Goal: Task Accomplishment & Management: Manage account settings

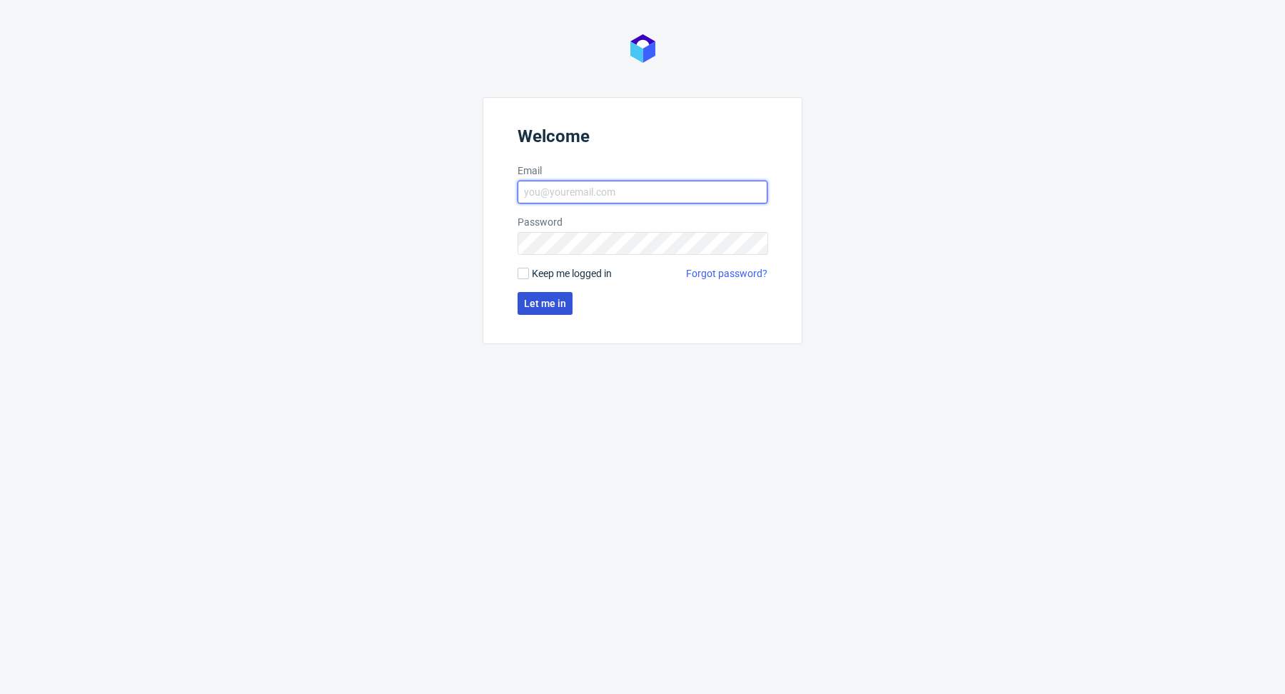
type input "[PERSON_NAME][EMAIL_ADDRESS][PERSON_NAME][DOMAIN_NAME]"
click at [560, 309] on button "Let me in" at bounding box center [544, 303] width 55 height 23
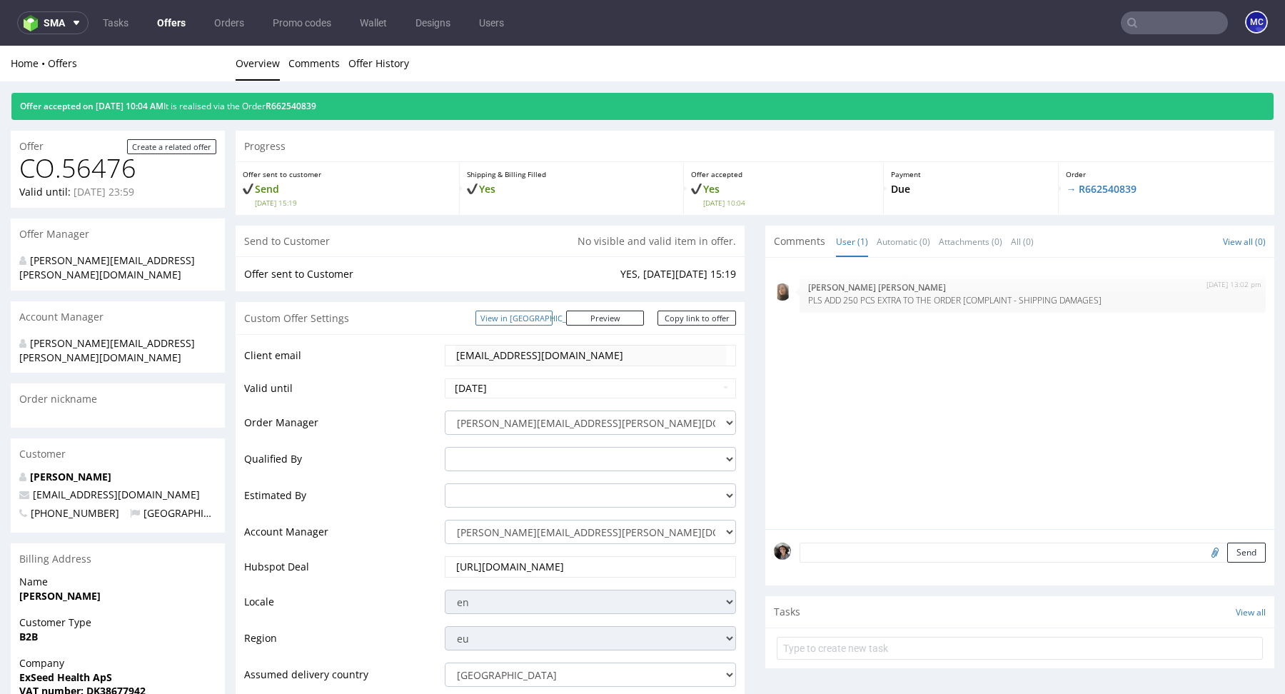
click at [552, 315] on link "View in [GEOGRAPHIC_DATA]" at bounding box center [513, 317] width 77 height 15
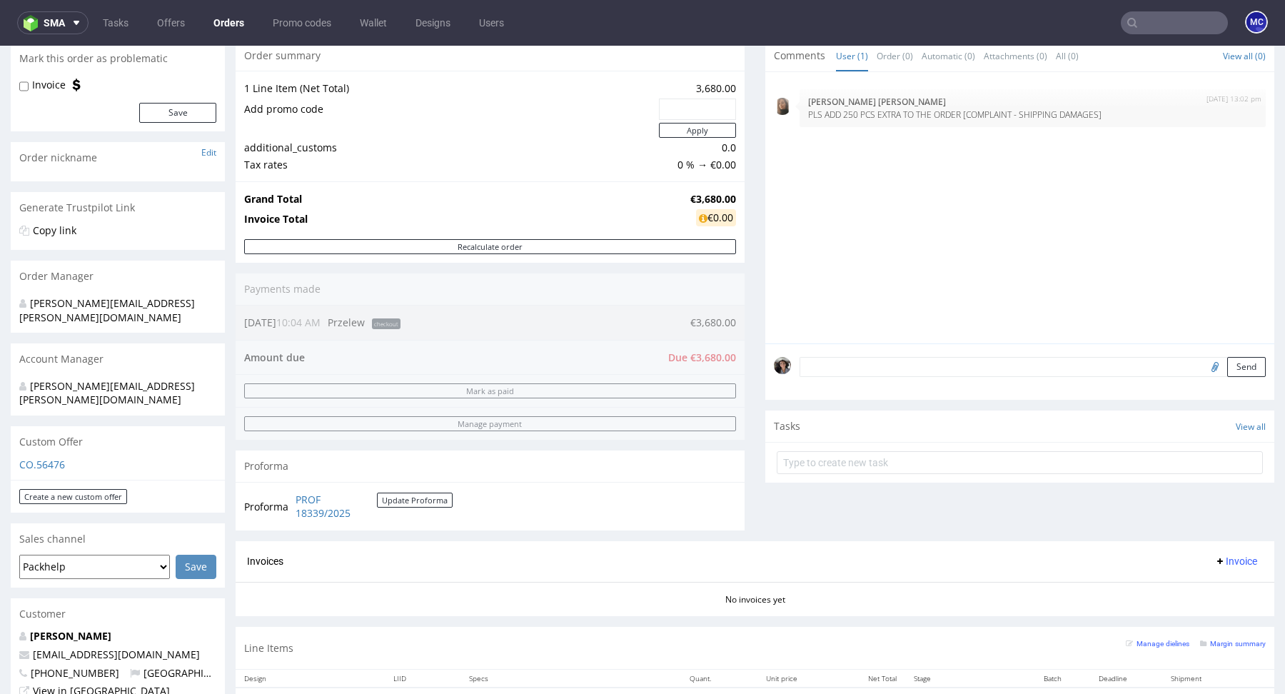
scroll to position [310, 0]
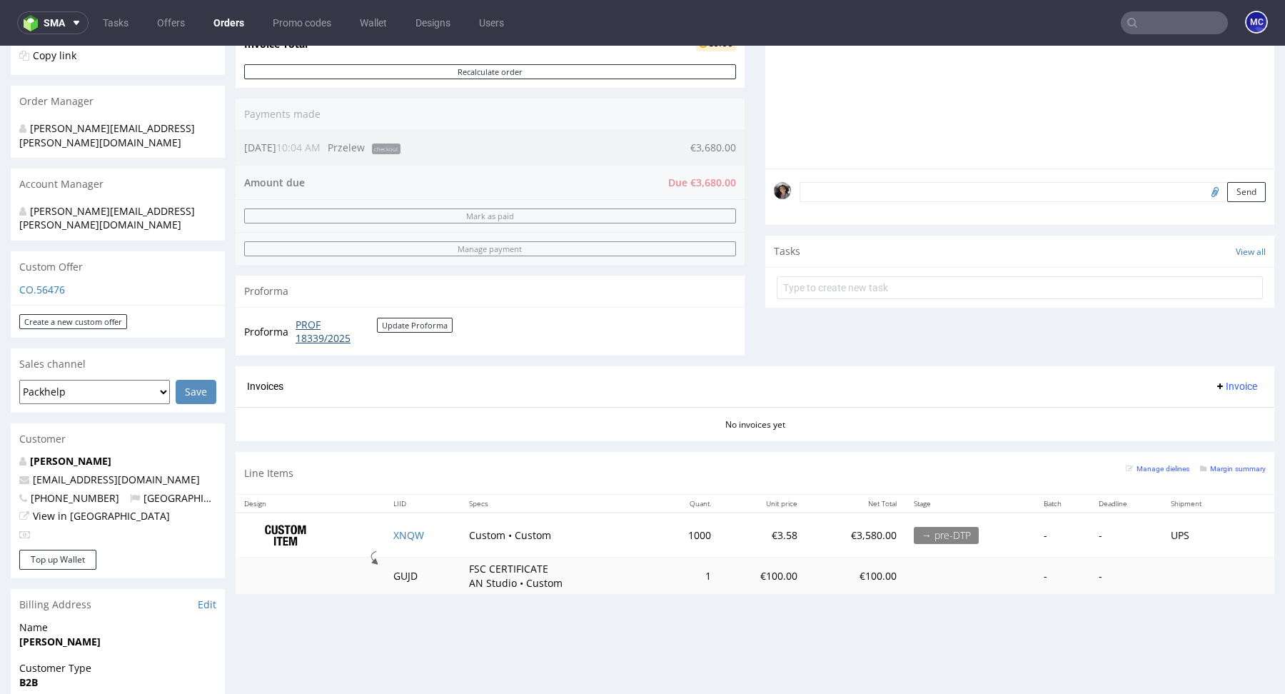
click at [315, 330] on link "PROF 18339/2025" at bounding box center [335, 332] width 81 height 28
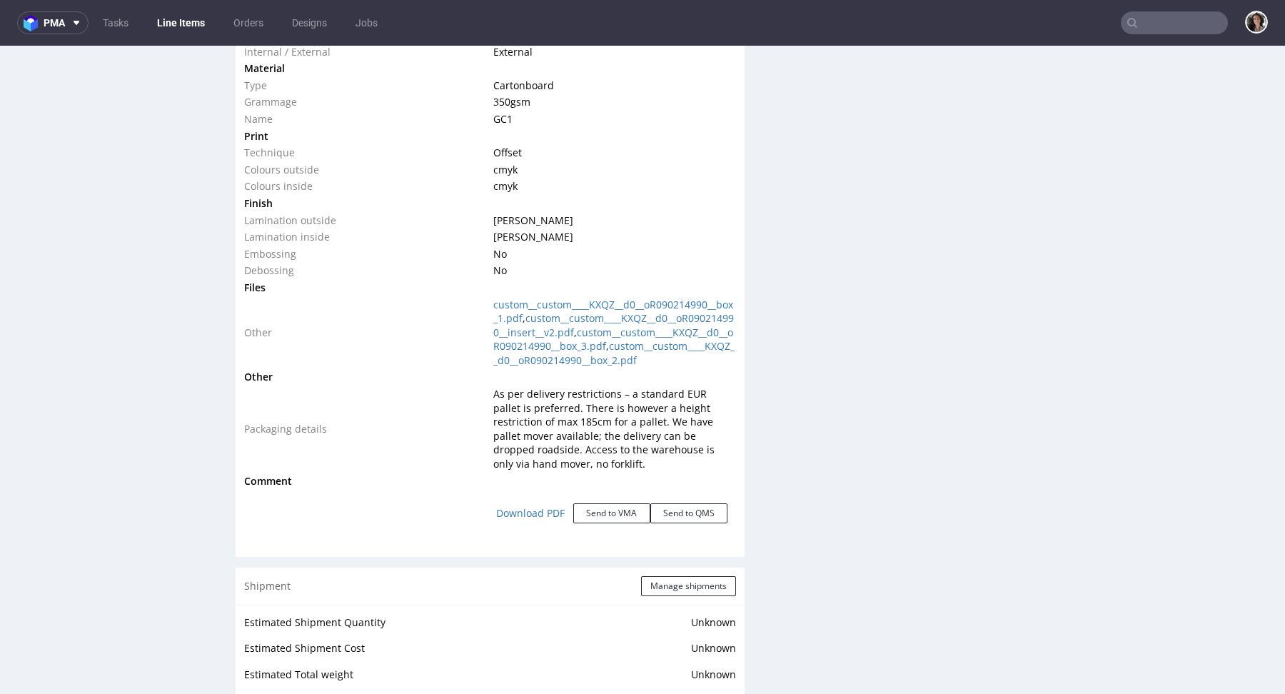
scroll to position [1811, 0]
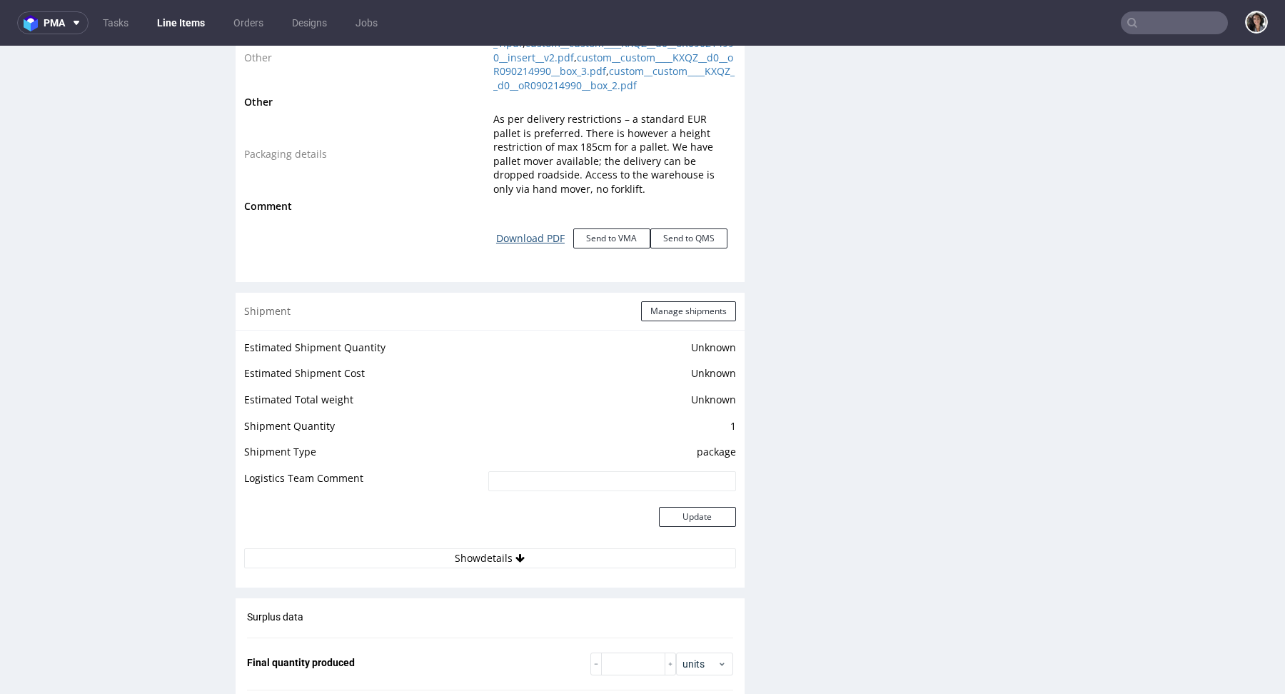
click at [526, 254] on link "Download PDF" at bounding box center [530, 238] width 86 height 31
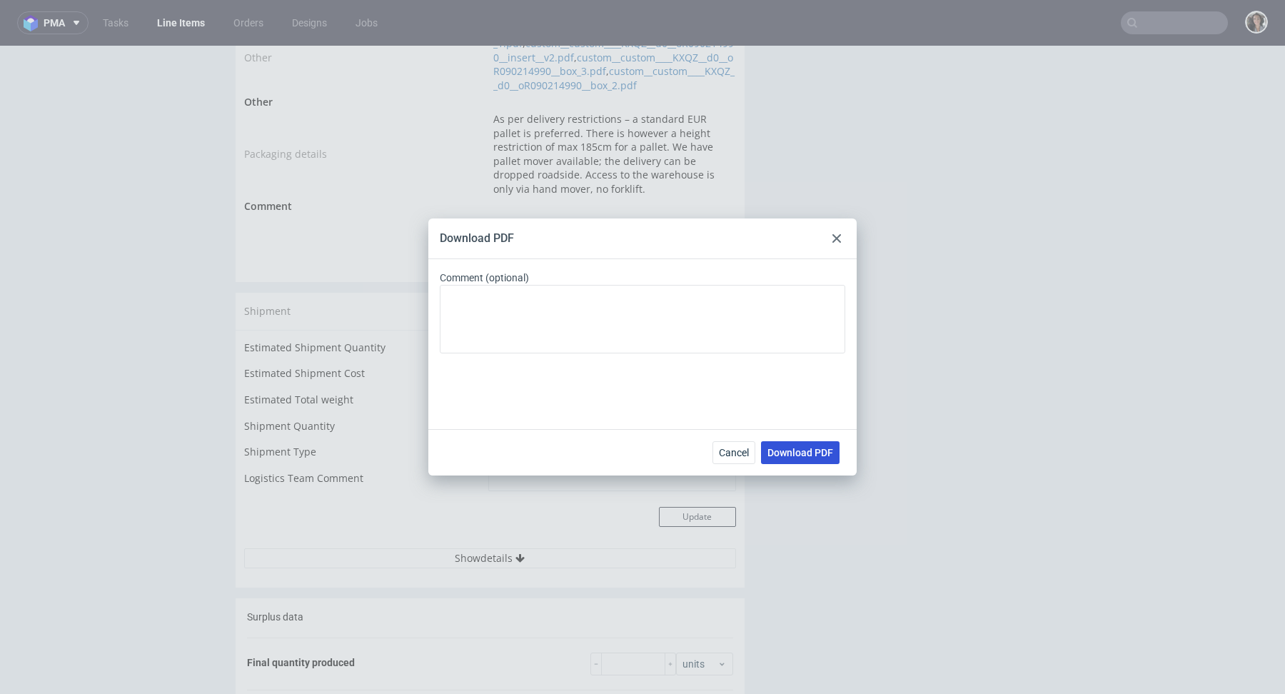
click at [816, 448] on span "Download PDF" at bounding box center [800, 452] width 66 height 10
click at [836, 238] on use at bounding box center [836, 238] width 9 height 9
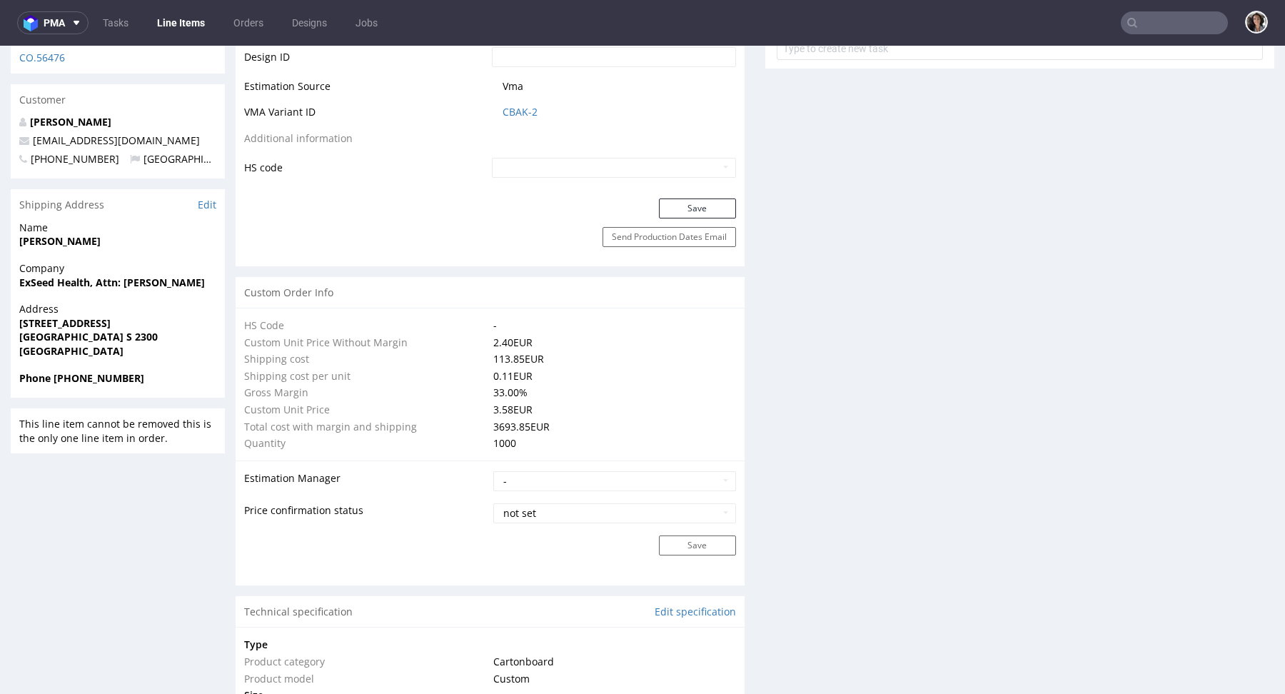
scroll to position [790, 0]
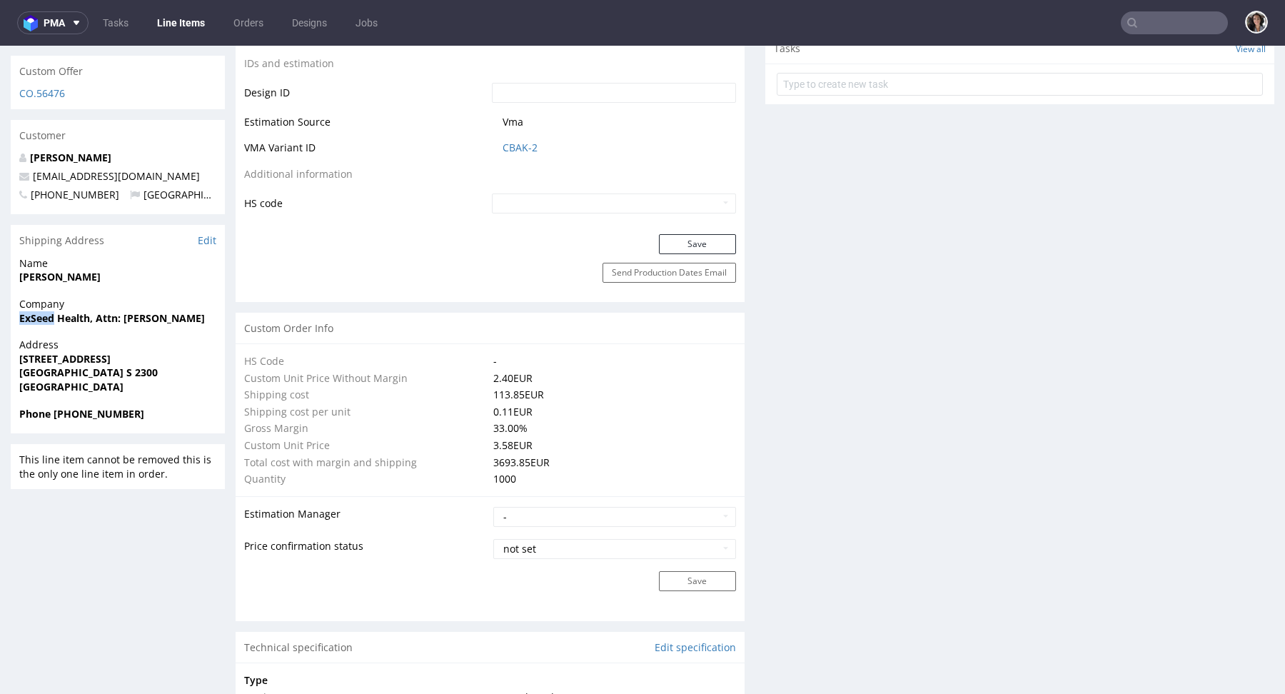
drag, startPoint x: 55, startPoint y: 288, endPoint x: 21, endPoint y: 288, distance: 33.5
click at [21, 311] on strong "ExSeed Health, Attn: Lukas Tietz" at bounding box center [112, 318] width 186 height 14
copy strong "ExSeed"
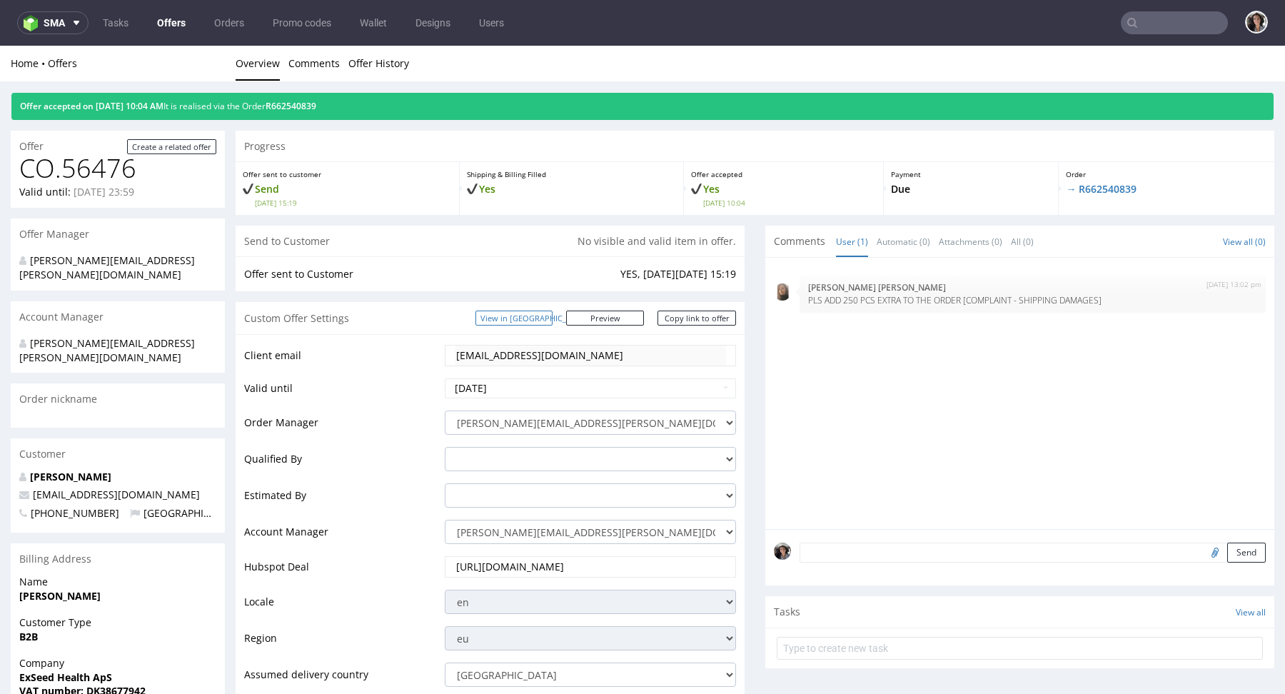
click at [552, 321] on link "View in [GEOGRAPHIC_DATA]" at bounding box center [513, 317] width 77 height 15
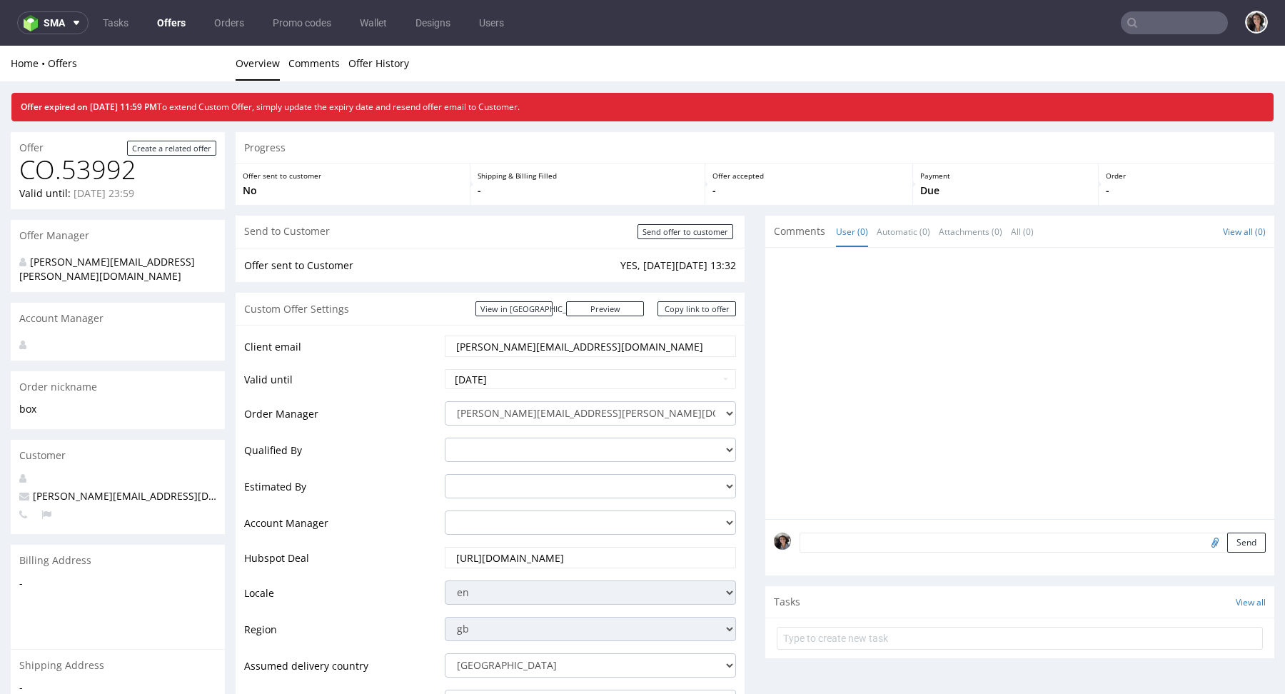
click at [1149, 9] on nav "sma Tasks Offers Orders Promo codes Wallet Designs Users" at bounding box center [642, 23] width 1285 height 46
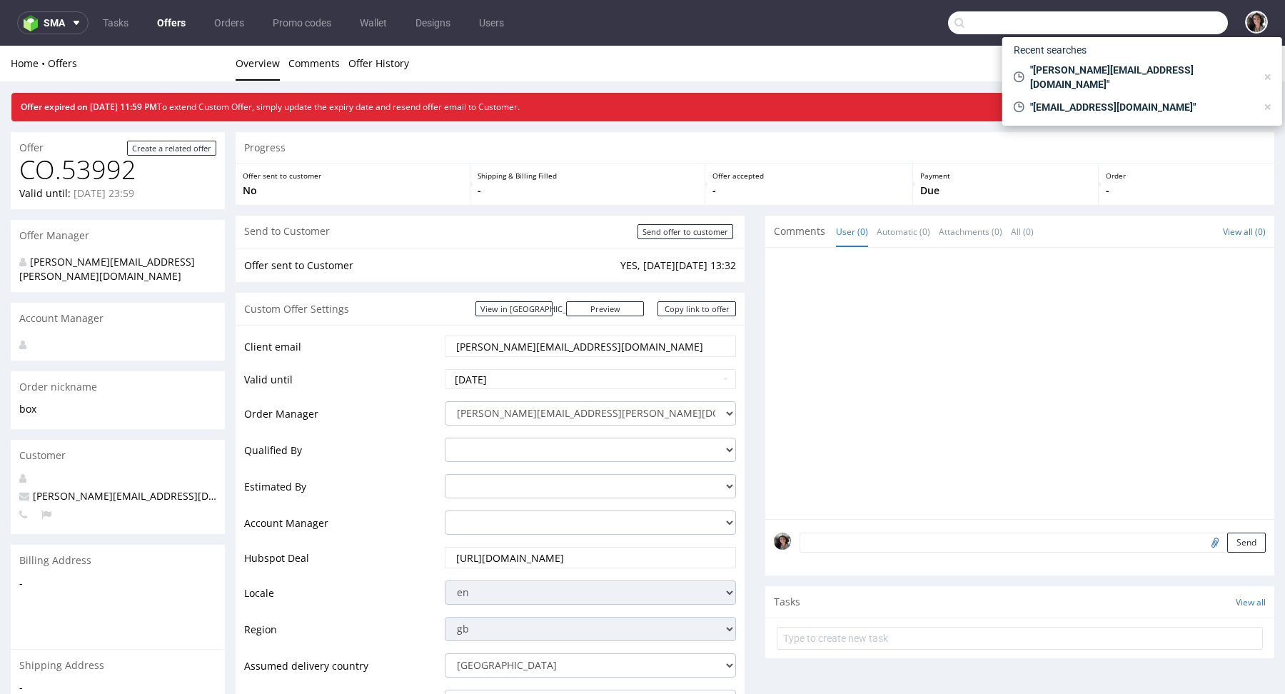
click at [1140, 26] on input "text" at bounding box center [1088, 22] width 280 height 23
paste input "[EMAIL_ADDRESS][PERSON_NAME][DOMAIN_NAME]"
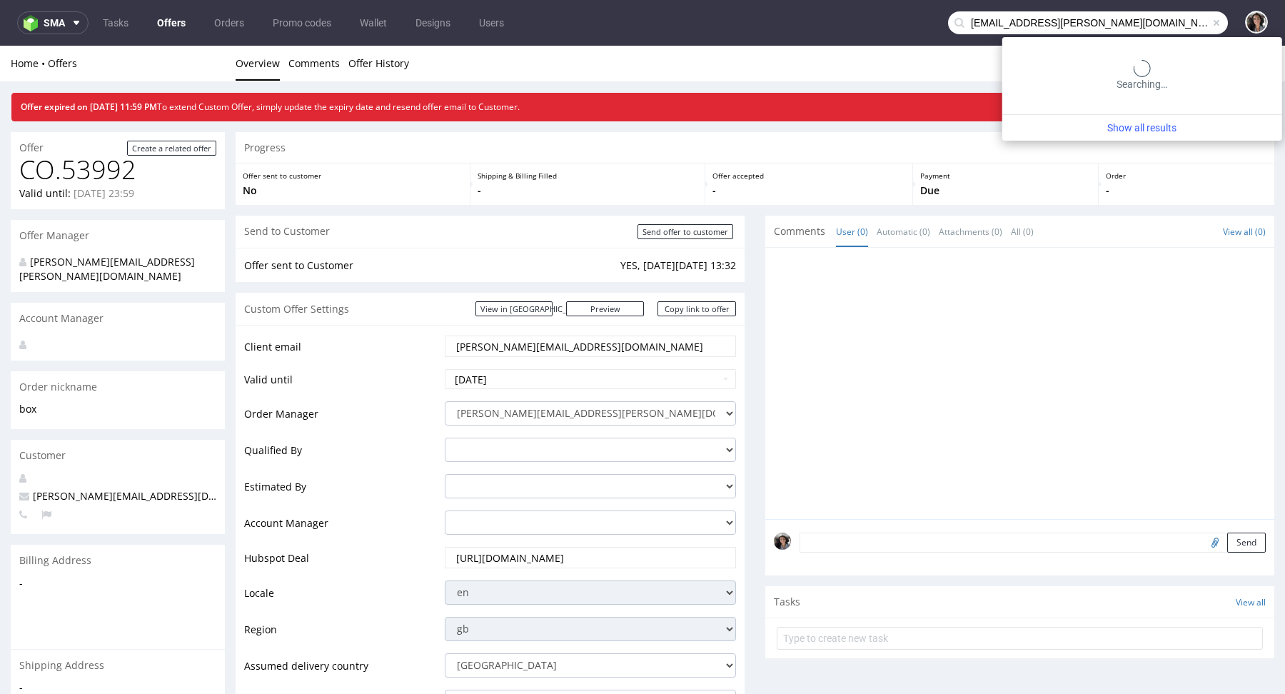
type input "[EMAIL_ADDRESS][PERSON_NAME][DOMAIN_NAME]"
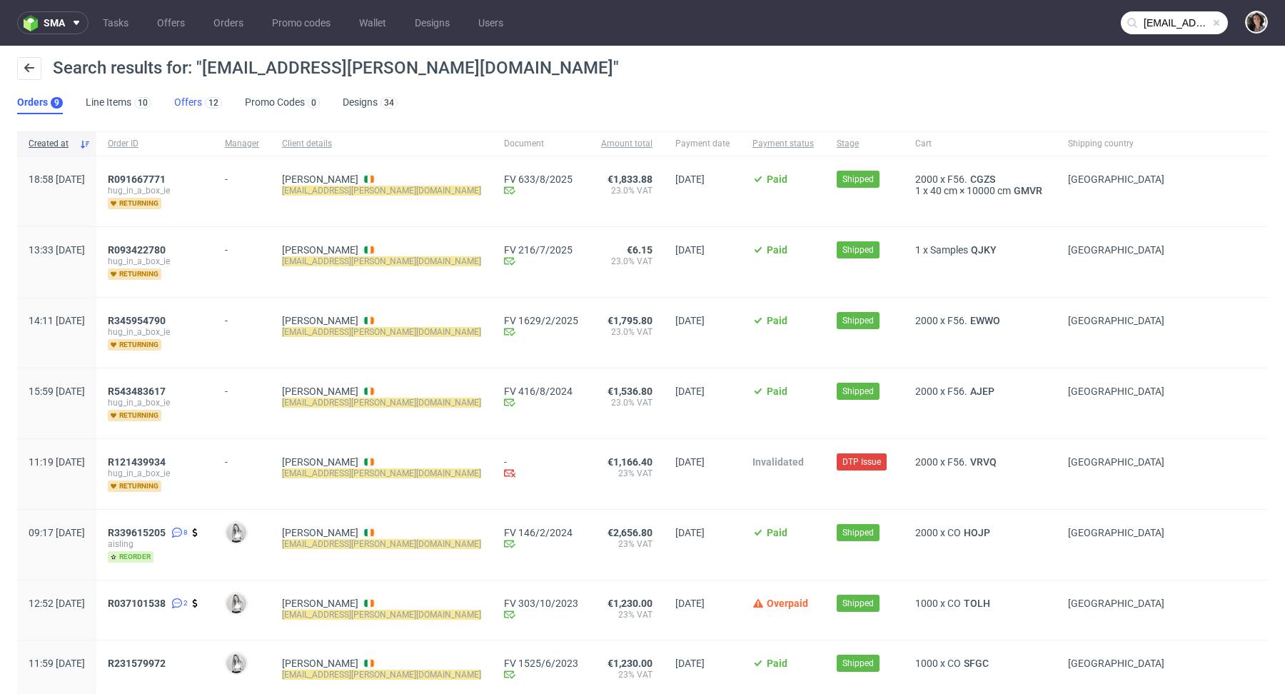
click at [197, 101] on link "Offers 12" at bounding box center [198, 102] width 48 height 23
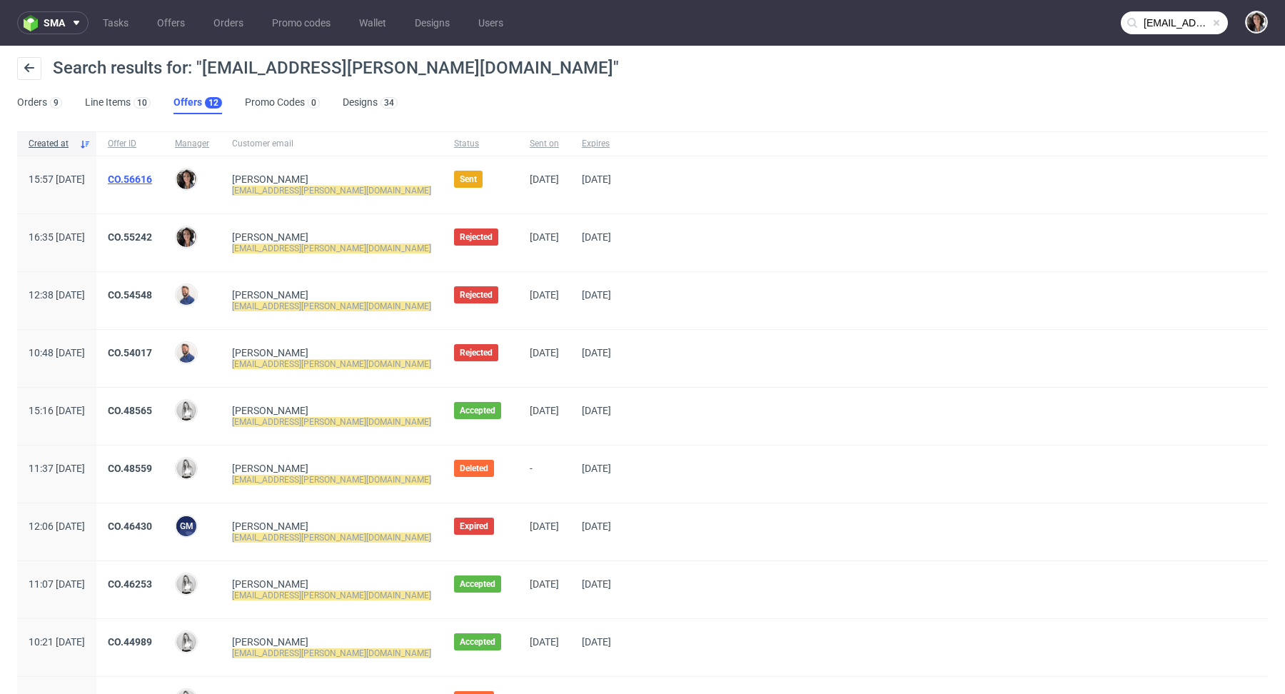
click at [152, 173] on link "CO.56616" at bounding box center [130, 178] width 44 height 11
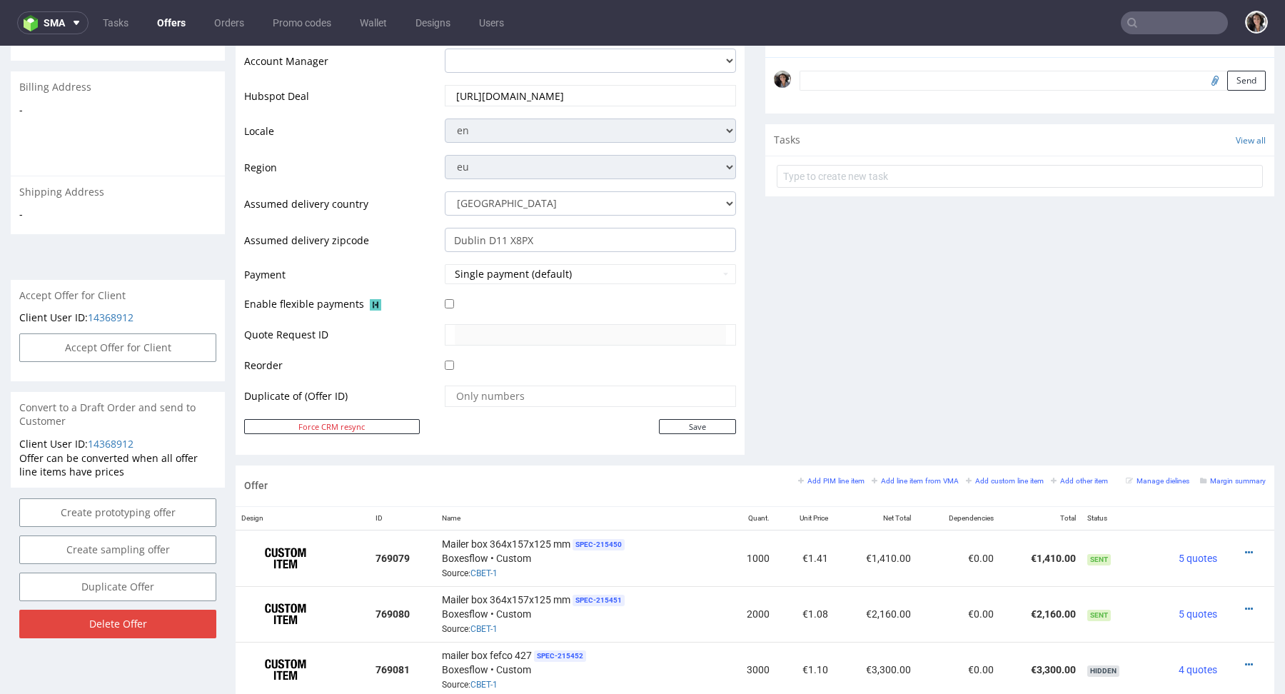
scroll to position [628, 0]
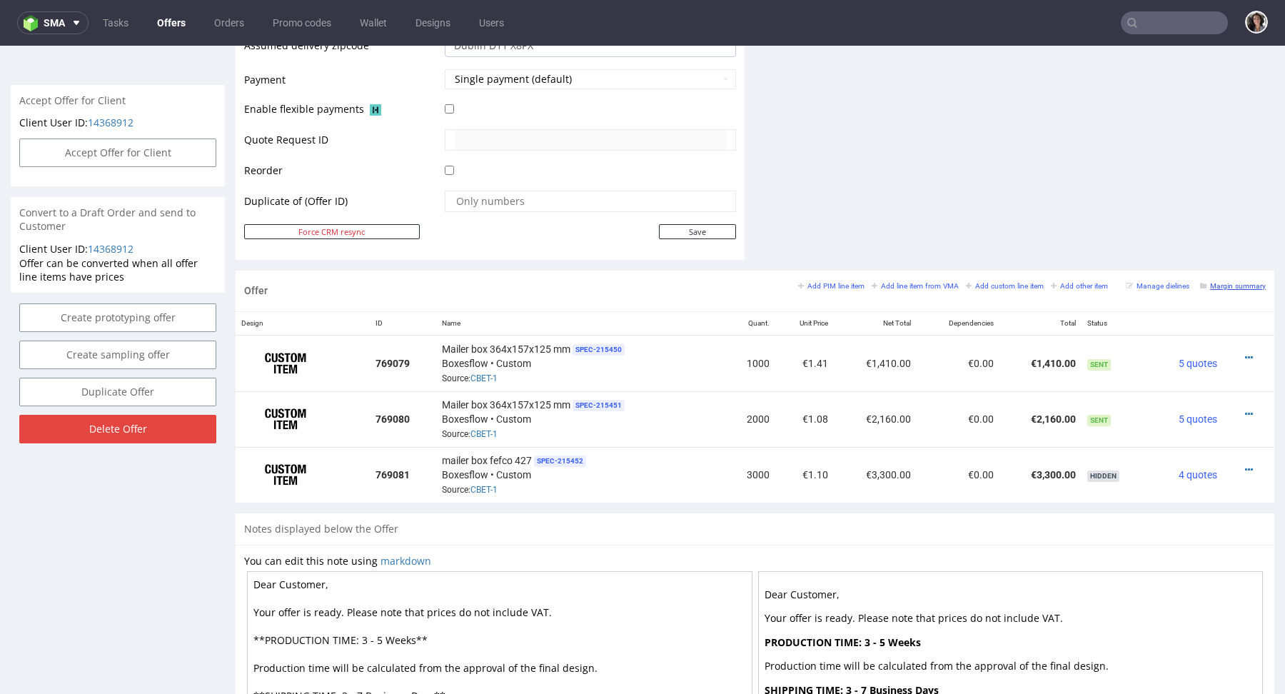
click at [1222, 282] on small "Margin summary" at bounding box center [1233, 286] width 66 height 8
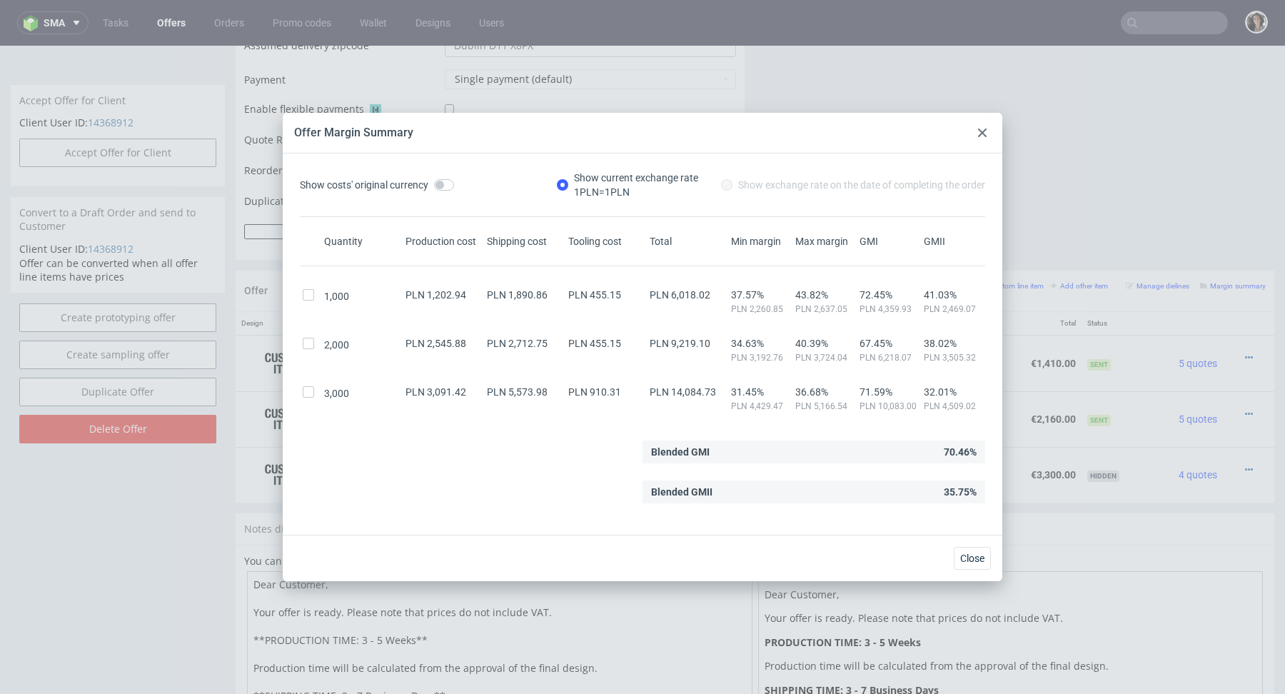
click at [986, 128] on div at bounding box center [981, 132] width 17 height 17
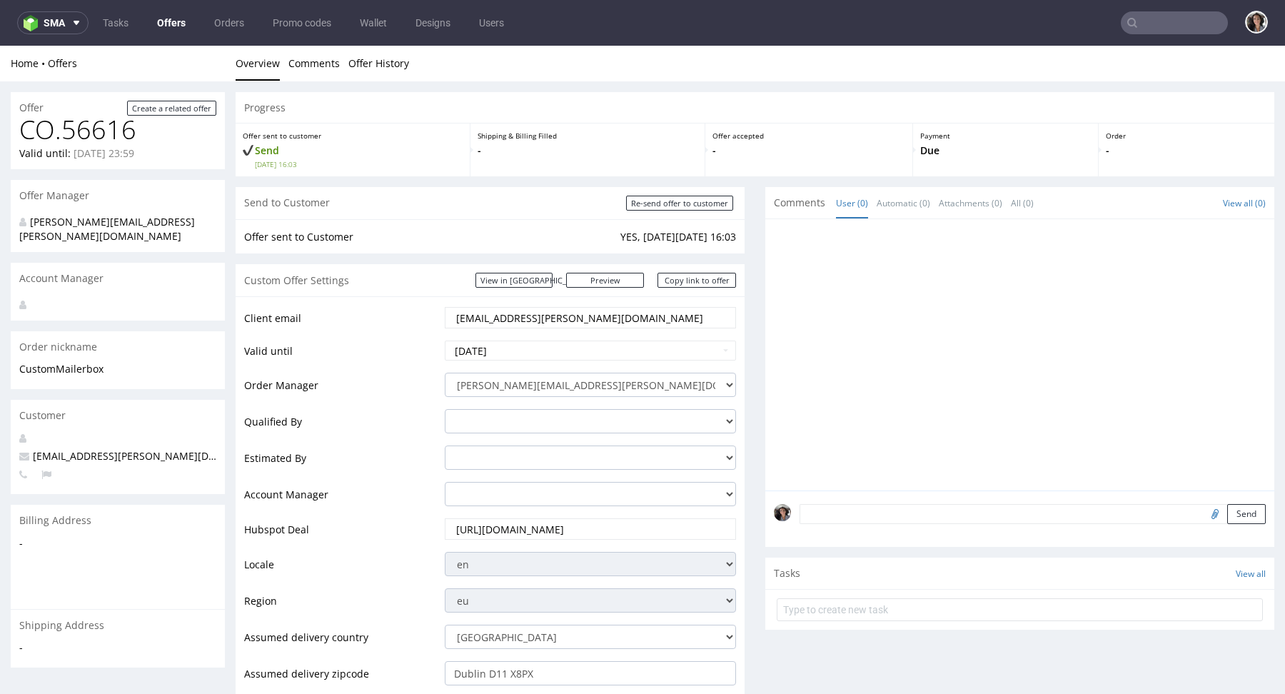
scroll to position [539, 0]
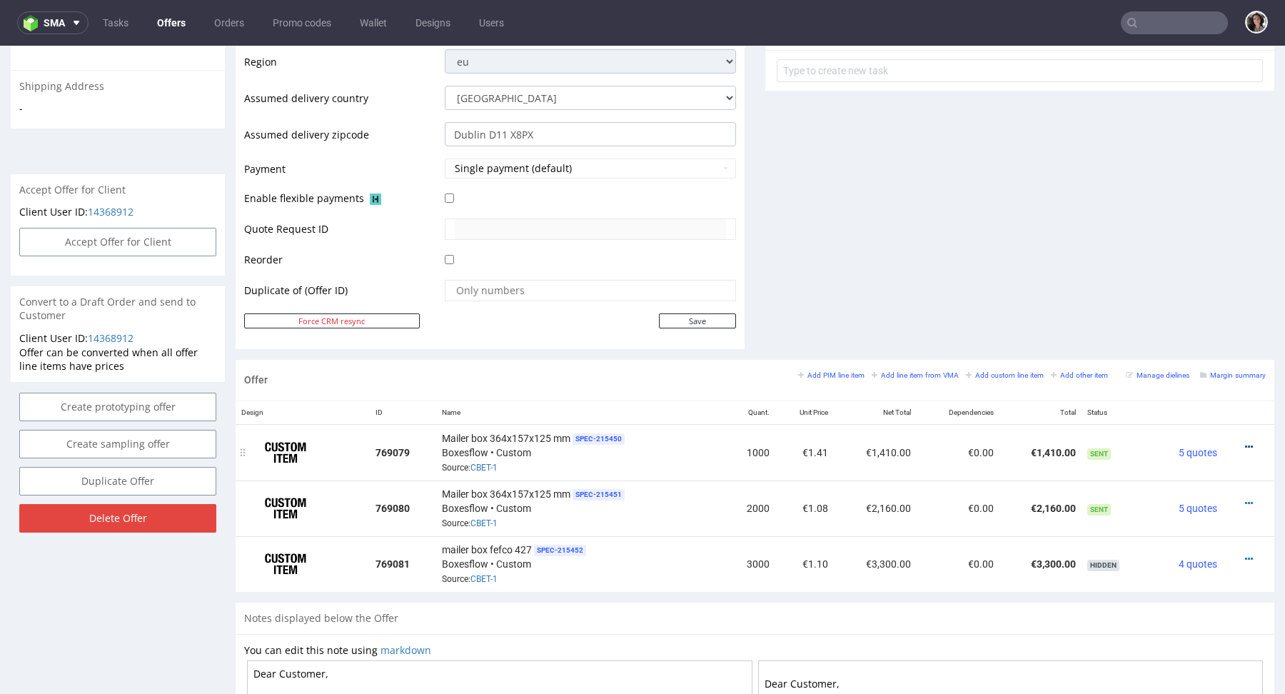
click at [1245, 442] on icon at bounding box center [1249, 447] width 8 height 10
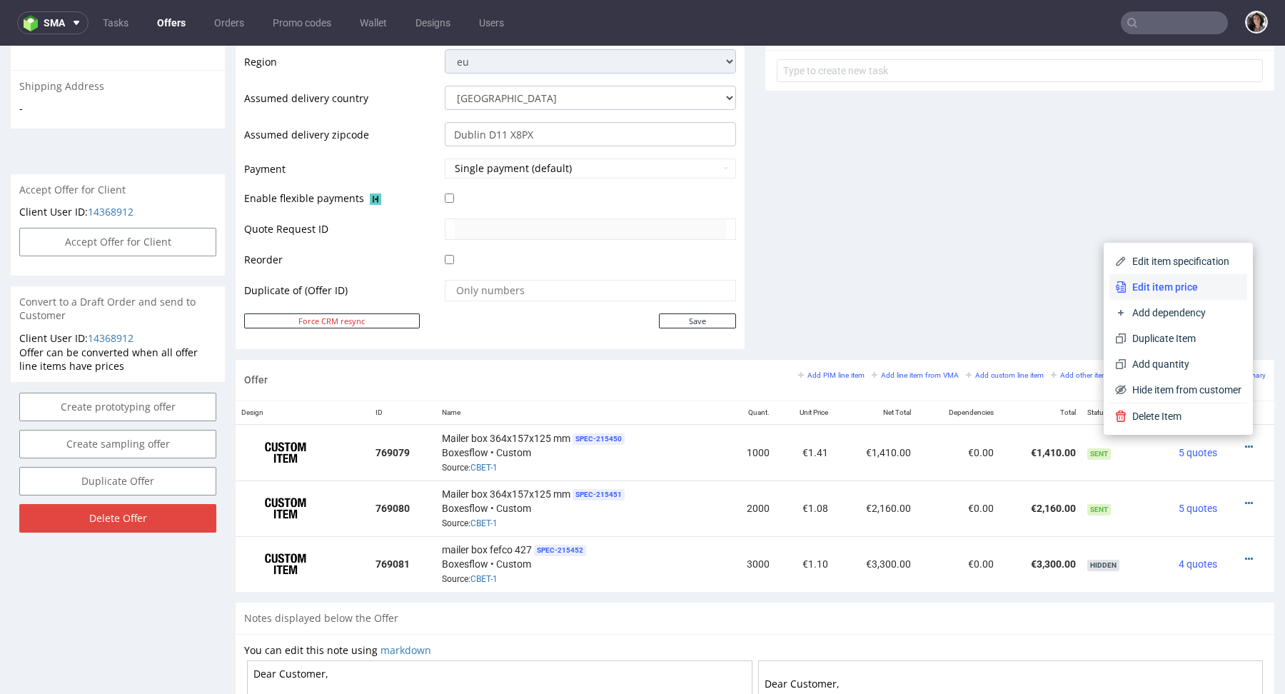
click at [1160, 294] on span "Edit item price" at bounding box center [1183, 287] width 115 height 14
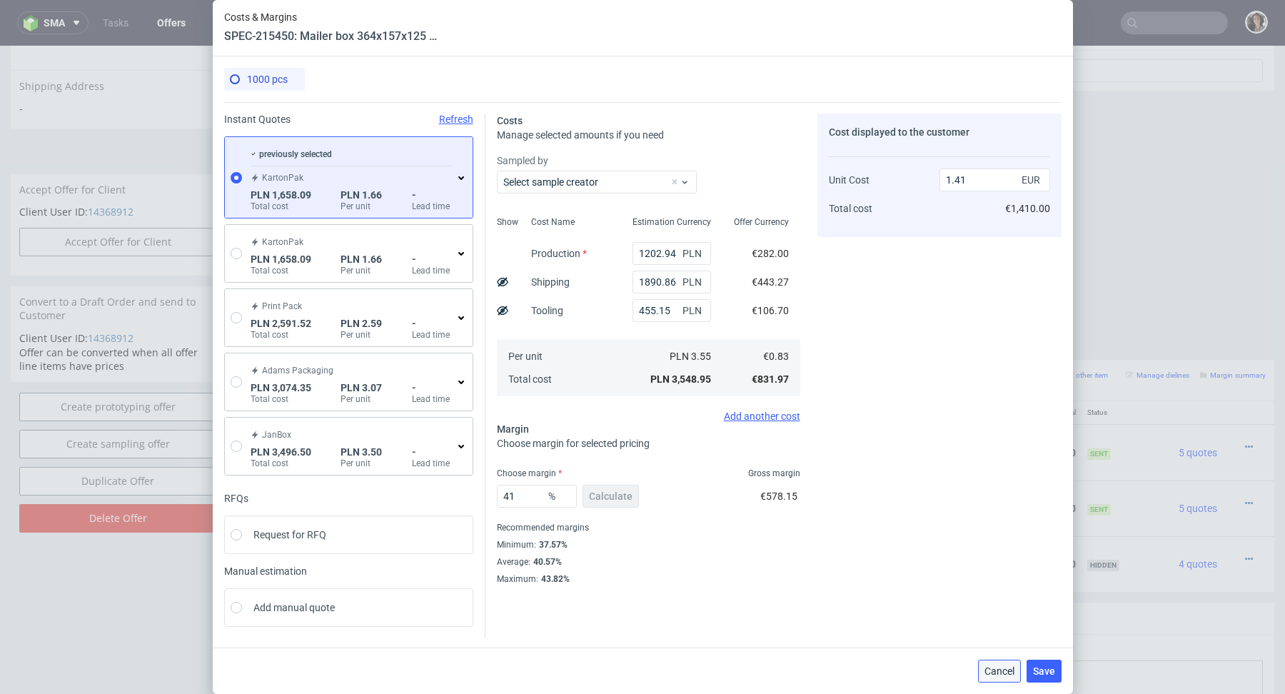
click at [996, 670] on span "Cancel" at bounding box center [999, 671] width 30 height 10
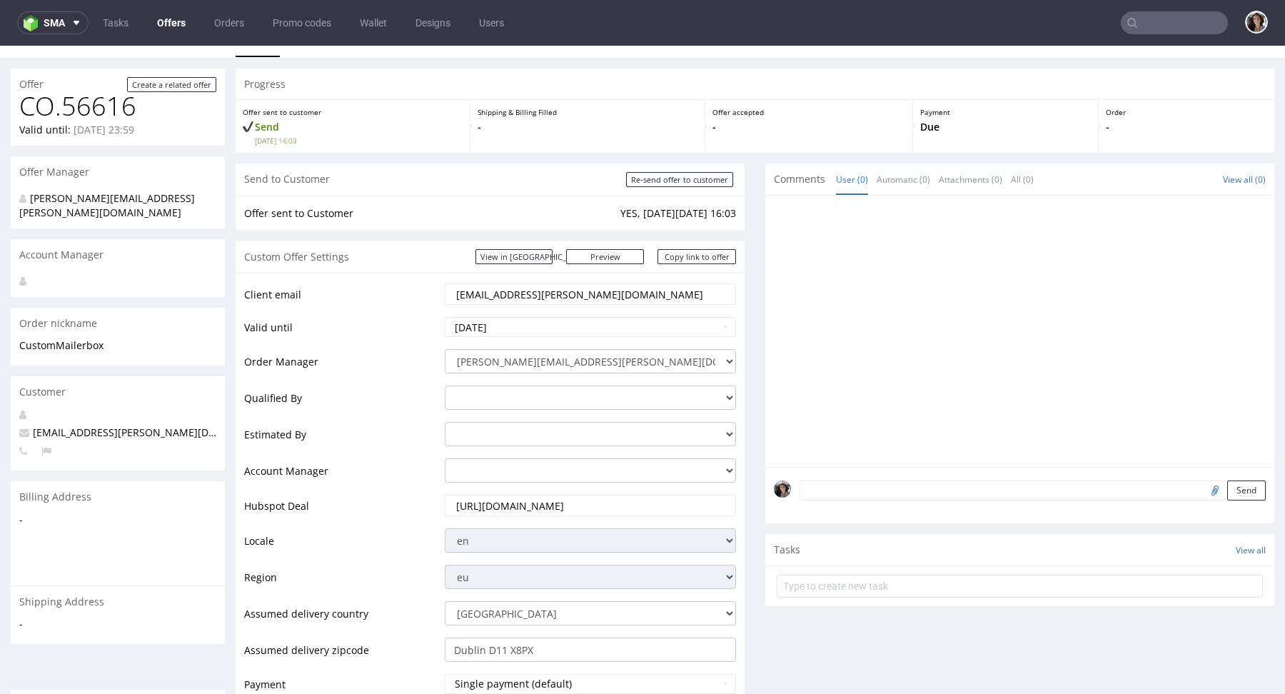
scroll to position [0, 0]
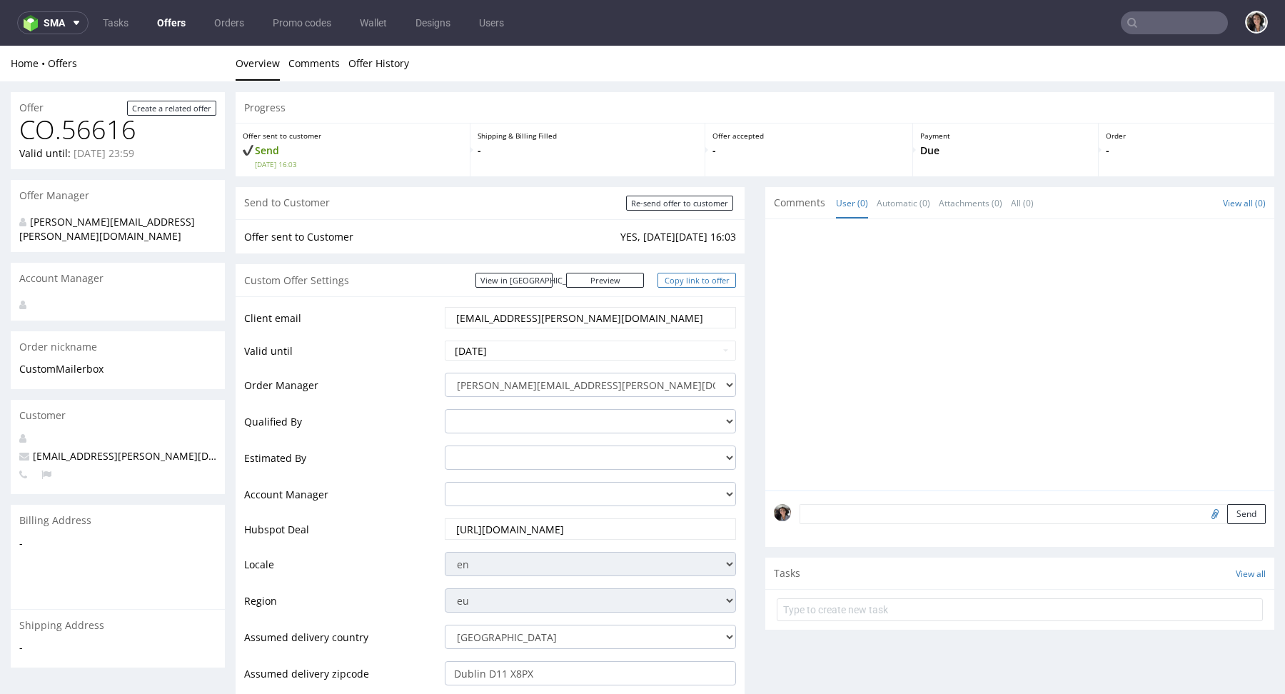
click at [714, 277] on link "Copy link to offer" at bounding box center [696, 280] width 78 height 15
click at [602, 317] on input "[EMAIL_ADDRESS][PERSON_NAME][DOMAIN_NAME]" at bounding box center [590, 318] width 271 height 20
click at [708, 278] on link "Copy link to offer" at bounding box center [696, 280] width 78 height 15
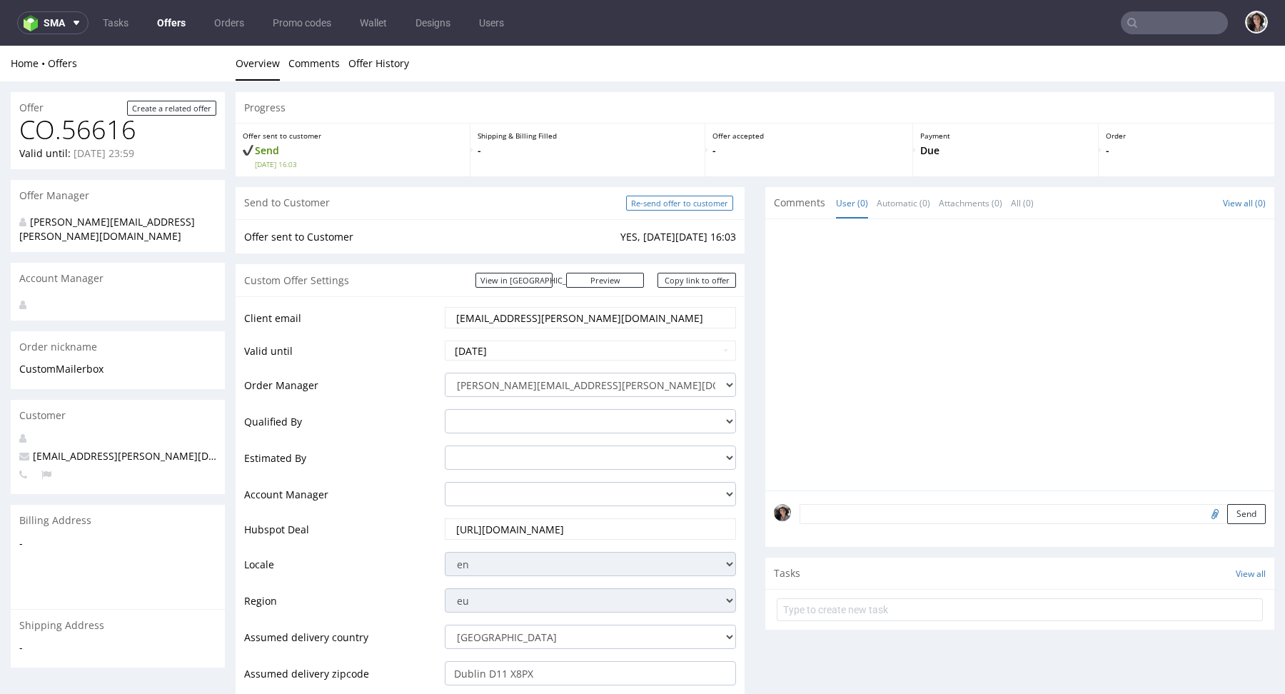
click at [687, 202] on input "Re-send offer to customer" at bounding box center [679, 203] width 107 height 15
type input "In progress..."
click at [622, 311] on input "[EMAIL_ADDRESS][PERSON_NAME][DOMAIN_NAME]" at bounding box center [590, 318] width 271 height 20
drag, startPoint x: 612, startPoint y: 311, endPoint x: 469, endPoint y: 311, distance: 142.7
click at [469, 311] on input "[EMAIL_ADDRESS][PERSON_NAME][DOMAIN_NAME]" at bounding box center [590, 318] width 271 height 20
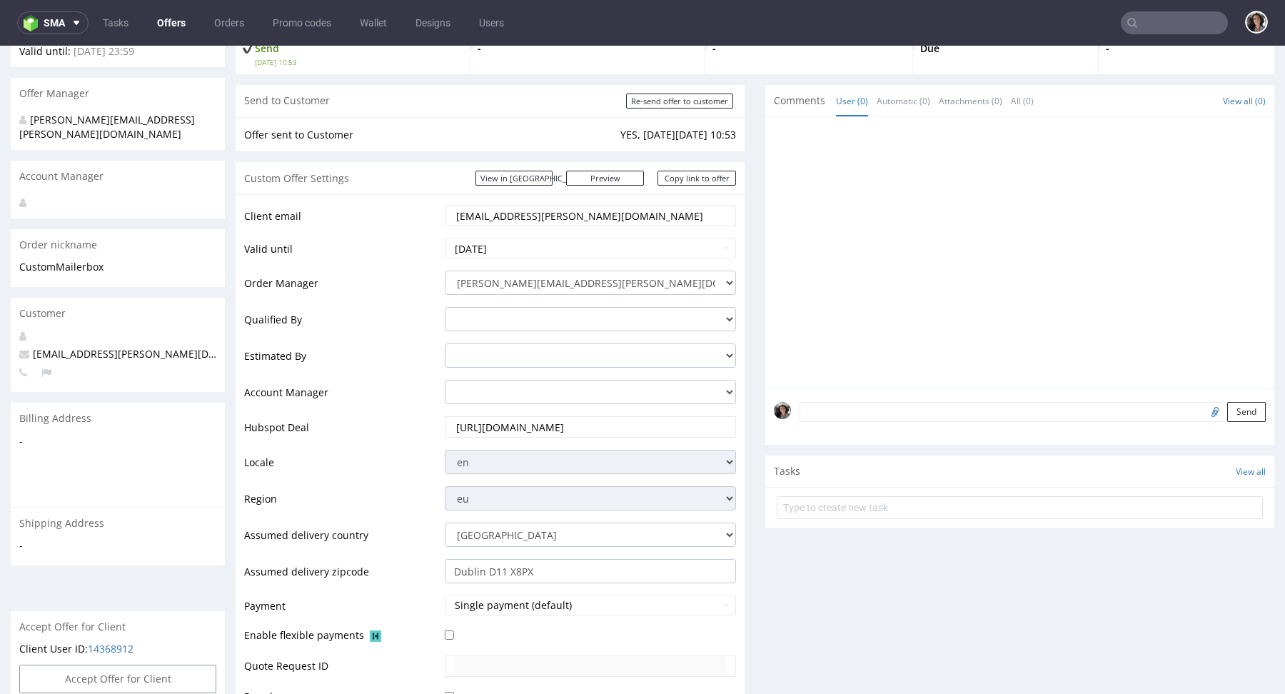
scroll to position [105, 0]
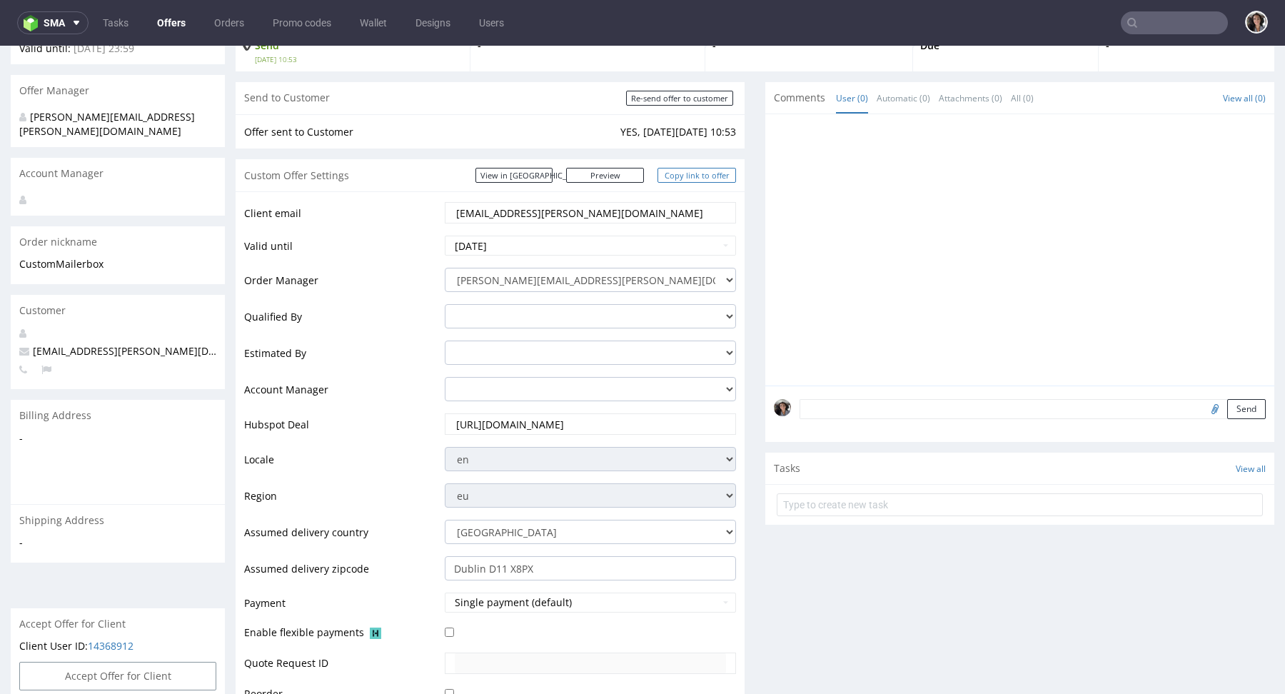
click at [705, 173] on link "Copy link to offer" at bounding box center [696, 175] width 78 height 15
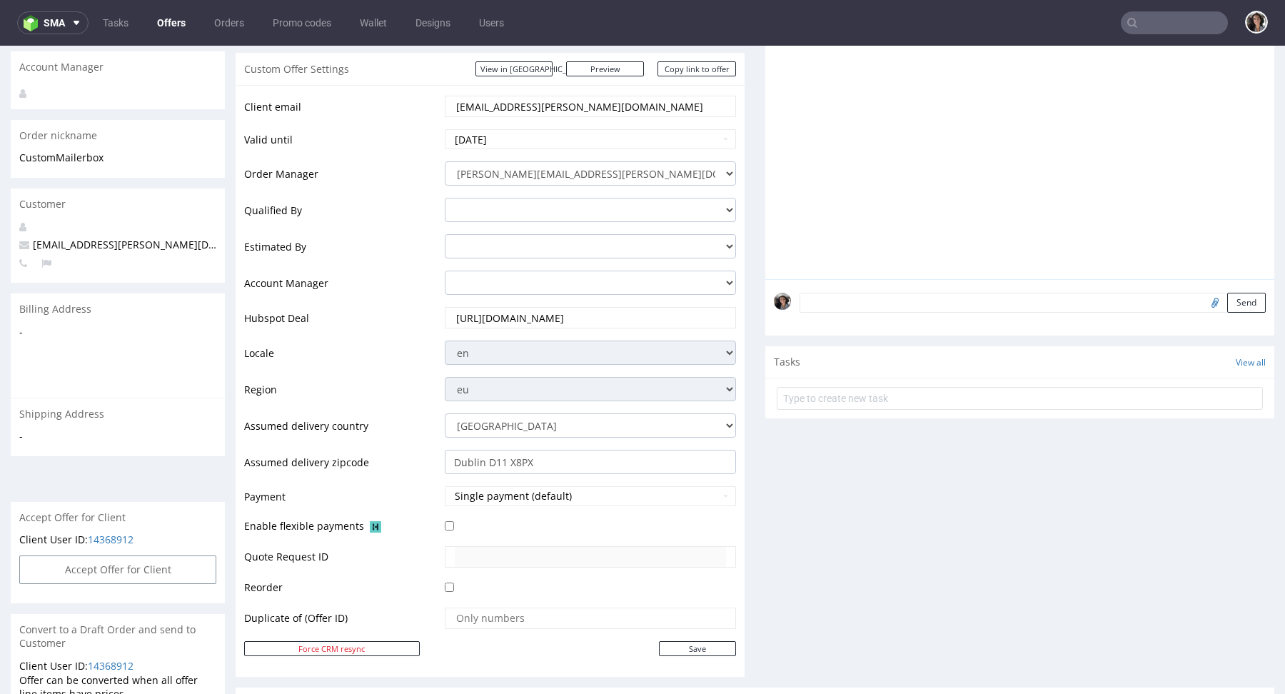
scroll to position [0, 0]
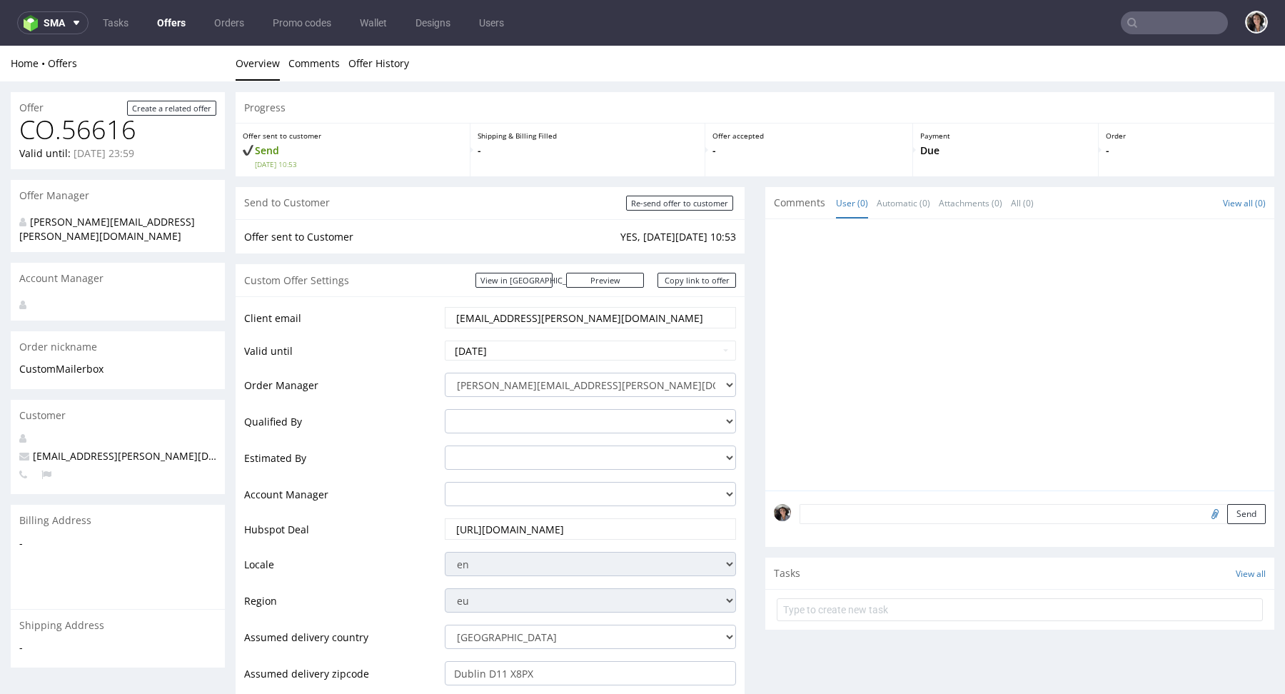
click at [605, 322] on input "[EMAIL_ADDRESS][PERSON_NAME][DOMAIN_NAME]" at bounding box center [590, 318] width 271 height 20
click at [605, 321] on input "[EMAIL_ADDRESS][PERSON_NAME][DOMAIN_NAME]" at bounding box center [590, 318] width 271 height 20
click at [605, 321] on input "aisling.odonoghue@gmail.com" at bounding box center [590, 318] width 271 height 20
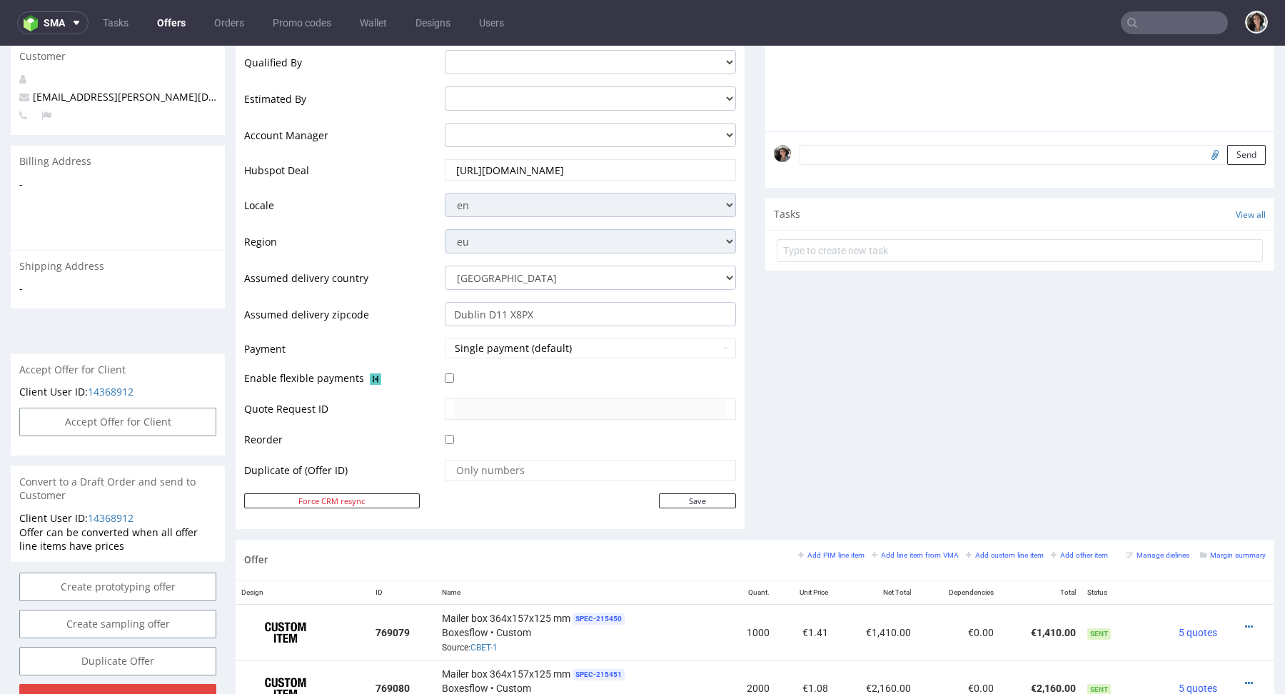
scroll to position [675, 0]
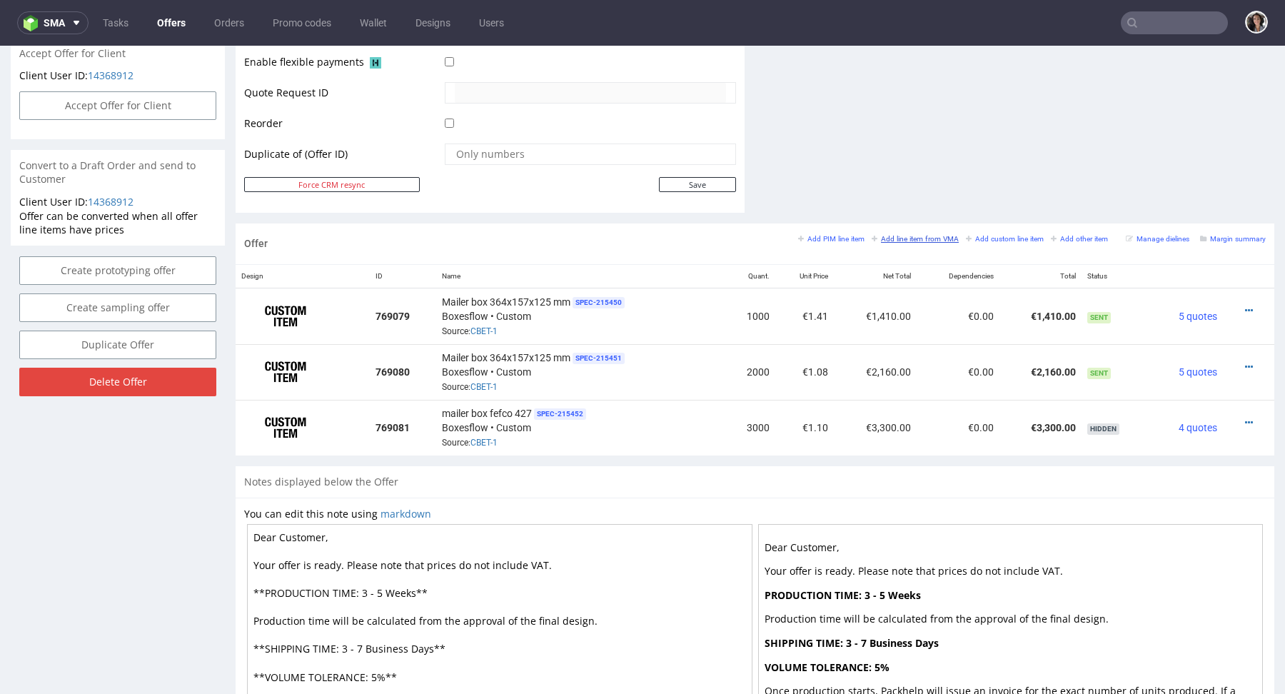
click at [914, 238] on small "Add line item from VMA" at bounding box center [914, 239] width 87 height 8
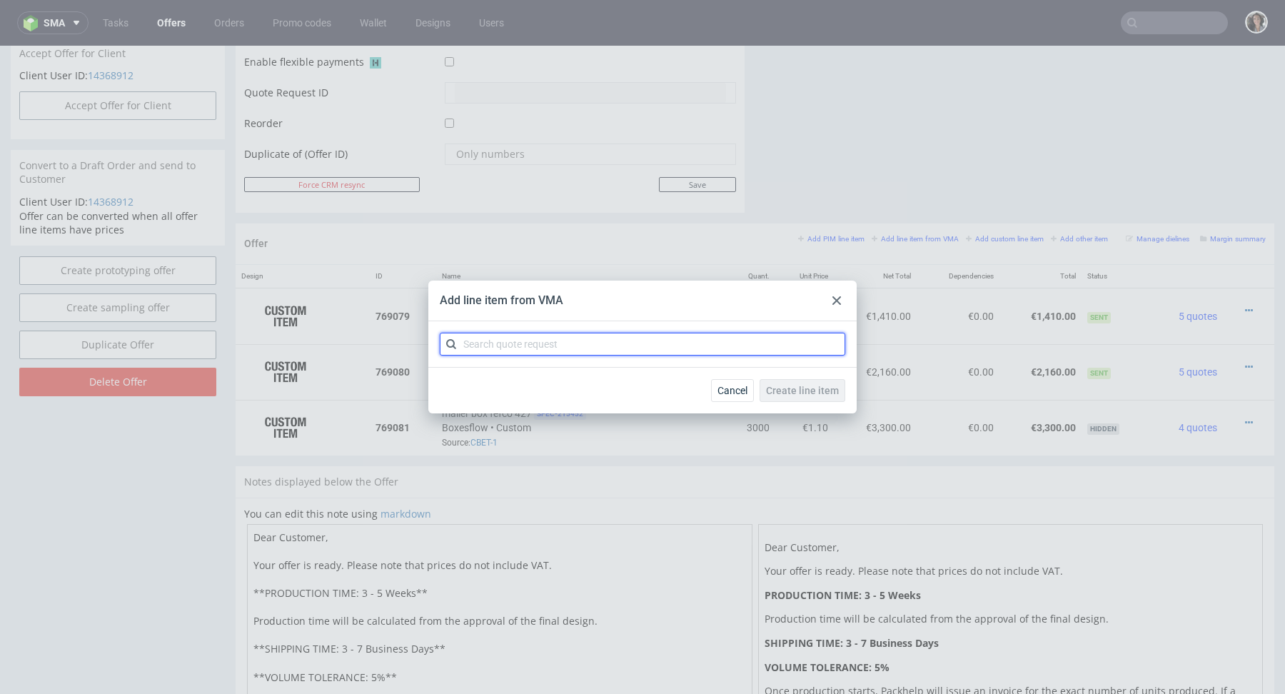
click at [714, 348] on input "text" at bounding box center [642, 344] width 405 height 23
paste input "aisling.odonoghue@gmail.com"
type input "aisling.odonoghue@gmail.com"
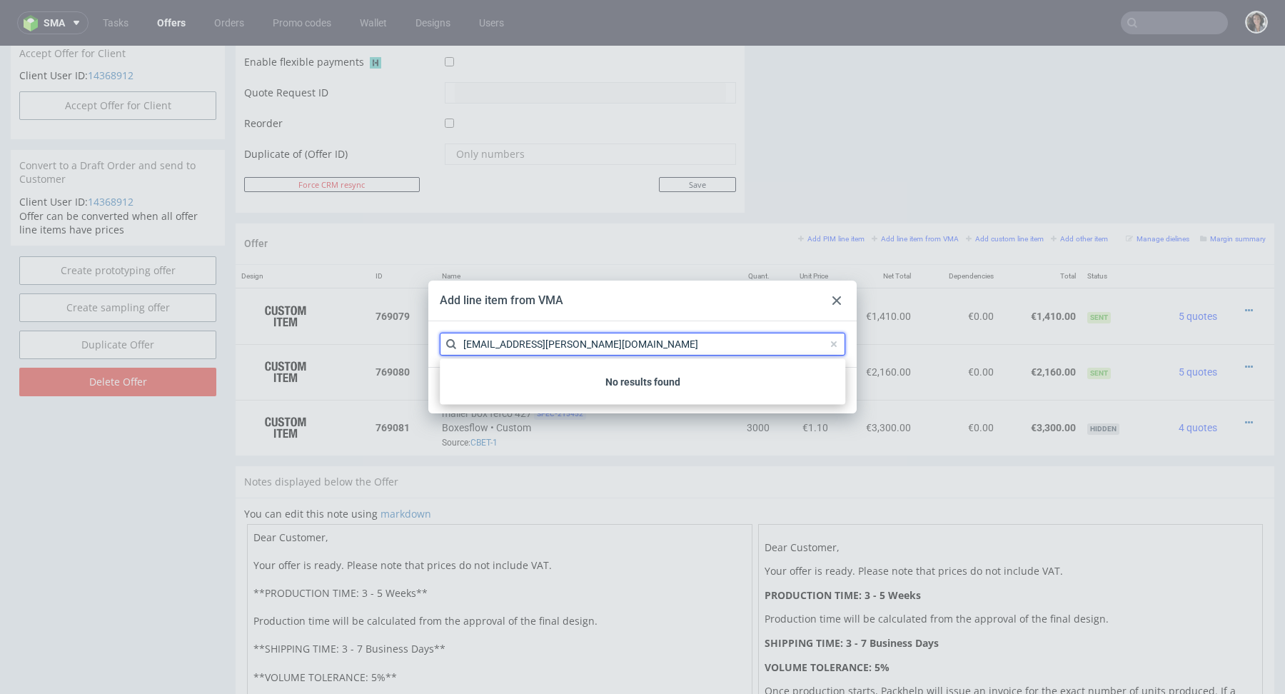
click at [706, 346] on input "aisling.odonoghue@gmail.com" at bounding box center [642, 344] width 405 height 23
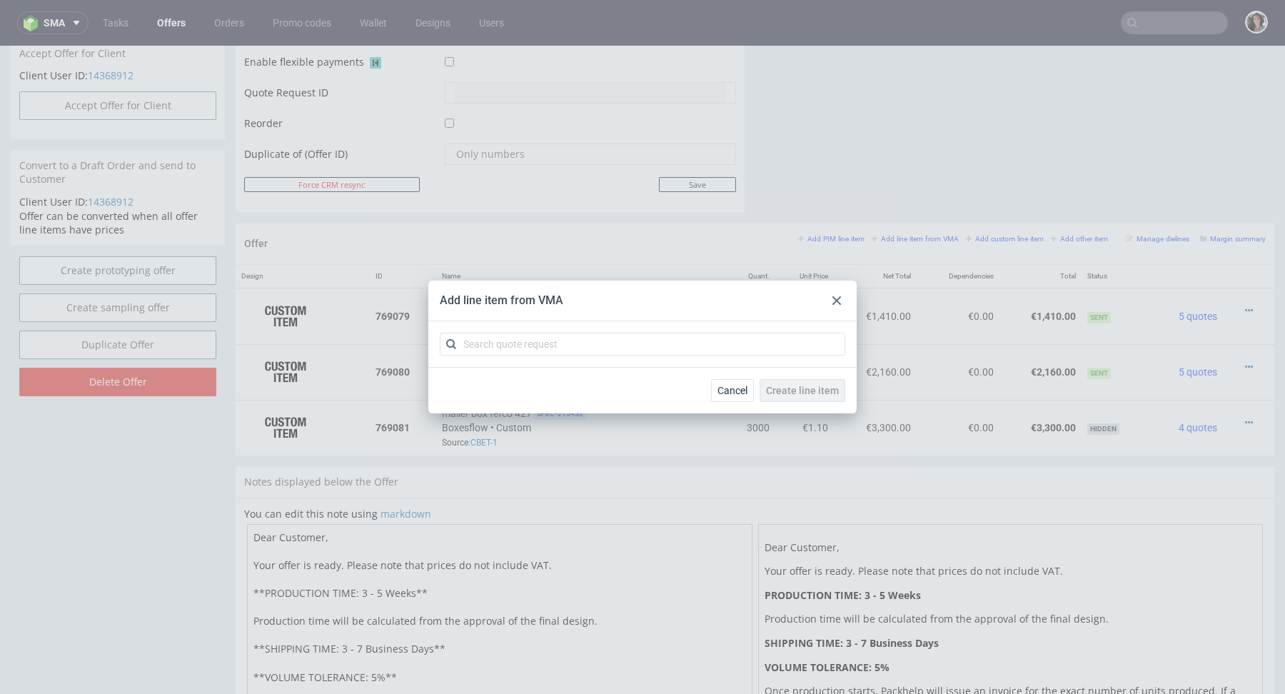
click at [837, 300] on use at bounding box center [836, 300] width 9 height 9
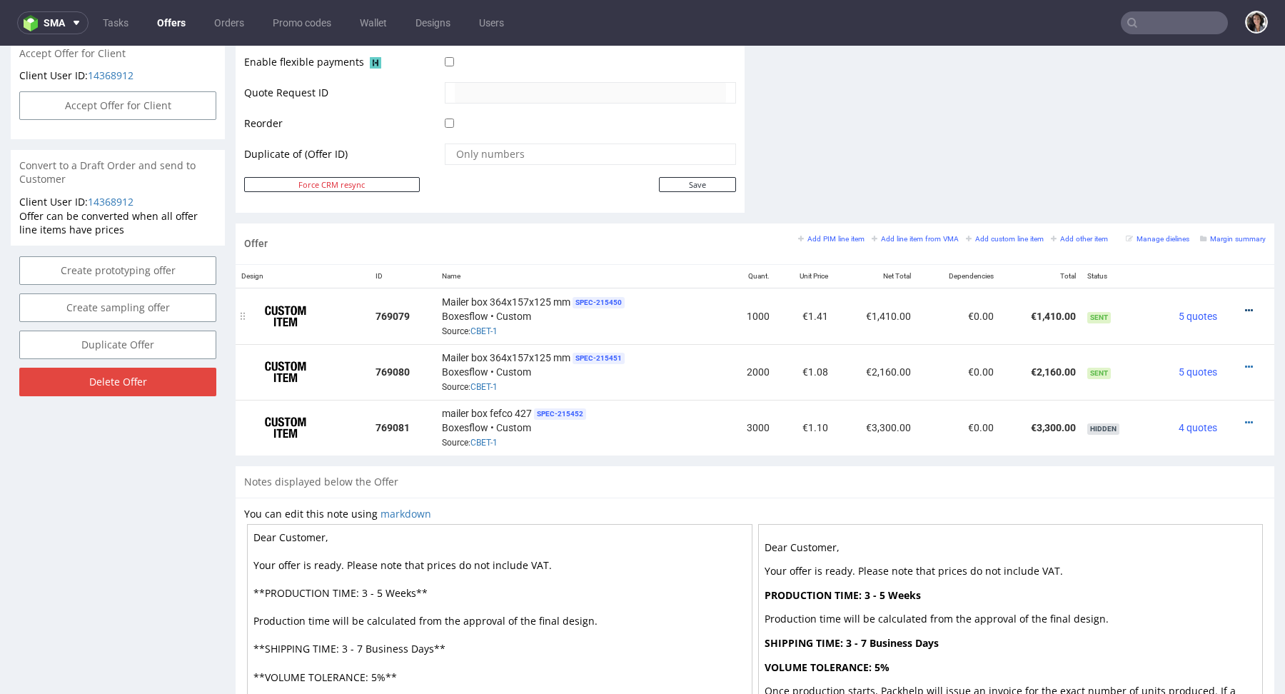
click at [1245, 306] on icon at bounding box center [1249, 310] width 8 height 10
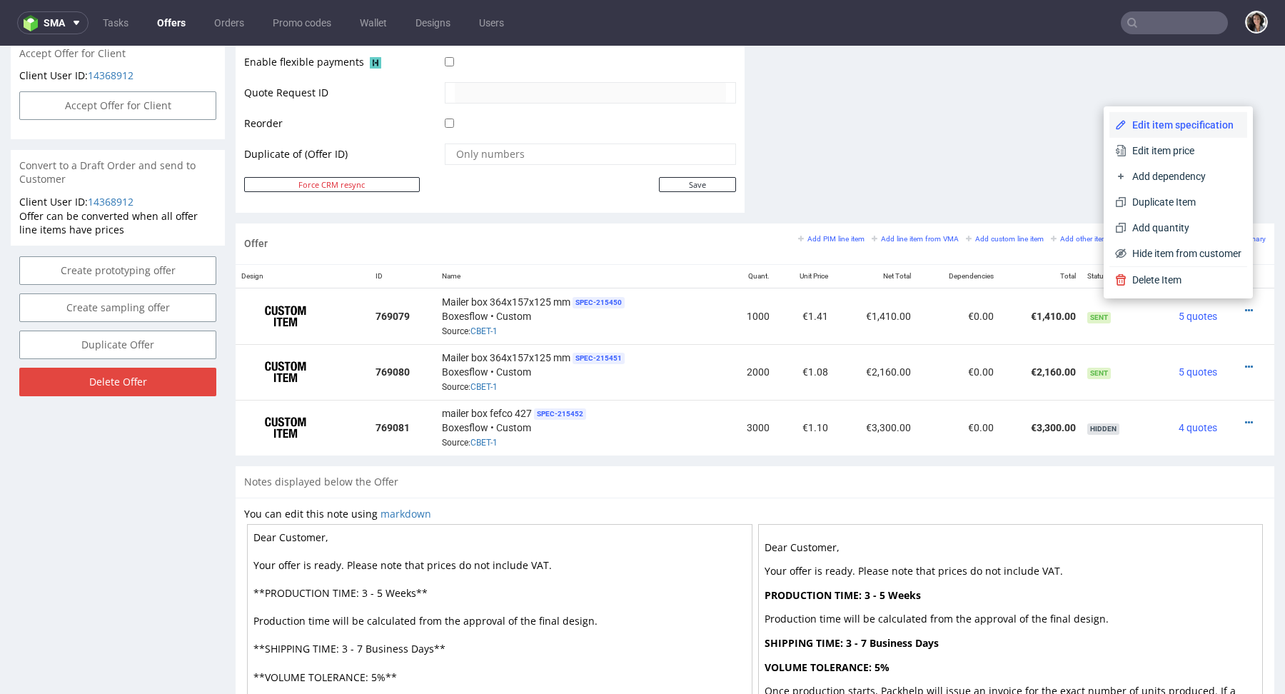
click at [1172, 123] on span "Edit item specification" at bounding box center [1183, 125] width 115 height 14
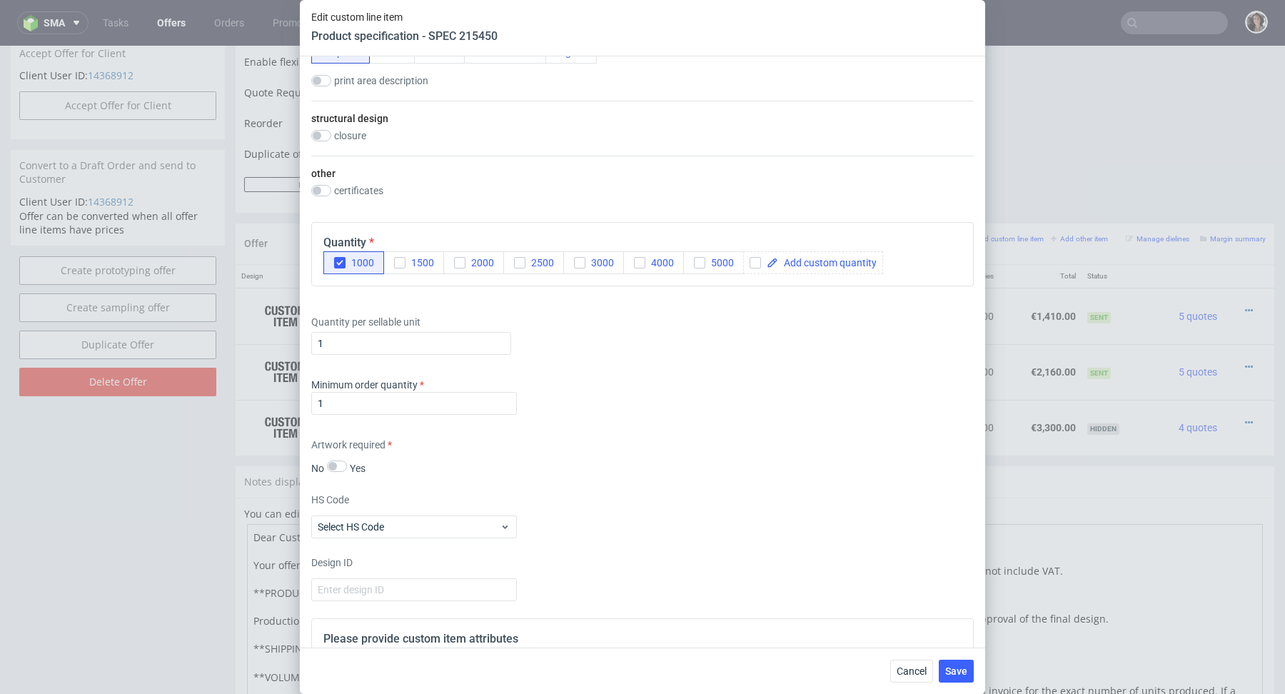
scroll to position [615, 0]
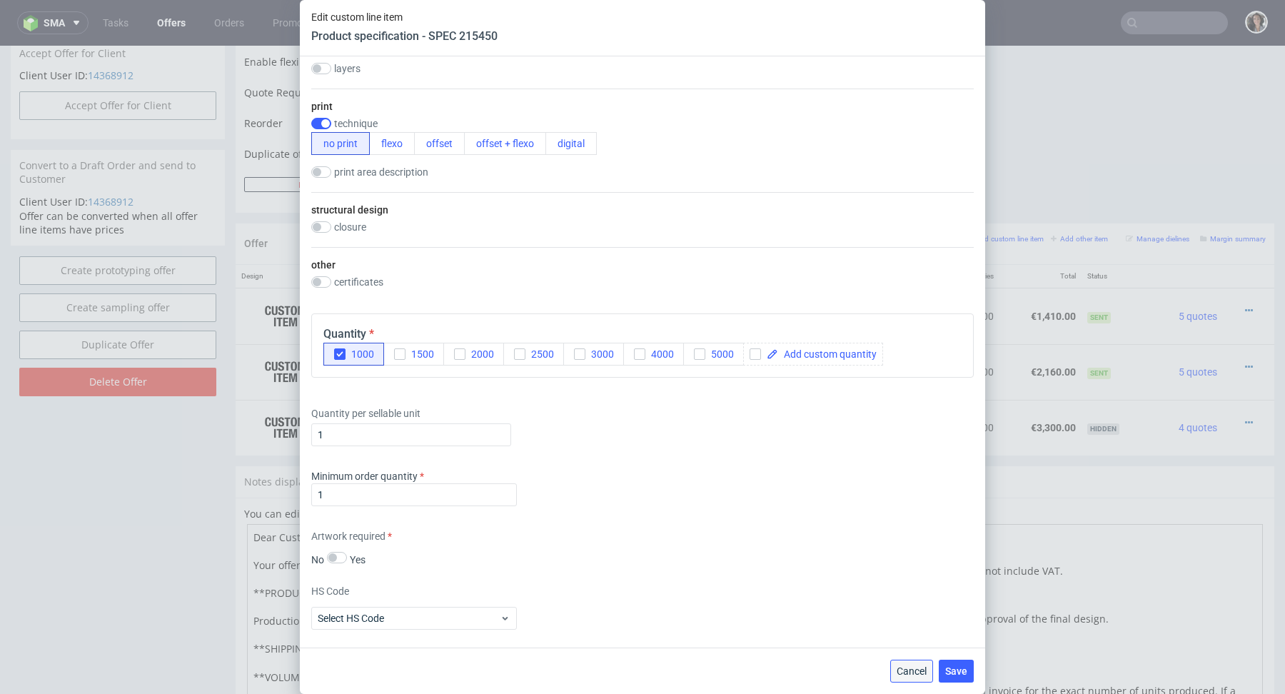
click at [909, 670] on span "Cancel" at bounding box center [911, 671] width 30 height 10
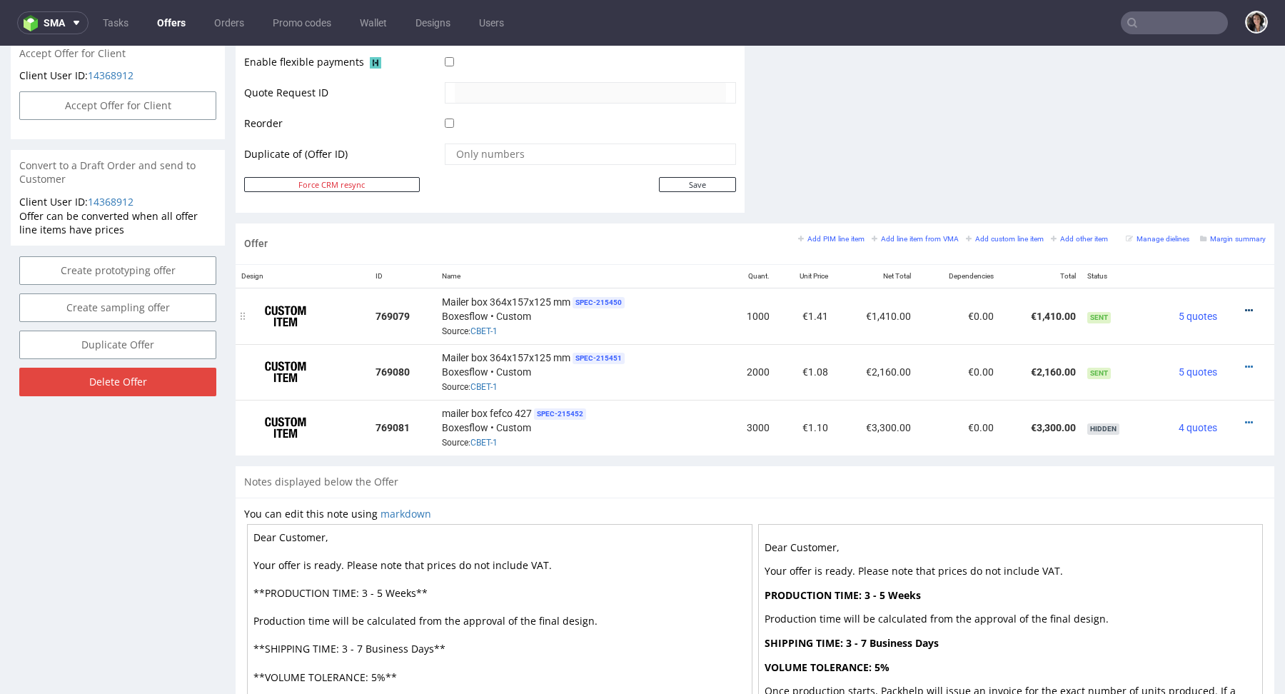
click at [1245, 305] on icon at bounding box center [1249, 310] width 8 height 10
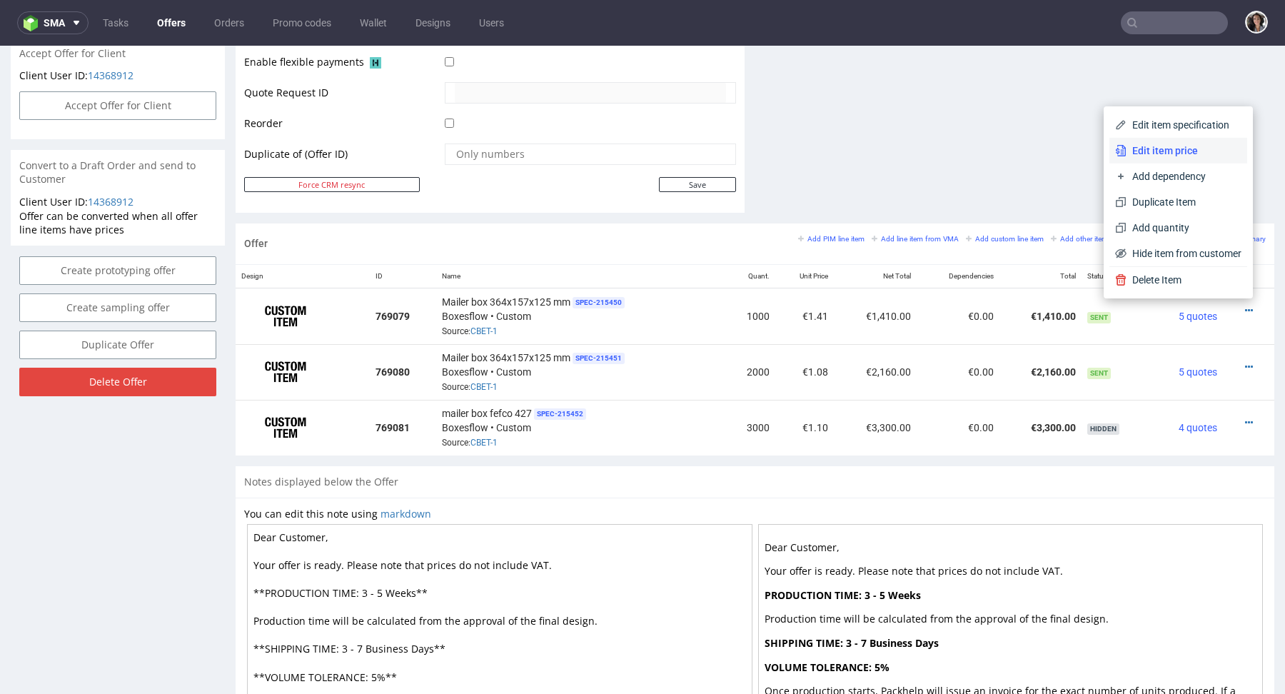
click at [1162, 151] on span "Edit item price" at bounding box center [1183, 150] width 115 height 14
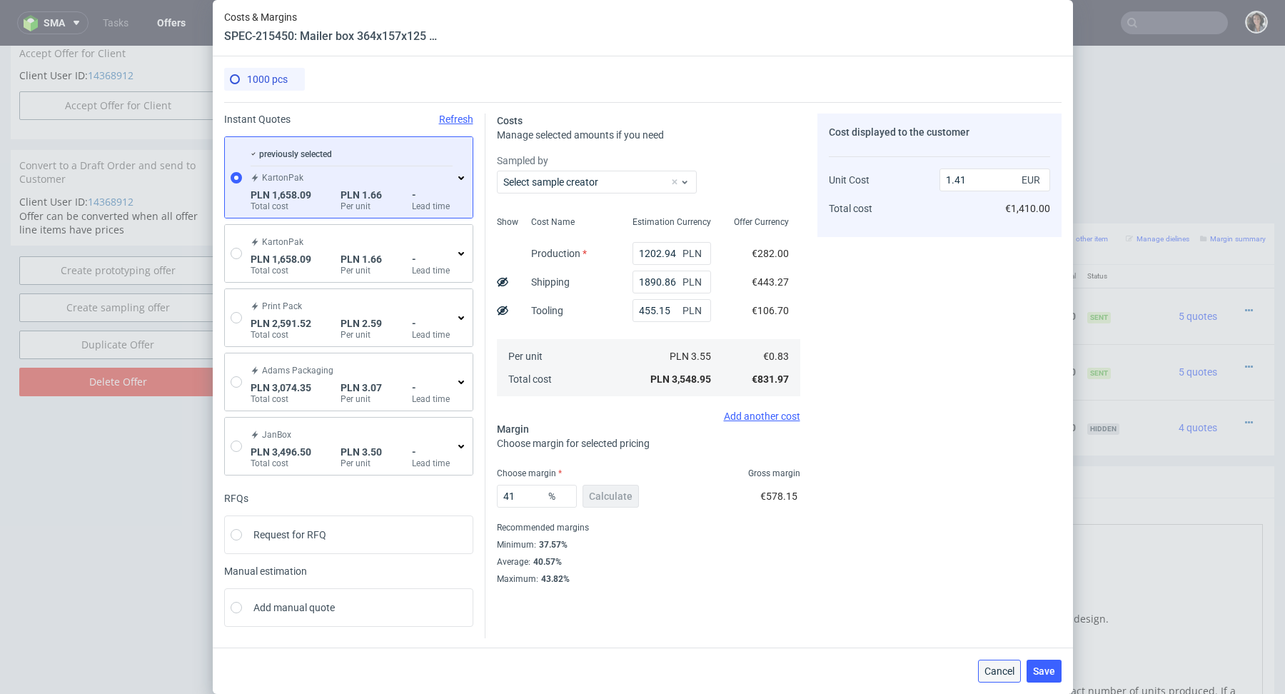
click at [1004, 670] on span "Cancel" at bounding box center [999, 671] width 30 height 10
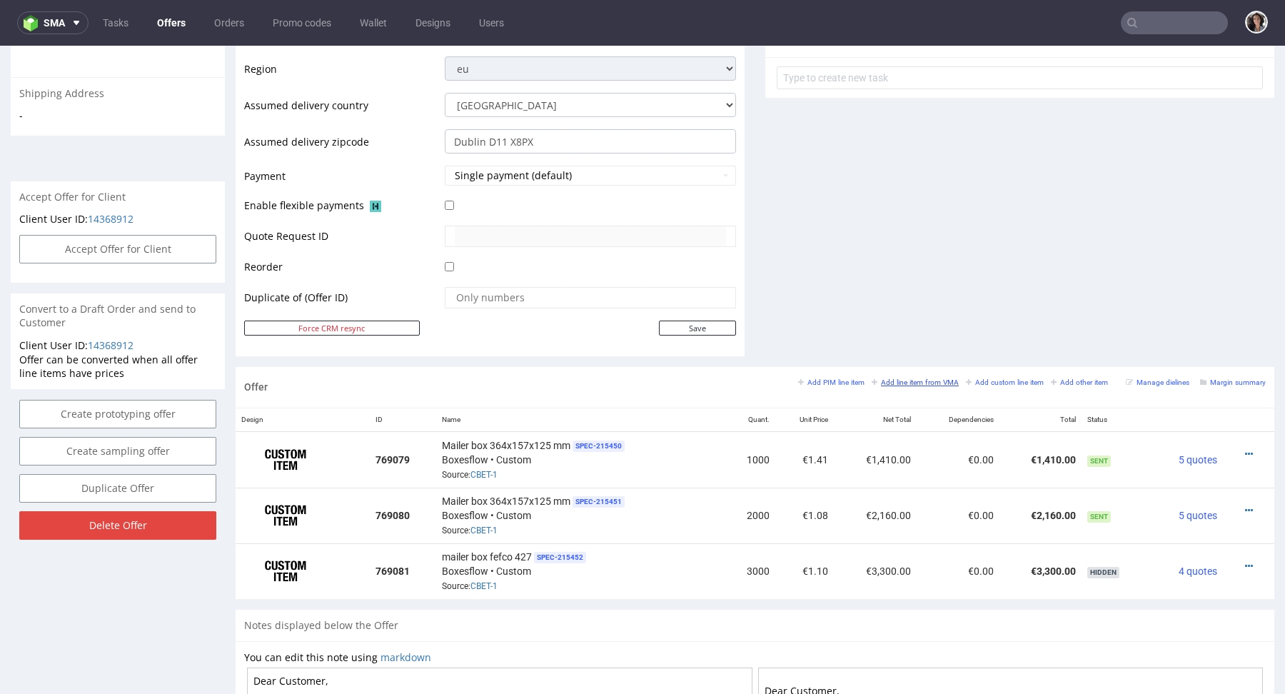
scroll to position [504, 0]
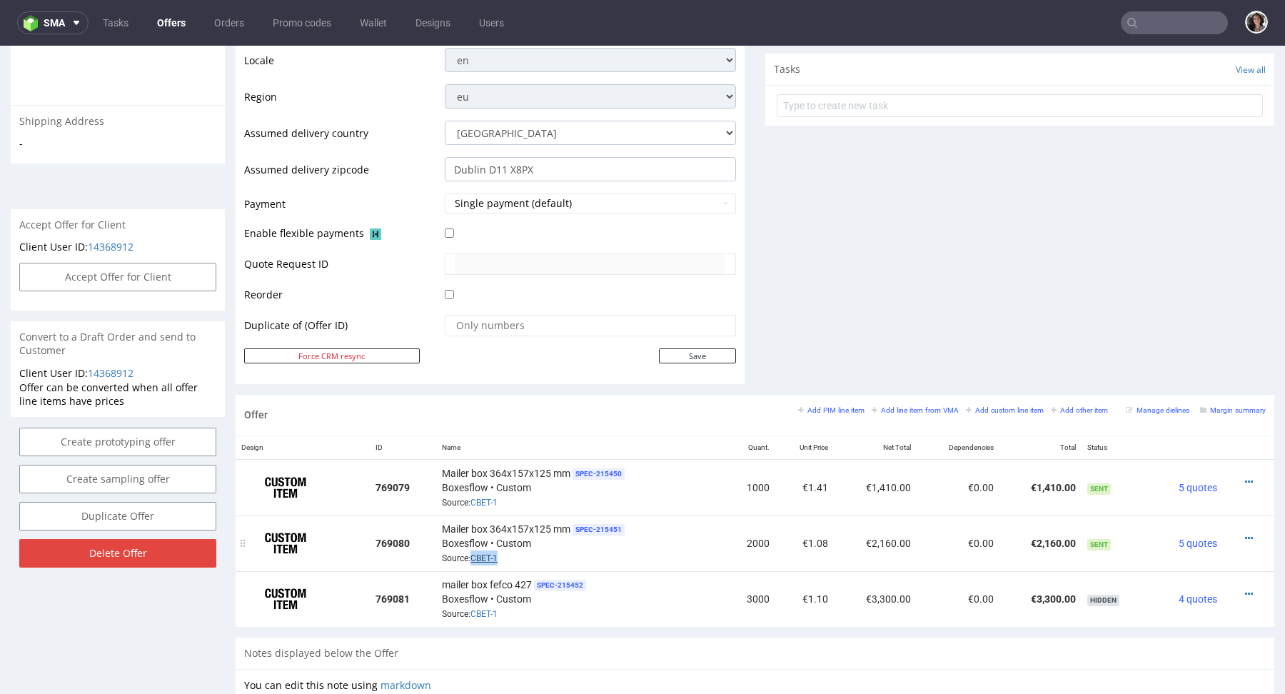
copy link "CBET-1"
drag, startPoint x: 503, startPoint y: 552, endPoint x: 470, endPoint y: 554, distance: 32.9
click at [470, 554] on div "Mailer box 364x157x125 mm SPEC- 215451 Boxesflow • Custom Source: CBET-1" at bounding box center [580, 543] width 277 height 44
click at [903, 406] on small "Add line item from VMA" at bounding box center [914, 410] width 87 height 8
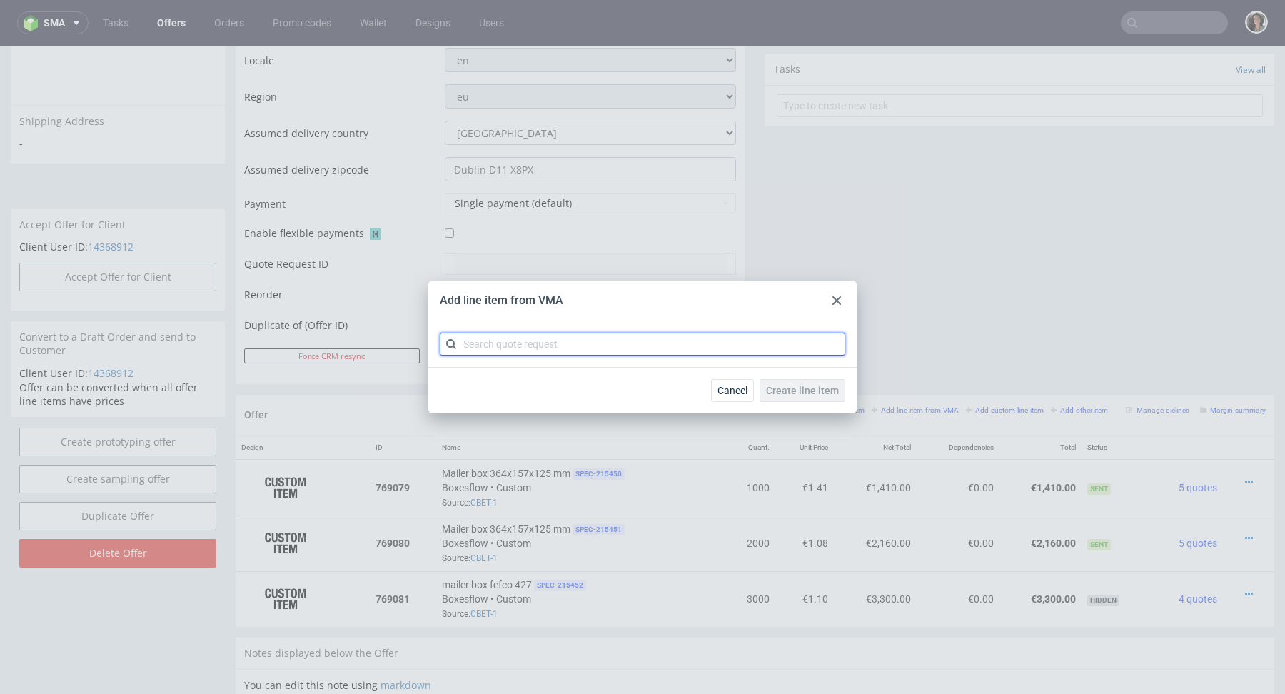
click at [600, 349] on input "text" at bounding box center [642, 344] width 405 height 23
paste input "CBET-1"
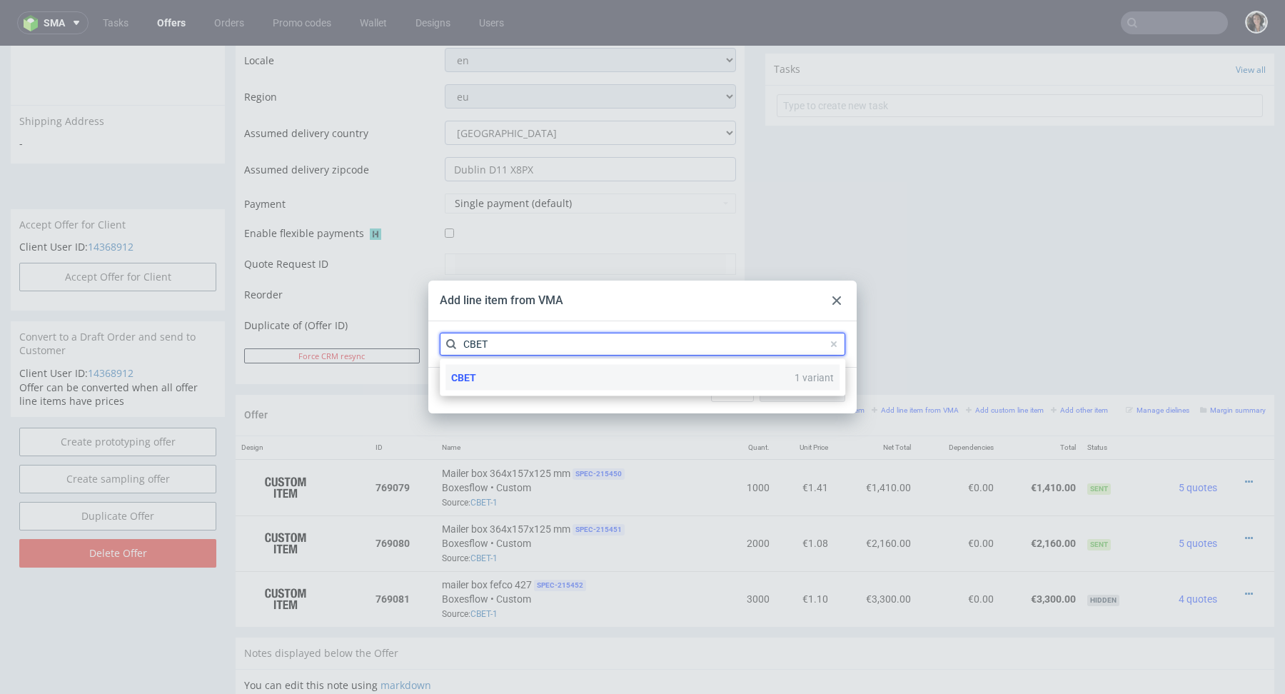
type input "CBET"
click at [467, 368] on div "CBET 1 variant" at bounding box center [642, 378] width 394 height 26
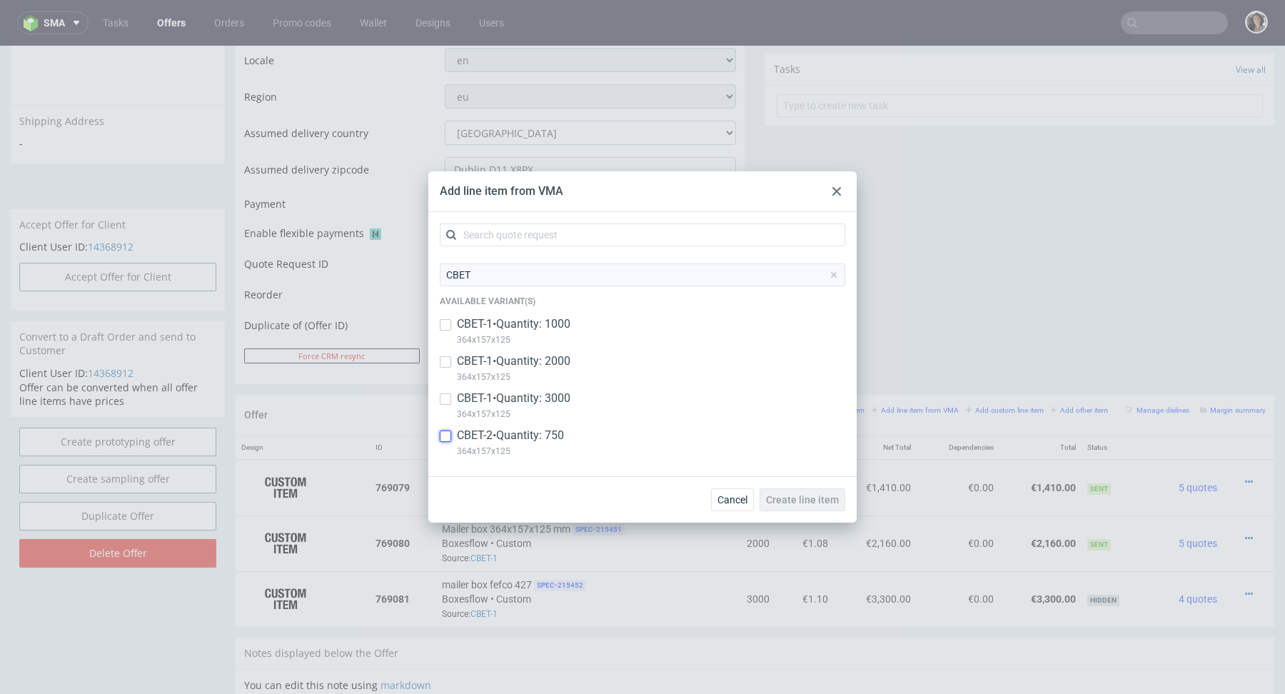
click at [448, 437] on input "checkbox" at bounding box center [445, 435] width 11 height 11
checkbox input "true"
click at [796, 495] on span "Create line item" at bounding box center [802, 500] width 73 height 10
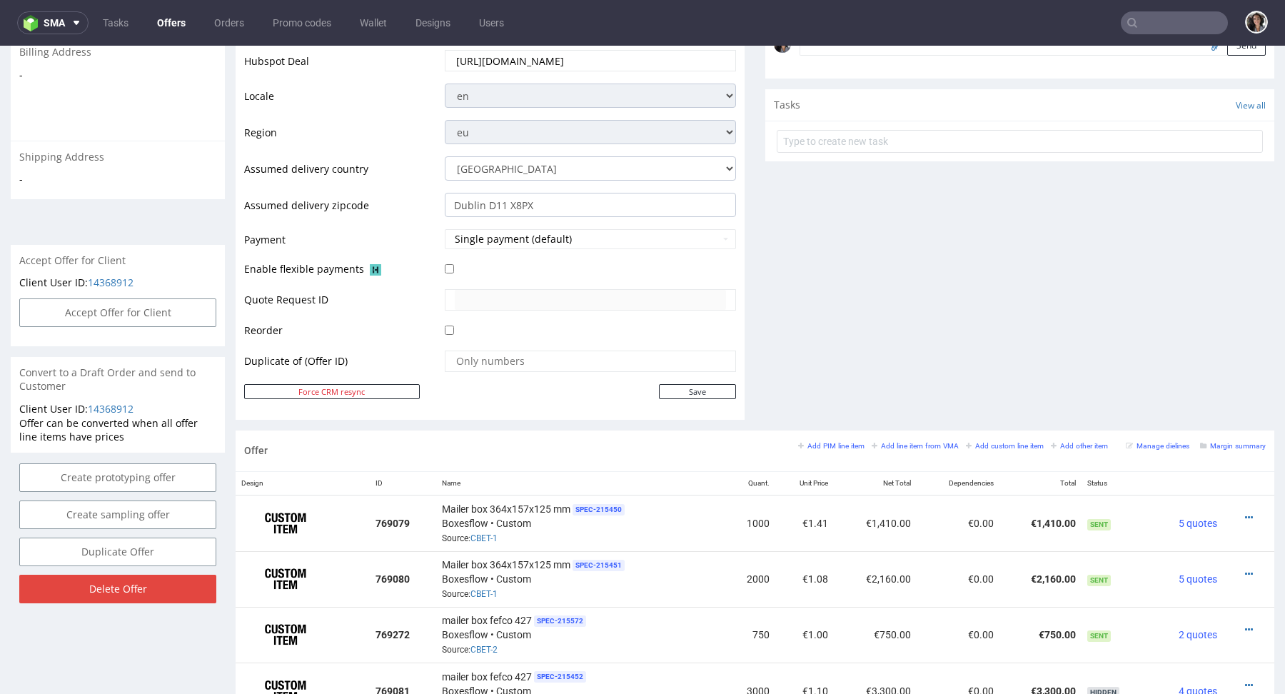
scroll to position [734, 0]
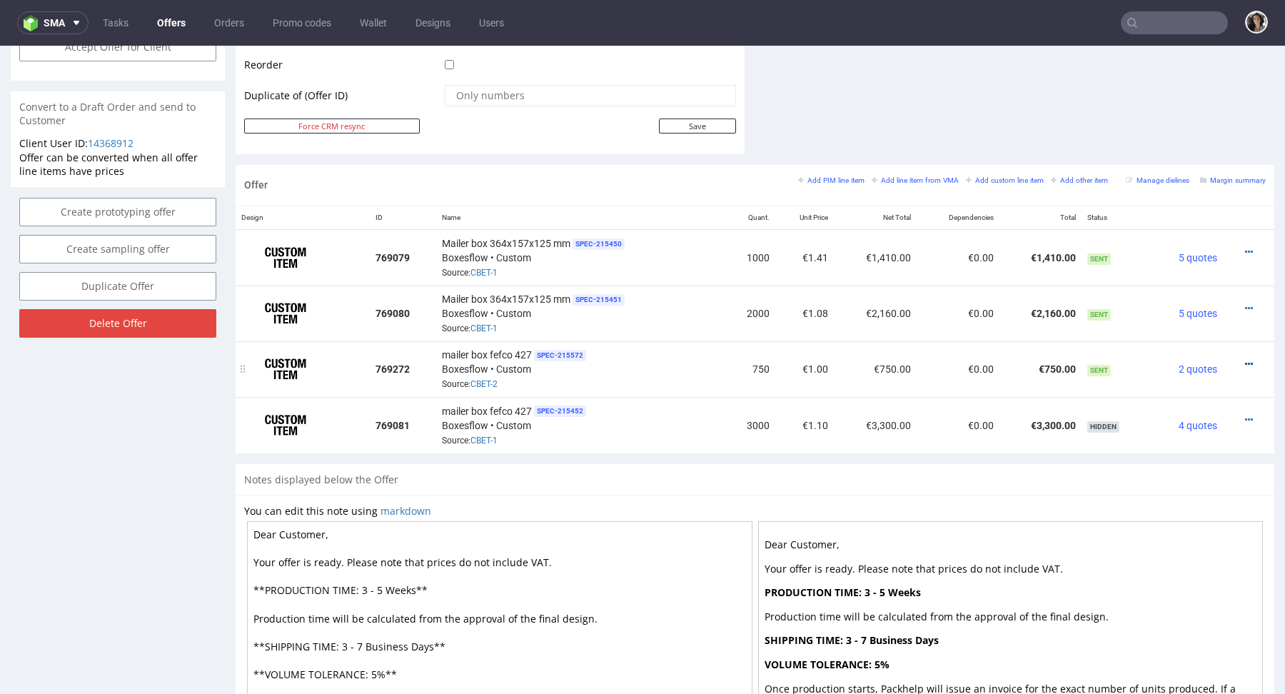
click at [1245, 360] on icon at bounding box center [1249, 364] width 8 height 10
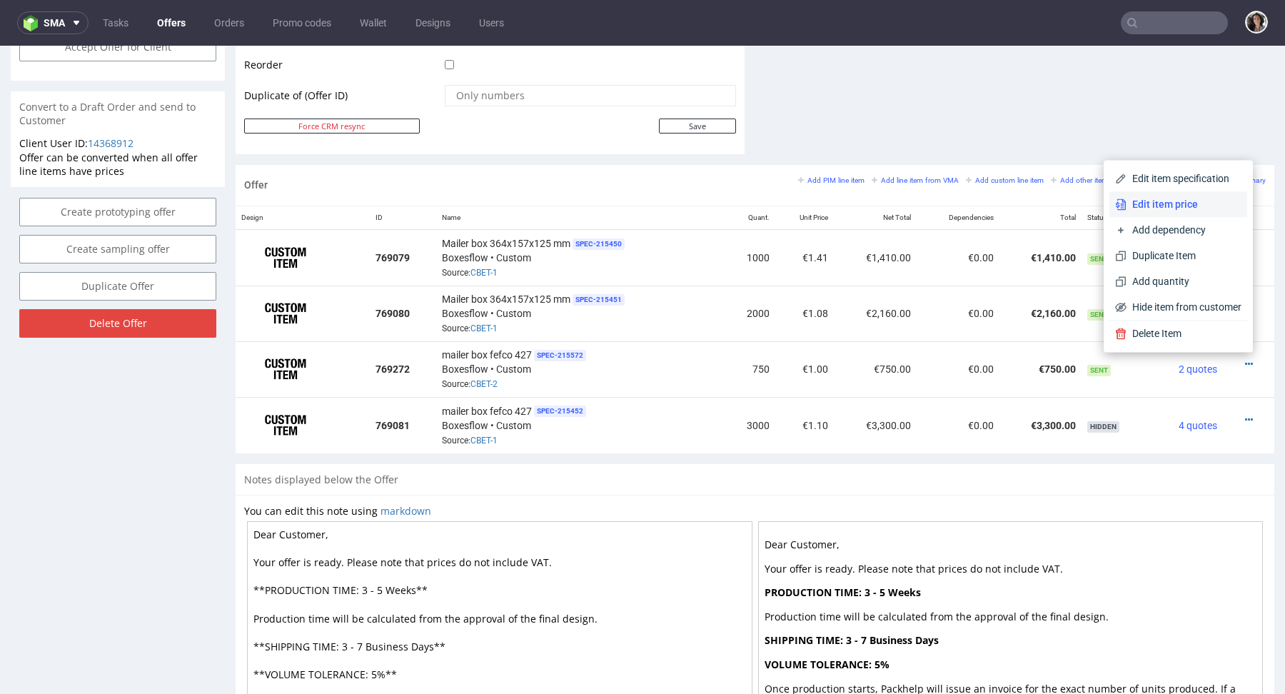
click at [1167, 208] on span "Edit item price" at bounding box center [1183, 204] width 115 height 14
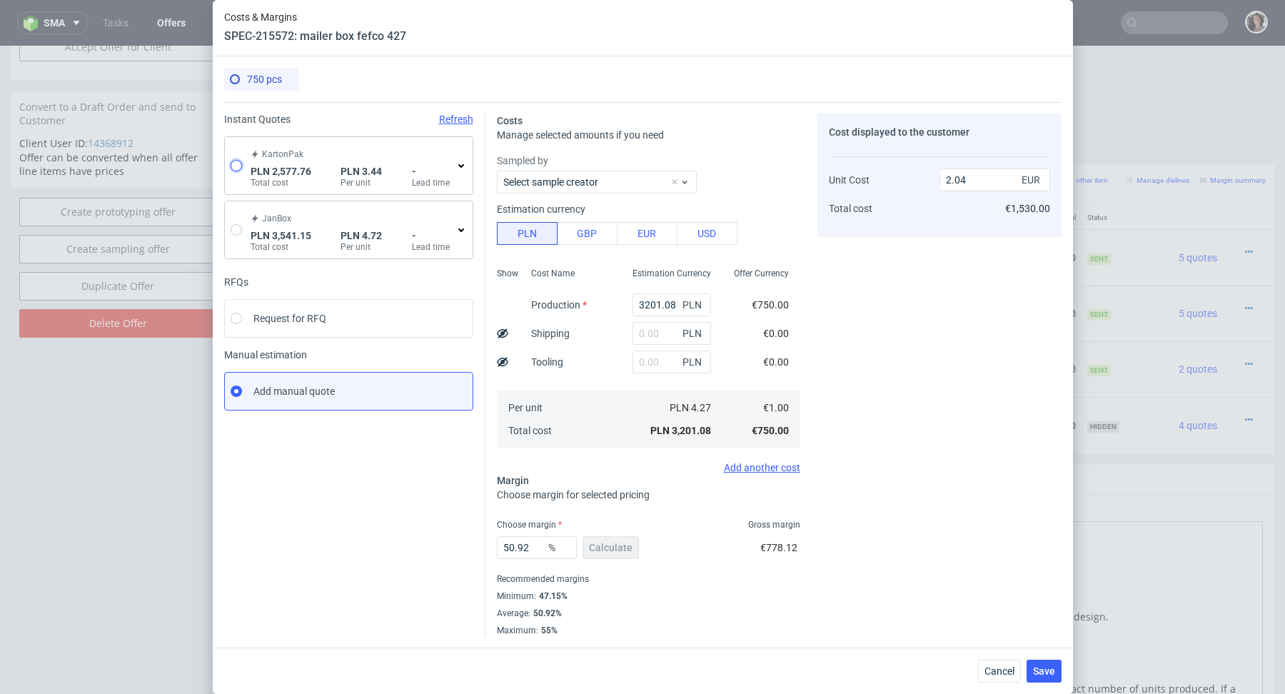
click at [238, 168] on input "radio" at bounding box center [236, 165] width 11 height 11
radio input "true"
radio input "false"
type input "1367.2100000000003"
type input "1210.55"
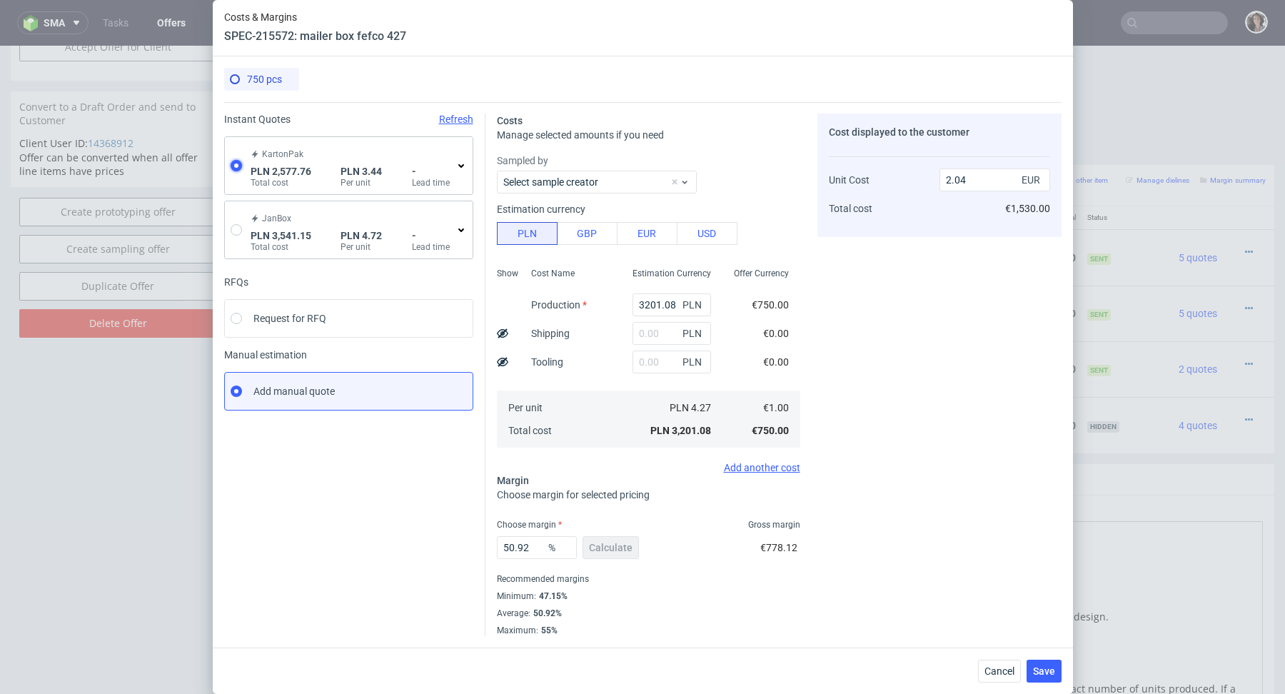
type input "0.81"
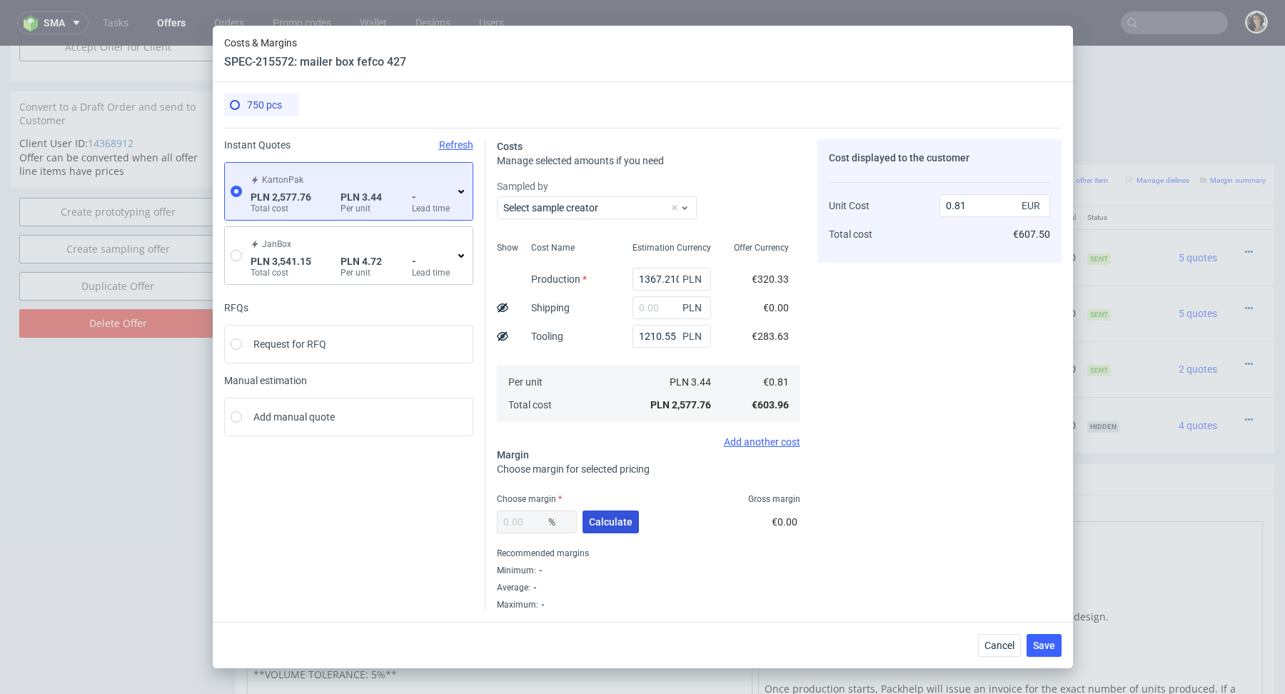
click at [604, 514] on button "Calculate" at bounding box center [610, 521] width 56 height 23
type input "42.7"
type input "1.41"
click at [656, 300] on input "text" at bounding box center [671, 307] width 78 height 23
paste input "1 140,71"
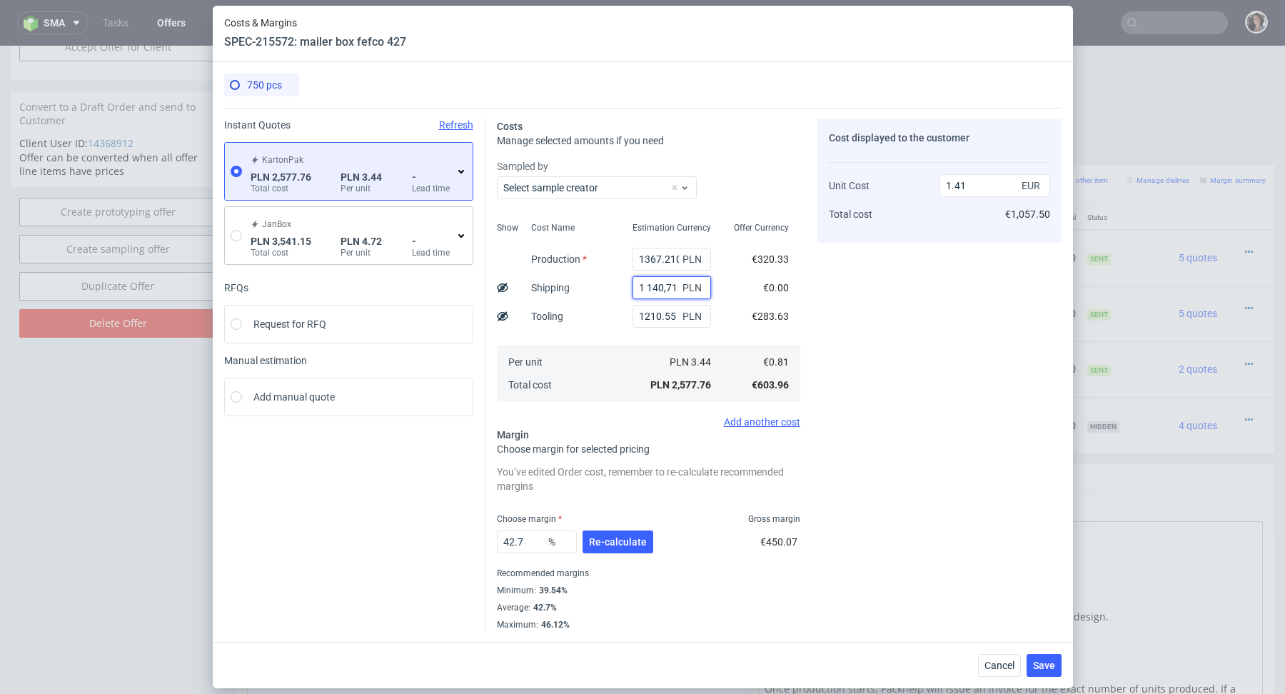
click at [647, 282] on input "1 140,71" at bounding box center [671, 287] width 78 height 23
type input "1140.71"
type input "2.03"
type input "1140.71"
click at [617, 542] on span "Re-calculate" at bounding box center [618, 542] width 58 height 10
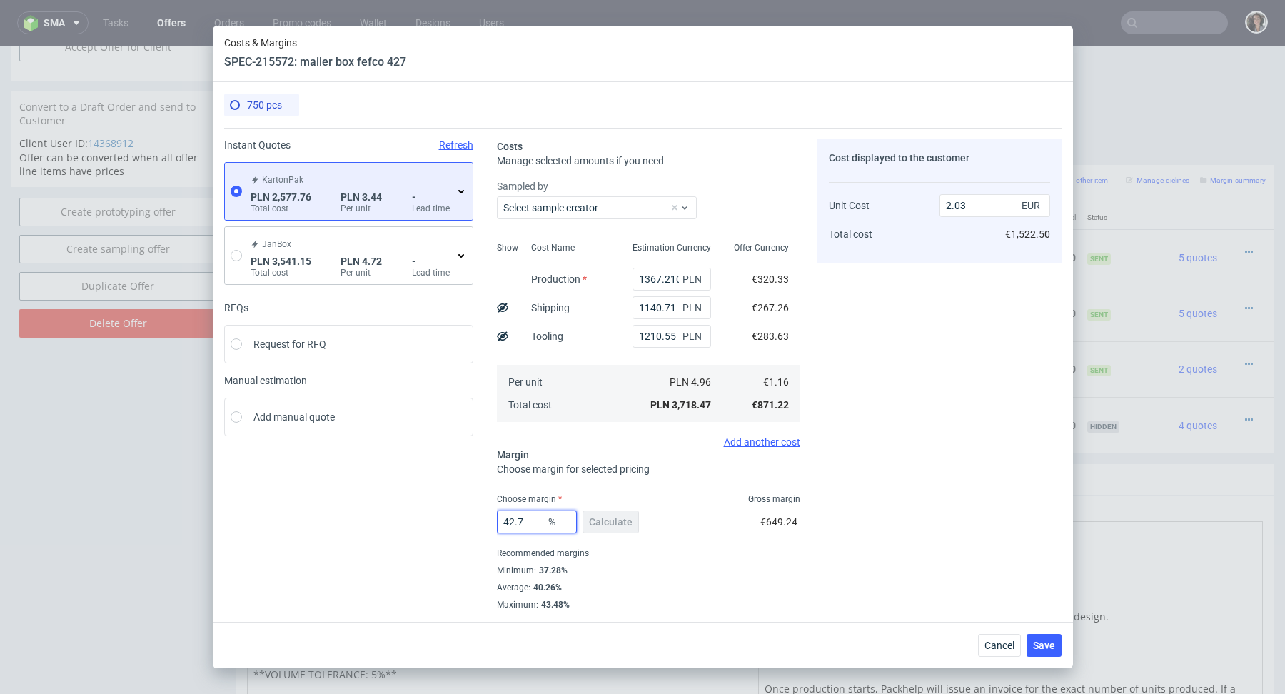
drag, startPoint x: 535, startPoint y: 523, endPoint x: 472, endPoint y: 524, distance: 63.5
click at [472, 524] on div "Instant Quotes Refresh KartonPak PLN 2,577.76 Total cost PLN 3.44 Per unit - Le…" at bounding box center [642, 369] width 837 height 482
type input "40"
type input "1.94"
type input "4026"
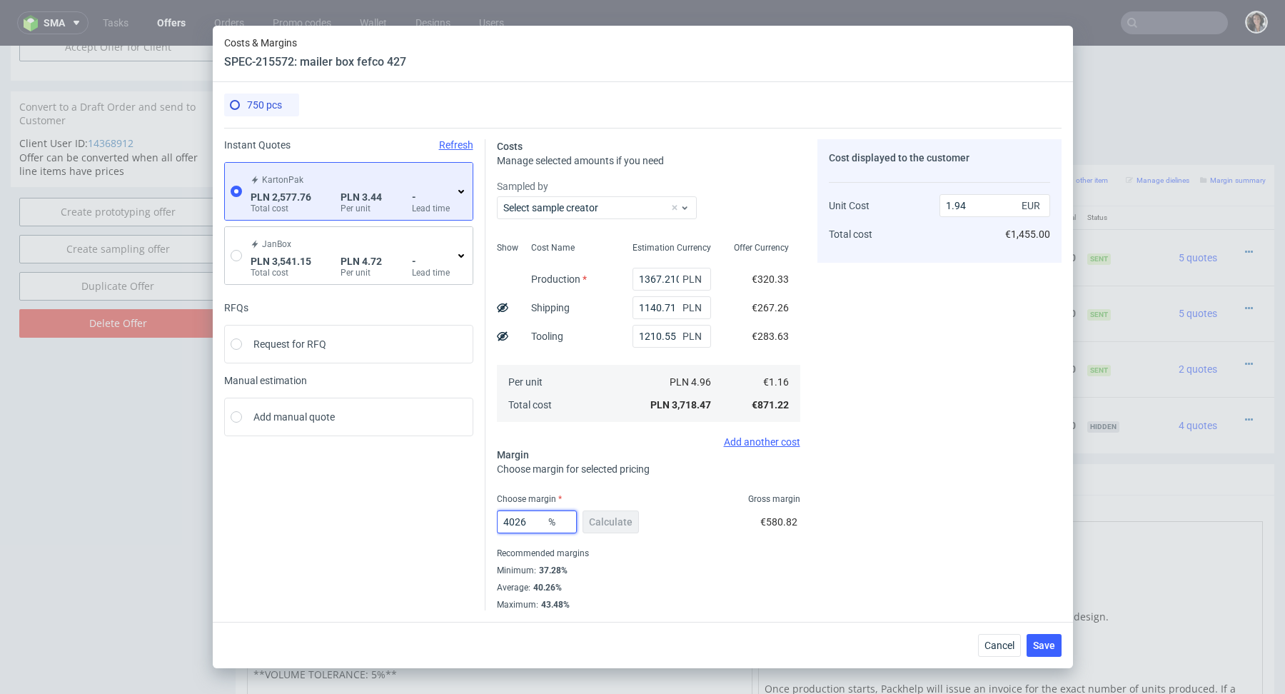
type input "-0.02"
click at [515, 523] on input "4026" at bounding box center [537, 521] width 80 height 23
type input "40.26"
type input "1.95"
type input "40.26"
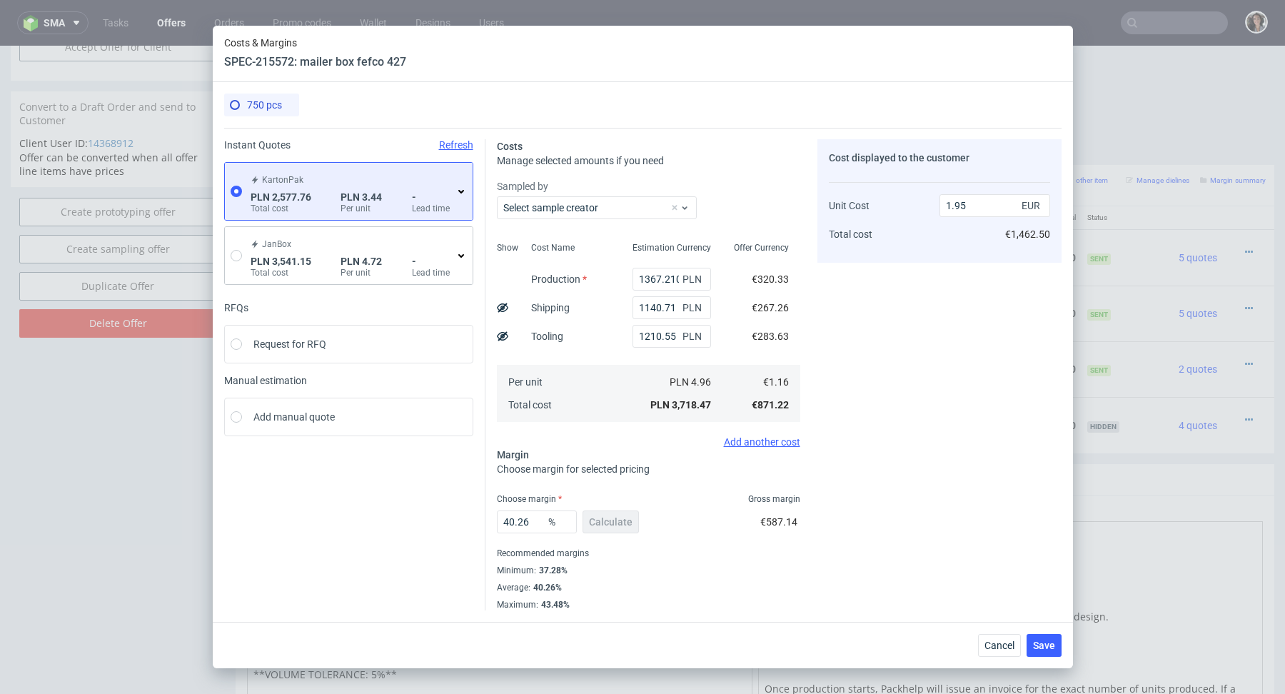
click at [642, 567] on div "Minimum : 37.28%" at bounding box center [648, 570] width 303 height 17
click at [1045, 640] on span "Save" at bounding box center [1044, 645] width 22 height 10
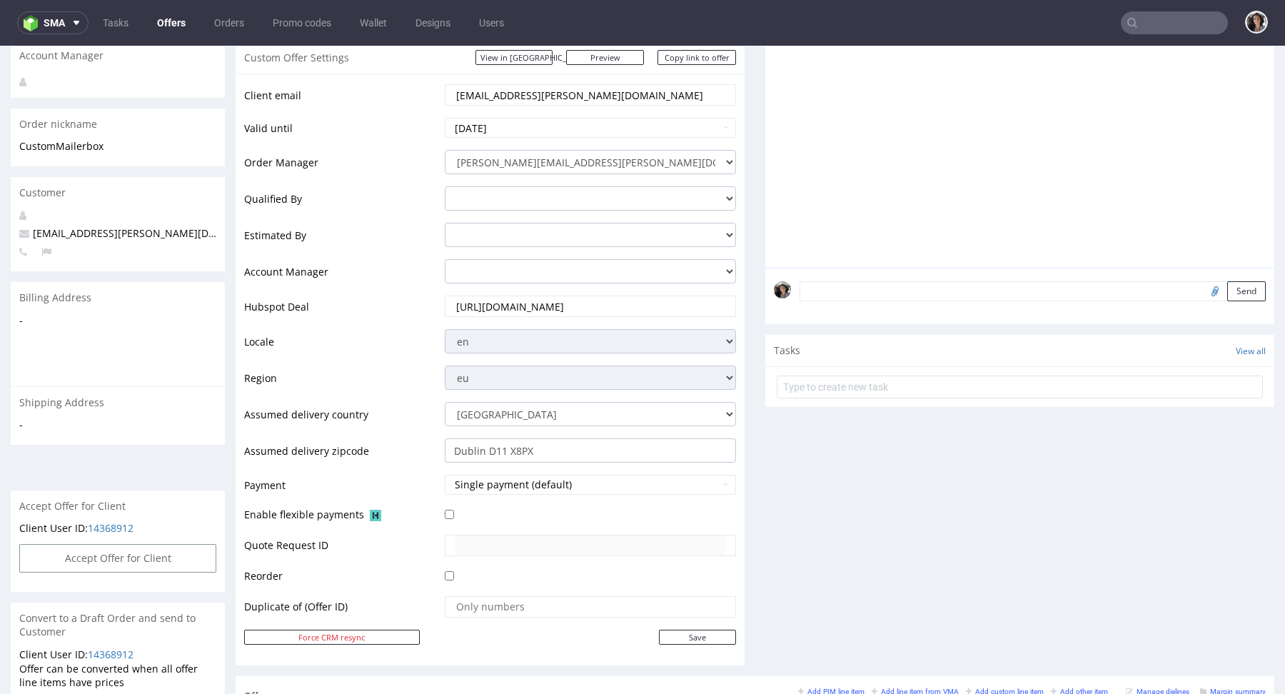
scroll to position [863, 0]
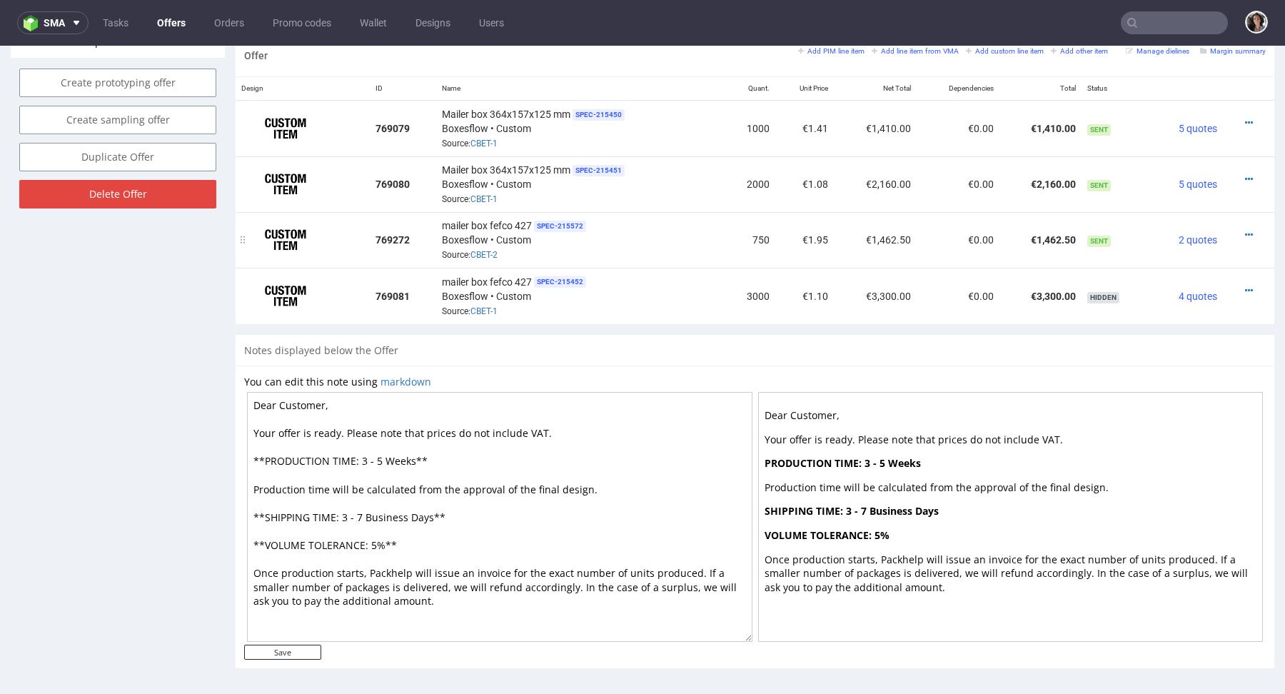
click at [1229, 233] on div at bounding box center [1243, 235] width 31 height 14
click at [1245, 231] on icon at bounding box center [1249, 235] width 8 height 10
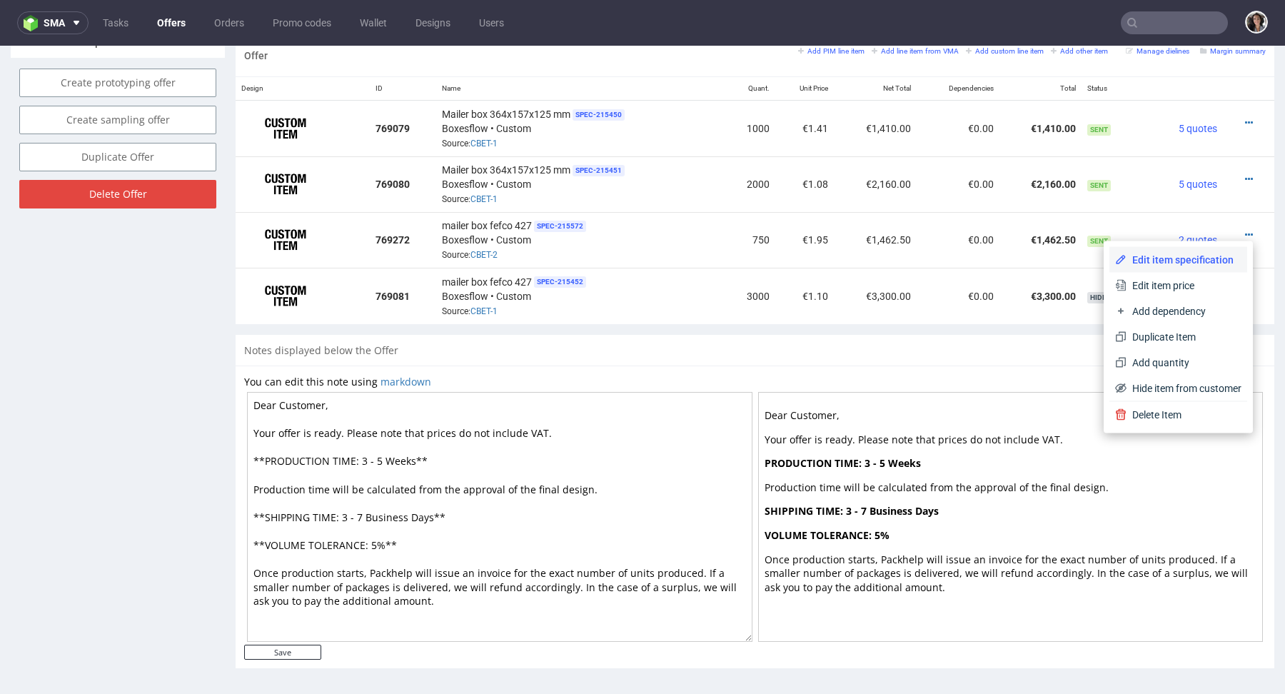
click at [1194, 259] on span "Edit item specification" at bounding box center [1183, 260] width 115 height 14
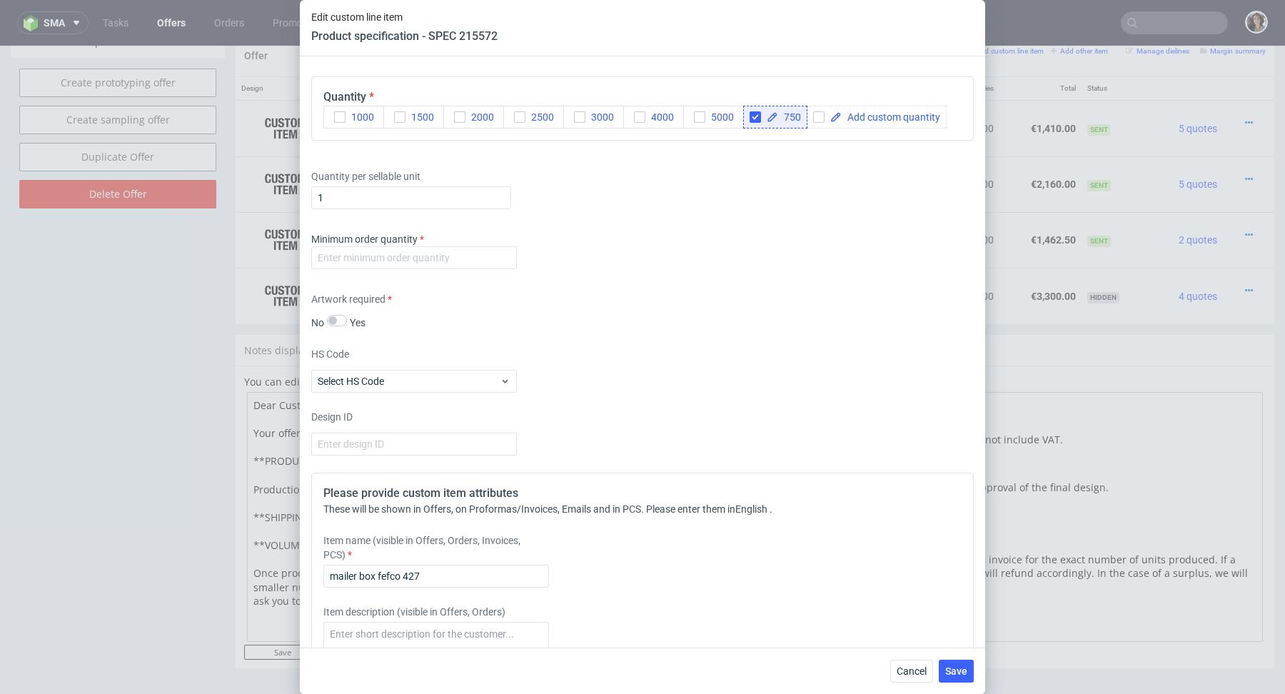
scroll to position [1246, 0]
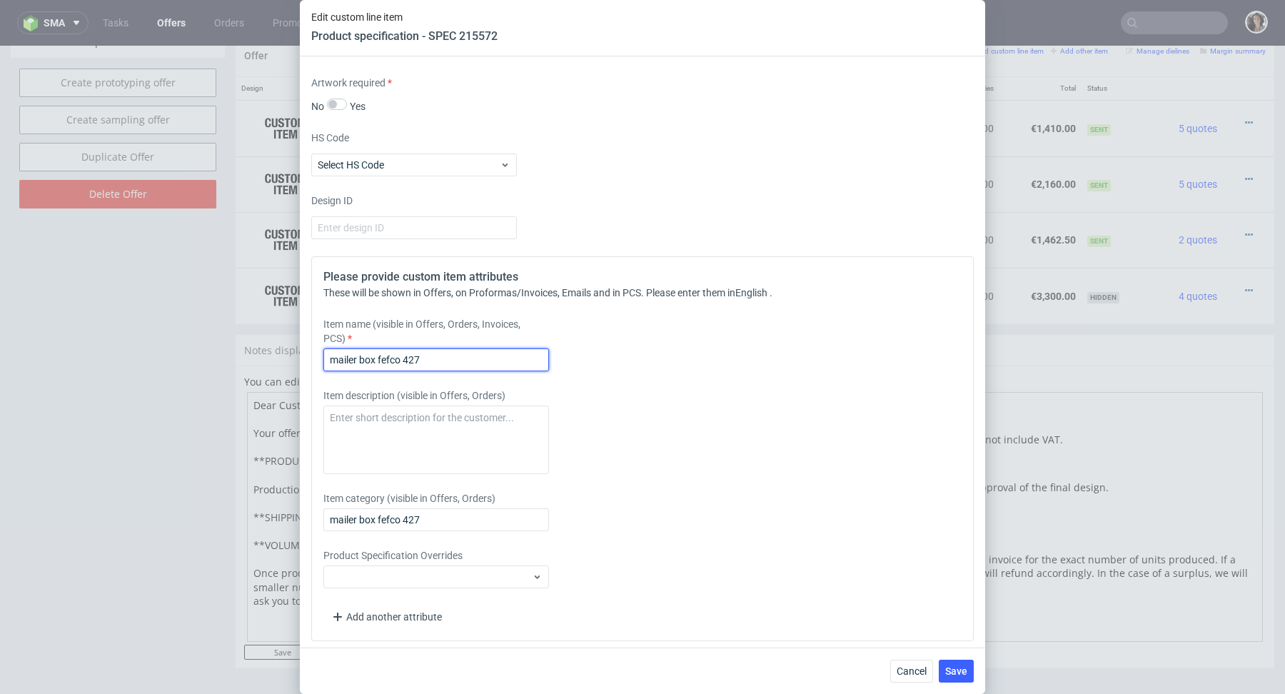
click at [451, 355] on input "mailer box fefco 427" at bounding box center [436, 359] width 226 height 23
drag, startPoint x: 451, startPoint y: 355, endPoint x: 379, endPoint y: 356, distance: 72.1
click at [379, 356] on input "mailer box fefco 427" at bounding box center [436, 359] width 226 height 23
click at [329, 355] on input "mailer box" at bounding box center [436, 359] width 226 height 23
click at [427, 361] on input "Mailer box" at bounding box center [436, 359] width 226 height 23
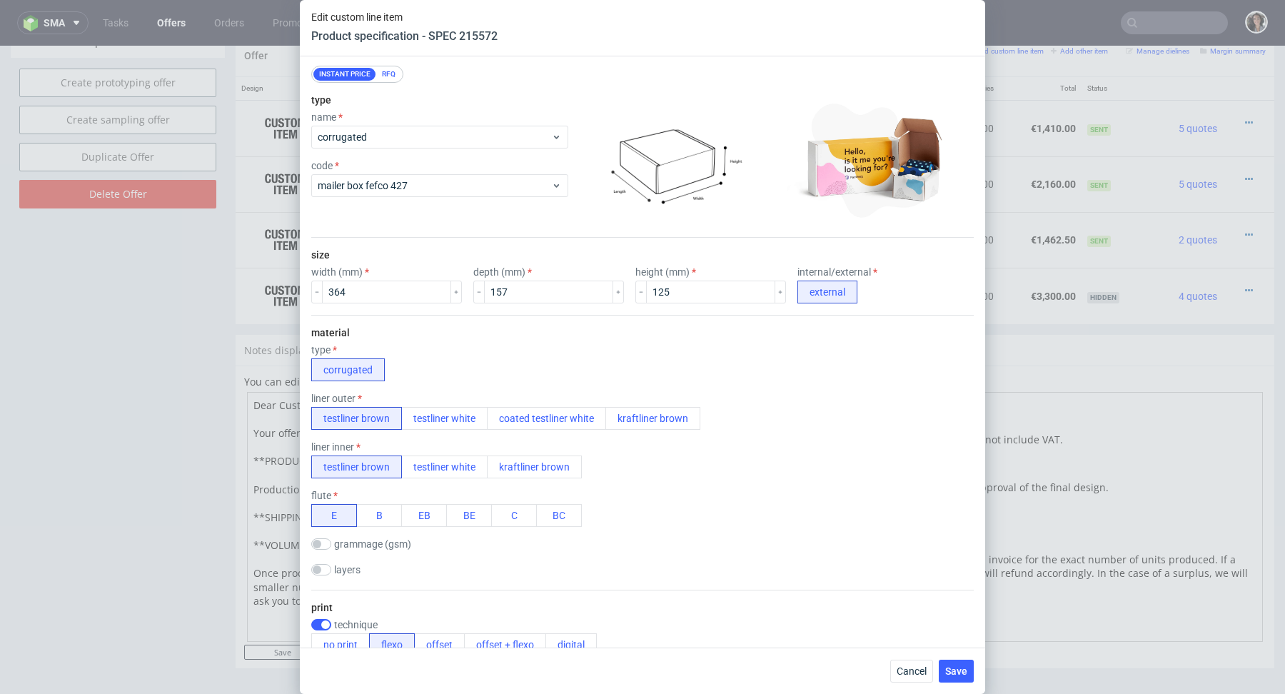
scroll to position [0, 0]
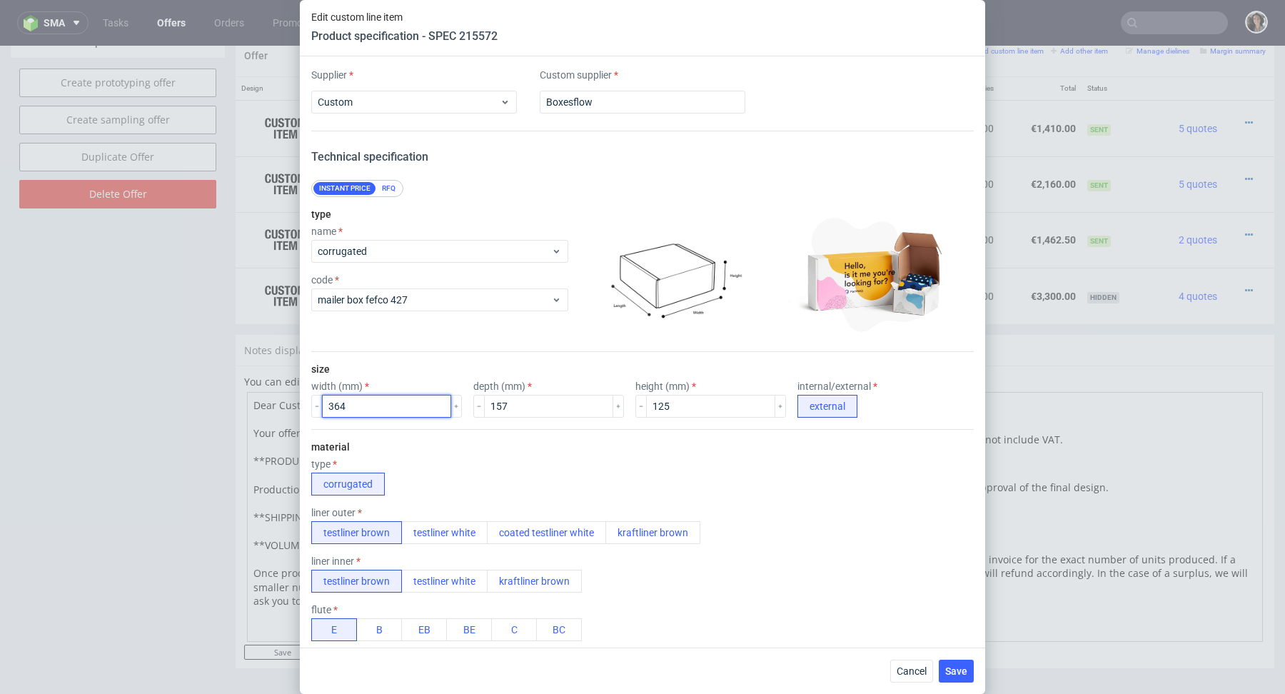
click at [377, 399] on input "364" at bounding box center [386, 406] width 129 height 23
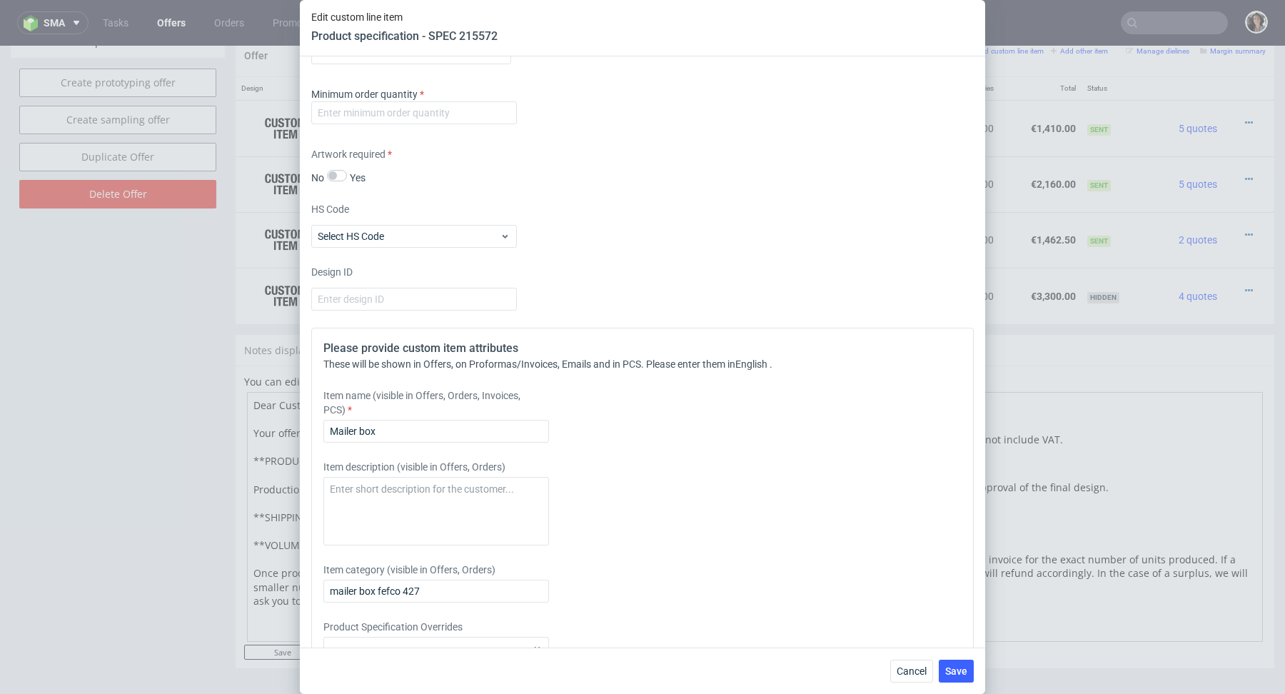
scroll to position [1246, 0]
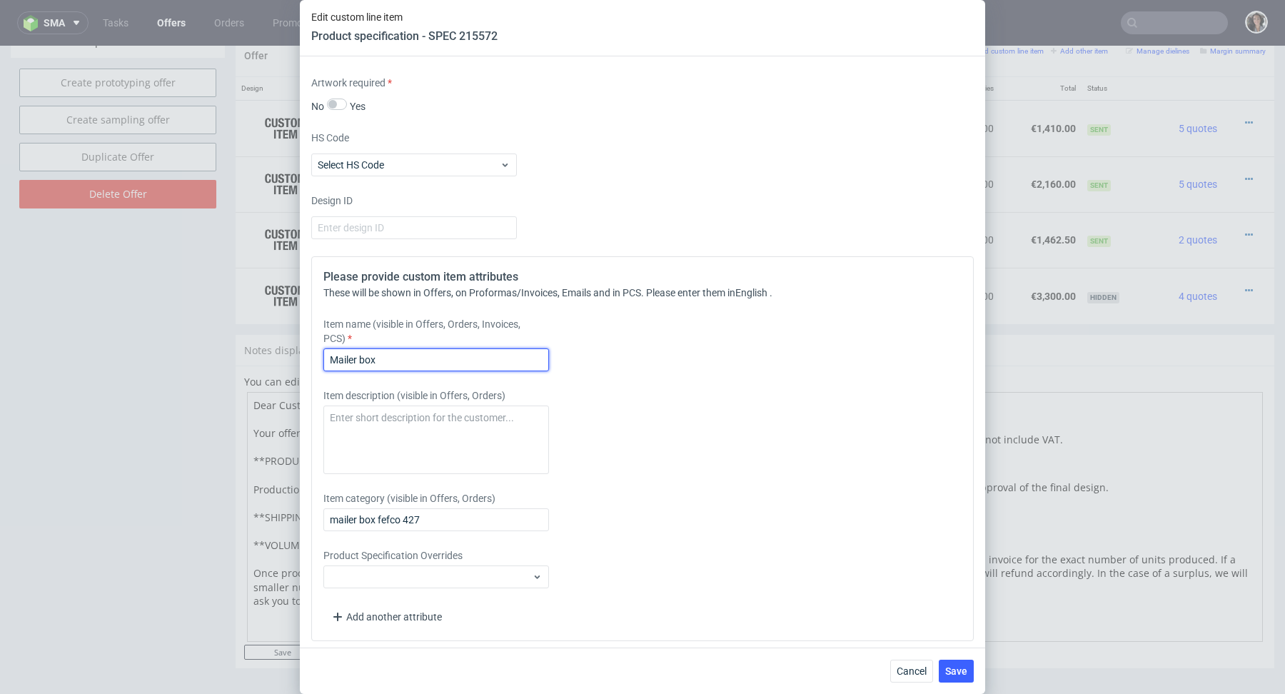
click at [453, 351] on input "Mailer box" at bounding box center [436, 359] width 226 height 23
paste input "364"
drag, startPoint x: 417, startPoint y: 355, endPoint x: 400, endPoint y: 356, distance: 17.1
click at [400, 356] on input "Mailer box 364x314x125 mm plain brown outside/print inside" at bounding box center [436, 359] width 226 height 23
click at [482, 353] on input "Mailer box 364x157x125 mm plain brown outside/print inside" at bounding box center [436, 359] width 226 height 23
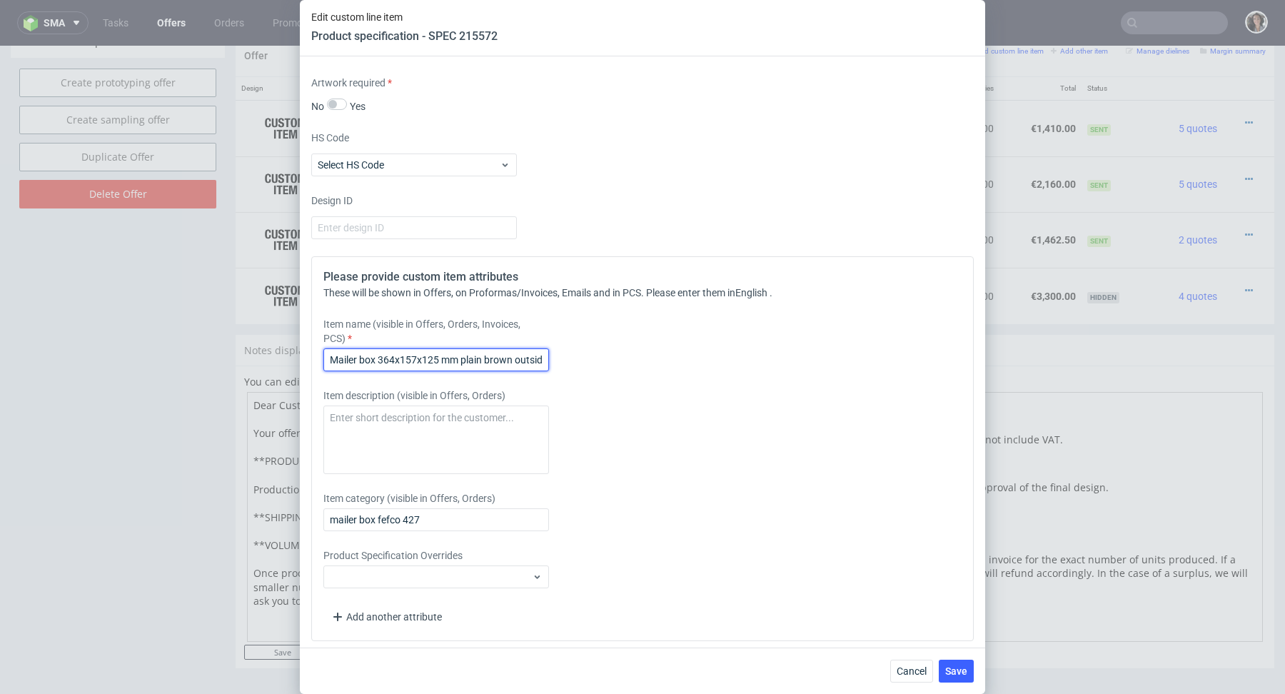
scroll to position [0, 59]
drag, startPoint x: 461, startPoint y: 356, endPoint x: 630, endPoint y: 361, distance: 169.2
click at [631, 362] on div "Item name (visible in Offers, Orders, Invoices, PCS) Mailer box 364x157x125 mm …" at bounding box center [560, 344] width 474 height 54
click at [461, 358] on input "Mailer box 364x157x125 mm print outside" at bounding box center [436, 359] width 226 height 23
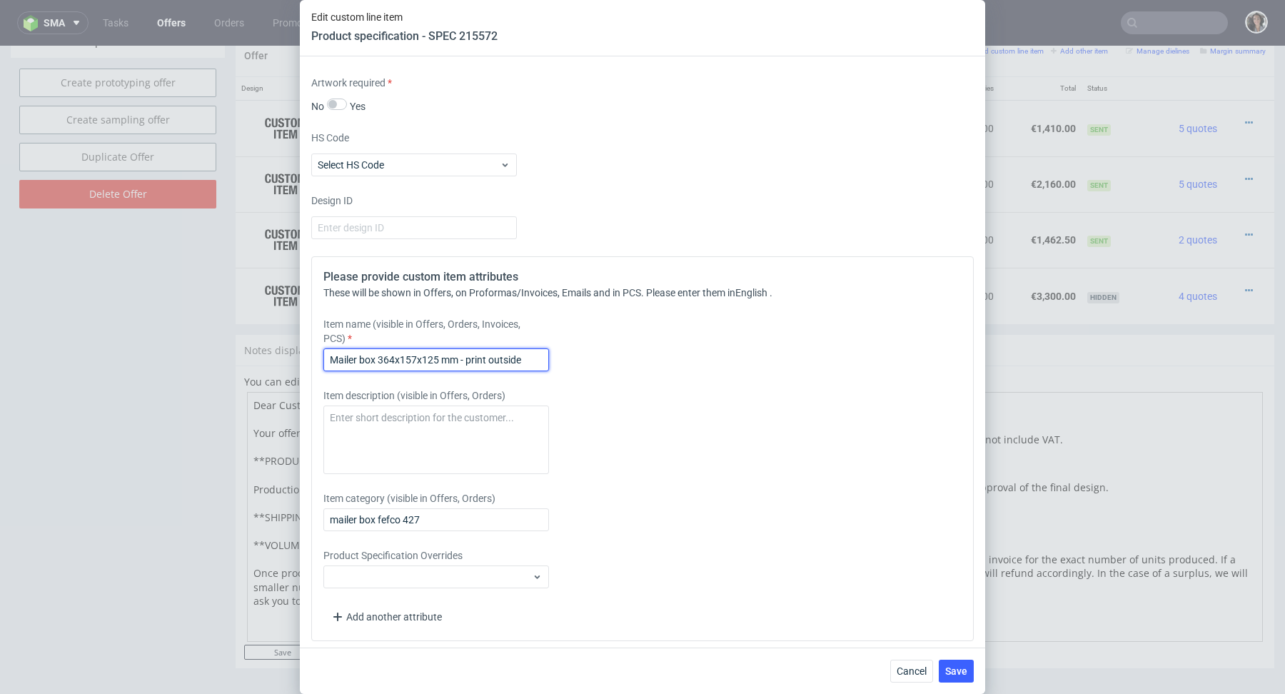
click at [461, 358] on input "Mailer box 364x157x125 mm - print outside" at bounding box center [436, 359] width 226 height 23
type input "Mailer box 364x157x125 mm - print outside"
click at [427, 517] on input "mailer box fefco 427" at bounding box center [436, 519] width 226 height 23
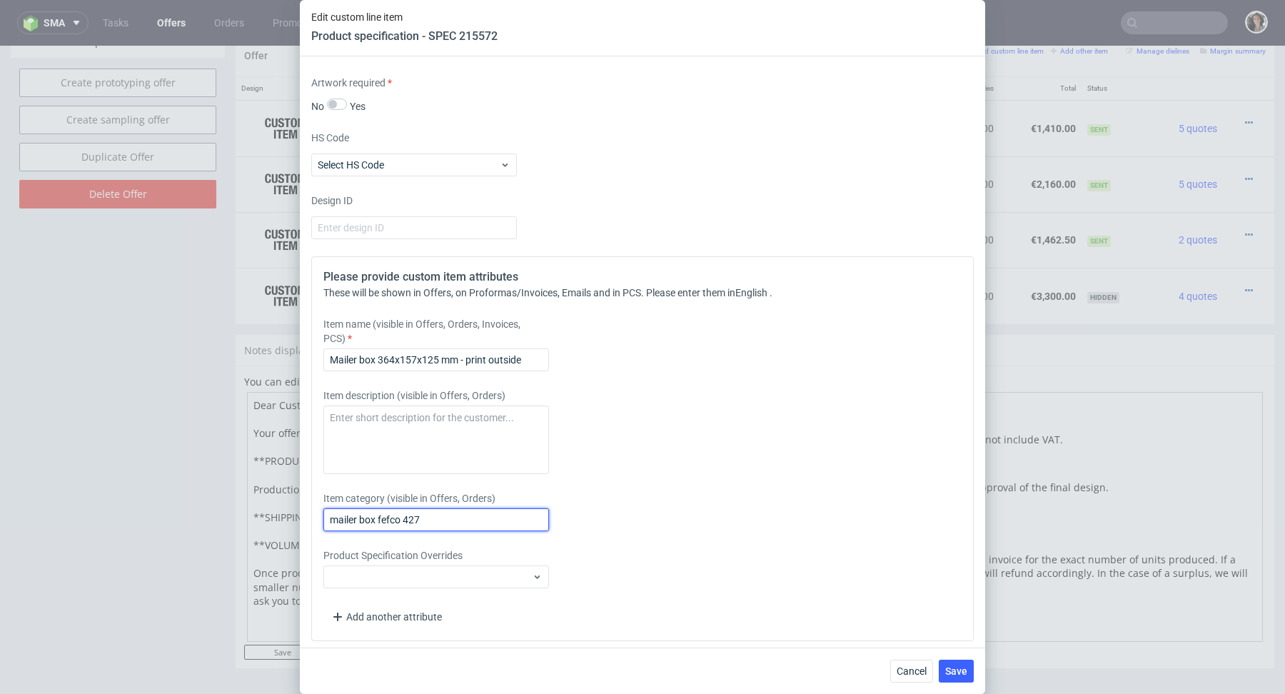
click at [427, 517] on input "mailer box fefco 427" at bounding box center [436, 519] width 226 height 23
paste input "Mailer box 364x157x125 mm - print outside"
type input "Mailer box 364x157x125 mm - print outside"
click at [948, 670] on span "Save" at bounding box center [956, 671] width 22 height 10
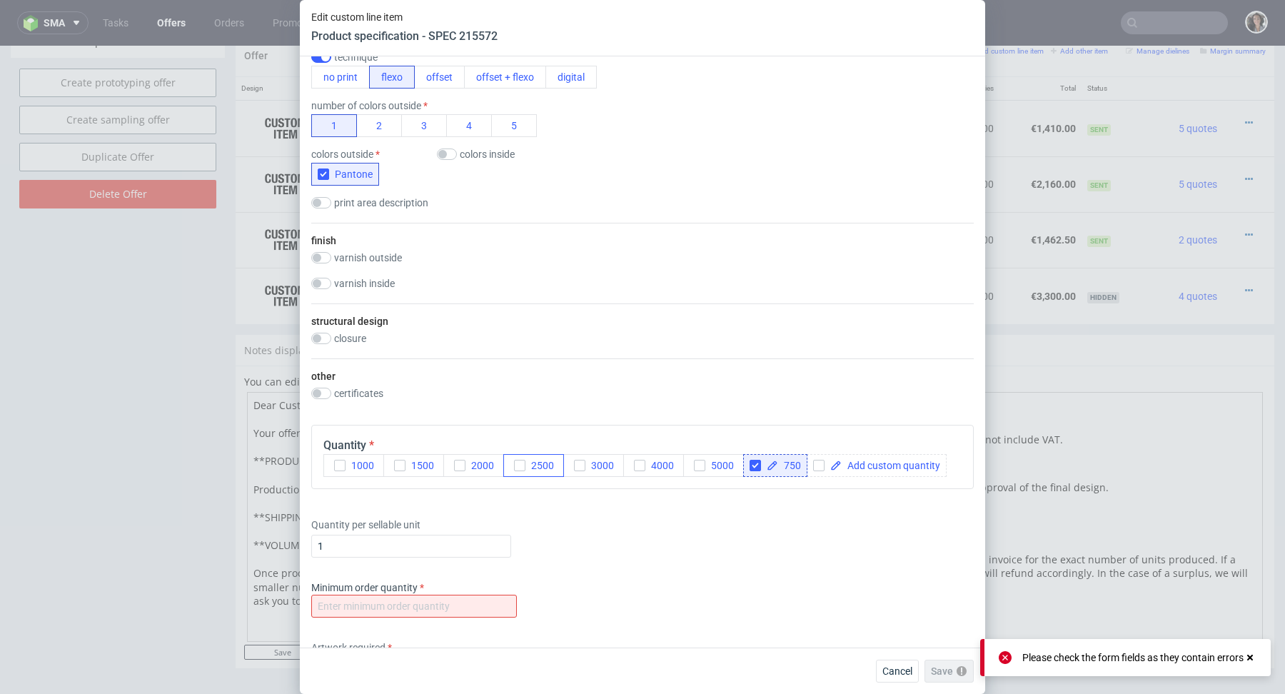
scroll to position [716, 0]
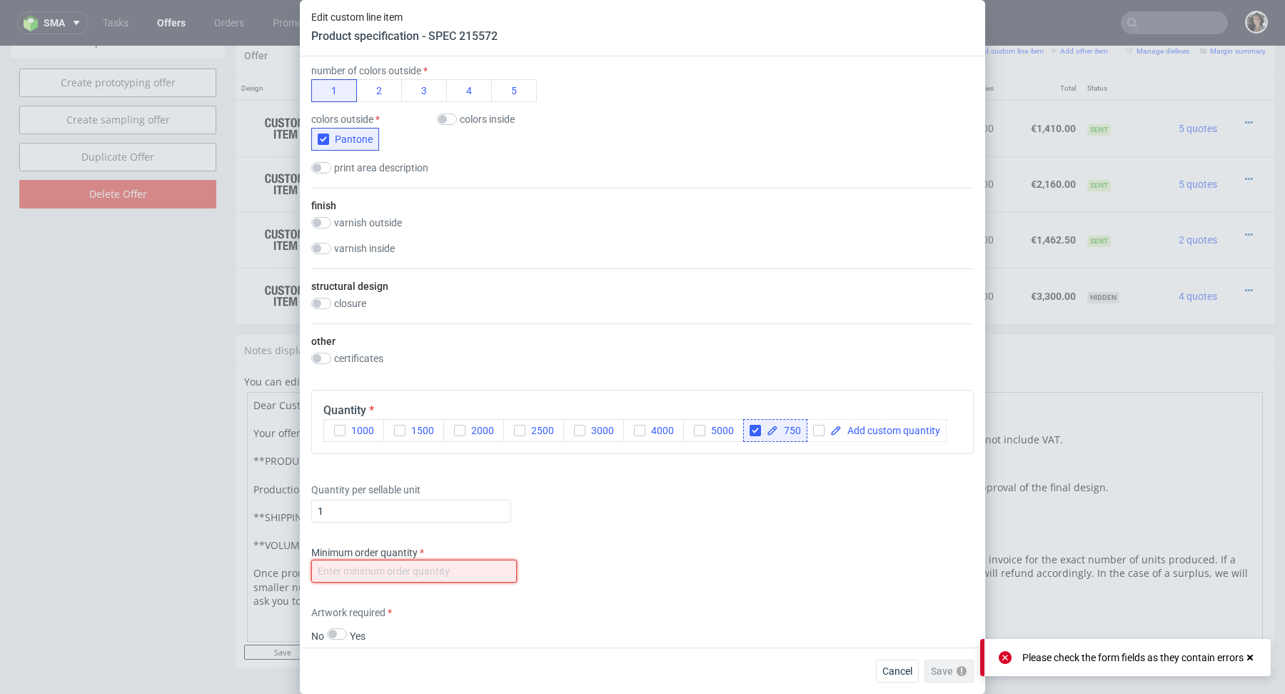
click at [420, 573] on input "number" at bounding box center [414, 570] width 206 height 23
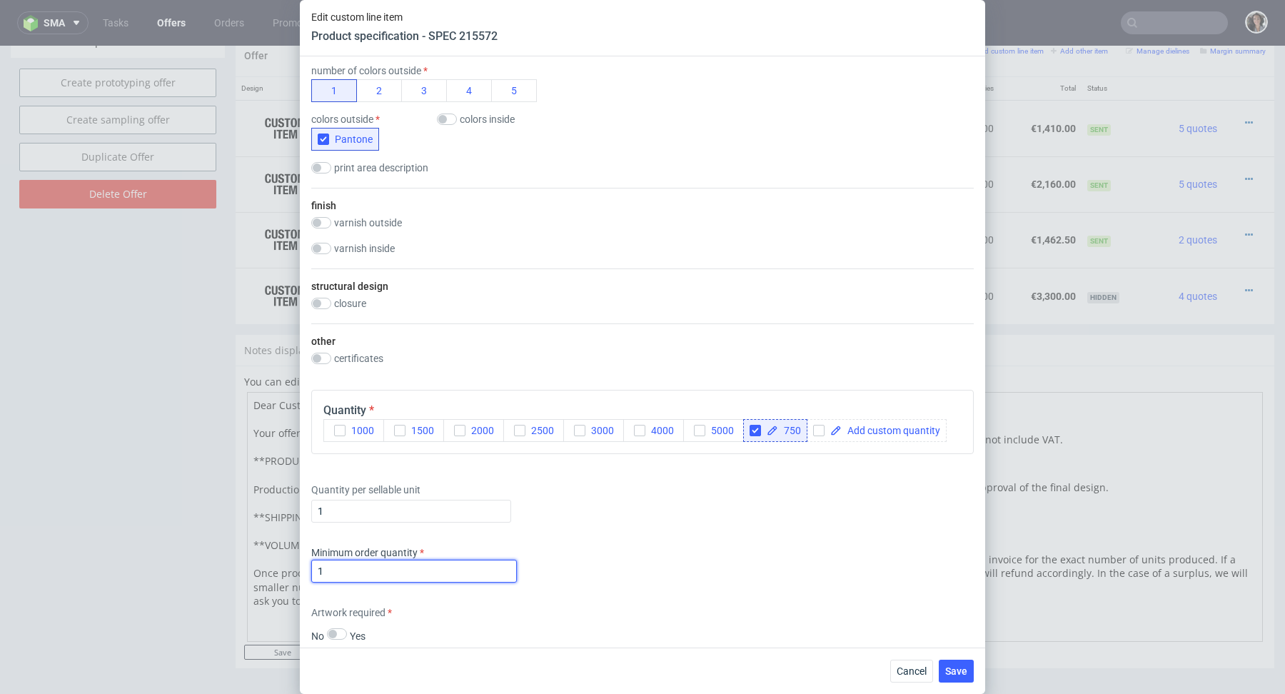
scroll to position [1246, 0]
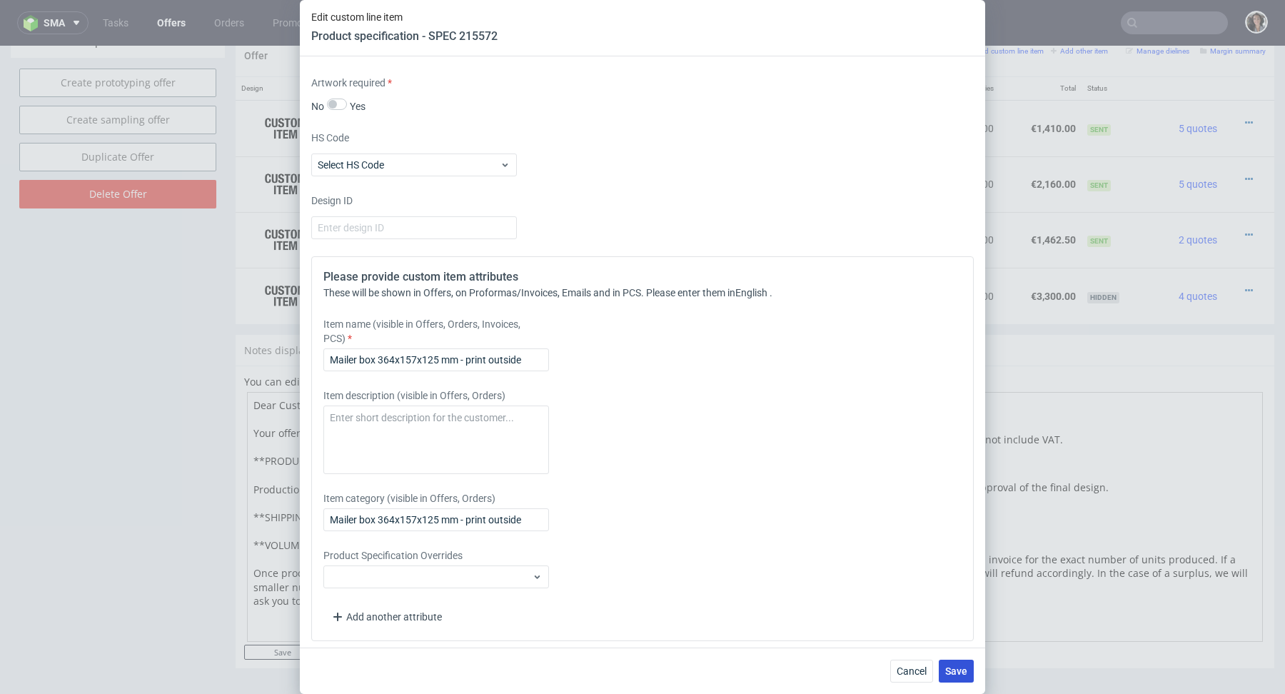
type input "1"
click at [958, 676] on span "Save" at bounding box center [956, 671] width 22 height 10
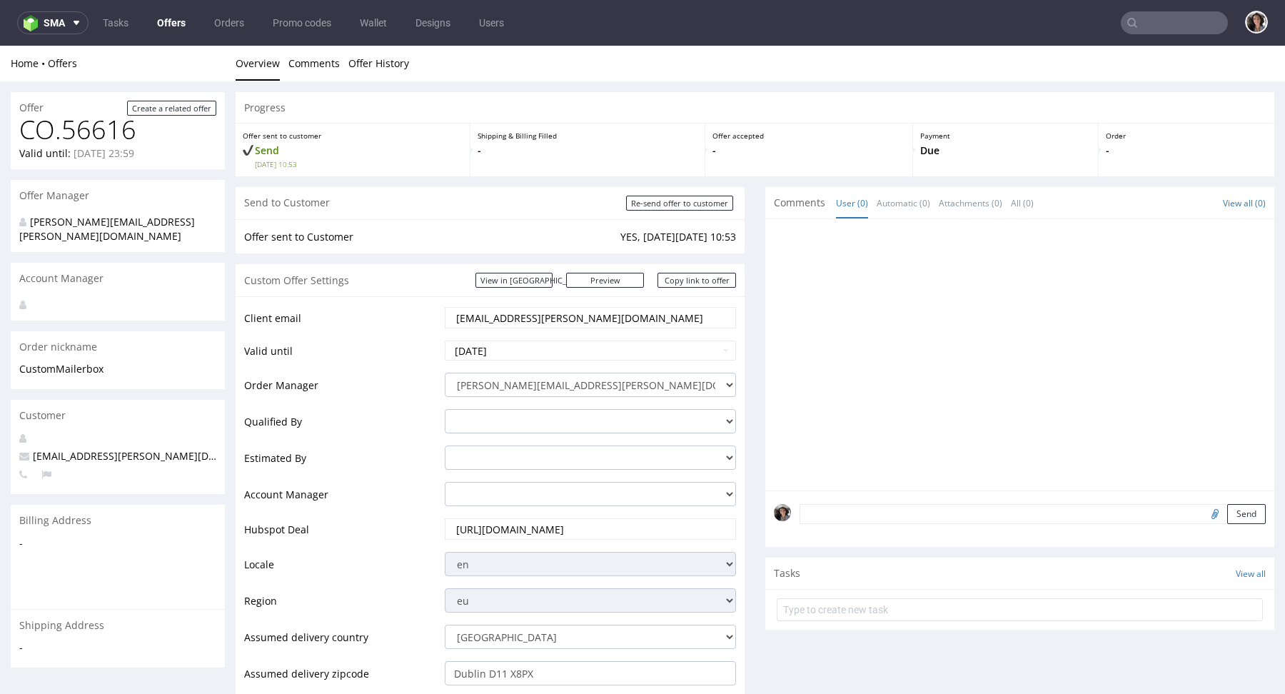
scroll to position [724, 0]
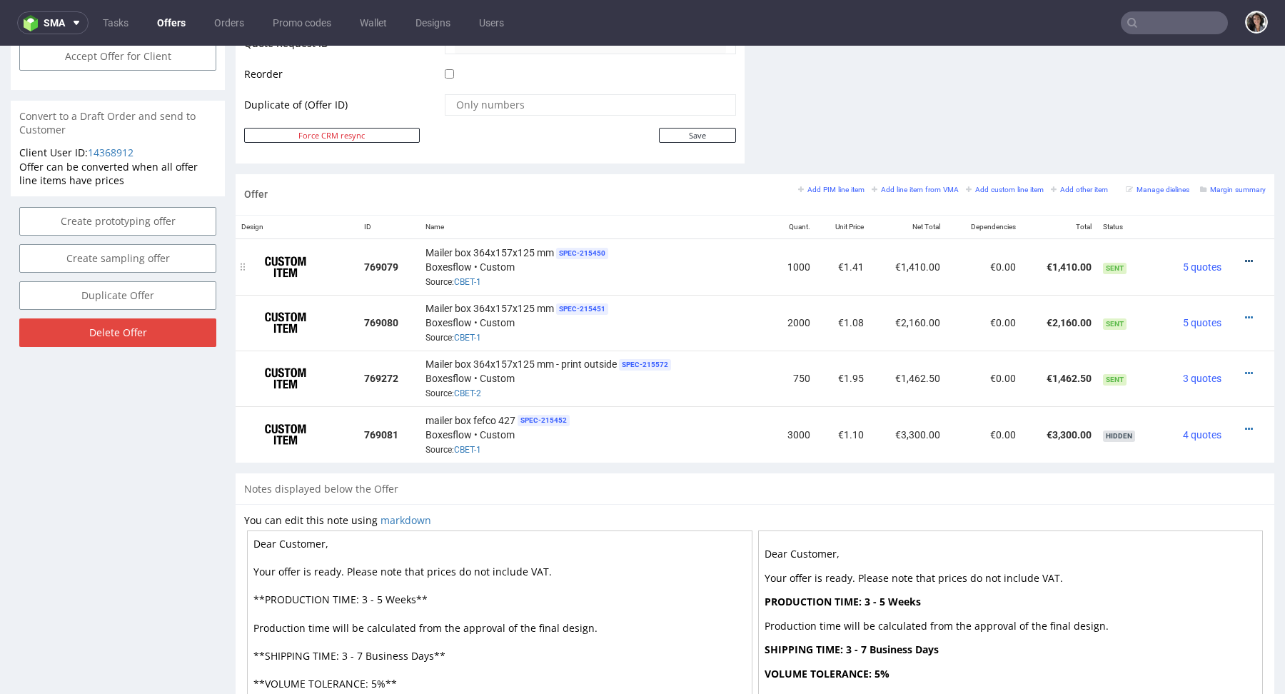
click at [1245, 259] on icon at bounding box center [1249, 261] width 8 height 10
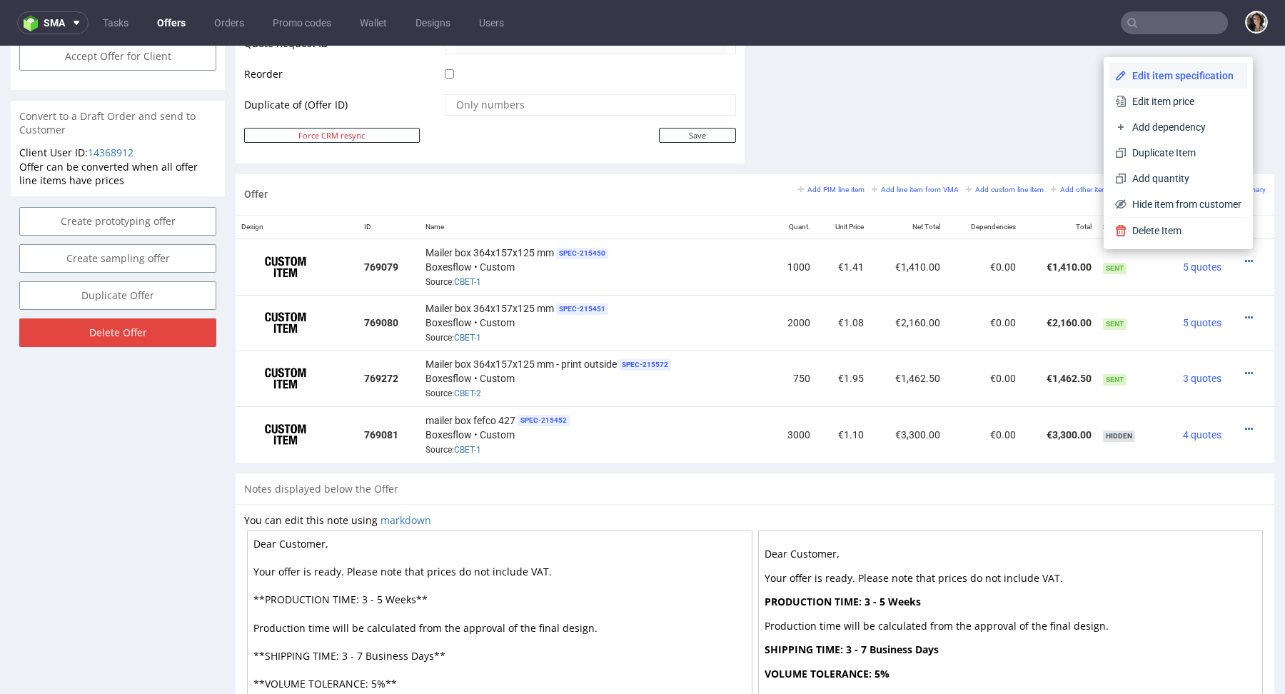
click at [1155, 77] on span "Edit item specification" at bounding box center [1183, 76] width 115 height 14
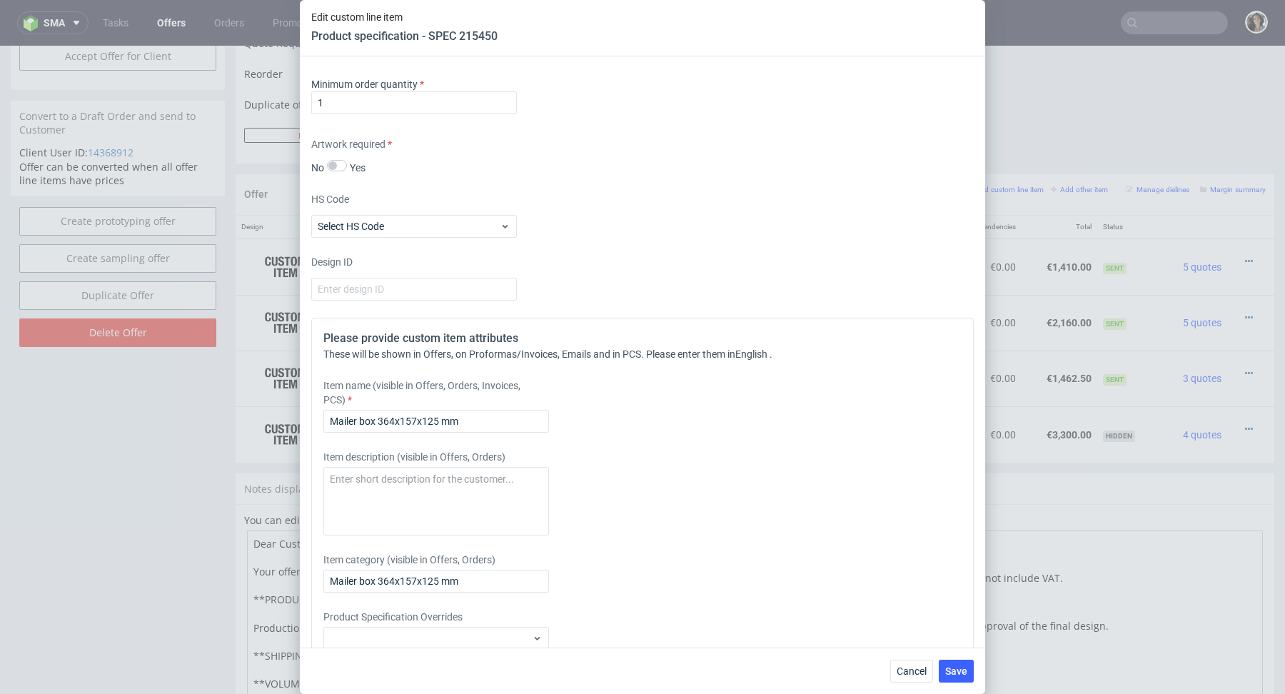
scroll to position [1069, 0]
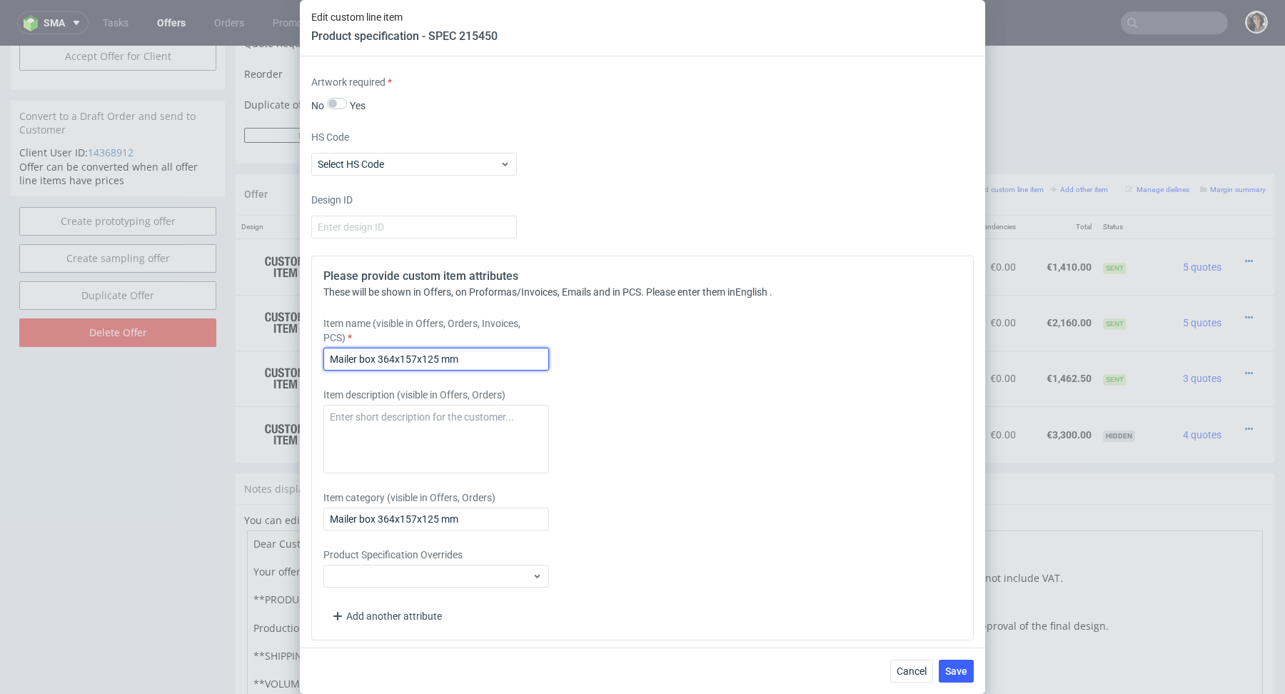
click at [497, 350] on input "Mailer box 364x157x125 mm" at bounding box center [436, 359] width 226 height 23
type input "Mailer box 364x157x125 mm - no print"
click at [492, 527] on div "Please provide custom item attributes These will be shown in Offers, on Proform…" at bounding box center [642, 447] width 662 height 385
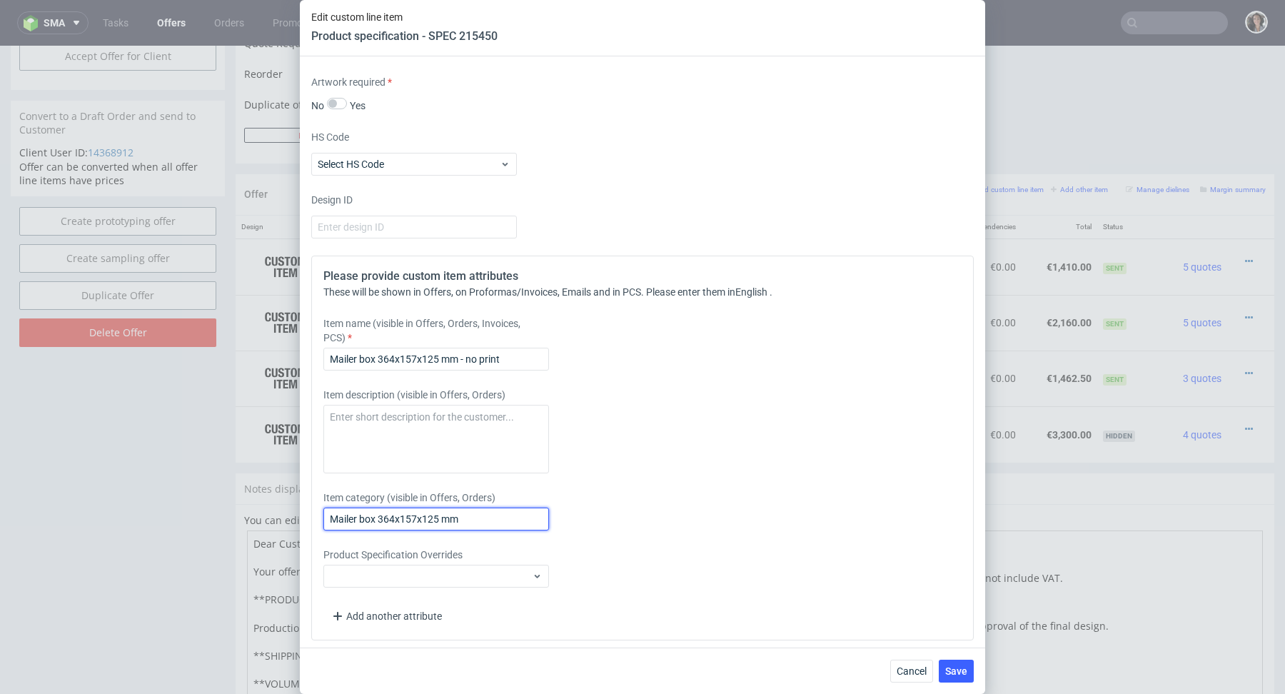
click at [492, 519] on input "Mailer box 364x157x125 mm" at bounding box center [436, 518] width 226 height 23
type input "Mailer box 364x157x125 mm - no print"
click at [948, 669] on span "Save" at bounding box center [956, 671] width 22 height 10
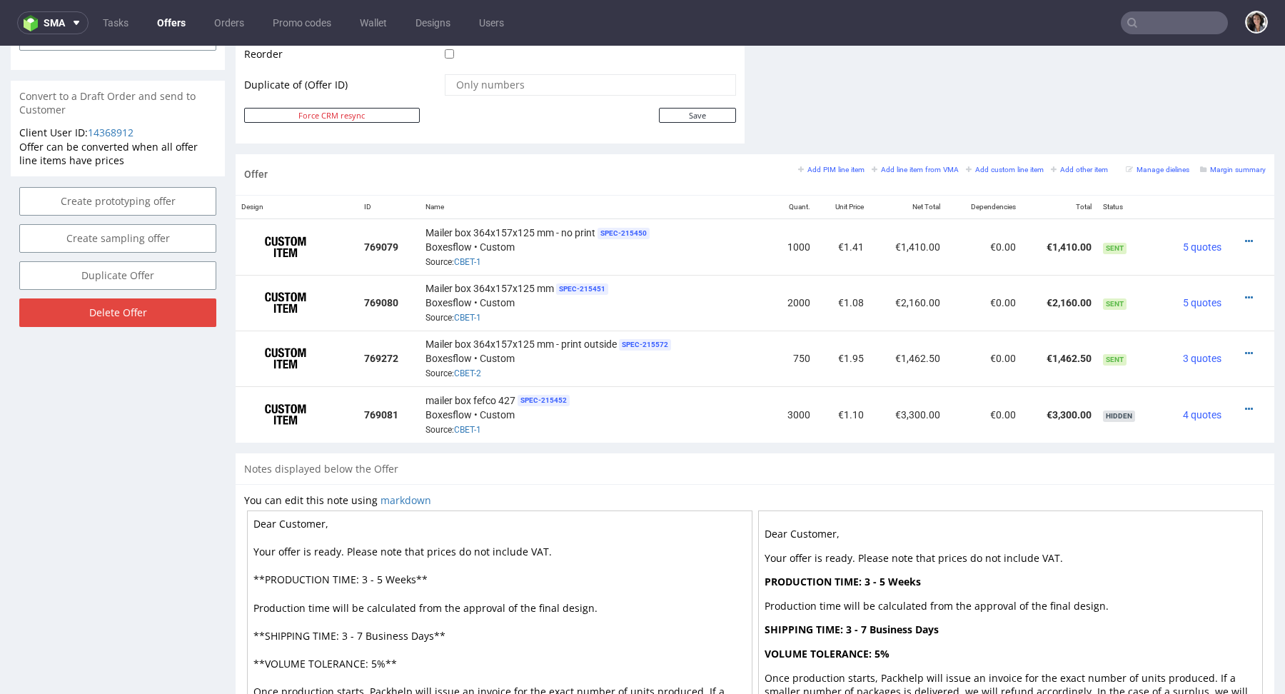
scroll to position [731, 0]
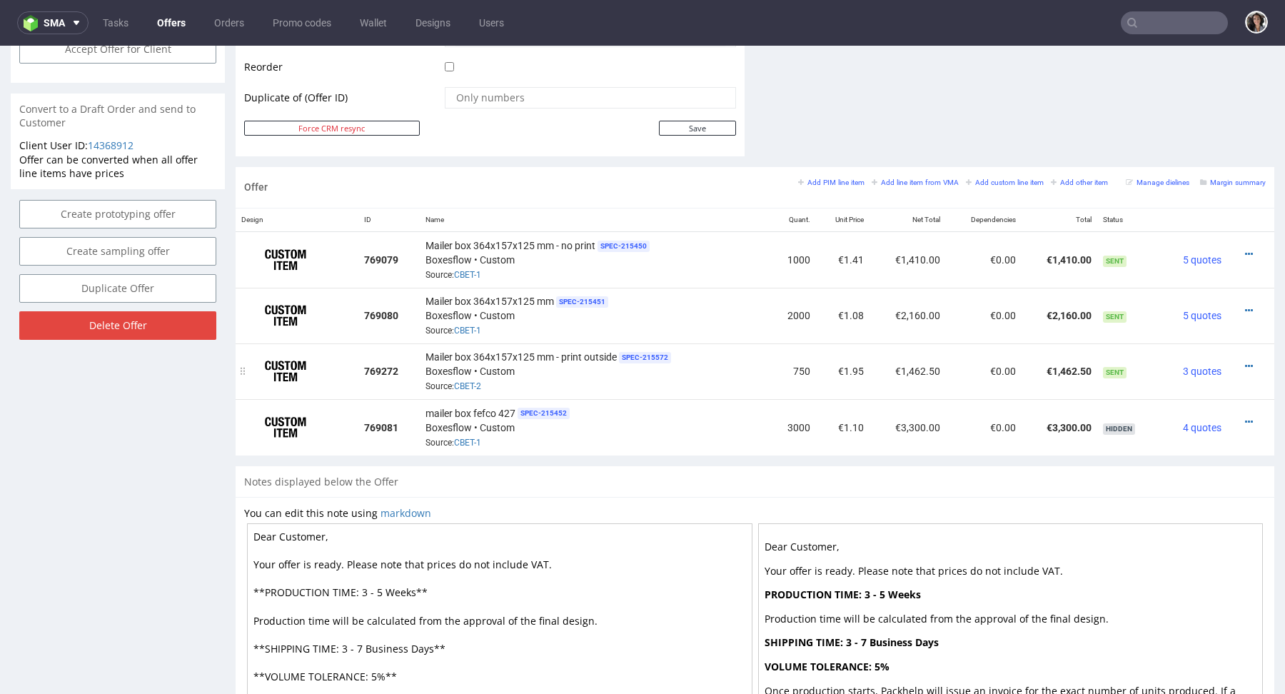
click at [585, 355] on span "Mailer box 364x157x125 mm - print outside" at bounding box center [520, 357] width 191 height 14
click at [607, 359] on span "Mailer box 364x157x125 mm - print outside" at bounding box center [520, 357] width 191 height 14
drag, startPoint x: 614, startPoint y: 355, endPoint x: 424, endPoint y: 356, distance: 190.5
click at [425, 356] on span "Mailer box 364x157x125 mm - print outside" at bounding box center [520, 357] width 191 height 14
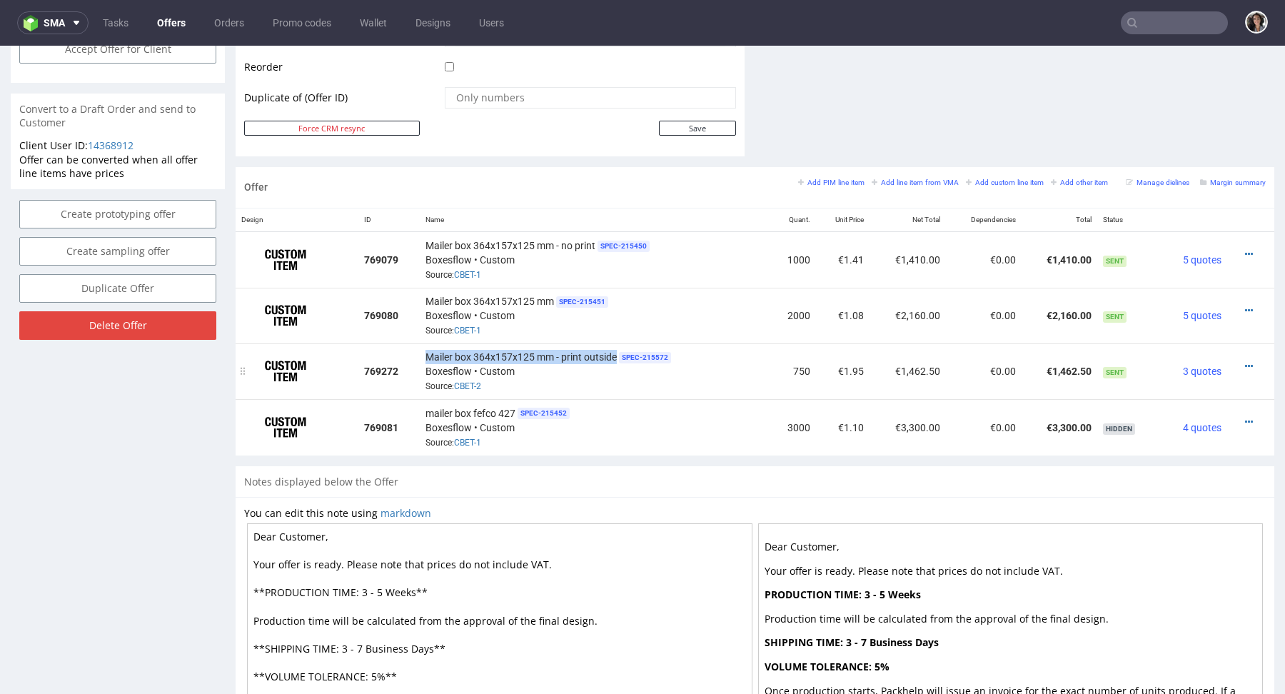
copy span "Mailer box 364x157x125 mm - print outside"
click at [916, 181] on small "Add line item from VMA" at bounding box center [914, 182] width 87 height 8
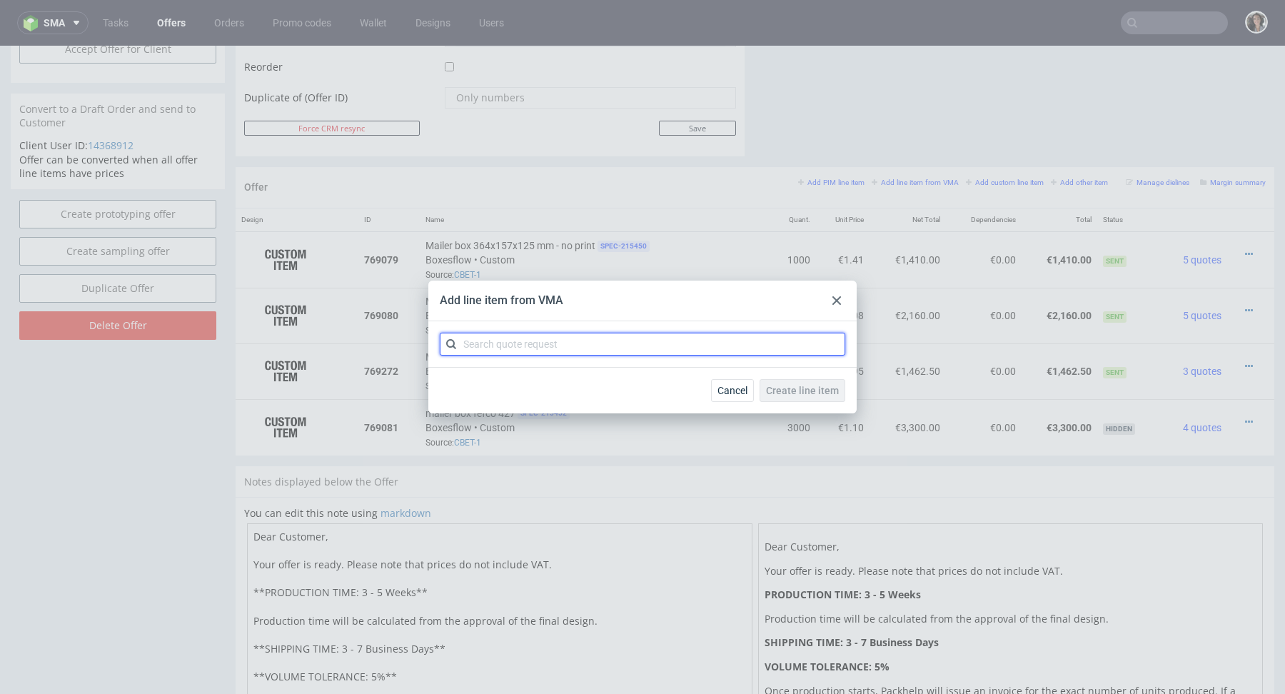
click at [623, 339] on input "text" at bounding box center [642, 344] width 405 height 23
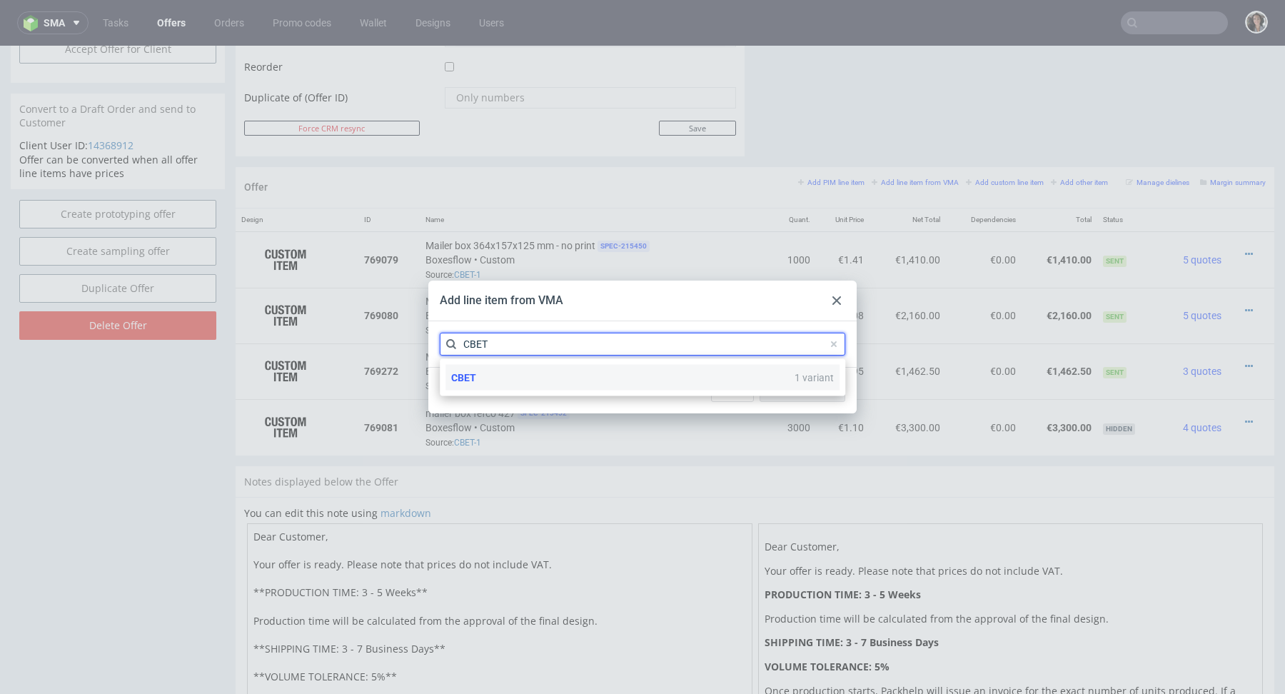
type input "CBET"
click at [481, 383] on div "CBET 1 variant" at bounding box center [642, 378] width 394 height 26
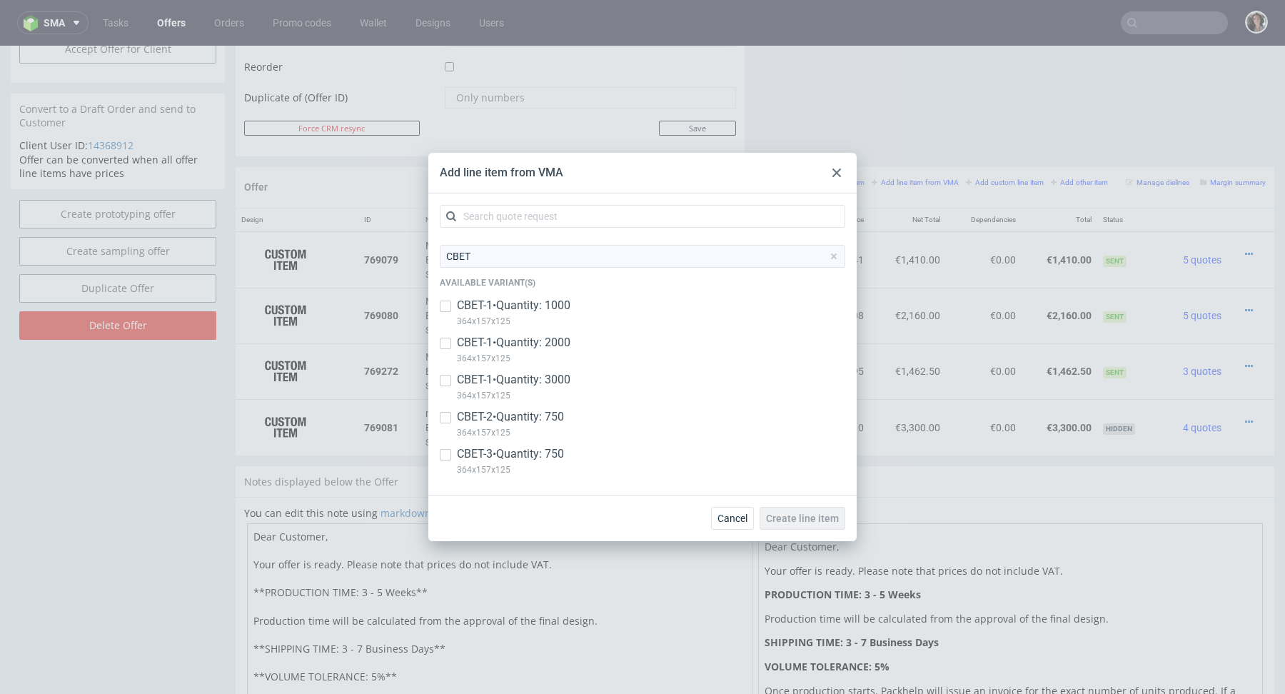
click at [490, 452] on p "CBET-3 • Quantity: 750" at bounding box center [510, 454] width 107 height 16
checkbox input "true"
click at [821, 520] on span "Create line item" at bounding box center [802, 518] width 73 height 10
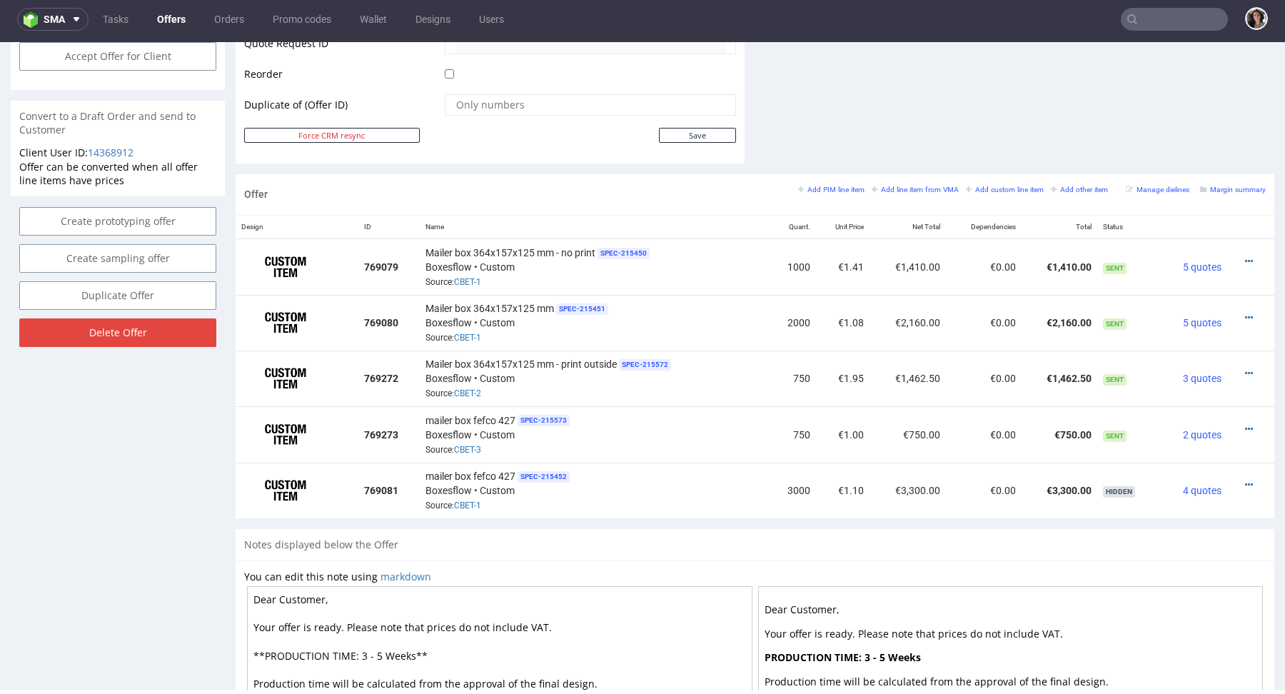
scroll to position [872, 0]
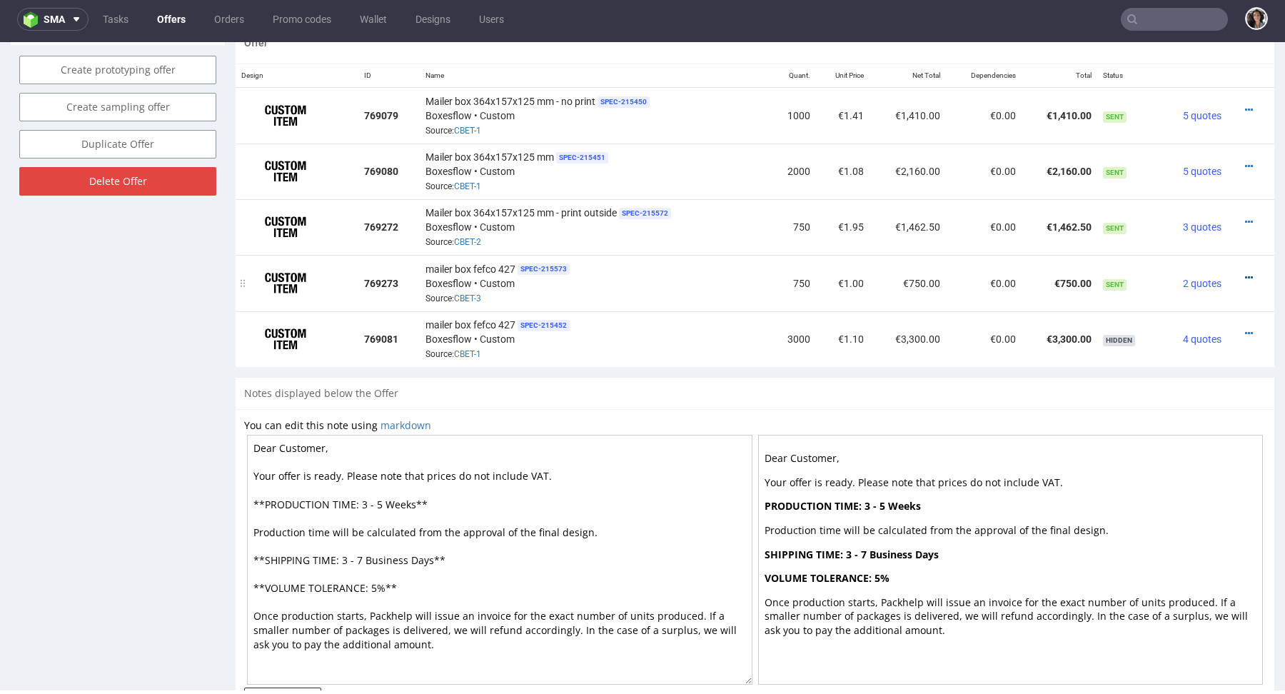
click at [1245, 275] on icon at bounding box center [1249, 278] width 8 height 10
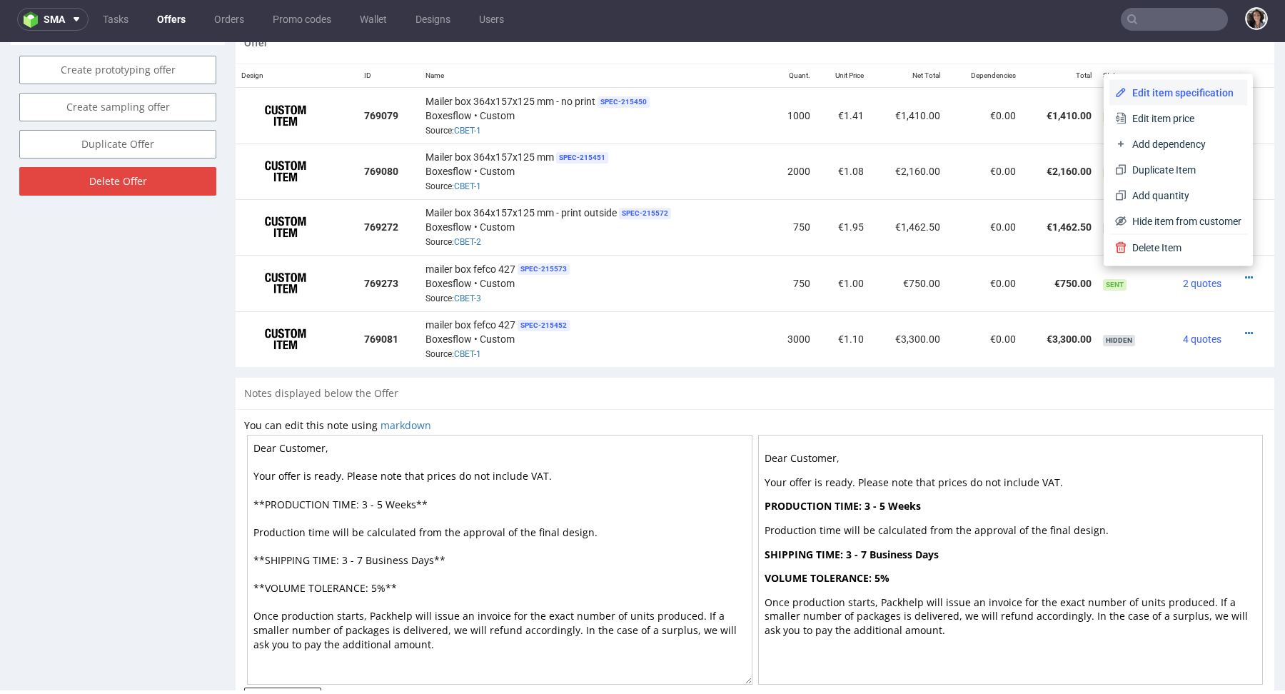
click at [1158, 94] on span "Edit item specification" at bounding box center [1183, 93] width 115 height 14
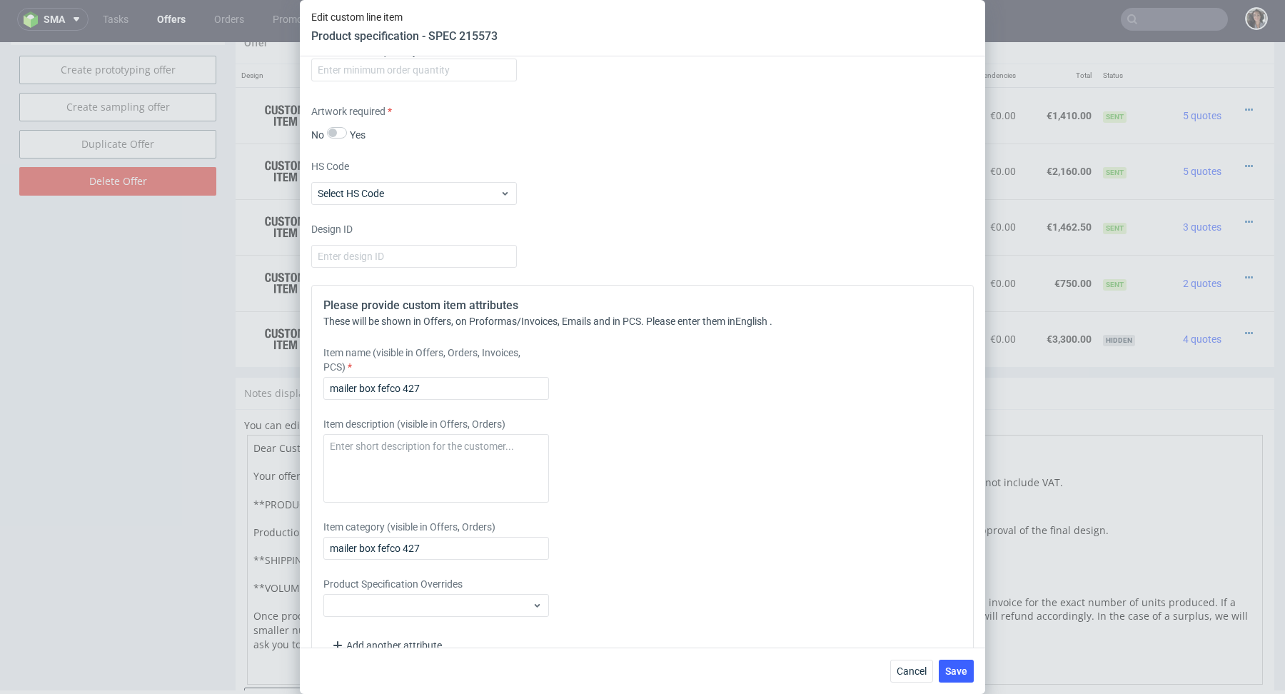
scroll to position [1013, 0]
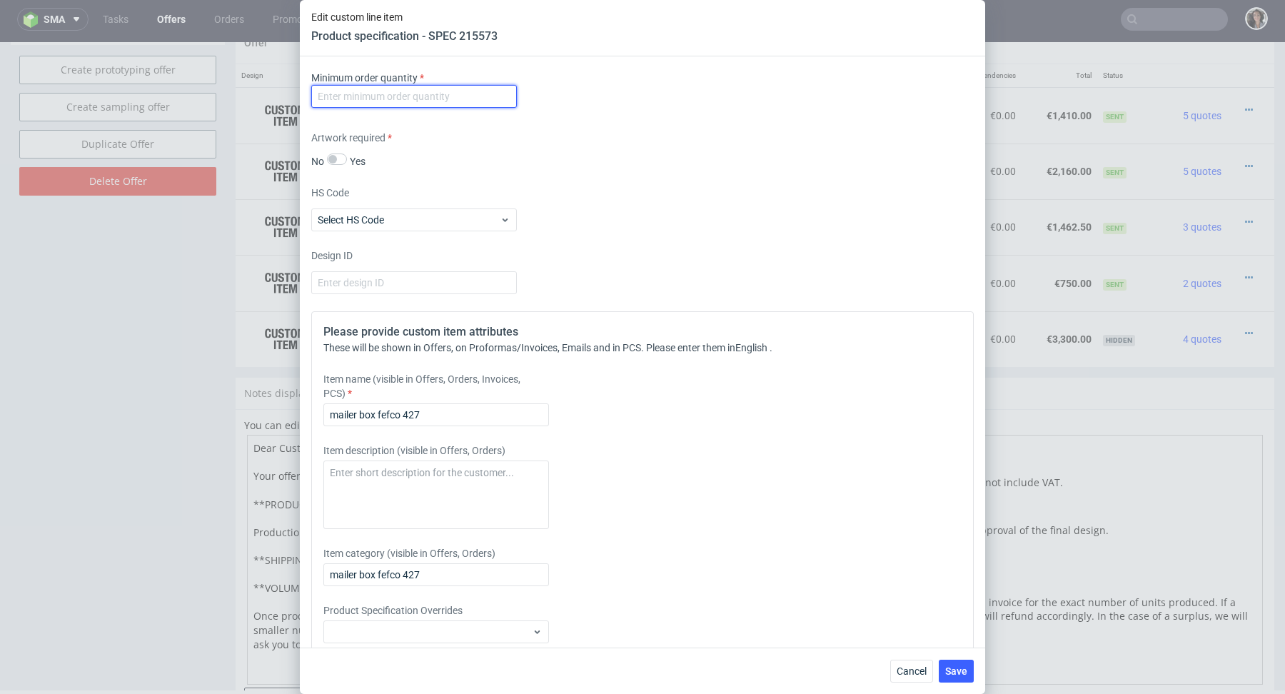
click at [409, 90] on input "number" at bounding box center [414, 96] width 206 height 23
type input "1"
click at [512, 165] on div "No Yes" at bounding box center [414, 160] width 206 height 15
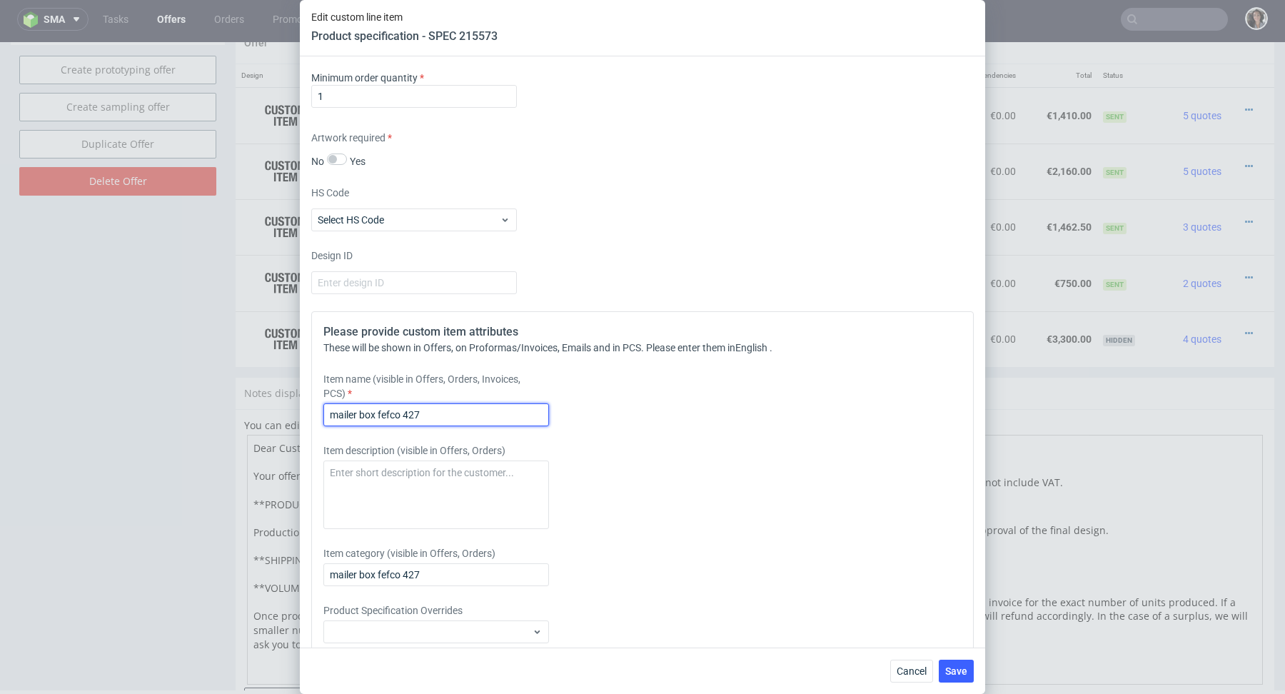
click at [442, 407] on input "mailer box fefco 427" at bounding box center [436, 414] width 226 height 23
paste input "Mailer box 364x157x125 mm - print outside"
type input "Mailer box 364x157x125 mm - print outside"
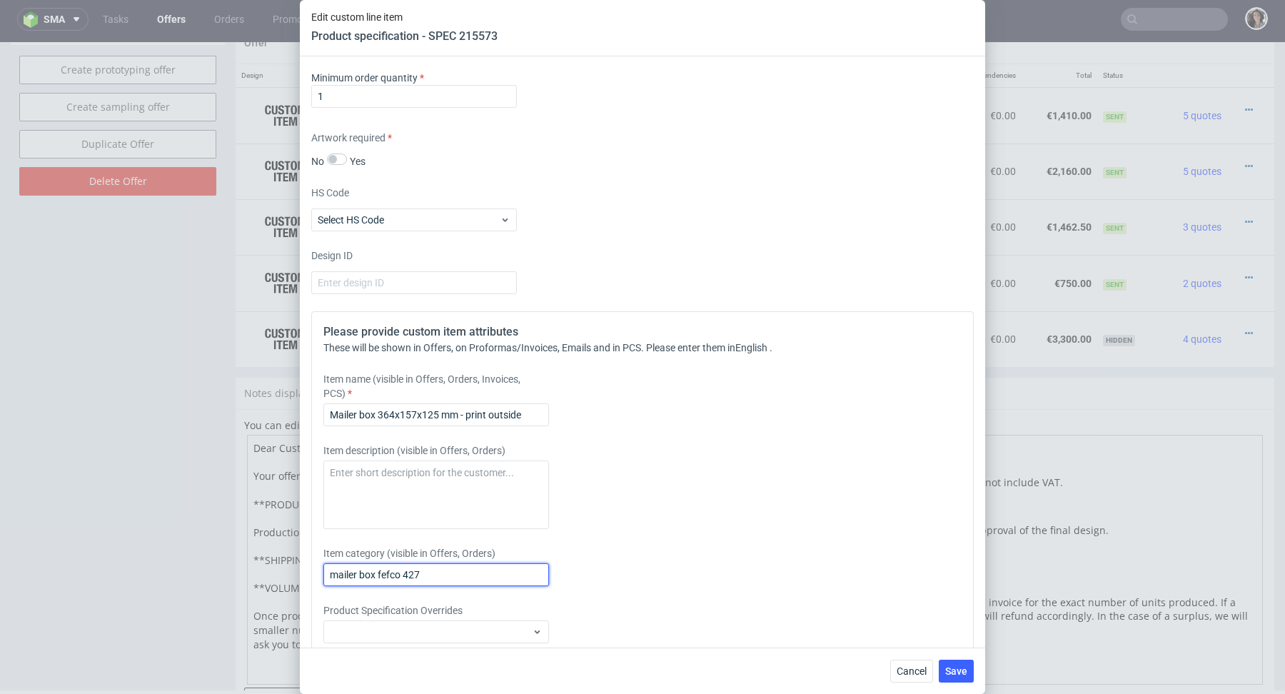
click at [445, 568] on input "mailer box fefco 427" at bounding box center [436, 574] width 226 height 23
paste input "Mailer box 364x157x125 mm - print outside"
type input "Mailer box 364x157x125 mm - print outside"
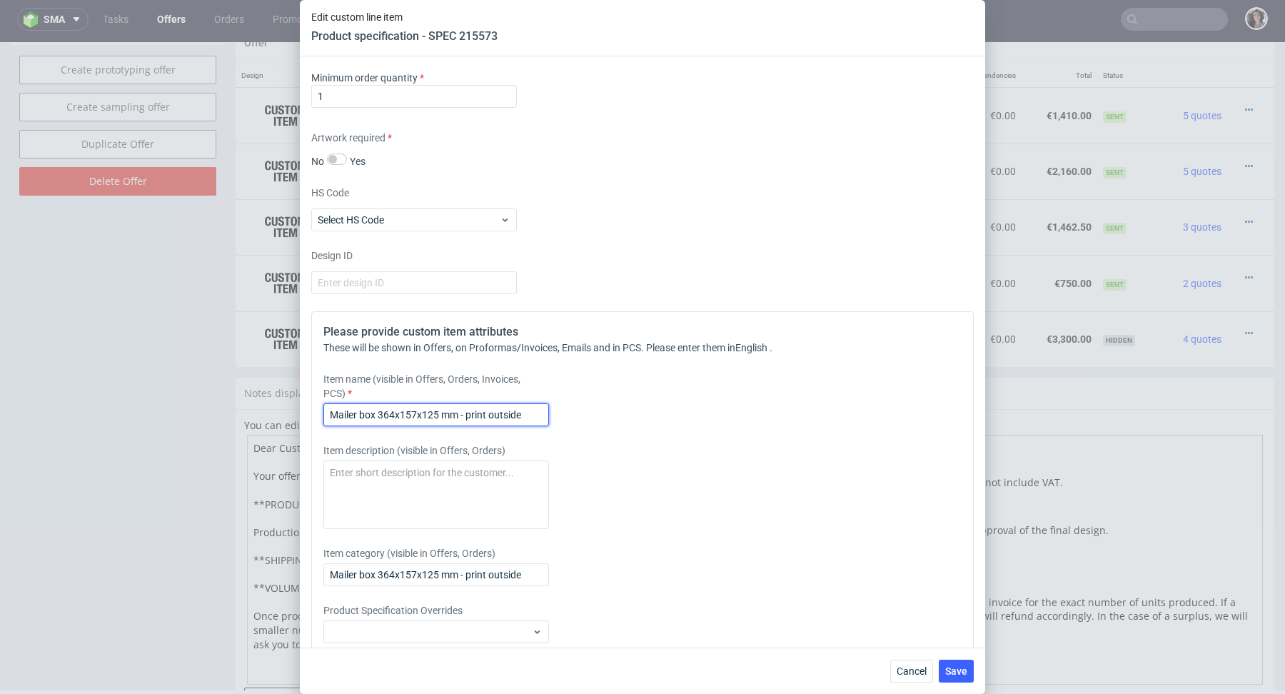
drag, startPoint x: 528, startPoint y: 410, endPoint x: 467, endPoint y: 410, distance: 61.4
click at [467, 410] on input "Mailer box 364x157x125 mm - print outside" at bounding box center [436, 414] width 226 height 23
type input "Mailer box 364x157x125 mm - no print"
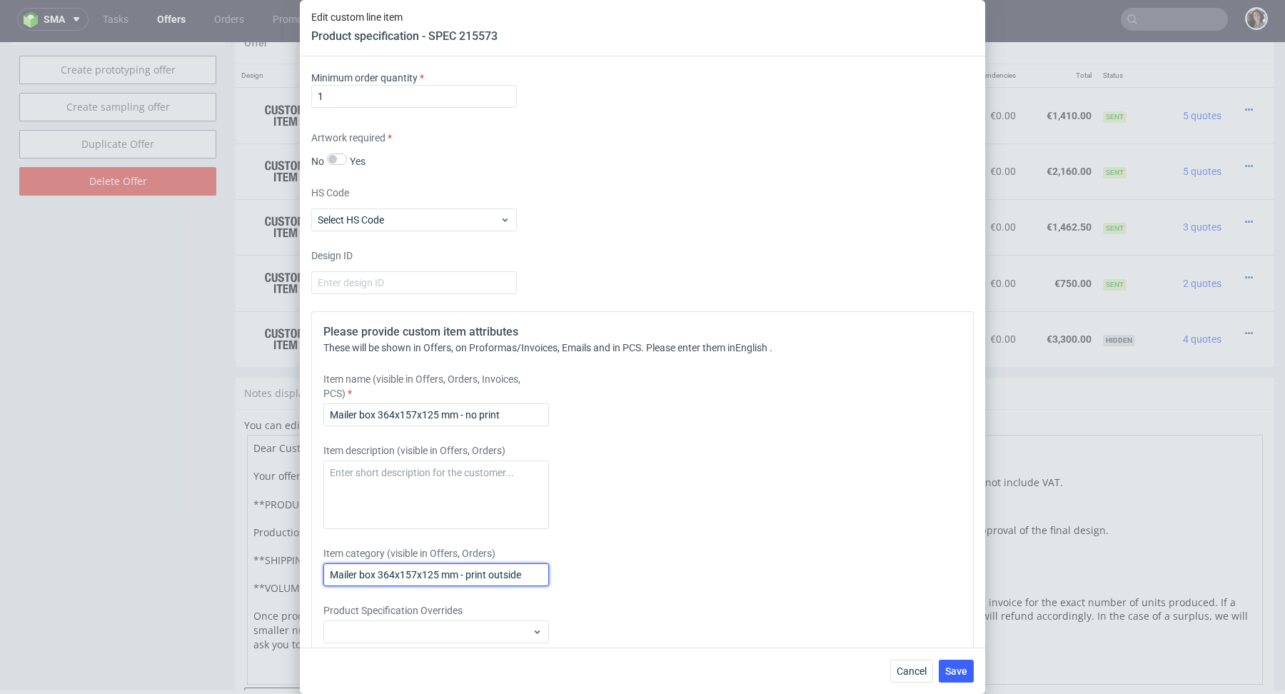
drag, startPoint x: 466, startPoint y: 569, endPoint x: 559, endPoint y: 569, distance: 93.5
click at [559, 569] on div "Item category (visible in Offers, Orders) Mailer box 364x157x125 mm - print out…" at bounding box center [560, 566] width 474 height 40
type input "Mailer box 364x157x125 mm - no print"
click at [955, 670] on span "Save" at bounding box center [956, 671] width 22 height 10
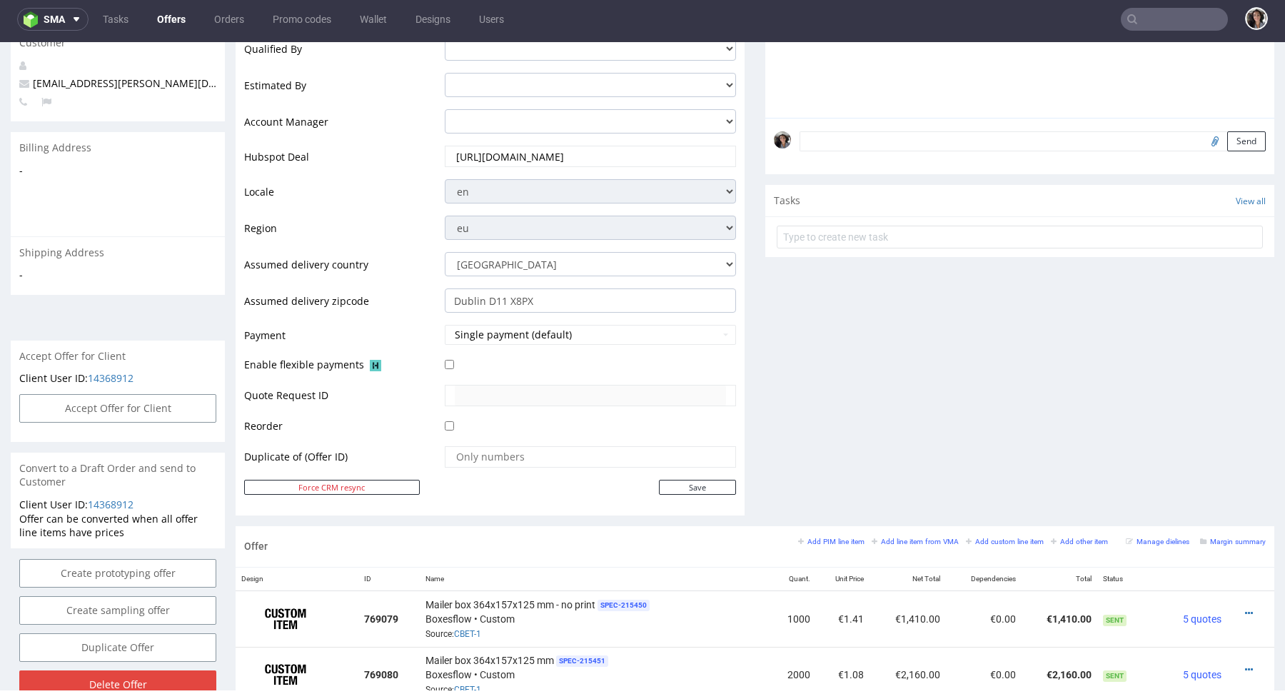
scroll to position [787, 0]
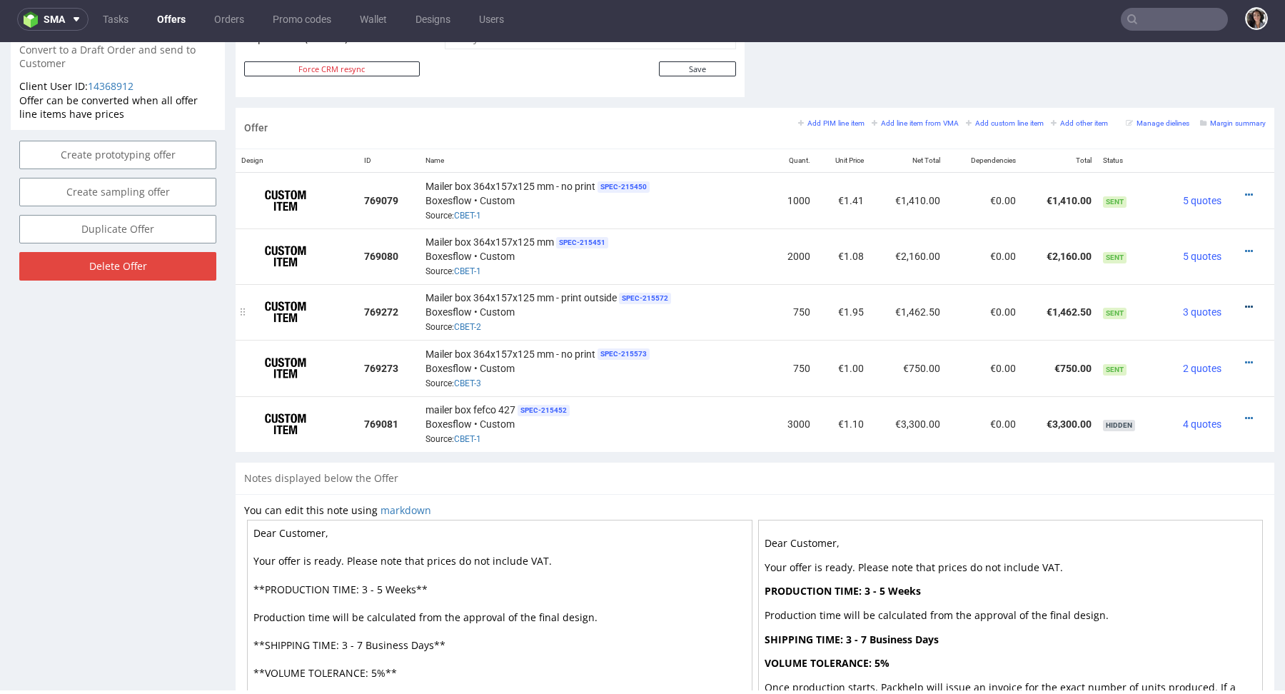
click at [1245, 302] on icon at bounding box center [1249, 307] width 8 height 10
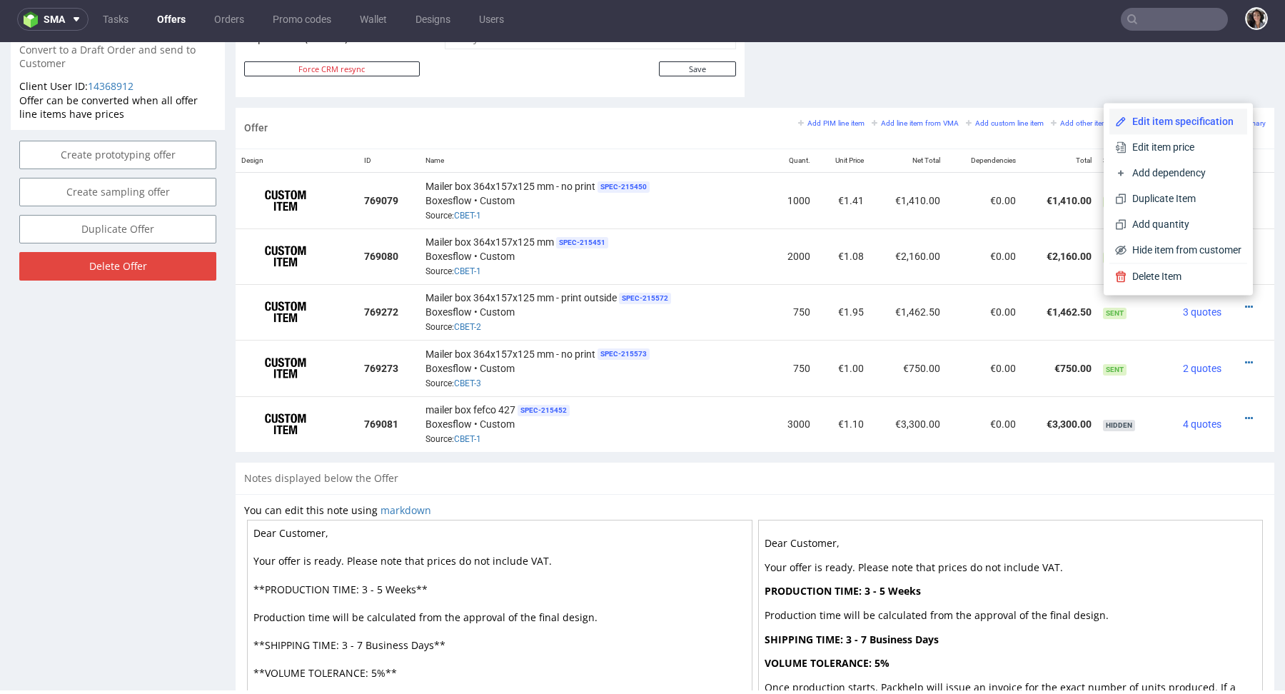
click at [1150, 124] on span "Edit item specification" at bounding box center [1183, 121] width 115 height 14
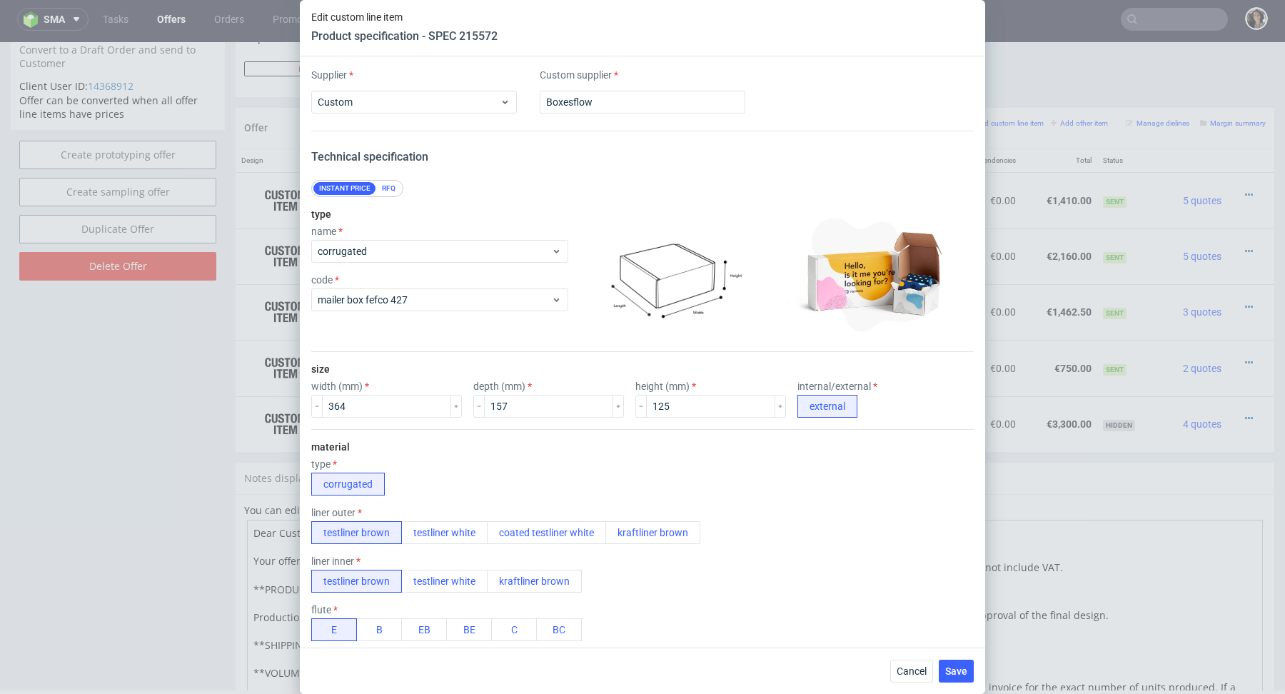
scroll to position [1246, 0]
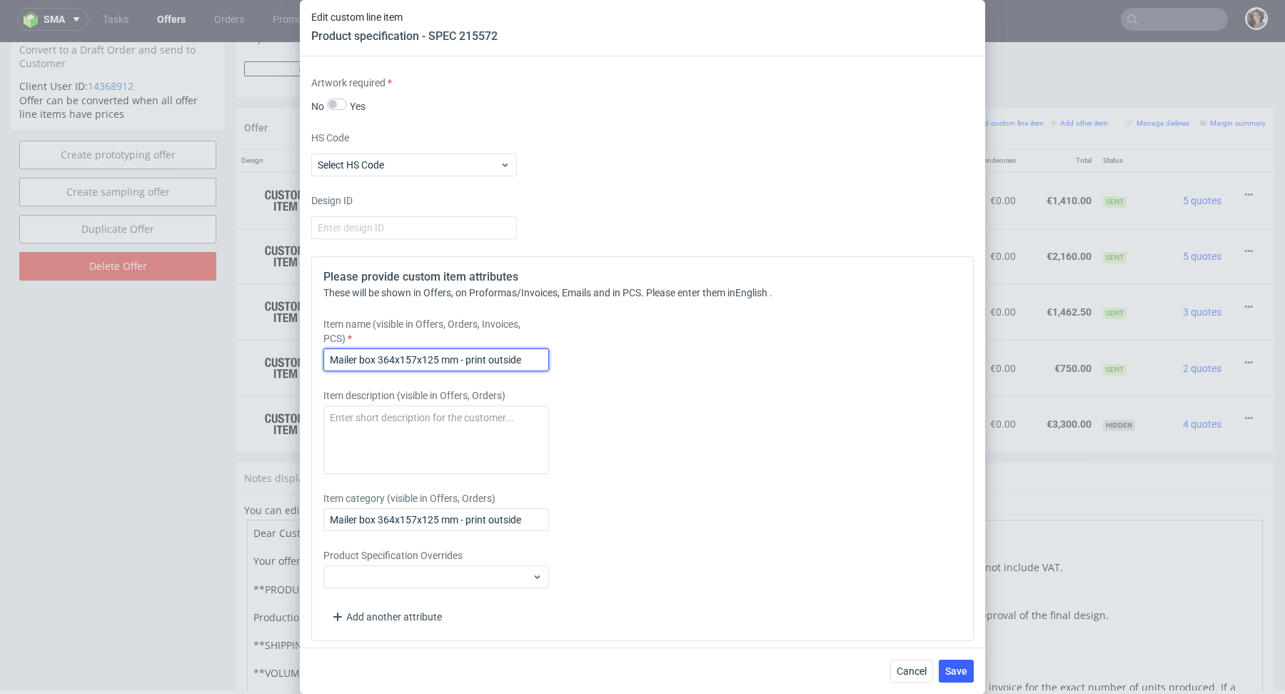
click at [530, 353] on input "Mailer box 364x157x125 mm - print outside" at bounding box center [436, 359] width 226 height 23
type input "Mailer box 364x157x125 mm - print outside 1 colour"
click at [523, 514] on input "Mailer box 364x157x125 mm - print outside" at bounding box center [436, 519] width 226 height 23
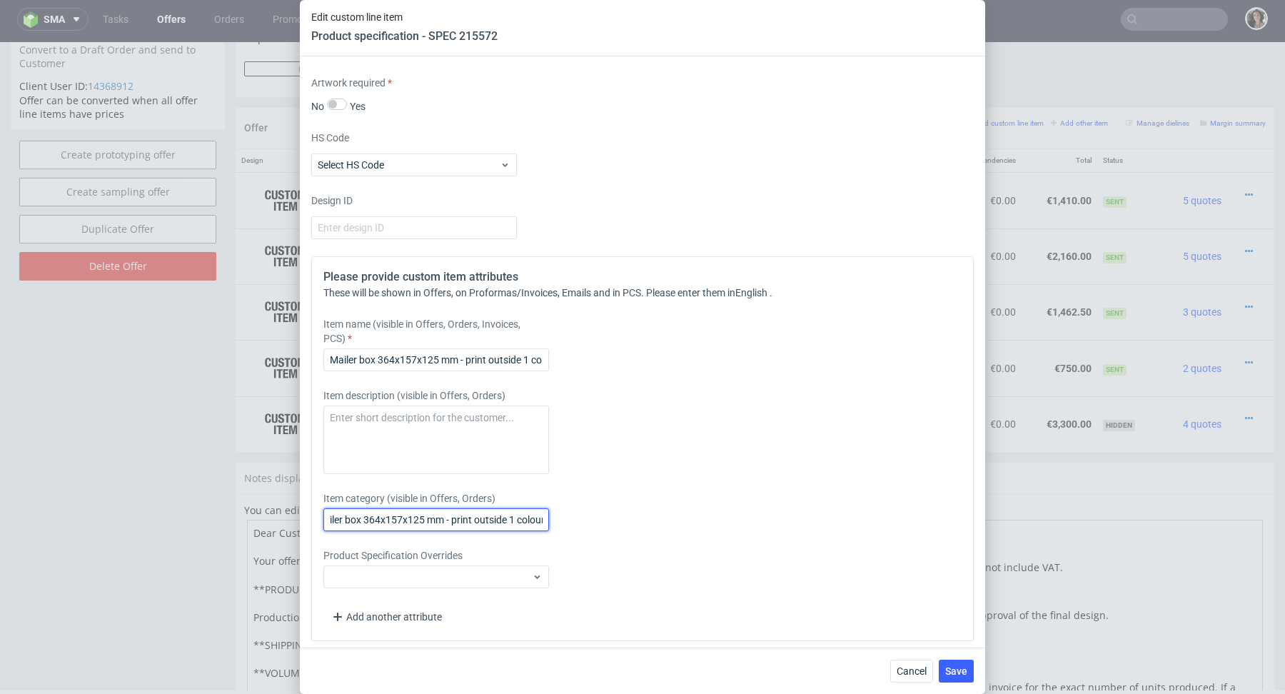
scroll to position [0, 18]
type input "Mailer box 364x157x125 mm - print outside 1 colour"
click at [943, 676] on button "Save" at bounding box center [955, 670] width 35 height 23
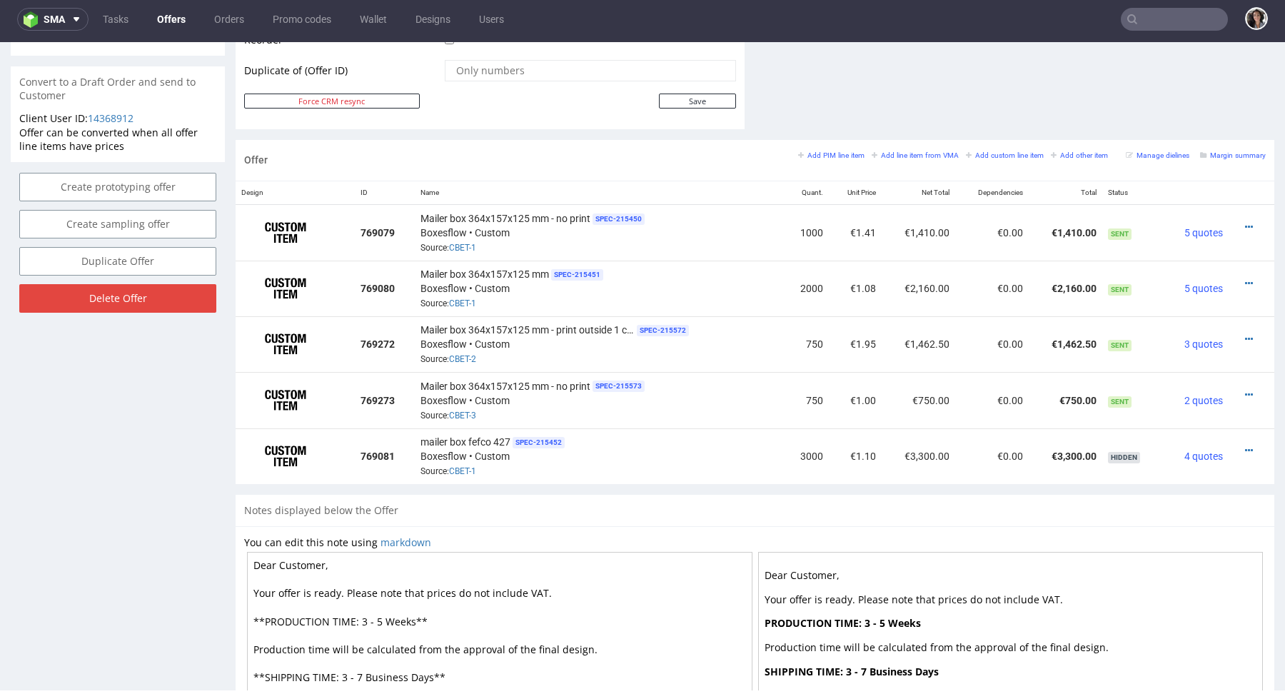
scroll to position [809, 0]
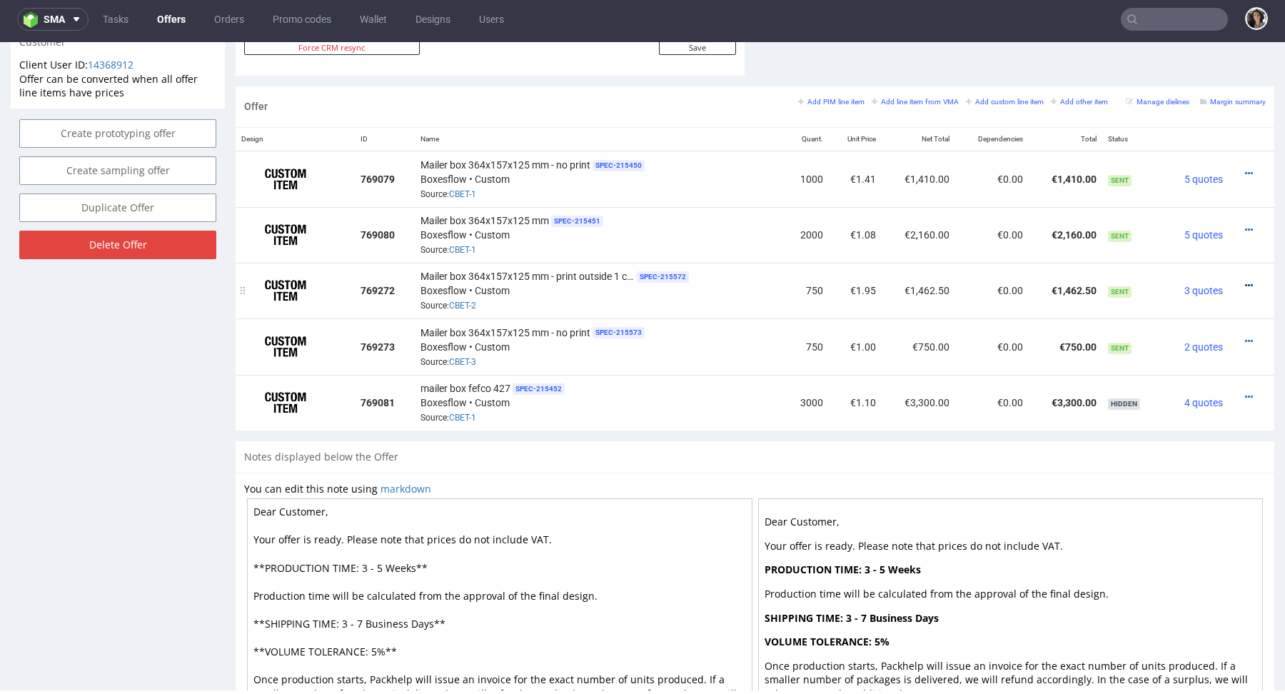
click at [1245, 280] on icon at bounding box center [1249, 285] width 8 height 10
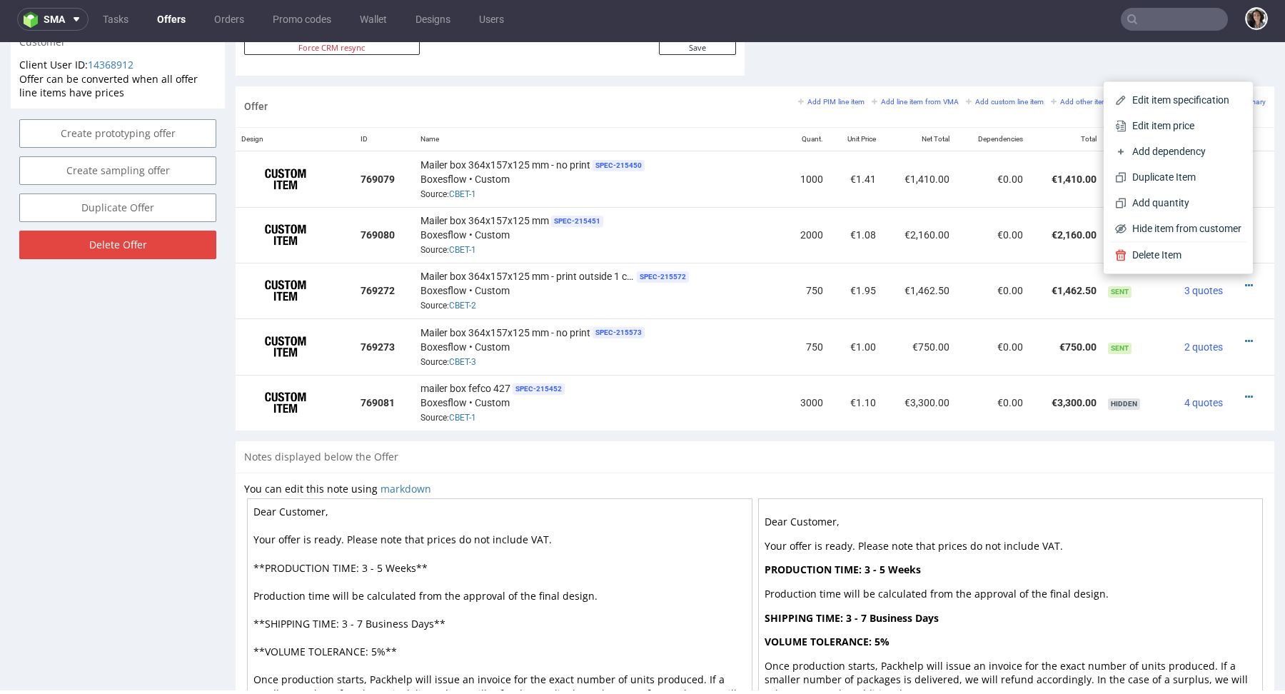
click at [1165, 121] on span "Edit item price" at bounding box center [1183, 125] width 115 height 14
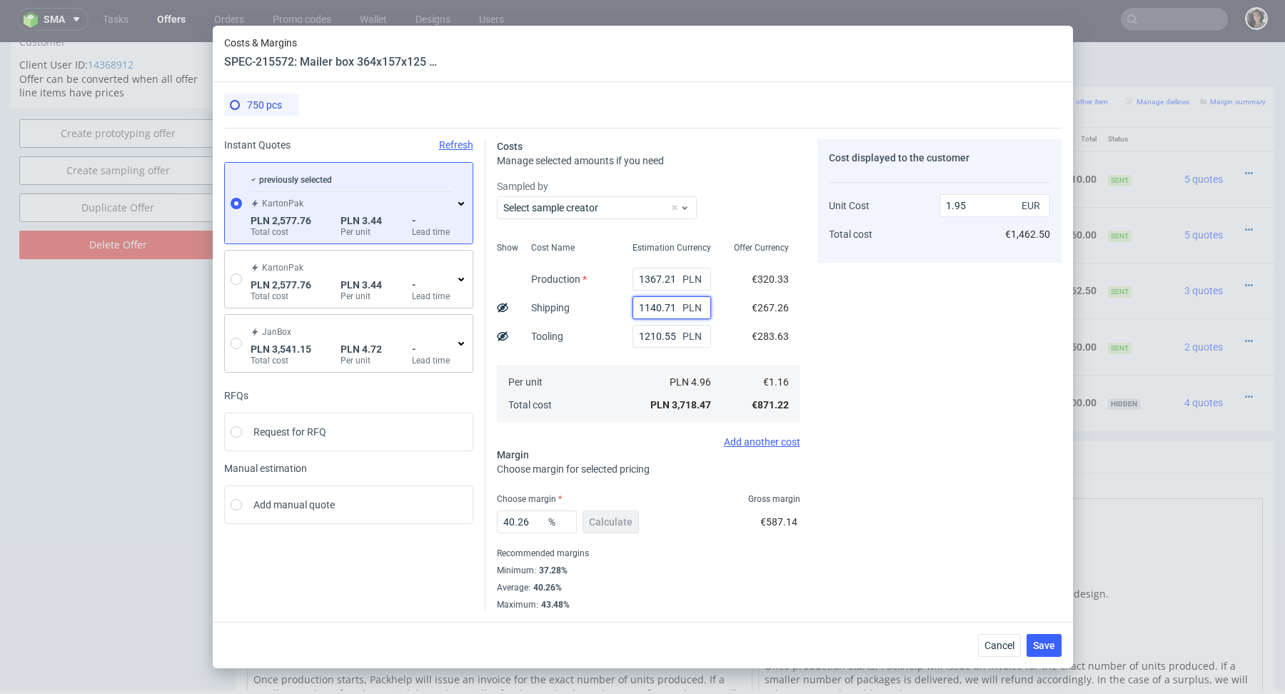
click at [665, 305] on input "1140.71" at bounding box center [671, 307] width 78 height 23
click at [1000, 646] on span "Cancel" at bounding box center [999, 645] width 30 height 10
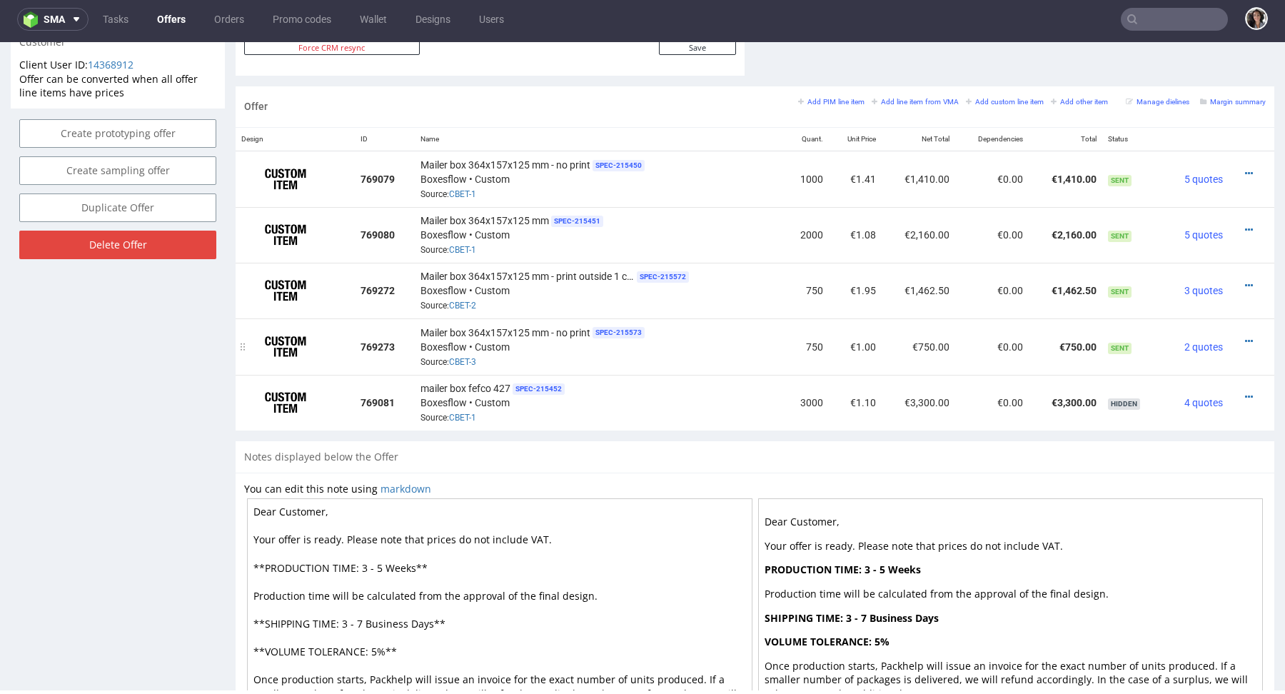
click at [1235, 330] on td at bounding box center [1251, 346] width 46 height 56
click at [1245, 336] on icon at bounding box center [1249, 341] width 8 height 10
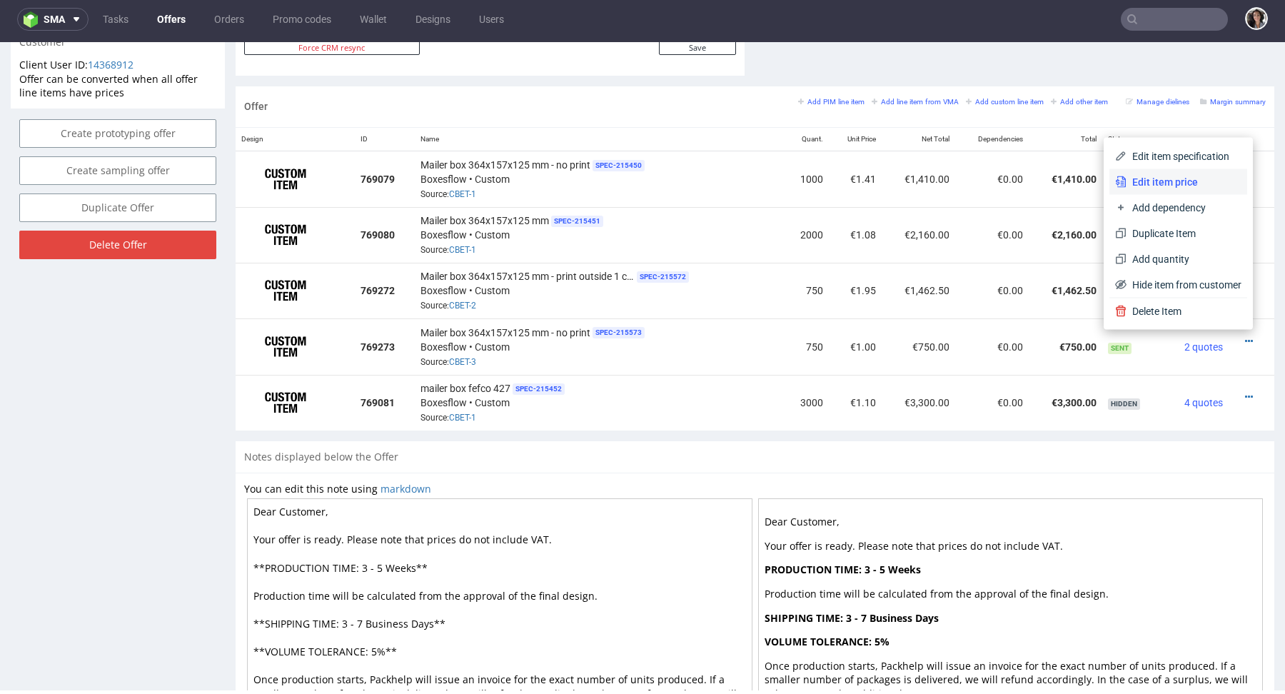
click at [1168, 181] on span "Edit item price" at bounding box center [1183, 182] width 115 height 14
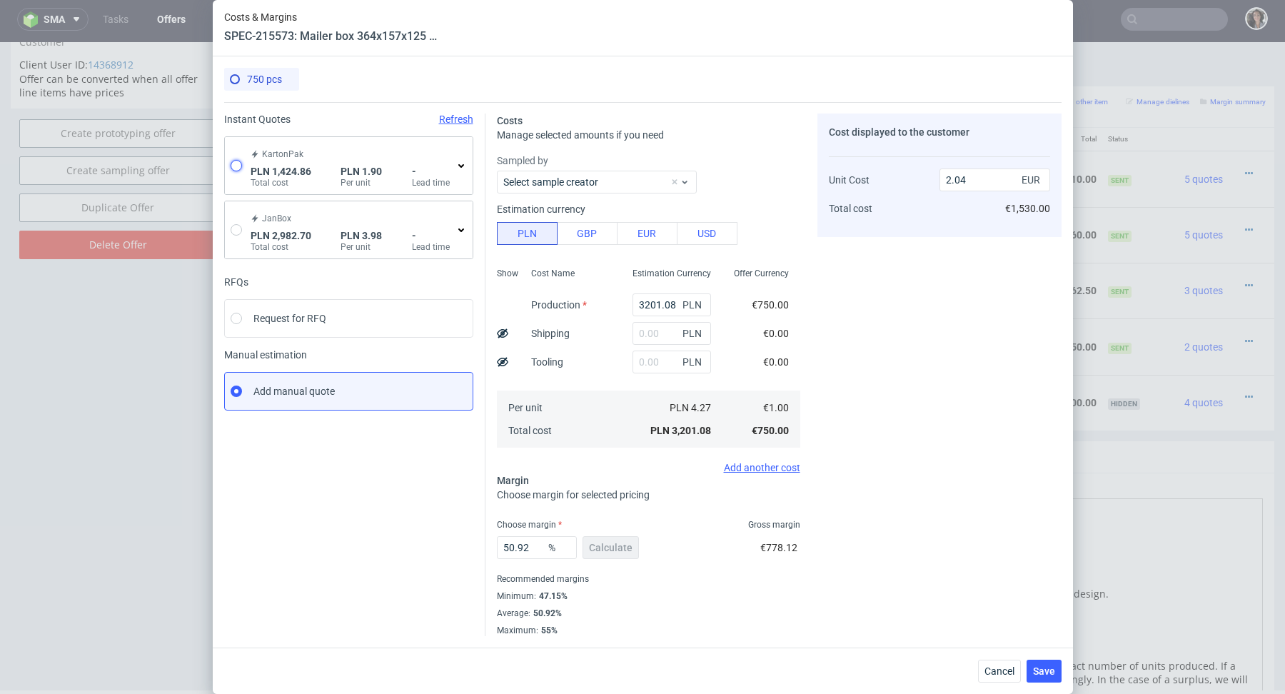
click at [235, 168] on input "radio" at bounding box center [236, 165] width 11 height 11
radio input "true"
radio input "false"
type input "969.7099999999999"
type input "455.15"
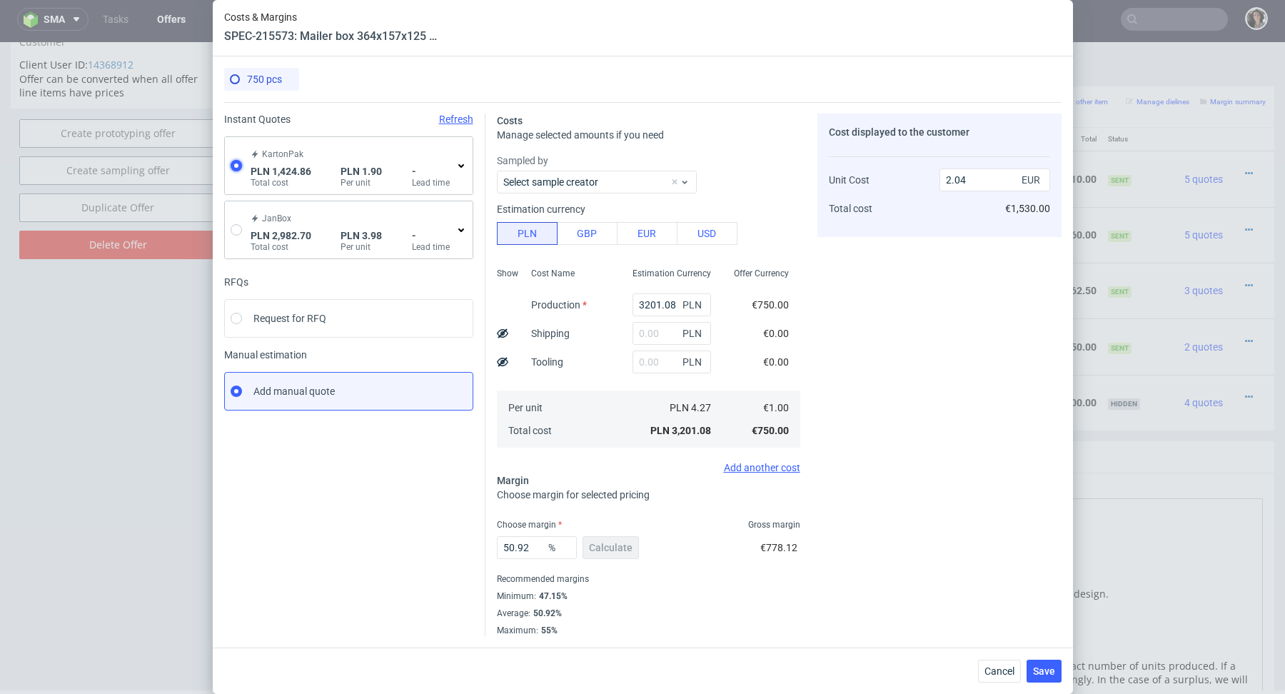
type input "0.44"
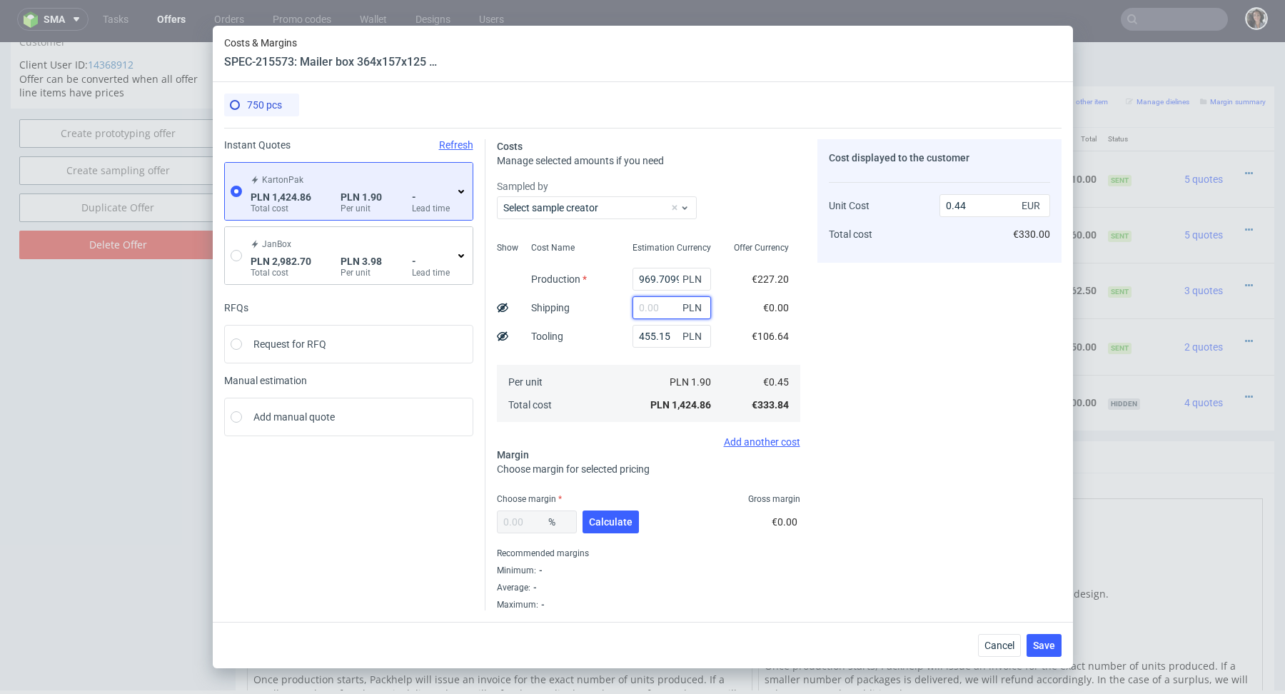
click at [654, 309] on input "text" at bounding box center [671, 307] width 78 height 23
paste input "1140.71"
type input "1140.71"
type input "0.8"
type input "1140.71"
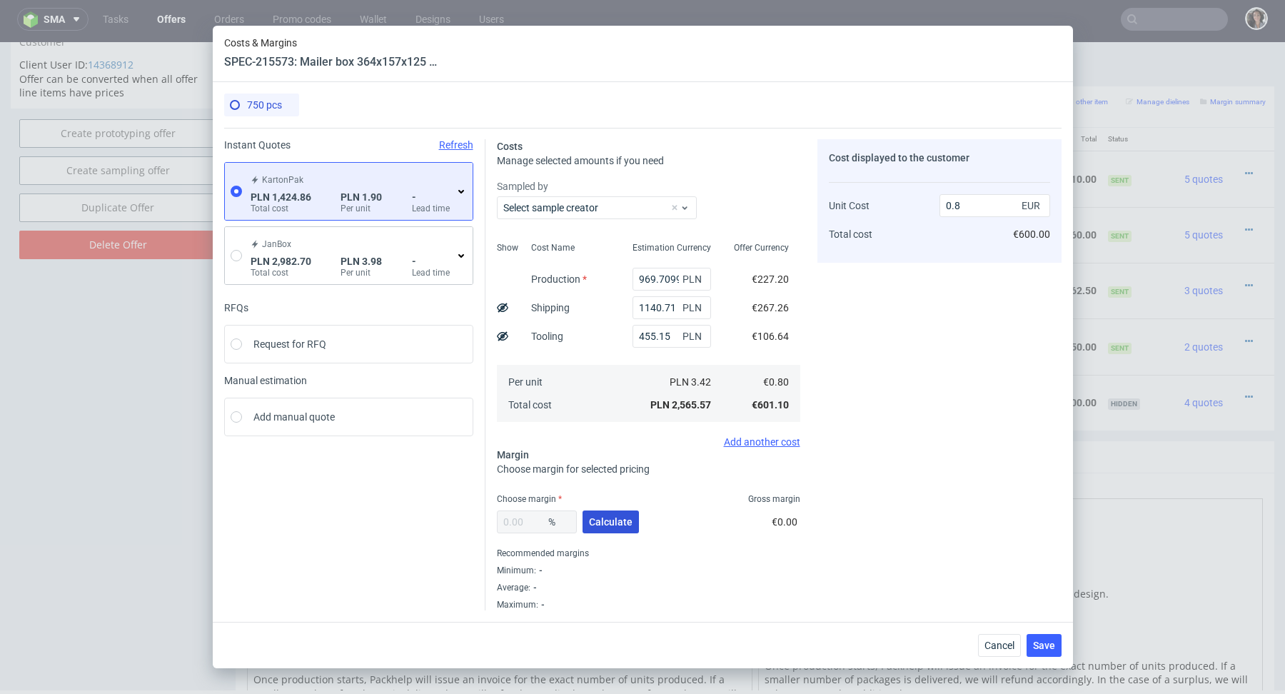
click at [617, 517] on span "Calculate" at bounding box center [611, 522] width 44 height 10
type input "42.73"
type input "1.4"
click at [1050, 650] on button "Save" at bounding box center [1043, 645] width 35 height 23
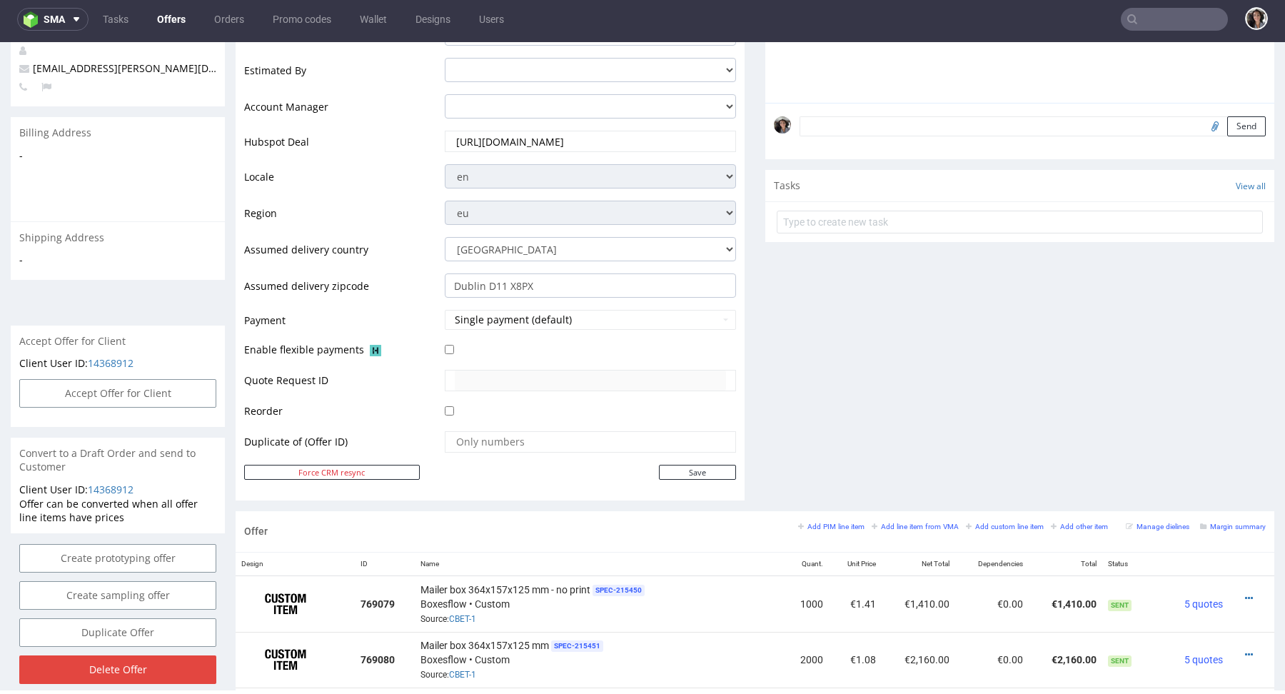
scroll to position [0, 0]
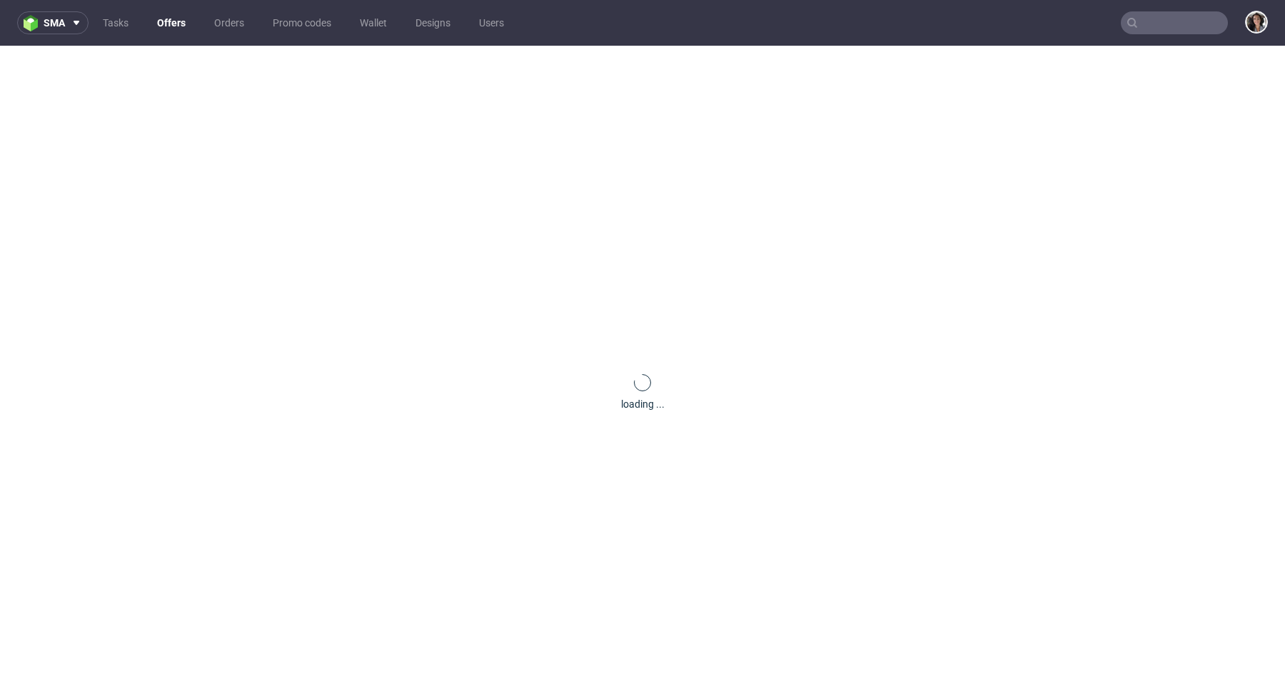
click at [1156, 21] on input "text" at bounding box center [1173, 22] width 107 height 23
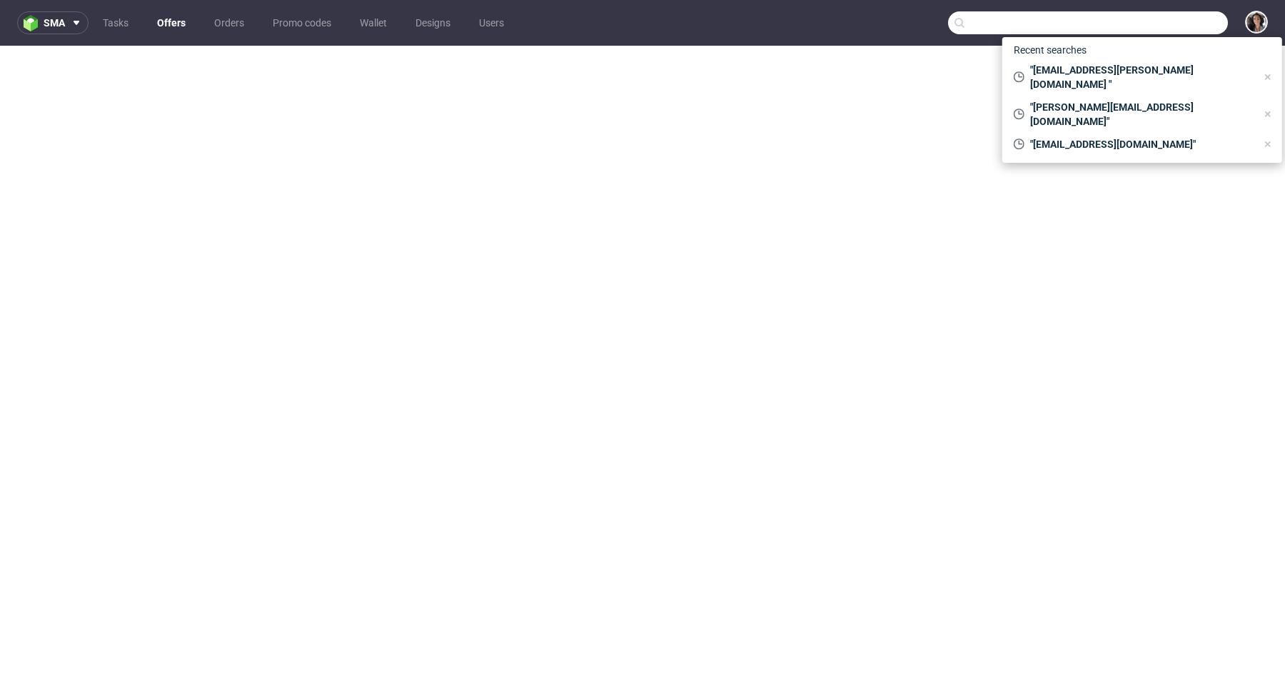
paste input "[EMAIL_ADDRESS][PERSON_NAME][DOMAIN_NAME]"
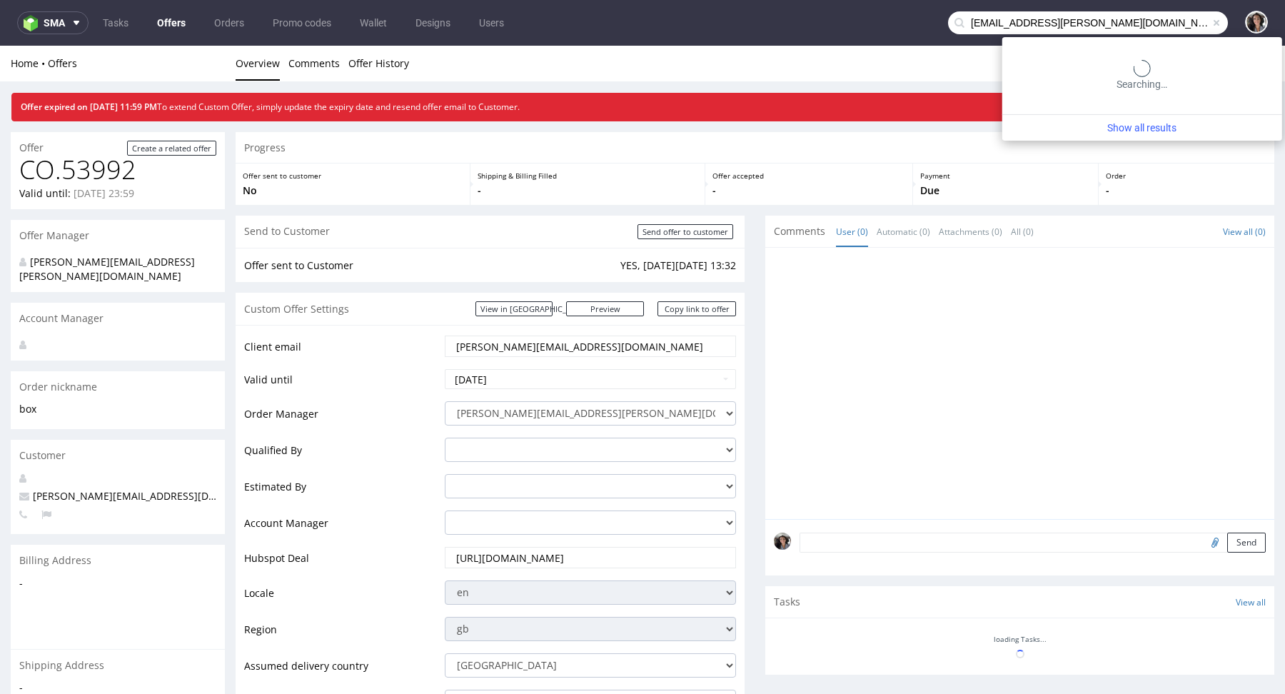
type input "[EMAIL_ADDRESS][PERSON_NAME][DOMAIN_NAME]"
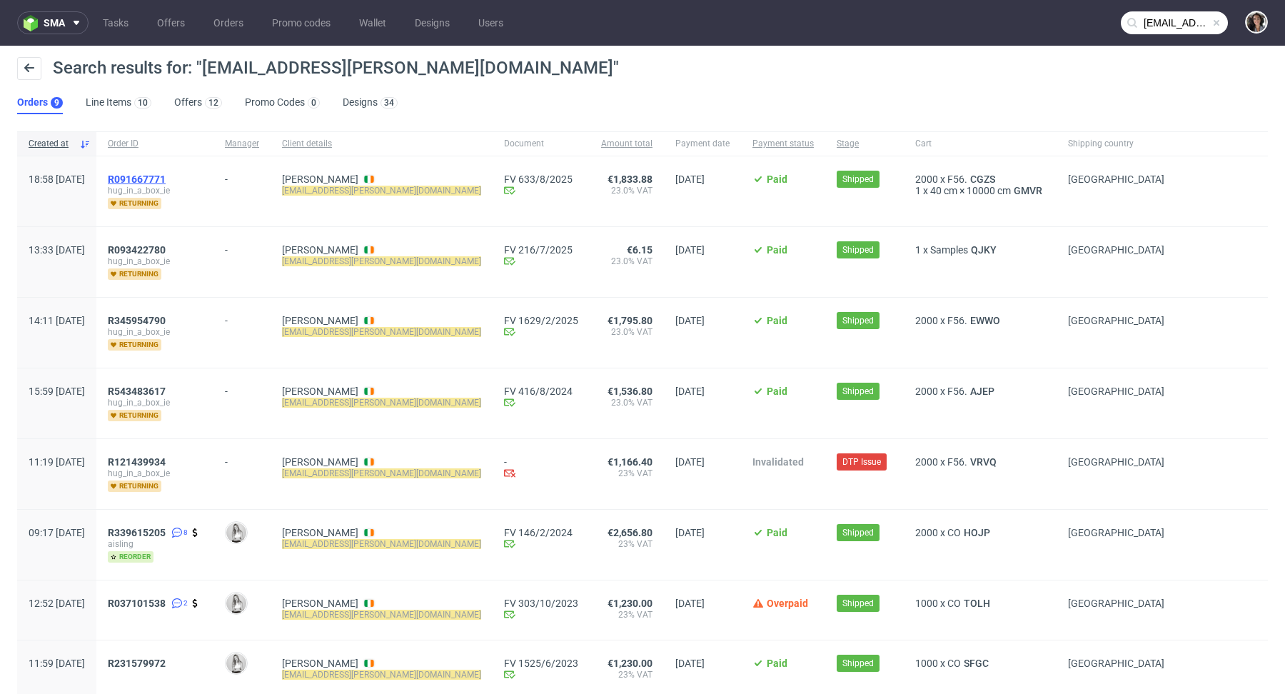
click at [166, 178] on span "R091667771" at bounding box center [137, 178] width 58 height 11
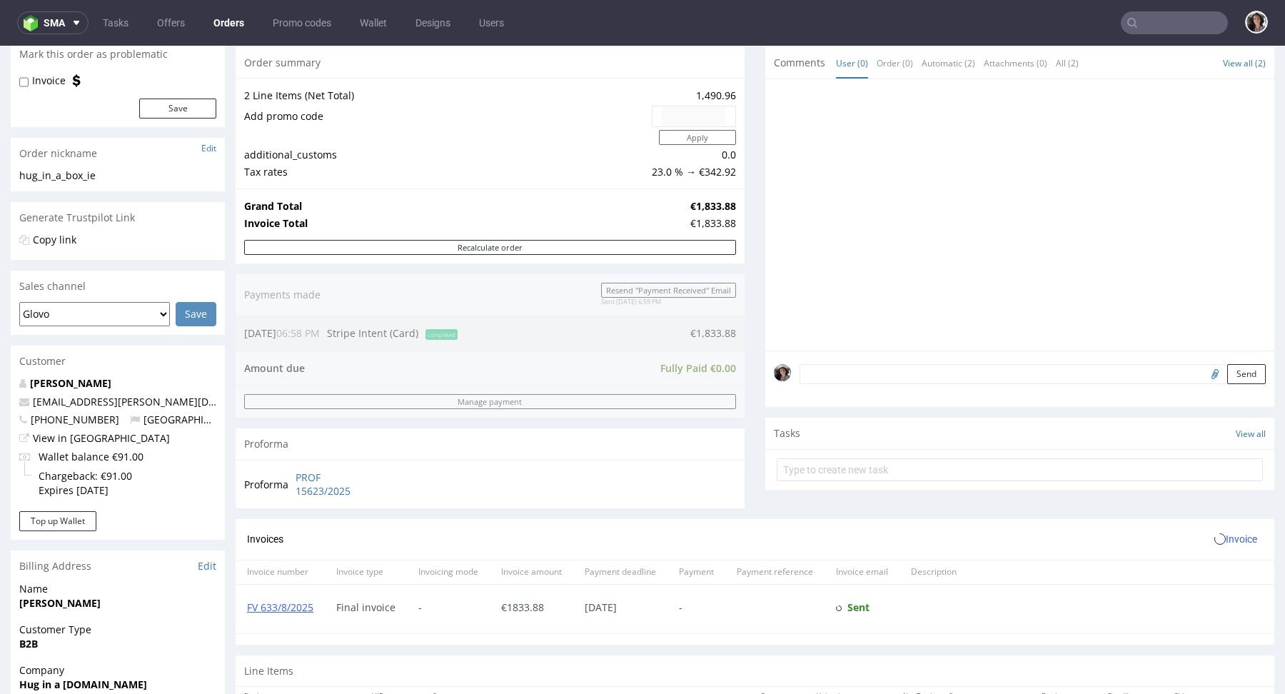
scroll to position [482, 0]
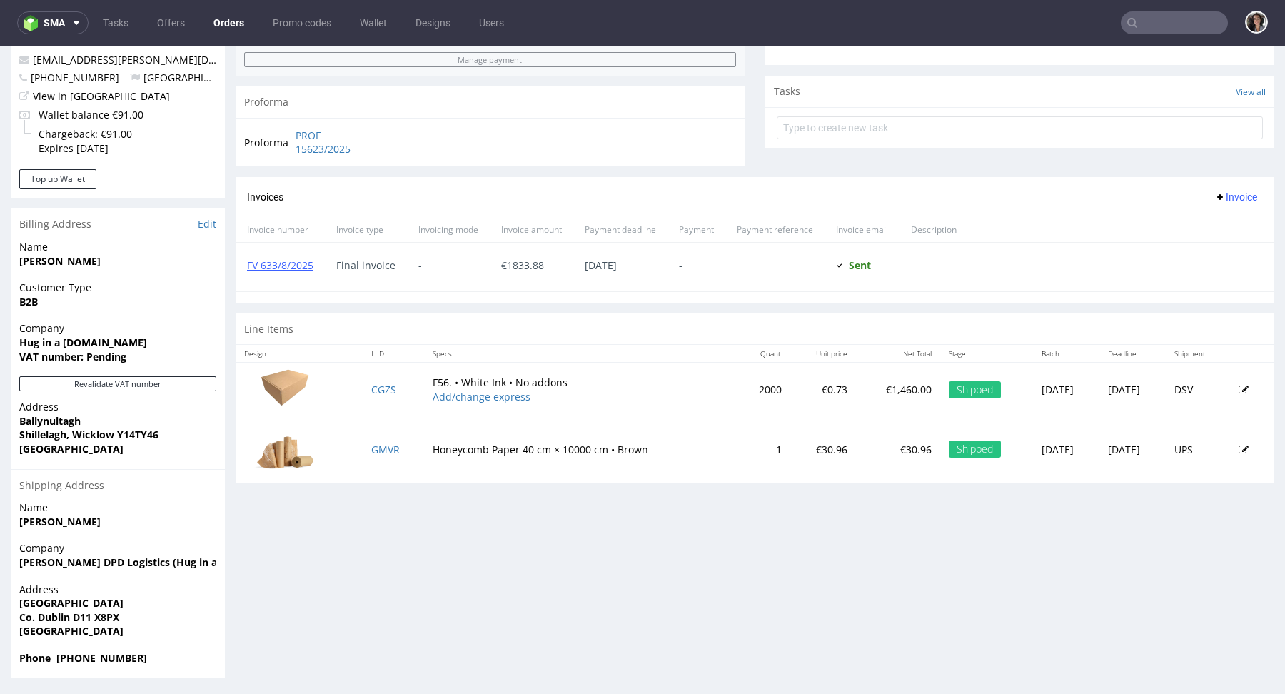
type input "aisling.odonoghue@gmail.com"
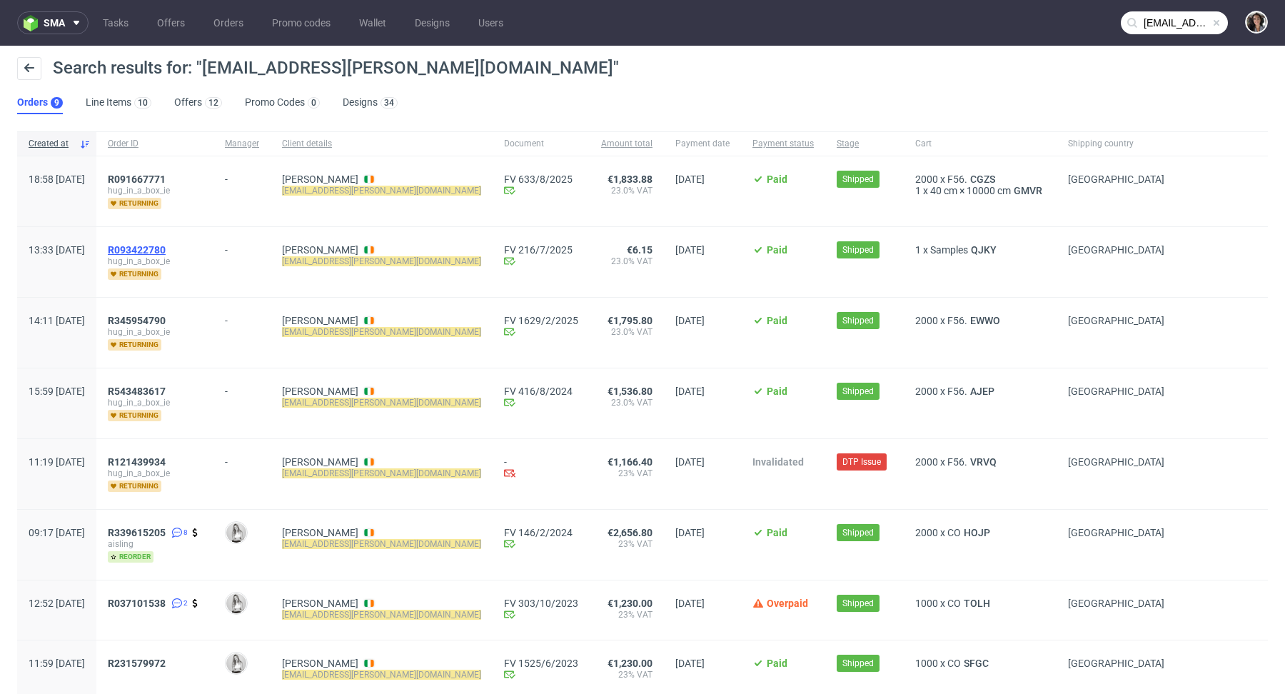
click at [166, 248] on span "R093422780" at bounding box center [137, 249] width 58 height 11
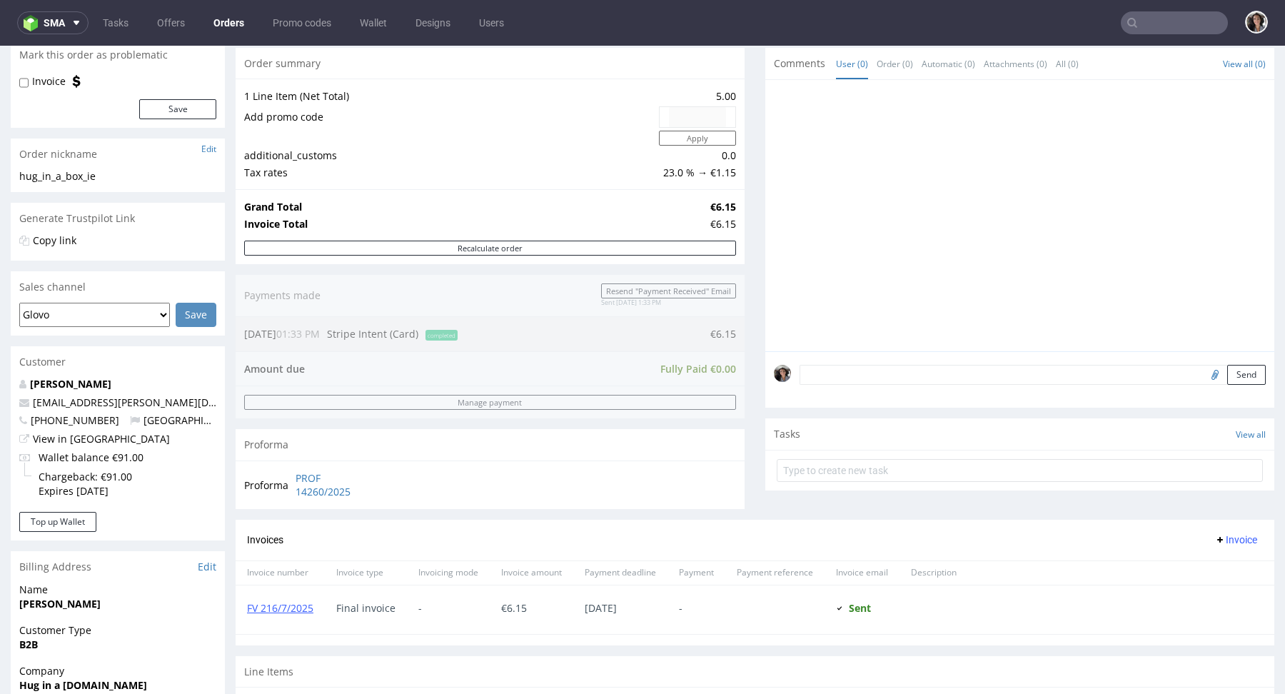
scroll to position [376, 0]
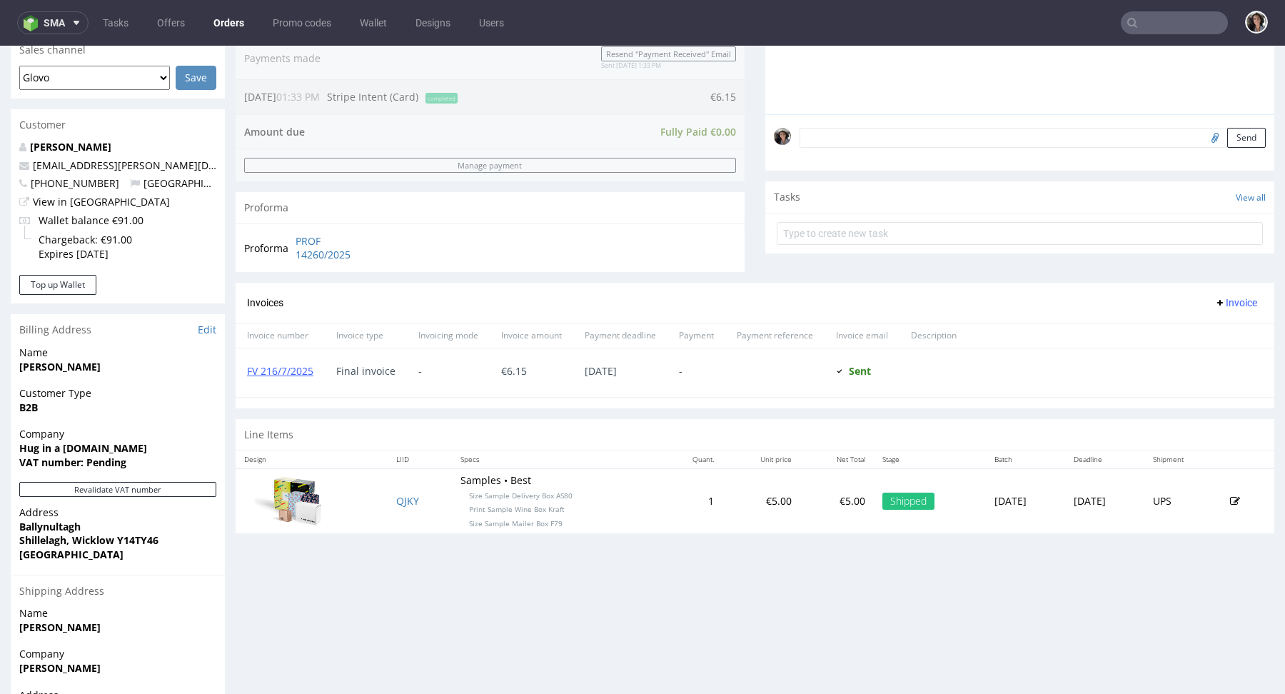
type input "aisling.odonoghue@gmail.com"
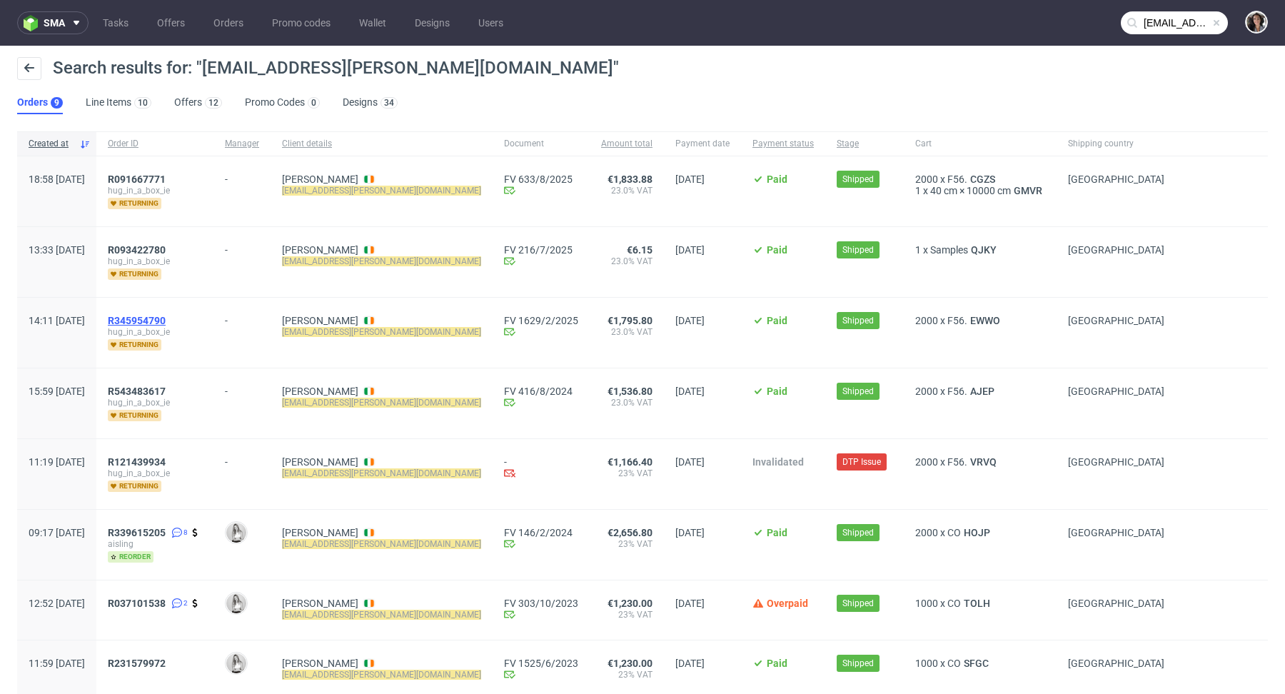
click at [166, 317] on span "R345954790" at bounding box center [137, 320] width 58 height 11
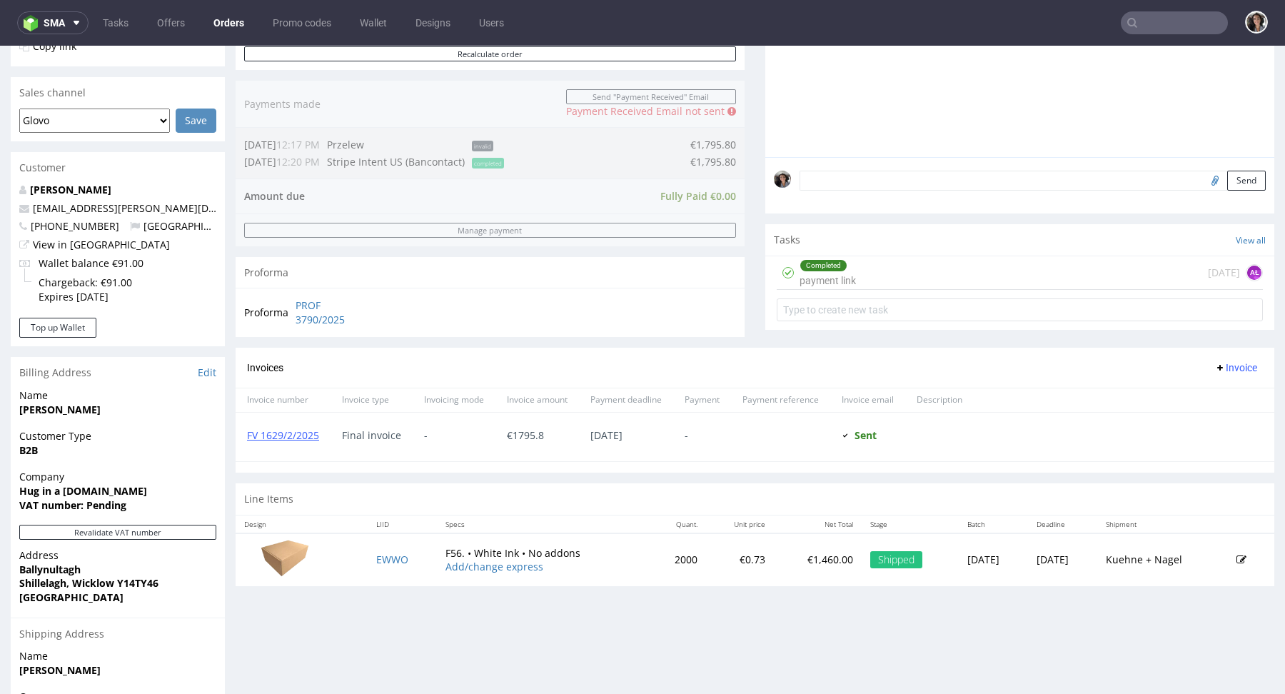
scroll to position [482, 0]
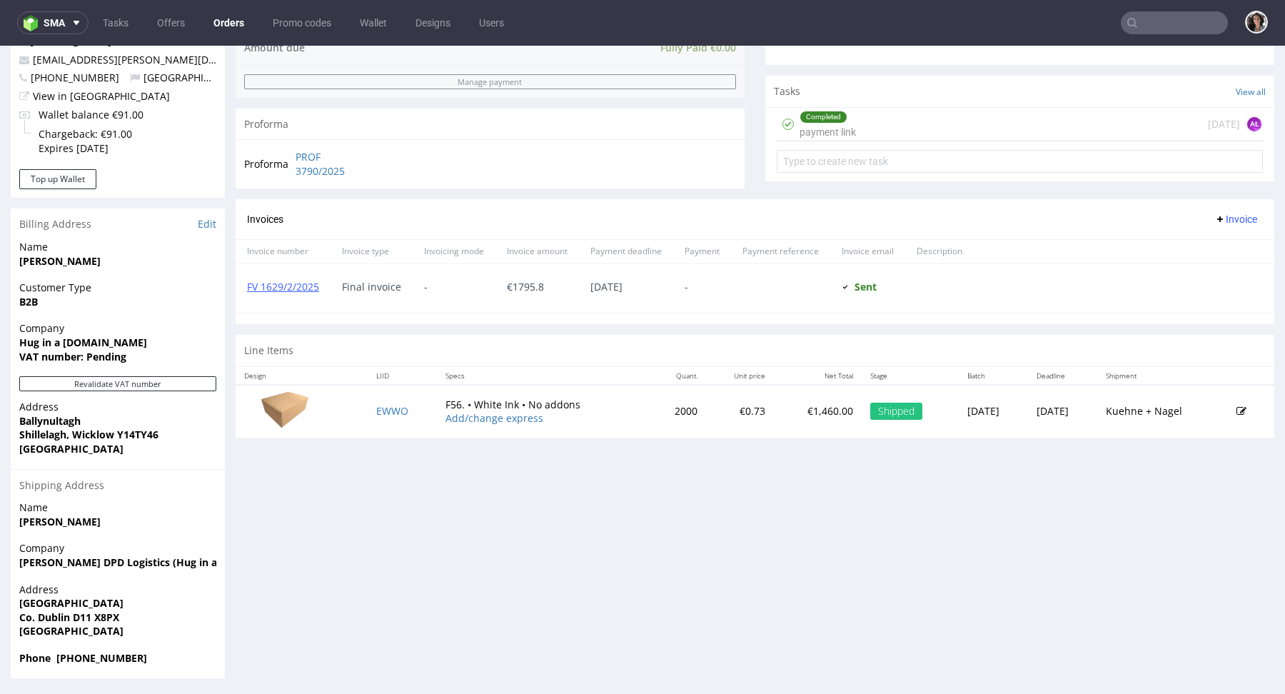
type input "aisling.odonoghue@gmail.com"
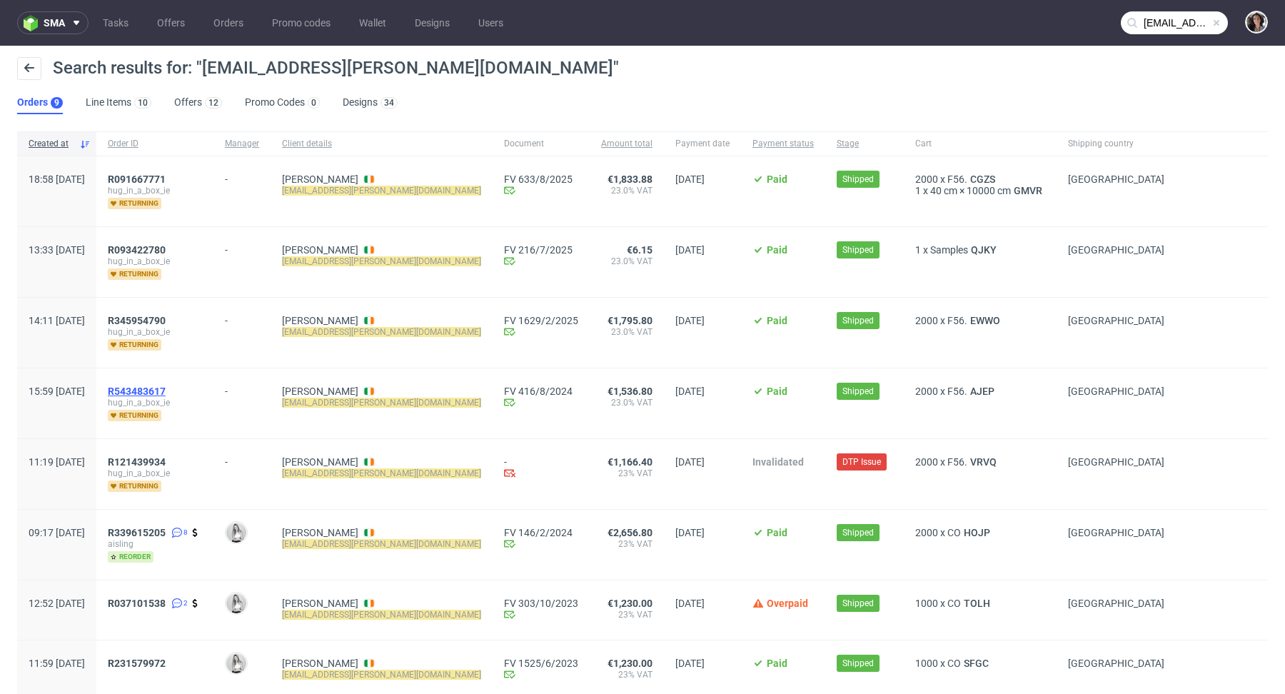
click at [166, 389] on span "R543483617" at bounding box center [137, 390] width 58 height 11
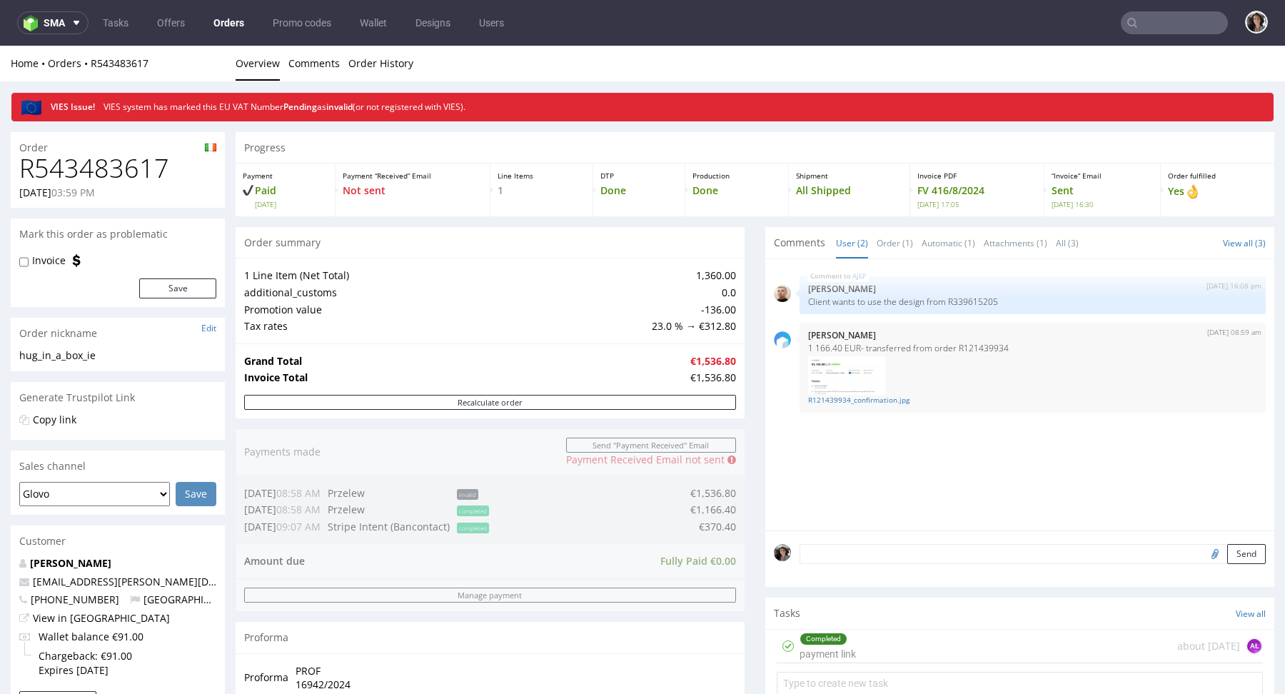
scroll to position [552, 0]
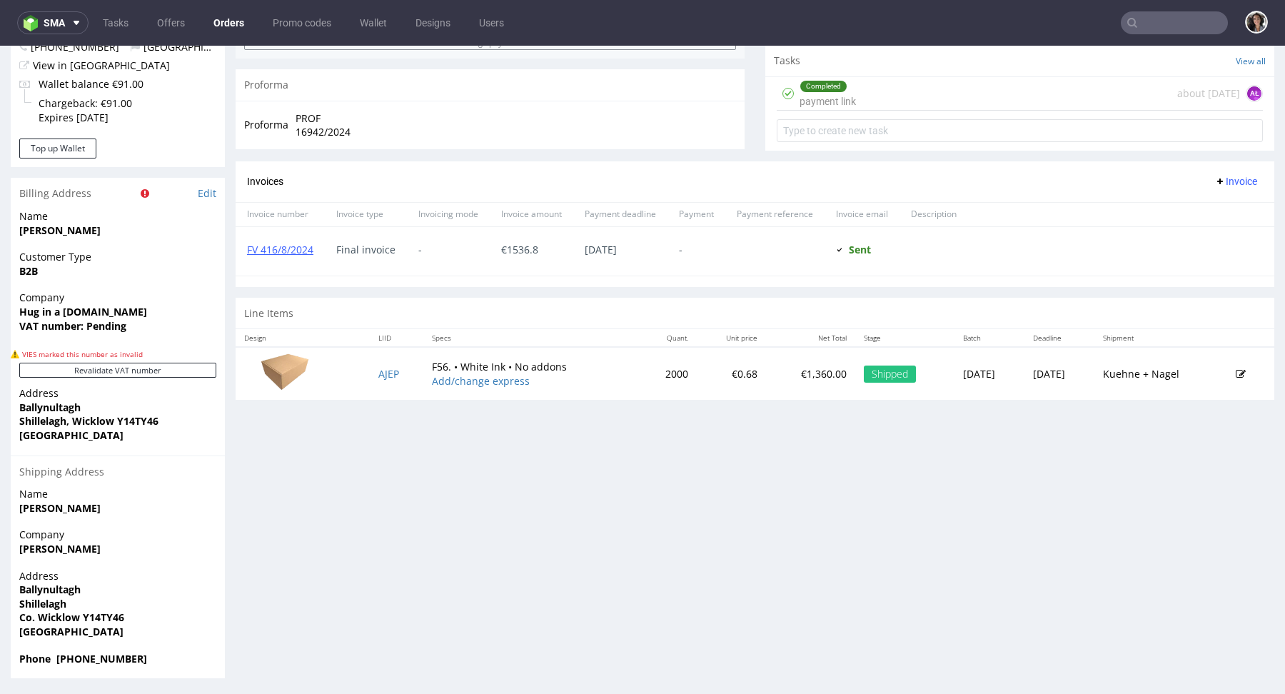
type input "aisling.odonoghue@gmail.com"
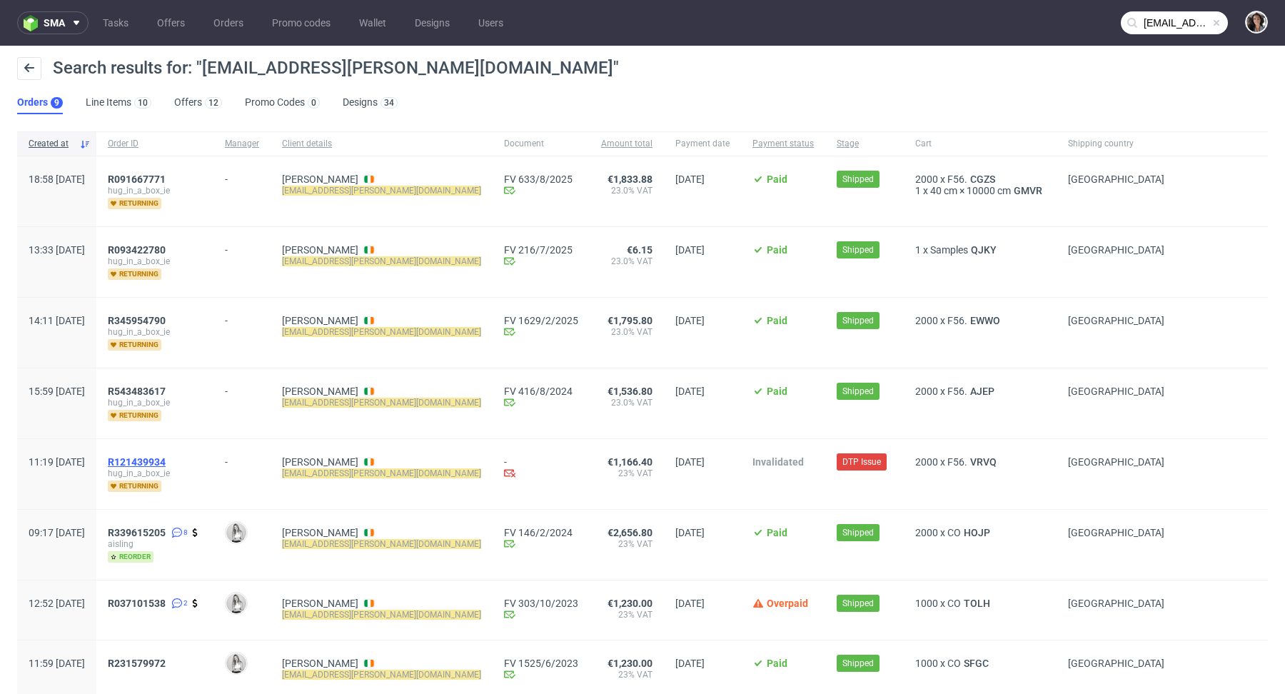
click at [166, 458] on span "R121439934" at bounding box center [137, 461] width 58 height 11
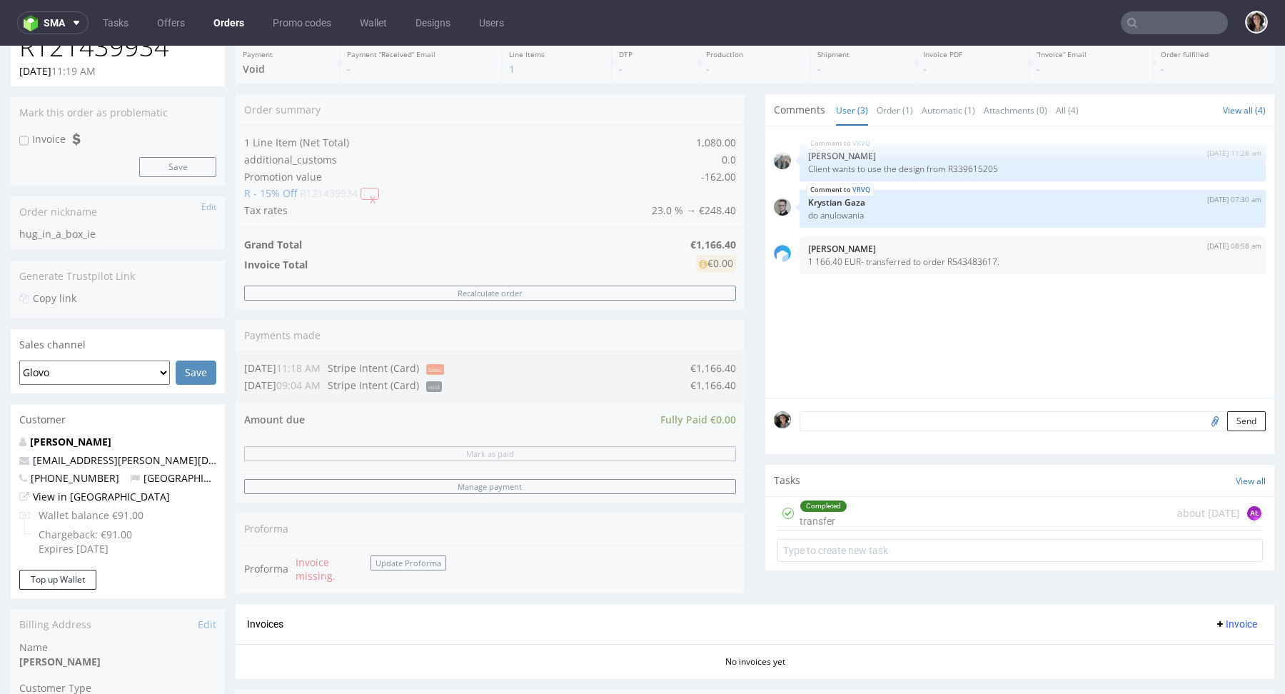
scroll to position [354, 0]
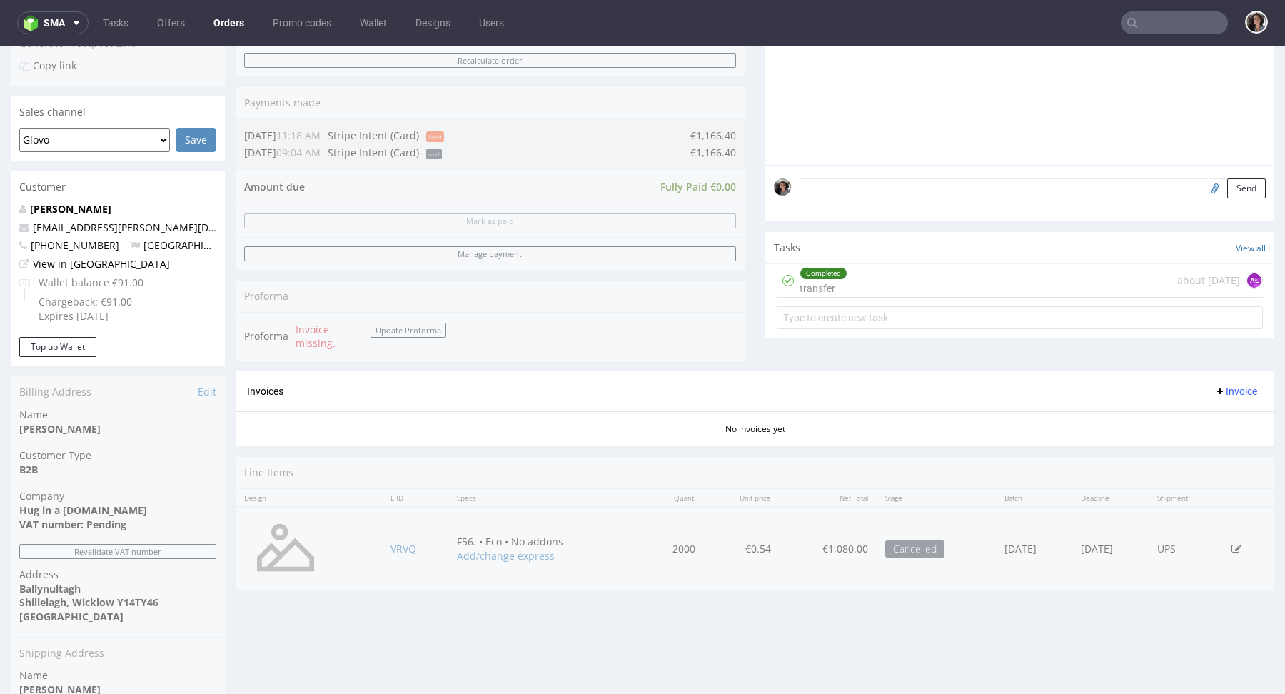
type input "aisling.odonoghue@gmail.com"
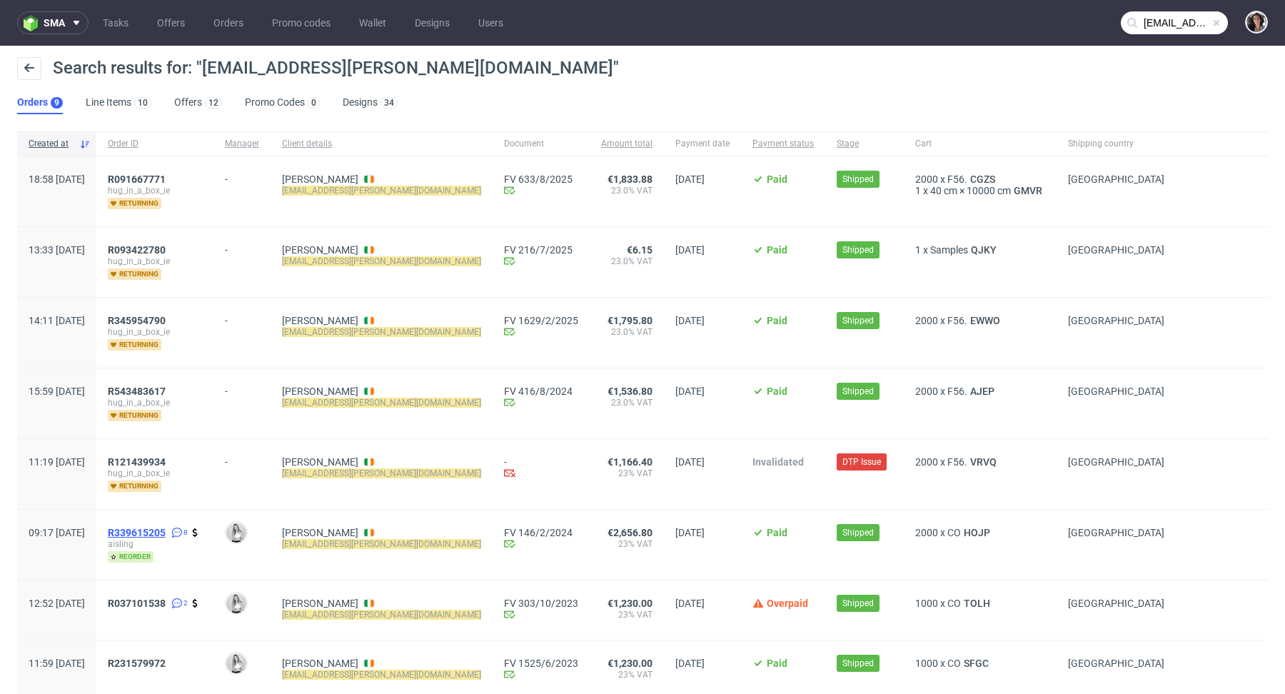
click at [156, 529] on span "R339615205" at bounding box center [137, 532] width 58 height 11
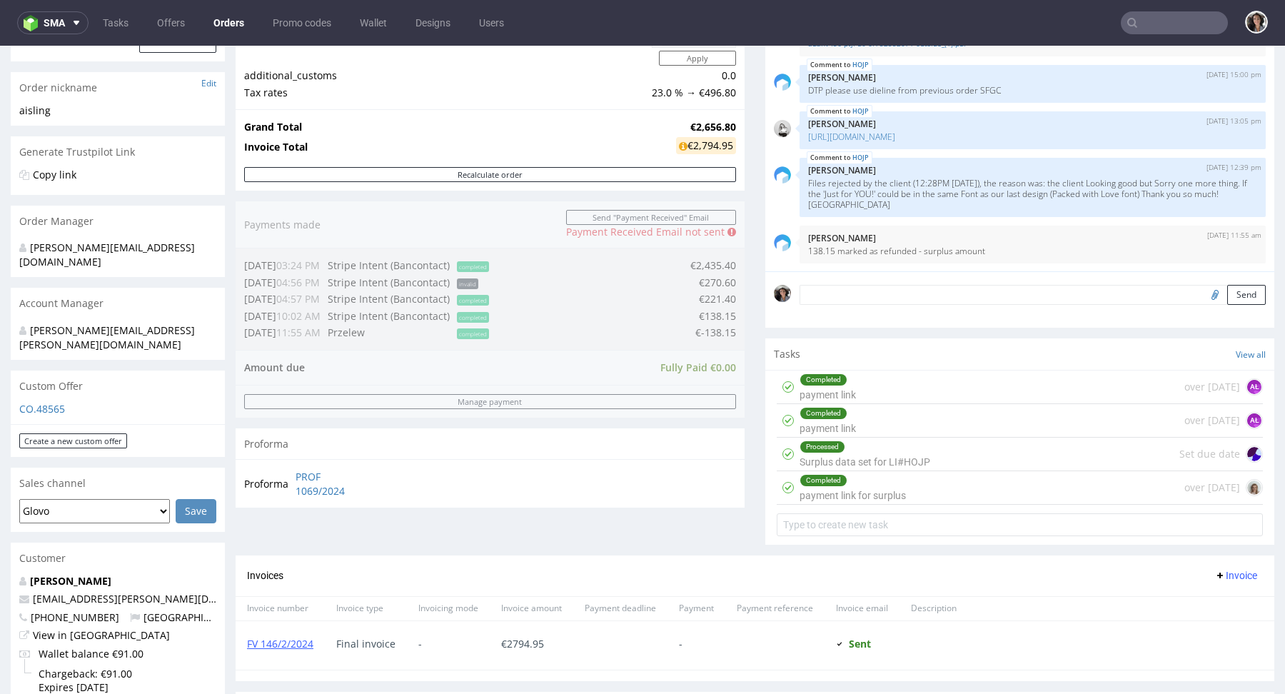
scroll to position [682, 0]
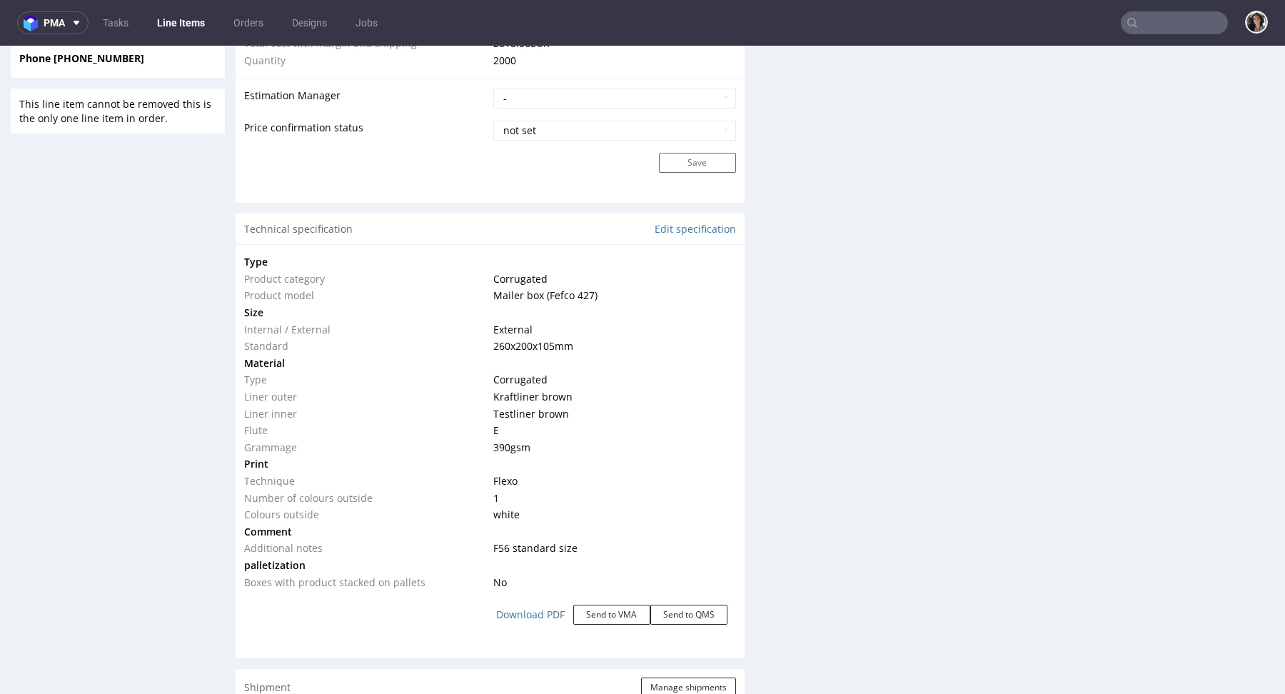
scroll to position [1187, 0]
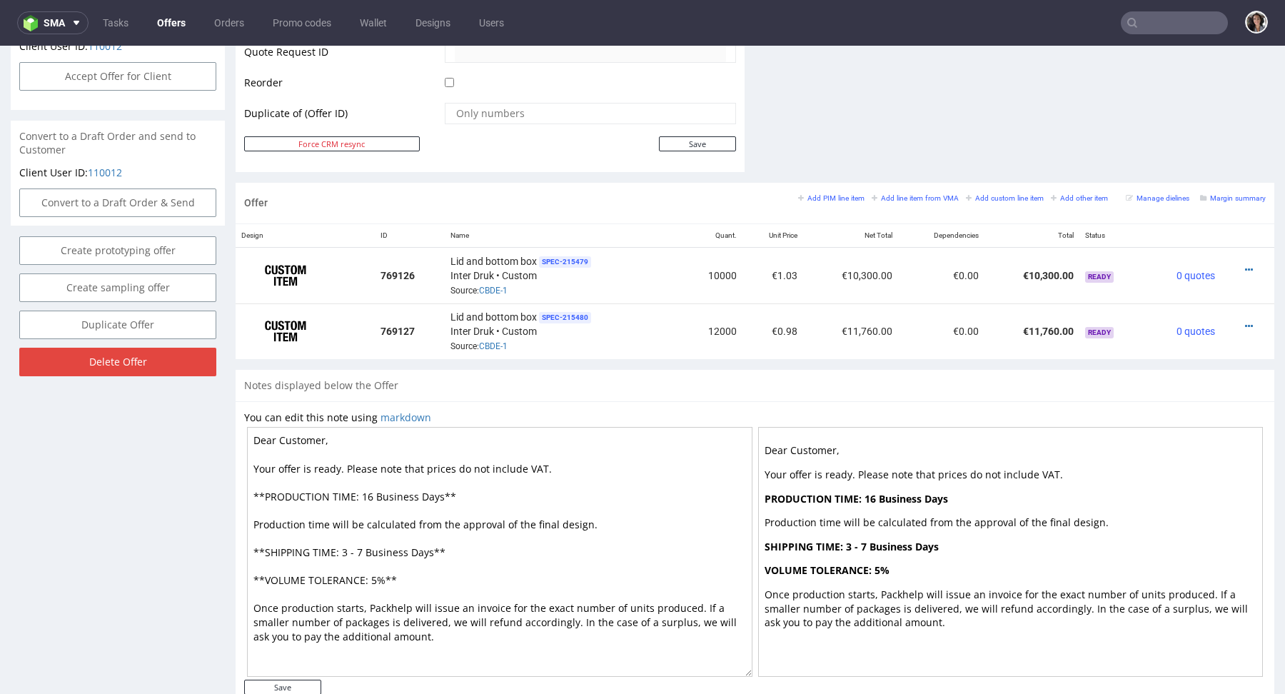
scroll to position [4, 0]
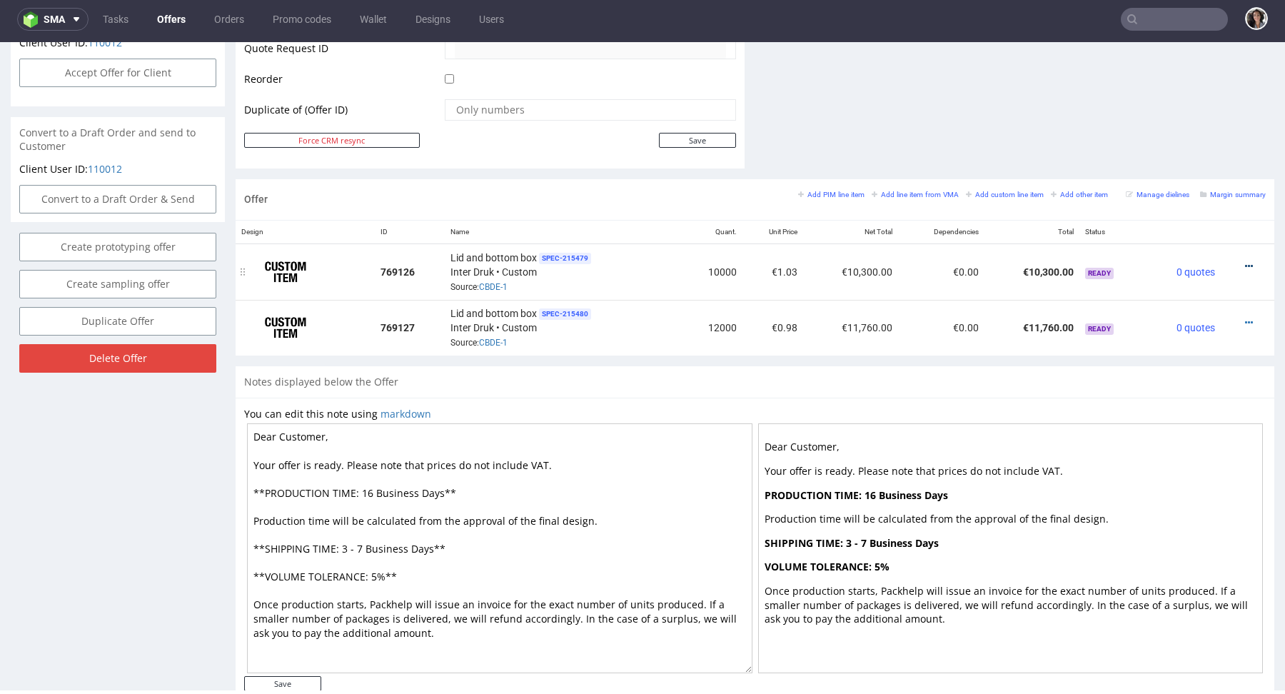
click at [1245, 263] on icon at bounding box center [1249, 266] width 8 height 10
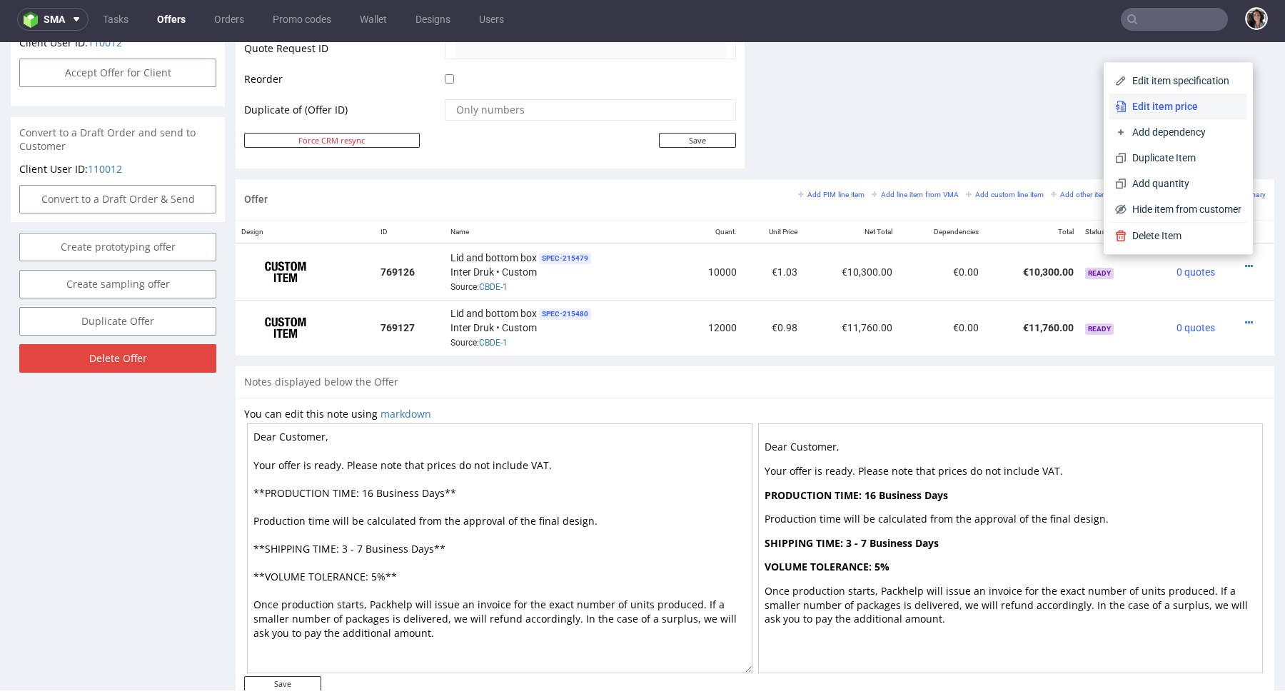
click at [1145, 108] on span "Edit item price" at bounding box center [1183, 106] width 115 height 14
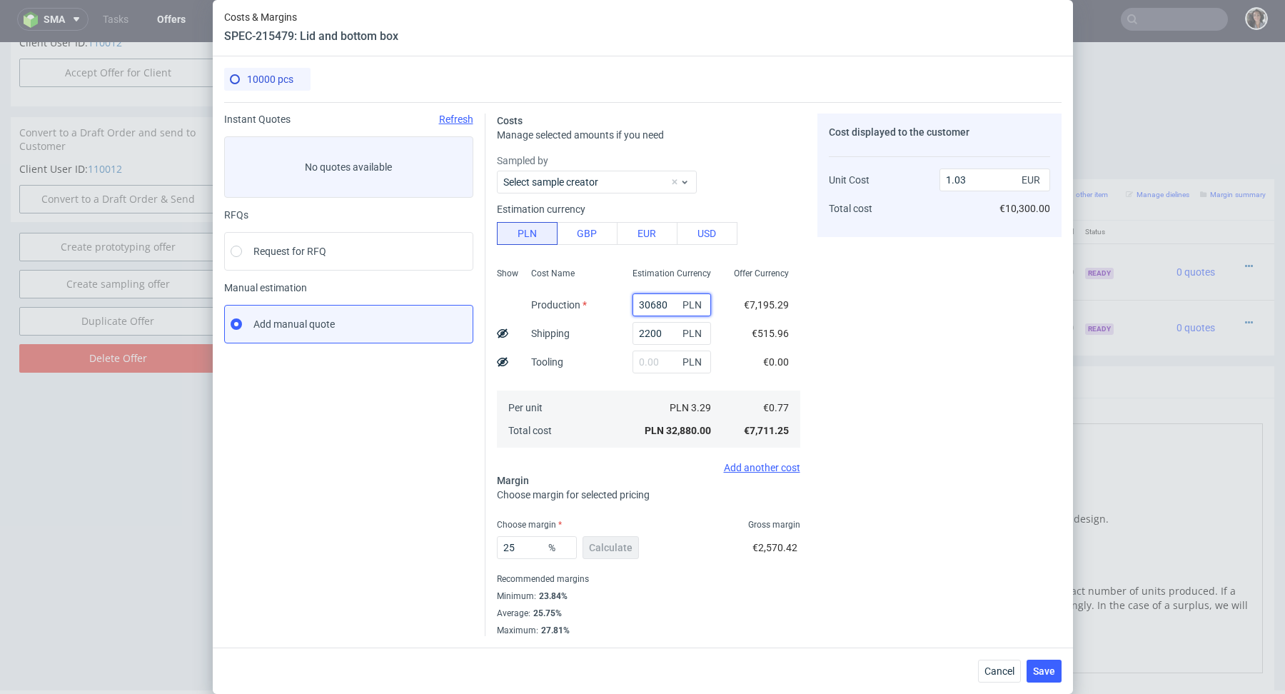
click at [656, 293] on input "30680" at bounding box center [671, 304] width 78 height 23
type input "29"
type input "0.07"
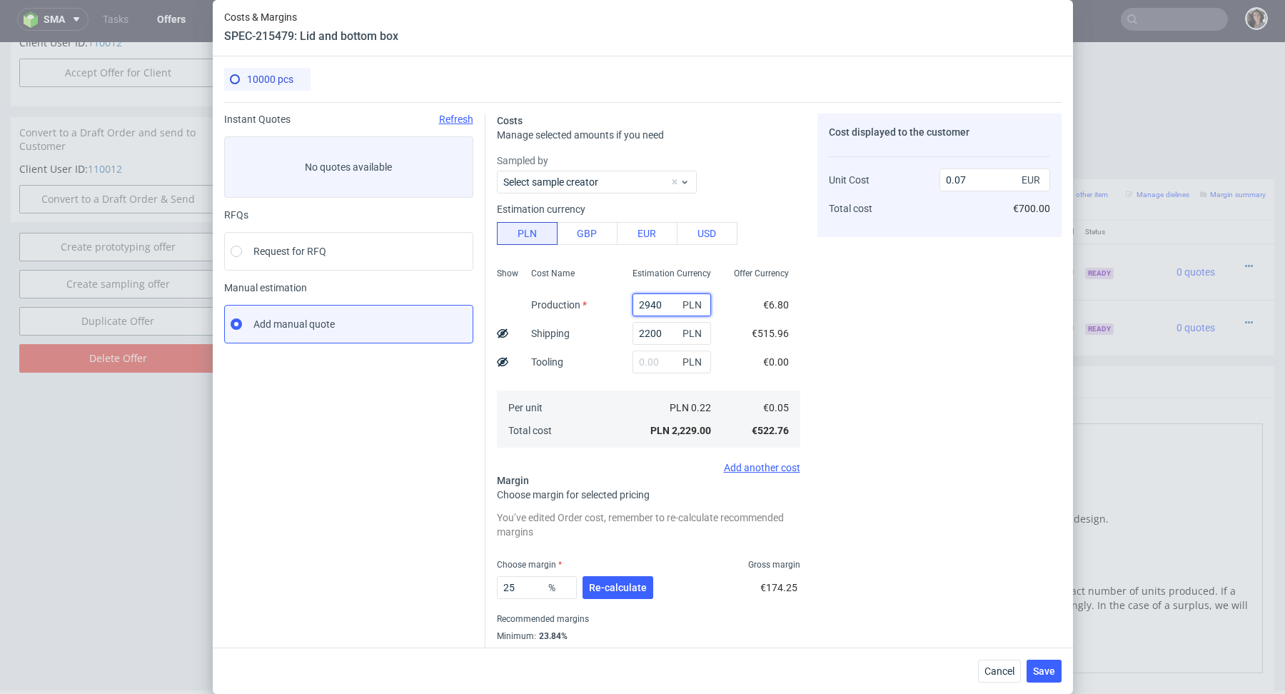
type input "29400"
type input "0.99"
type input "29400"
click at [624, 592] on span "Re-calculate" at bounding box center [618, 587] width 58 height 10
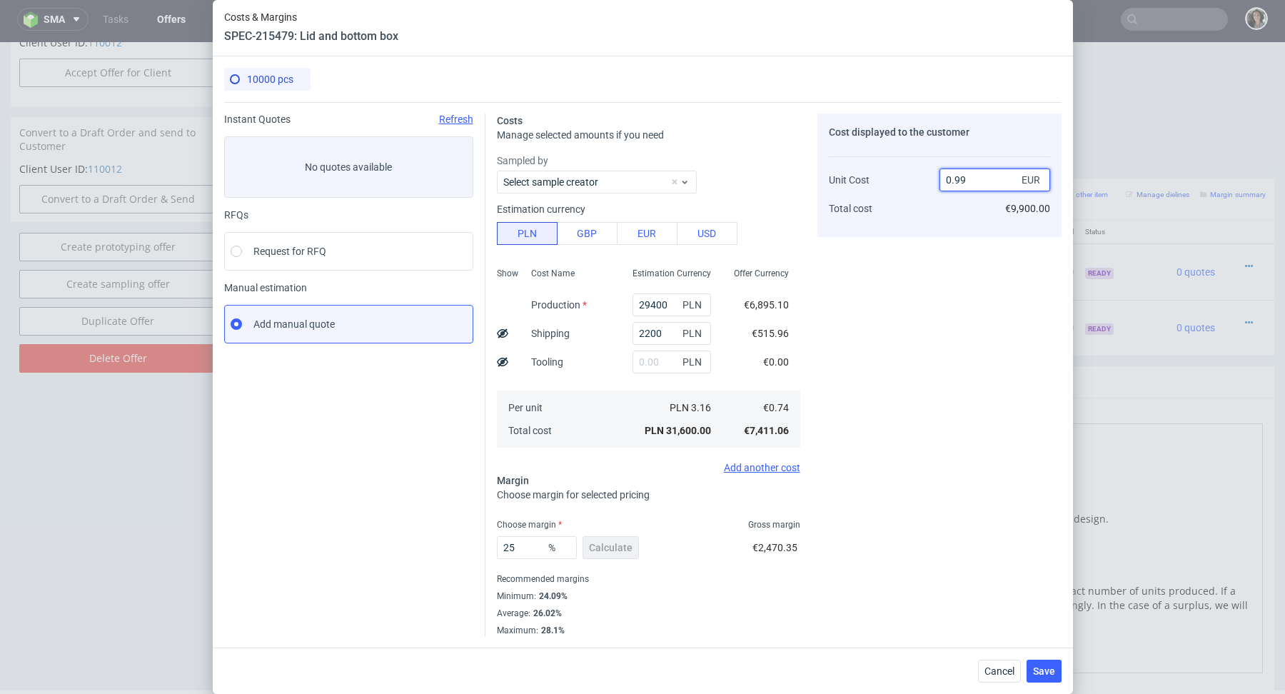
click at [976, 179] on input "0.99" at bounding box center [994, 179] width 111 height 23
type input "0.91"
type input "18.681318681318682"
type input "0.99"
type input "25.252525252525253"
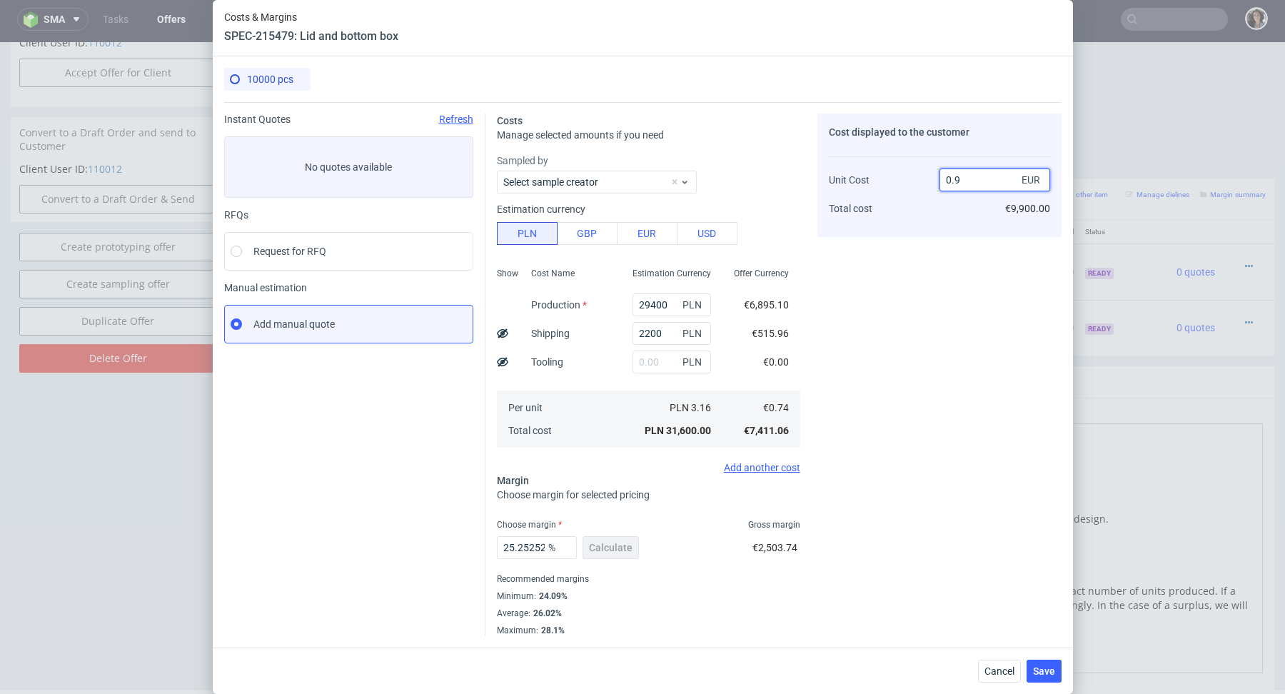
type input "0.98"
type input "24.489795918367346"
type input "0.98"
click at [906, 274] on div "Cost displayed to the customer Unit Cost Total cost 0.98 EUR €9,800.00" at bounding box center [939, 374] width 244 height 522
click at [1040, 667] on span "Save" at bounding box center [1044, 671] width 22 height 10
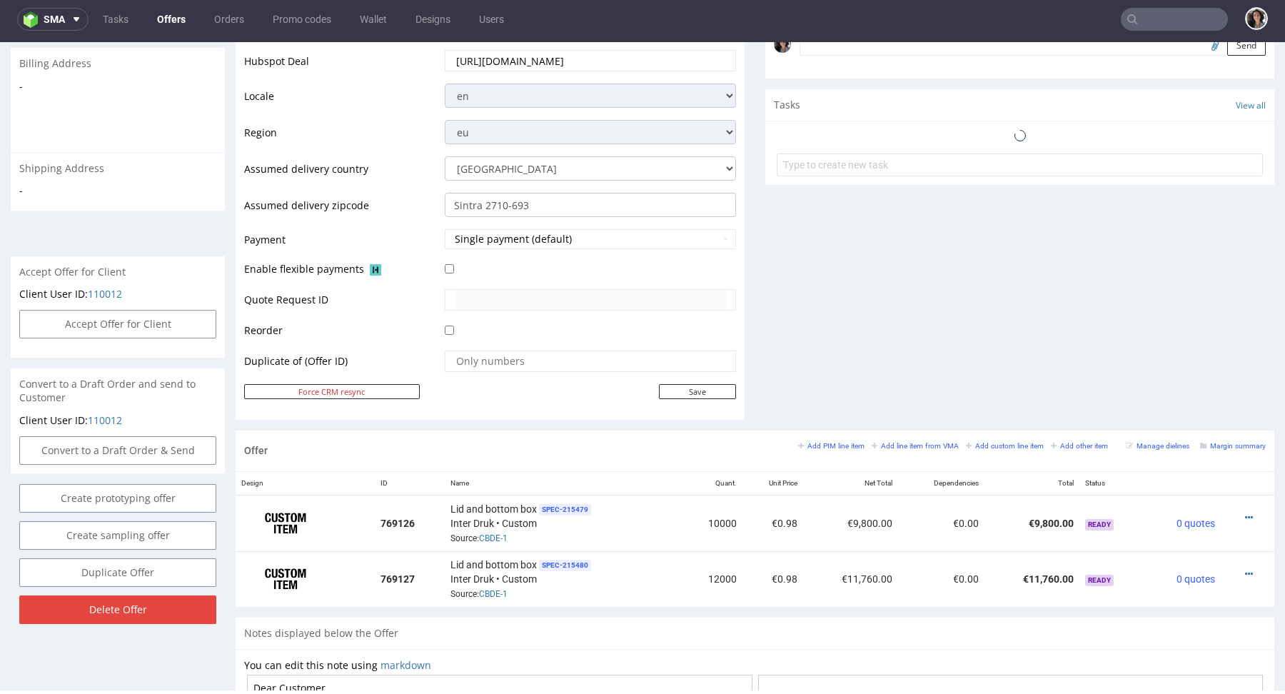
scroll to position [668, 0]
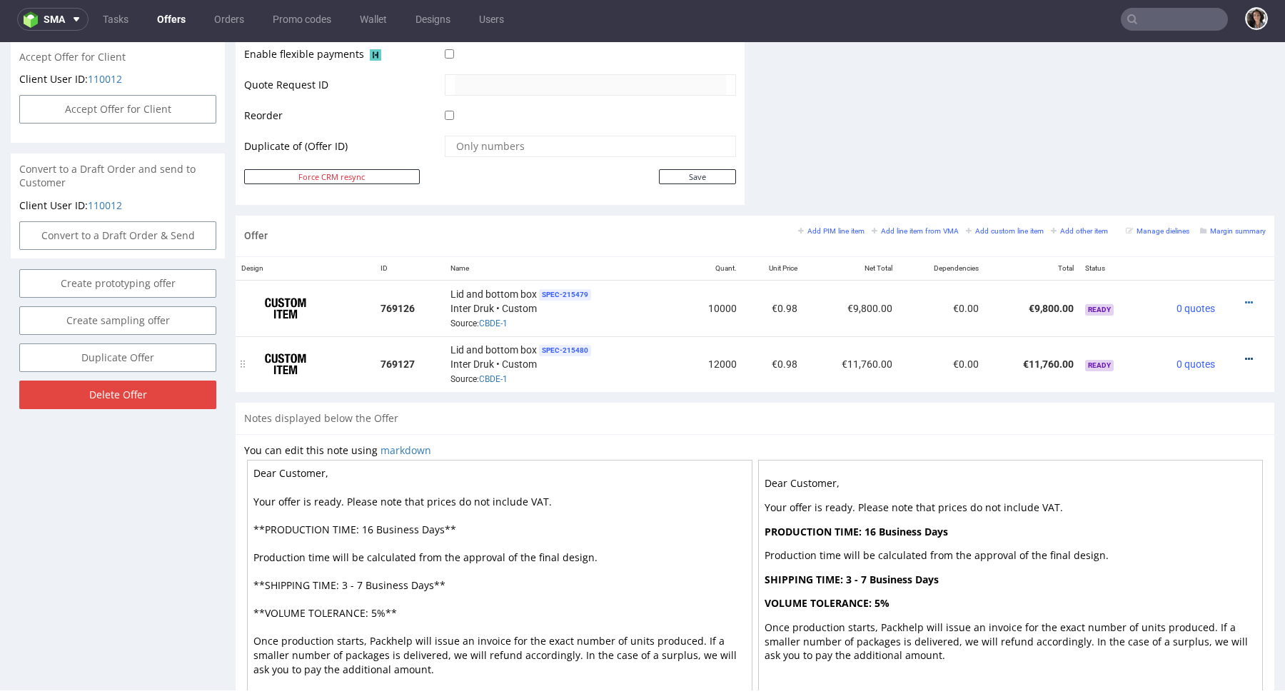
click at [1245, 355] on icon at bounding box center [1249, 359] width 8 height 10
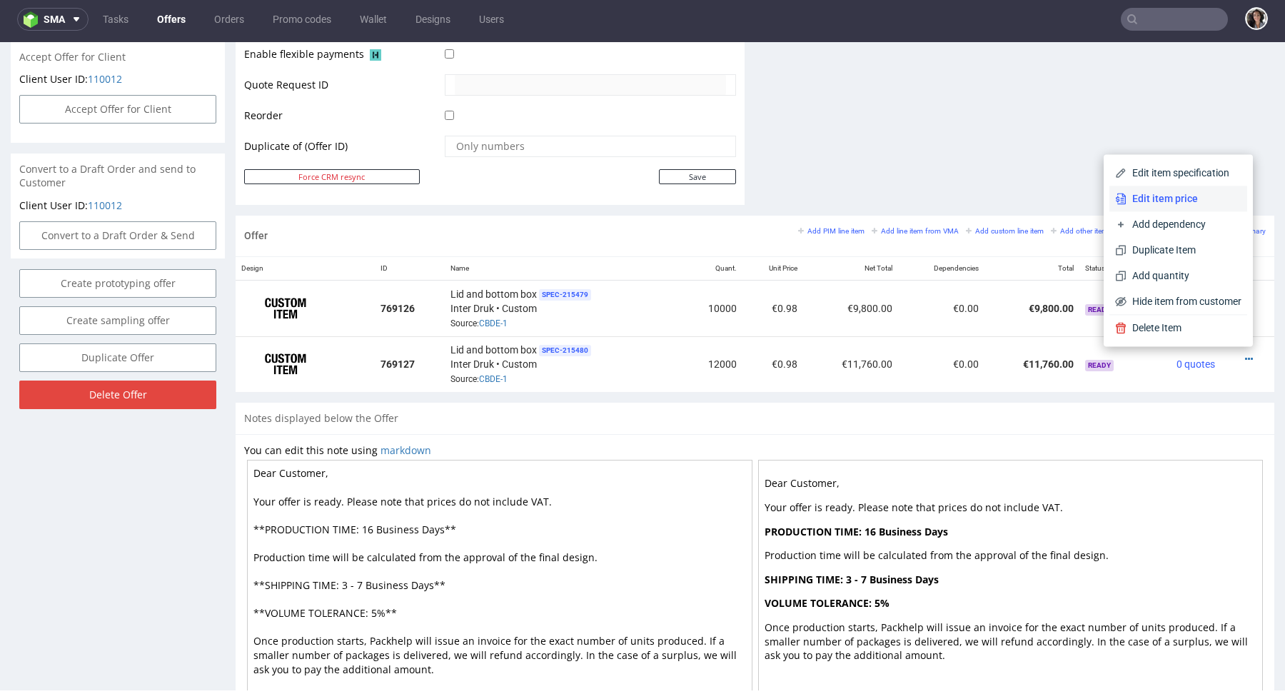
click at [1175, 191] on li "Edit item price" at bounding box center [1178, 199] width 138 height 26
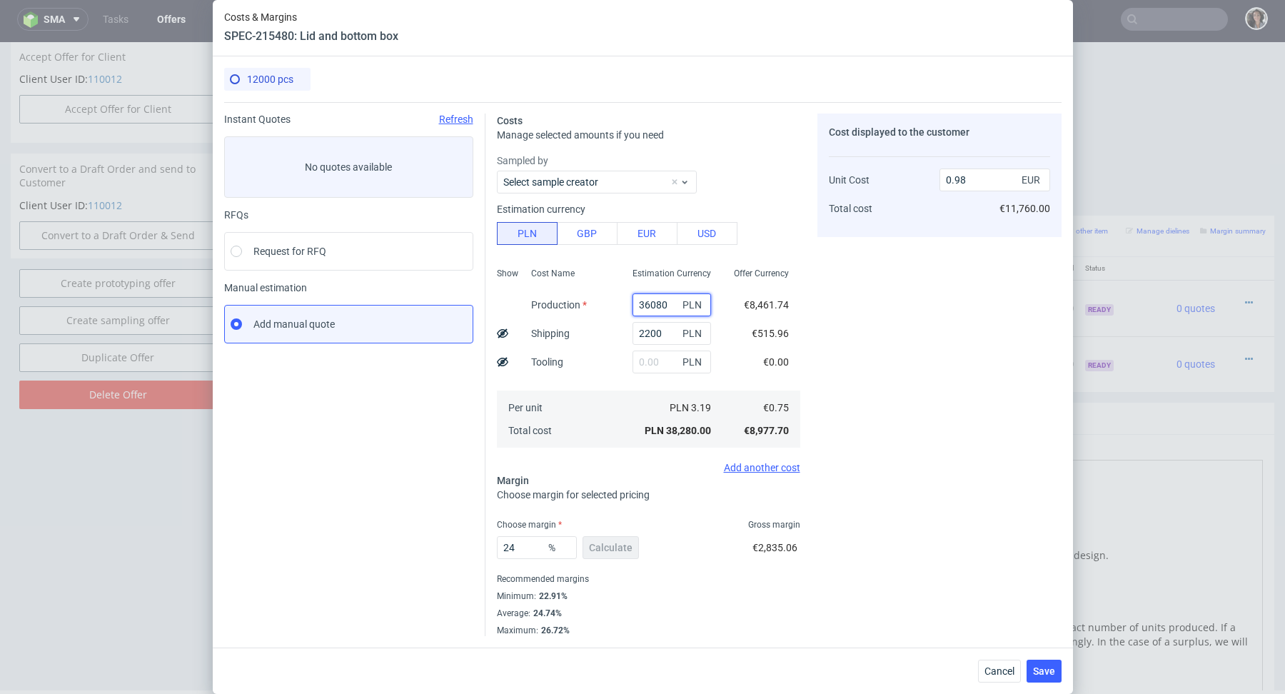
click at [657, 300] on input "36080" at bounding box center [671, 304] width 78 height 23
type input "34"
type input "0.05"
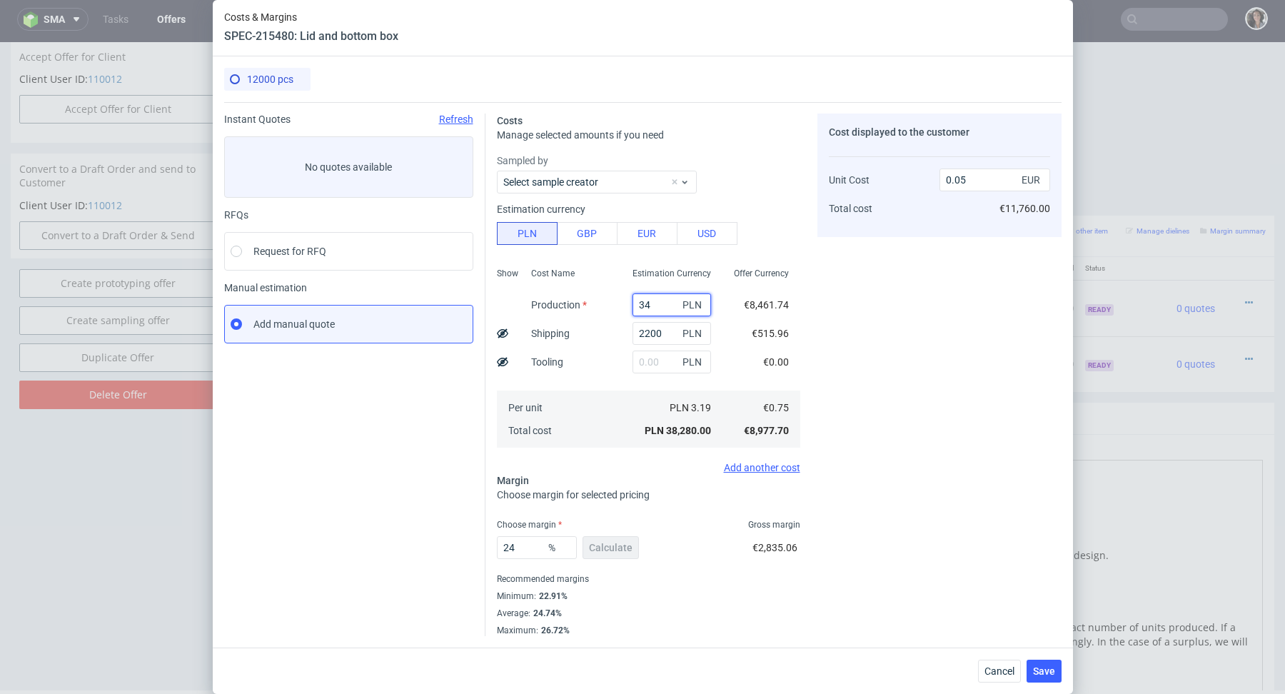
type input "346"
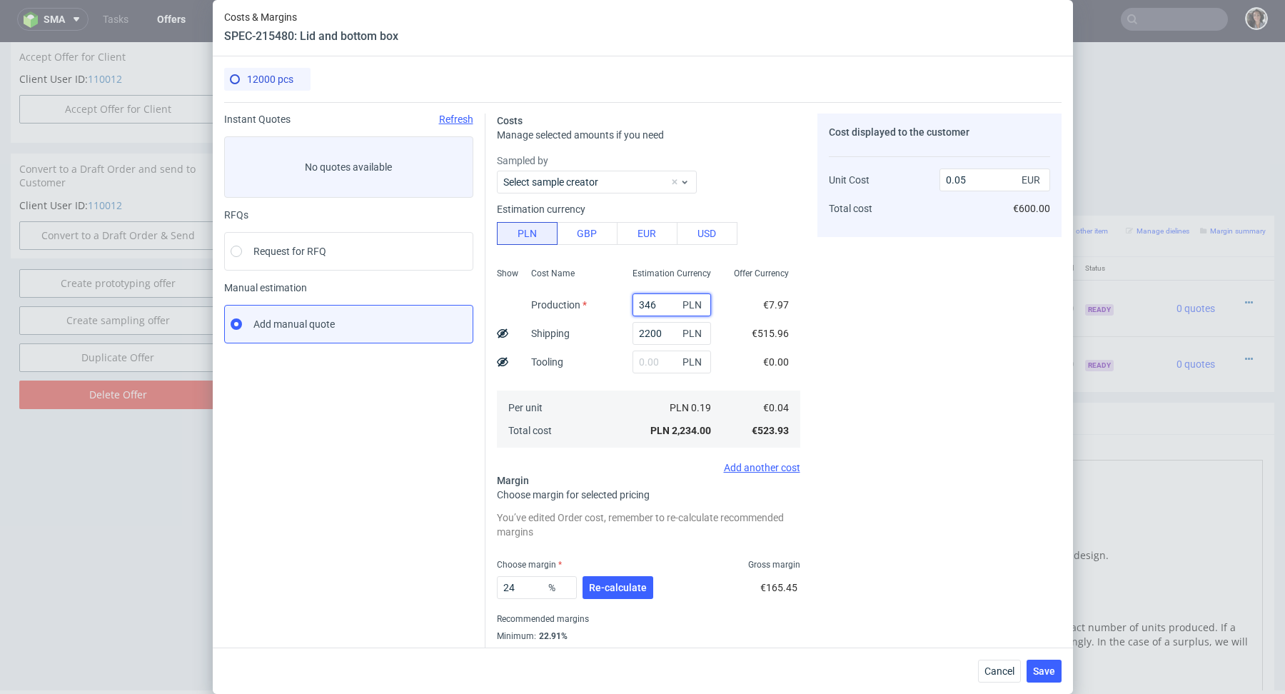
type input "0.06"
type input "34680"
type input "0.95"
type input "34680"
click at [624, 577] on button "Re-calculate" at bounding box center [617, 587] width 71 height 23
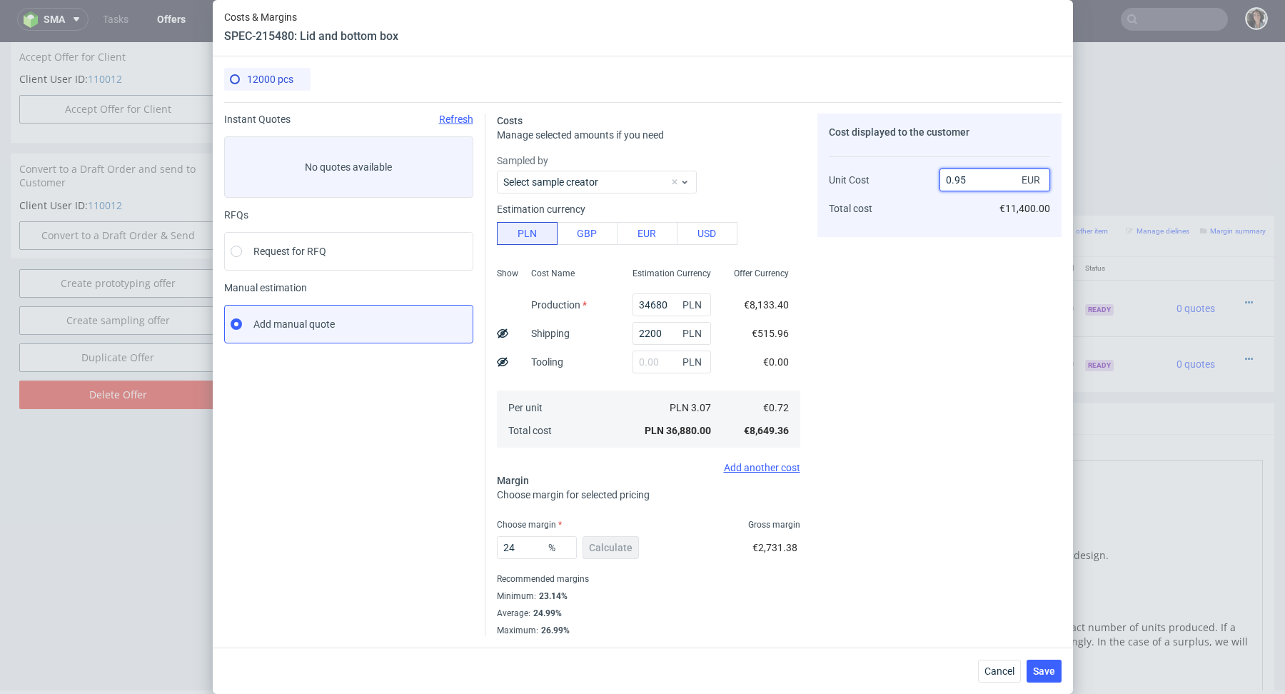
click at [983, 181] on input "0.95" at bounding box center [994, 179] width 111 height 23
type input "0.93"
type input "22.58064516129032"
type input "0.94"
type input "23.404255319148938"
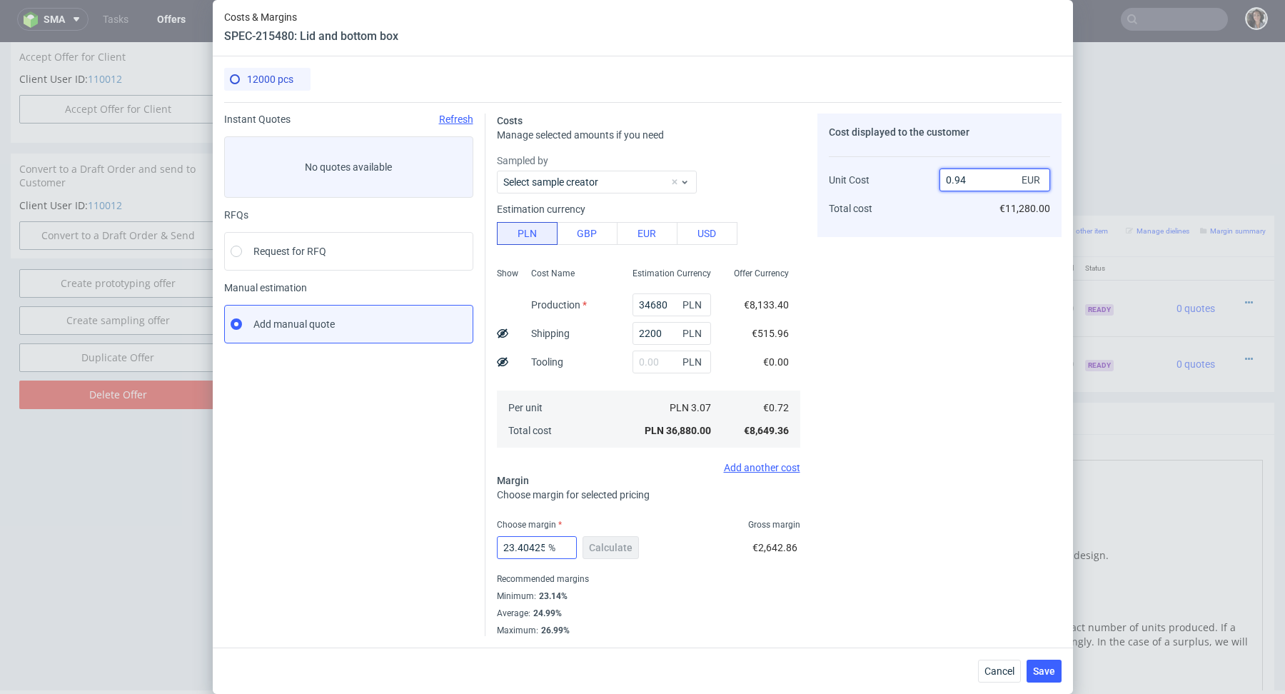
type input "0.94"
drag, startPoint x: 518, startPoint y: 545, endPoint x: 585, endPoint y: 545, distance: 67.1
click at [585, 545] on div "23.404255319148938 % Calculate" at bounding box center [569, 550] width 145 height 40
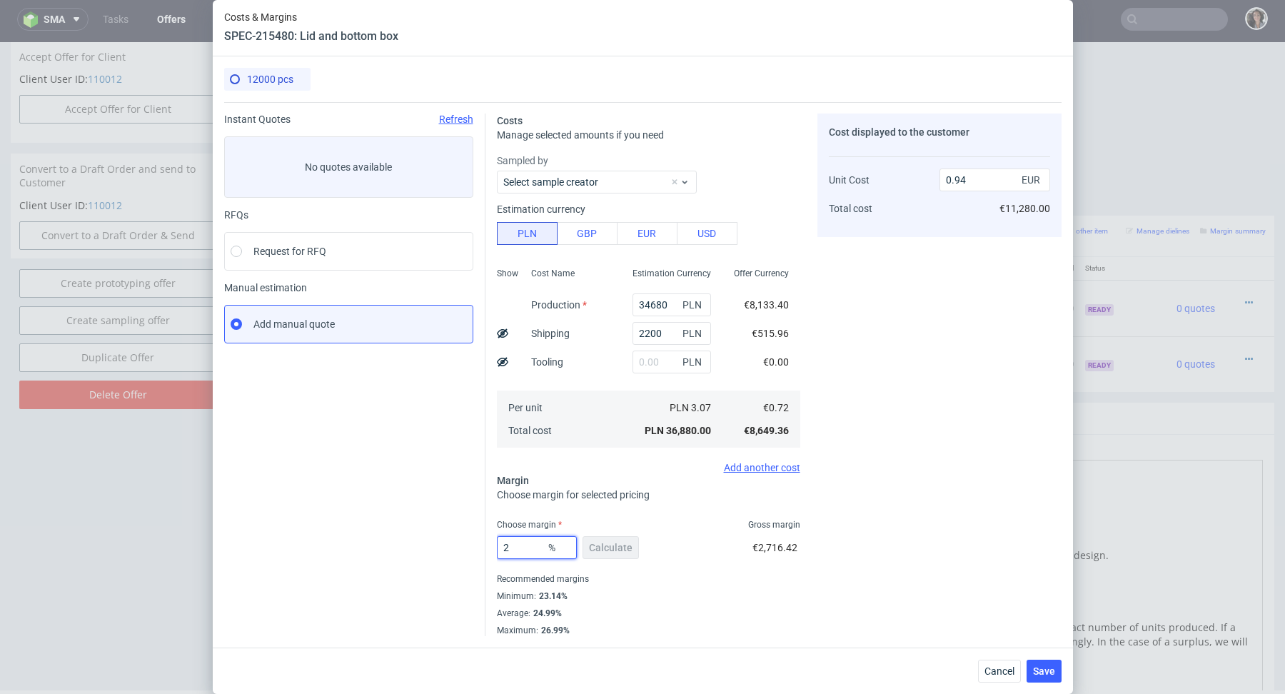
type input "24"
type input "0.95"
type input "23"
type input "0.93"
type input "23.9"
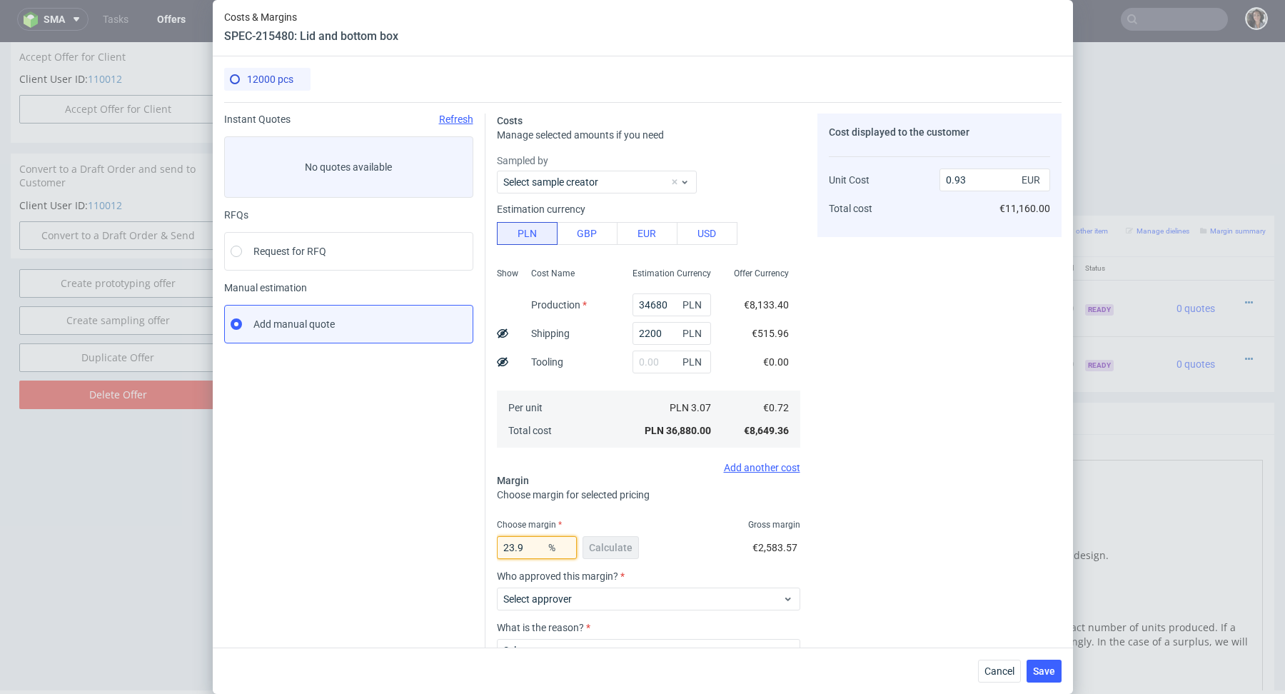
type input "0.94"
type input "23.99"
type input "0.95"
type input "23.96"
type input "0.94"
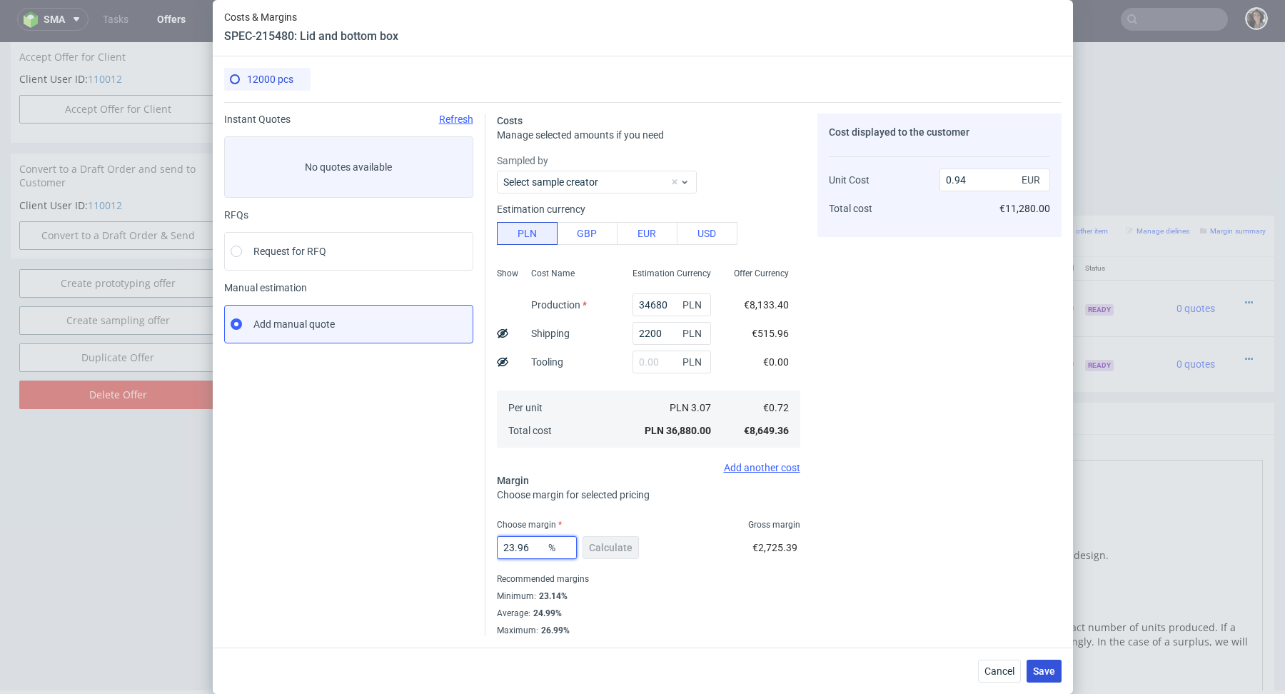
type input "23.96"
click at [1045, 659] on button "Save" at bounding box center [1043, 670] width 35 height 23
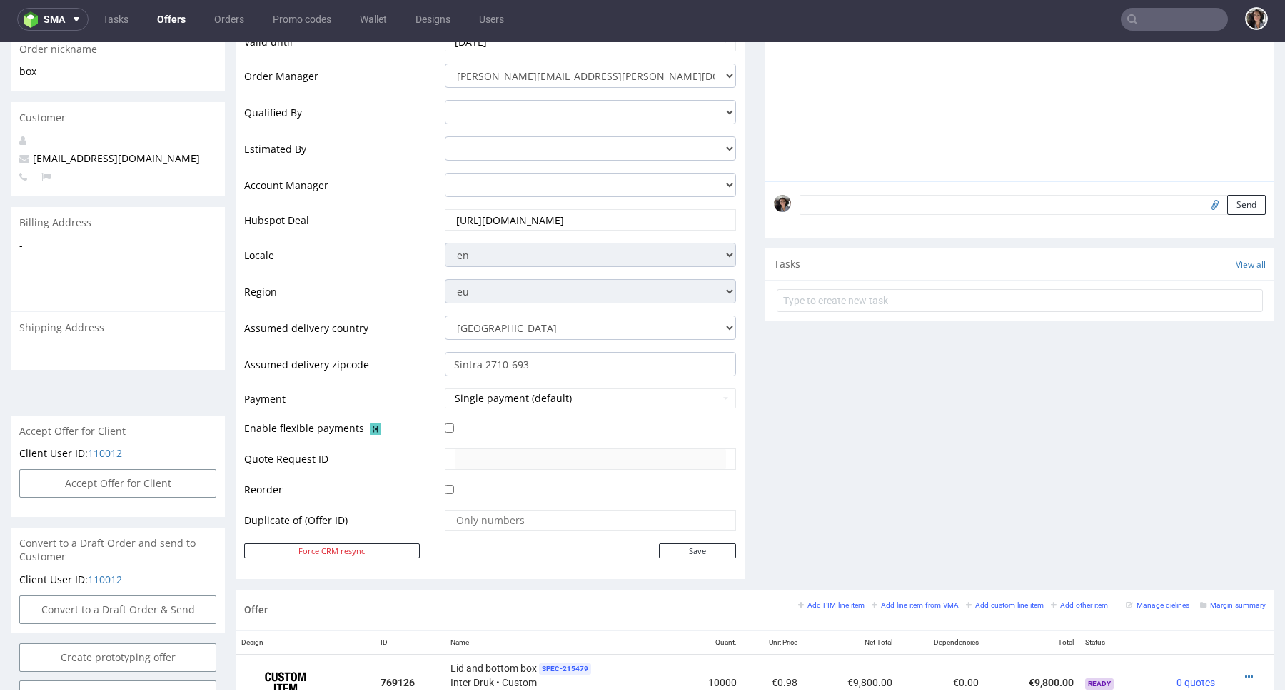
scroll to position [604, 0]
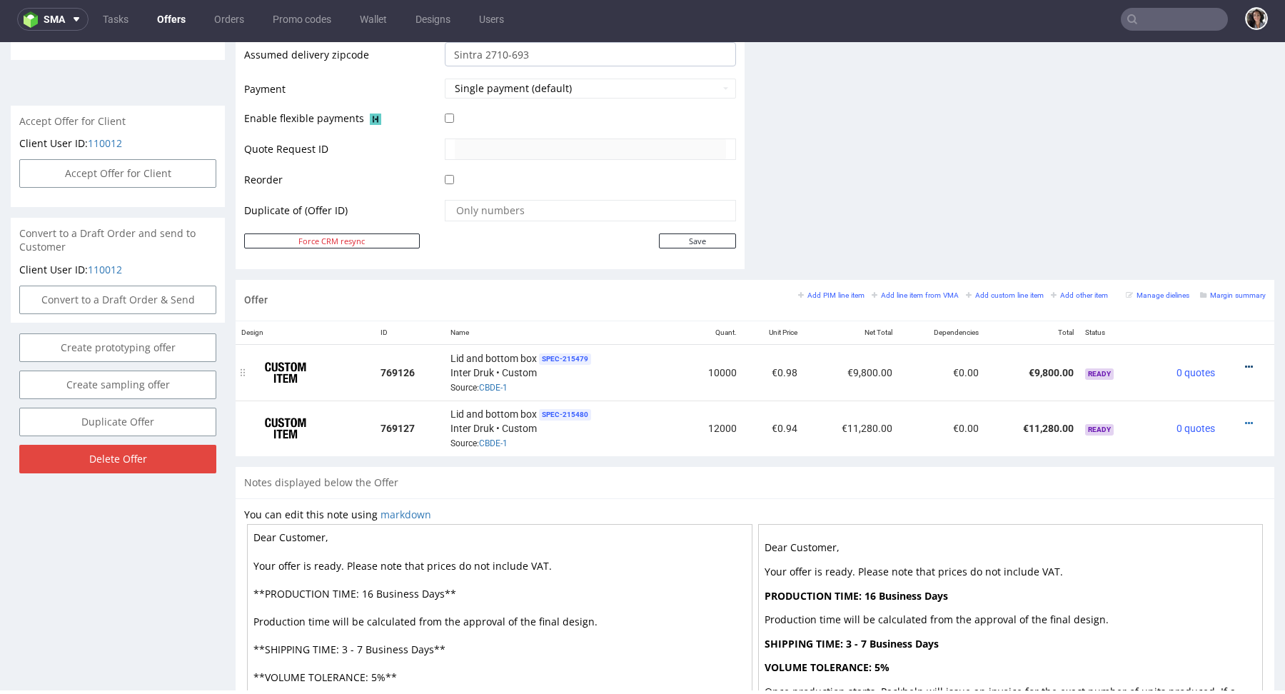
click at [1245, 363] on icon at bounding box center [1249, 367] width 8 height 10
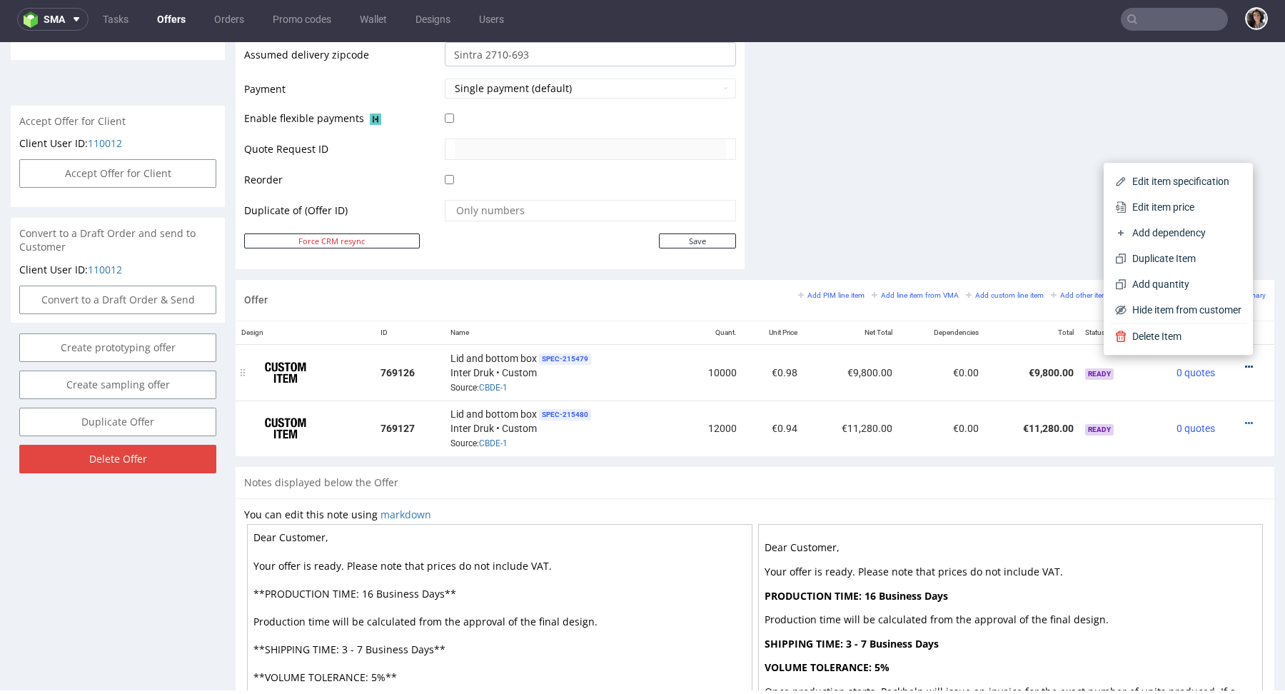
click at [1155, 206] on span "Edit item price" at bounding box center [1183, 207] width 115 height 14
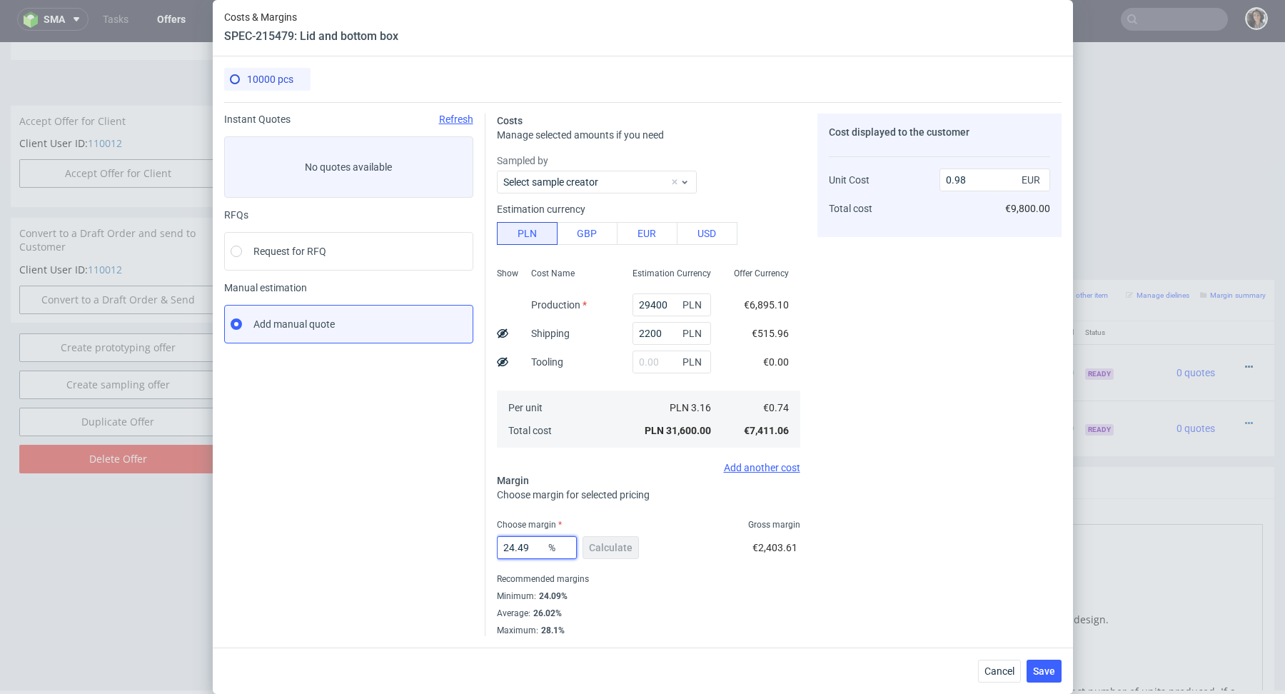
click at [531, 544] on input "24.49" at bounding box center [537, 547] width 80 height 23
drag, startPoint x: 1233, startPoint y: 320, endPoint x: 537, endPoint y: 547, distance: 731.9
click at [537, 547] on input "24.49" at bounding box center [537, 547] width 80 height 23
type input "24.09"
type input "0.97"
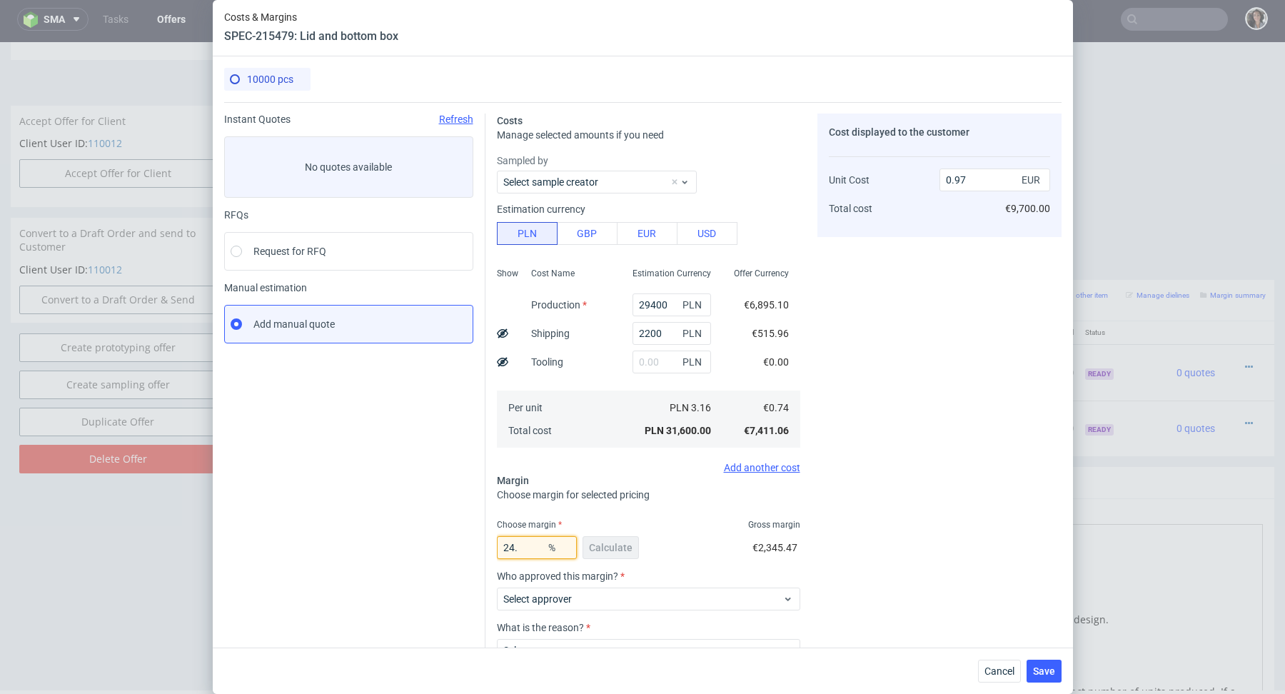
type input "24.4"
type input "0.98"
type input "24.9"
type input "0.99"
type input "24.8"
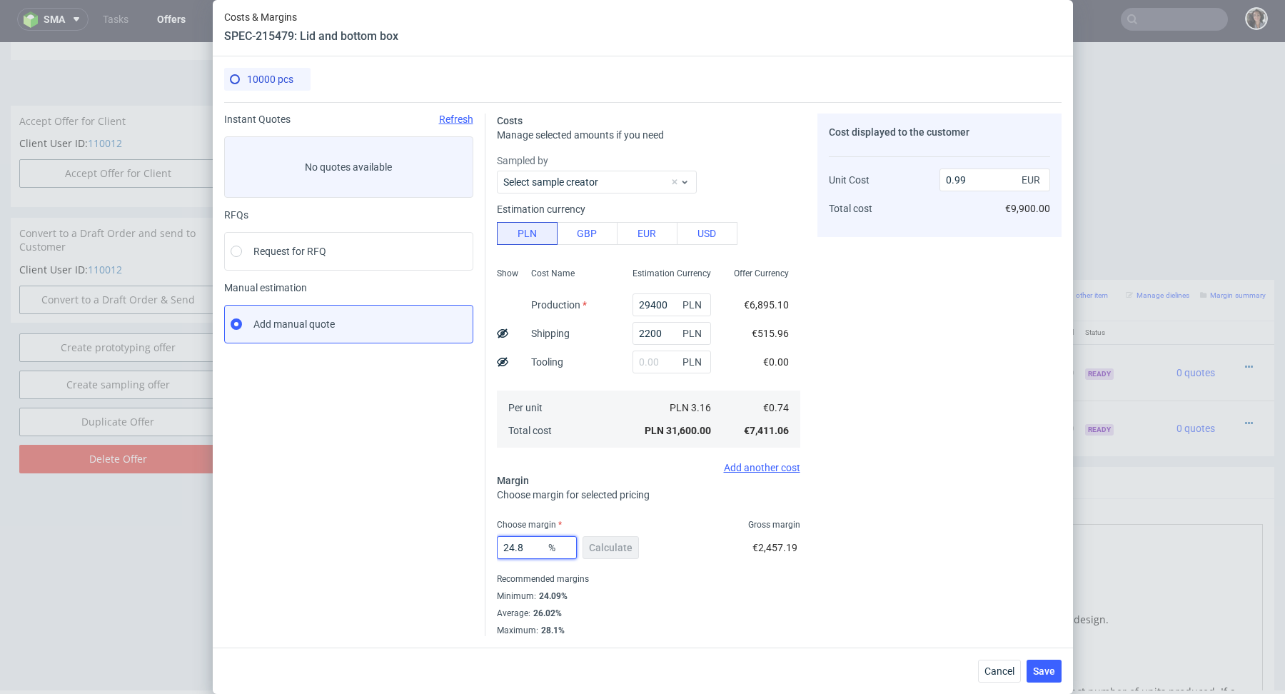
type input "0.98"
type input "24.89"
type input "0.99"
type input "24.88"
type input "0.98"
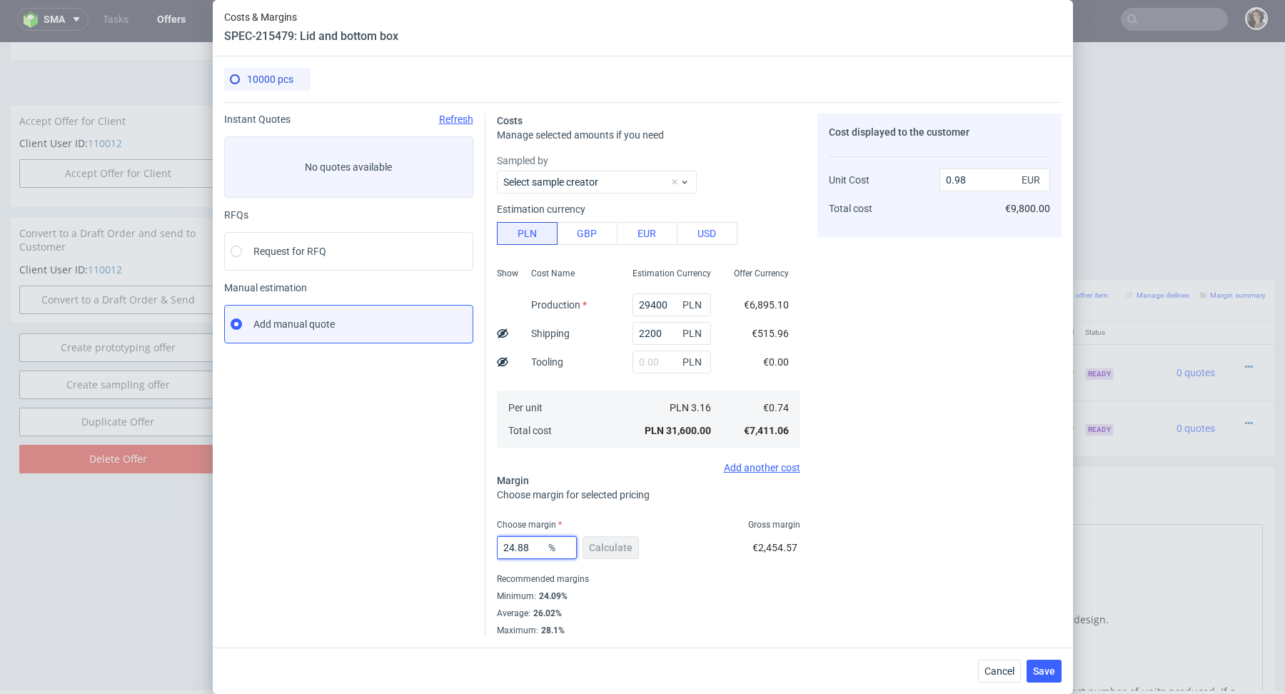
type input "24.88"
drag, startPoint x: 537, startPoint y: 547, endPoint x: 667, endPoint y: 602, distance: 140.1
click at [667, 602] on div "Minimum : 24.09%" at bounding box center [648, 595] width 303 height 17
click at [1046, 662] on button "Save" at bounding box center [1043, 670] width 35 height 23
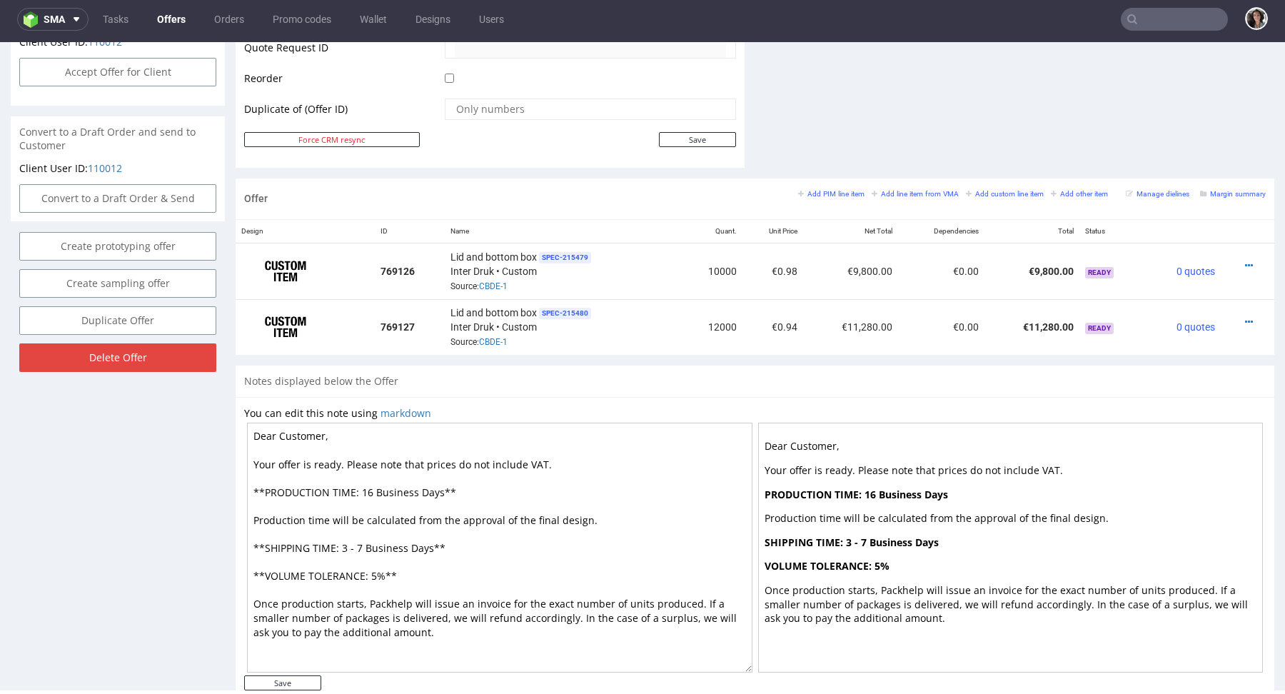
scroll to position [699, 0]
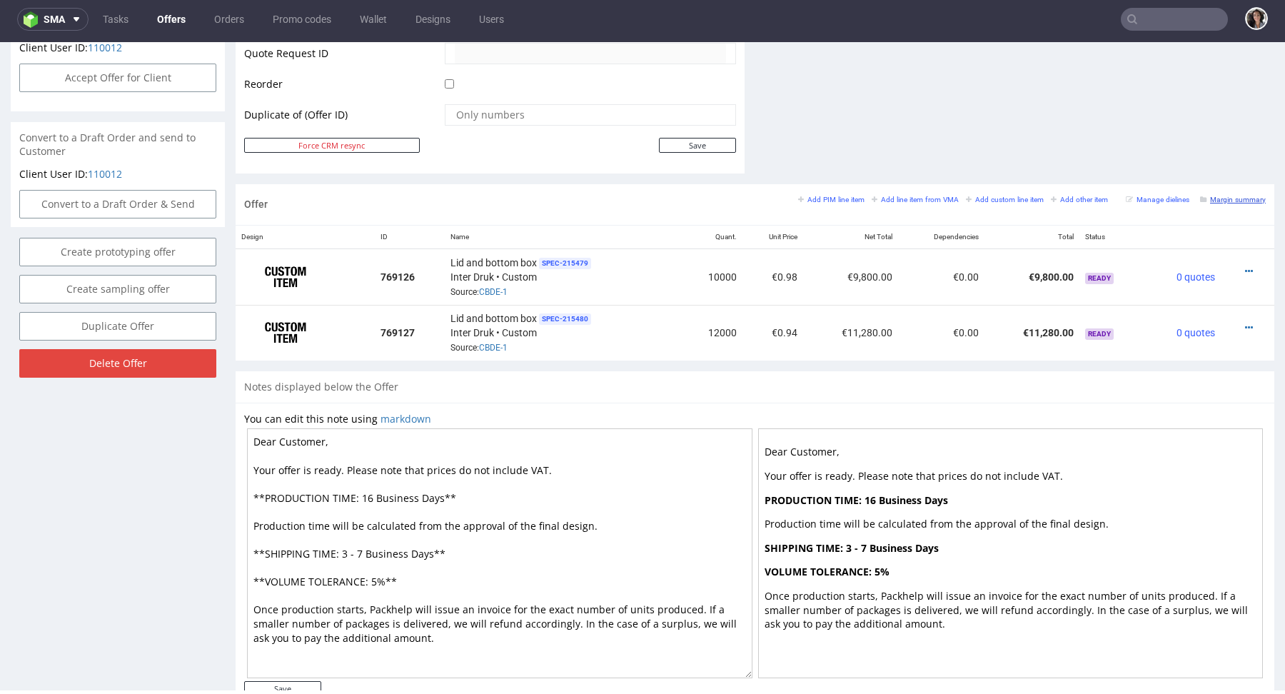
click at [1231, 196] on small "Margin summary" at bounding box center [1233, 200] width 66 height 8
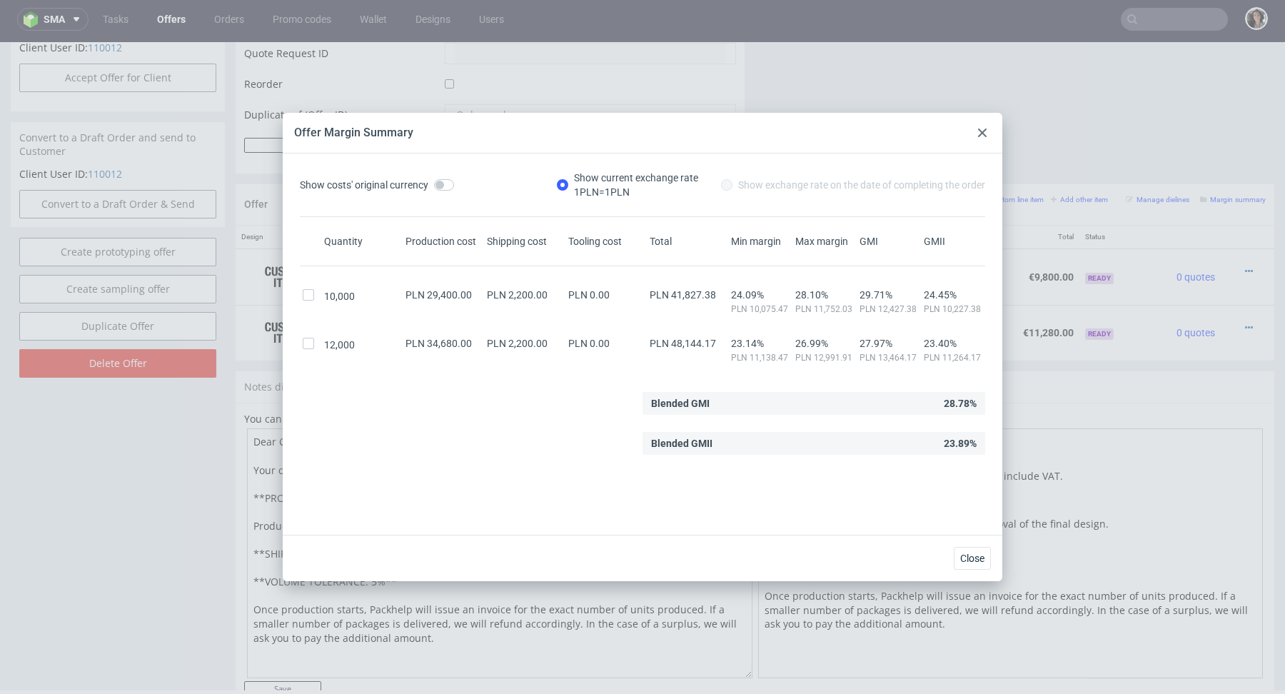
click at [984, 124] on div at bounding box center [981, 132] width 17 height 17
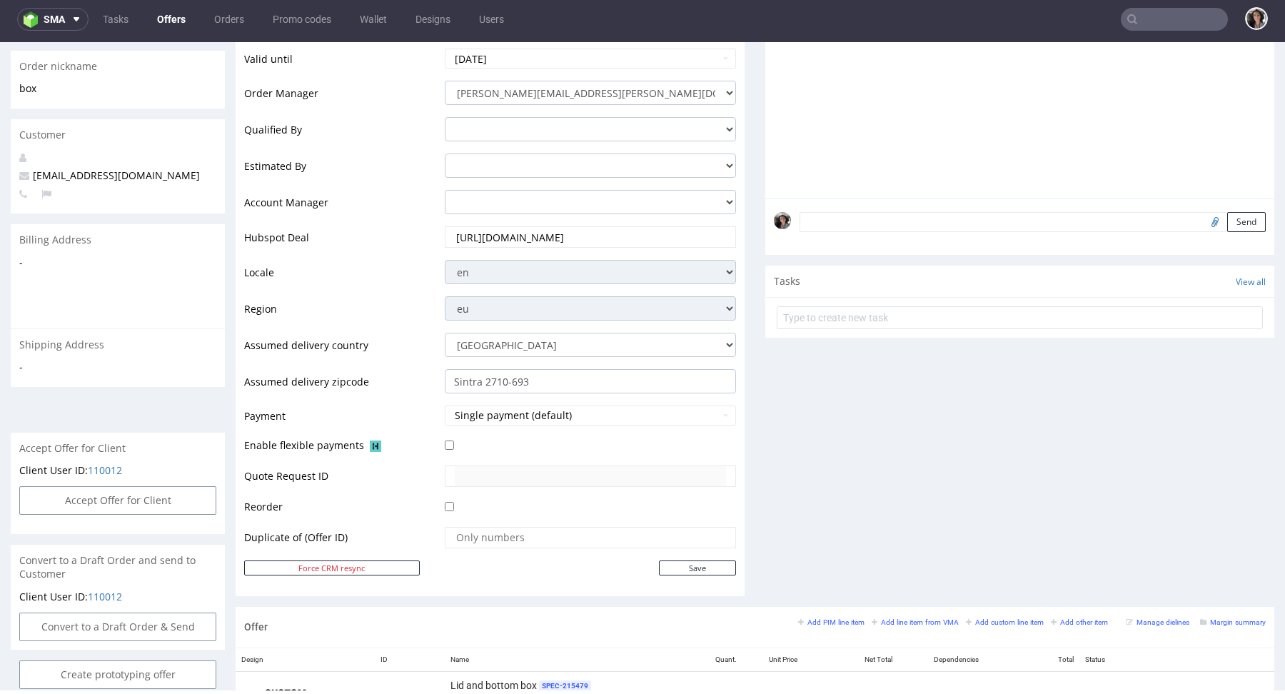
scroll to position [0, 0]
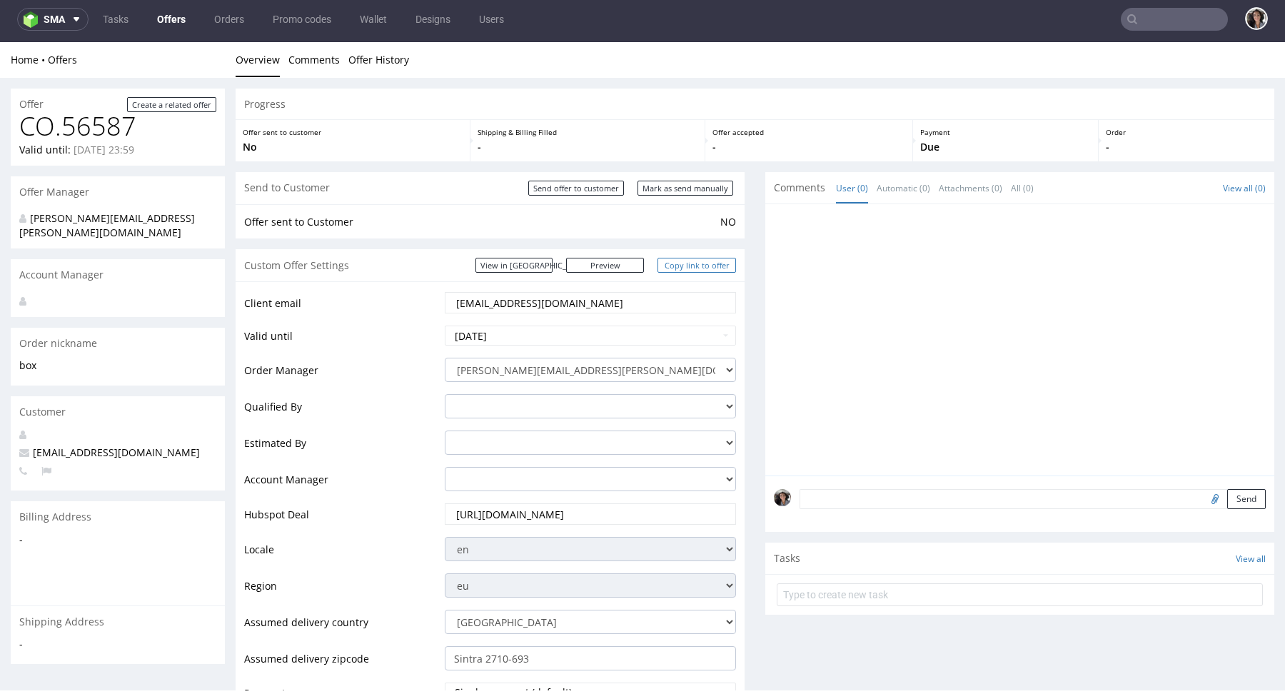
click at [685, 267] on link "Copy link to offer" at bounding box center [696, 265] width 78 height 15
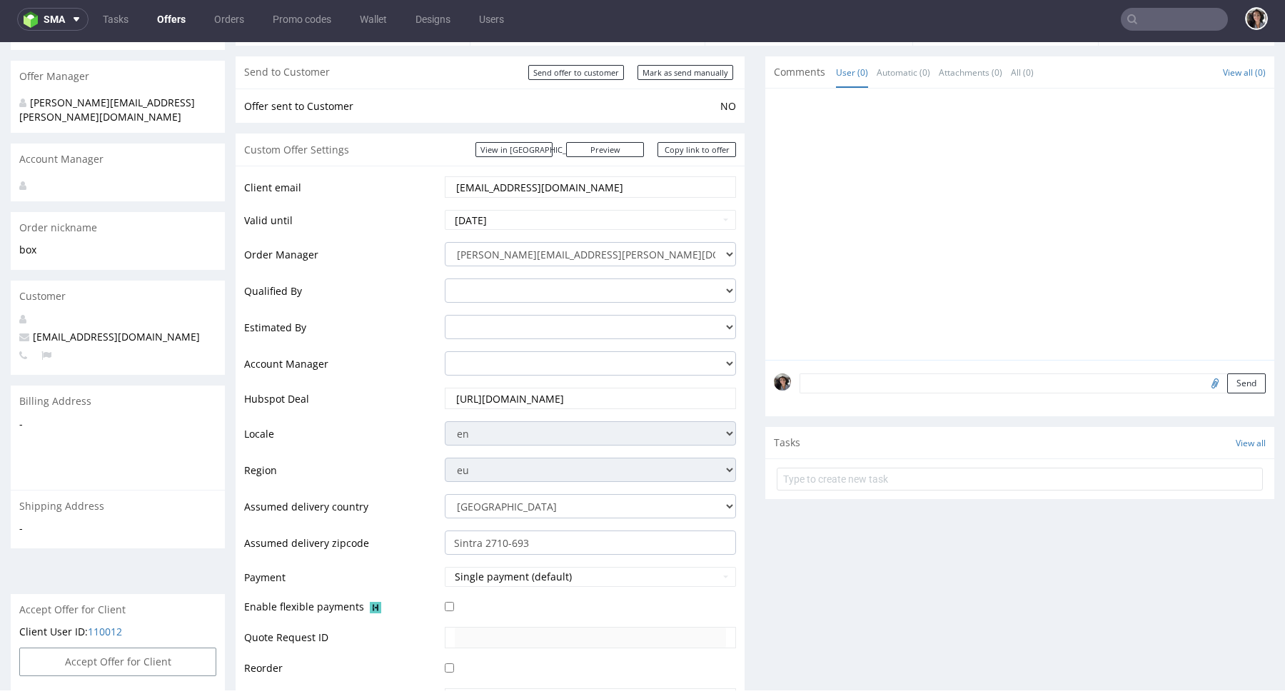
scroll to position [139, 0]
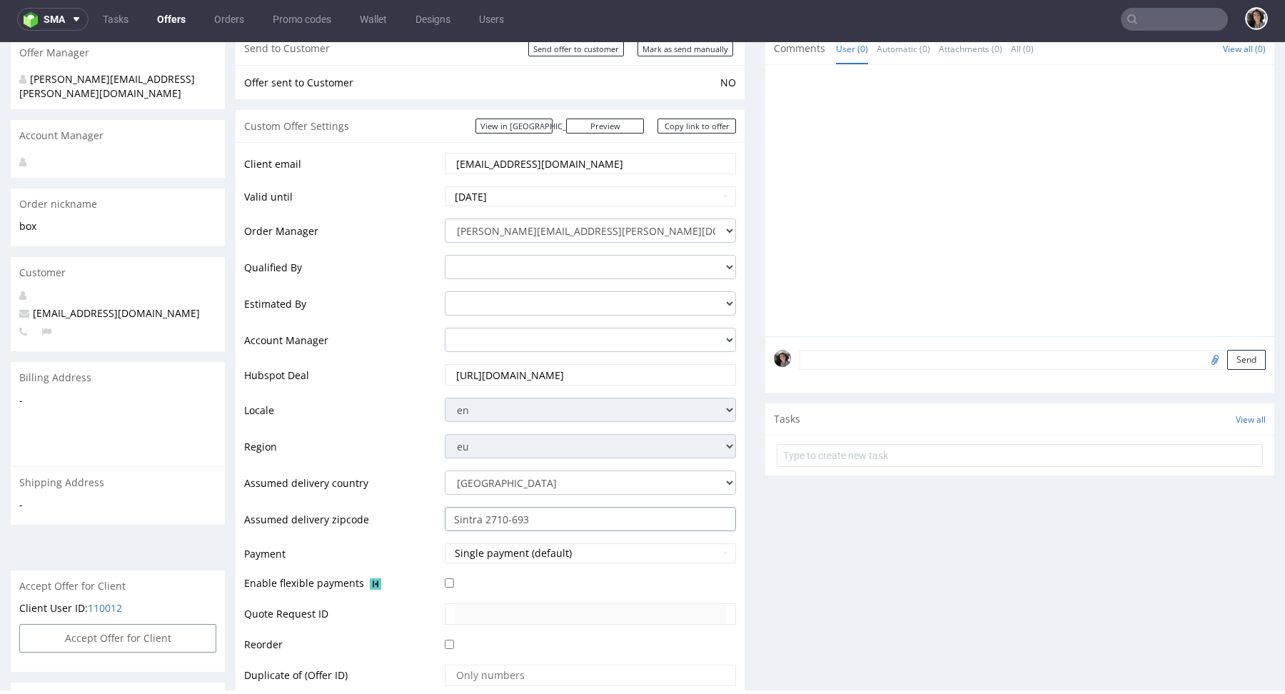
click at [533, 524] on input "Sintra 2710-693" at bounding box center [590, 519] width 291 height 24
drag, startPoint x: 479, startPoint y: 517, endPoint x: 502, endPoint y: 517, distance: 22.8
click at [502, 517] on input "Sintra 2710-693" at bounding box center [590, 519] width 291 height 24
click at [508, 513] on input "Sintra 2710-693" at bounding box center [590, 519] width 291 height 24
drag, startPoint x: 535, startPoint y: 519, endPoint x: 482, endPoint y: 518, distance: 52.8
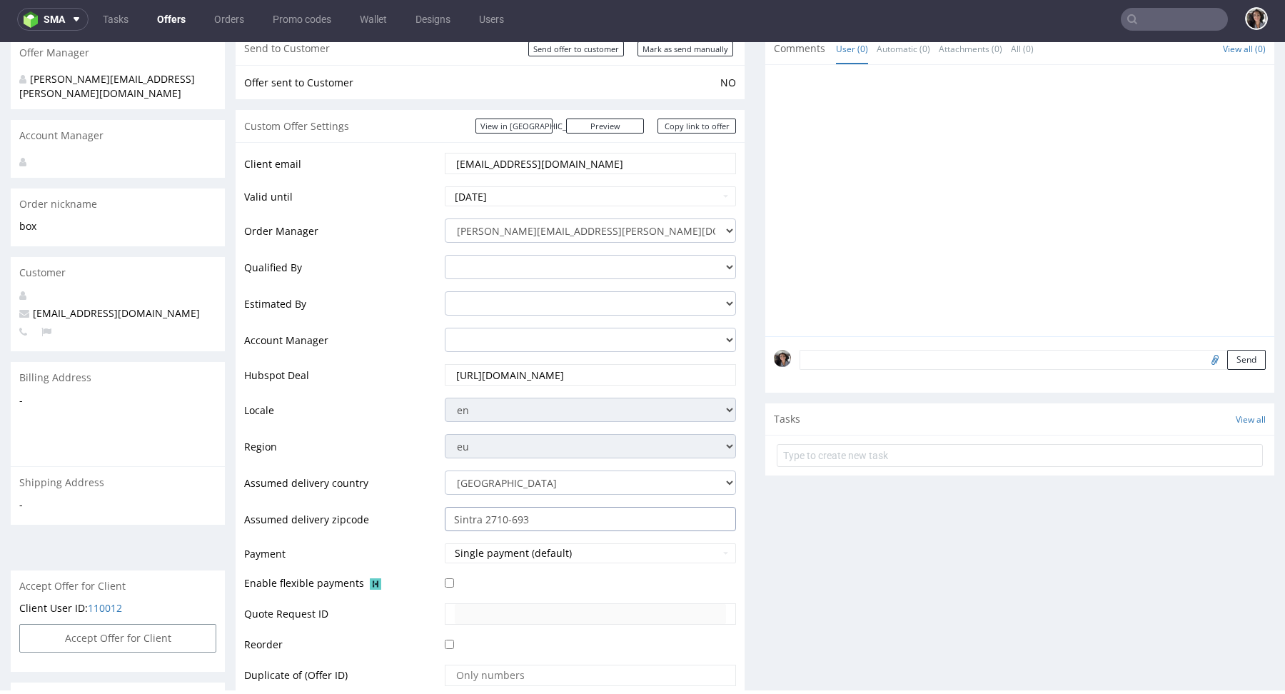
click at [482, 518] on input "Sintra 2710-693" at bounding box center [590, 519] width 291 height 24
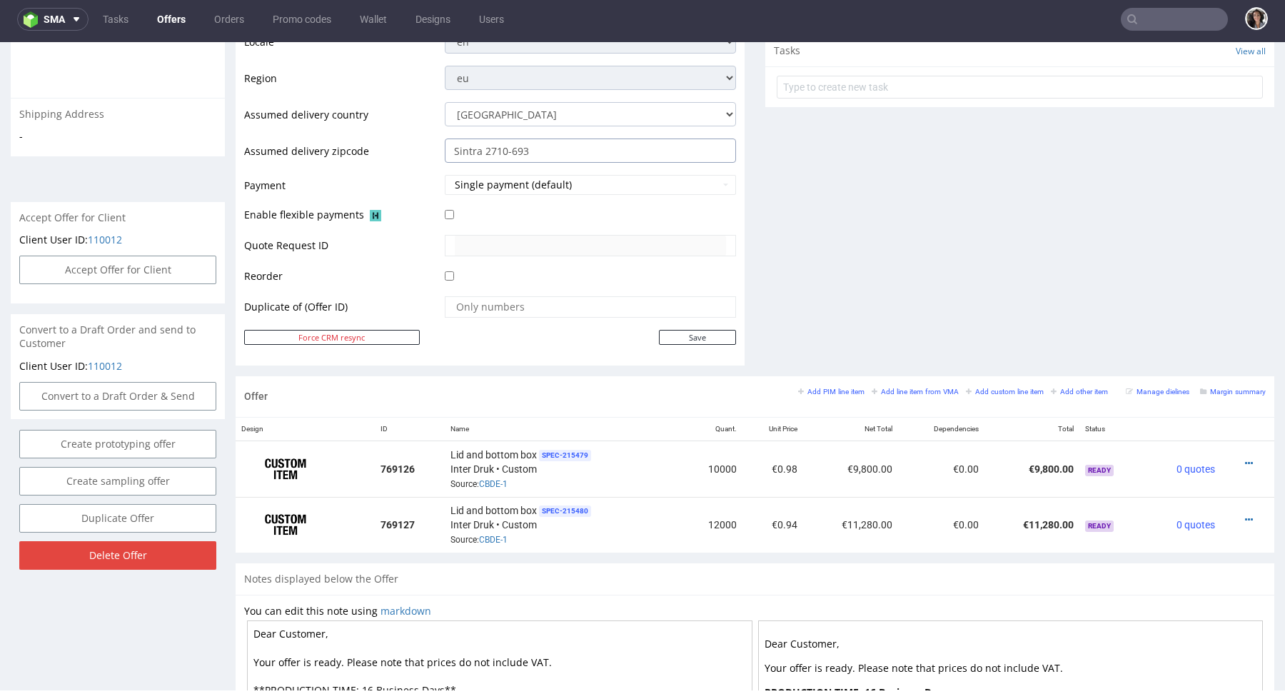
scroll to position [739, 0]
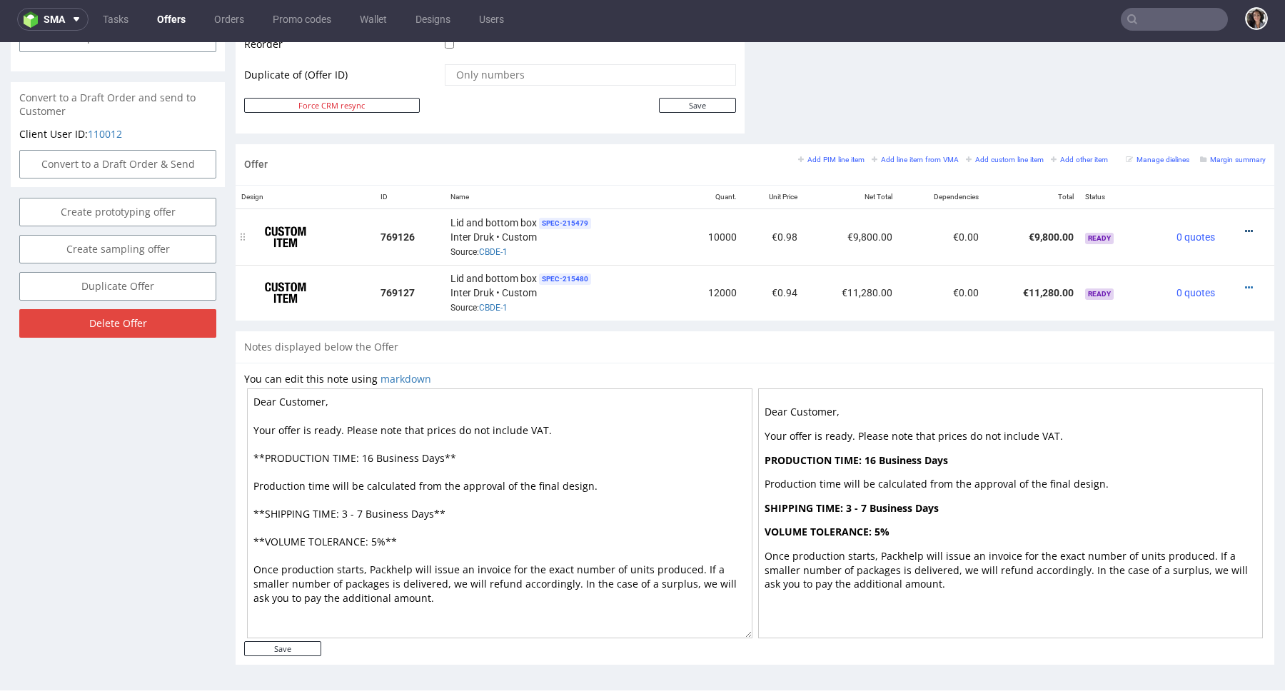
click at [1237, 228] on div at bounding box center [1243, 231] width 34 height 14
click at [1245, 226] on icon at bounding box center [1249, 231] width 8 height 10
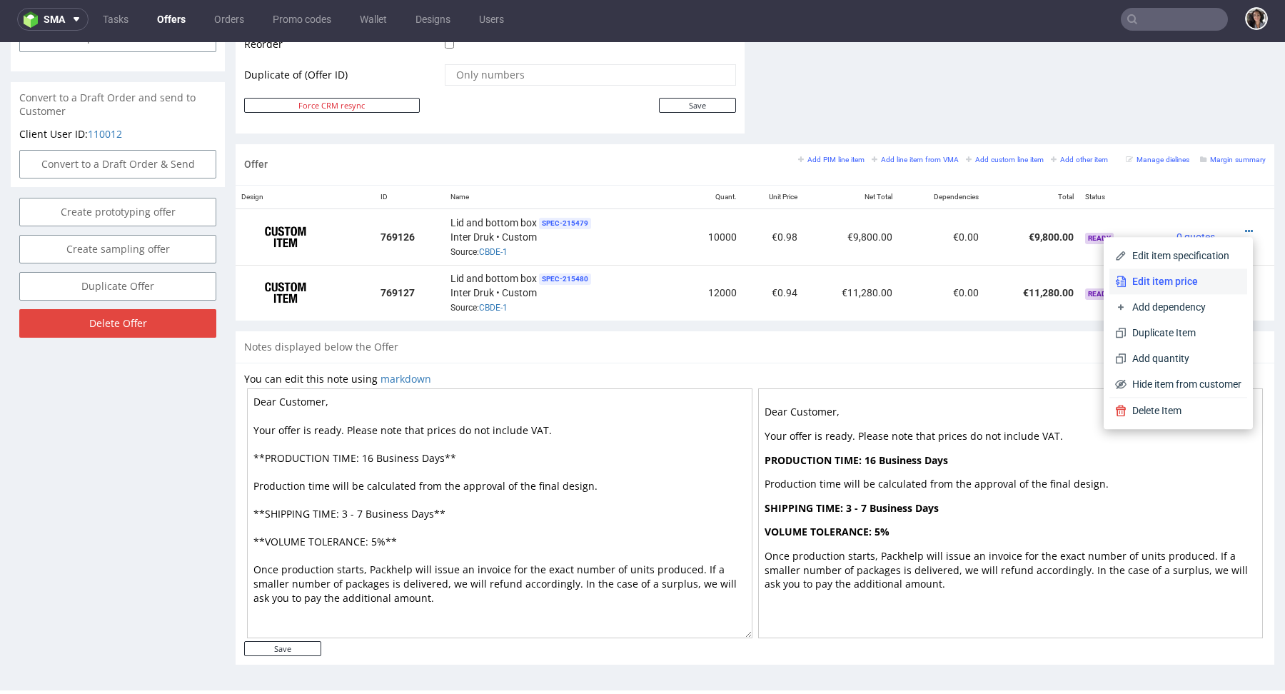
click at [1181, 290] on li "Edit item price" at bounding box center [1178, 281] width 138 height 26
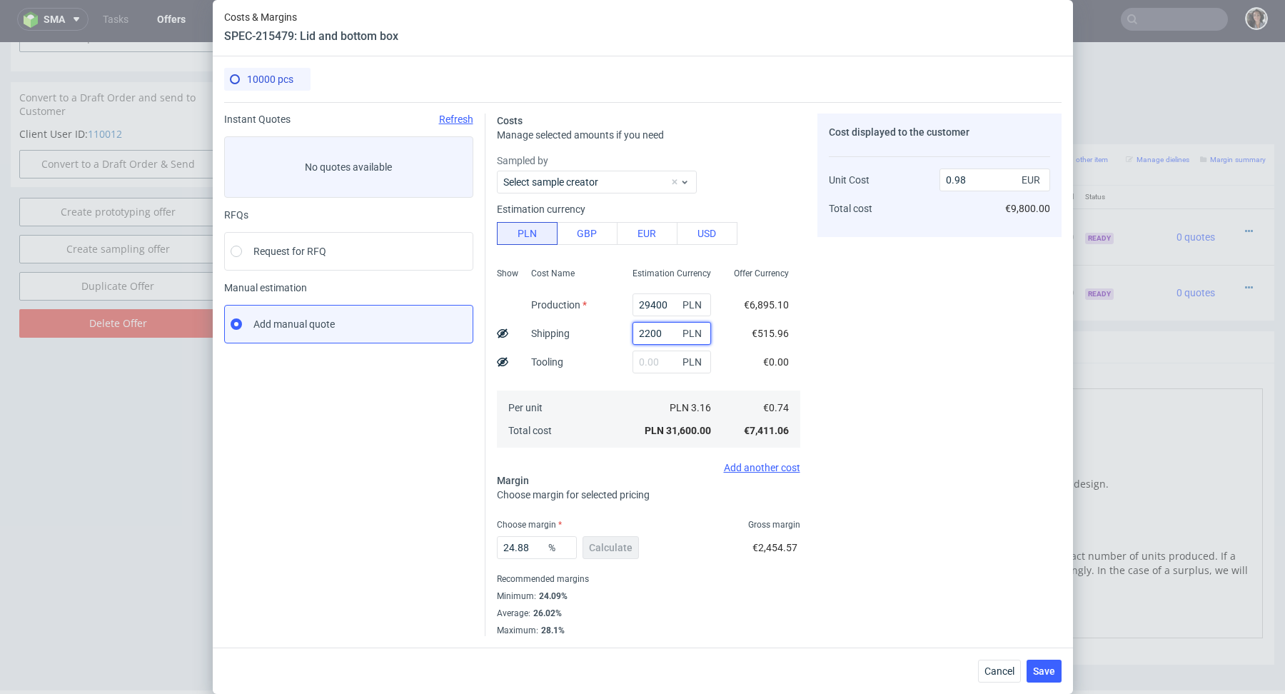
click at [666, 332] on input "2200" at bounding box center [671, 333] width 78 height 23
type input "0.92"
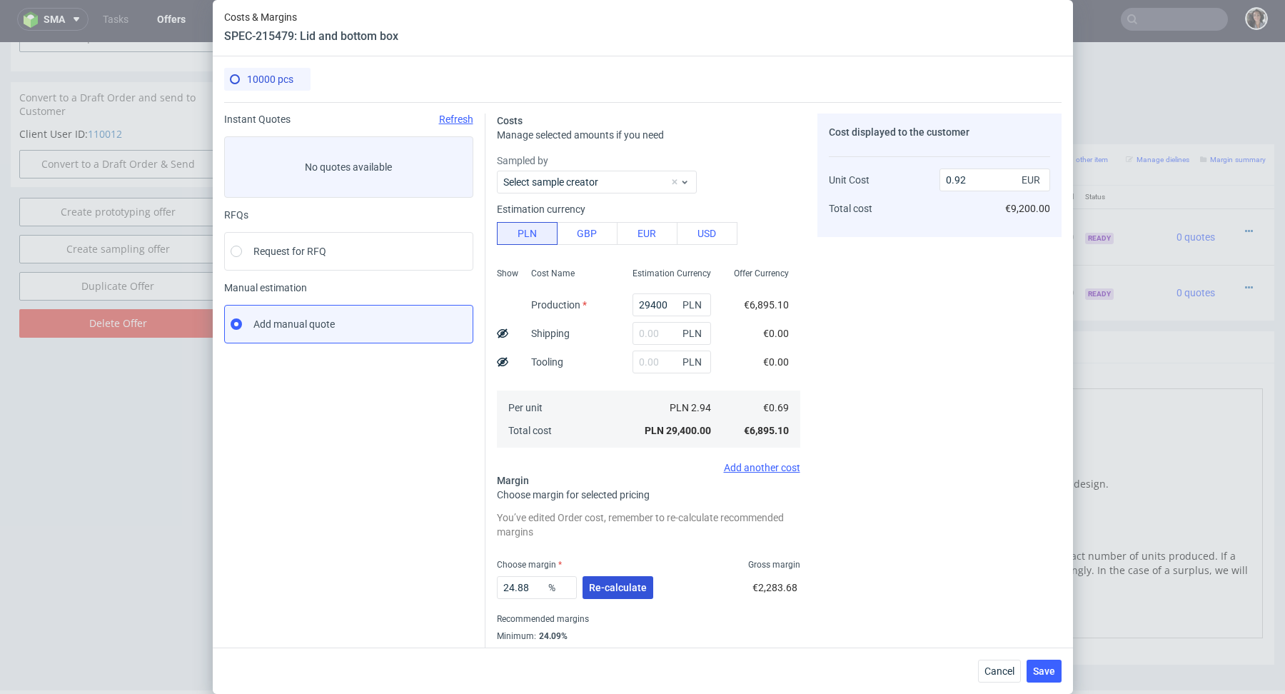
click at [616, 585] on span "Re-calculate" at bounding box center [618, 587] width 58 height 10
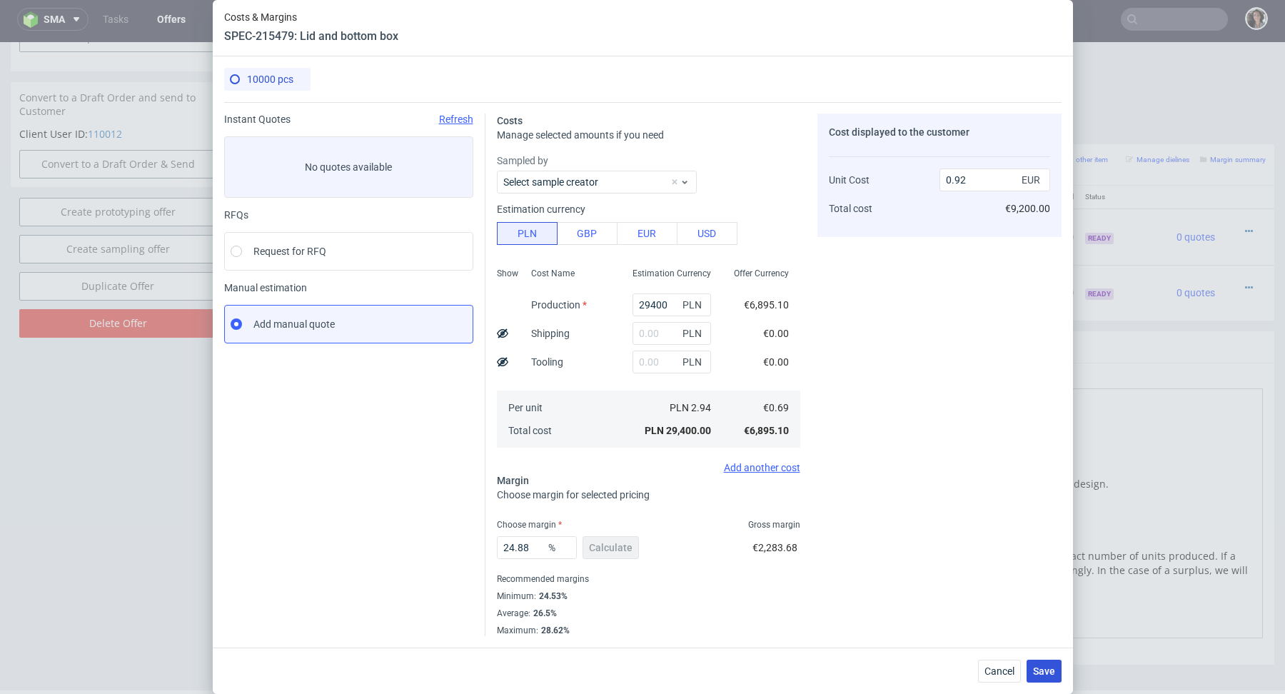
click at [1037, 668] on span "Save" at bounding box center [1044, 671] width 22 height 10
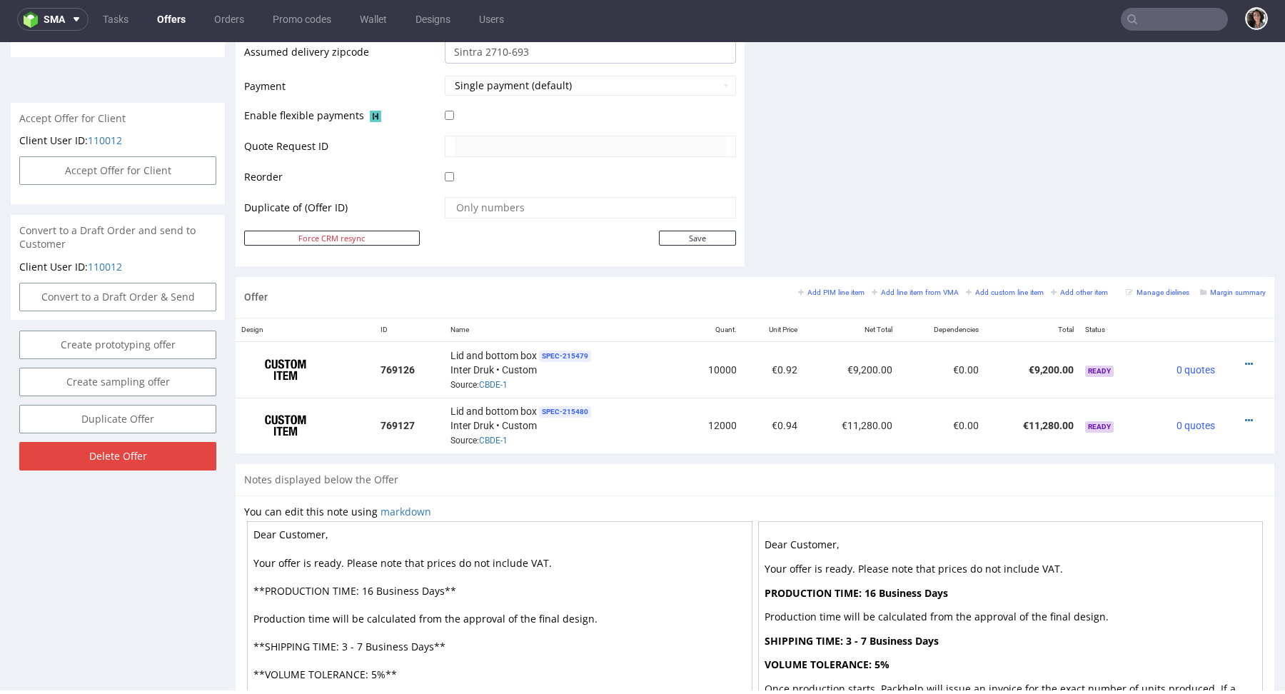
scroll to position [612, 0]
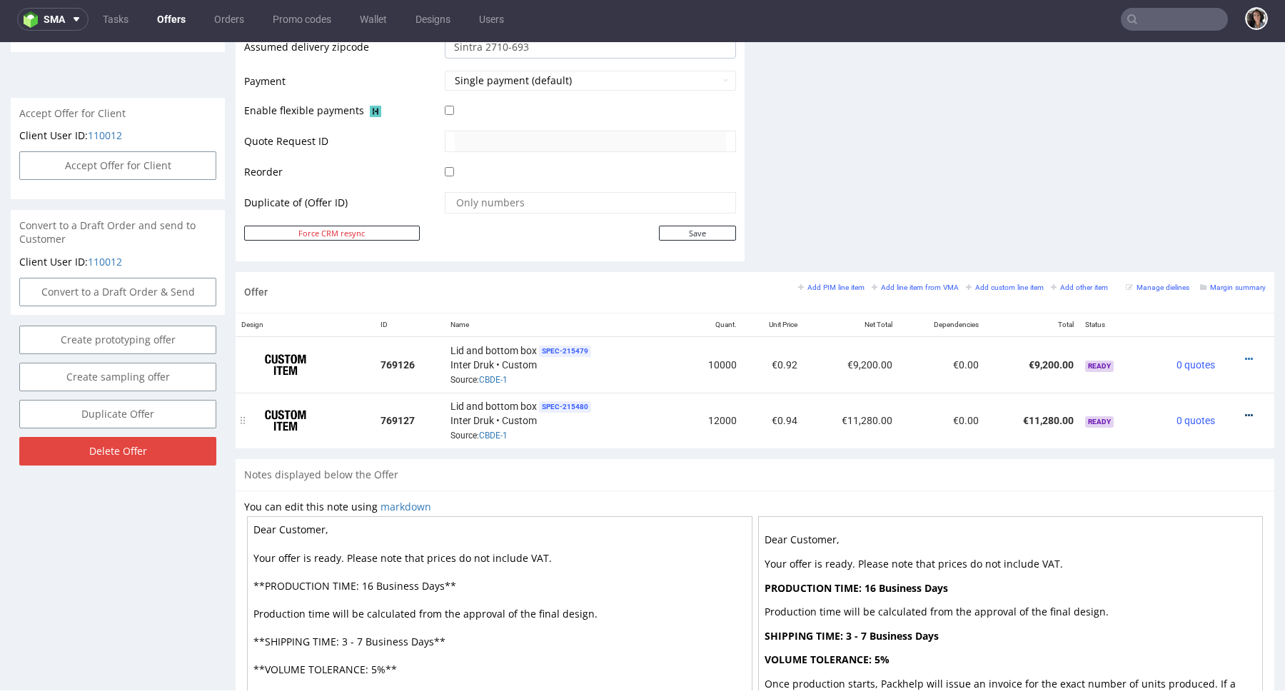
click at [1245, 415] on icon at bounding box center [1249, 415] width 8 height 10
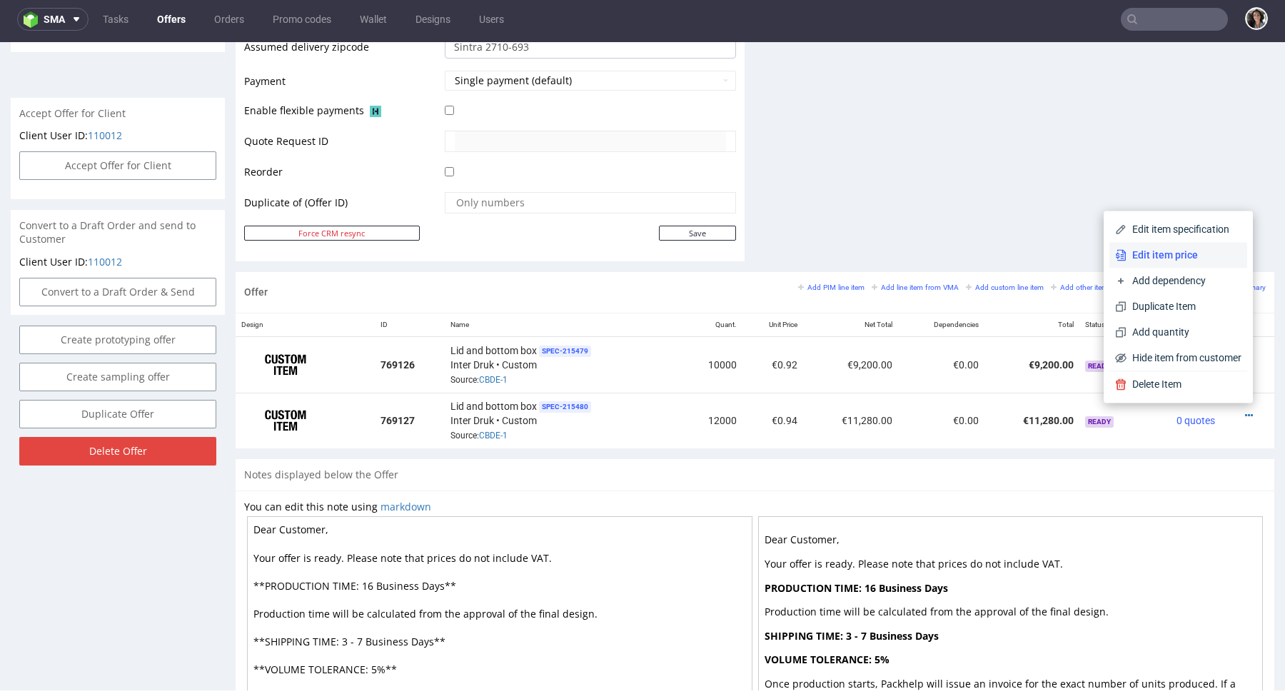
click at [1150, 256] on span "Edit item price" at bounding box center [1183, 255] width 115 height 14
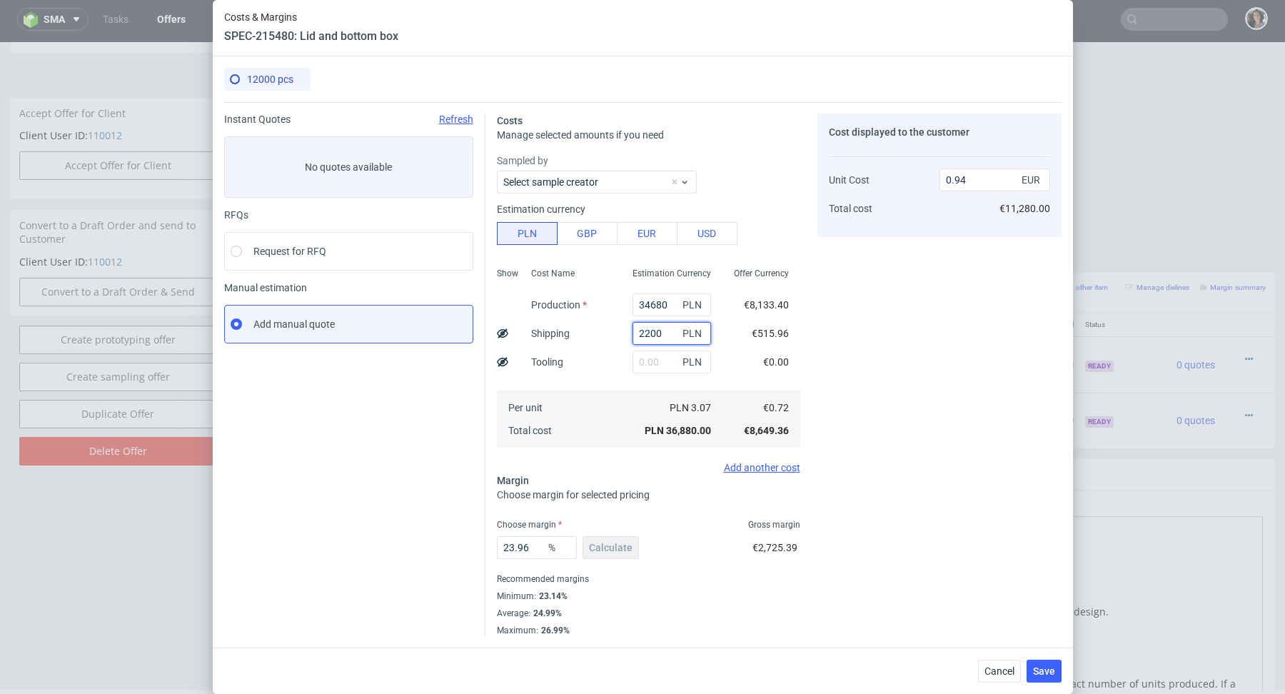
click at [659, 333] on input "2200" at bounding box center [671, 333] width 78 height 23
type input "0.89"
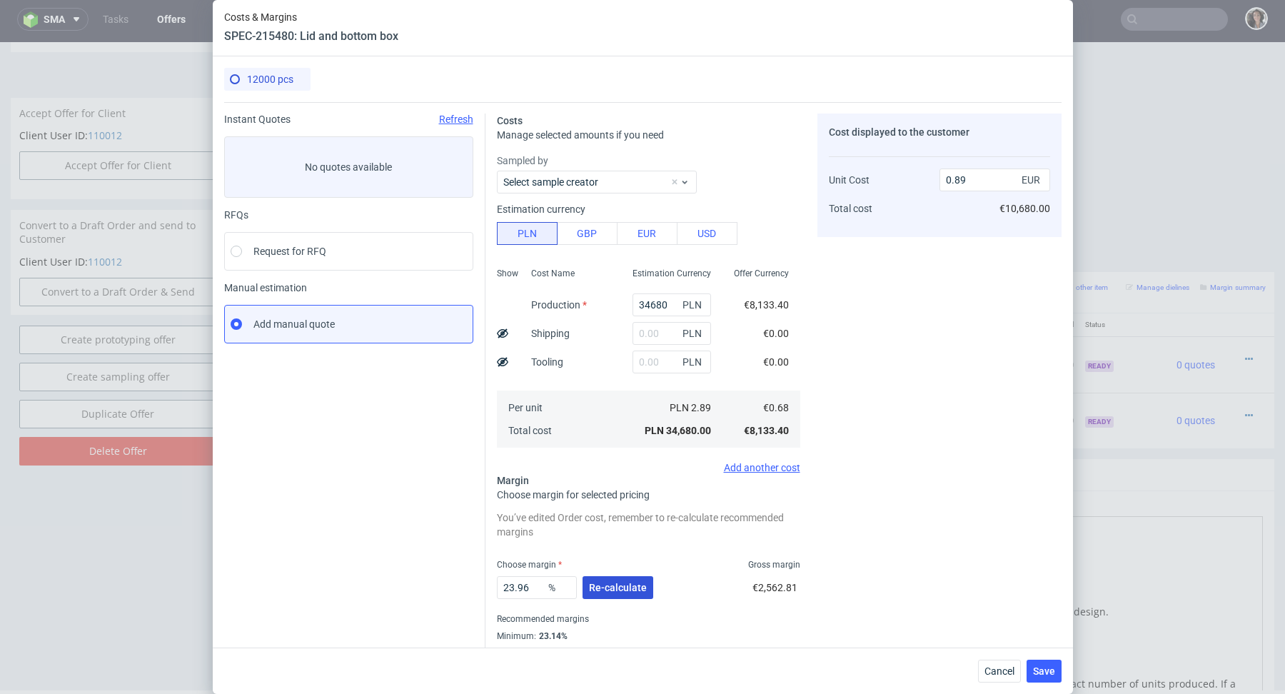
click at [627, 582] on span "Re-calculate" at bounding box center [618, 587] width 58 height 10
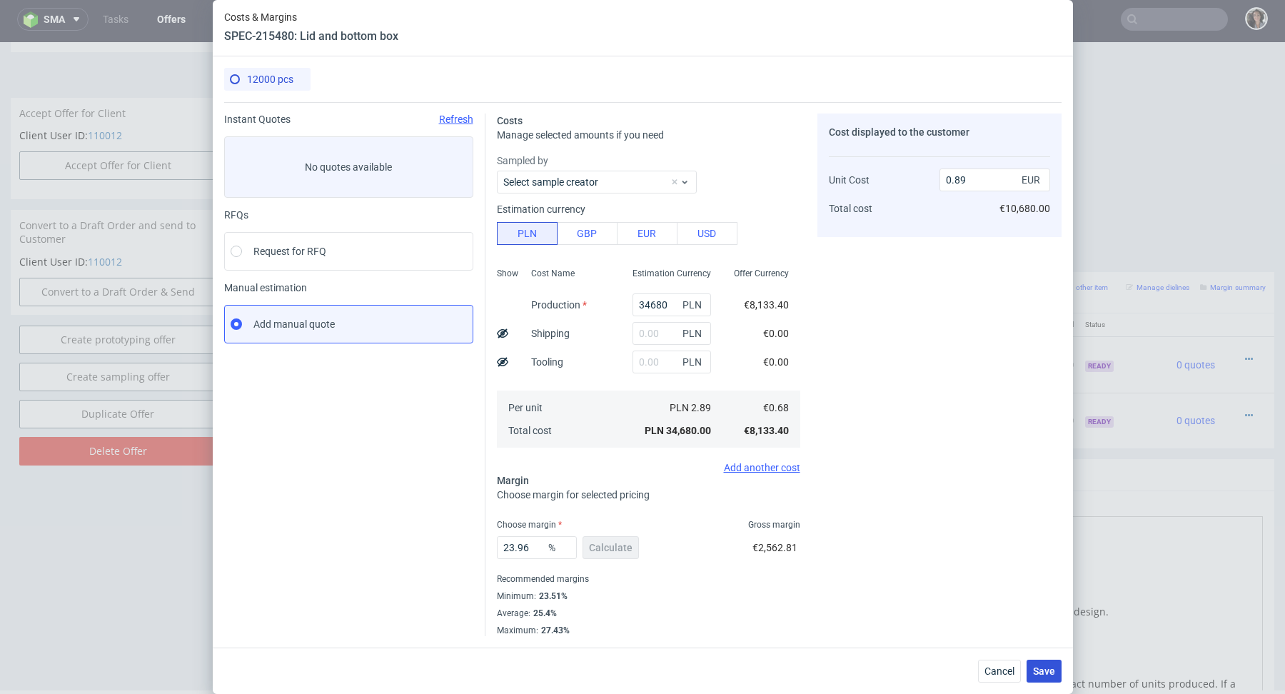
click at [1042, 674] on span "Save" at bounding box center [1044, 671] width 22 height 10
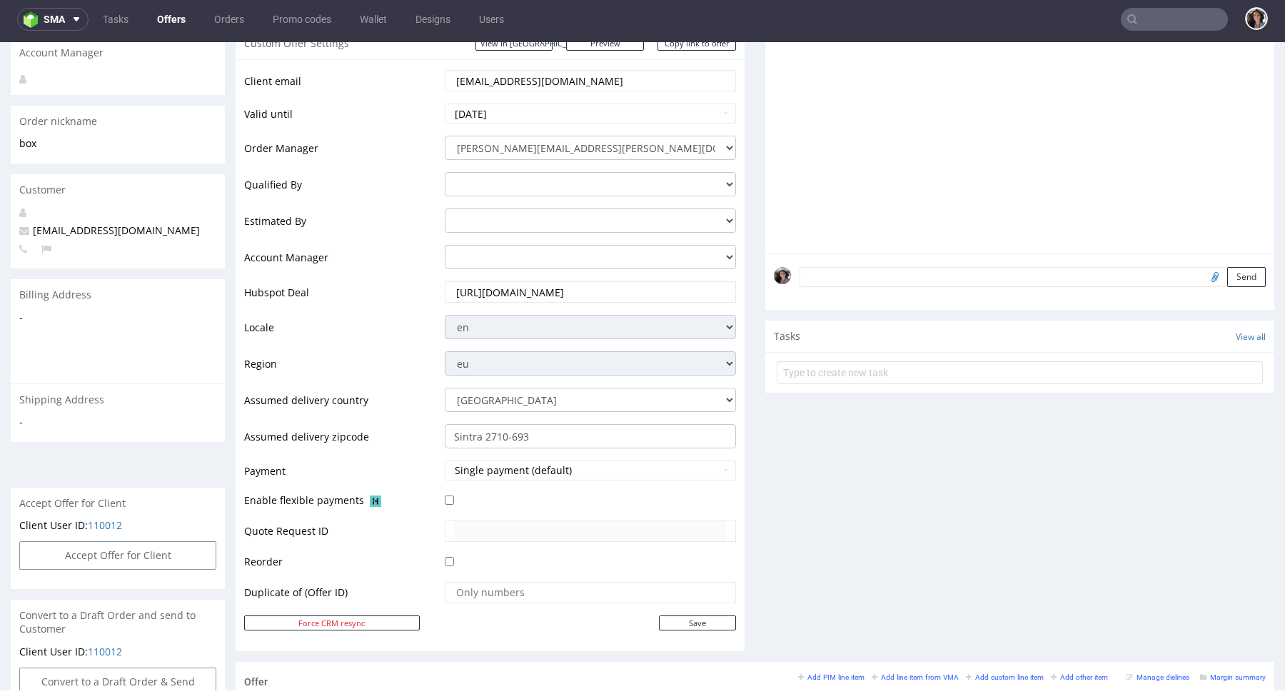
scroll to position [694, 0]
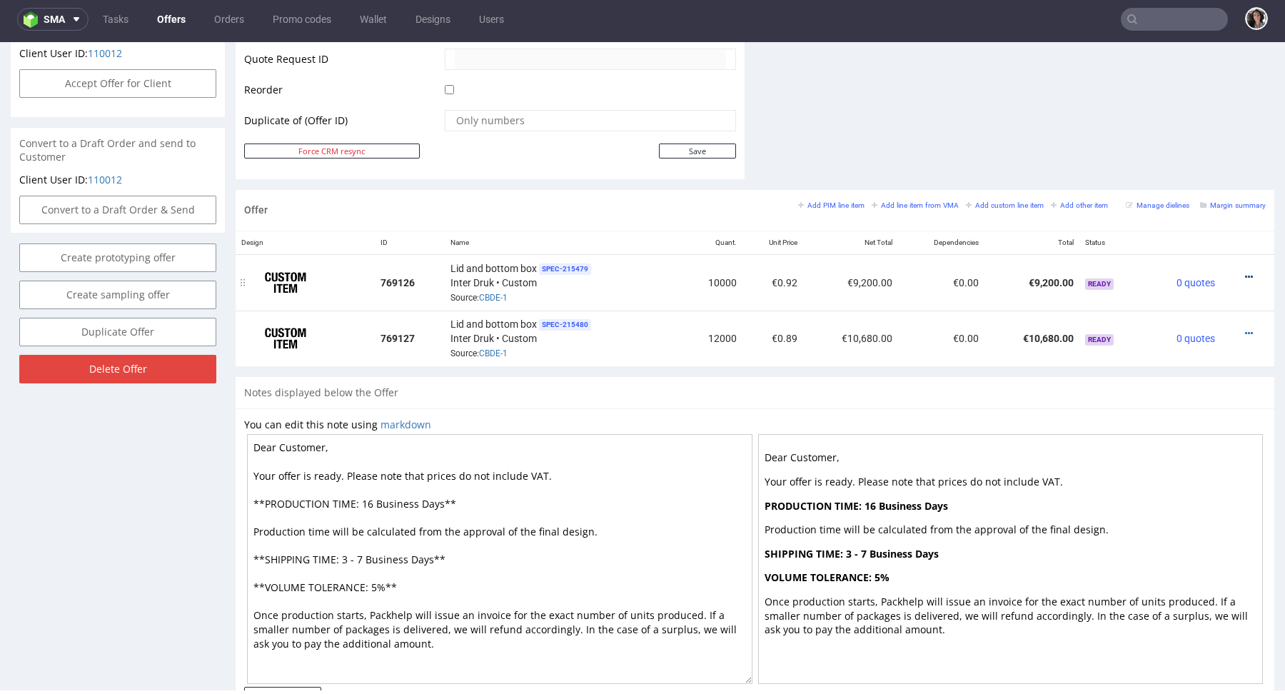
click at [1245, 274] on icon at bounding box center [1249, 277] width 8 height 10
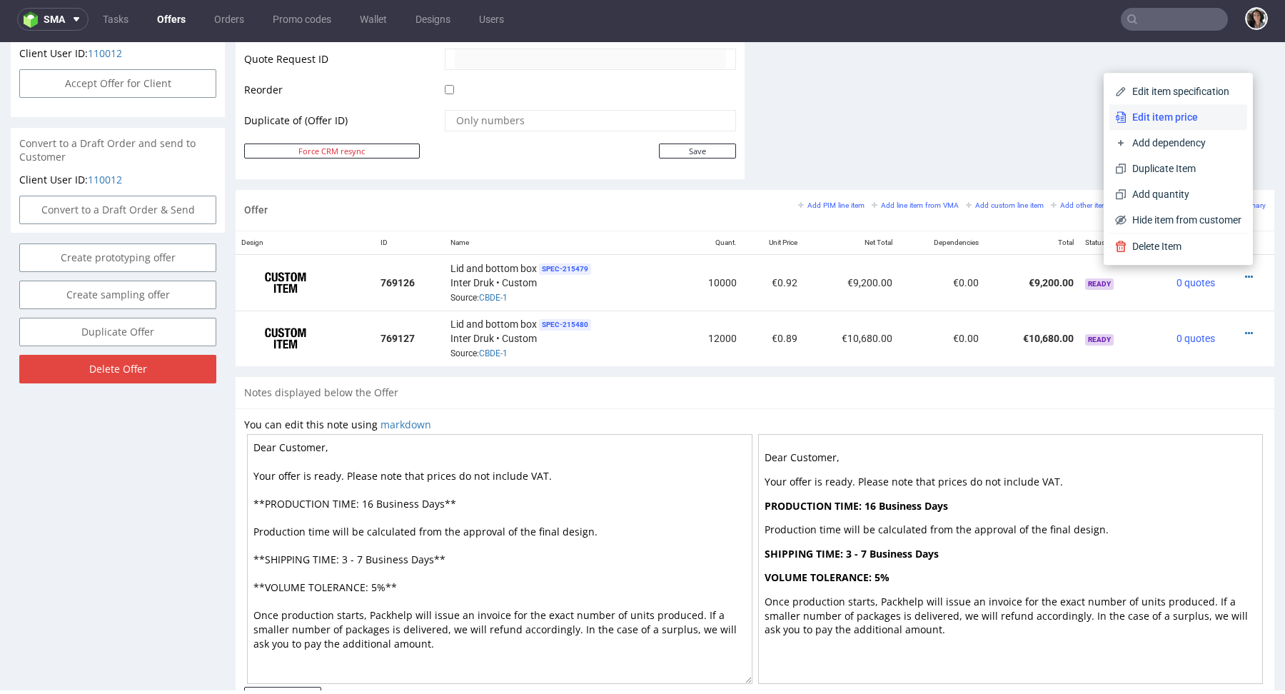
click at [1148, 121] on span "Edit item price" at bounding box center [1183, 117] width 115 height 14
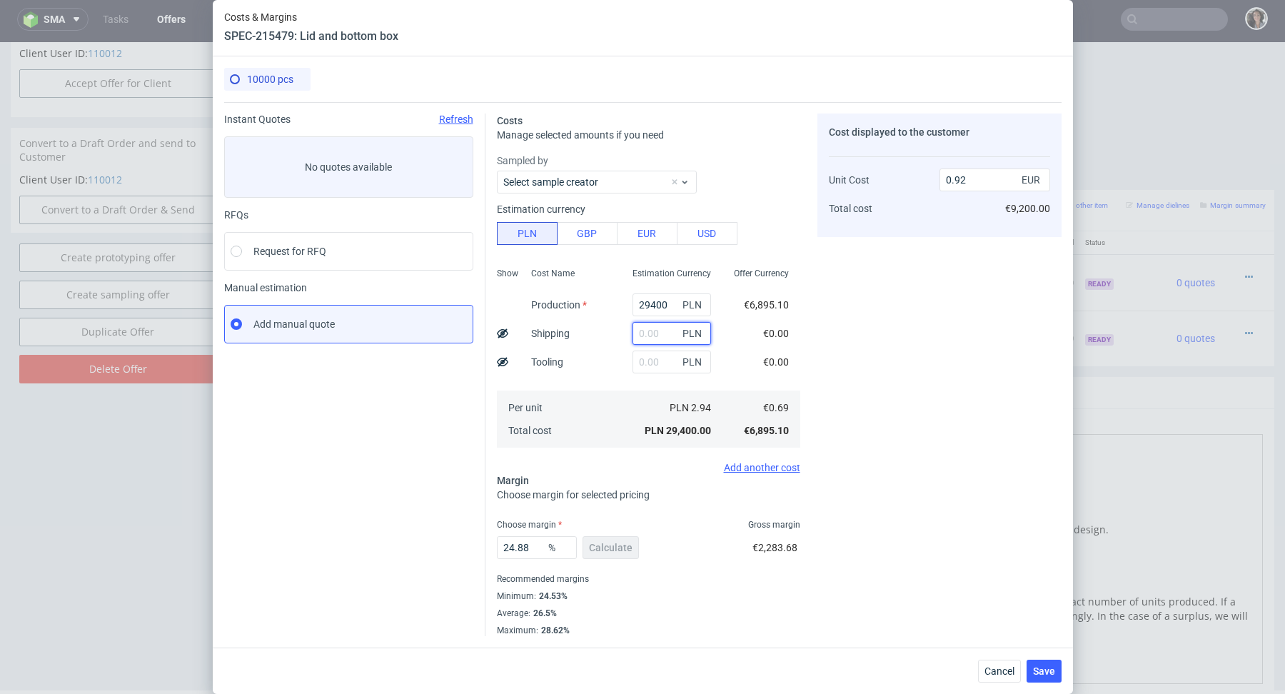
click at [649, 332] on input "text" at bounding box center [671, 333] width 78 height 23
paste input "3 027,27"
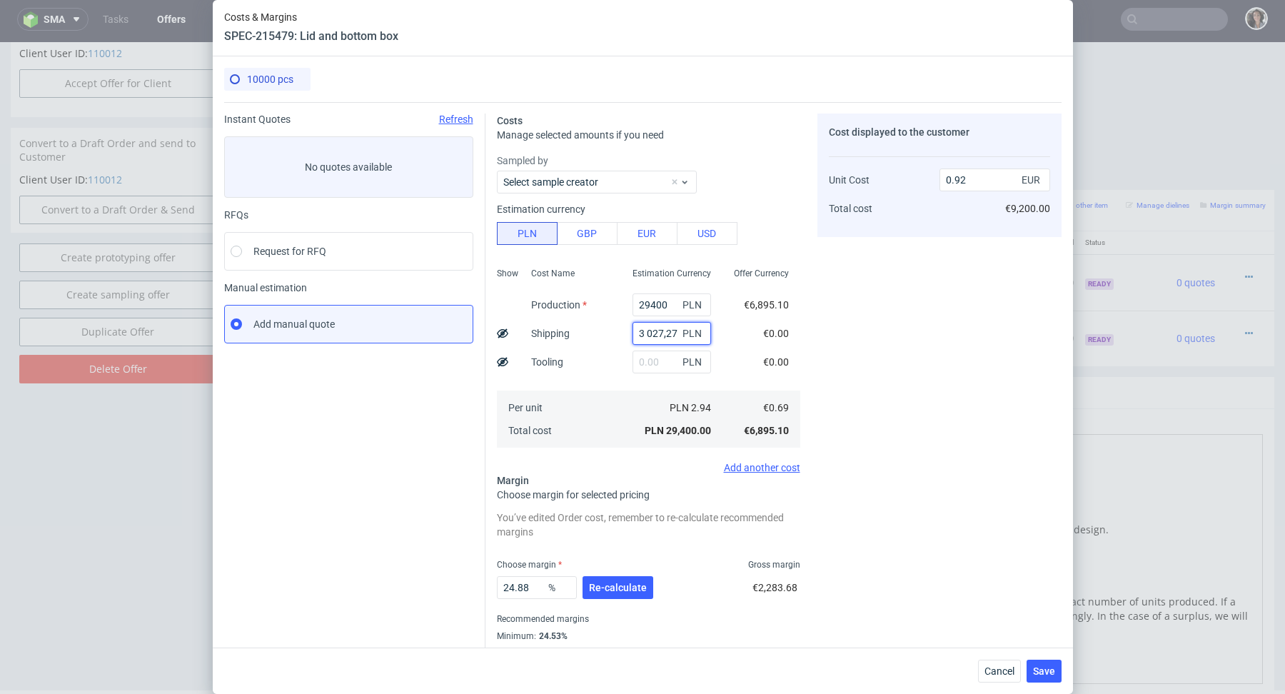
click at [645, 332] on input "3 027,27" at bounding box center [671, 333] width 78 height 23
type input "3027.27"
type input "1.01"
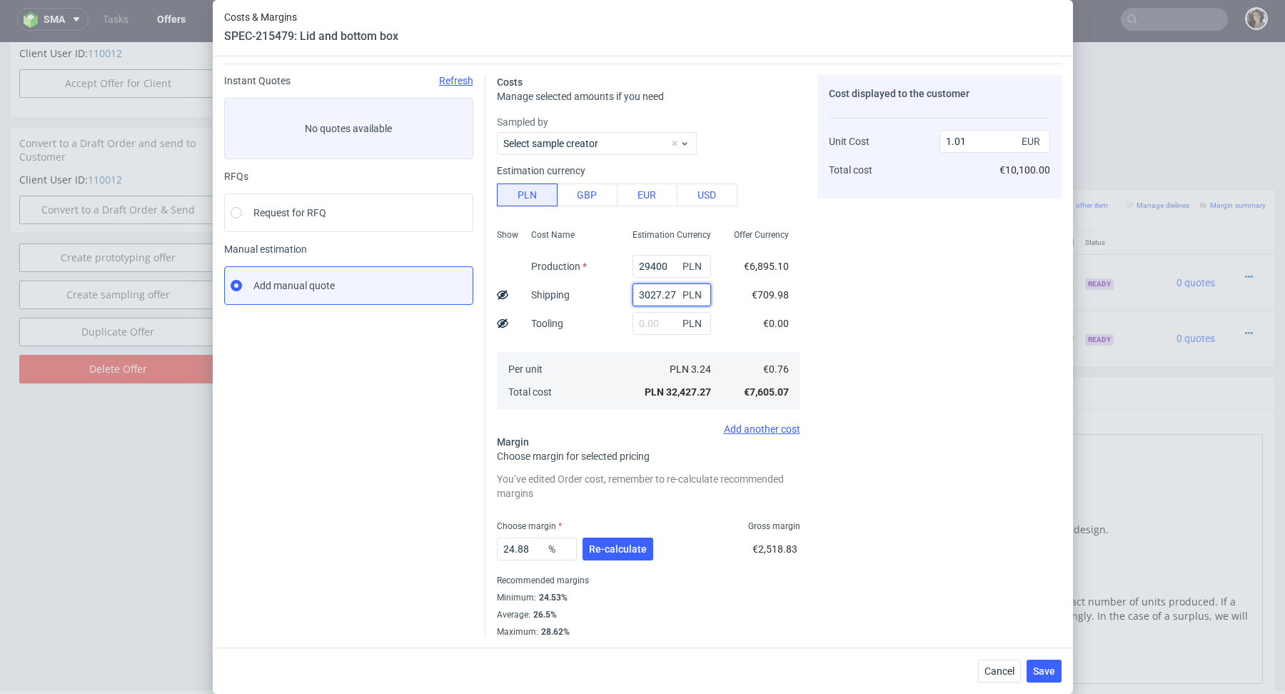
type input "3027.27"
click at [599, 535] on div "24.88 % Re-calculate" at bounding box center [576, 552] width 159 height 40
click at [599, 549] on span "Re-calculate" at bounding box center [618, 549] width 58 height 10
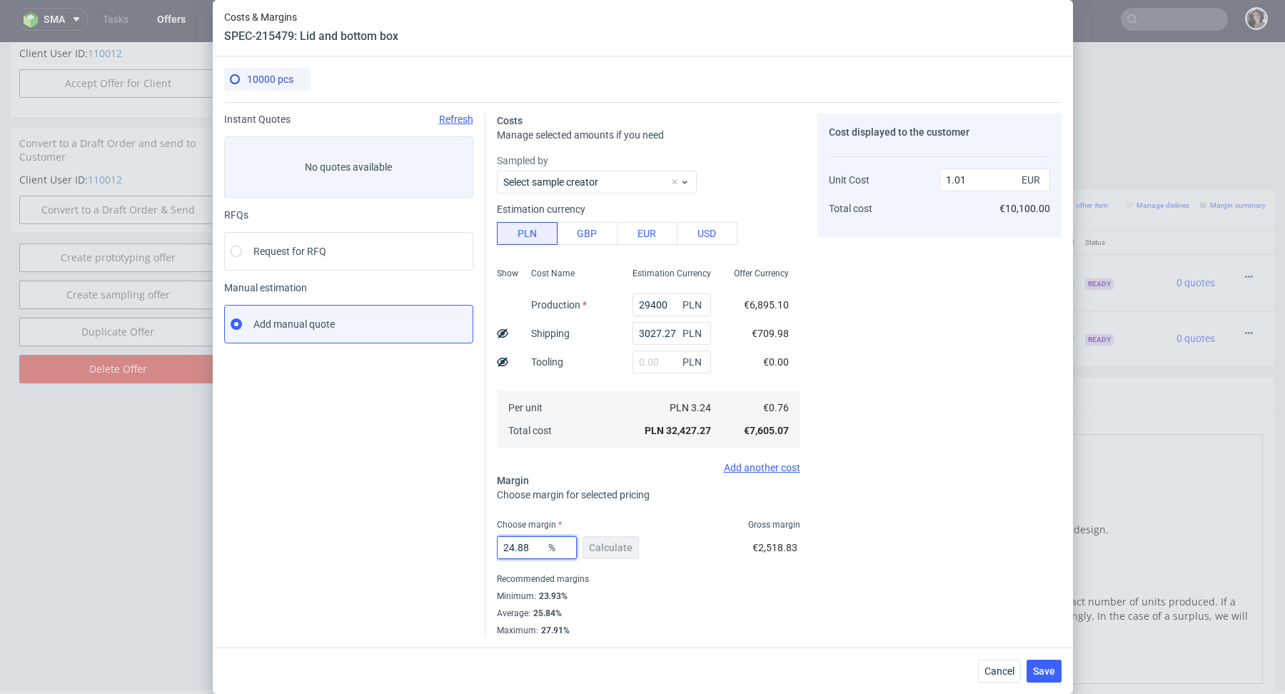
drag, startPoint x: 527, startPoint y: 549, endPoint x: 512, endPoint y: 549, distance: 15.0
click at [512, 549] on input "24.88" at bounding box center [537, 547] width 80 height 23
type input "24"
type input "1"
type input "2"
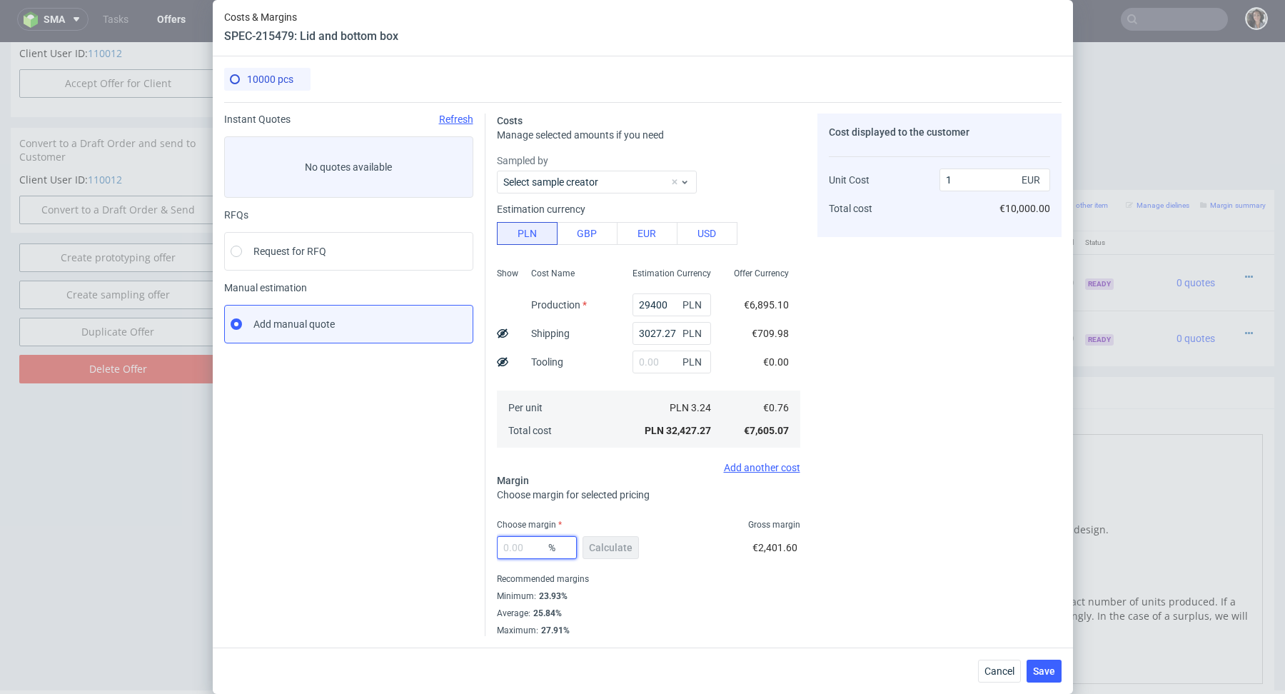
type input "0"
type input "0.76"
type input "23"
type input "0.99"
type input "2393"
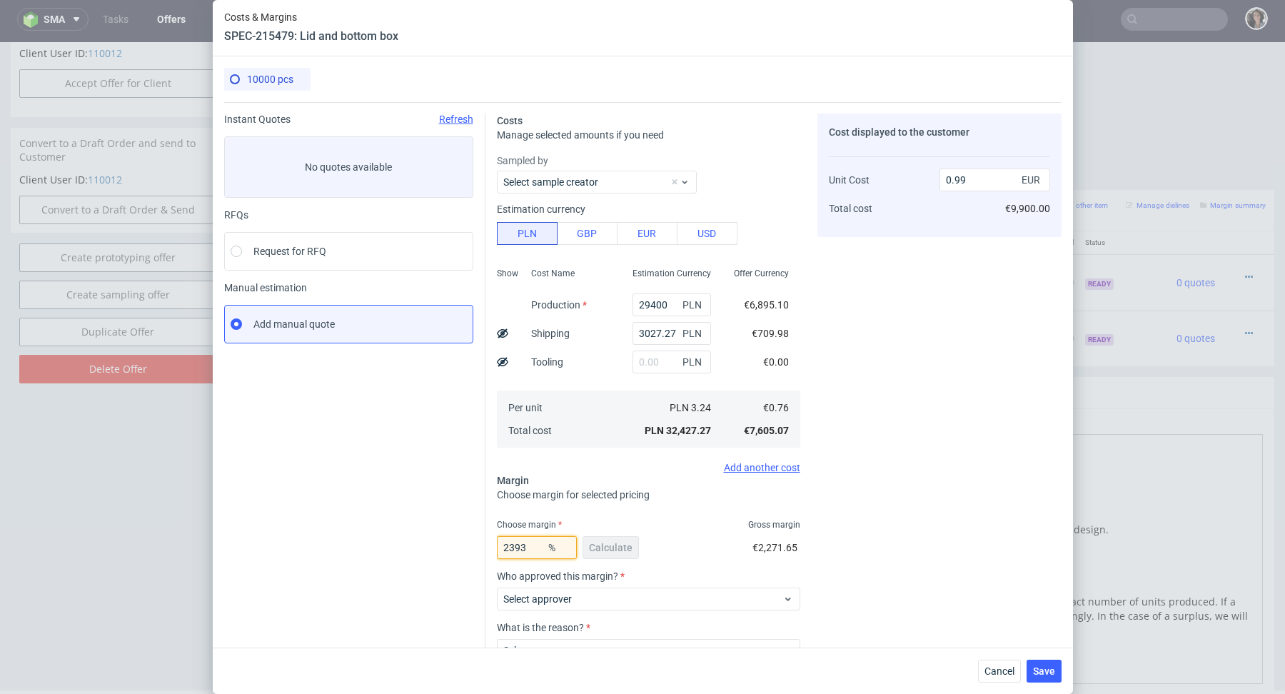
type input "-0.03"
type input "NaN"
type input "0.76"
type input "N"
type input "239"
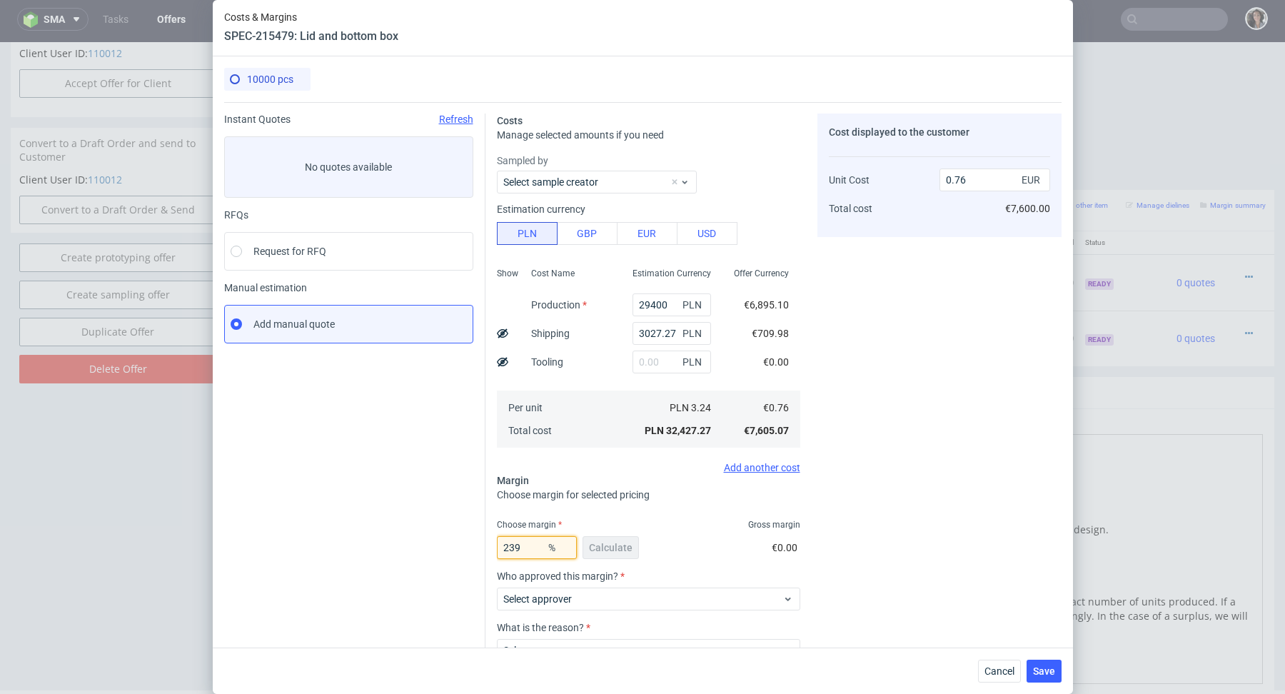
type input "0.99"
type input "2393"
type input "-0.03"
type input "23.93"
type input "1"
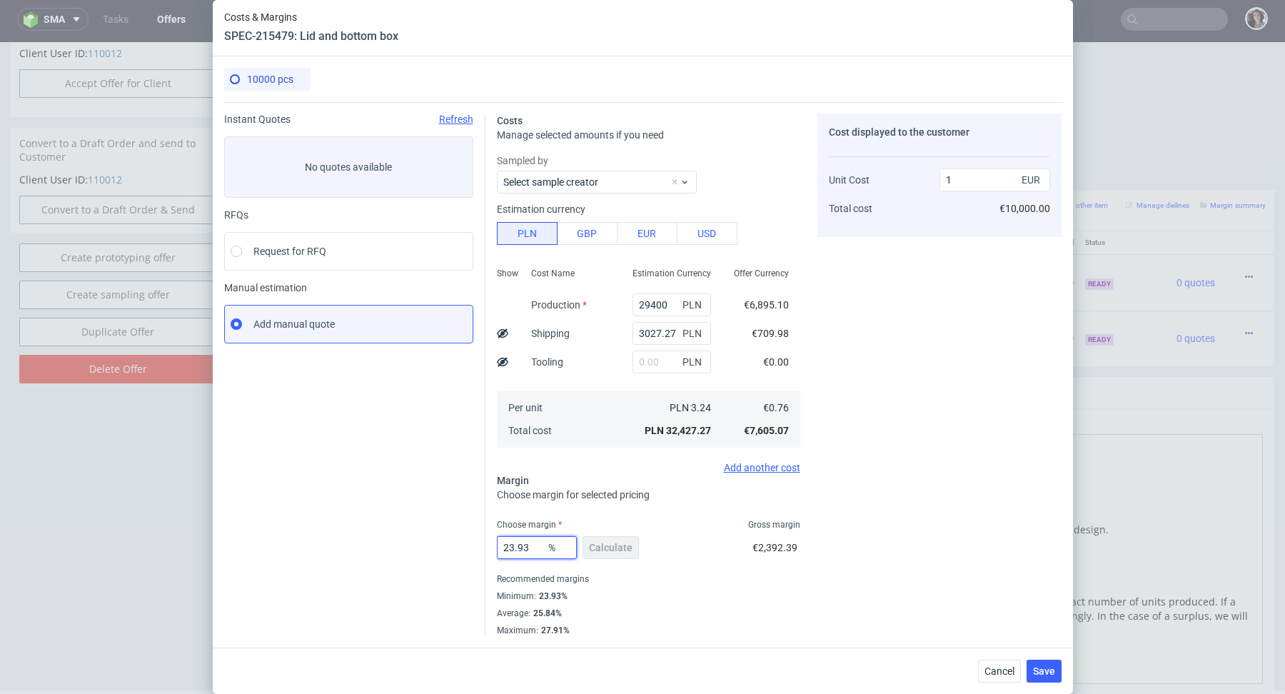
drag, startPoint x: 537, startPoint y: 547, endPoint x: 477, endPoint y: 547, distance: 60.7
click at [477, 547] on div "Instant Quotes Refresh No quotes available RFQs Request for RFQ Manual estimati…" at bounding box center [642, 369] width 837 height 534
type input "24.9"
type input "1.01"
type input "24.4"
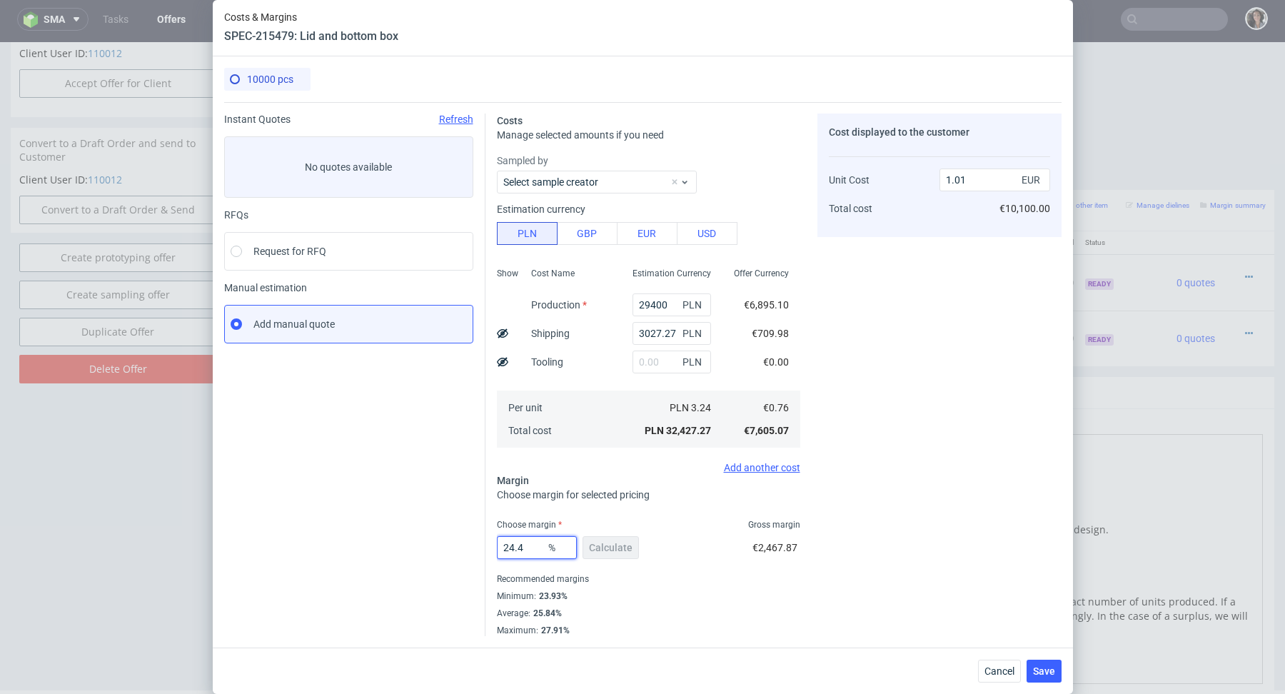
type input "1"
type input "24.49"
type input "1.01"
type input "24.4"
type input "1"
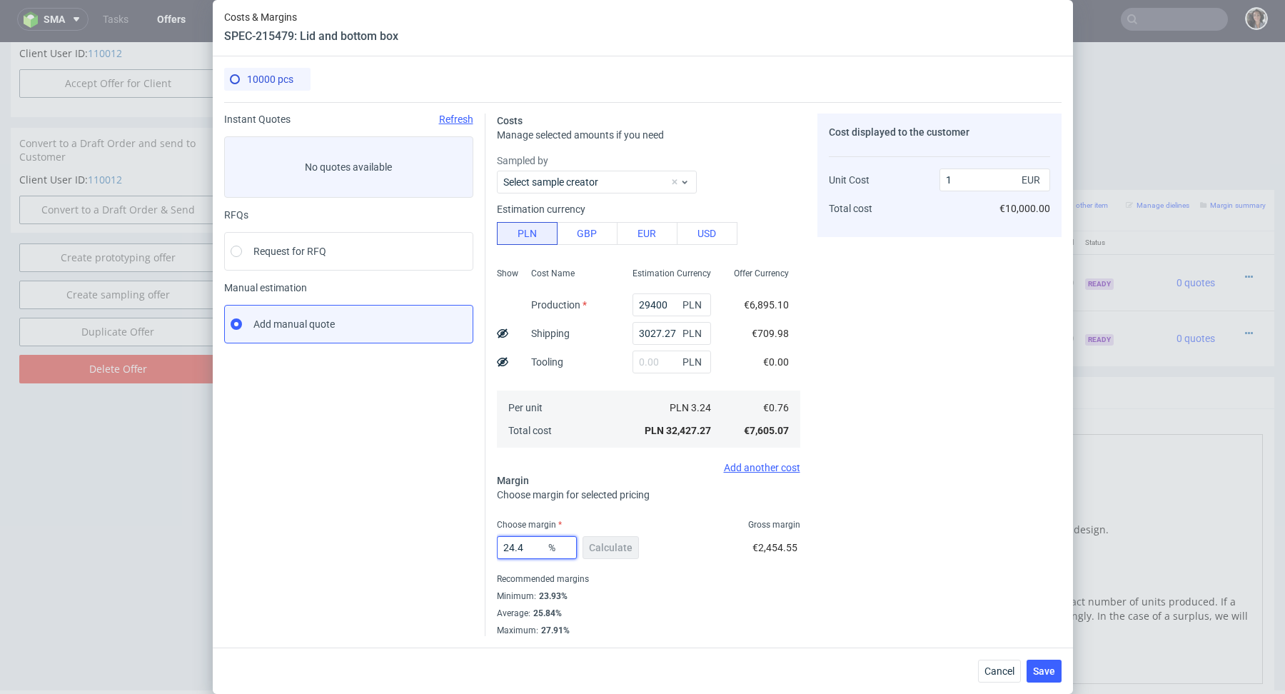
type input "24.4"
click at [414, 495] on div "Instant Quotes Refresh No quotes available RFQs Request for RFQ Manual estimati…" at bounding box center [354, 374] width 261 height 522
click at [1041, 674] on span "Save" at bounding box center [1044, 671] width 22 height 10
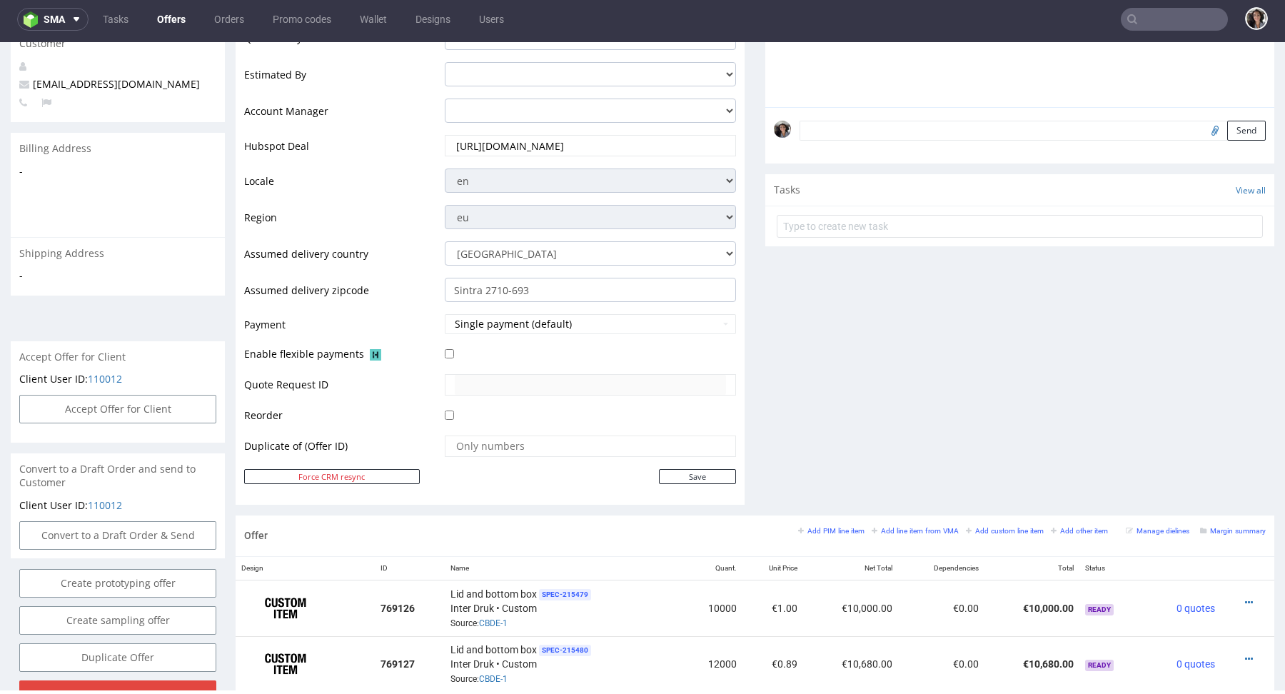
scroll to position [602, 0]
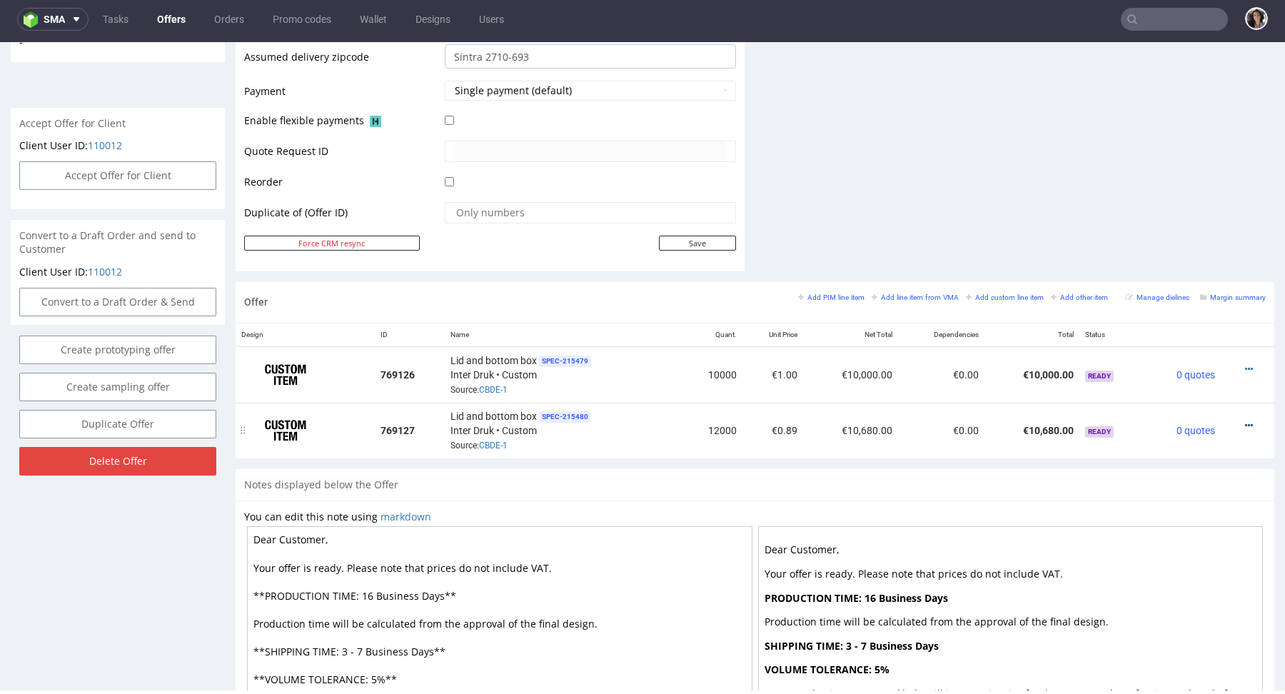
click at [1245, 422] on icon at bounding box center [1249, 425] width 8 height 10
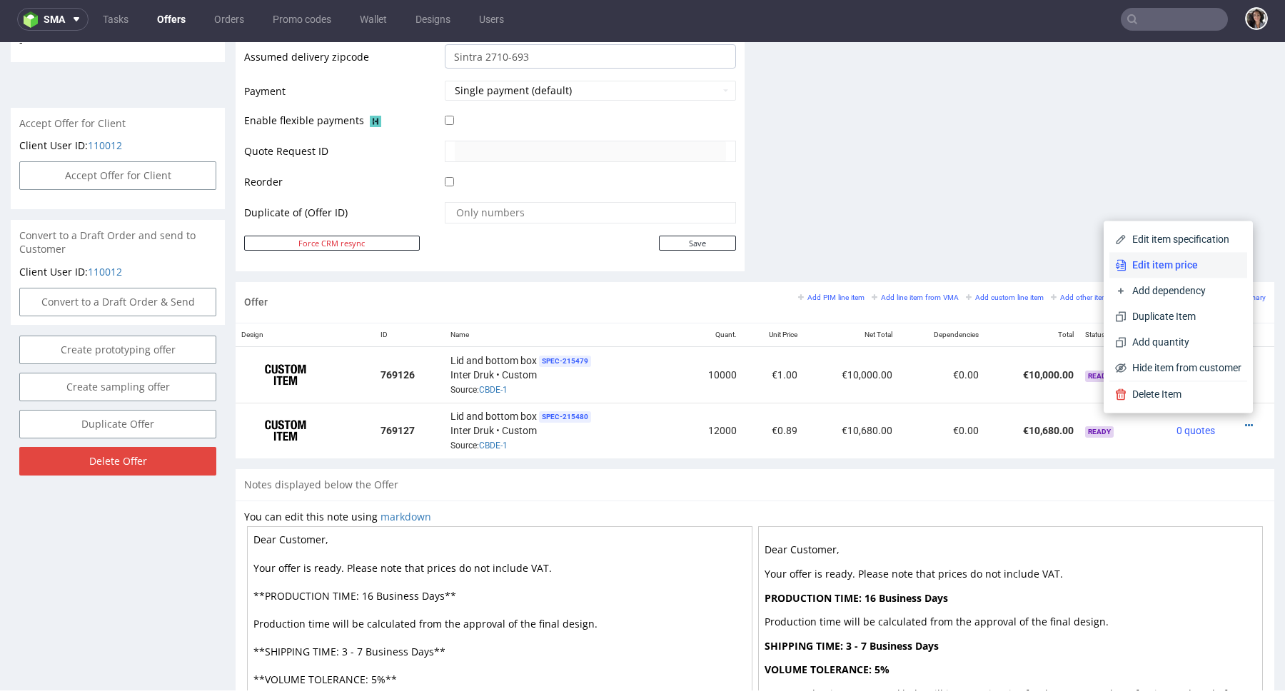
click at [1165, 265] on span "Edit item price" at bounding box center [1183, 265] width 115 height 14
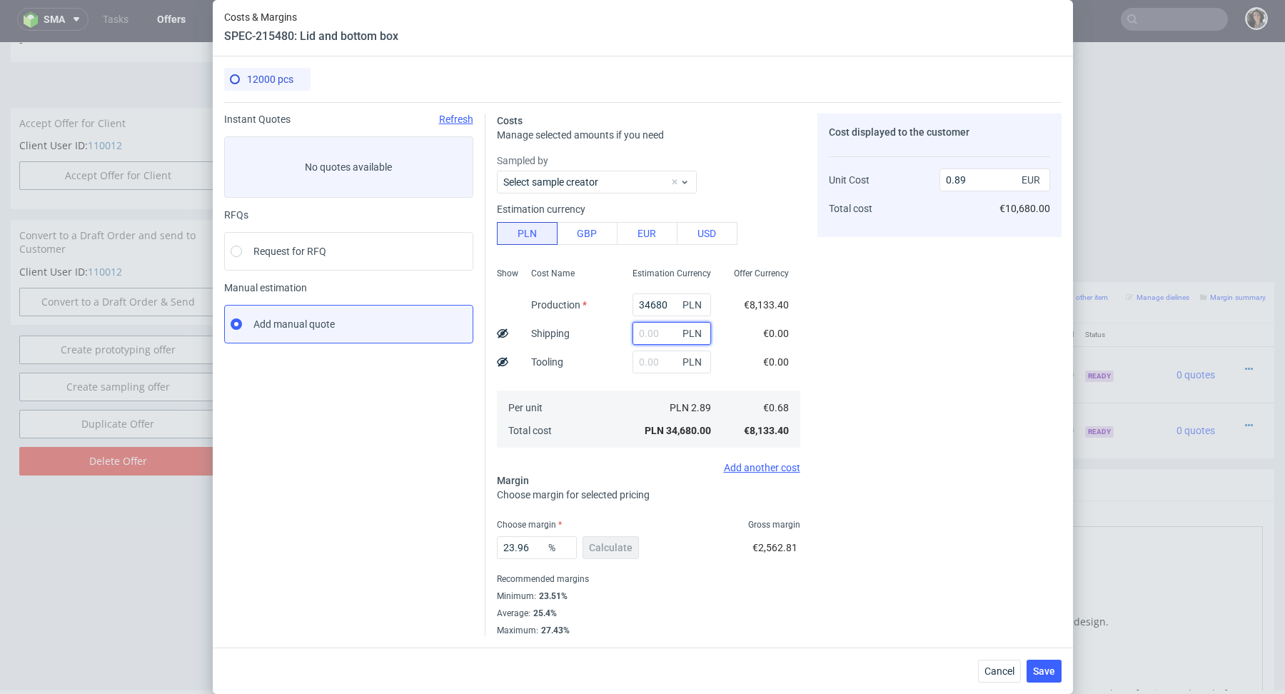
click at [658, 330] on input "text" at bounding box center [671, 333] width 78 height 23
paste input "3 673,28"
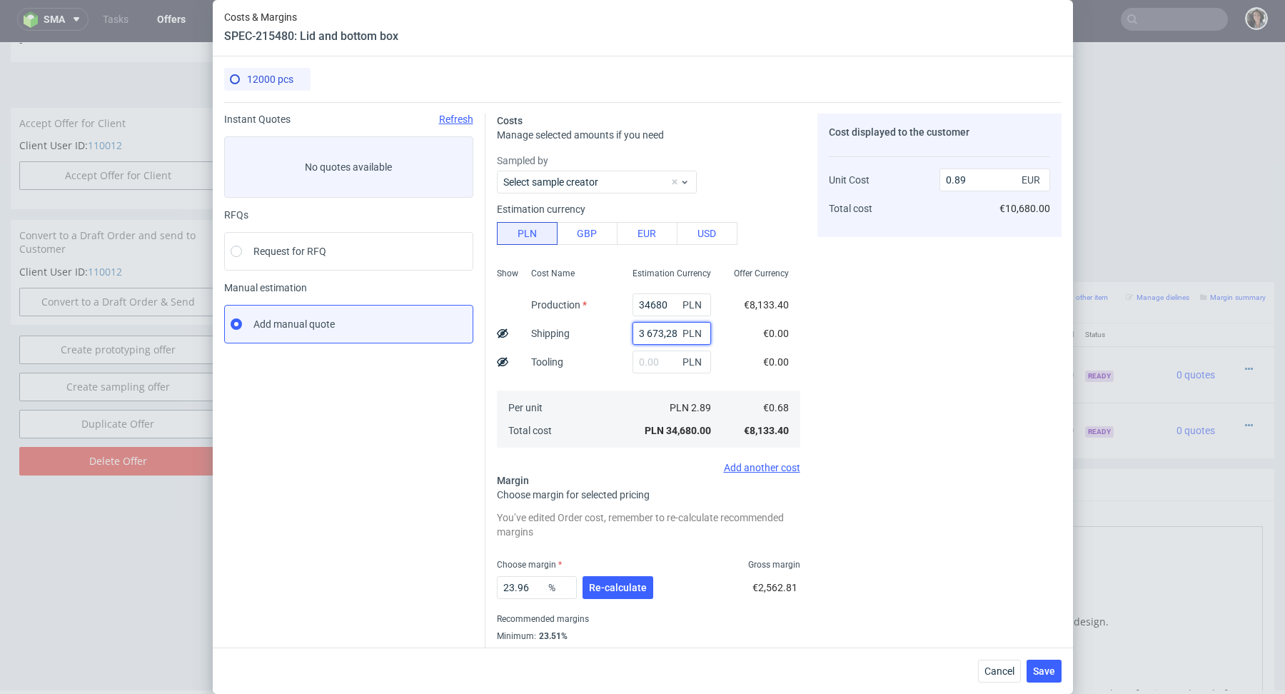
click at [647, 333] on input "3 673,28" at bounding box center [671, 333] width 78 height 23
type input "3673.28"
type input "0.98"
type input "3673.28"
click at [621, 589] on span "Re-calculate" at bounding box center [618, 587] width 58 height 10
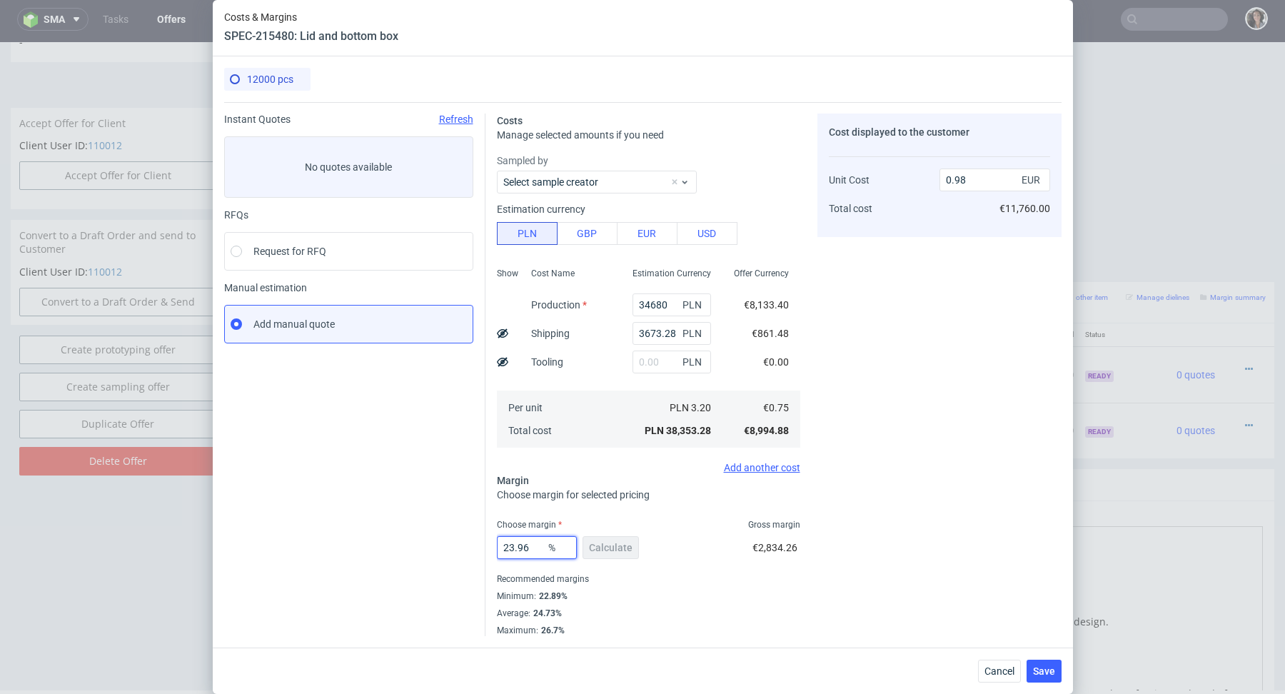
drag, startPoint x: 535, startPoint y: 547, endPoint x: 485, endPoint y: 547, distance: 50.7
click at [484, 547] on div "Instant Quotes Refresh No quotes available RFQs Request for RFQ Manual estimati…" at bounding box center [642, 369] width 837 height 534
type input "22"
type input "0.96"
type input "228"
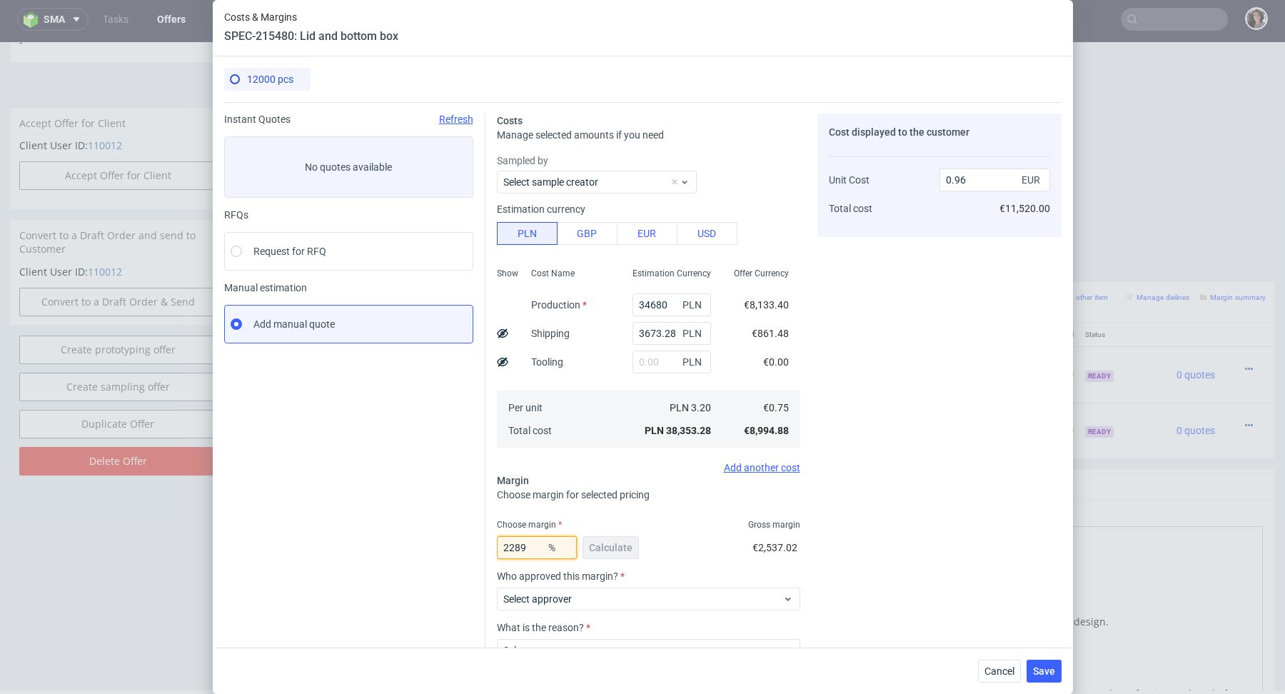
type input "-0.59"
type input "2289"
type input "-0.04"
type input "22.89"
type input "0.97"
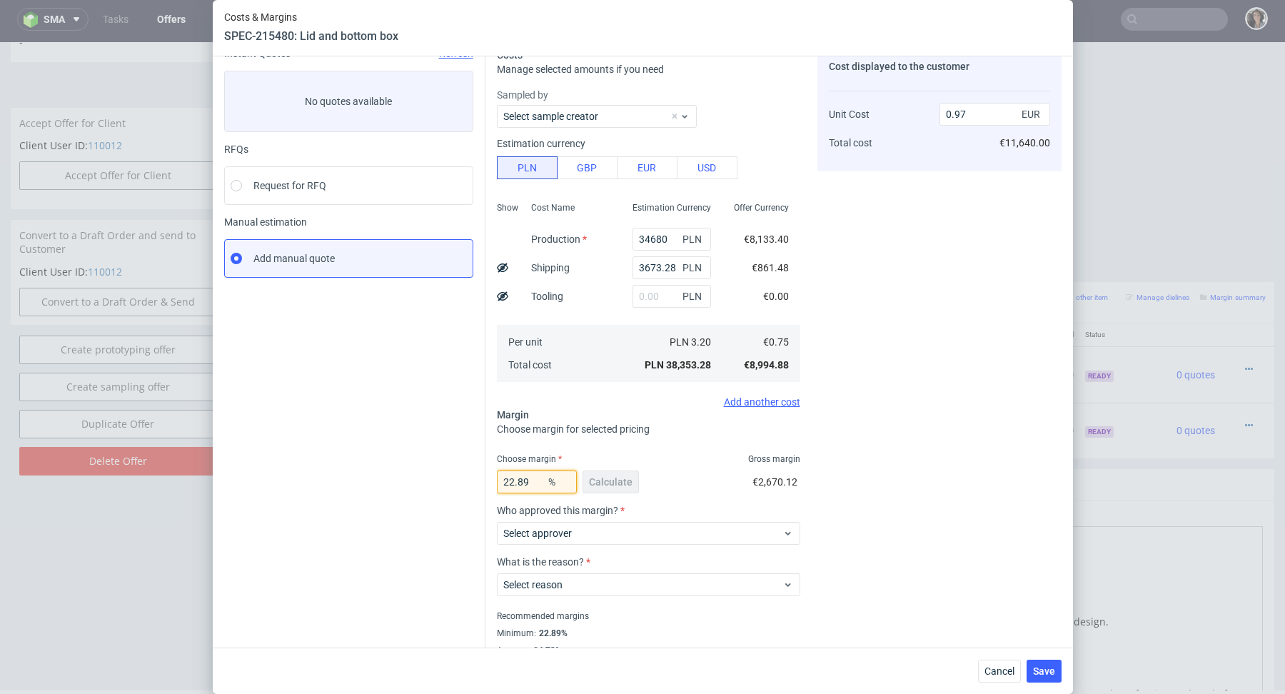
scroll to position [84, 0]
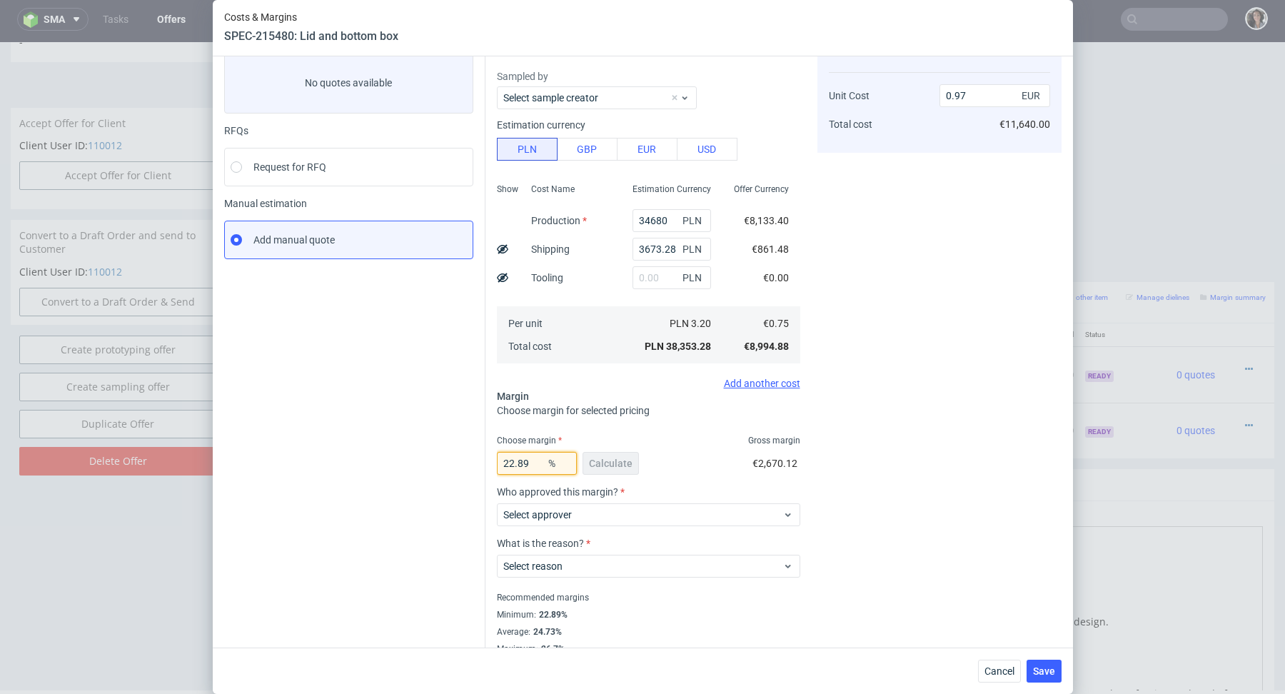
click at [535, 465] on input "22.89" at bounding box center [537, 463] width 80 height 23
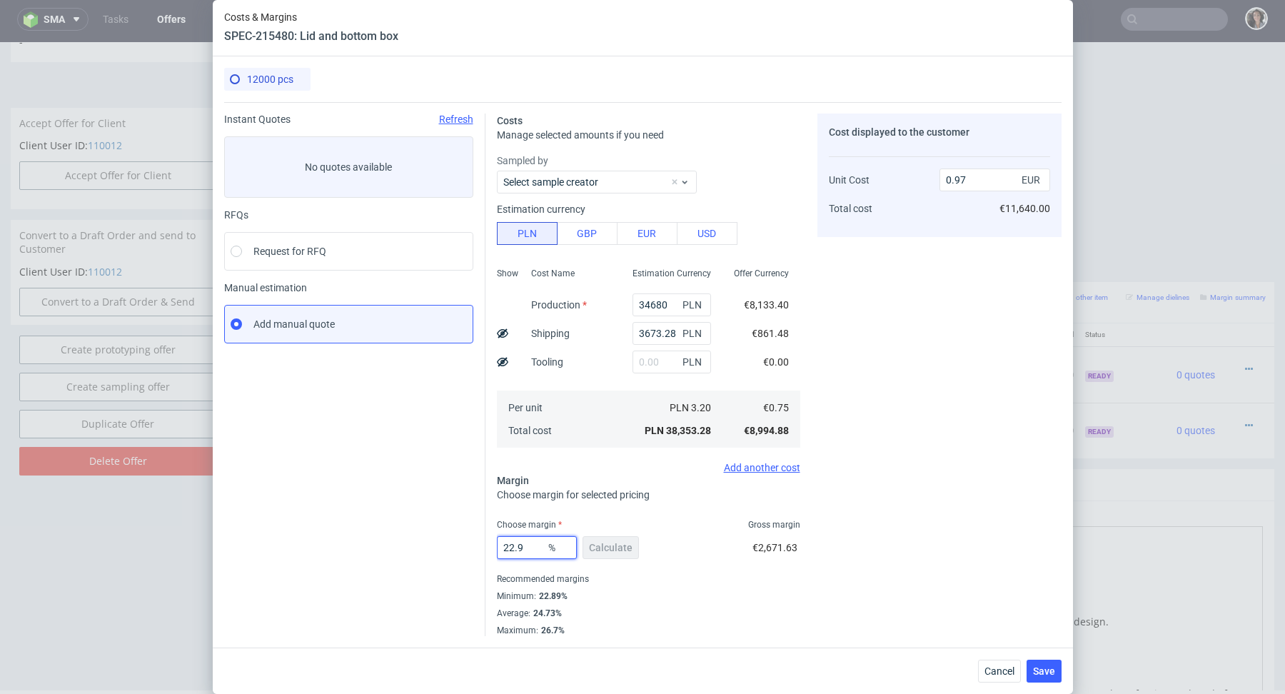
scroll to position [0, 0]
click at [575, 457] on div "Sampled by Select sample creator Estimation currency PLN GBP EUR USD Show Cost …" at bounding box center [648, 313] width 303 height 320
click at [531, 550] on input "22.9" at bounding box center [537, 547] width 80 height 23
type input "24"
type input "0.98"
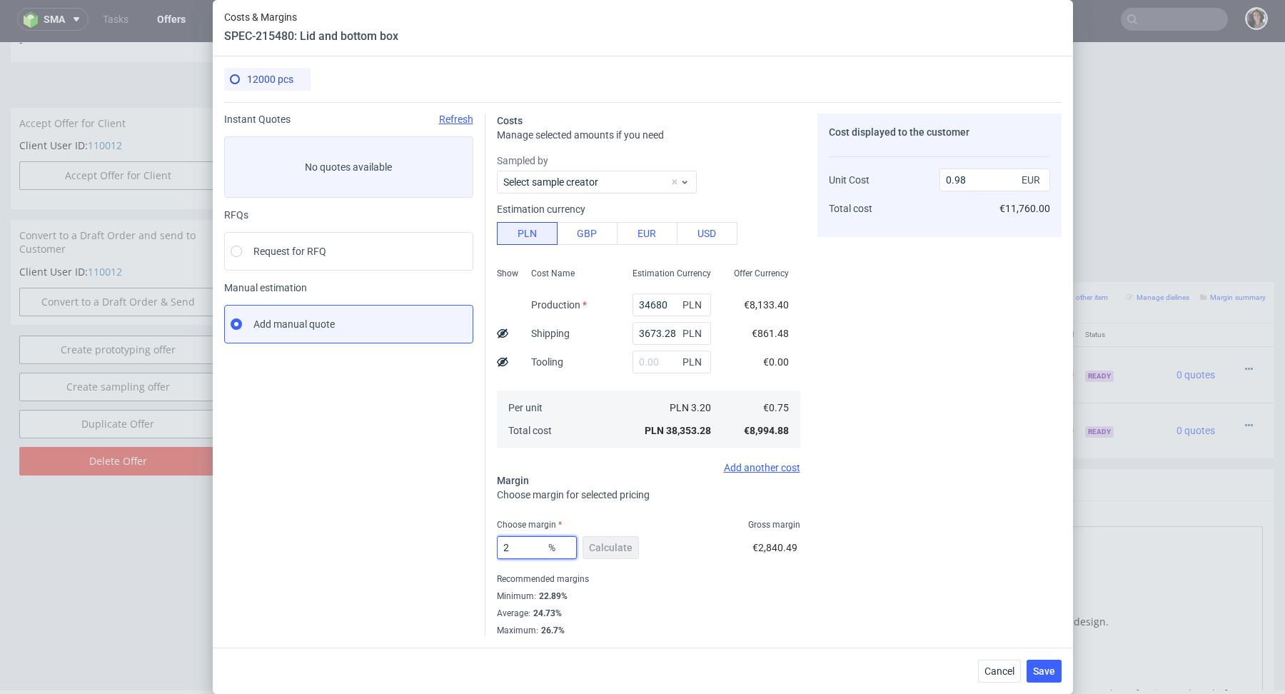
type input "23"
type input "0.97"
type input "23.5"
type input "0.98"
type input "23"
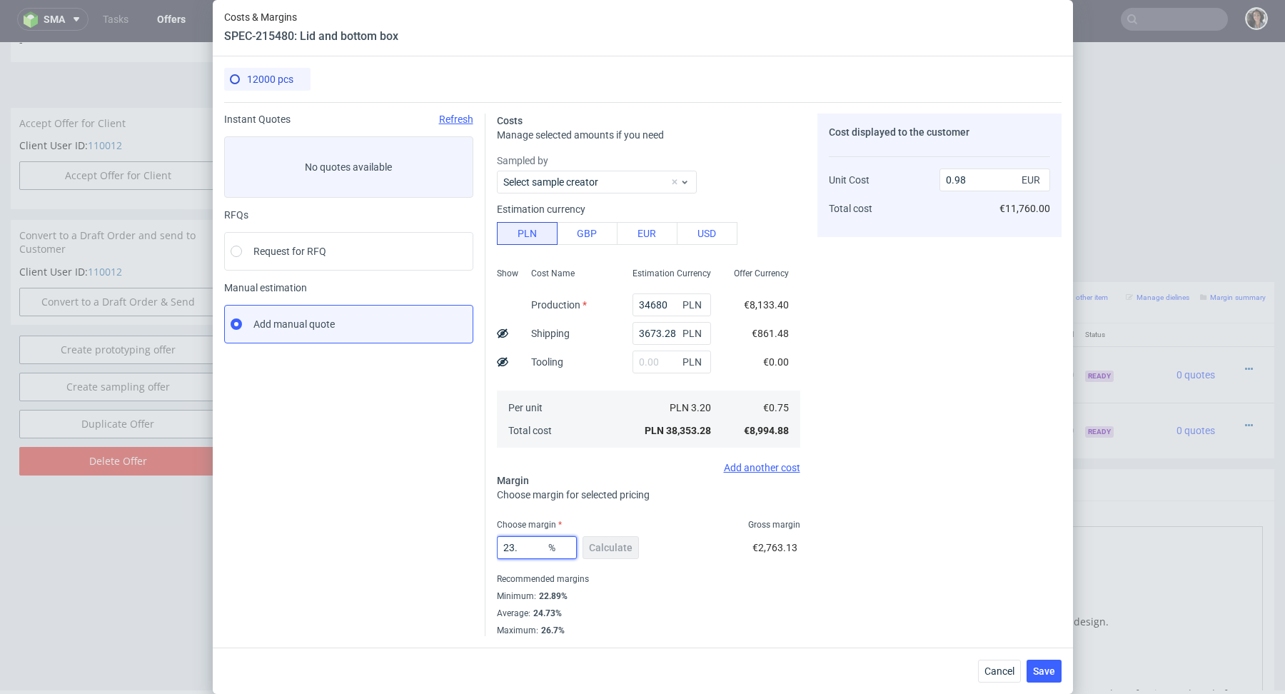
type input "0.97"
type input "23.5"
type input "0.98"
type input "23.2"
type input "0.97"
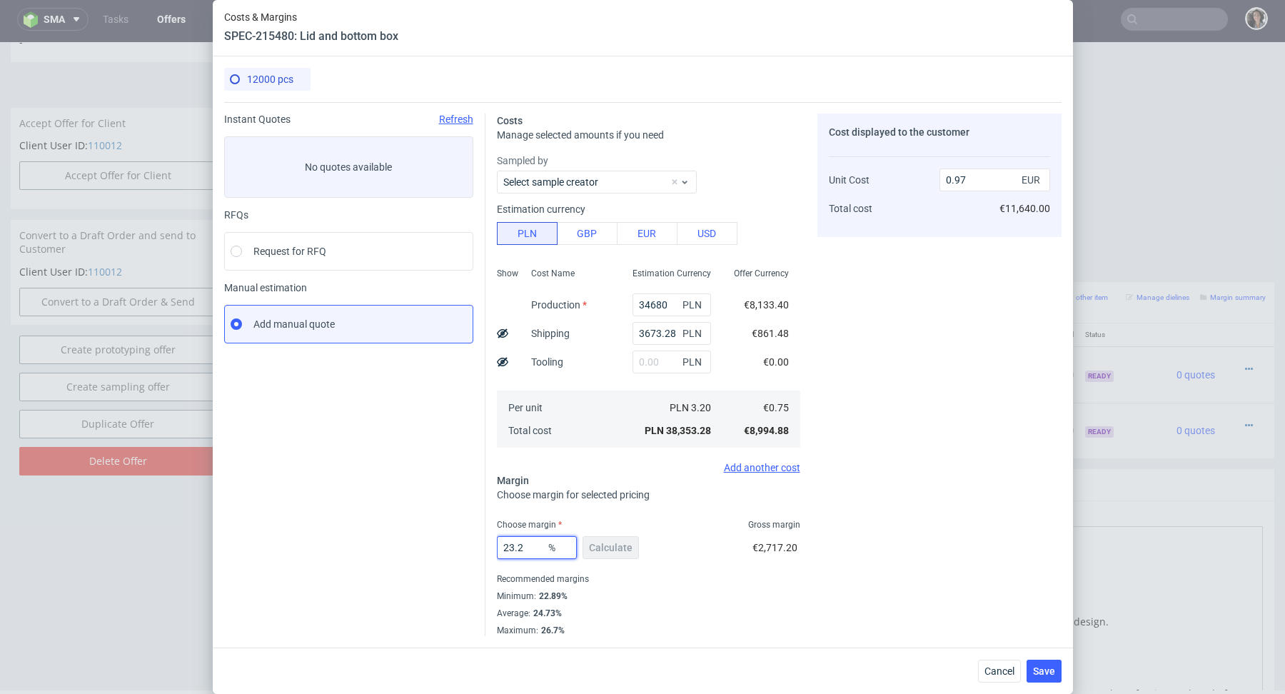
type input "23.2"
click at [670, 570] on div "Recommended margins" at bounding box center [648, 578] width 303 height 17
click at [1043, 675] on span "Save" at bounding box center [1044, 671] width 22 height 10
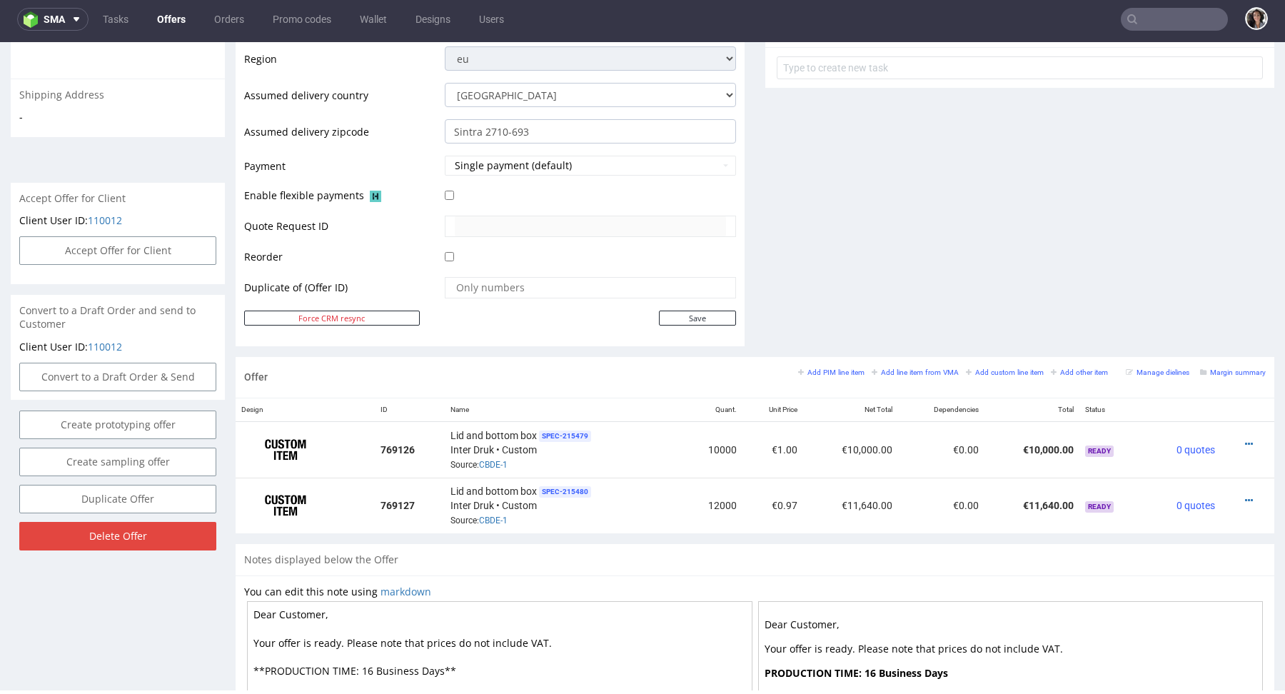
scroll to position [520, 0]
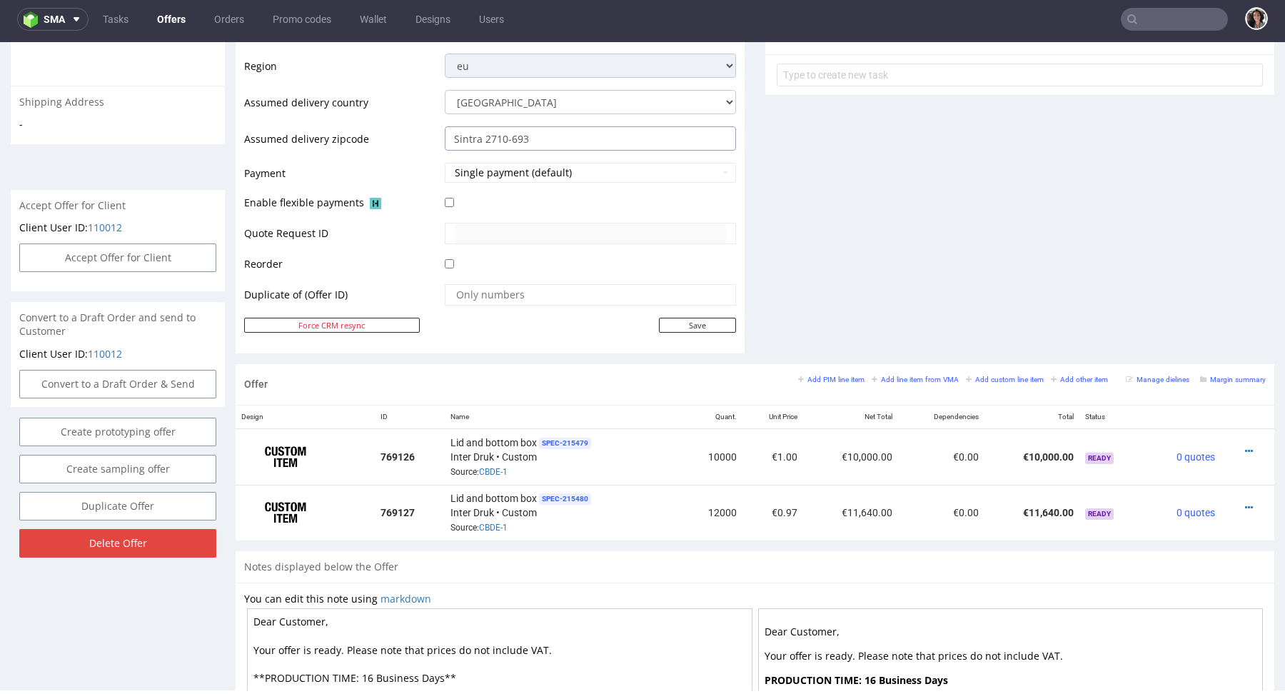
click at [532, 136] on input "Sintra 2710-693" at bounding box center [590, 138] width 291 height 24
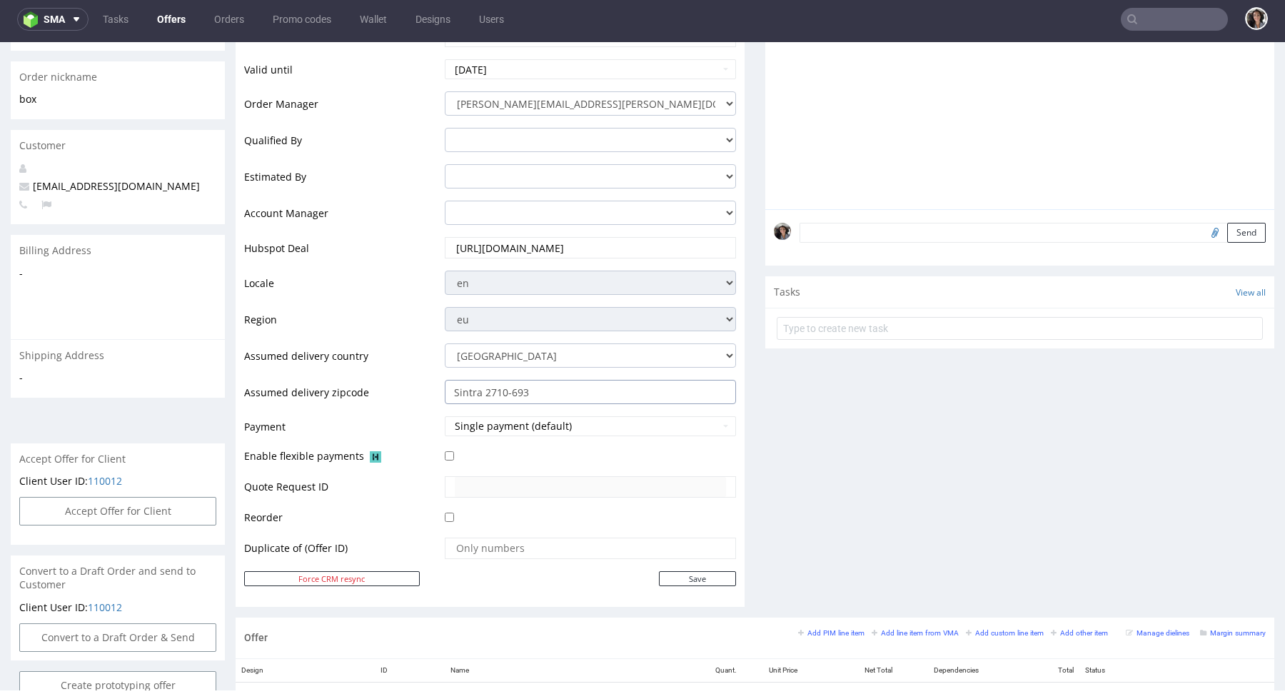
scroll to position [13, 0]
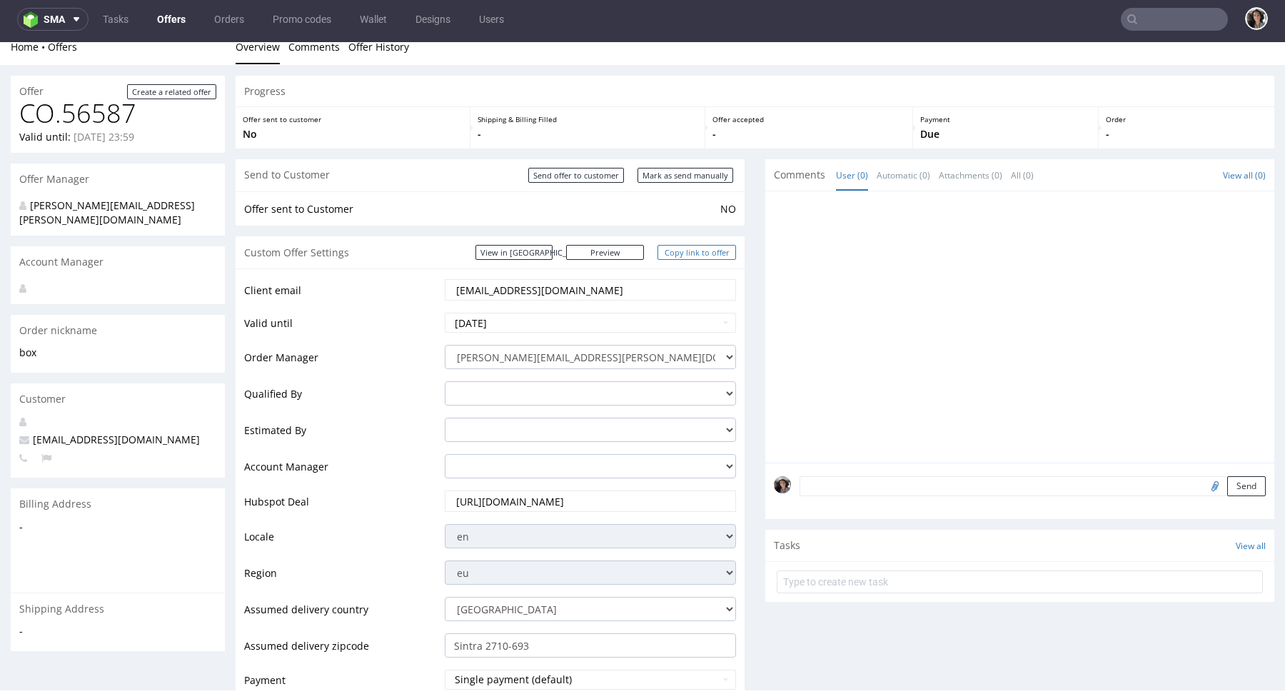
click at [690, 251] on link "Copy link to offer" at bounding box center [696, 252] width 78 height 15
click at [674, 168] on input "Mark as send manually" at bounding box center [685, 175] width 96 height 15
type input "In progress..."
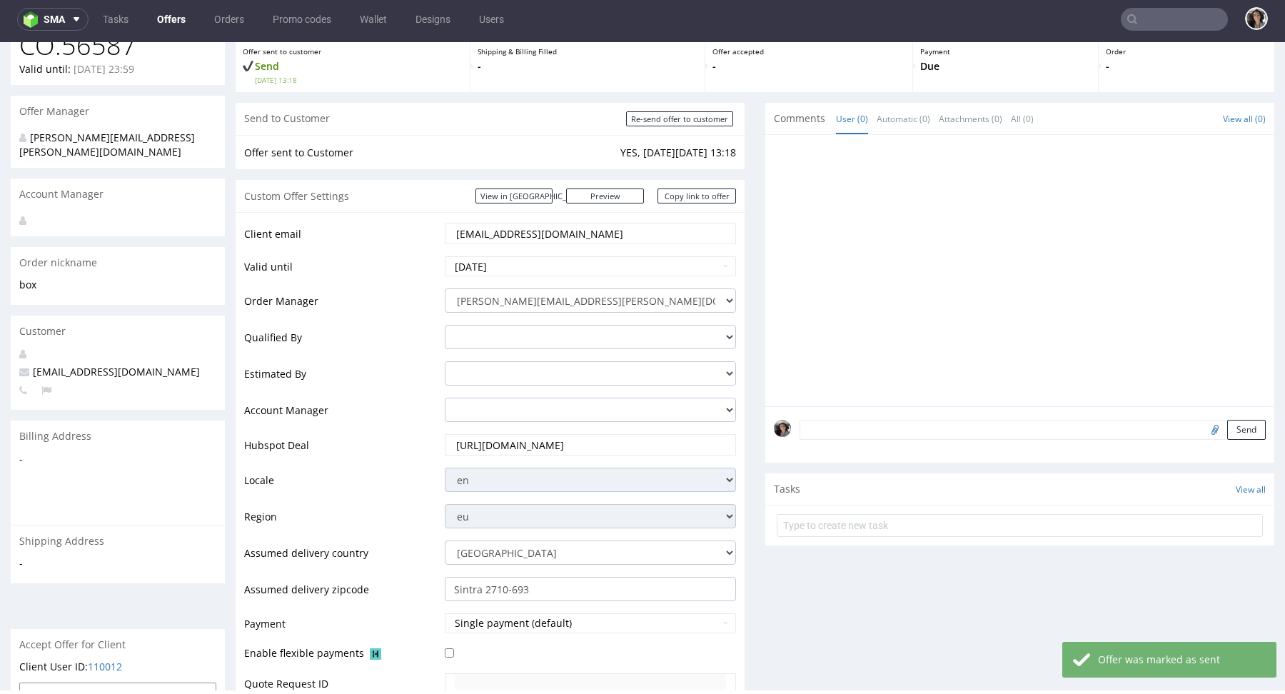
scroll to position [0, 0]
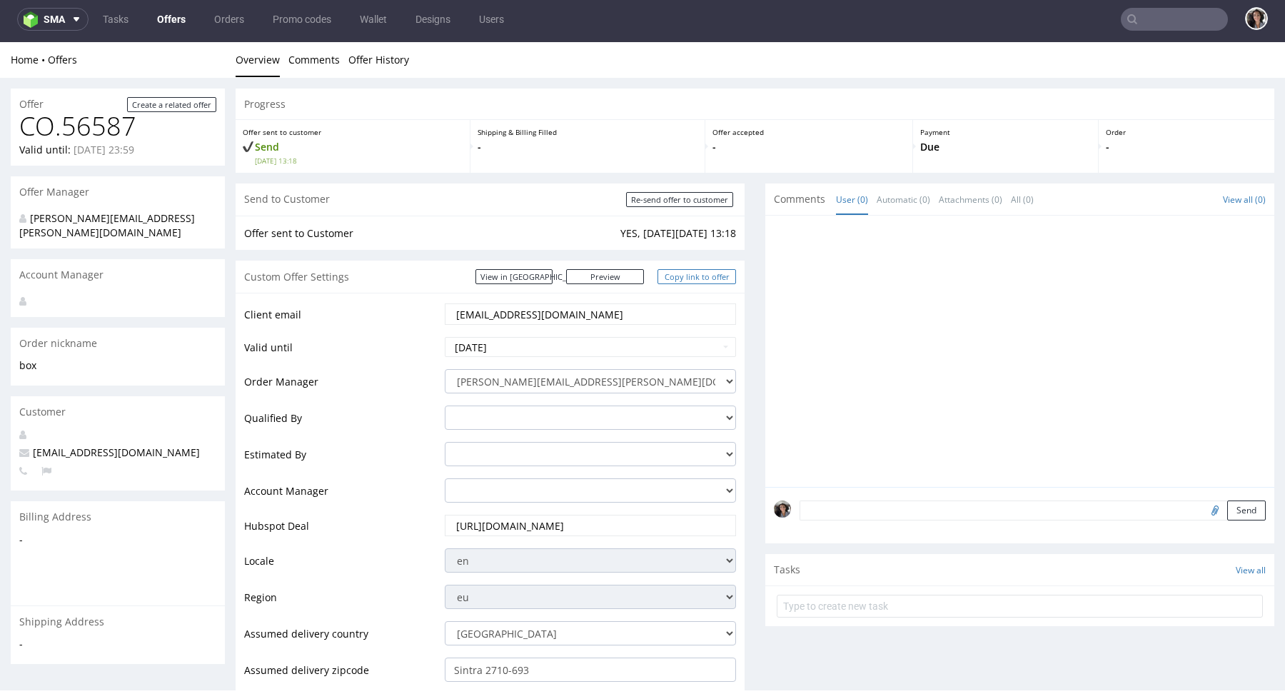
click at [694, 281] on link "Copy link to offer" at bounding box center [696, 276] width 78 height 15
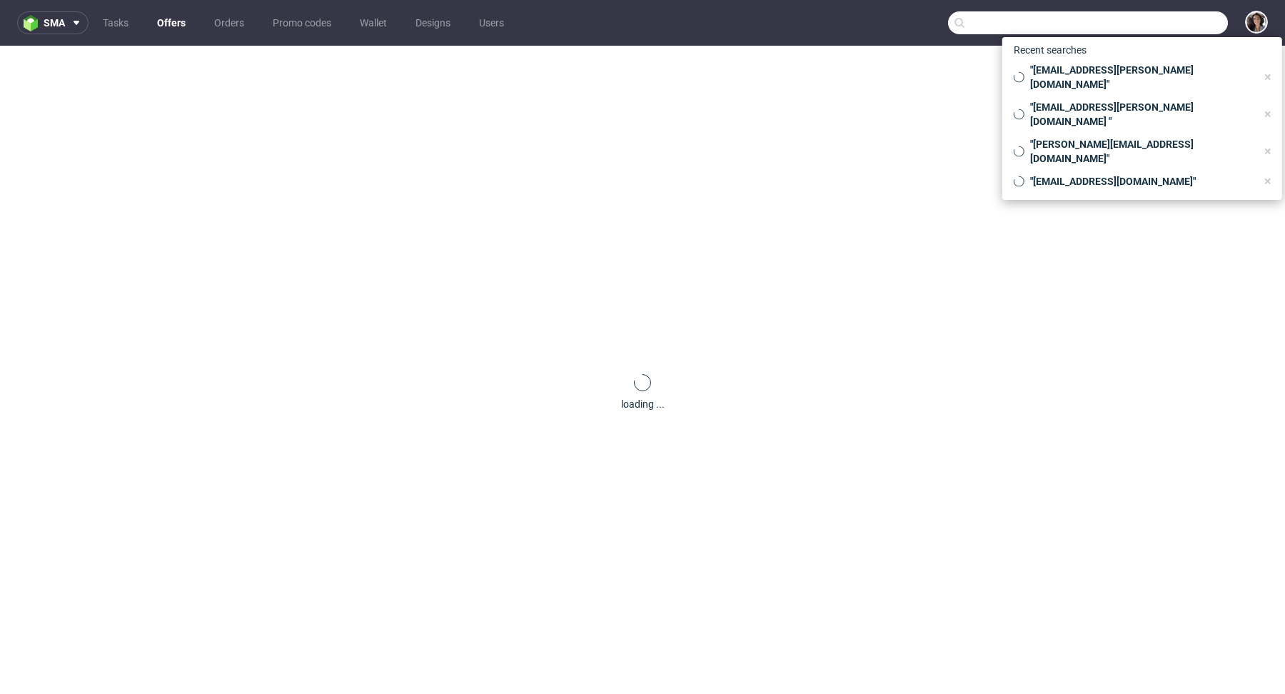
click at [1163, 28] on input "text" at bounding box center [1088, 22] width 280 height 23
paste input "[EMAIL_ADDRESS][DOMAIN_NAME]"
type input "[EMAIL_ADDRESS][DOMAIN_NAME]"
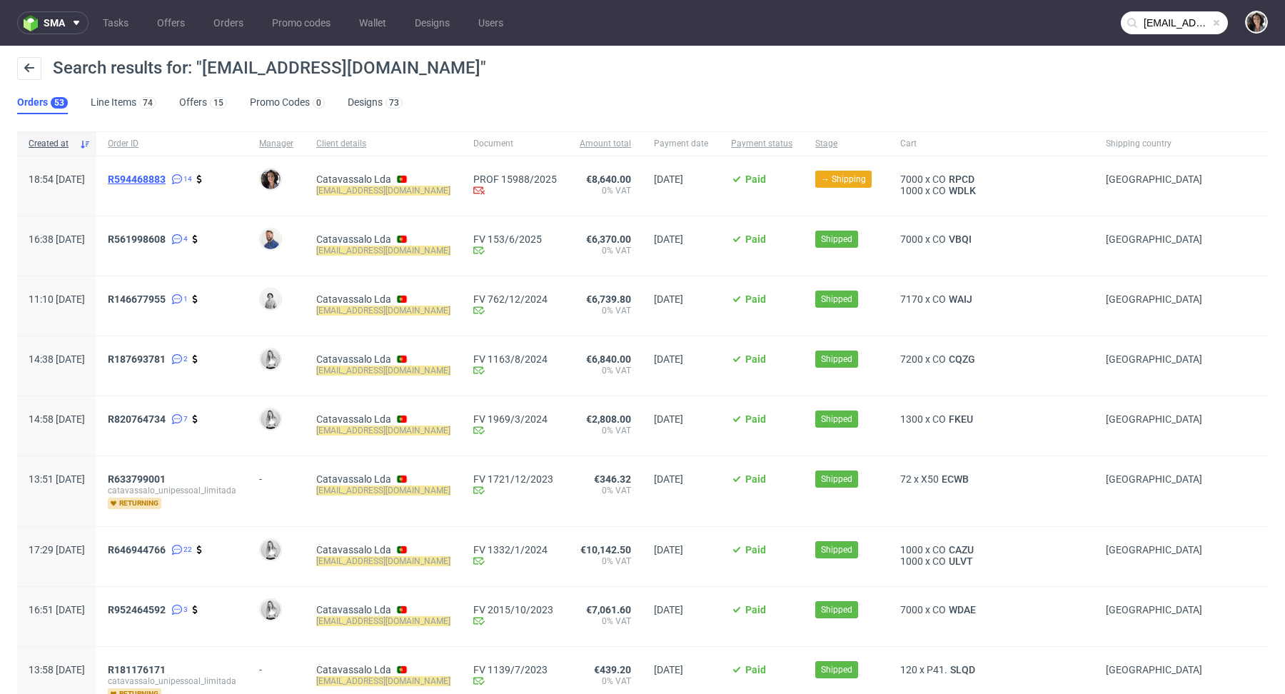
click at [166, 180] on span "R594468883" at bounding box center [137, 178] width 58 height 11
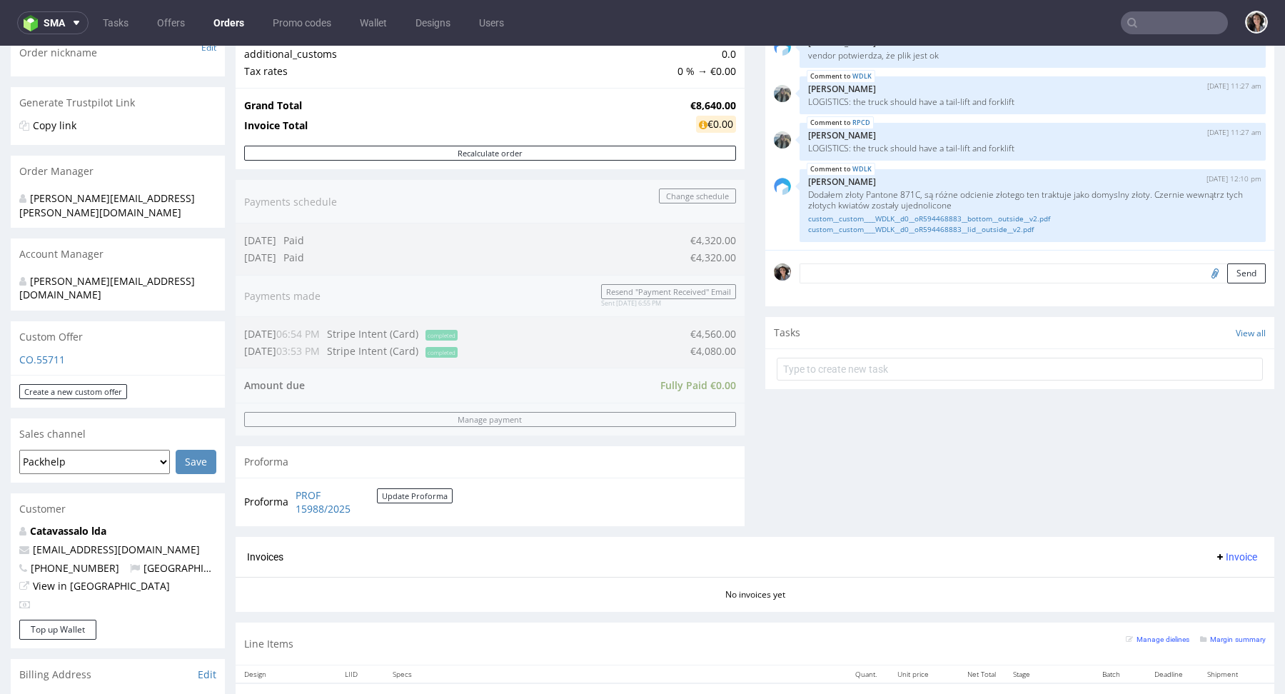
scroll to position [692, 0]
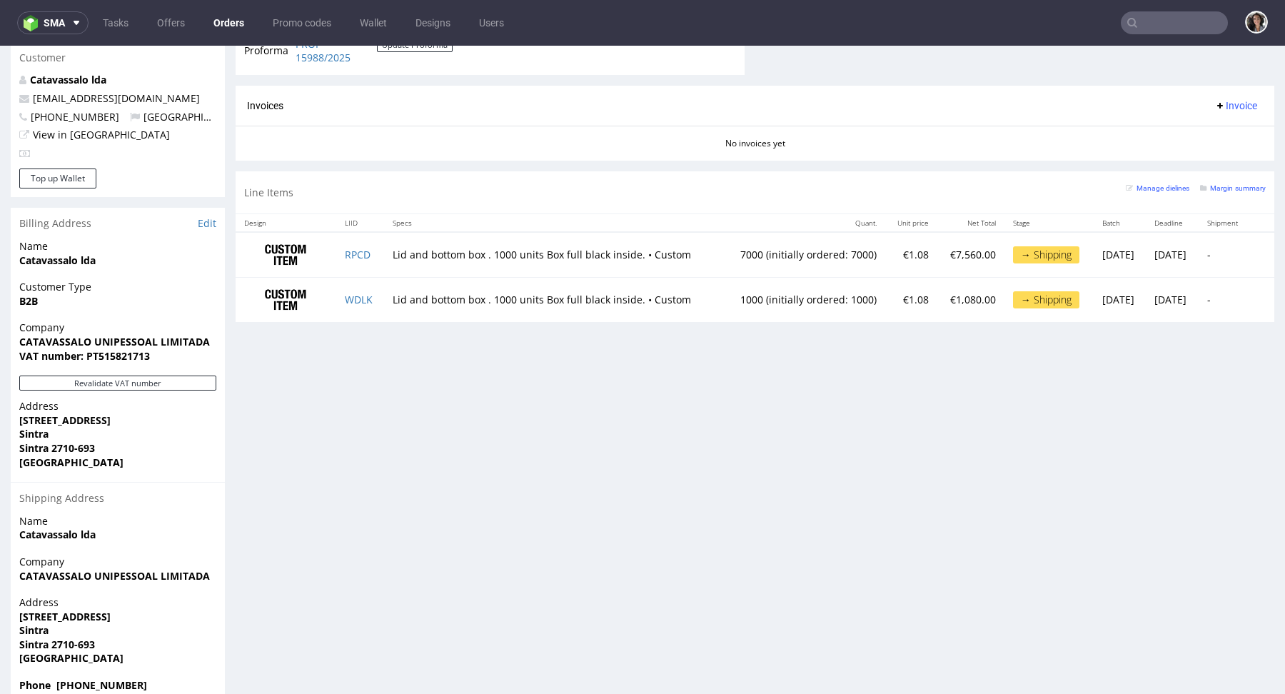
type input "[EMAIL_ADDRESS][DOMAIN_NAME]"
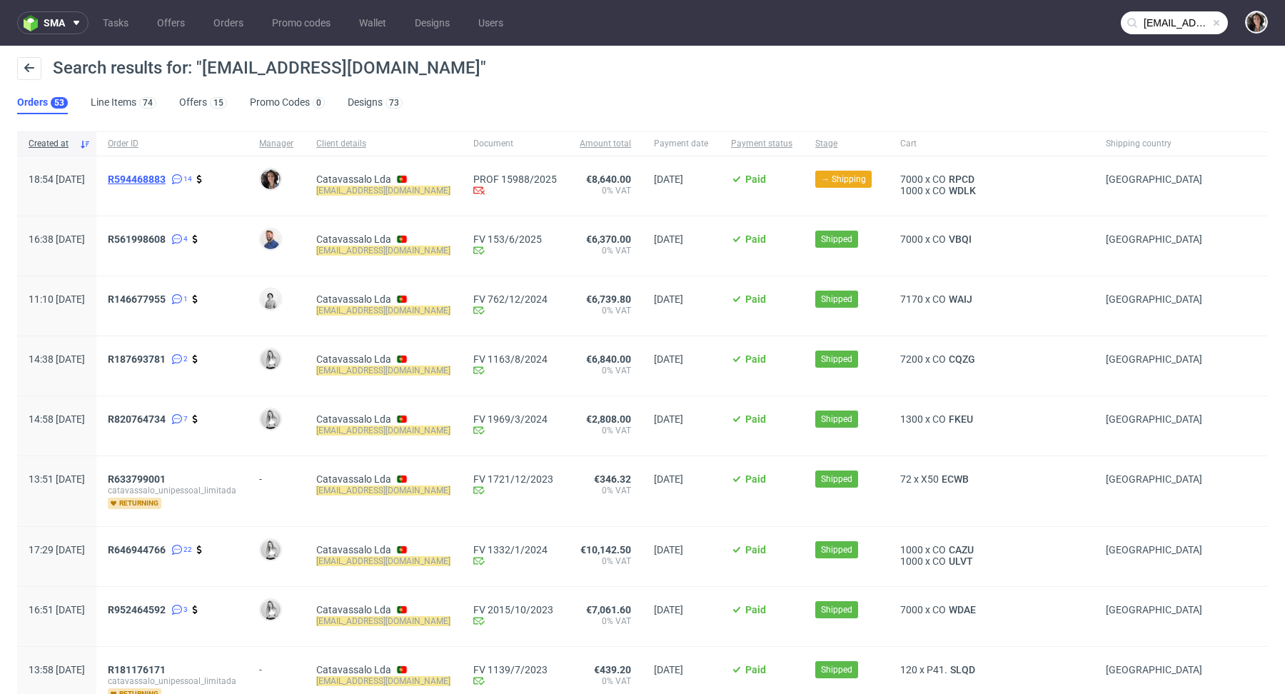
click at [166, 181] on span "R594468883" at bounding box center [137, 178] width 58 height 11
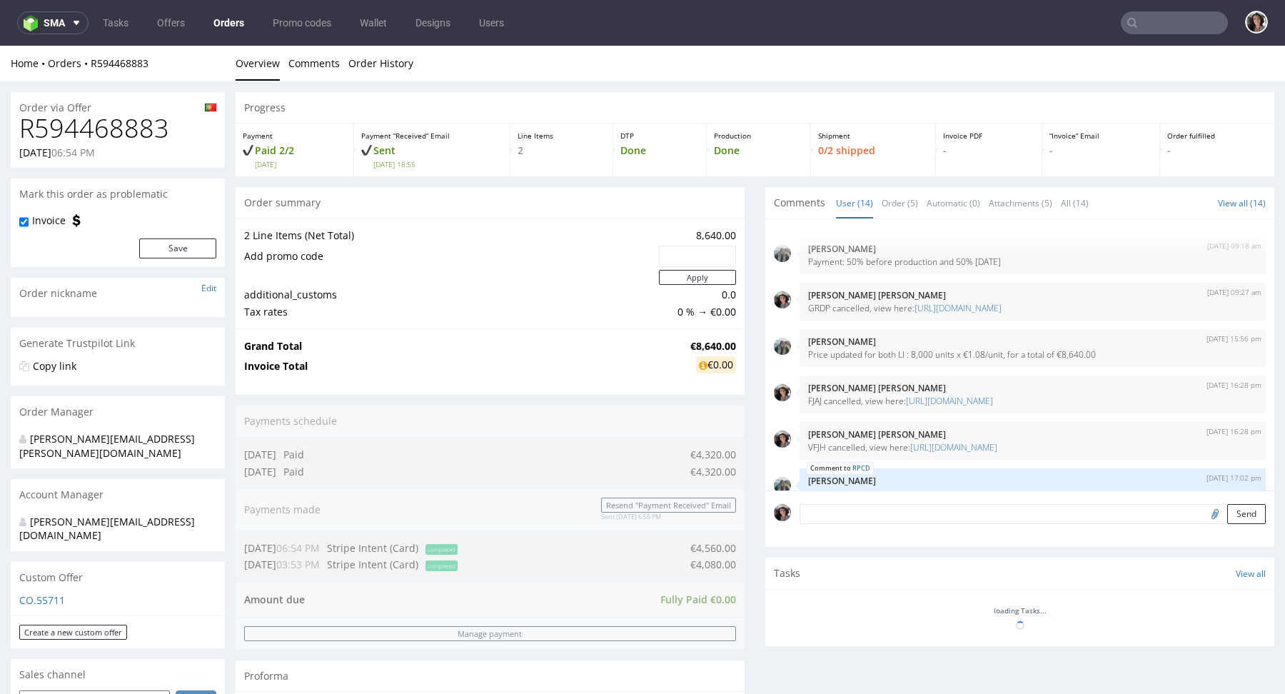
scroll to position [548, 0]
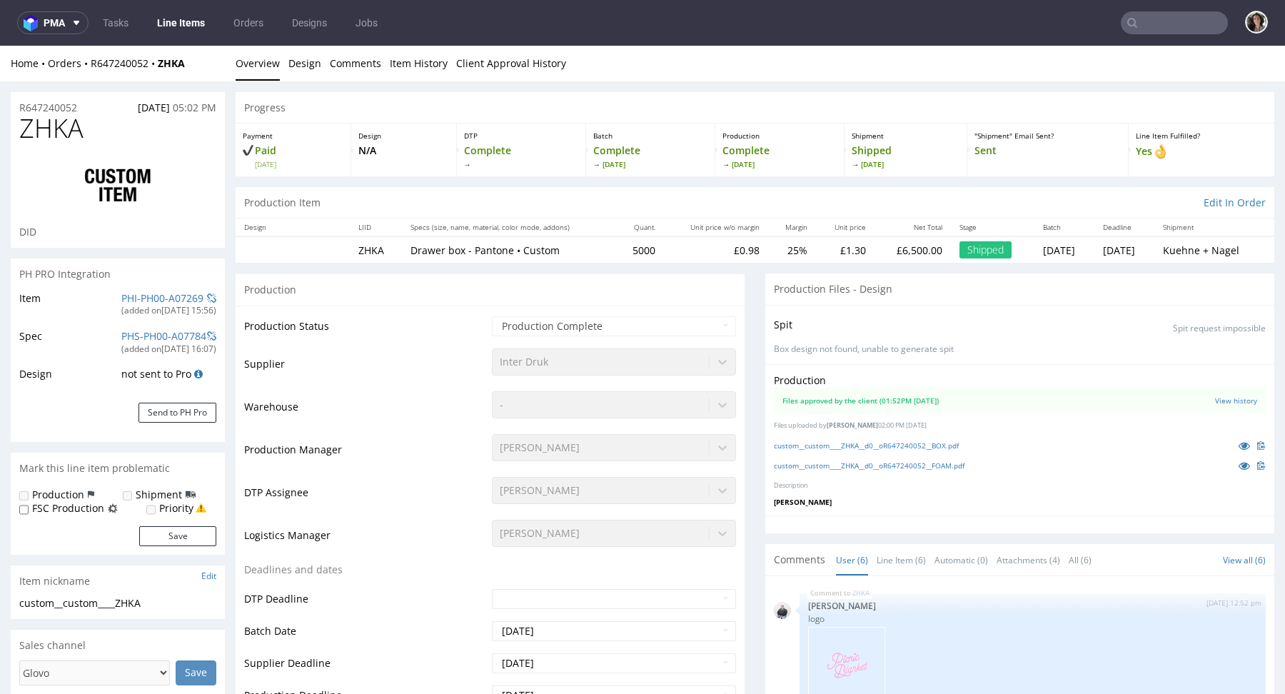
scroll to position [495, 0]
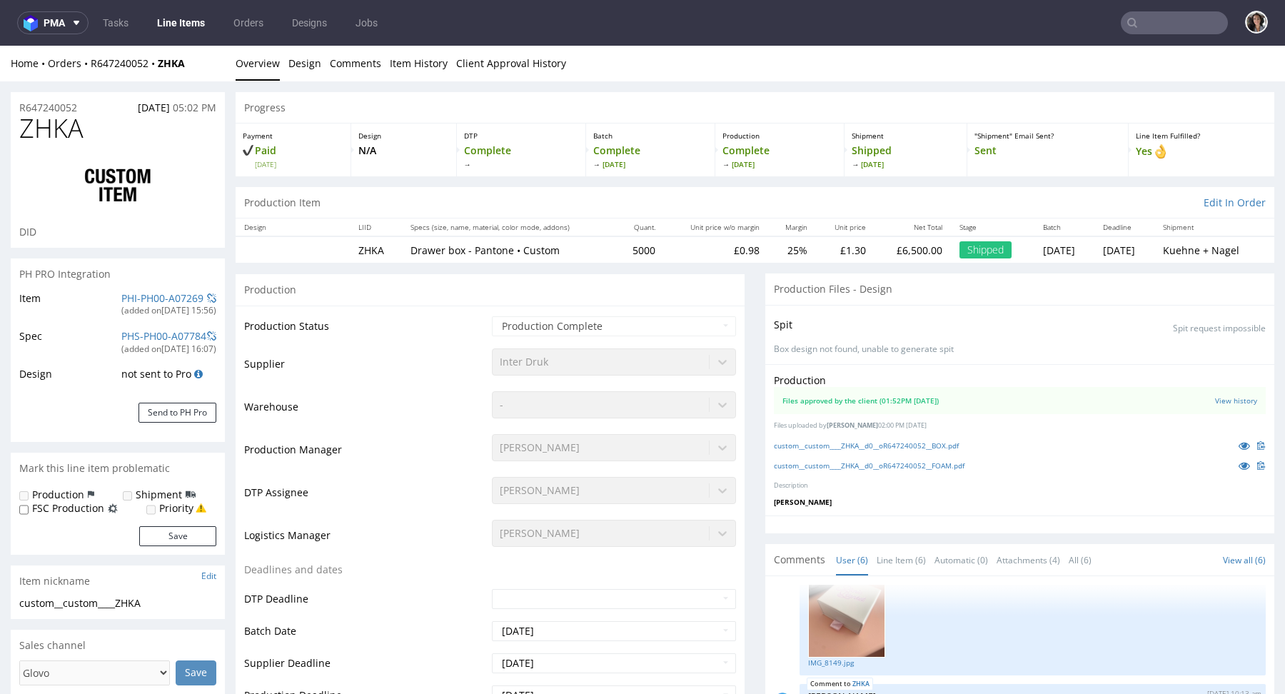
select select "in_progress"
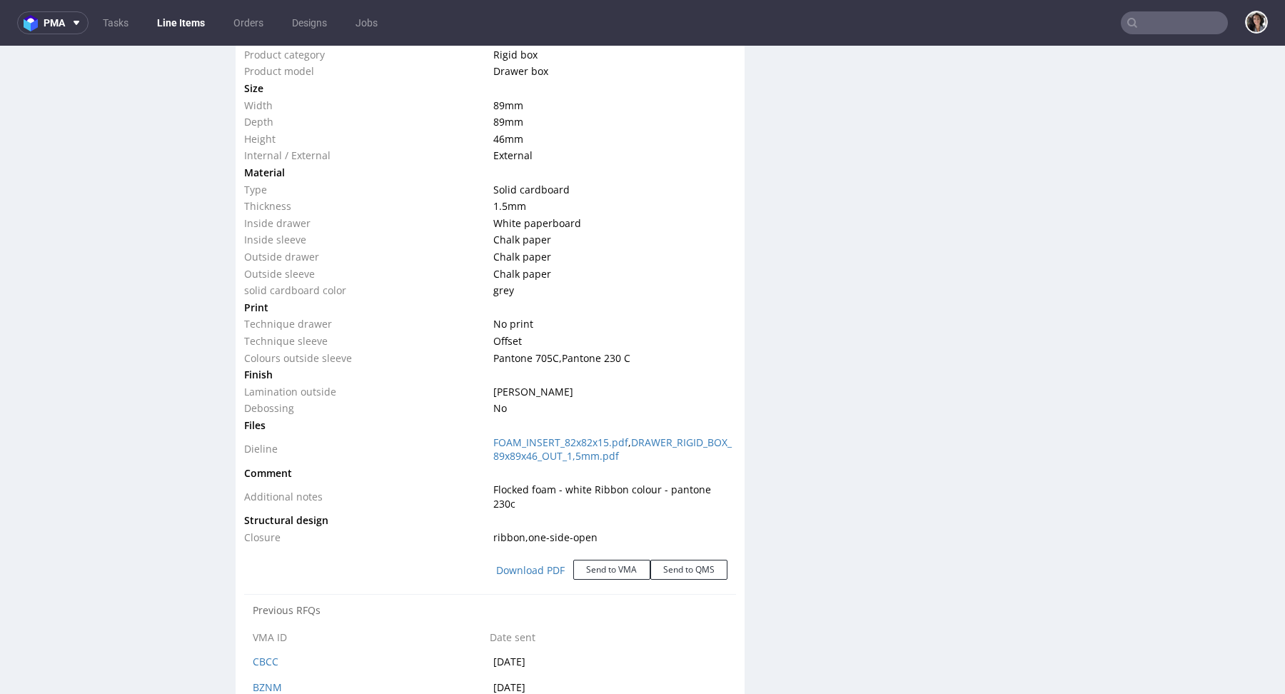
scroll to position [1404, 0]
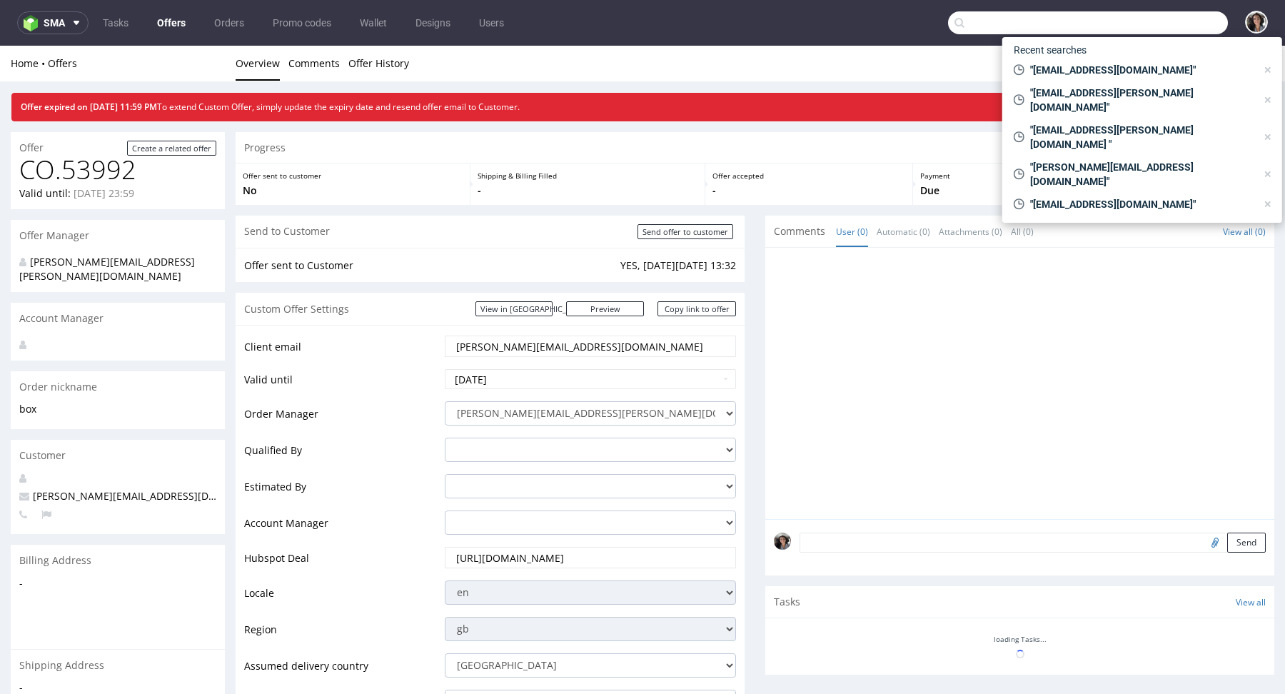
click at [1155, 20] on input "text" at bounding box center [1088, 22] width 280 height 23
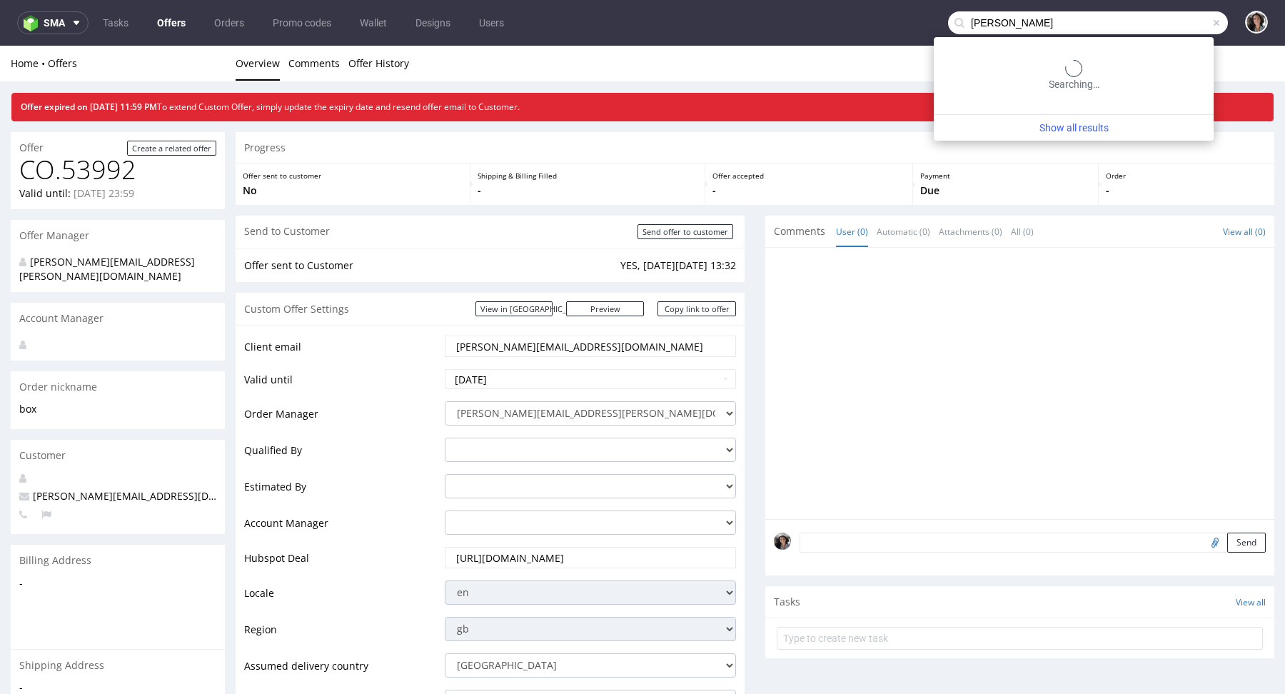
type input "[PERSON_NAME]"
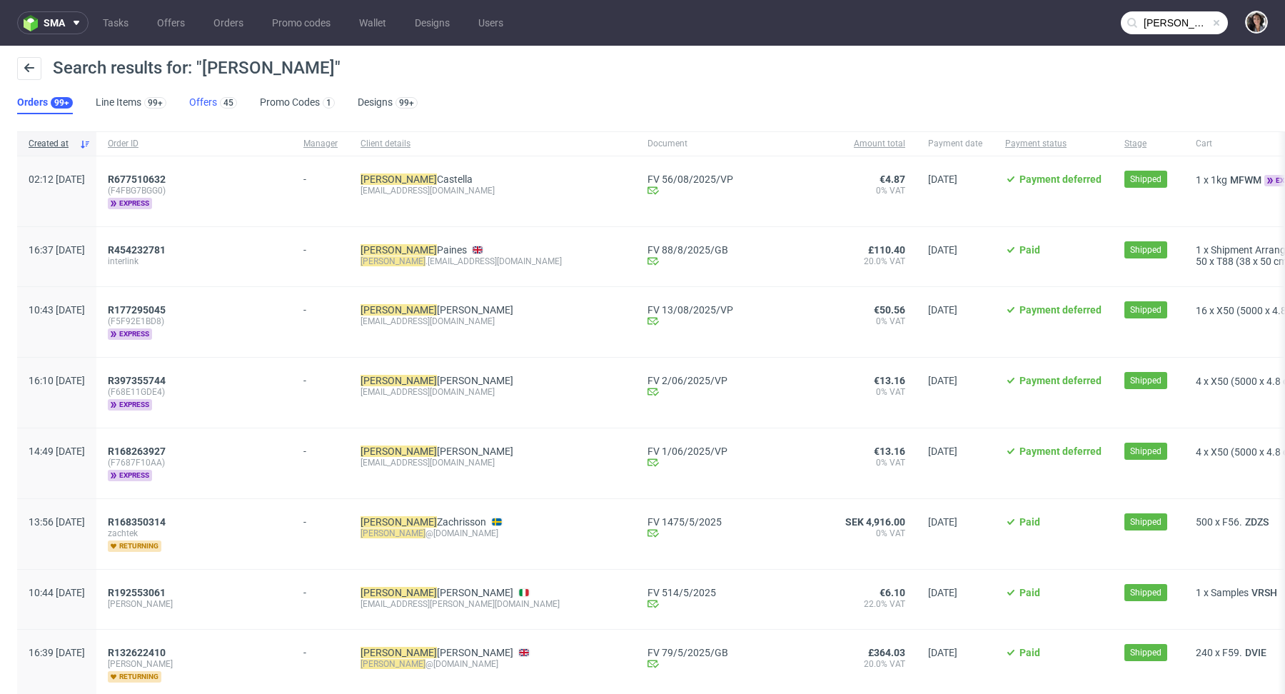
click at [203, 92] on link "Offers 45" at bounding box center [213, 102] width 48 height 23
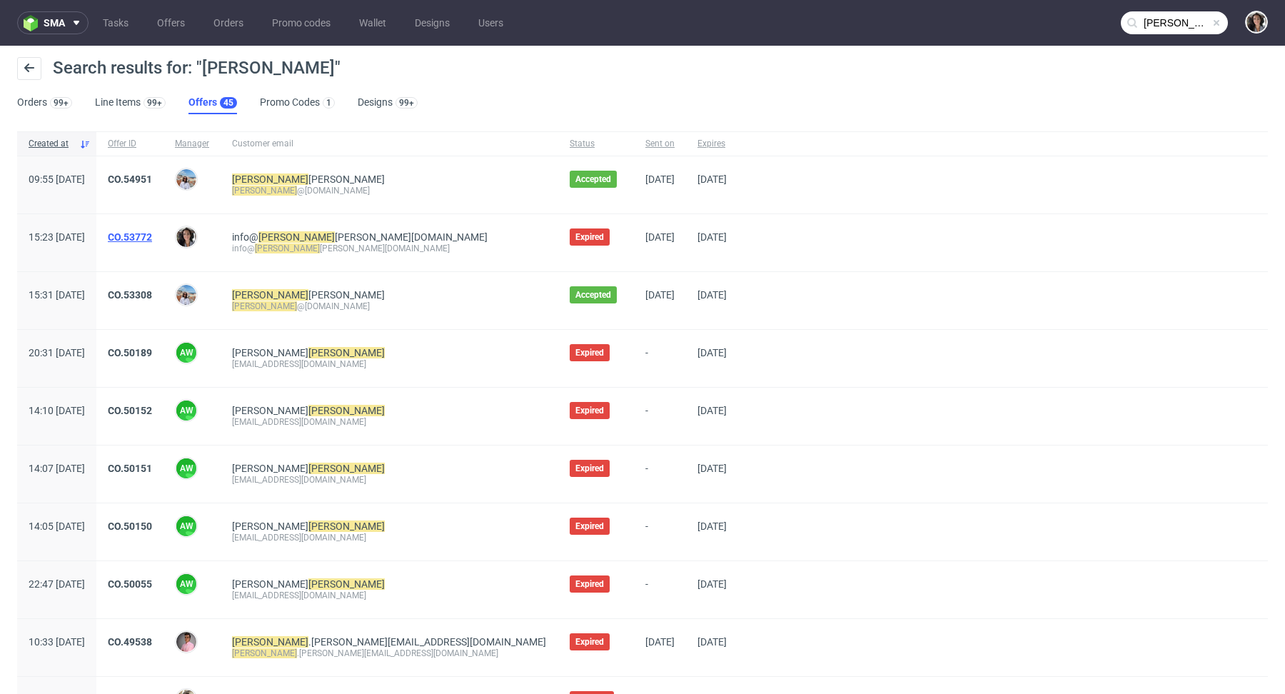
click at [152, 237] on link "CO.53772" at bounding box center [130, 236] width 44 height 11
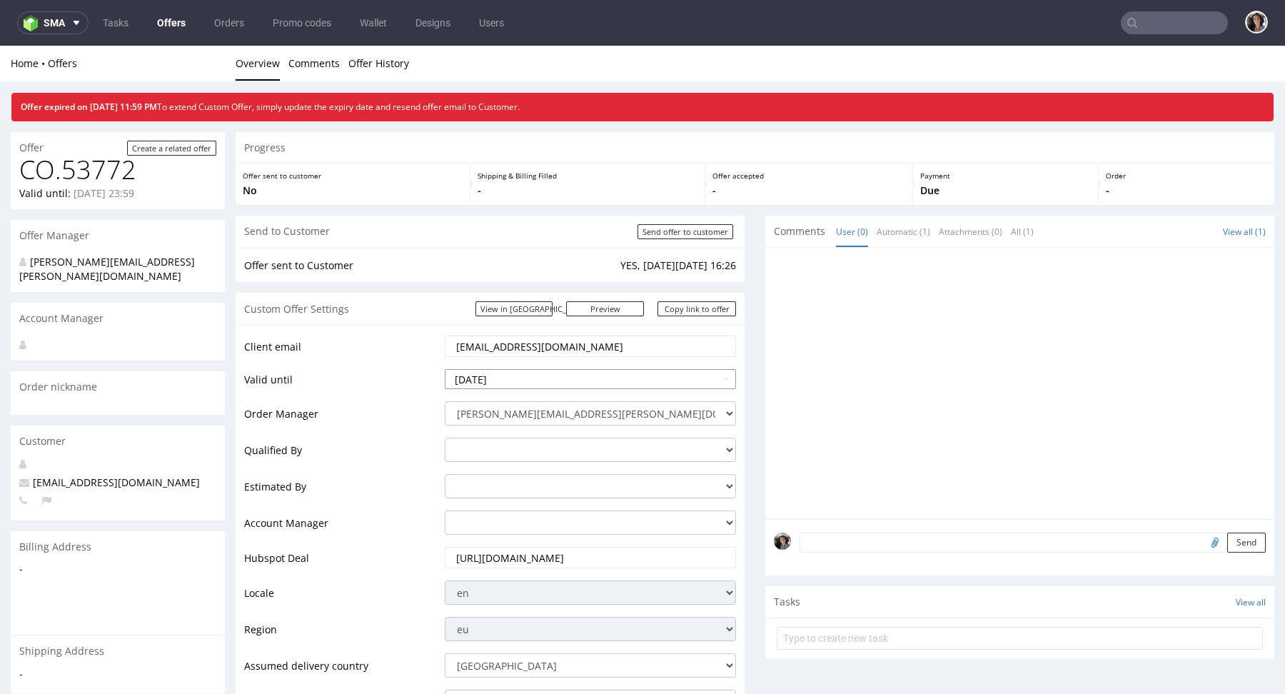
click at [522, 377] on input "[DATE]" at bounding box center [590, 379] width 291 height 20
click at [566, 360] on td "5" at bounding box center [564, 357] width 21 height 21
type input "[DATE]"
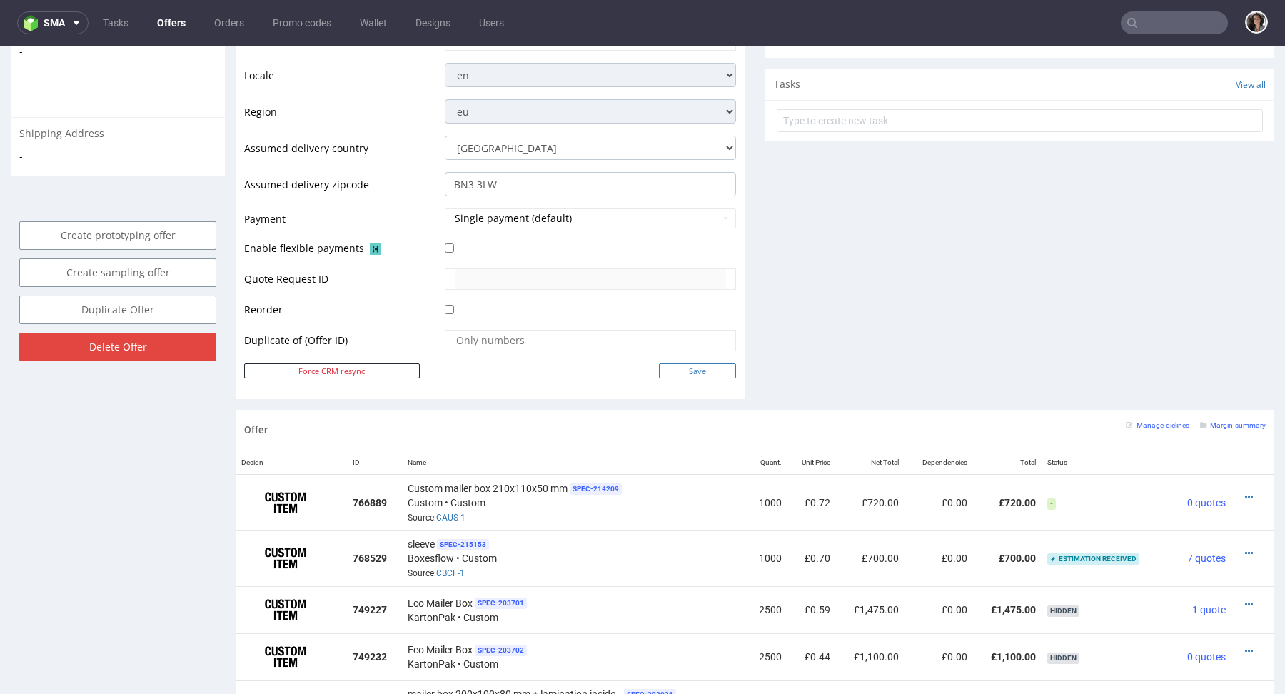
click at [689, 365] on input "Save" at bounding box center [697, 370] width 77 height 15
type input "In progress..."
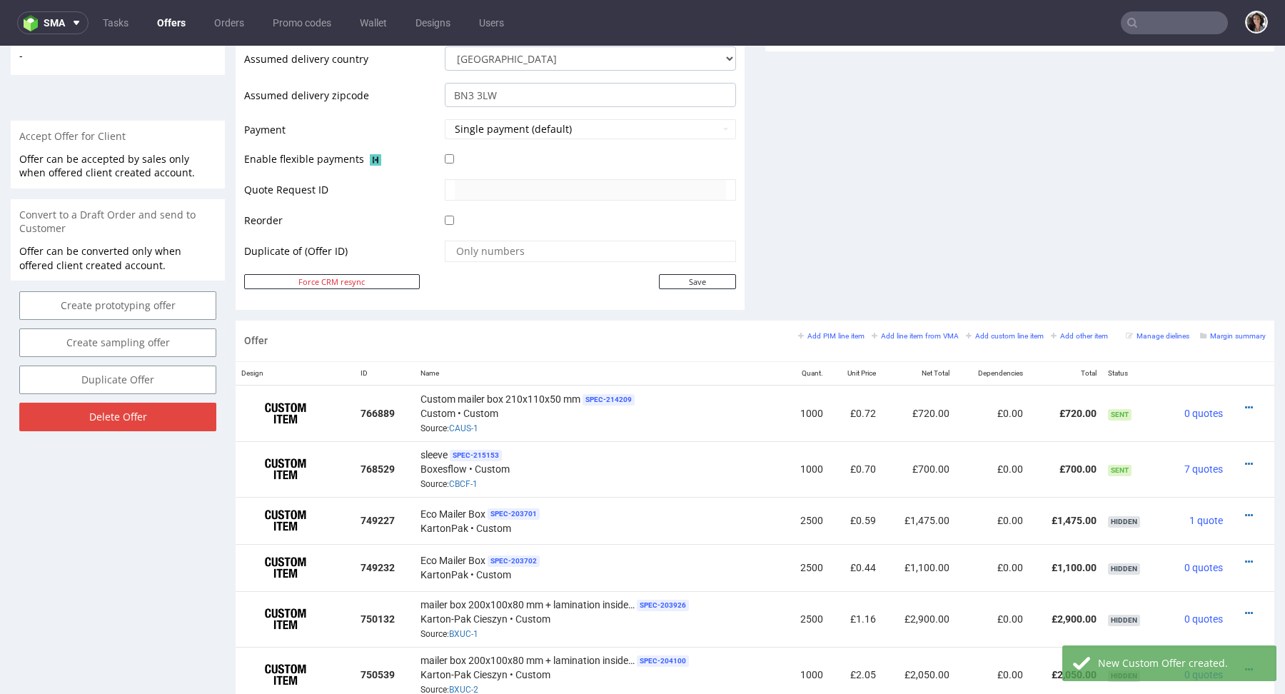
scroll to position [612, 0]
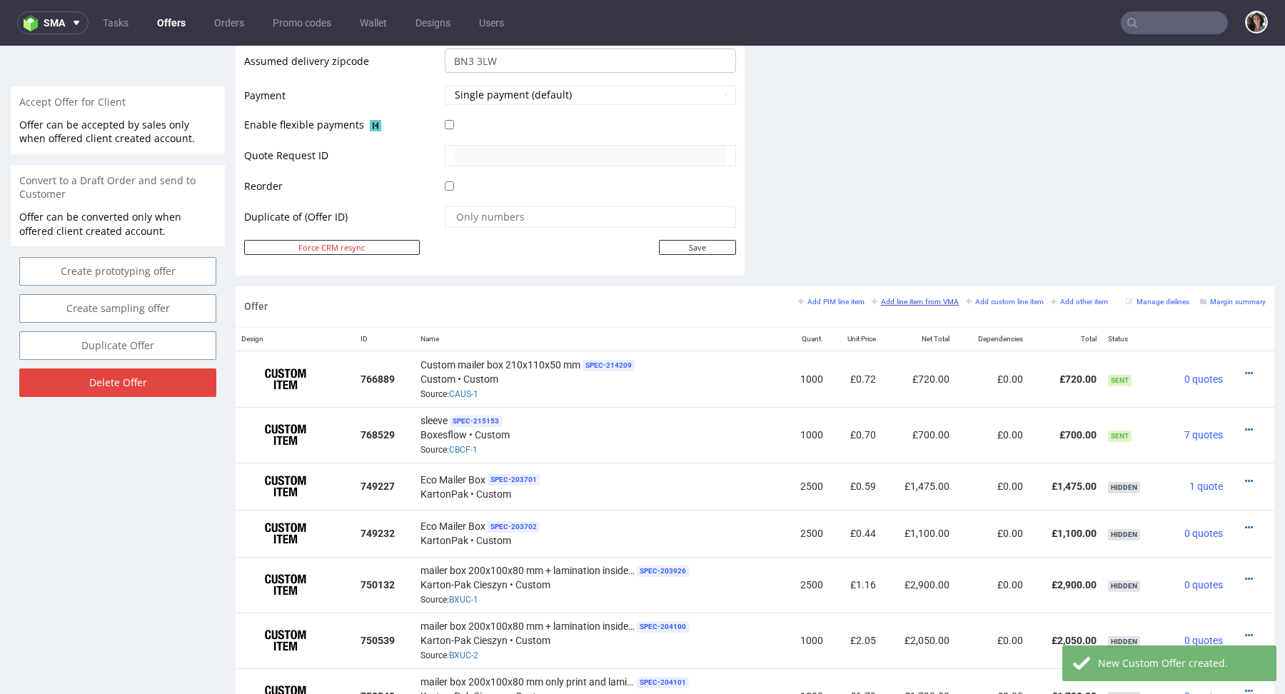
click at [930, 298] on small "Add line item from VMA" at bounding box center [914, 302] width 87 height 8
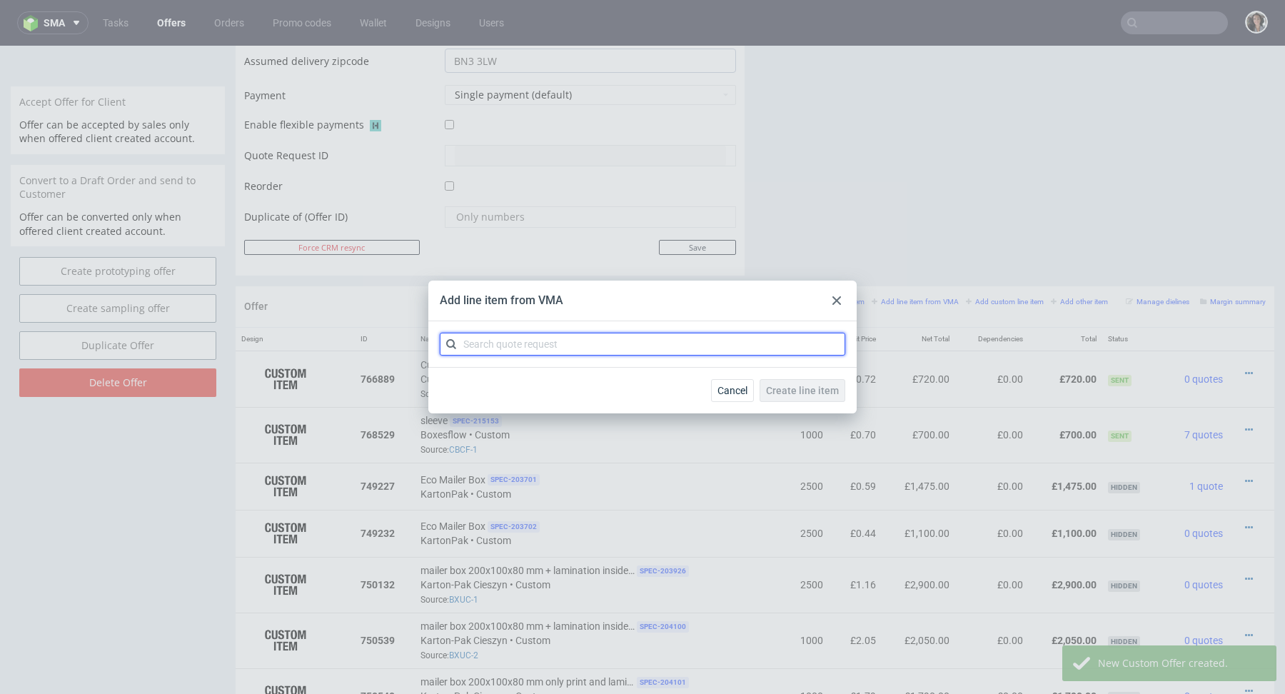
click at [602, 348] on input "text" at bounding box center [642, 344] width 405 height 23
paste input "CAUS-2"
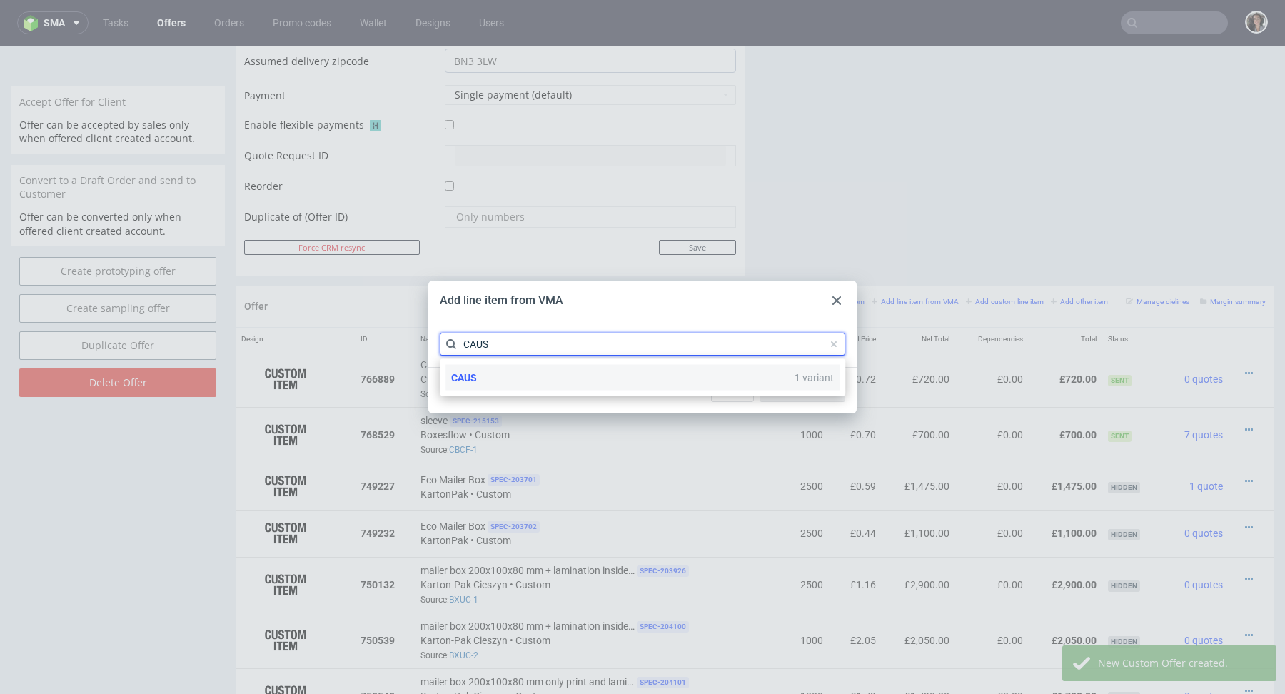
type input "CAUS"
click at [478, 375] on div "CAUS 1 variant" at bounding box center [642, 378] width 394 height 26
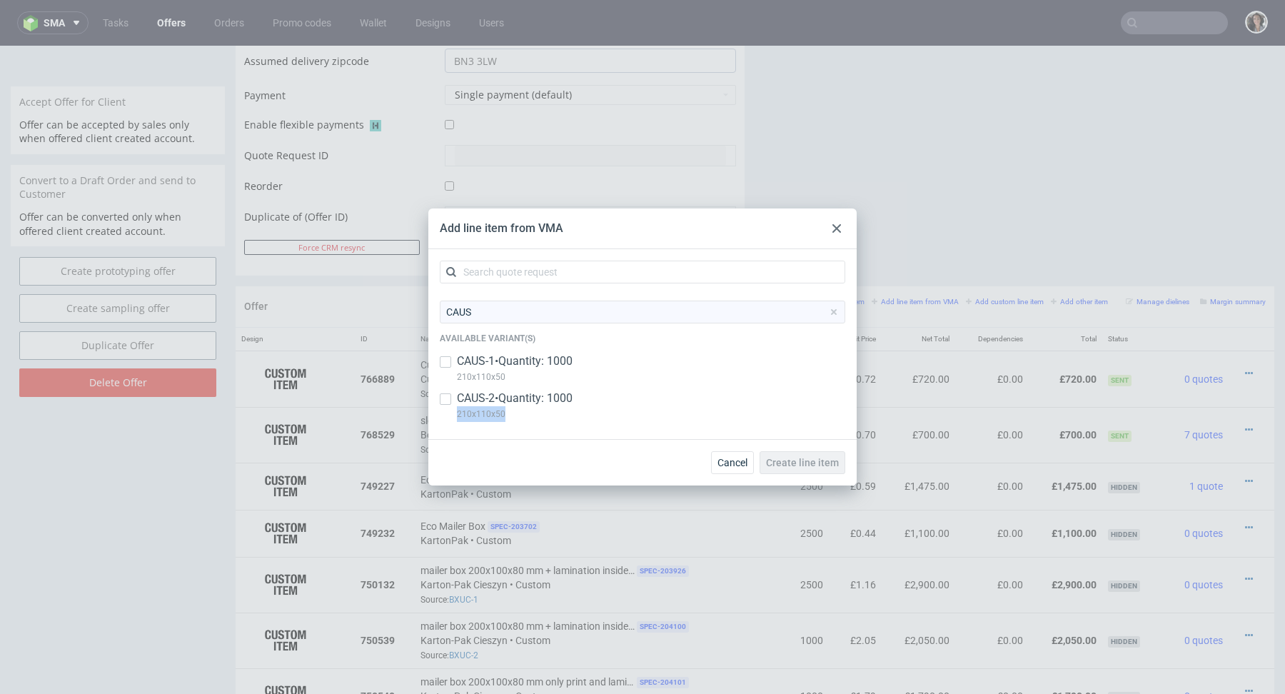
copy p "210x110x50"
drag, startPoint x: 532, startPoint y: 414, endPoint x: 452, endPoint y: 414, distance: 80.6
click at [452, 414] on div "CAUS-2 • Quantity: 1000 210x110x50" at bounding box center [642, 408] width 405 height 37
checkbox input "true"
click at [807, 462] on span "Create line item" at bounding box center [802, 462] width 73 height 10
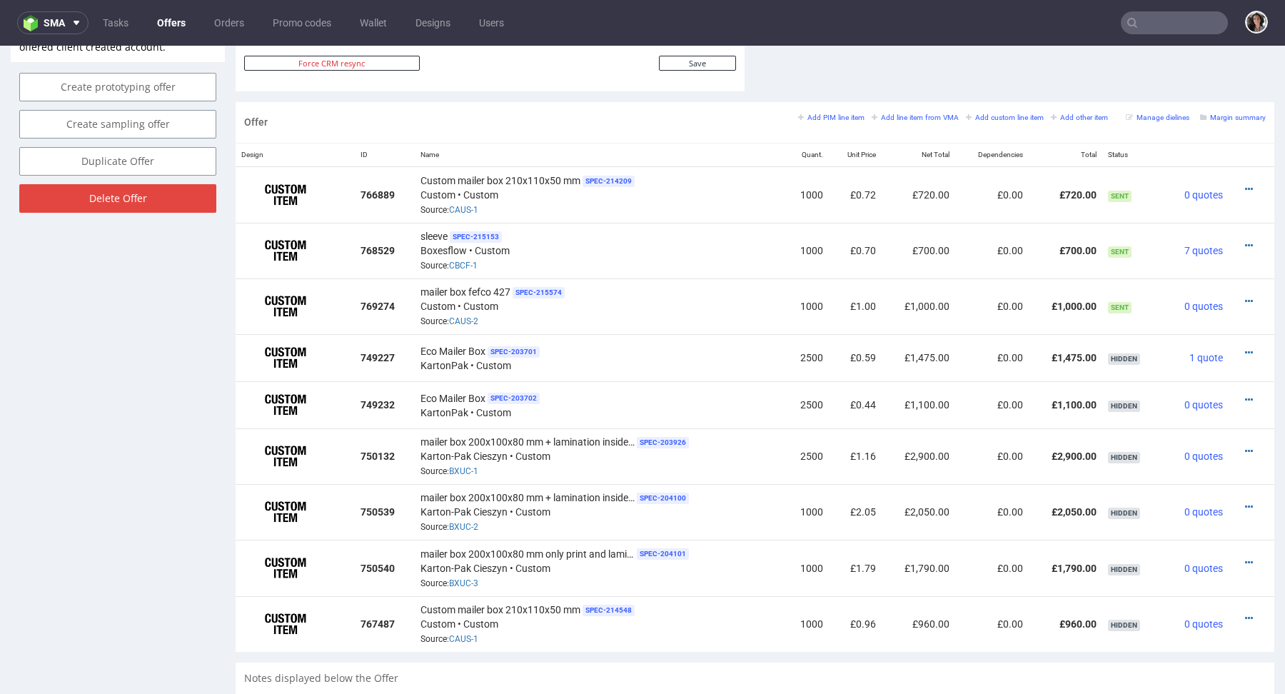
scroll to position [803, 0]
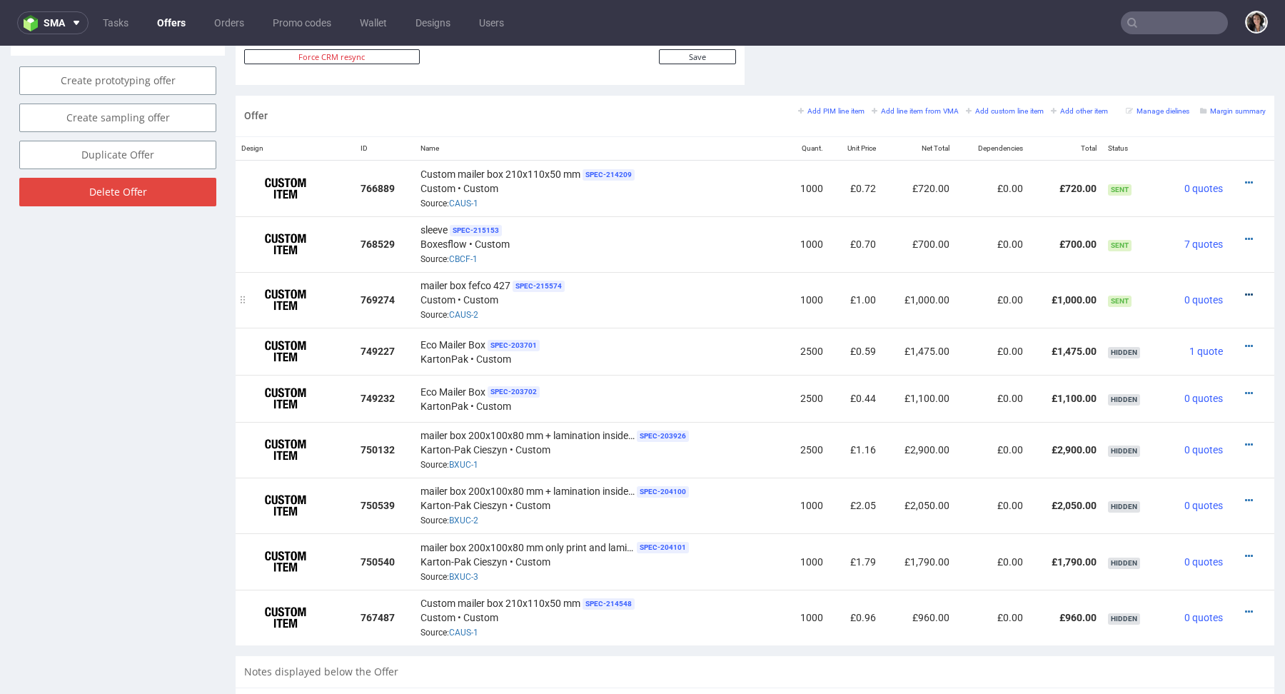
click at [1245, 291] on icon at bounding box center [1249, 295] width 8 height 10
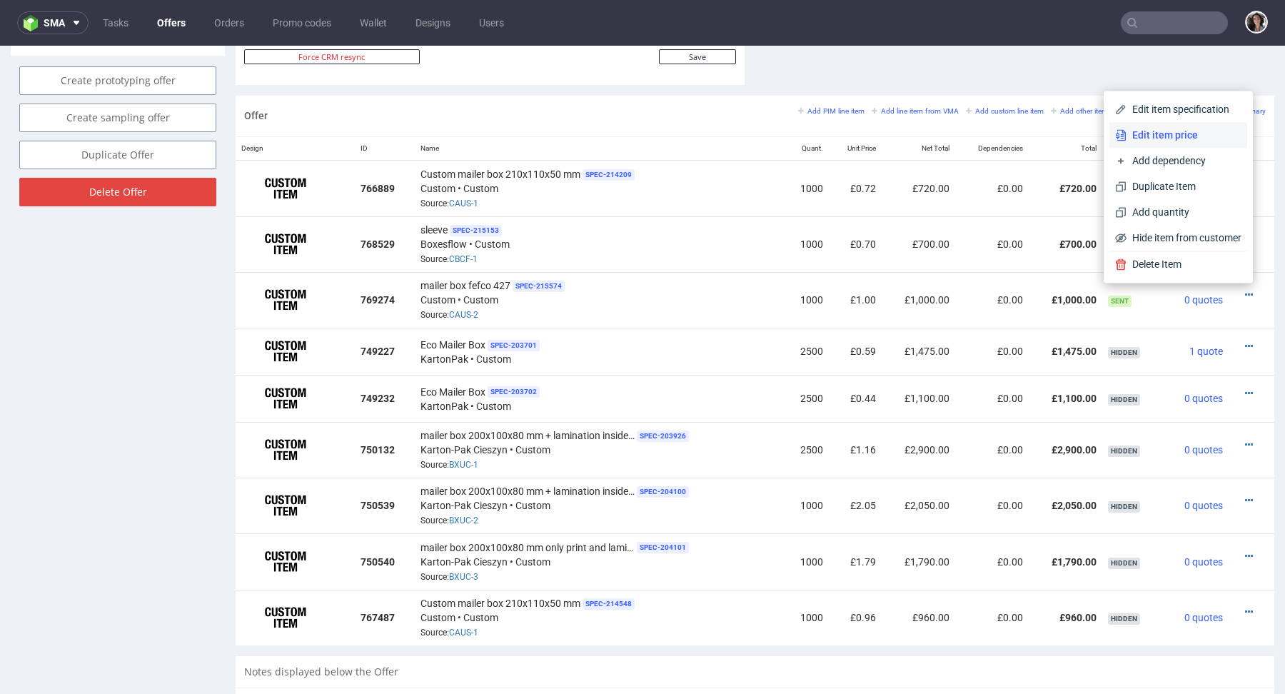
click at [1161, 141] on span "Edit item price" at bounding box center [1183, 135] width 115 height 14
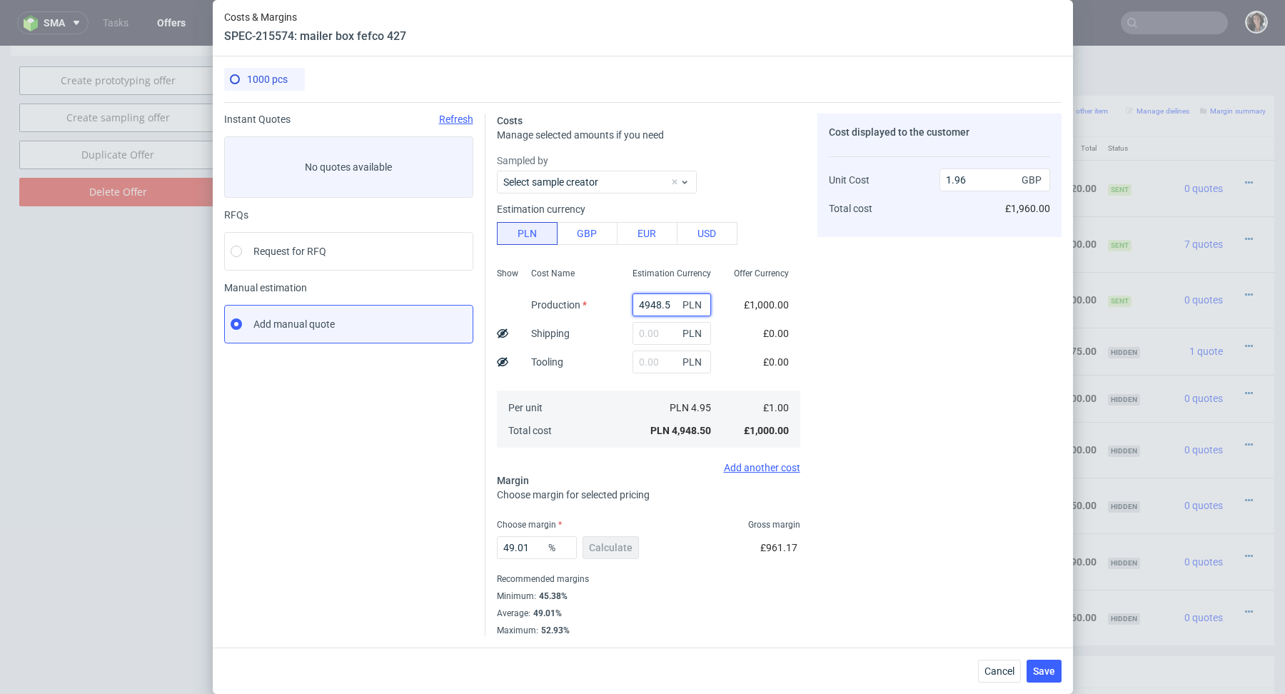
click at [662, 308] on input "4948.5" at bounding box center [671, 304] width 78 height 23
click at [672, 290] on div "4948.5 PLN" at bounding box center [671, 304] width 101 height 29
click at [670, 318] on div "4948.5 PLN" at bounding box center [671, 304] width 101 height 29
click at [670, 300] on input "4948.5" at bounding box center [671, 304] width 78 height 23
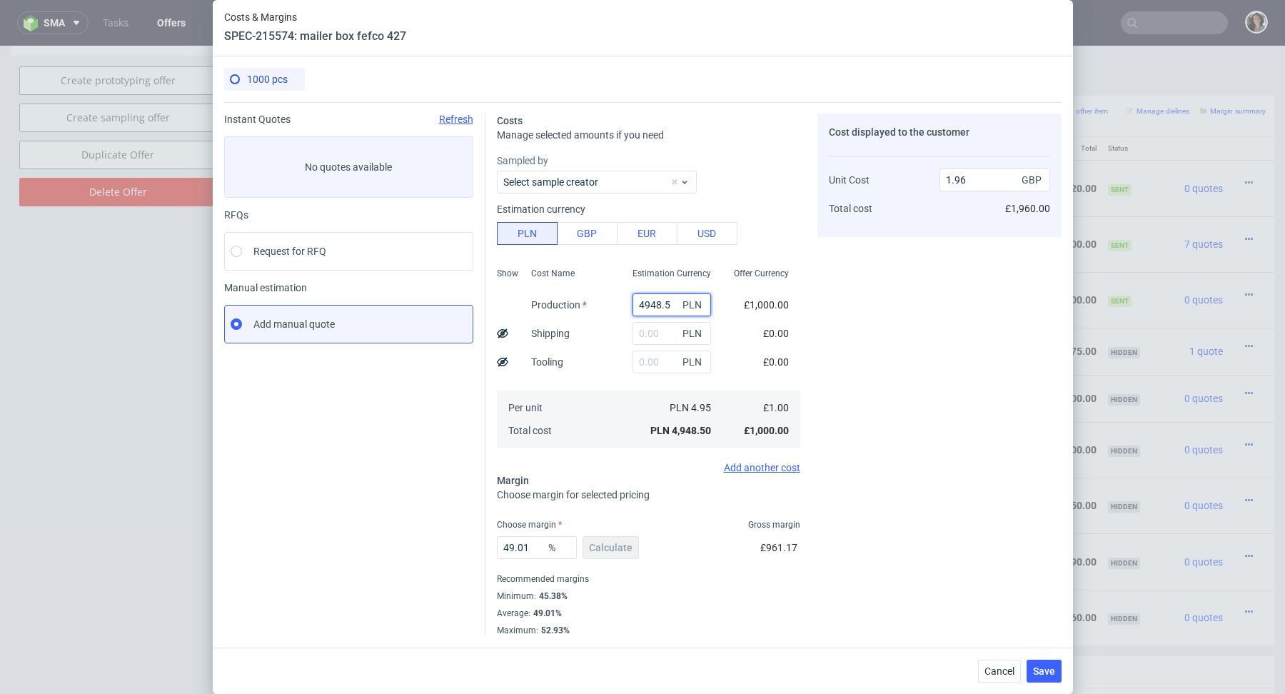
click at [670, 300] on input "4948.5" at bounding box center [671, 304] width 78 height 23
paste input "1220"
type input "1220"
type input "0.48"
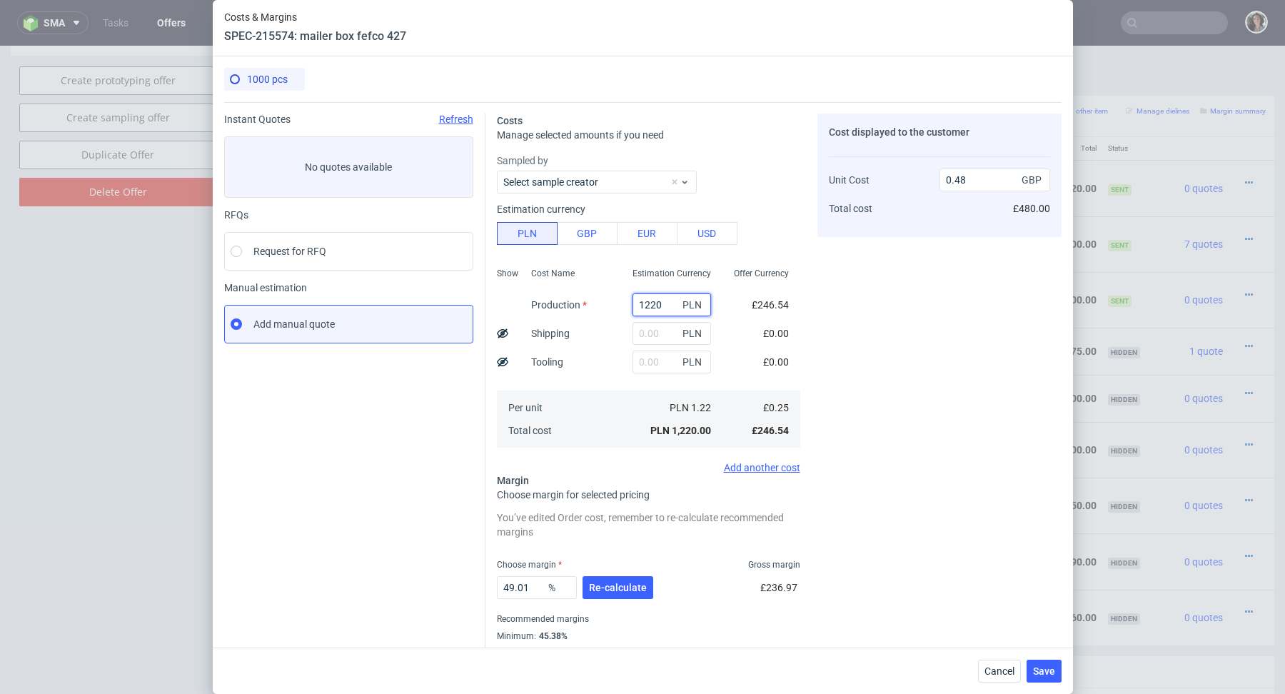
type input "1220"
click at [647, 367] on input "text" at bounding box center [671, 361] width 78 height 23
type input "105"
type input "0.49"
type input "1050"
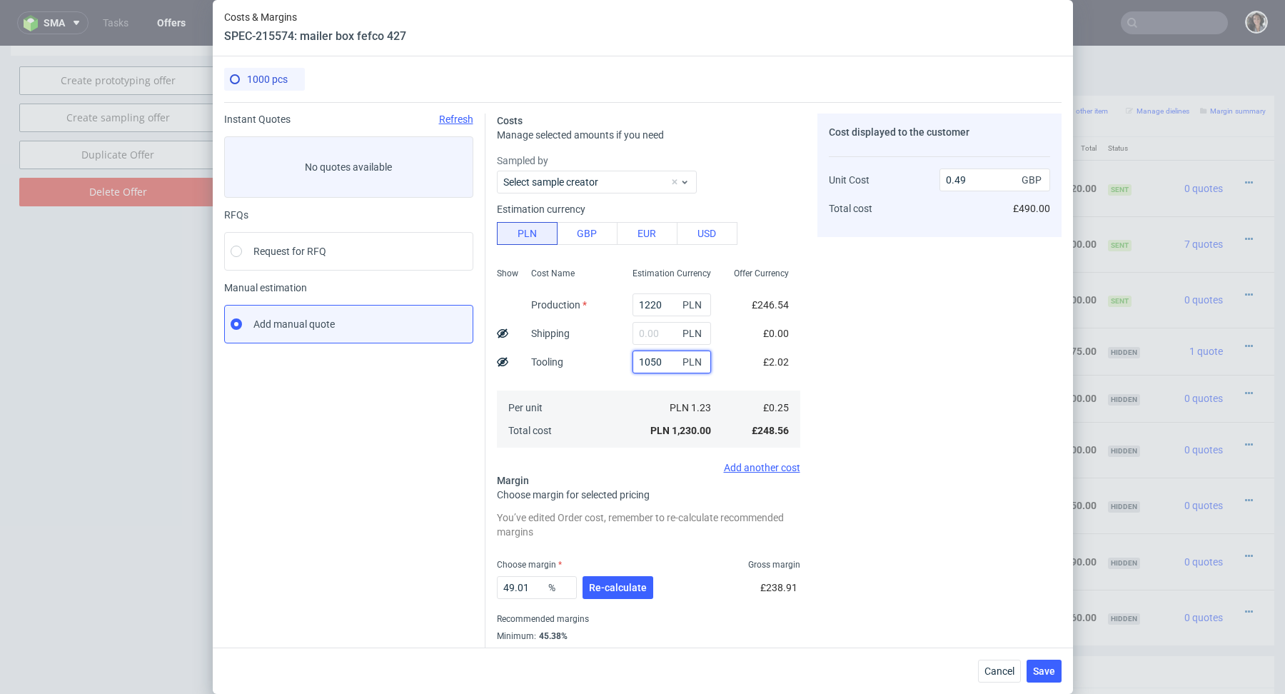
type input "0.9"
type input "1050"
click at [642, 336] on input "text" at bounding box center [671, 333] width 78 height 23
click at [622, 592] on span "Re-calculate" at bounding box center [618, 587] width 58 height 10
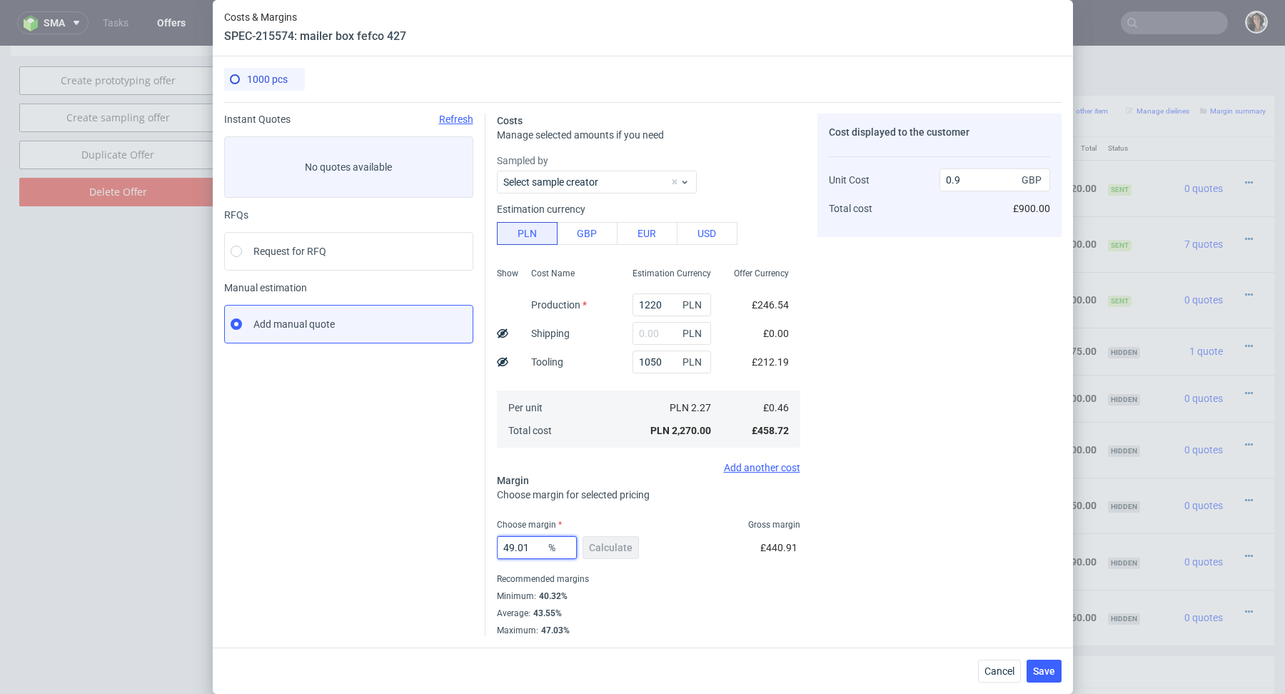
drag, startPoint x: 535, startPoint y: 547, endPoint x: 457, endPoint y: 547, distance: 78.5
click at [457, 547] on div "Instant Quotes Refresh No quotes available RFQs Request for RFQ Manual estimati…" at bounding box center [642, 369] width 837 height 534
type input "44"
type input "0.82"
type input "44"
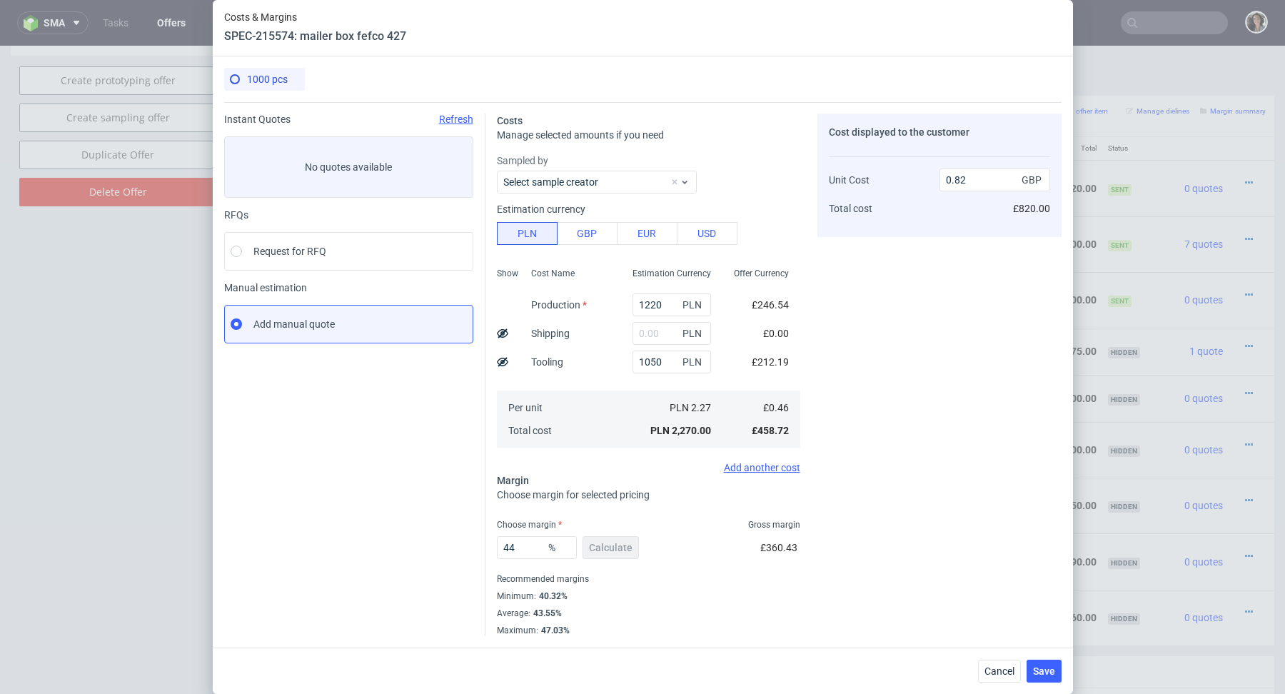
click at [586, 602] on div "Minimum : 40.32%" at bounding box center [648, 595] width 303 height 17
click at [1053, 667] on span "Save" at bounding box center [1044, 671] width 22 height 10
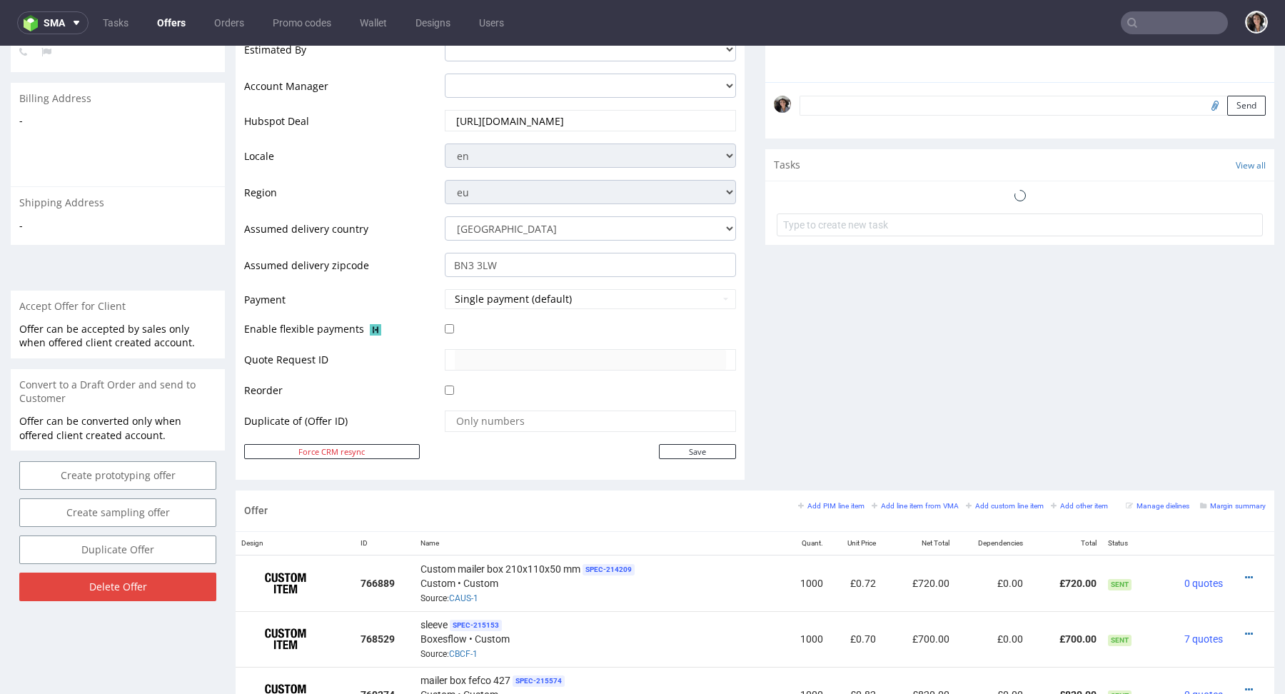
scroll to position [764, 0]
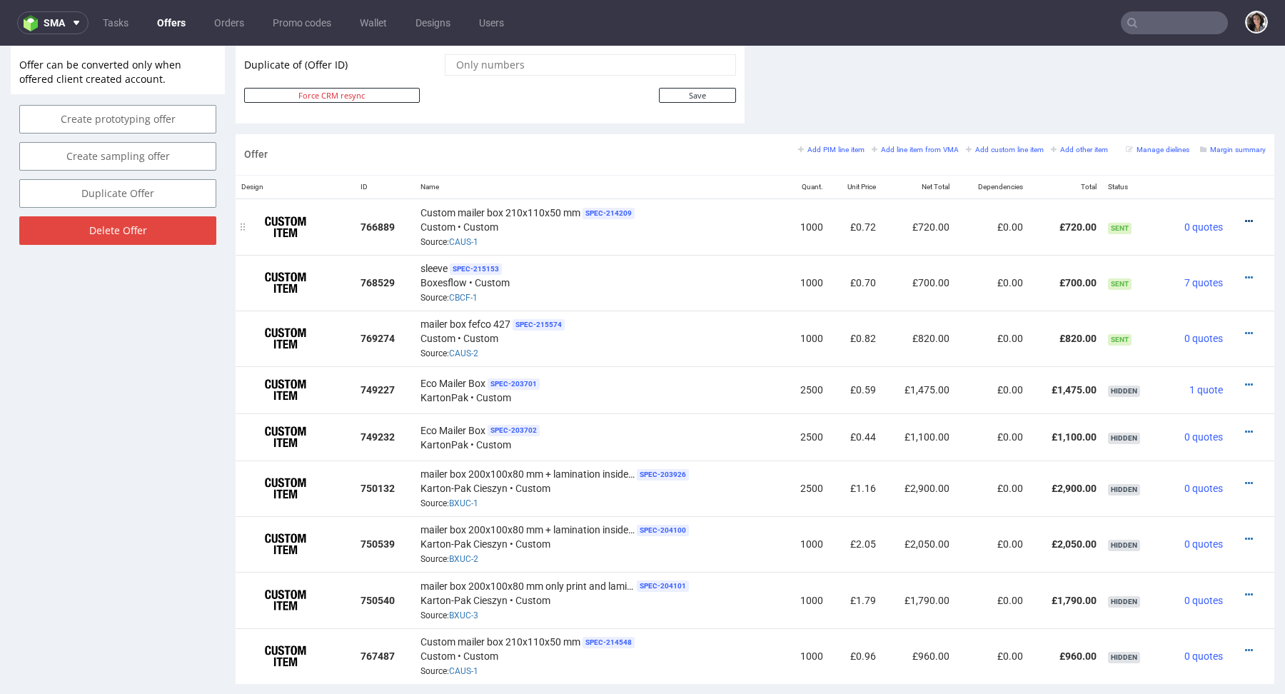
click at [1245, 220] on icon at bounding box center [1249, 221] width 8 height 10
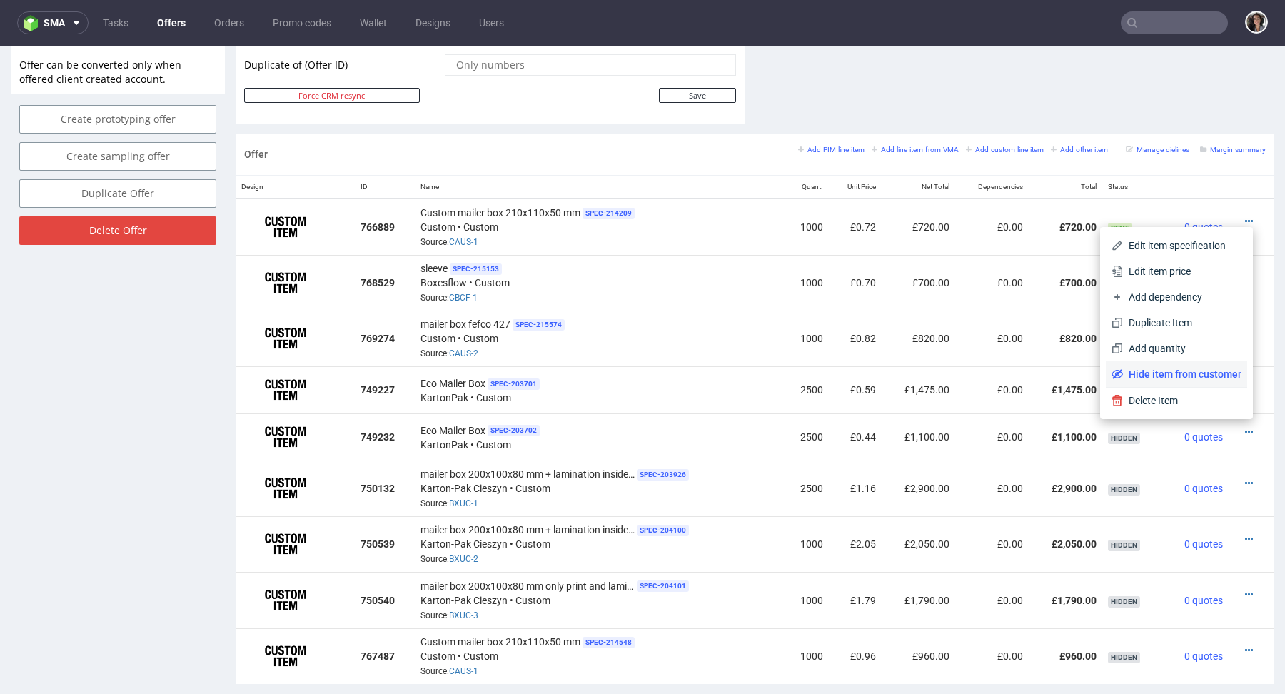
click at [1165, 374] on span "Hide item from customer" at bounding box center [1182, 374] width 118 height 14
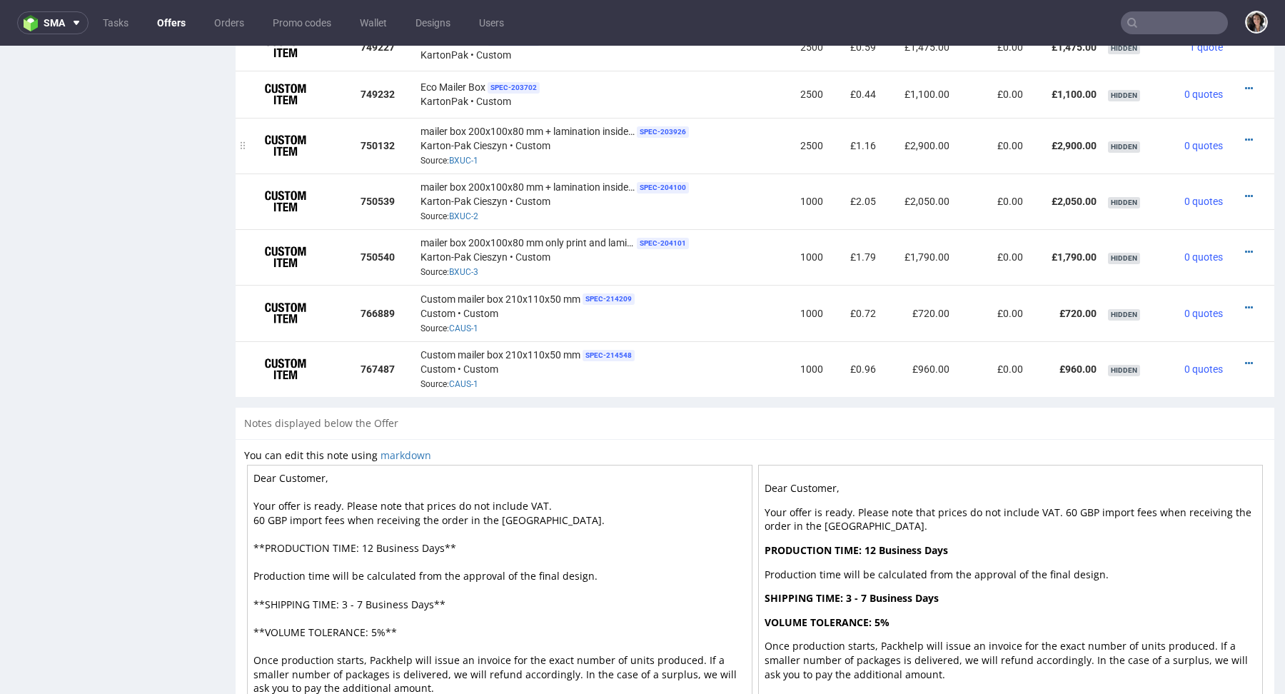
scroll to position [1125, 0]
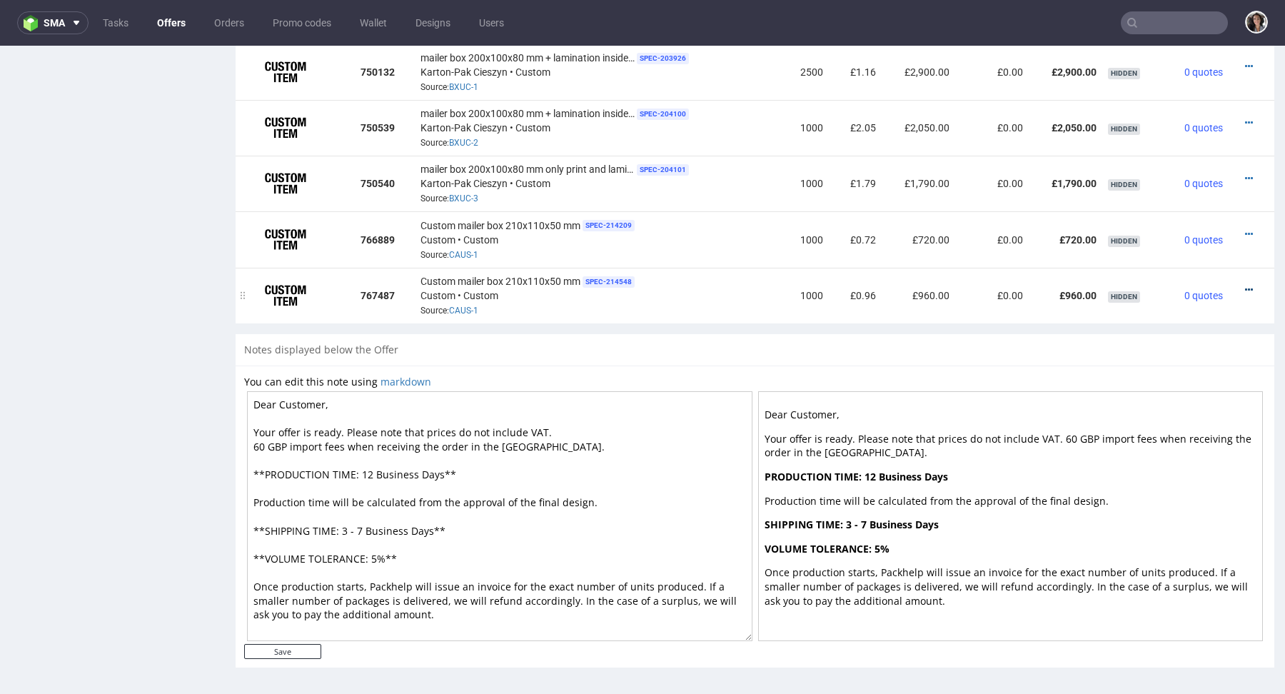
click at [1245, 288] on icon at bounding box center [1249, 290] width 8 height 10
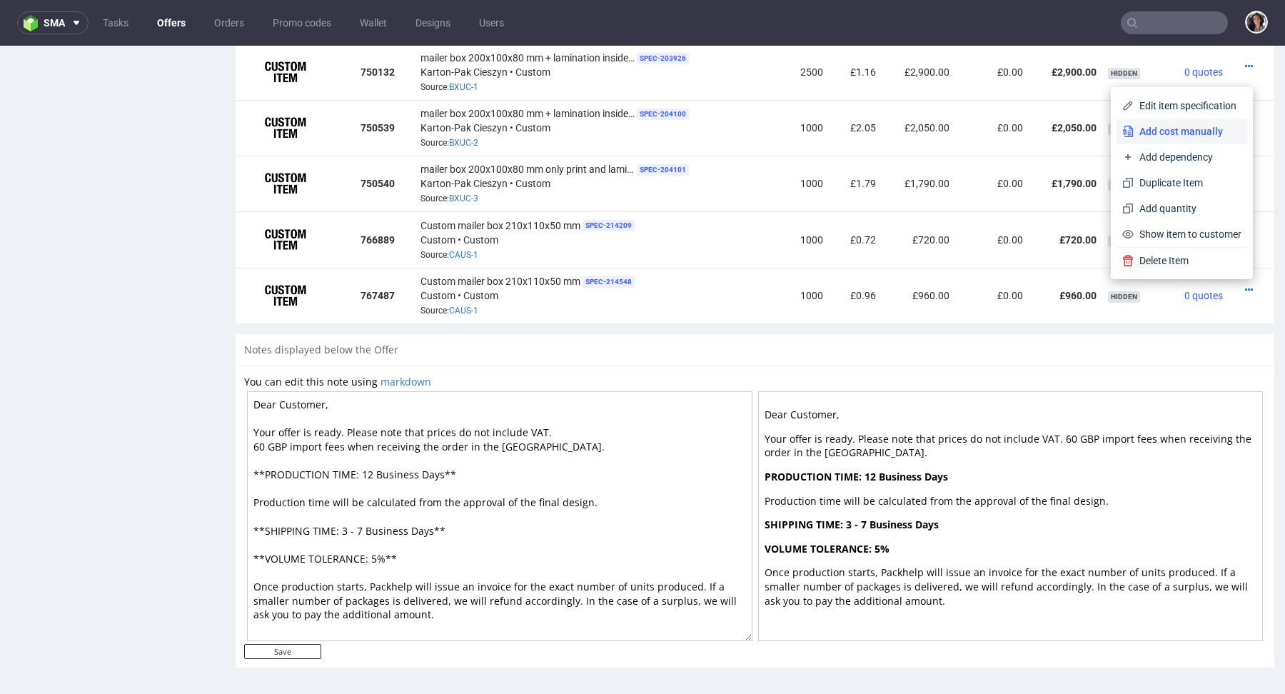
click at [1158, 131] on span "Add cost manually" at bounding box center [1187, 131] width 108 height 14
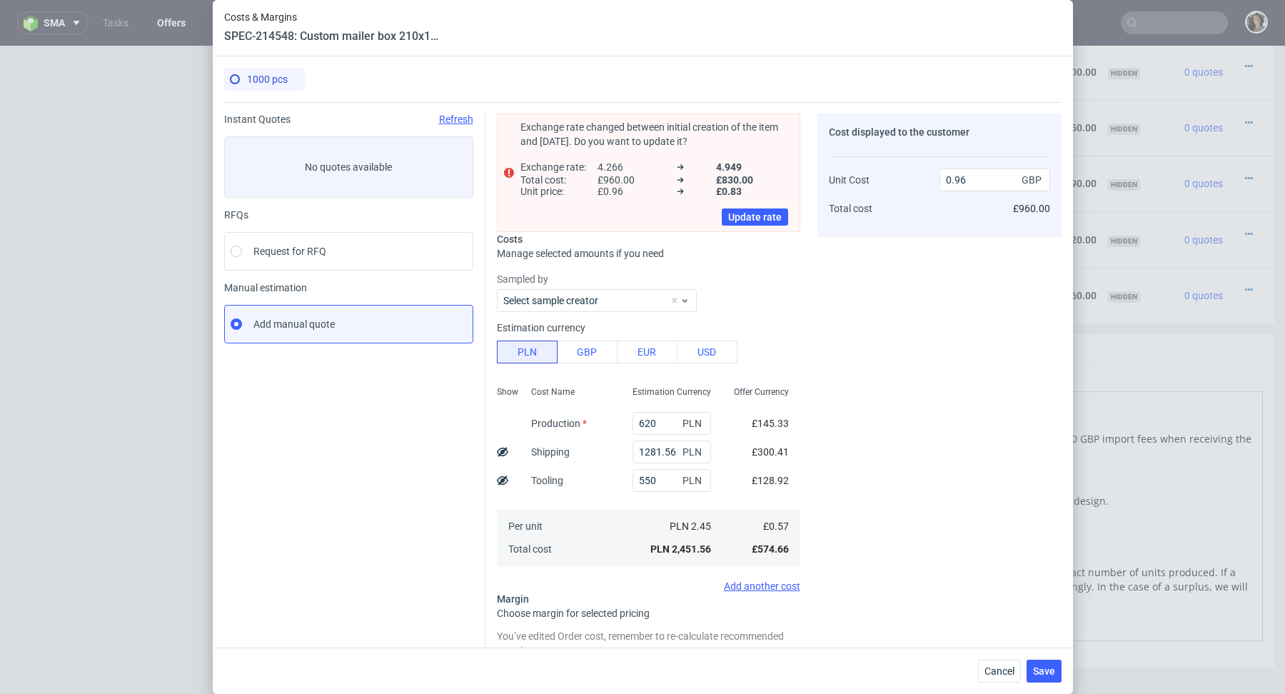
scroll to position [0, 0]
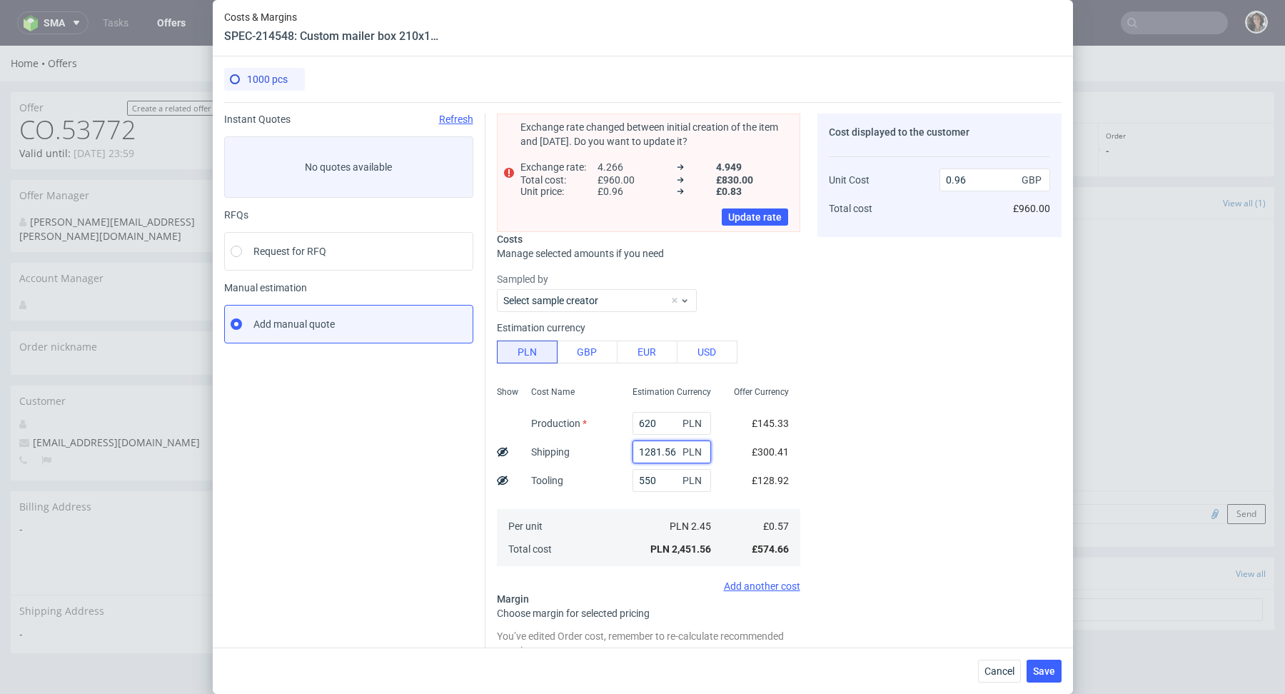
click at [655, 450] on input "1281.56" at bounding box center [671, 451] width 78 height 23
click at [1004, 676] on span "Cancel" at bounding box center [999, 671] width 30 height 10
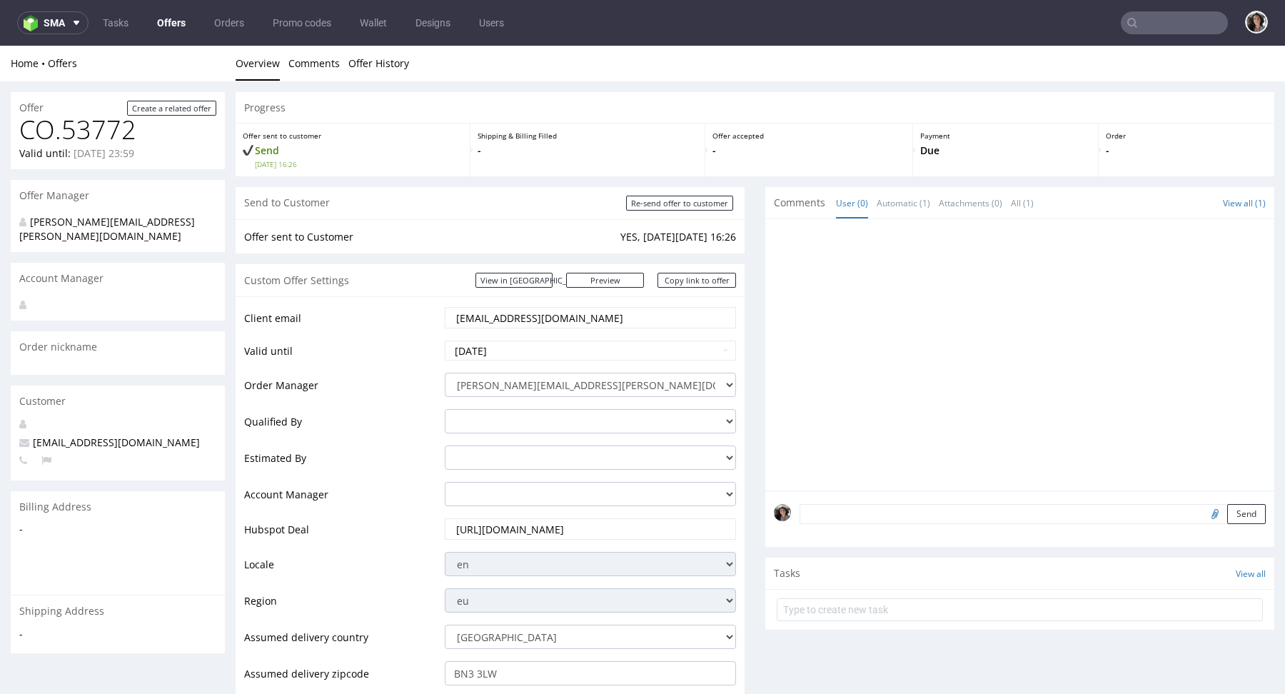
scroll to position [804, 0]
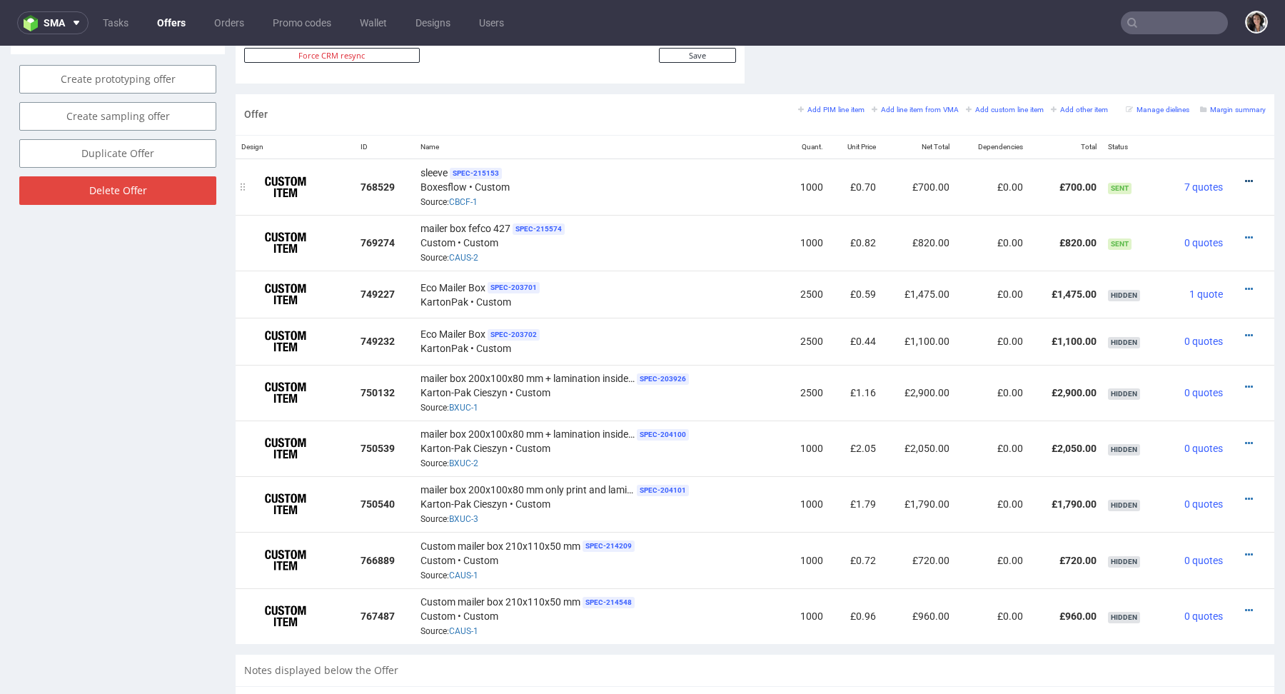
click at [1245, 176] on icon at bounding box center [1249, 181] width 8 height 10
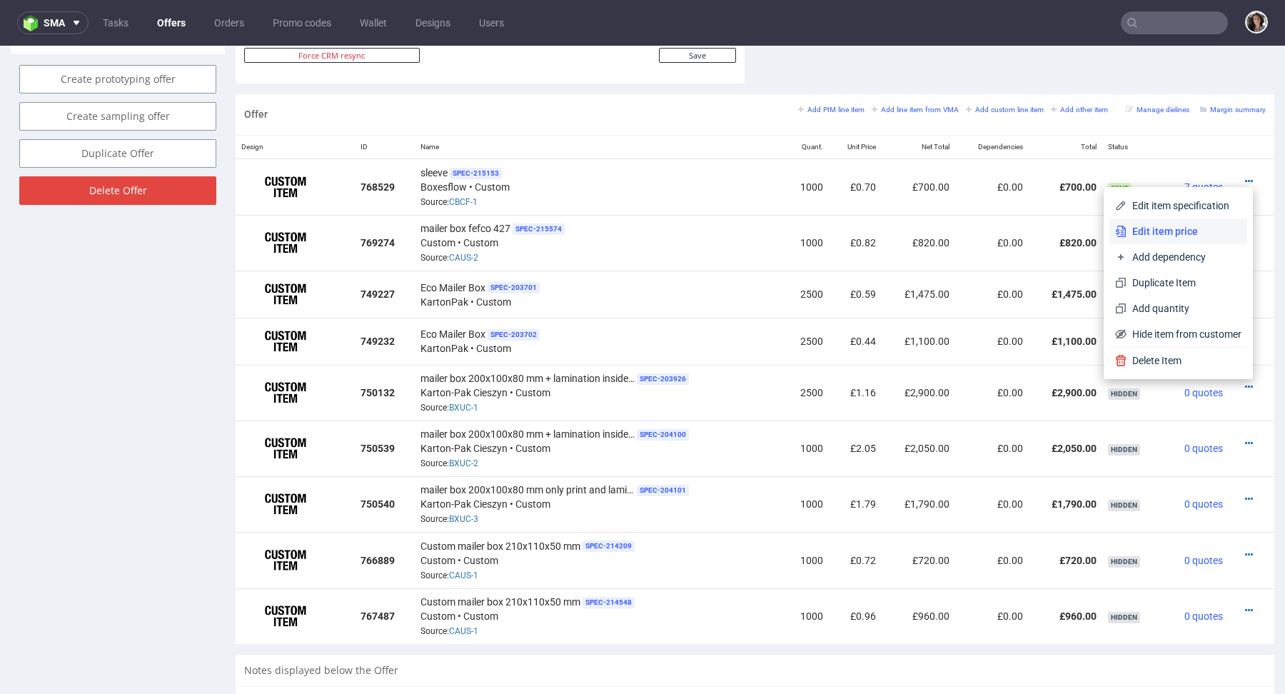
click at [1158, 228] on span "Edit item price" at bounding box center [1183, 231] width 115 height 14
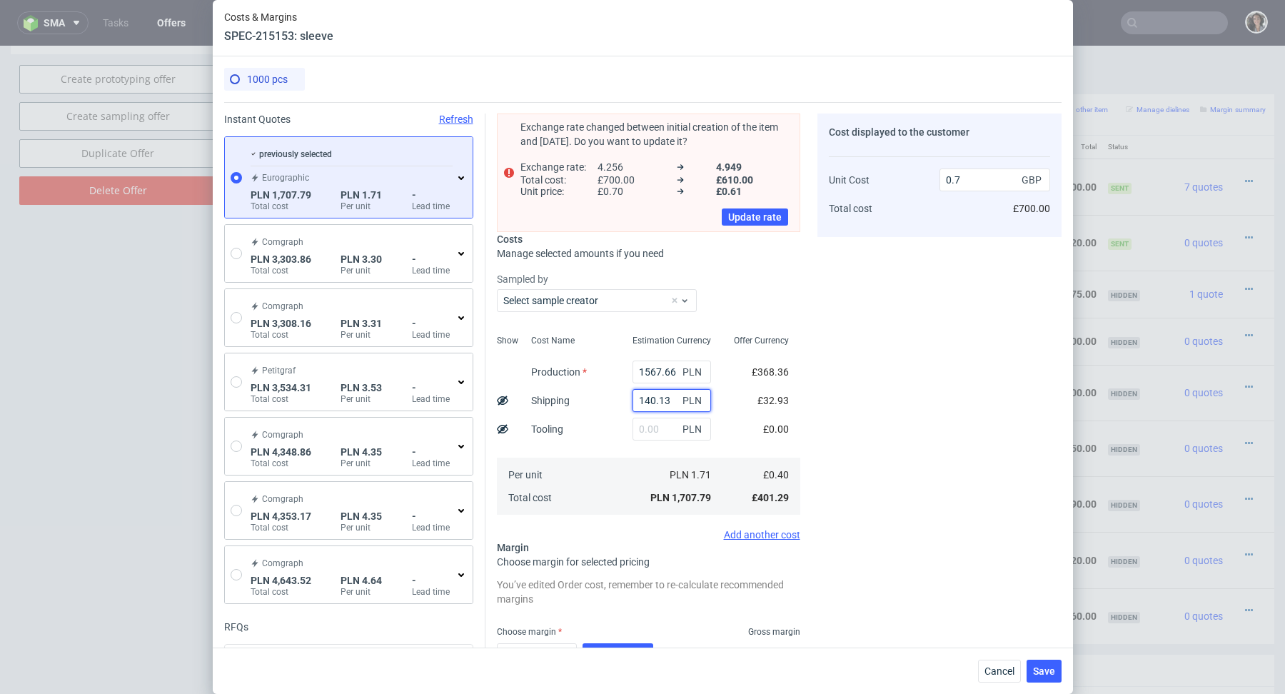
click at [649, 400] on input "140.13" at bounding box center [671, 400] width 78 height 23
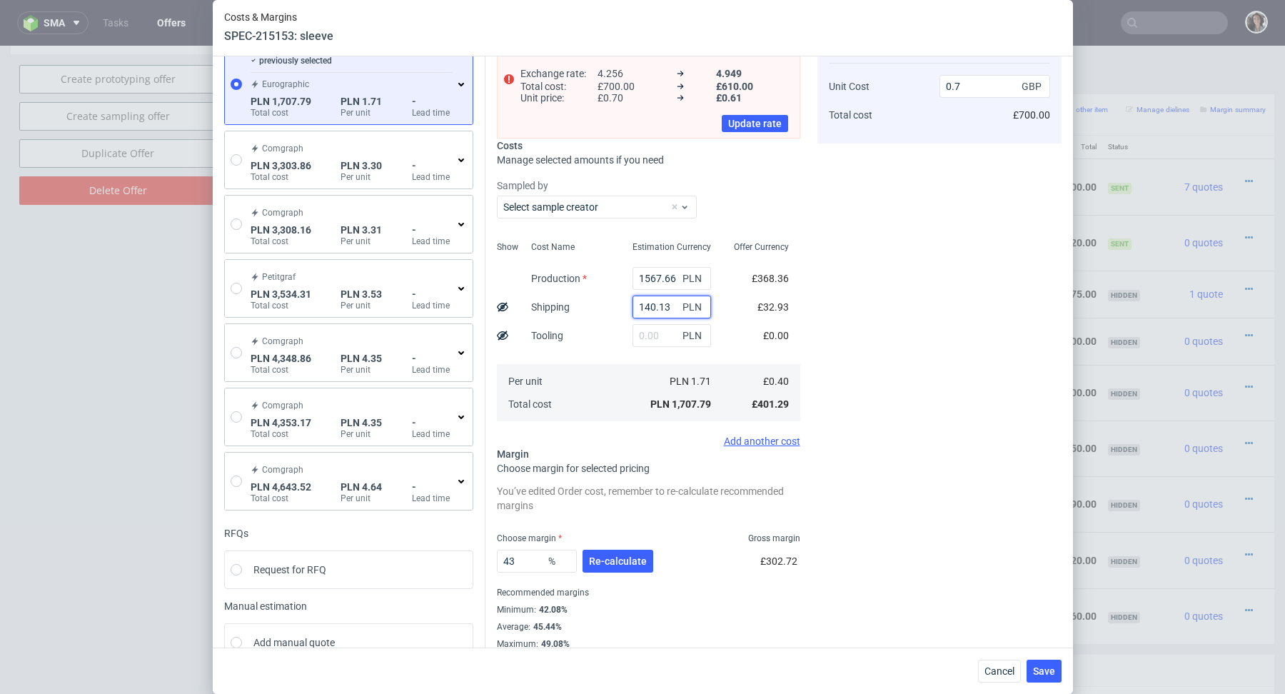
scroll to position [95, 0]
click at [1005, 674] on span "Cancel" at bounding box center [999, 671] width 30 height 10
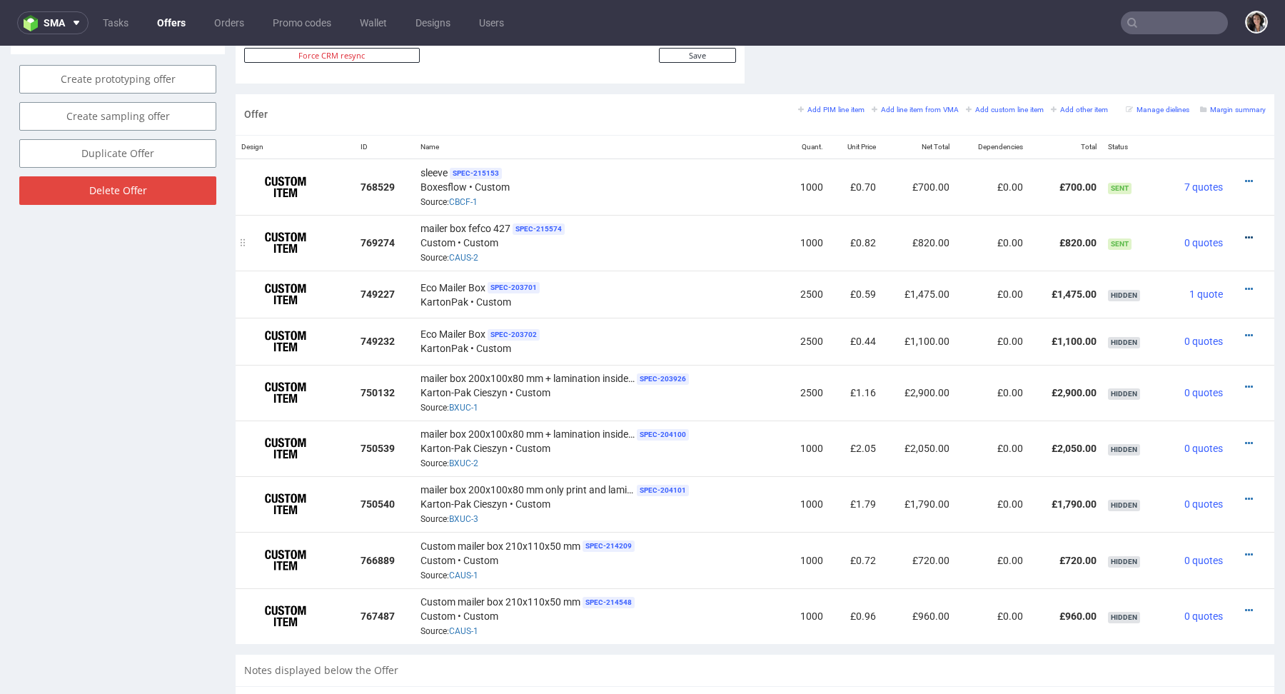
click at [1245, 233] on icon at bounding box center [1249, 238] width 8 height 10
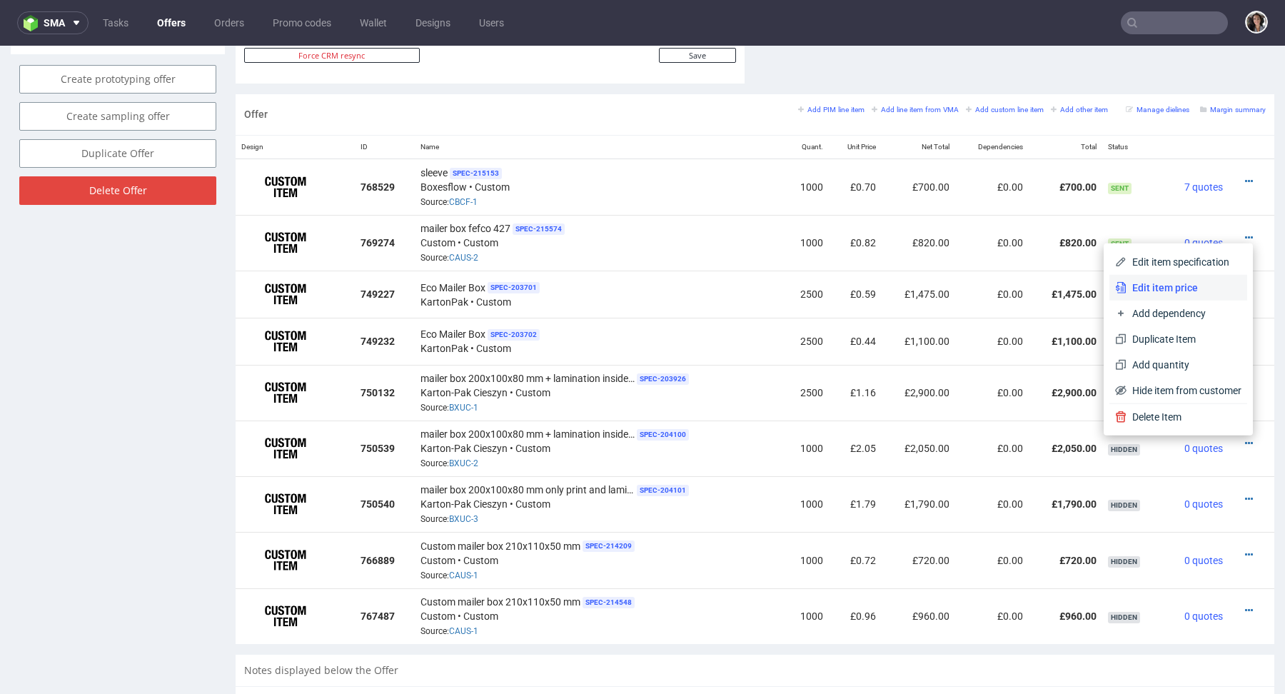
click at [1182, 292] on span "Edit item price" at bounding box center [1183, 287] width 115 height 14
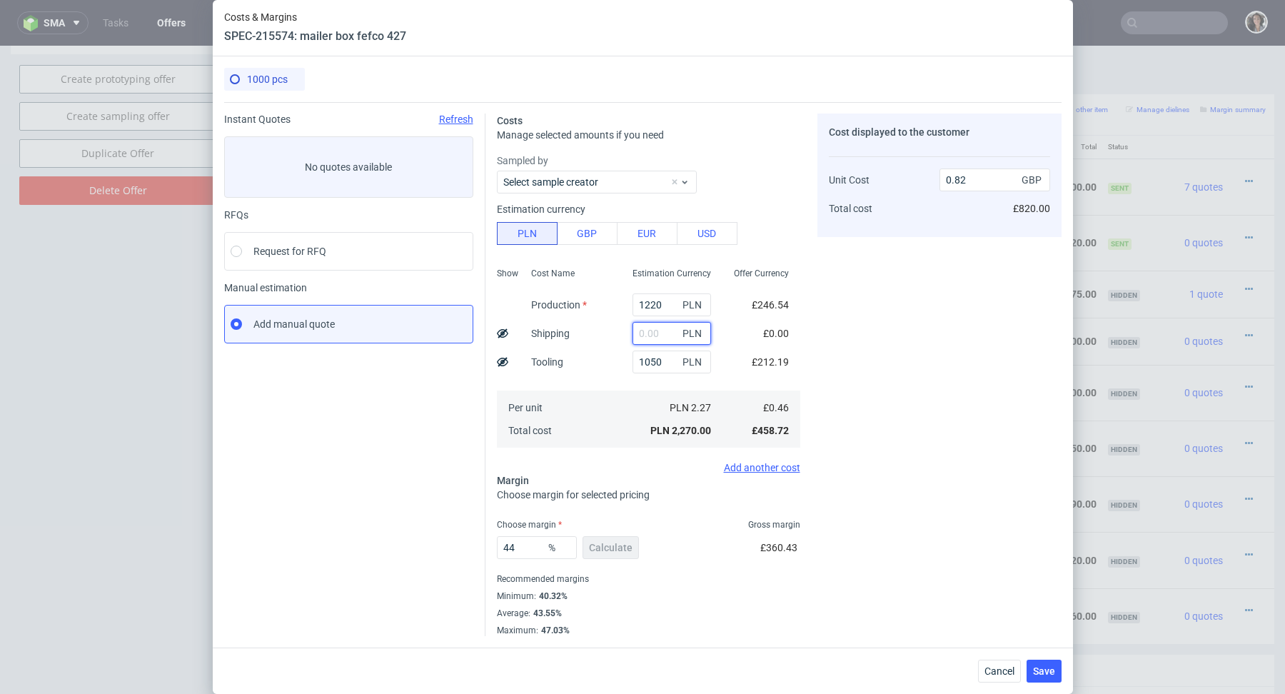
click at [660, 333] on input "text" at bounding box center [671, 333] width 78 height 23
paste input "1281.56"
type input "1281.56"
type input "1.28"
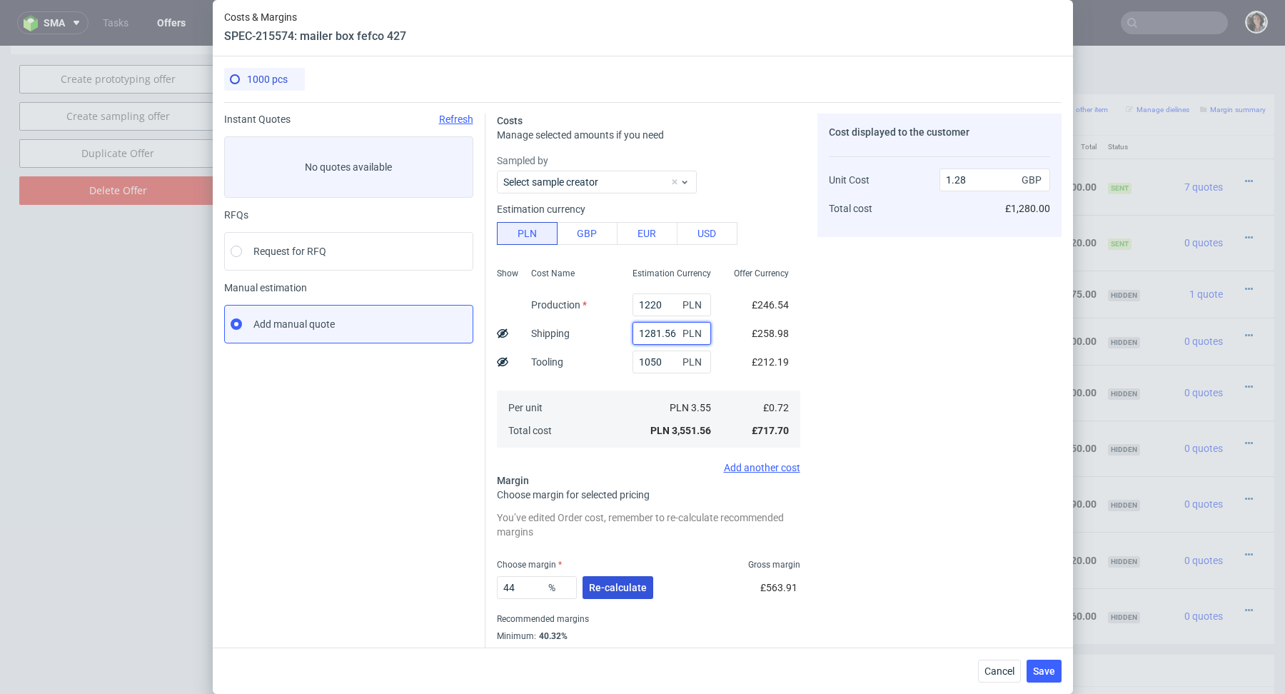
type input "1281.56"
click at [610, 586] on span "Re-calculate" at bounding box center [618, 587] width 58 height 10
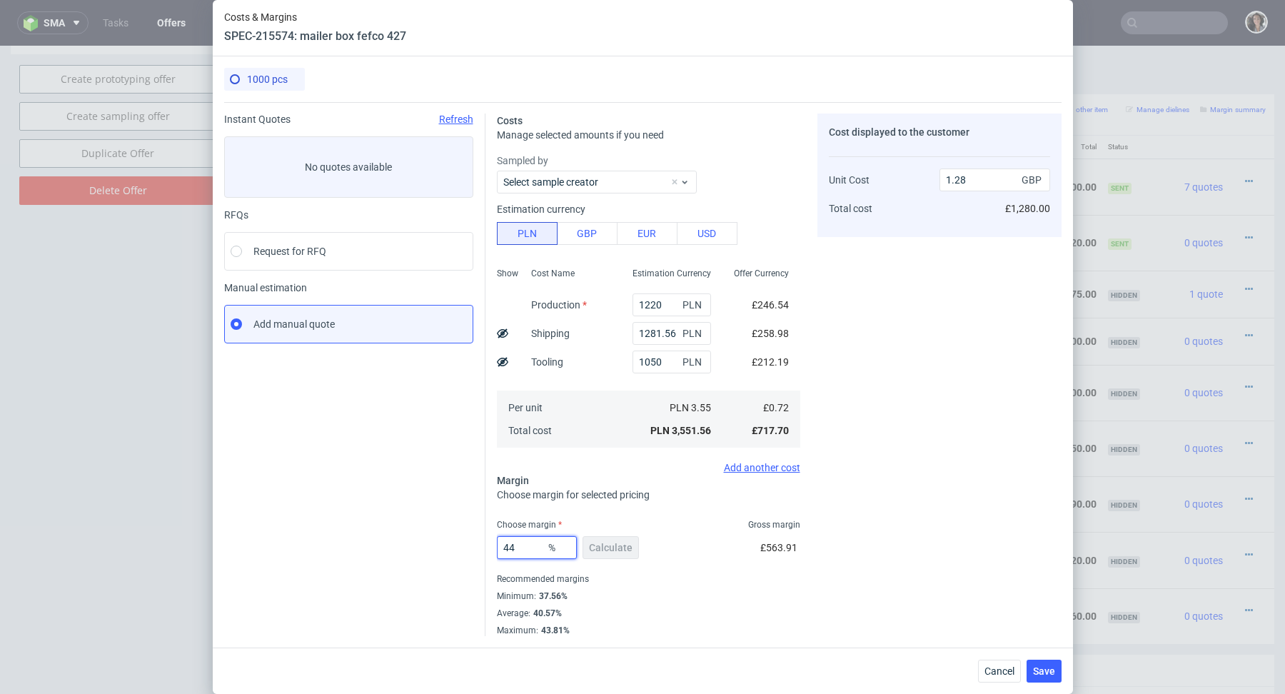
drag, startPoint x: 530, startPoint y: 552, endPoint x: 465, endPoint y: 552, distance: 64.9
click at [465, 552] on div "Instant Quotes Refresh No quotes available RFQs Request for RFQ Manual estimati…" at bounding box center [642, 369] width 837 height 534
type input "40"
type input "1.2"
type input "40"
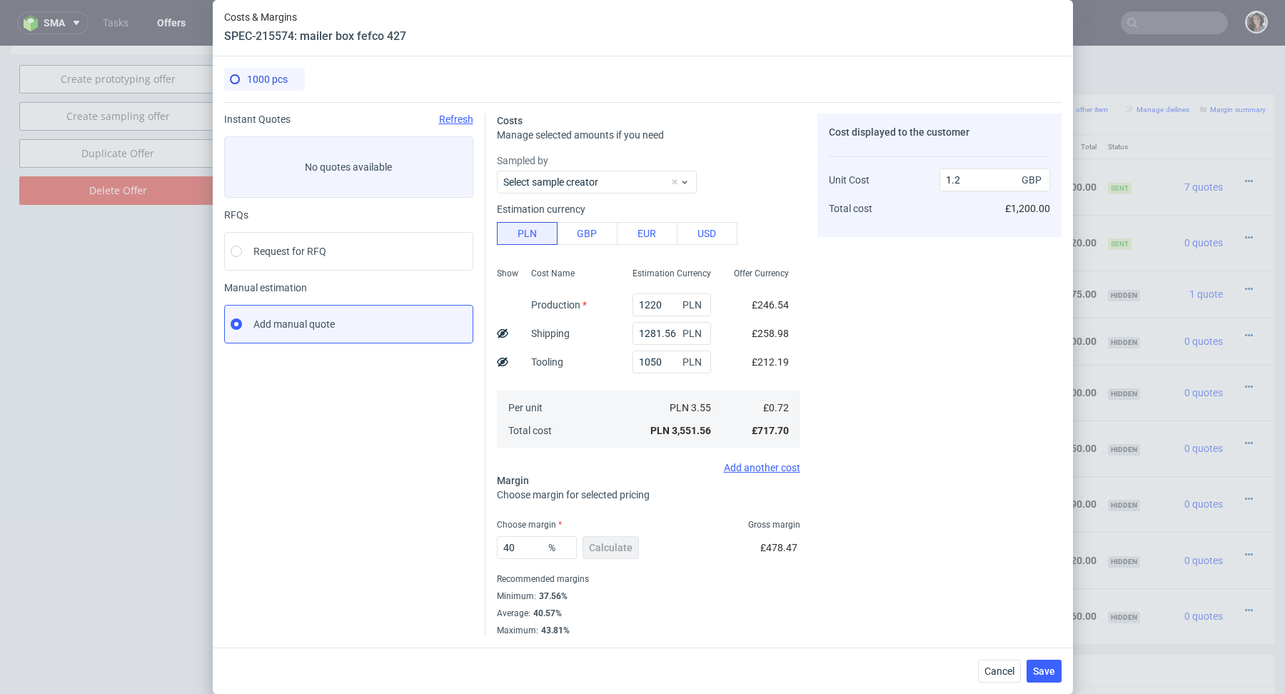
click at [738, 637] on div "1000 pcs Instant Quotes Refresh No quotes available RFQs Request for RFQ Manual…" at bounding box center [643, 351] width 860 height 591
click at [1046, 668] on span "Save" at bounding box center [1044, 671] width 22 height 10
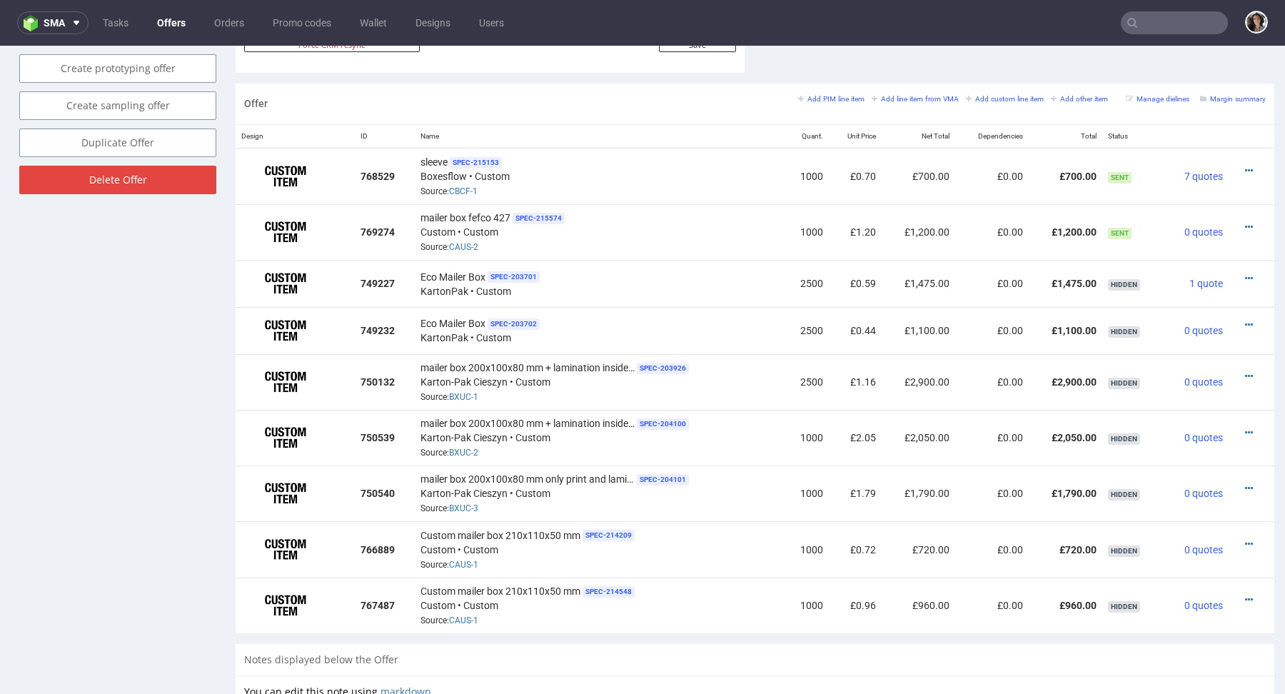
scroll to position [814, 0]
copy span "Custom mailer box 210x110x50 mm"
drag, startPoint x: 579, startPoint y: 589, endPoint x: 418, endPoint y: 592, distance: 160.6
click at [420, 592] on div "Custom mailer box 210x110x50 mm SPEC- 214548 Custom • Custom Source: CAUS-1" at bounding box center [599, 606] width 358 height 44
click at [1245, 225] on icon at bounding box center [1249, 228] width 8 height 10
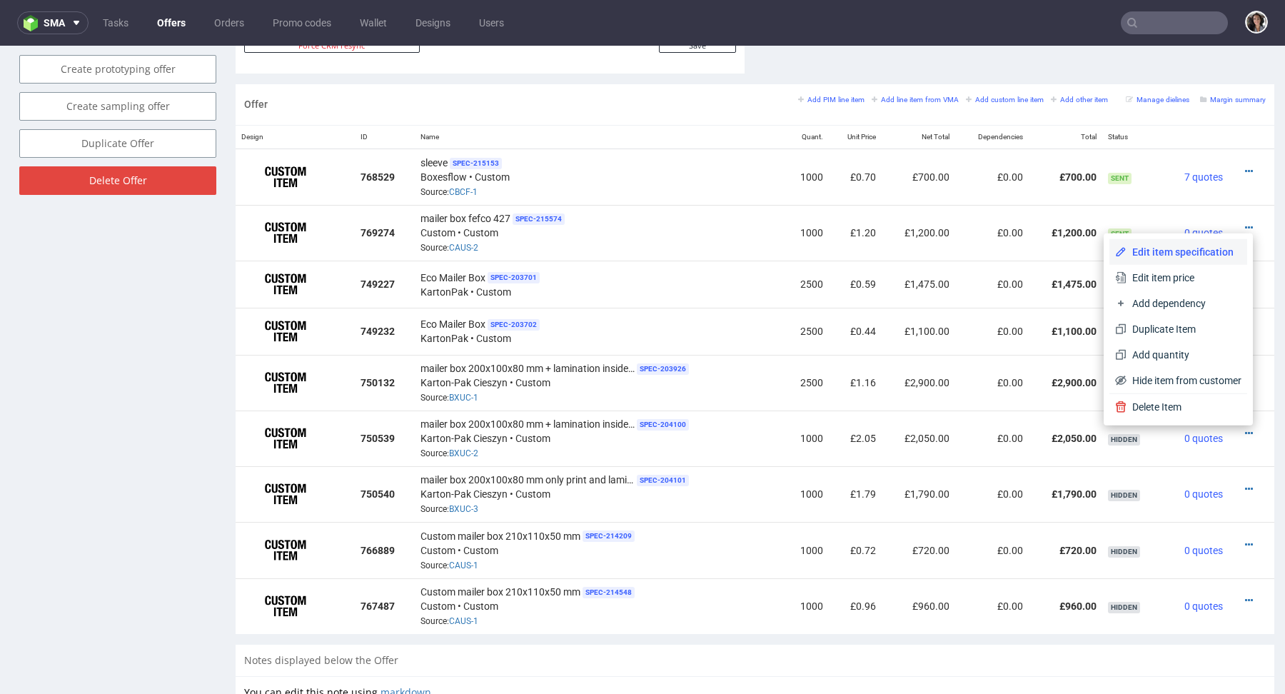
click at [1204, 252] on span "Edit item specification" at bounding box center [1183, 252] width 115 height 14
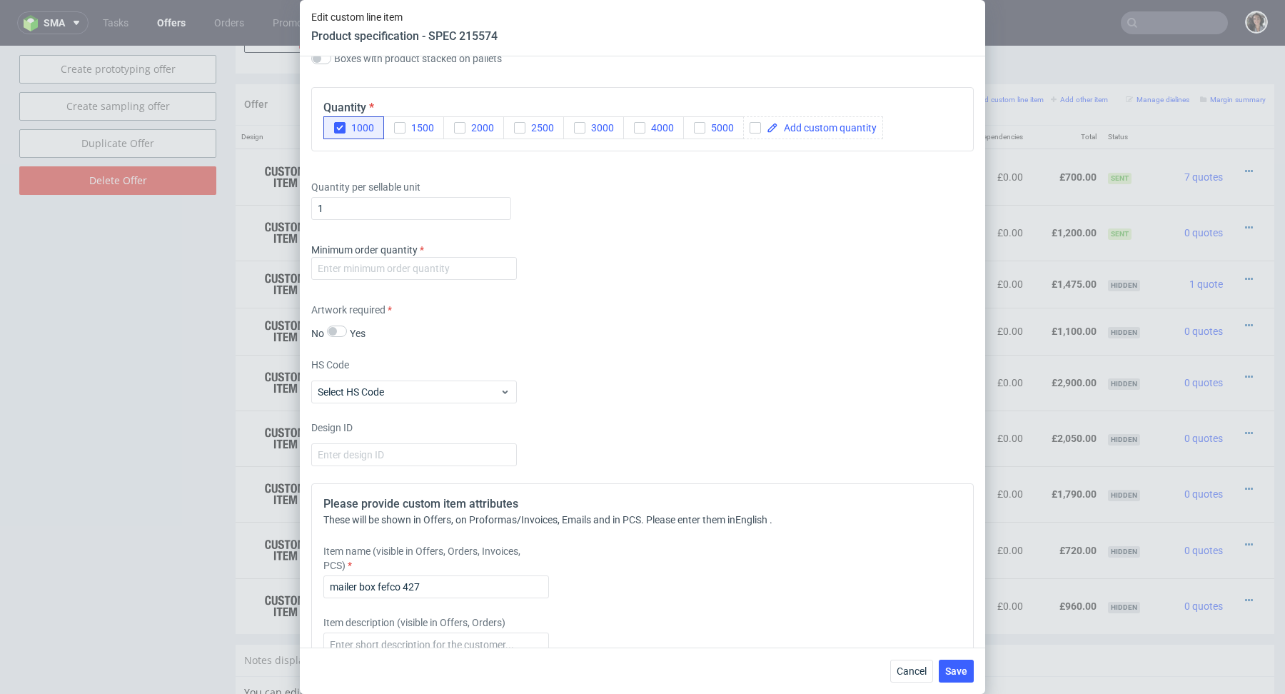
scroll to position [1773, 0]
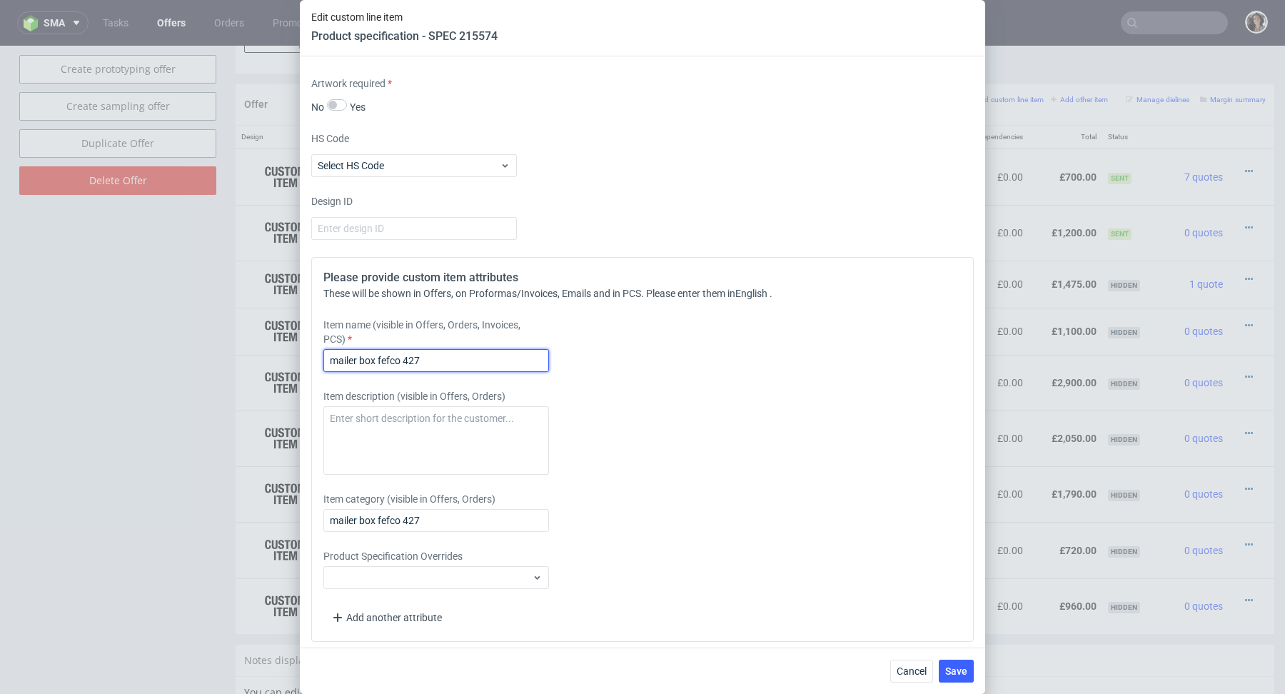
click at [445, 349] on input "mailer box fefco 427" at bounding box center [436, 360] width 226 height 23
paste input "Custom mailer box 210x110x50 mm"
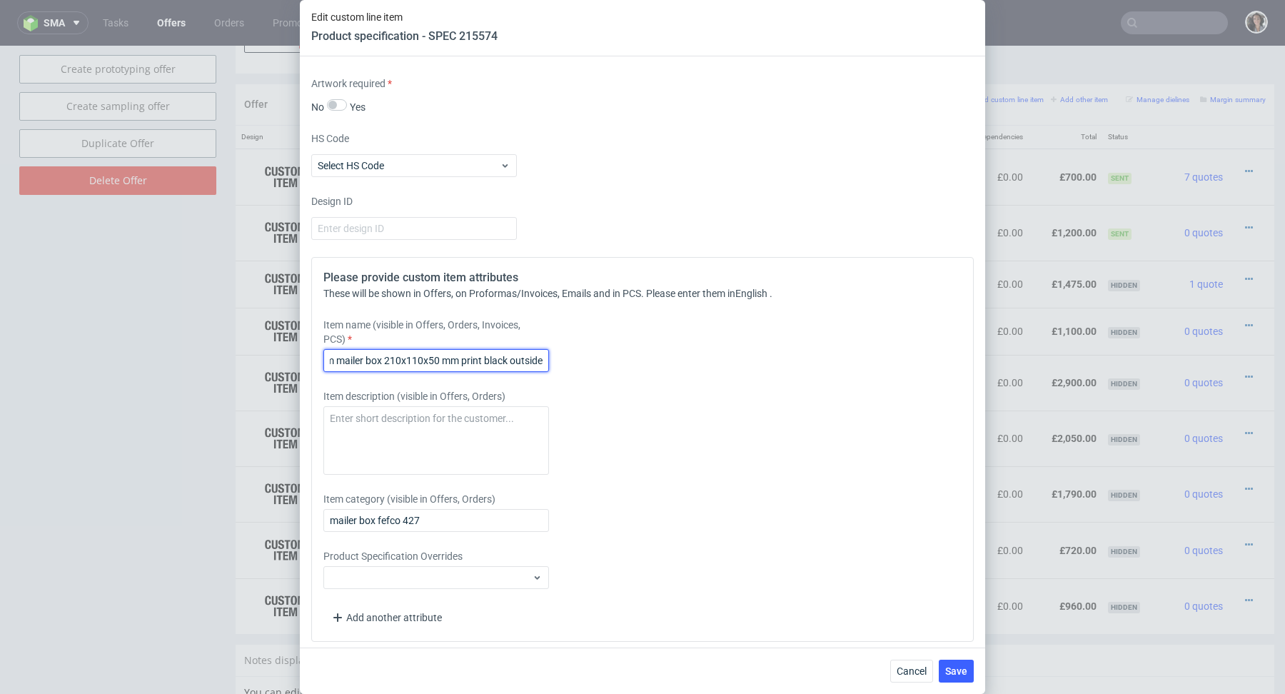
click at [522, 349] on input "Custom mailer box 210x110x50 mm print black outside" at bounding box center [436, 360] width 226 height 23
type input "Custom mailer box 210x110x50 mm print black outside"
click at [457, 510] on input "mailer box fefco 427" at bounding box center [436, 520] width 226 height 23
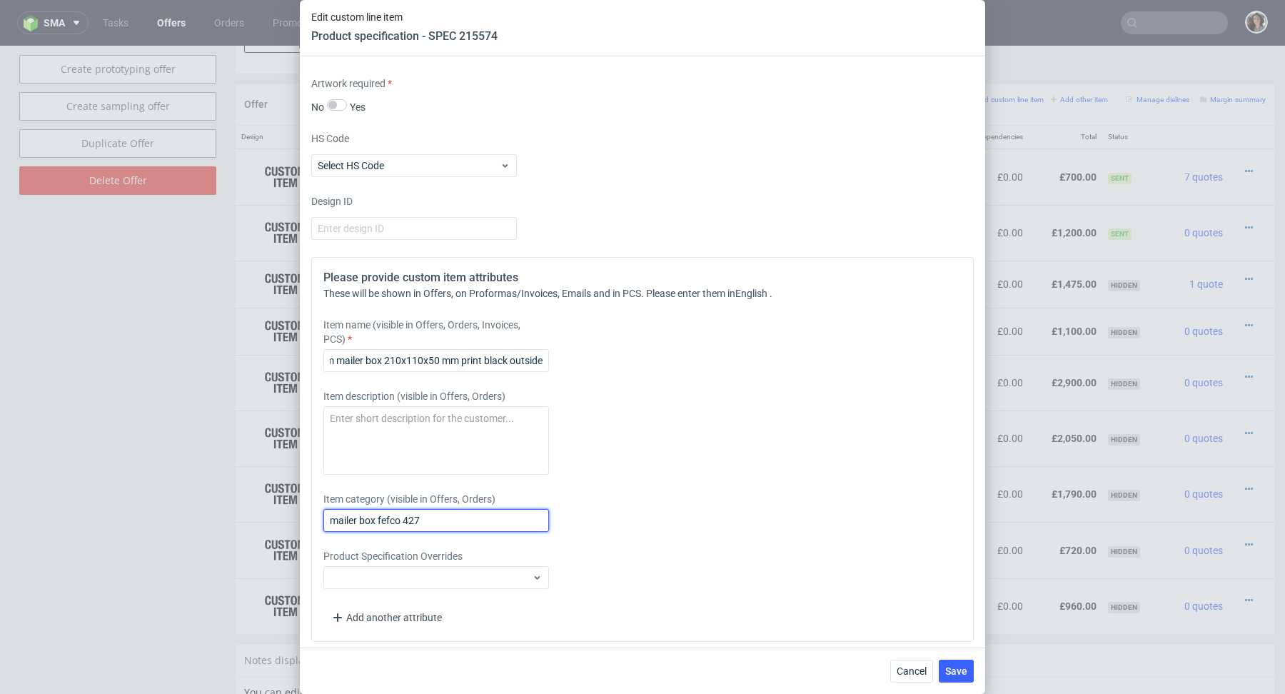
scroll to position [0, 0]
click at [457, 512] on input "mailer box fefco 427" at bounding box center [436, 520] width 226 height 23
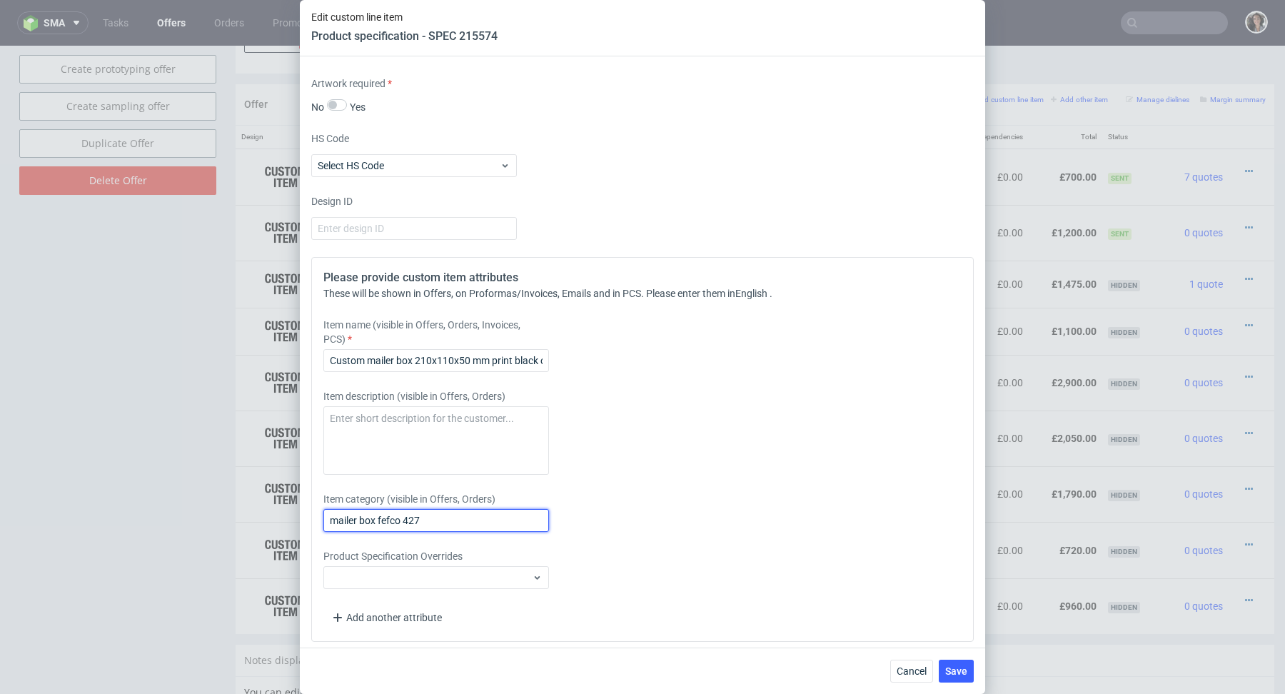
click at [457, 512] on input "mailer box fefco 427" at bounding box center [436, 520] width 226 height 23
paste input "Custom mailer box 210x110x50 mm print black outside"
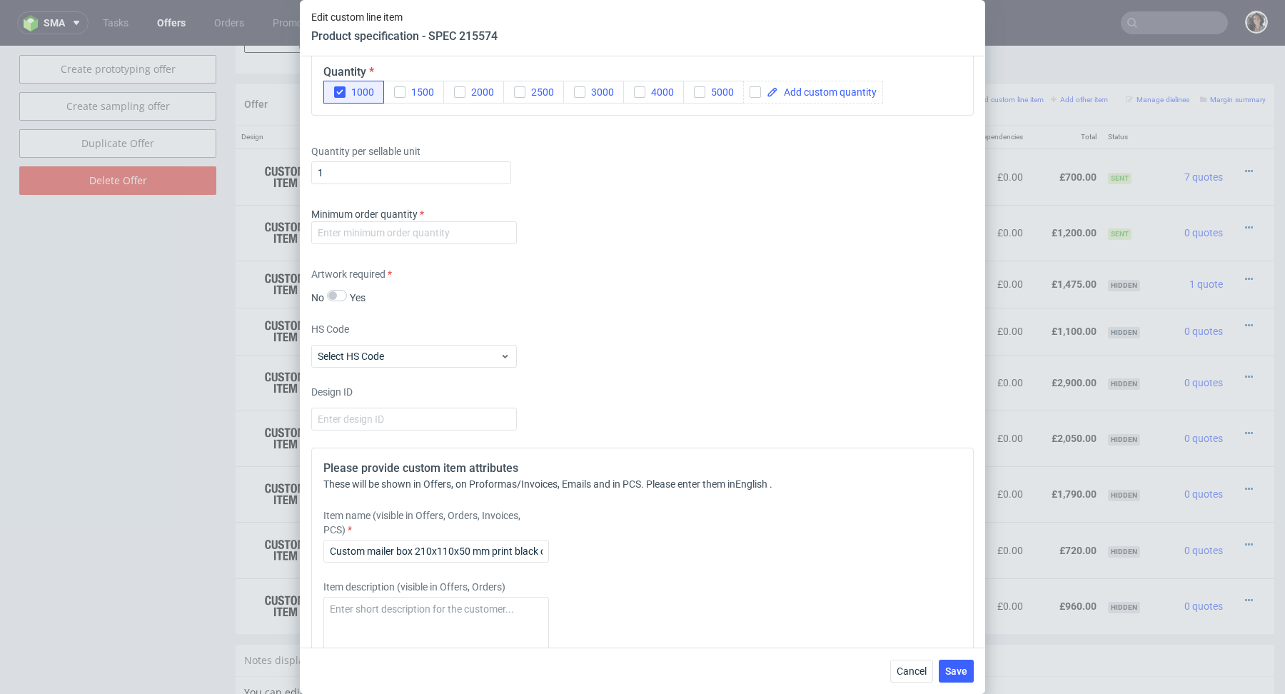
scroll to position [1540, 0]
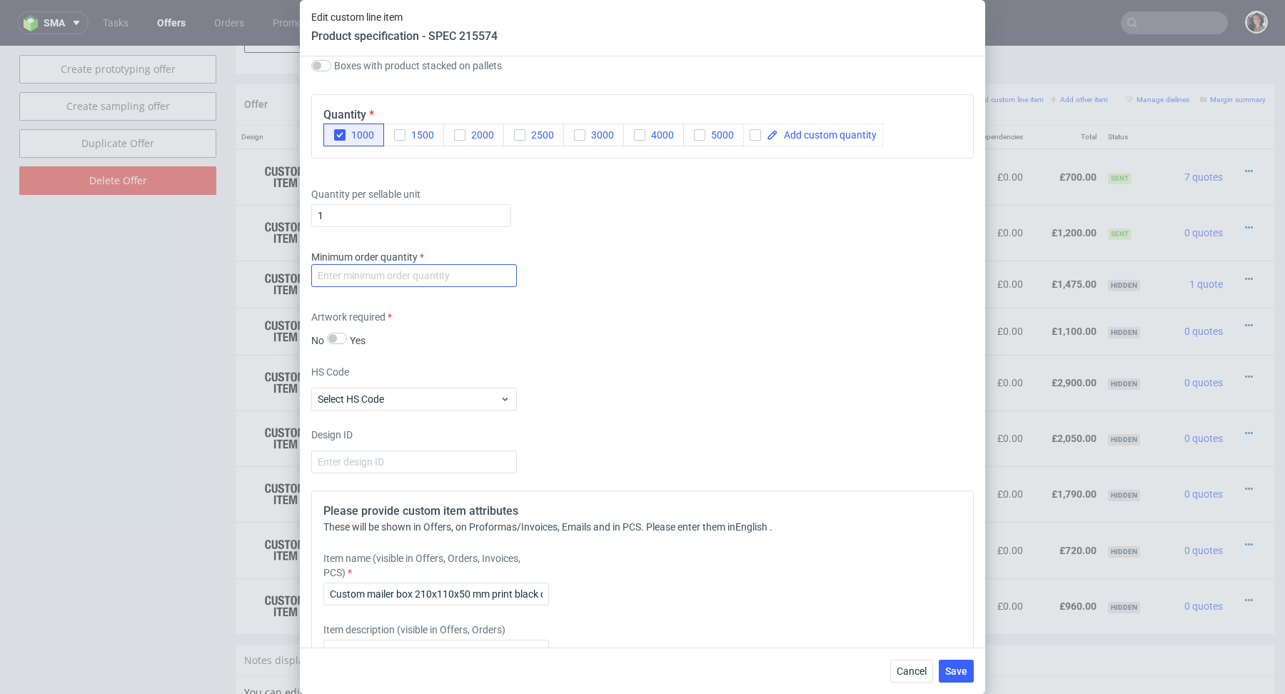
type input "Custom mailer box 210x110x50 mm print black outside"
click at [416, 277] on input "number" at bounding box center [414, 275] width 206 height 23
type input "1"
click at [677, 365] on div "HS Code Select HS Code" at bounding box center [642, 388] width 662 height 46
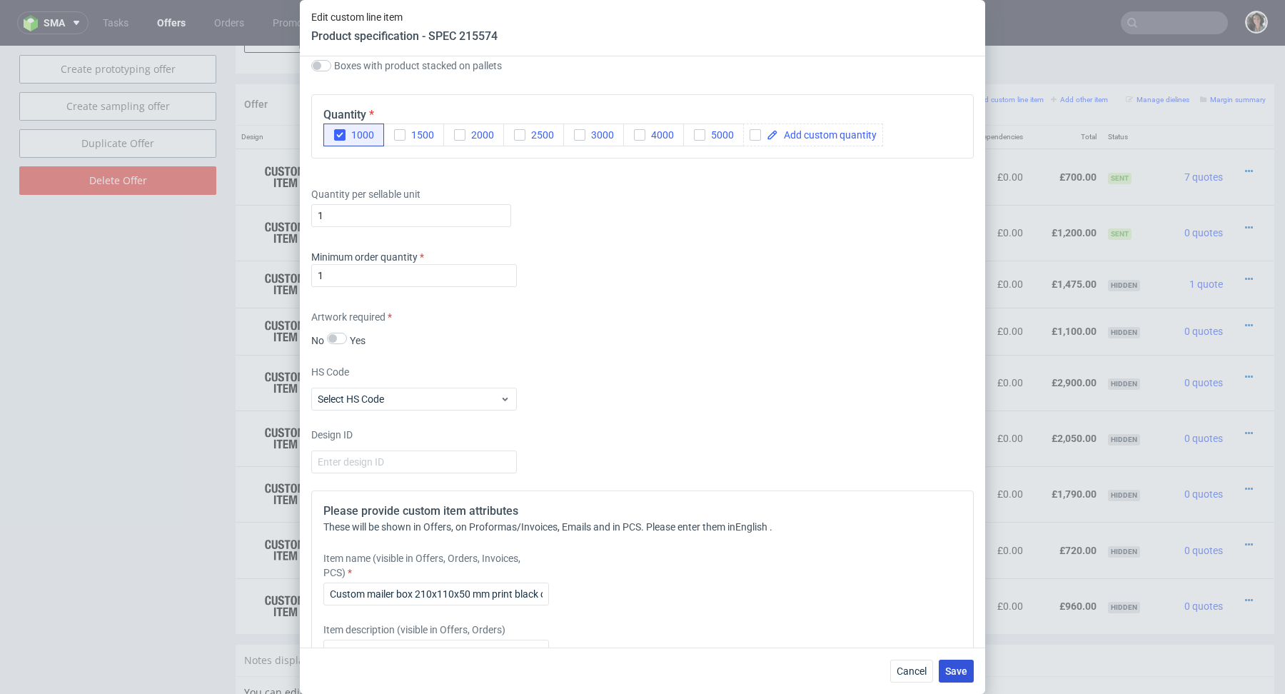
click at [951, 666] on span "Save" at bounding box center [956, 671] width 22 height 10
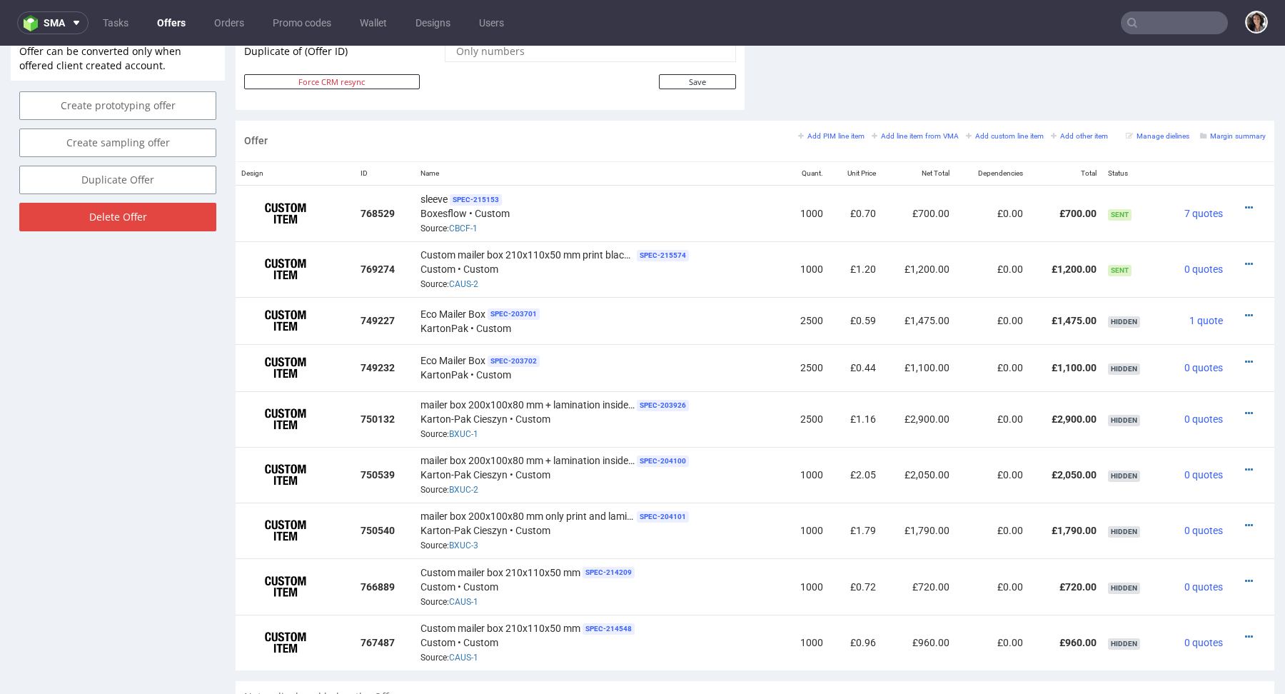
scroll to position [836, 0]
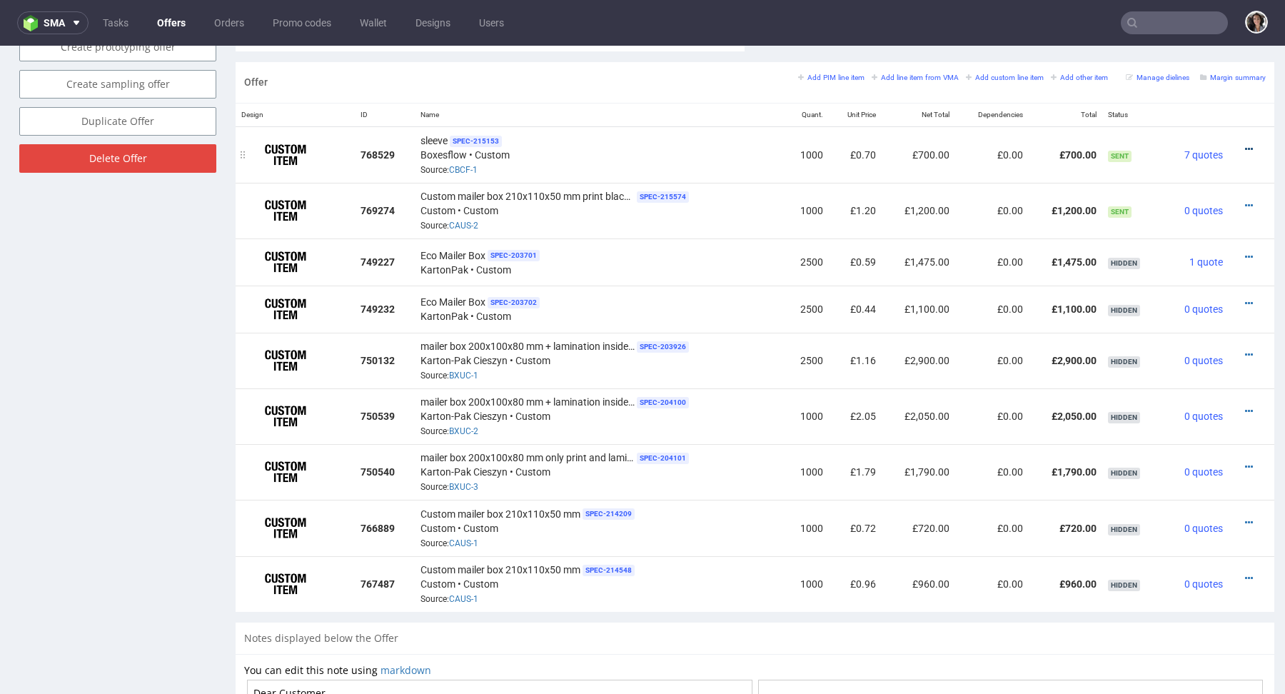
click at [1245, 148] on icon at bounding box center [1249, 149] width 8 height 10
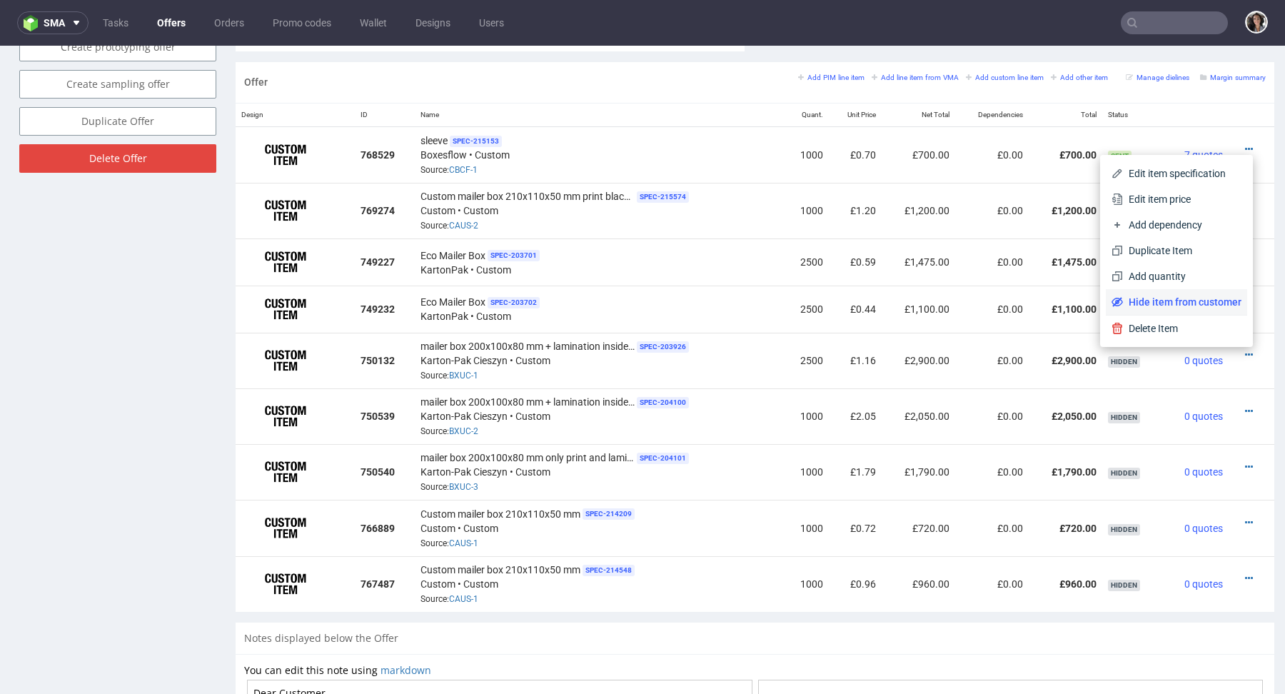
click at [1182, 297] on span "Hide item from customer" at bounding box center [1182, 302] width 118 height 14
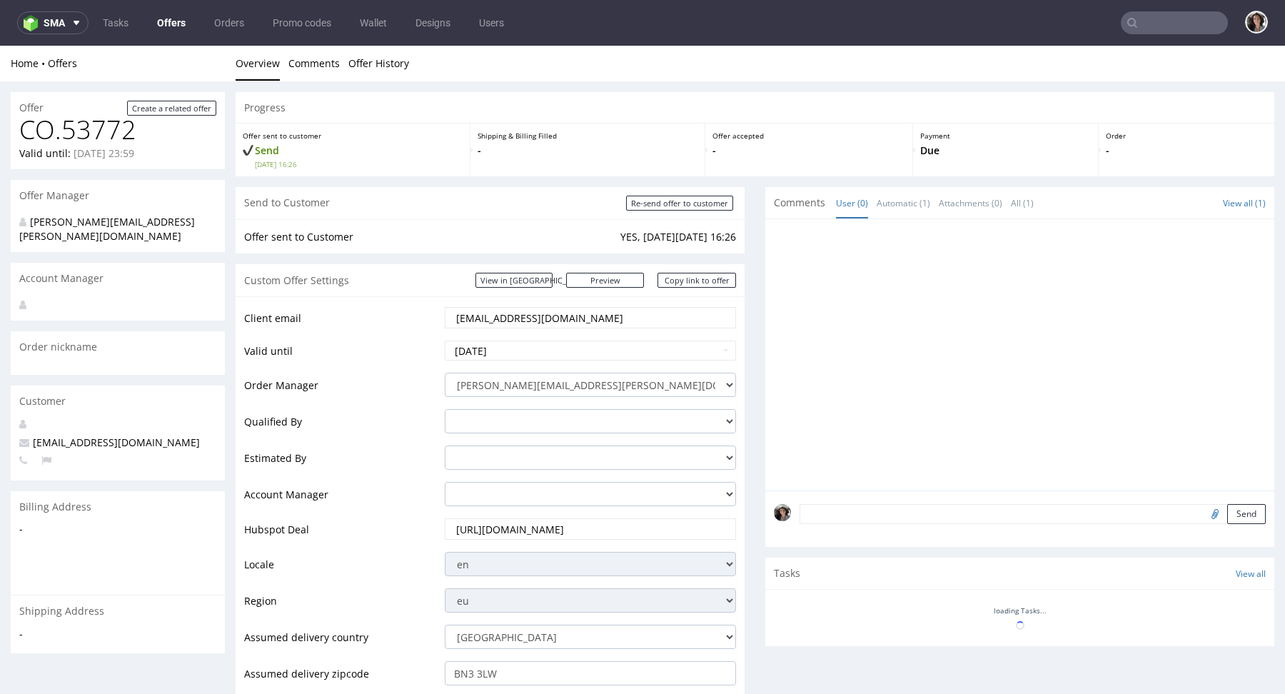
scroll to position [0, 0]
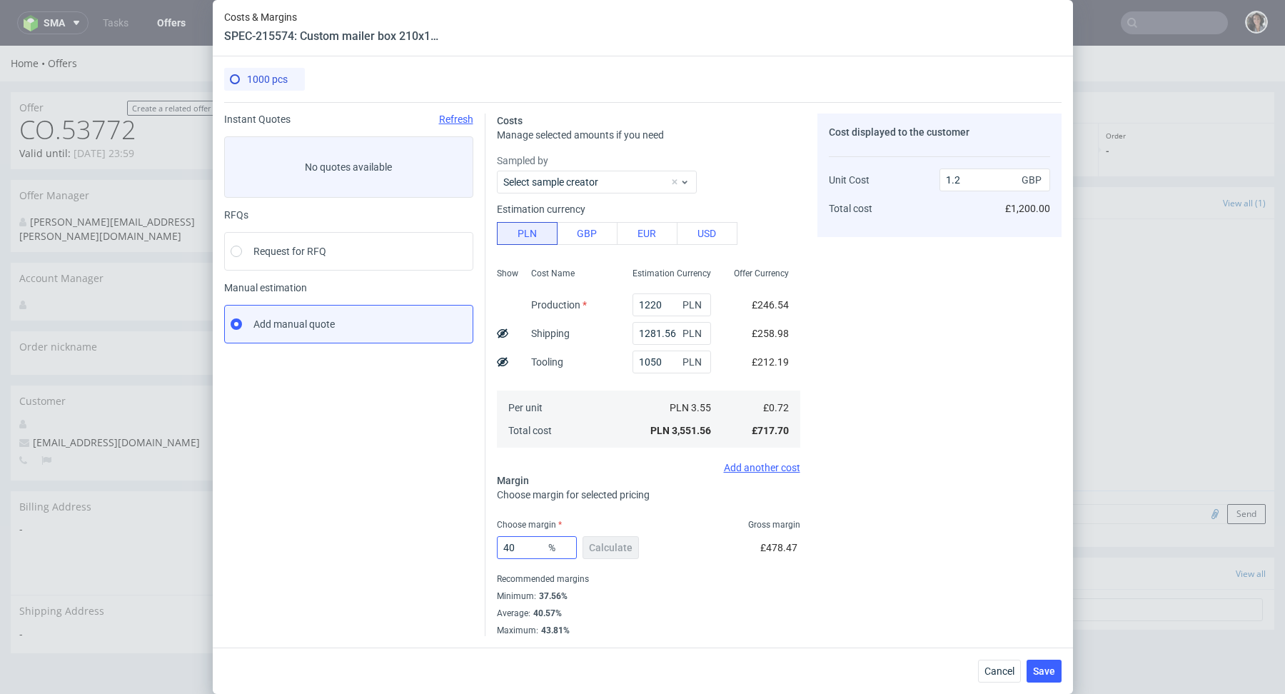
scroll to position [453, 0]
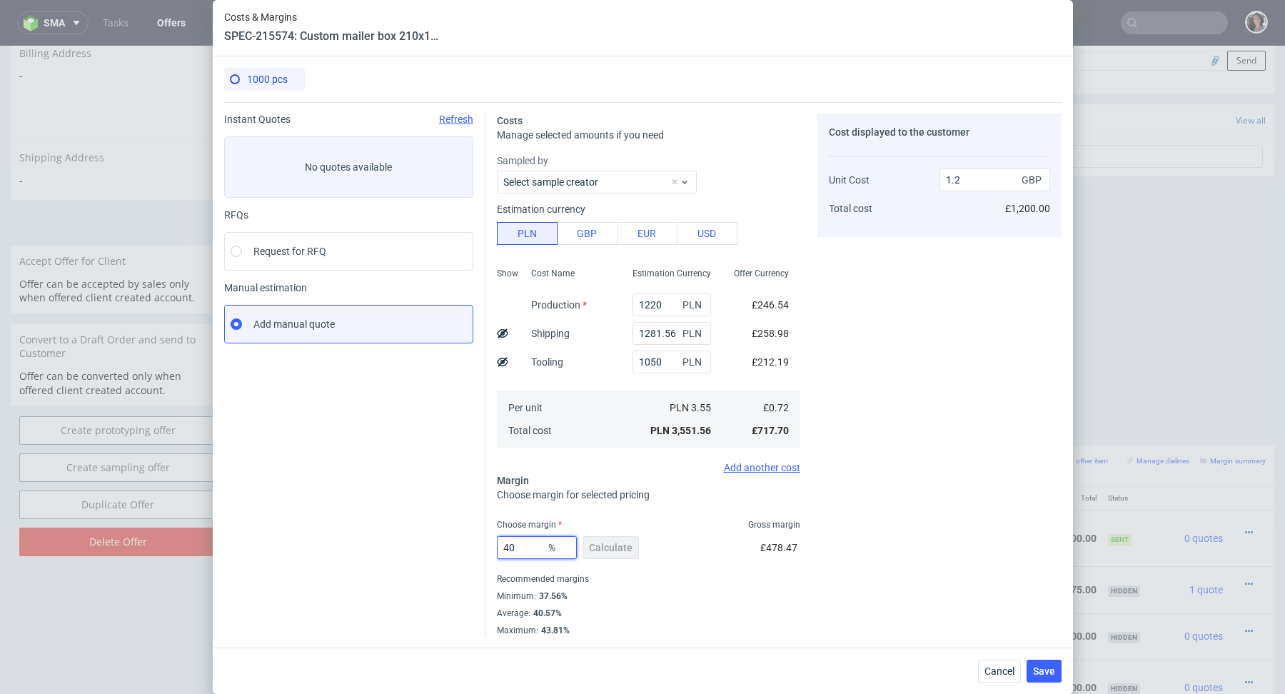
click at [530, 548] on input "40" at bounding box center [537, 547] width 80 height 23
type input "40.57"
type input "1.21"
click at [717, 579] on div "Recommended margins" at bounding box center [648, 578] width 303 height 17
click at [531, 552] on input "40.57" at bounding box center [537, 547] width 80 height 23
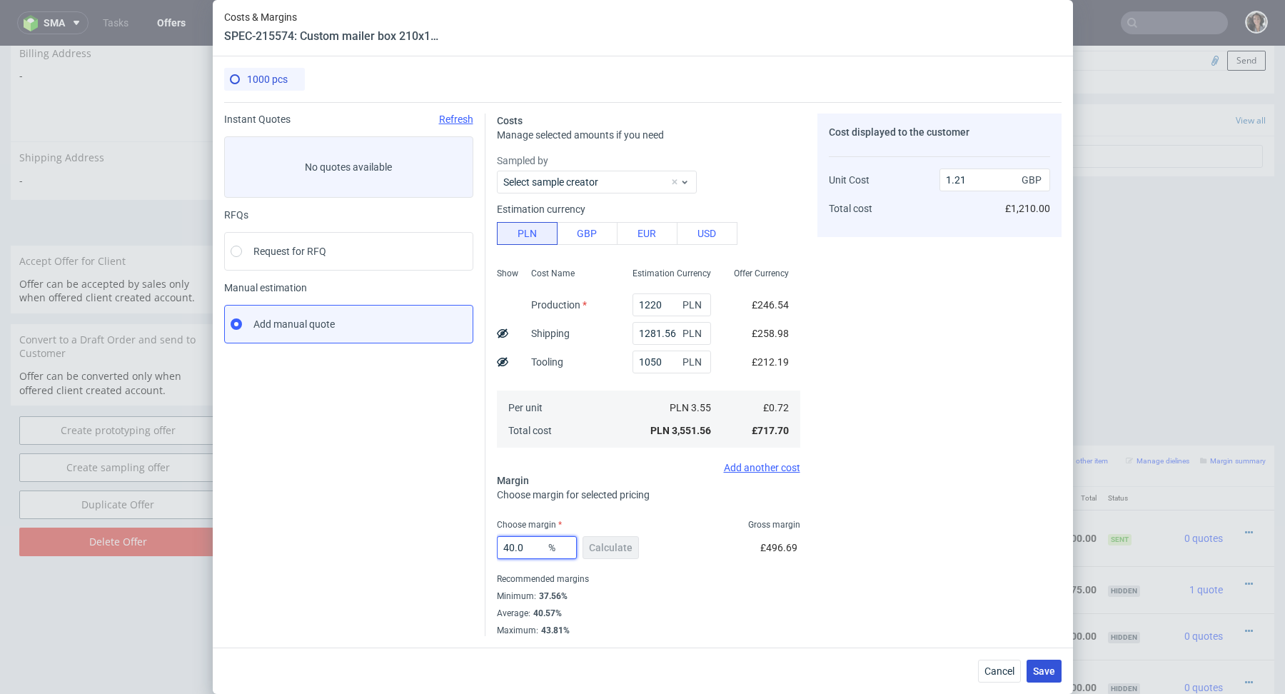
type input "40"
type input "1.2"
type input "41"
type input "1.22"
type input "41.9"
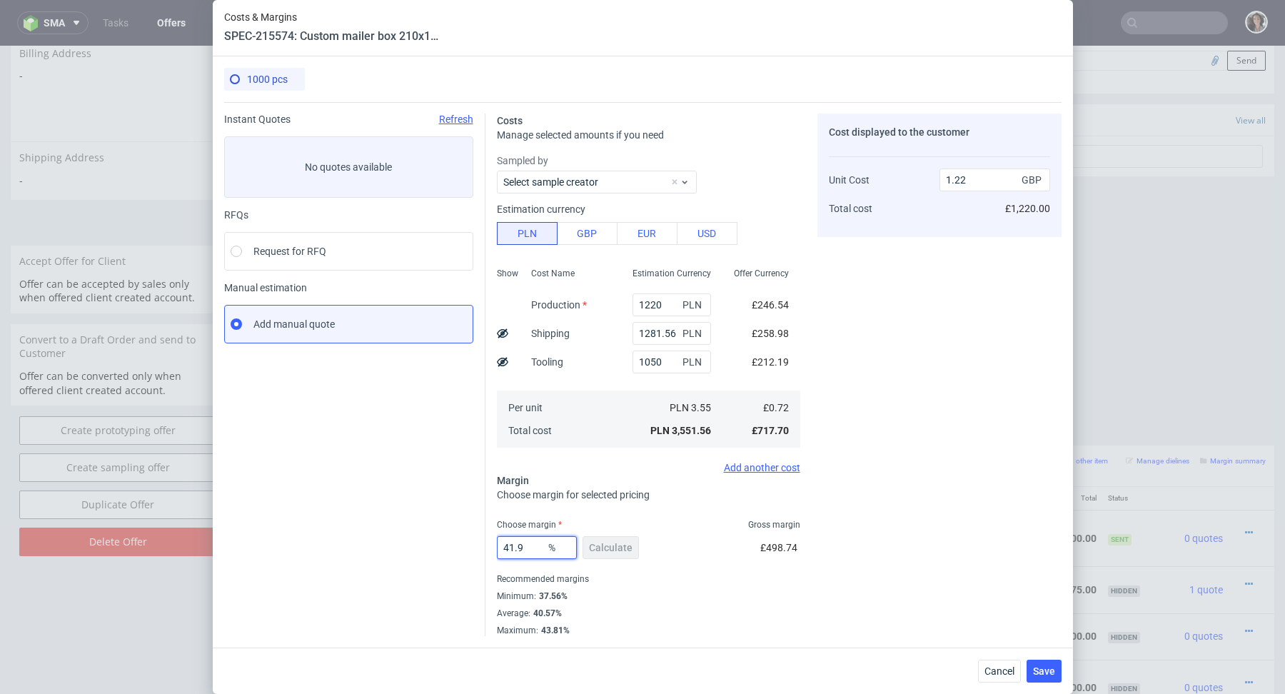
type input "1.23"
type input "41.4"
type input "1.22"
type input "41.49"
type input "1.23"
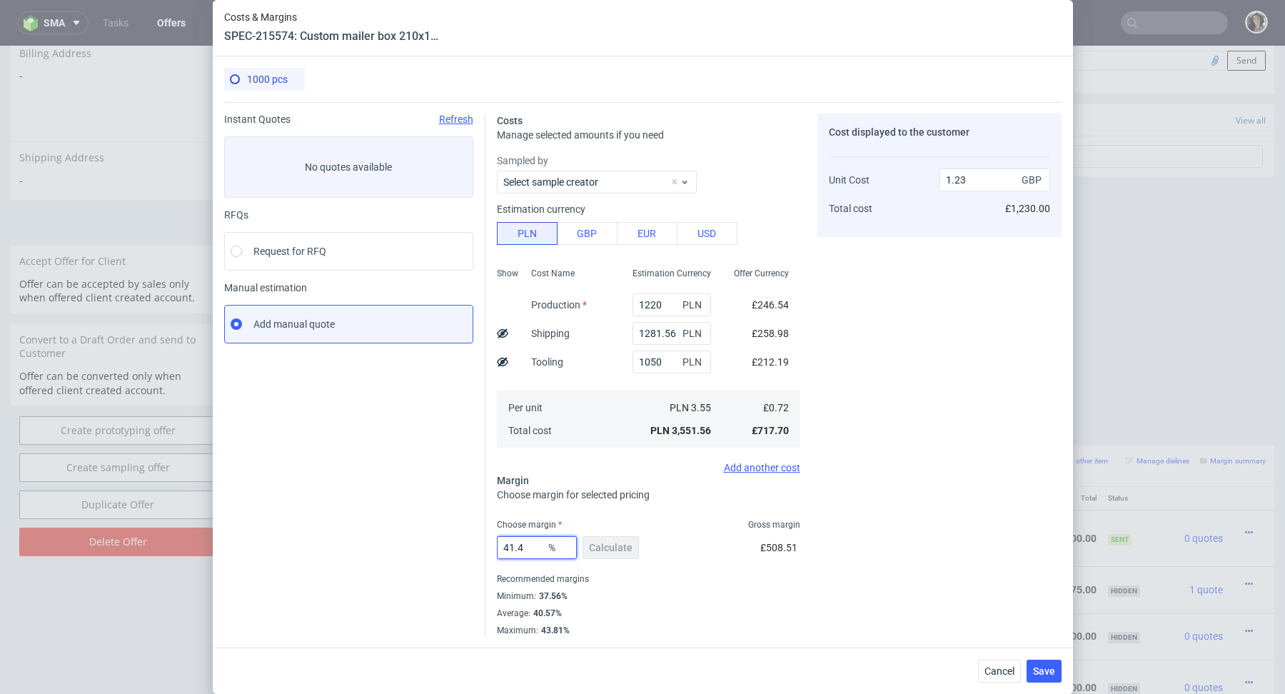
type input "41.46"
type input "1.22"
type input "41.47"
type input "1.23"
type input "41.46"
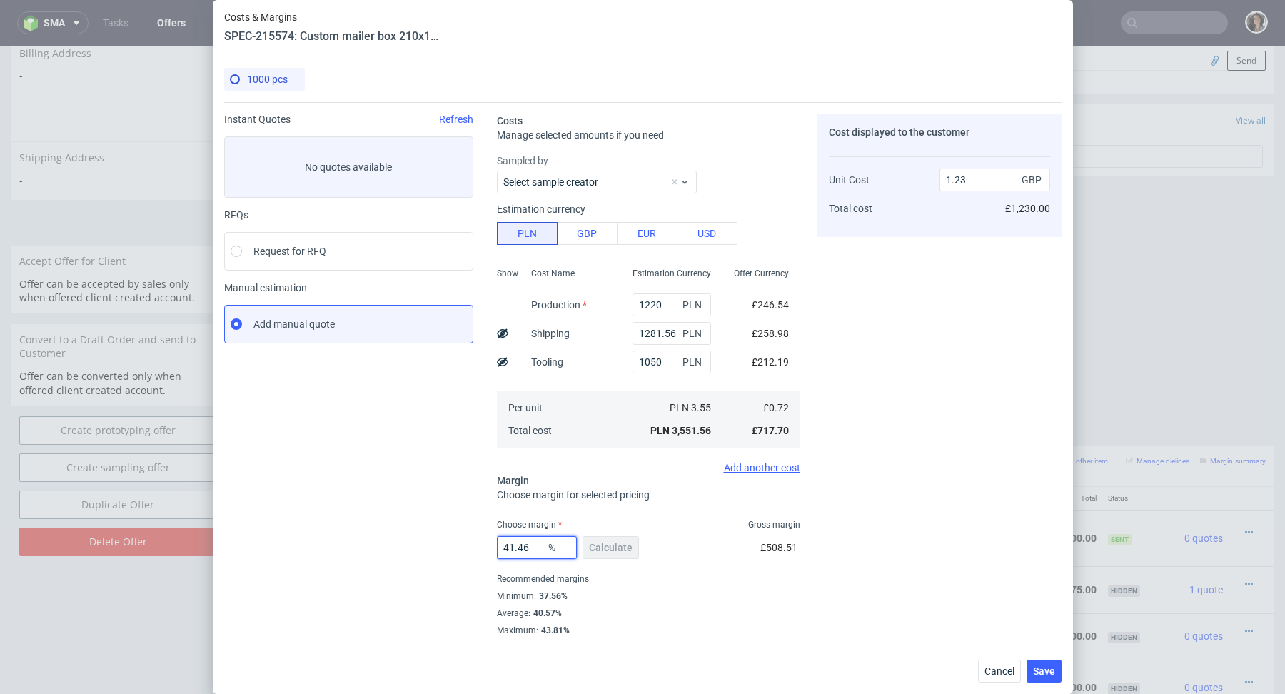
type input "1.22"
type input "41.46"
click at [1040, 666] on span "Save" at bounding box center [1044, 671] width 22 height 10
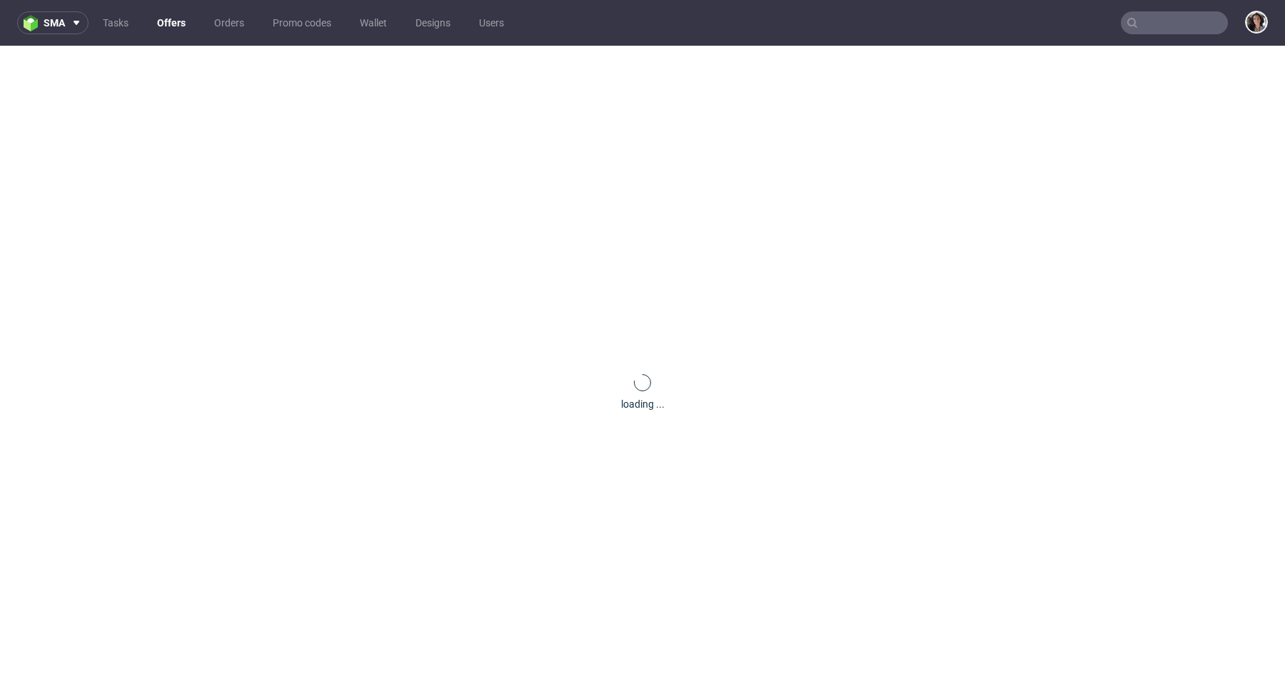
scroll to position [0, 0]
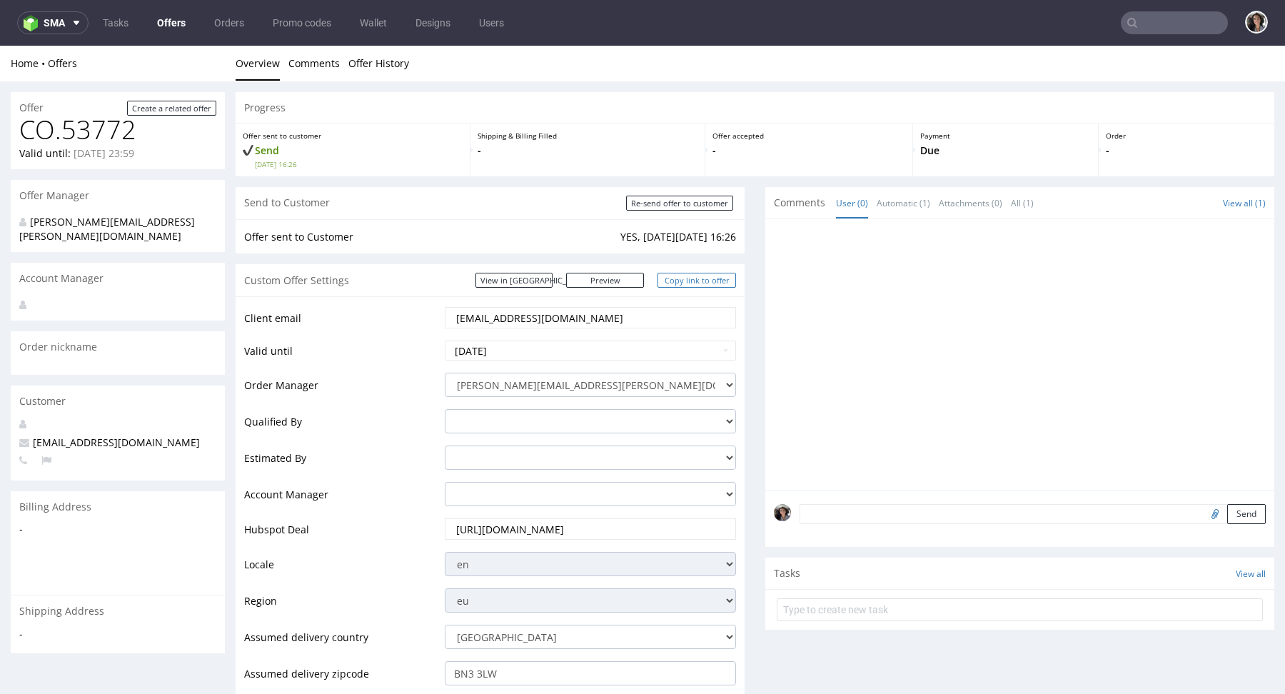
click at [680, 281] on link "Copy link to offer" at bounding box center [696, 280] width 78 height 15
click at [552, 284] on link "View in [GEOGRAPHIC_DATA]" at bounding box center [513, 280] width 77 height 15
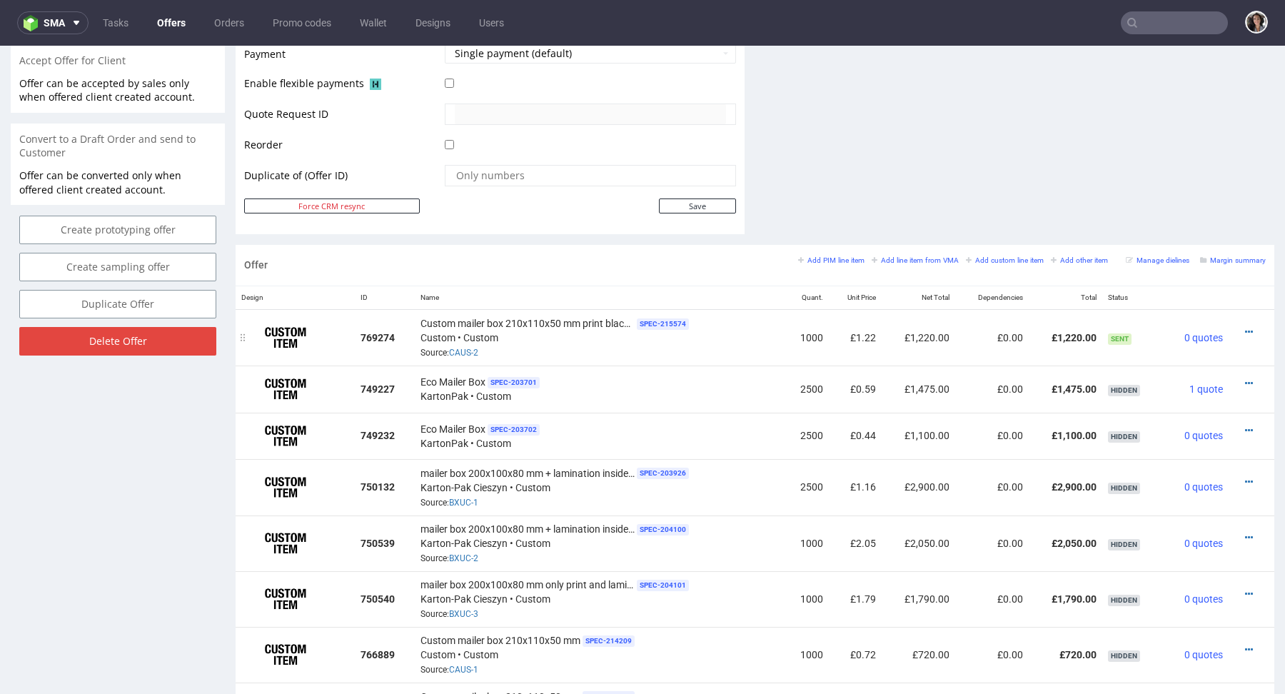
scroll to position [625, 0]
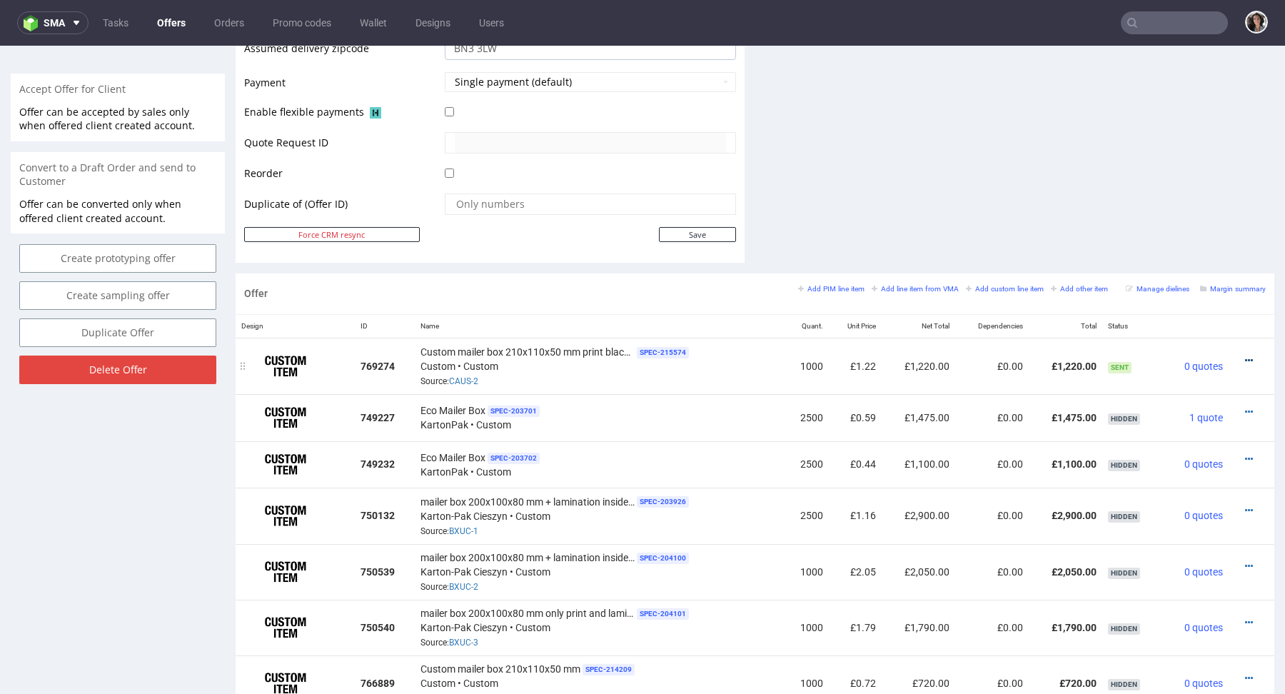
click at [1245, 355] on icon at bounding box center [1249, 360] width 8 height 10
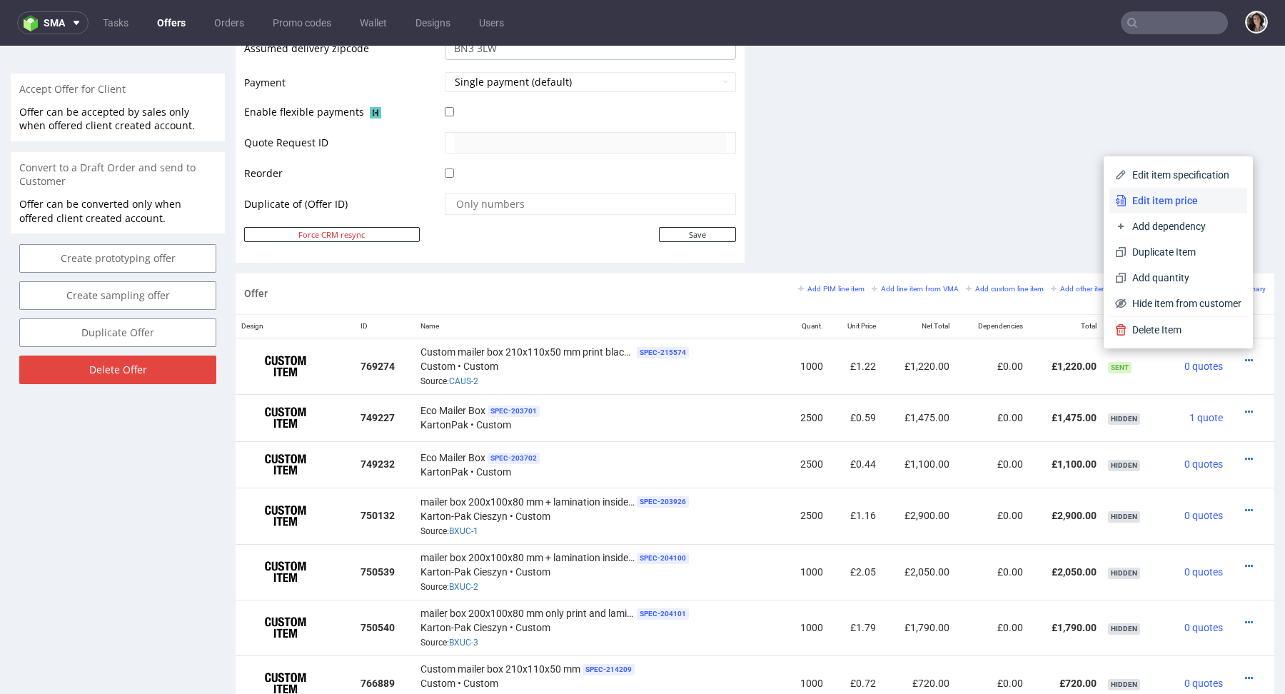
click at [1173, 197] on span "Edit item price" at bounding box center [1183, 200] width 115 height 14
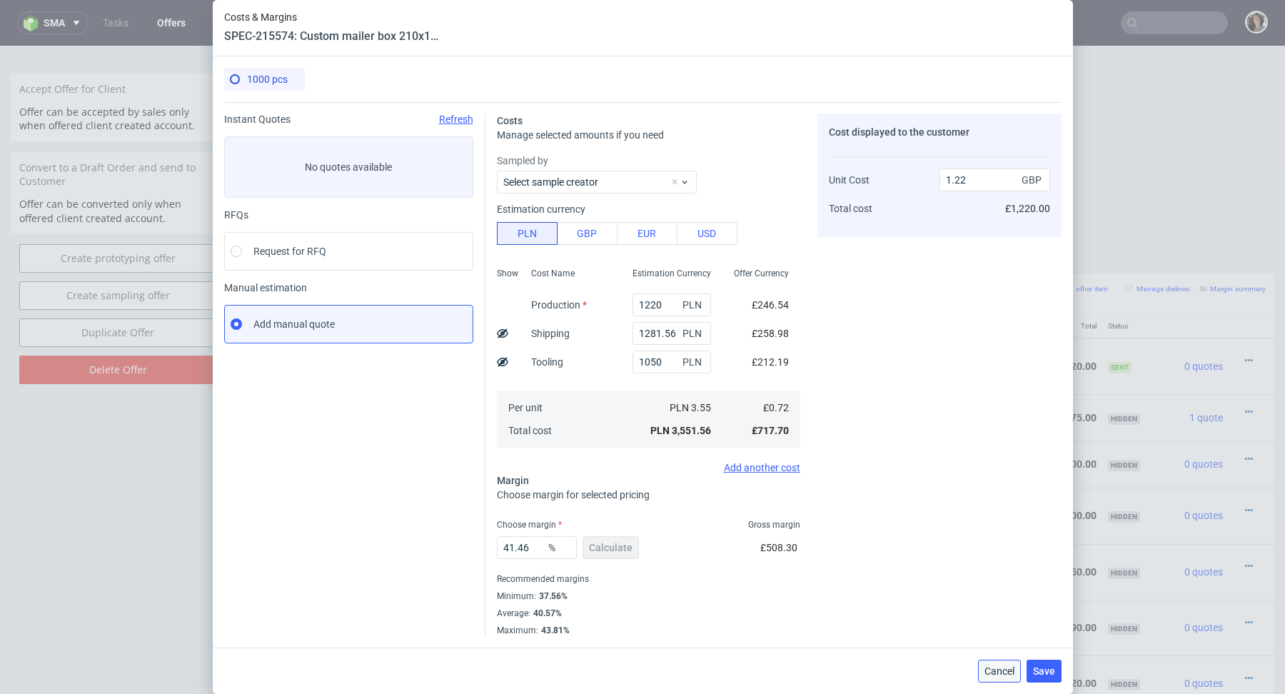
click at [1000, 675] on span "Cancel" at bounding box center [999, 671] width 30 height 10
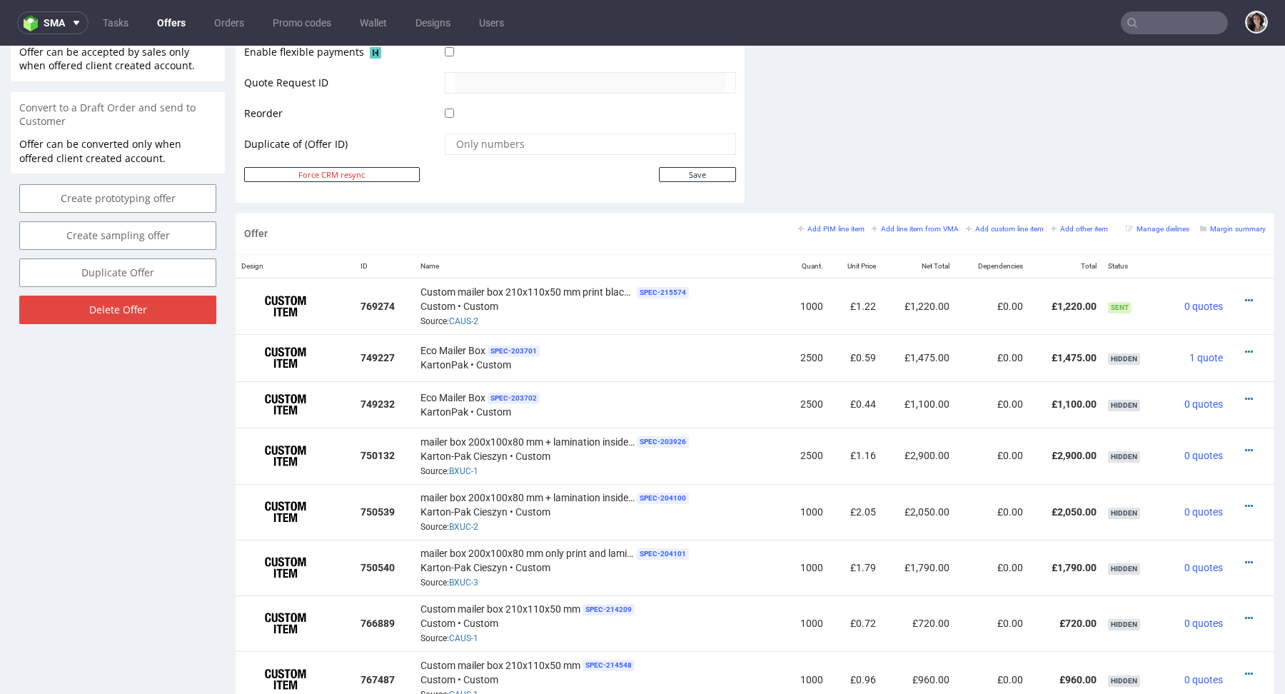
scroll to position [571, 0]
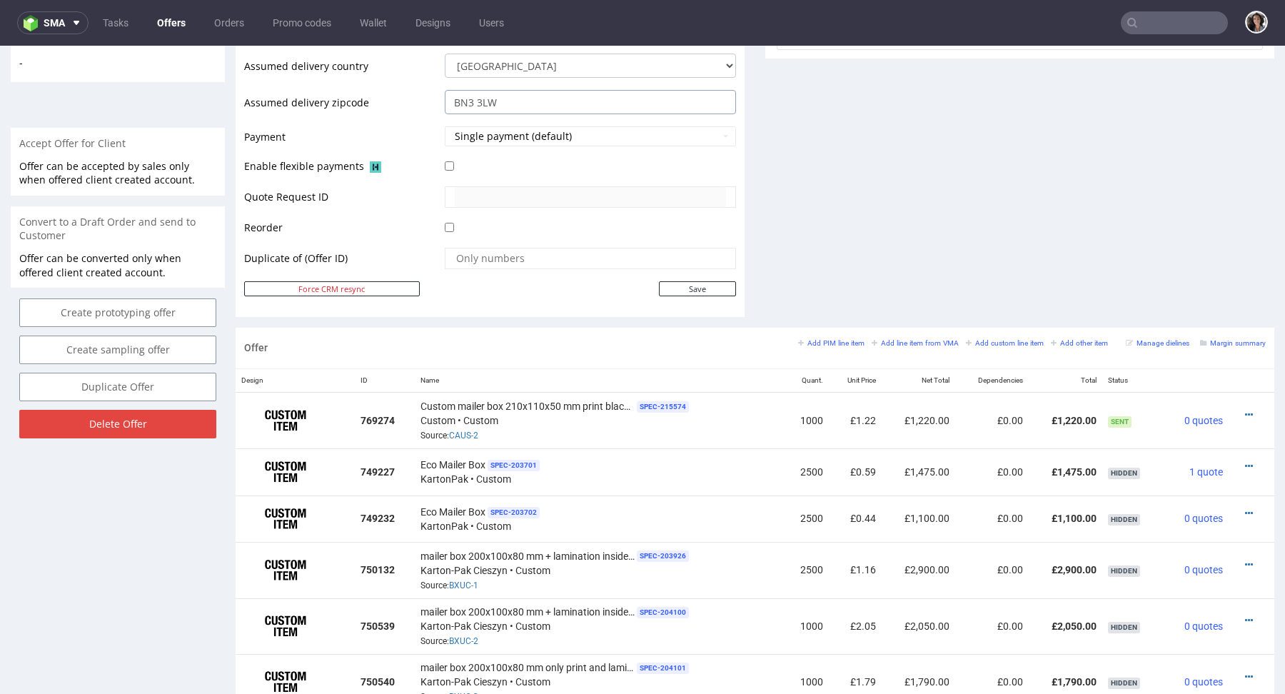
click at [529, 96] on input "BN3 3LW" at bounding box center [590, 102] width 291 height 24
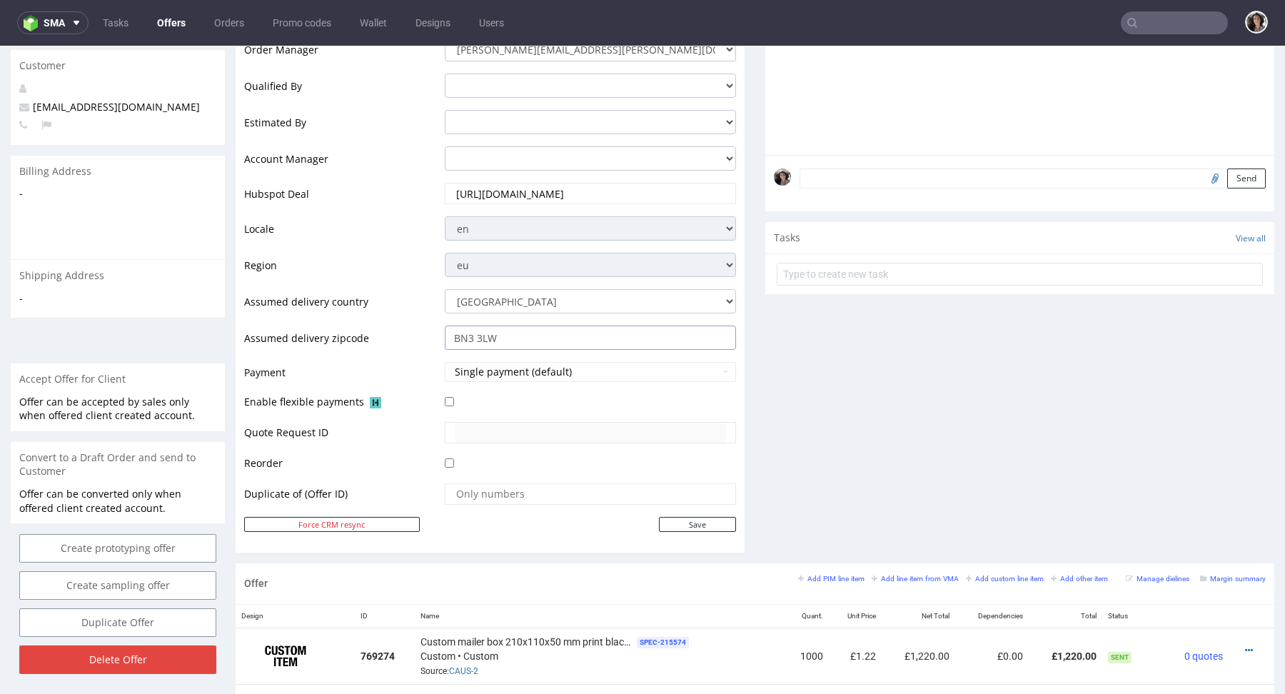
scroll to position [0, 0]
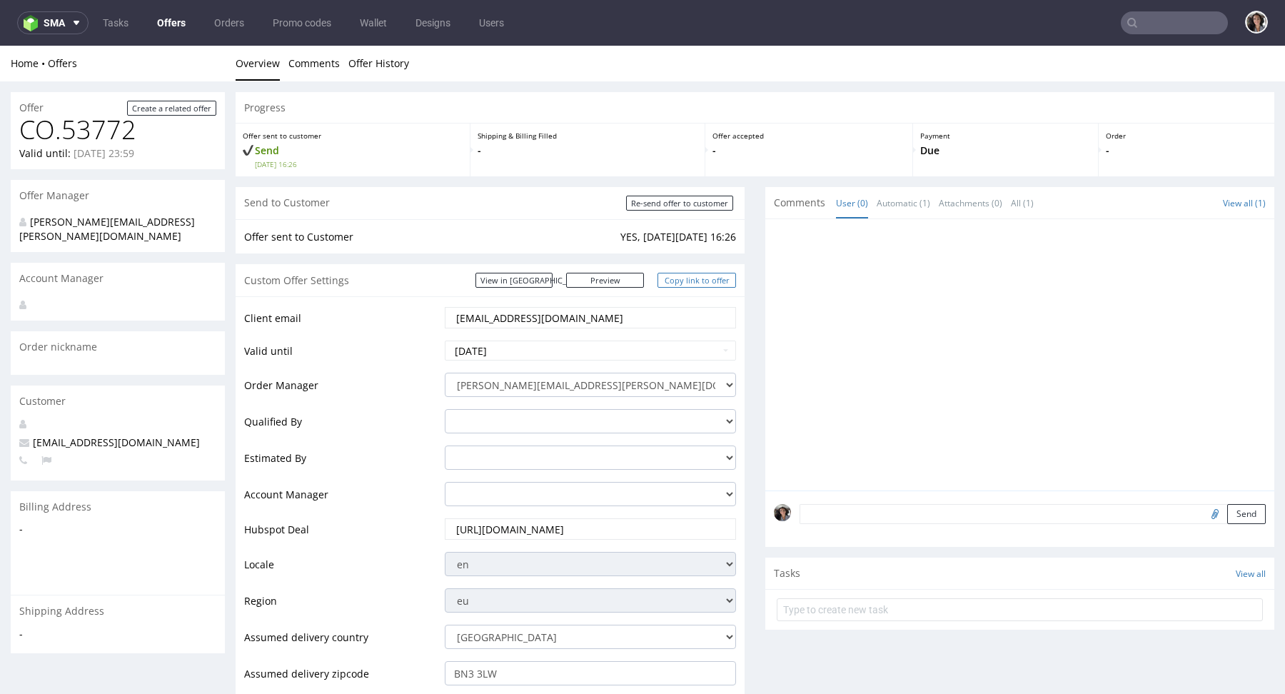
click at [701, 280] on link "Copy link to offer" at bounding box center [696, 280] width 78 height 15
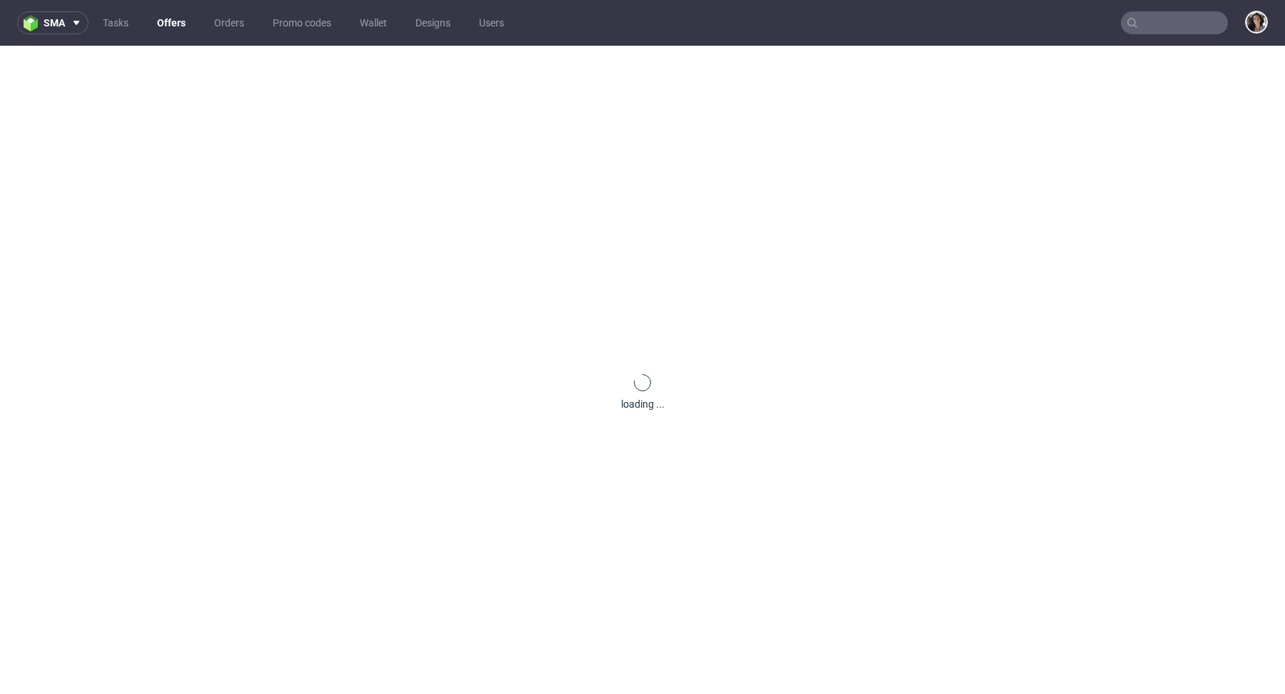
click at [1167, 23] on input "text" at bounding box center [1173, 22] width 107 height 23
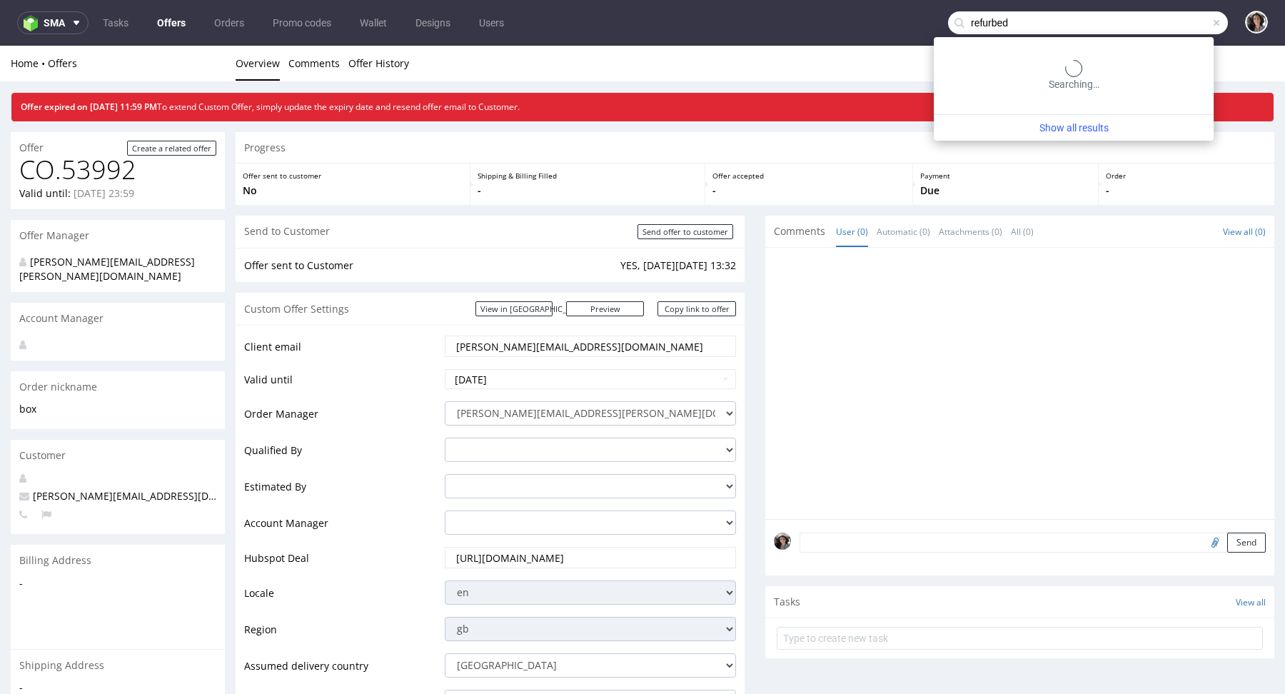
type input "refurbed"
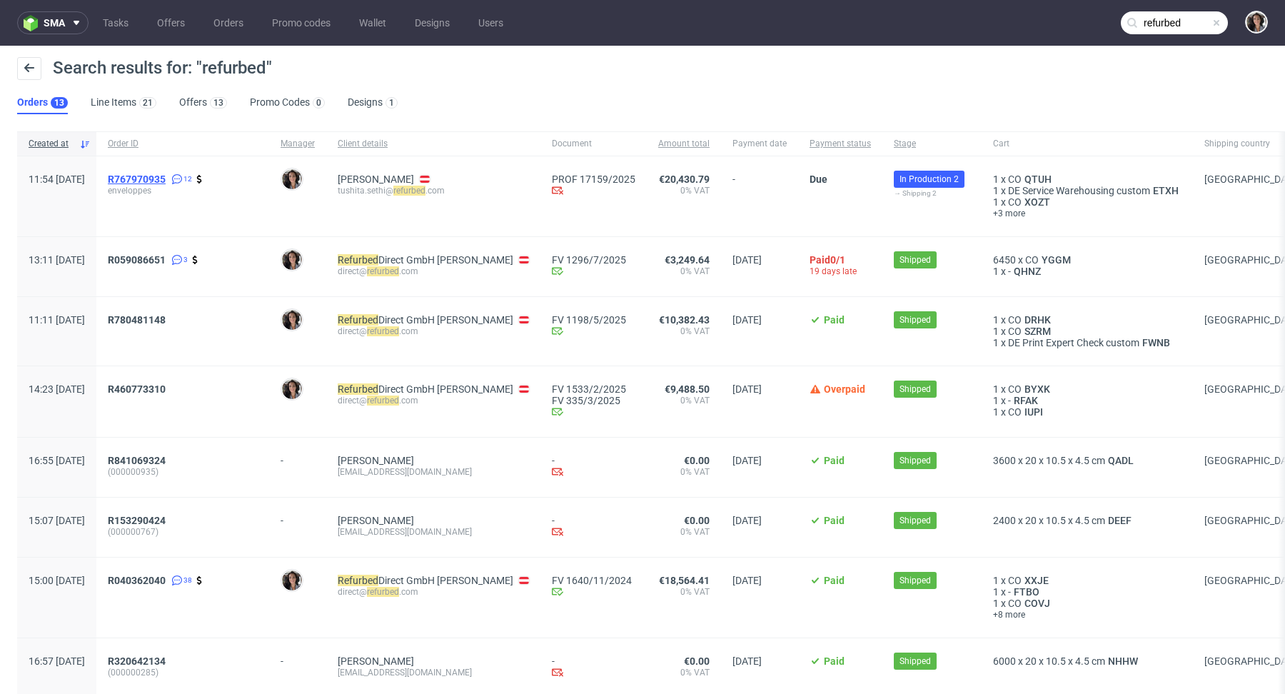
click at [166, 173] on span "R767970935" at bounding box center [137, 178] width 58 height 11
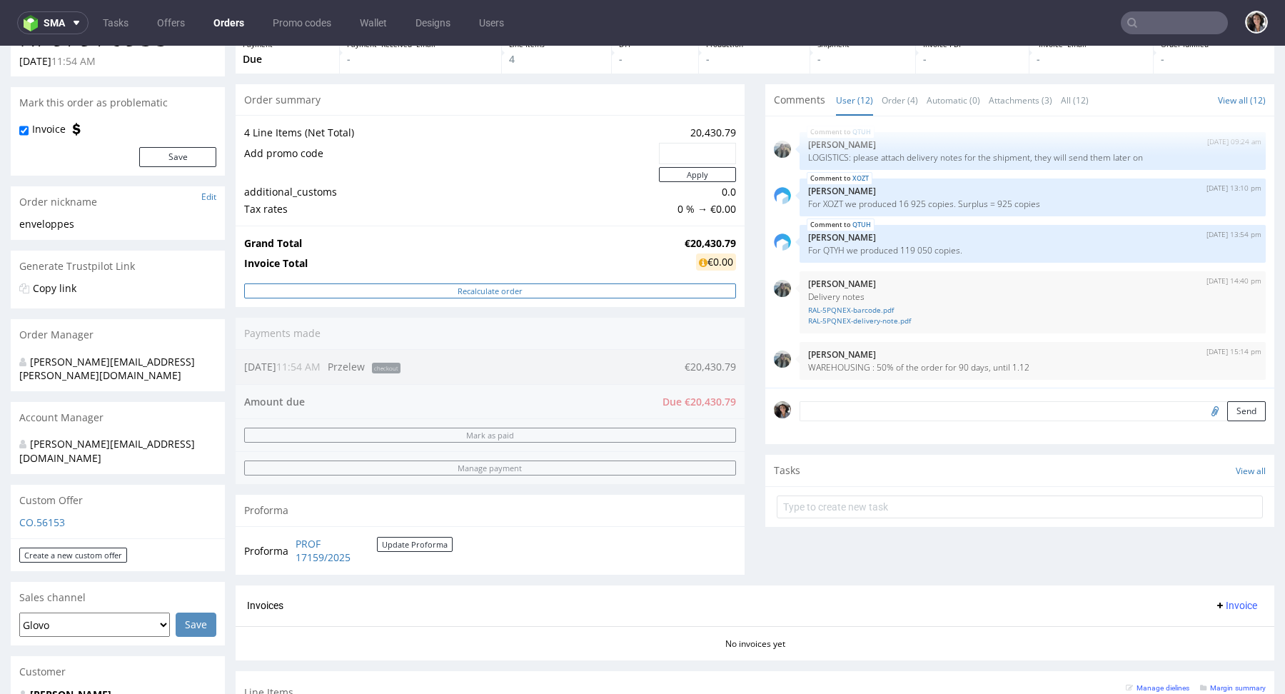
scroll to position [74, 0]
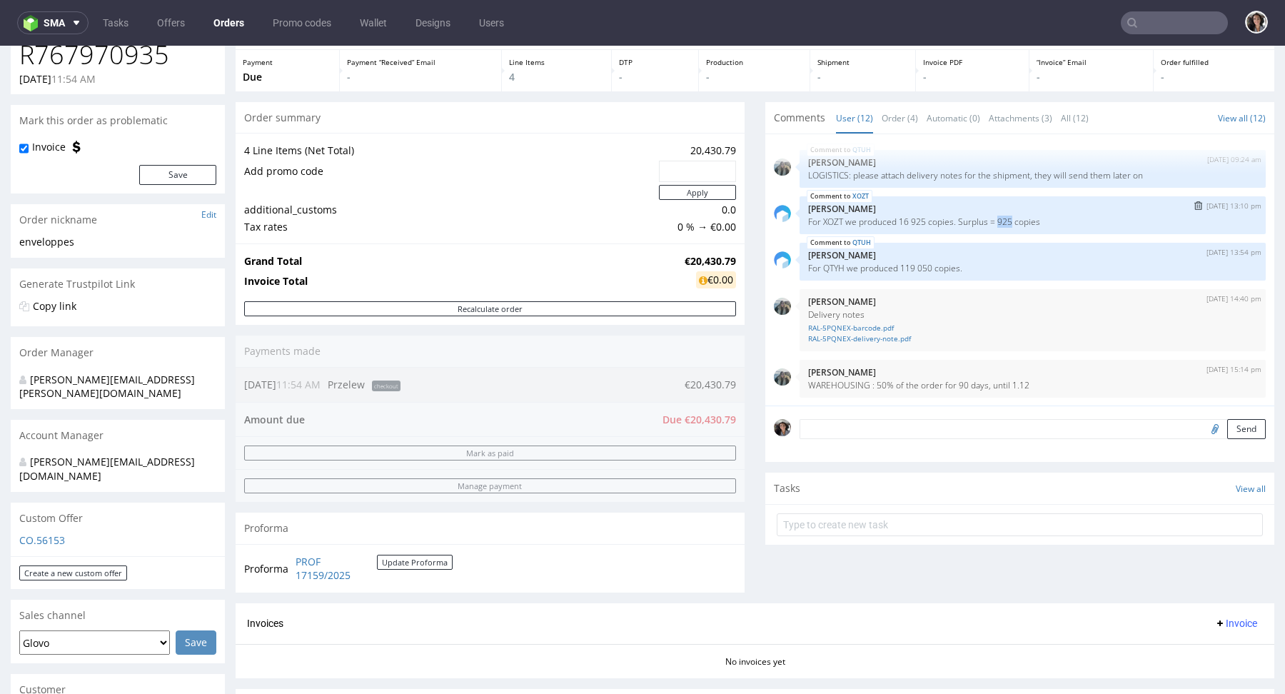
drag, startPoint x: 1011, startPoint y: 218, endPoint x: 998, endPoint y: 218, distance: 13.6
click at [998, 218] on p "For XOZT we produced 16 925 copies. Surplus = 925 copies" at bounding box center [1032, 221] width 449 height 11
copy p "925"
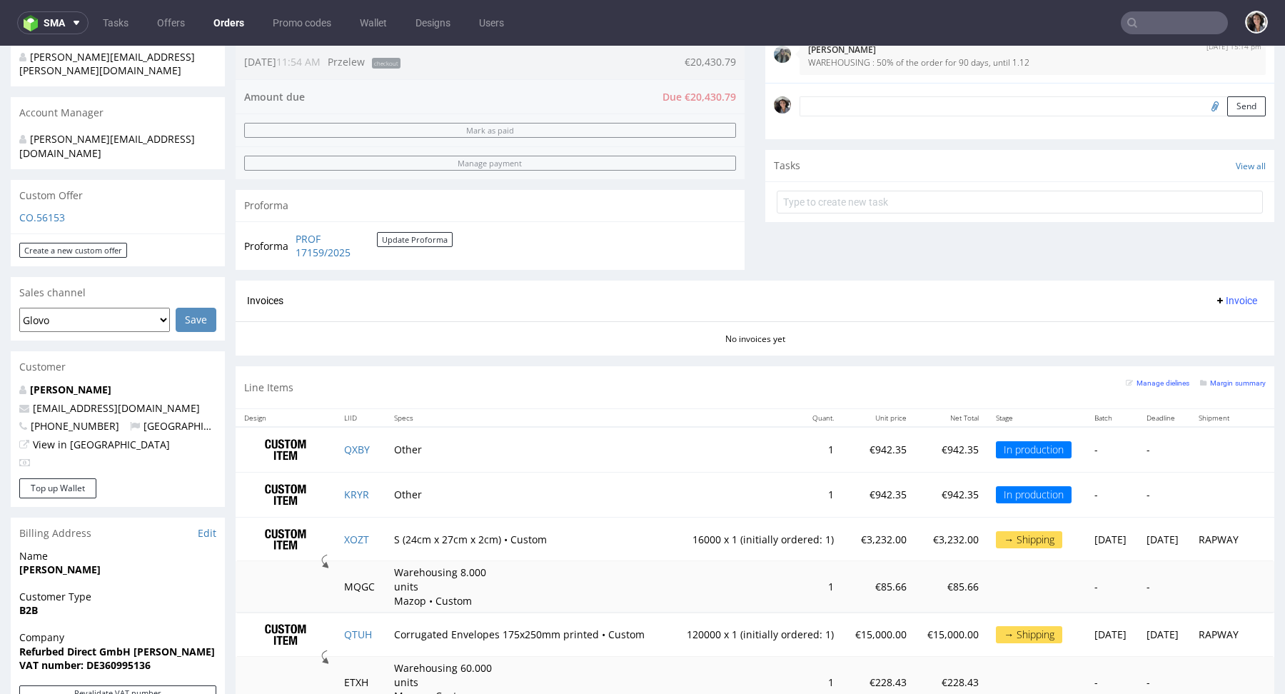
scroll to position [368, 0]
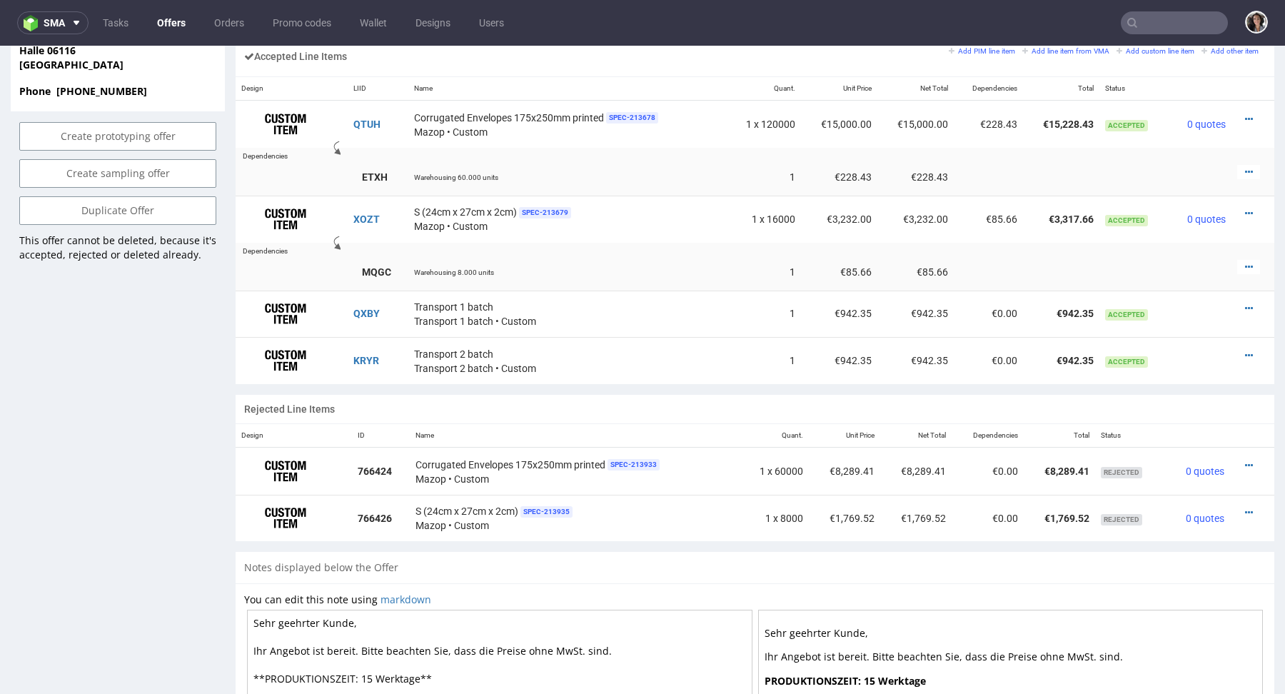
scroll to position [894, 0]
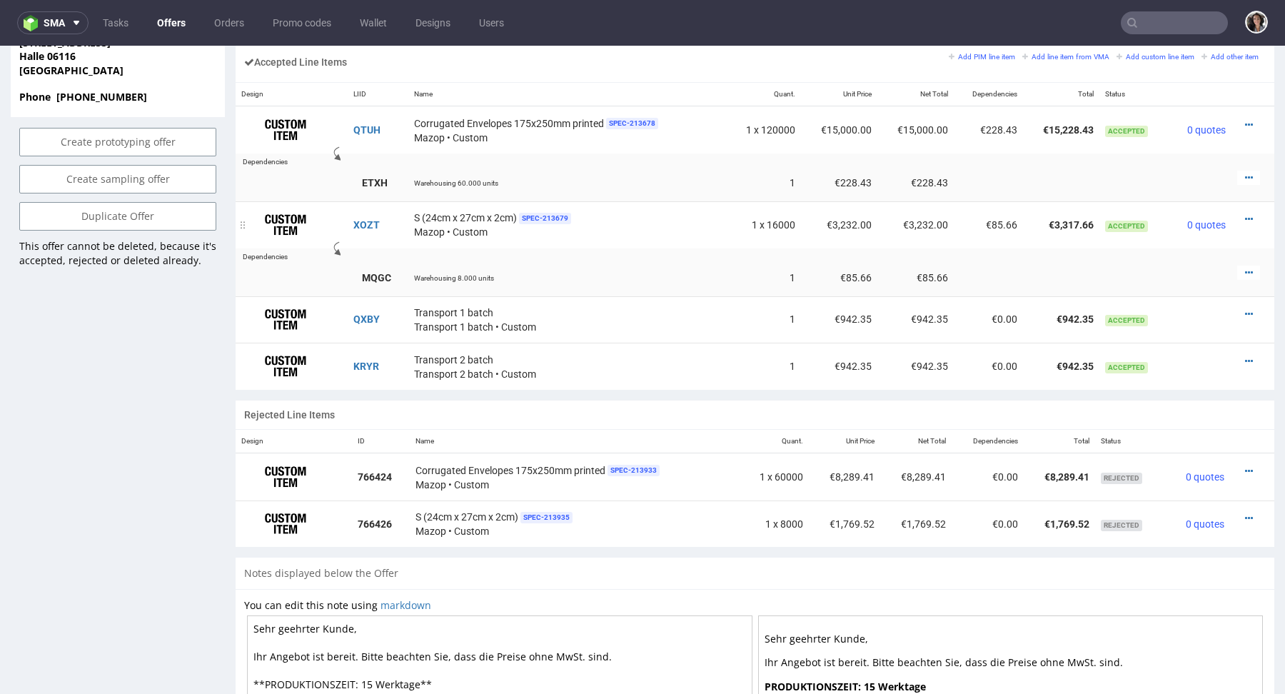
click at [1237, 213] on div at bounding box center [1248, 219] width 23 height 14
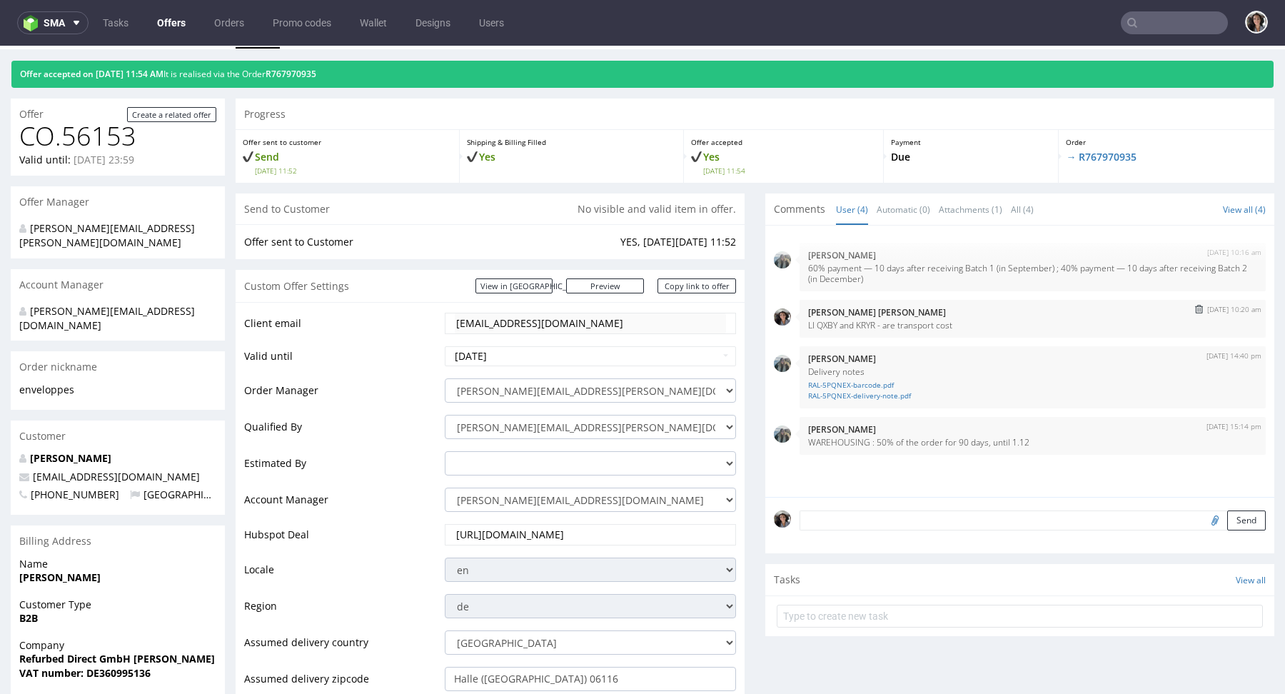
scroll to position [0, 0]
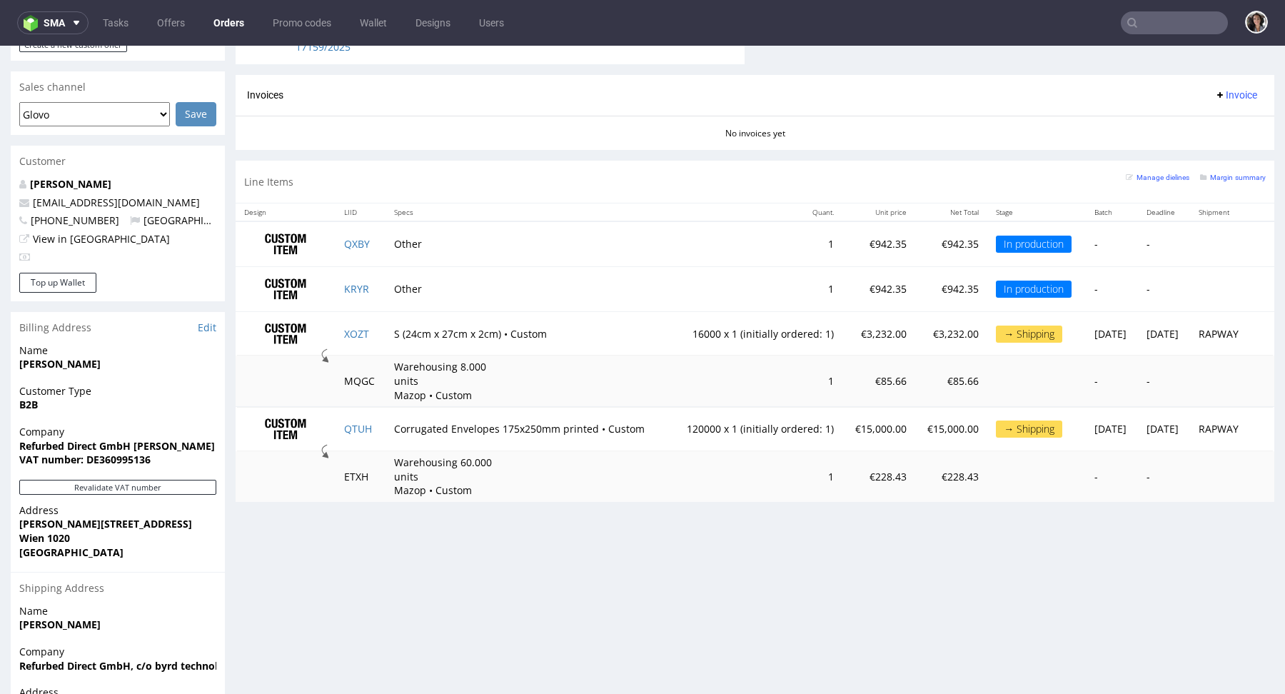
scroll to position [272, 0]
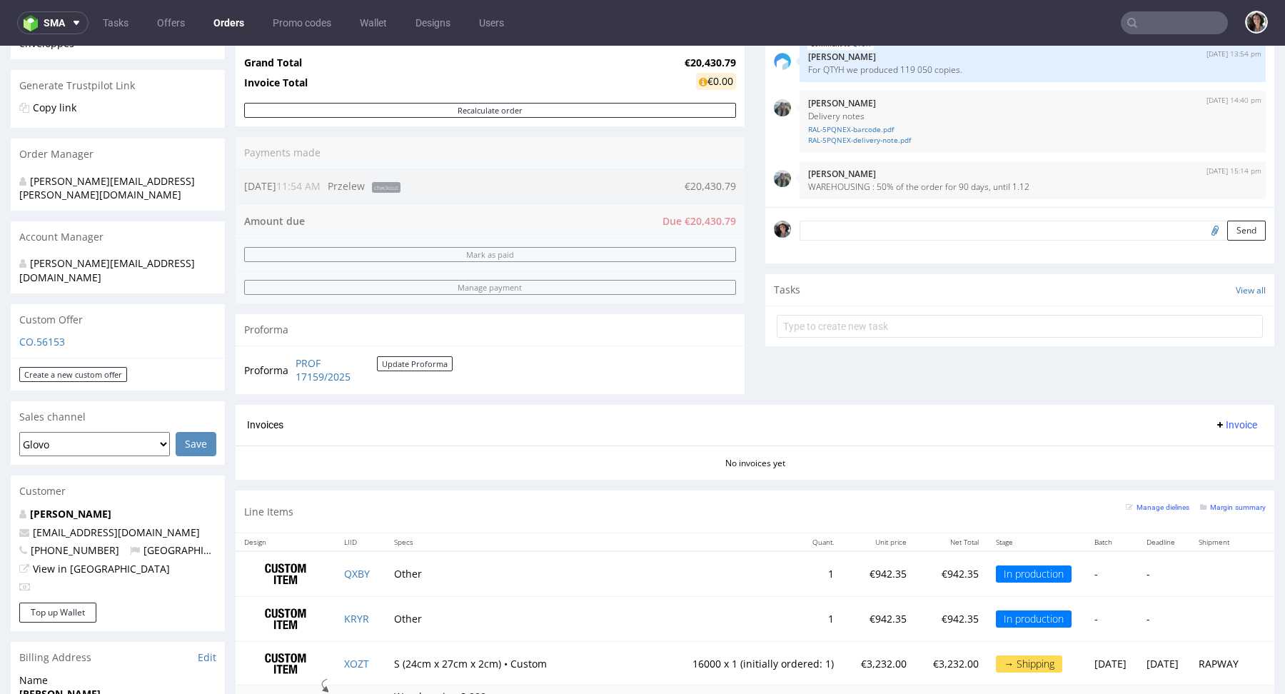
click at [41, 335] on p "CO.56153" at bounding box center [117, 342] width 197 height 14
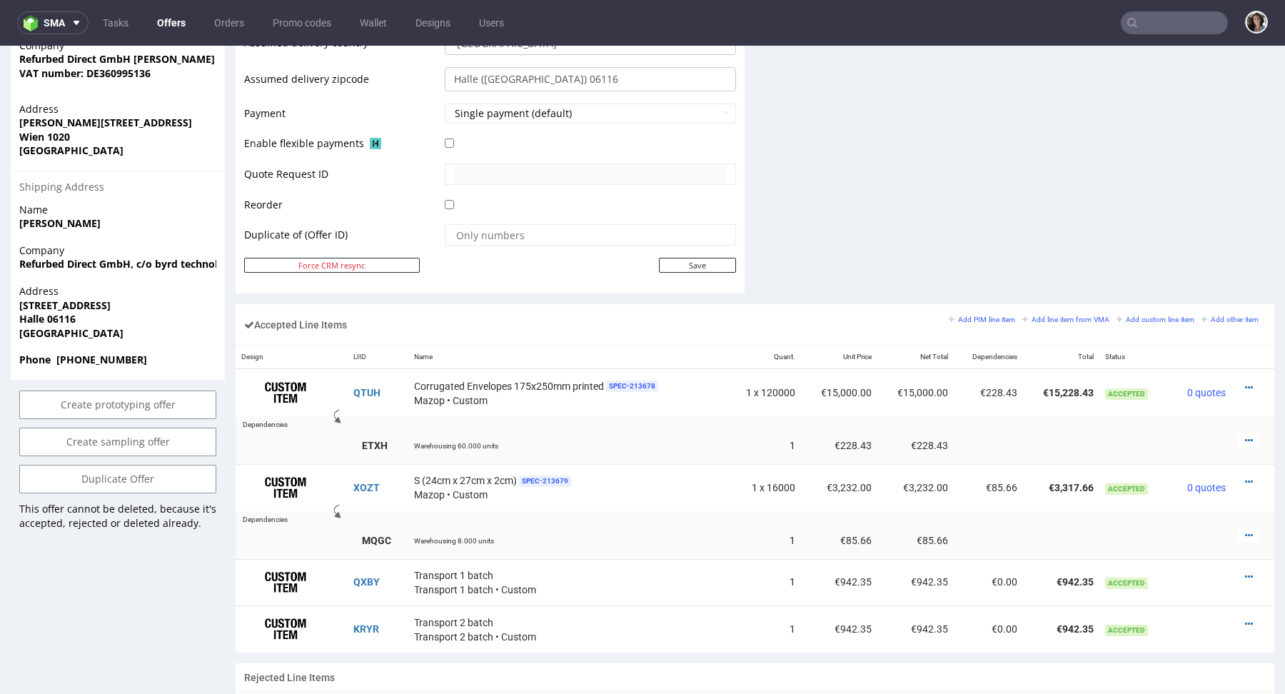
scroll to position [703, 0]
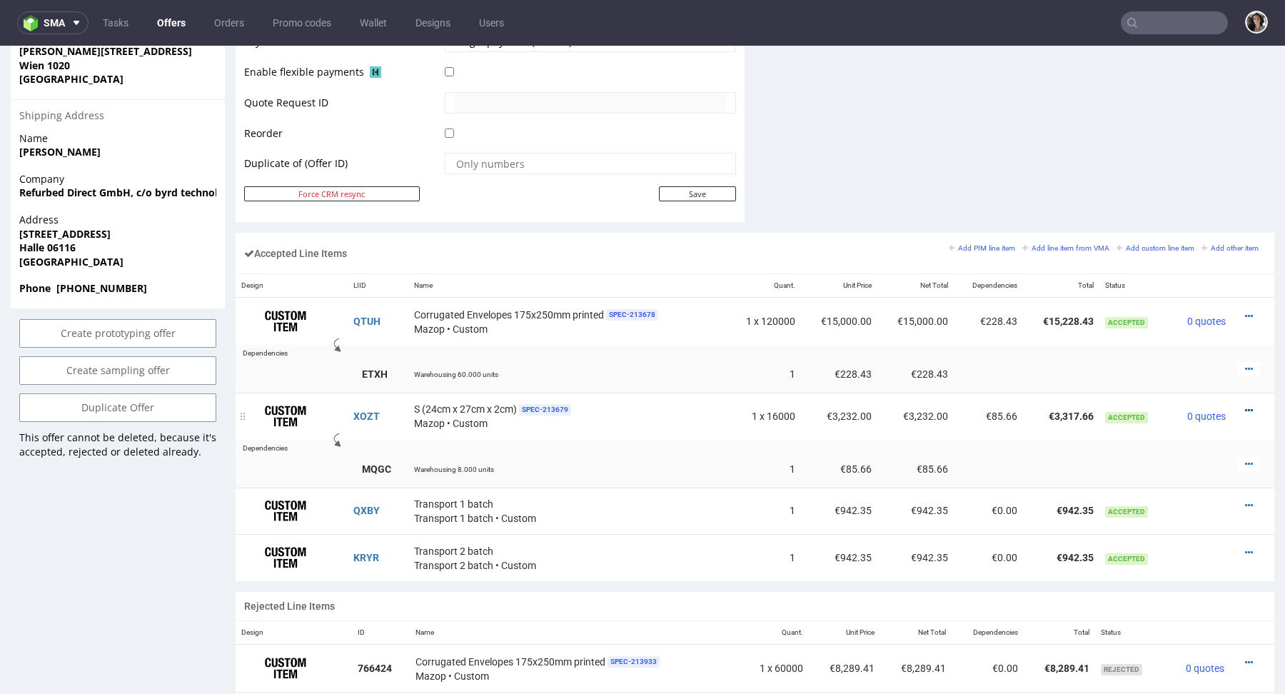
click at [1245, 406] on icon at bounding box center [1249, 410] width 8 height 10
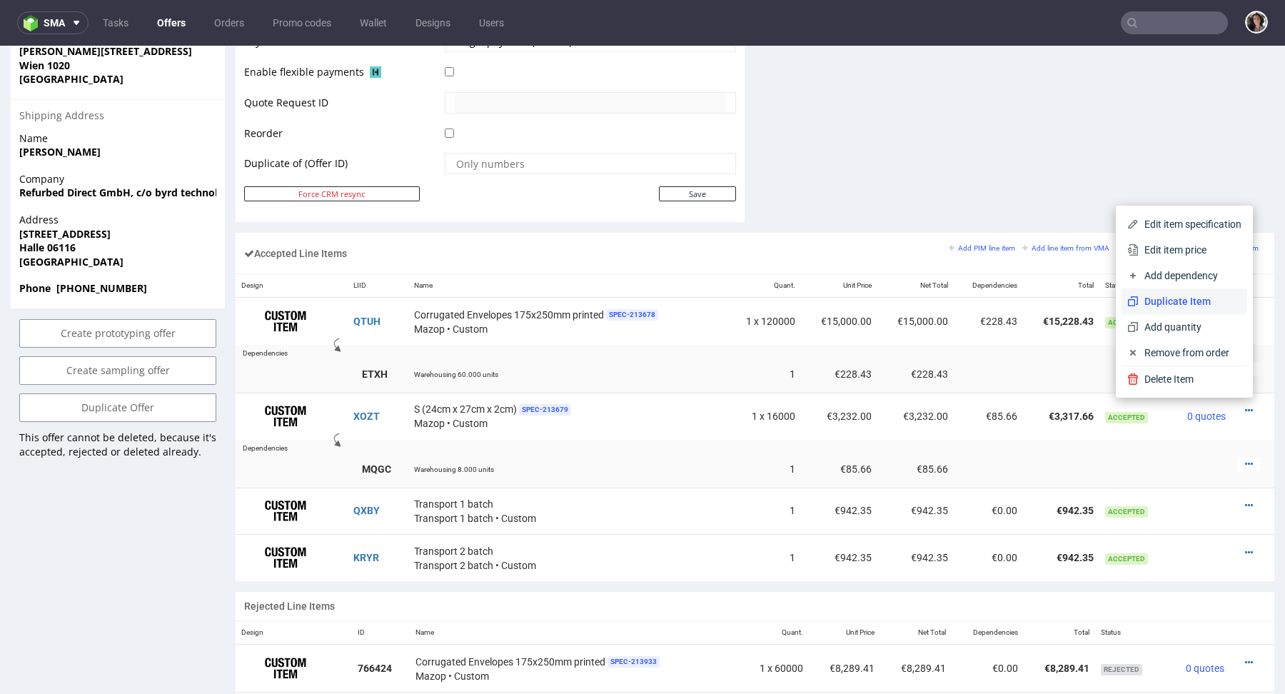
click at [1167, 293] on li "Duplicate Item" at bounding box center [1184, 301] width 126 height 26
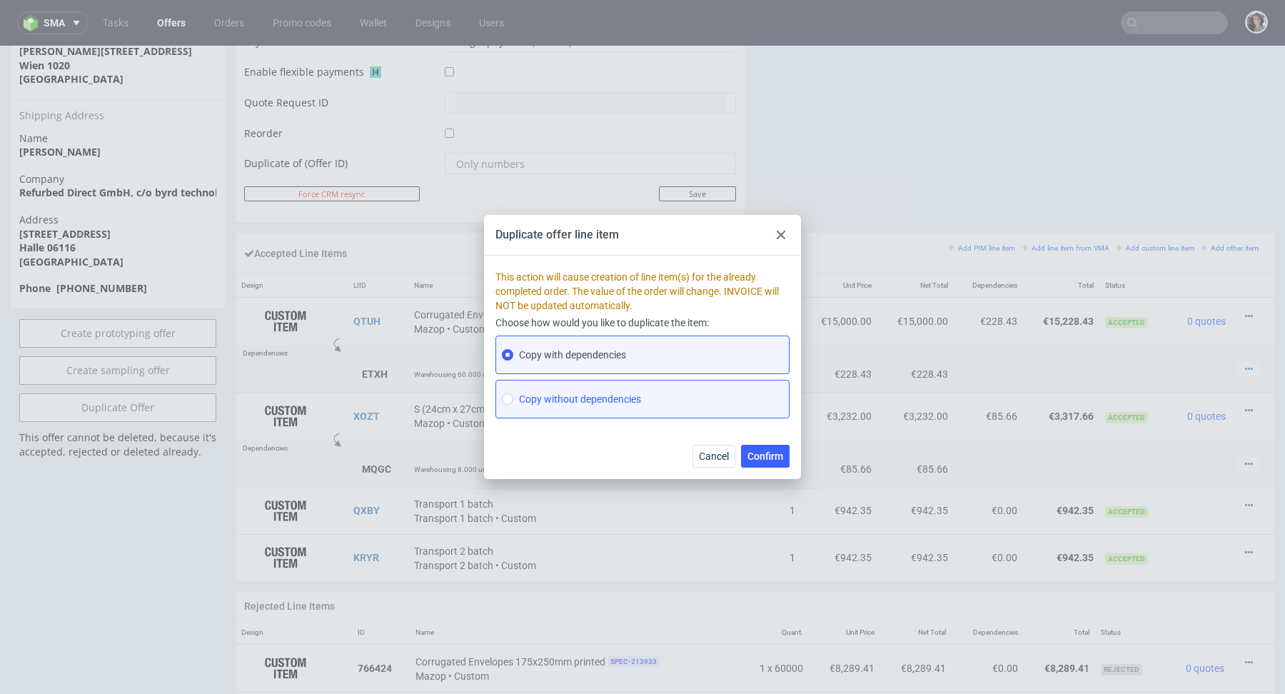
click at [614, 399] on span "Copy without dependencies" at bounding box center [580, 399] width 122 height 14
click at [513, 399] on input "Copy without dependencies" at bounding box center [507, 398] width 11 height 11
radio input "true"
radio input "false"
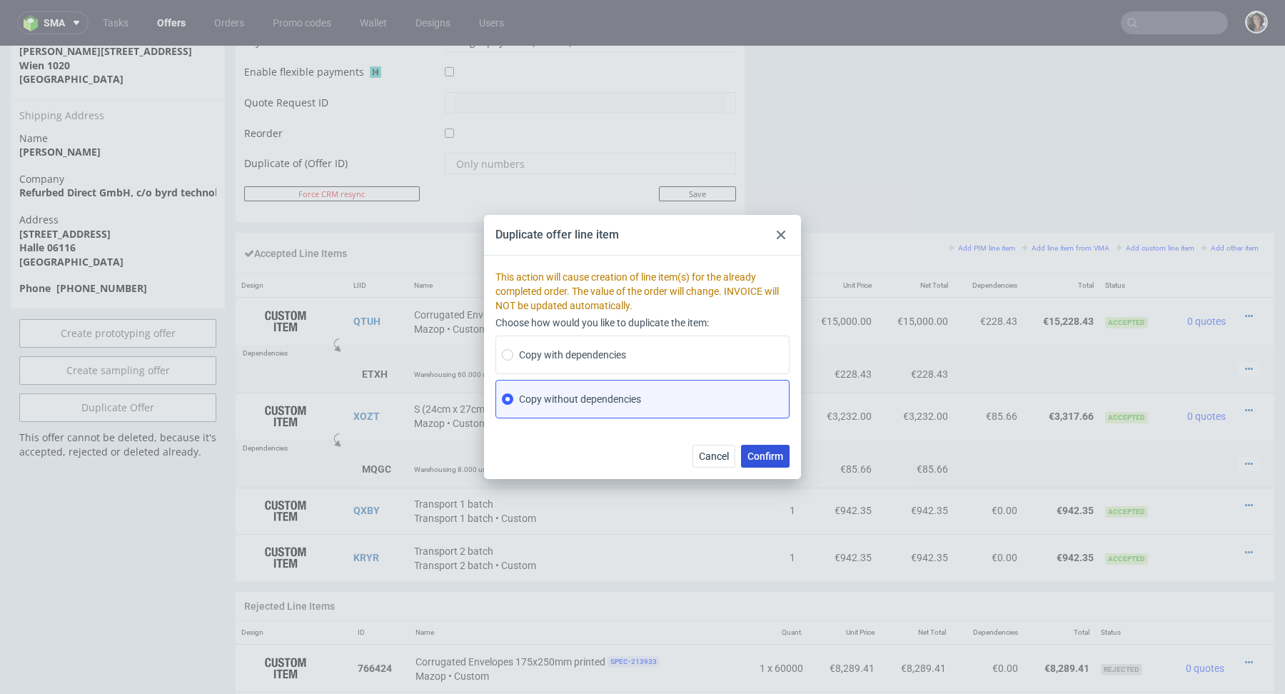
click at [766, 455] on span "Confirm" at bounding box center [765, 456] width 36 height 10
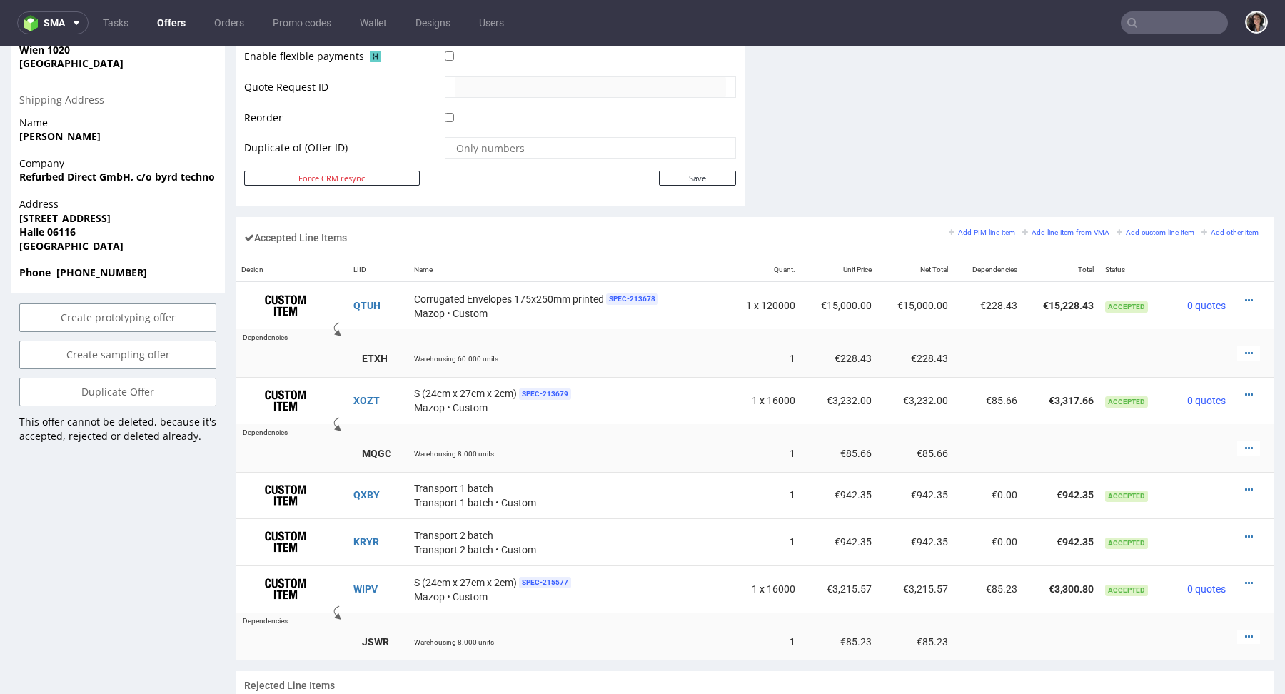
scroll to position [794, 0]
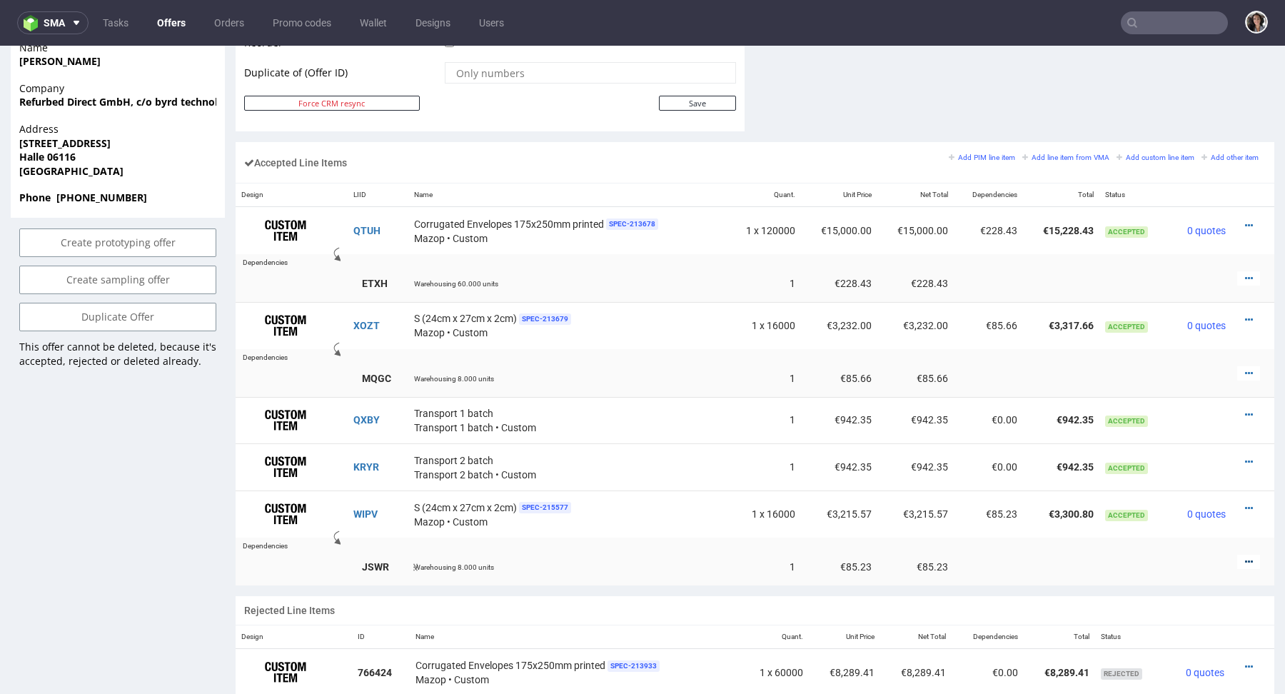
click at [1245, 558] on icon at bounding box center [1249, 562] width 8 height 10
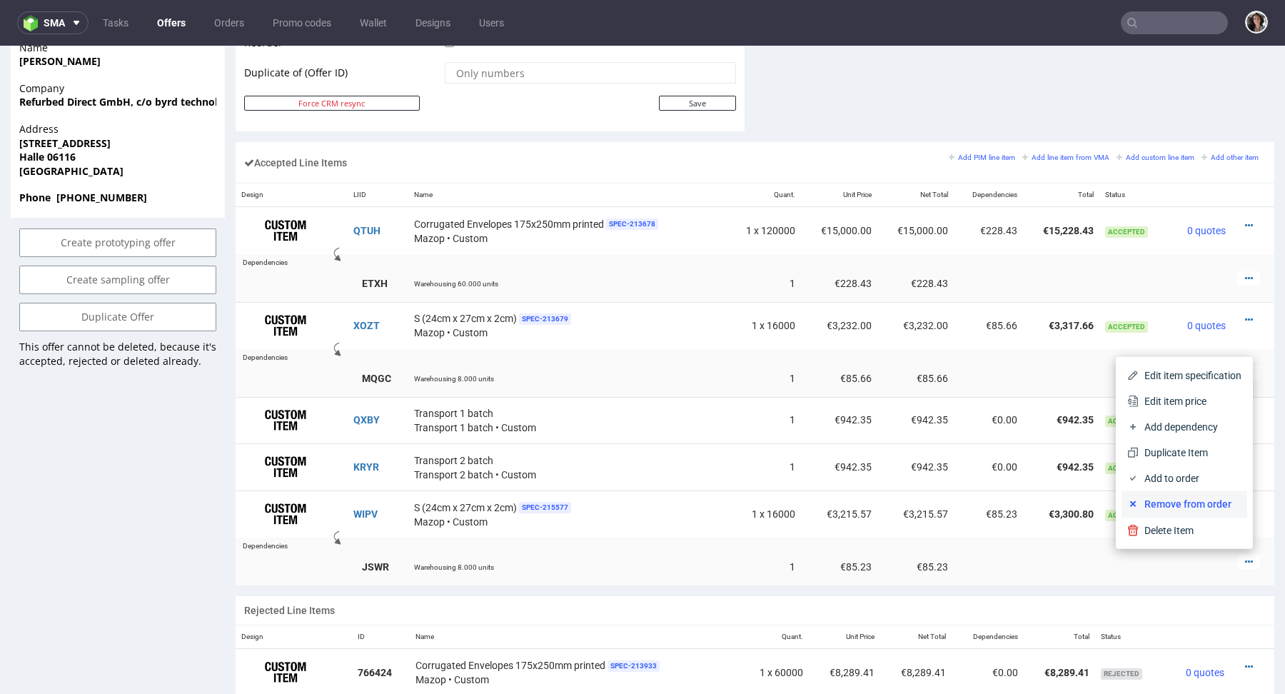
click at [1197, 507] on span "Remove from order" at bounding box center [1189, 504] width 103 height 14
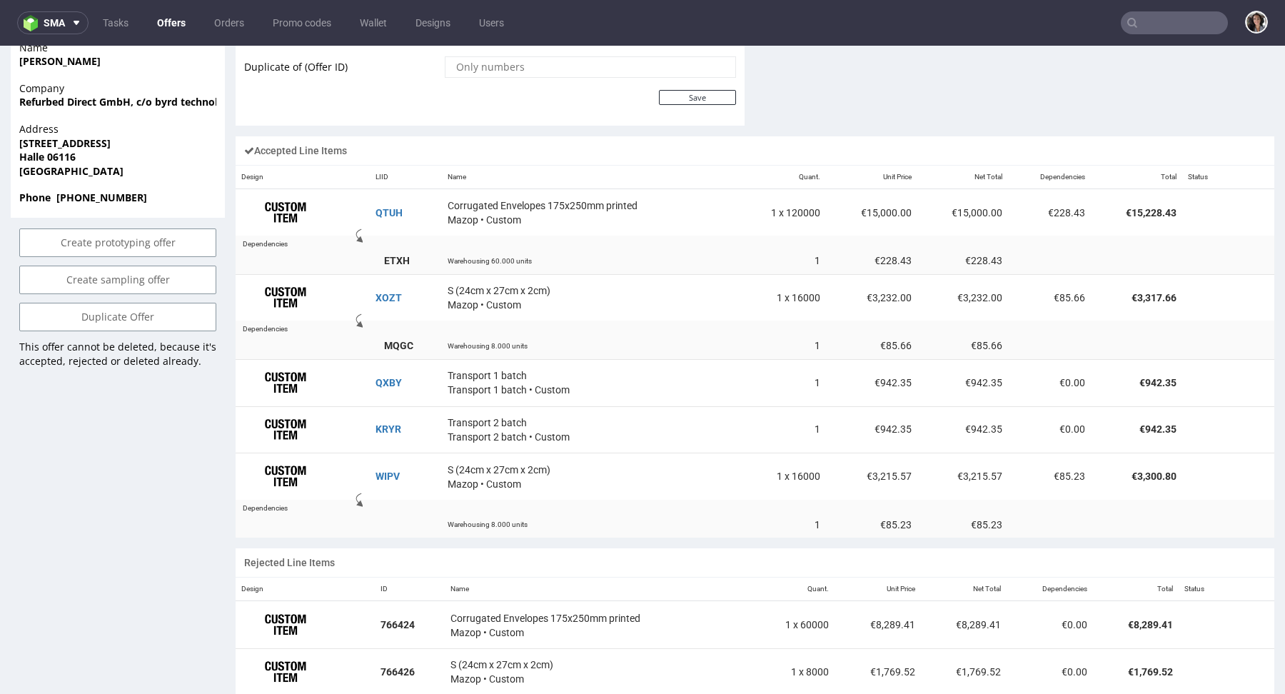
scroll to position [13, 0]
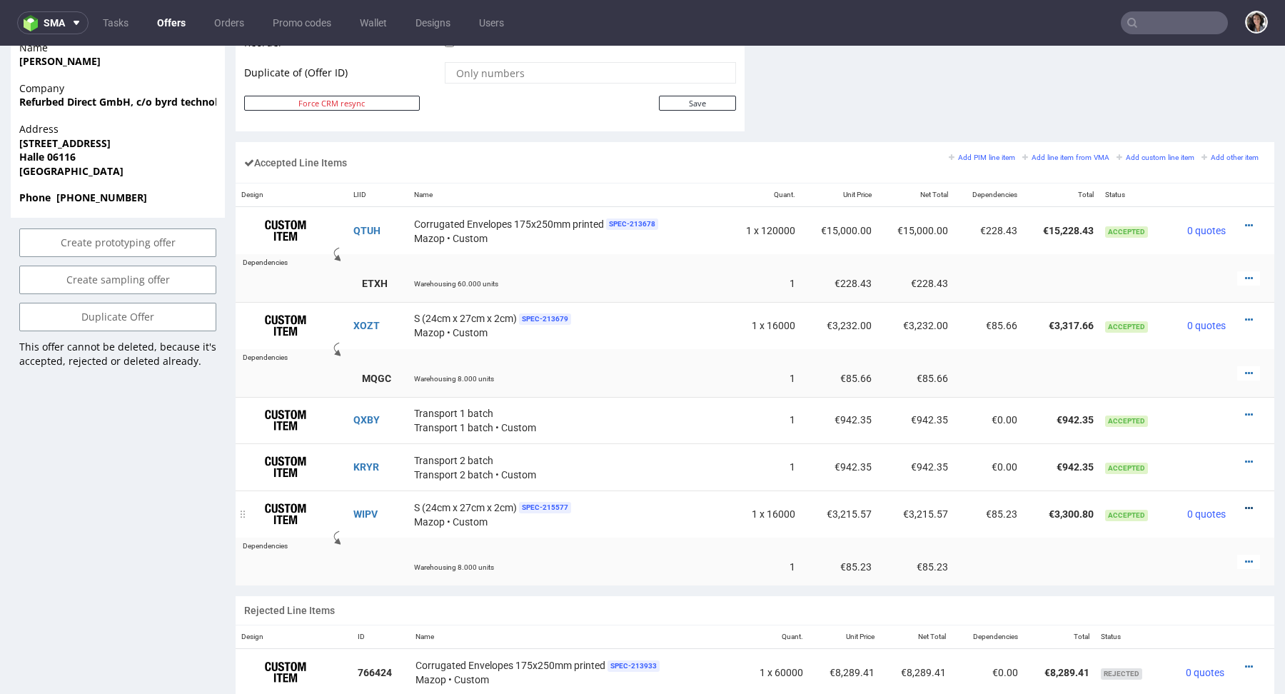
click at [1245, 504] on icon at bounding box center [1249, 508] width 8 height 10
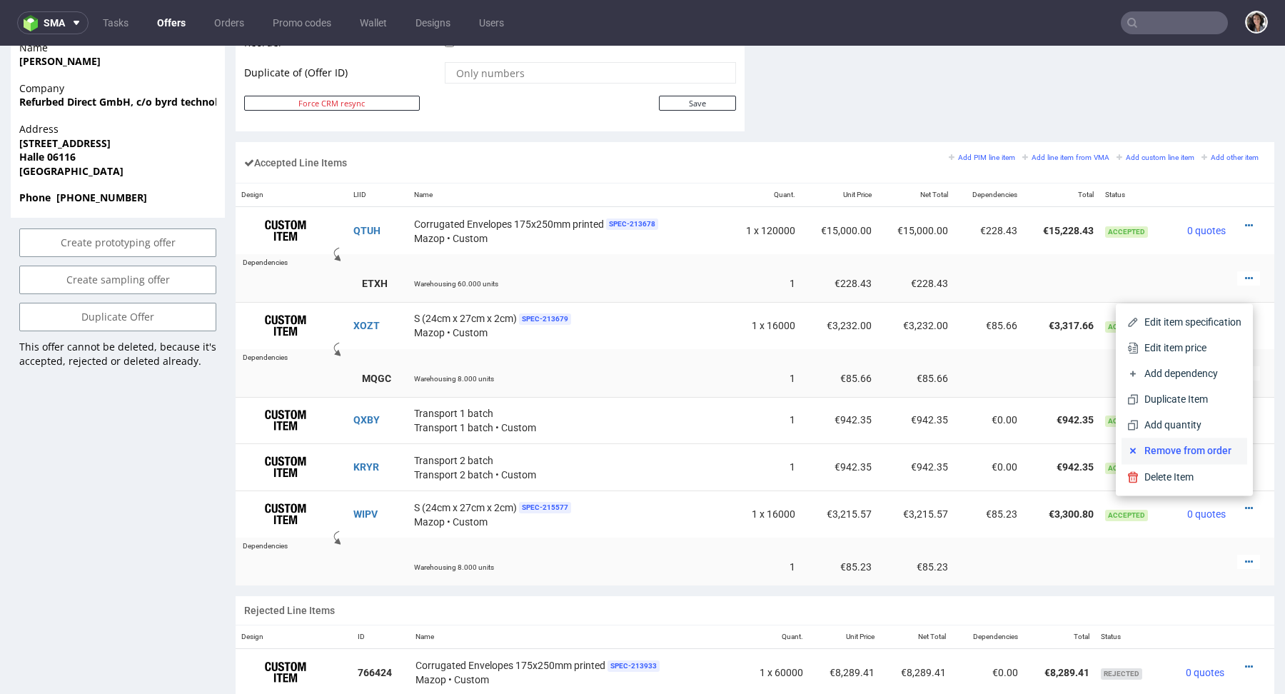
click at [1205, 456] on span "Remove from order" at bounding box center [1189, 450] width 103 height 14
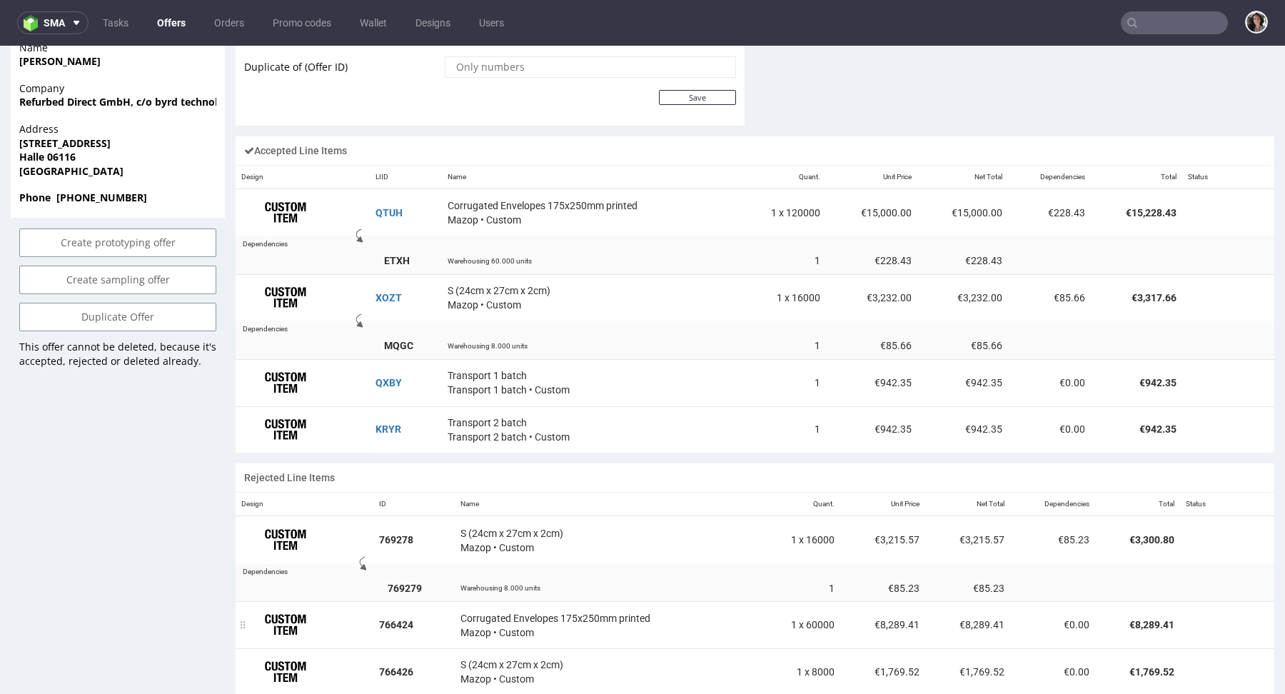
scroll to position [59, 0]
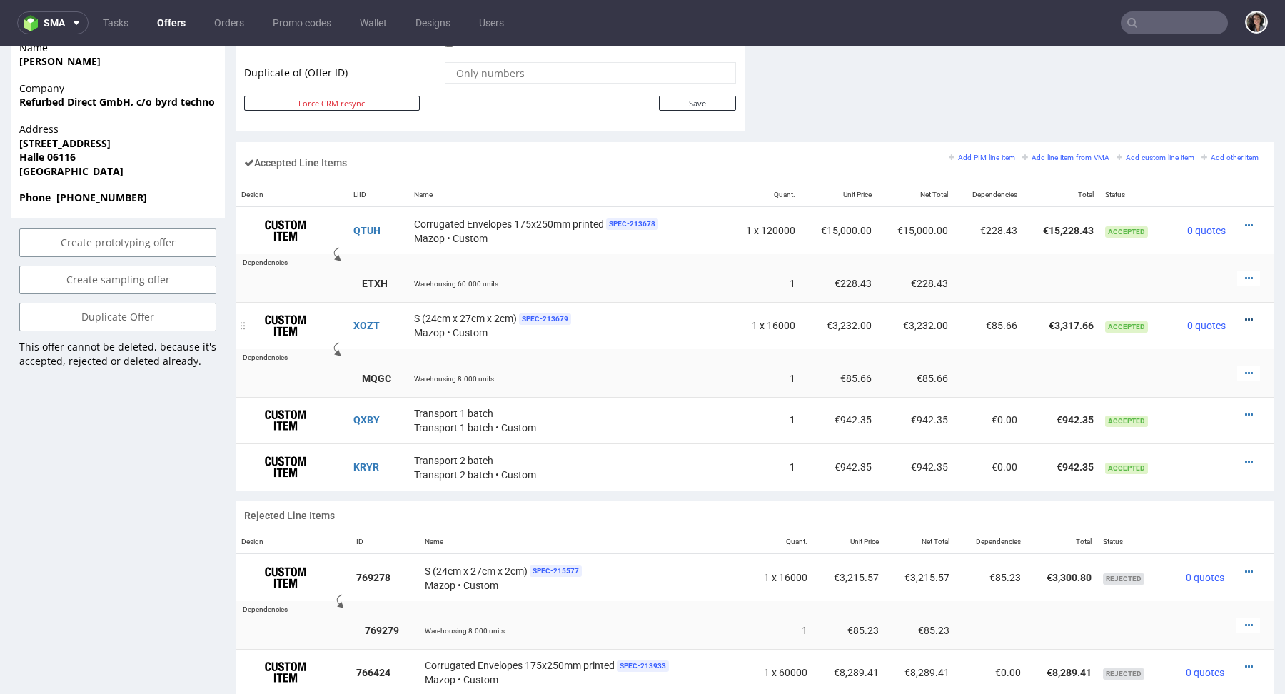
click at [1245, 315] on icon at bounding box center [1249, 320] width 8 height 10
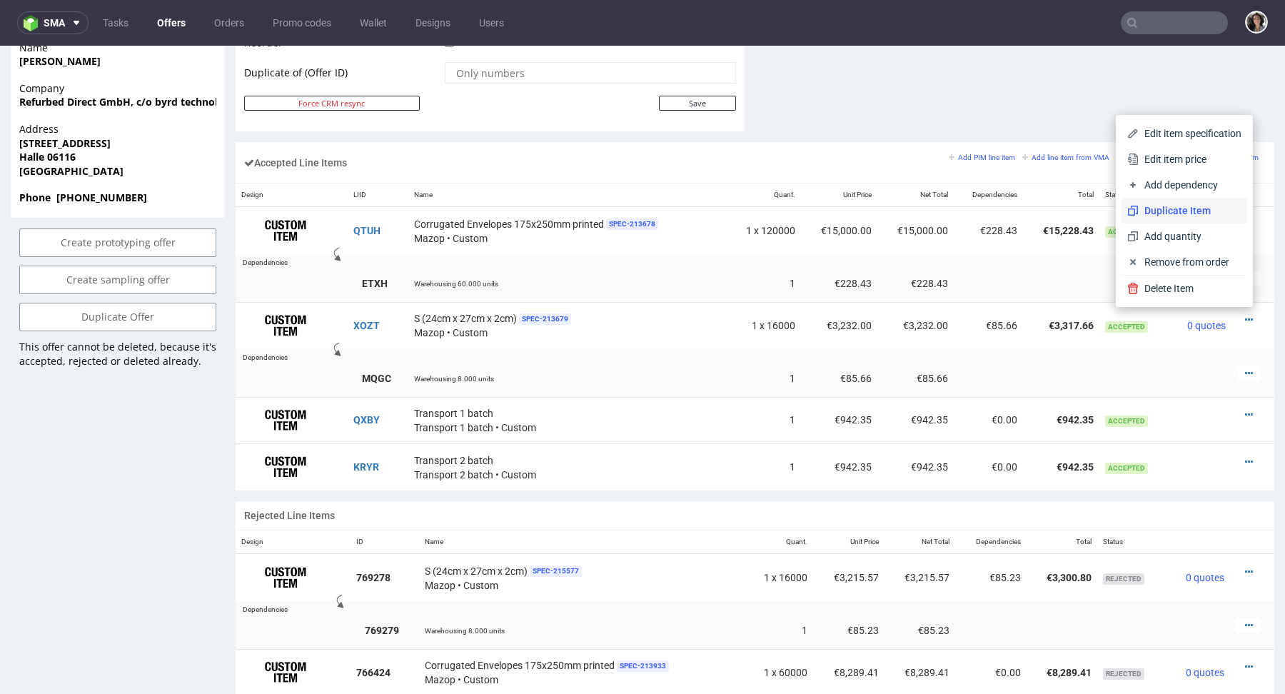
click at [1165, 206] on span "Duplicate Item" at bounding box center [1189, 210] width 103 height 14
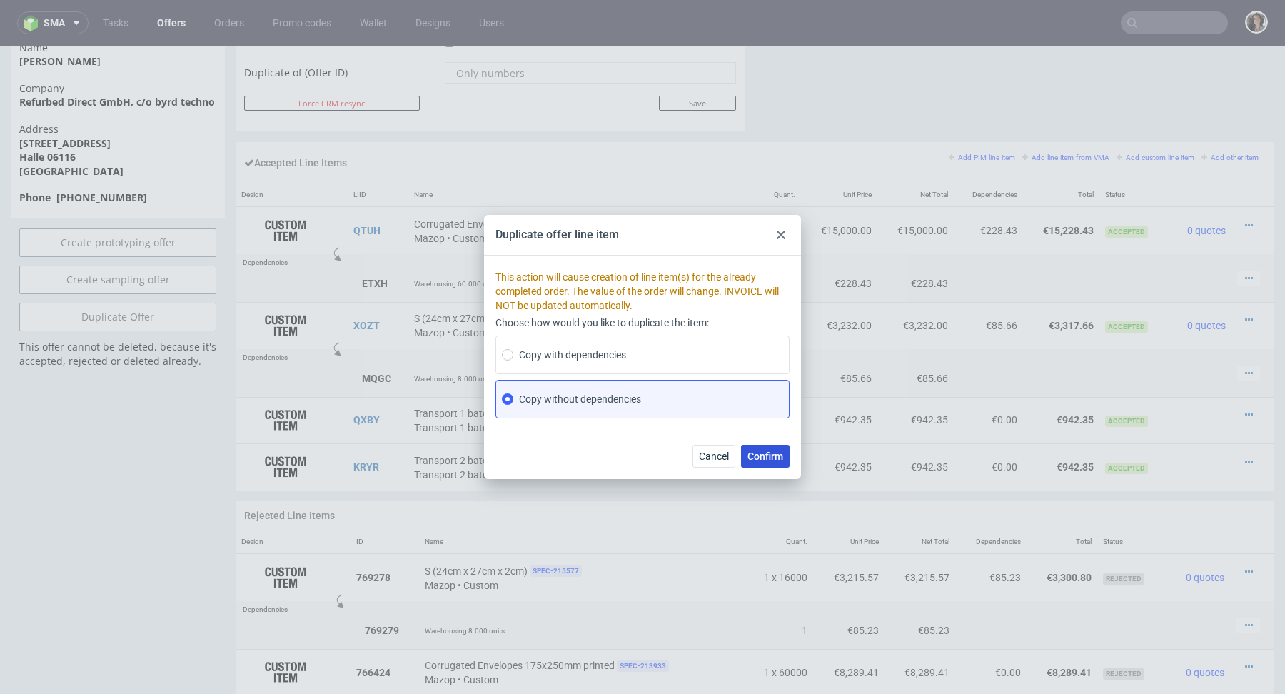
click at [757, 460] on span "Confirm" at bounding box center [765, 456] width 36 height 10
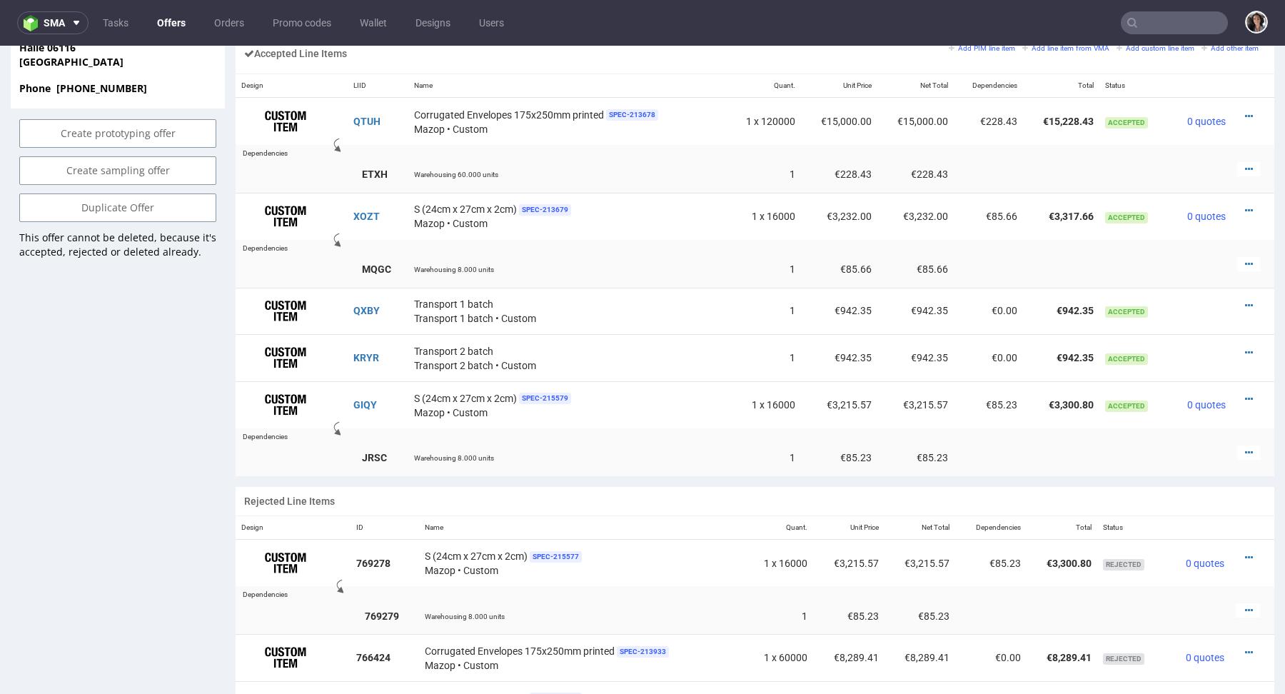
scroll to position [922, 0]
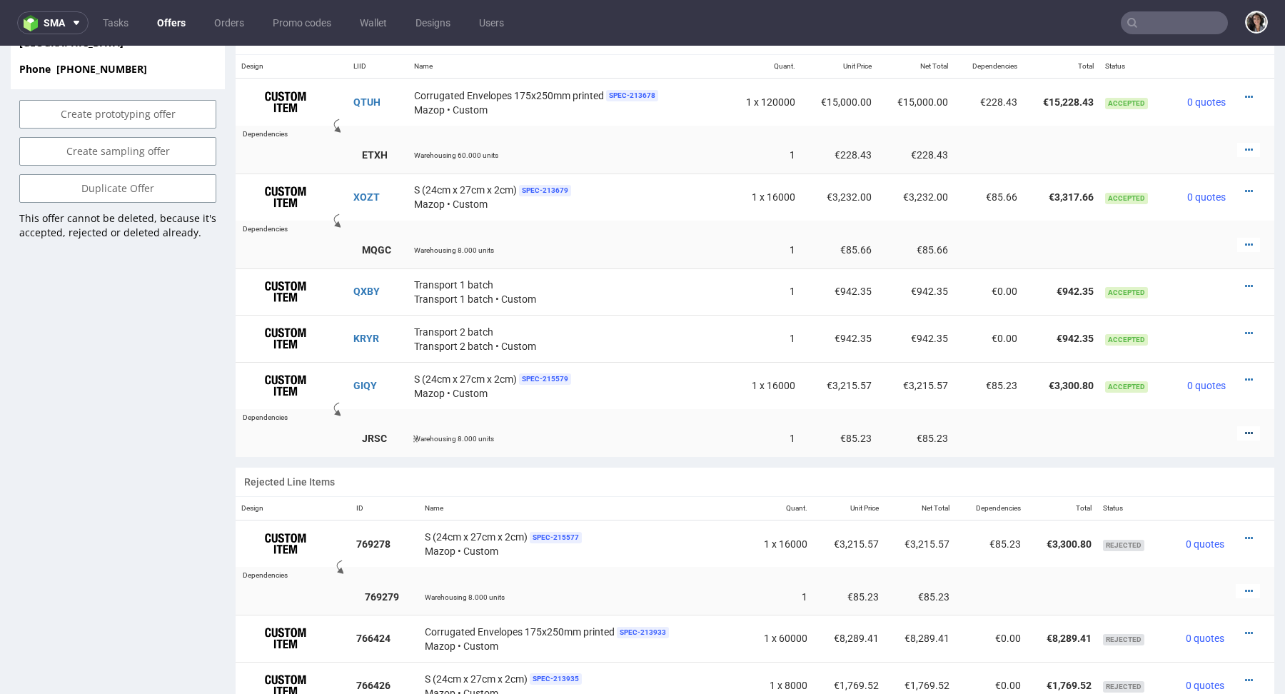
click at [1245, 430] on icon at bounding box center [1249, 433] width 8 height 10
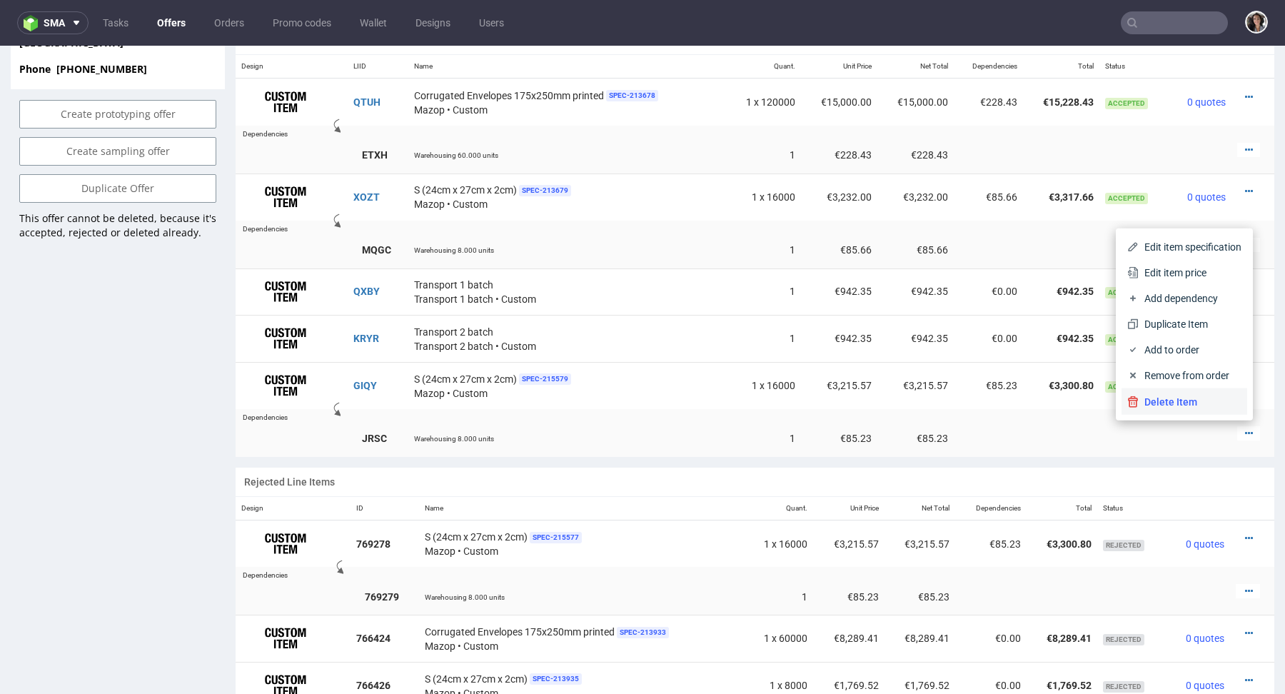
click at [1210, 397] on span "Delete Item" at bounding box center [1189, 402] width 103 height 14
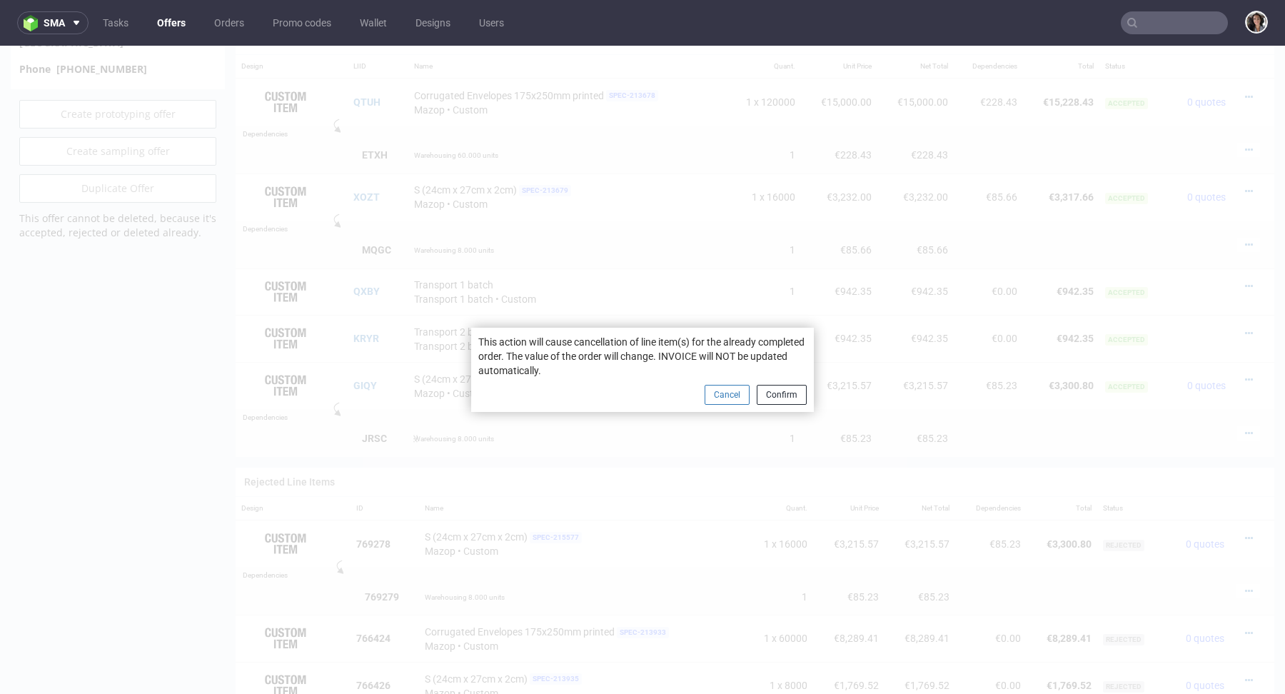
click at [726, 392] on button "Cancel" at bounding box center [726, 395] width 45 height 20
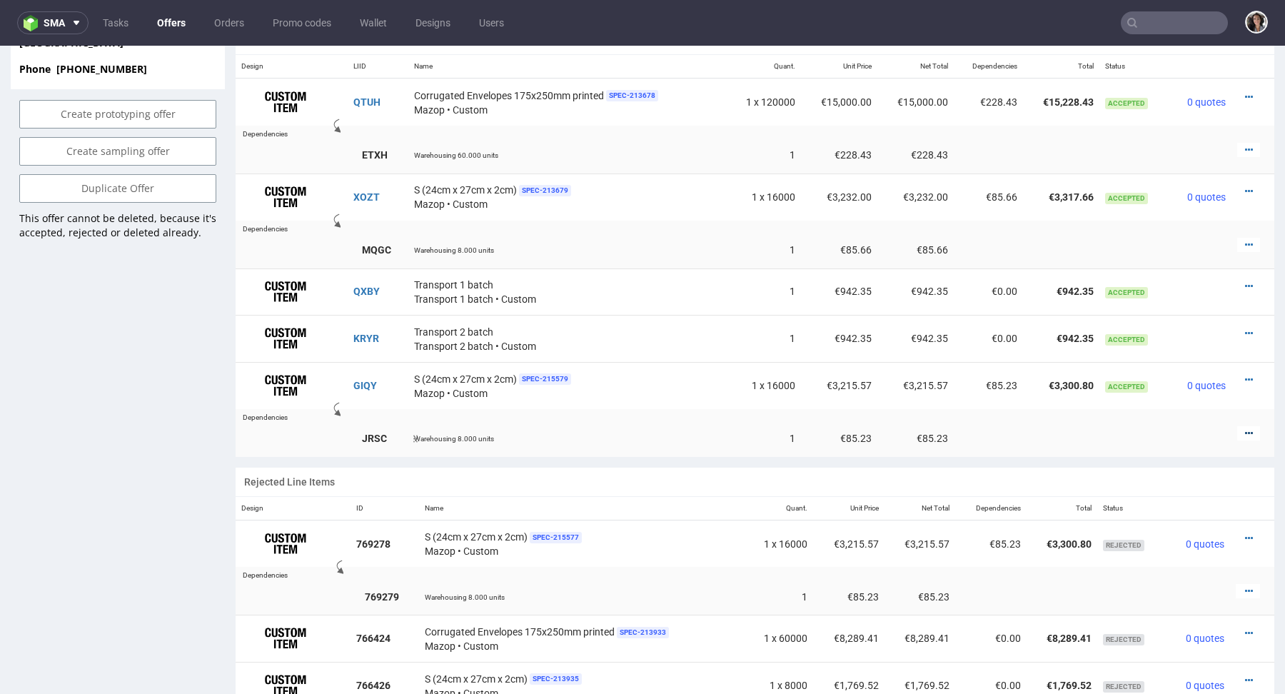
click at [1245, 428] on icon at bounding box center [1249, 433] width 8 height 10
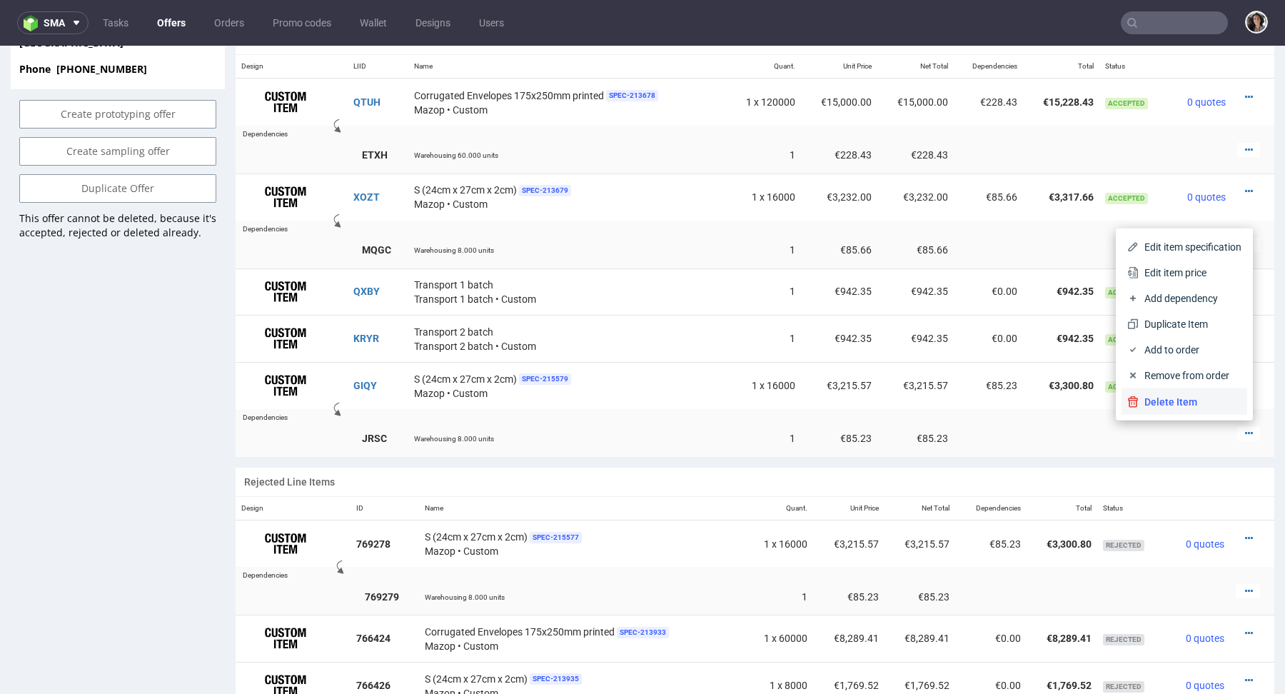
click at [1215, 399] on span "Delete Item" at bounding box center [1189, 402] width 103 height 14
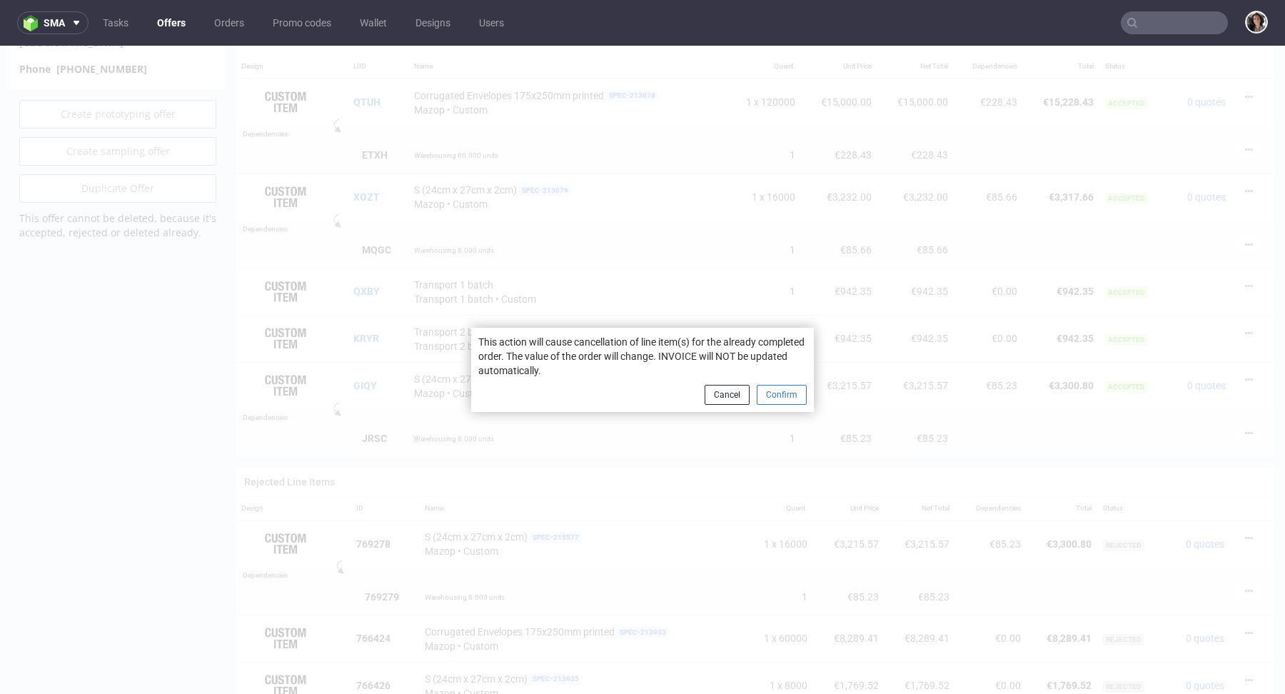
click at [779, 393] on button "Confirm" at bounding box center [781, 395] width 50 height 20
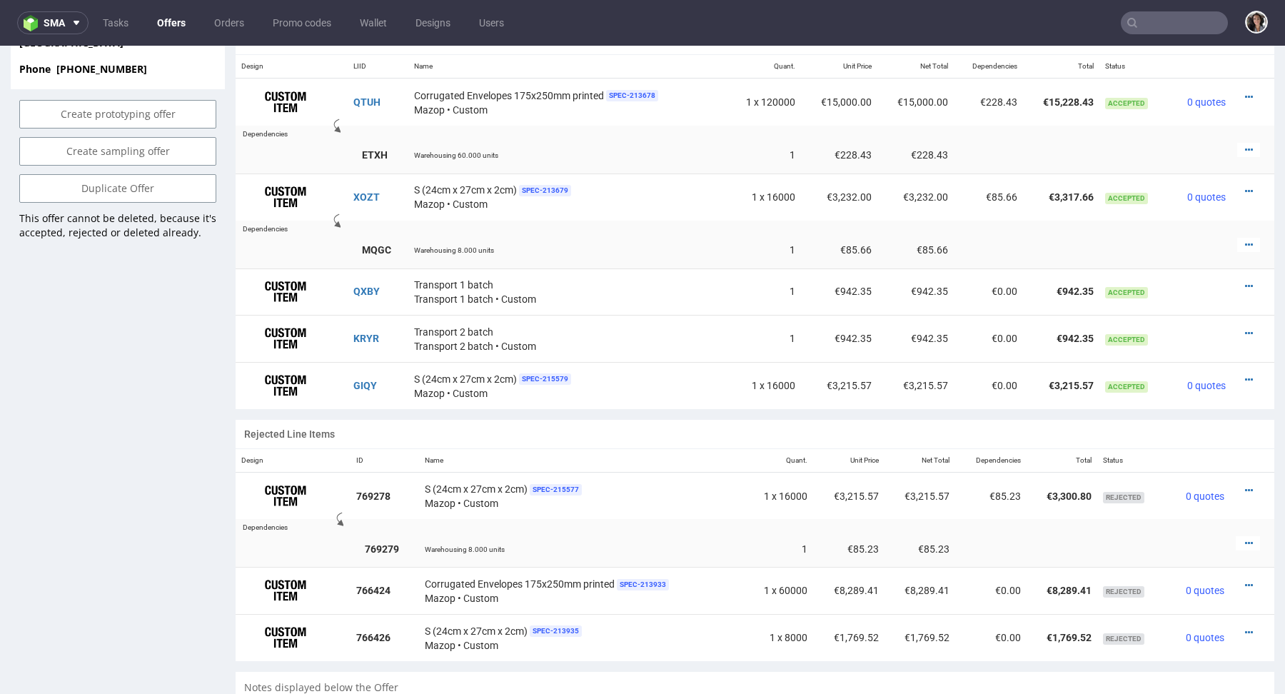
scroll to position [105, 0]
click at [1245, 377] on icon at bounding box center [1249, 380] width 8 height 10
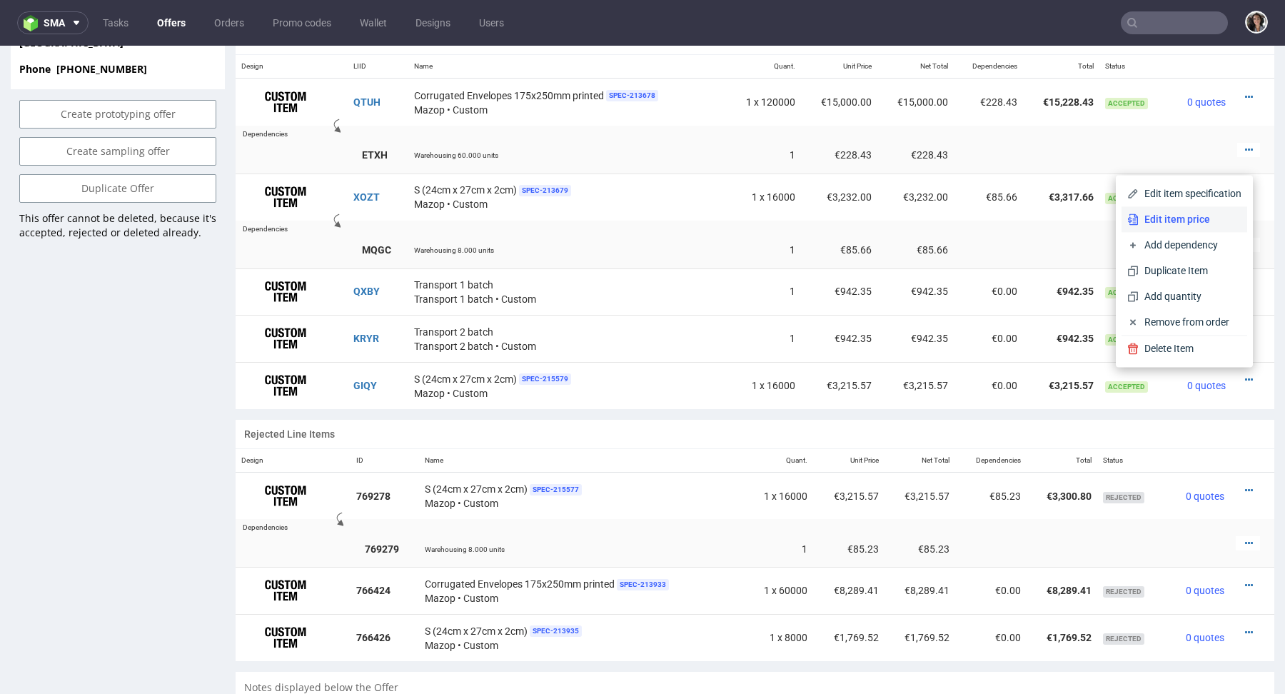
click at [1179, 224] on span "Edit item price" at bounding box center [1189, 219] width 103 height 14
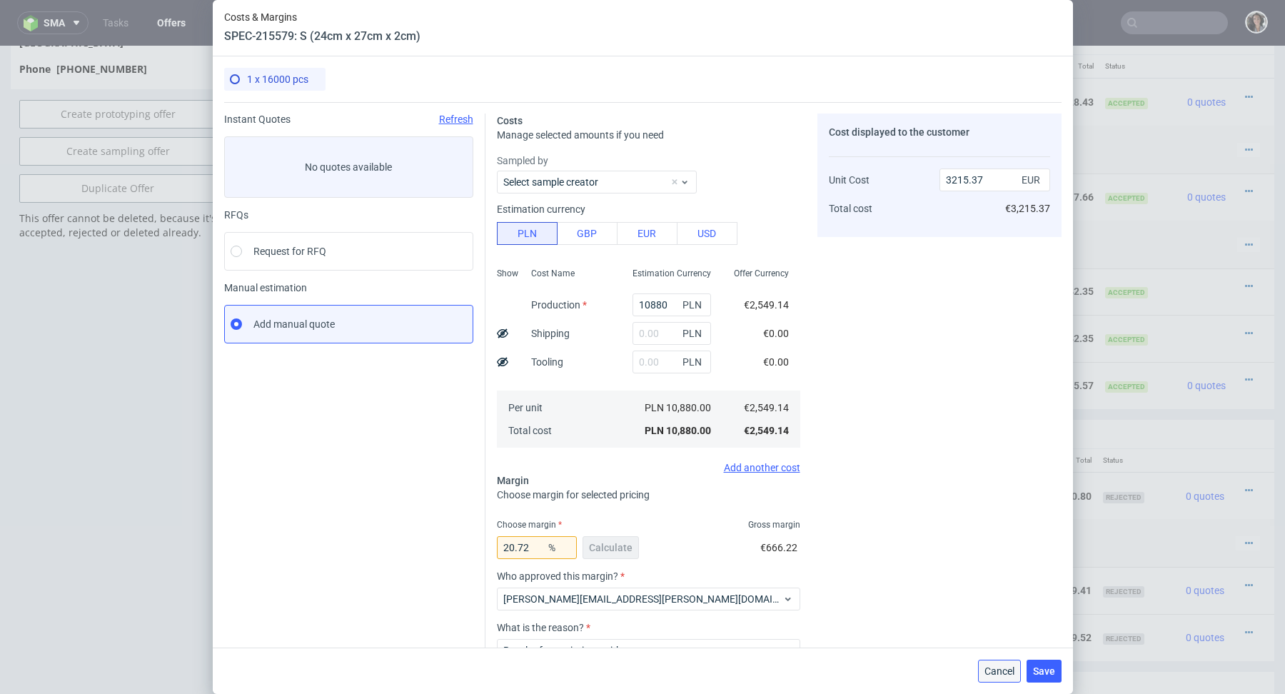
click at [989, 673] on span "Cancel" at bounding box center [999, 671] width 30 height 10
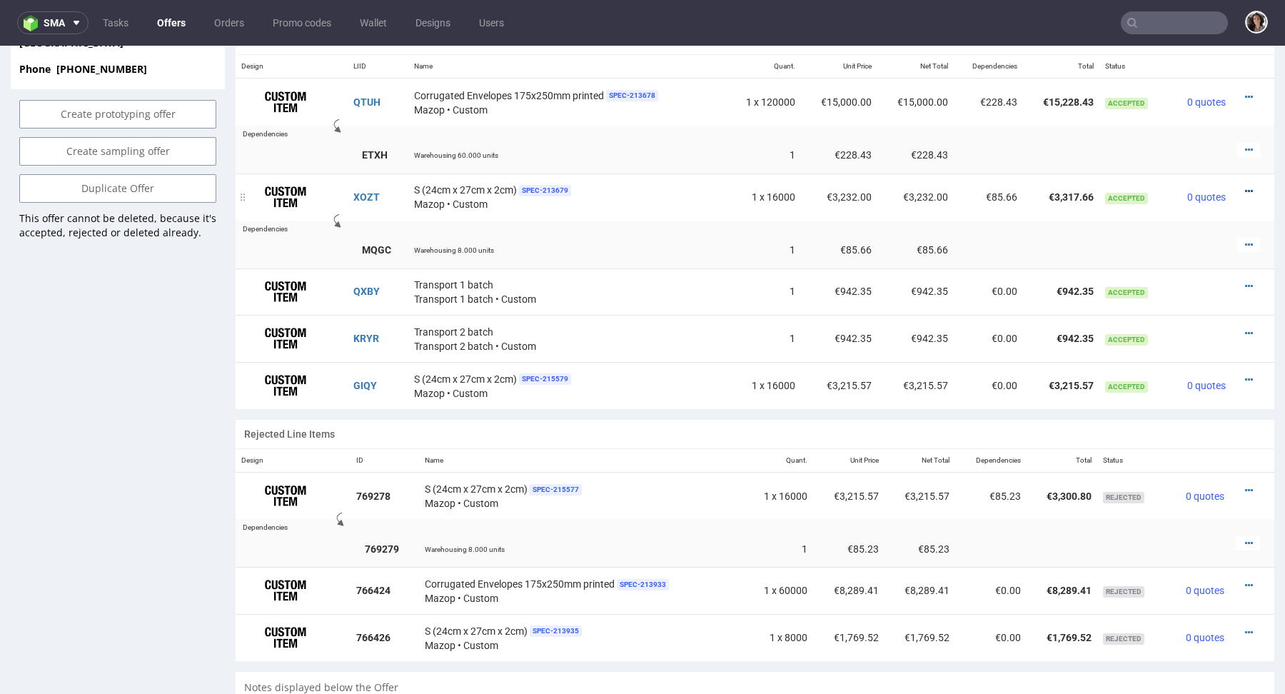
click at [1245, 186] on icon at bounding box center [1249, 191] width 8 height 10
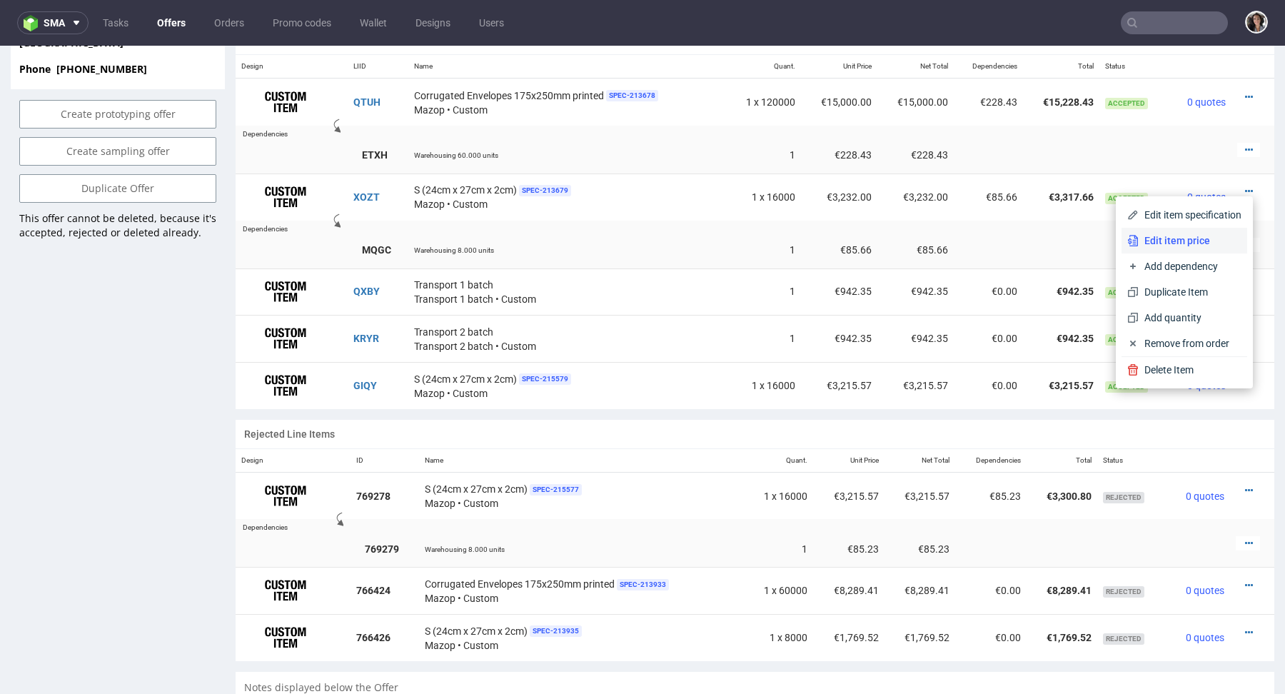
click at [1169, 243] on span "Edit item price" at bounding box center [1189, 240] width 103 height 14
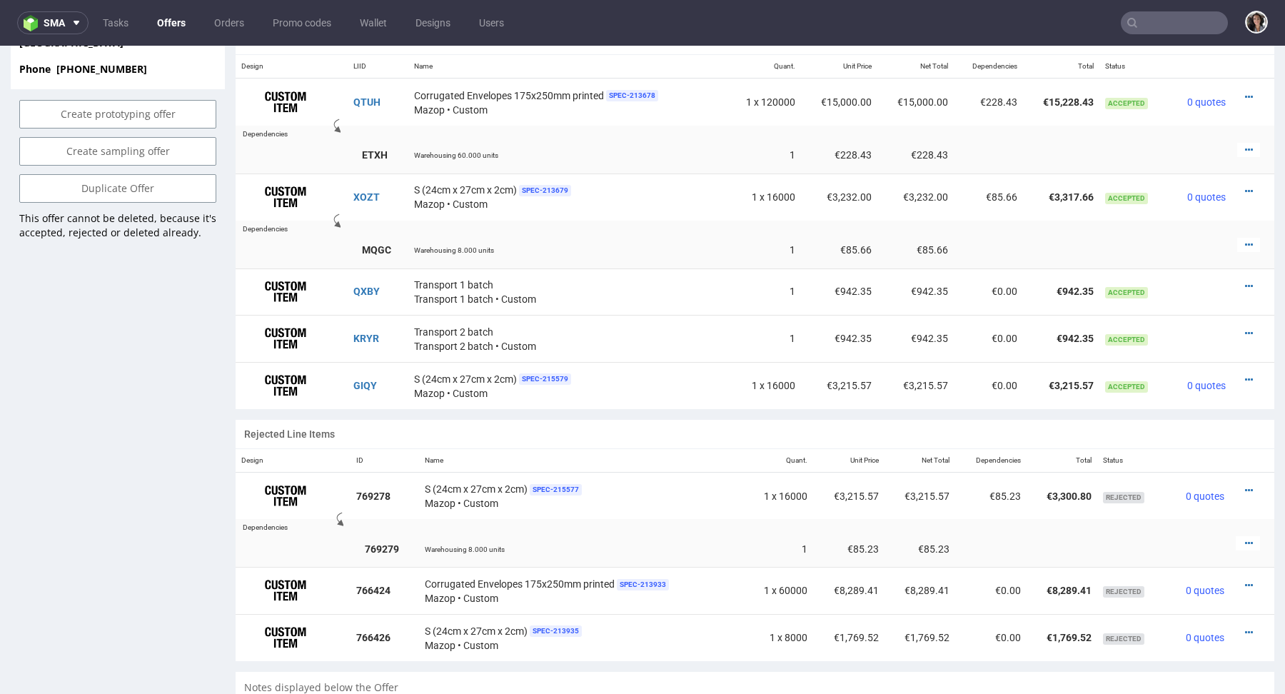
scroll to position [0, 0]
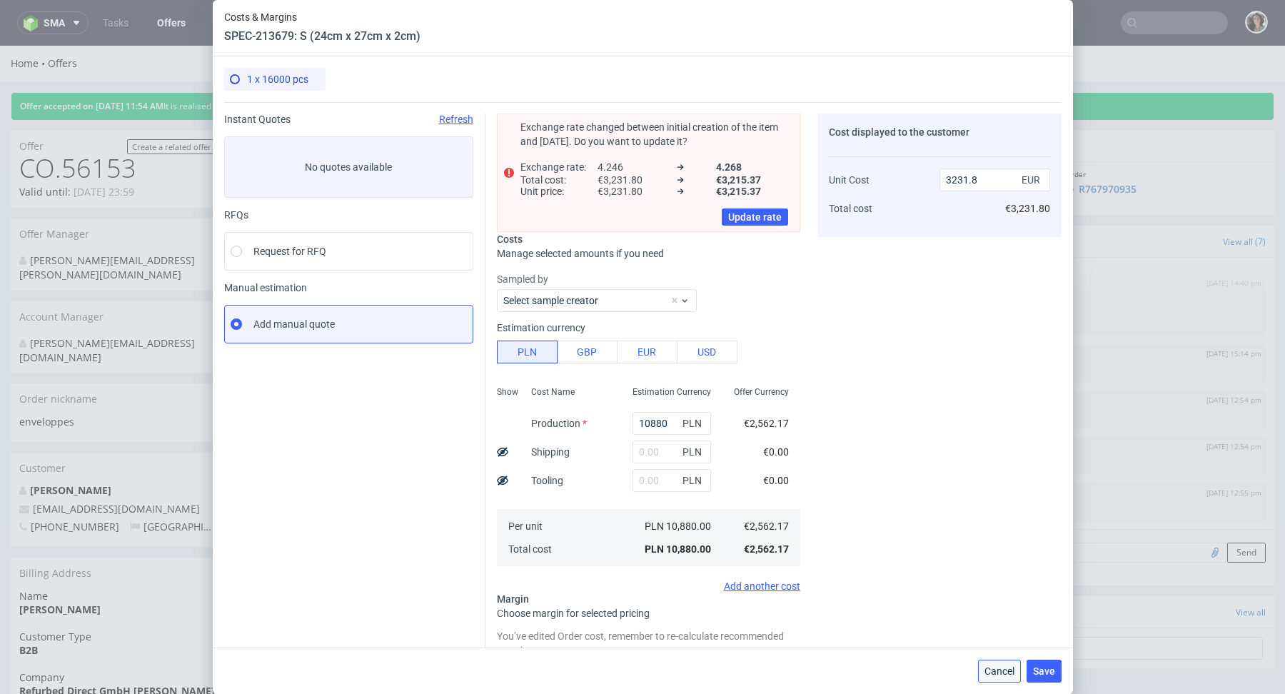
click at [998, 676] on span "Cancel" at bounding box center [999, 671] width 30 height 10
click at [998, 676] on div "Comments User (7) Automatic (0) Attachments (1) All (7) View all (7) [DATE] 10:…" at bounding box center [1019, 581] width 509 height 710
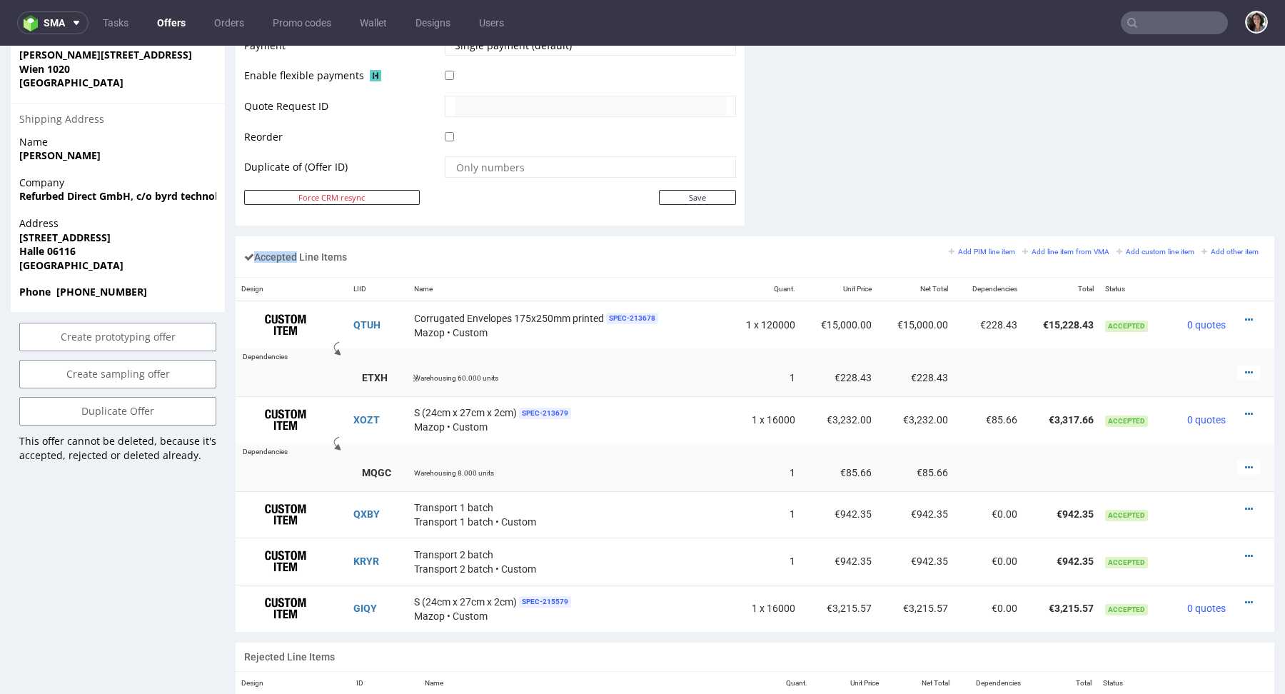
scroll to position [789, 0]
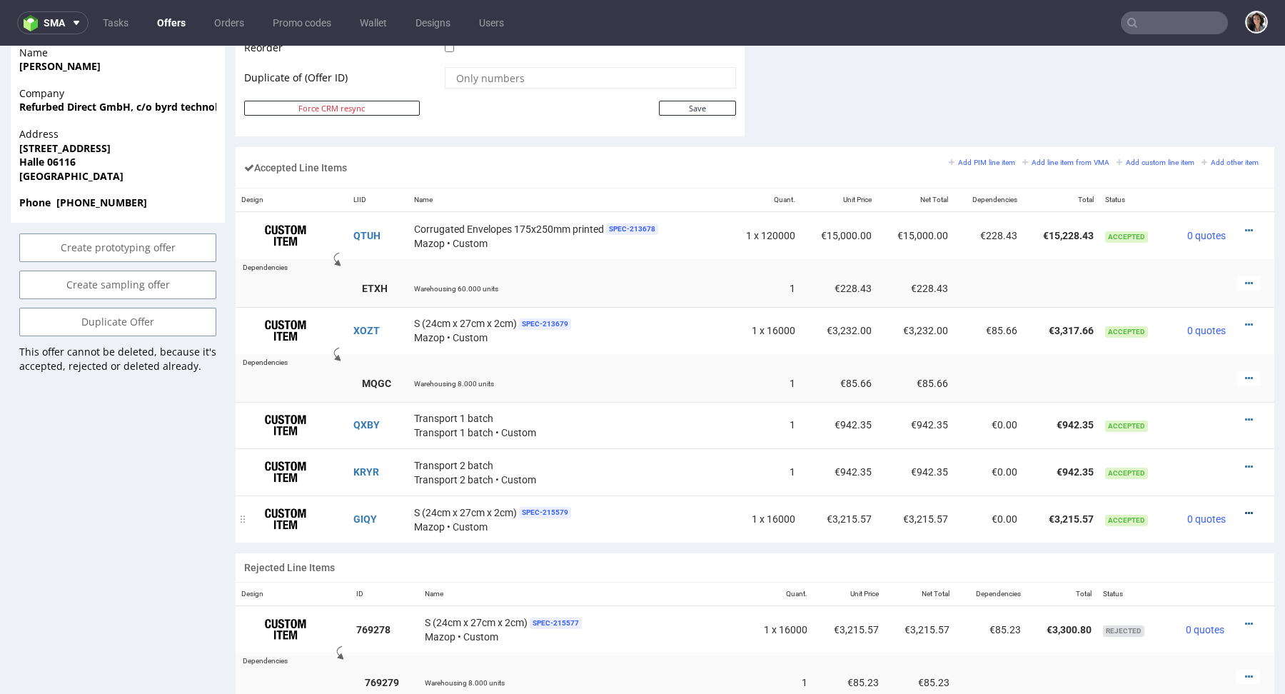
click at [1245, 510] on icon at bounding box center [1249, 513] width 8 height 10
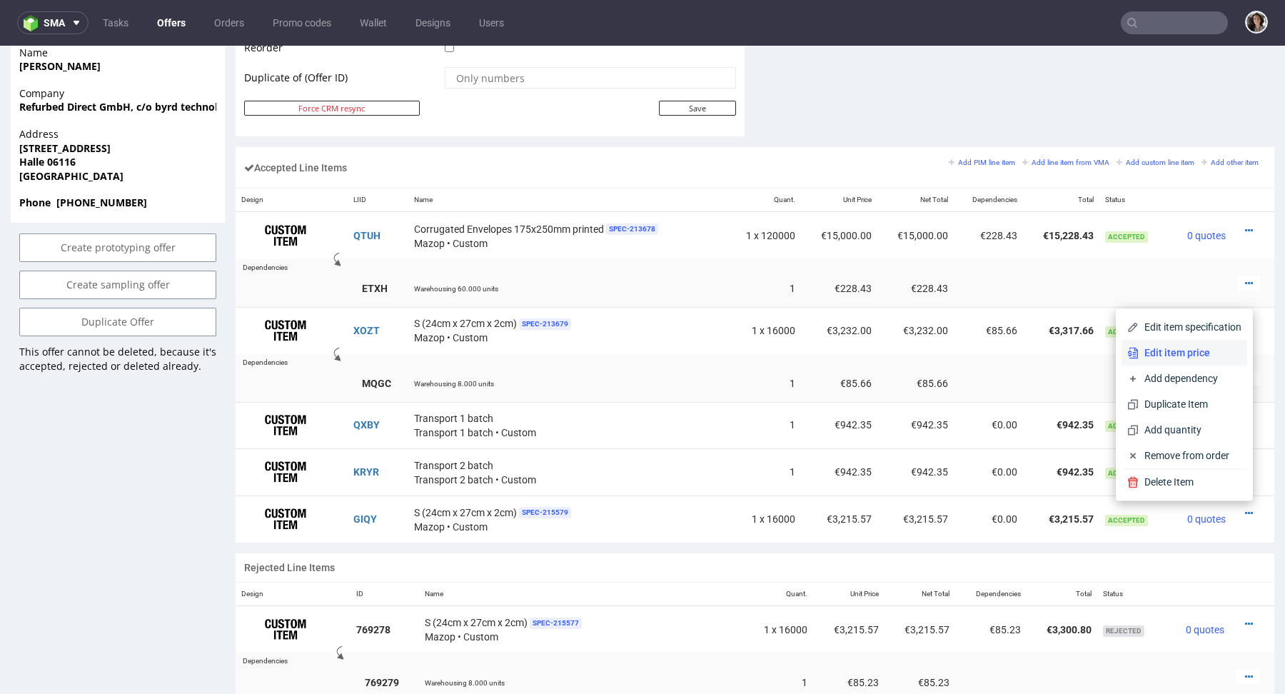
click at [1174, 360] on span "Edit item price" at bounding box center [1189, 352] width 103 height 14
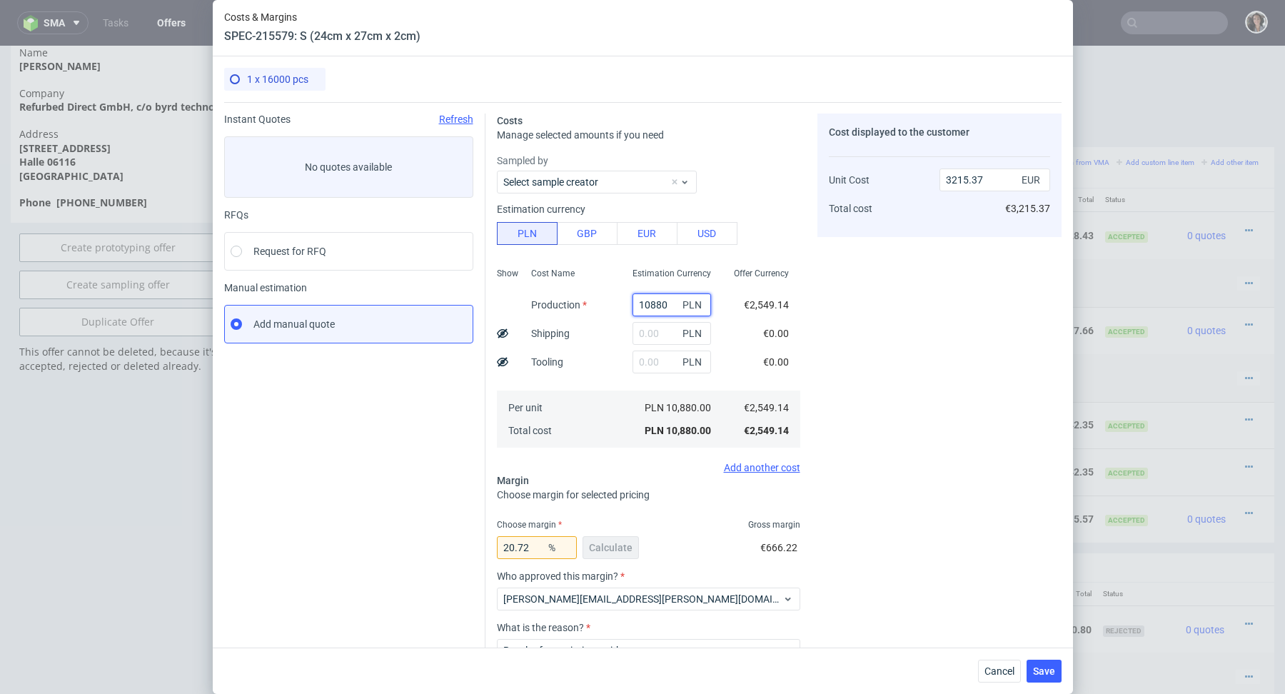
click at [659, 307] on input "10880" at bounding box center [671, 304] width 78 height 23
drag, startPoint x: 986, startPoint y: 675, endPoint x: 986, endPoint y: 629, distance: 45.7
click at [986, 675] on span "Cancel" at bounding box center [999, 671] width 30 height 10
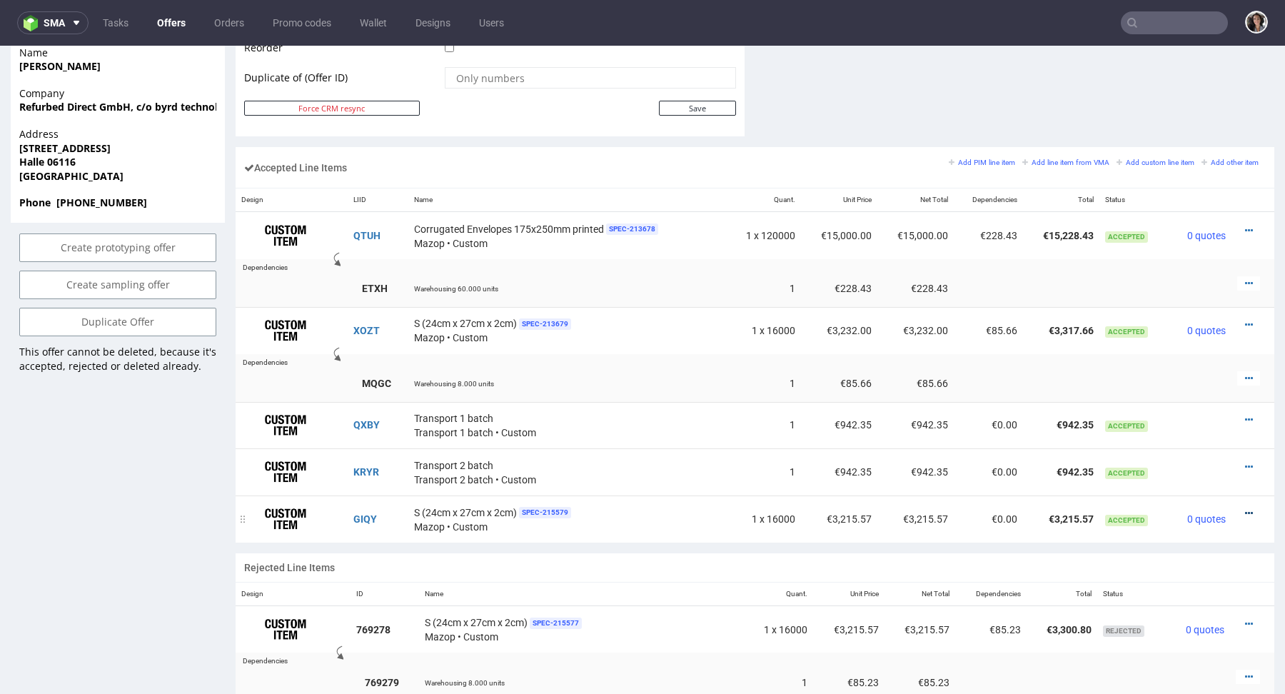
click at [1245, 510] on icon at bounding box center [1249, 513] width 8 height 10
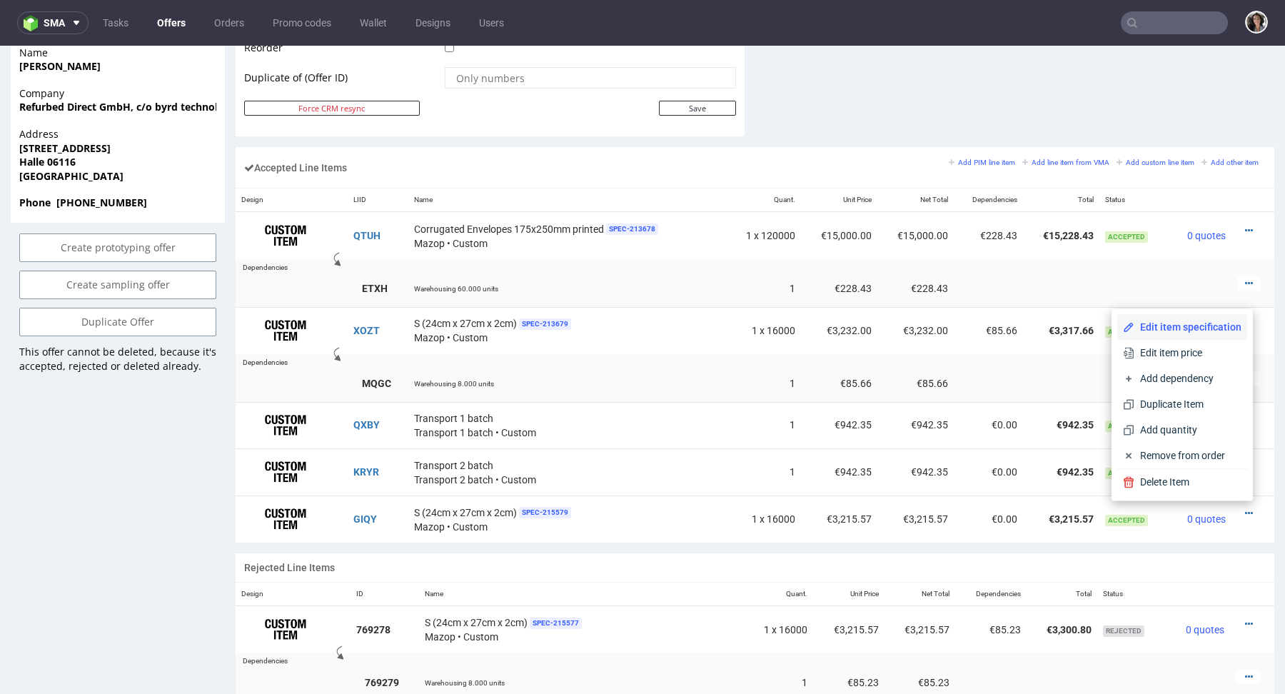
click at [1163, 320] on span "Edit item specification" at bounding box center [1187, 327] width 107 height 14
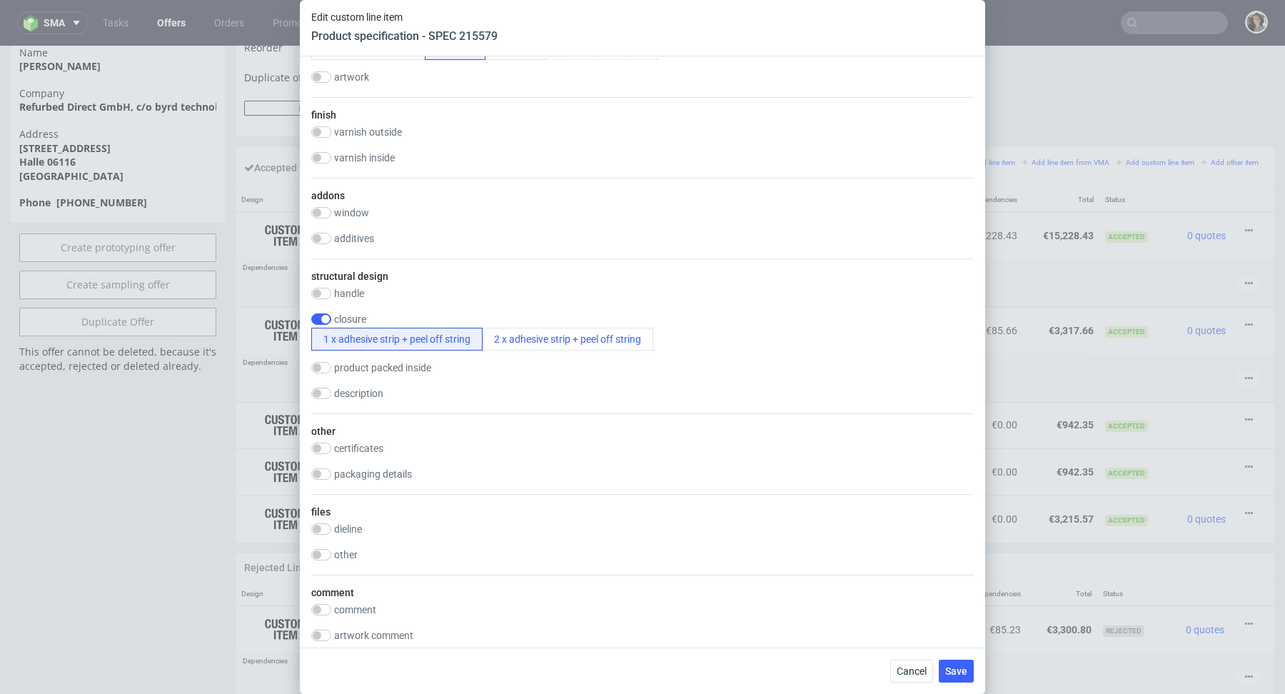
scroll to position [1413, 0]
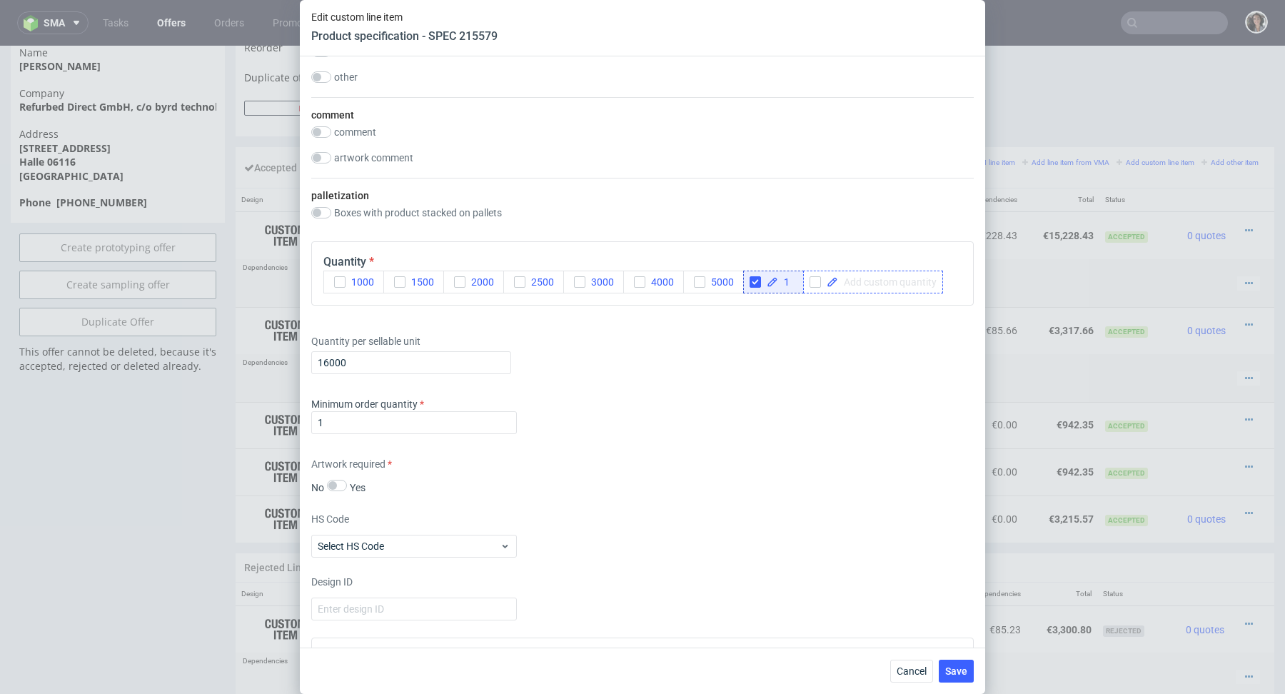
click at [856, 278] on span at bounding box center [887, 282] width 98 height 10
click at [402, 359] on input "16000" at bounding box center [411, 362] width 200 height 23
type input "950"
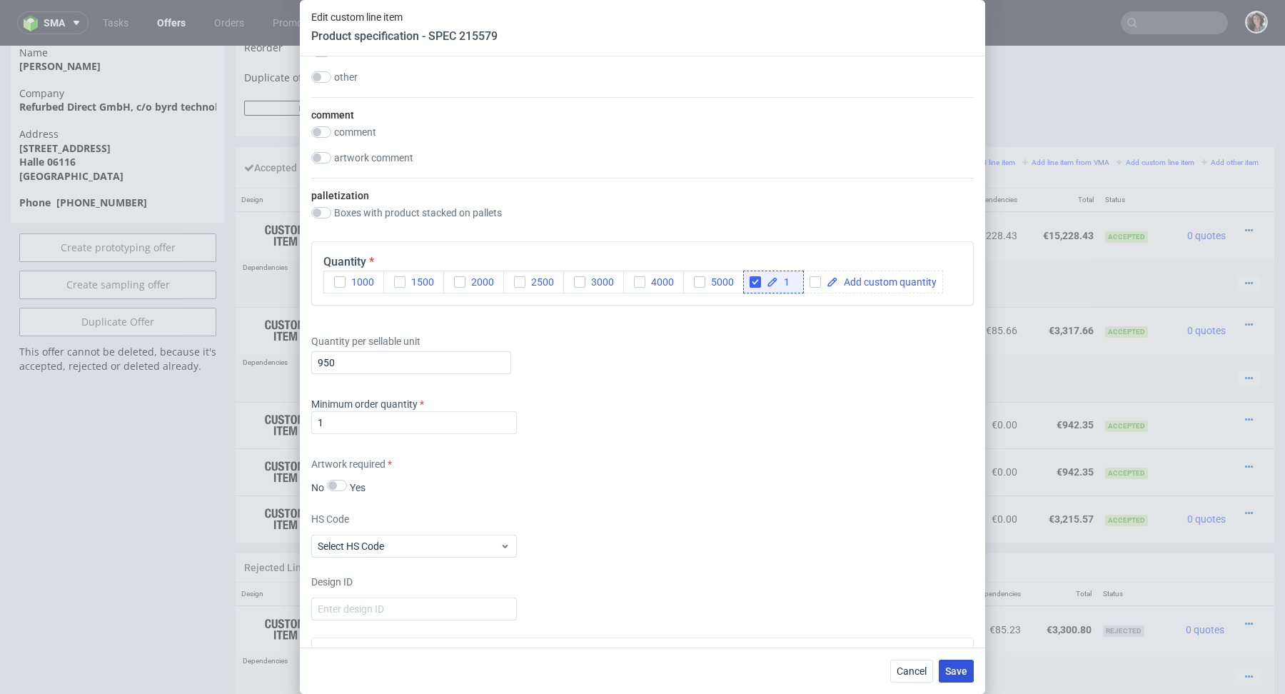
click at [963, 673] on span "Save" at bounding box center [956, 671] width 22 height 10
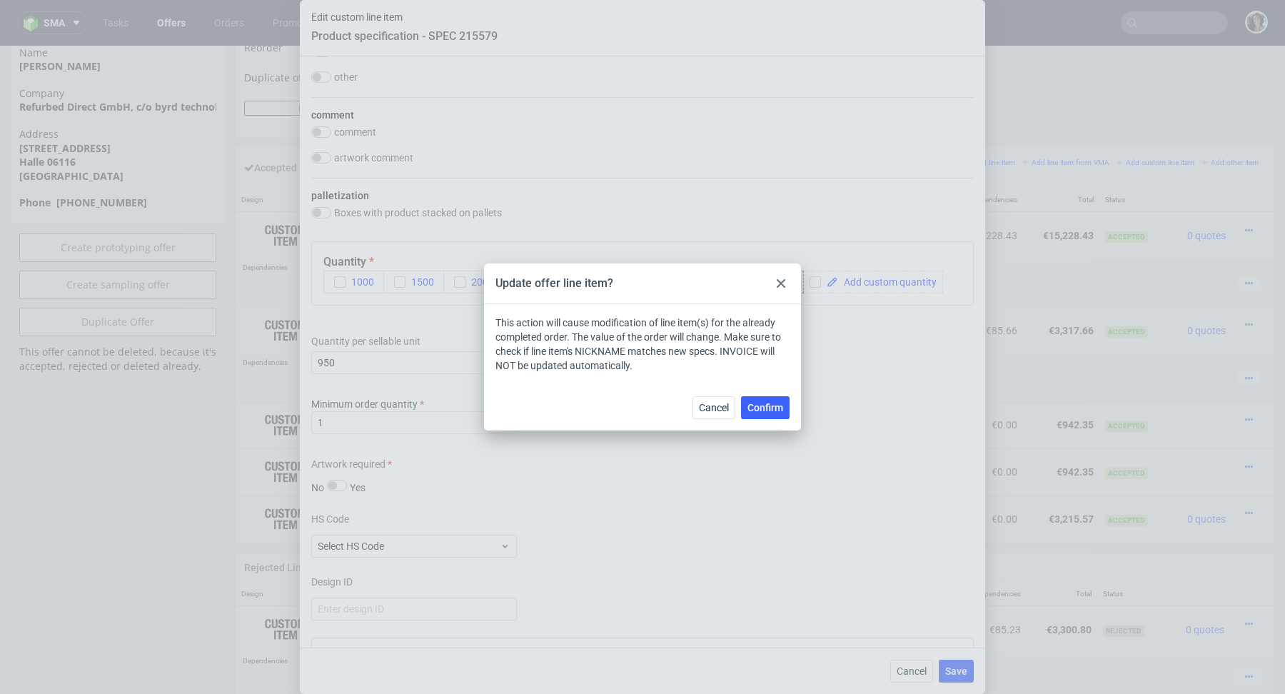
click at [761, 395] on div "Cancel Confirm" at bounding box center [642, 407] width 317 height 46
click at [768, 411] on span "Confirm" at bounding box center [765, 407] width 36 height 10
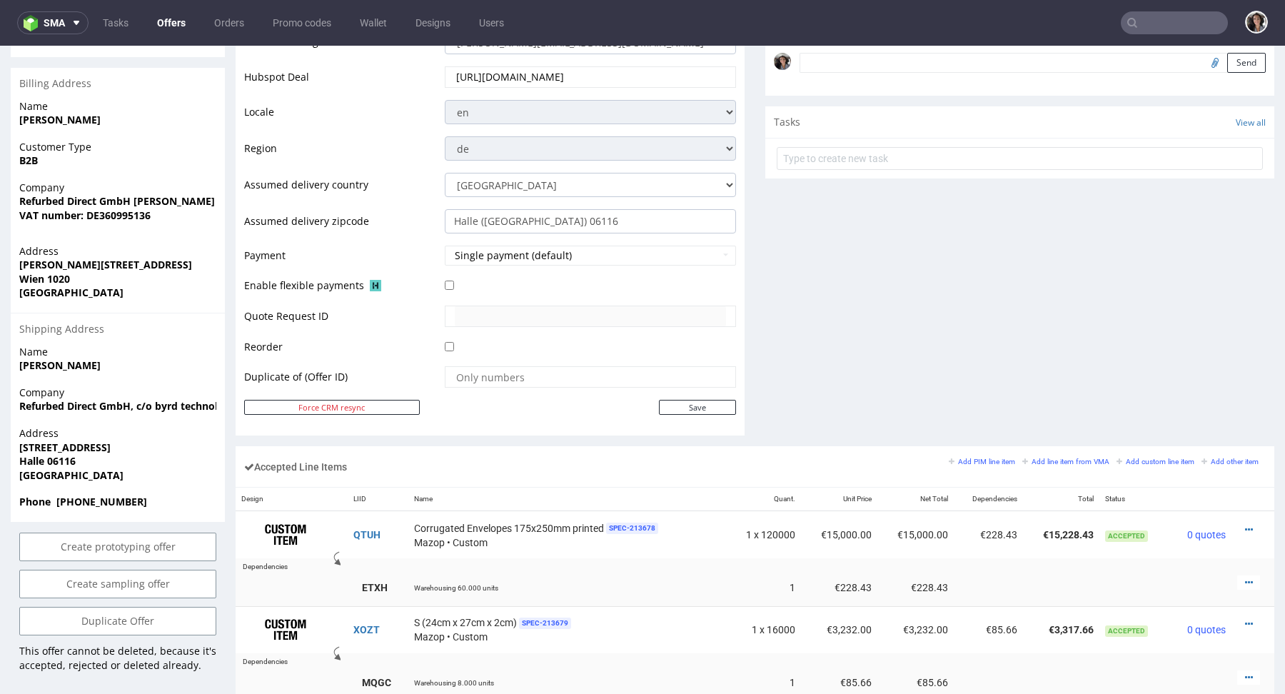
scroll to position [843, 0]
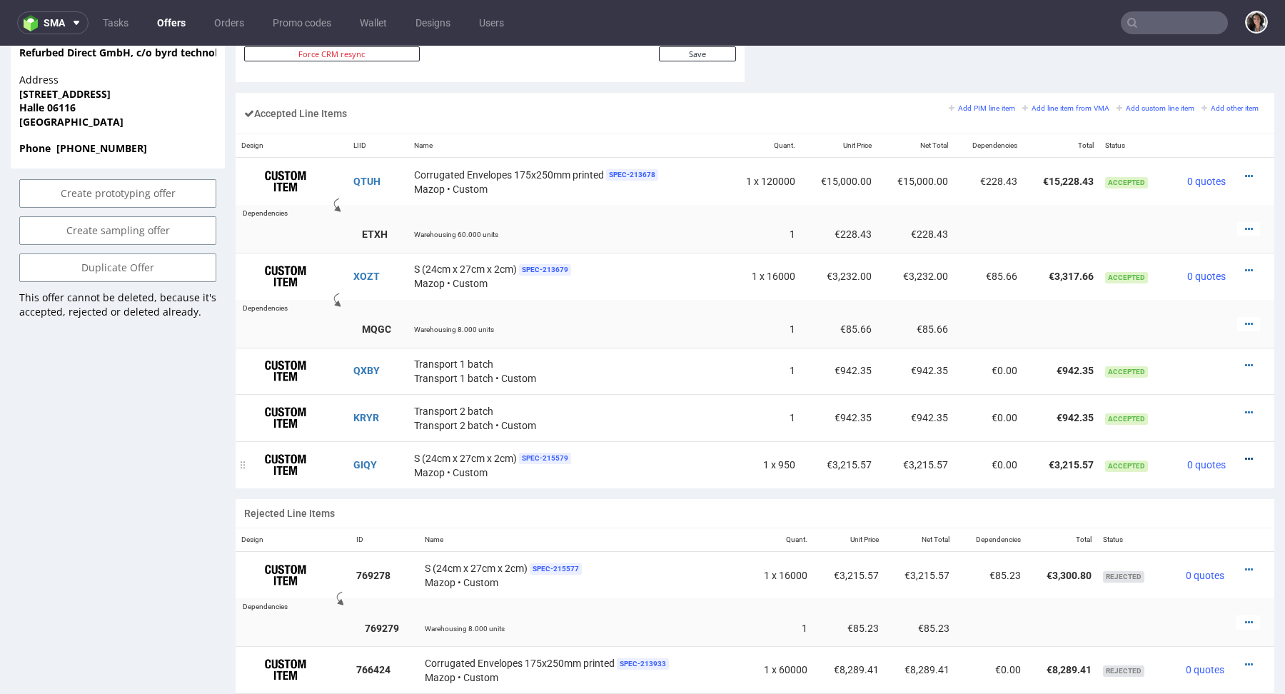
click at [1245, 454] on icon at bounding box center [1249, 459] width 8 height 10
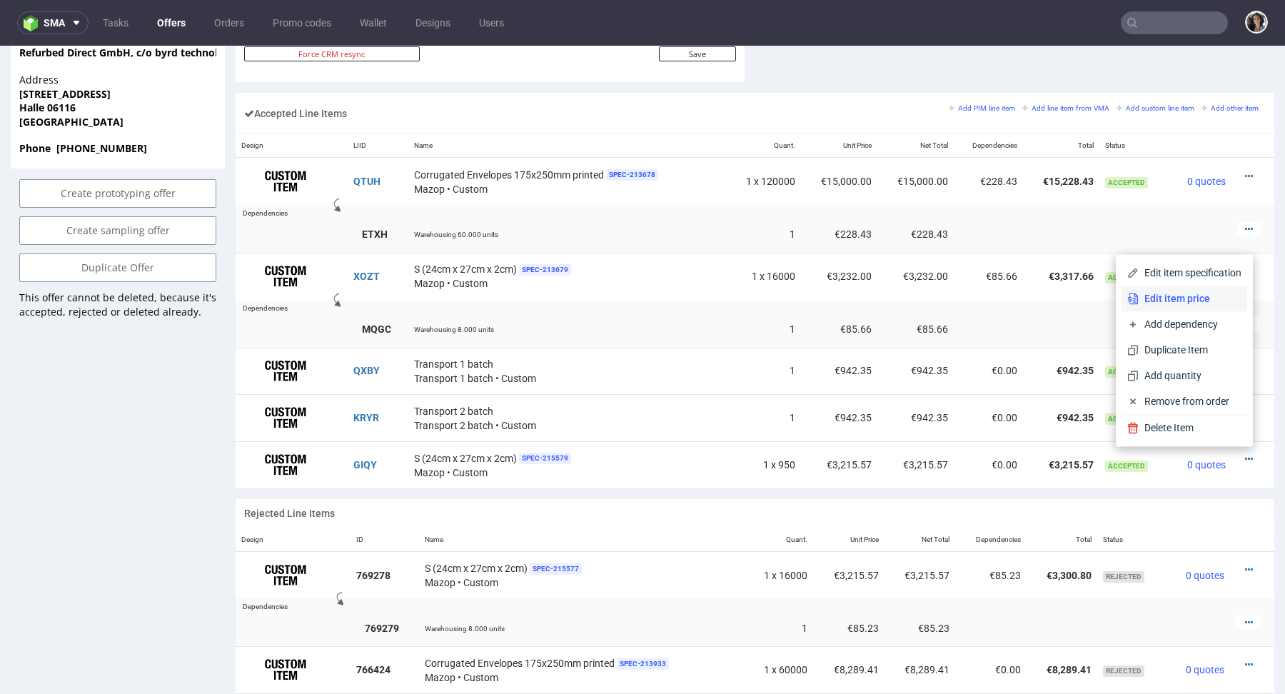
click at [1168, 296] on span "Edit item price" at bounding box center [1189, 298] width 103 height 14
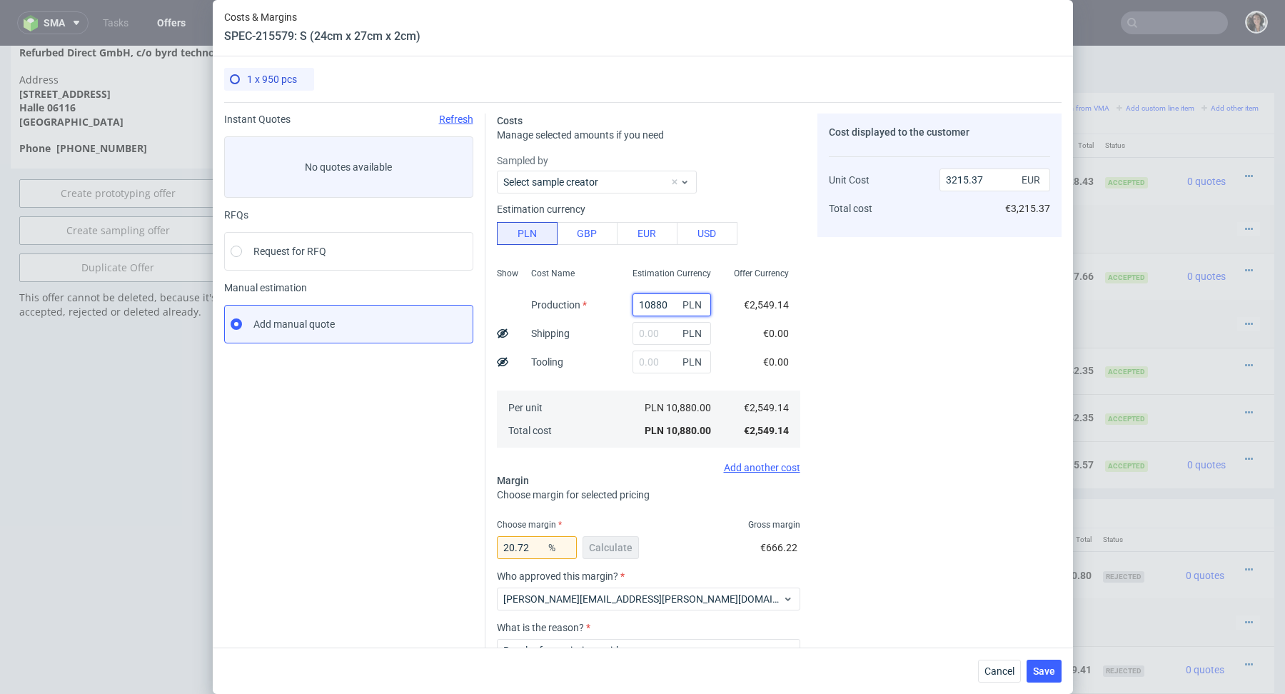
click at [667, 305] on input "10880" at bounding box center [671, 304] width 78 height 23
click at [664, 307] on input "10880" at bounding box center [671, 304] width 78 height 23
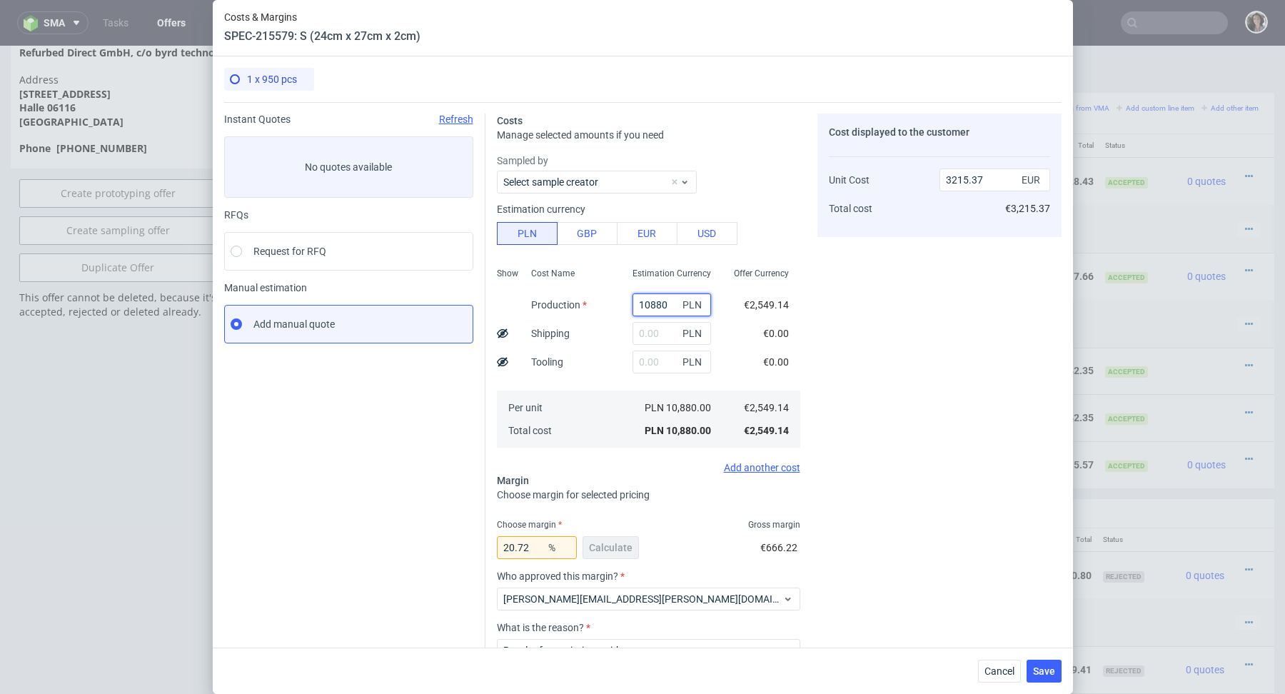
click at [664, 307] on input "10880" at bounding box center [671, 304] width 78 height 23
type input "646"
type input "190.91"
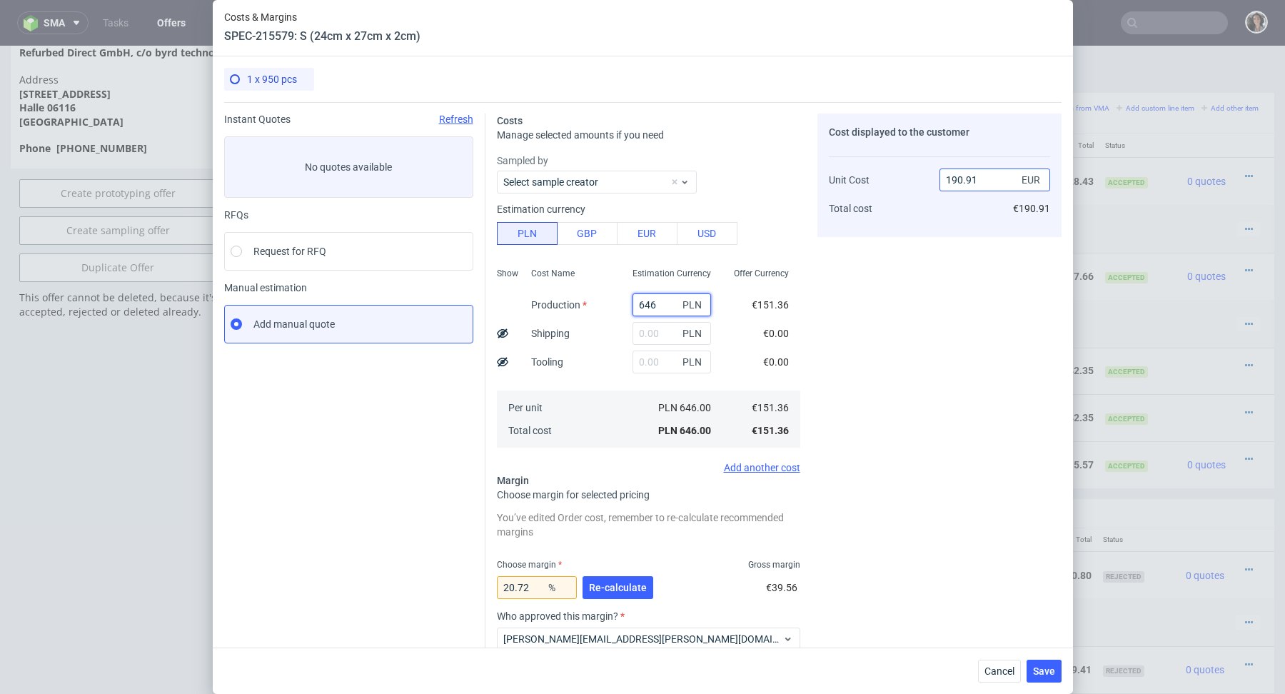
type input "646"
click at [972, 179] on input "190.91" at bounding box center [994, 179] width 111 height 23
type input "1"
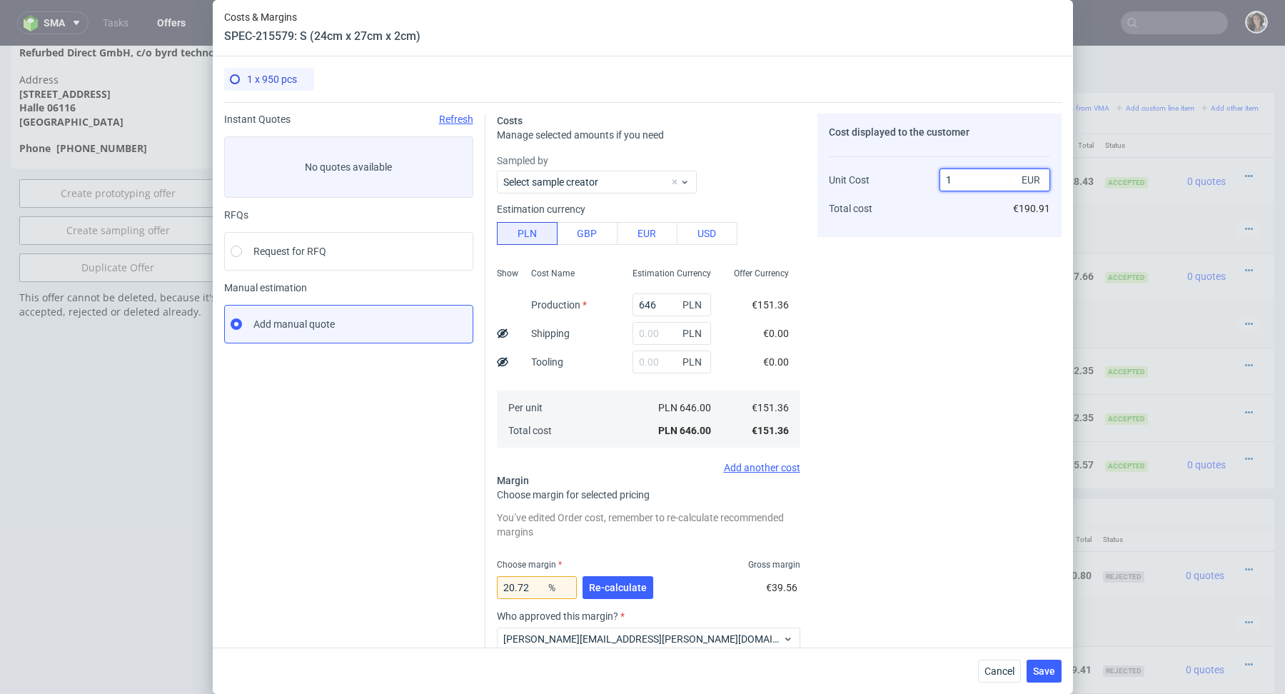
type input "-15036.000000000002"
type input "186"
type input "18.62365591397849"
type input "185.99."
type input "NaN"
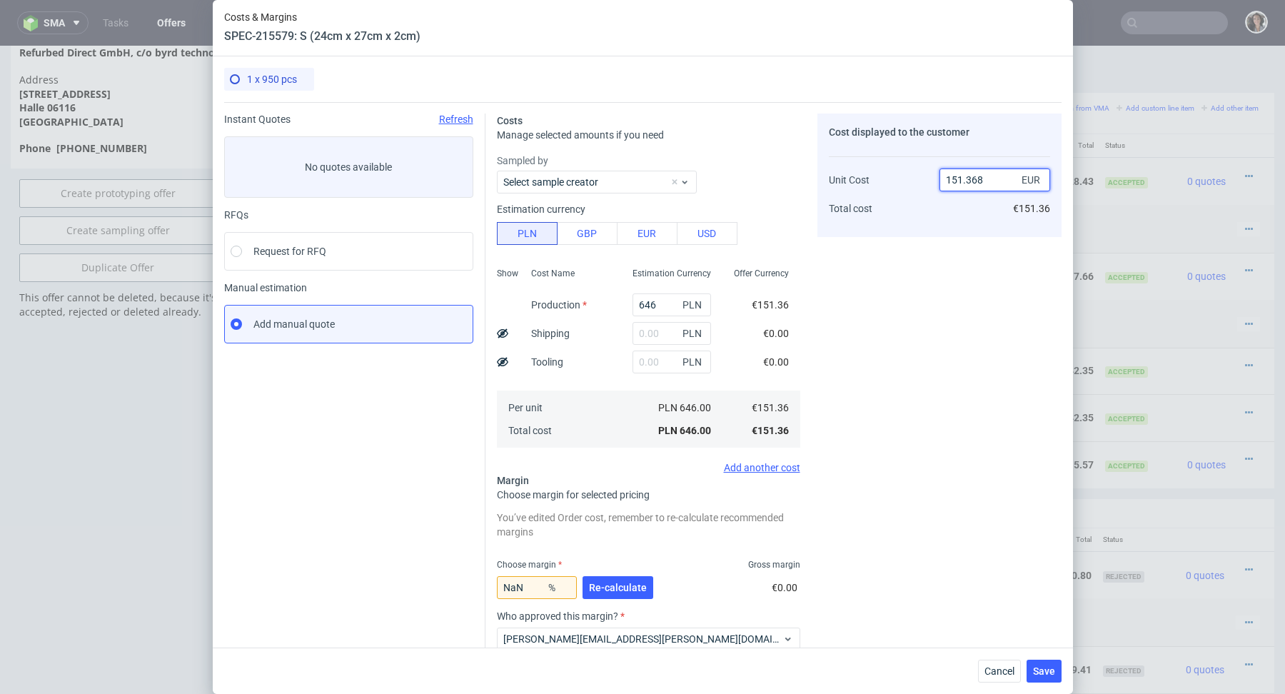
type input "151.3685"
type input "0.005615435179709089"
type input "15"
type input "-909.0666666666667"
type input "1"
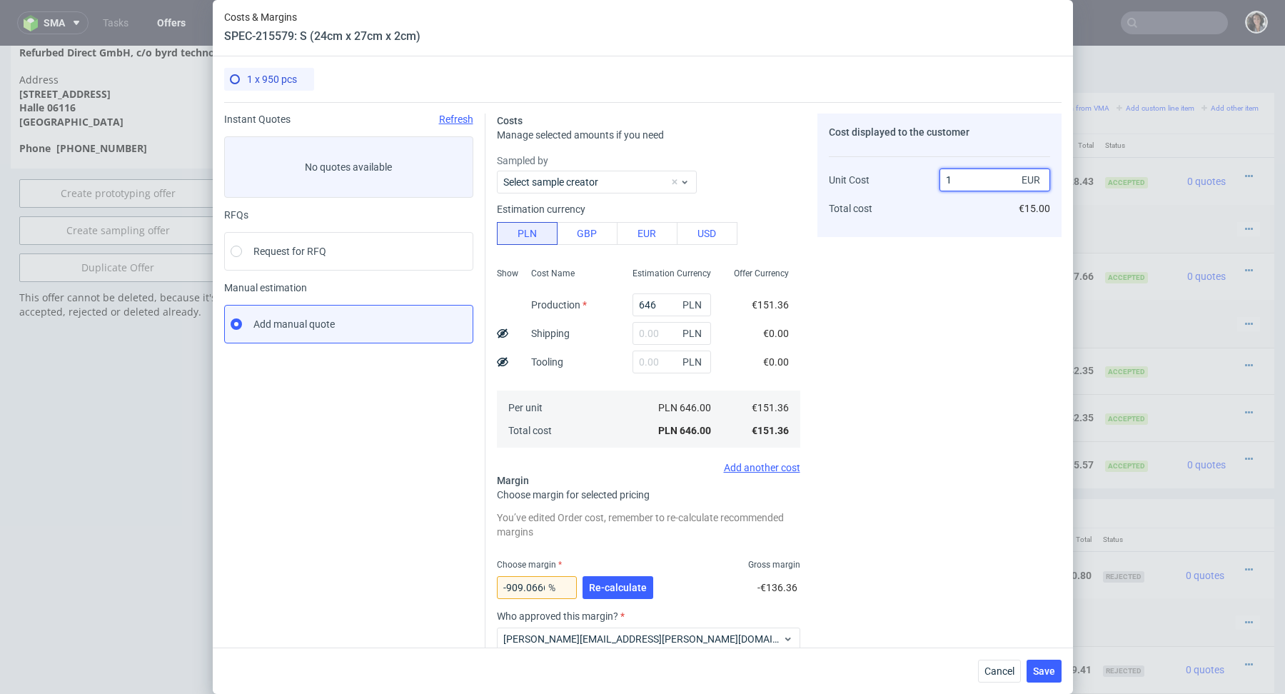
type input "-15036.000000000002"
type input "186"
type input "18.62365591397849"
type input "187"
type input "19.058823529411757"
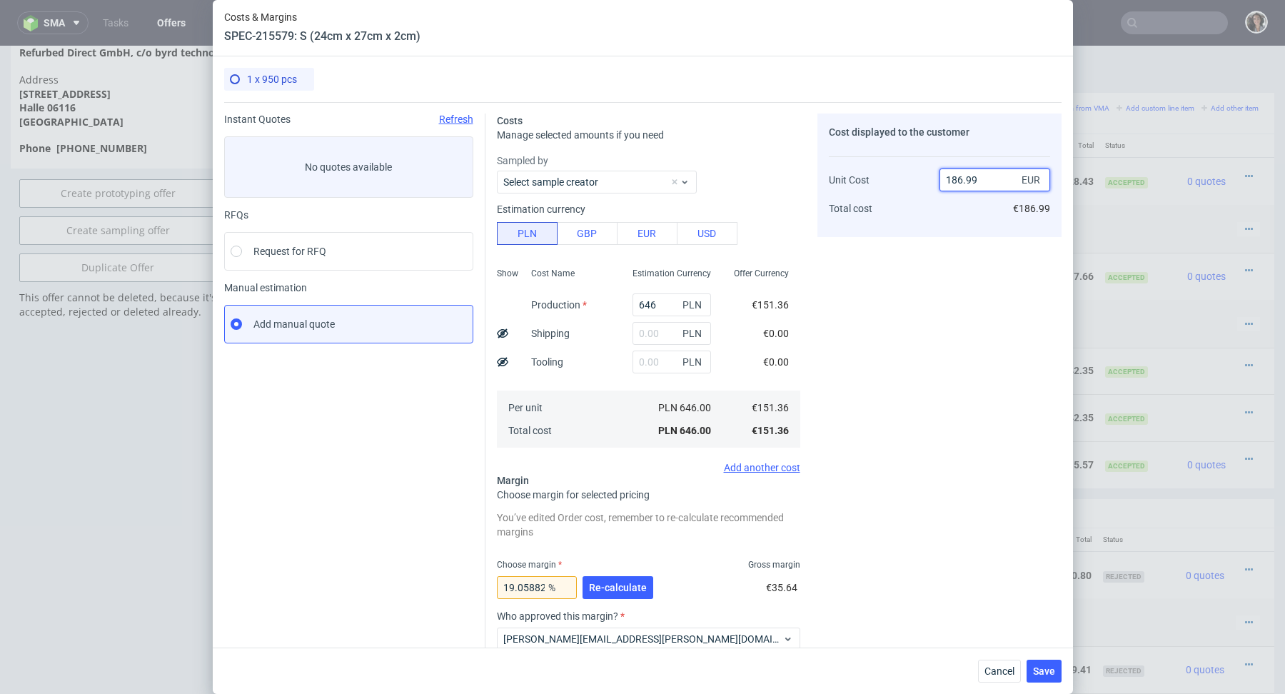
type input "186.9"
type input "19.0155163188871"
type input "186.8"
type input "18.972162740899357"
type input "186.78"
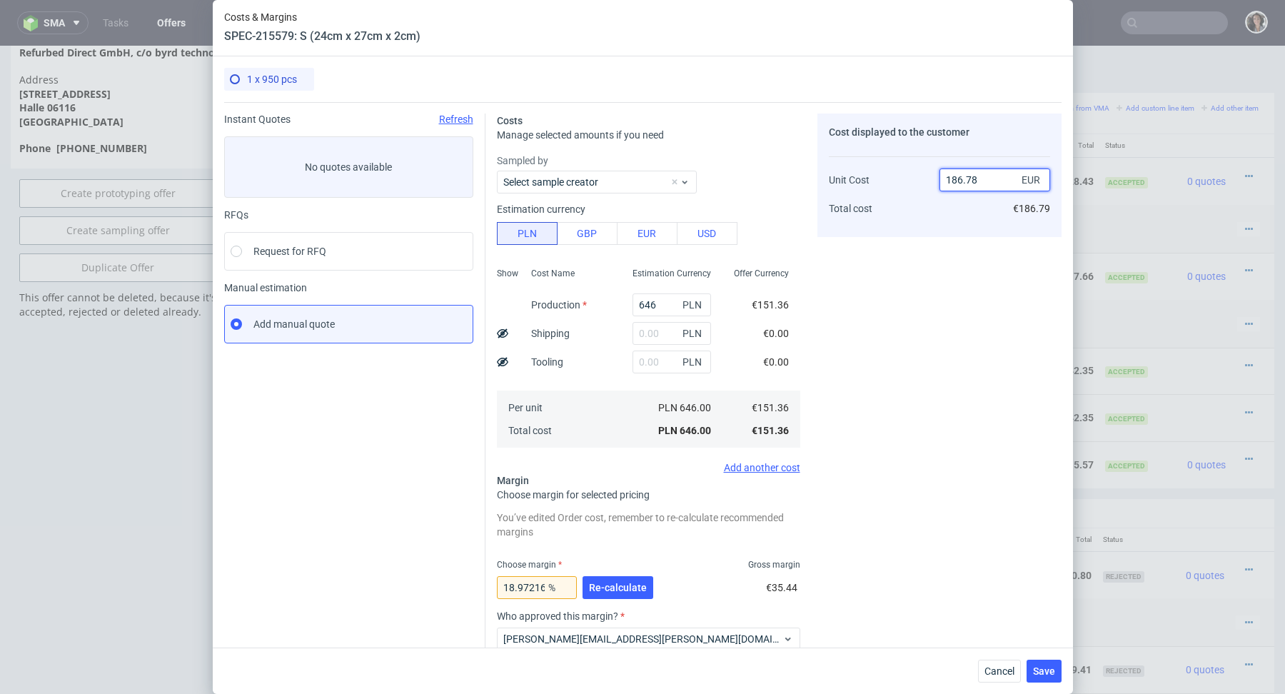
type input "18.96782483002301"
type input "186.9"
type input "19.0155163188871"
type input "186.88"
type input "19.006849315068482"
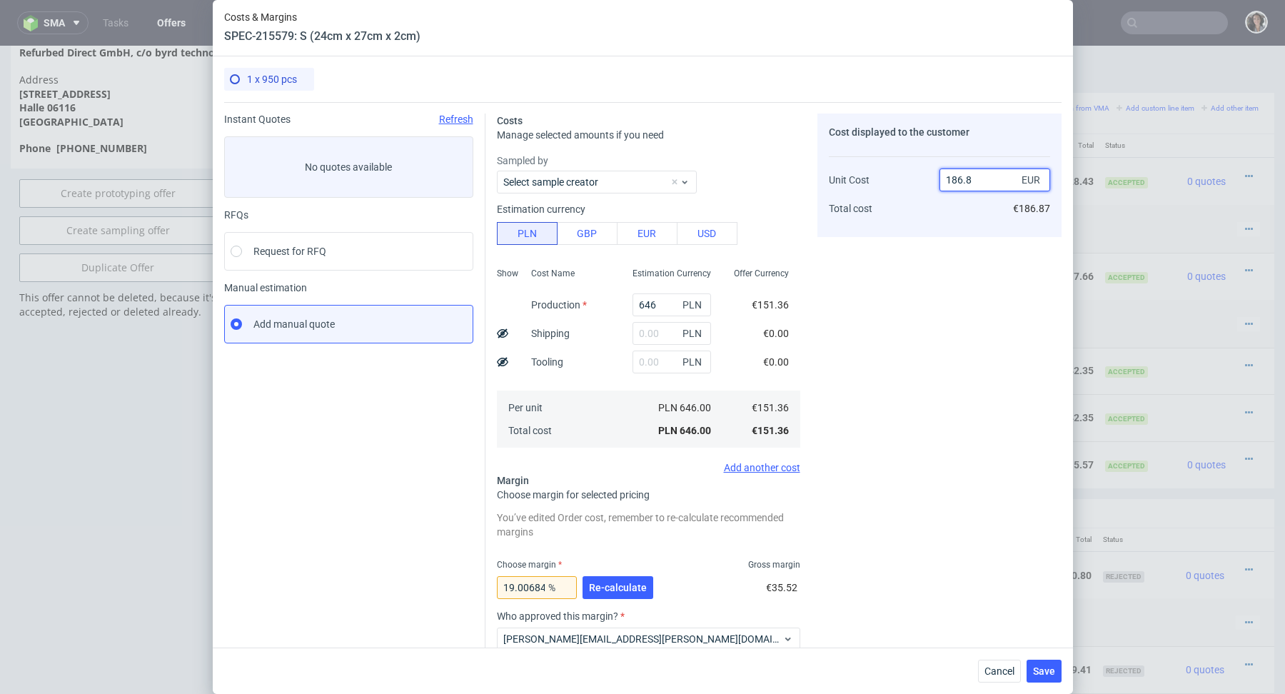
type input "186.87"
type input "19.002515117461332"
type input "186.86"
type input "18.99818045595633"
type input "186.85"
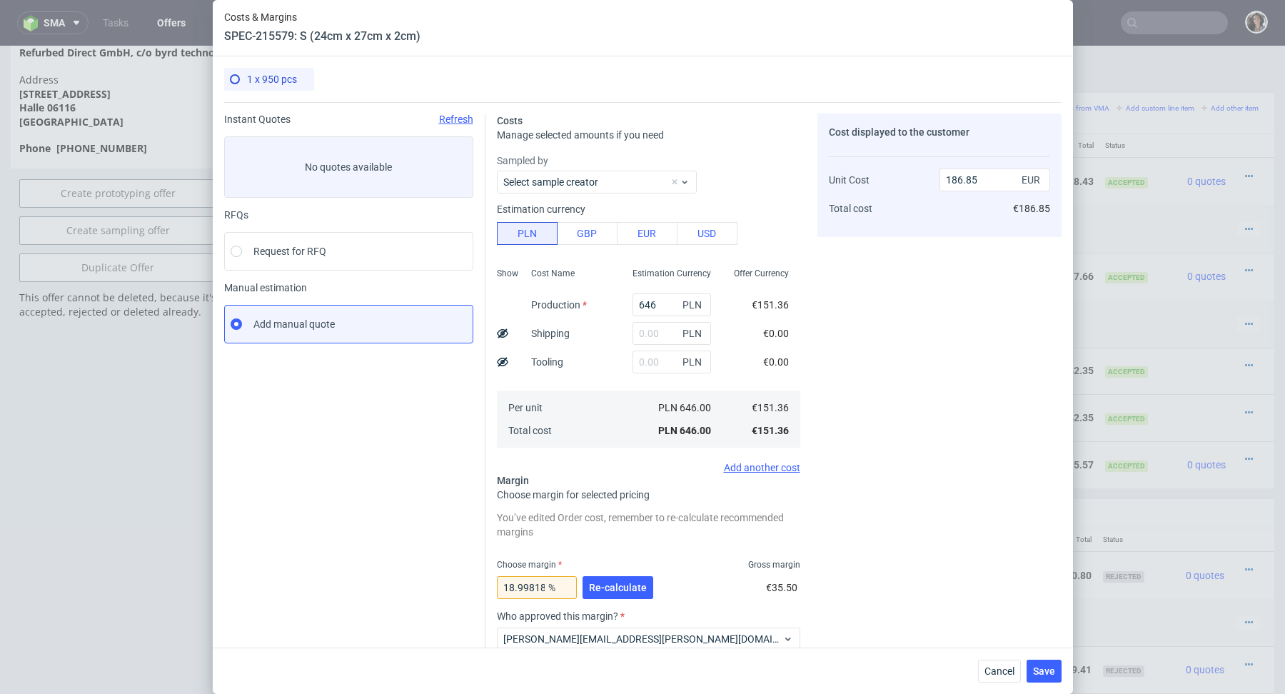
click at [898, 407] on div "Cost displayed to the customer Unit Cost Total cost 186.85 EUR €186.85" at bounding box center [939, 445] width 244 height 665
click at [605, 579] on button "Re-calculate" at bounding box center [617, 587] width 71 height 23
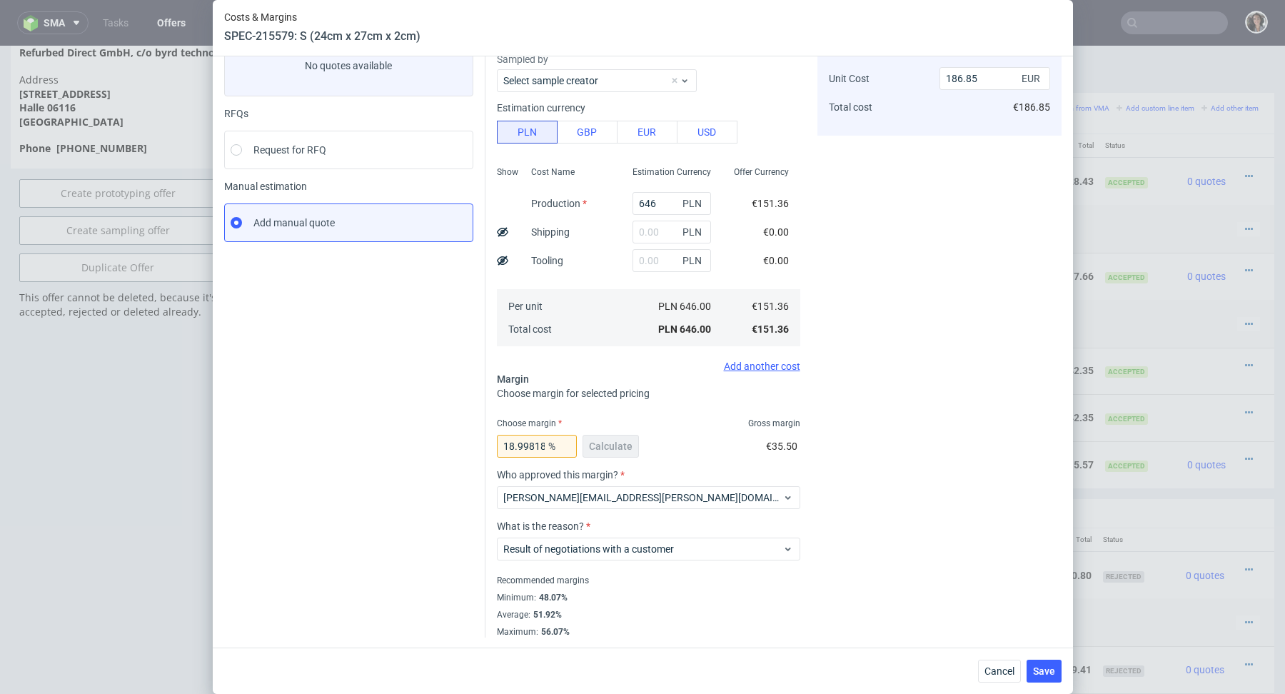
scroll to position [0, 0]
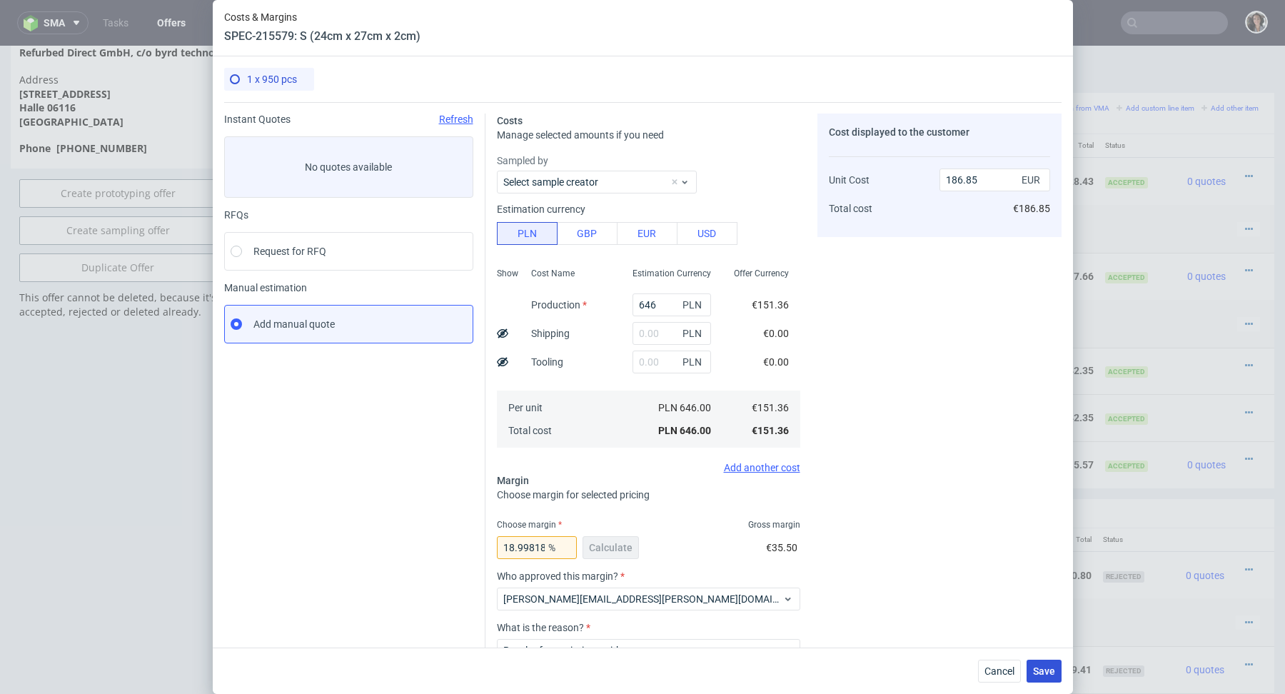
click at [1045, 673] on span "Save" at bounding box center [1044, 671] width 22 height 10
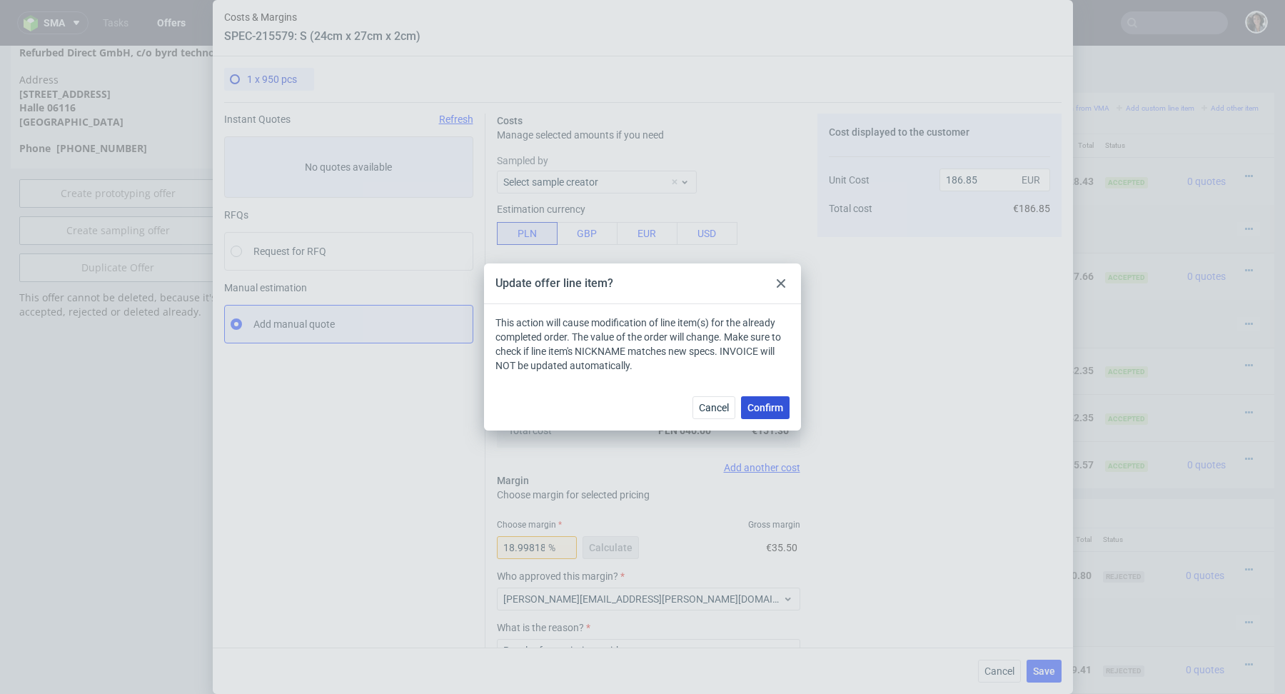
click at [762, 413] on button "Confirm" at bounding box center [765, 407] width 49 height 23
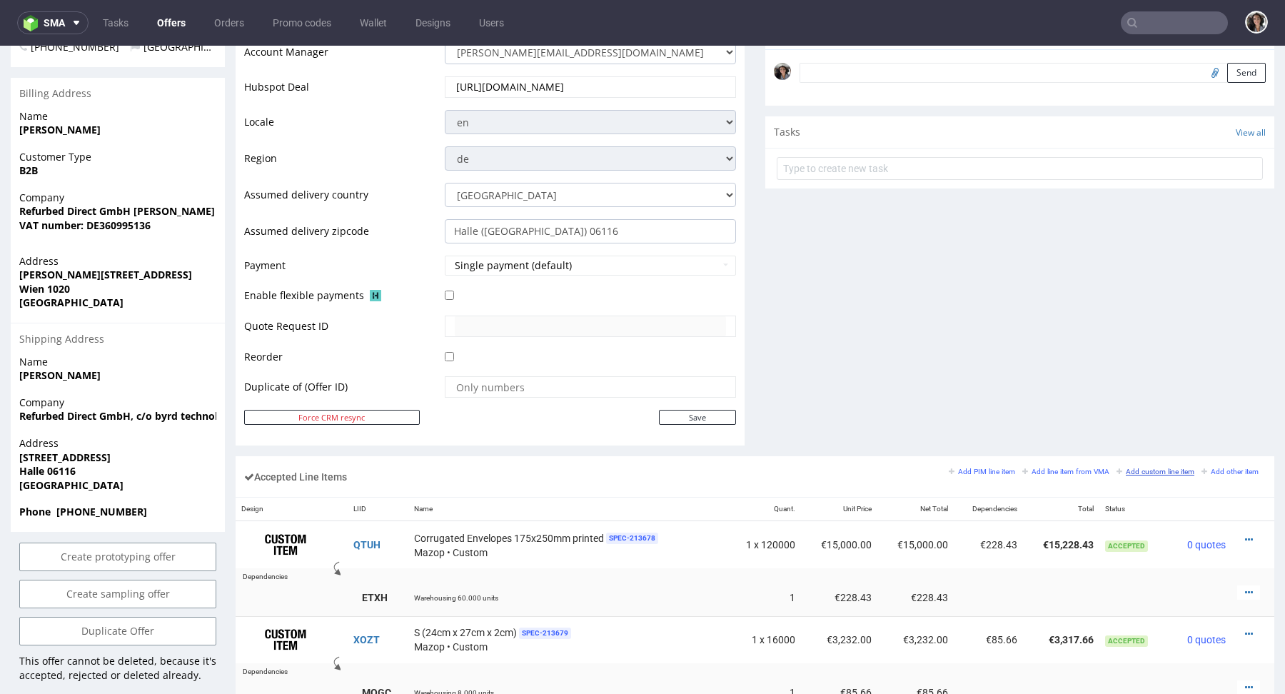
scroll to position [821, 0]
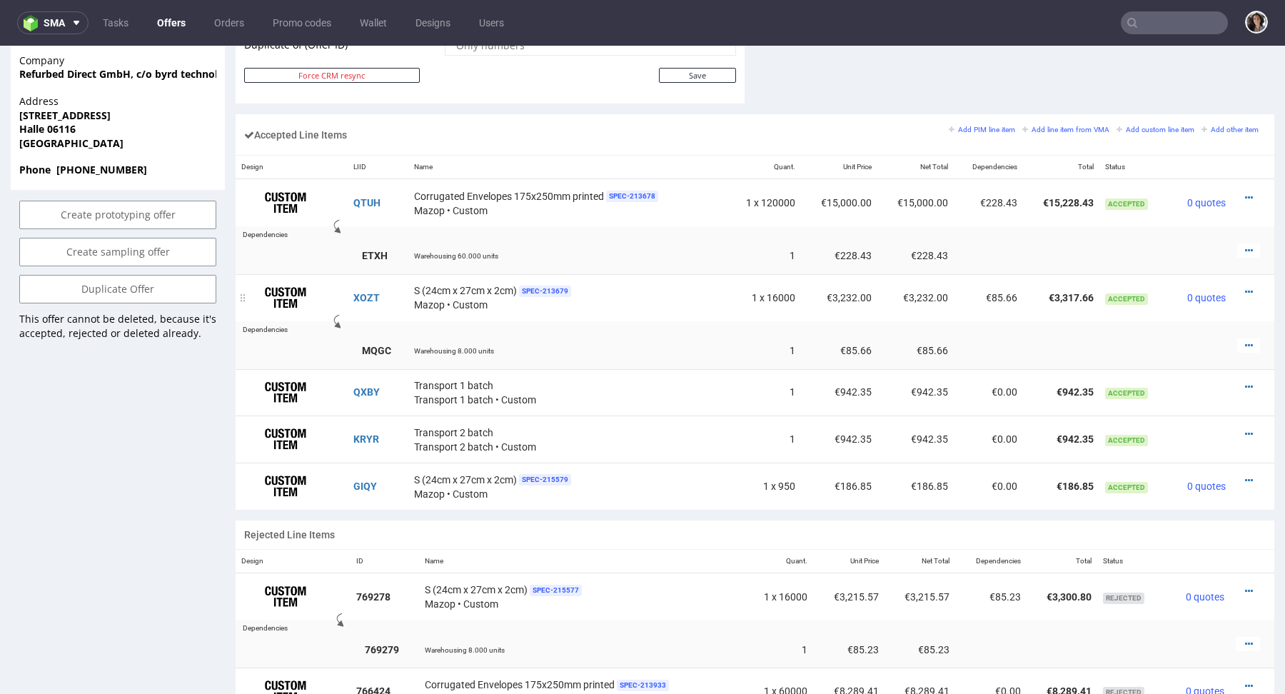
click at [1233, 280] on td at bounding box center [1252, 297] width 43 height 47
click at [1245, 287] on icon at bounding box center [1249, 292] width 8 height 10
click at [1168, 128] on span "Edit item price" at bounding box center [1189, 131] width 103 height 14
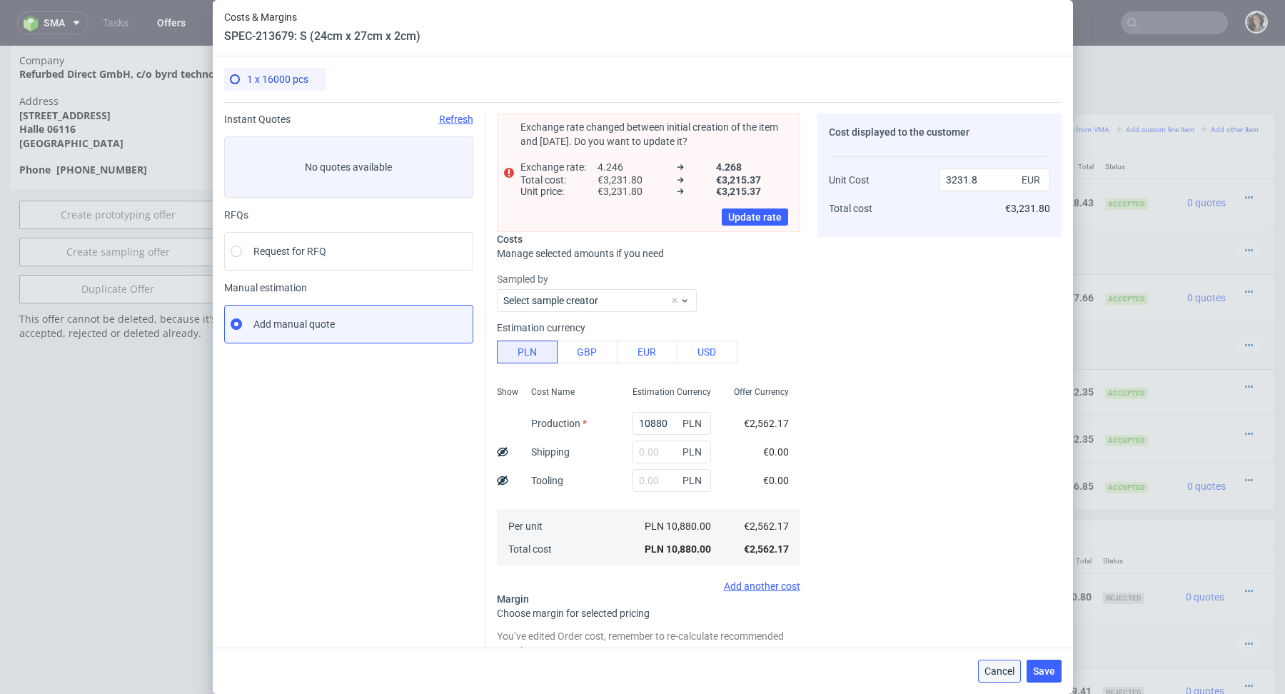
click at [1001, 670] on span "Cancel" at bounding box center [999, 671] width 30 height 10
click at [1001, 670] on td "€0.00" at bounding box center [990, 690] width 71 height 47
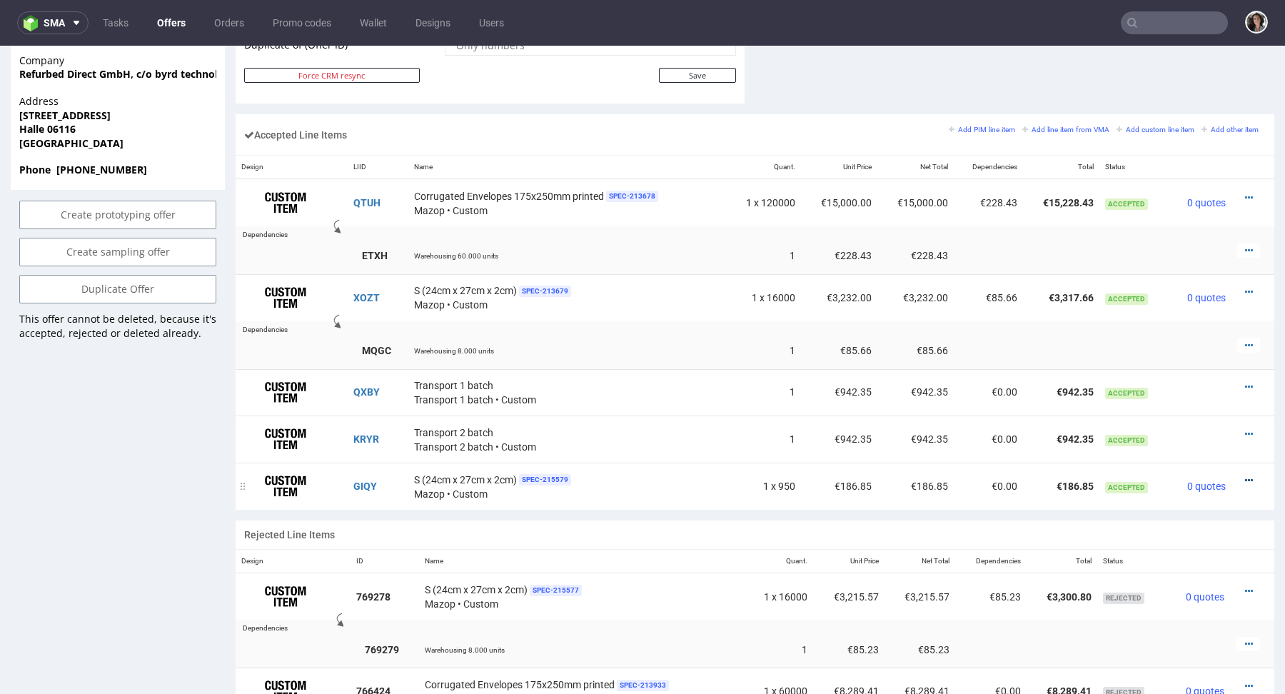
click at [1245, 476] on icon at bounding box center [1249, 480] width 8 height 10
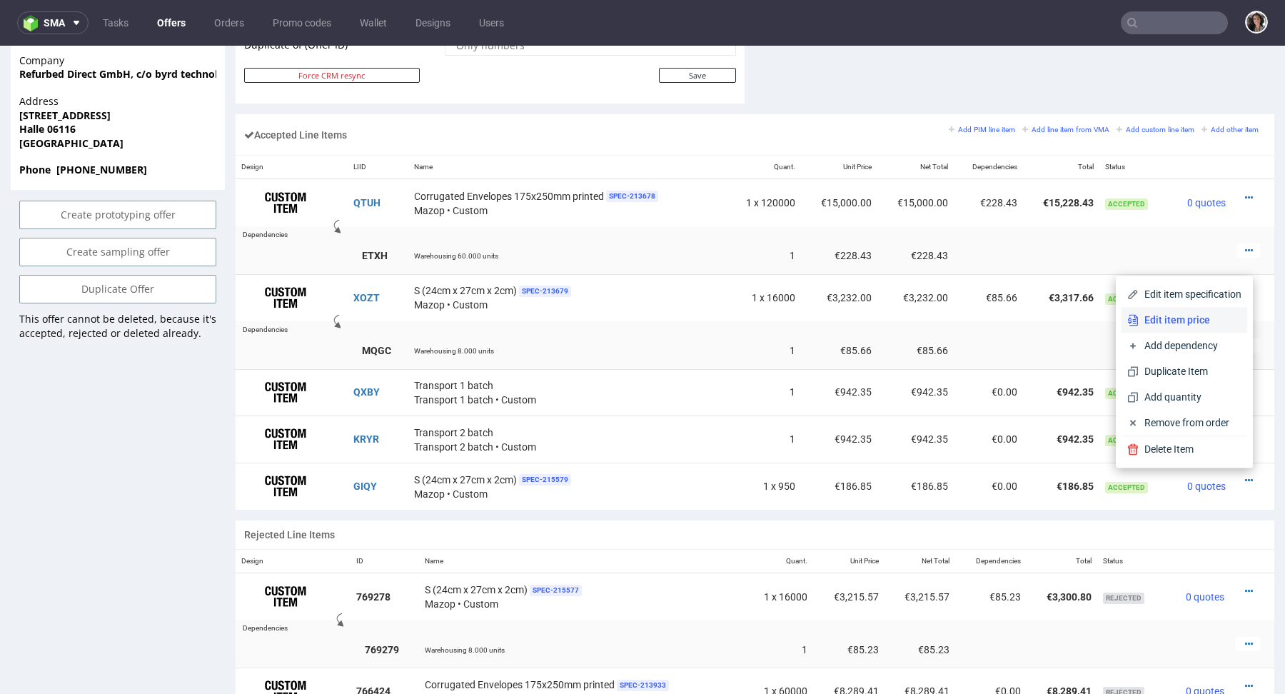
click at [1170, 325] on span "Edit item price" at bounding box center [1189, 320] width 103 height 14
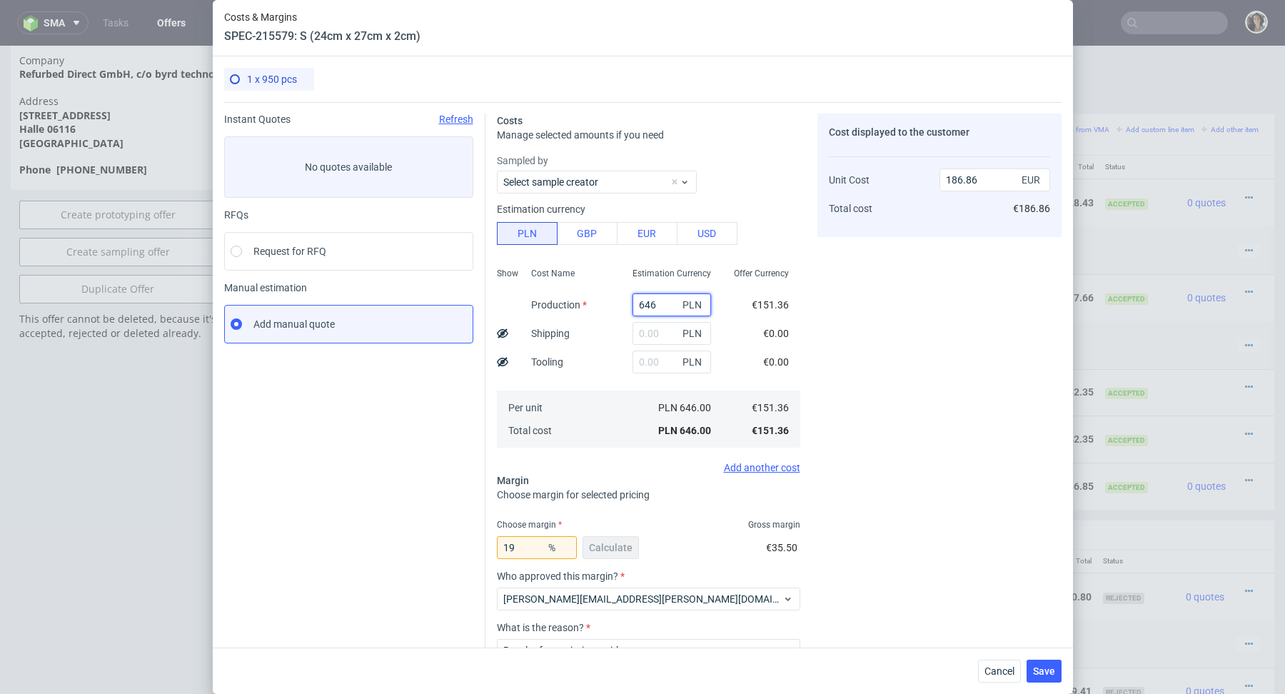
click at [654, 305] on input "646" at bounding box center [671, 304] width 78 height 23
type input "629"
type input "181.94"
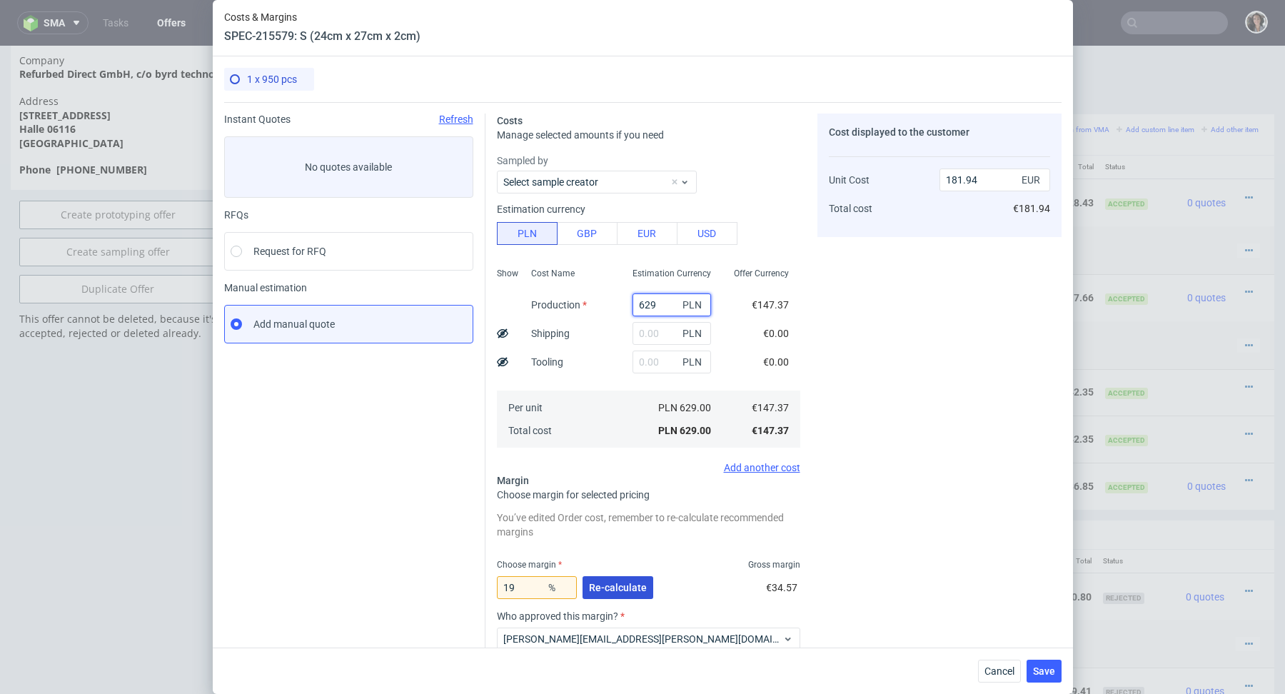
type input "629"
click at [621, 588] on span "Re-calculate" at bounding box center [618, 587] width 58 height 10
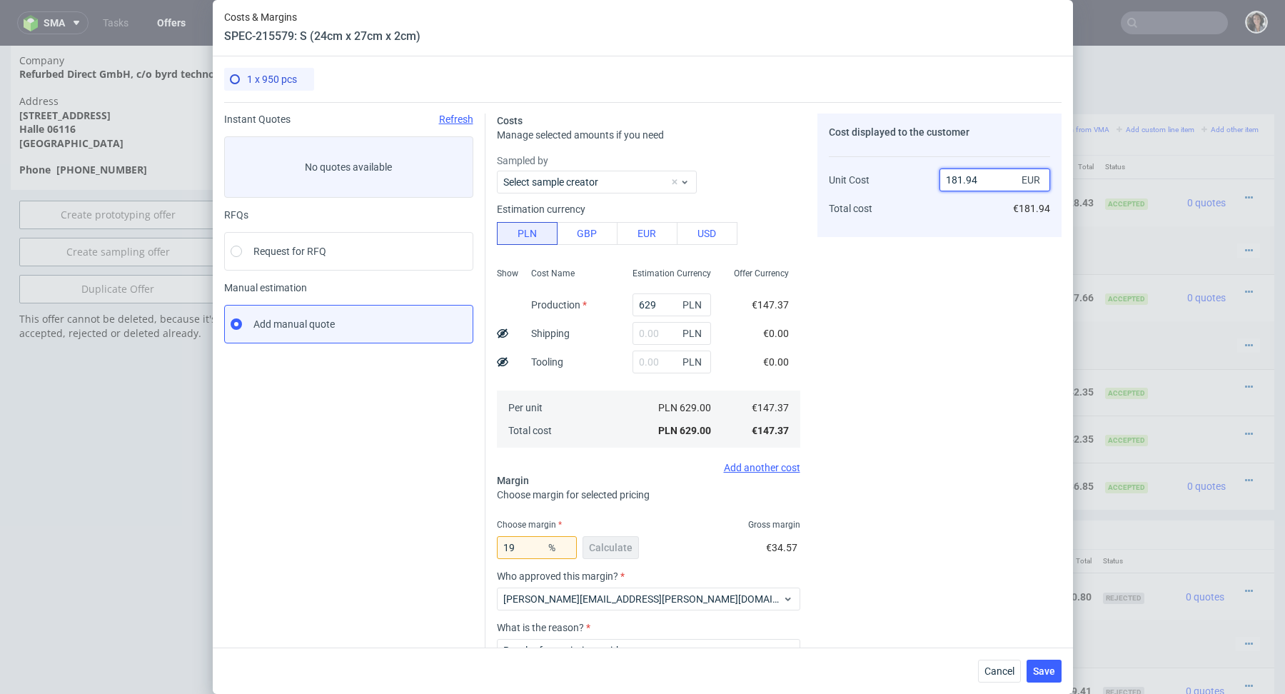
click at [986, 177] on input "181.94" at bounding box center [994, 179] width 111 height 23
drag, startPoint x: 955, startPoint y: 177, endPoint x: 1009, endPoint y: 177, distance: 54.2
click at [1009, 177] on input "181.94" at bounding box center [994, 179] width 111 height 23
type input "187"
type input "21.192513368983953"
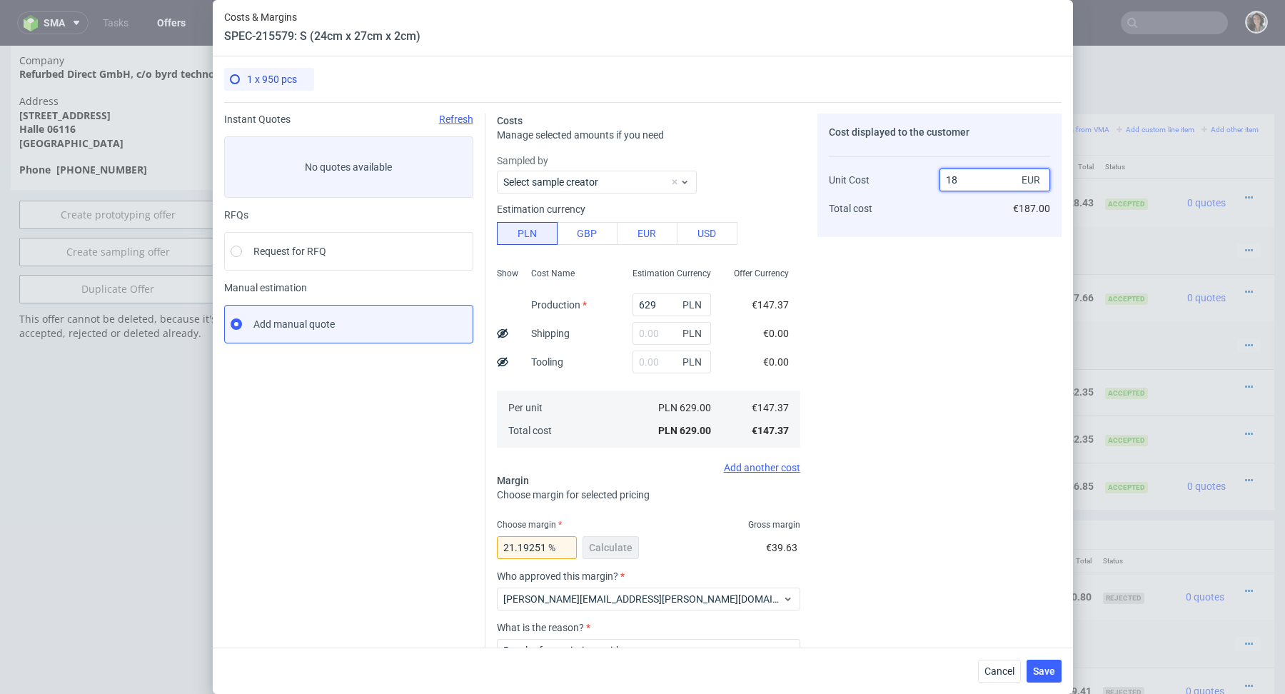
type input "186"
type input "20.768817204301072"
type input "186.85"
type input "21.129248059941126"
type input "186.85"
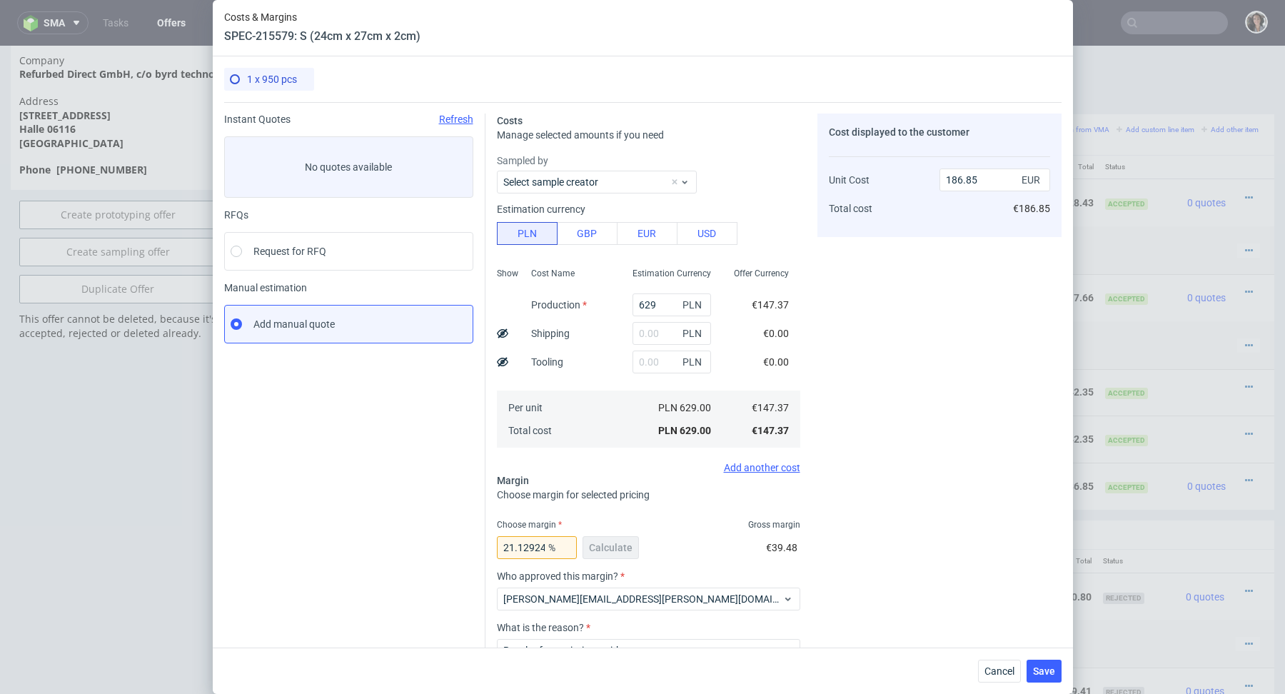
click at [928, 223] on div "Unit Cost Total cost" at bounding box center [884, 188] width 111 height 75
click at [602, 552] on div "21.129248059941126 % Calculate" at bounding box center [569, 550] width 145 height 40
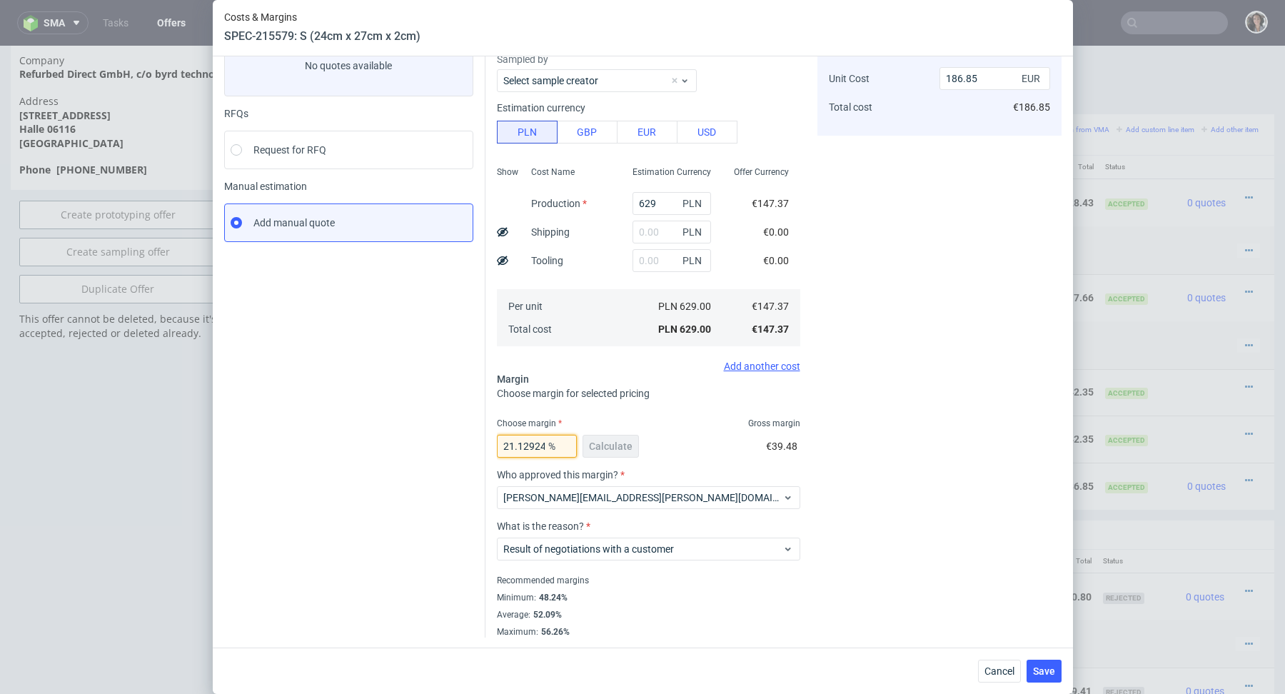
click at [542, 441] on input "21.129248059941126" at bounding box center [537, 446] width 80 height 23
click at [500, 260] on use at bounding box center [502, 259] width 11 height 9
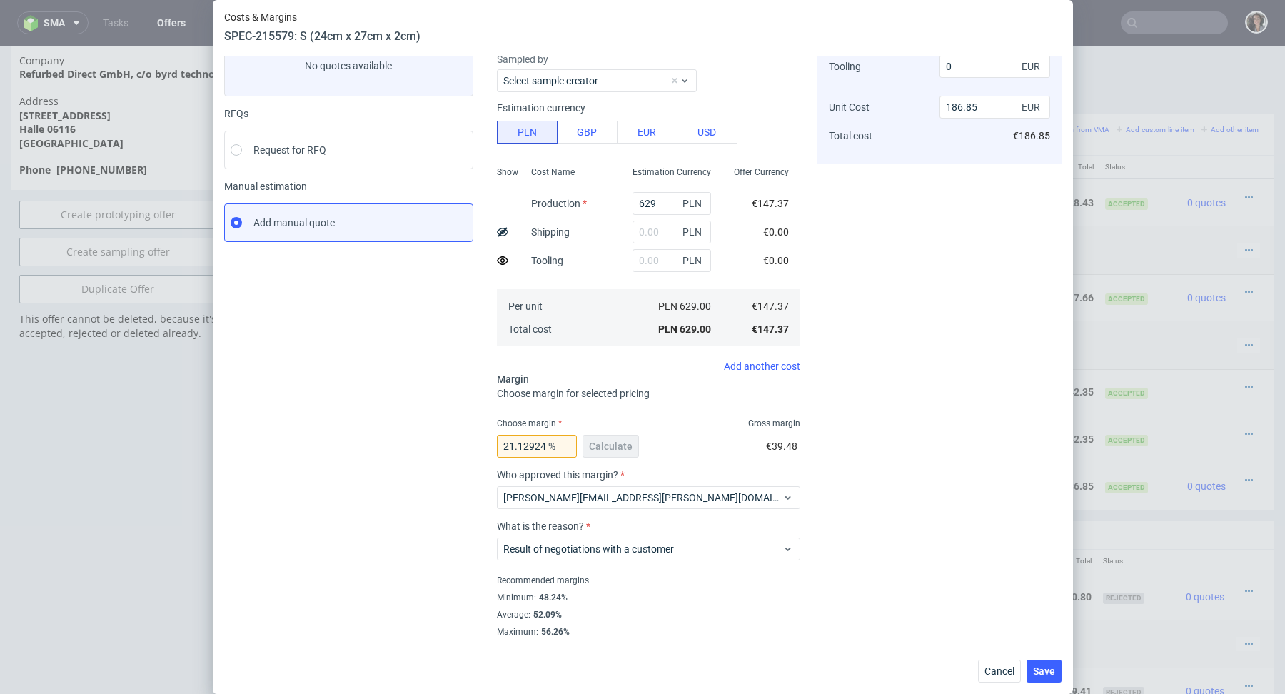
click at [500, 260] on use at bounding box center [502, 260] width 11 height 9
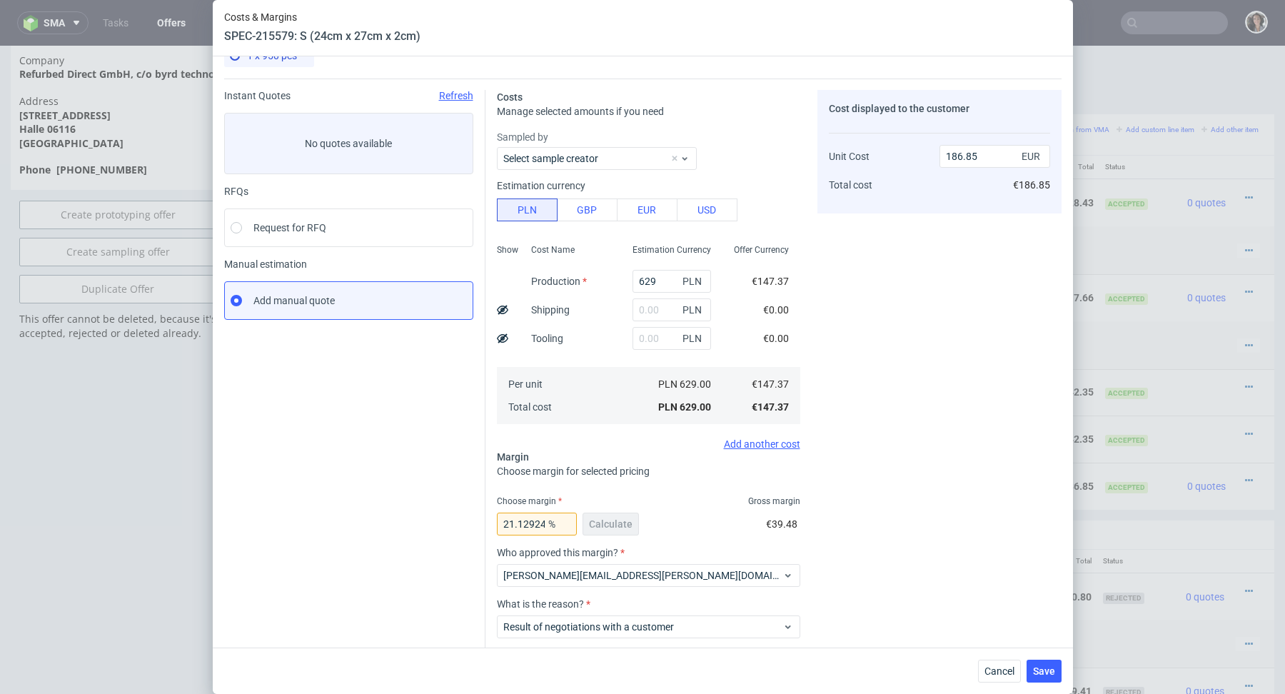
scroll to position [19, 0]
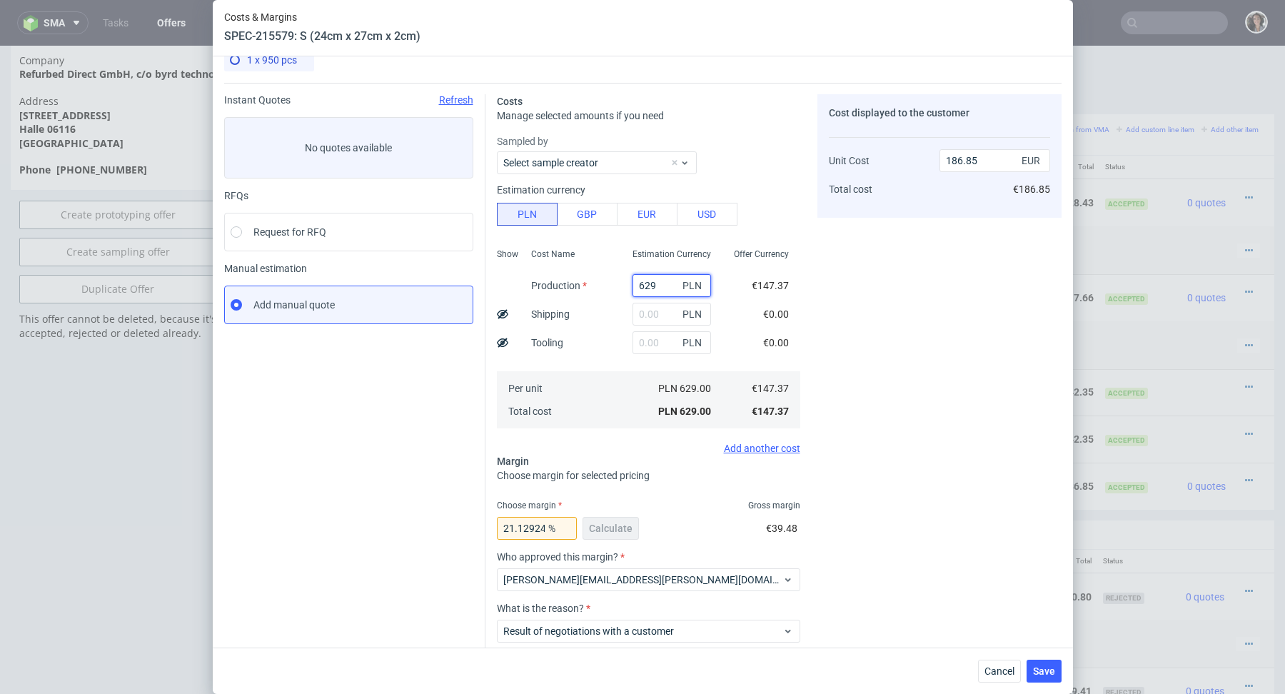
click at [670, 293] on input "629" at bounding box center [671, 285] width 78 height 23
type input "6"
type input "0"
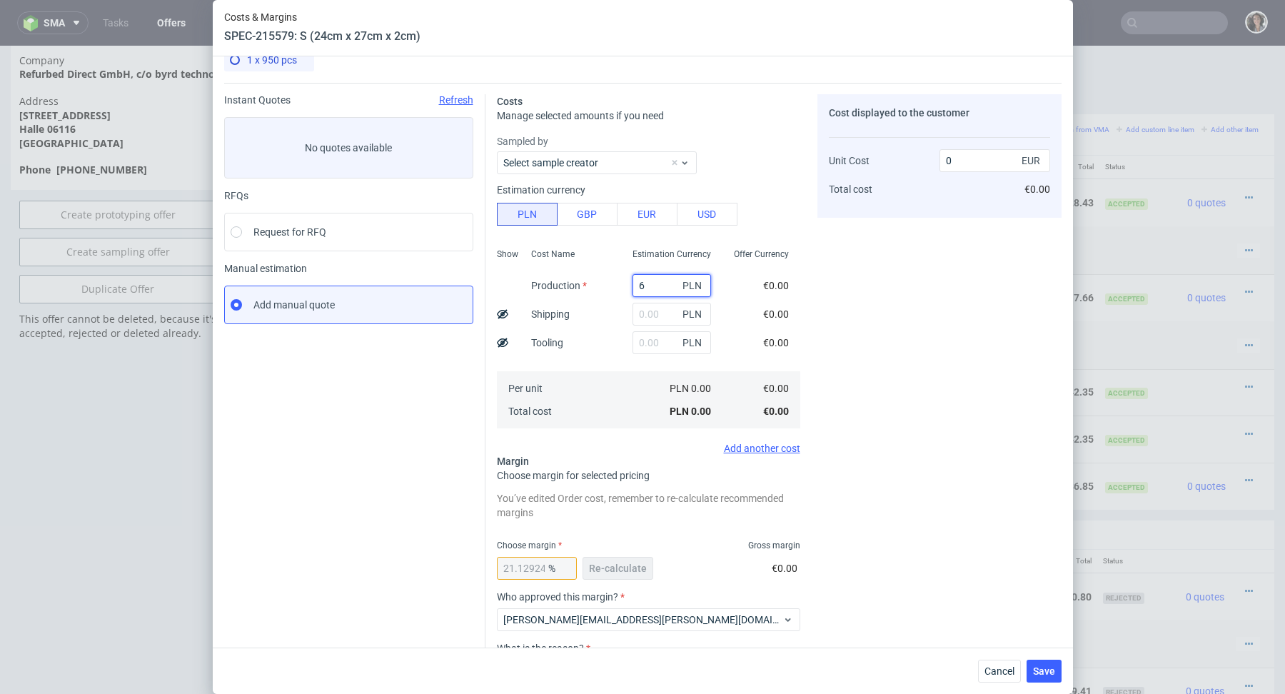
type input "62"
type input "18.42"
type input "629"
type input "186.85"
click at [615, 568] on span "Re-calculate" at bounding box center [618, 568] width 58 height 10
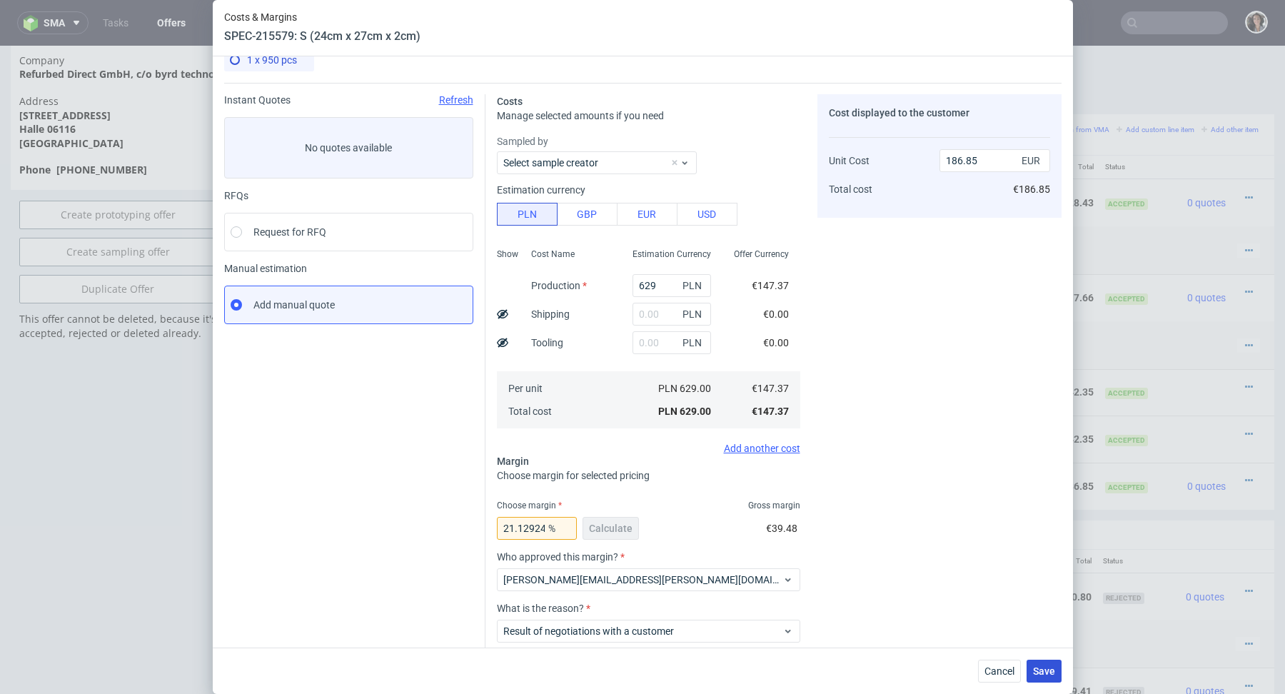
click at [1043, 668] on span "Save" at bounding box center [1044, 671] width 22 height 10
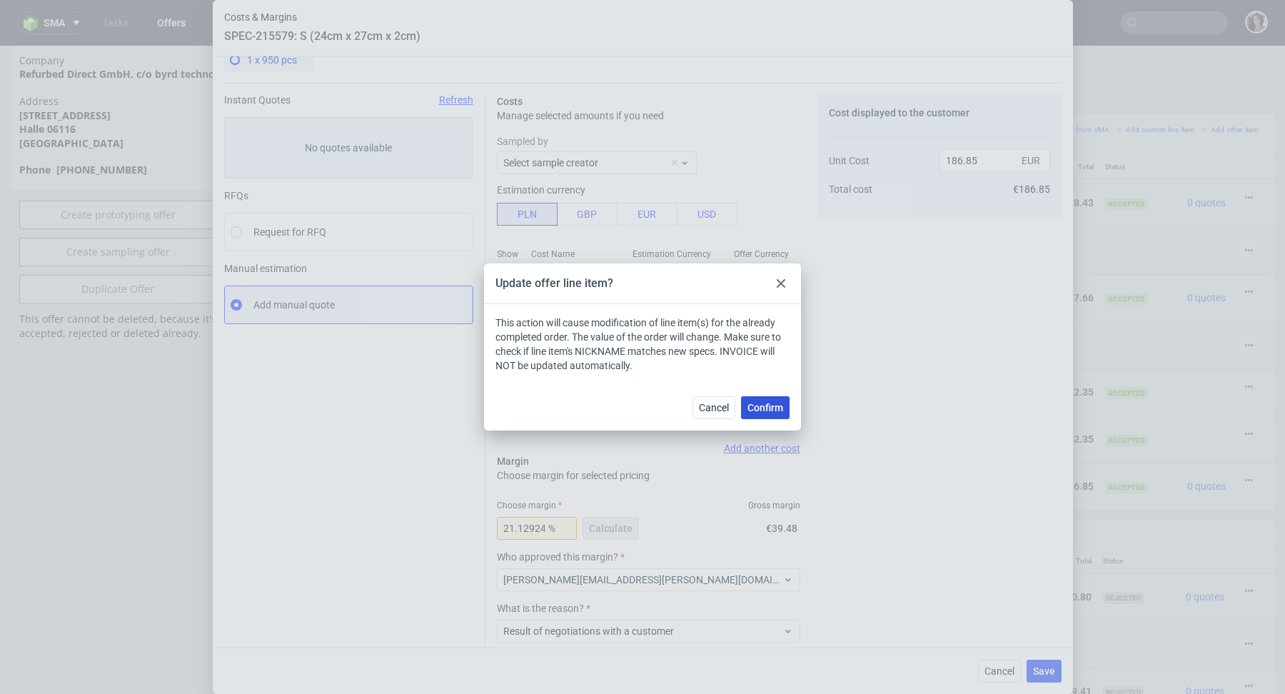
click at [759, 407] on span "Confirm" at bounding box center [765, 407] width 36 height 10
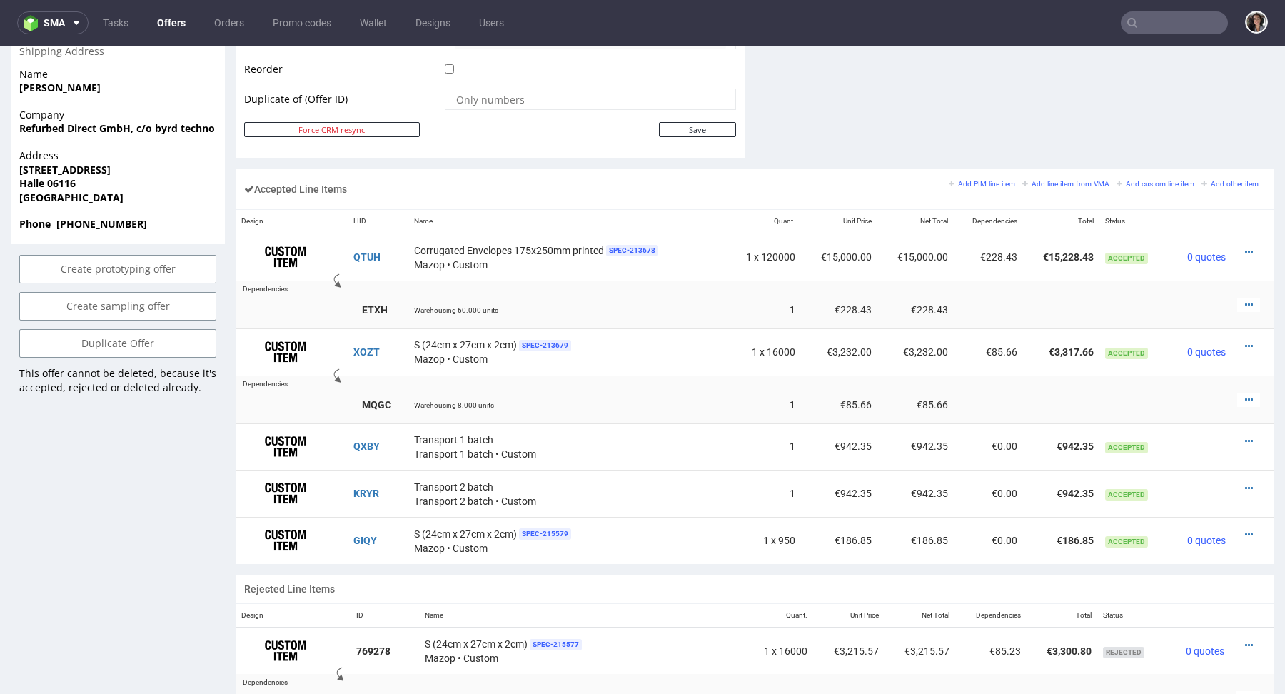
scroll to position [1137, 0]
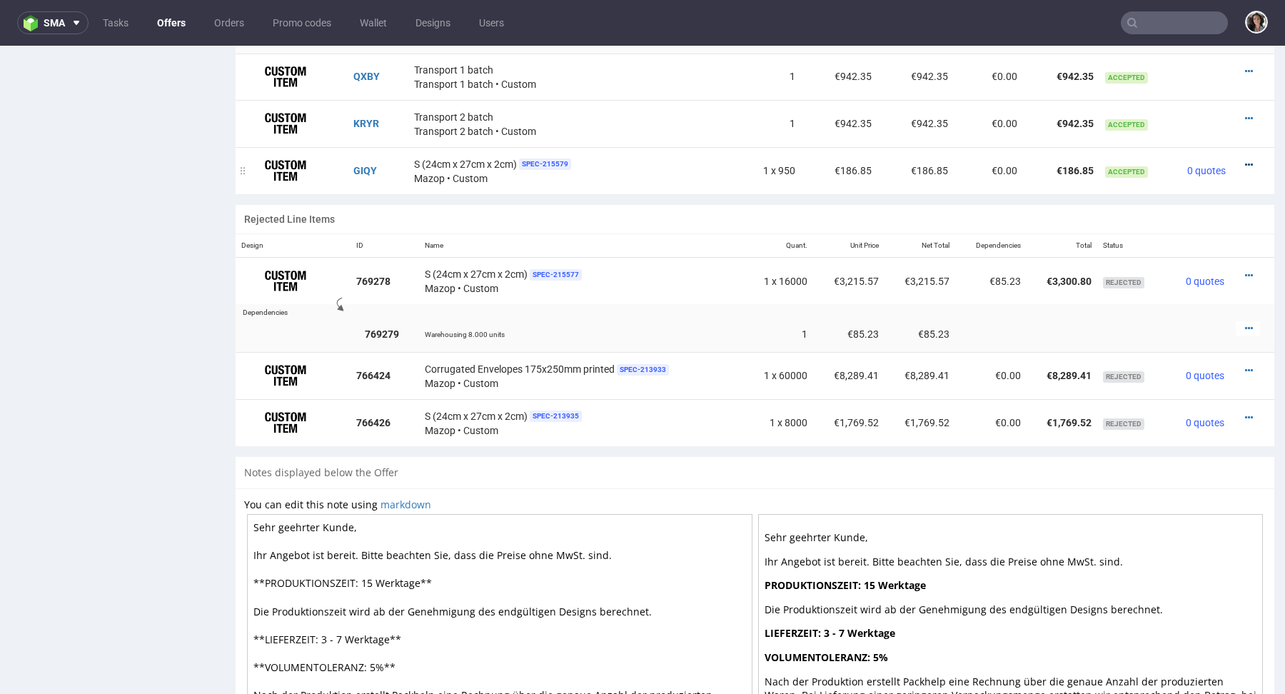
click at [1245, 160] on icon at bounding box center [1249, 165] width 8 height 10
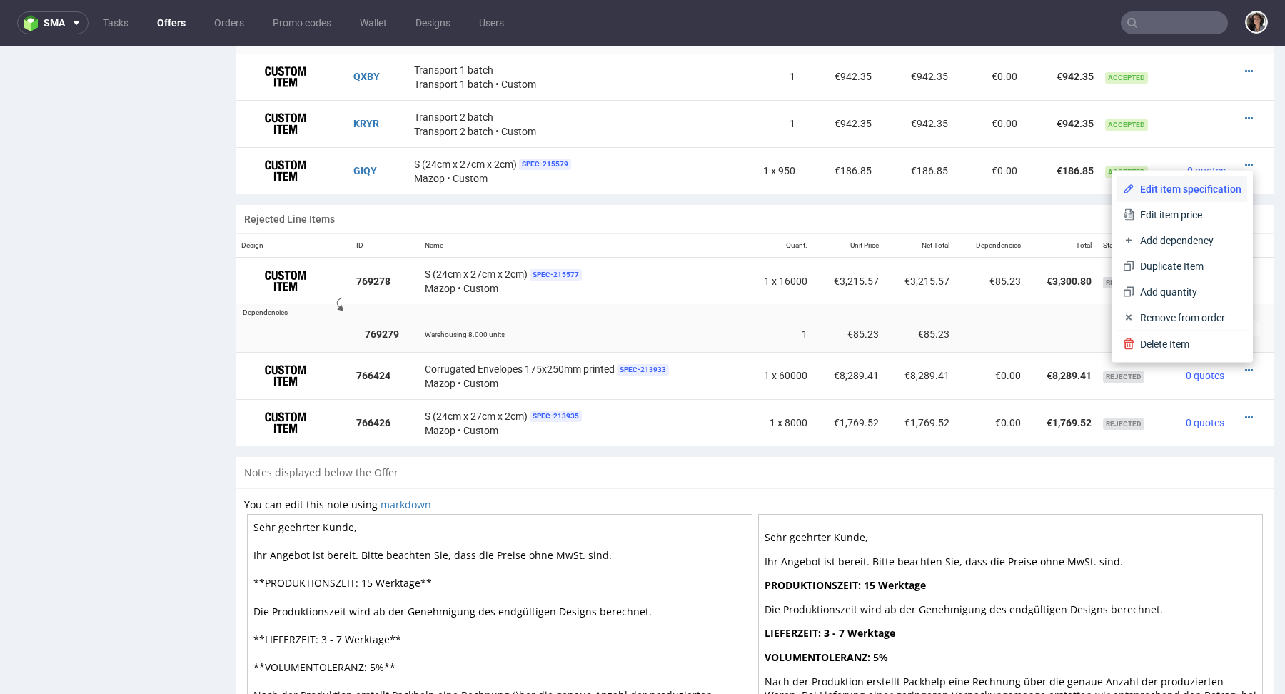
click at [1169, 182] on span "Edit item specification" at bounding box center [1187, 189] width 107 height 14
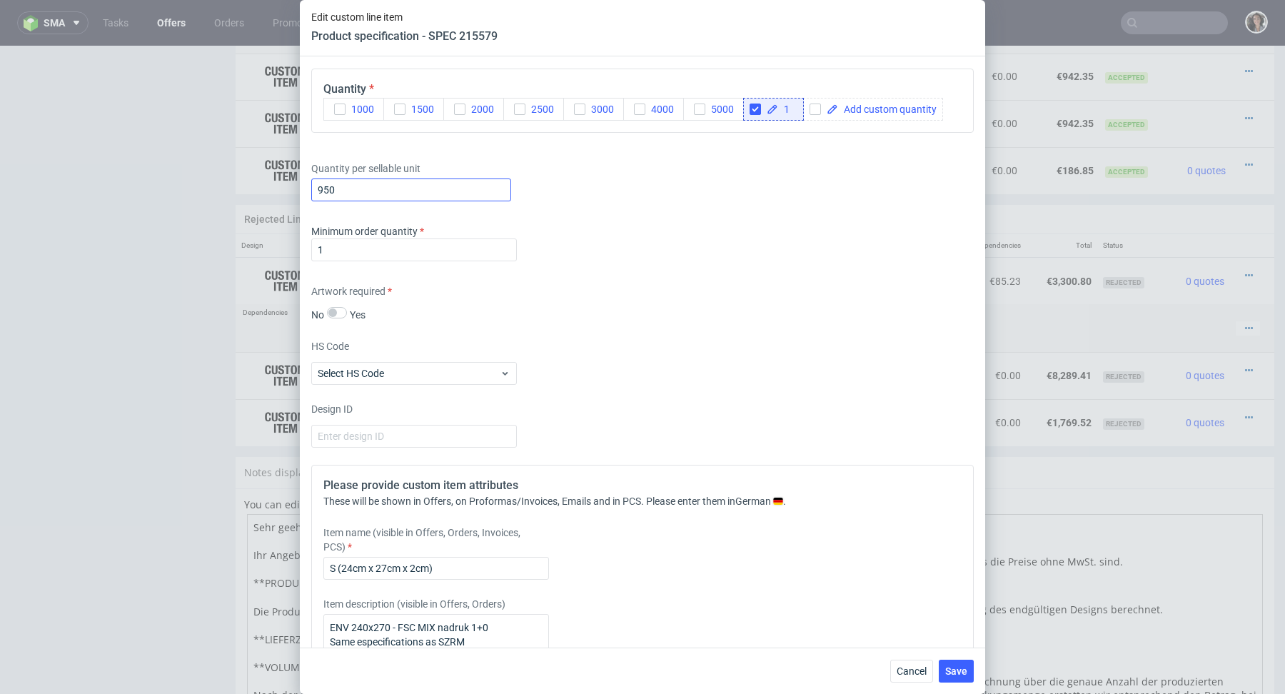
scroll to position [1585, 0]
drag, startPoint x: 323, startPoint y: 186, endPoint x: 345, endPoint y: 186, distance: 21.4
click at [345, 186] on input "950" at bounding box center [411, 190] width 200 height 23
type input "925"
click at [959, 666] on span "Save" at bounding box center [956, 671] width 22 height 10
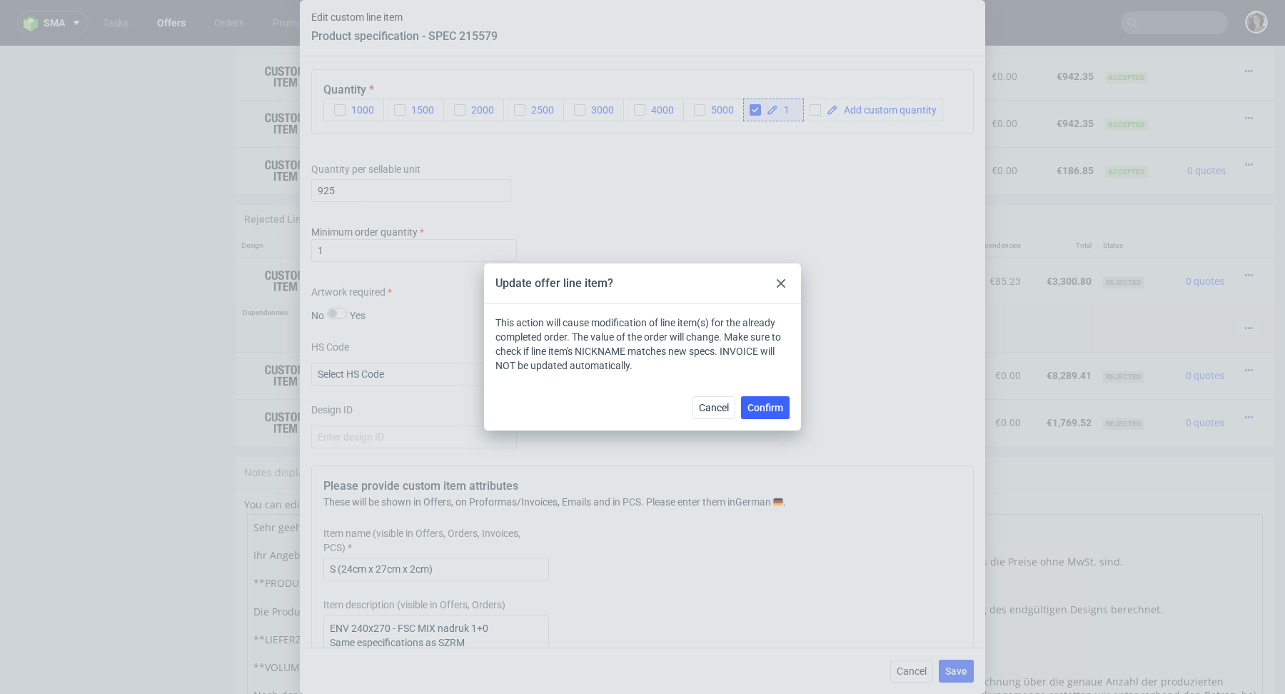
click at [772, 391] on div "Cancel Confirm" at bounding box center [642, 407] width 317 height 46
click at [772, 402] on span "Confirm" at bounding box center [765, 407] width 36 height 10
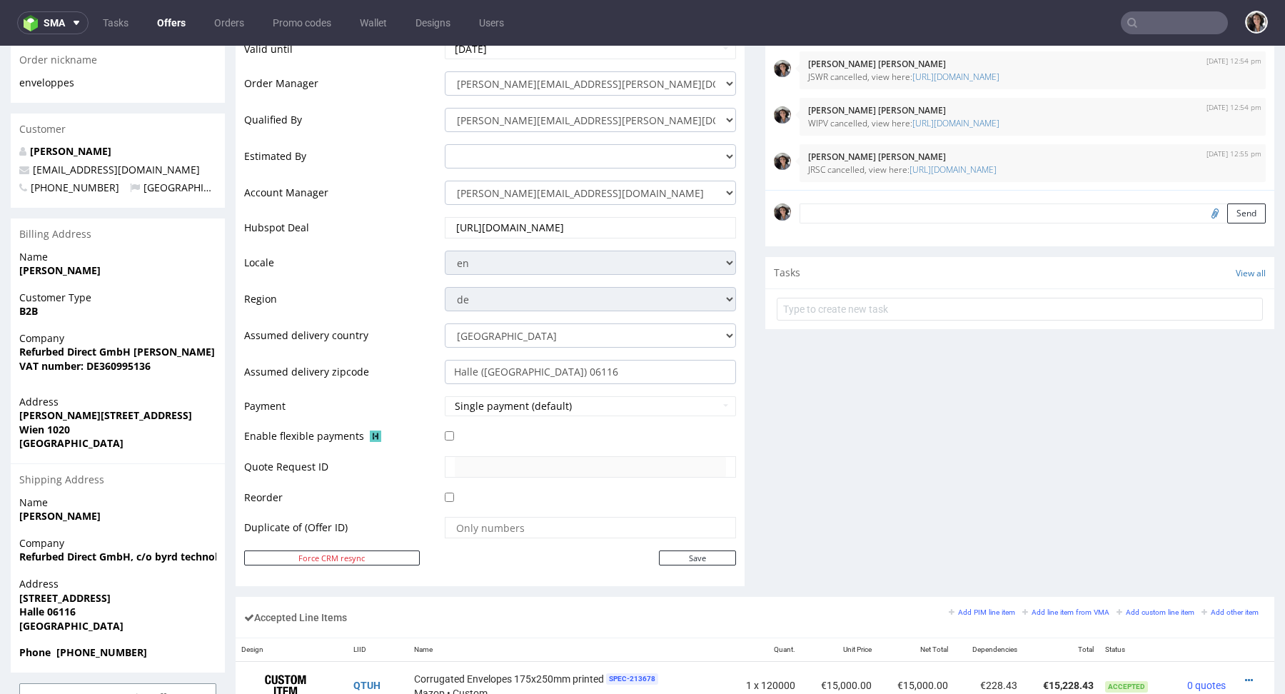
scroll to position [714, 0]
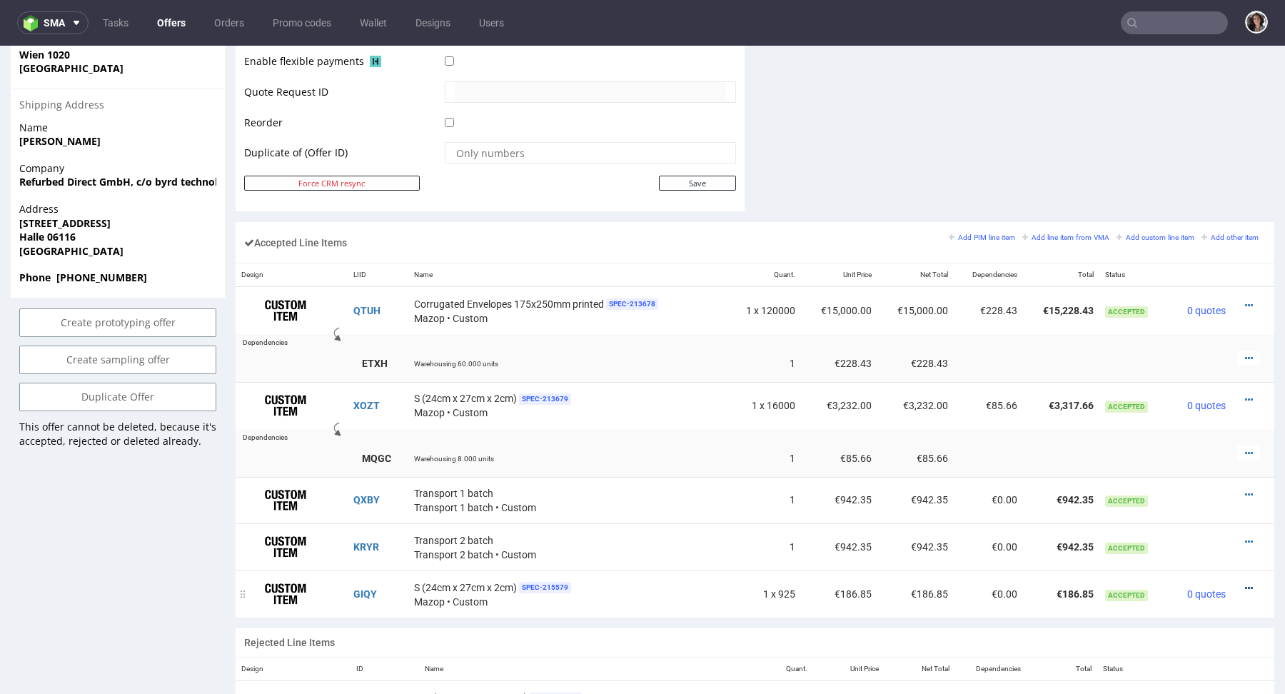
click at [1245, 586] on icon at bounding box center [1249, 588] width 8 height 10
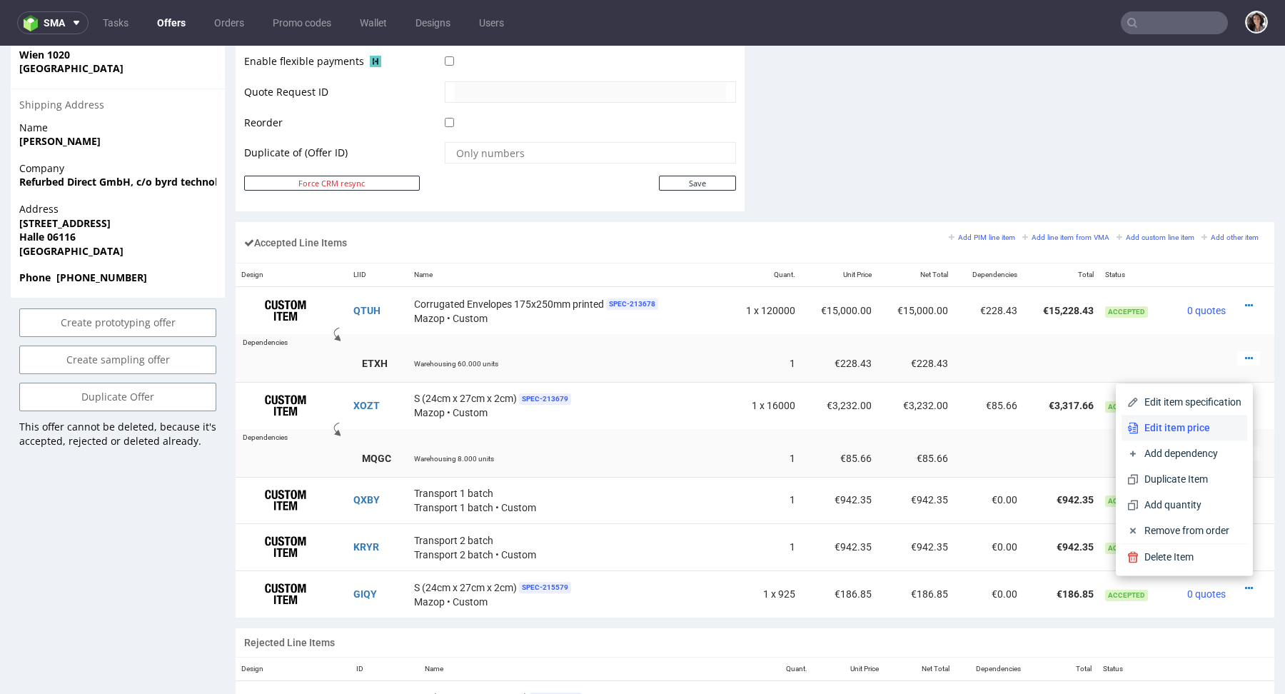
click at [1185, 432] on span "Edit item price" at bounding box center [1189, 427] width 103 height 14
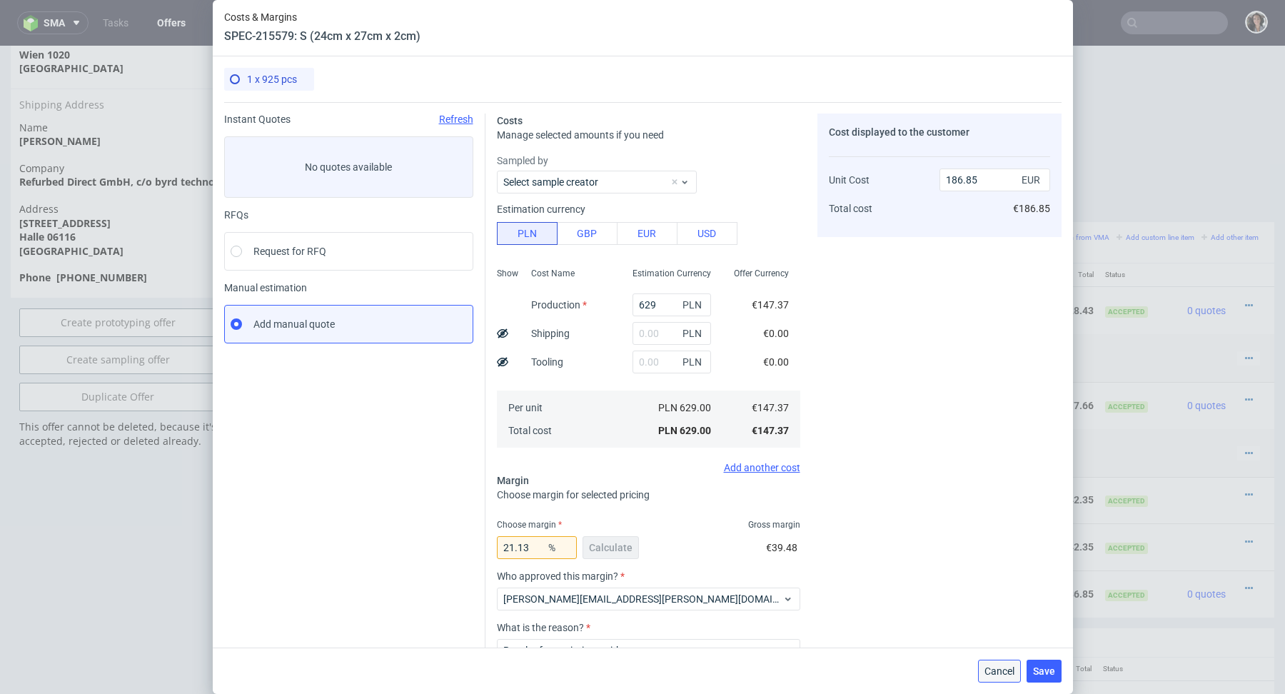
click at [1008, 669] on span "Cancel" at bounding box center [999, 671] width 30 height 10
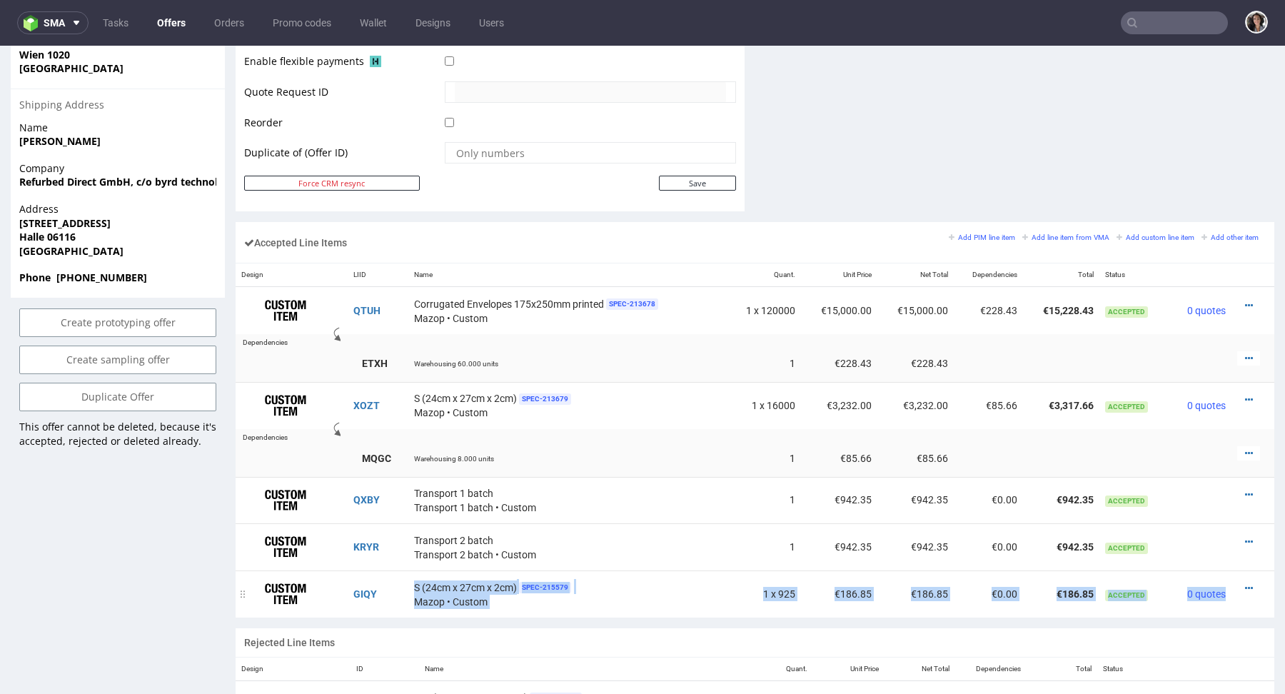
drag, startPoint x: 407, startPoint y: 584, endPoint x: 1253, endPoint y: 589, distance: 845.7
click at [1253, 589] on tr "GIQY S (24cm x 27cm x 2cm) SPEC- 215579 Mazop • Custom 1 x 925 €186.85 €186.85 …" at bounding box center [754, 593] width 1038 height 47
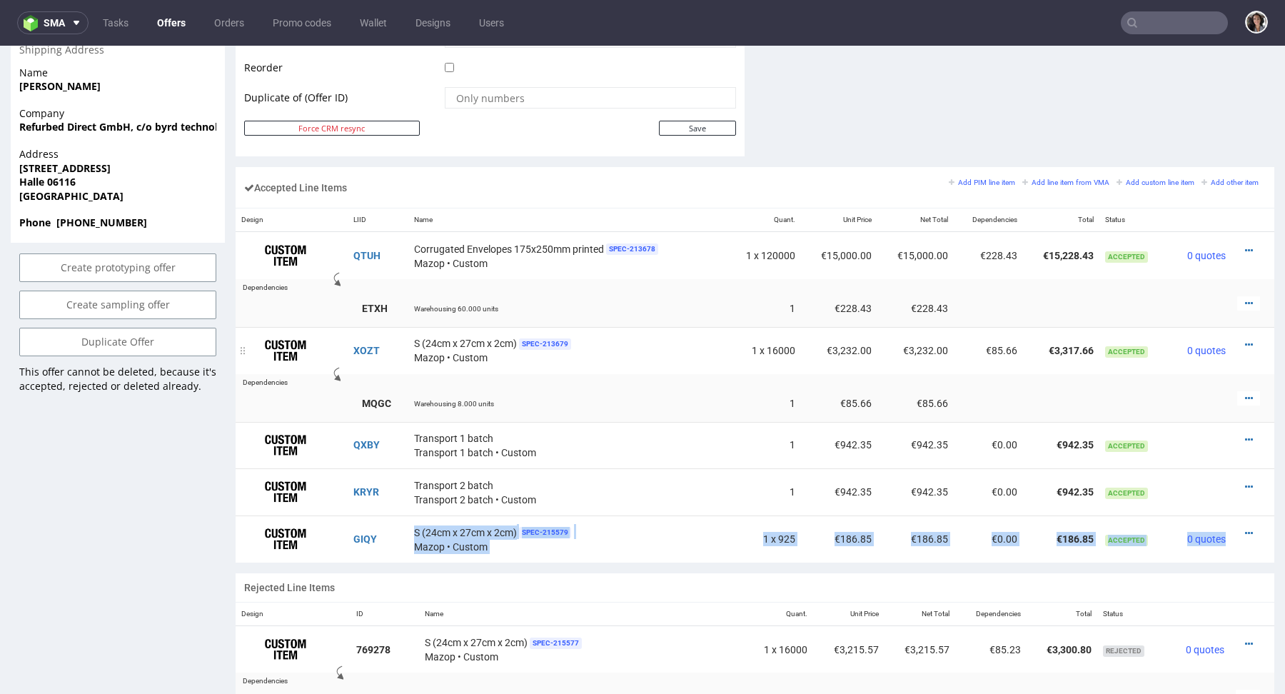
scroll to position [950, 0]
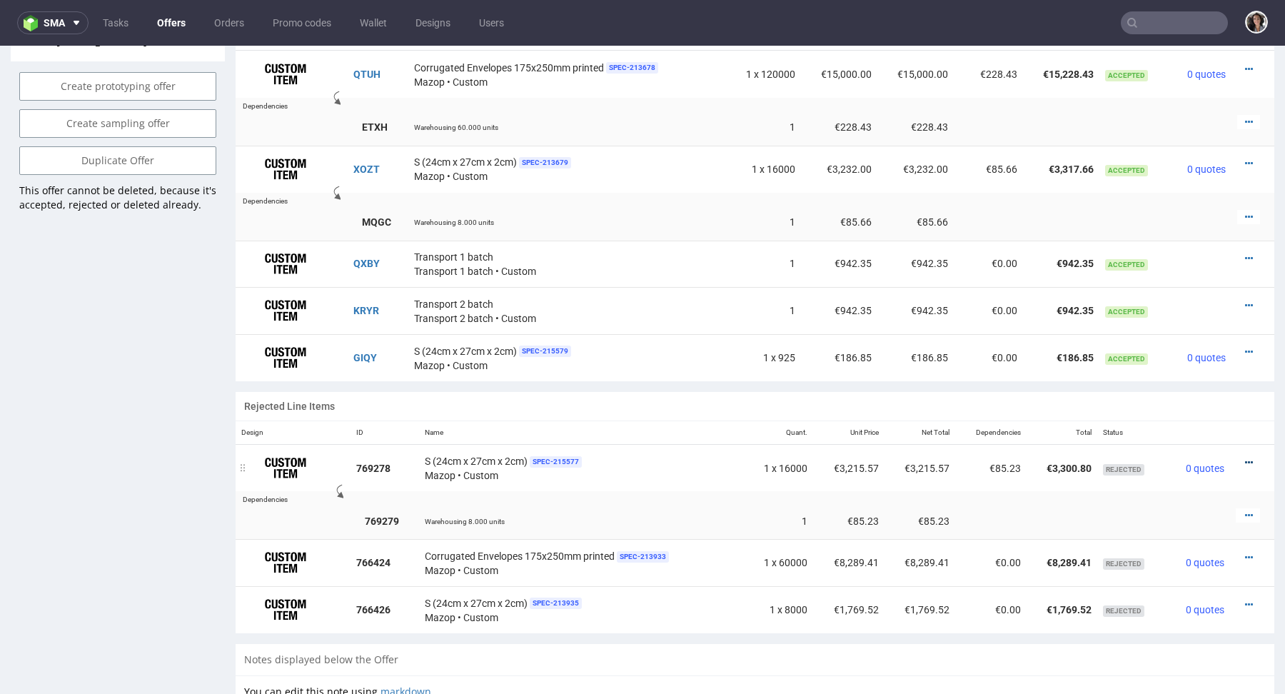
click at [1245, 457] on icon at bounding box center [1249, 462] width 8 height 10
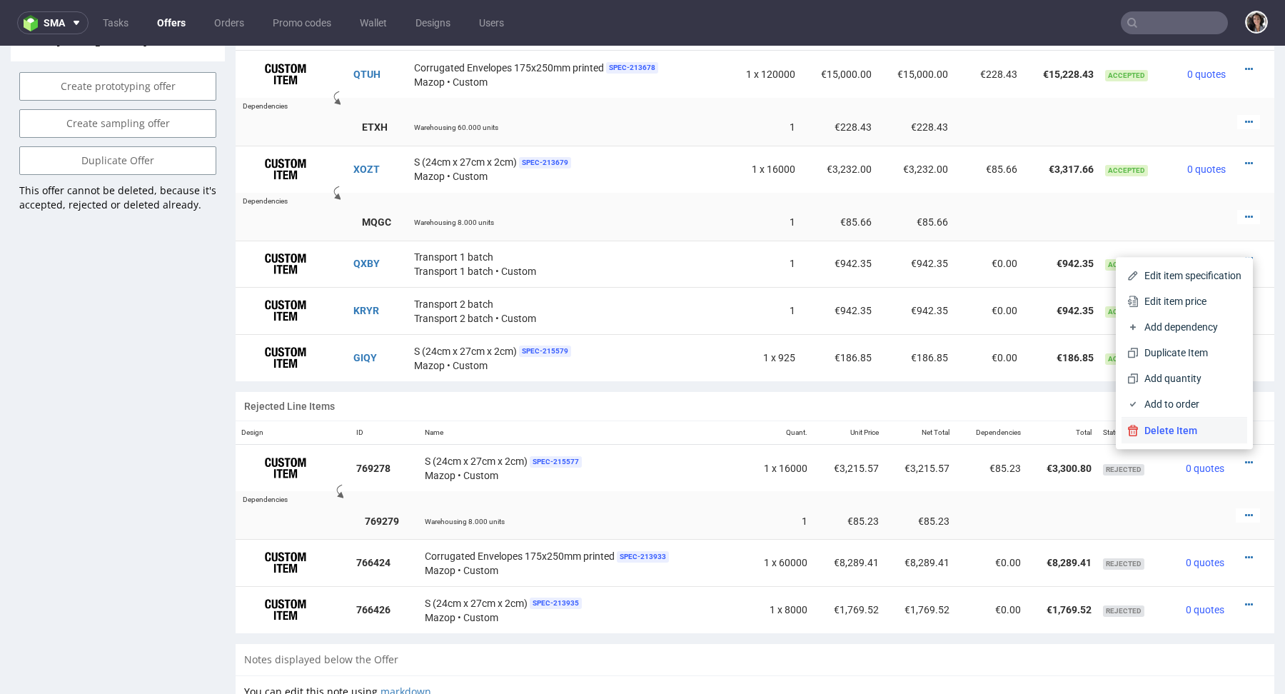
click at [1217, 430] on span "Delete Item" at bounding box center [1189, 430] width 103 height 14
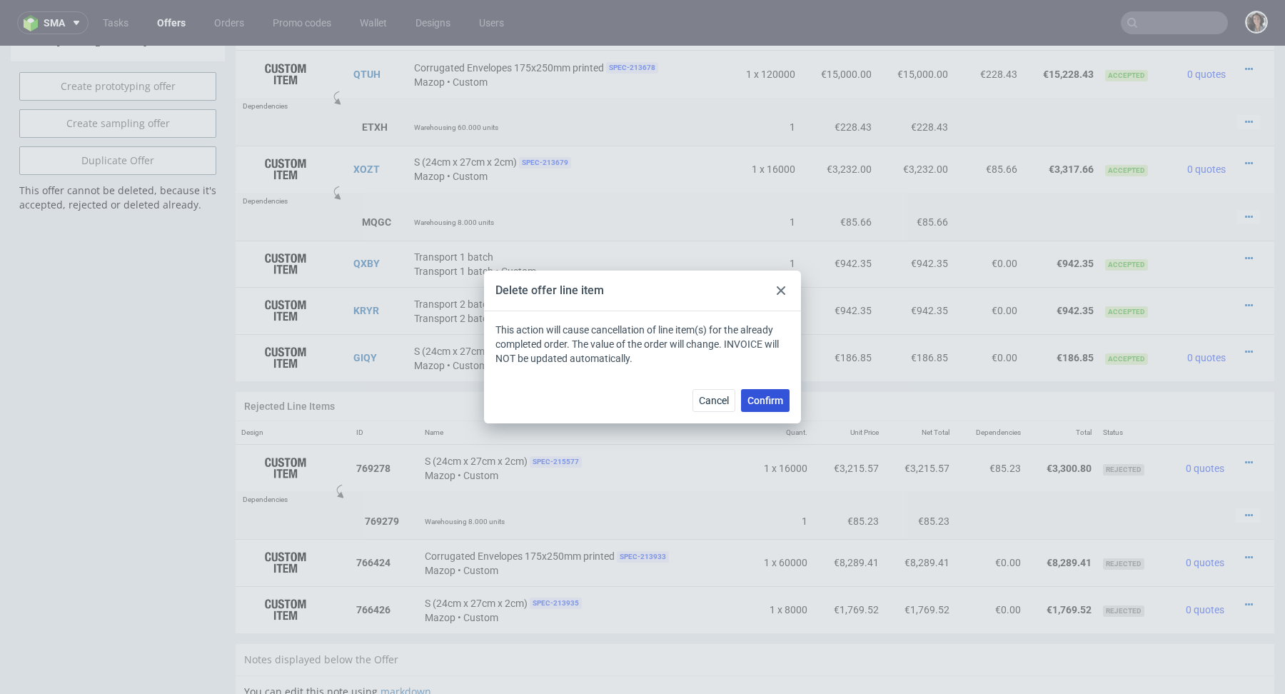
click at [769, 400] on span "Confirm" at bounding box center [765, 400] width 36 height 10
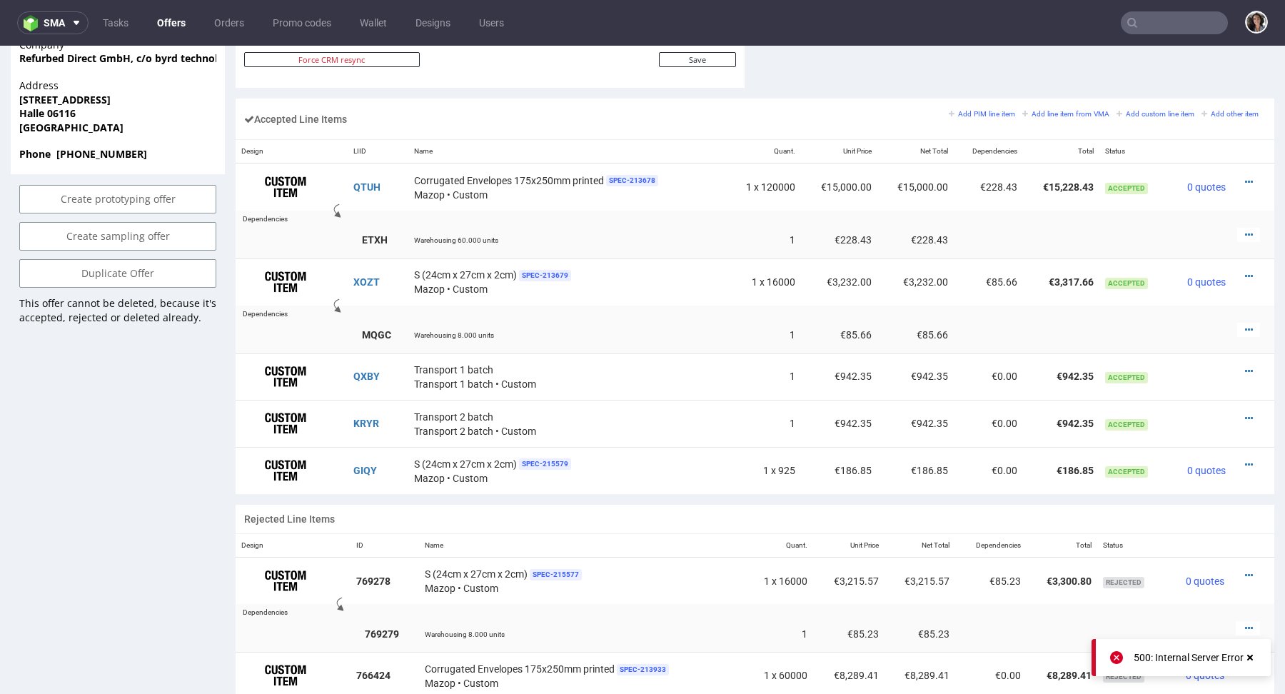
scroll to position [836, 0]
click at [1245, 178] on icon at bounding box center [1249, 183] width 8 height 10
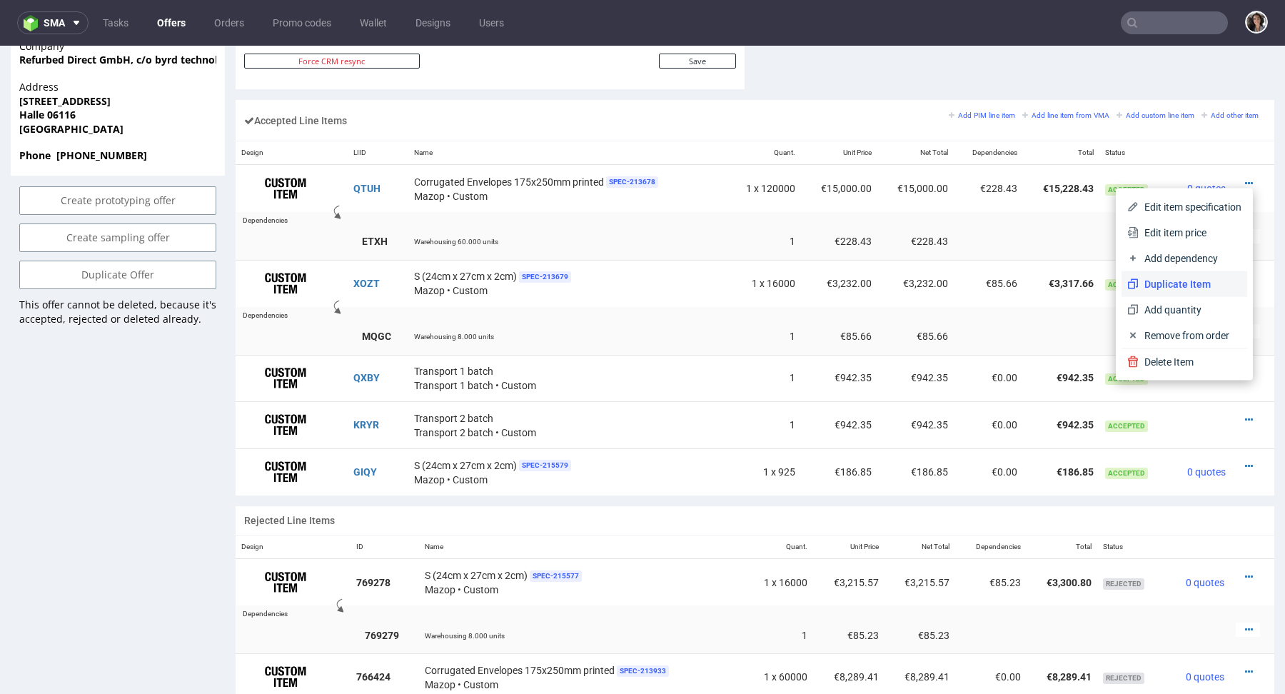
click at [1181, 287] on span "Duplicate Item" at bounding box center [1189, 284] width 103 height 14
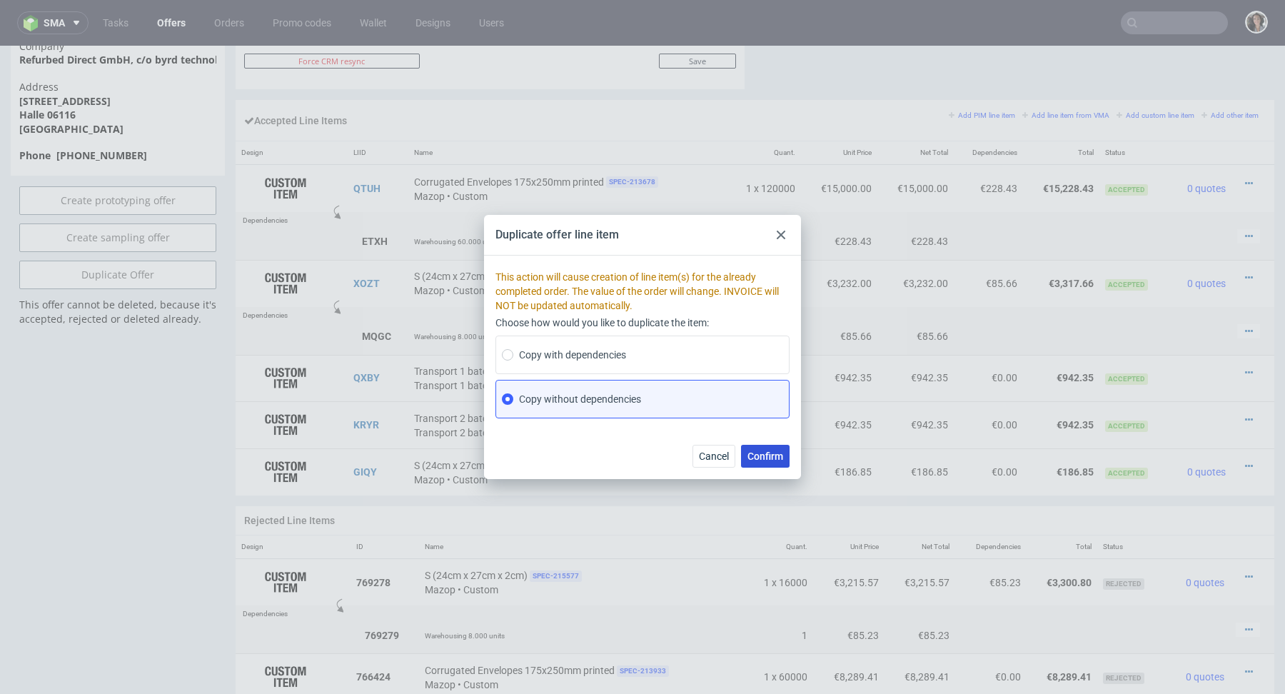
click at [764, 456] on span "Confirm" at bounding box center [765, 456] width 36 height 10
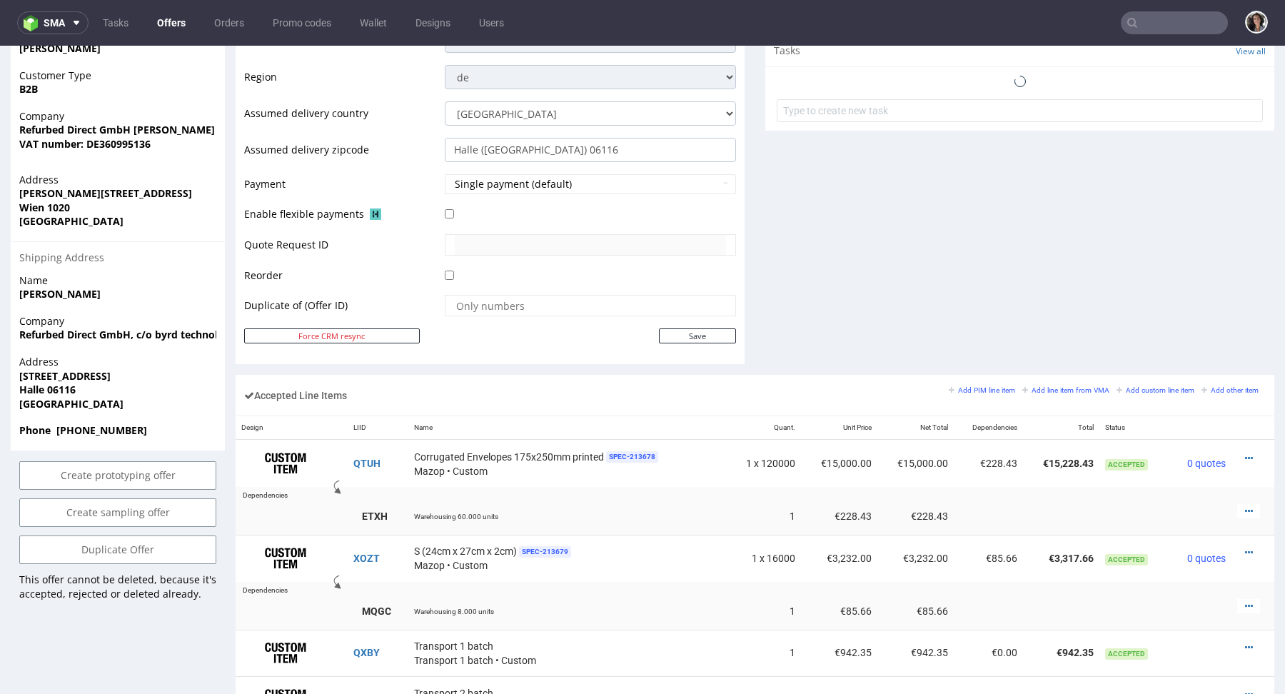
scroll to position [853, 0]
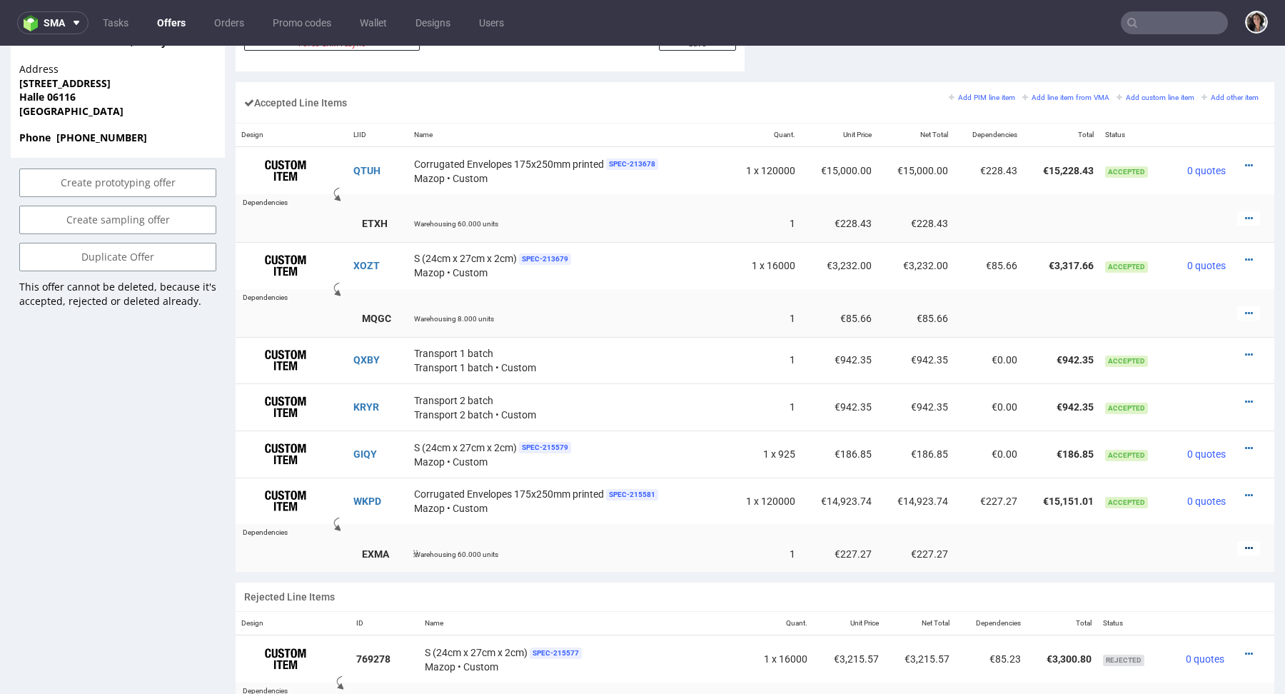
click at [1245, 543] on icon at bounding box center [1249, 548] width 8 height 10
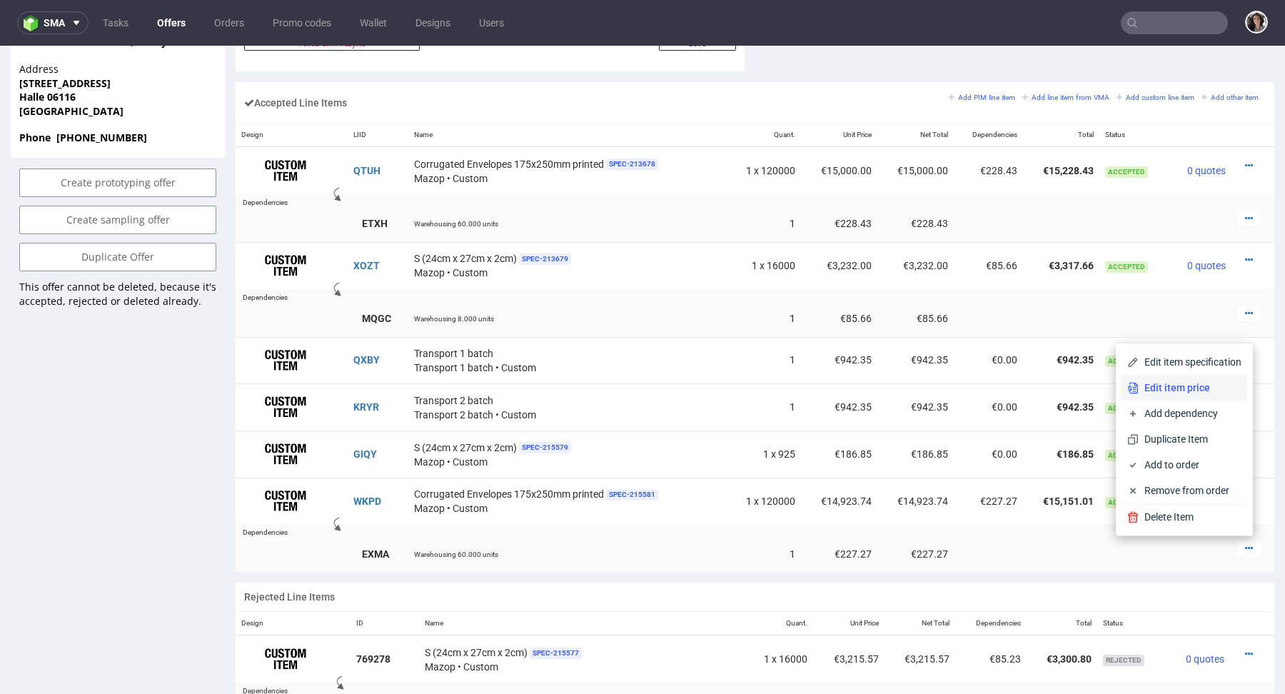
click at [1173, 386] on span "Edit item price" at bounding box center [1189, 387] width 103 height 14
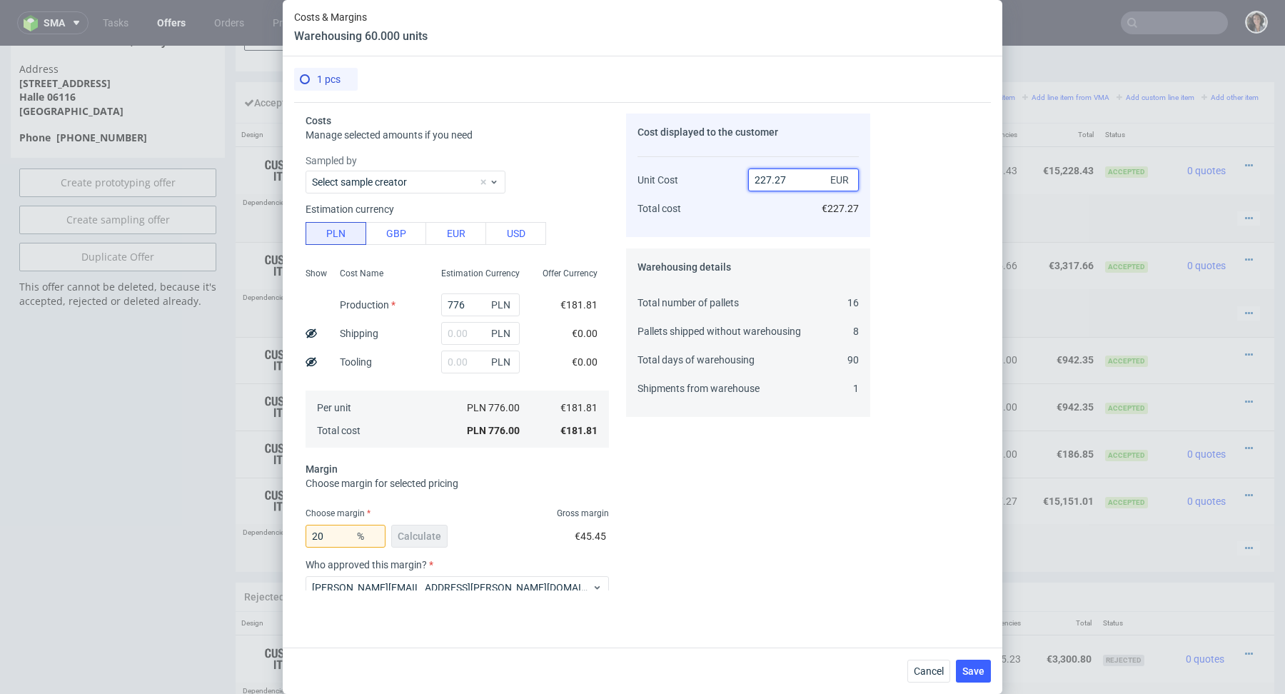
drag, startPoint x: 765, startPoint y: 176, endPoint x: 820, endPoint y: 176, distance: 54.9
click at [820, 176] on input "227.27" at bounding box center [803, 179] width 111 height 23
type input "228"
type input "20.258771929824558"
type input "228.43"
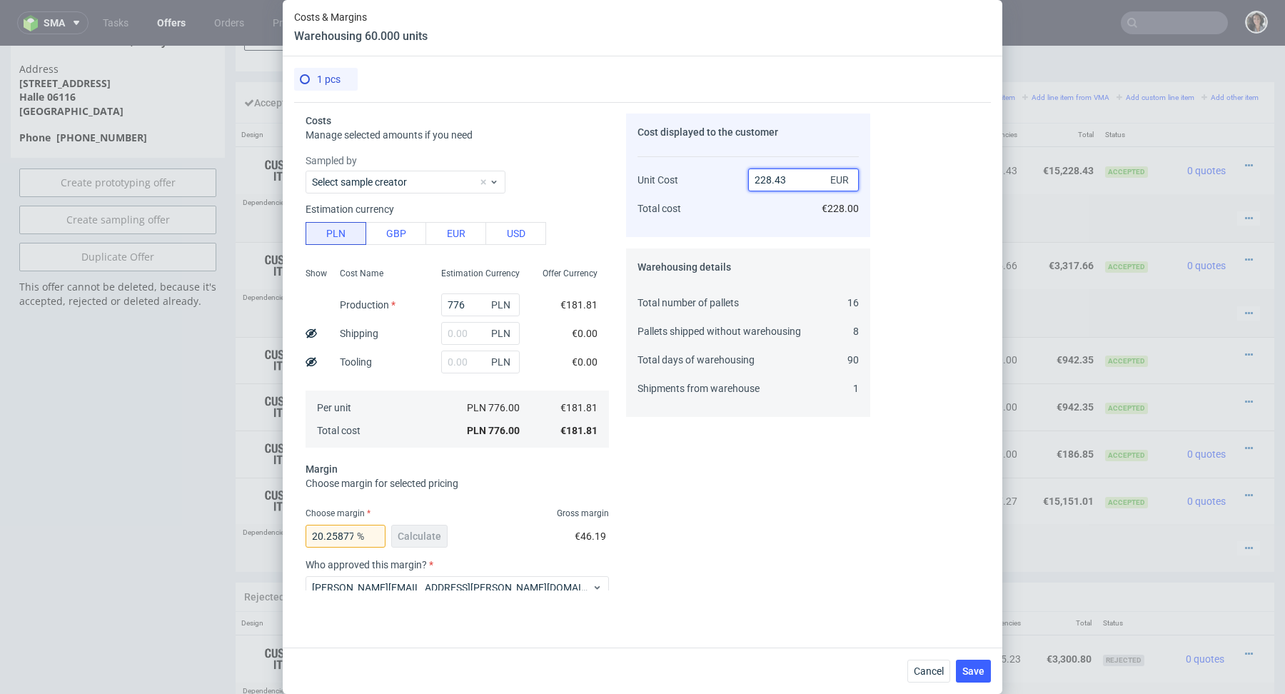
type input "20.40887799325833"
click at [971, 669] on span "Save" at bounding box center [973, 671] width 22 height 10
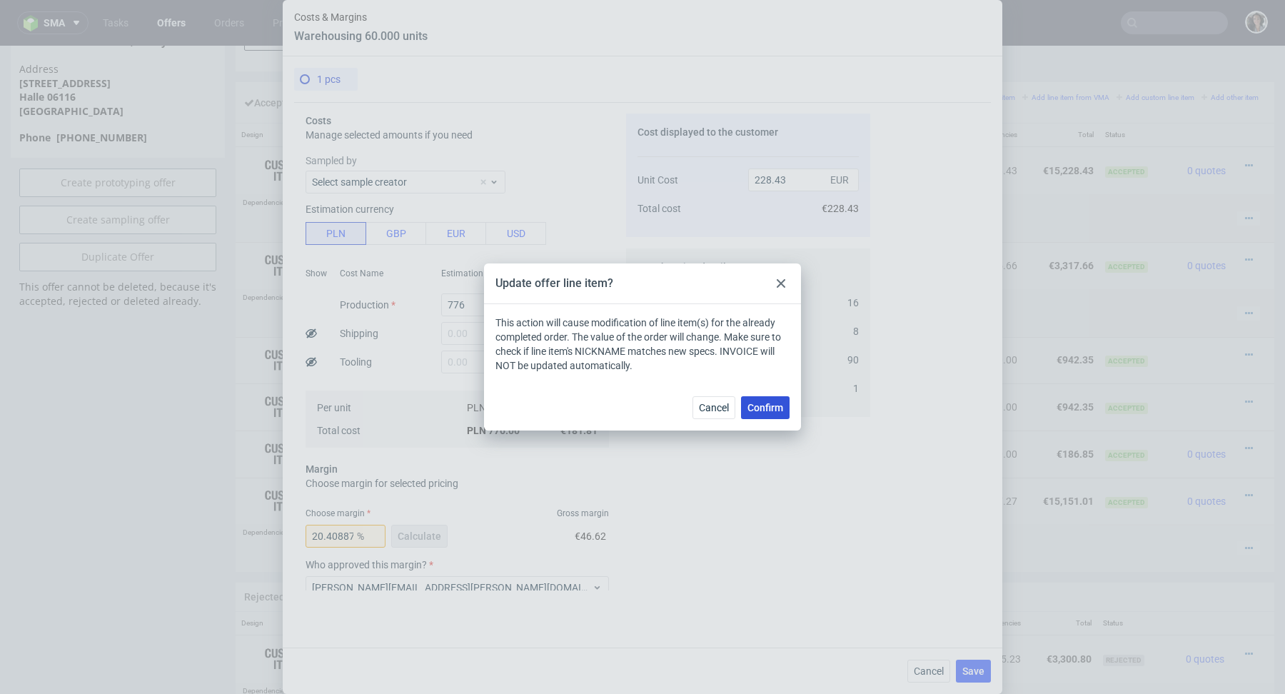
click at [769, 407] on span "Confirm" at bounding box center [765, 407] width 36 height 10
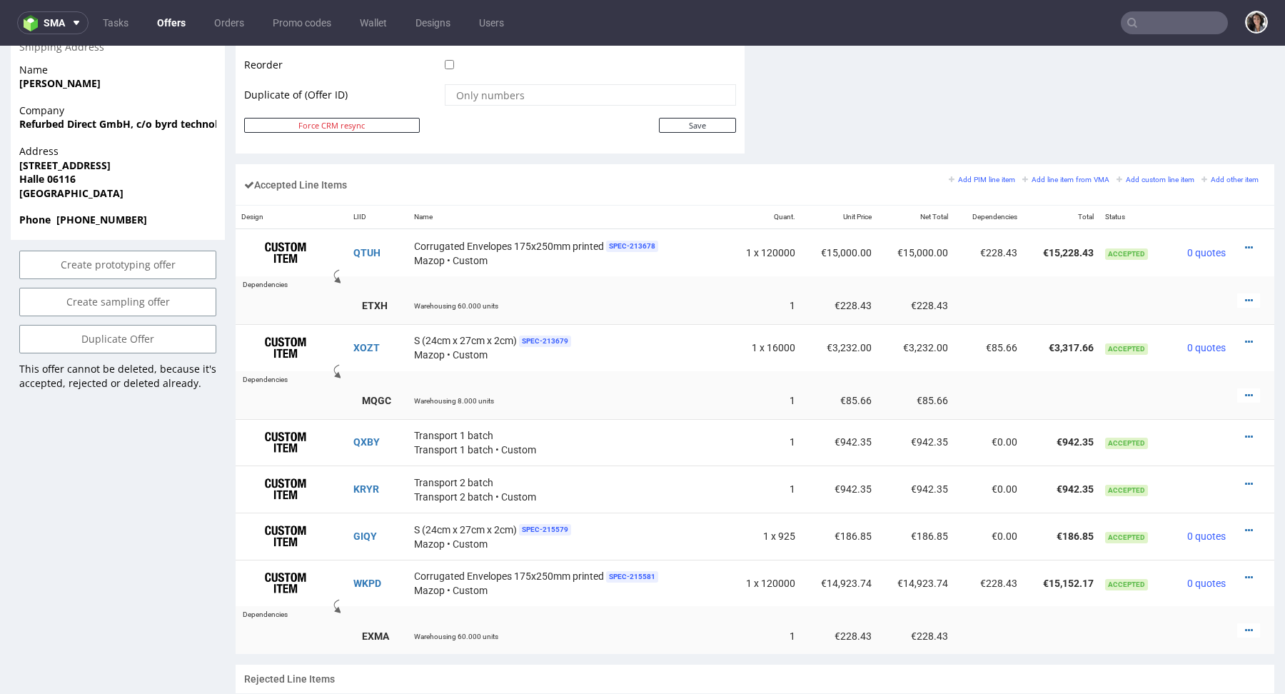
scroll to position [876, 0]
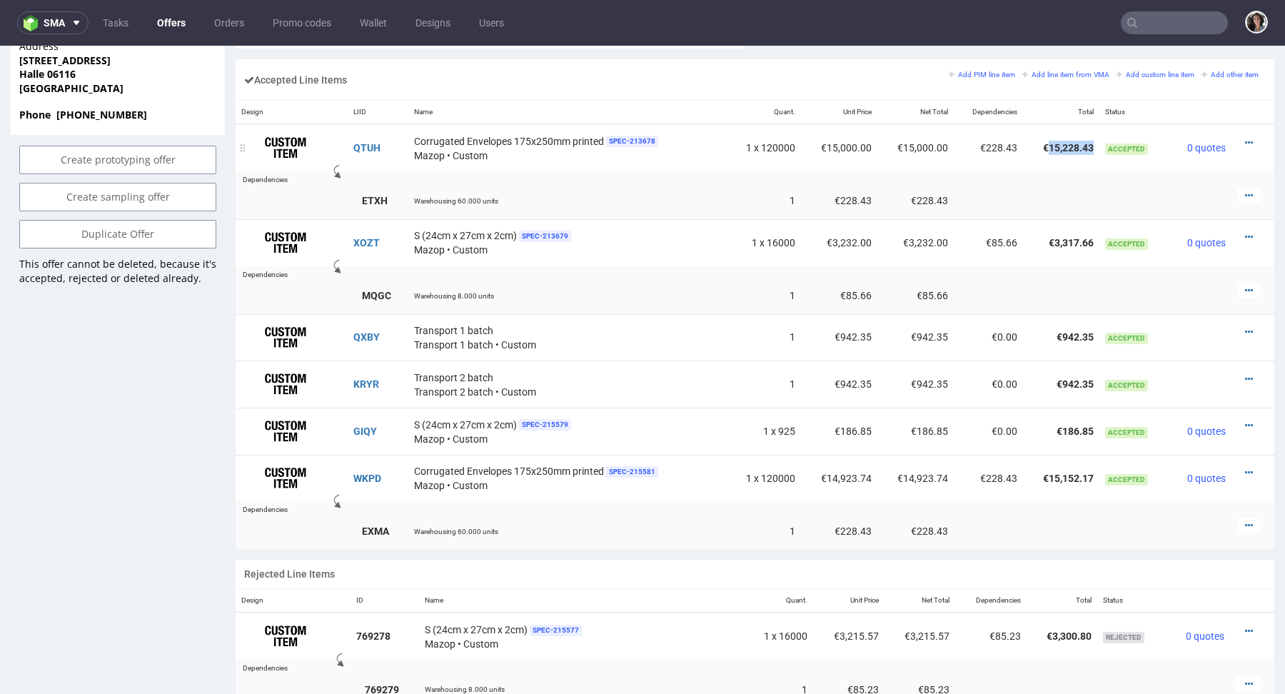
drag, startPoint x: 1083, startPoint y: 143, endPoint x: 1036, endPoint y: 143, distance: 46.4
click at [1036, 143] on td "€15,228.43" at bounding box center [1061, 147] width 76 height 47
copy td "15,000.00"
drag, startPoint x: 936, startPoint y: 142, endPoint x: 891, endPoint y: 142, distance: 45.0
click at [891, 142] on td "€15,000.00" at bounding box center [915, 147] width 76 height 47
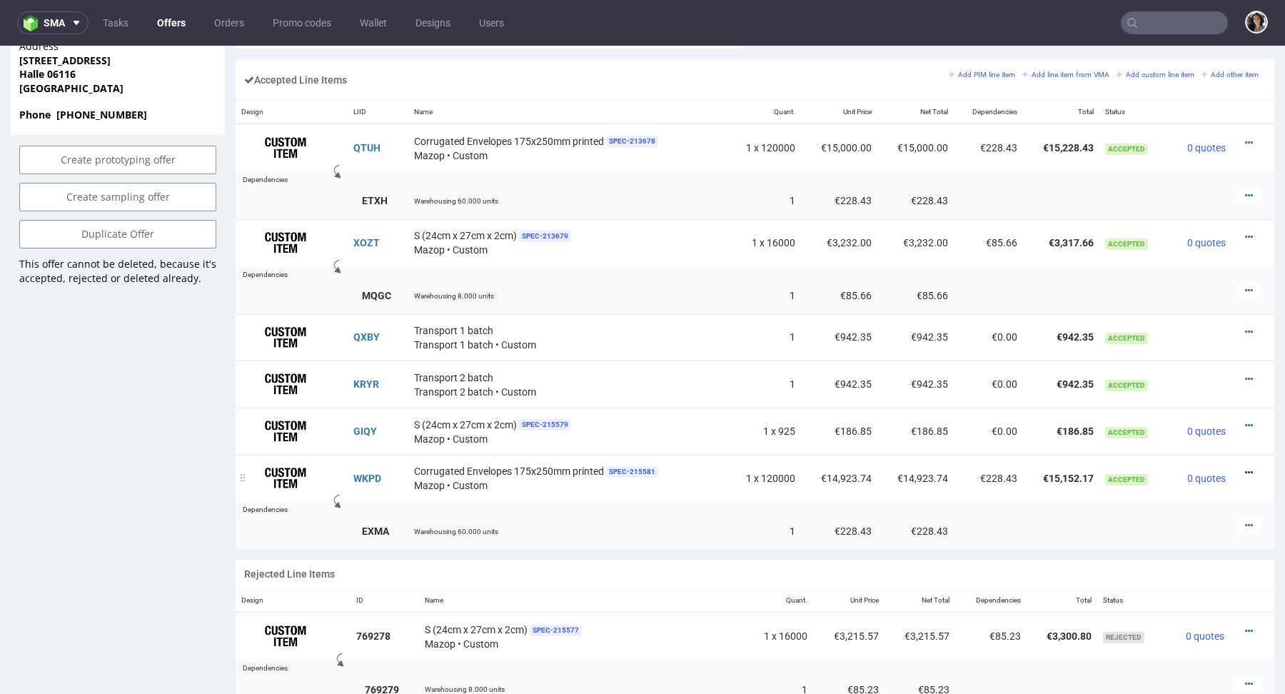
click at [1245, 470] on icon at bounding box center [1249, 472] width 8 height 10
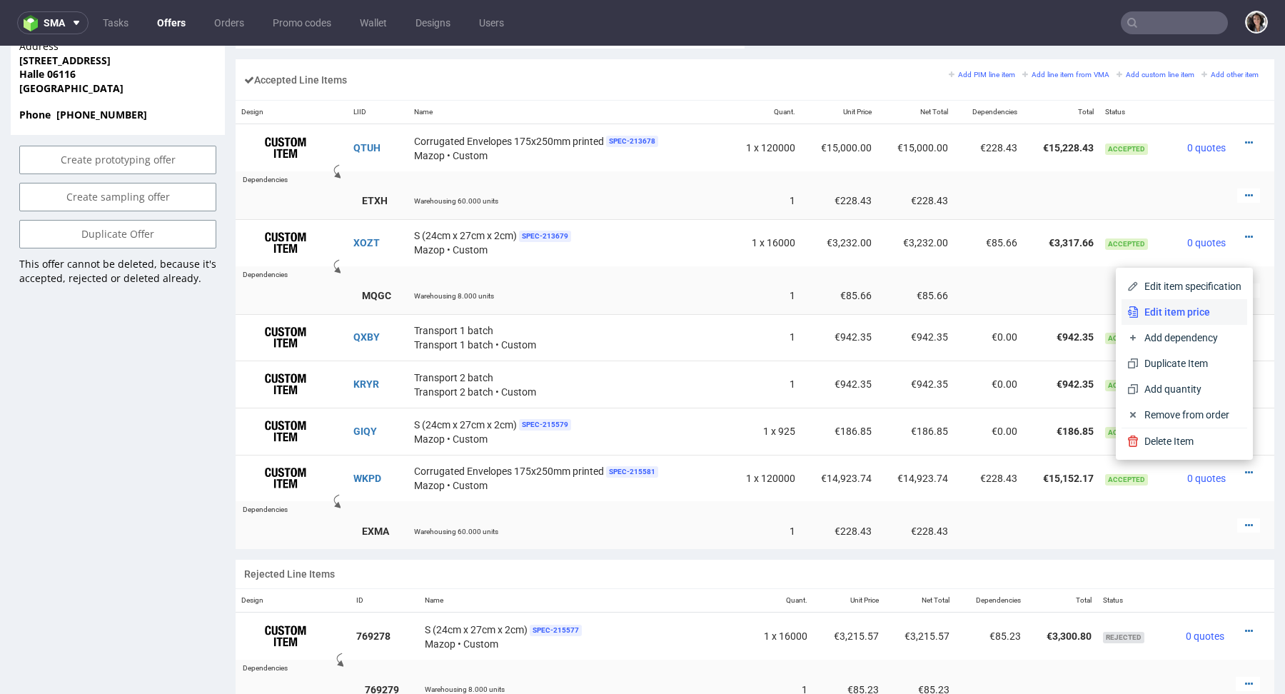
click at [1155, 305] on span "Edit item price" at bounding box center [1189, 312] width 103 height 14
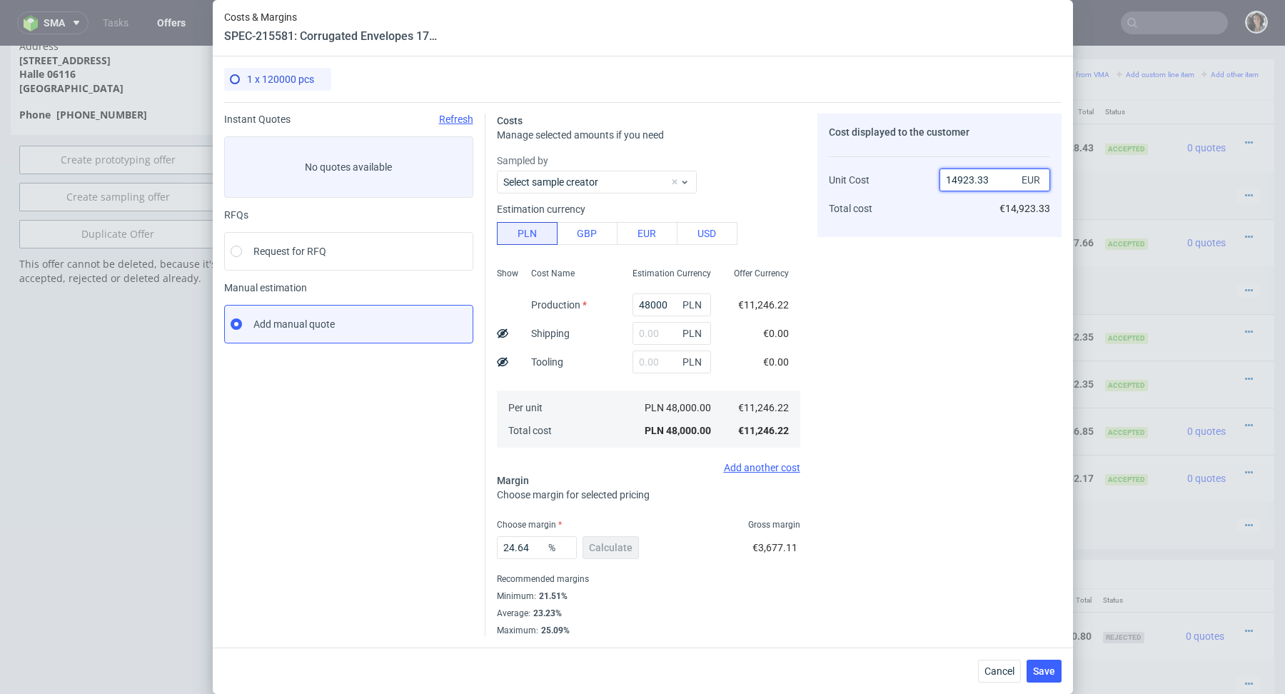
click at [973, 170] on input "14923.33" at bounding box center [994, 179] width 111 height 23
paste input "5,000.00"
type input "15,000.00"
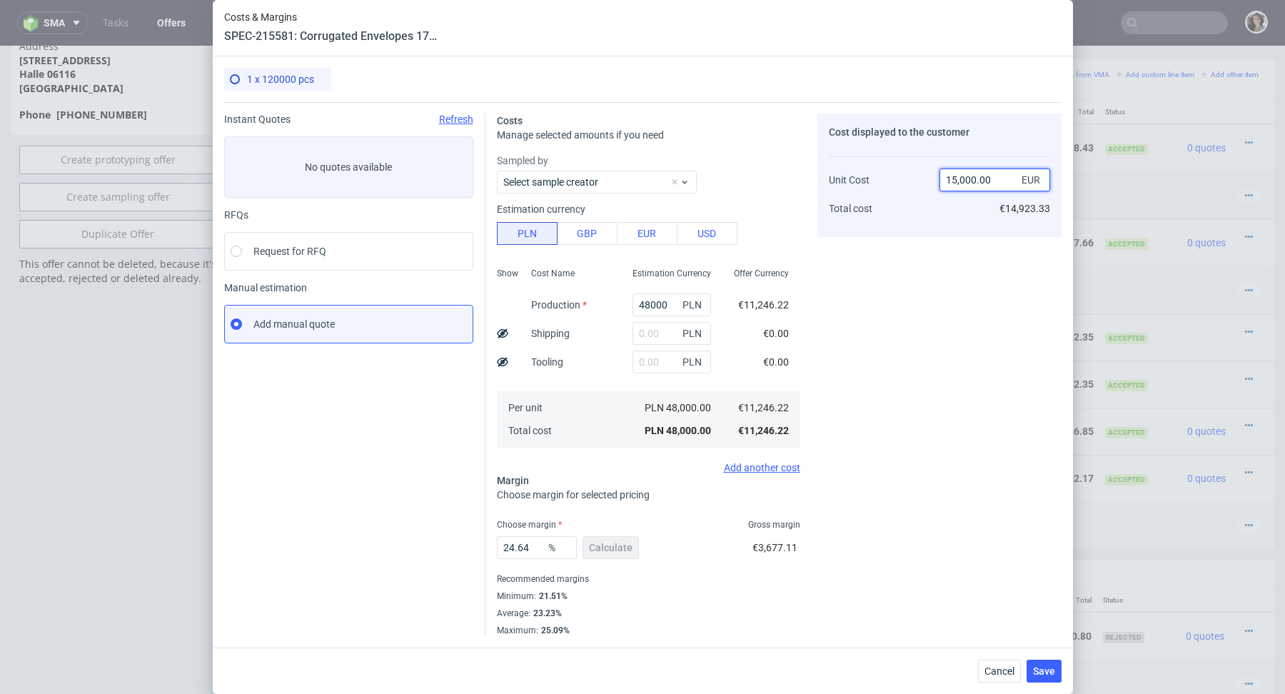
type input "NaN"
click at [956, 181] on input "11246.22" at bounding box center [994, 179] width 111 height 23
paste input "5,000.00"
click at [960, 181] on input "15,000.00" at bounding box center [994, 179] width 111 height 23
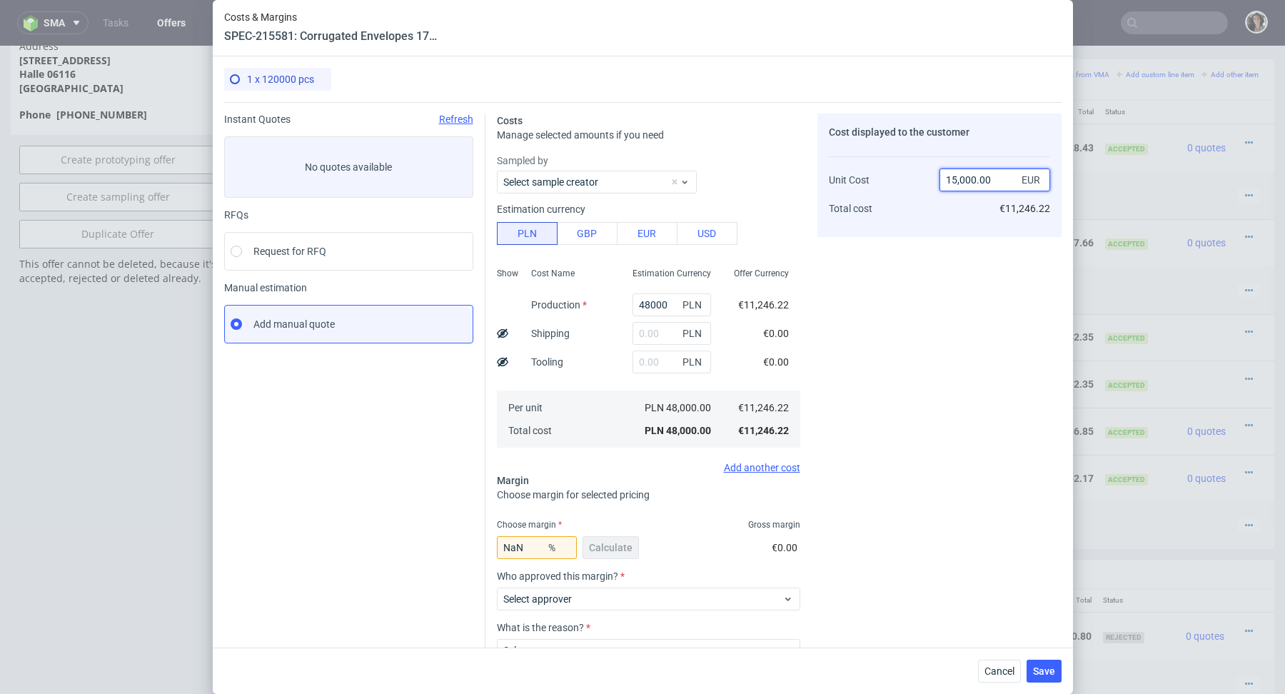
type input "15000.00"
type input "25.0252"
type input "15000"
click at [1051, 667] on span "Save" at bounding box center [1044, 671] width 22 height 10
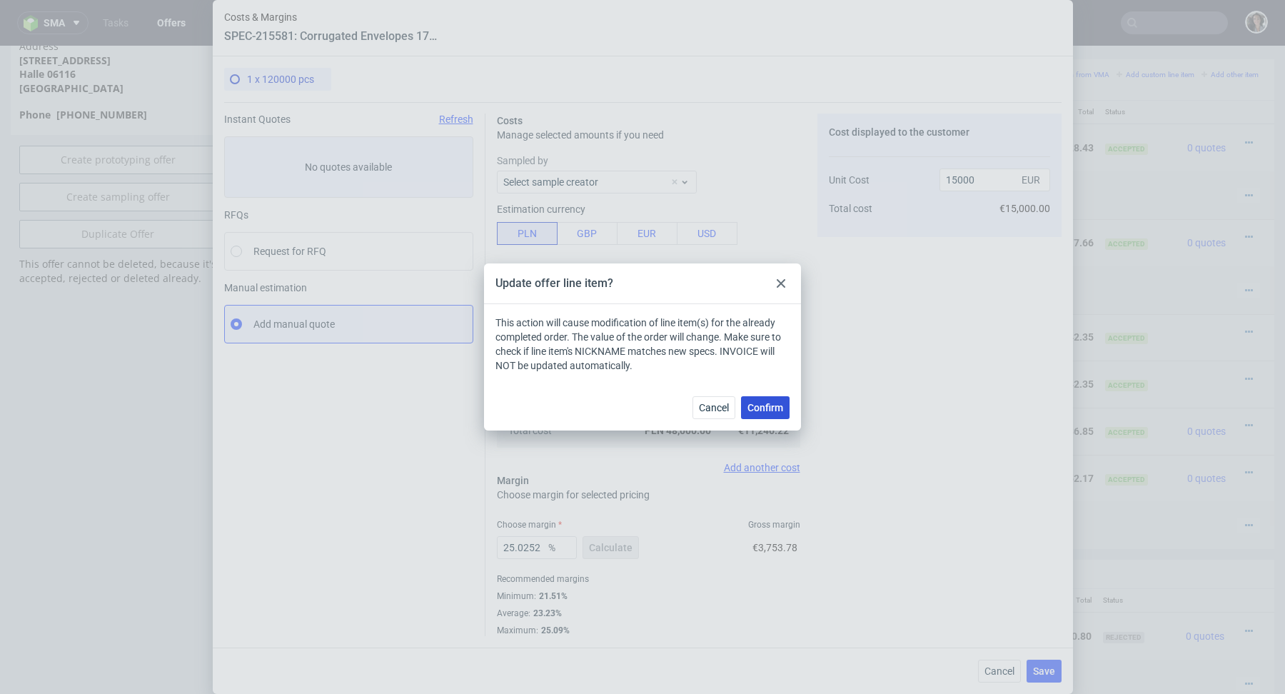
click at [778, 402] on span "Confirm" at bounding box center [765, 407] width 36 height 10
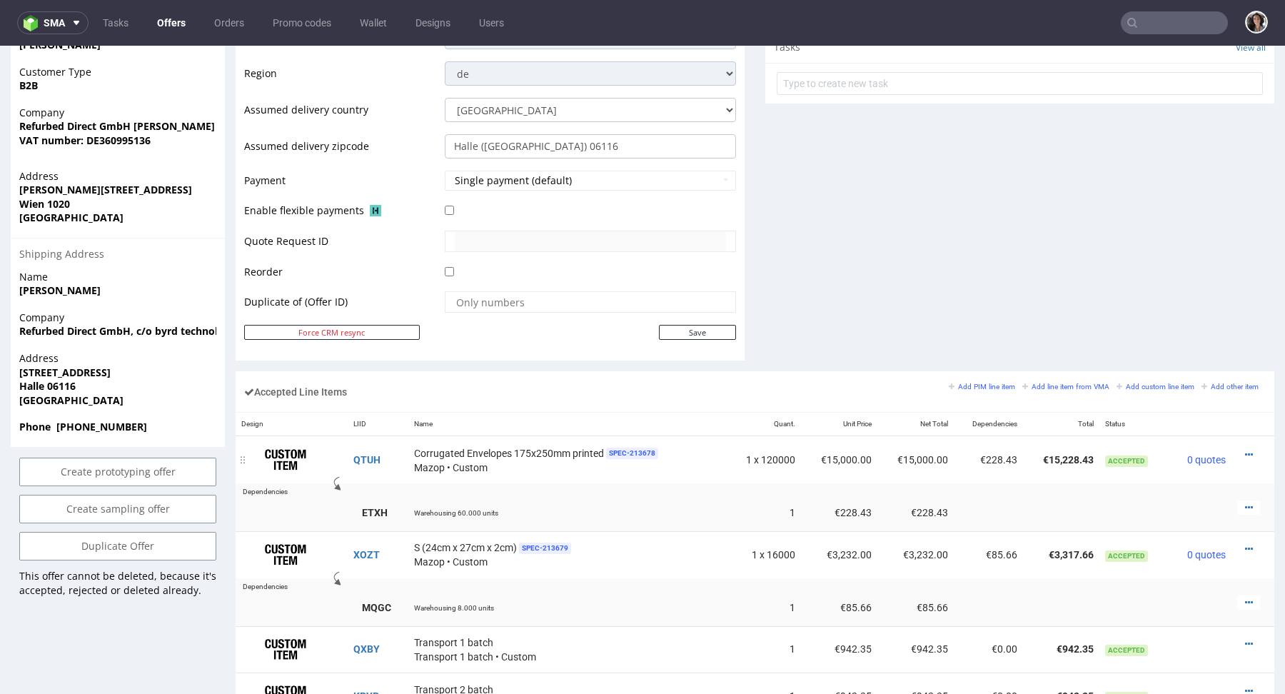
scroll to position [736, 0]
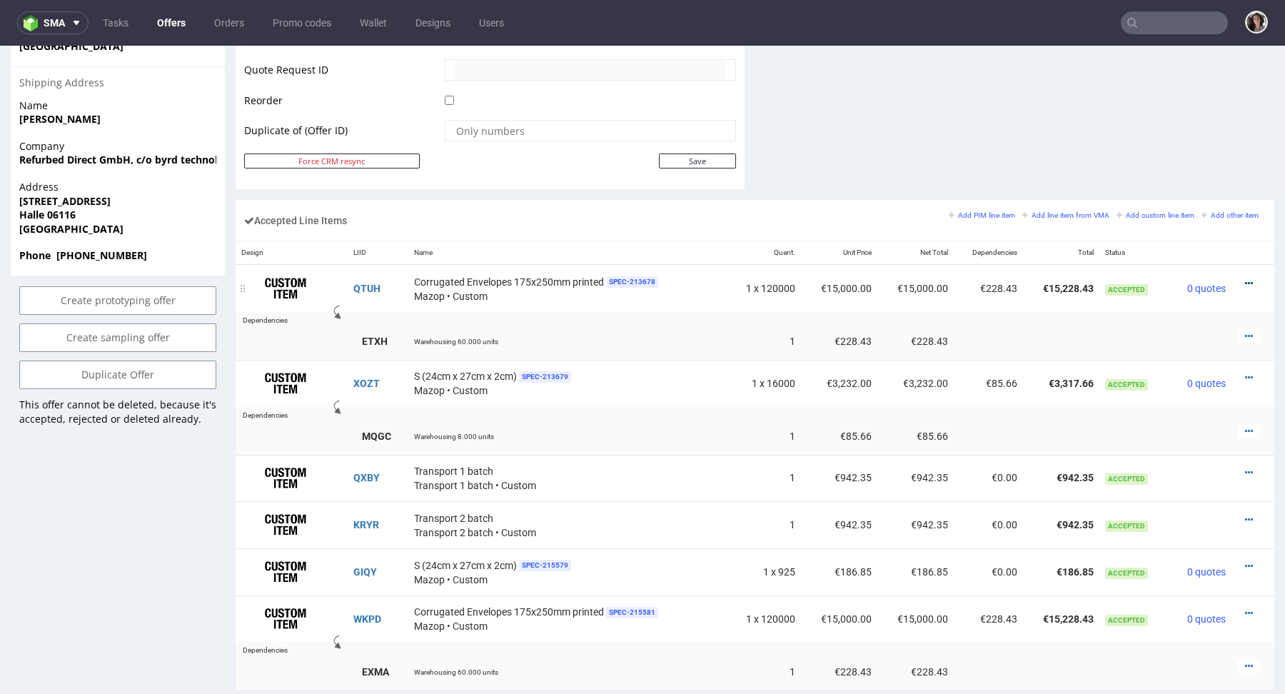
click at [1245, 279] on icon at bounding box center [1249, 283] width 8 height 10
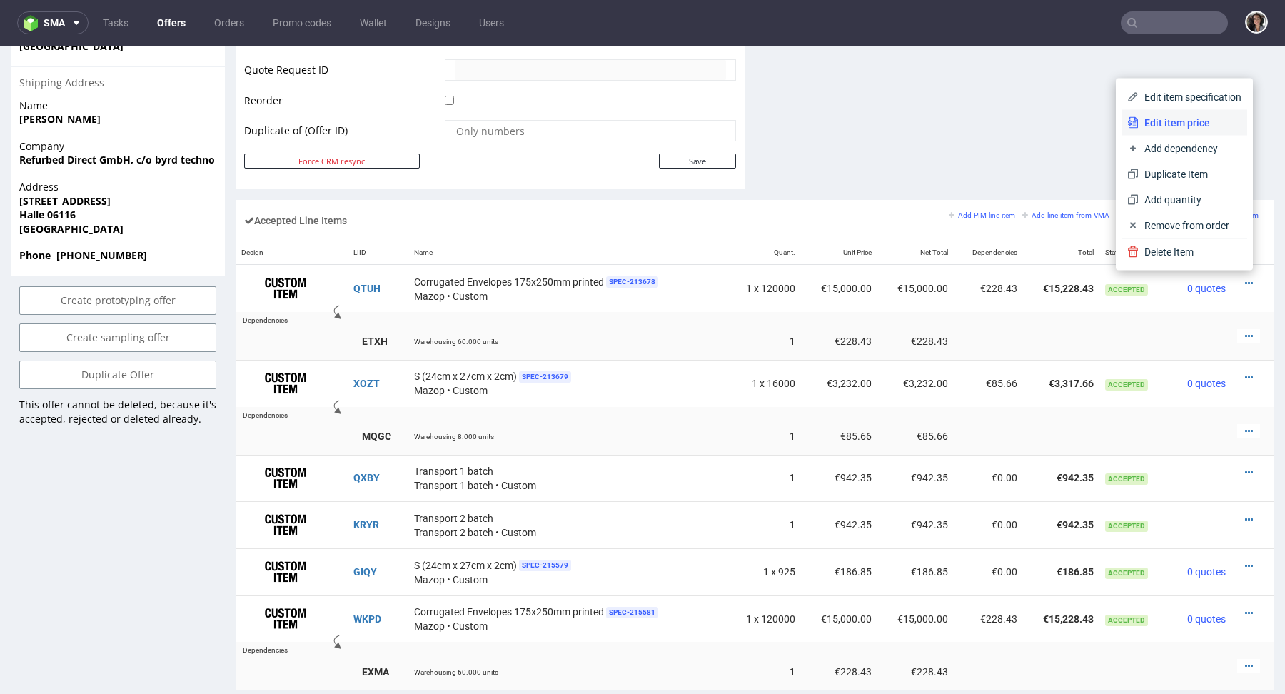
click at [1176, 111] on li "Edit item price" at bounding box center [1184, 123] width 126 height 26
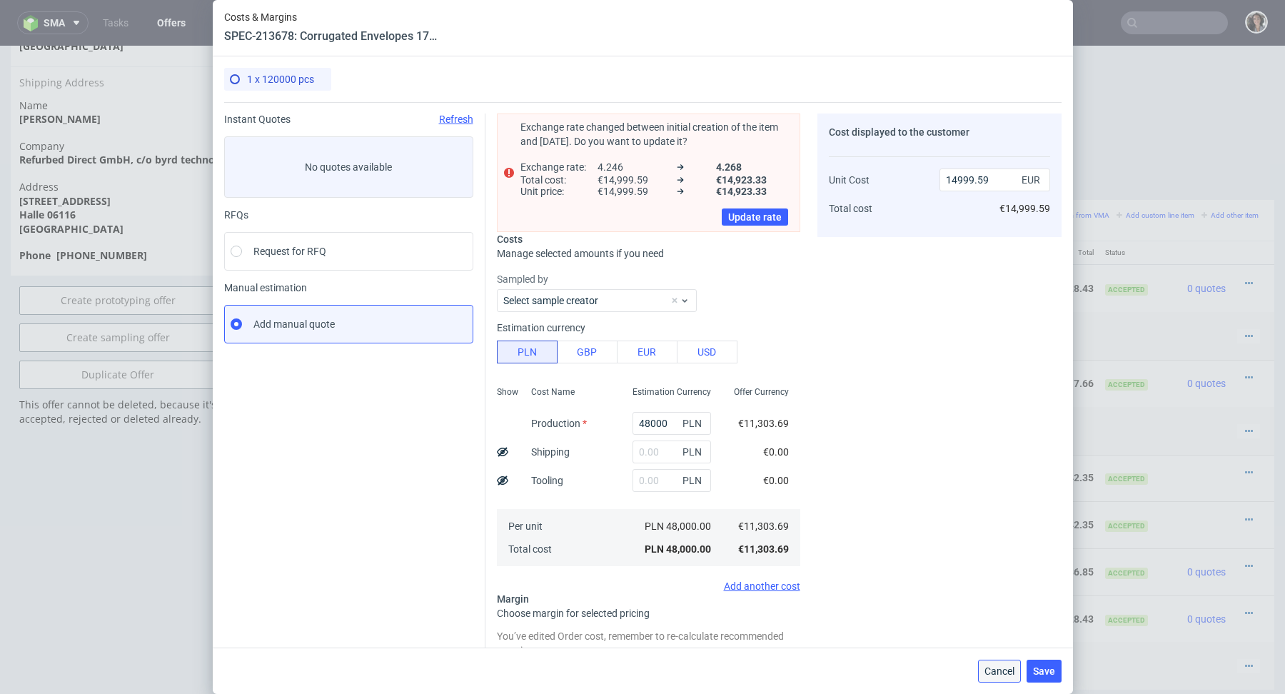
click at [1006, 682] on button "Cancel" at bounding box center [999, 670] width 43 height 23
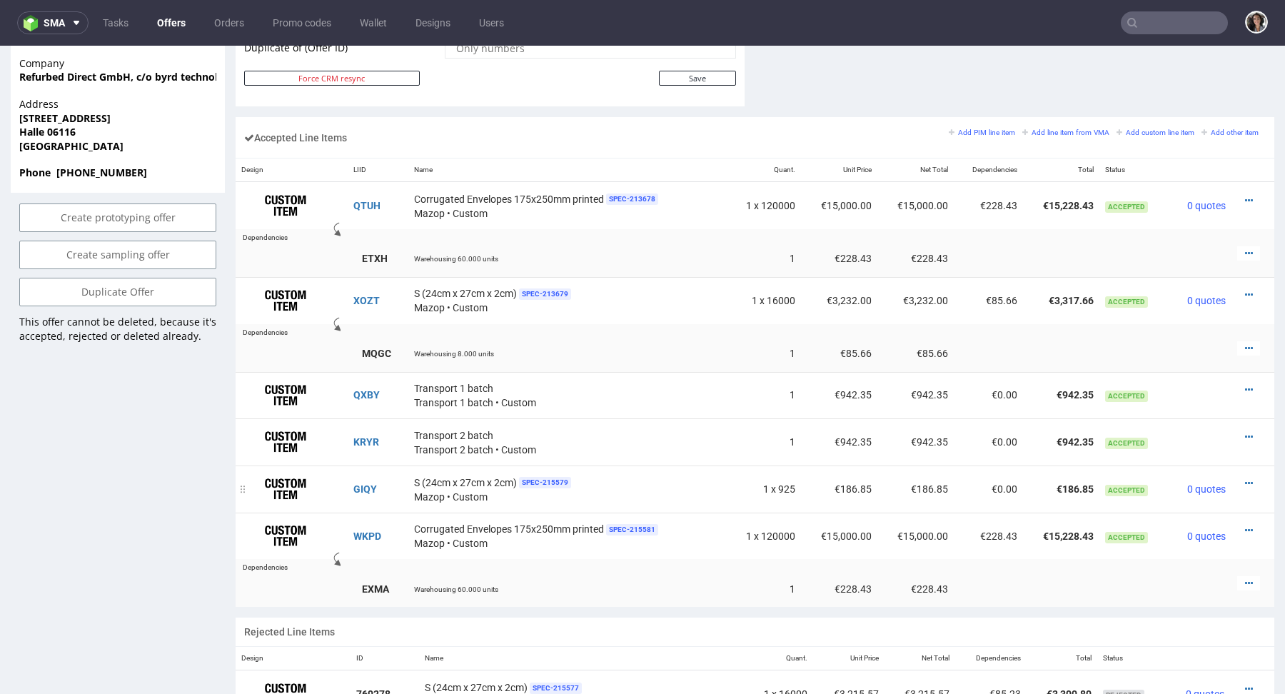
scroll to position [823, 0]
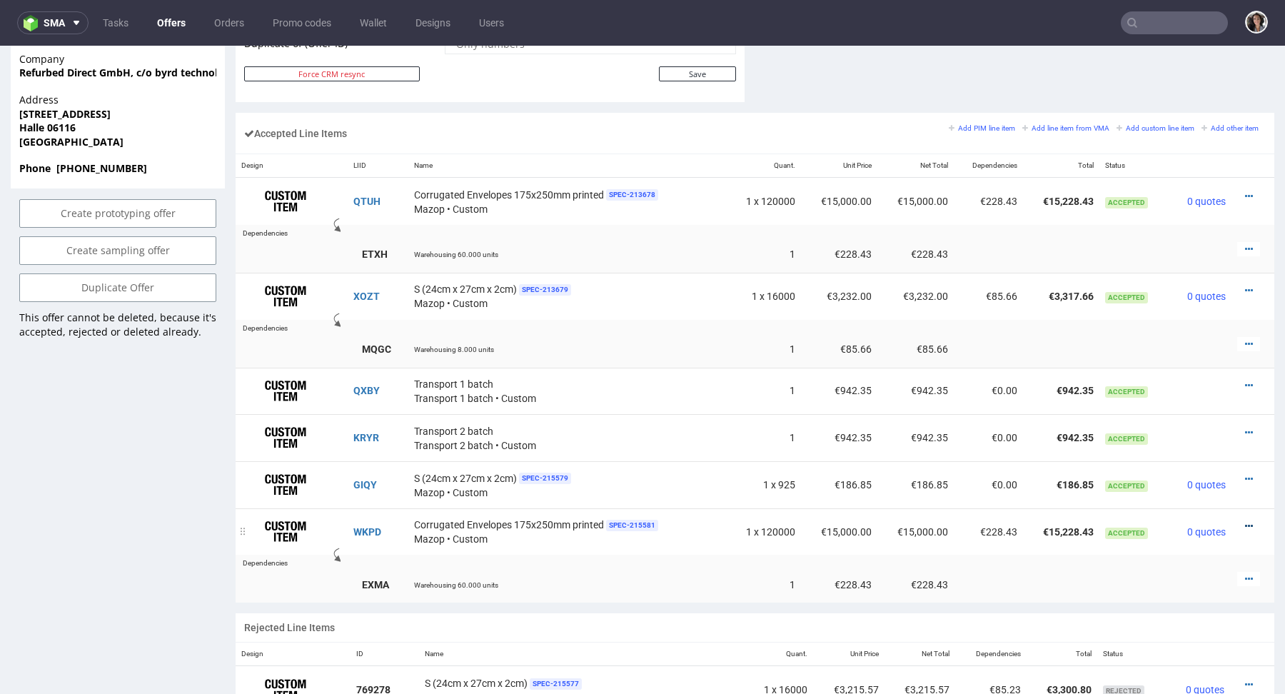
click at [1245, 521] on icon at bounding box center [1249, 526] width 8 height 10
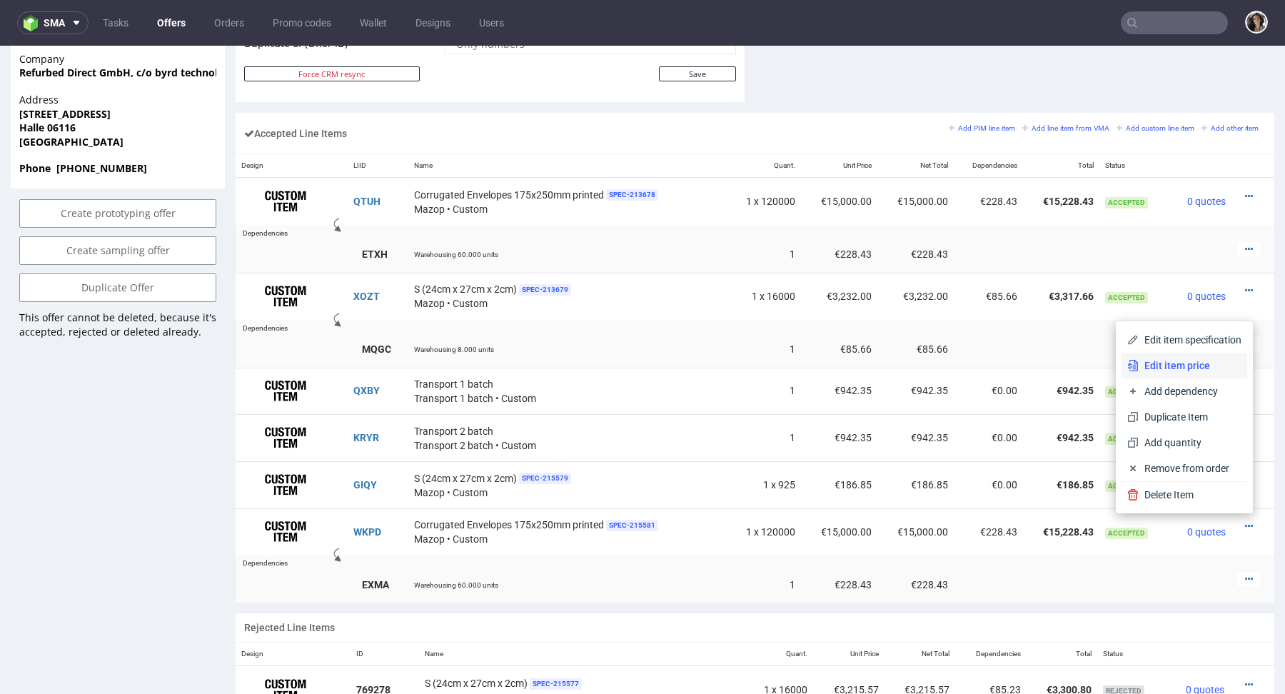
click at [1176, 368] on span "Edit item price" at bounding box center [1189, 365] width 103 height 14
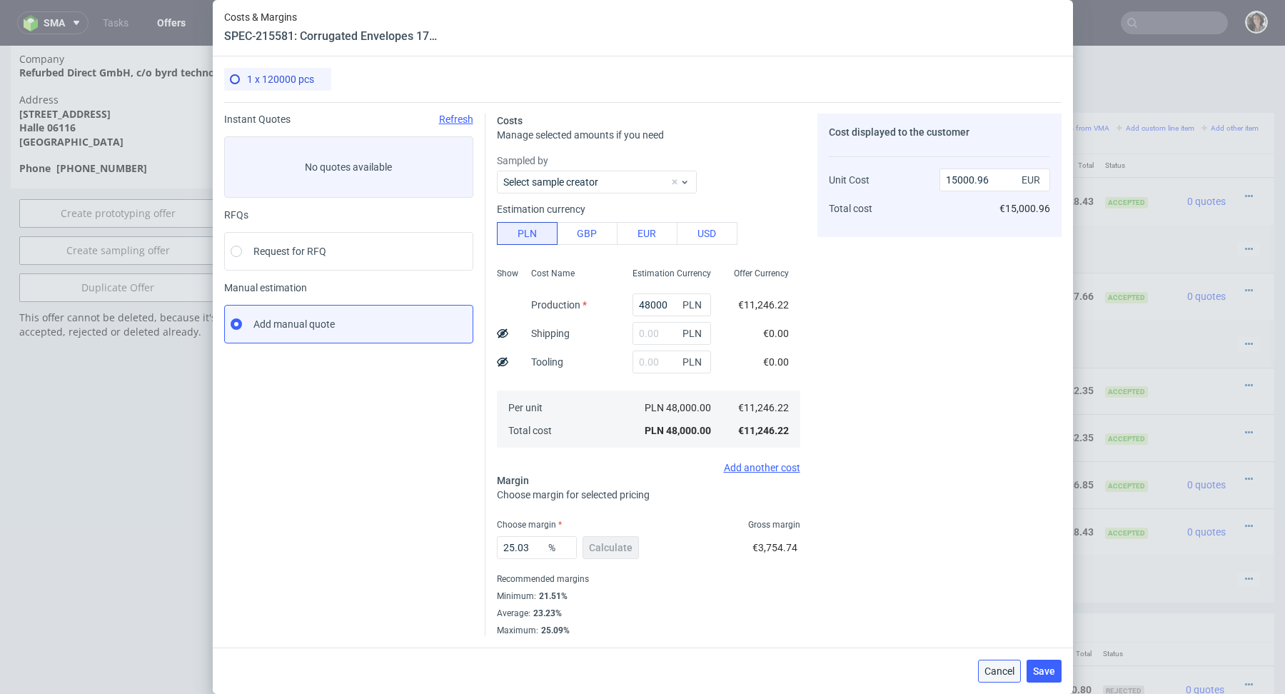
click at [994, 679] on button "Cancel" at bounding box center [999, 670] width 43 height 23
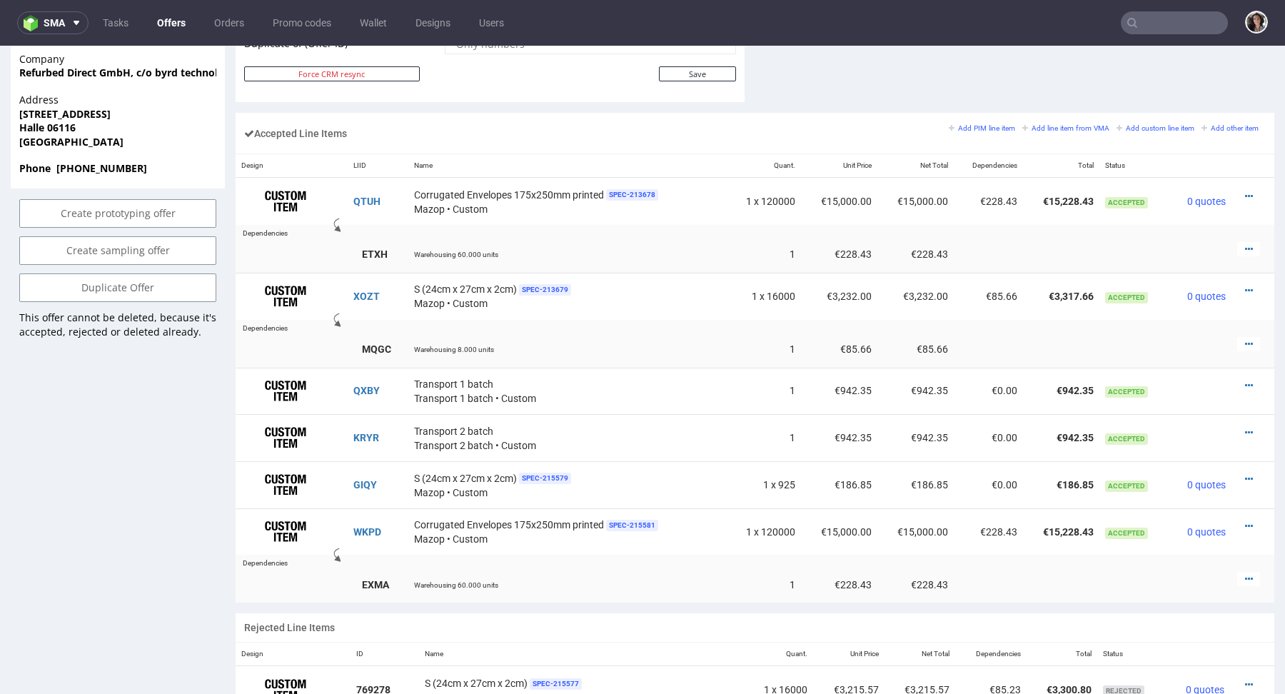
scroll to position [105, 0]
click at [1245, 521] on icon at bounding box center [1249, 526] width 8 height 10
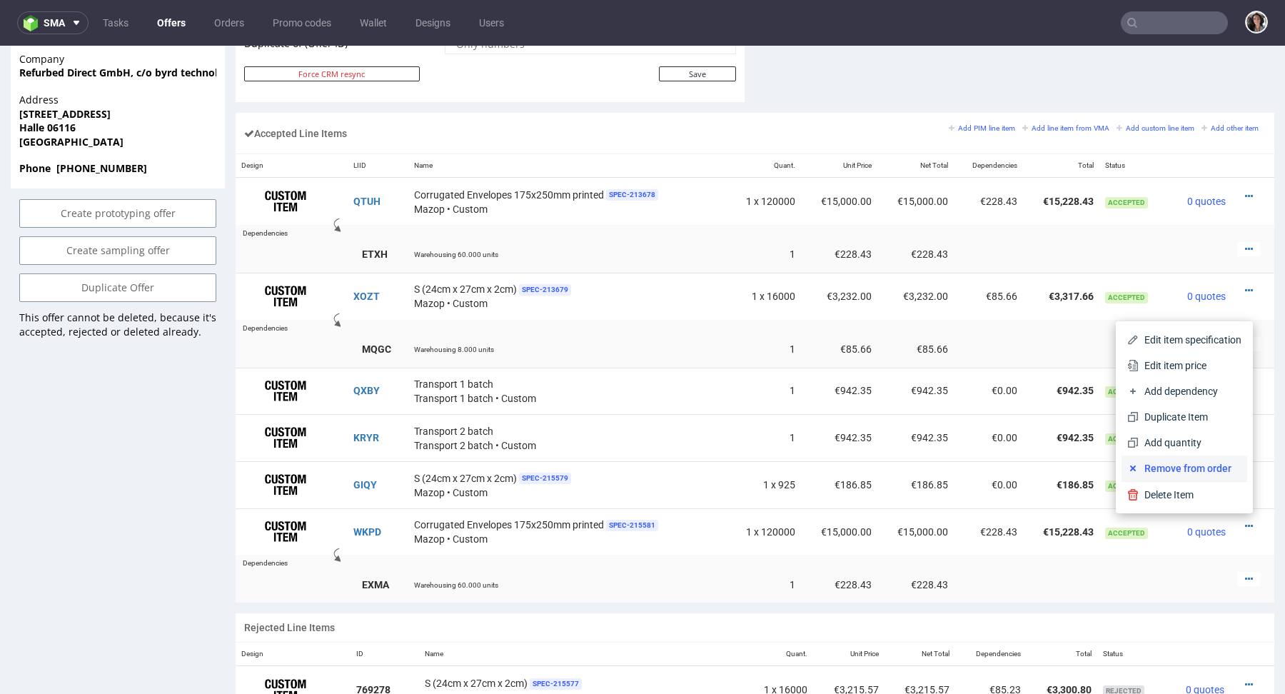
click at [1199, 468] on span "Remove from order" at bounding box center [1189, 468] width 103 height 14
click at [1245, 191] on icon at bounding box center [1249, 196] width 8 height 10
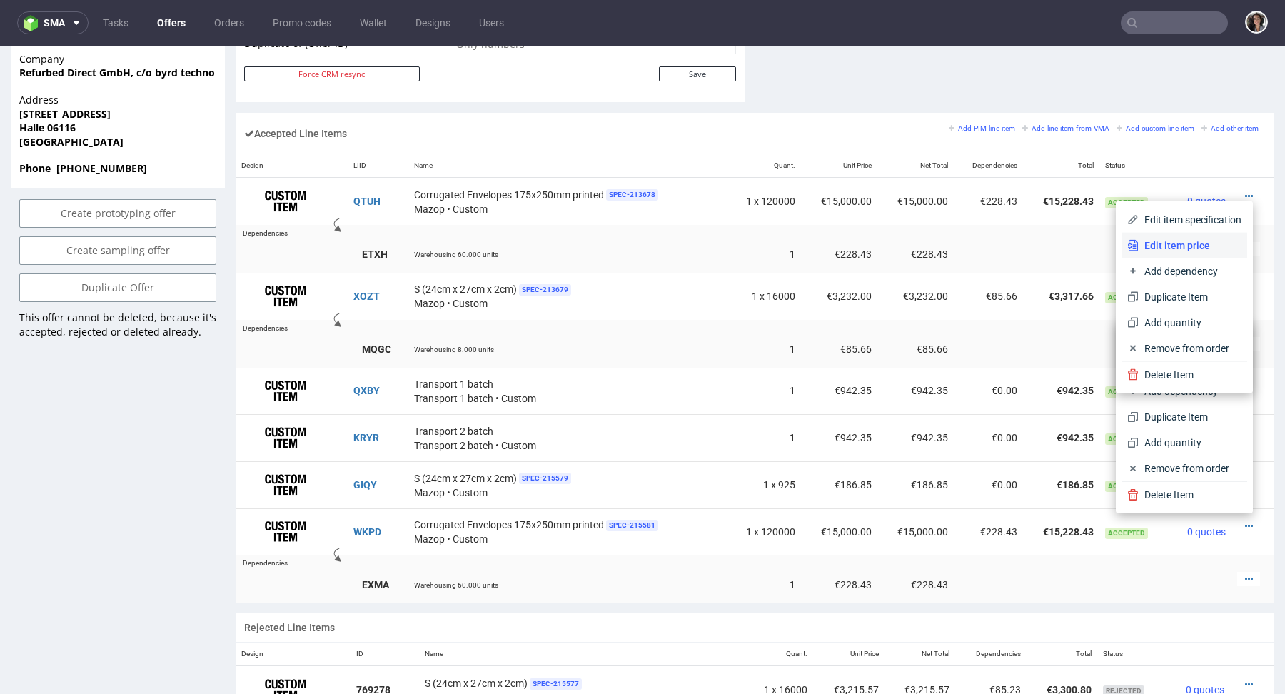
click at [1194, 235] on li "Edit item price" at bounding box center [1184, 246] width 126 height 26
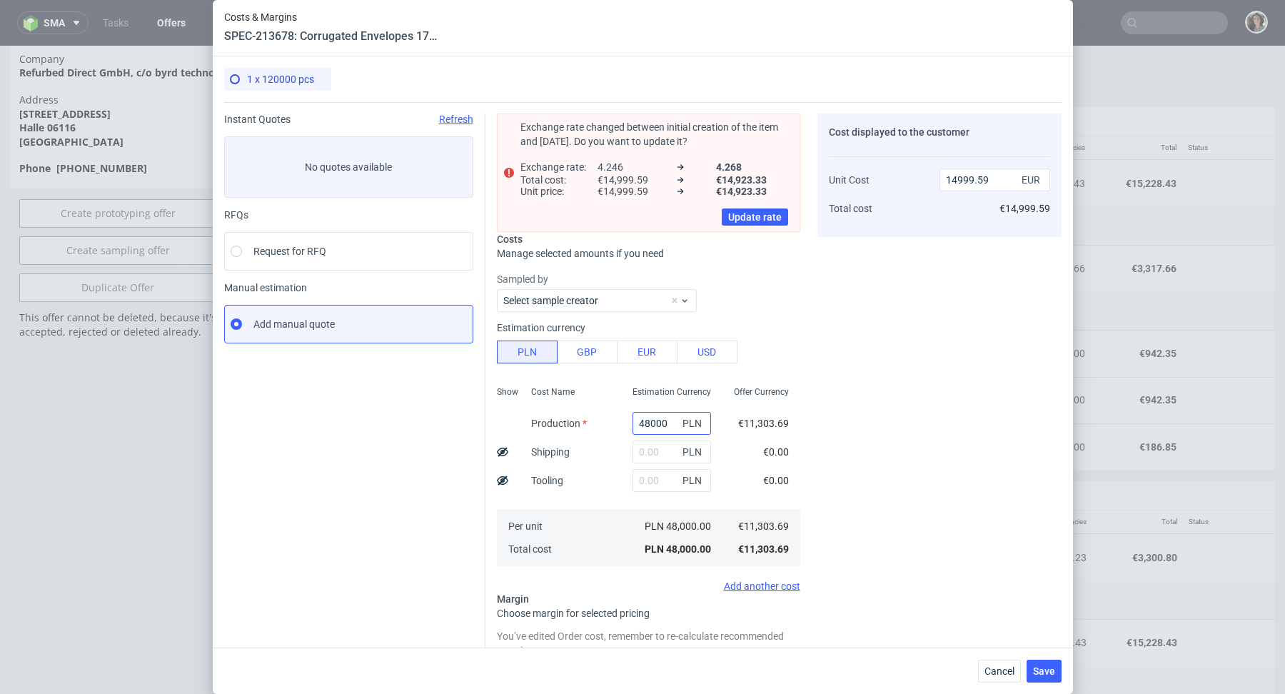
scroll to position [151, 0]
click at [664, 424] on input "48000" at bounding box center [671, 423] width 78 height 23
paste input "7 62"
type input "47 620"
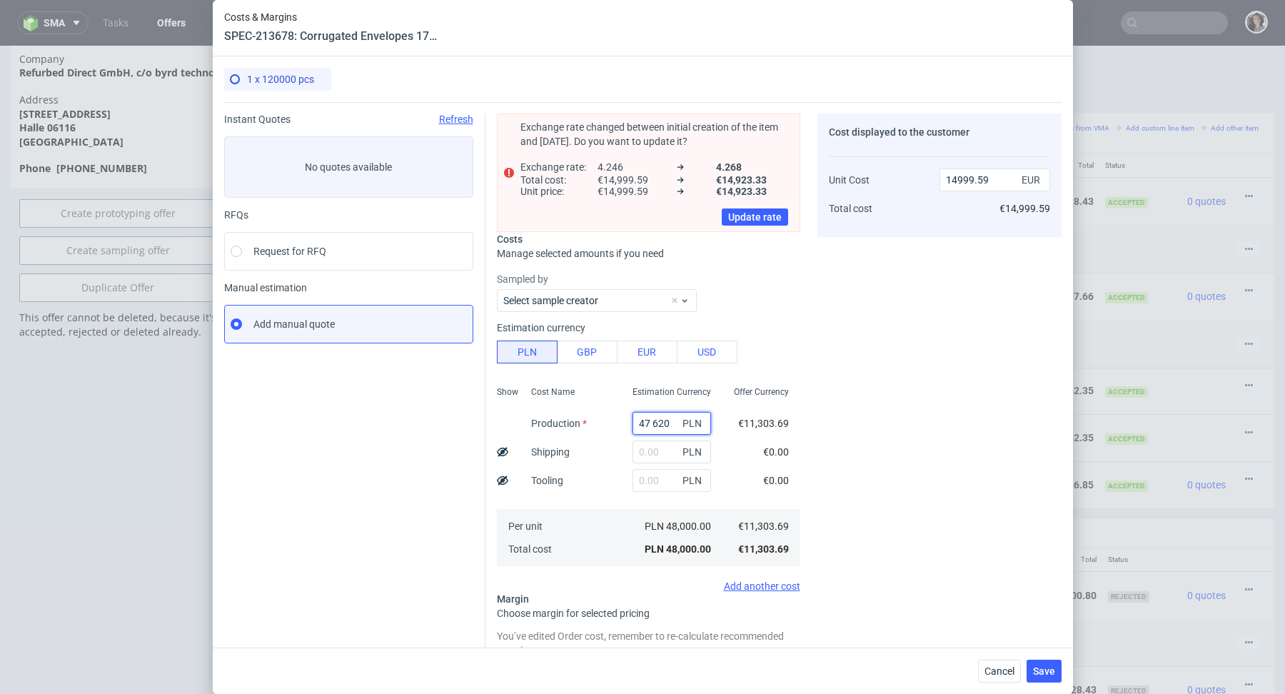
type input "0"
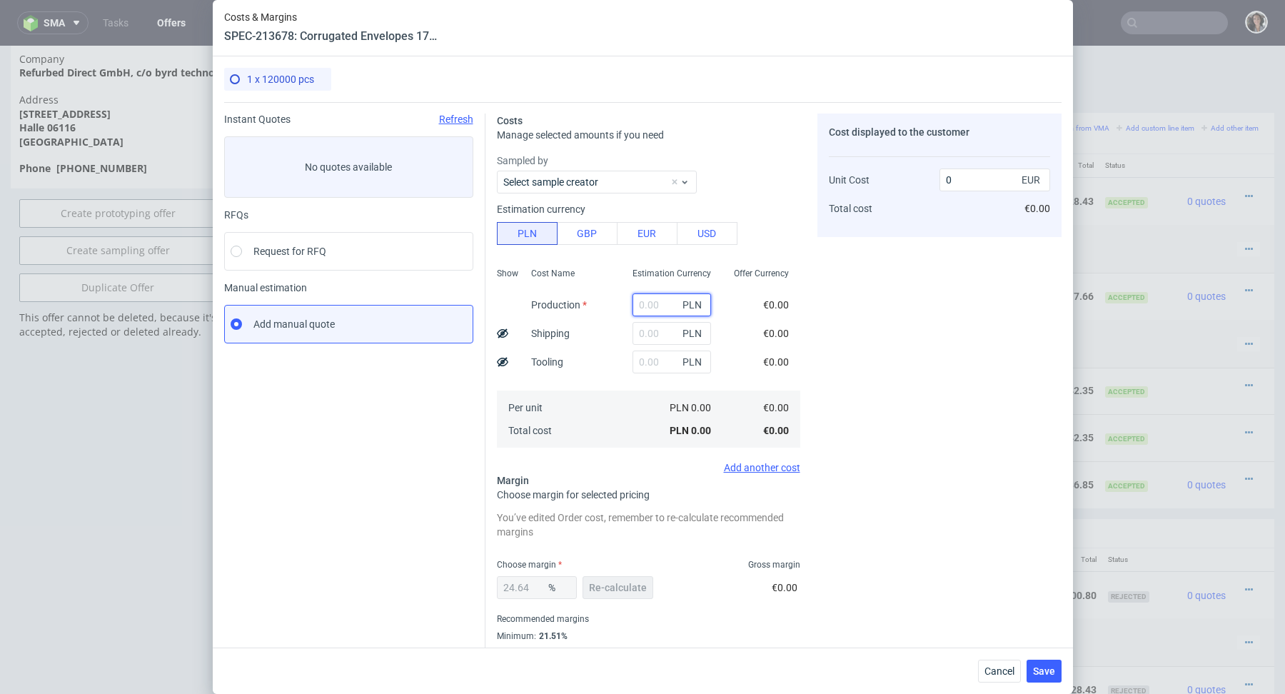
paste input "47 620"
click at [654, 303] on input "47 620" at bounding box center [671, 304] width 78 height 23
type input "47620"
type input "14880.85"
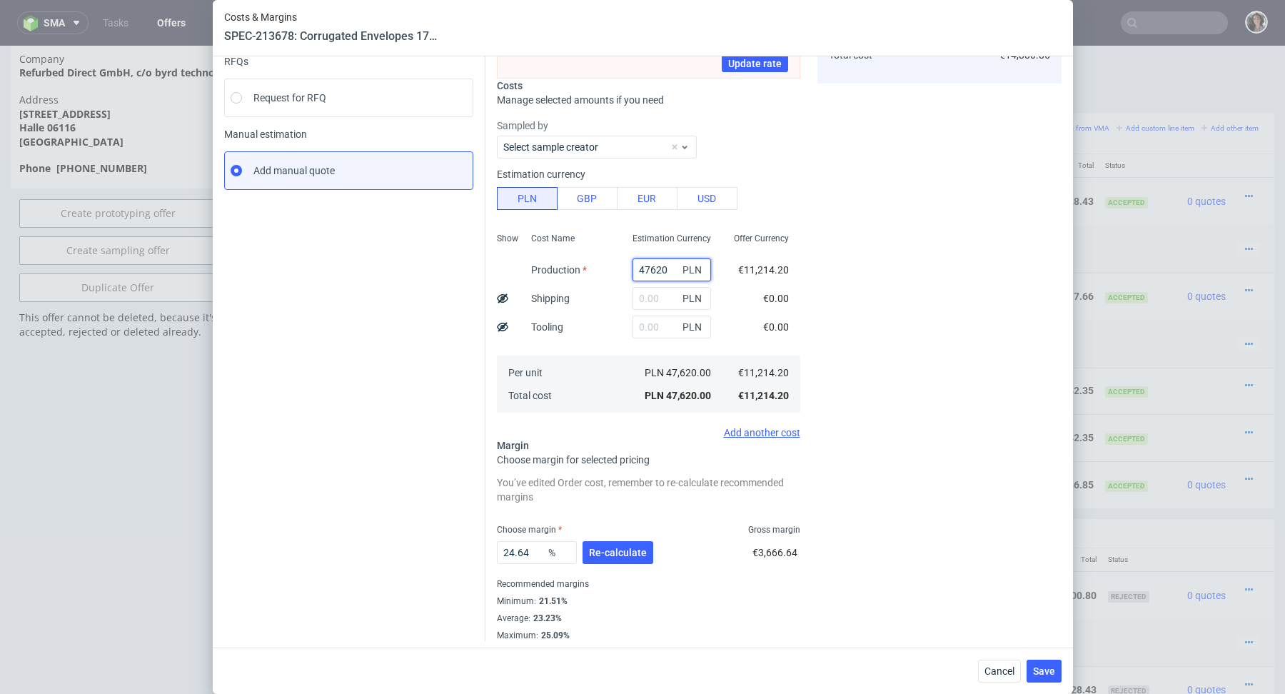
scroll to position [36, 0]
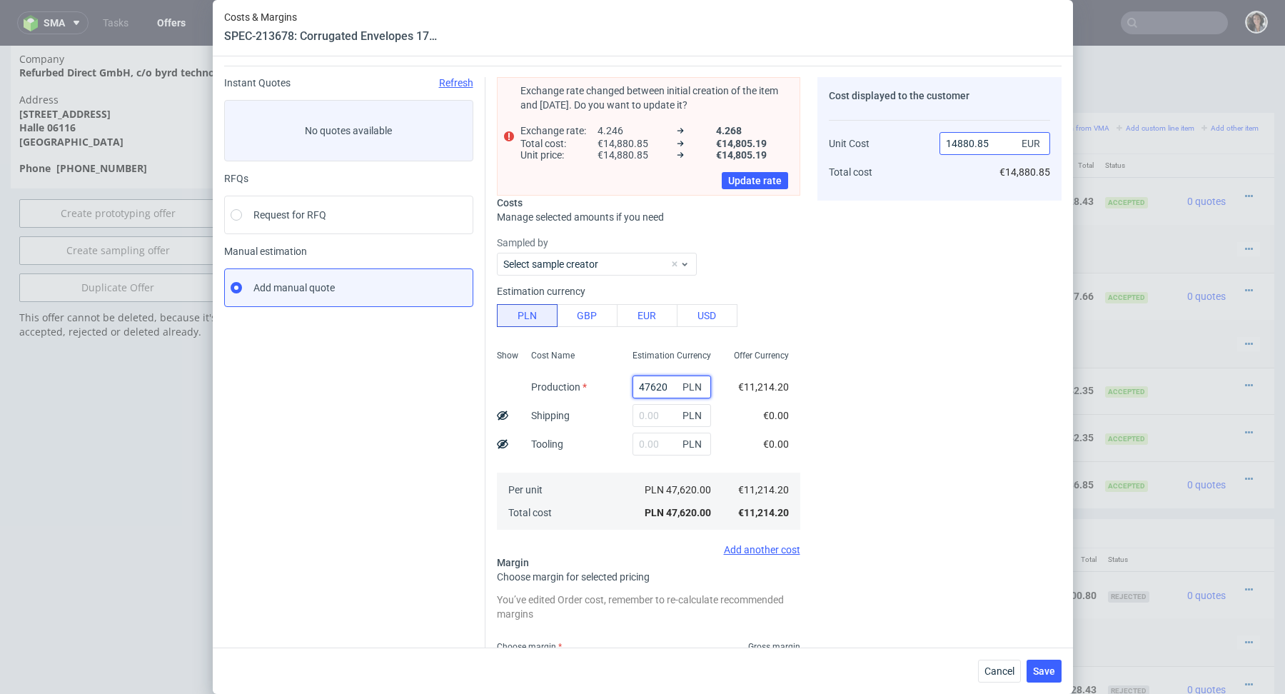
type input "47620"
click at [960, 136] on input "14880.85" at bounding box center [994, 143] width 111 height 23
click at [963, 142] on input "14880.85" at bounding box center [994, 143] width 111 height 23
drag, startPoint x: 991, startPoint y: 143, endPoint x: 963, endPoint y: 143, distance: 27.8
click at [963, 143] on input "14880.85" at bounding box center [994, 143] width 111 height 23
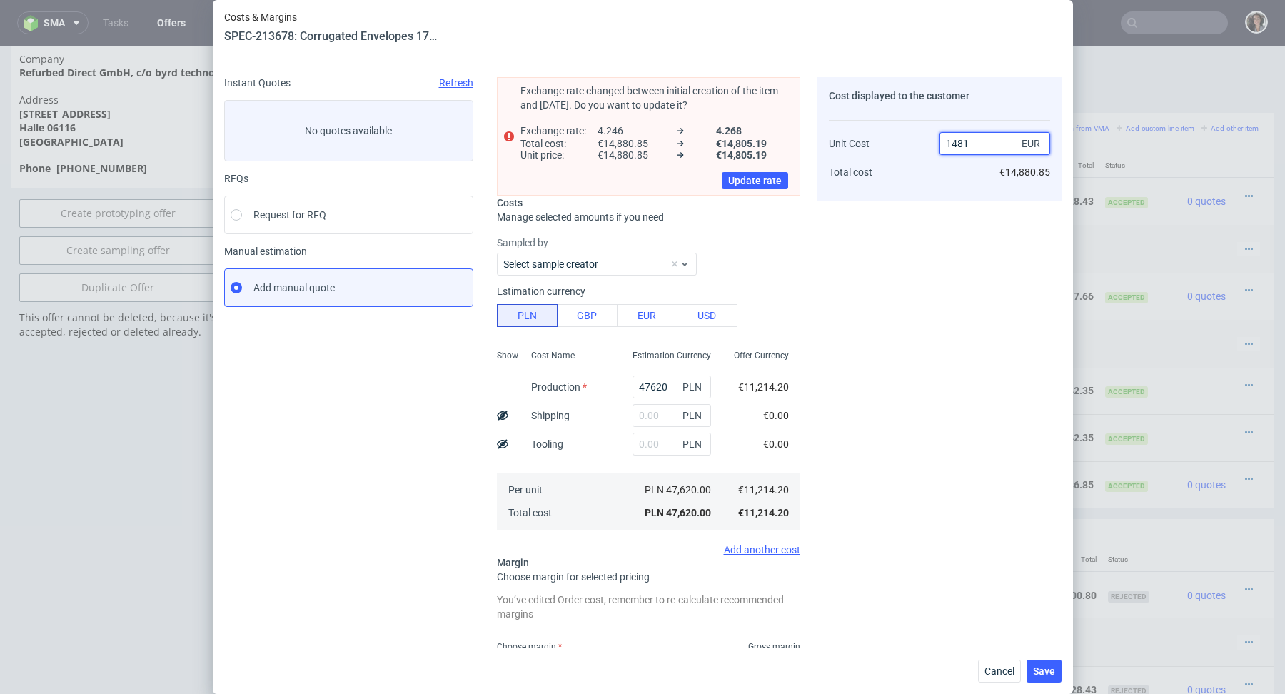
type input "14812"
type input "24.289765055360512"
type input "14812.49"
type input "24.292269564401387"
type input "14812.5"
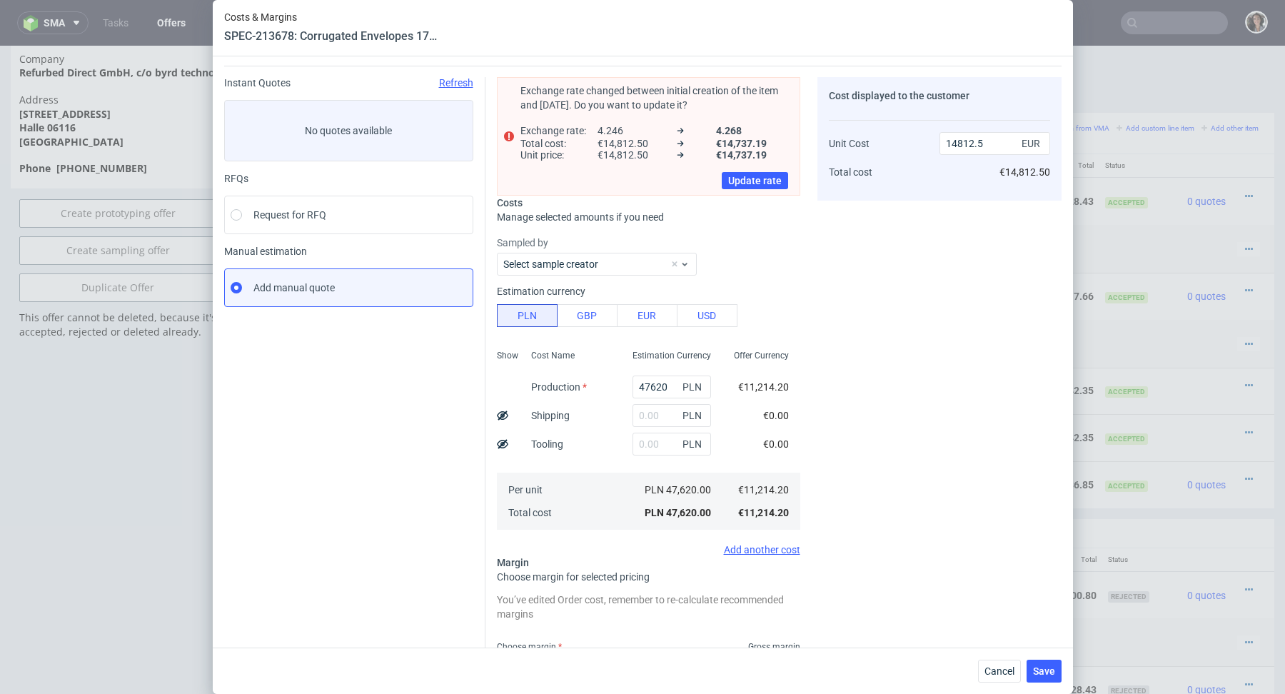
click at [917, 256] on div "Cost displayed to the customer Unit Cost Total cost 14812.5 EUR €14,812.50" at bounding box center [939, 417] width 244 height 681
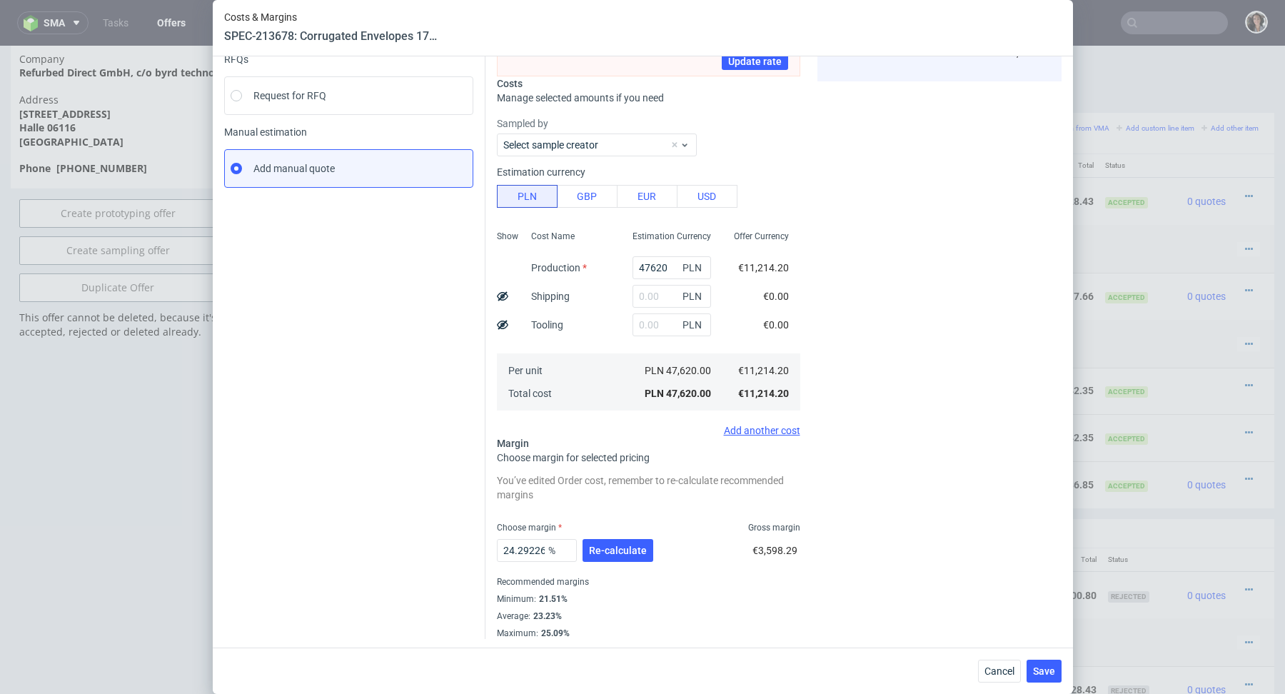
scroll to position [0, 0]
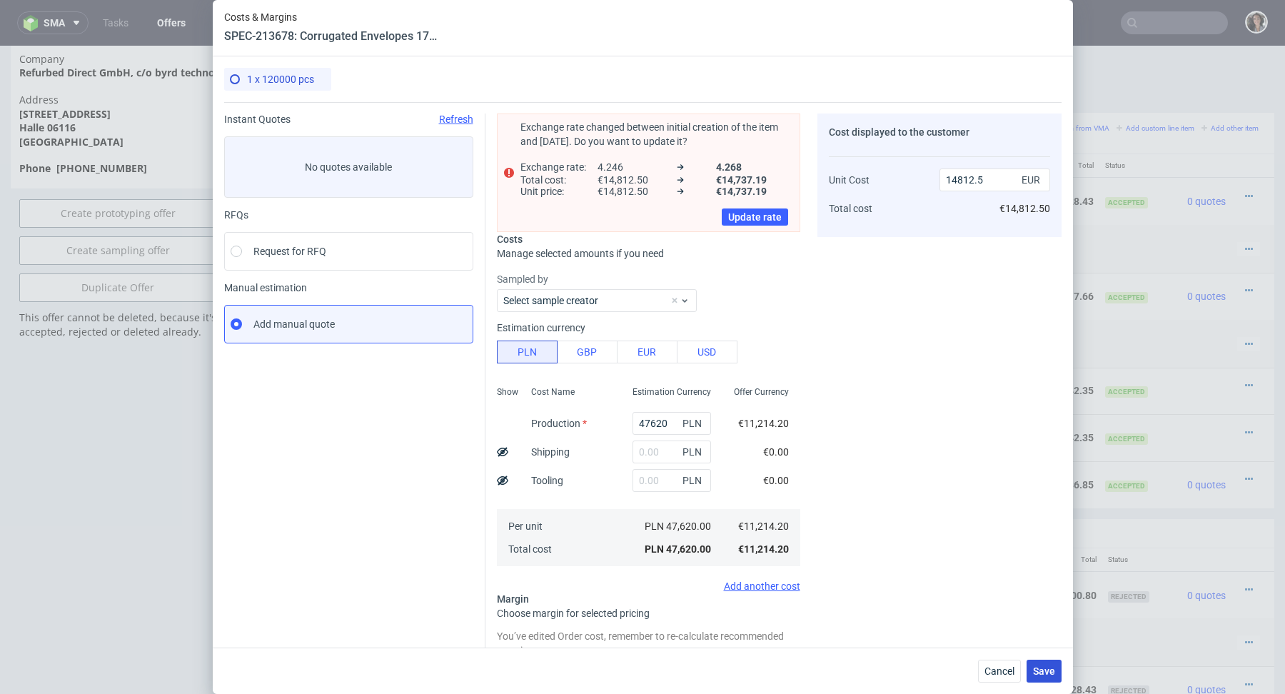
click at [1036, 671] on span "Save" at bounding box center [1044, 671] width 22 height 10
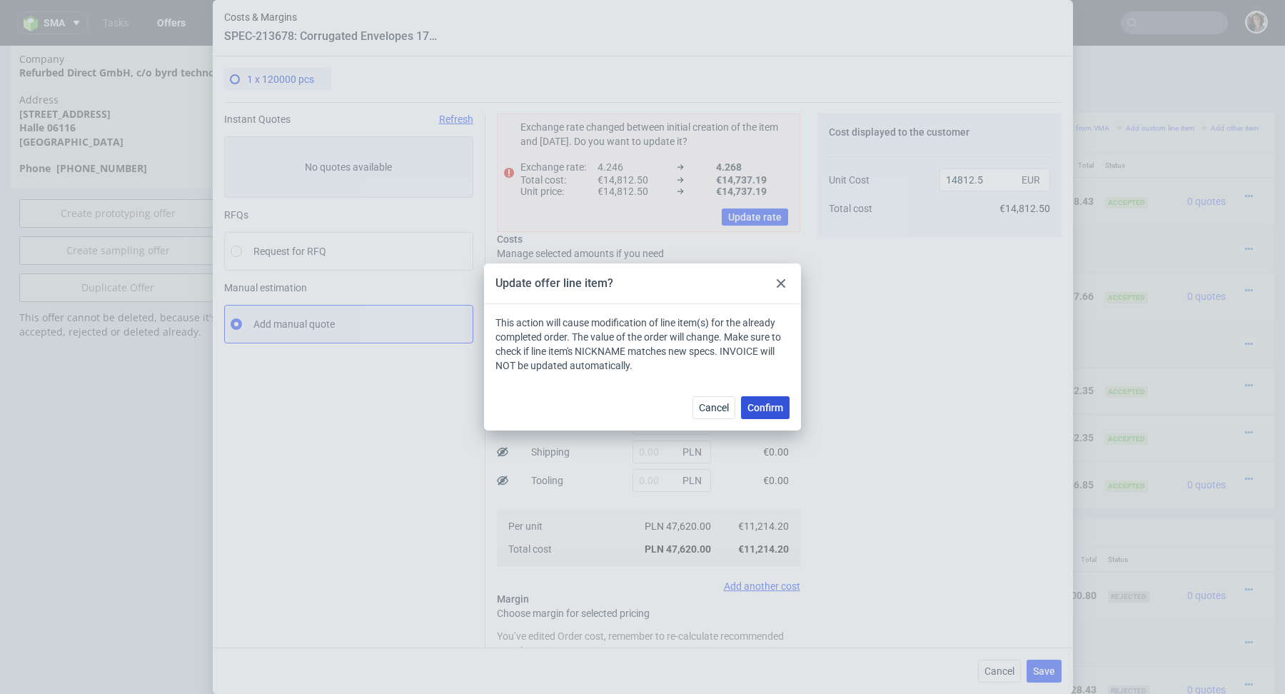
click at [775, 398] on button "Confirm" at bounding box center [765, 407] width 49 height 23
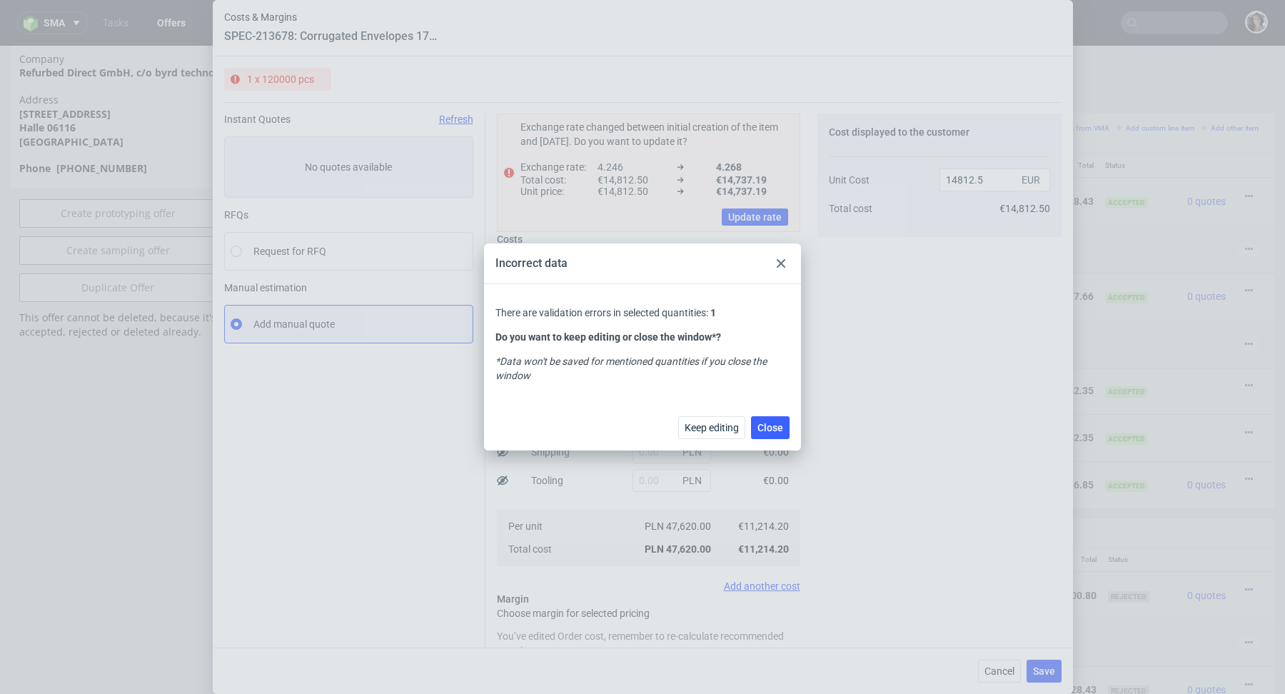
click at [781, 265] on icon at bounding box center [780, 263] width 9 height 9
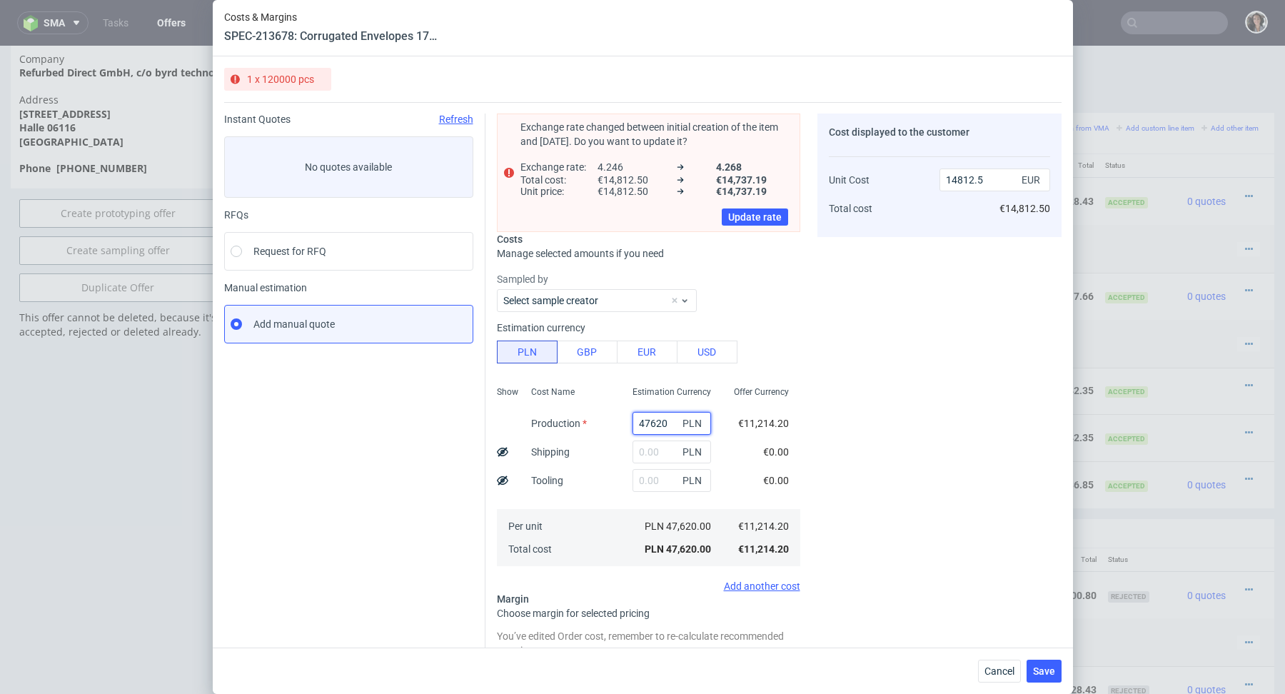
click at [649, 422] on input "47620" at bounding box center [671, 423] width 78 height 23
click at [1005, 673] on span "Cancel" at bounding box center [999, 671] width 30 height 10
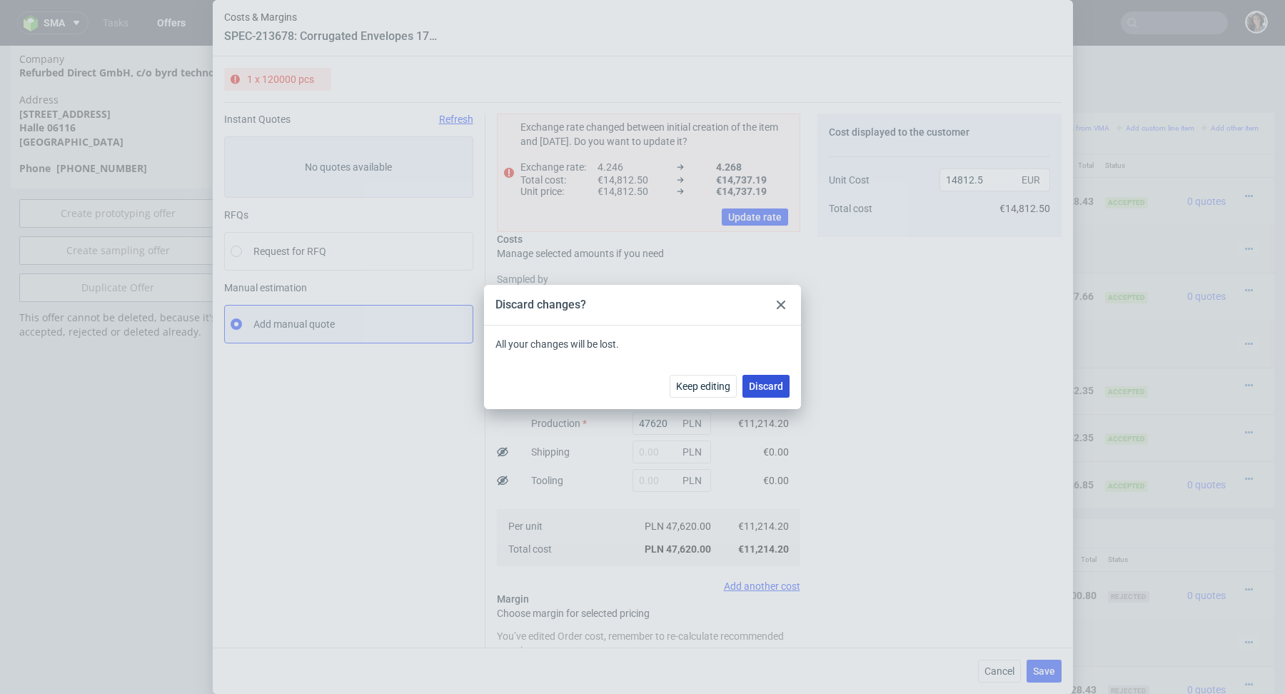
click at [769, 383] on span "Discard" at bounding box center [766, 386] width 34 height 10
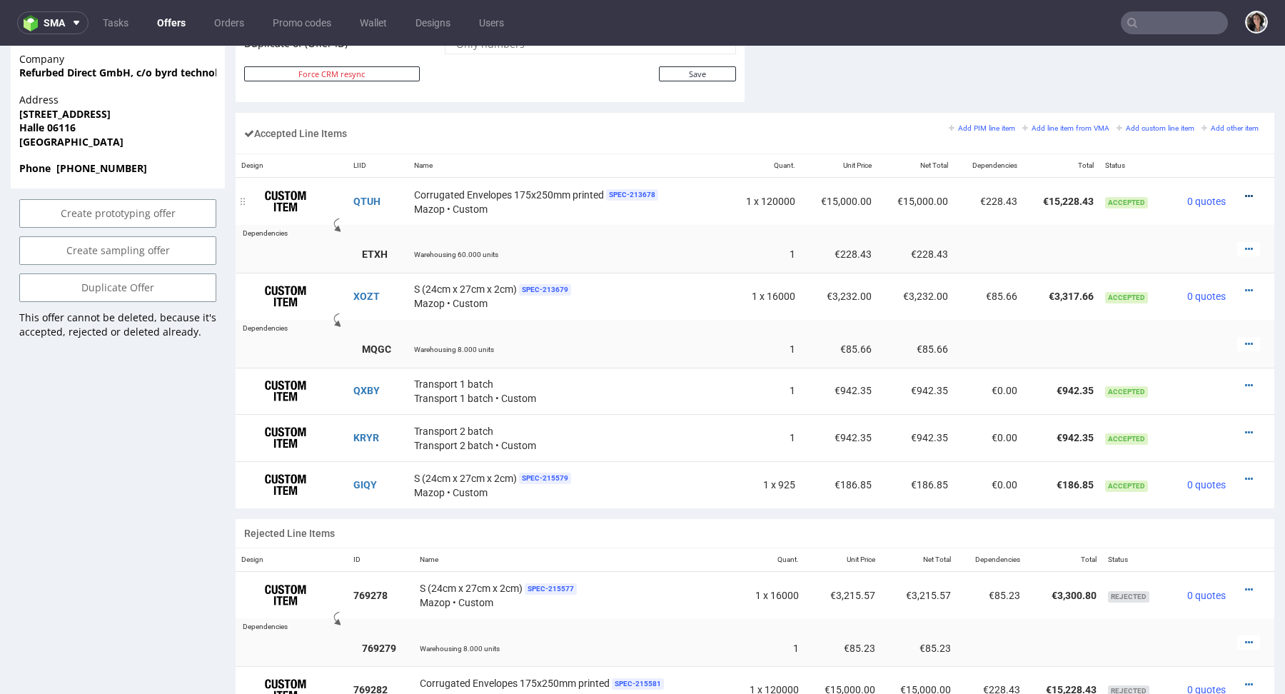
click at [1245, 191] on icon at bounding box center [1249, 196] width 8 height 10
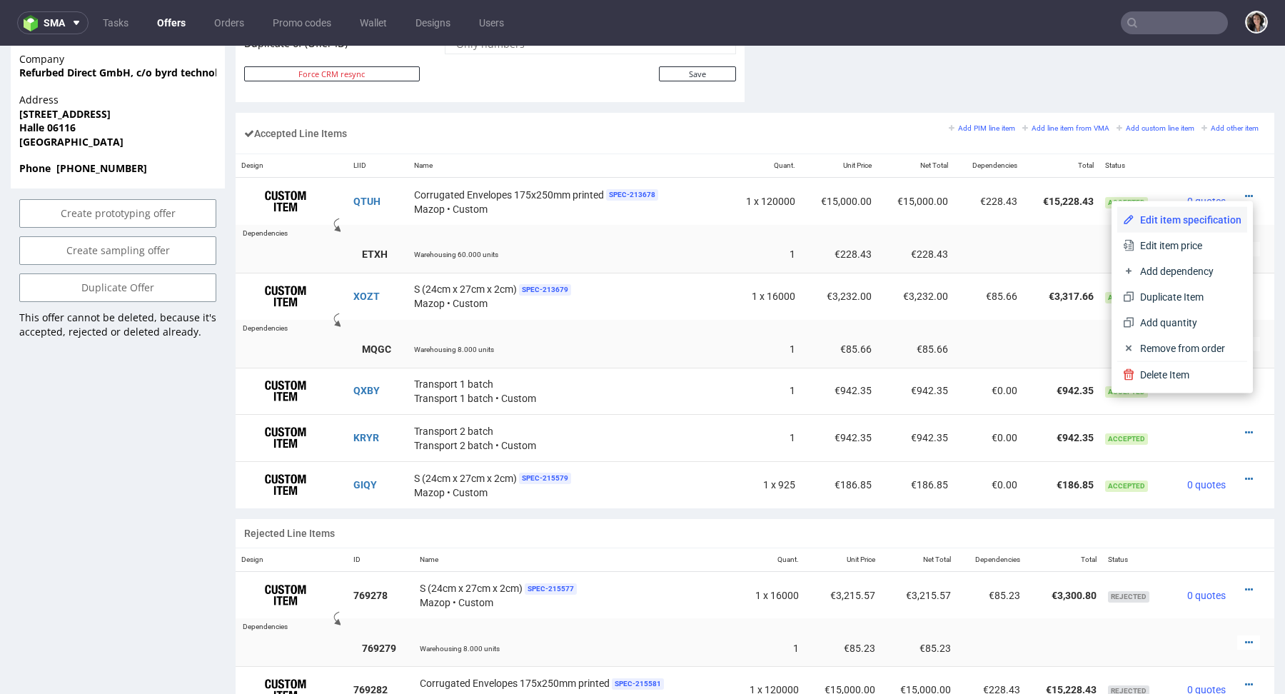
click at [1170, 211] on li "Edit item specification" at bounding box center [1182, 220] width 130 height 26
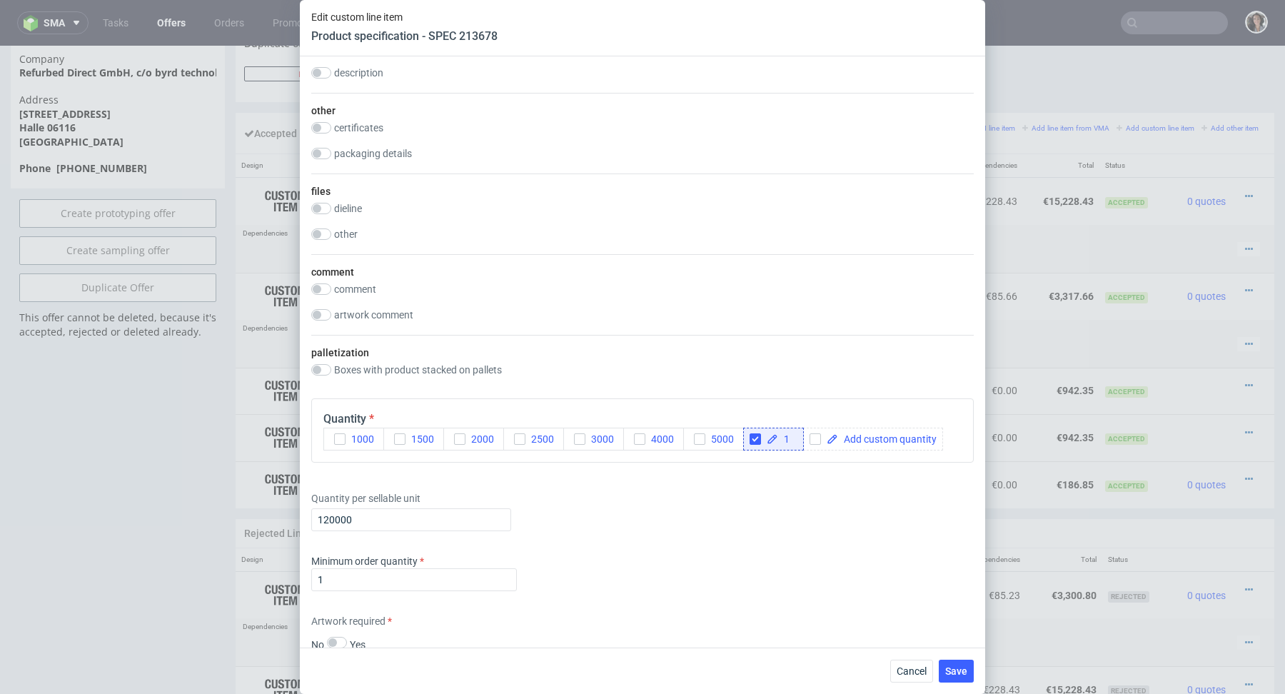
scroll to position [1310, 0]
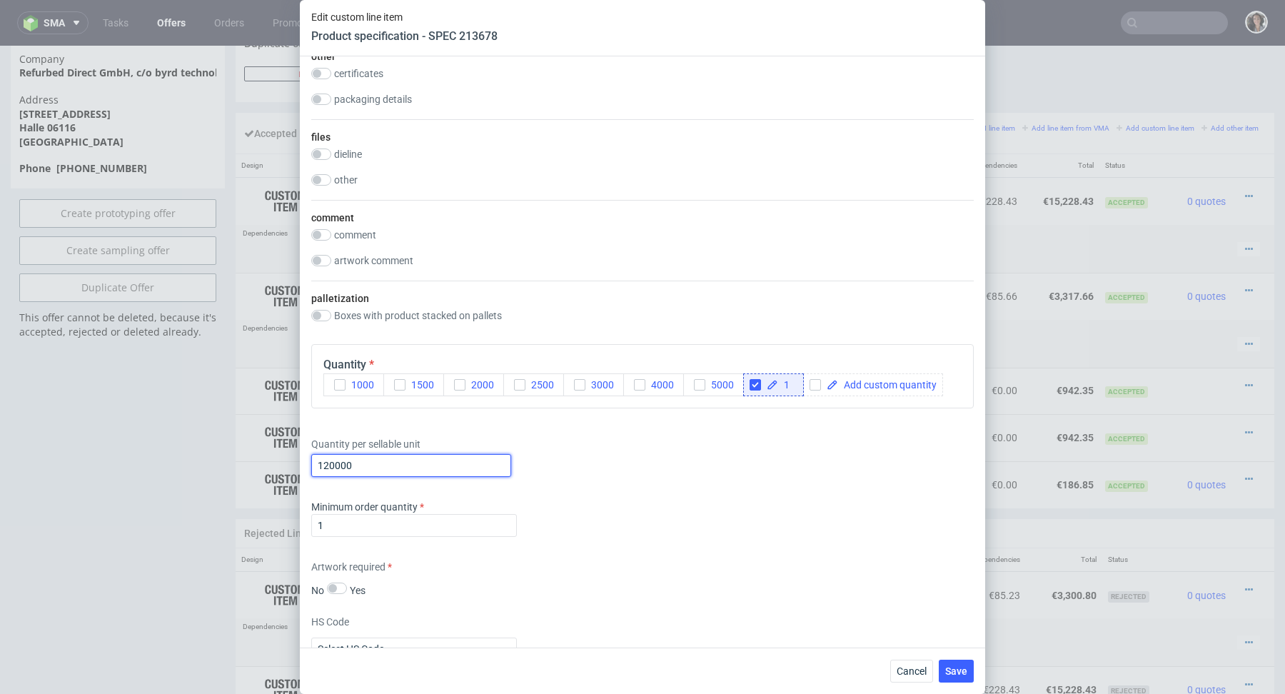
drag, startPoint x: 323, startPoint y: 462, endPoint x: 380, endPoint y: 462, distance: 57.1
click at [380, 462] on input "120000" at bounding box center [411, 465] width 200 height 23
type input "119050"
click at [960, 667] on span "Save" at bounding box center [956, 671] width 22 height 10
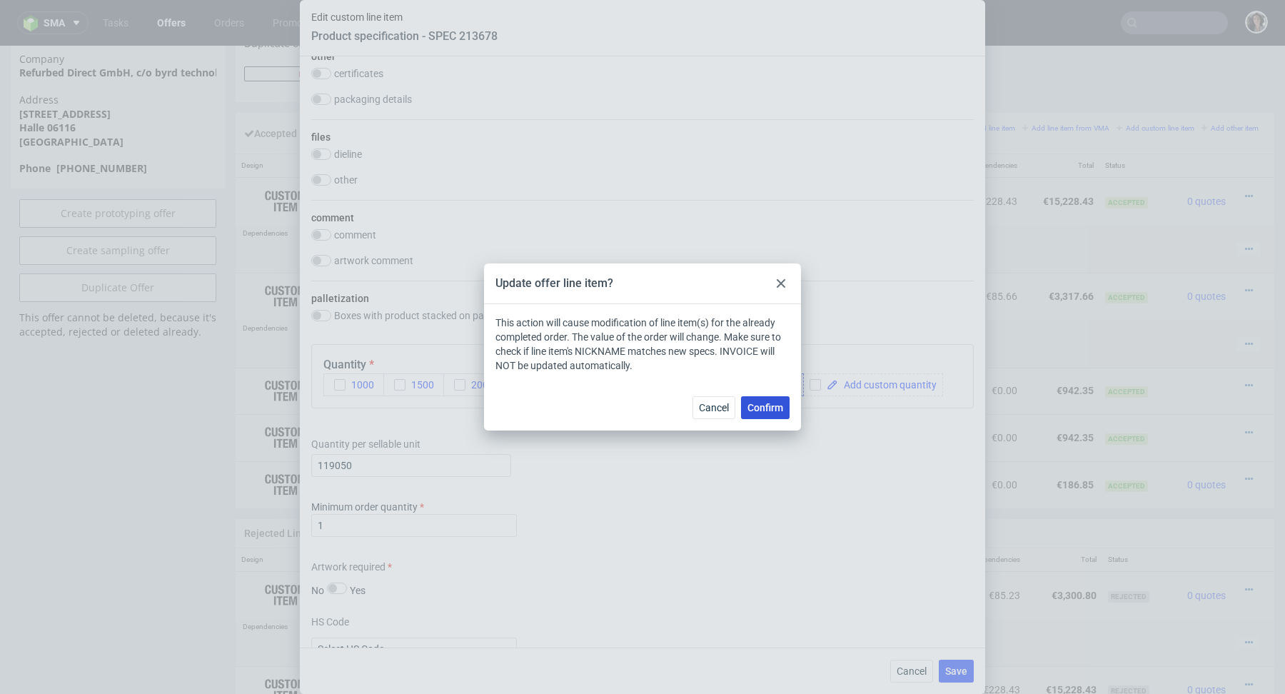
click at [754, 405] on span "Confirm" at bounding box center [765, 407] width 36 height 10
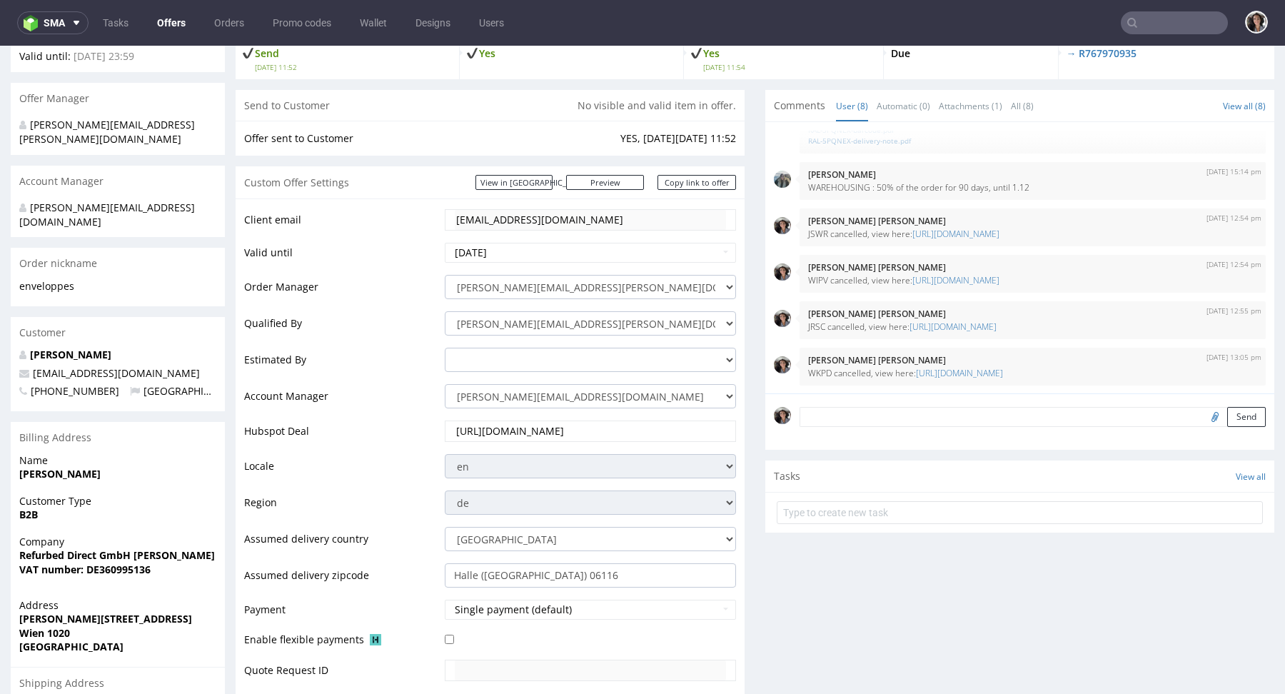
scroll to position [701, 0]
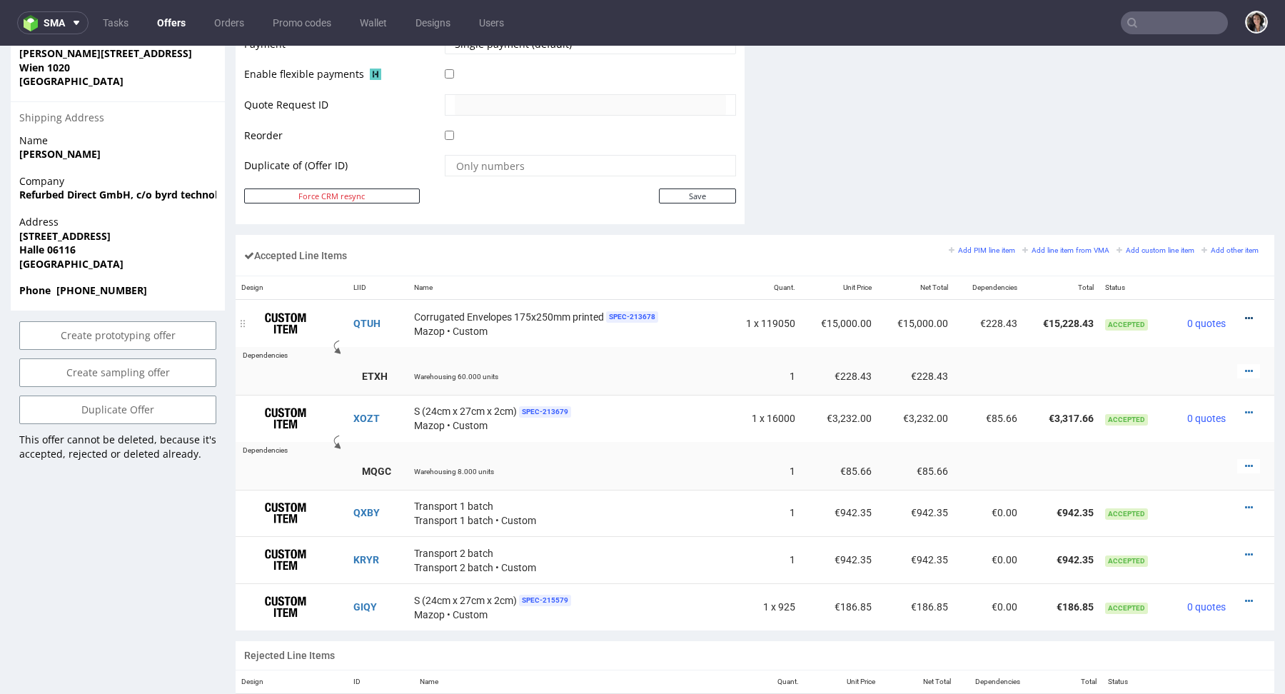
click at [1245, 315] on icon at bounding box center [1249, 318] width 8 height 10
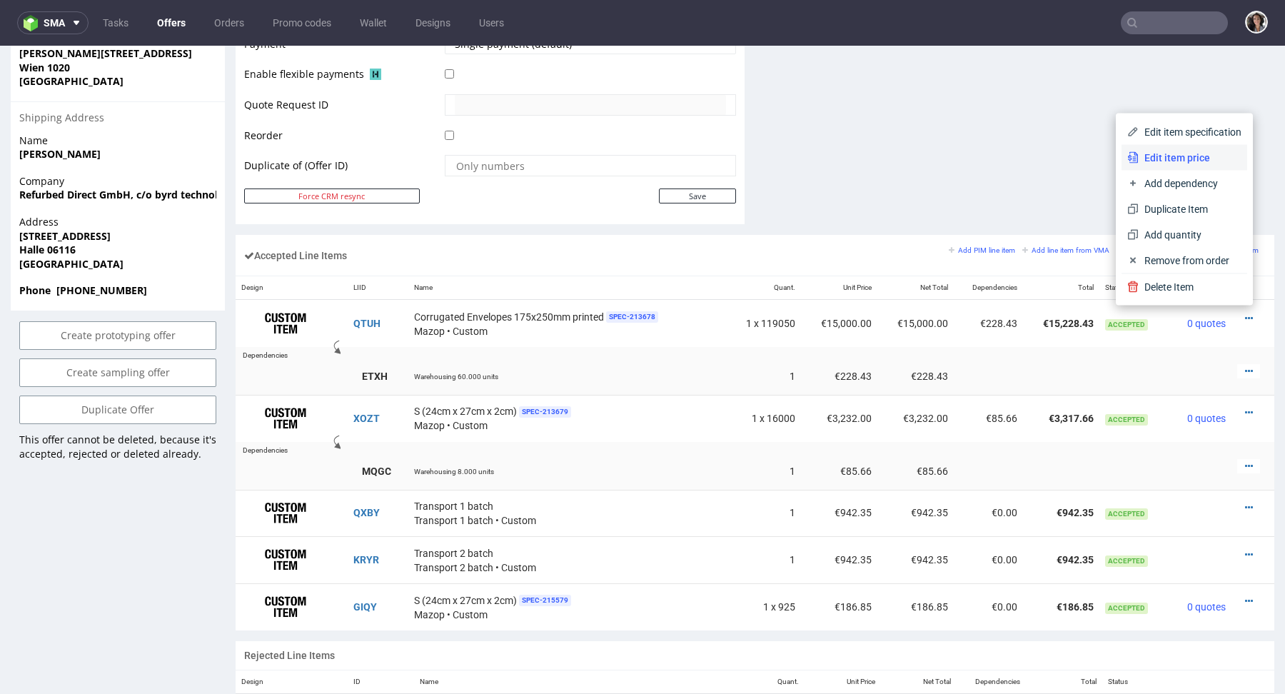
click at [1160, 161] on span "Edit item price" at bounding box center [1189, 158] width 103 height 14
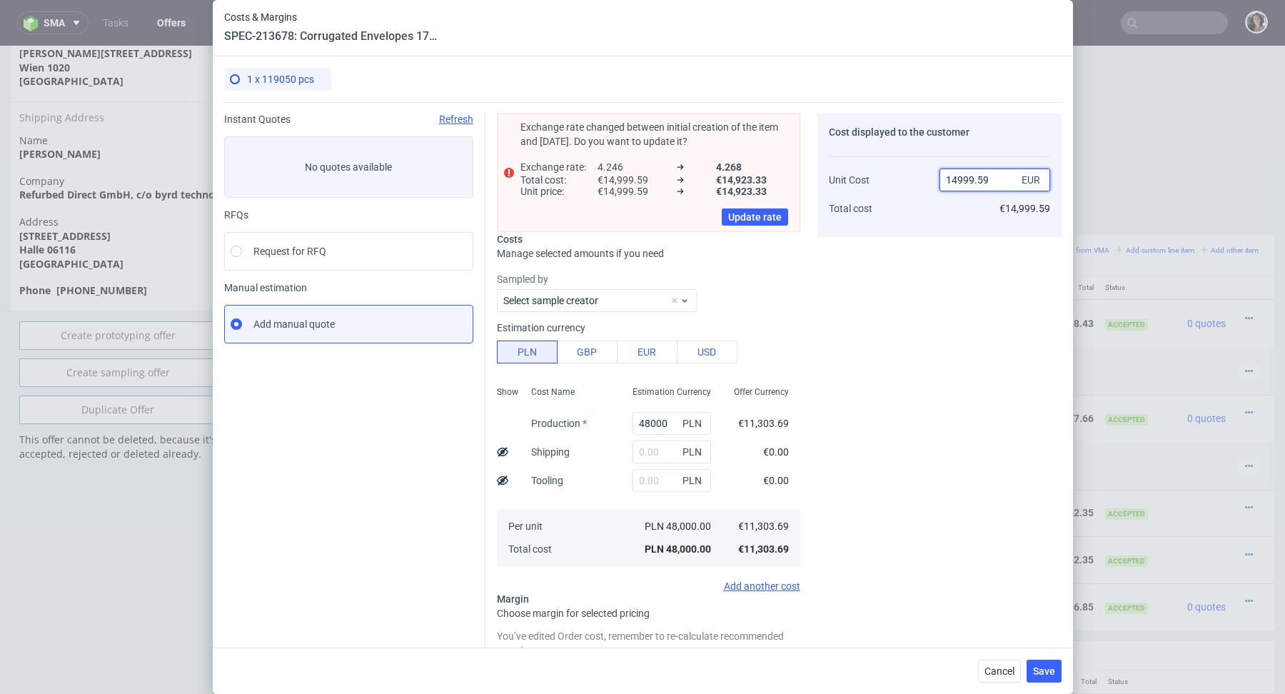
click at [992, 175] on input "14999.59" at bounding box center [994, 179] width 111 height 23
paste input "47620"
type input "47620"
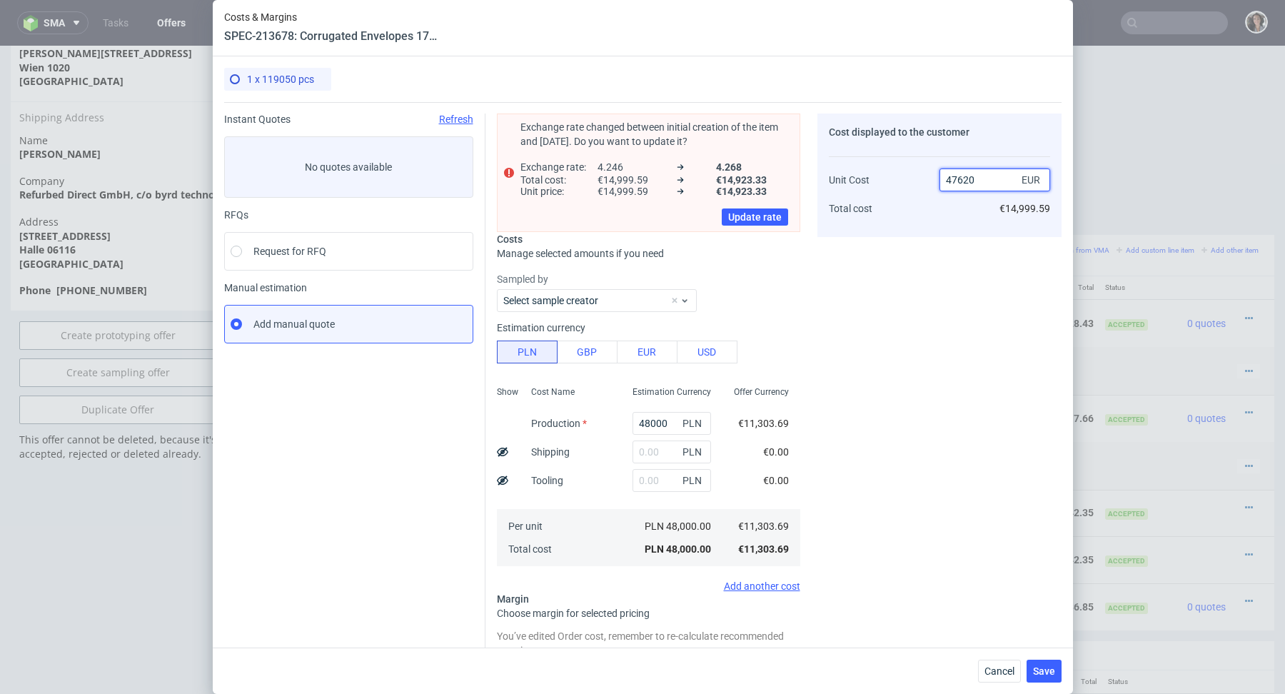
type input "76.26272574548508"
type input "47620.01"
click at [651, 427] on input "48000" at bounding box center [671, 423] width 78 height 23
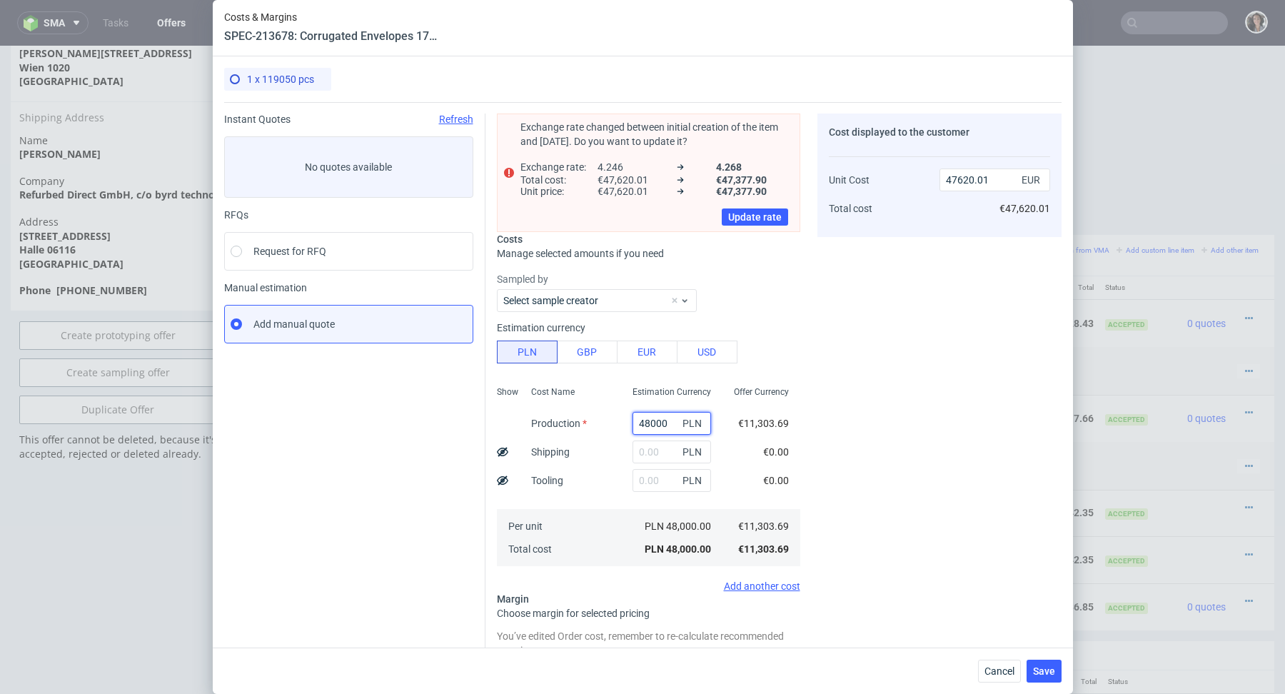
paste input "762"
type input "47620"
type input "47243.02"
type input "47620"
drag, startPoint x: 998, startPoint y: 178, endPoint x: 902, endPoint y: 178, distance: 95.6
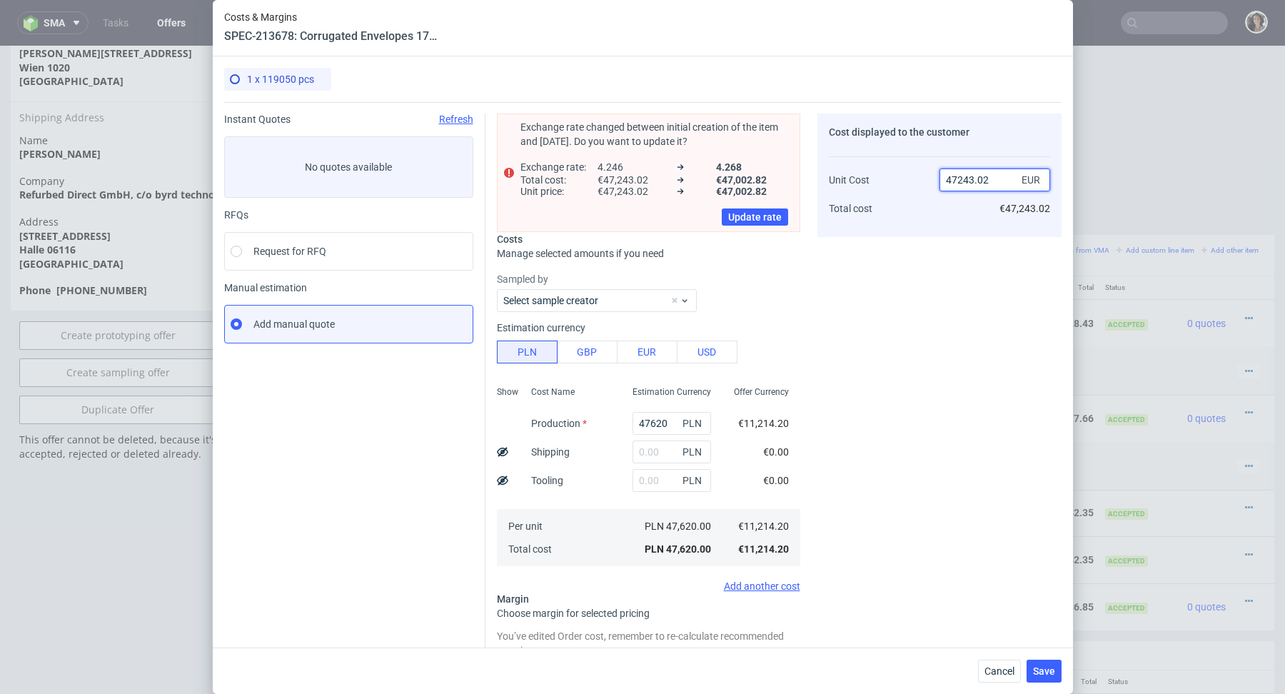
click at [902, 178] on div "Unit Cost Total cost 47243.02 EUR €47,243.02" at bounding box center [939, 188] width 221 height 75
type input "-Infinity"
click at [979, 176] on input "11214.2" at bounding box center [994, 179] width 111 height 23
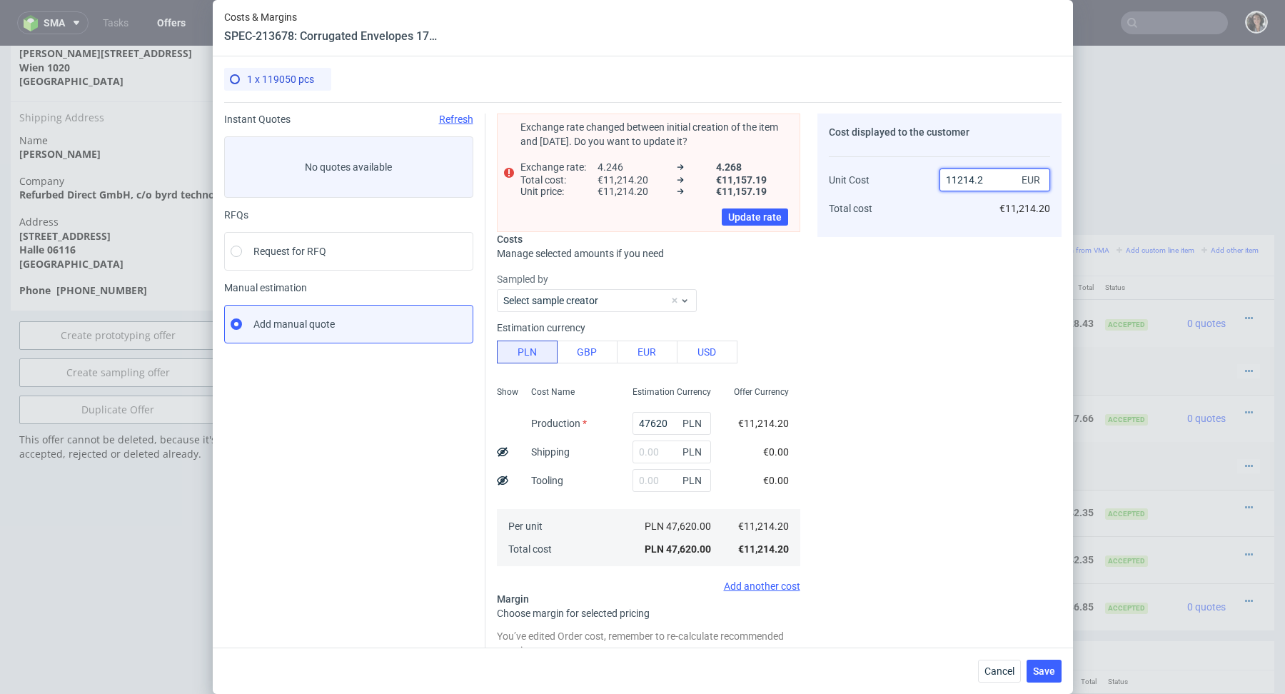
type input "1"
type input "-1121320"
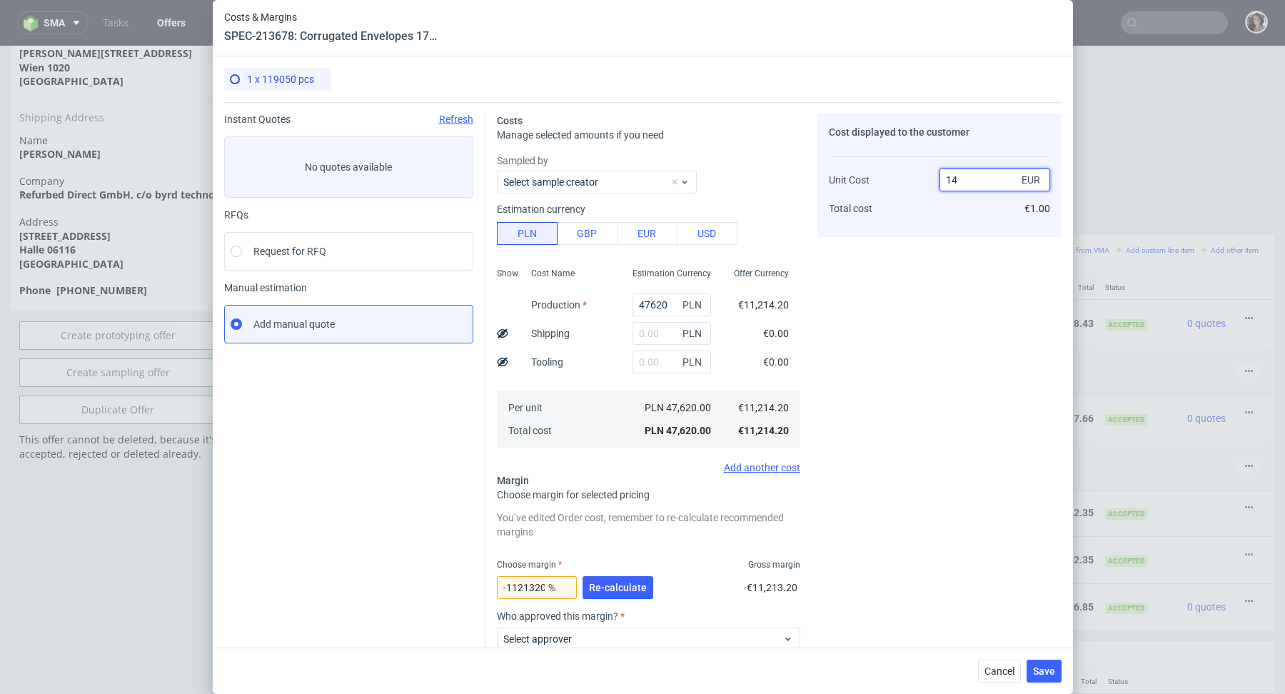
type input "148"
type input "-7477.162162162162"
type input "148812.5"
type input "92.46420831583367"
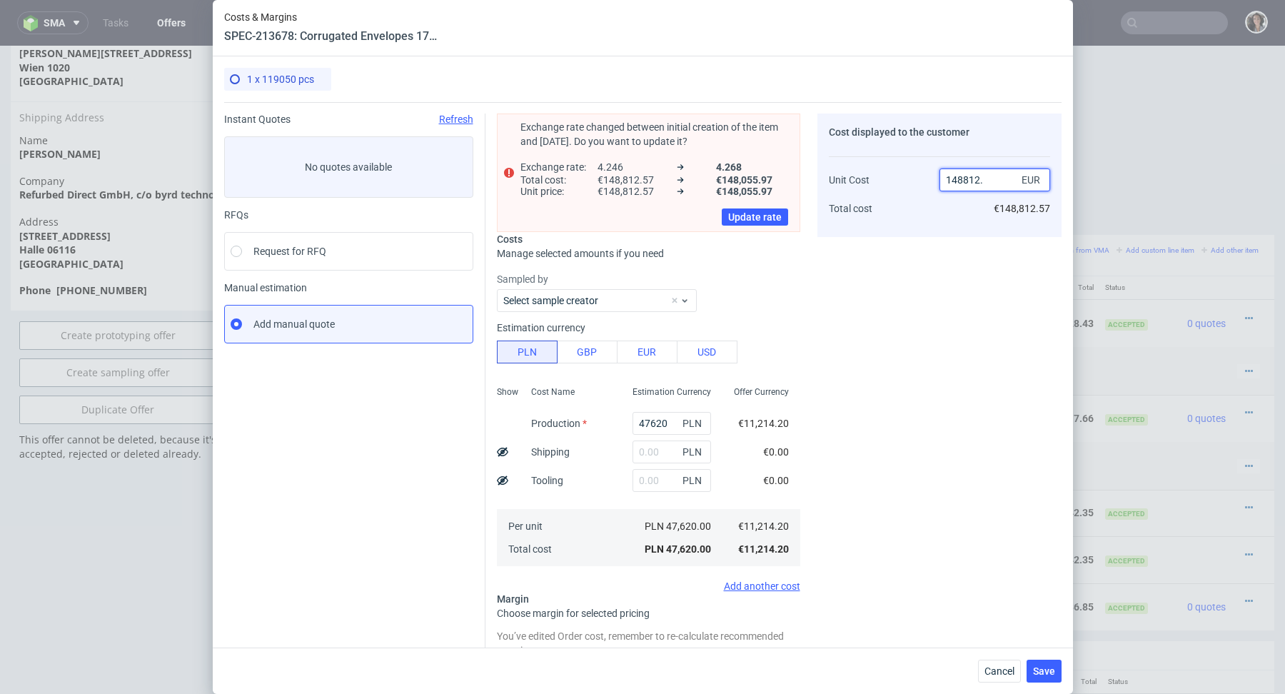
type input "148812.4"
type input "92.46420325187954"
type input "148812.42"
type input "92.46420426467091"
type input "148812.43"
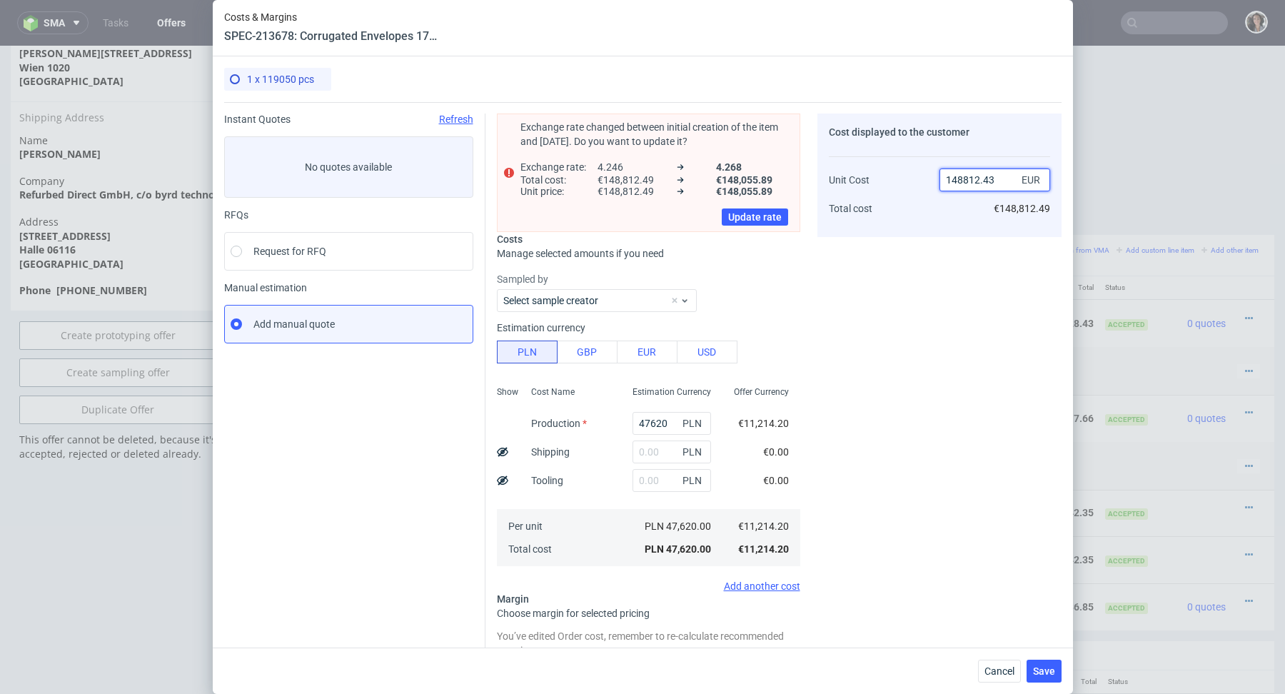
type input "92.46420477106649"
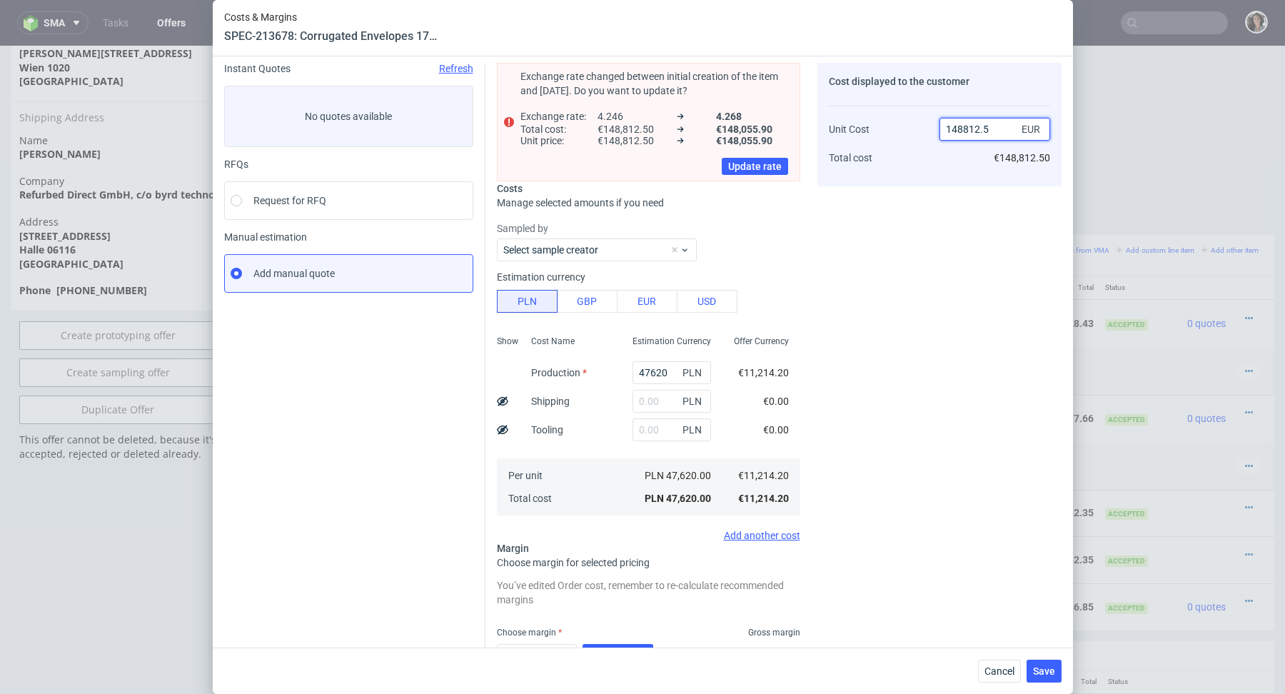
scroll to position [156, 0]
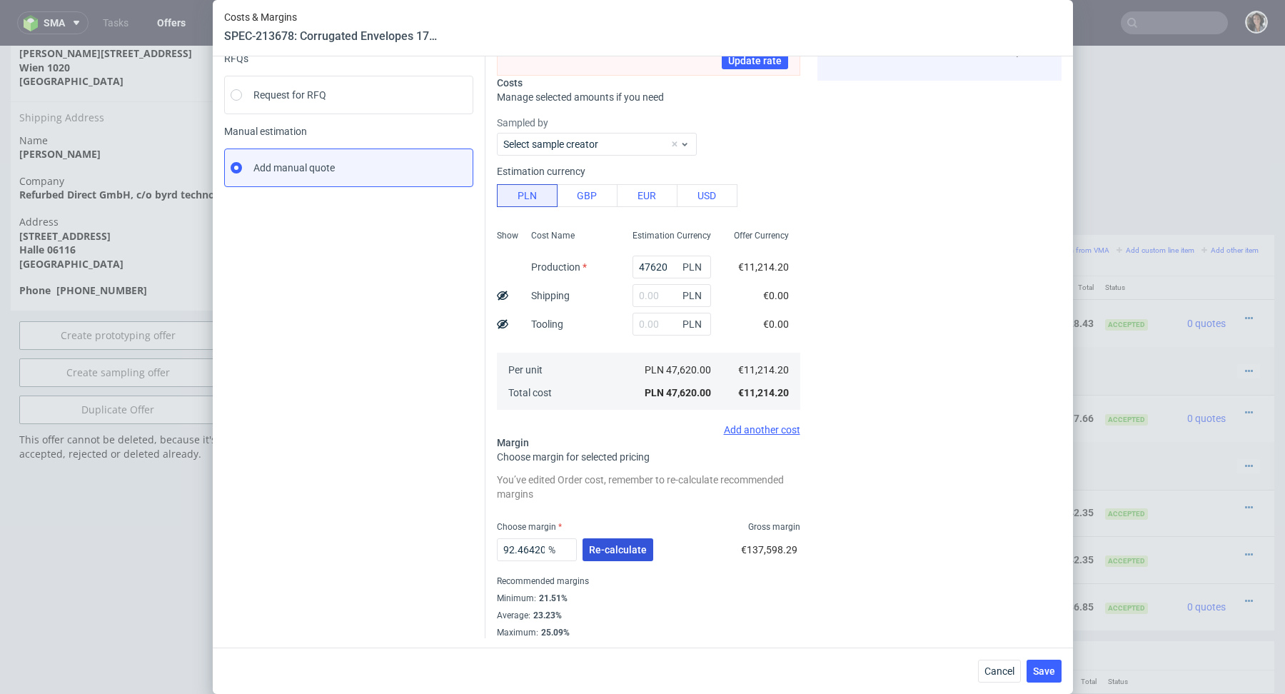
click at [639, 544] on span "Re-calculate" at bounding box center [618, 549] width 58 height 10
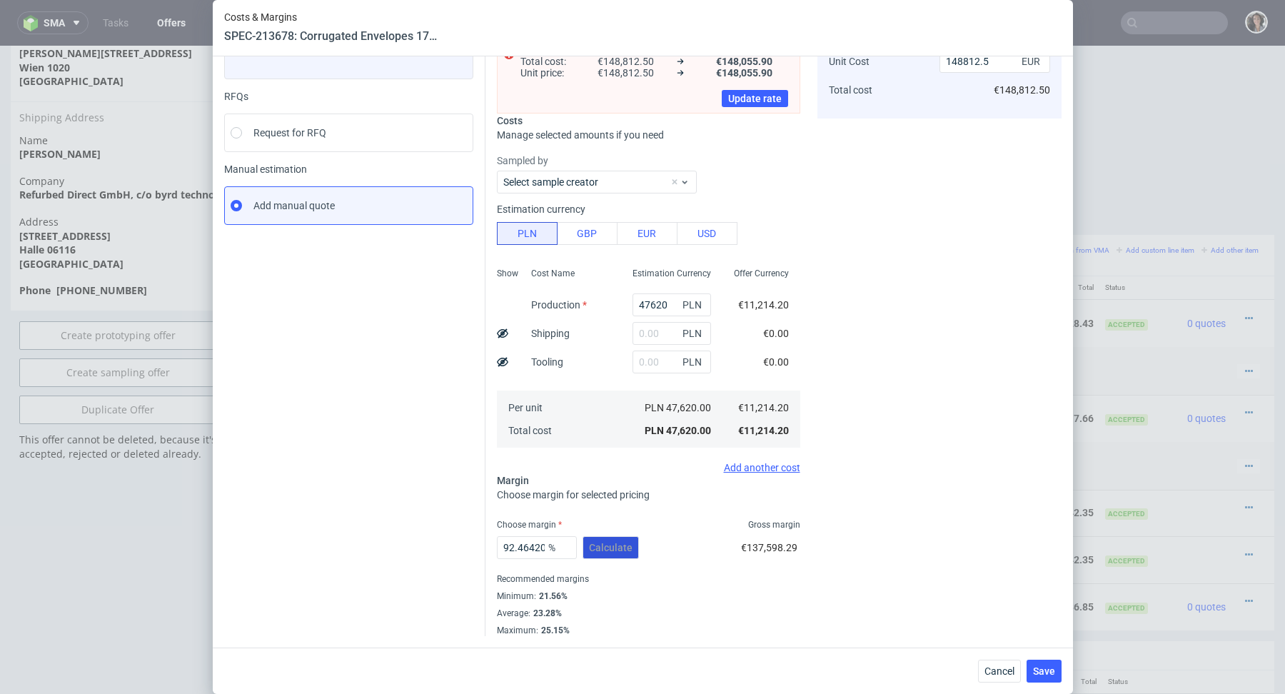
scroll to position [116, 0]
click at [959, 61] on input "148812.5" at bounding box center [994, 63] width 111 height 23
type input "14812.5"
type input "24.29232067510548"
type input "14812.4"
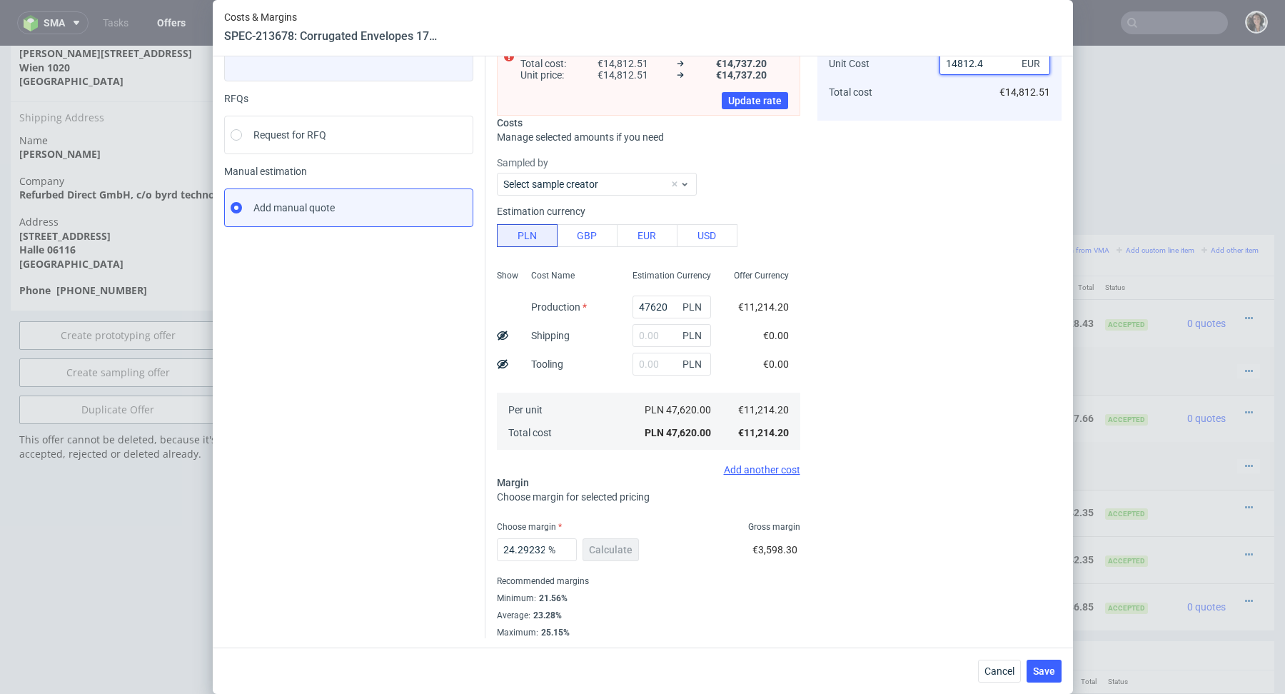
type input "24.29180956495908"
type input "14812.449"
type input "24.29206000979311"
type input "14812.49"
type input "24.292269564401387"
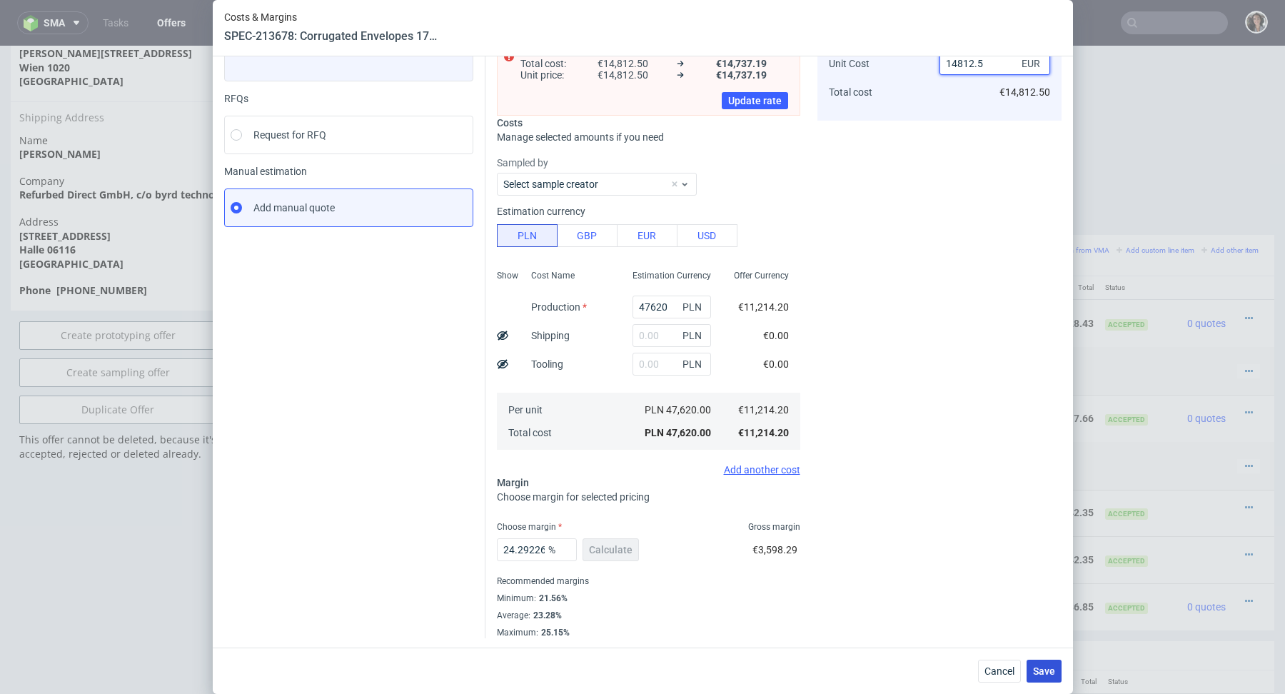
type input "14812.5"
click at [1037, 669] on span "Save" at bounding box center [1044, 671] width 22 height 10
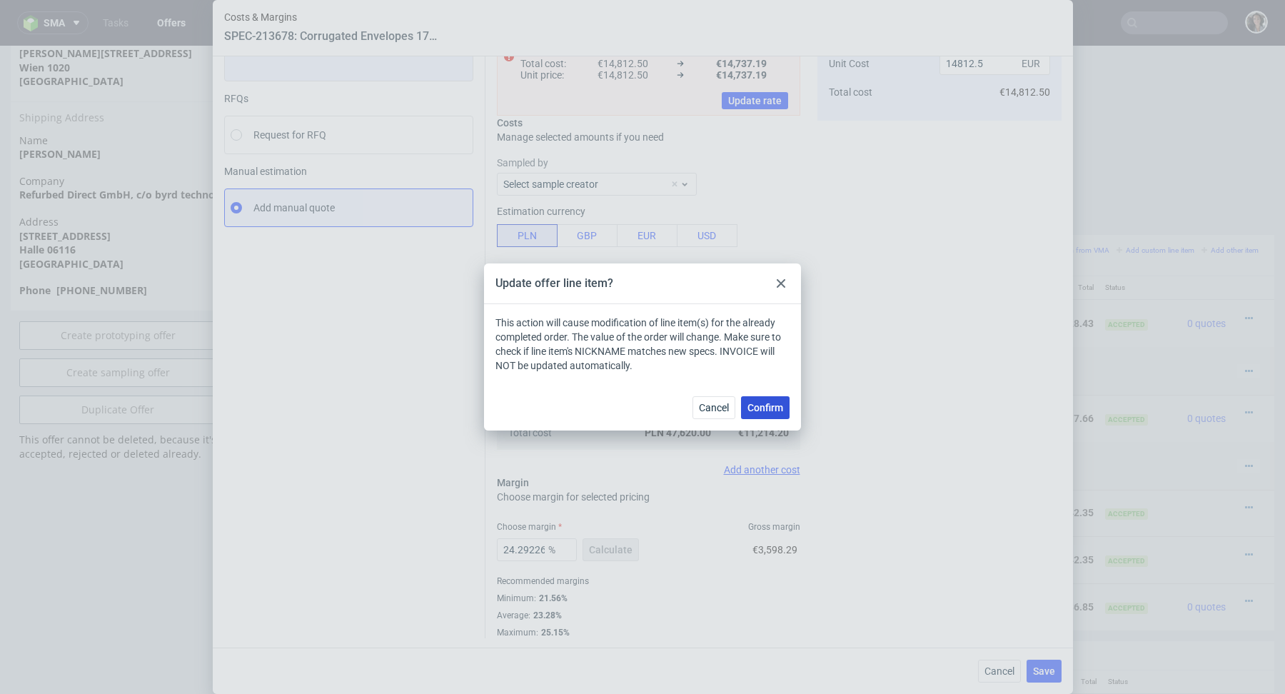
click at [761, 405] on span "Confirm" at bounding box center [765, 407] width 36 height 10
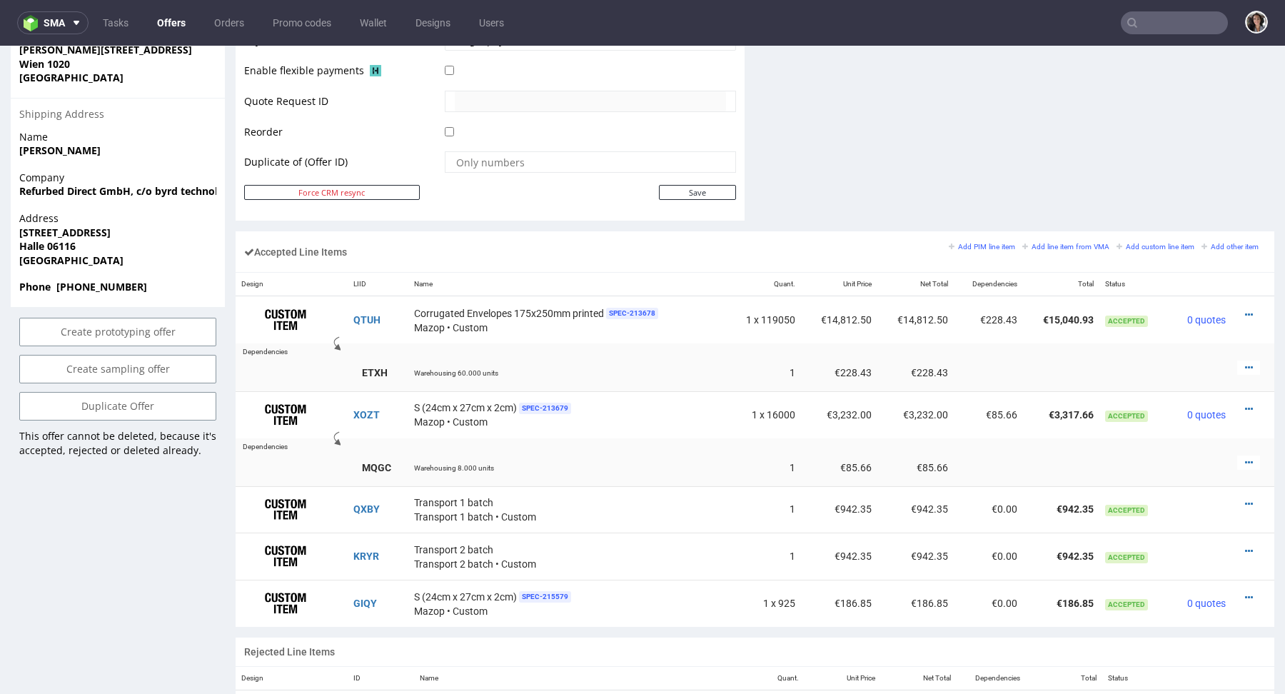
scroll to position [705, 0]
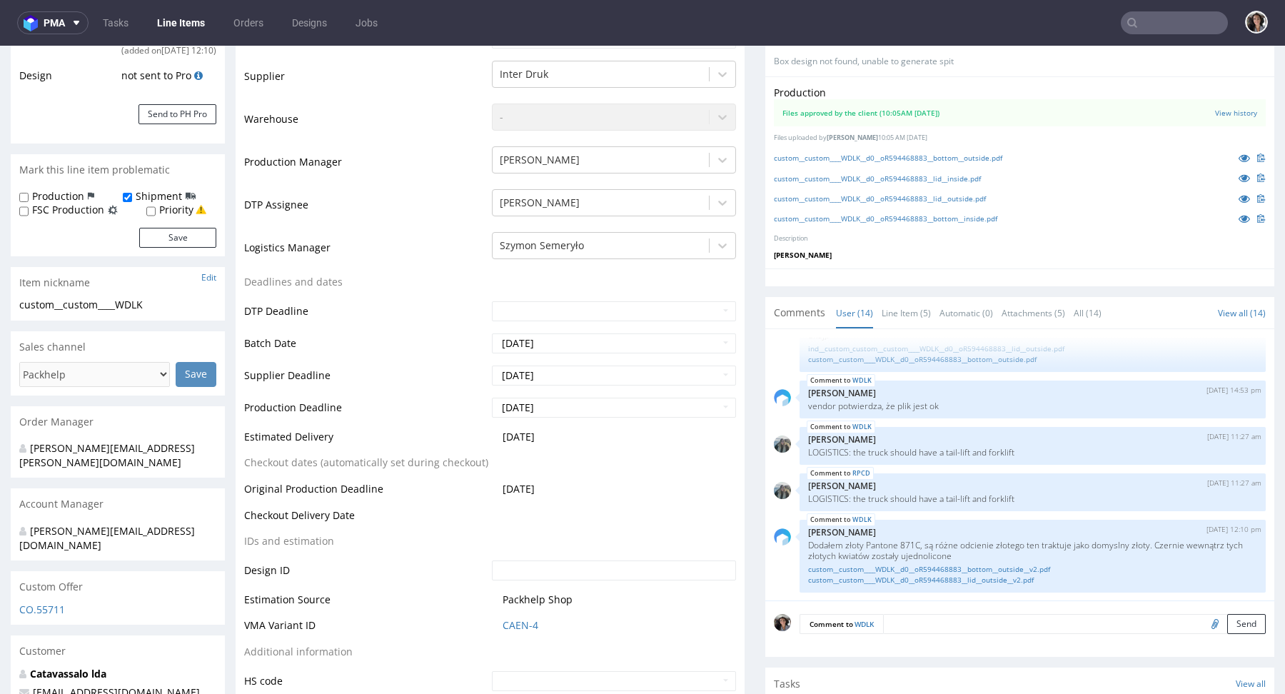
scroll to position [550, 0]
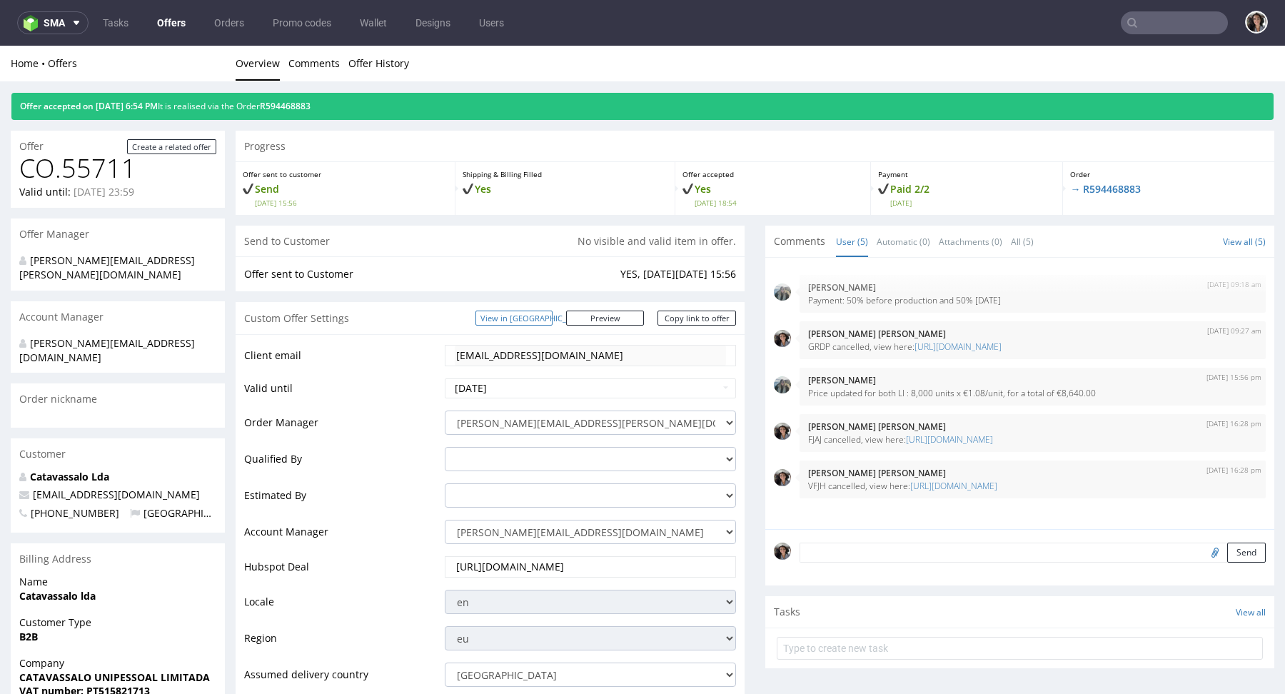
click at [552, 317] on link "View in [GEOGRAPHIC_DATA]" at bounding box center [513, 317] width 77 height 15
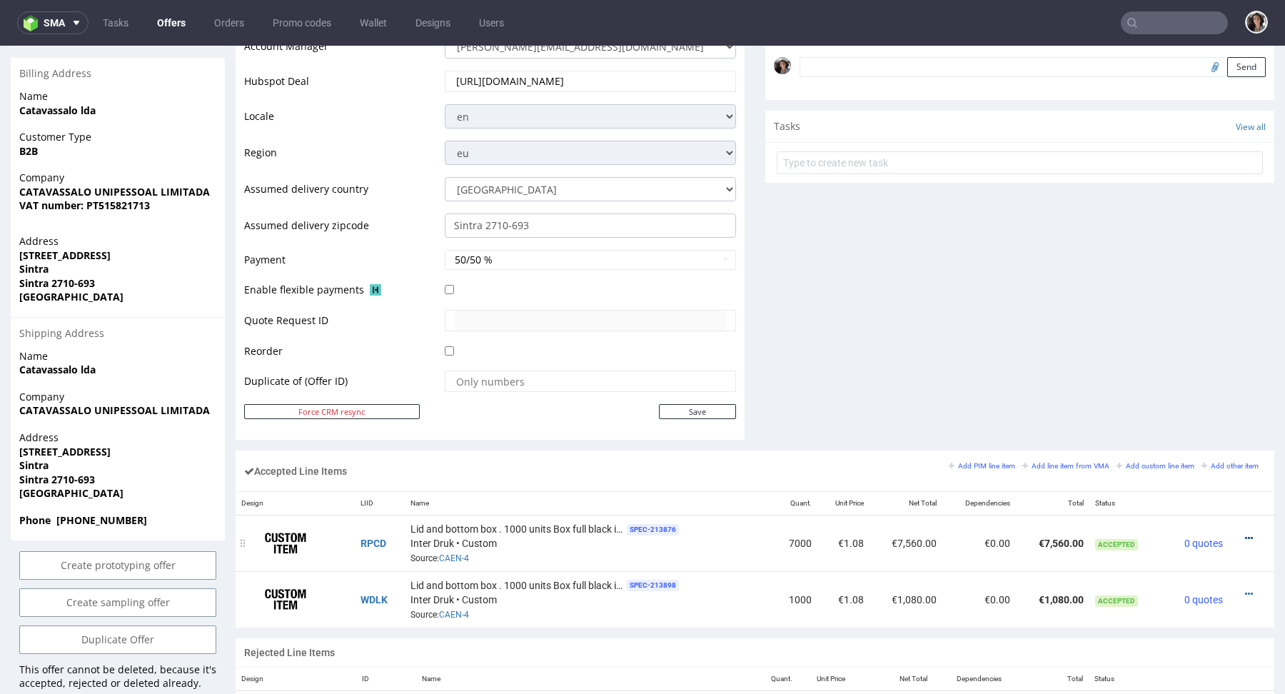
click at [1245, 533] on icon at bounding box center [1249, 538] width 8 height 10
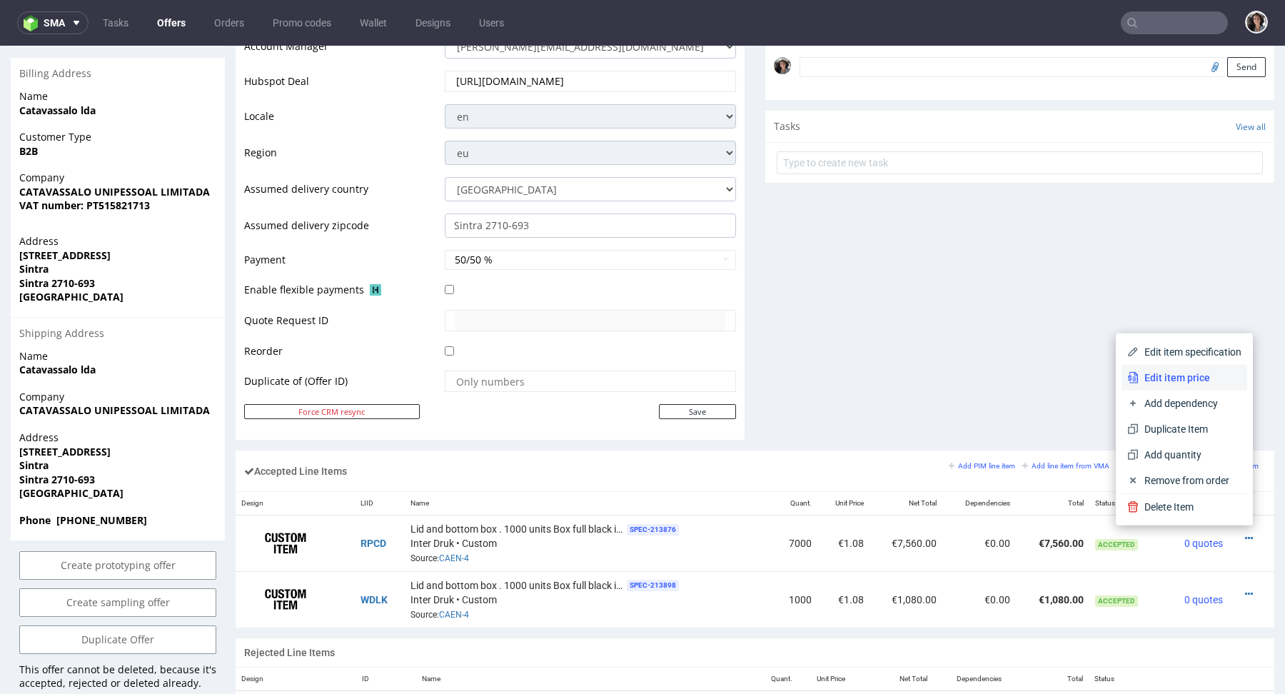
click at [1155, 383] on span "Edit item price" at bounding box center [1189, 377] width 103 height 14
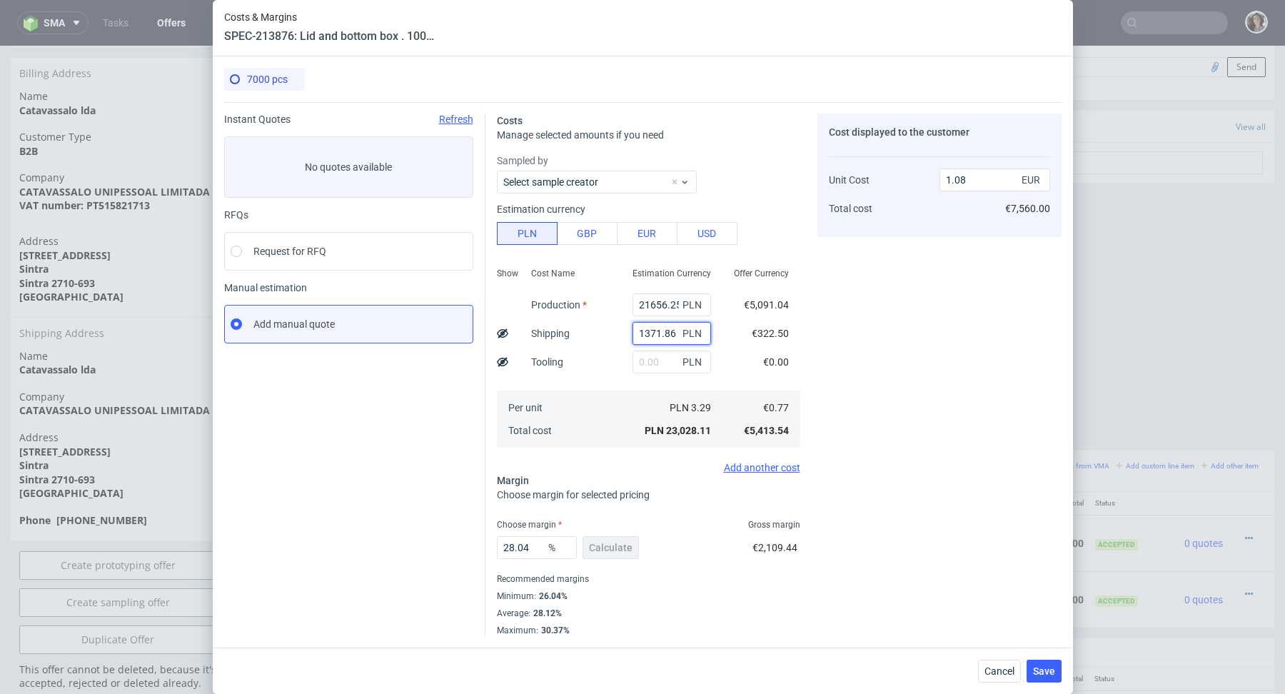
click at [651, 333] on input "1371.86" at bounding box center [671, 333] width 78 height 23
click at [1001, 666] on span "Cancel" at bounding box center [999, 671] width 30 height 10
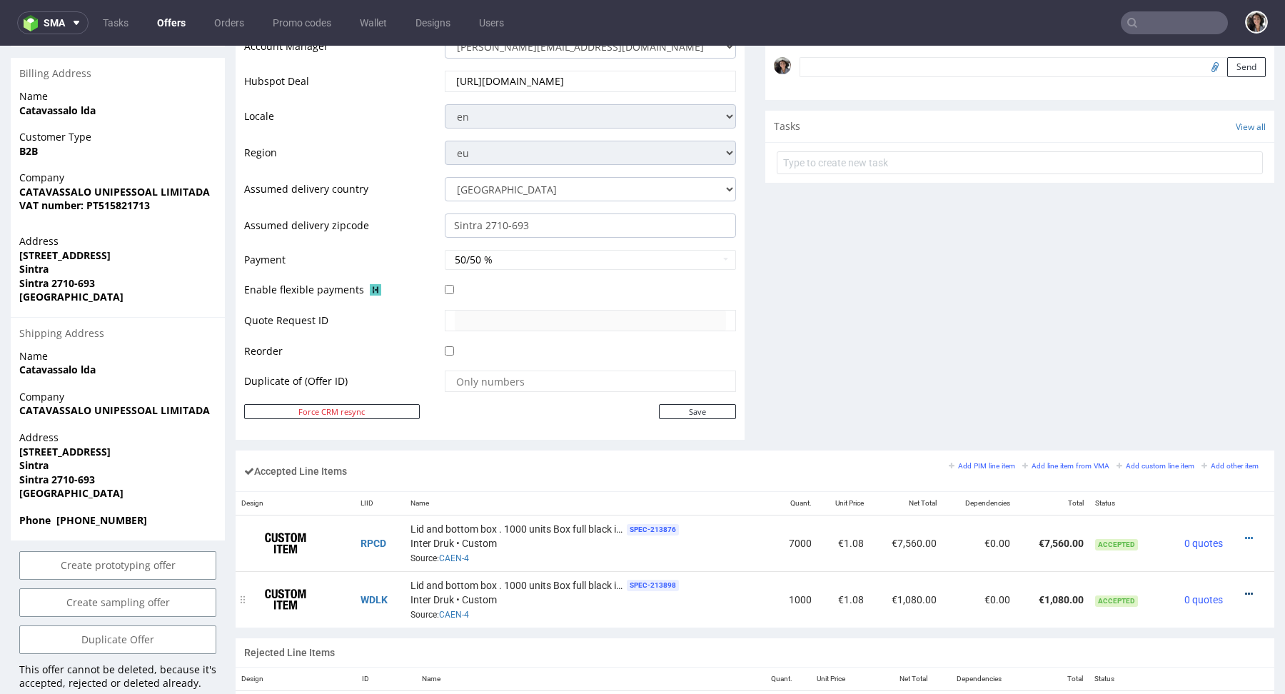
click at [1245, 589] on icon at bounding box center [1249, 594] width 8 height 10
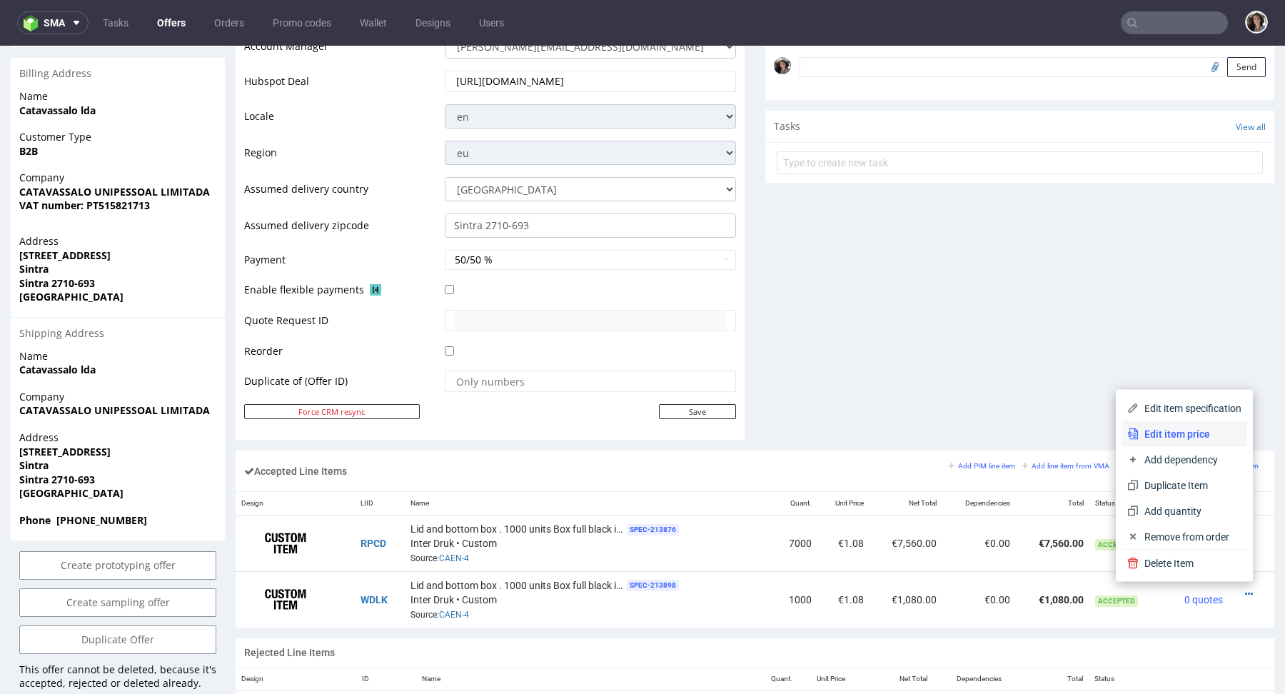
click at [1174, 435] on span "Edit item price" at bounding box center [1189, 434] width 103 height 14
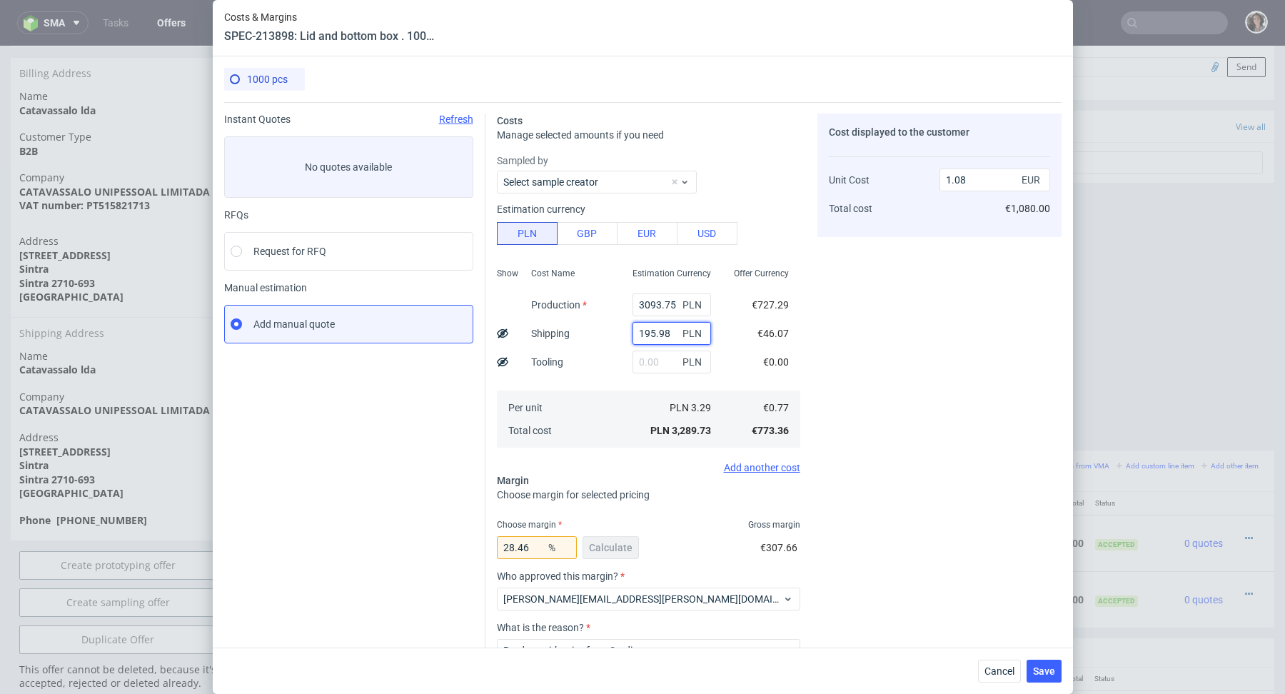
click at [668, 332] on input "195.98" at bounding box center [671, 333] width 78 height 23
paste input "567,84"
type input "1 567,84"
type input "1.02"
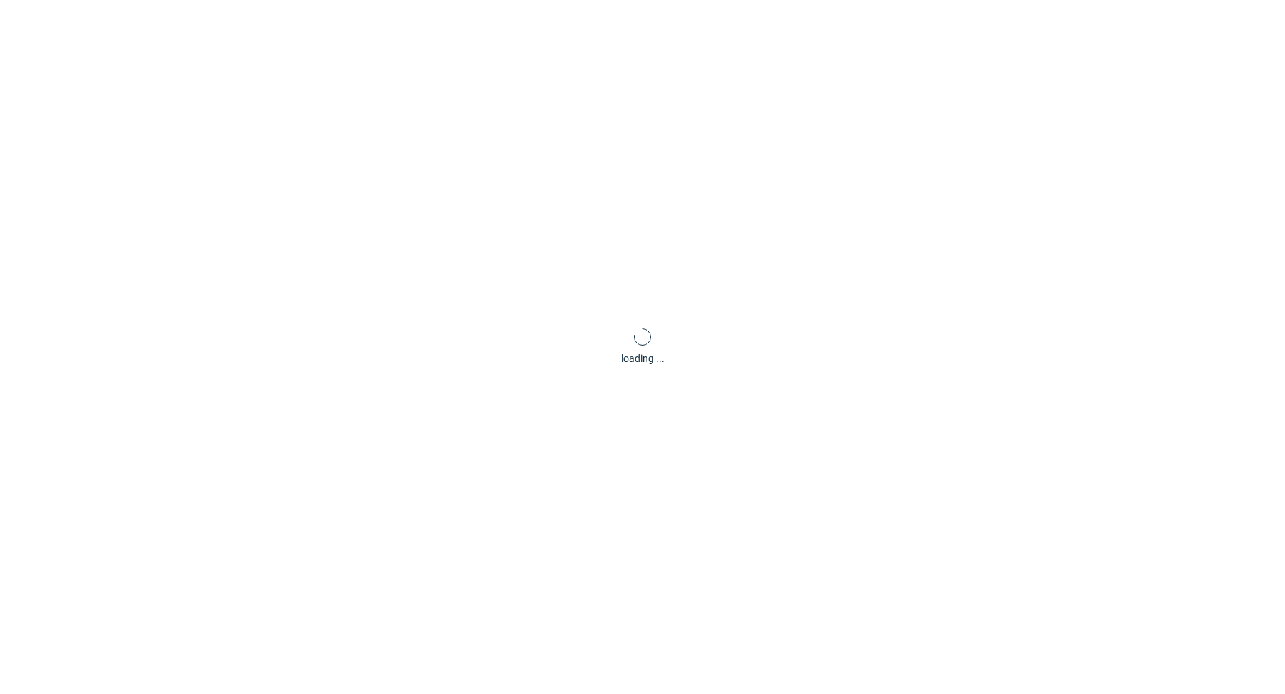
scroll to position [0, 0]
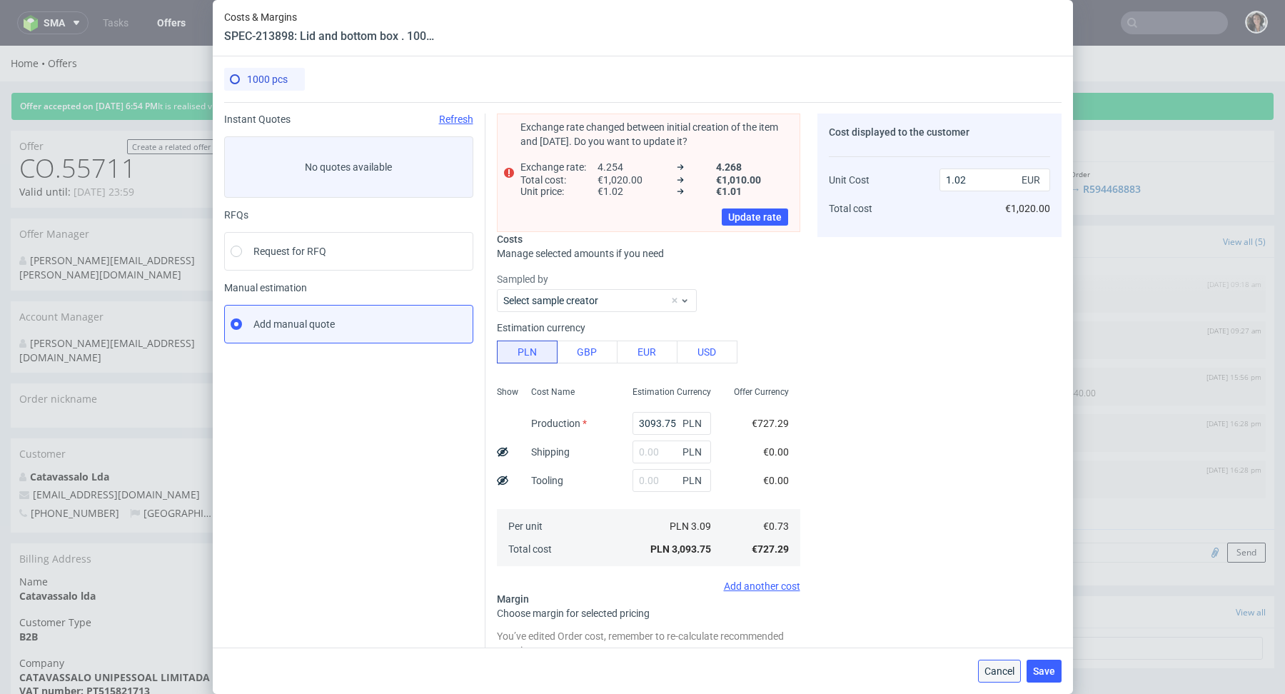
click at [1001, 666] on span "Cancel" at bounding box center [999, 671] width 30 height 10
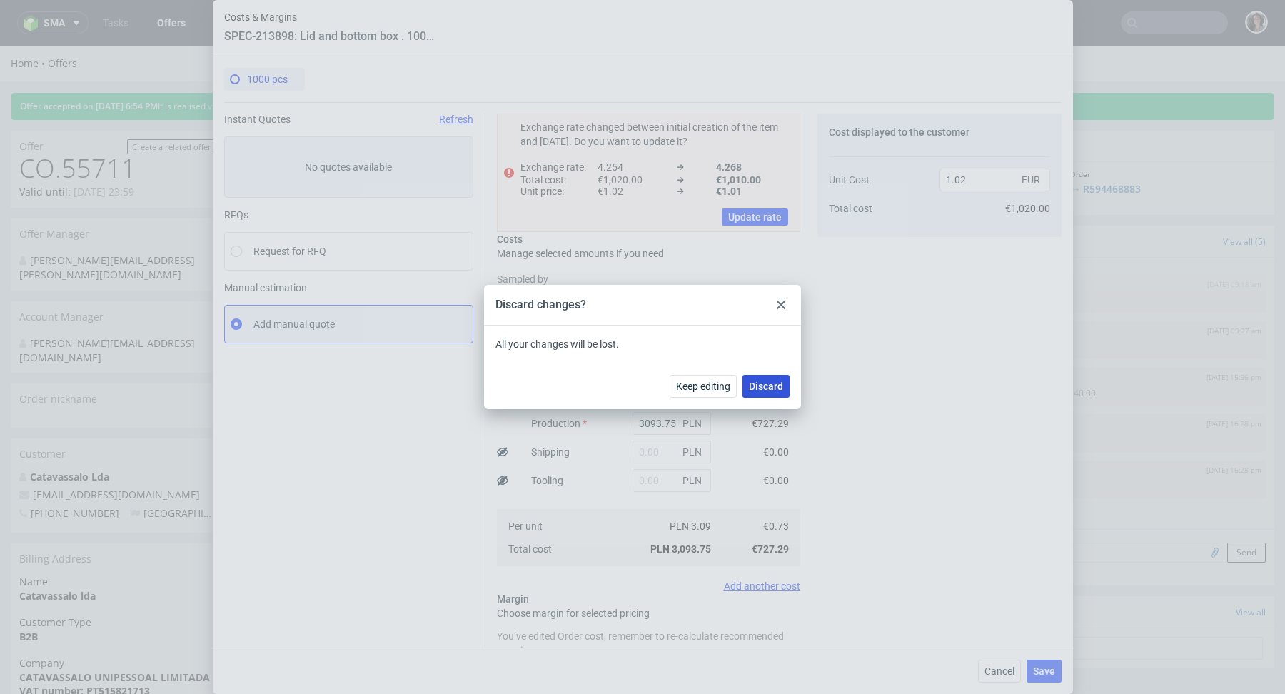
click at [773, 395] on button "Discard" at bounding box center [765, 386] width 47 height 23
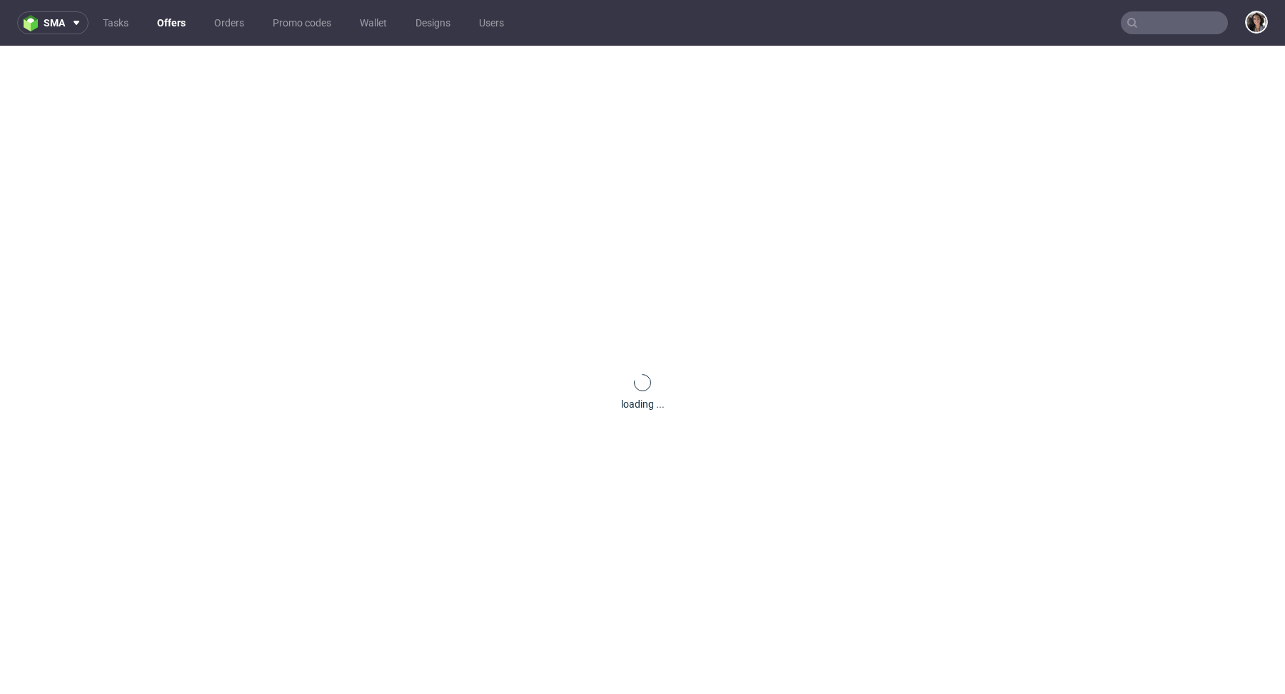
click at [1174, 27] on input "text" at bounding box center [1173, 22] width 107 height 23
paste input "[EMAIL_ADDRESS][DOMAIN_NAME]"
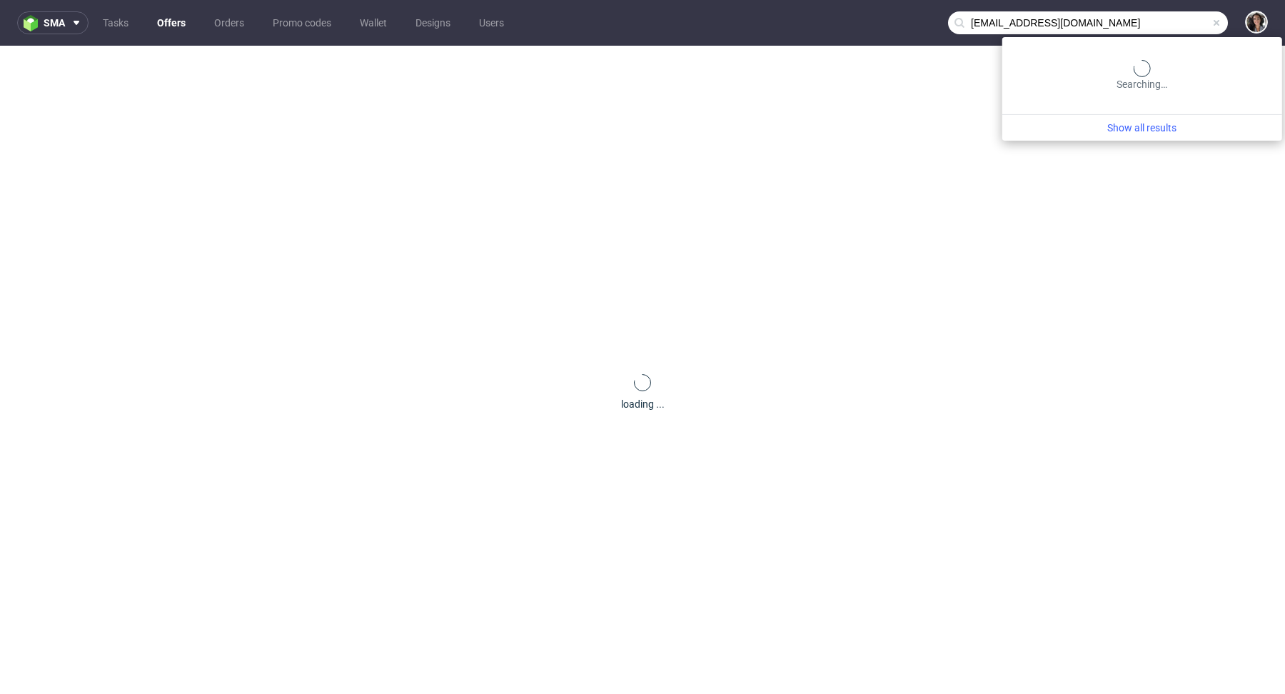
type input "[EMAIL_ADDRESS][DOMAIN_NAME]"
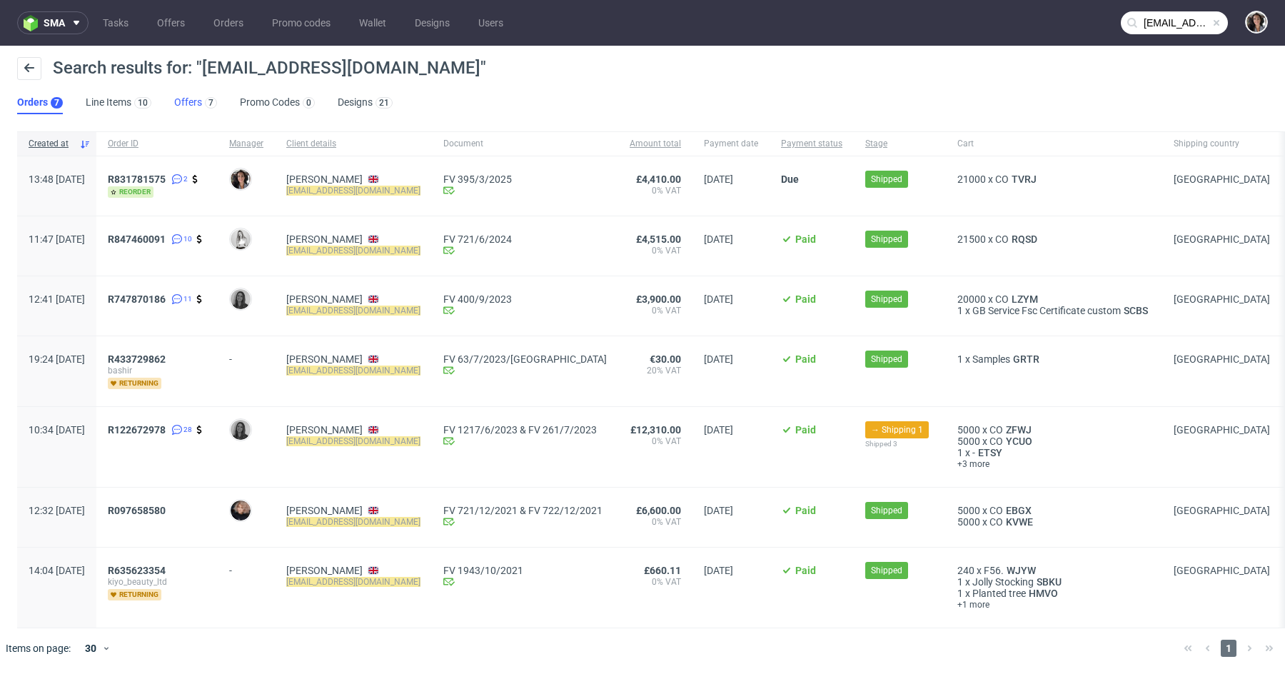
click at [178, 109] on link "Offers 7" at bounding box center [195, 102] width 43 height 23
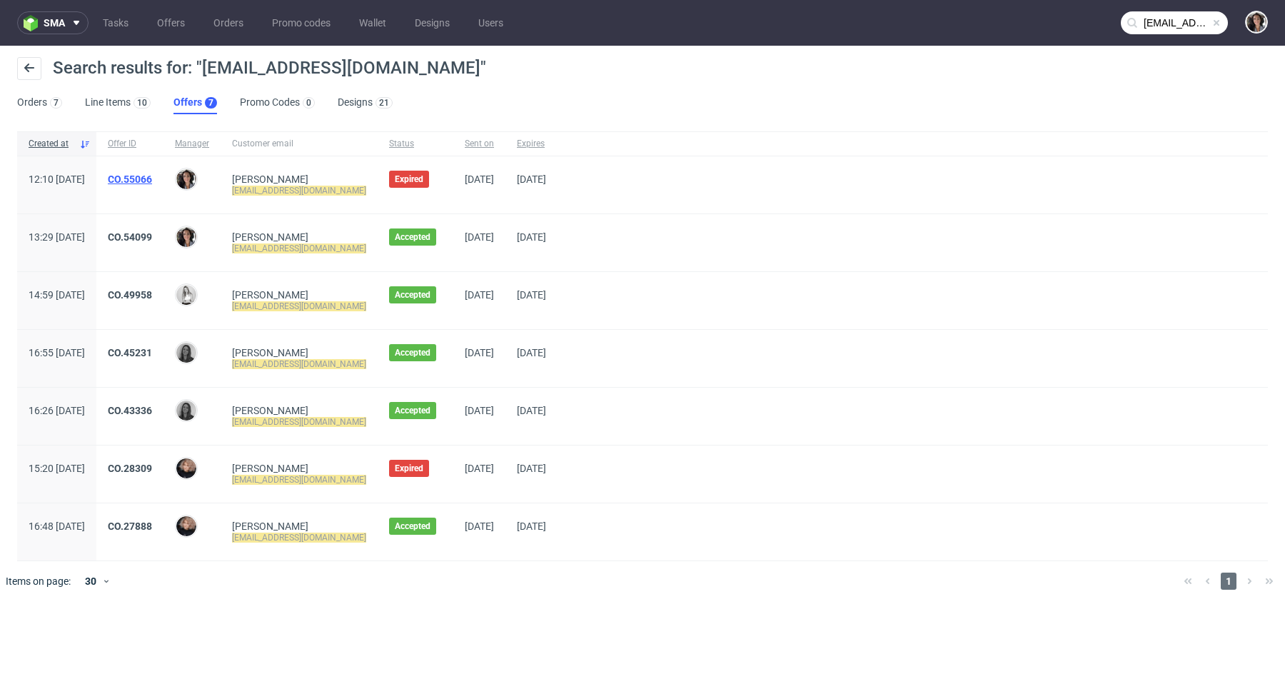
click at [152, 179] on link "CO.55066" at bounding box center [130, 178] width 44 height 11
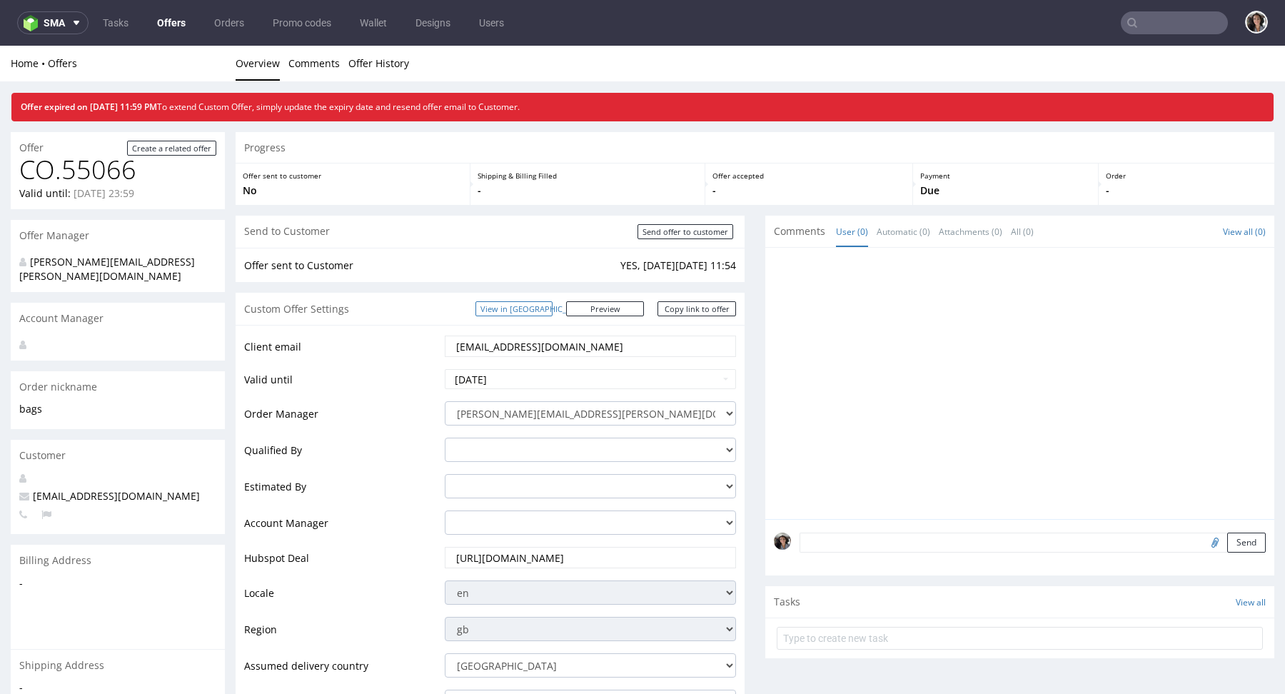
click at [552, 311] on link "View in [GEOGRAPHIC_DATA]" at bounding box center [513, 308] width 77 height 15
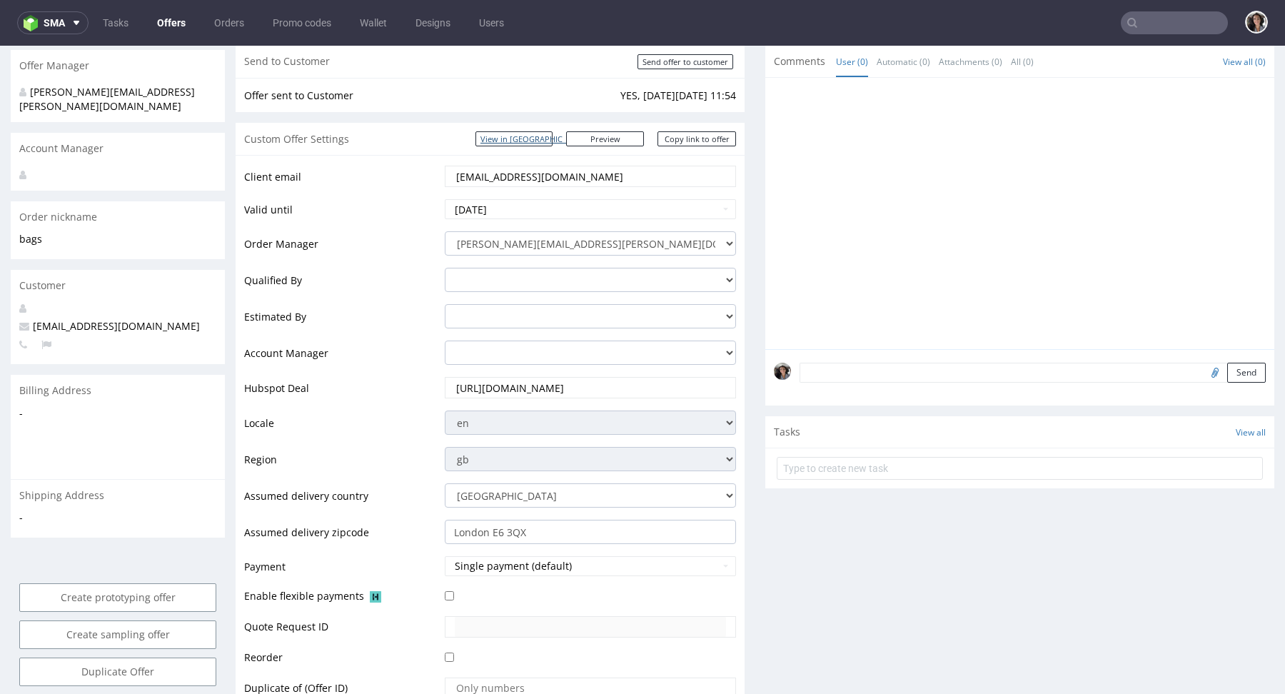
scroll to position [200, 0]
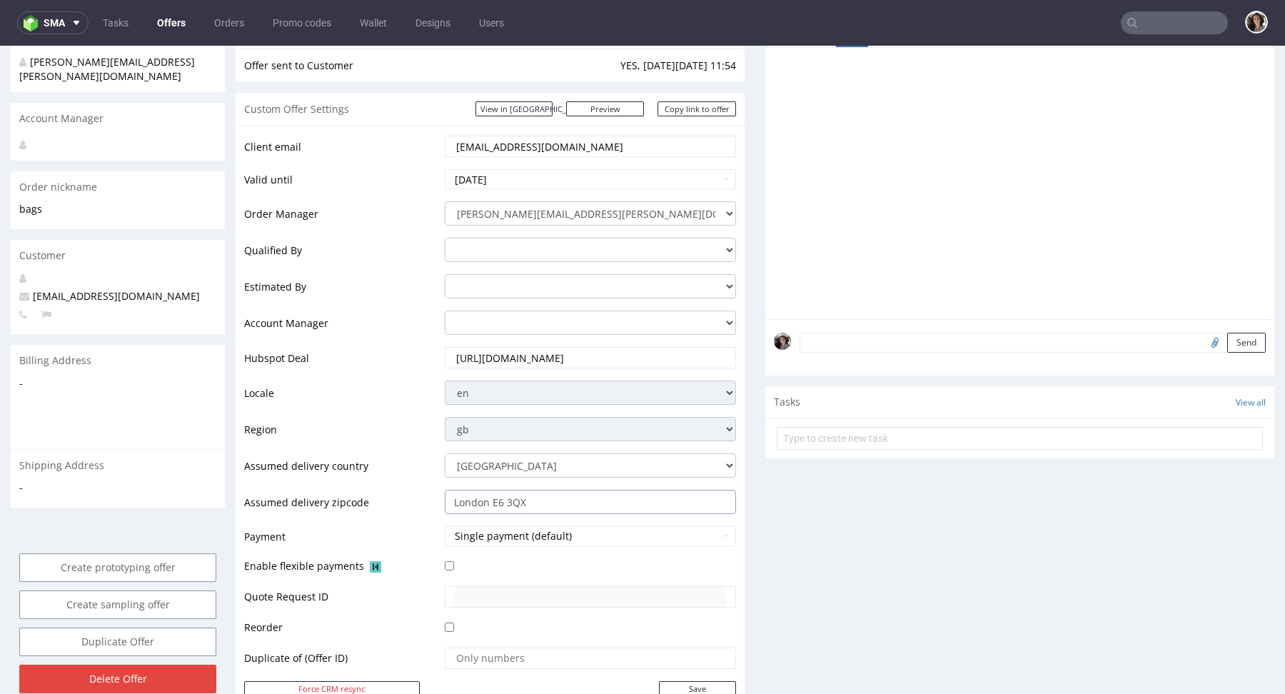
click at [532, 498] on input "London E6 3QX" at bounding box center [590, 502] width 291 height 24
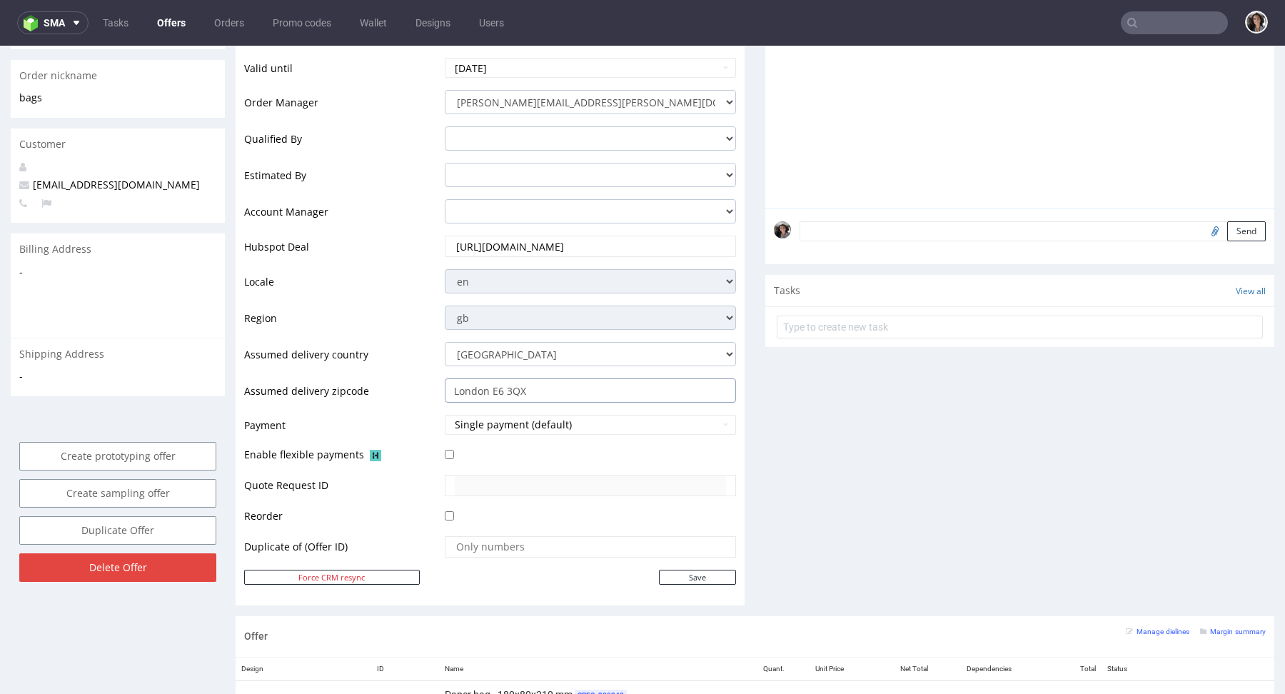
scroll to position [163, 0]
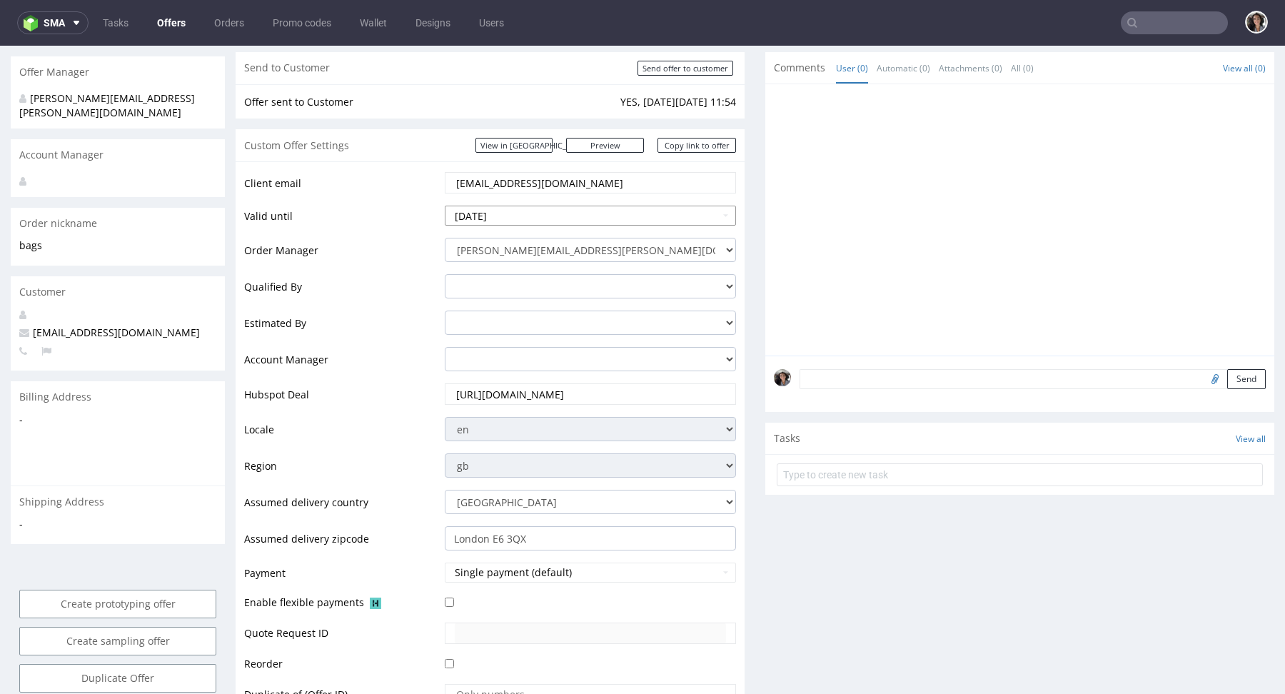
click at [535, 213] on input "[DATE]" at bounding box center [590, 216] width 291 height 20
click at [583, 245] on th at bounding box center [586, 246] width 21 height 21
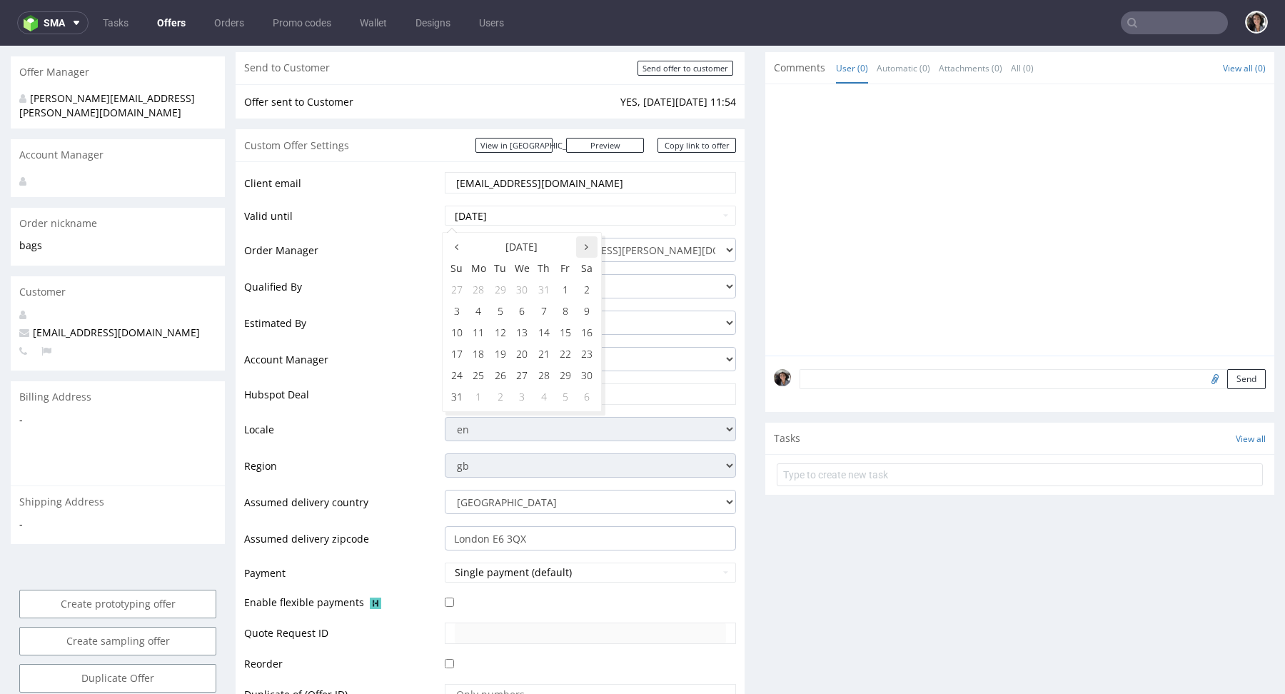
click at [583, 245] on th at bounding box center [586, 246] width 21 height 21
click at [559, 291] on td "5" at bounding box center [564, 289] width 21 height 21
type input "[DATE]"
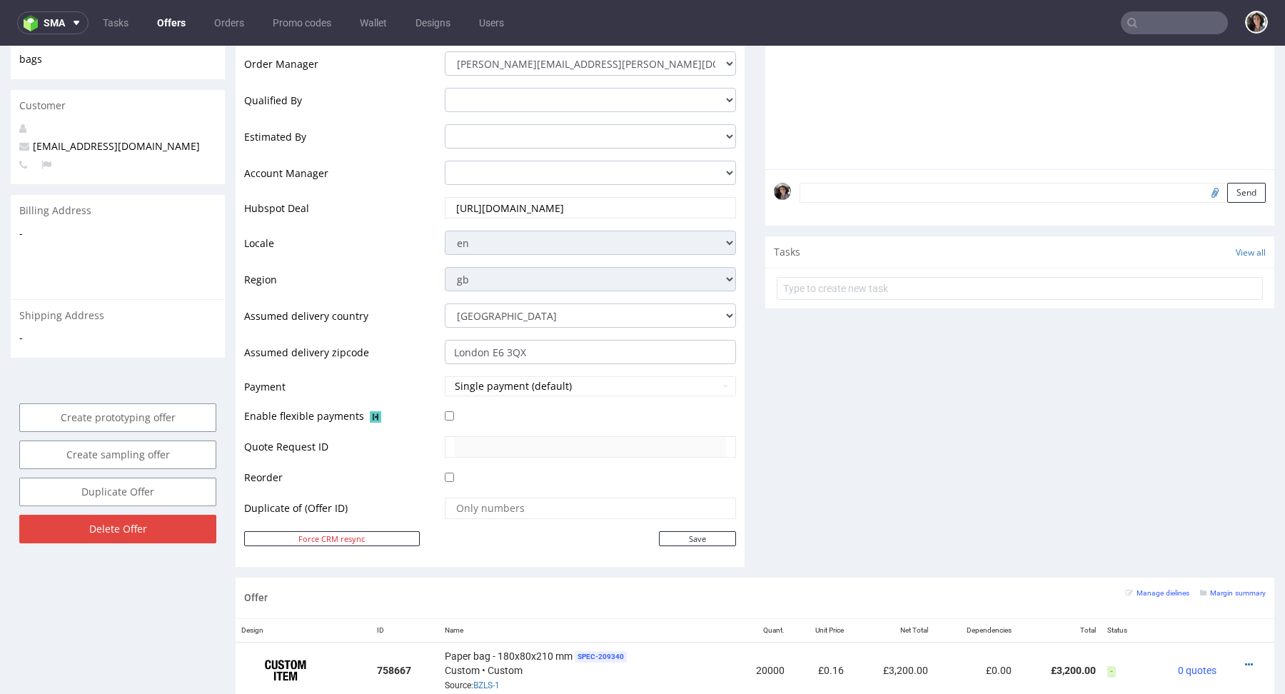
scroll to position [589, 0]
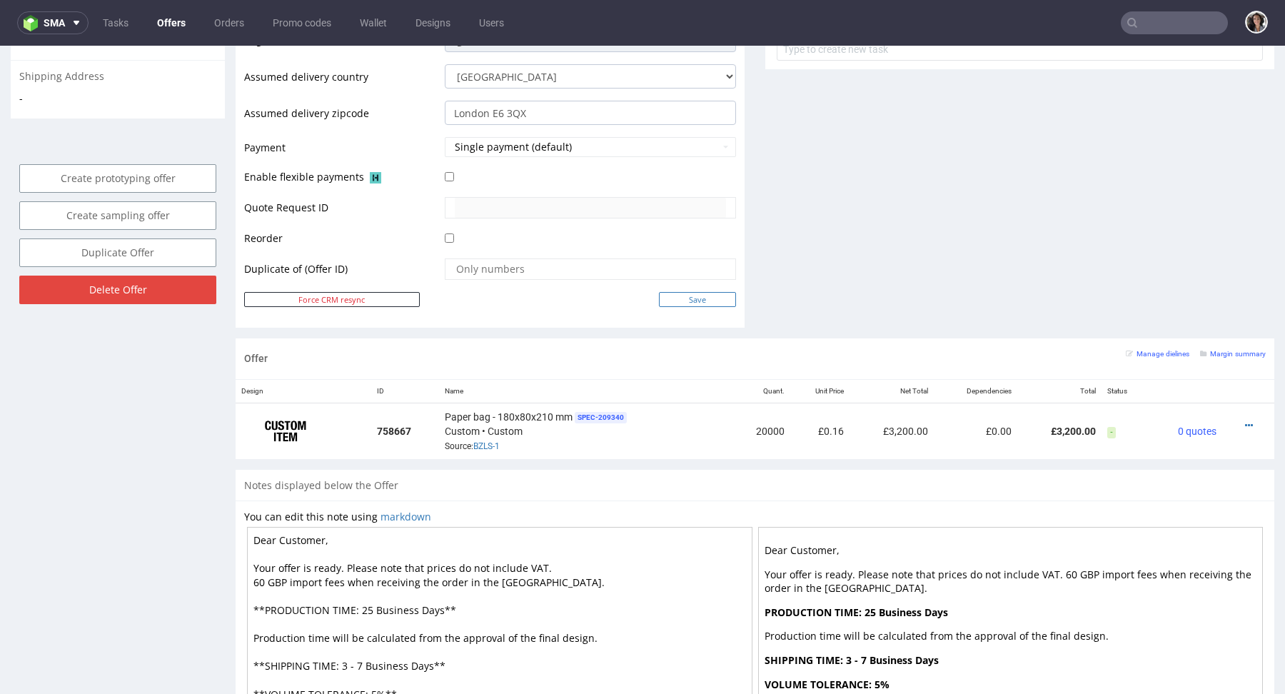
click at [702, 295] on input "Save" at bounding box center [697, 299] width 77 height 15
type input "In progress..."
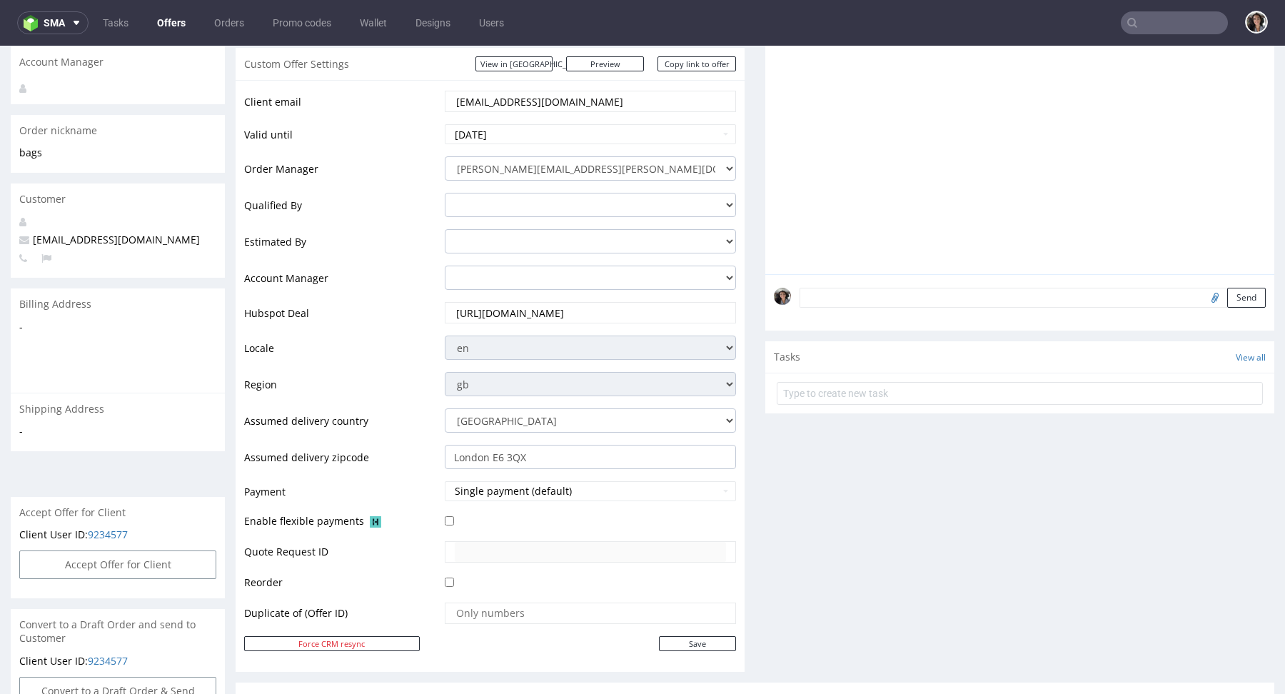
scroll to position [455, 0]
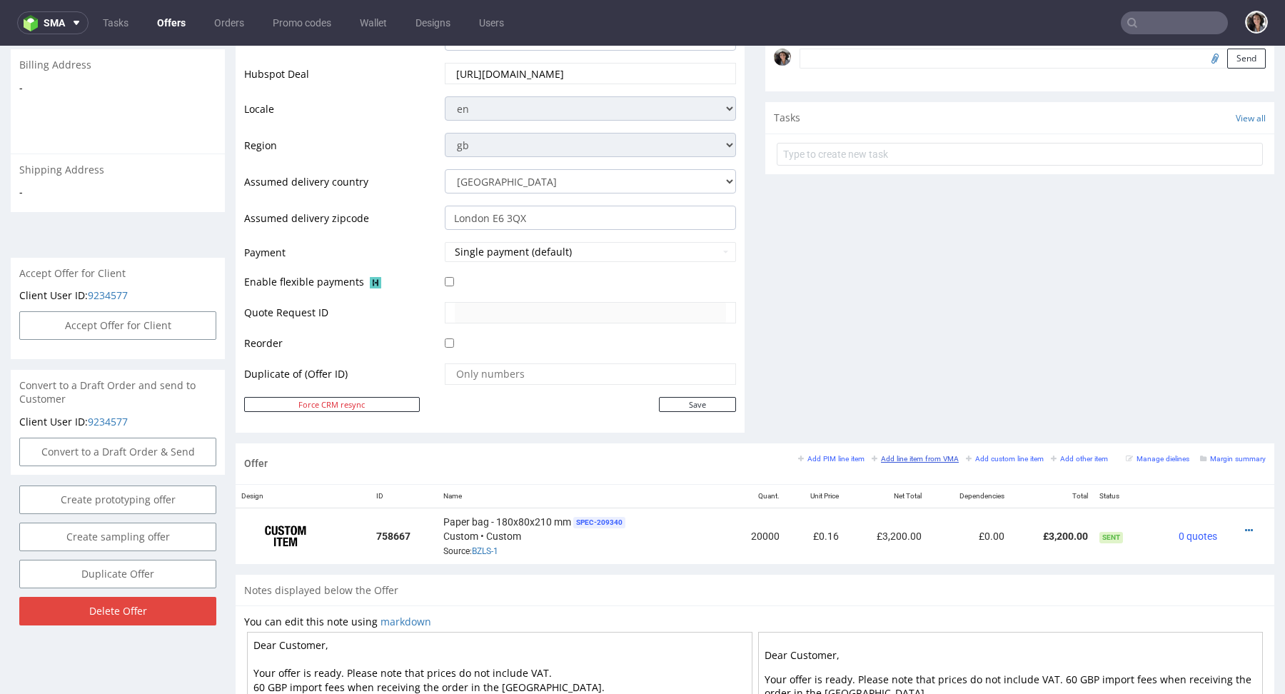
click at [935, 455] on small "Add line item from VMA" at bounding box center [914, 459] width 87 height 8
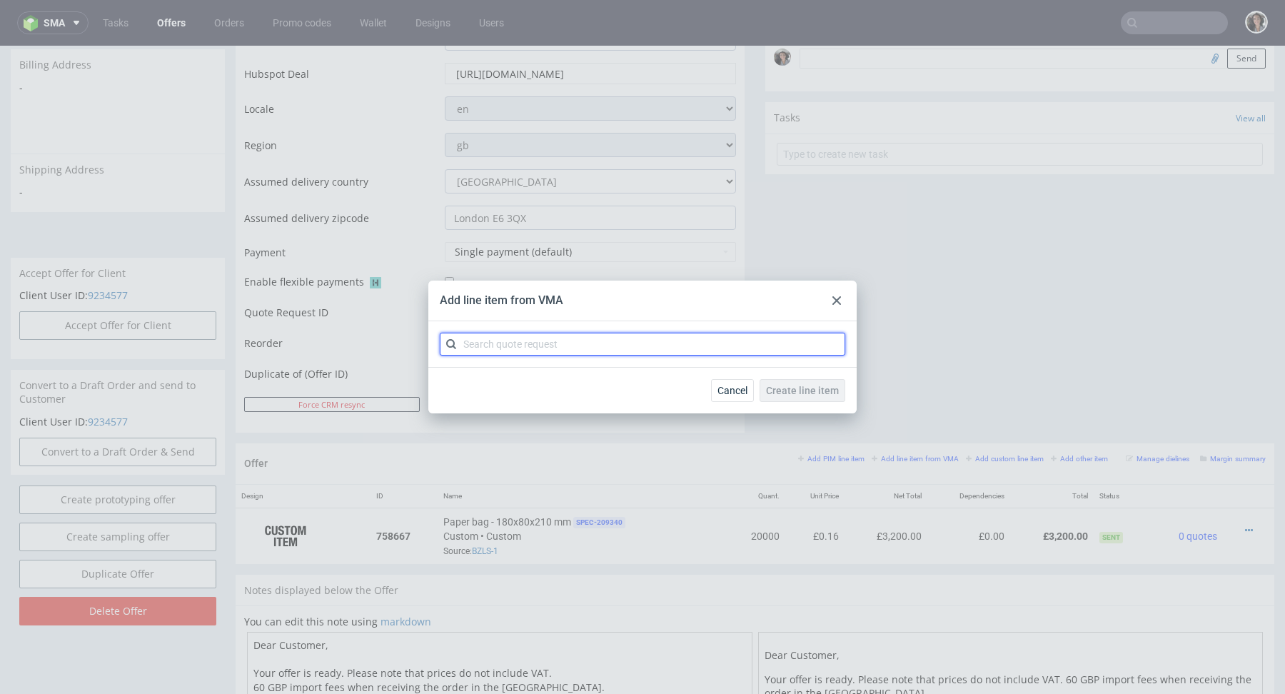
click at [674, 348] on input "text" at bounding box center [642, 344] width 405 height 23
paste input "CBFN"
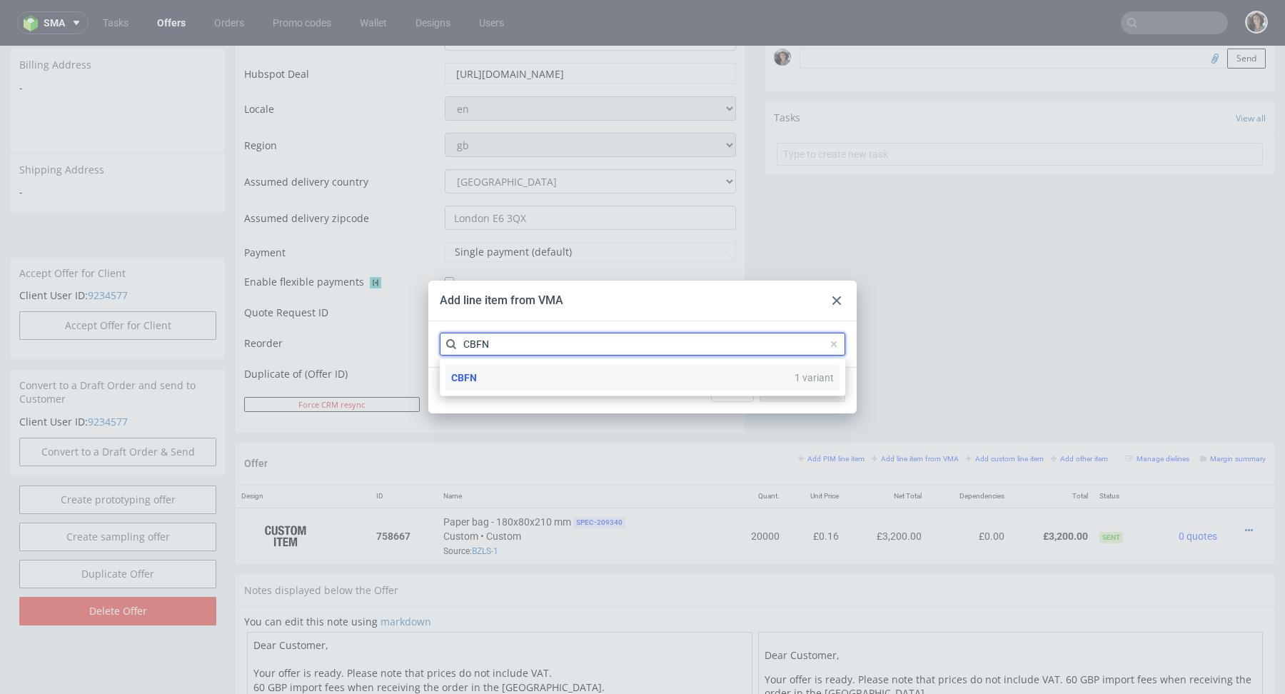
type input "CBFN"
click at [472, 376] on span "CBFN" at bounding box center [464, 377] width 26 height 11
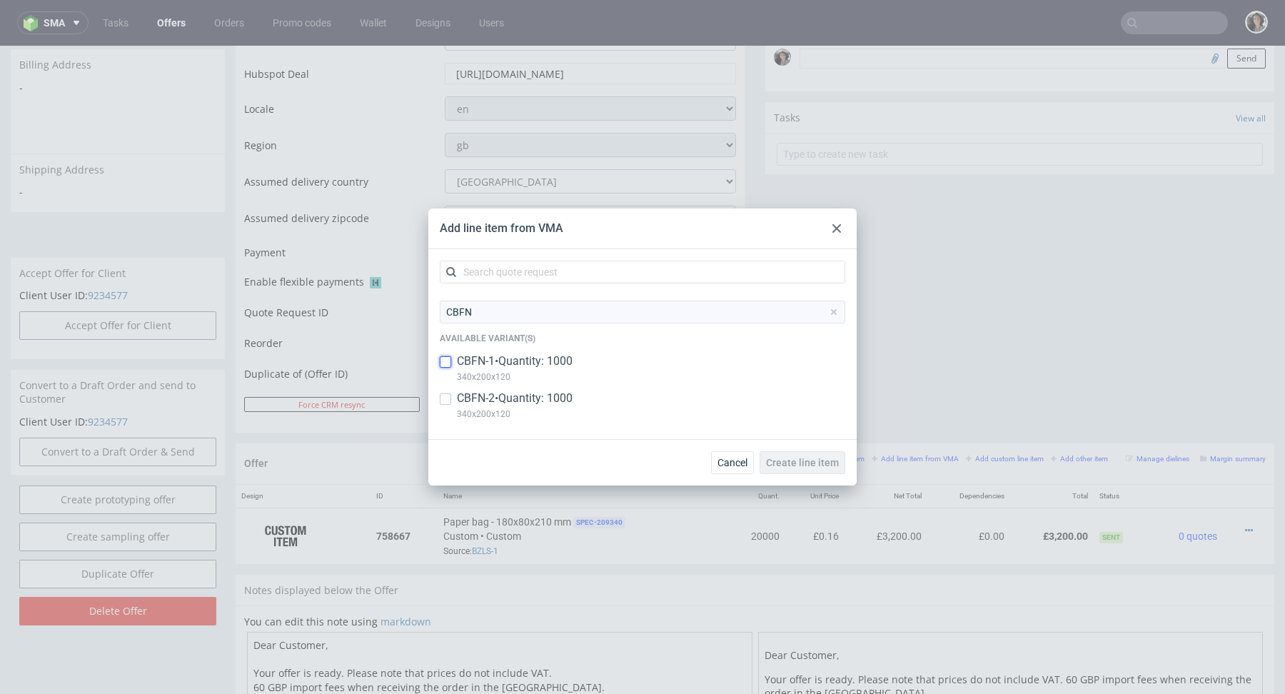
click at [442, 365] on input "checkbox" at bounding box center [445, 361] width 11 height 11
checkbox input "true"
click at [447, 394] on input "checkbox" at bounding box center [445, 398] width 11 height 11
checkbox input "true"
click at [822, 467] on span "Create line item" at bounding box center [802, 462] width 73 height 10
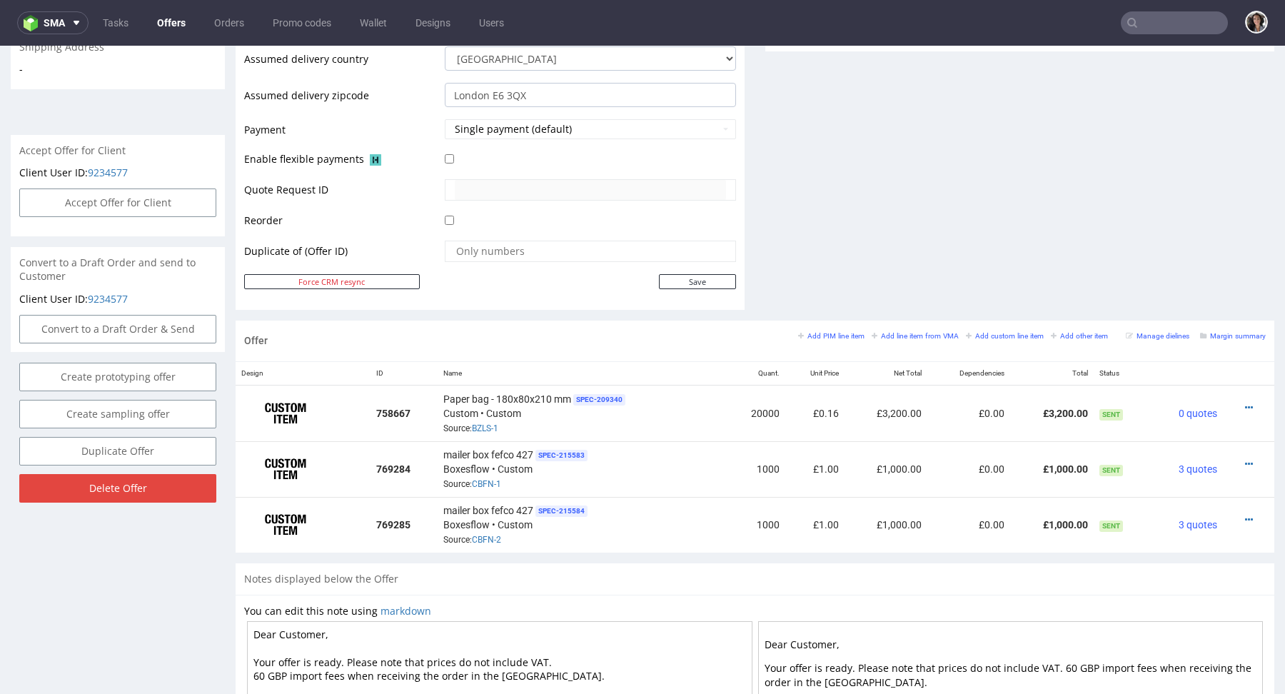
scroll to position [591, 0]
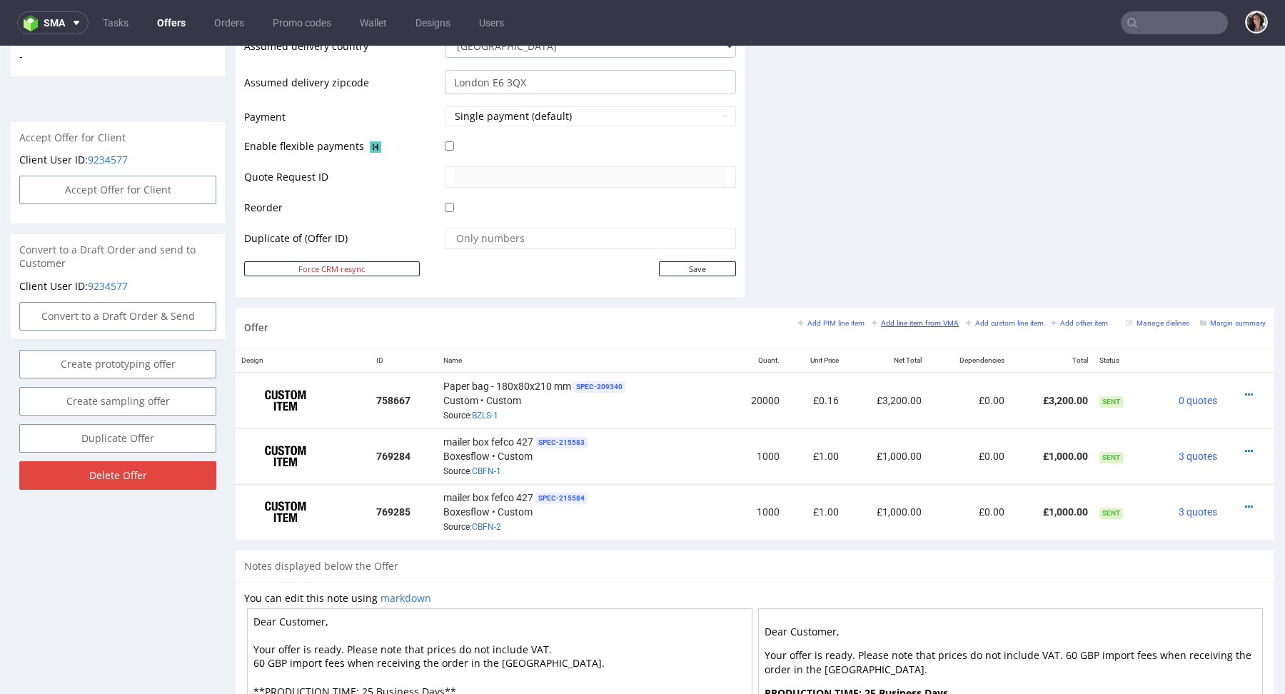
click at [889, 318] on link "Add line item from VMA" at bounding box center [914, 323] width 87 height 10
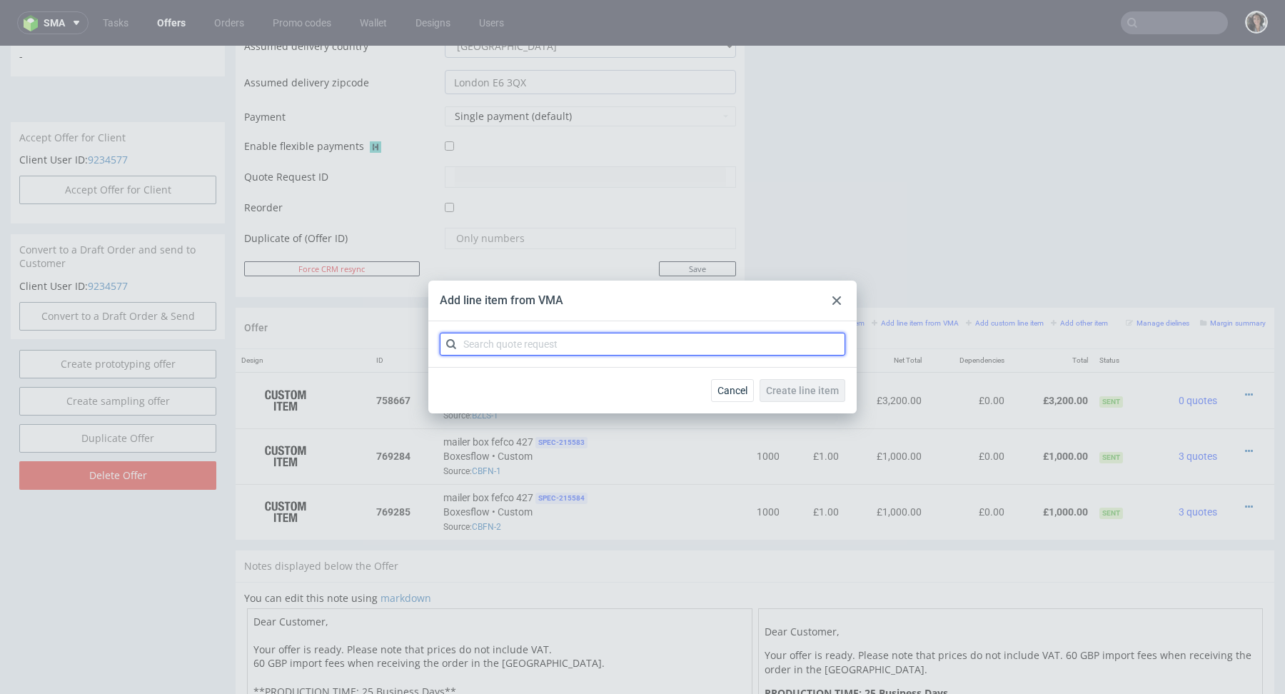
click at [602, 348] on input "text" at bounding box center [642, 344] width 405 height 23
paste input "CBFN"
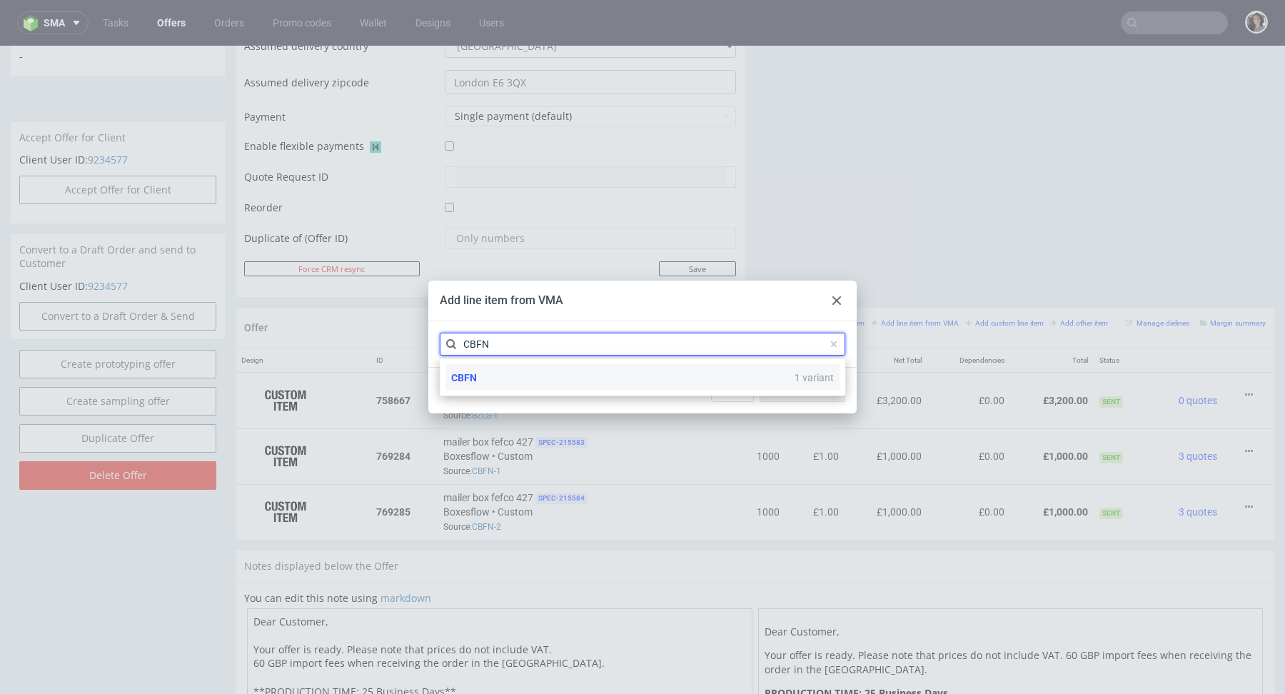
type input "CBFN"
click at [478, 370] on div "CBFN 1 variant" at bounding box center [642, 378] width 394 height 26
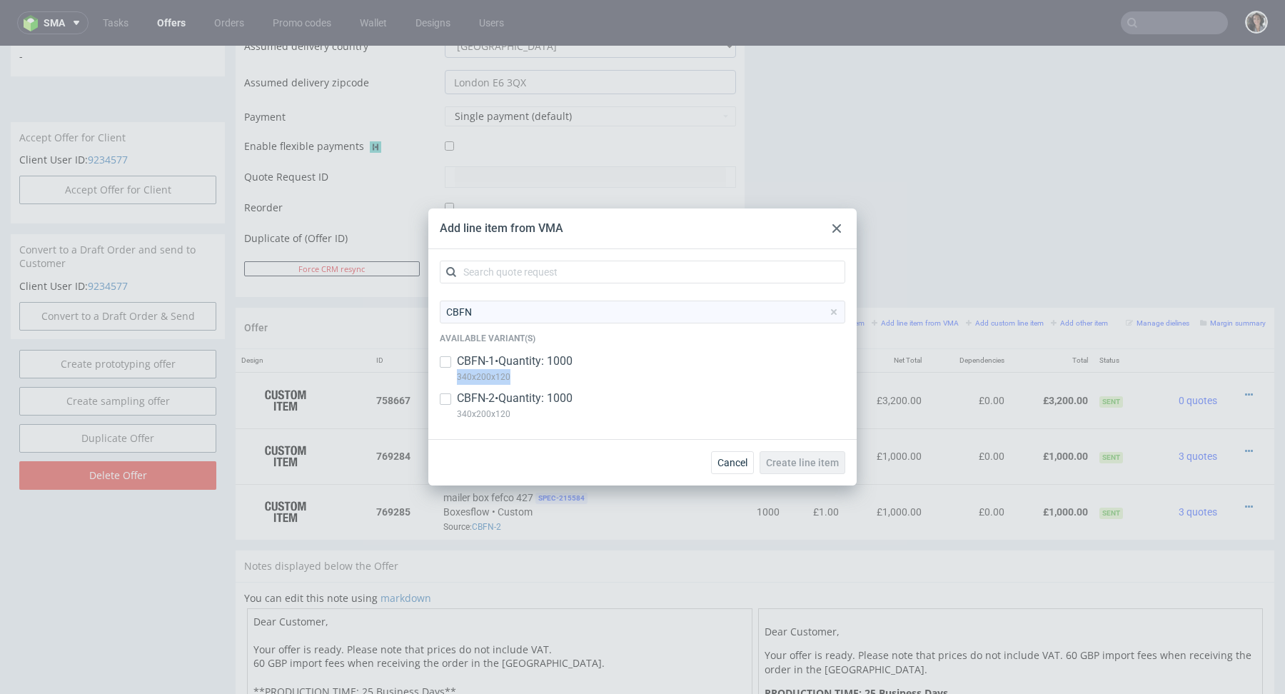
copy p "340x200x120"
drag, startPoint x: 517, startPoint y: 375, endPoint x: 456, endPoint y: 375, distance: 60.7
click at [457, 375] on p "340x200x120" at bounding box center [515, 377] width 116 height 16
checkbox input "true"
click at [839, 231] on icon at bounding box center [836, 228] width 9 height 9
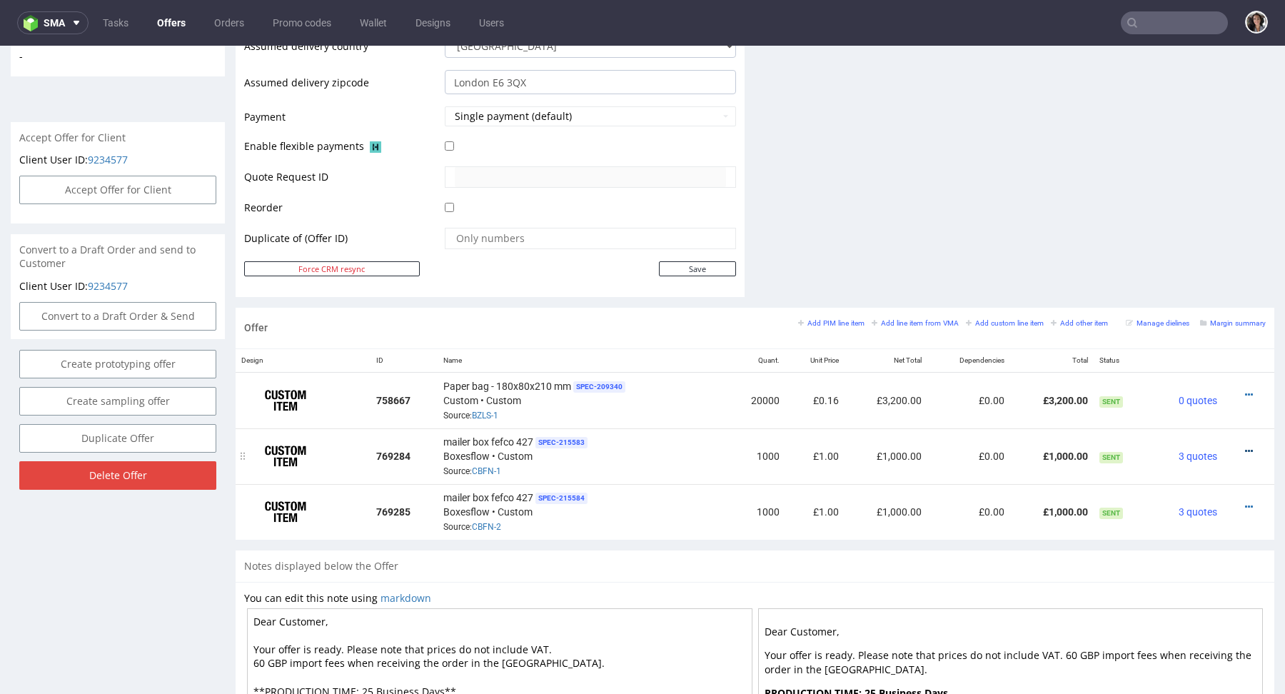
click at [1245, 446] on icon at bounding box center [1249, 451] width 8 height 10
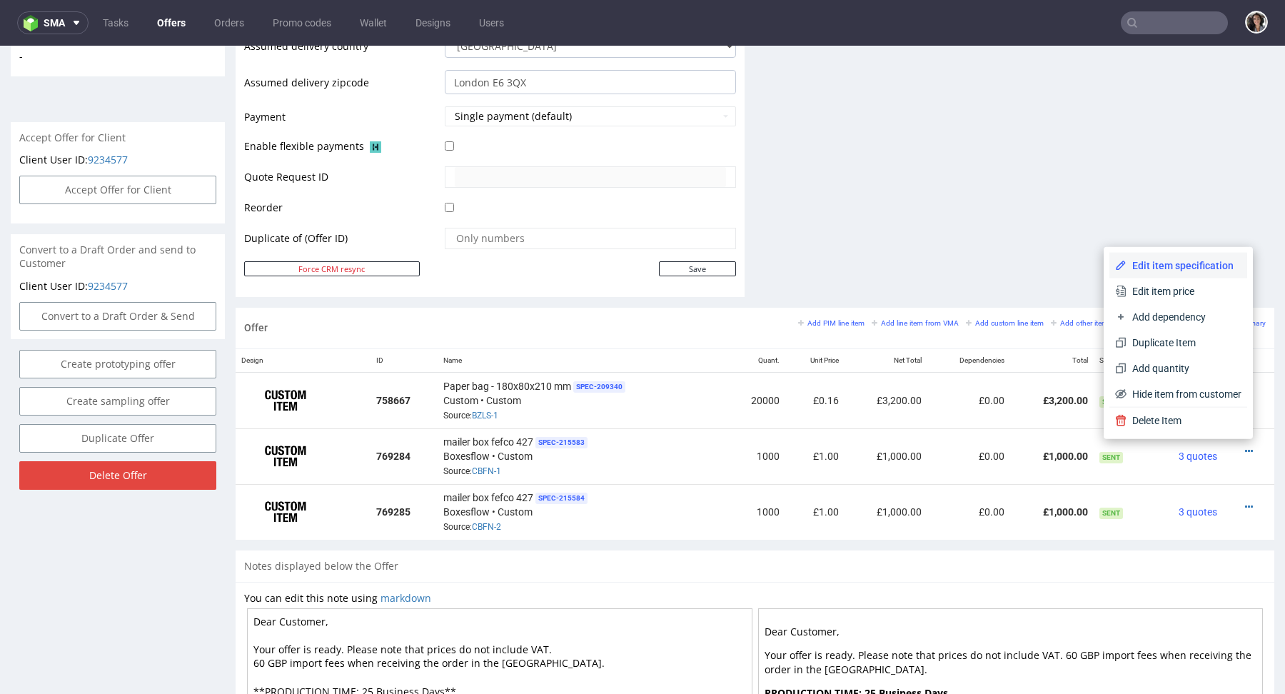
click at [1176, 268] on span "Edit item specification" at bounding box center [1183, 265] width 115 height 14
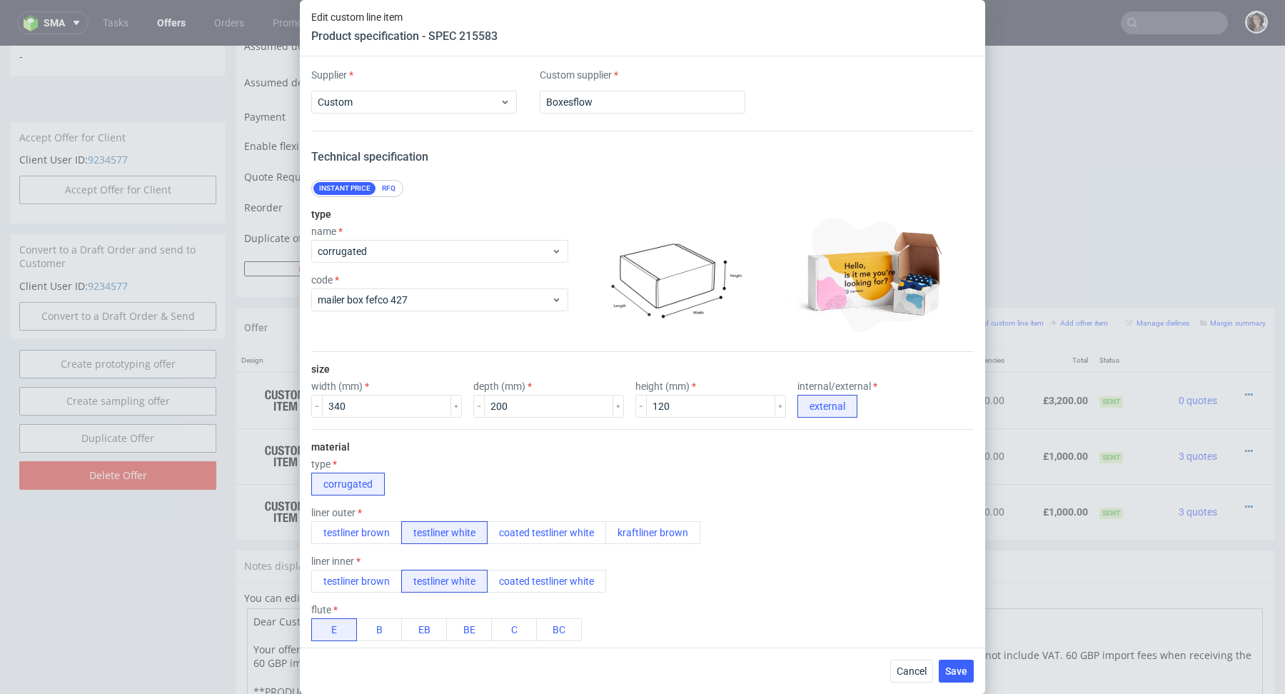
scroll to position [1069, 0]
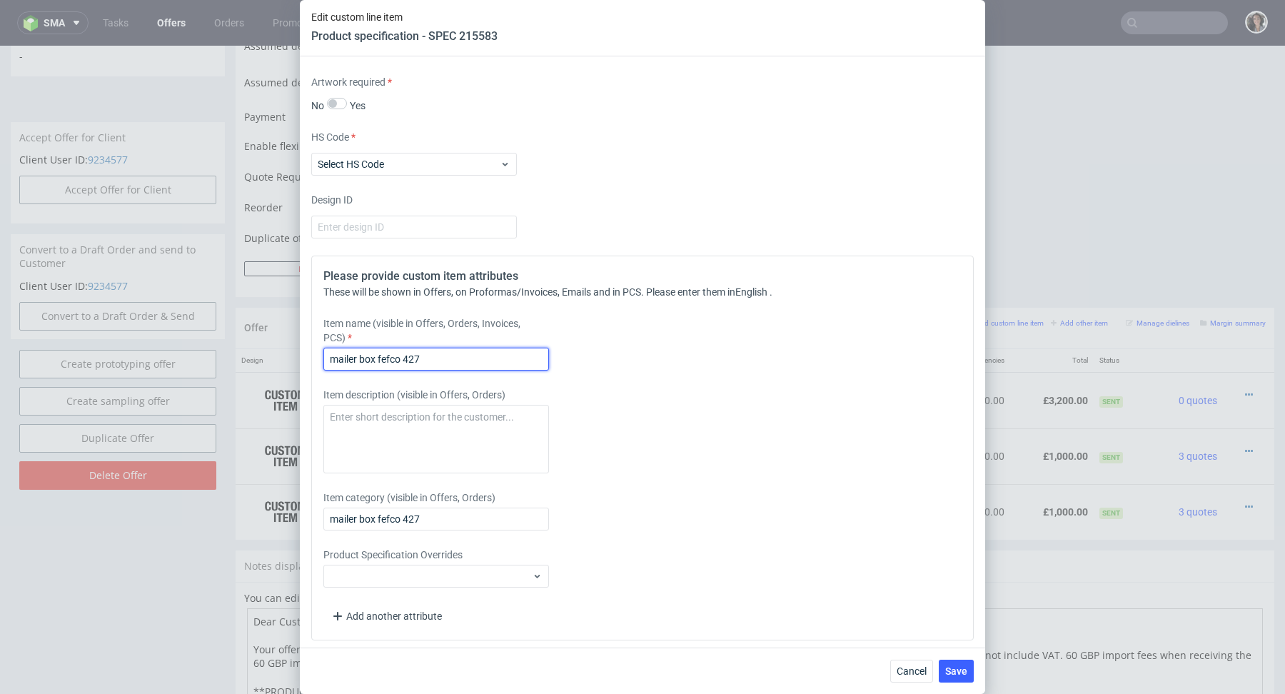
click at [425, 362] on input "mailer box fefco 427" at bounding box center [436, 359] width 226 height 23
paste input "340x200x120"
type input "Mailer box 340x200x120 mm"
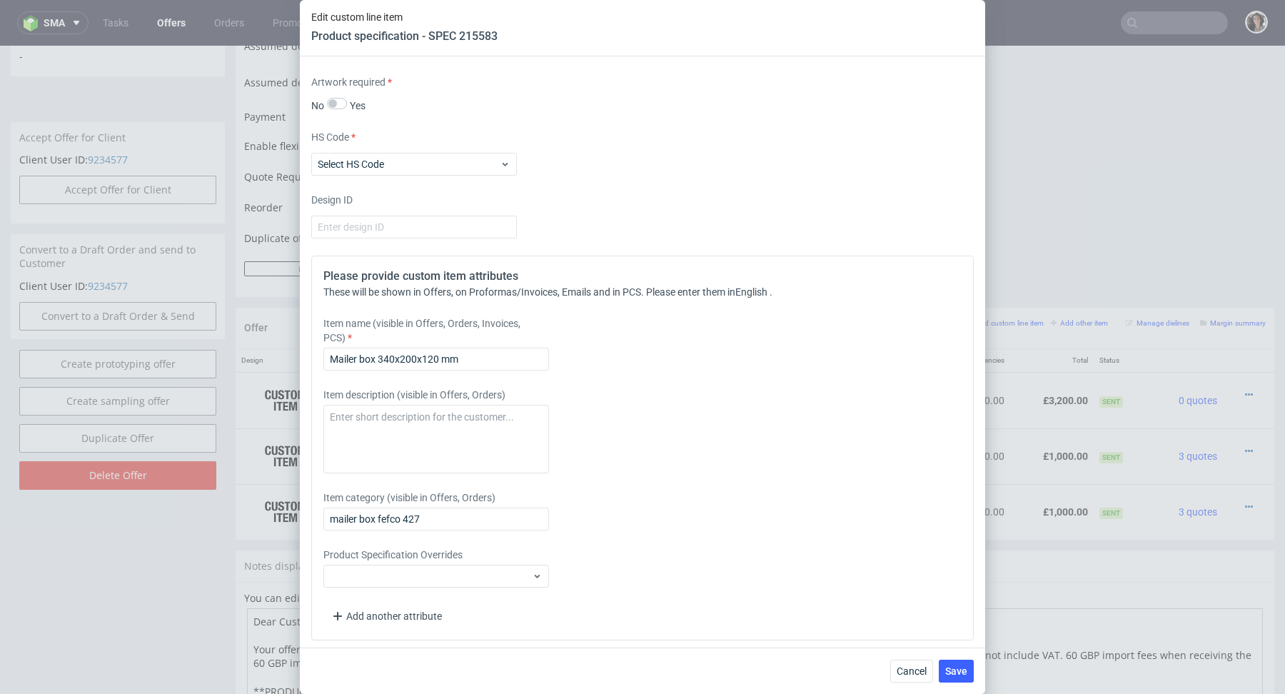
click at [429, 368] on div "Please provide custom item attributes These will be shown in Offers, on Proform…" at bounding box center [642, 447] width 662 height 385
click at [429, 354] on input "Mailer box 340x200x120 mm" at bounding box center [436, 359] width 226 height 23
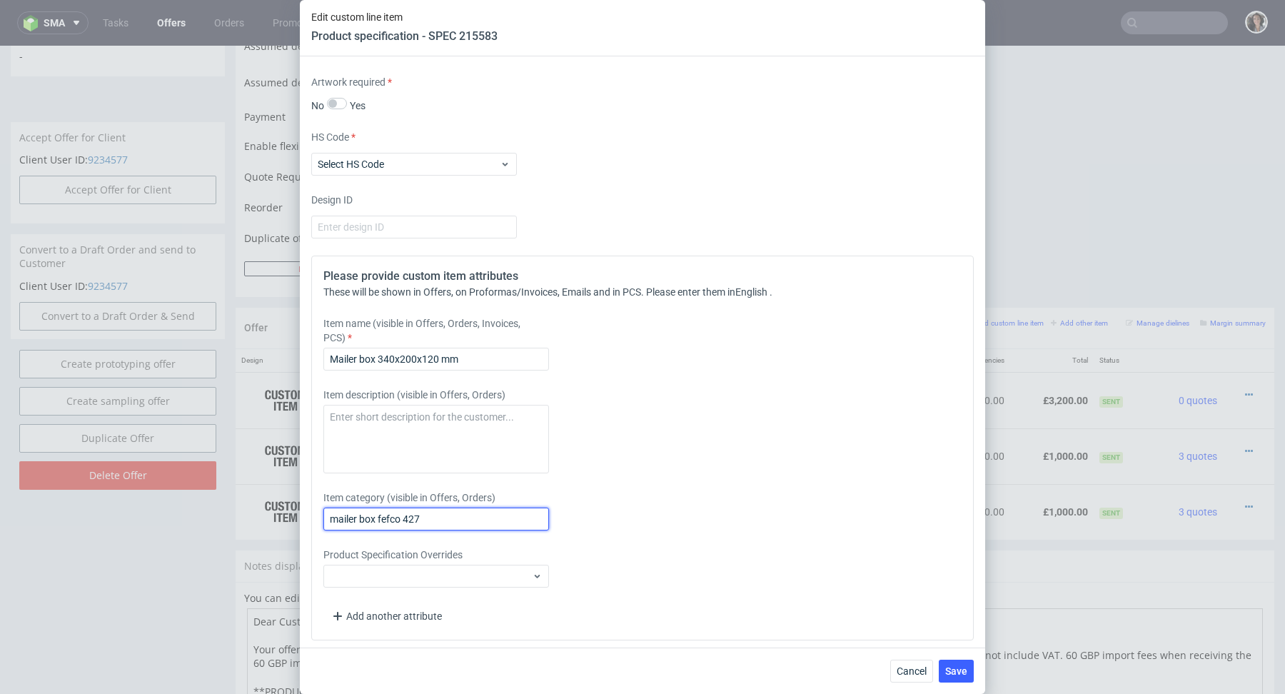
click at [386, 518] on input "mailer box fefco 427" at bounding box center [436, 518] width 226 height 23
paste input "Mailer box 340x200x120 mm"
type input "Mailer box 340x200x120 mm"
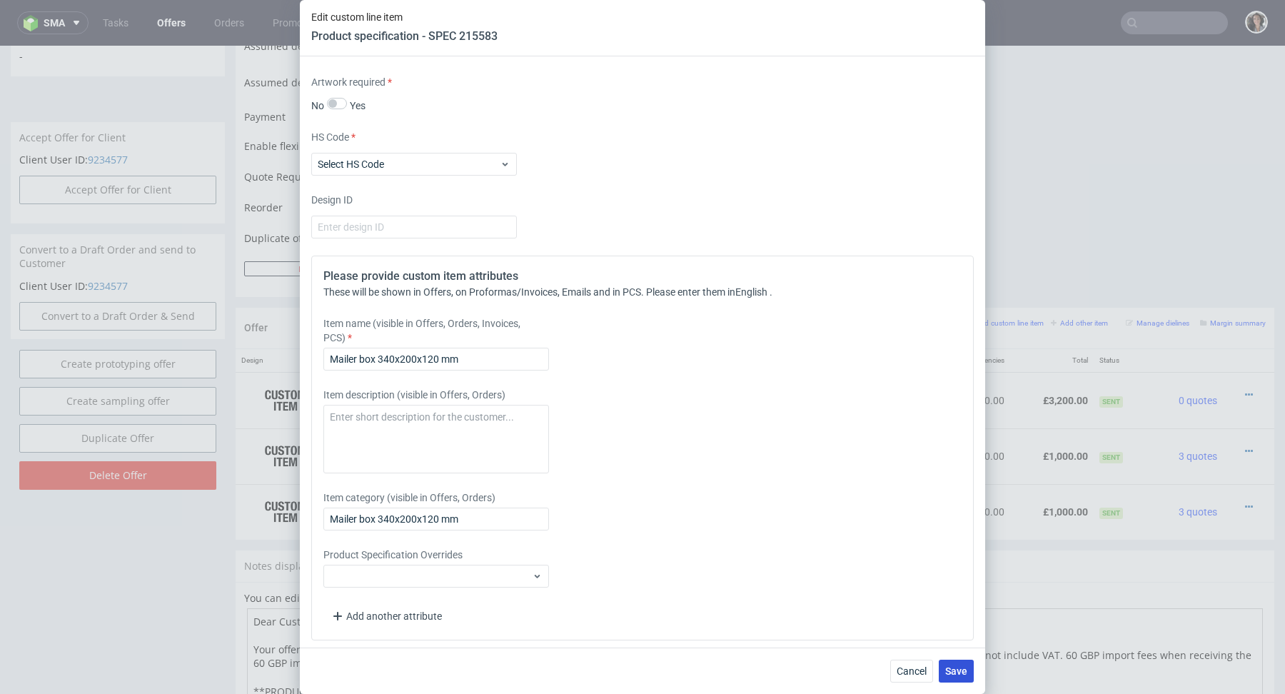
click at [947, 666] on span "Save" at bounding box center [956, 671] width 22 height 10
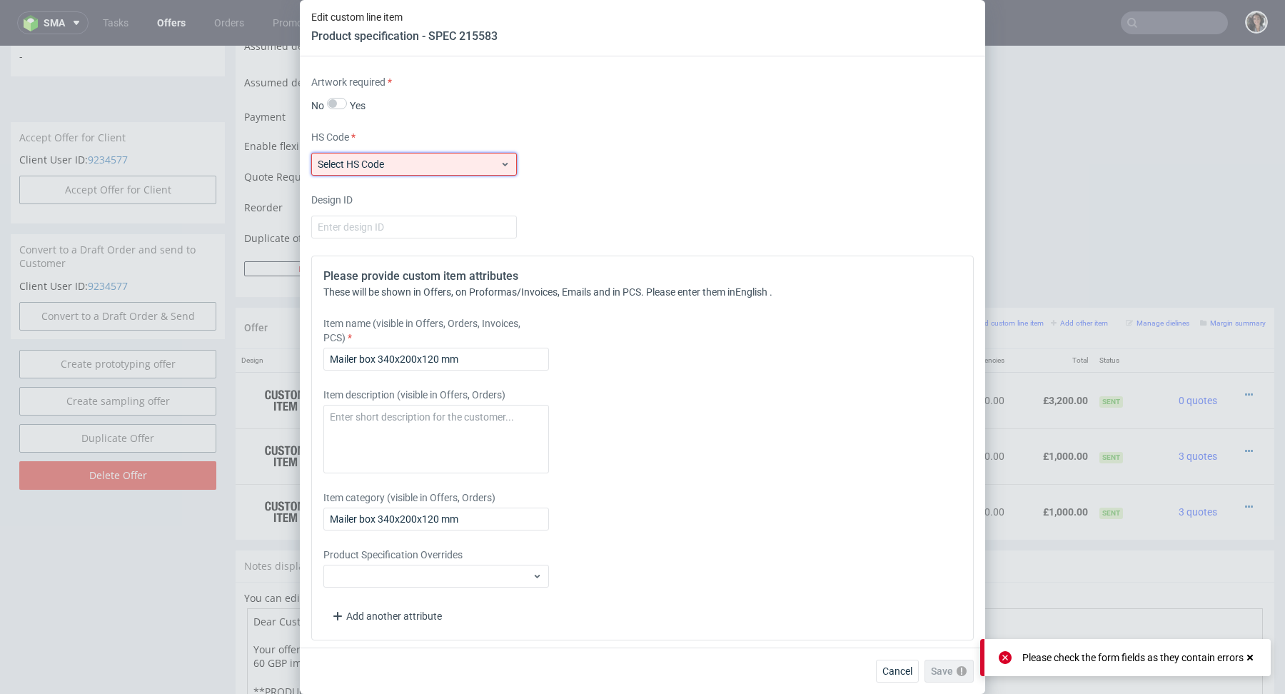
click at [460, 166] on span "Select HS Code" at bounding box center [409, 164] width 182 height 14
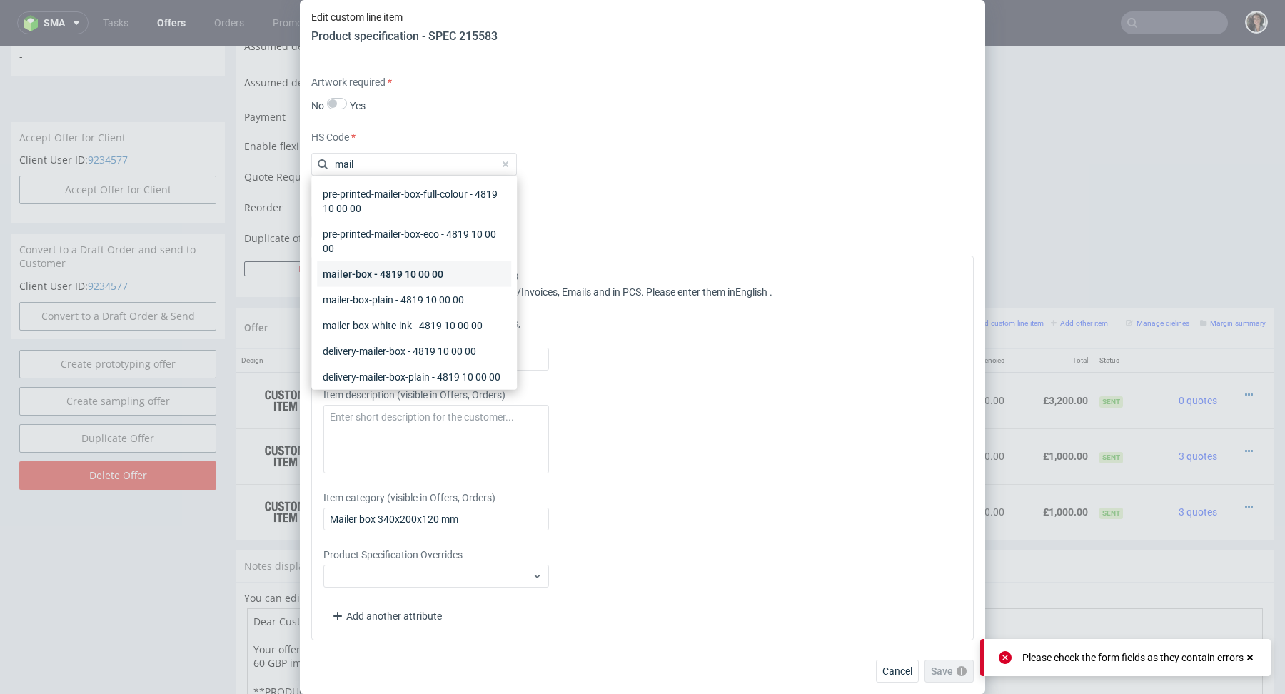
type input "mail"
click at [388, 274] on div "mailer-box - 4819 10 00 00" at bounding box center [414, 274] width 194 height 26
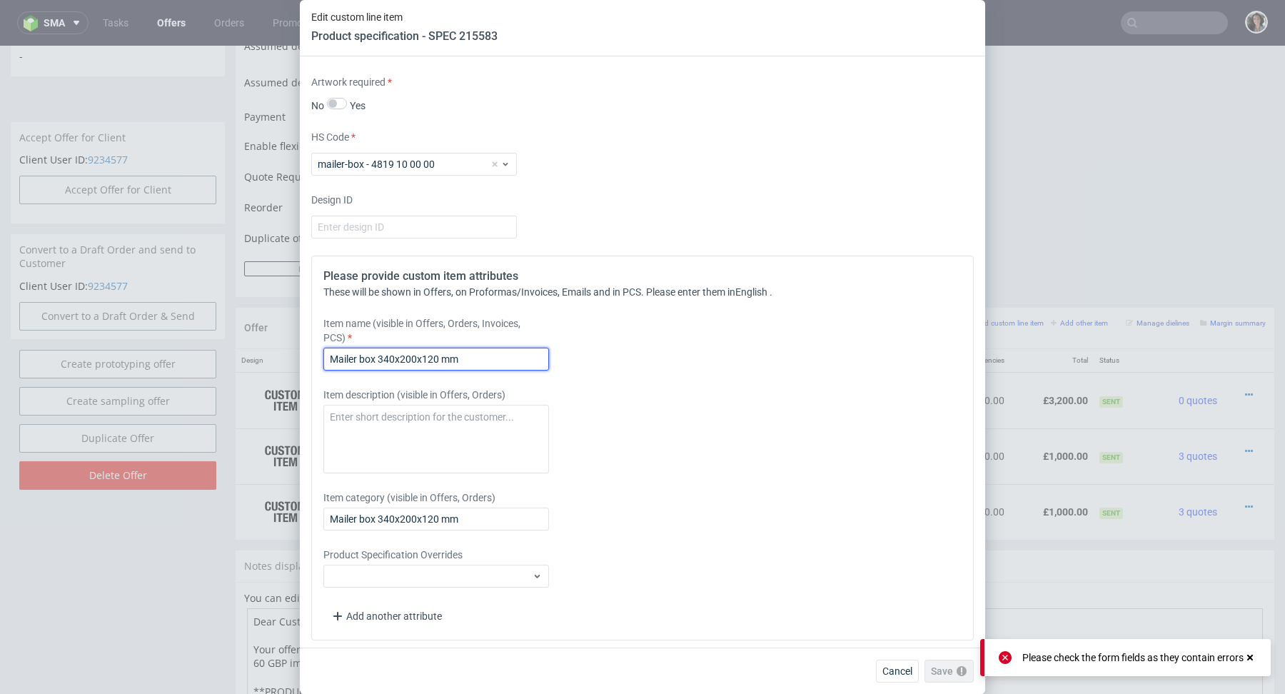
click at [491, 359] on input "Mailer box 340x200x120 mm" at bounding box center [436, 359] width 226 height 23
click at [468, 355] on input "Mailer box 340x200x120 mm - plain" at bounding box center [436, 359] width 226 height 23
type input "Mailer box 340x200x120 mm - white plain"
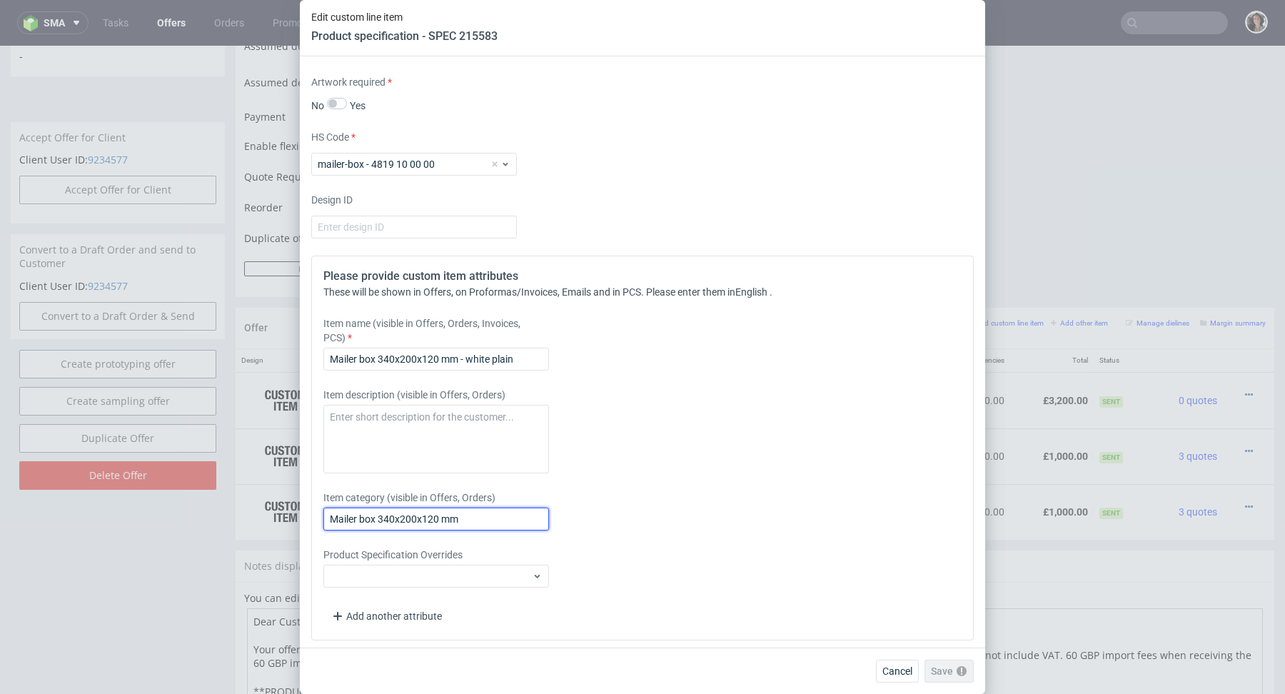
click at [498, 512] on input "Mailer box 340x200x120 mm" at bounding box center [436, 518] width 226 height 23
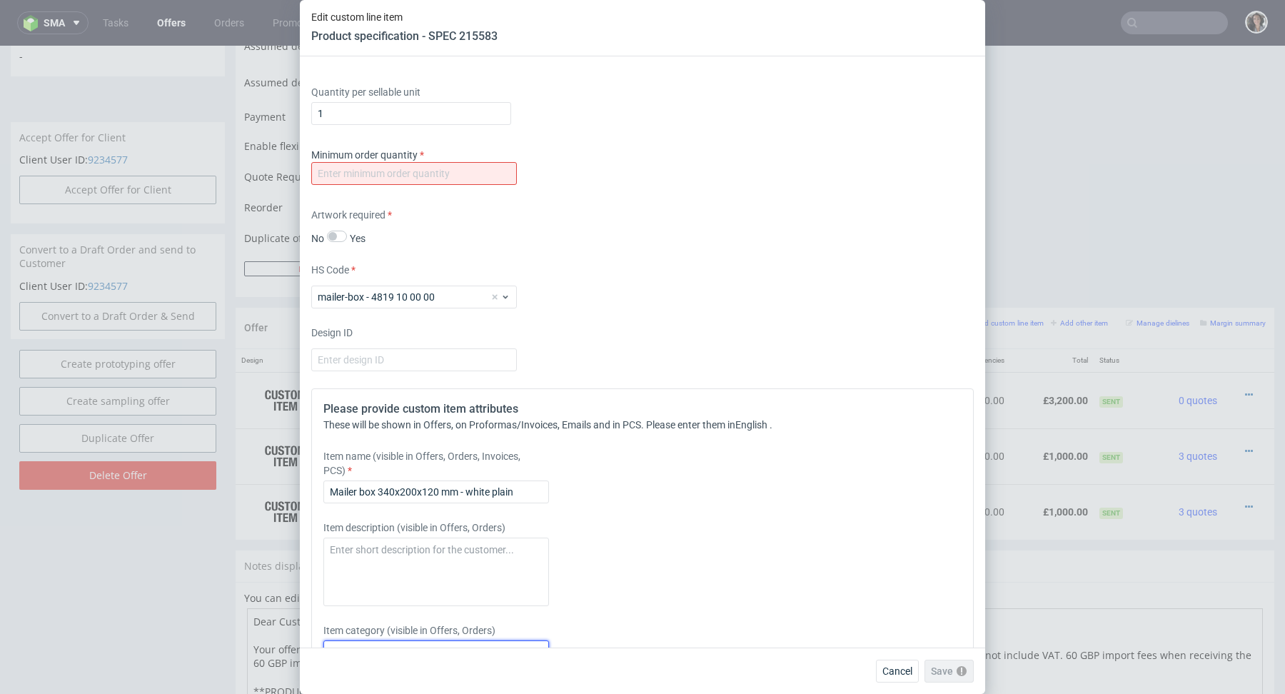
scroll to position [789, 0]
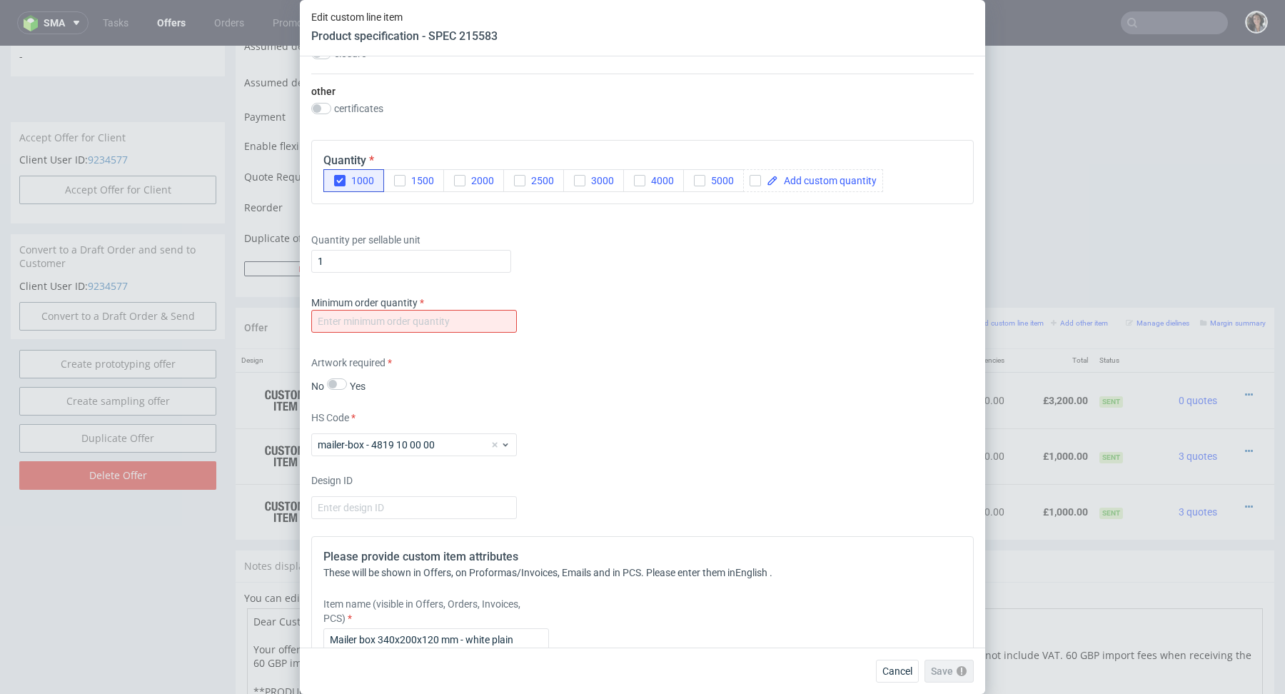
type input "Mailer box 340x200x120 mm - white plain"
click at [480, 328] on input "number" at bounding box center [414, 321] width 206 height 23
type input "1"
click at [967, 681] on button "Save" at bounding box center [955, 670] width 35 height 23
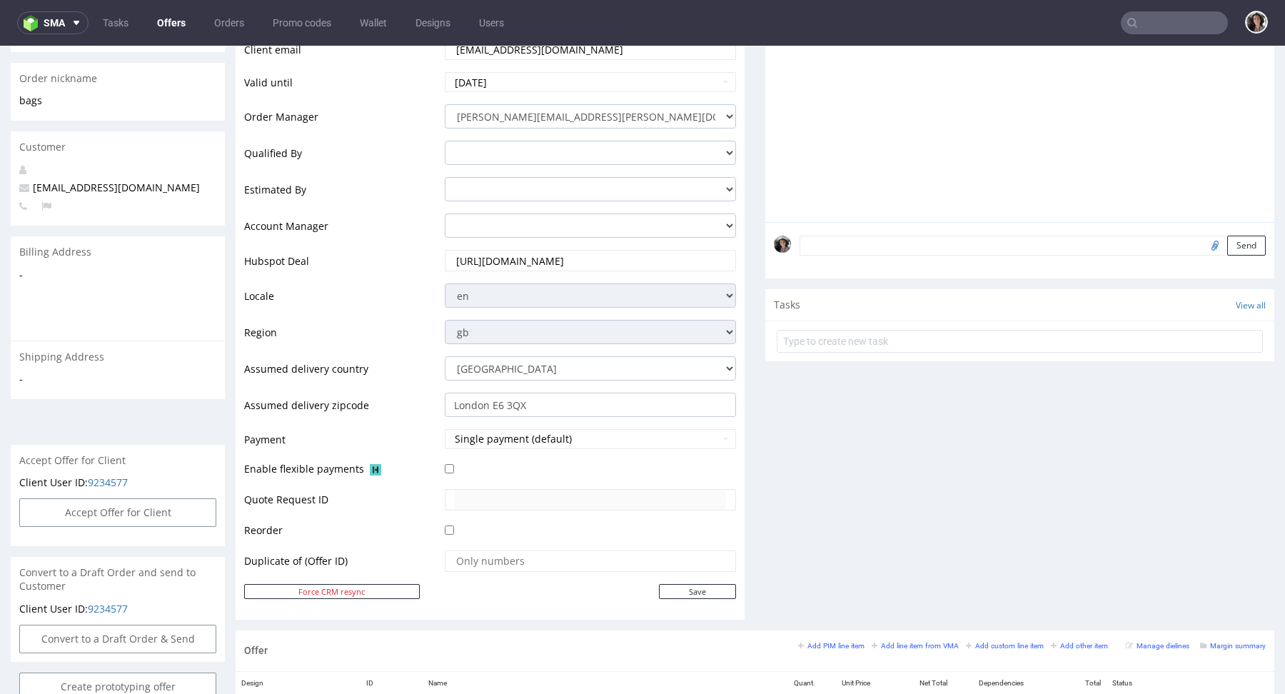
scroll to position [593, 0]
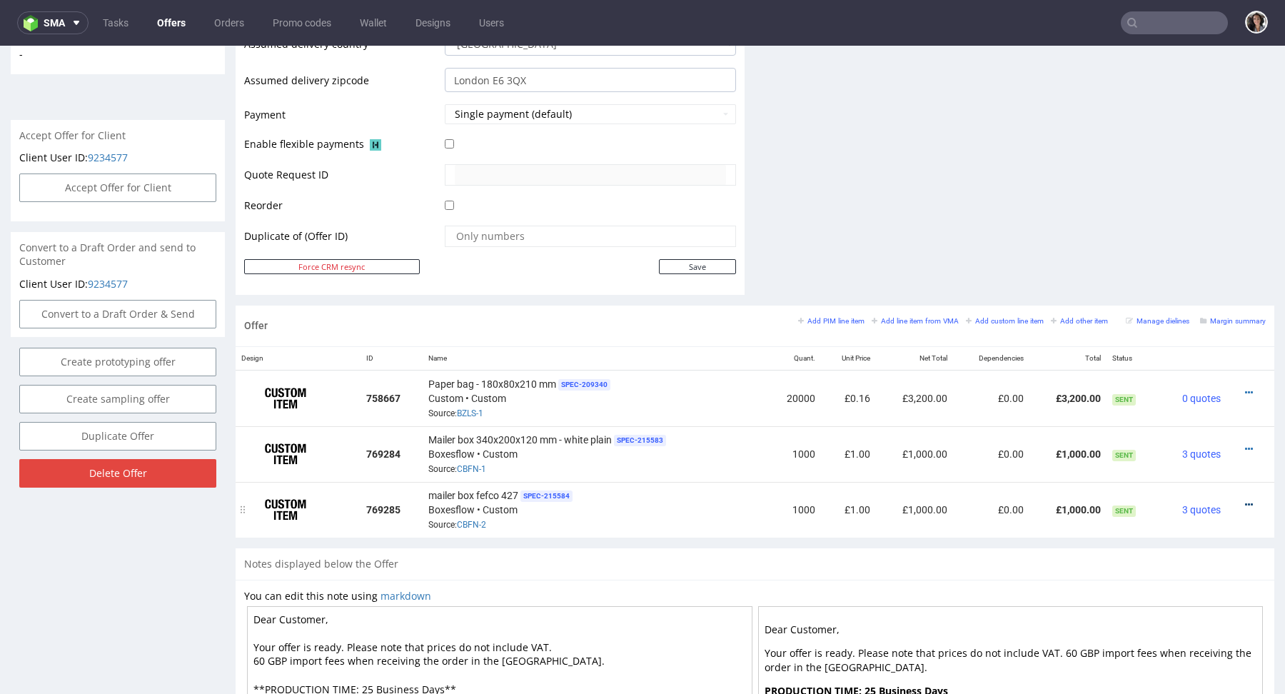
click at [1245, 500] on icon at bounding box center [1249, 505] width 8 height 10
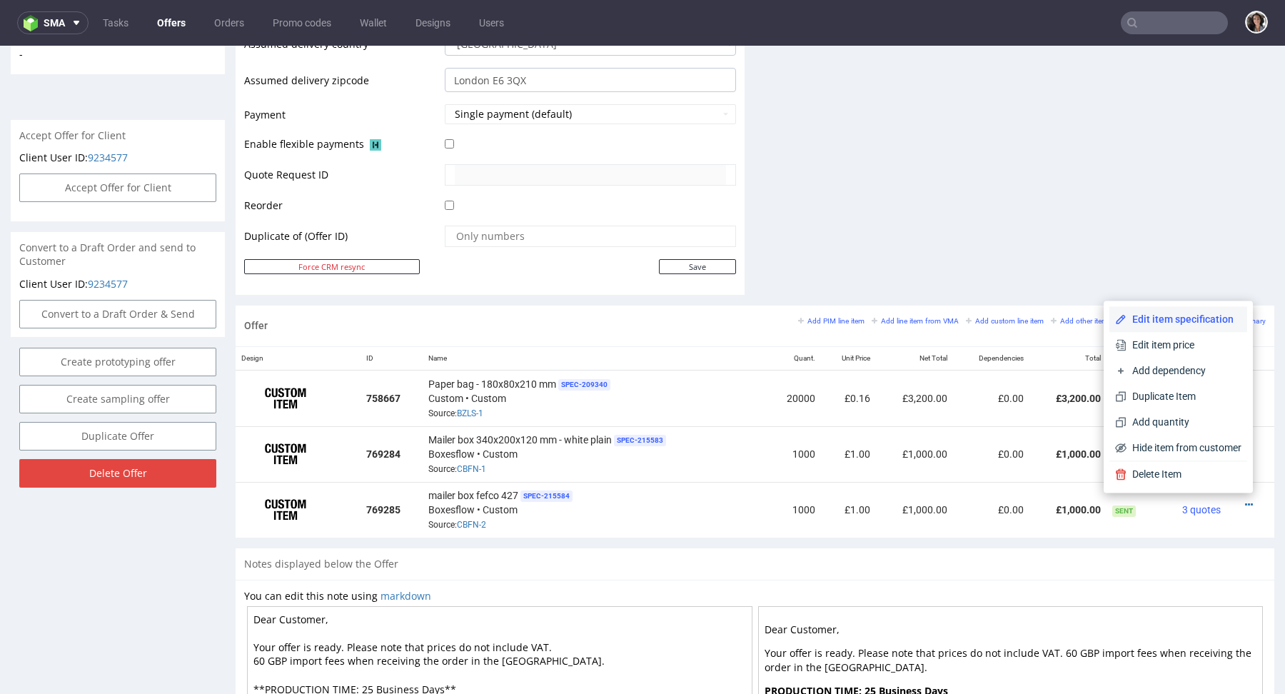
click at [1162, 316] on span "Edit item specification" at bounding box center [1183, 319] width 115 height 14
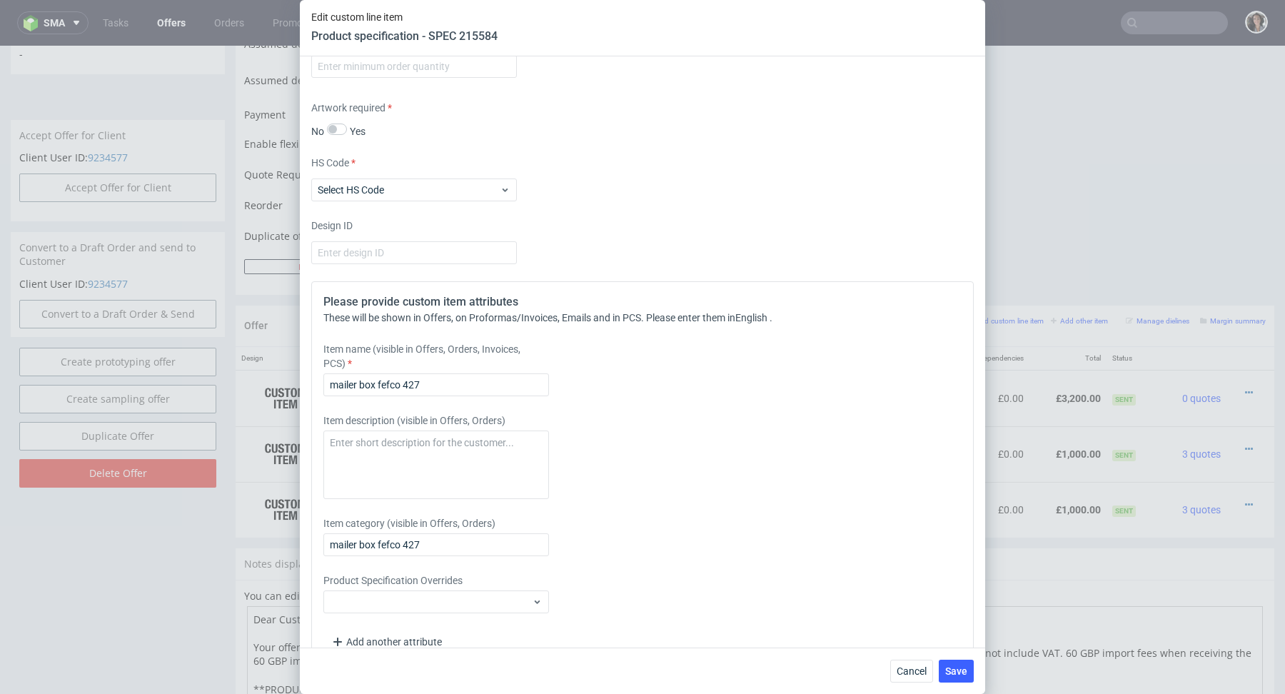
scroll to position [1246, 0]
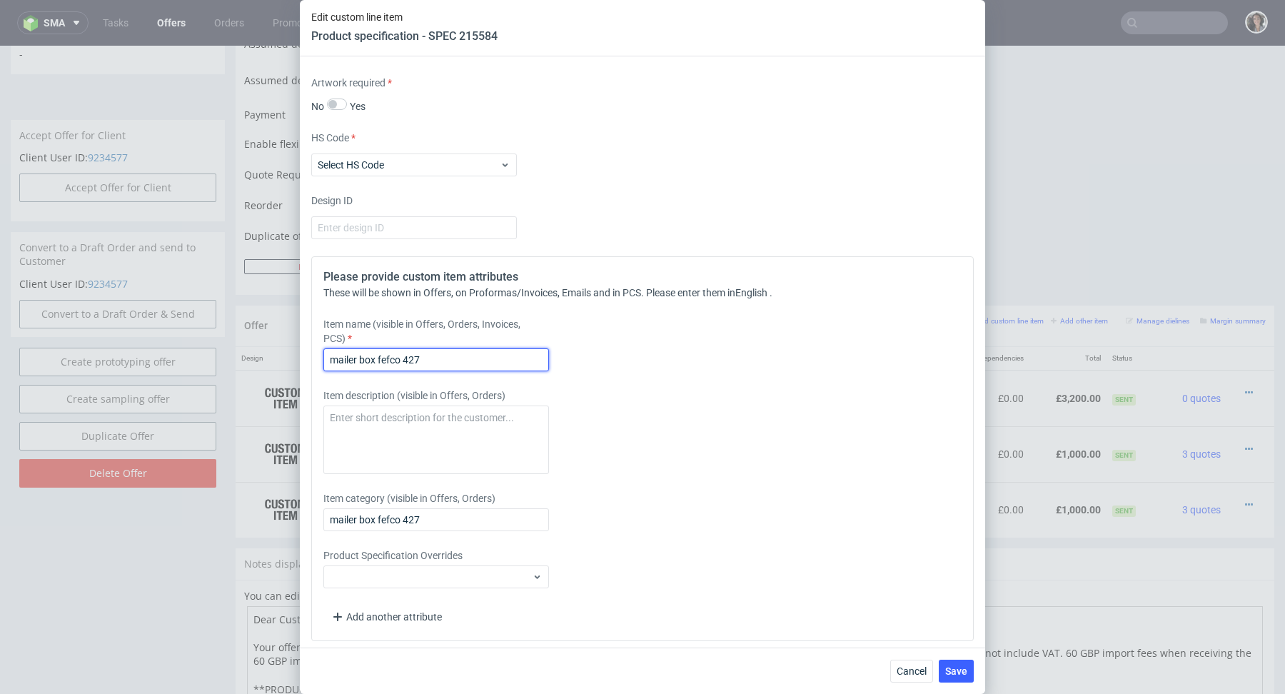
click at [485, 361] on input "mailer box fefco 427" at bounding box center [436, 359] width 226 height 23
paste input "Mailer box 340x200x120 mm"
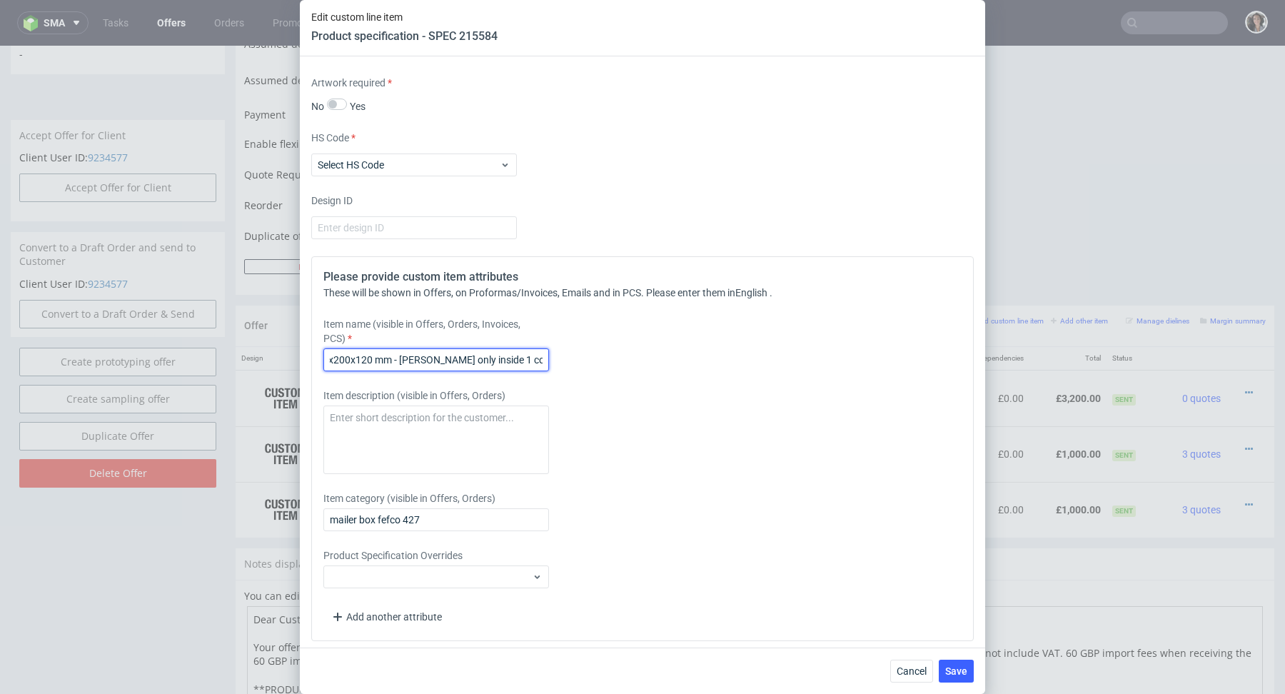
click at [494, 355] on input "Mailer box 340x200x120 mm - white - orint only inside 1 colour" at bounding box center [436, 359] width 226 height 23
click at [433, 359] on input "Mailer box 340x200x120 mm - white - orint only inside 1 colour" at bounding box center [436, 359] width 226 height 23
click at [435, 359] on input "Mailer box 340x200x120 mm - white - orint only inside 1 colour" at bounding box center [436, 359] width 226 height 23
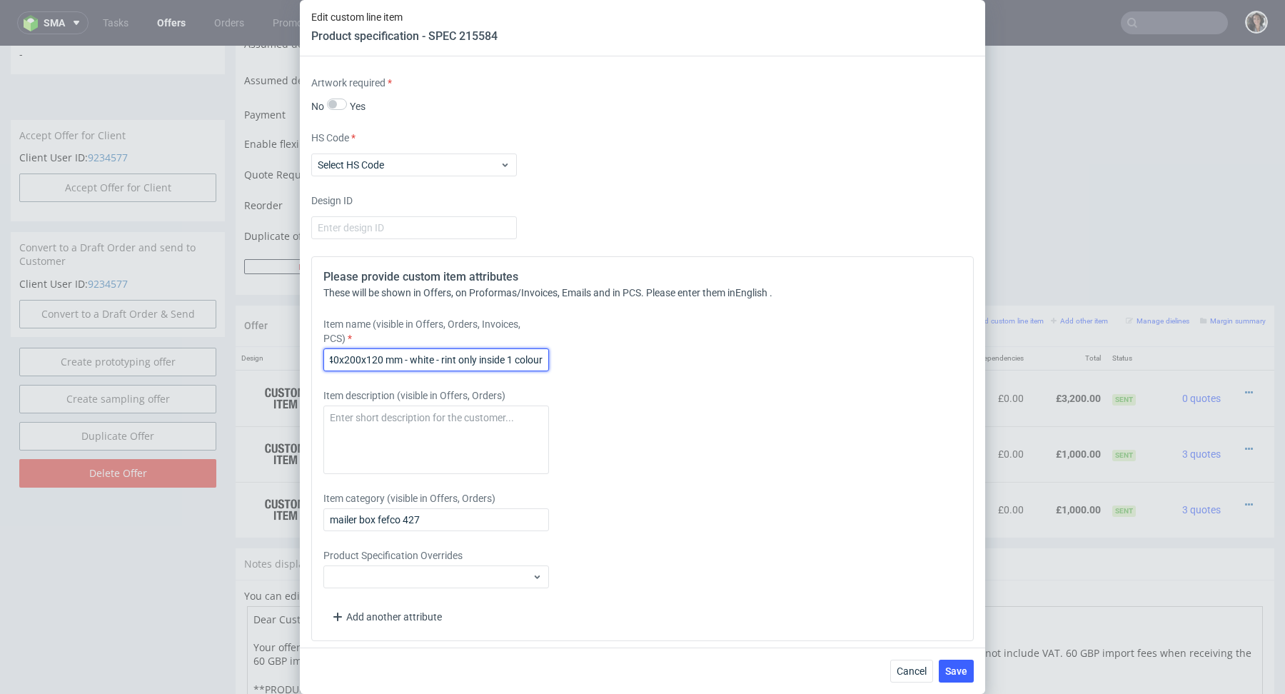
scroll to position [0, 61]
click at [480, 356] on input "Mailer box 340x200x120 mm - white - print only inside 1 colour" at bounding box center [436, 359] width 226 height 23
click at [480, 356] on input "Mailer box 340x200x120 mm - white - print inside 1 colour" at bounding box center [436, 359] width 226 height 23
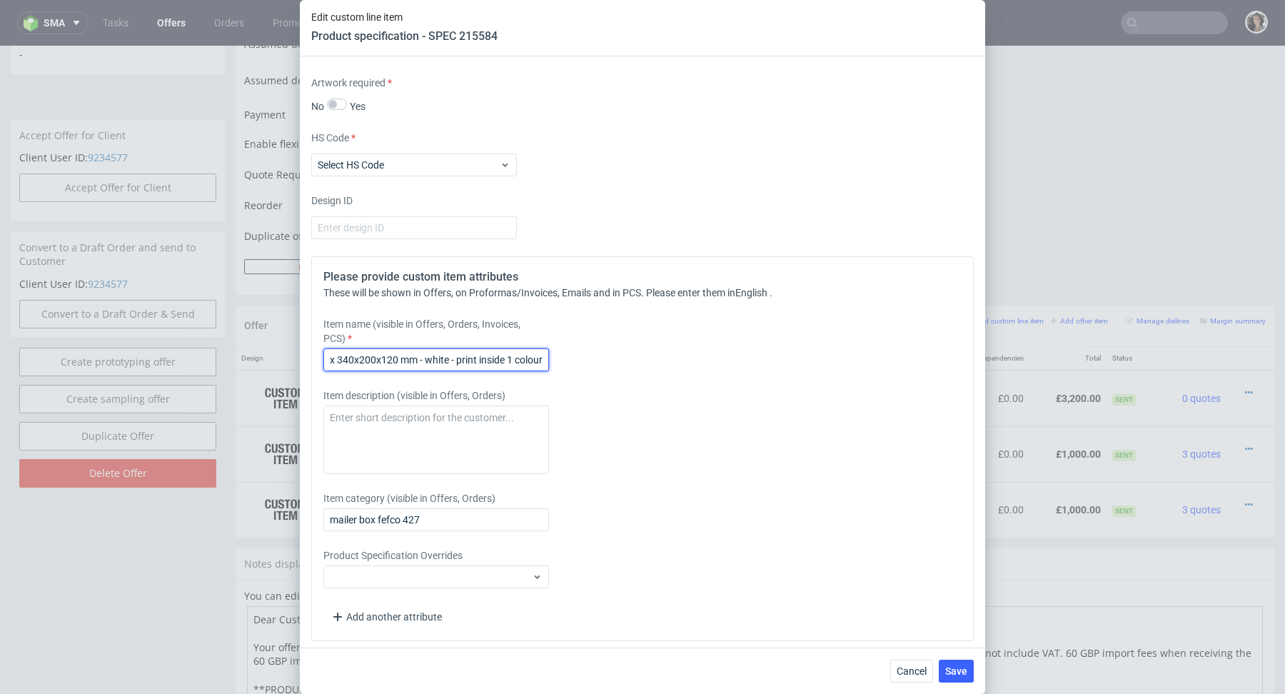
click at [480, 356] on input "Mailer box 340x200x120 mm - white - print inside 1 colour" at bounding box center [436, 359] width 226 height 23
type input "Mailer box 340x200x120 mm - white - print inside 1 colour"
click at [462, 510] on input "mailer box fefco 427" at bounding box center [436, 519] width 226 height 23
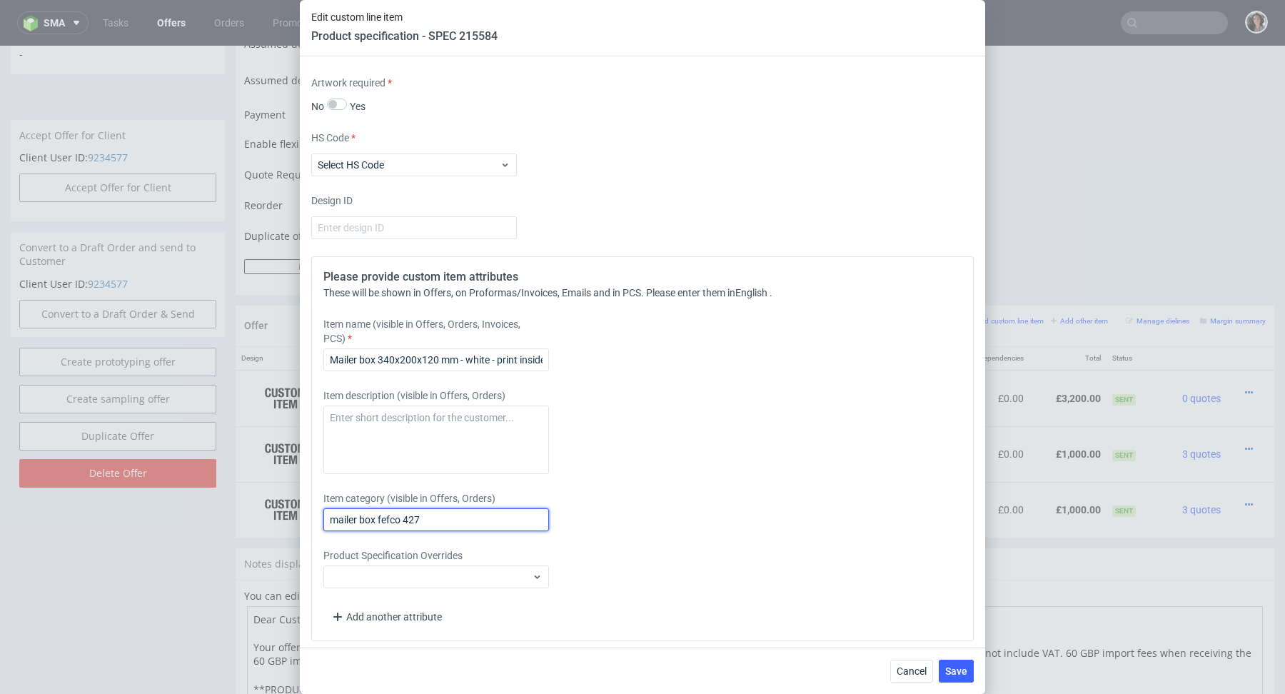
click at [462, 510] on input "mailer box fefco 427" at bounding box center [436, 519] width 226 height 23
paste input "Mailer box 340x200x120 mm - white - print inside 1 colour"
type input "Mailer box 340x200x120 mm - white - print inside 1 colour"
click at [953, 674] on span "Save" at bounding box center [956, 671] width 22 height 10
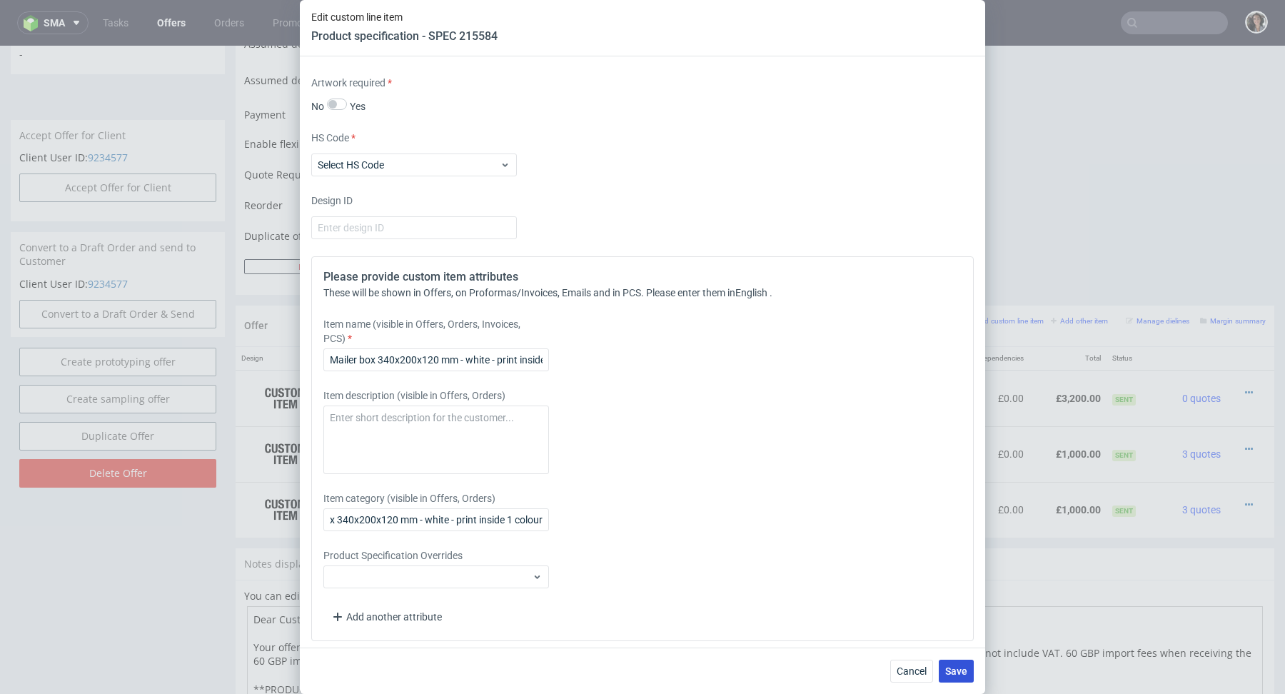
scroll to position [0, 0]
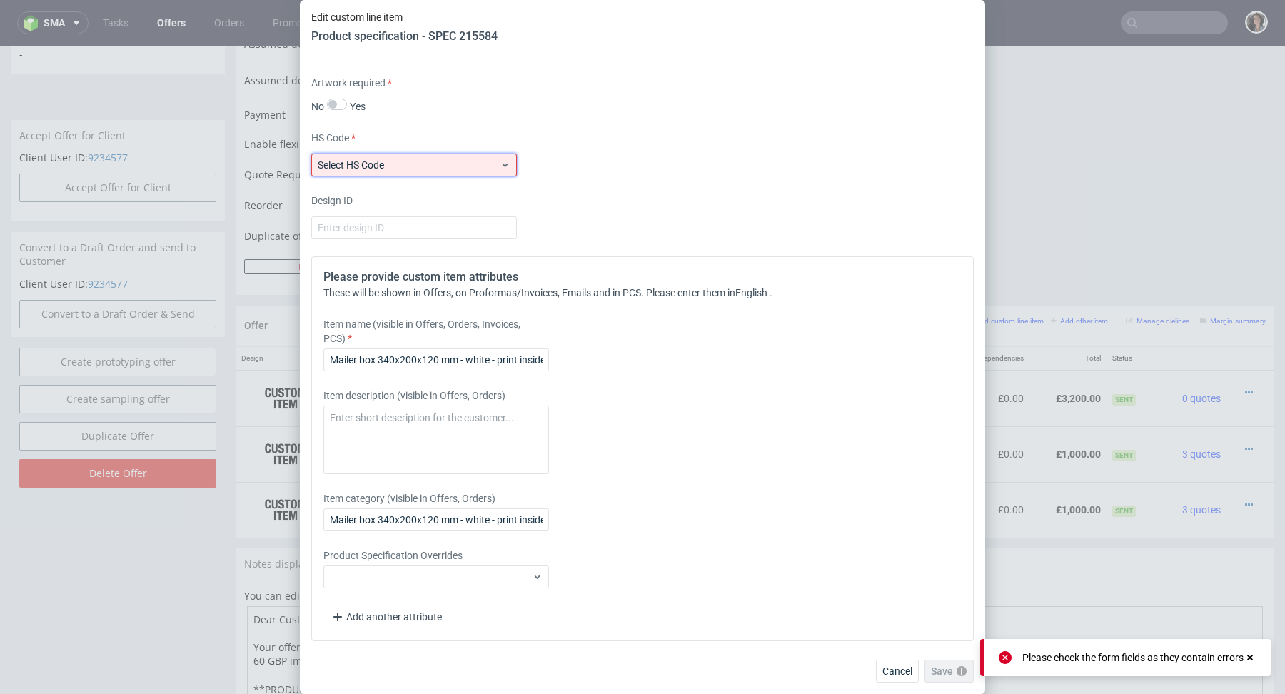
click at [462, 168] on div "Select HS Code" at bounding box center [414, 164] width 206 height 23
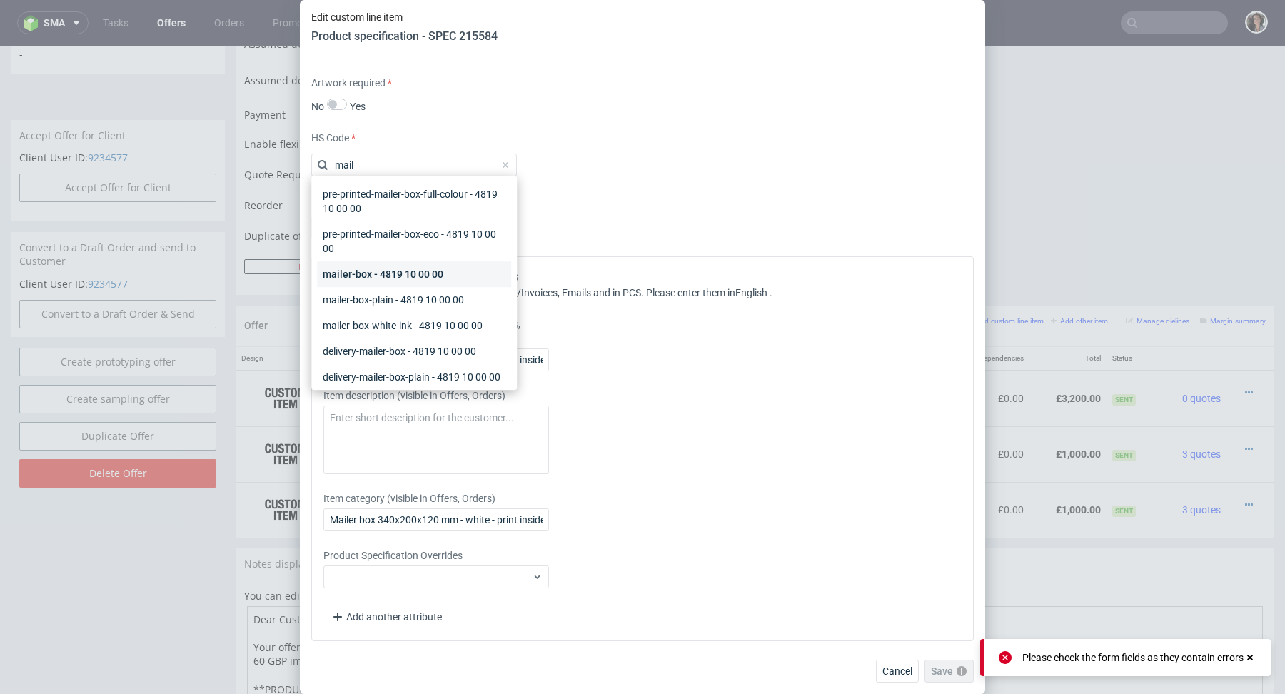
type input "mail"
click at [405, 265] on div "mailer-box - 4819 10 00 00" at bounding box center [414, 274] width 194 height 26
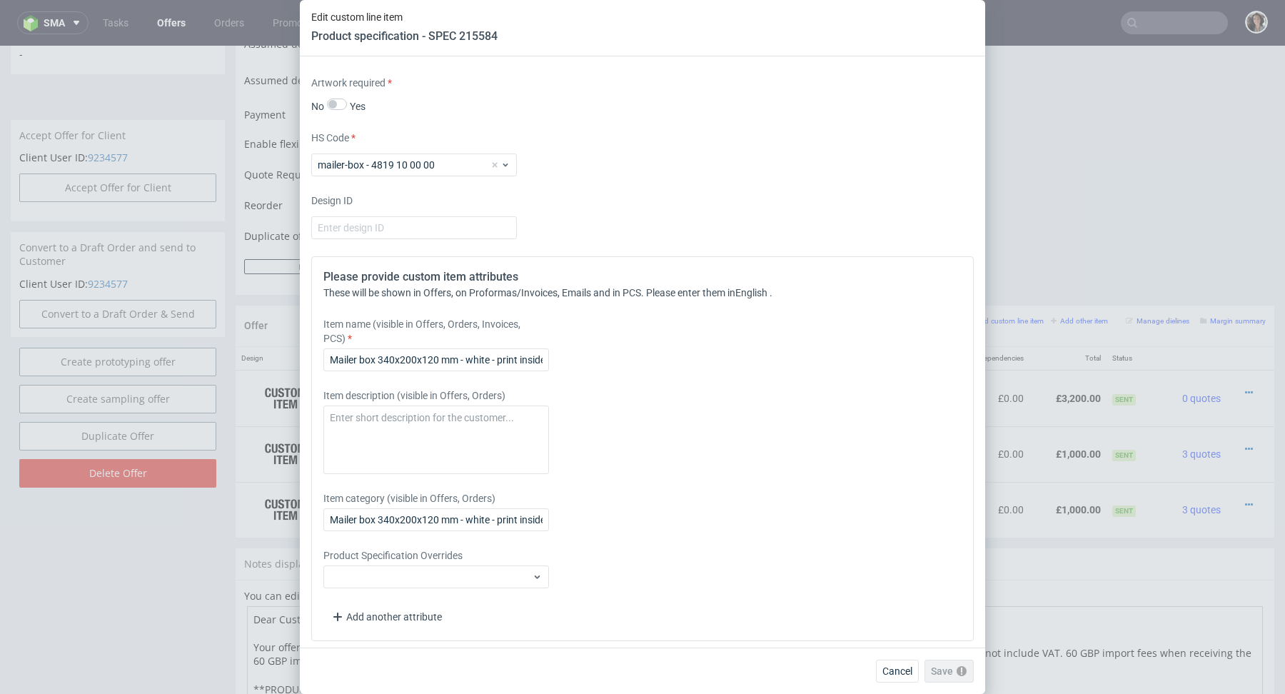
scroll to position [1185, 0]
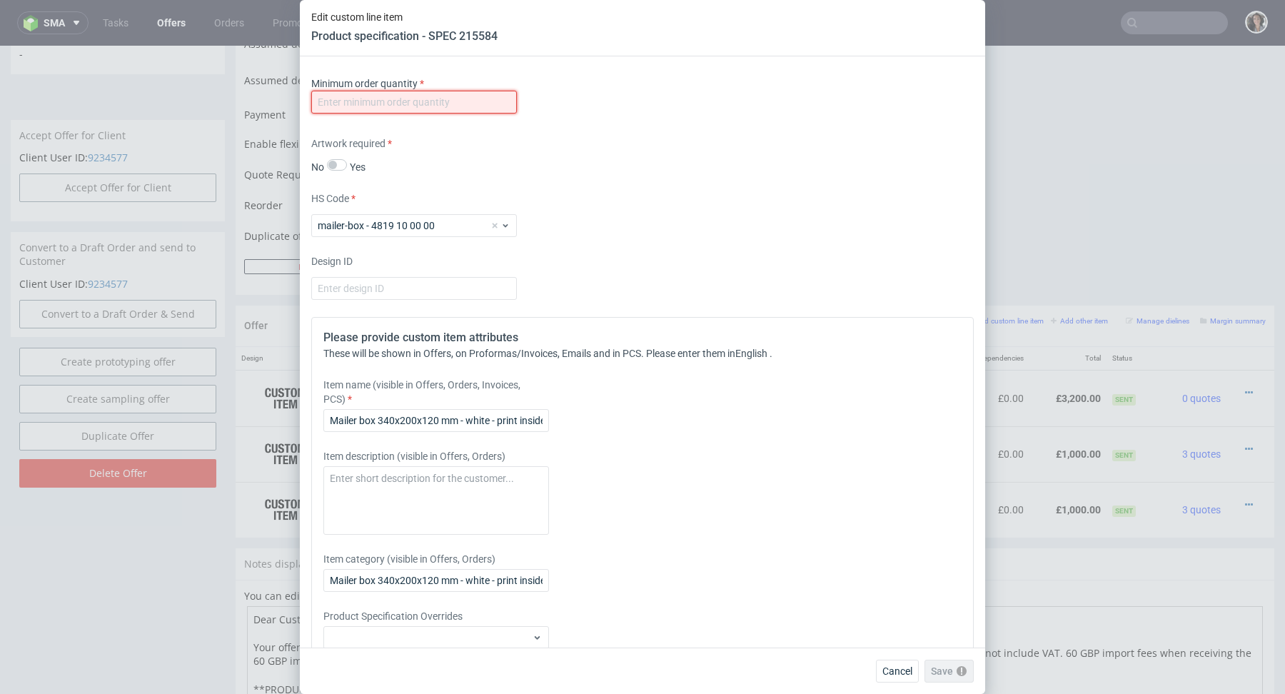
click at [470, 91] on input "number" at bounding box center [414, 102] width 206 height 23
type input "1"
click at [789, 222] on div "HS Code mailer-box - 4819 10 00 00" at bounding box center [642, 214] width 662 height 46
click at [957, 669] on span "Save" at bounding box center [956, 671] width 22 height 10
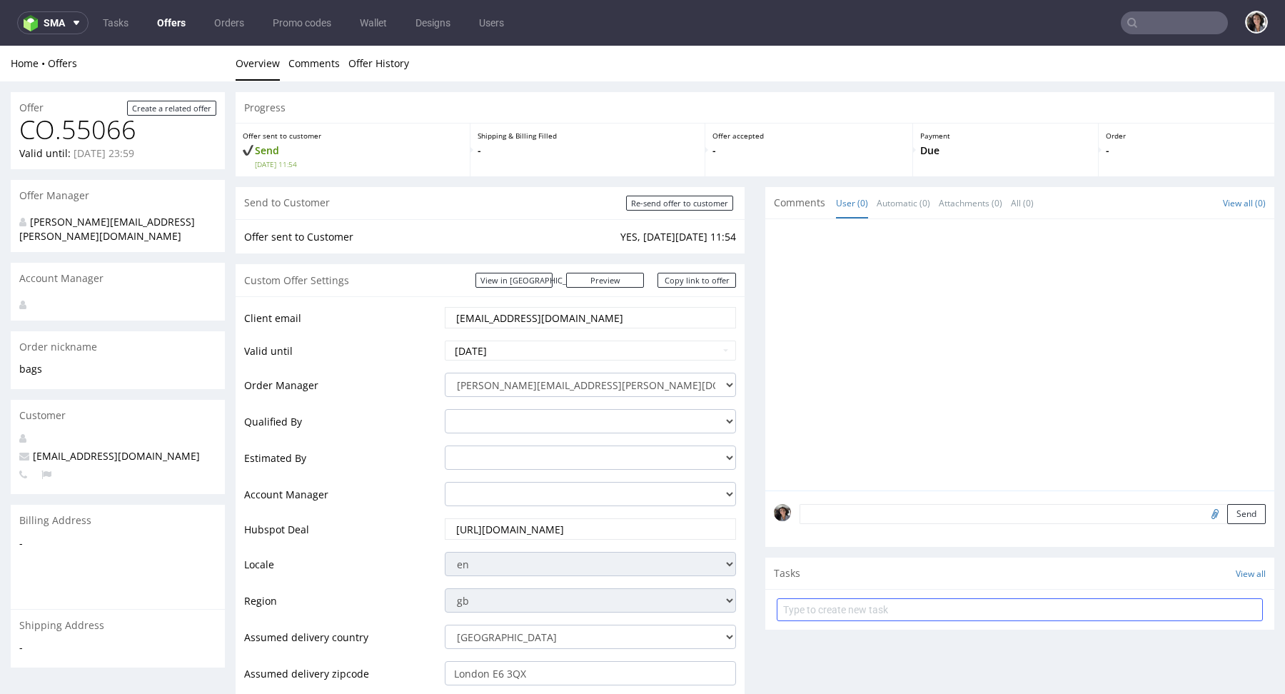
scroll to position [709, 0]
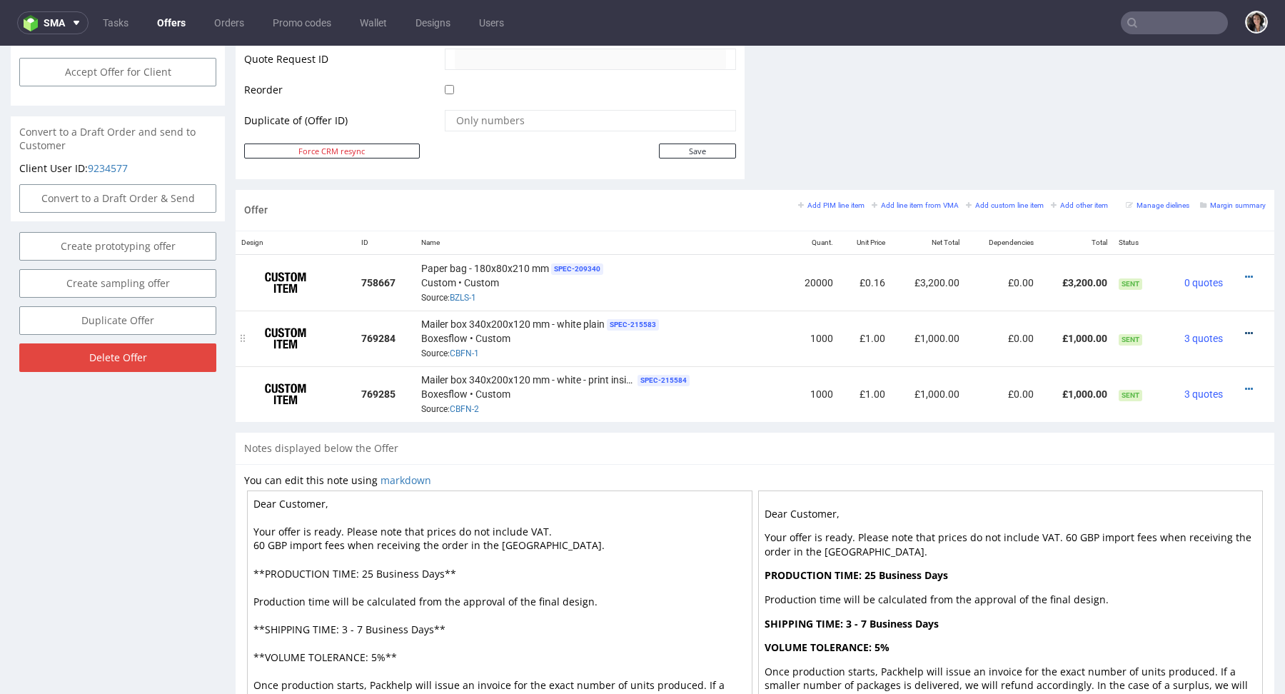
click at [1245, 328] on icon at bounding box center [1249, 333] width 8 height 10
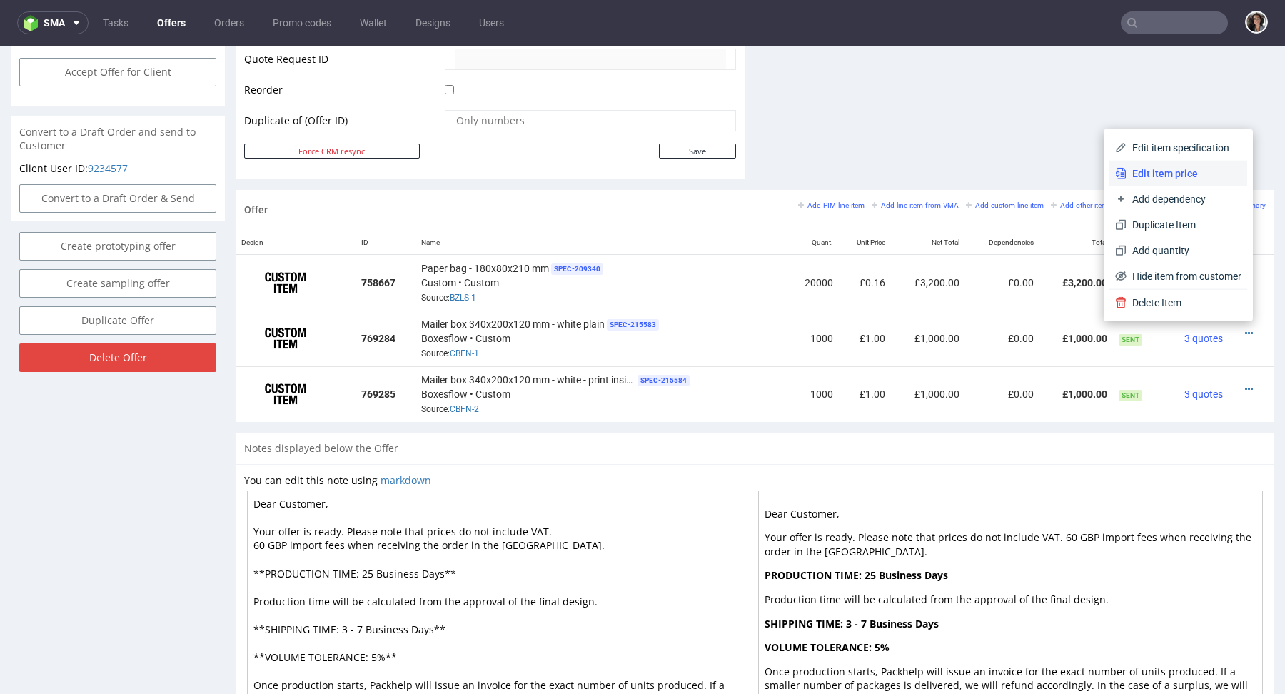
click at [1151, 163] on li "Edit item price" at bounding box center [1178, 174] width 138 height 26
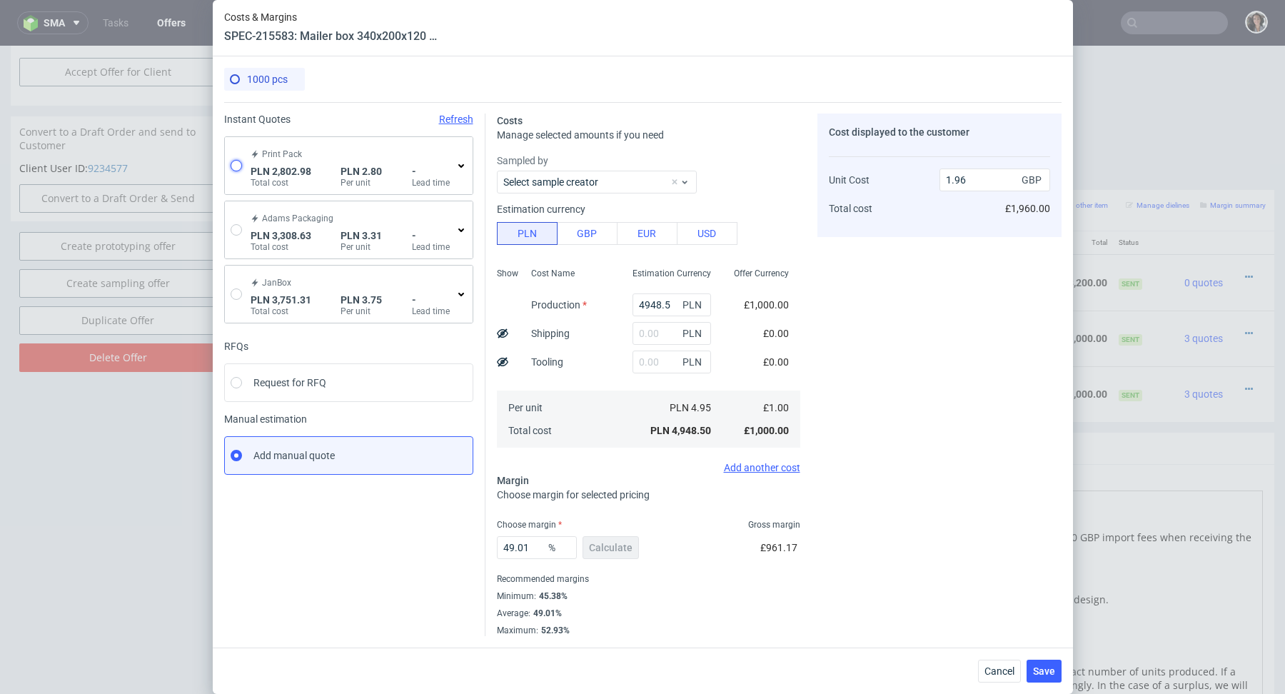
click at [238, 165] on input "radio" at bounding box center [236, 165] width 11 height 11
radio input "true"
radio input "false"
type input "2087.16"
type input "715.82"
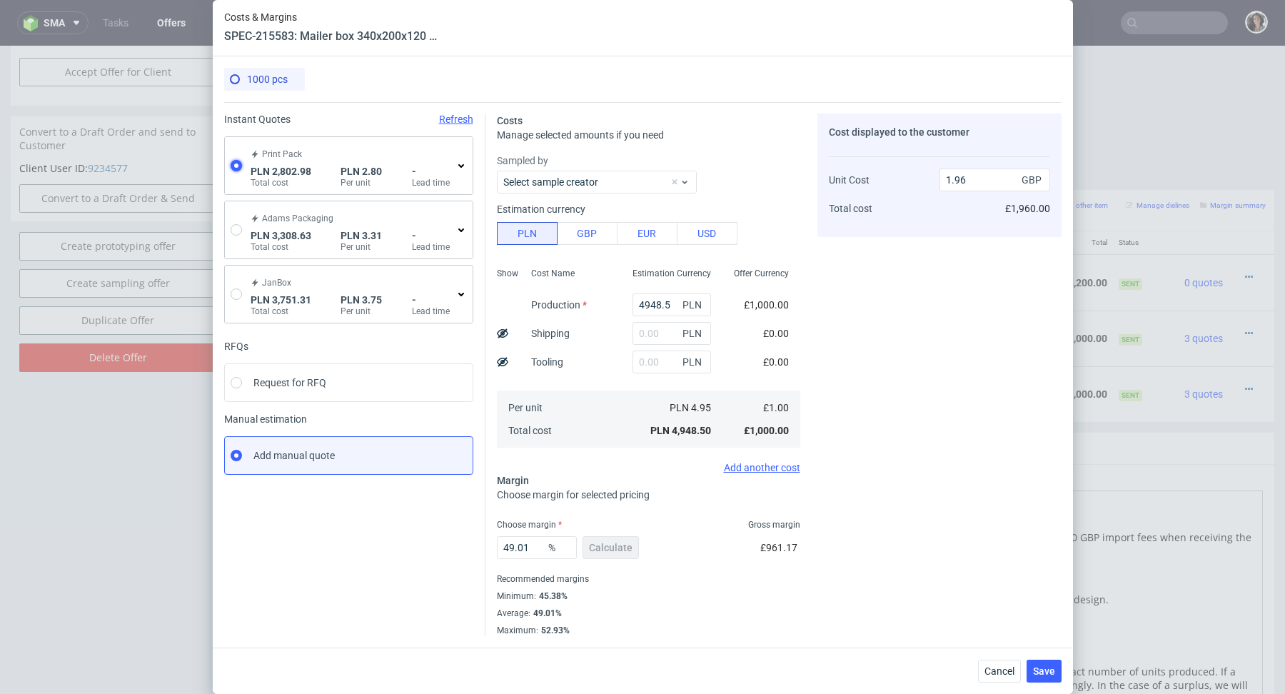
type input "0.56"
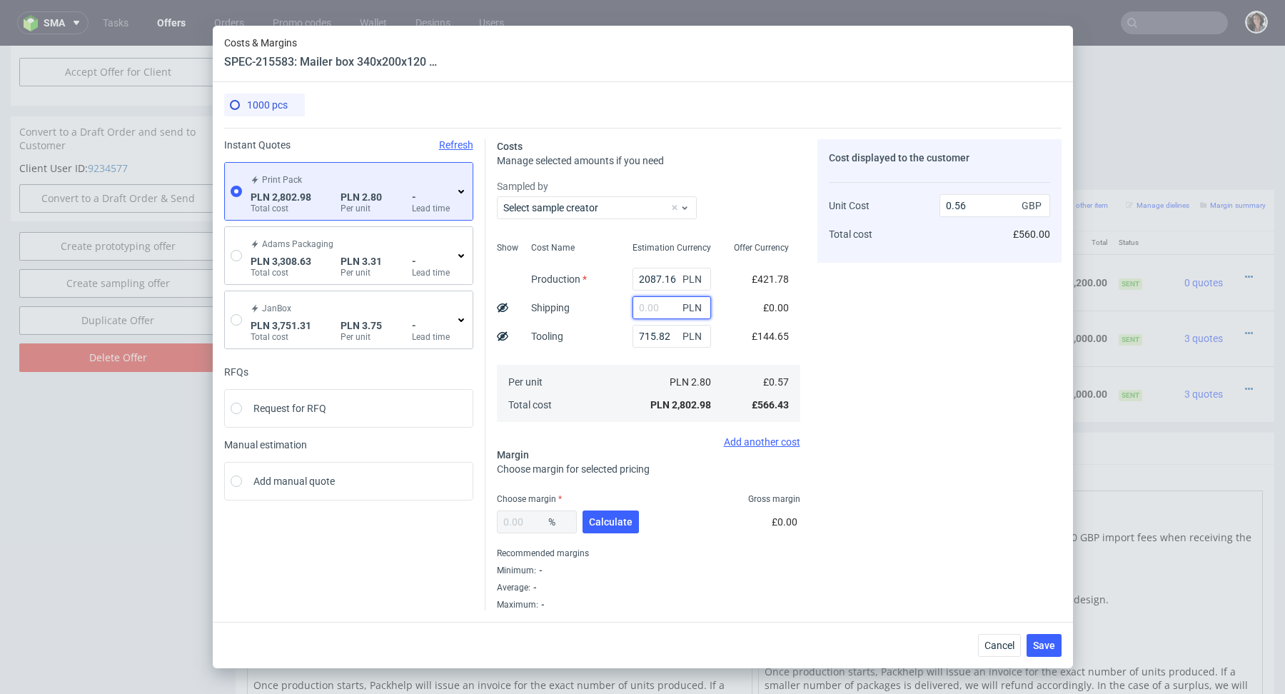
click at [659, 305] on input "text" at bounding box center [671, 307] width 78 height 23
paste input "1 364,59"
click at [649, 308] on input "1 364,59" at bounding box center [671, 307] width 78 height 23
type input "1364.59"
type input "0.84"
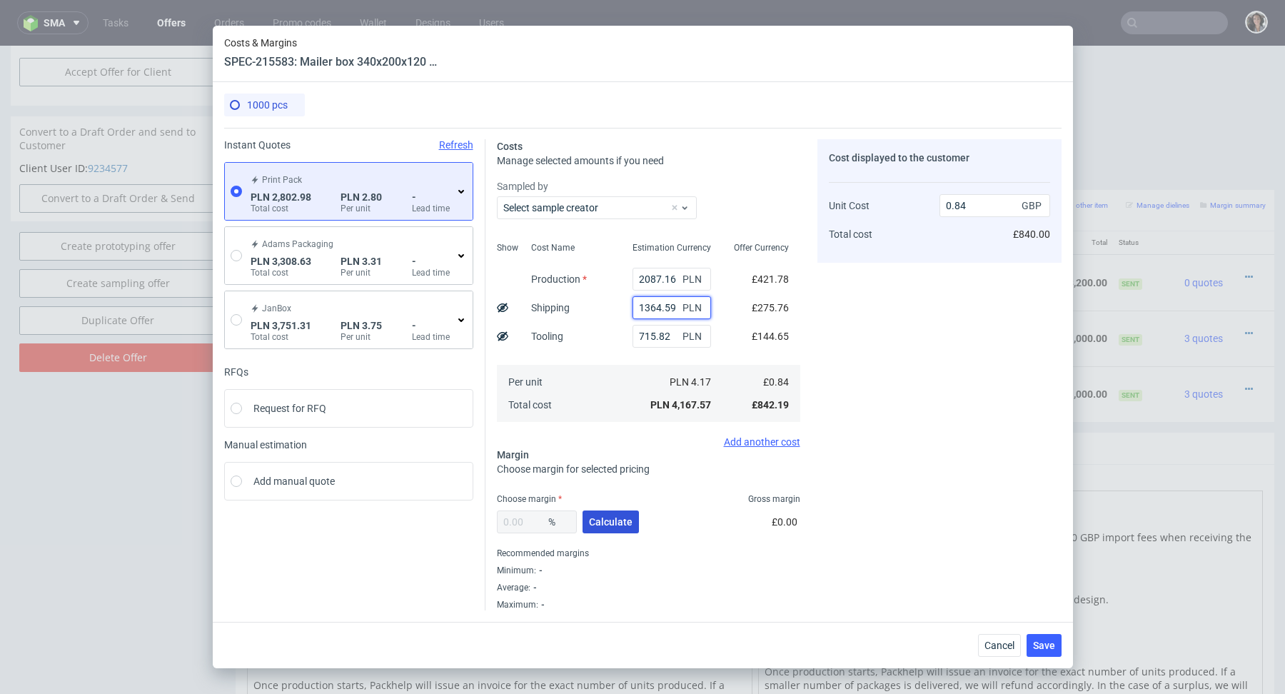
type input "1364.59"
click at [614, 517] on span "Calculate" at bounding box center [611, 522] width 44 height 10
type input "39.5"
type input "1.39"
click at [1044, 651] on button "Save" at bounding box center [1043, 645] width 35 height 23
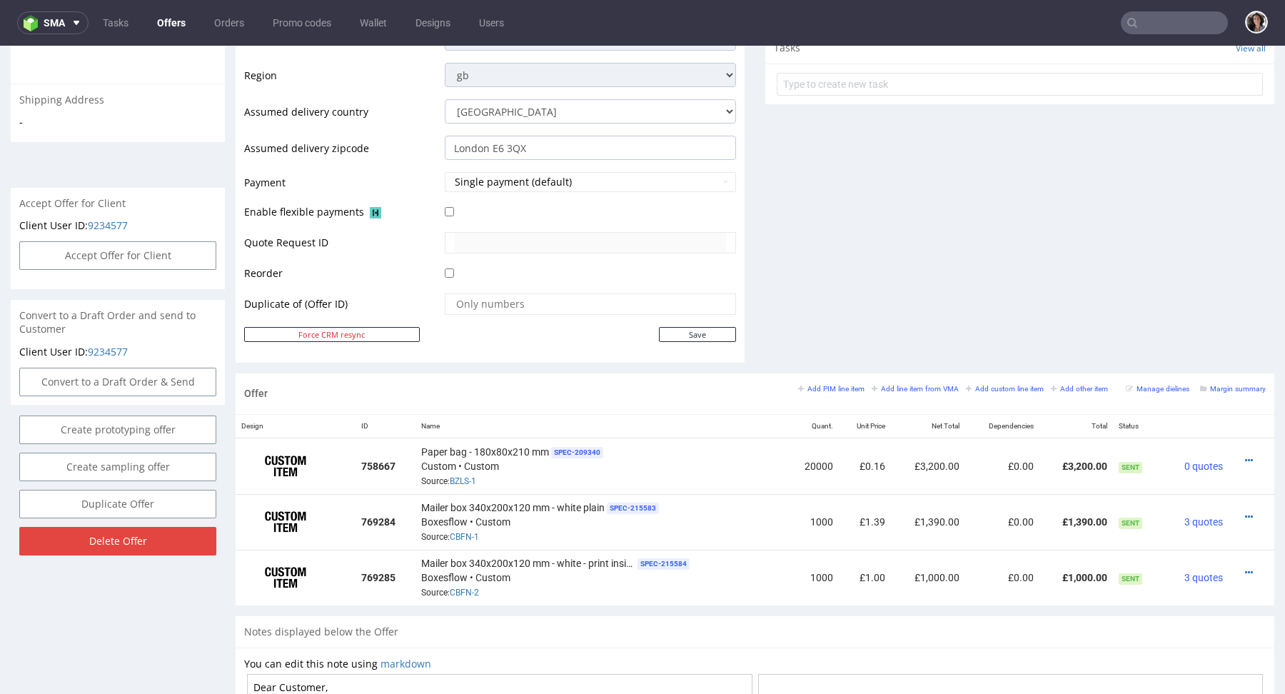
scroll to position [619, 0]
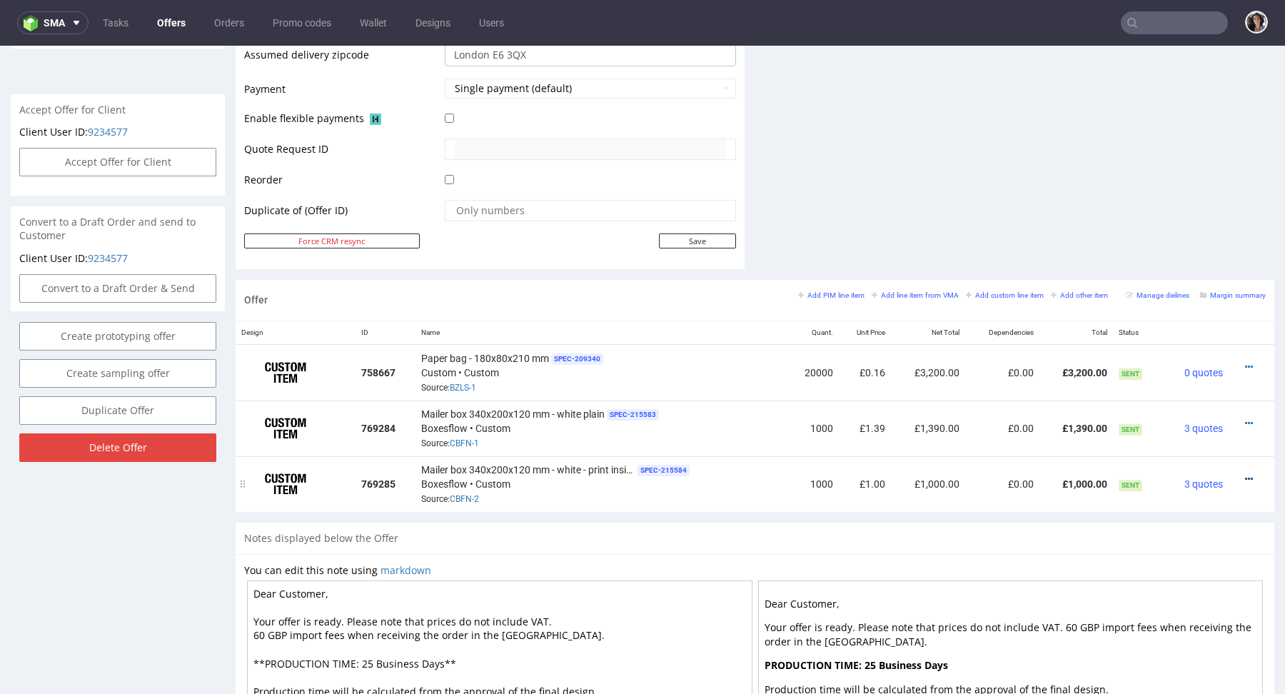
click at [1245, 474] on icon at bounding box center [1249, 479] width 8 height 10
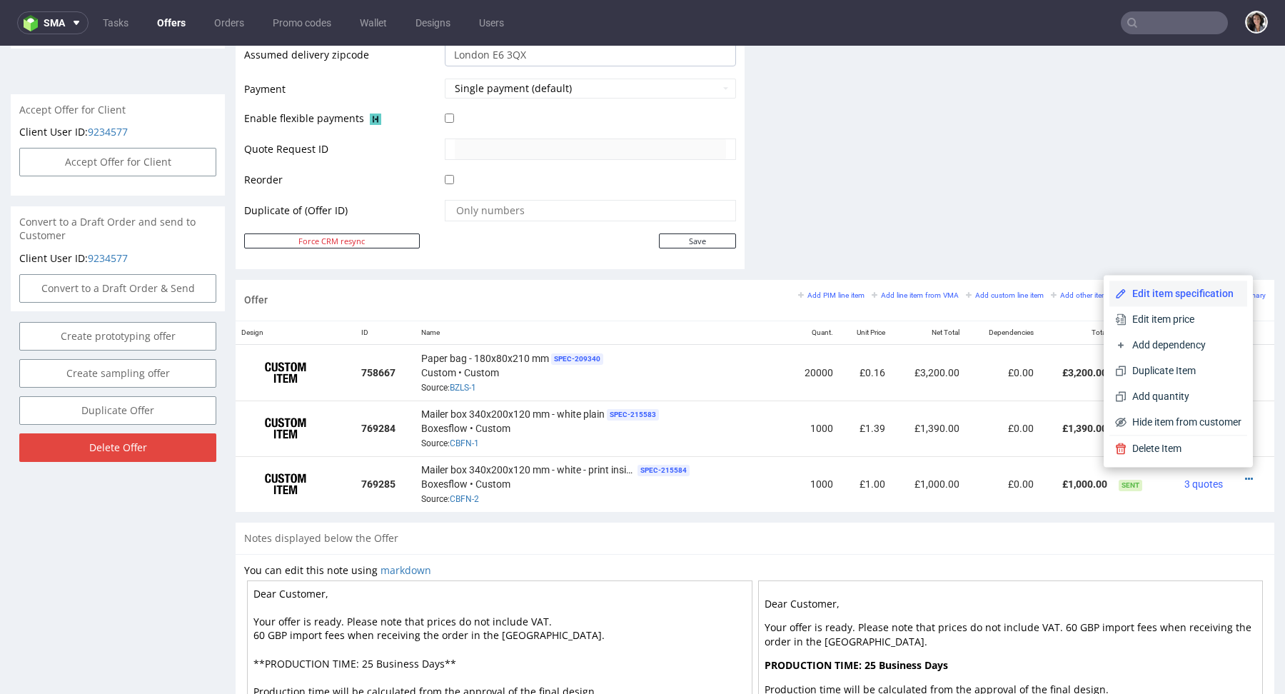
click at [1182, 300] on span "Edit item specification" at bounding box center [1183, 293] width 115 height 14
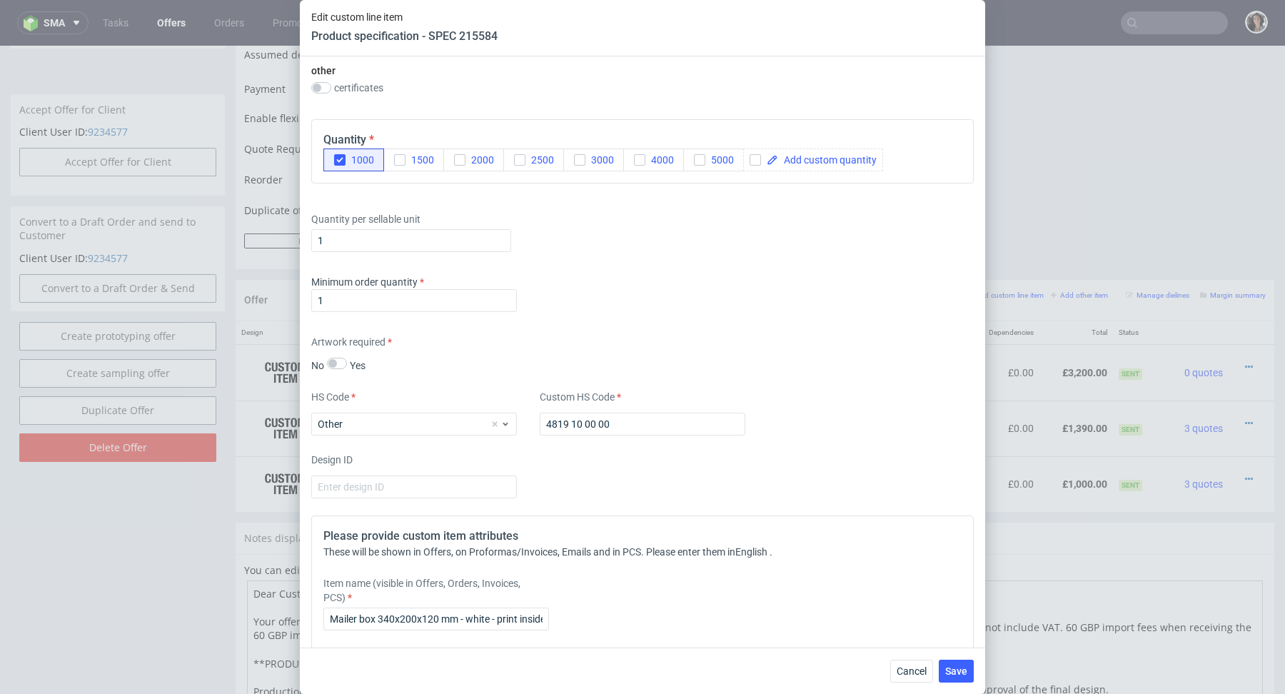
scroll to position [1246, 0]
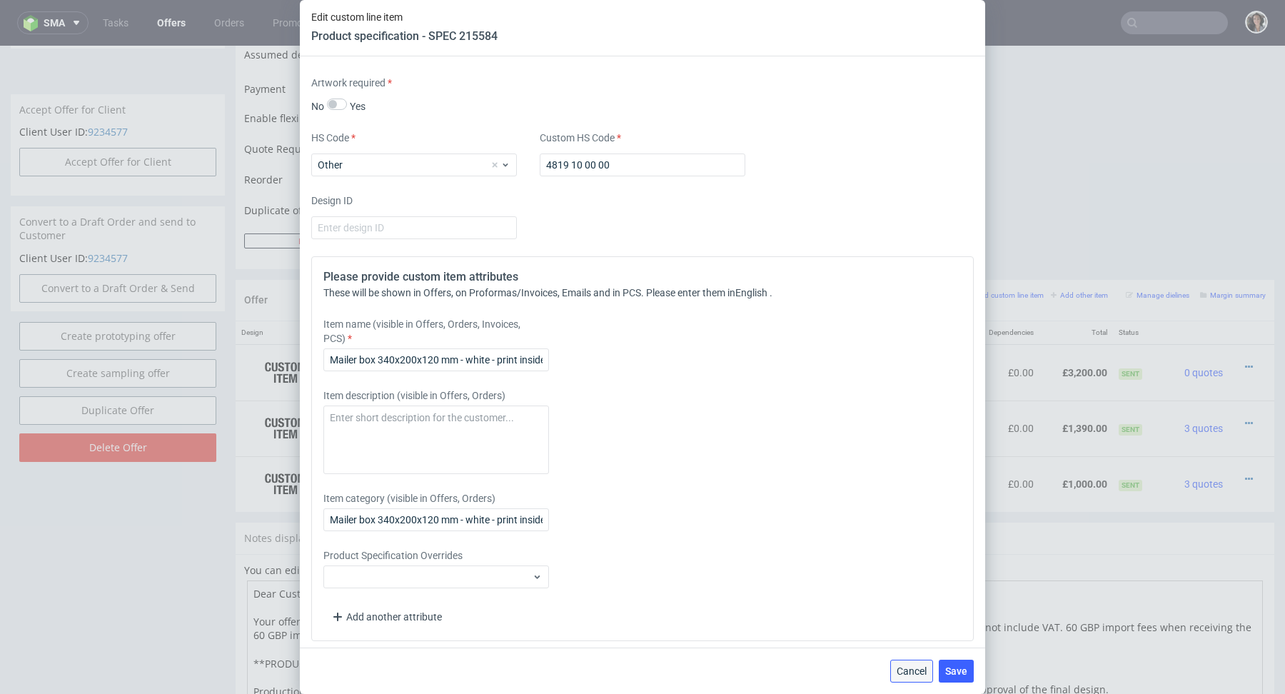
drag, startPoint x: 921, startPoint y: 674, endPoint x: 926, endPoint y: 622, distance: 52.4
click at [921, 674] on span "Cancel" at bounding box center [911, 671] width 30 height 10
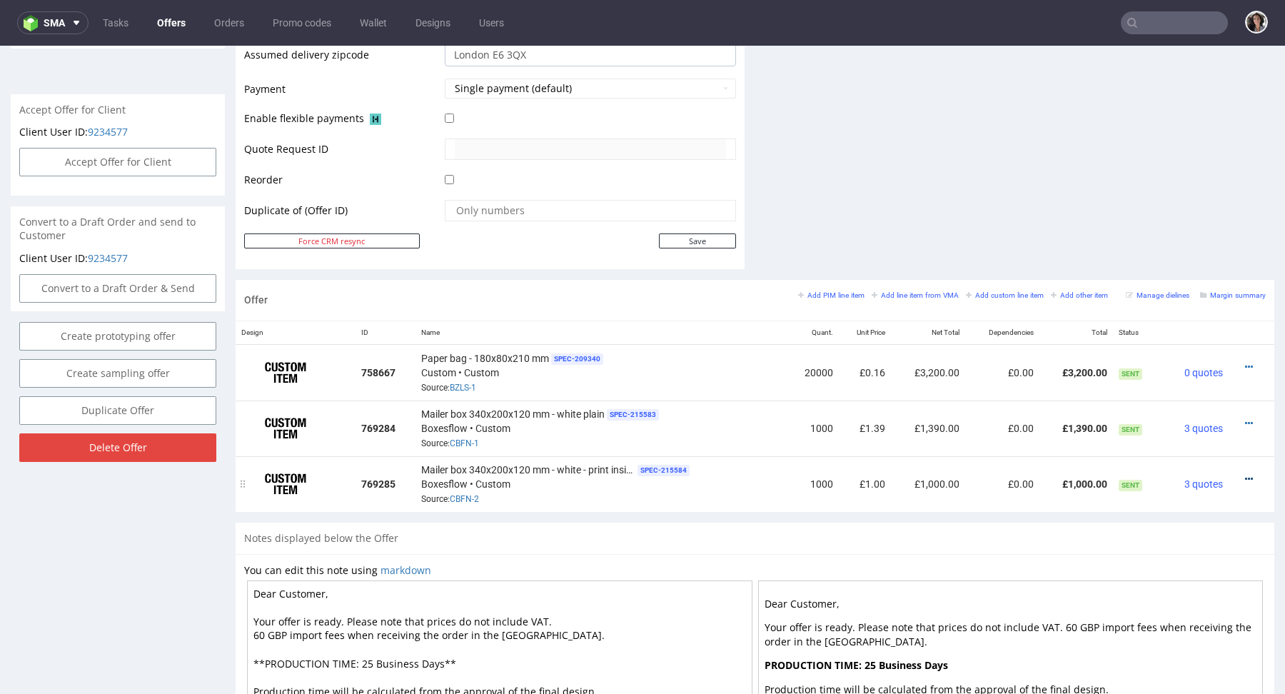
click at [1245, 474] on icon at bounding box center [1249, 479] width 8 height 10
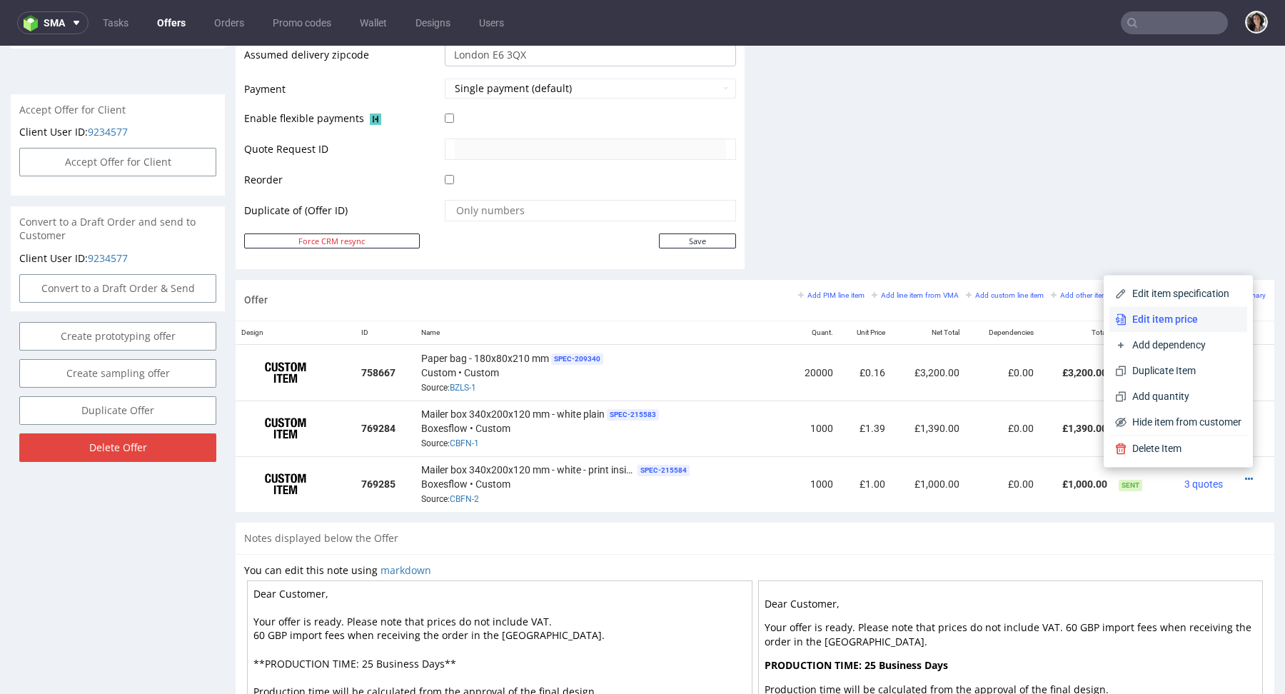
click at [1189, 326] on span "Edit item price" at bounding box center [1183, 319] width 115 height 14
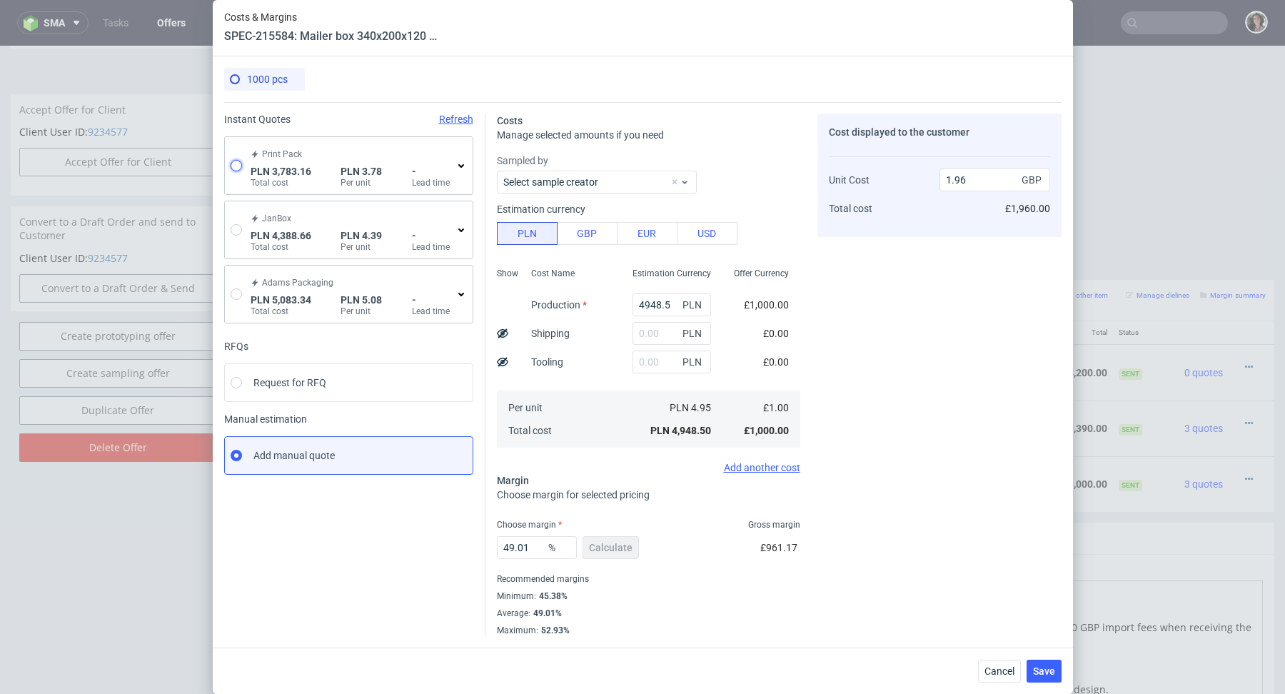
click at [236, 166] on input "radio" at bounding box center [236, 165] width 11 height 11
radio input "true"
radio input "false"
type input "2597.16"
type input "1186"
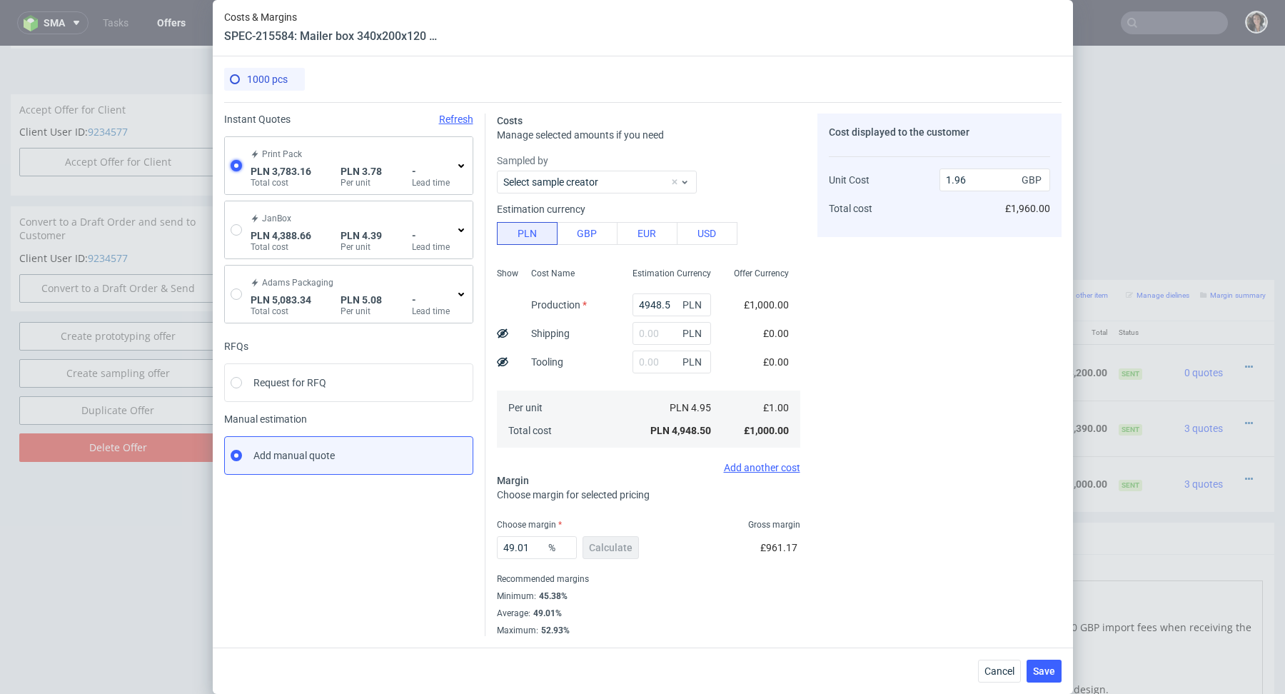
type input "0.76"
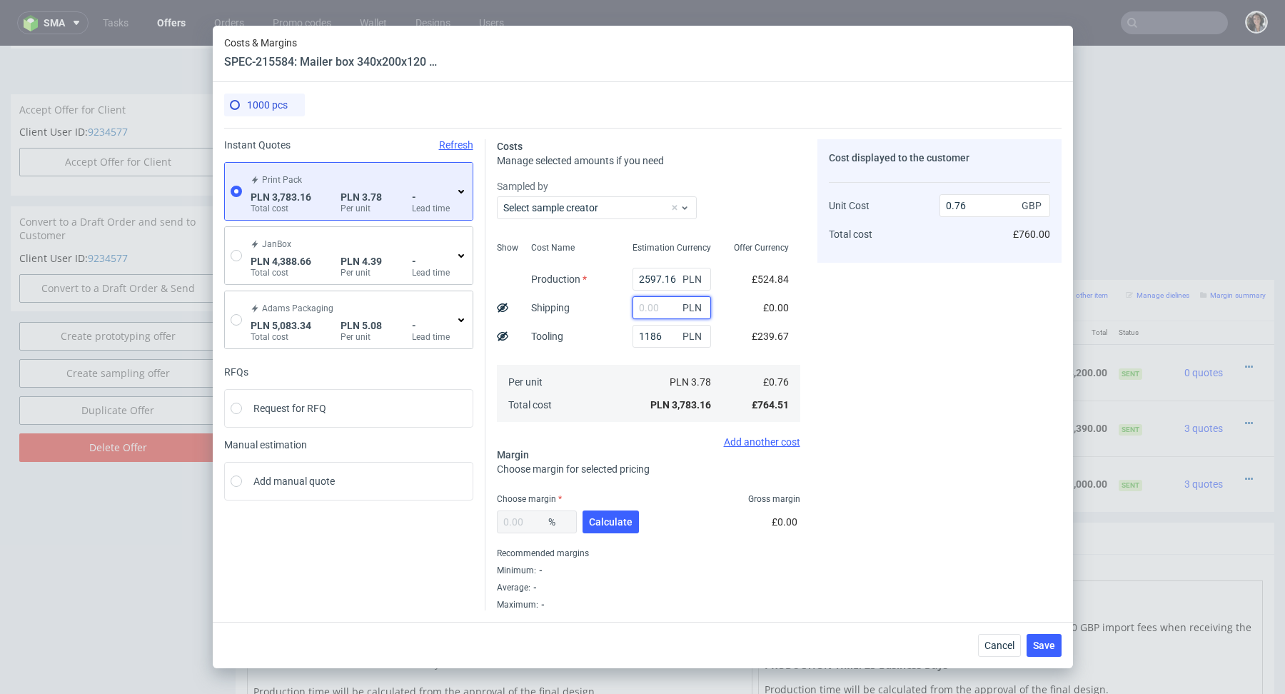
click at [670, 307] on input "text" at bounding box center [671, 307] width 78 height 23
paste input "1 364,59"
click at [646, 304] on input "1 364,59" at bounding box center [671, 307] width 78 height 23
type input "1364.59"
type input "1.04"
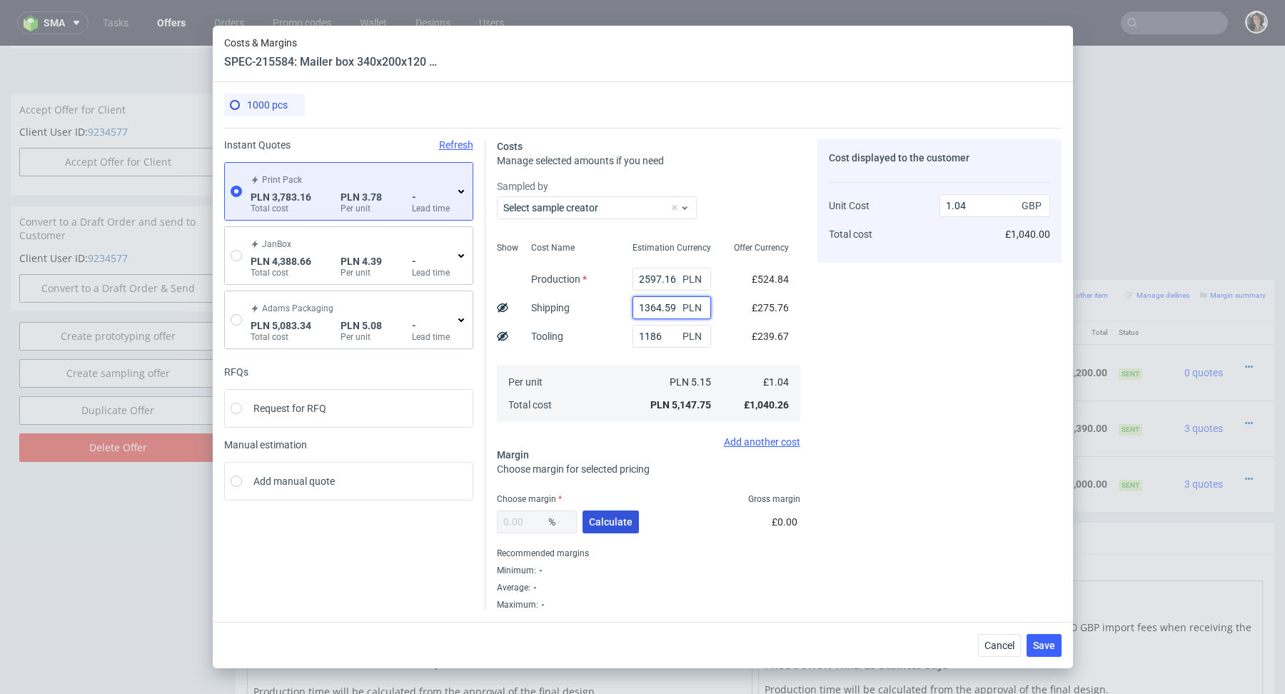
type input "1364.59"
click at [614, 526] on span "Calculate" at bounding box center [611, 522] width 44 height 10
type input "38.1"
type input "1.69"
click at [1055, 657] on div "Cancel Save" at bounding box center [643, 645] width 860 height 46
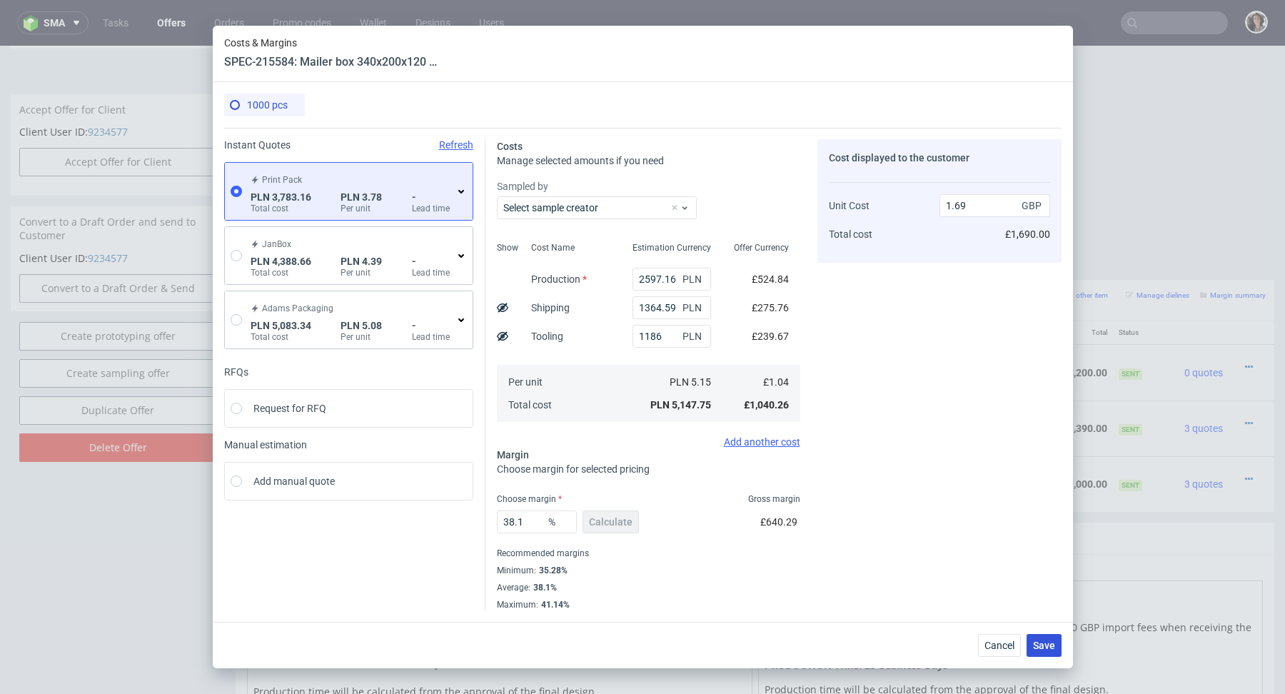
click at [1050, 641] on span "Save" at bounding box center [1044, 645] width 22 height 10
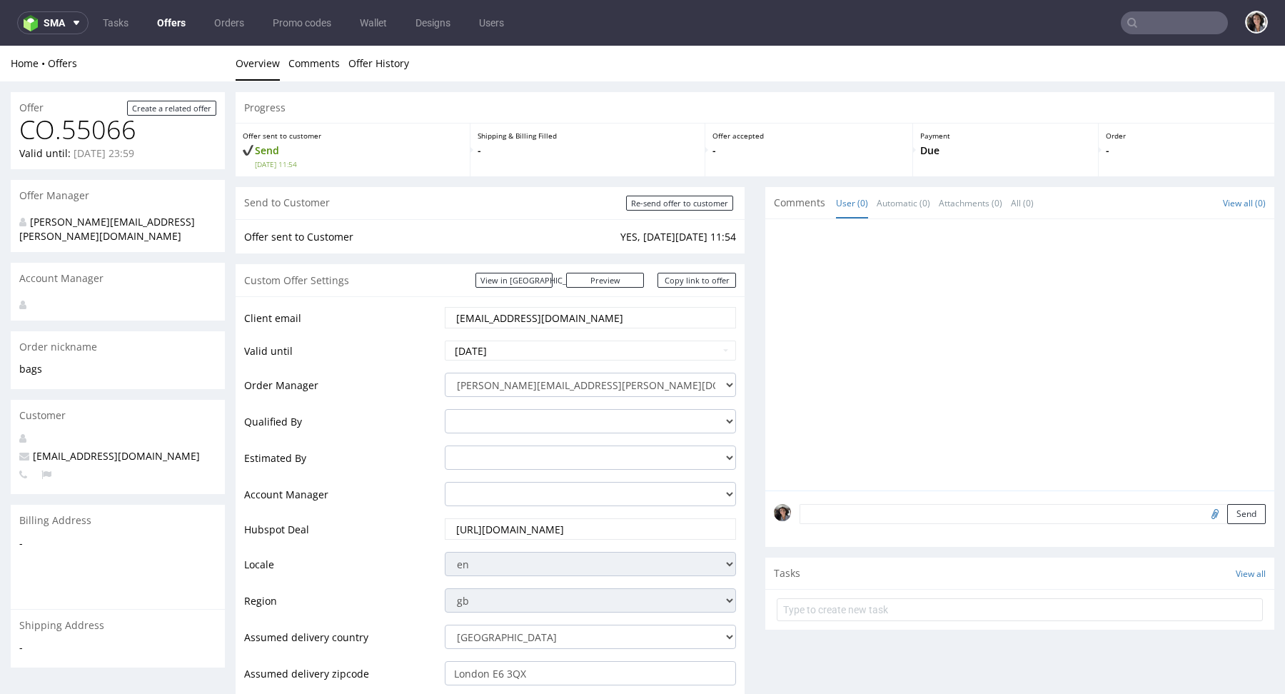
scroll to position [707, 0]
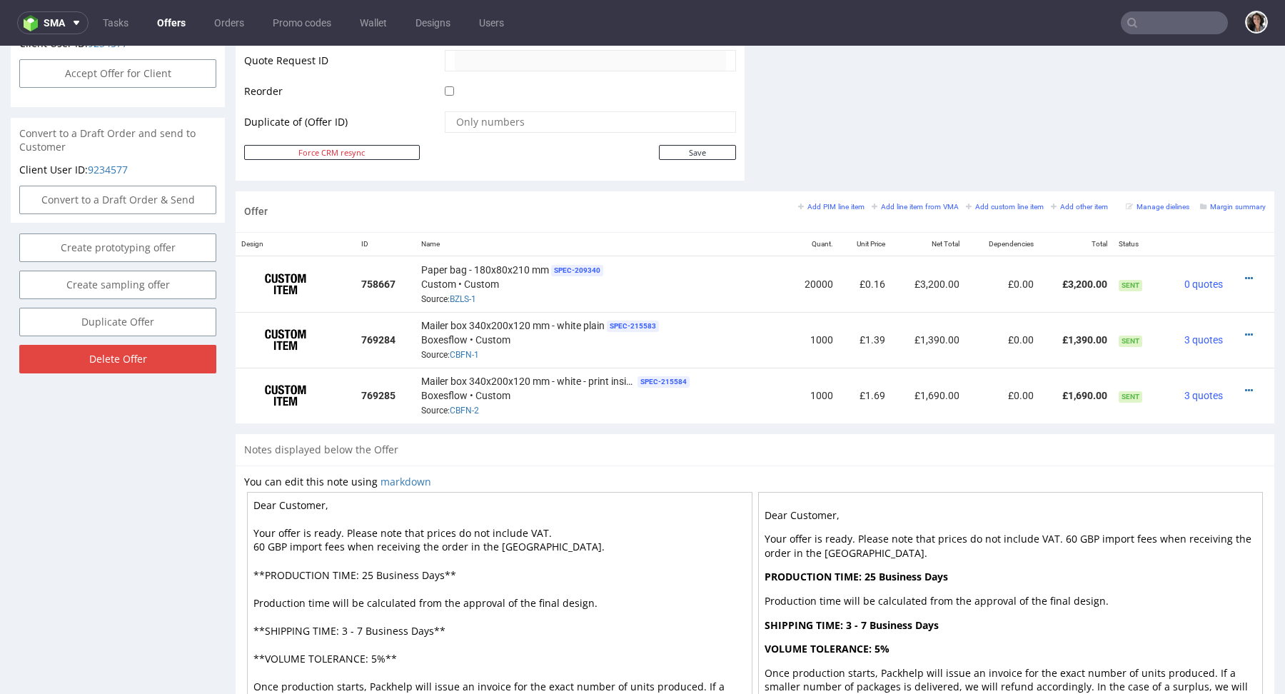
drag, startPoint x: 441, startPoint y: 571, endPoint x: 360, endPoint y: 571, distance: 81.4
click at [360, 571] on textarea "Dear Customer, Your offer is ready. Please note that prices do not include VAT.…" at bounding box center [499, 617] width 505 height 250
type textarea "Dear Customer, Your offer is ready. Please note that prices do not include VAT.…"
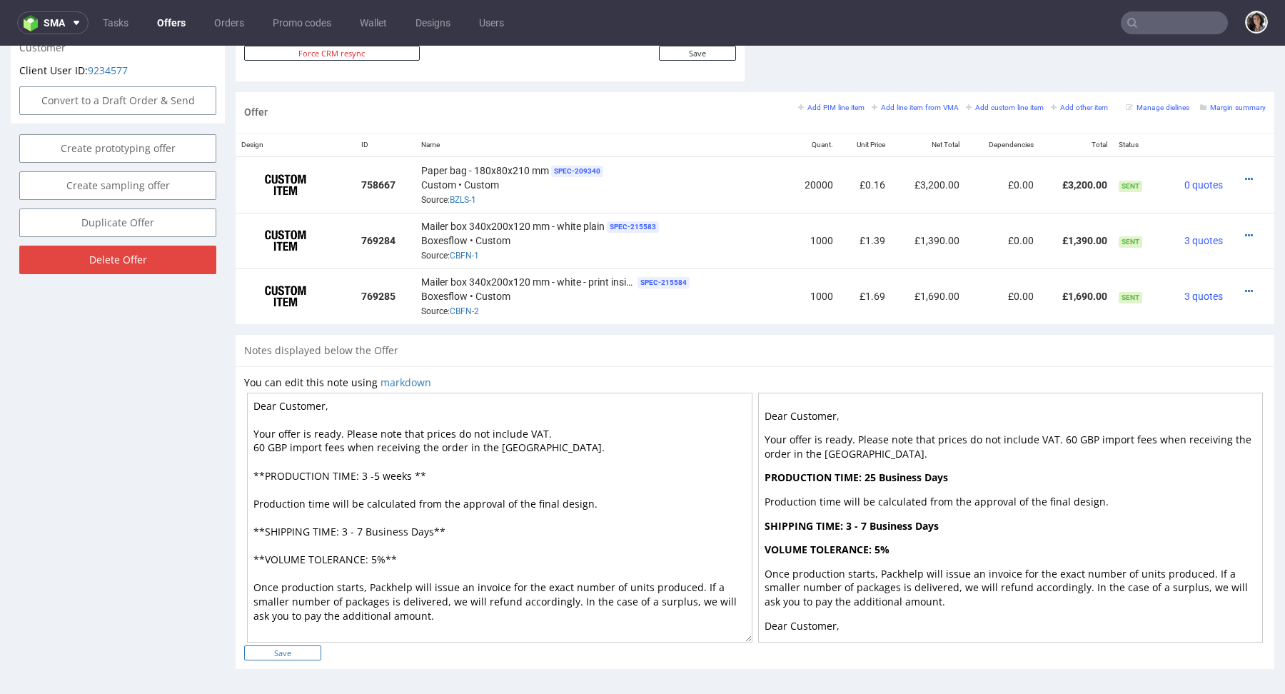
click at [300, 649] on input "Save" at bounding box center [282, 652] width 77 height 15
type input "In progress..."
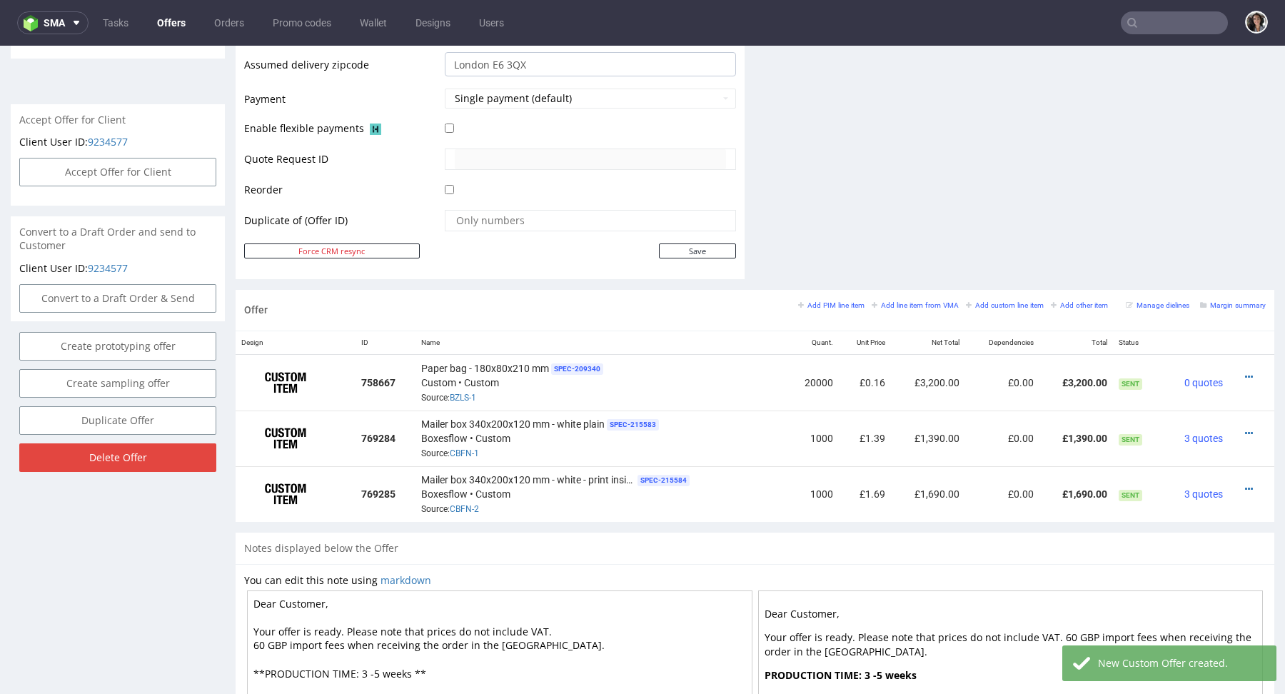
scroll to position [652, 0]
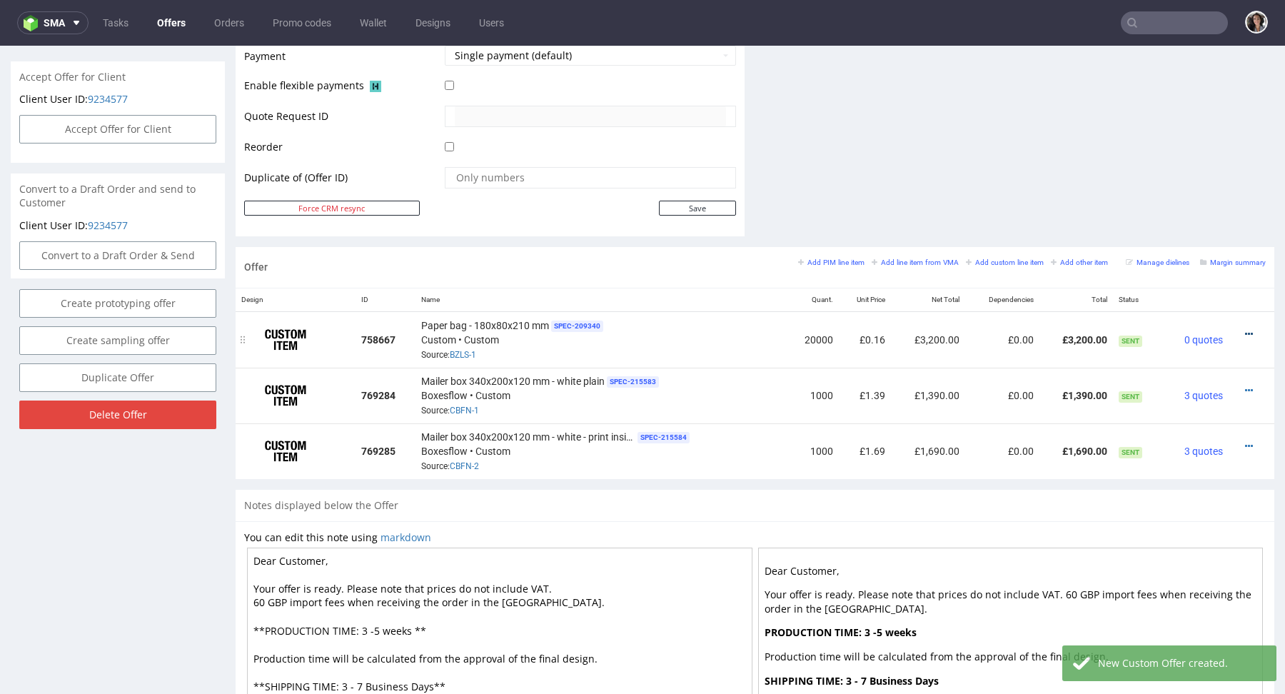
click at [1245, 329] on icon at bounding box center [1249, 334] width 8 height 10
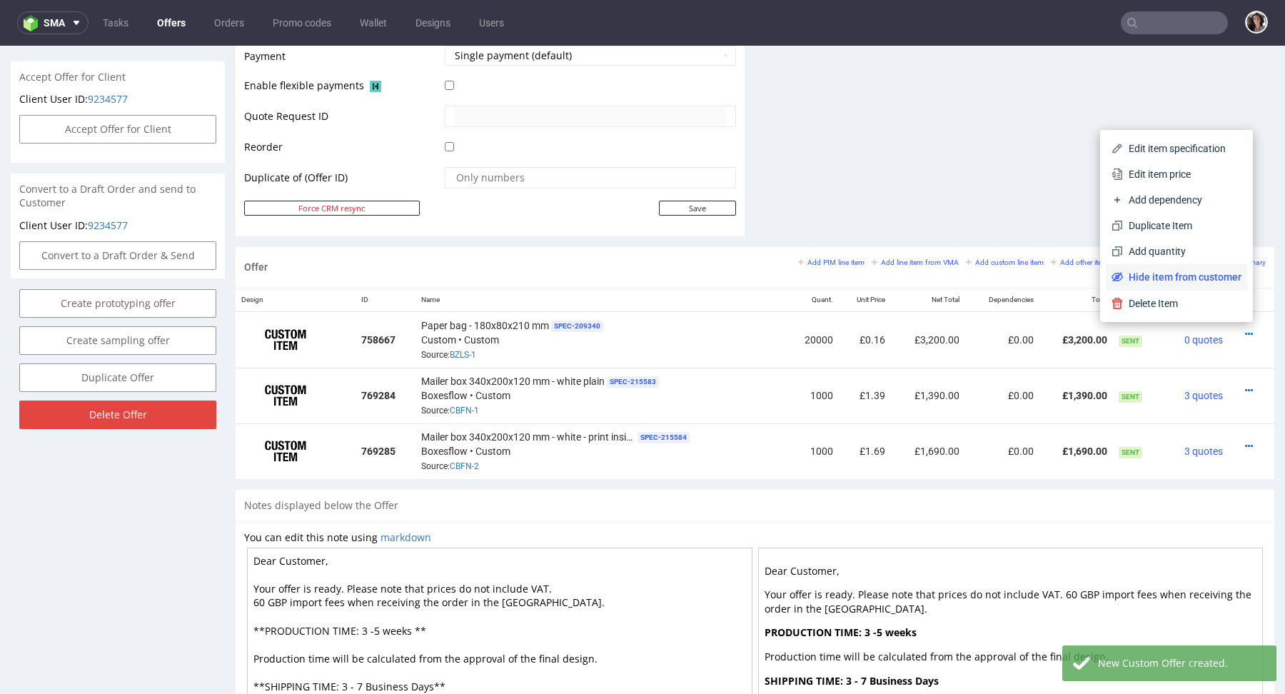
click at [1154, 277] on span "Hide item from customer" at bounding box center [1182, 277] width 118 height 14
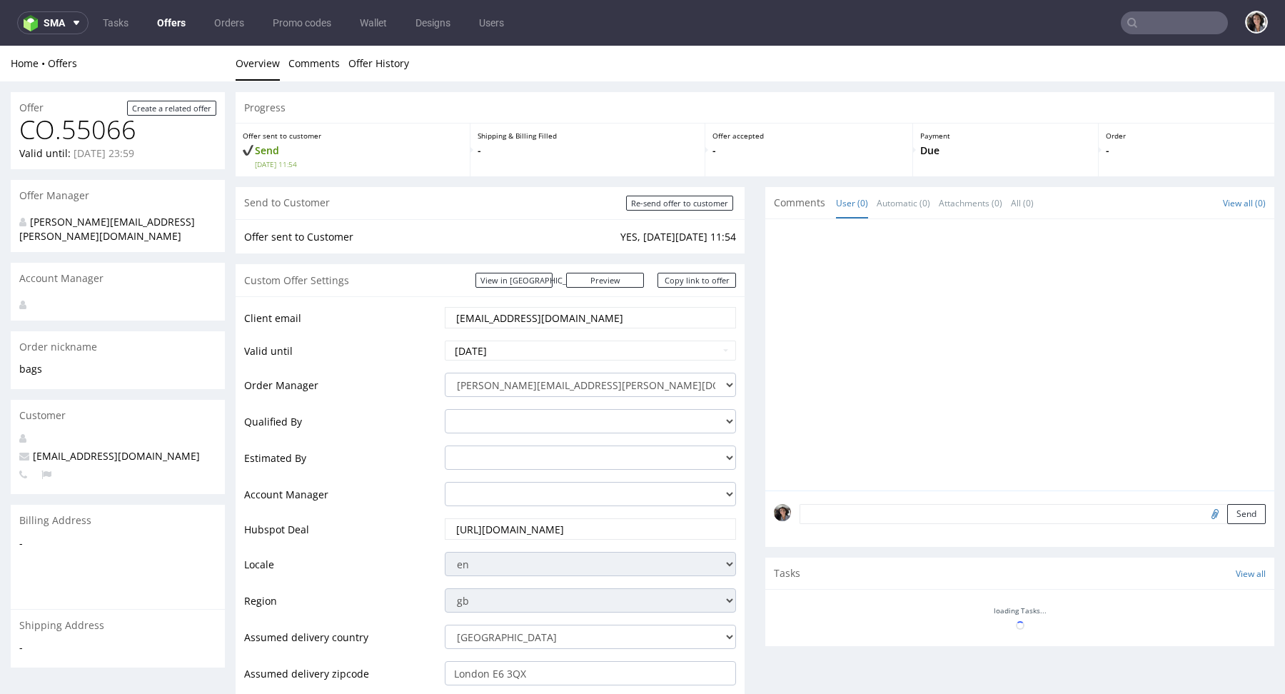
scroll to position [584, 0]
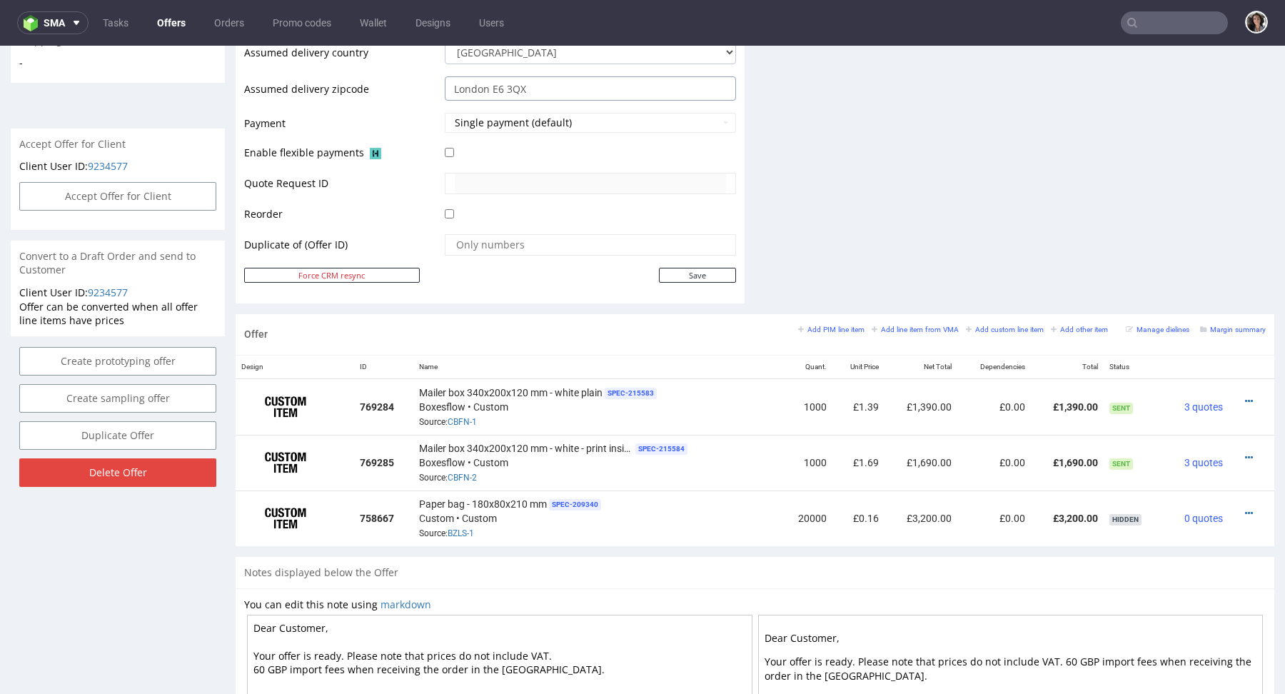
drag, startPoint x: 487, startPoint y: 88, endPoint x: 571, endPoint y: 88, distance: 83.5
click at [571, 88] on input "London E6 3QX" at bounding box center [590, 88] width 291 height 24
click at [920, 324] on link "Add line item from VMA" at bounding box center [914, 329] width 87 height 10
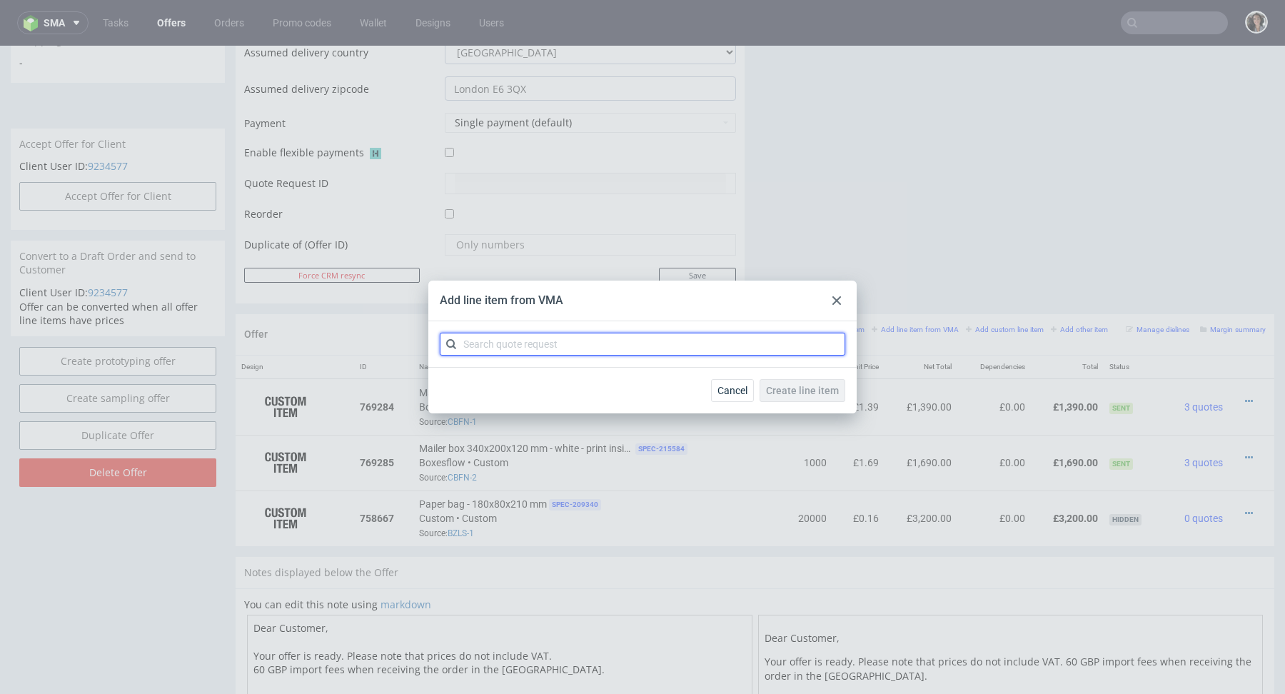
click at [624, 337] on input "text" at bounding box center [642, 344] width 405 height 23
paste input "CBFO"
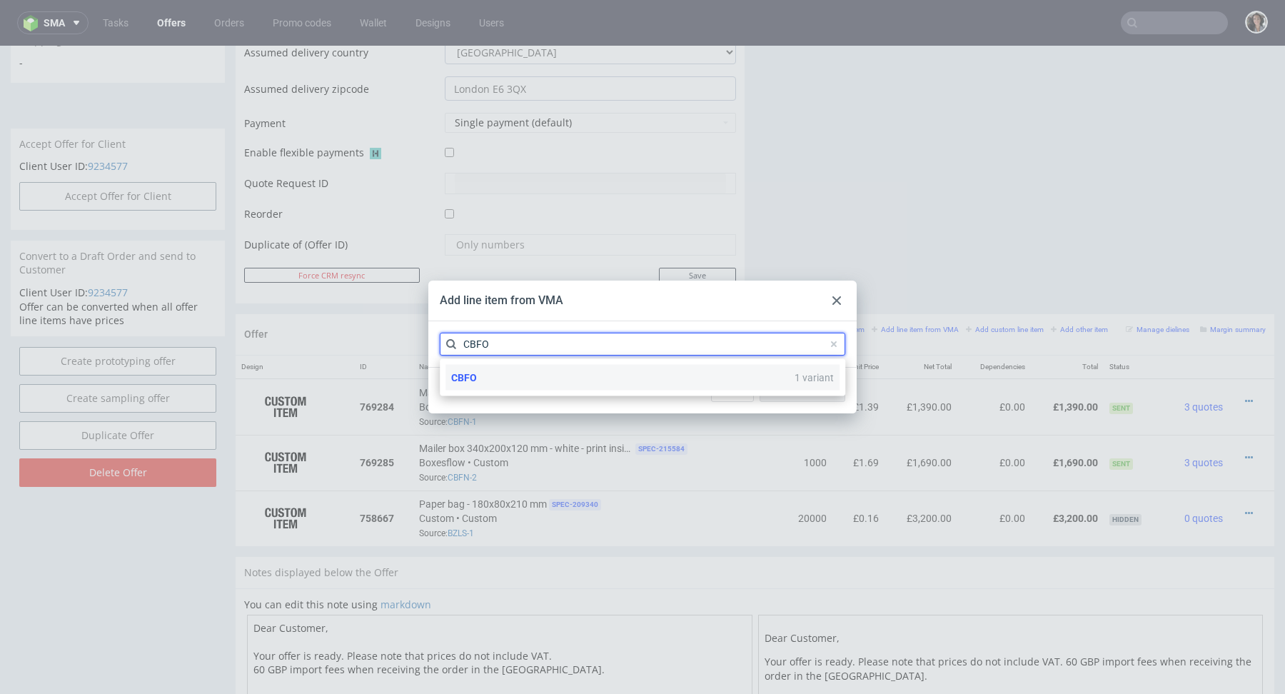
type input "CBFO"
click at [490, 379] on div "CBFO 1 variant" at bounding box center [642, 378] width 394 height 26
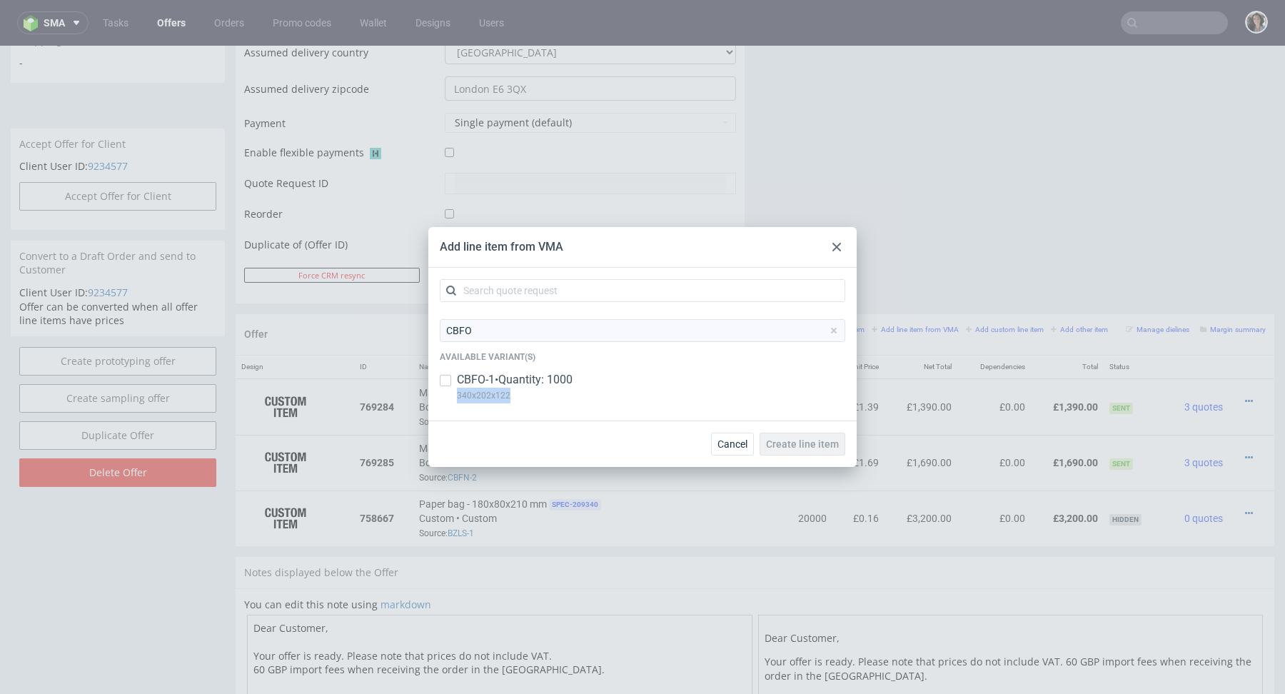
copy p "340x202x122"
drag, startPoint x: 520, startPoint y: 397, endPoint x: 455, endPoint y: 394, distance: 64.3
click at [455, 394] on div "CBFO-1 • Quantity: 1000 340x202x122" at bounding box center [642, 390] width 405 height 37
checkbox input "true"
click at [793, 435] on button "Create line item" at bounding box center [802, 443] width 86 height 23
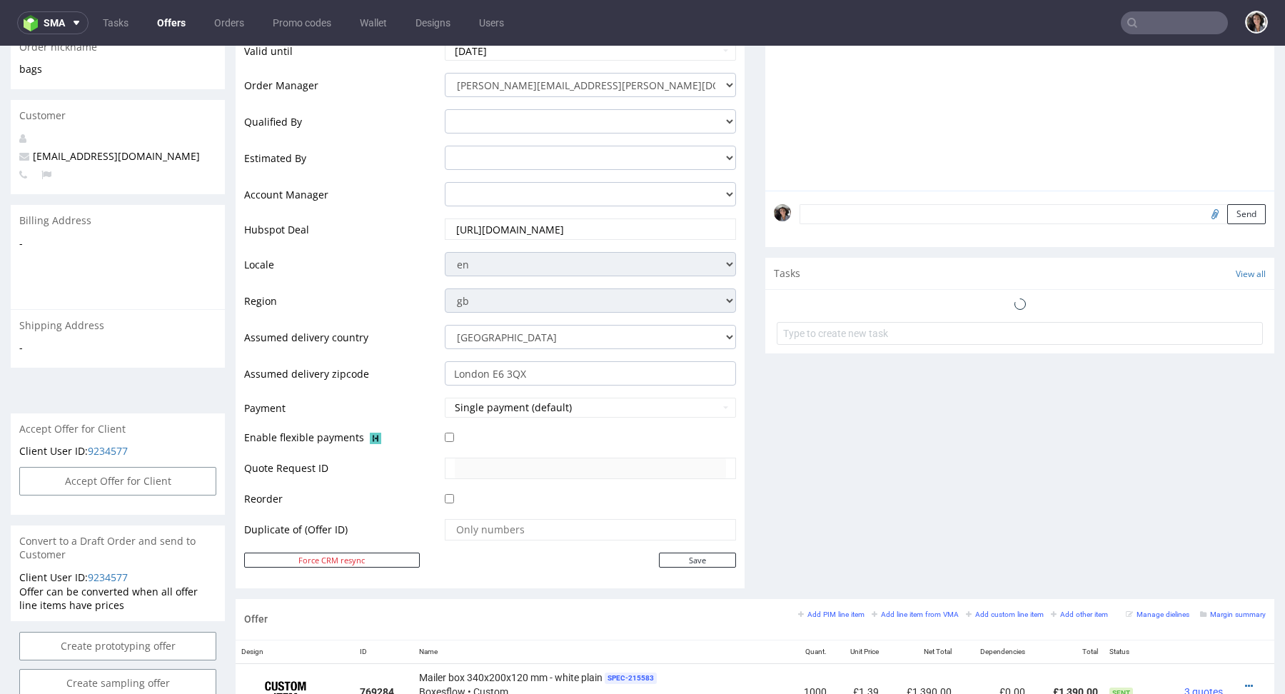
scroll to position [608, 0]
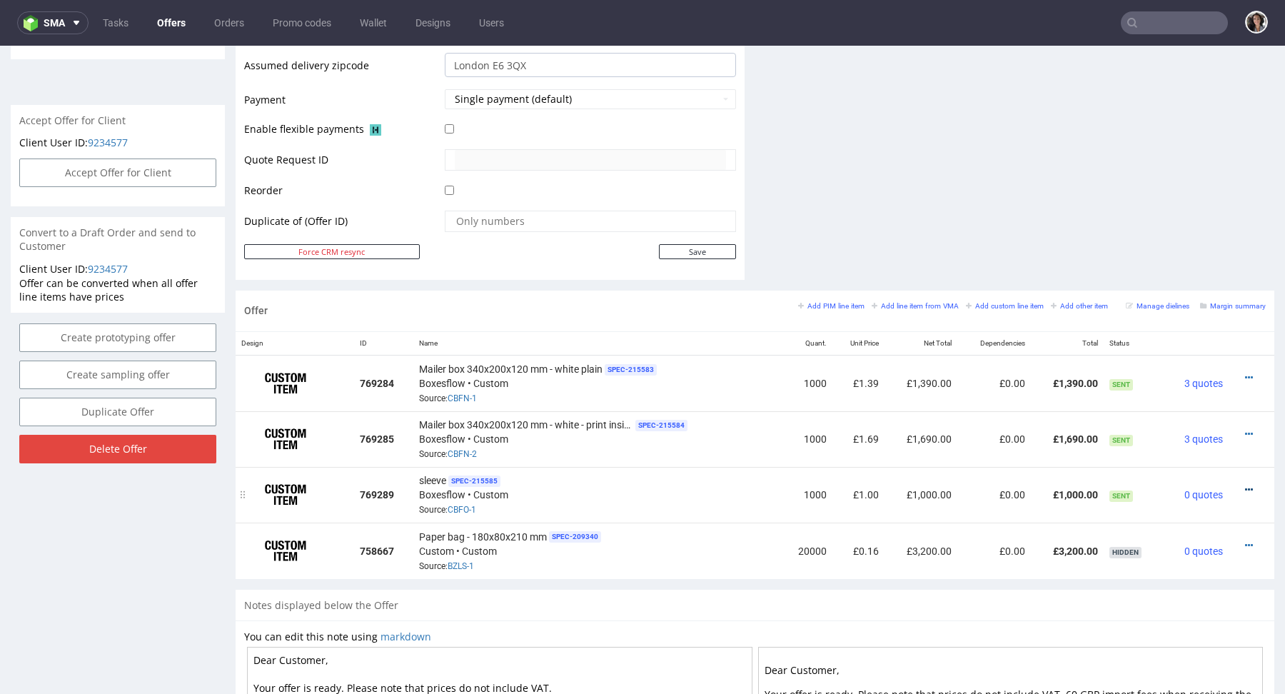
click at [1245, 485] on icon at bounding box center [1249, 490] width 8 height 10
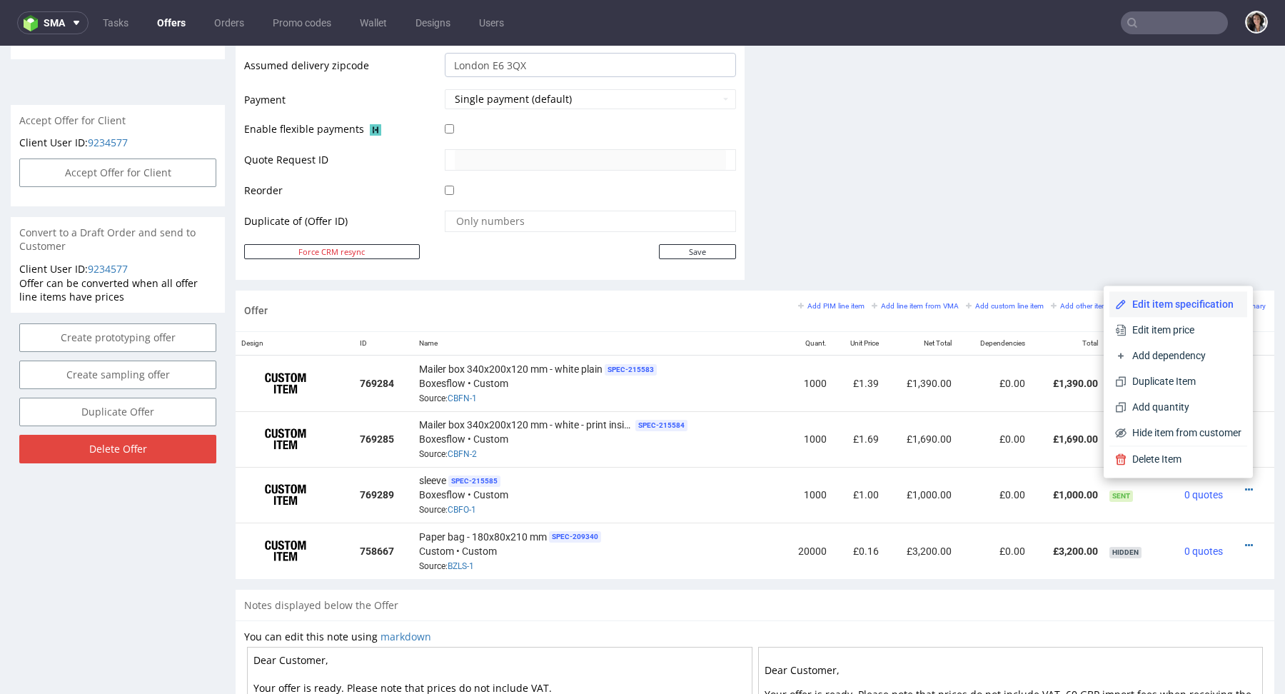
click at [1159, 303] on span "Edit item specification" at bounding box center [1183, 304] width 115 height 14
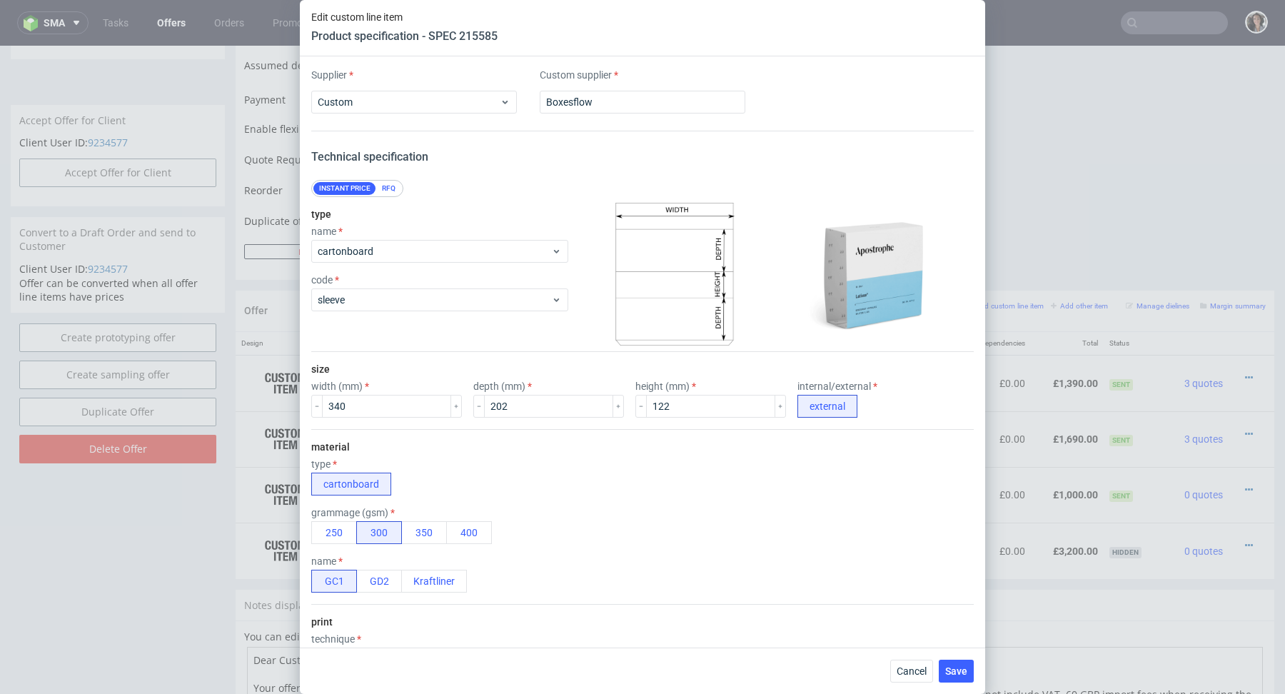
scroll to position [1063, 0]
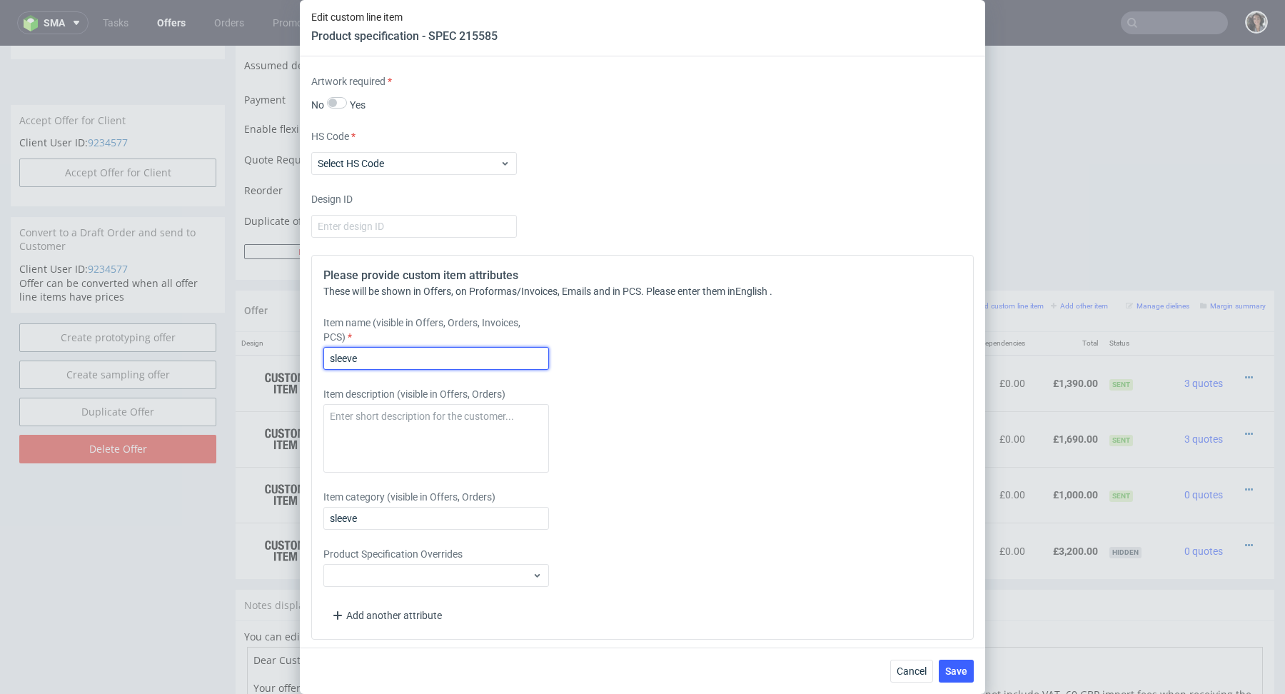
click at [412, 356] on input "sleeve" at bounding box center [436, 358] width 226 height 23
paste input "340x202x122"
click at [335, 353] on input "sleeve 340x202x122 mm" at bounding box center [436, 358] width 226 height 23
click at [360, 353] on input "Sleeve 340x202x122 mm" at bounding box center [436, 358] width 226 height 23
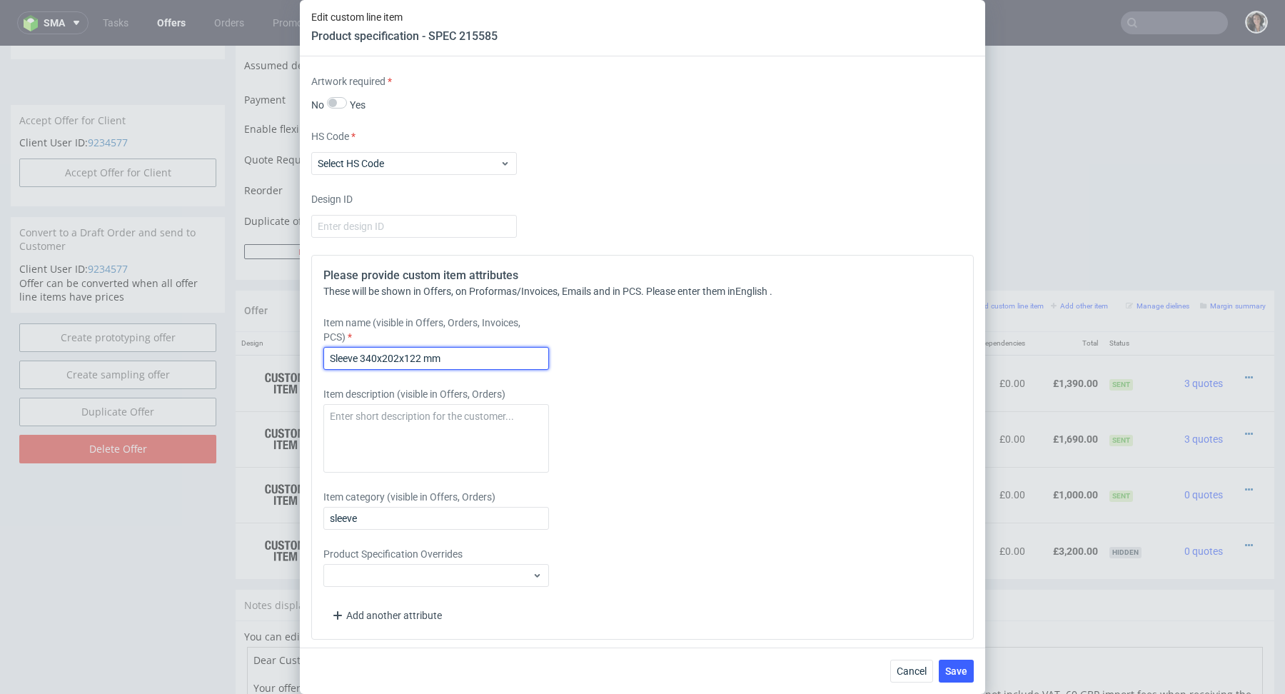
click at [360, 353] on input "Sleeve 340x202x122 mm" at bounding box center [436, 358] width 226 height 23
type input "Sleeve 340x202x122 mm"
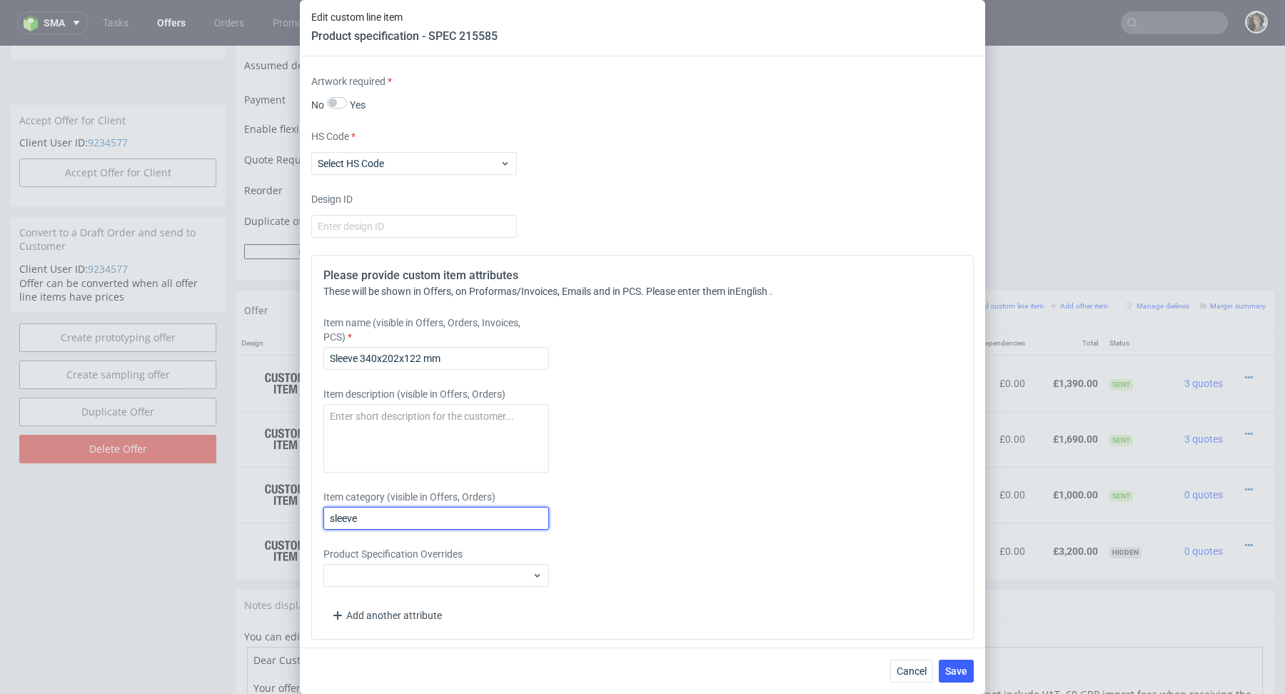
click at [362, 518] on input "sleeve" at bounding box center [436, 518] width 226 height 23
paste input "Sleeve 340x202x122 mm"
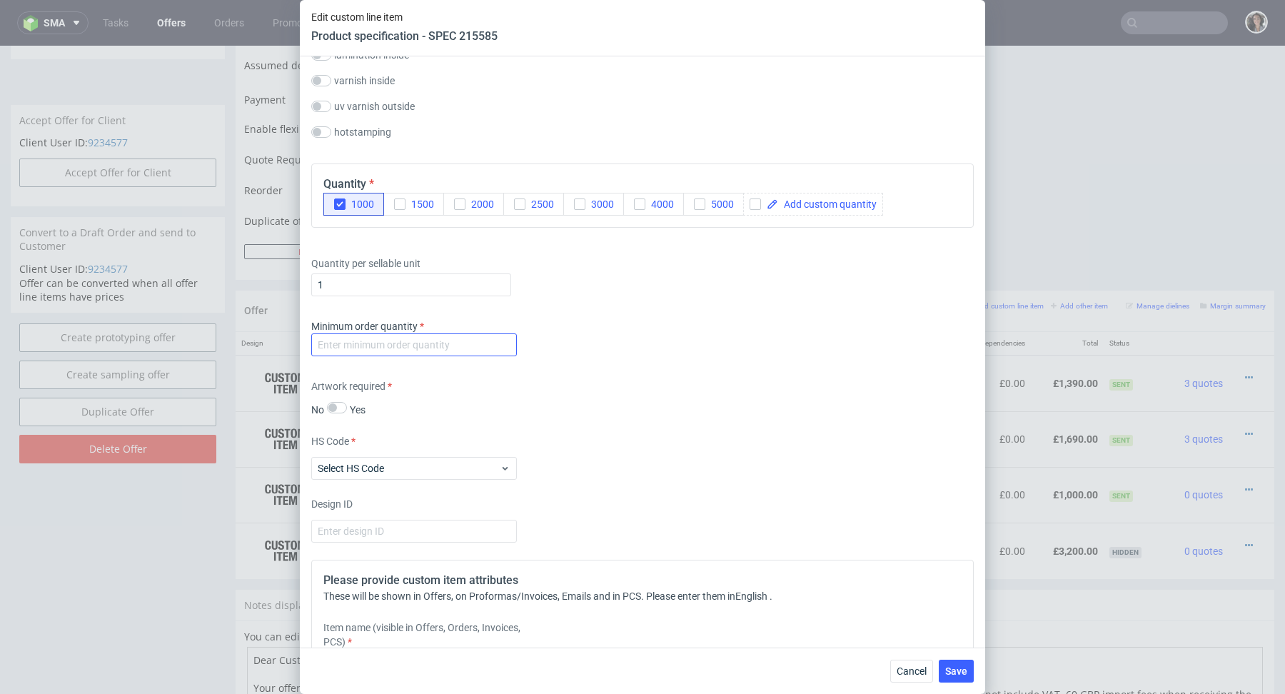
type input "Sleeve 340x202x122 mm"
click at [458, 333] on input "number" at bounding box center [414, 344] width 206 height 23
type input "1"
click at [597, 362] on div "Supplier Custom Custom supplier Boxesflow Technical specification Instant price…" at bounding box center [642, 351] width 685 height 591
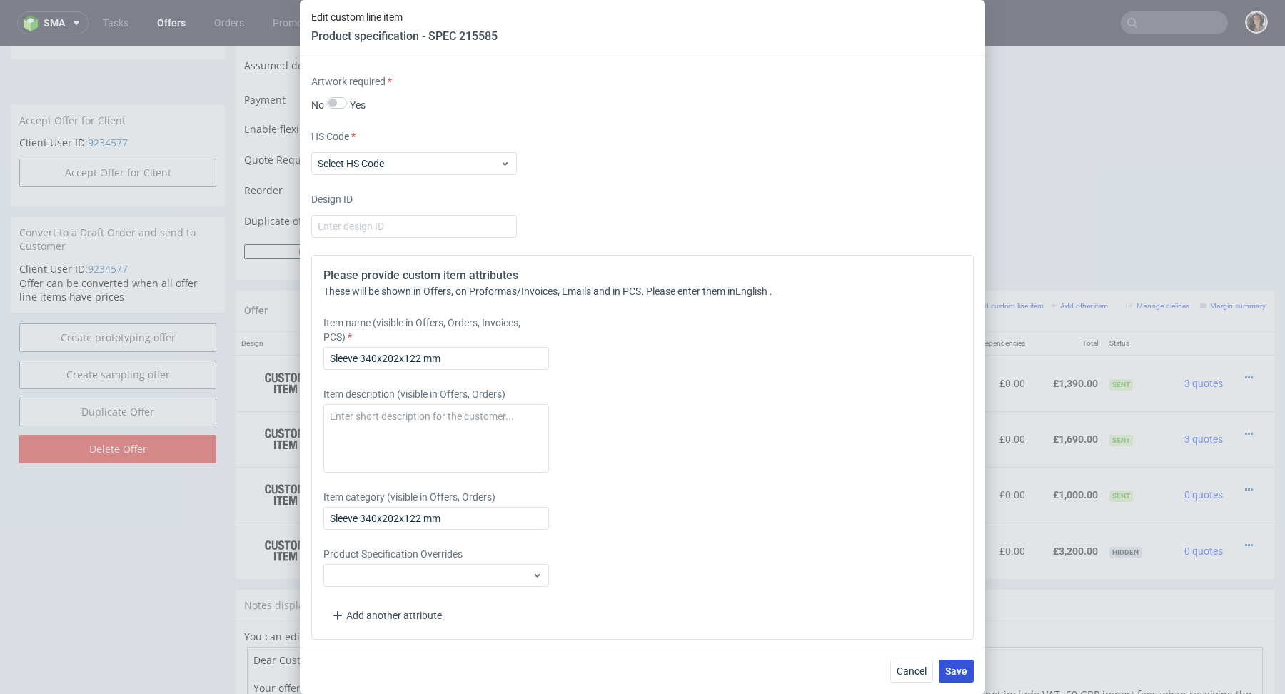
click at [950, 669] on span "Save" at bounding box center [956, 671] width 22 height 10
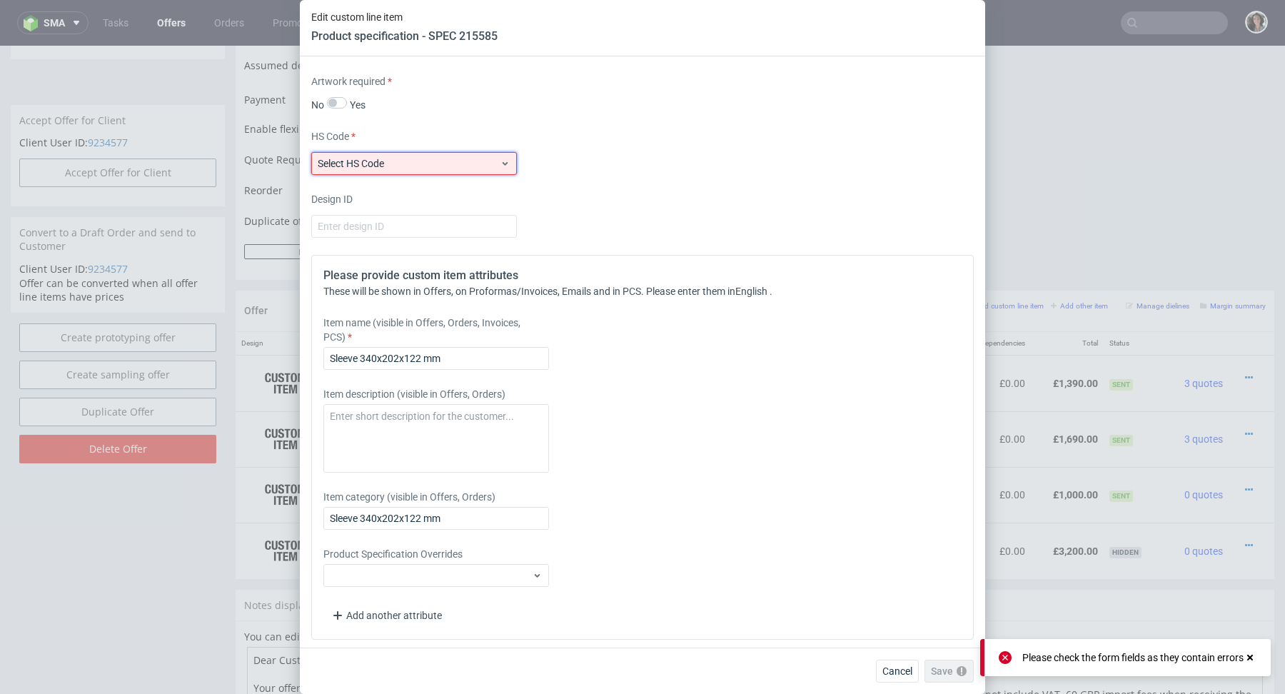
click at [409, 152] on div "Select HS Code" at bounding box center [414, 163] width 206 height 23
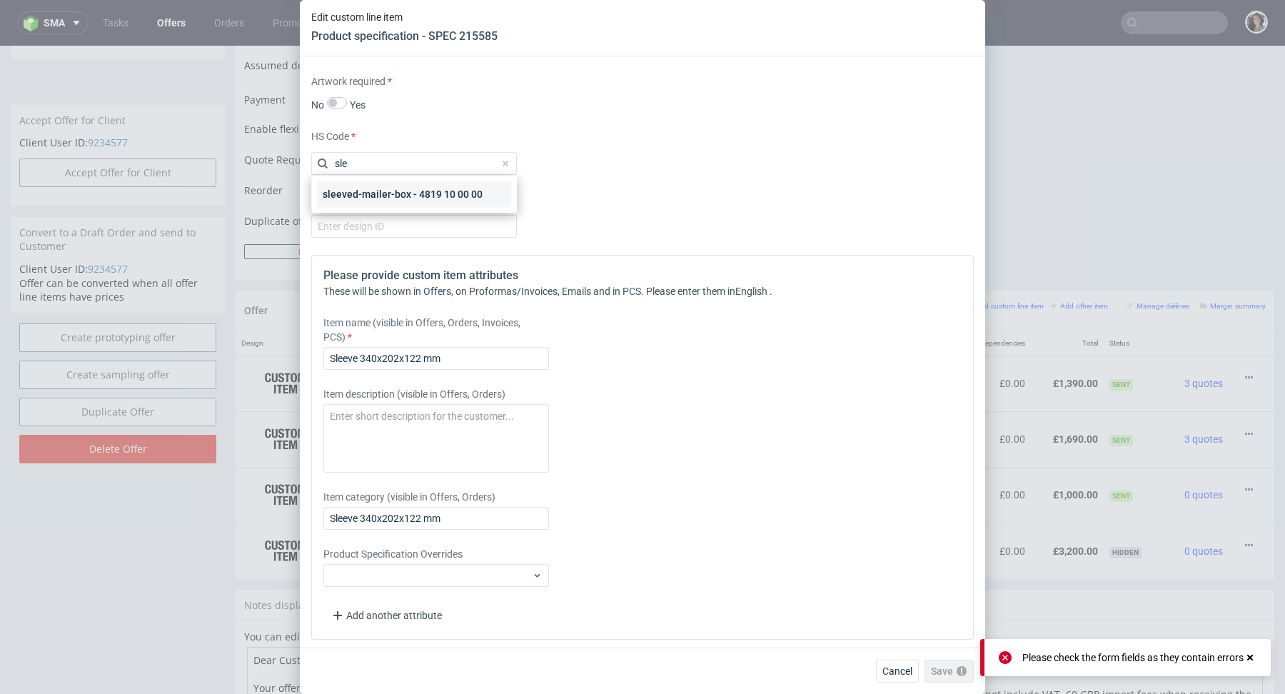
type input "sle"
click at [400, 191] on div "sleeved-mailer-box - 4819 10 00 00" at bounding box center [414, 194] width 194 height 26
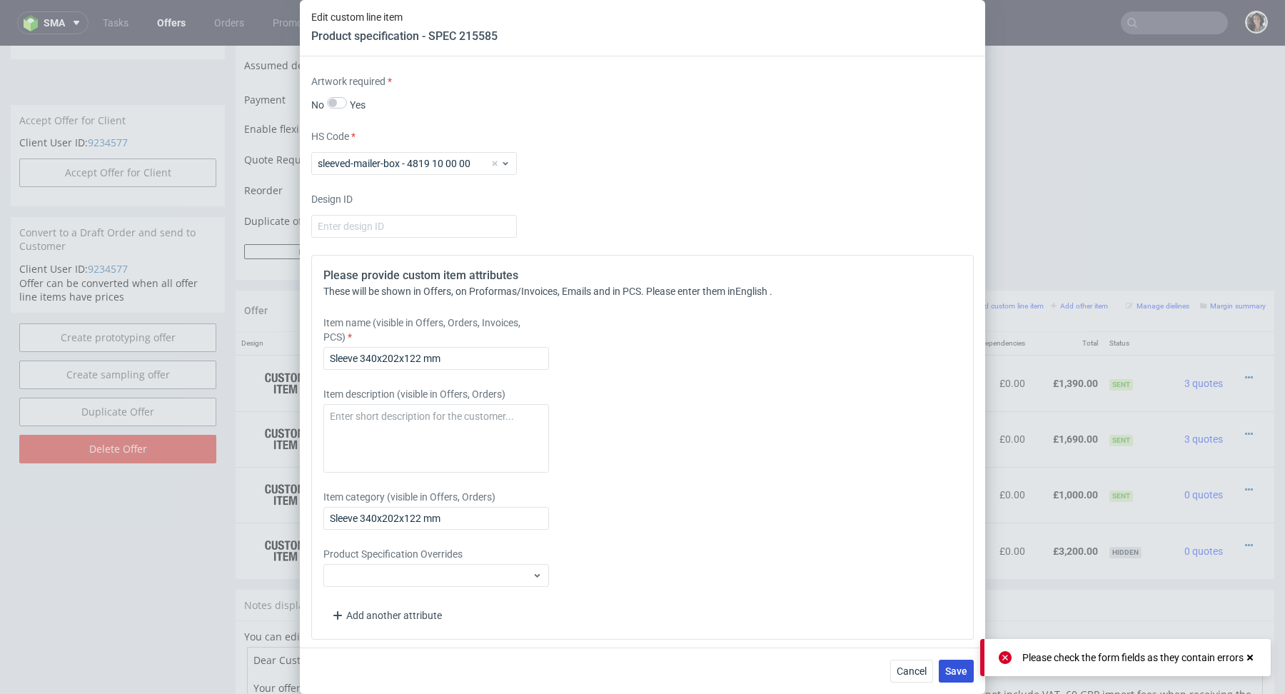
click at [954, 672] on span "Save" at bounding box center [956, 671] width 22 height 10
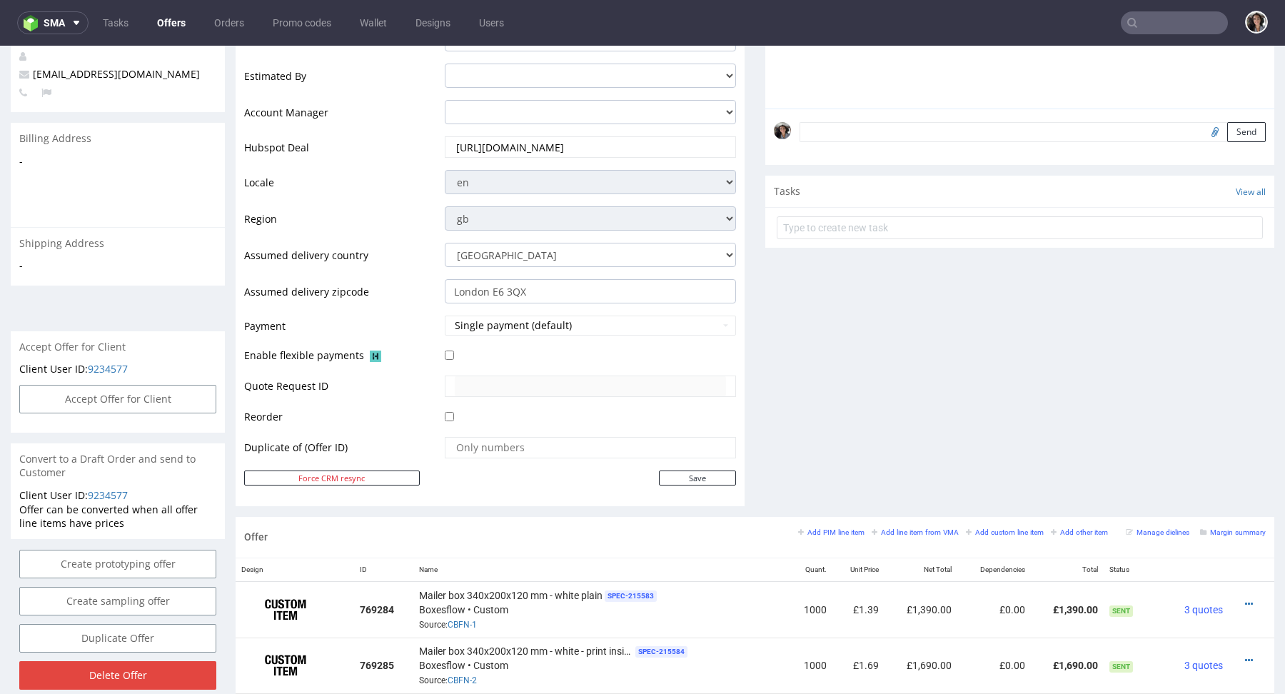
scroll to position [733, 0]
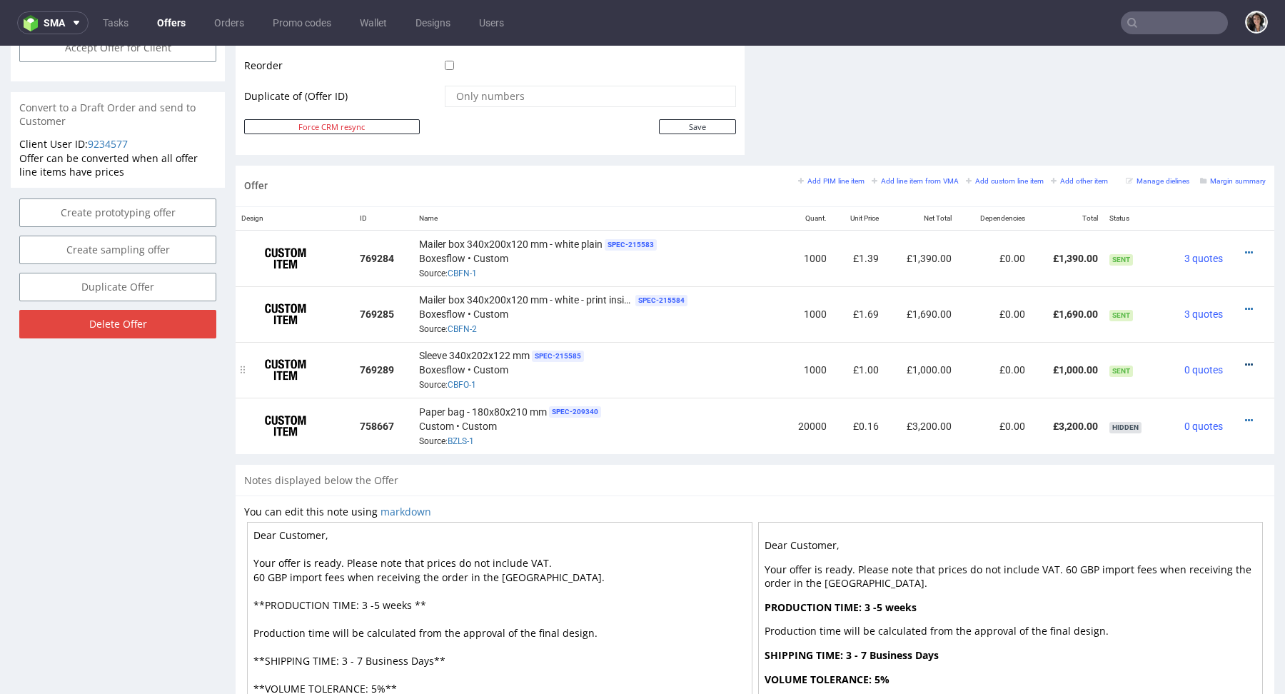
click at [1245, 363] on icon at bounding box center [1249, 365] width 8 height 10
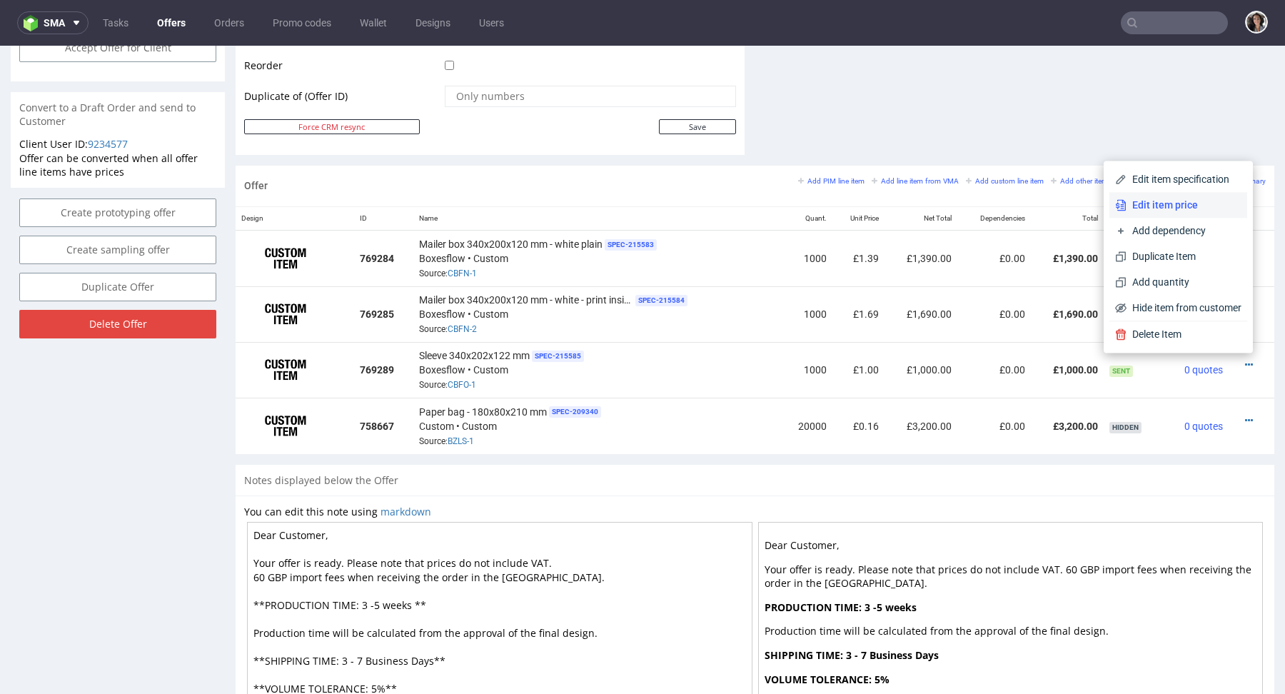
click at [1160, 207] on span "Edit item price" at bounding box center [1183, 205] width 115 height 14
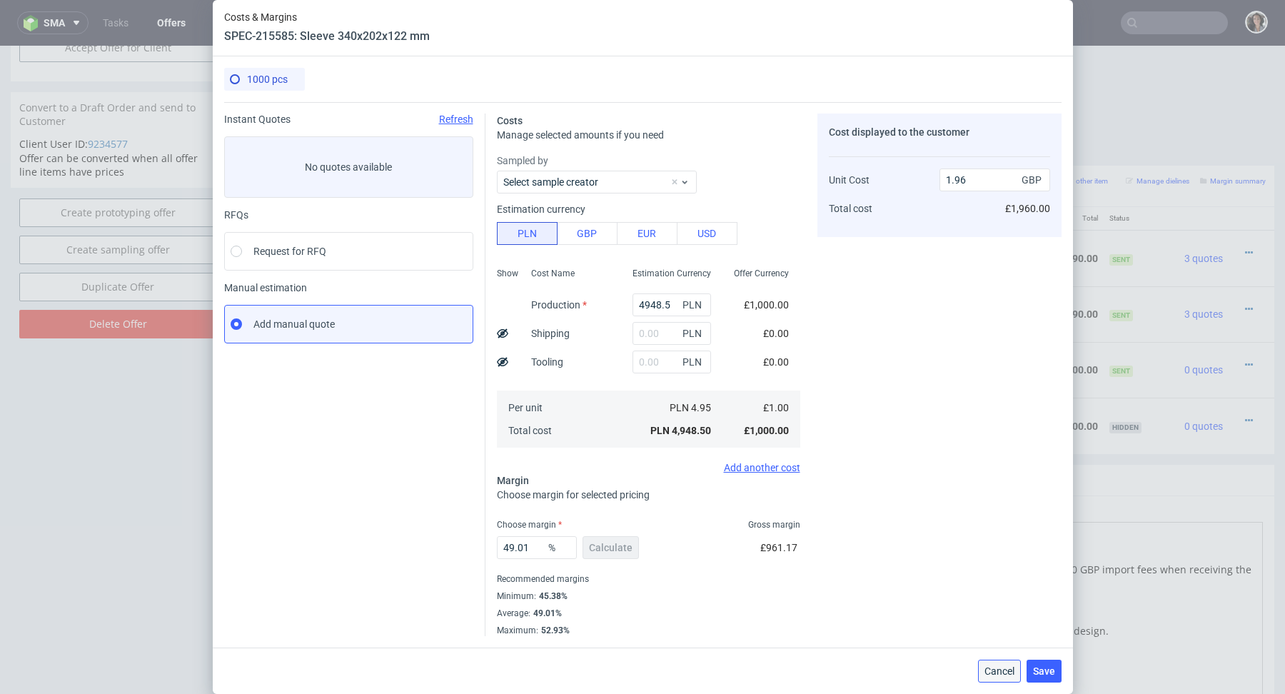
click at [1005, 670] on span "Cancel" at bounding box center [999, 671] width 30 height 10
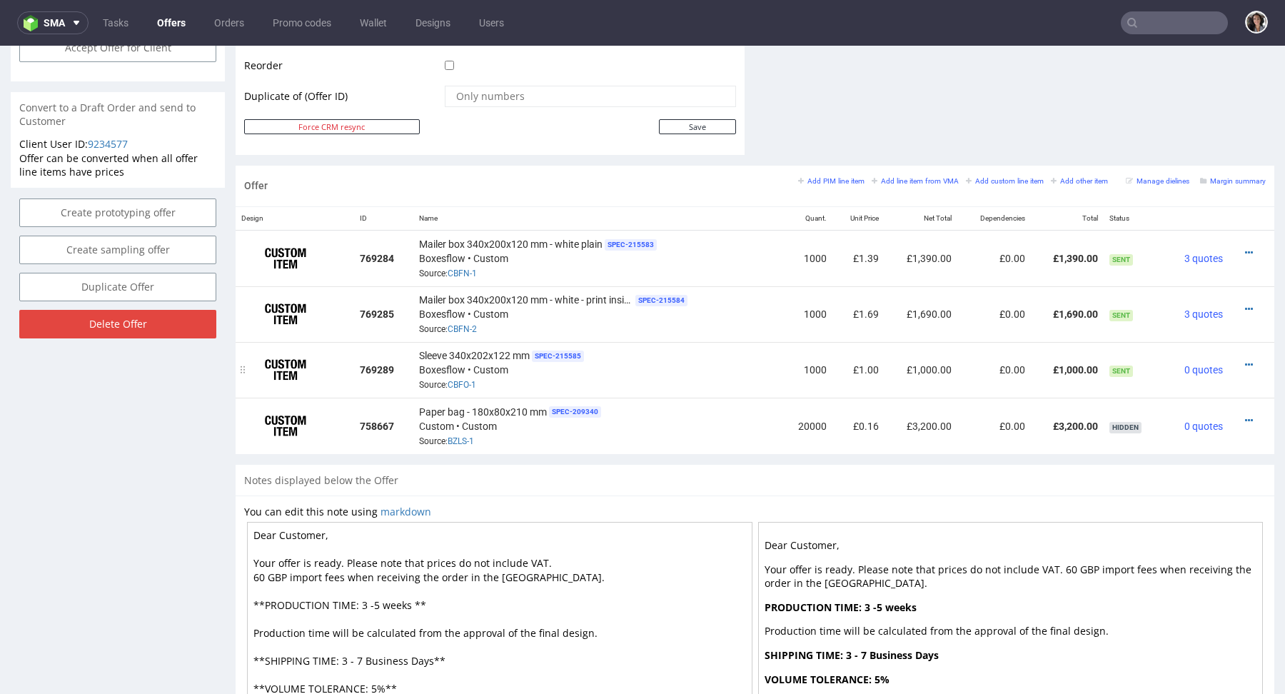
click at [1237, 353] on td at bounding box center [1251, 370] width 46 height 56
click at [1245, 360] on icon at bounding box center [1249, 365] width 8 height 10
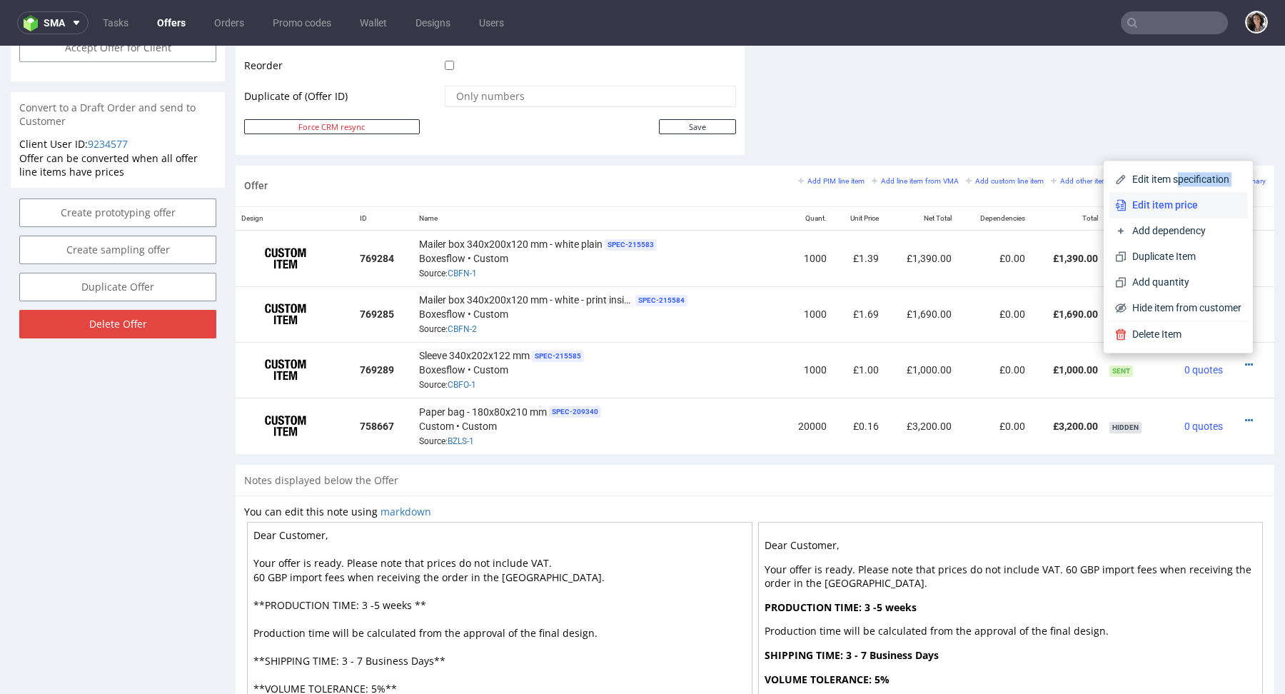
drag, startPoint x: 1161, startPoint y: 181, endPoint x: 1163, endPoint y: 197, distance: 15.8
click at [1163, 197] on div "Edit item specification Edit item price Add dependency Duplicate Item Add quant…" at bounding box center [1178, 243] width 138 height 154
click at [1163, 197] on li "Edit item price" at bounding box center [1178, 205] width 138 height 26
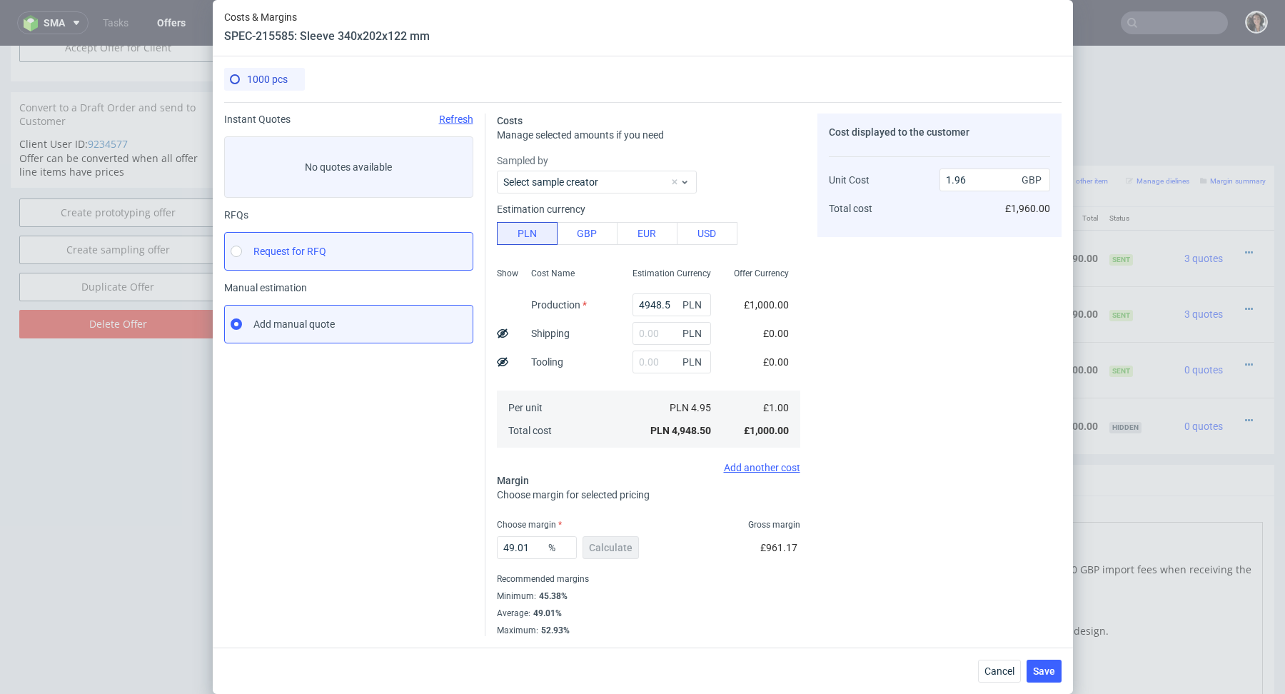
click at [265, 250] on span "Request for RFQ" at bounding box center [289, 251] width 73 height 14
click at [242, 250] on input "Request for RFQ" at bounding box center [236, 250] width 11 height 11
radio input "true"
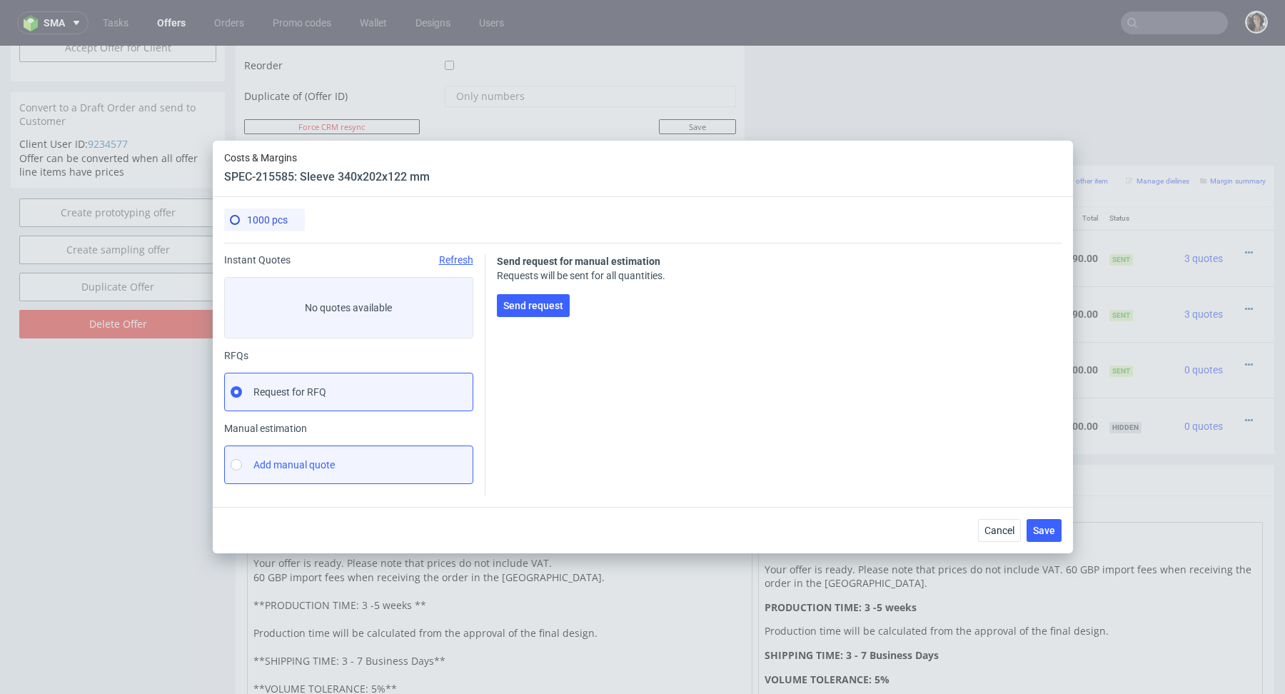
click at [271, 452] on label "Add manual quote" at bounding box center [348, 464] width 249 height 39
click at [242, 459] on input "Add manual quote" at bounding box center [236, 464] width 11 height 11
radio input "true"
radio input "false"
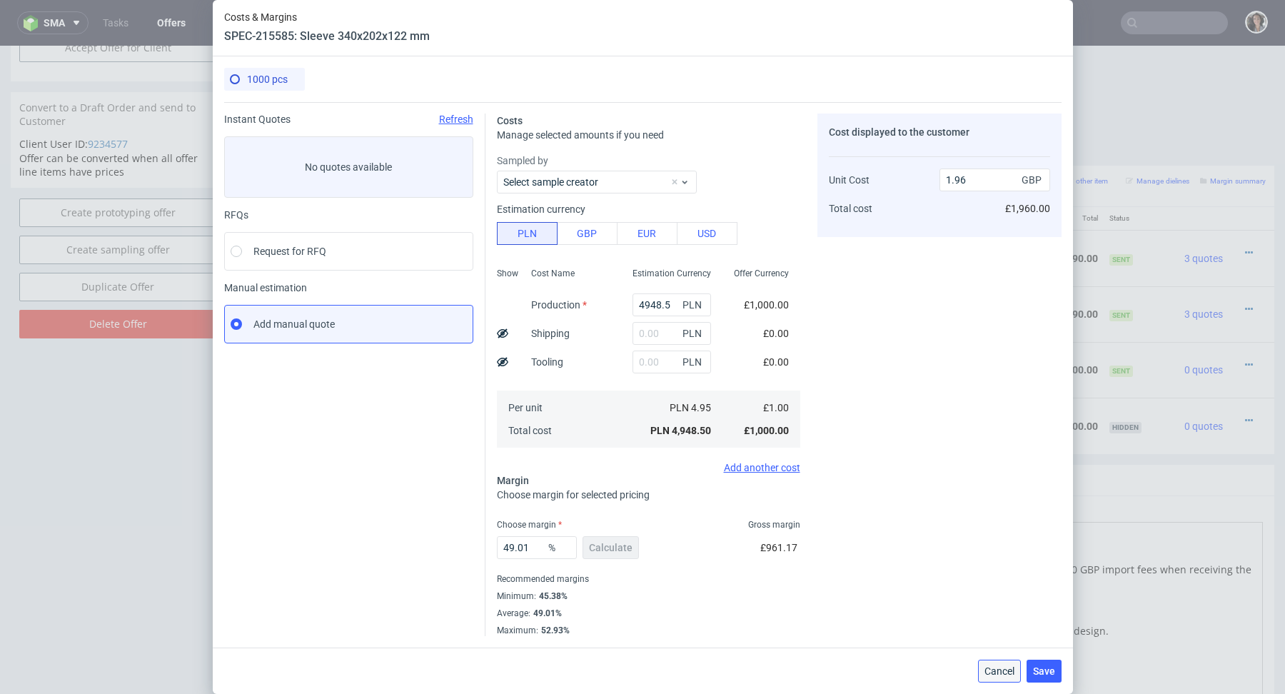
click at [996, 680] on button "Cancel" at bounding box center [999, 670] width 43 height 23
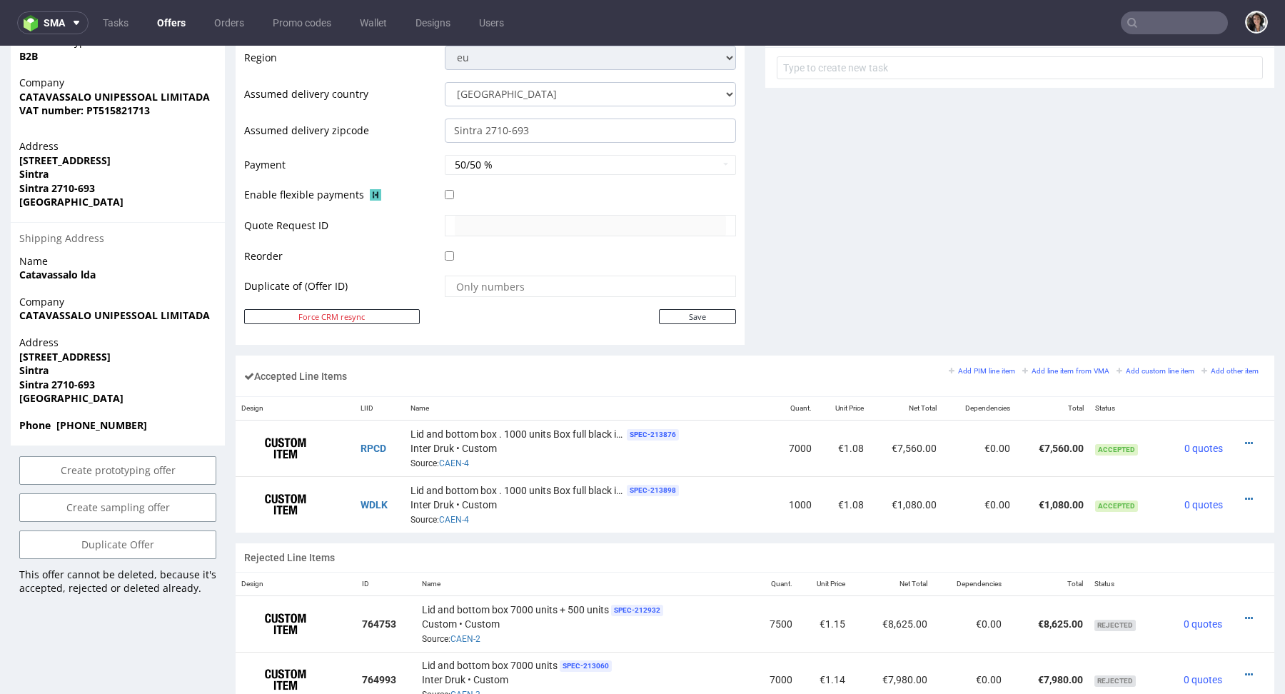
scroll to position [635, 0]
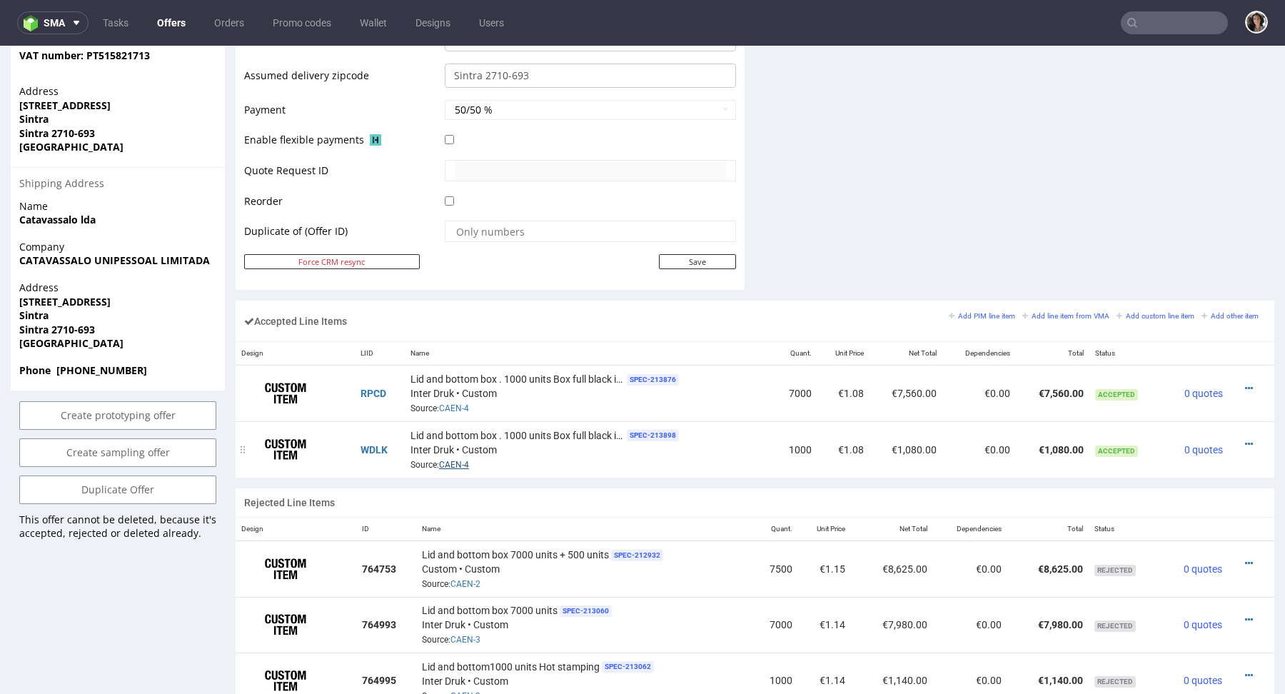
click at [460, 460] on link "CAEN-4" at bounding box center [454, 465] width 30 height 10
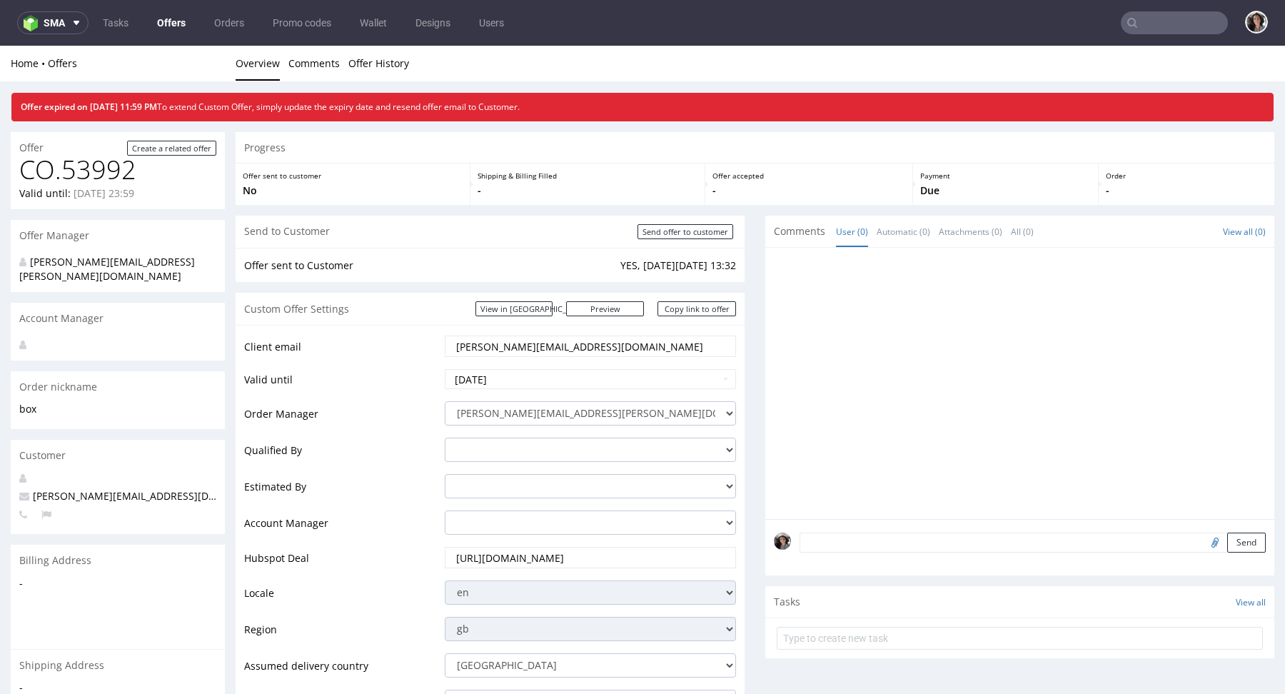
click at [175, 24] on link "Offers" at bounding box center [171, 22] width 46 height 23
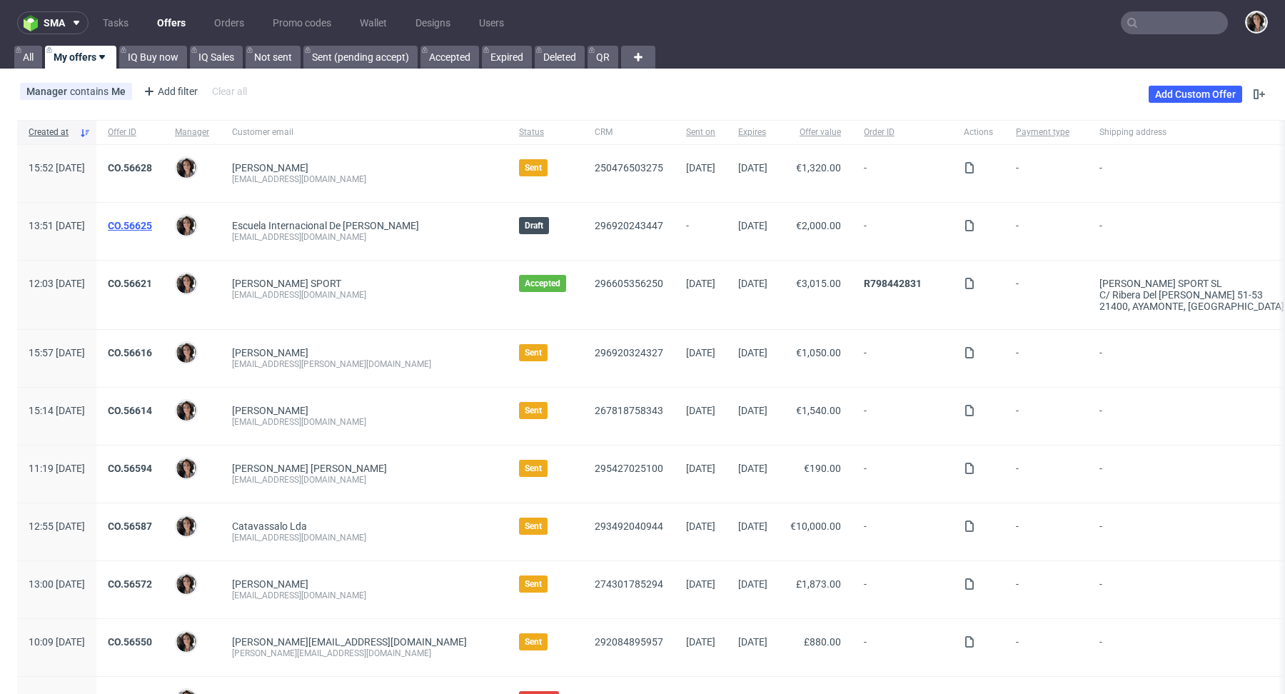
click at [152, 220] on link "CO.56625" at bounding box center [130, 225] width 44 height 11
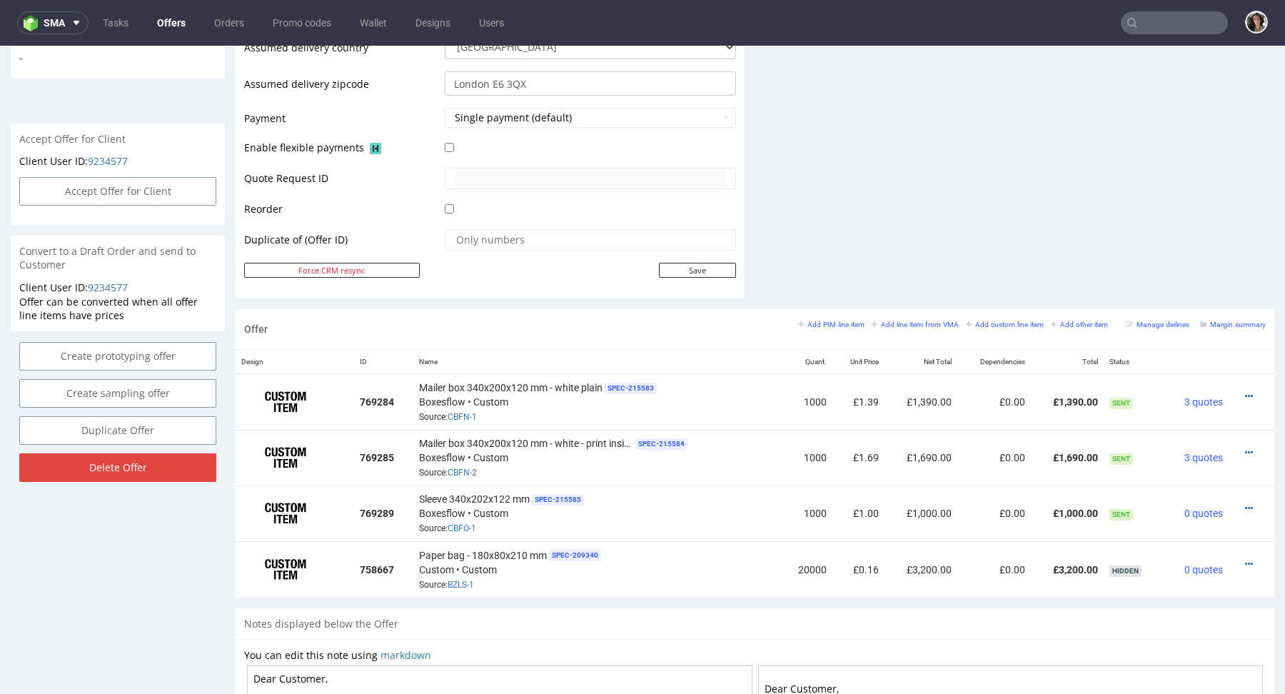
scroll to position [863, 0]
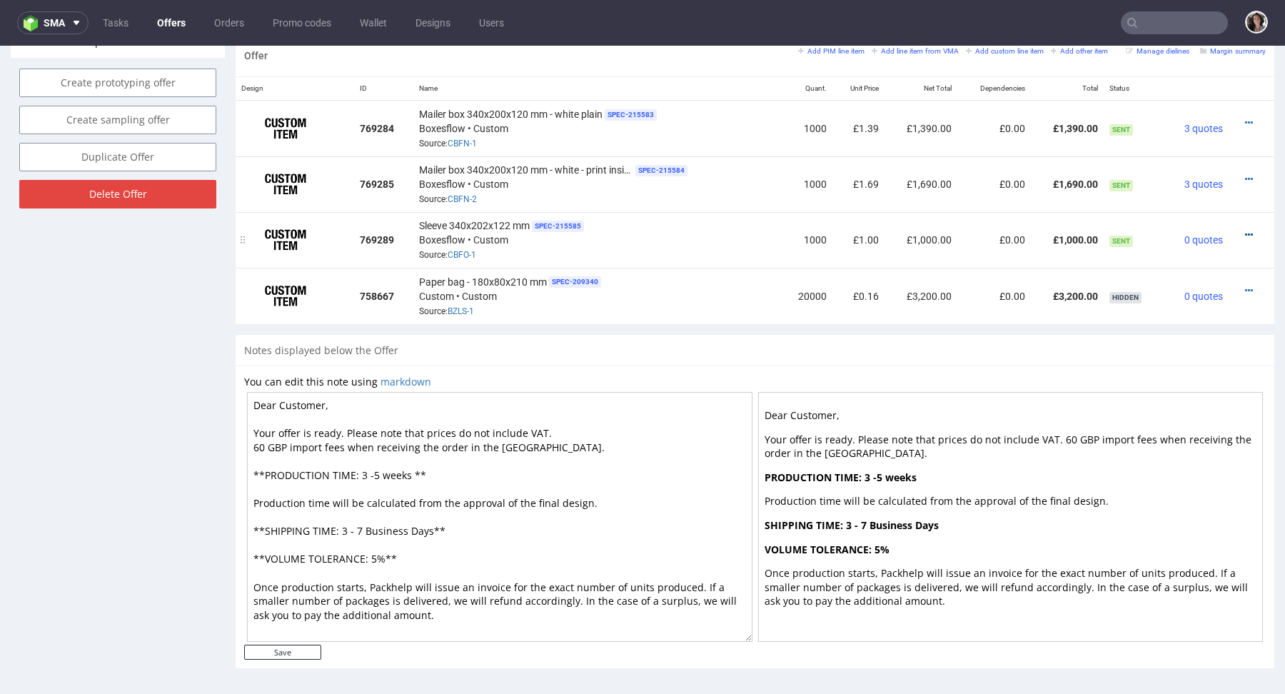
click at [1245, 230] on icon at bounding box center [1249, 235] width 8 height 10
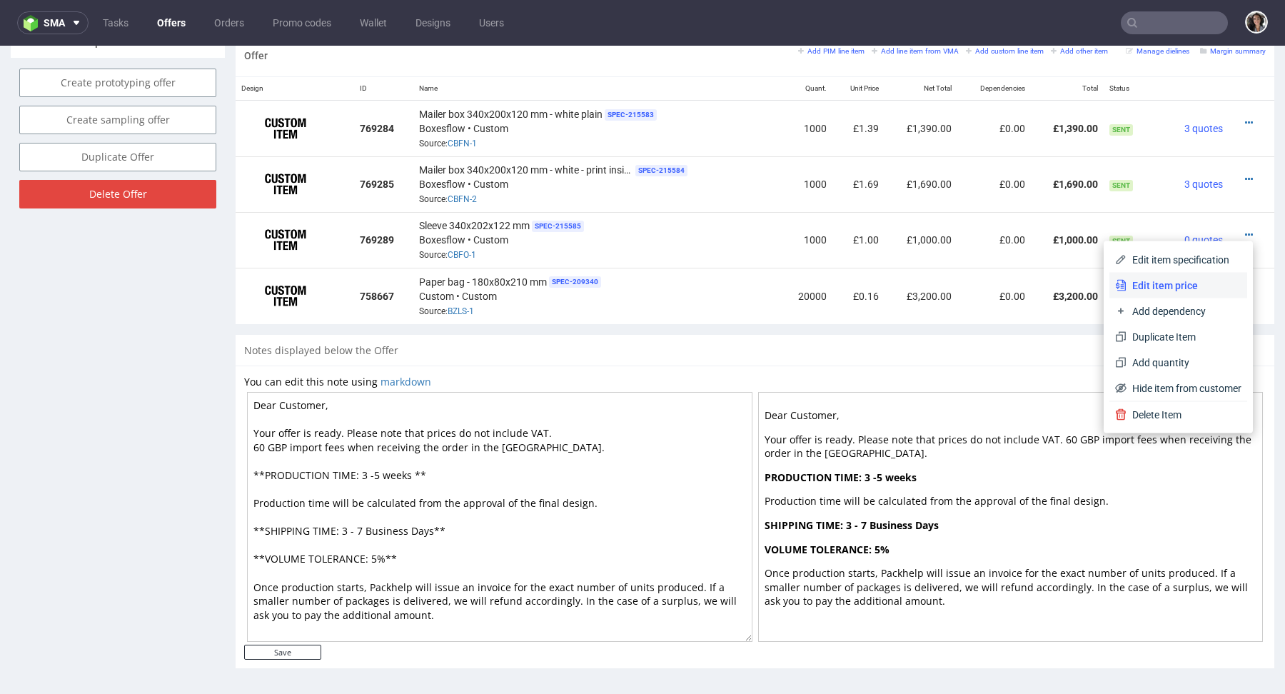
click at [1175, 280] on span "Edit item price" at bounding box center [1183, 285] width 115 height 14
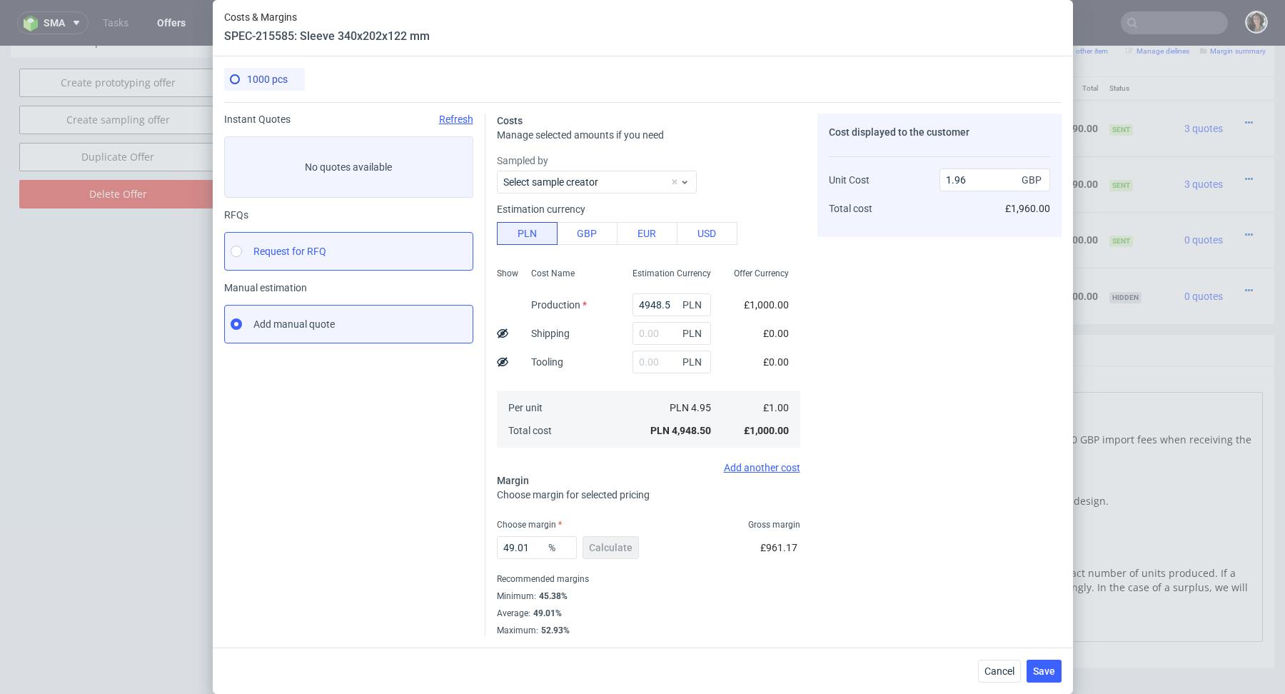
click at [318, 241] on label "Request for RFQ" at bounding box center [348, 251] width 249 height 39
click at [242, 245] on input "Request for RFQ" at bounding box center [236, 250] width 11 height 11
radio input "true"
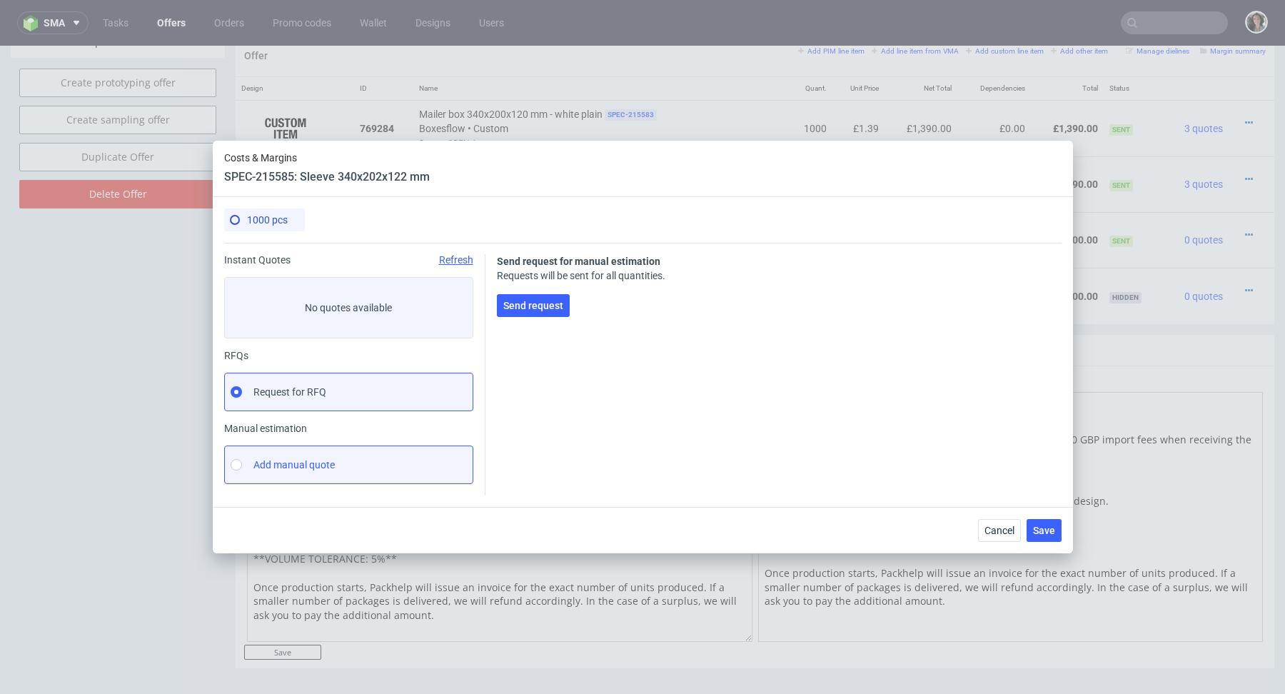
click at [301, 475] on label "Add manual quote" at bounding box center [348, 464] width 249 height 39
click at [242, 470] on input "Add manual quote" at bounding box center [236, 464] width 11 height 11
radio input "true"
radio input "false"
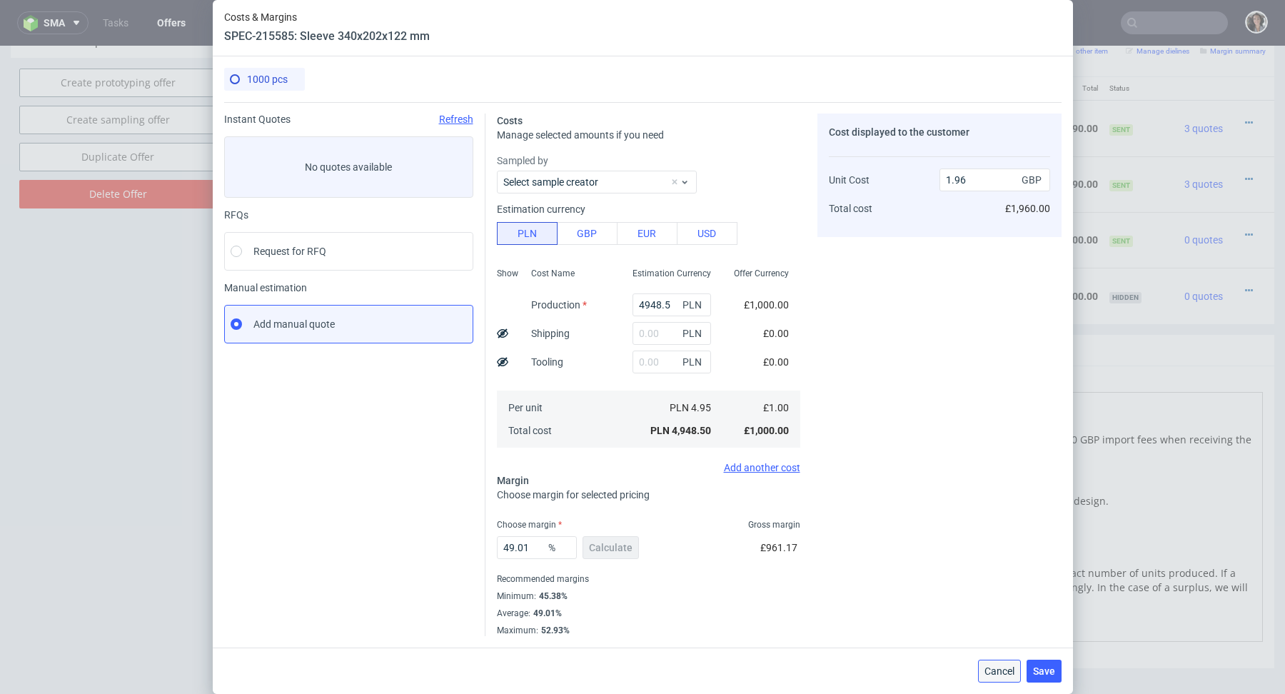
click at [1005, 679] on button "Cancel" at bounding box center [999, 670] width 43 height 23
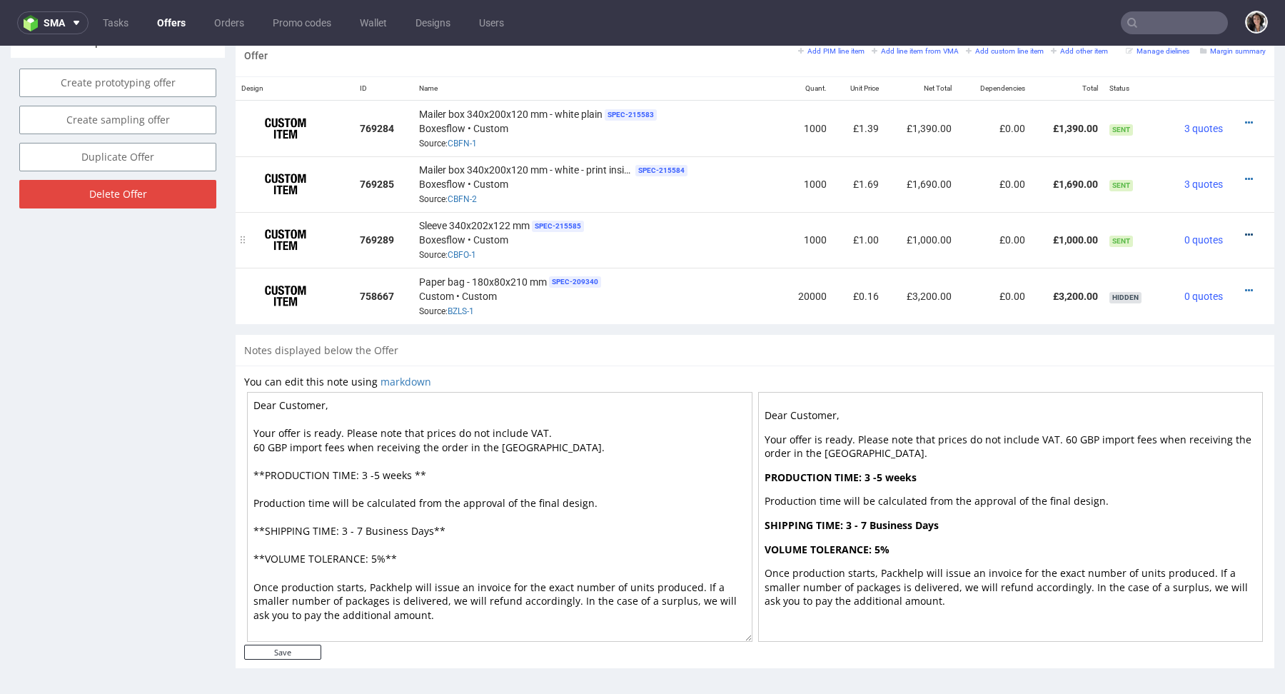
click at [1245, 233] on icon at bounding box center [1249, 235] width 8 height 10
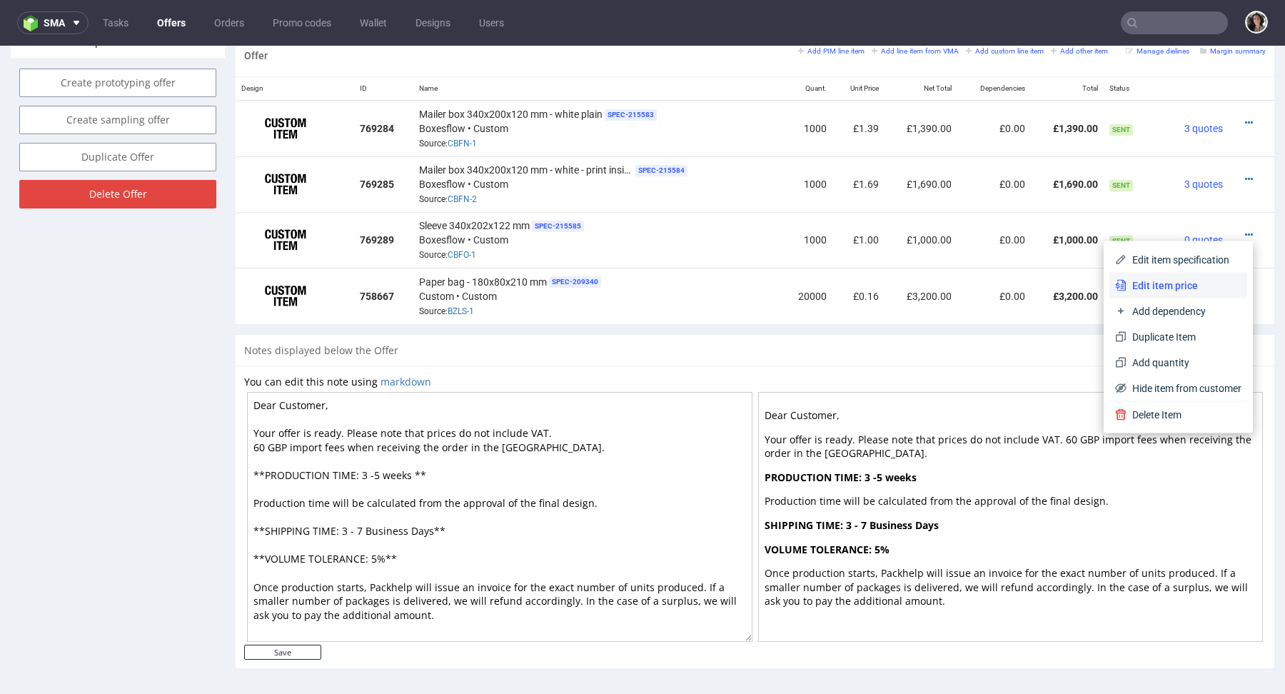
click at [1195, 283] on span "Edit item price" at bounding box center [1183, 285] width 115 height 14
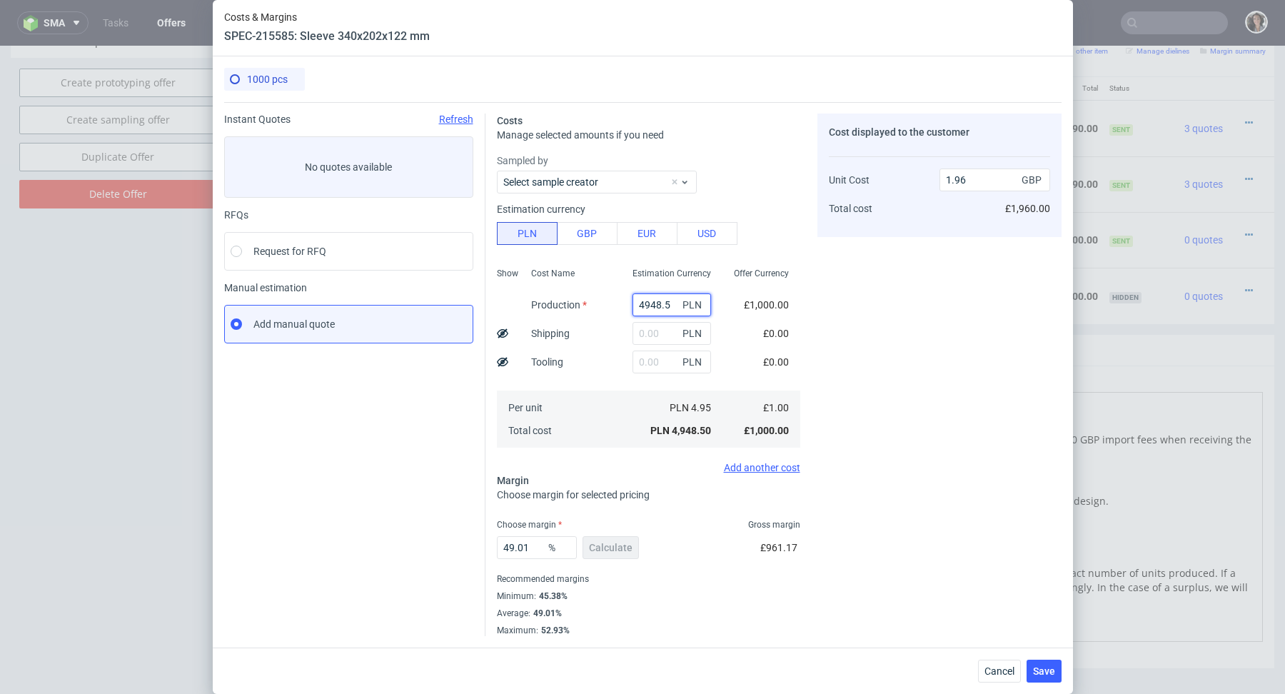
click at [663, 295] on input "4948.5" at bounding box center [671, 304] width 78 height 23
paste input "4021.40"
type input "4021.4"
type input "1.59"
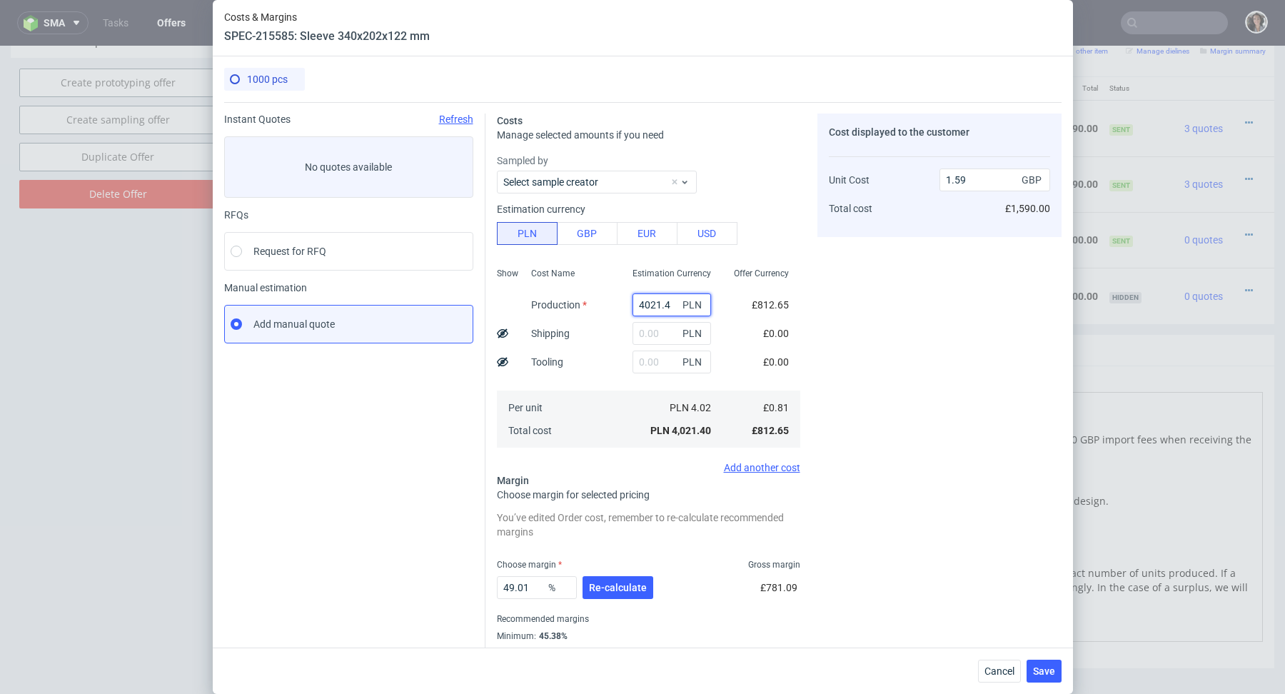
type input "4021.4"
click at [646, 362] on input "text" at bounding box center [671, 361] width 78 height 23
paste input "799,1"
type input "799.1"
type input "1.91"
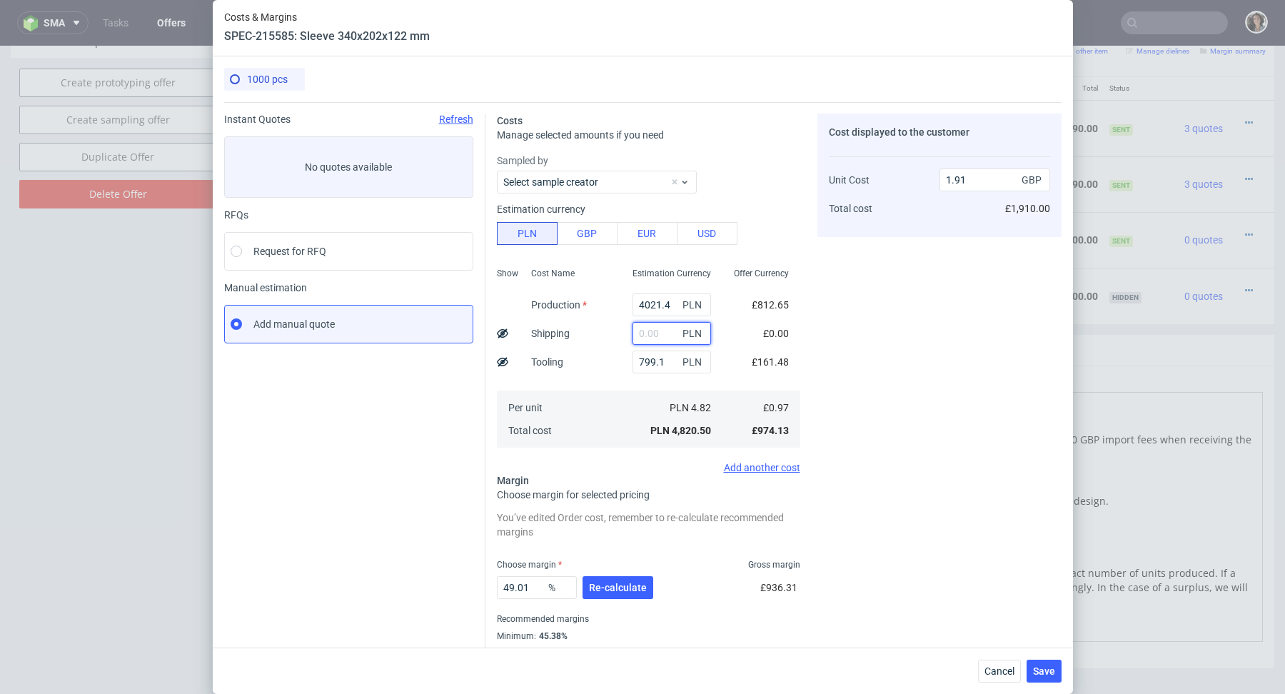
click at [652, 333] on input "text" at bounding box center [671, 333] width 78 height 23
type input "250"
type input "2.01"
type input "250"
click at [599, 349] on div "Cost Name Production Shipping Tooling Per unit Total cost" at bounding box center [570, 356] width 101 height 188
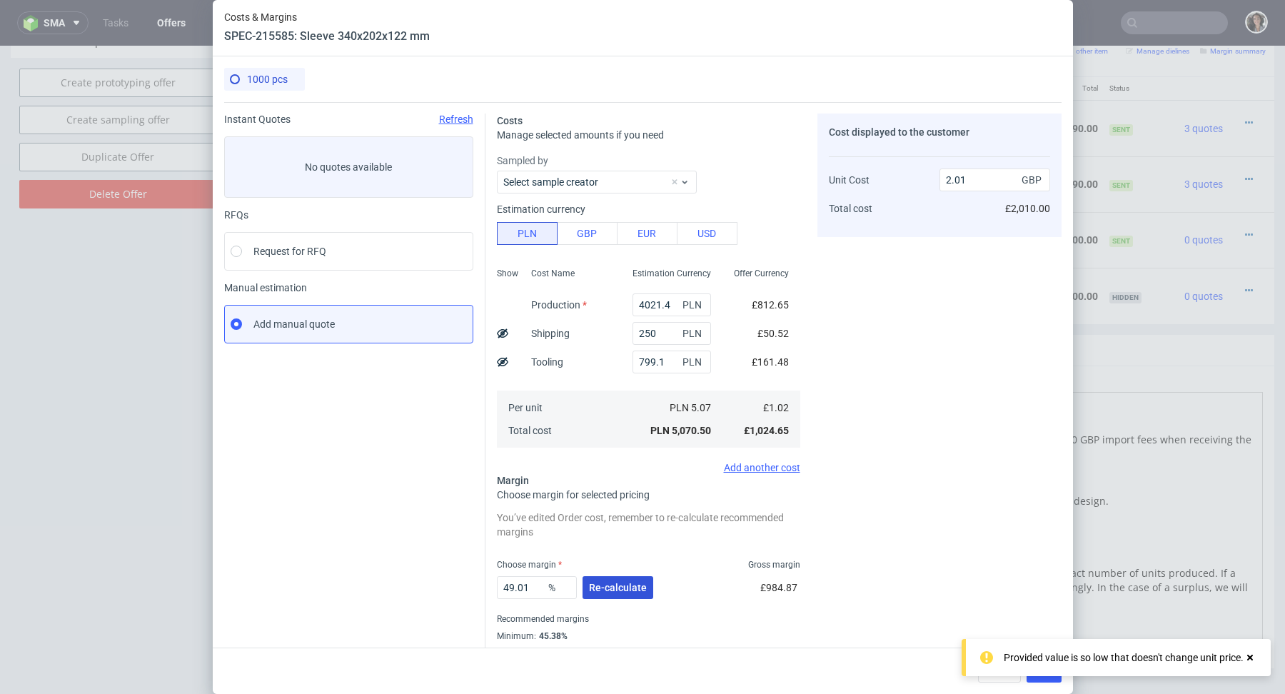
click at [623, 579] on button "Re-calculate" at bounding box center [617, 587] width 71 height 23
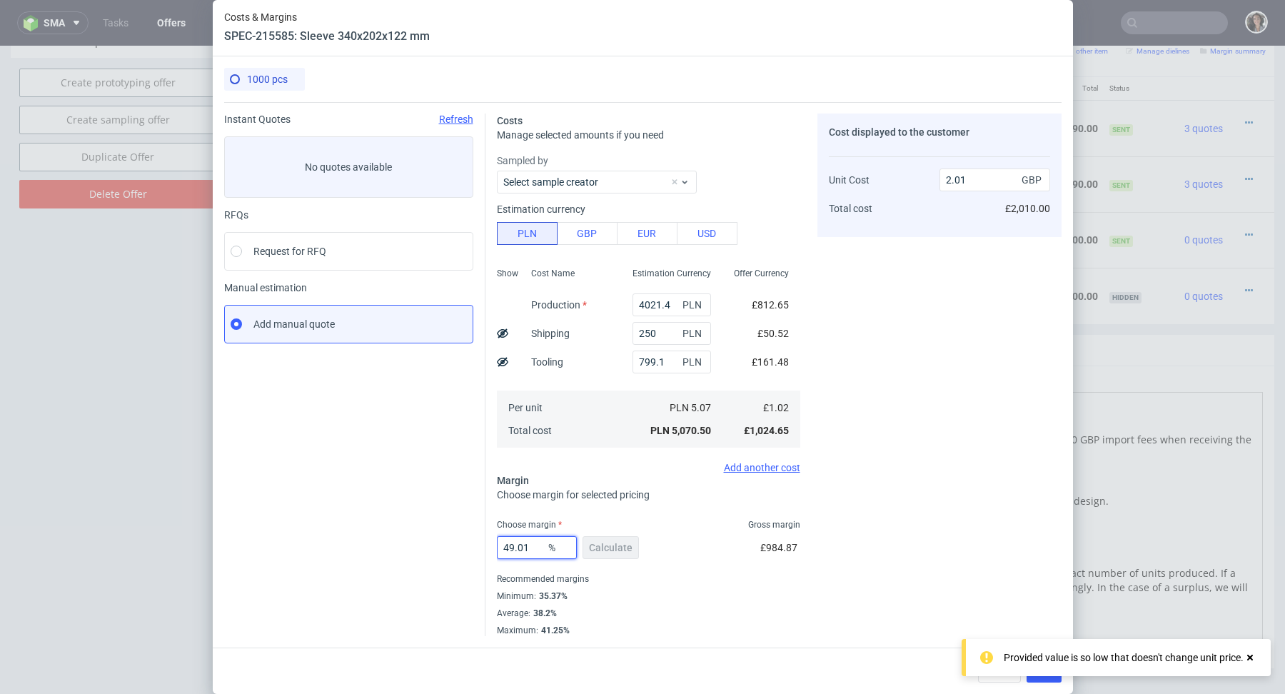
drag, startPoint x: 538, startPoint y: 546, endPoint x: 475, endPoint y: 546, distance: 63.5
click at [475, 546] on div "Instant Quotes Refresh No quotes available RFQs Request for RFQ Manual estimati…" at bounding box center [642, 369] width 837 height 534
type input "39"
type input "1.68"
type input "38"
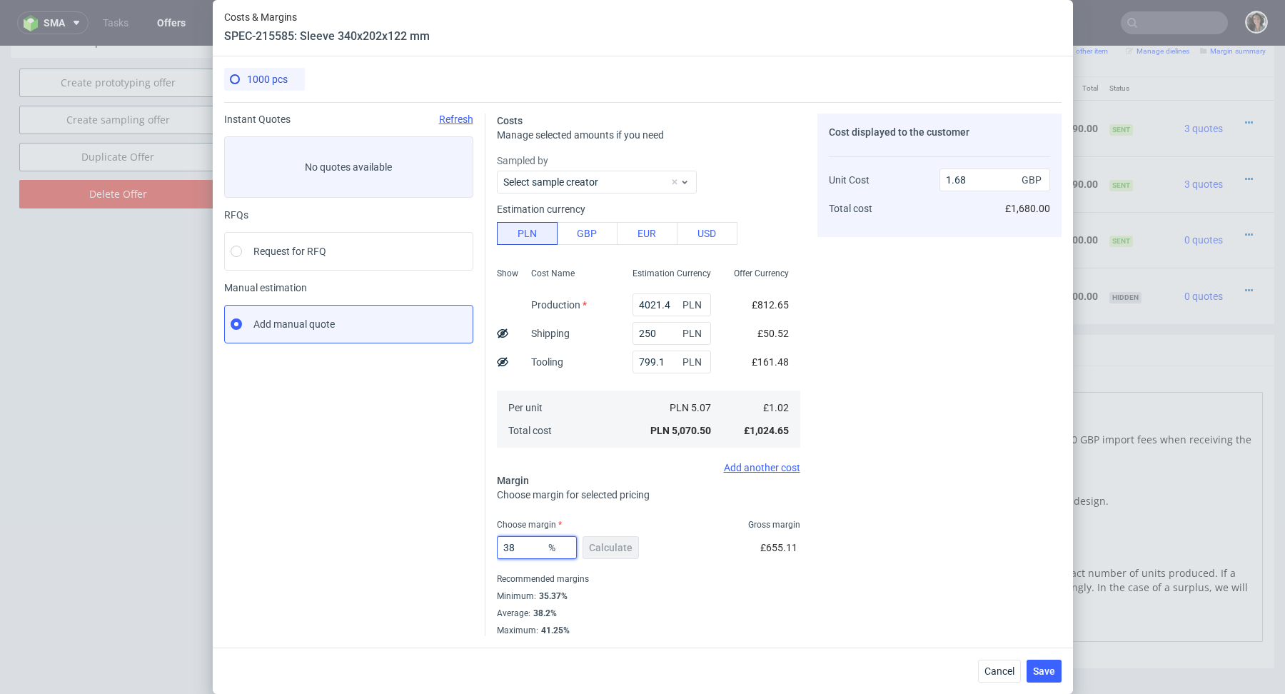
type input "1.65"
type input "38"
click at [688, 608] on div "Average : 38.2%" at bounding box center [648, 612] width 303 height 17
click at [1050, 669] on span "Save" at bounding box center [1044, 671] width 22 height 10
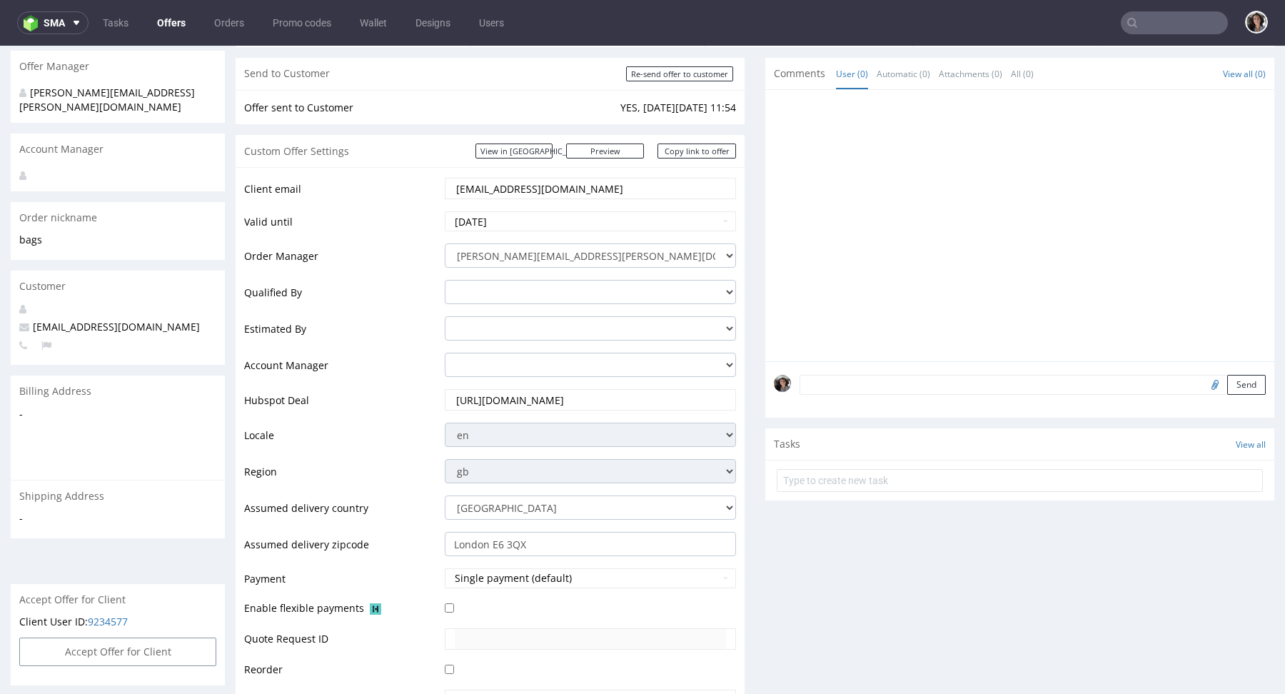
scroll to position [555, 0]
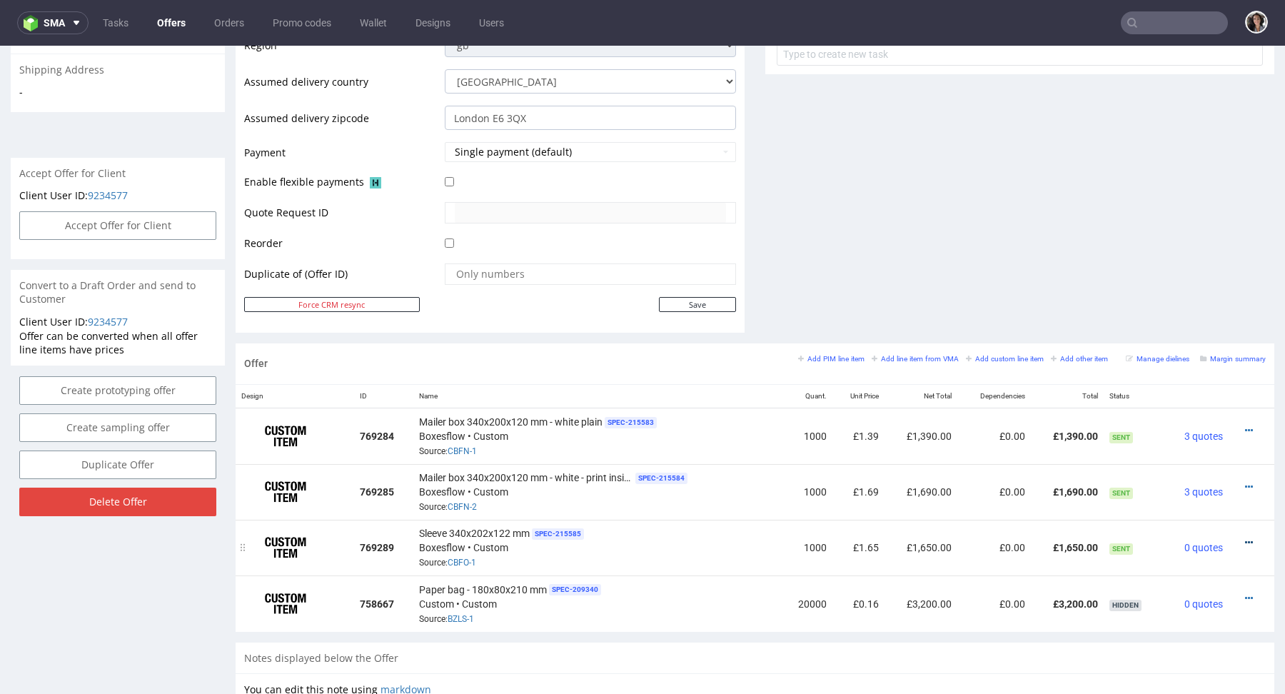
click at [1245, 537] on icon at bounding box center [1249, 542] width 8 height 10
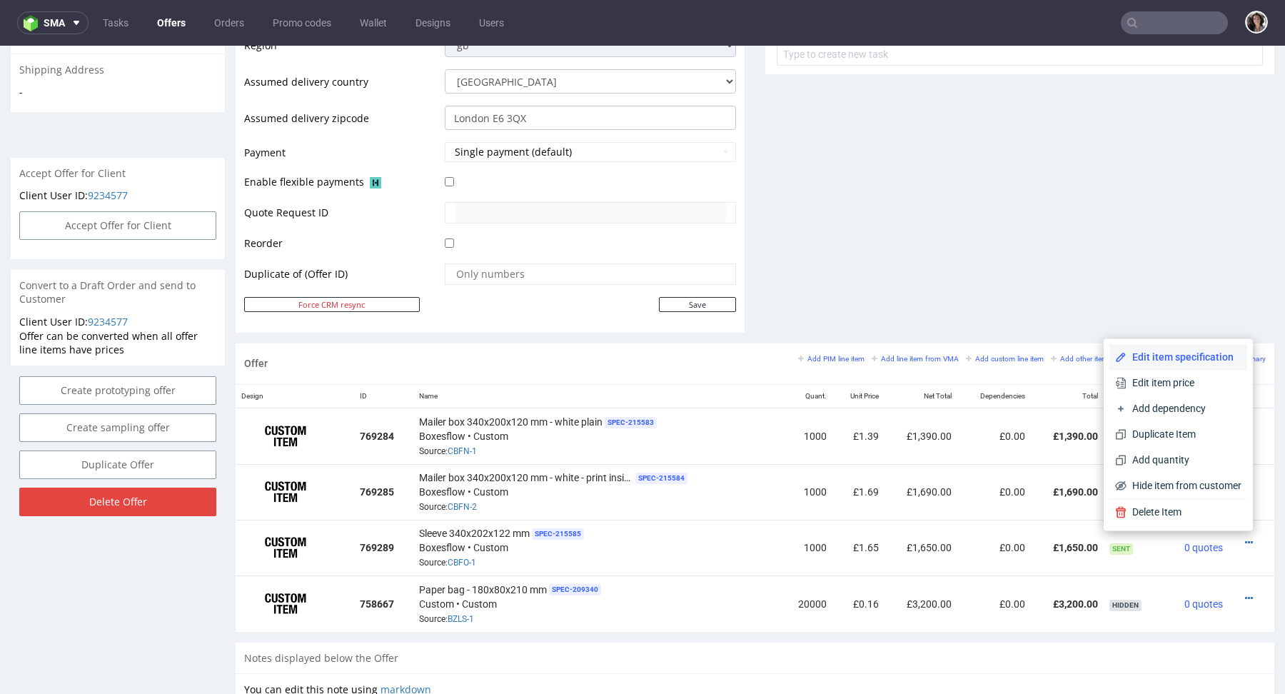
click at [1179, 357] on span "Edit item specification" at bounding box center [1183, 357] width 115 height 14
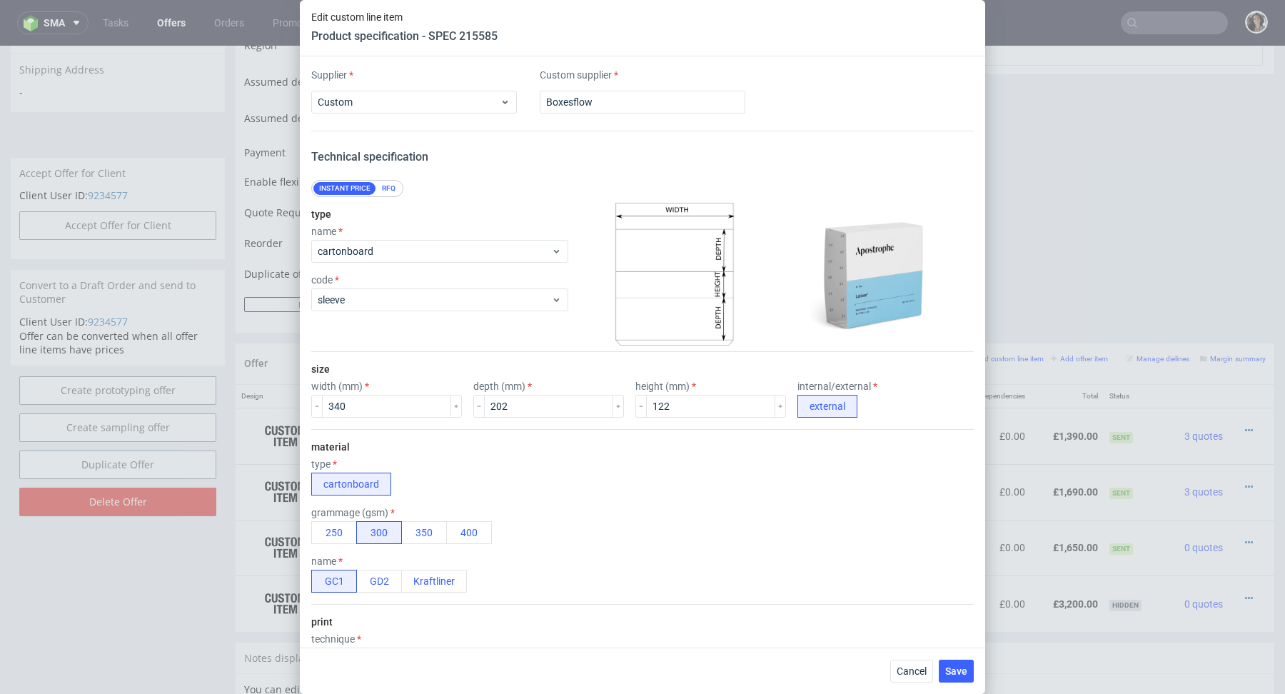
scroll to position [1063, 0]
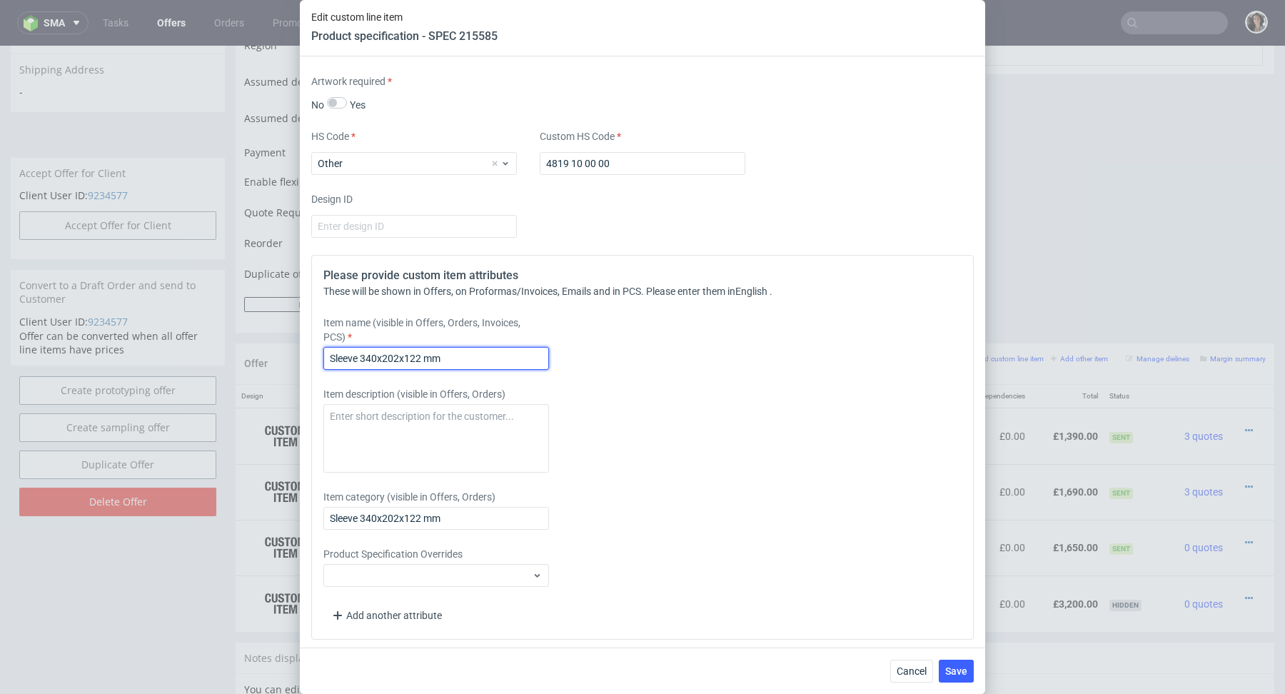
click at [510, 359] on input "Sleeve 340x202x122 mm" at bounding box center [436, 358] width 226 height 23
type input "Sleeve 340x202x122 mm - print outside + lamination gloss"
click at [952, 666] on span "Save" at bounding box center [956, 671] width 22 height 10
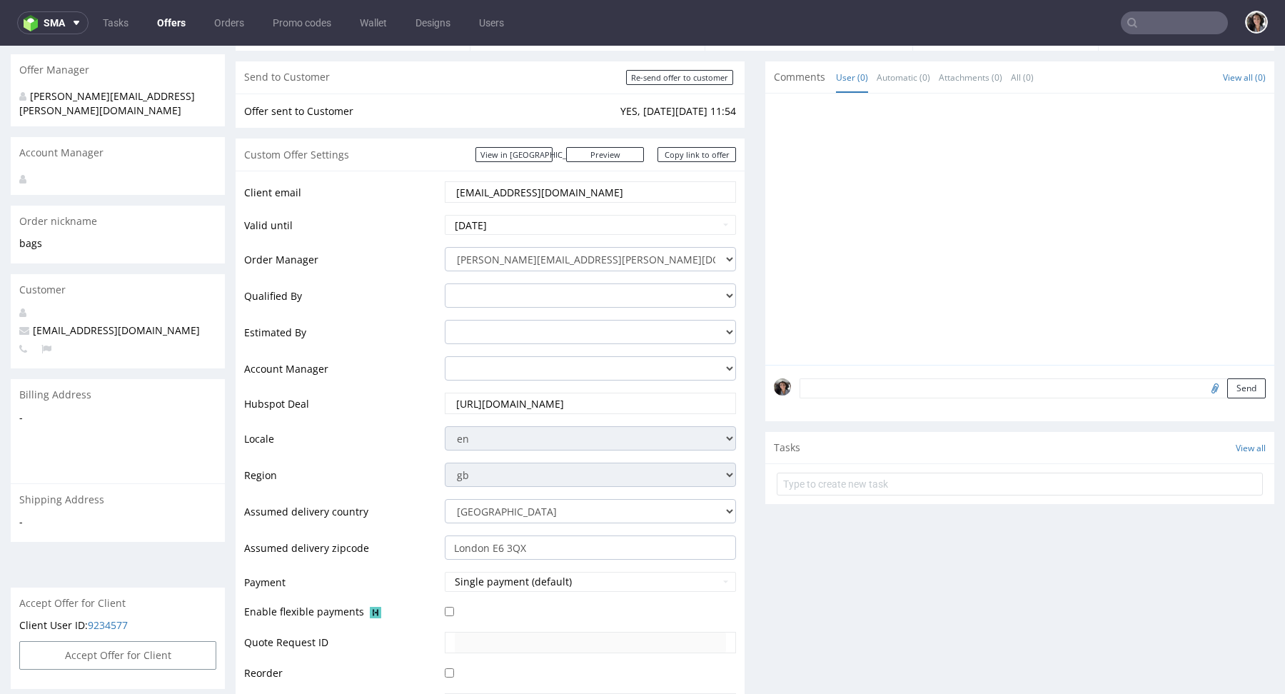
scroll to position [202, 0]
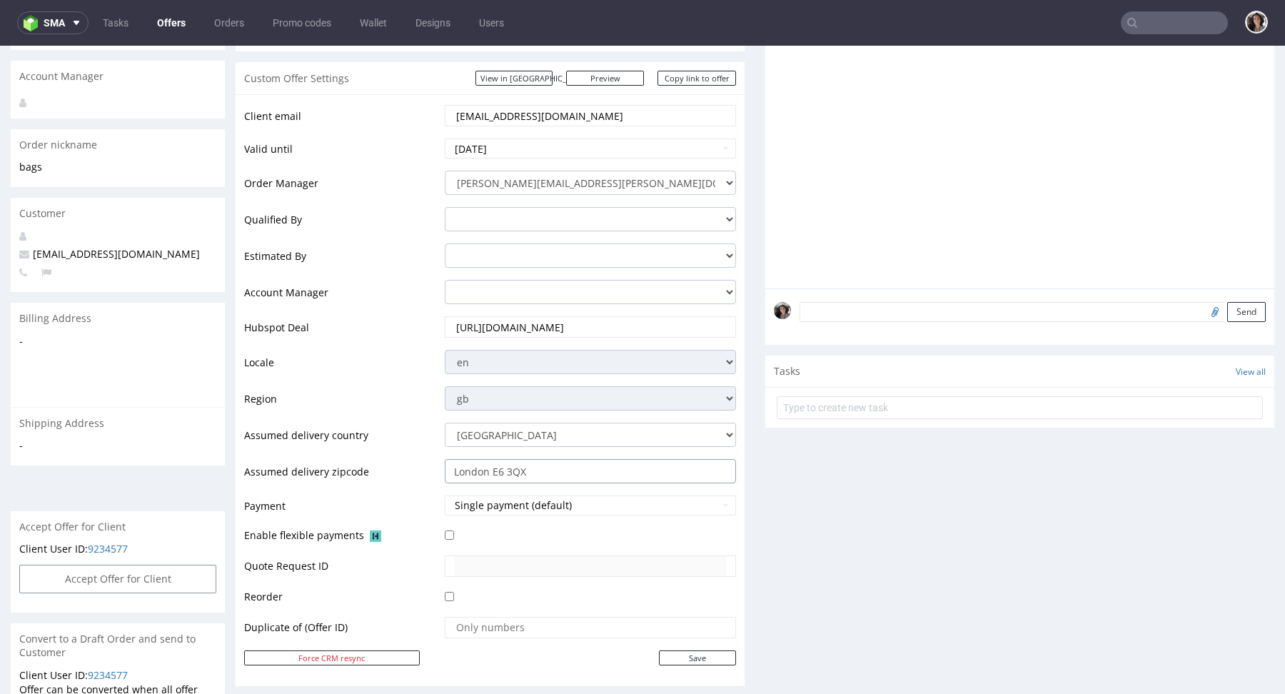
click at [542, 470] on input "London E6 3QX" at bounding box center [590, 471] width 291 height 24
click at [705, 80] on link "Copy link to offer" at bounding box center [696, 78] width 78 height 15
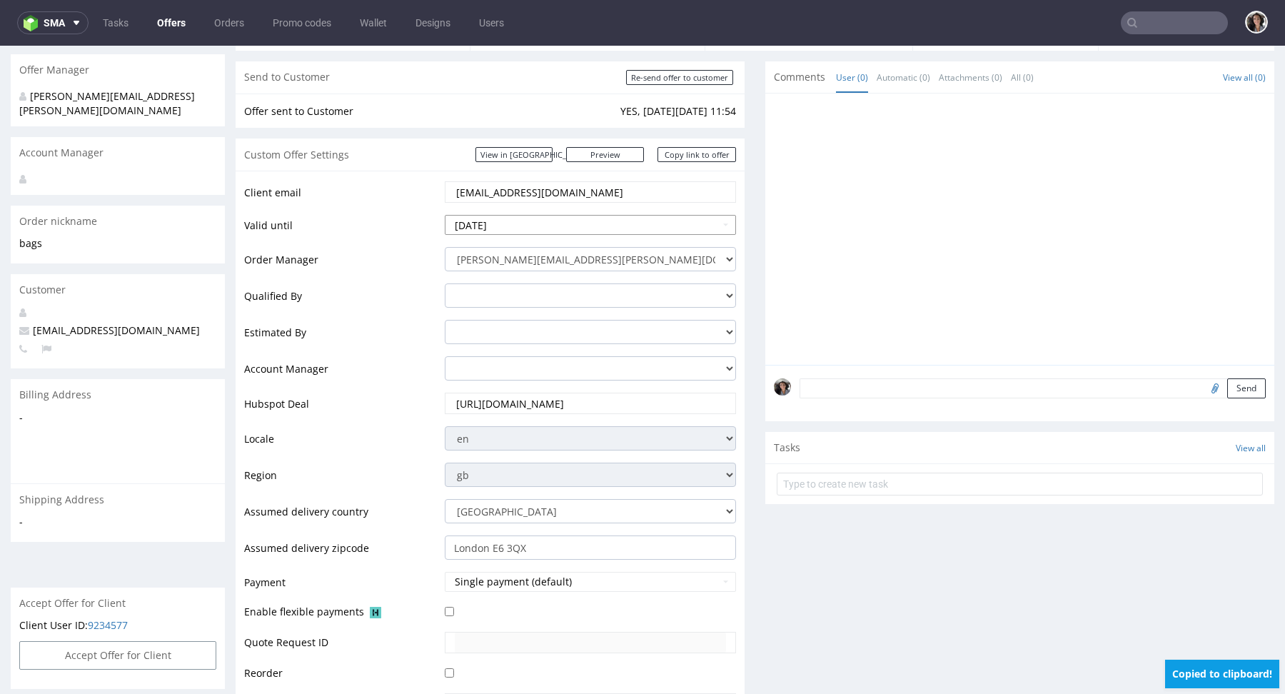
scroll to position [31, 0]
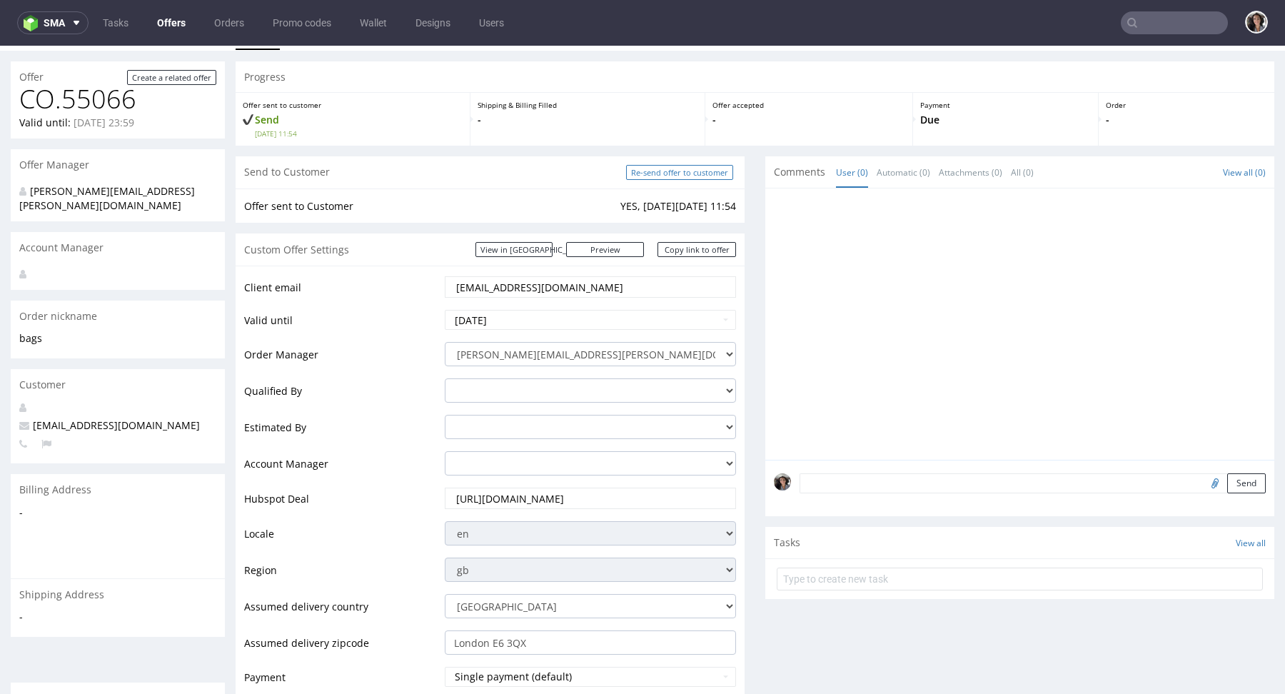
click at [693, 176] on input "Re-send offer to customer" at bounding box center [679, 172] width 107 height 15
type input "In progress..."
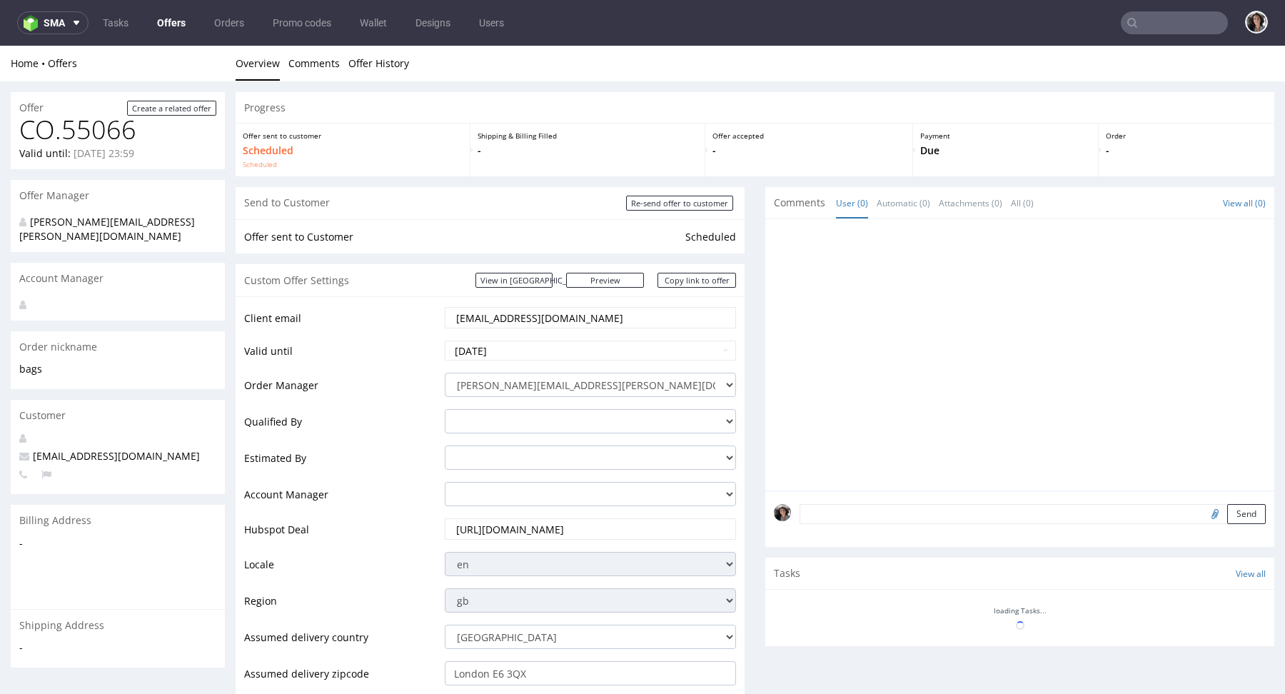
scroll to position [0, 0]
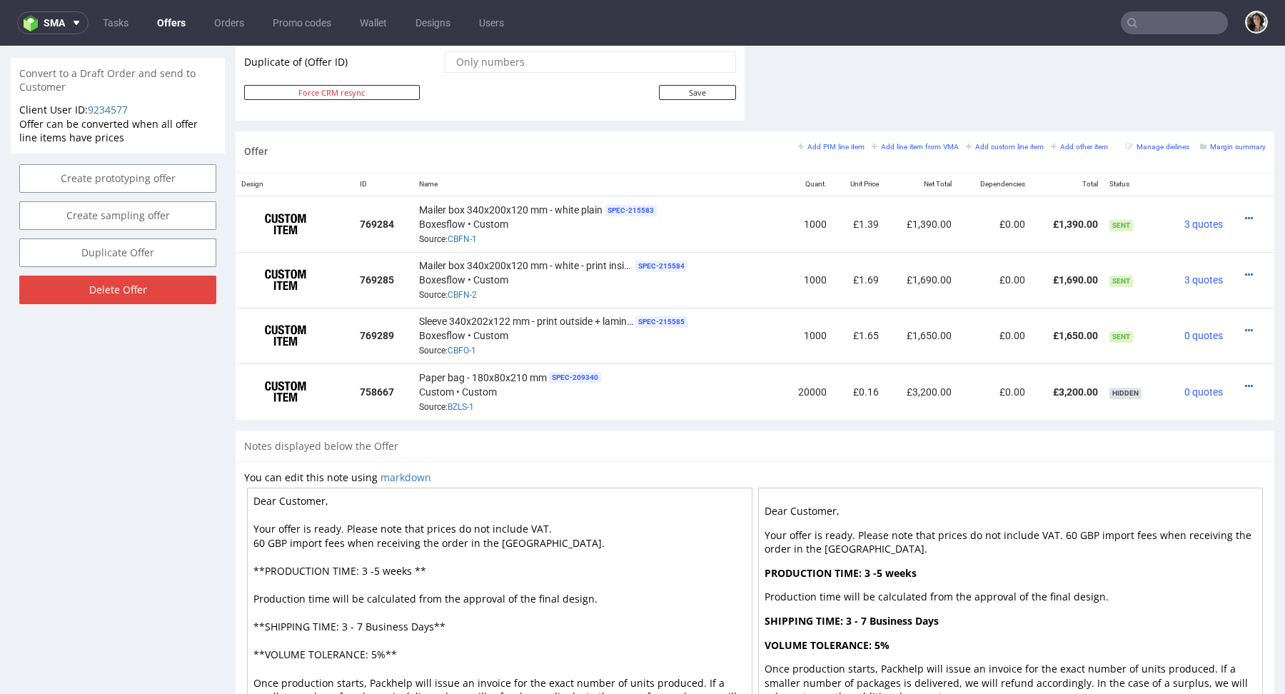
scroll to position [596, 0]
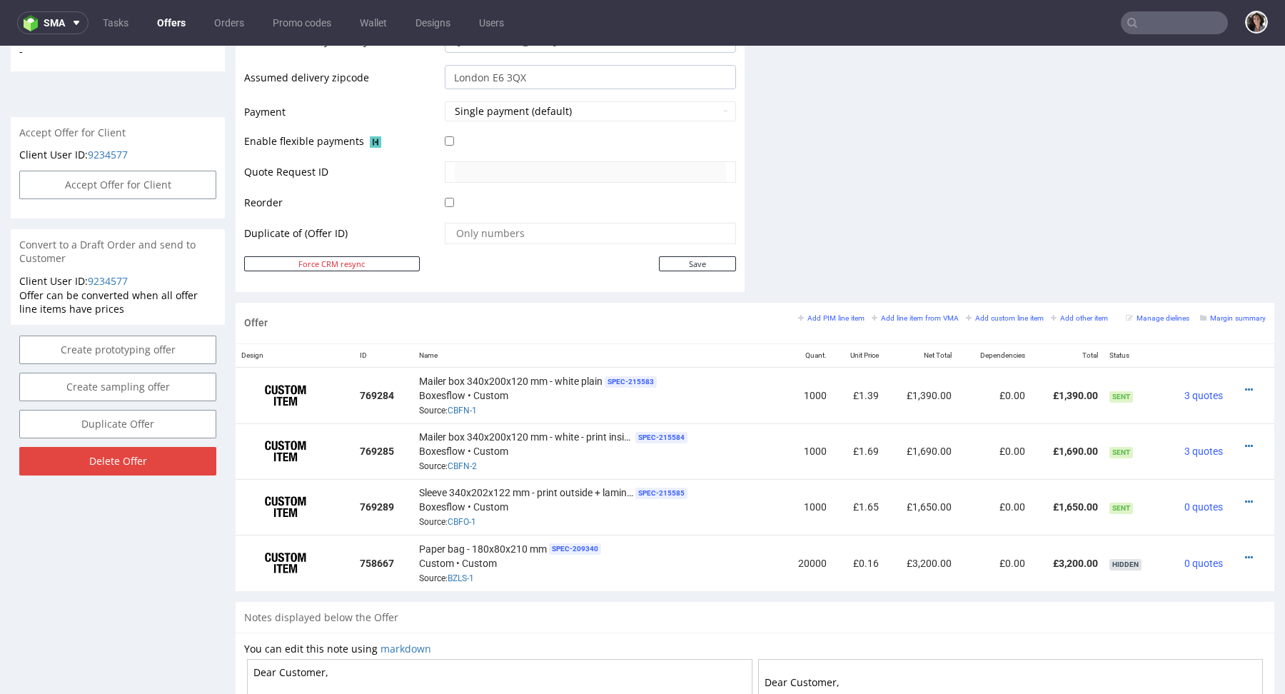
click at [1213, 321] on div "Add PIM line item Add line item from VMA Add custom line item Add other item Ma…" at bounding box center [1031, 323] width 467 height 24
click at [1213, 318] on small "Margin summary" at bounding box center [1233, 318] width 66 height 8
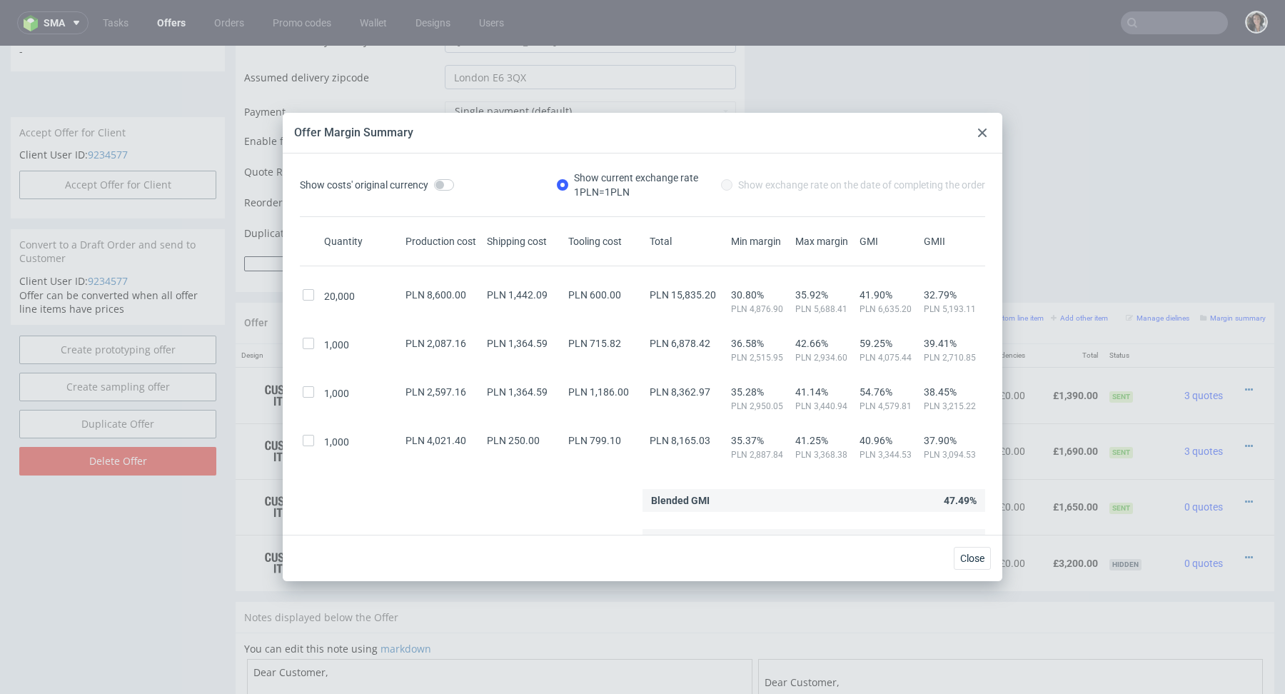
click at [984, 124] on div at bounding box center [981, 132] width 17 height 17
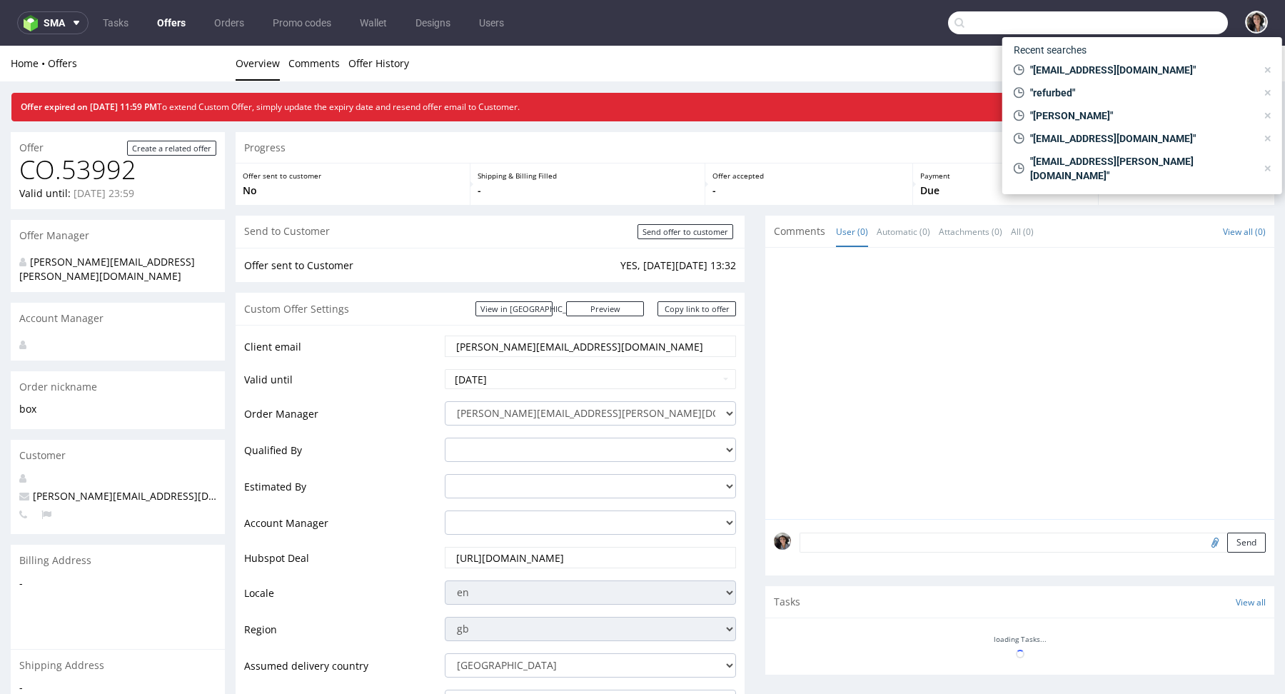
click at [1180, 19] on input "text" at bounding box center [1088, 22] width 280 height 23
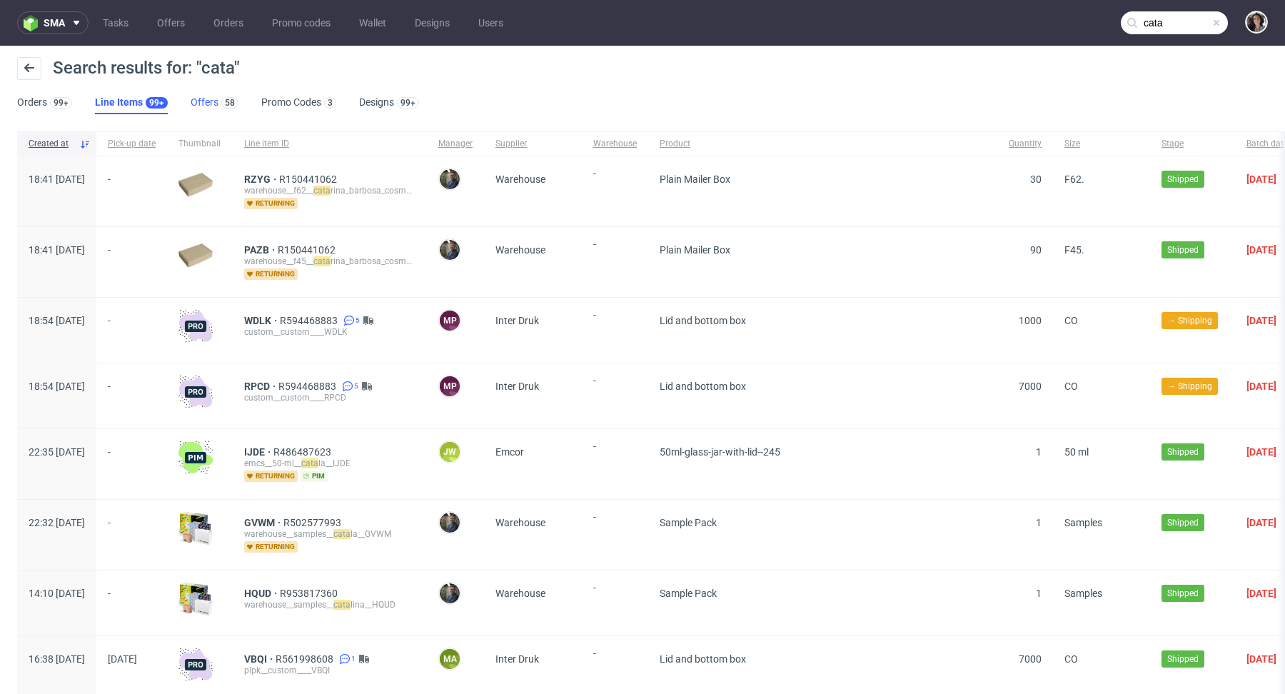
click at [204, 98] on link "Offers 58" at bounding box center [215, 102] width 48 height 23
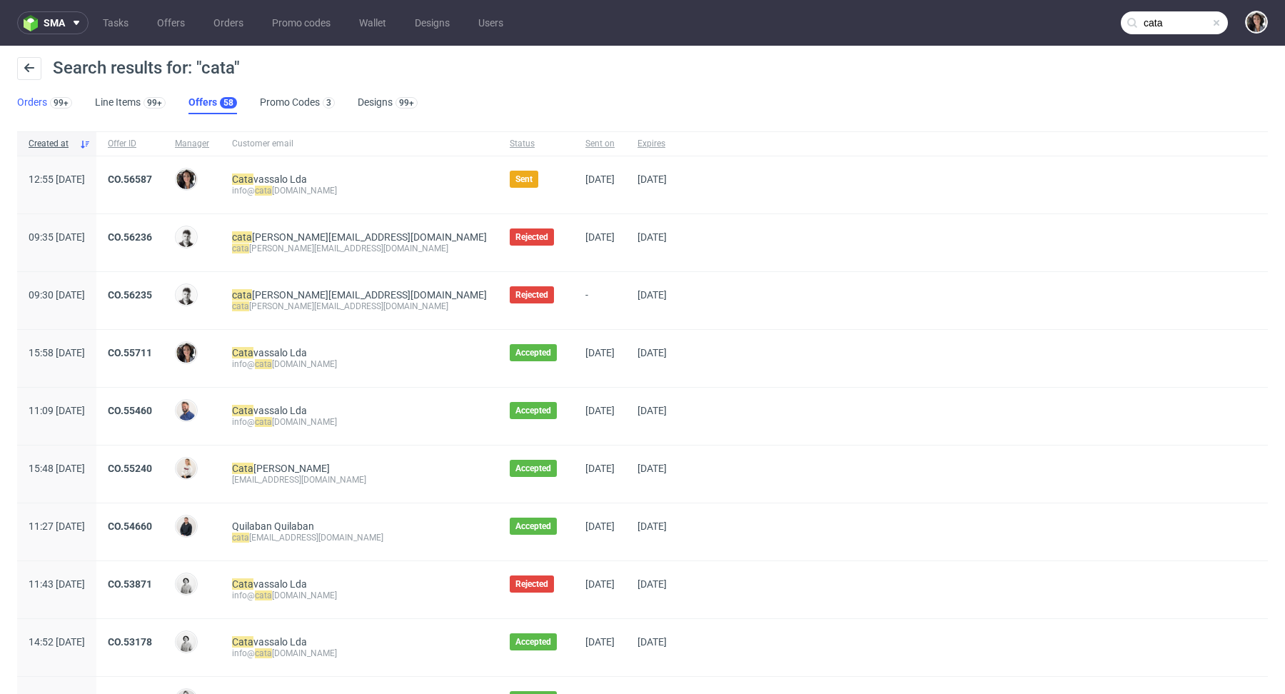
click at [38, 96] on link "Orders 99+" at bounding box center [44, 102] width 55 height 23
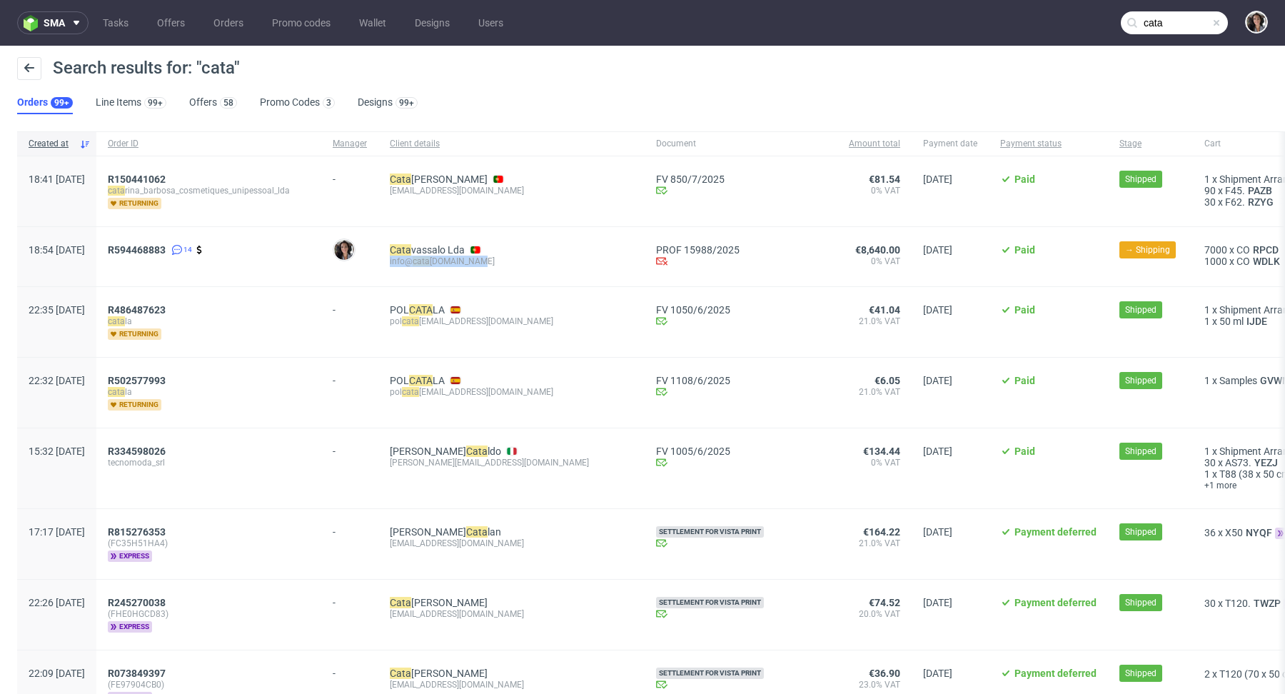
drag, startPoint x: 527, startPoint y: 258, endPoint x: 427, endPoint y: 258, distance: 99.9
click at [427, 258] on div "Cata vassalo Lda info@ cata [DOMAIN_NAME]" at bounding box center [511, 256] width 266 height 59
copy div "info@ cata [DOMAIN_NAME]"
click at [1153, 19] on input "cata" at bounding box center [1173, 22] width 107 height 23
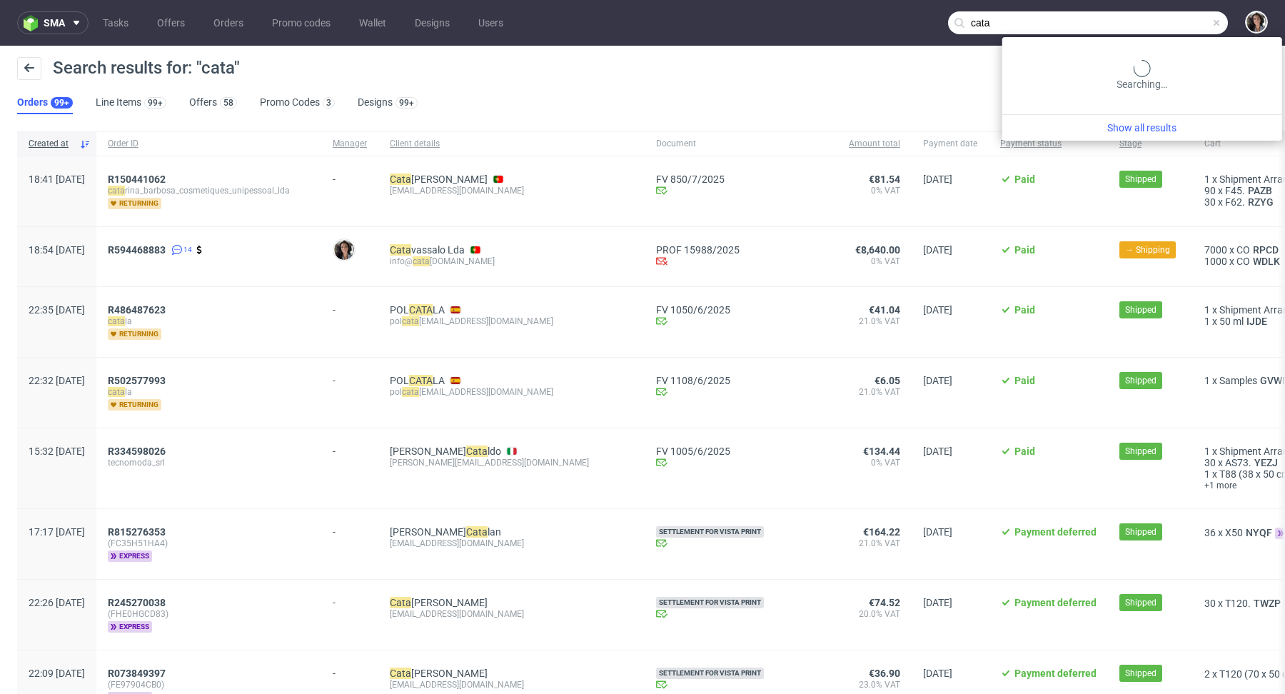
click at [1153, 19] on input "cata" at bounding box center [1088, 22] width 280 height 23
paste input "[EMAIL_ADDRESS][DOMAIN_NAME]"
type input "[EMAIL_ADDRESS][DOMAIN_NAME]"
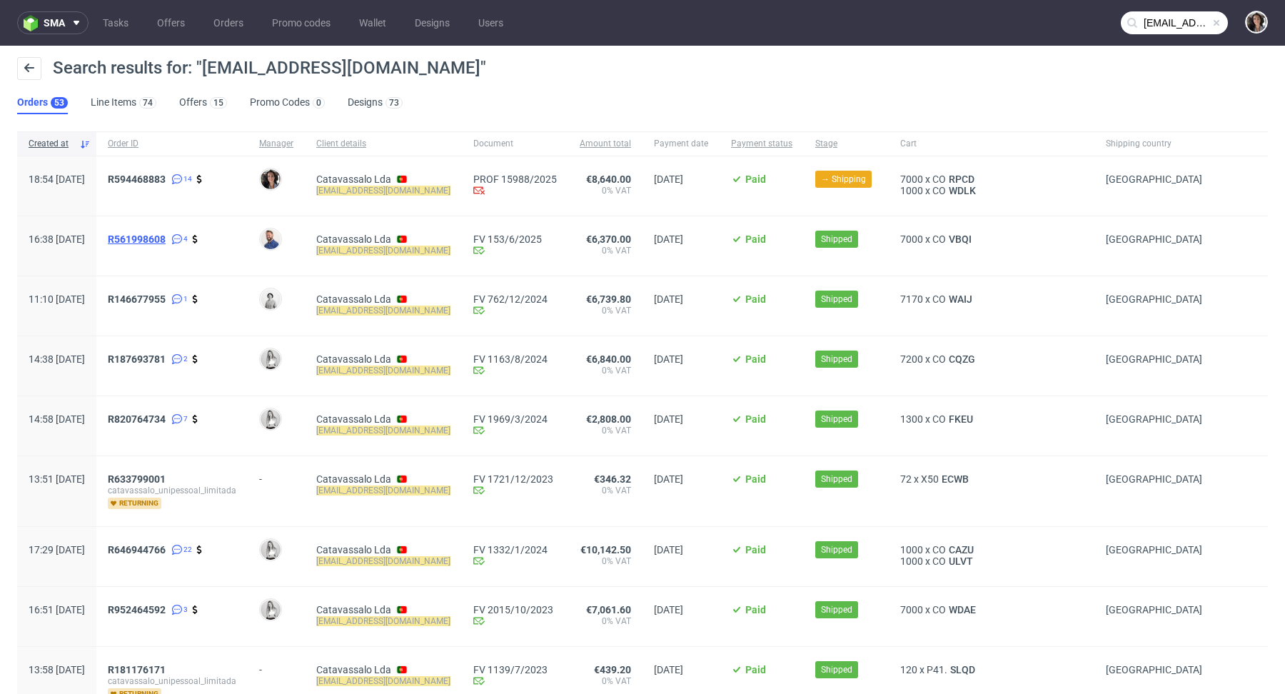
click at [166, 234] on span "R561998608" at bounding box center [137, 238] width 58 height 11
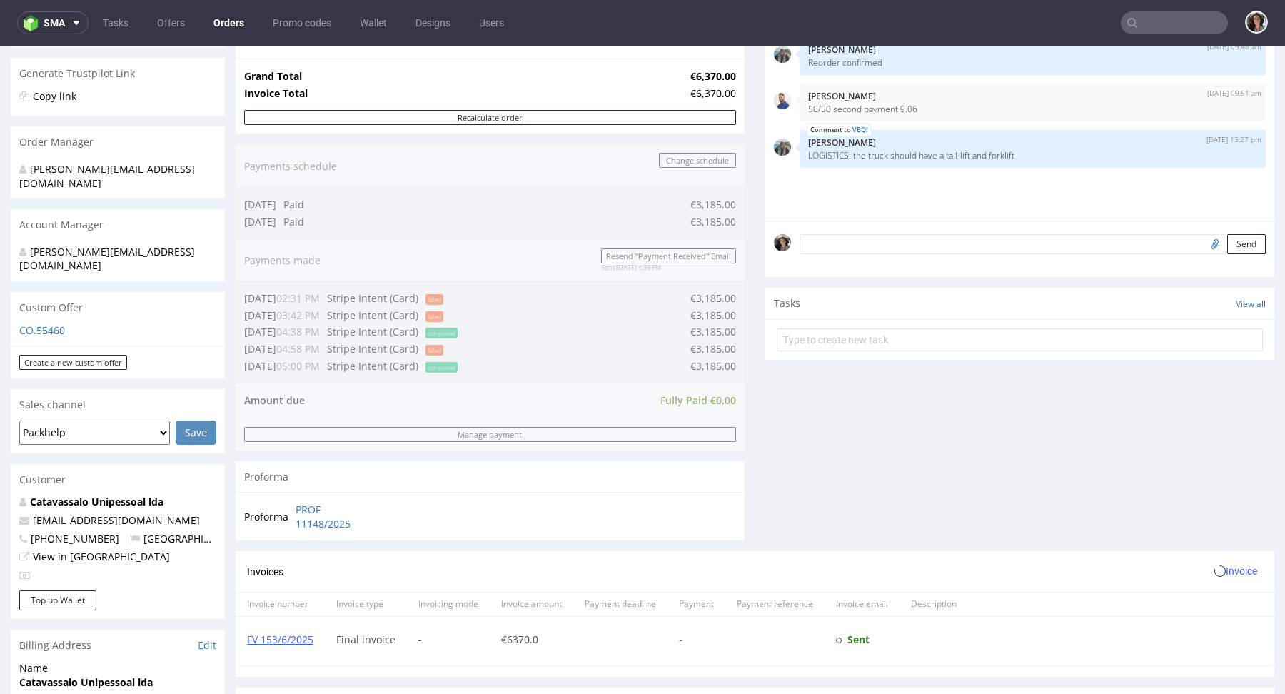
scroll to position [627, 0]
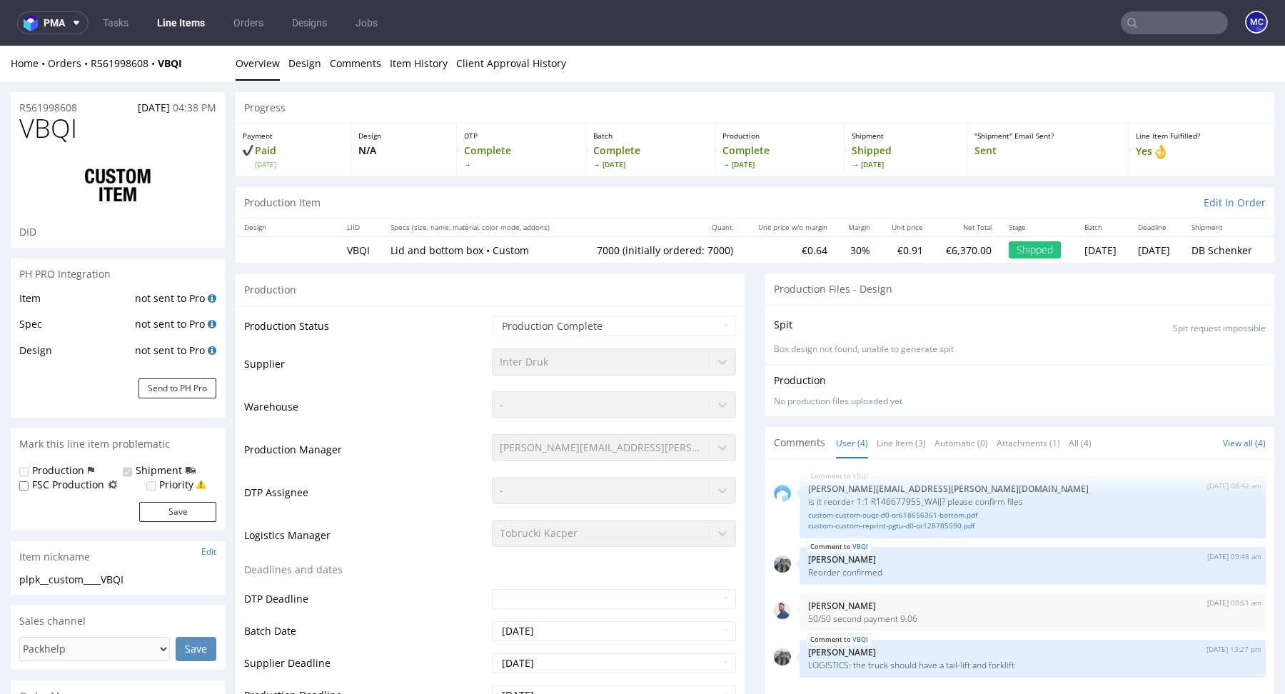
select select "in_progress"
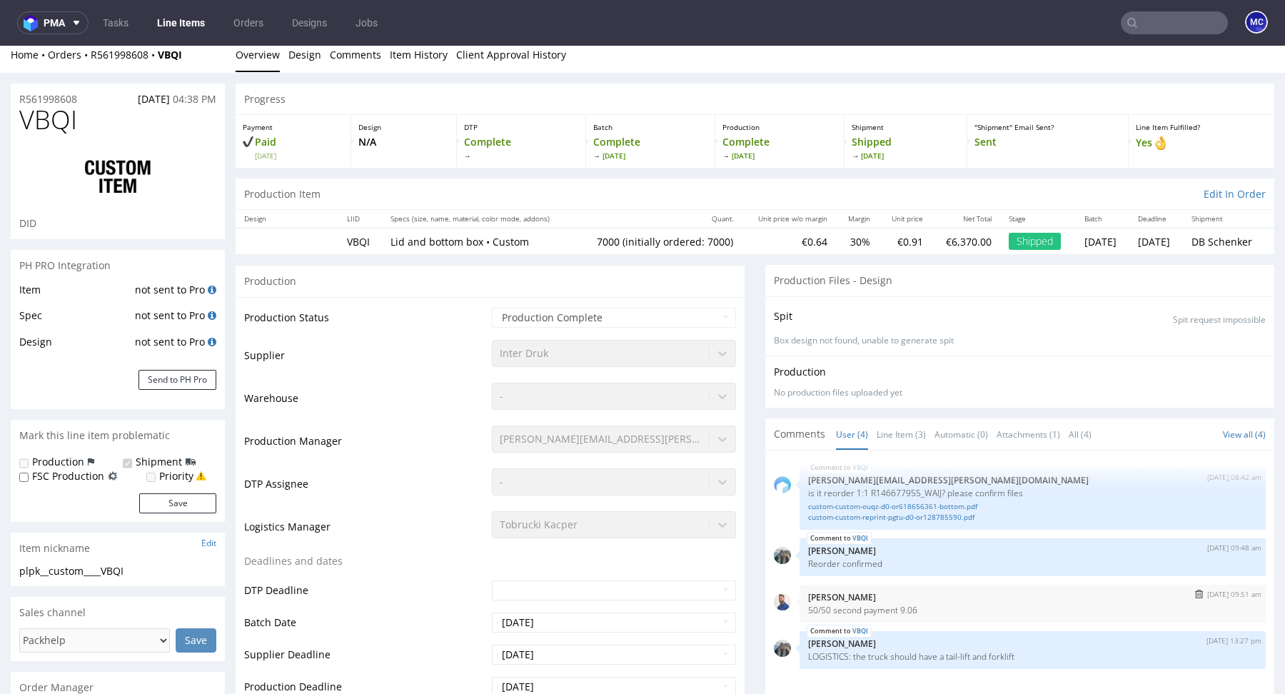
scroll to position [156, 0]
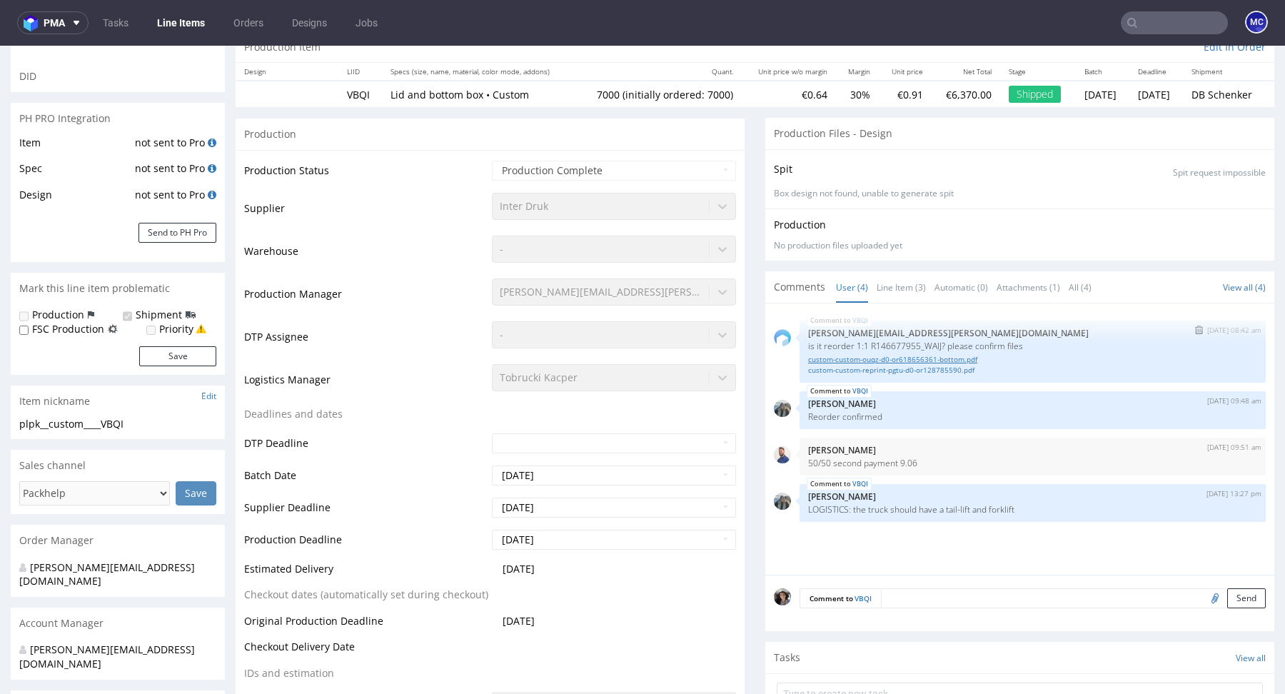
click at [878, 354] on link "custom-custom-ouqz-d0-or618656361-bottom.pdf" at bounding box center [1032, 359] width 449 height 11
click at [903, 371] on link "custom-custom-reprint-pgtu-d0-or128785590.pdf" at bounding box center [1032, 370] width 449 height 11
click at [931, 354] on link "custom-custom-ouqz-d0-or618656361-bottom.pdf" at bounding box center [1032, 359] width 449 height 11
click at [913, 369] on link "custom-custom-reprint-pgtu-d0-or128785590.pdf" at bounding box center [1032, 370] width 449 height 11
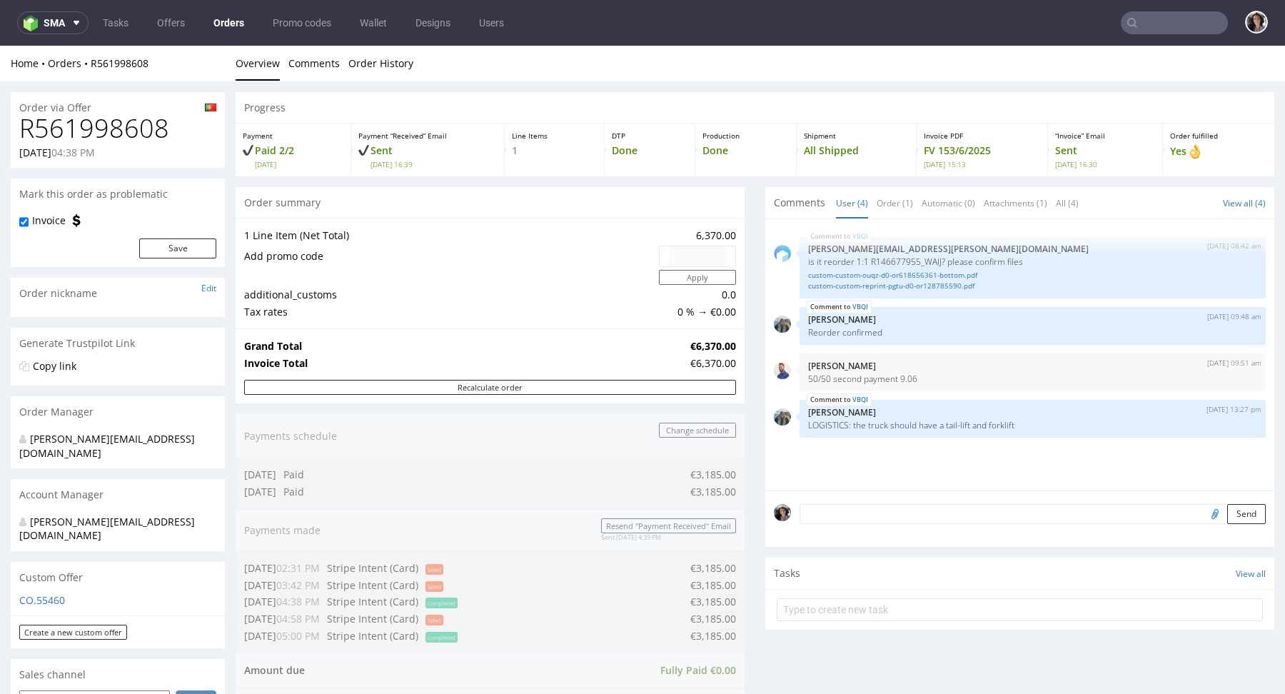
type input "[EMAIL_ADDRESS][DOMAIN_NAME]"
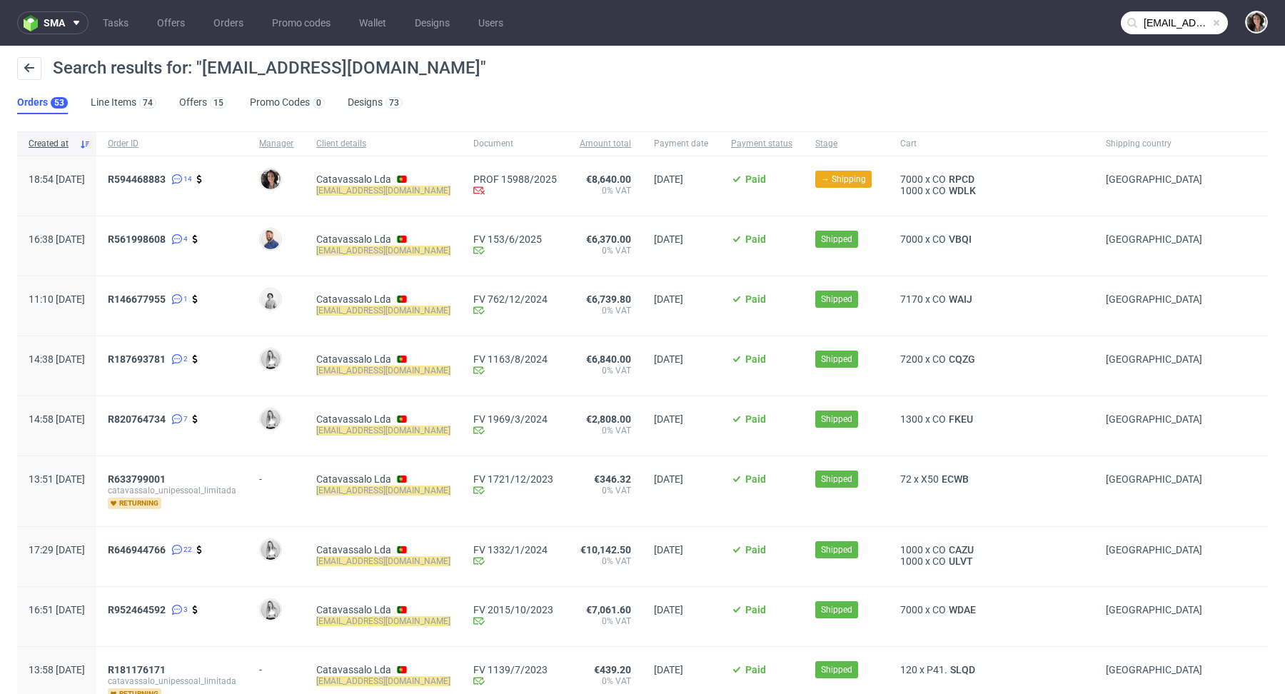
click at [182, 168] on div "R594468883 14" at bounding box center [171, 185] width 151 height 59
click at [166, 176] on span "R594468883" at bounding box center [137, 178] width 58 height 11
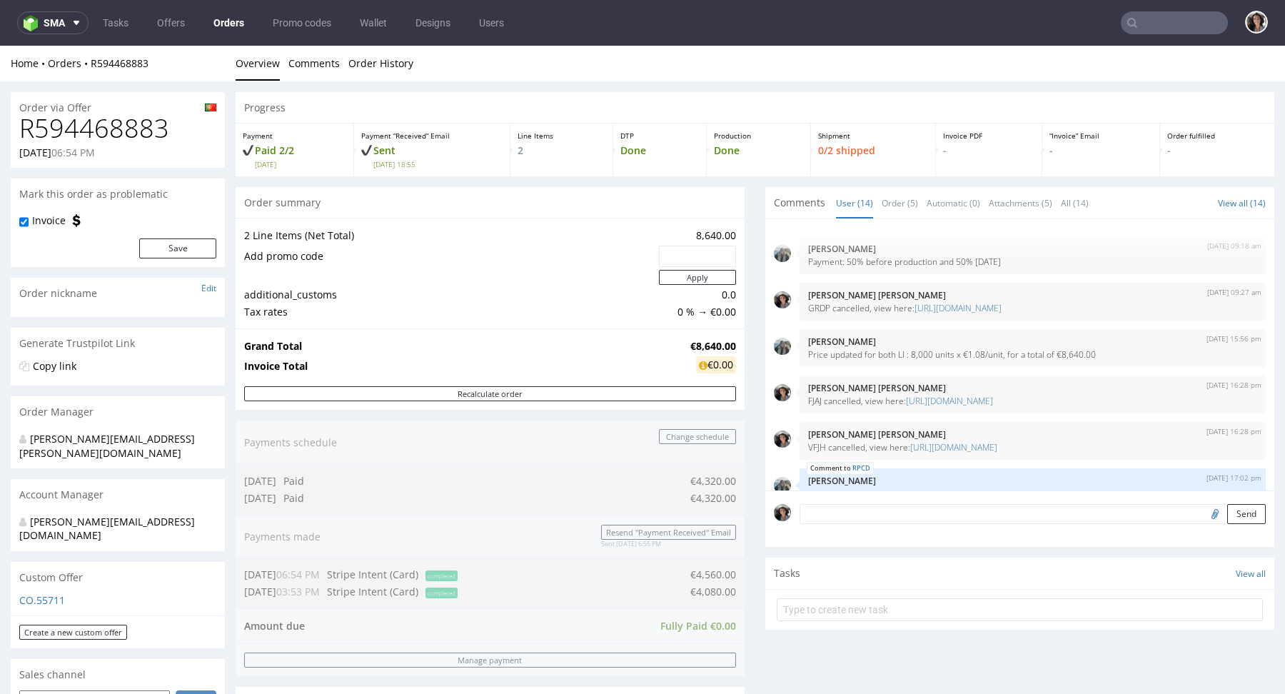
scroll to position [548, 0]
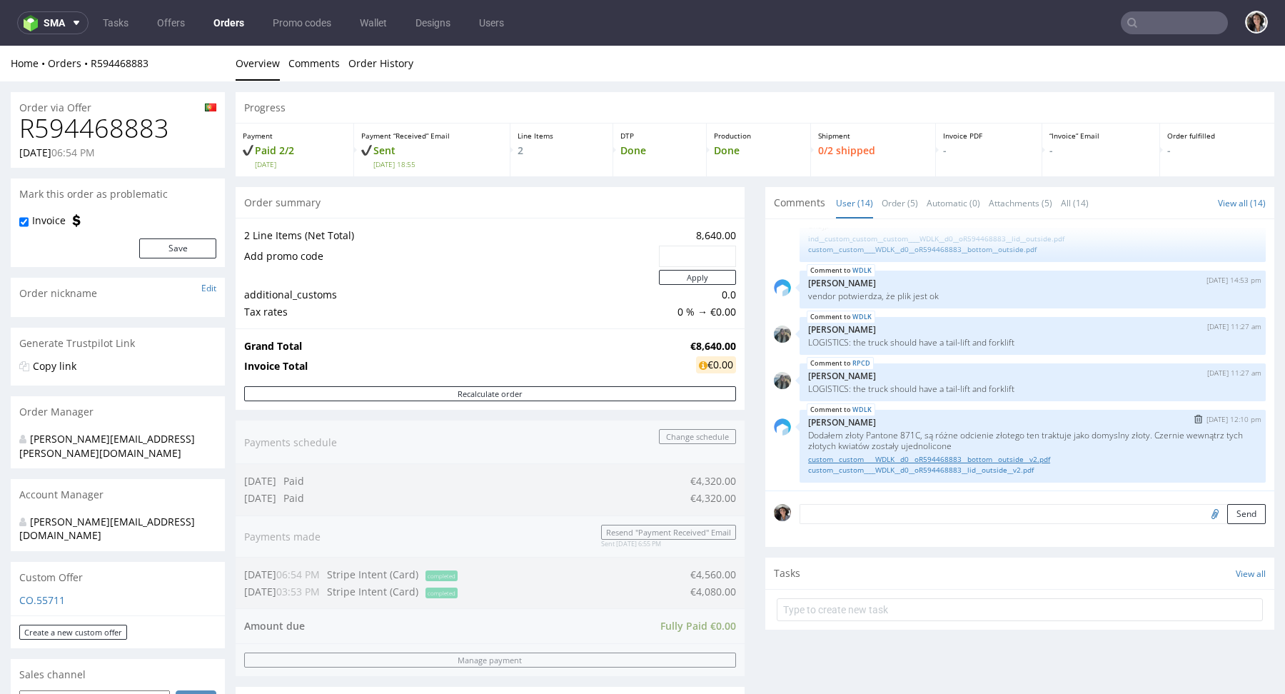
click at [913, 458] on link "custom__custom____WDLK__d0__oR594468883__bottom__outside__v2.pdf" at bounding box center [1032, 459] width 449 height 11
click at [934, 473] on link "custom__custom____WDLK__d0__oR594468883__lid__outside__v2.pdf" at bounding box center [1032, 470] width 449 height 11
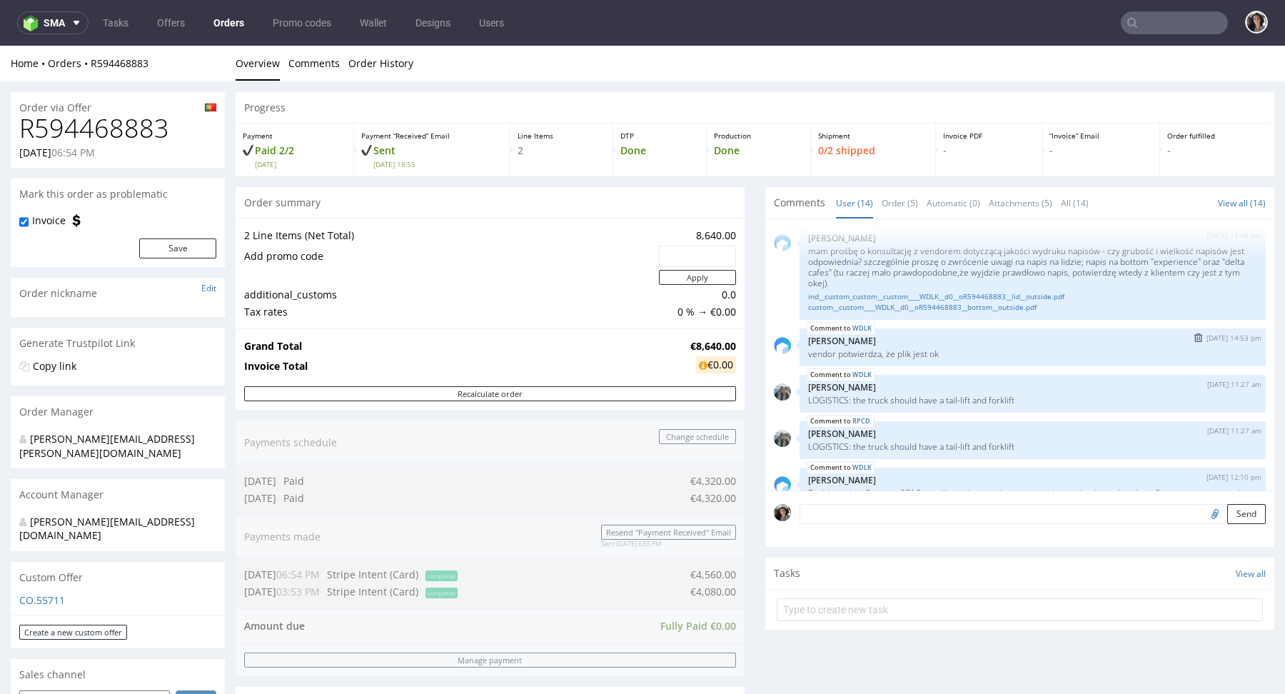
scroll to position [483, 0]
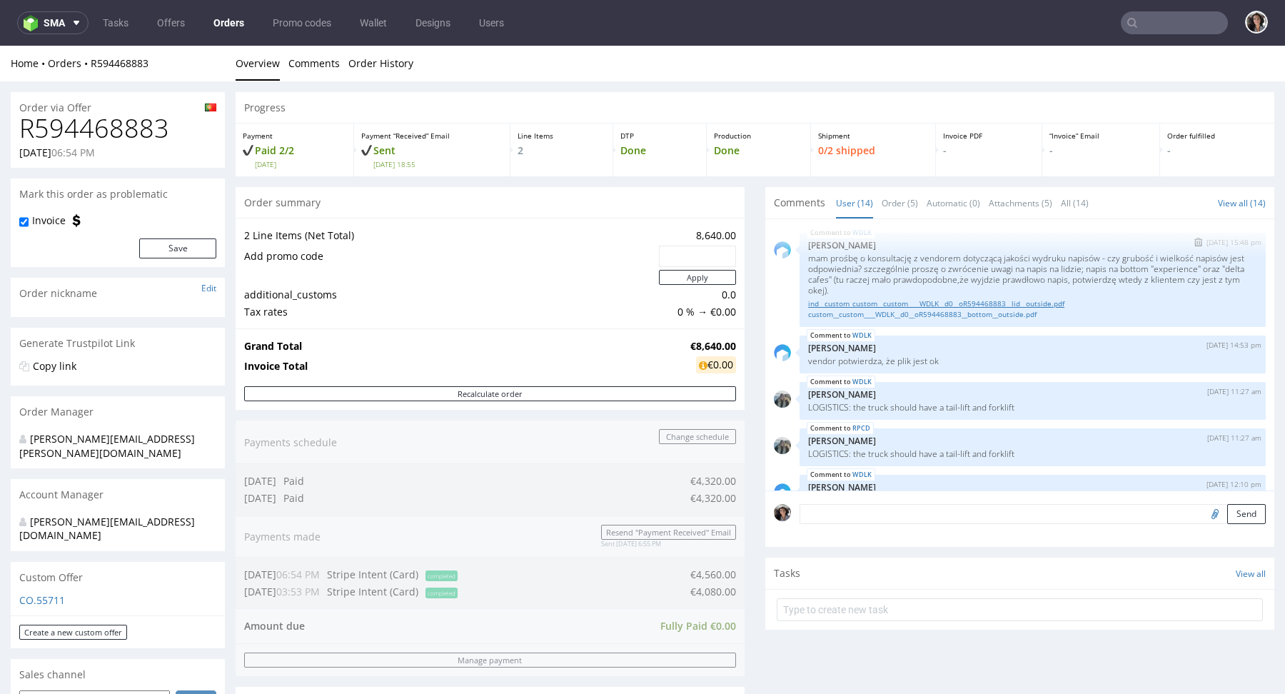
click at [956, 300] on link "ind__custom_custom__custom____WDLK__d0__oR594468883__lid__outside.pdf" at bounding box center [1032, 303] width 449 height 11
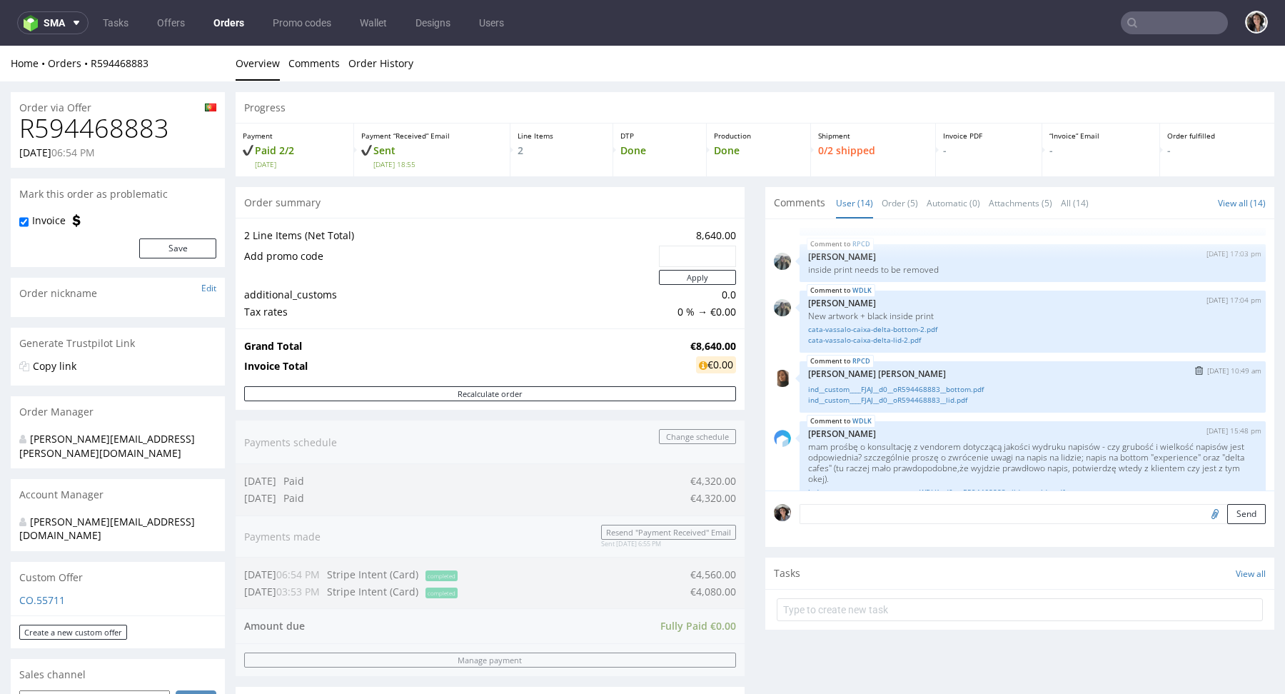
scroll to position [287, 0]
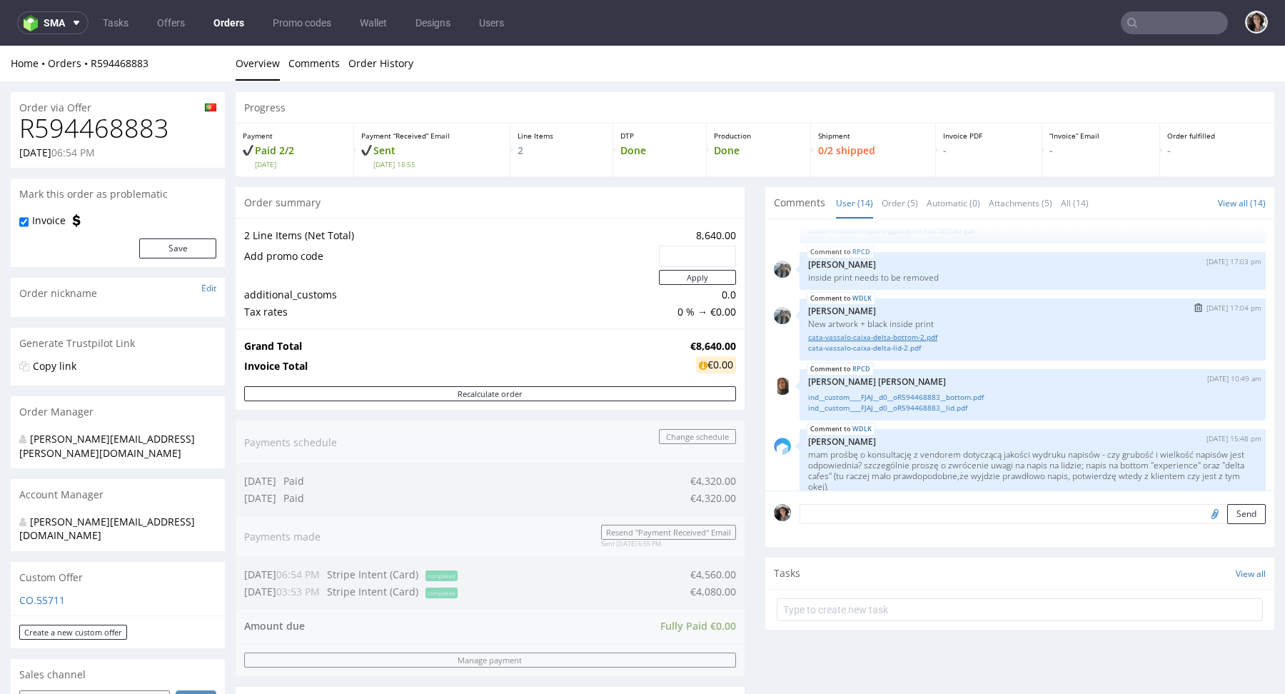
click at [893, 336] on link "cata-vassalo-caixa-delta-bottom-2.pdf" at bounding box center [1032, 337] width 449 height 11
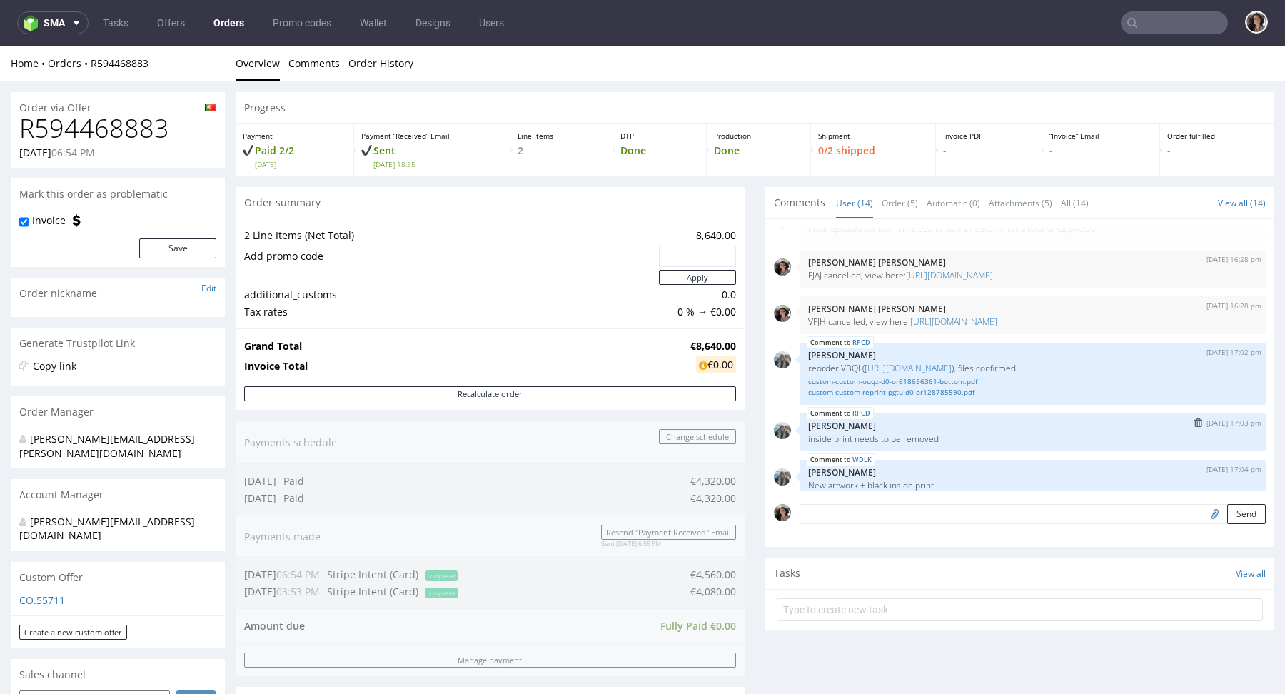
scroll to position [106, 0]
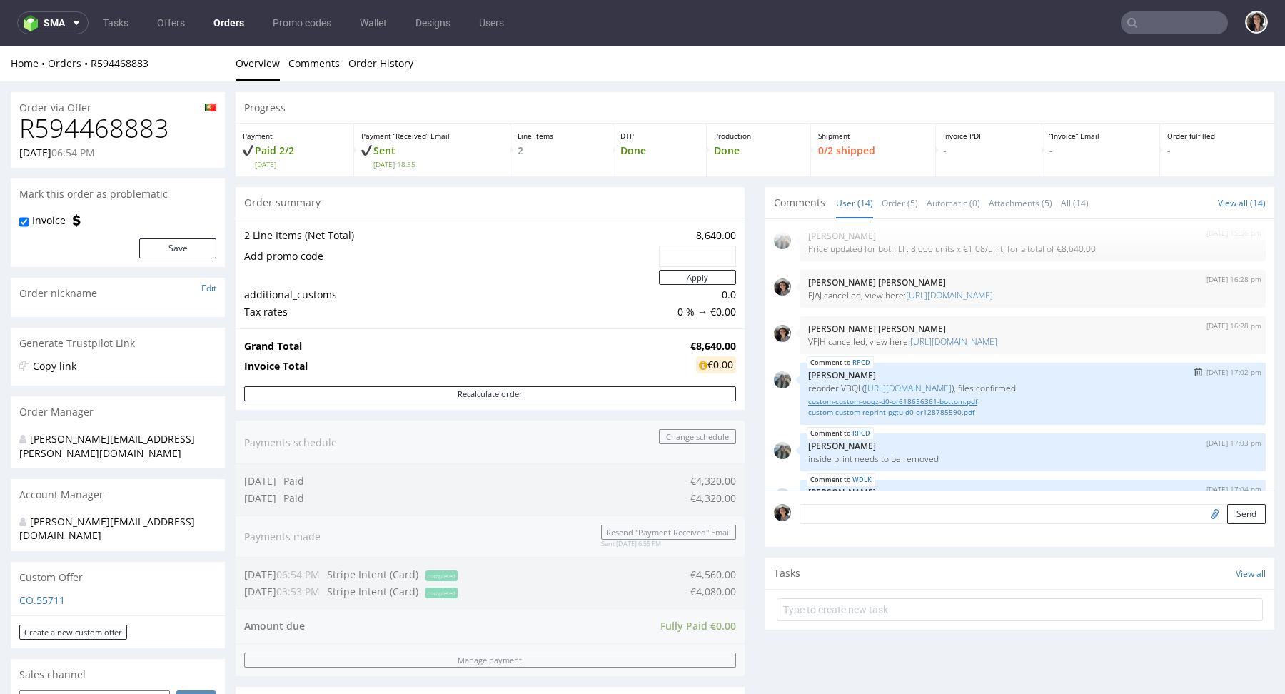
click at [927, 398] on link "custom-custom-ouqz-d0-or618656361-bottom.pdf" at bounding box center [1032, 401] width 449 height 11
click at [865, 404] on link "custom-custom-ouqz-d0-or618656361-bottom.pdf" at bounding box center [1032, 401] width 449 height 11
click at [953, 410] on link "custom-custom-reprint-pgtu-d0-or128785590.pdf" at bounding box center [1032, 412] width 449 height 11
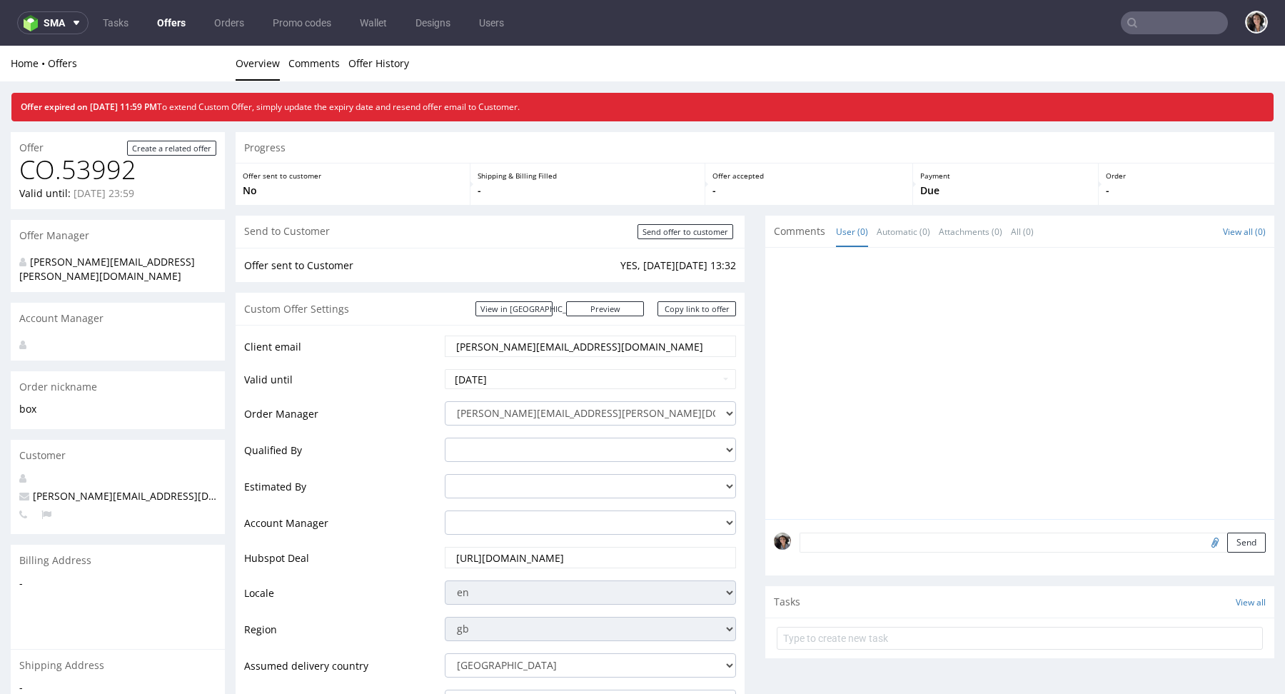
click at [181, 14] on link "Offers" at bounding box center [171, 22] width 46 height 23
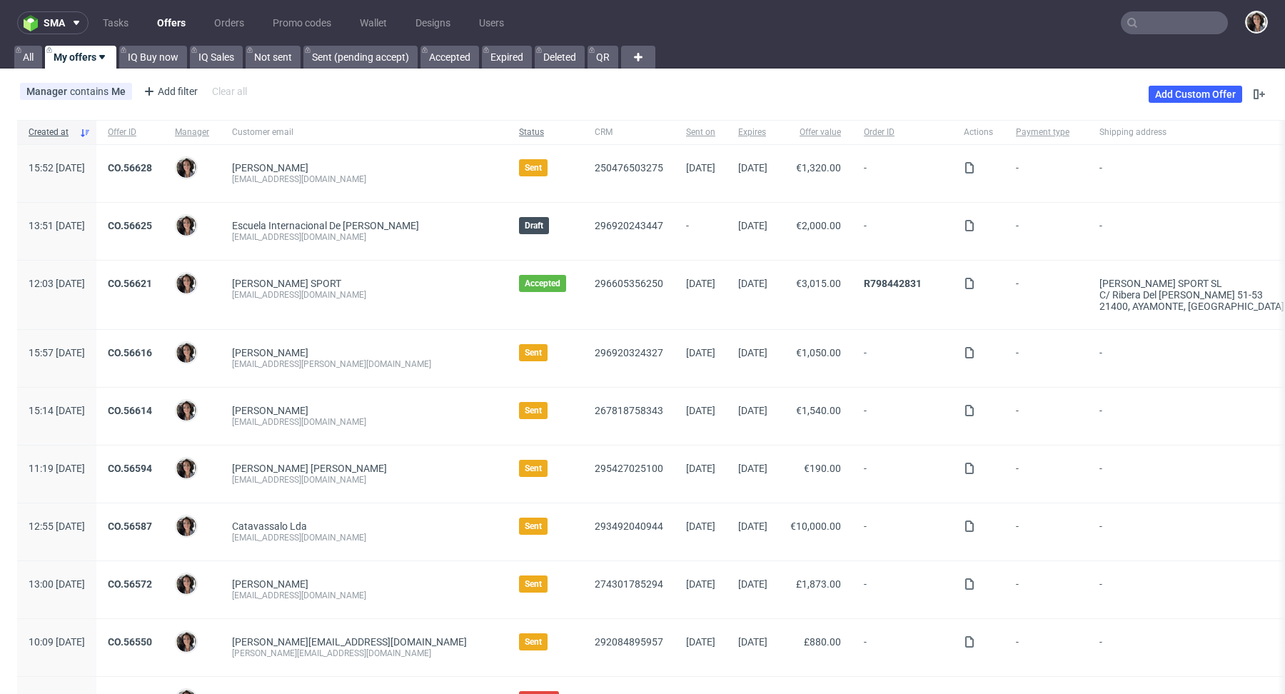
click at [519, 132] on span "Status" at bounding box center [545, 132] width 53 height 12
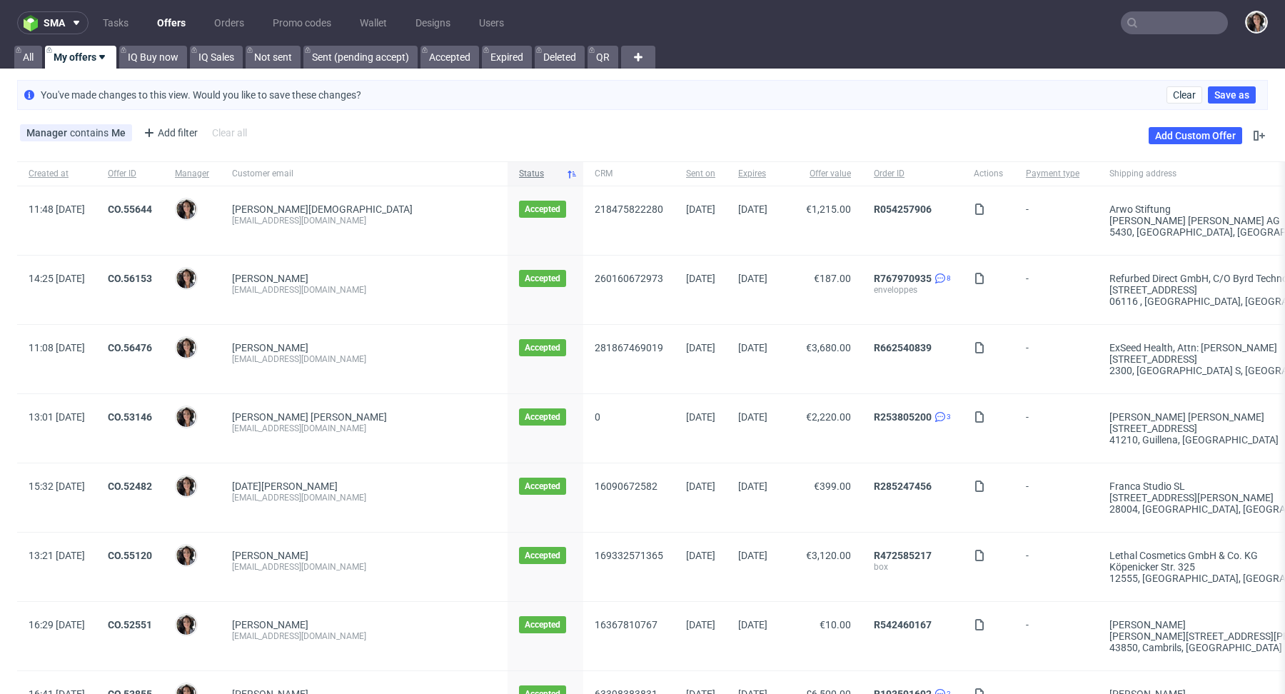
click at [519, 170] on span "Status" at bounding box center [539, 174] width 41 height 12
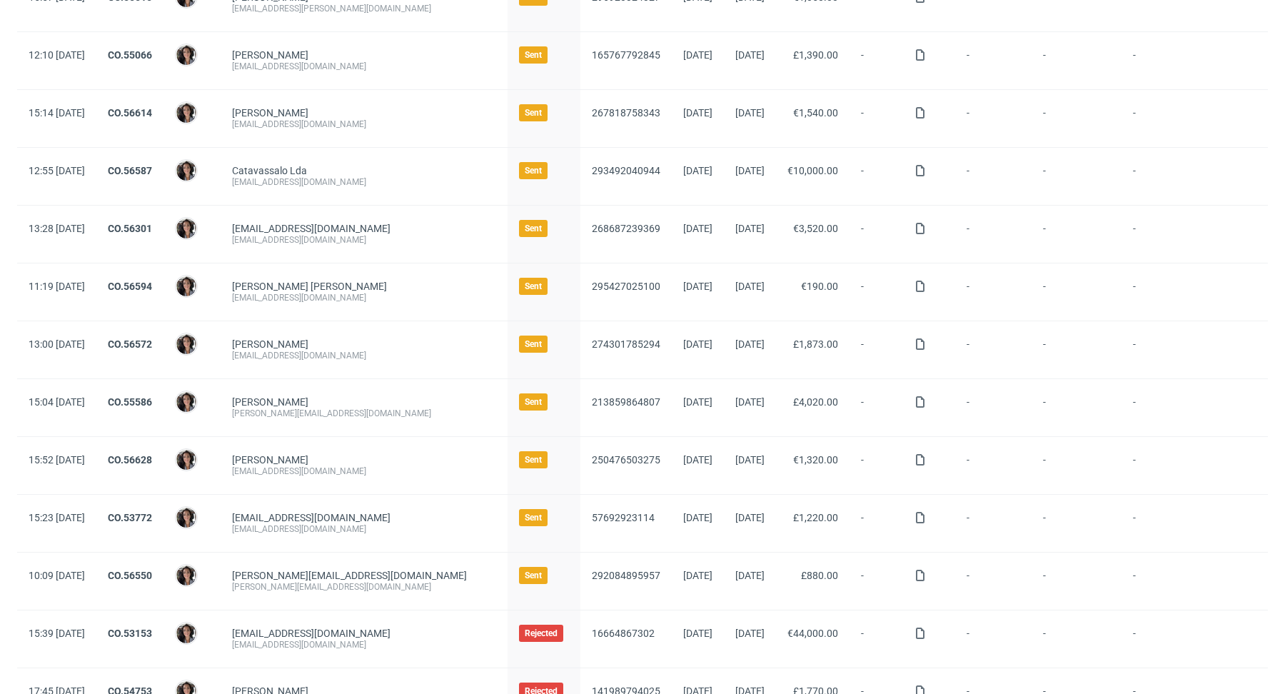
scroll to position [365, 0]
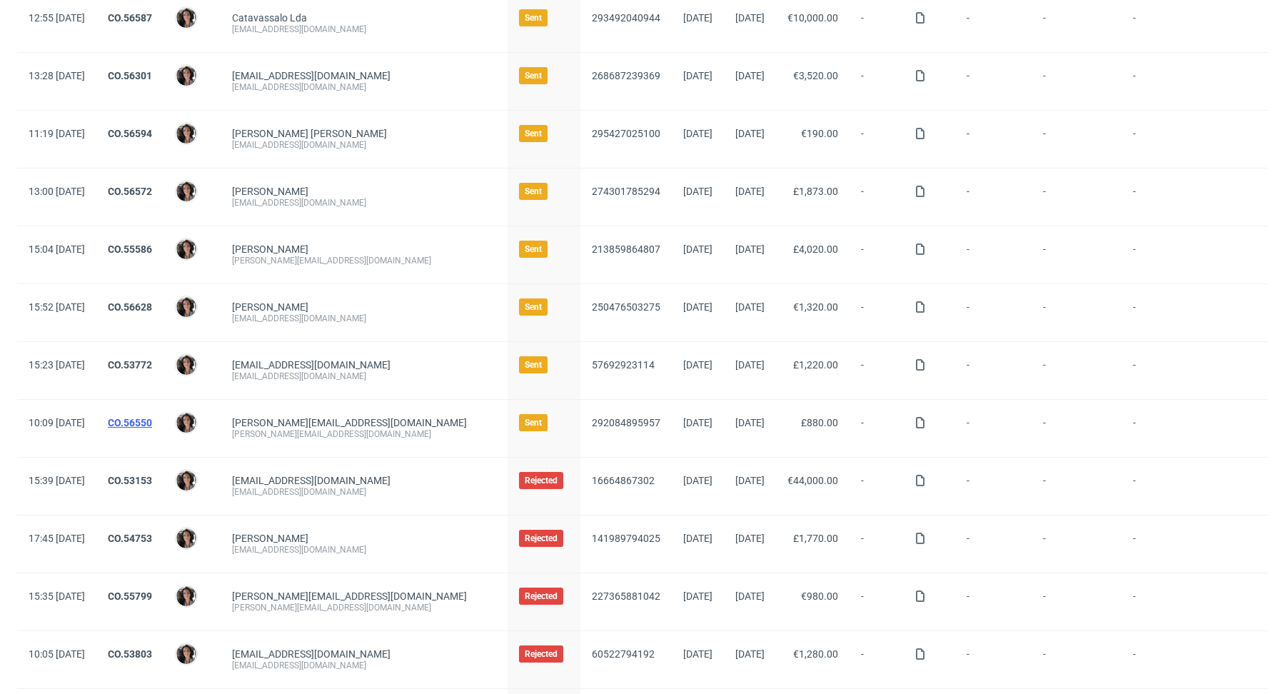
click at [152, 417] on link "CO.56550" at bounding box center [130, 422] width 44 height 11
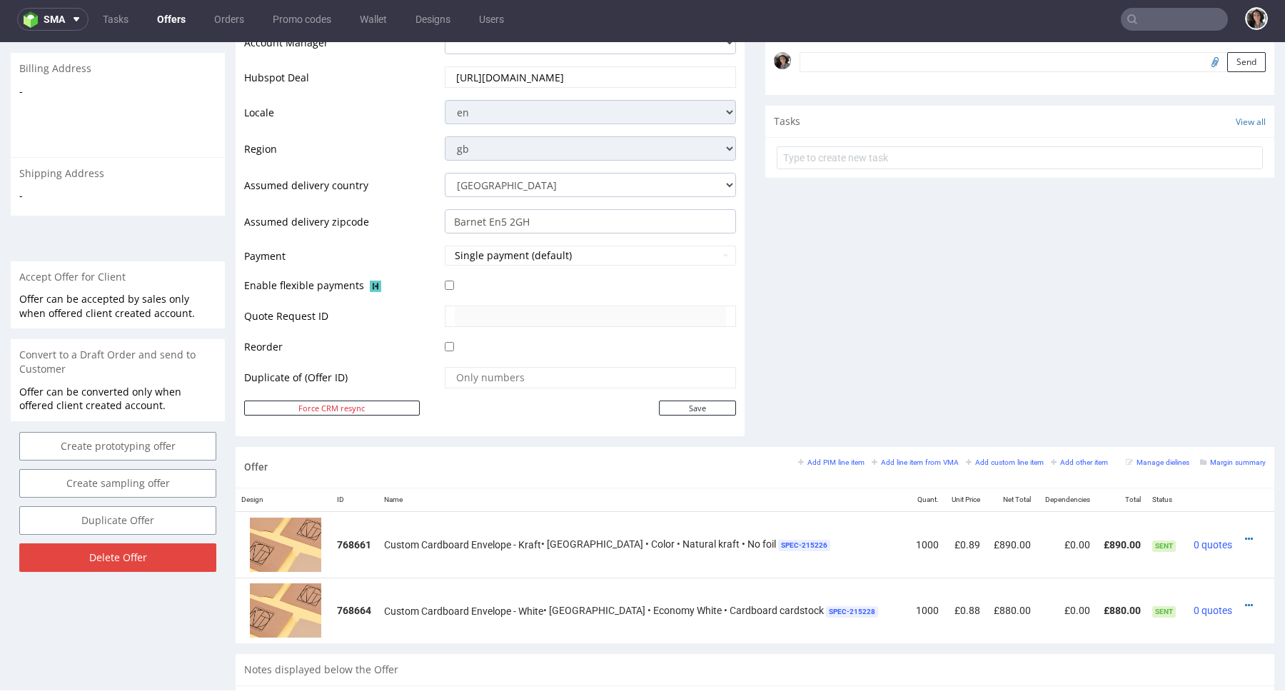
scroll to position [724, 0]
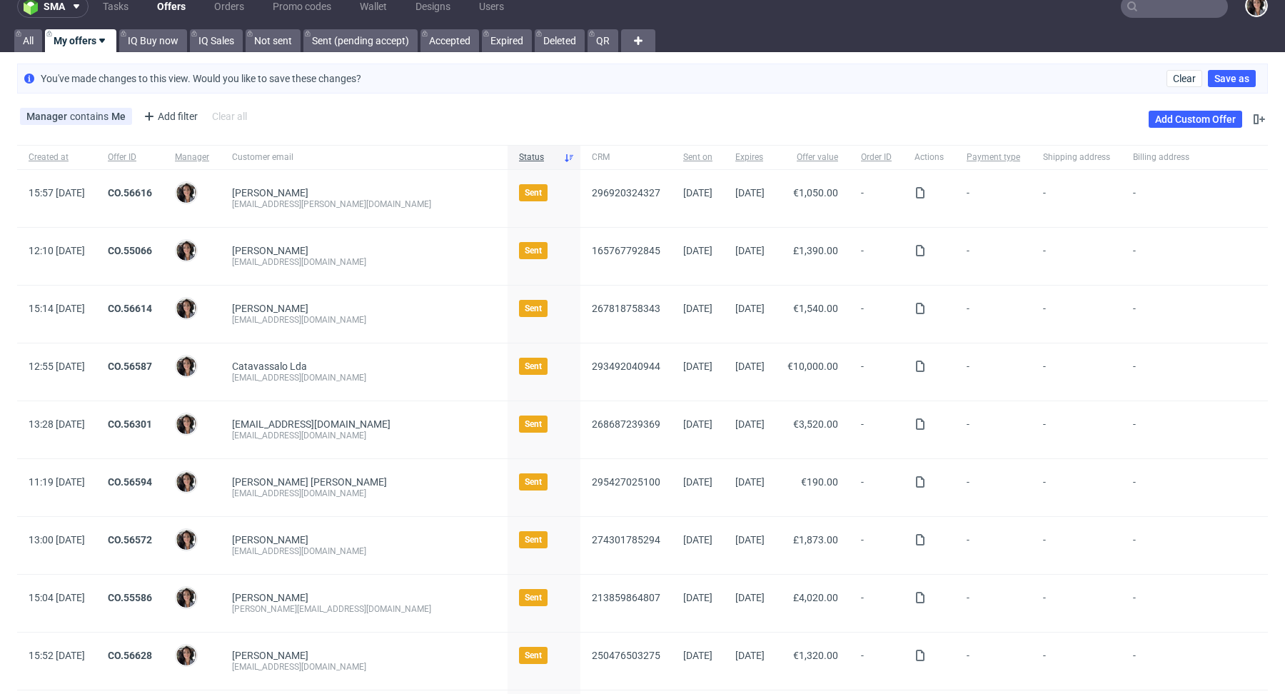
scroll to position [15, 0]
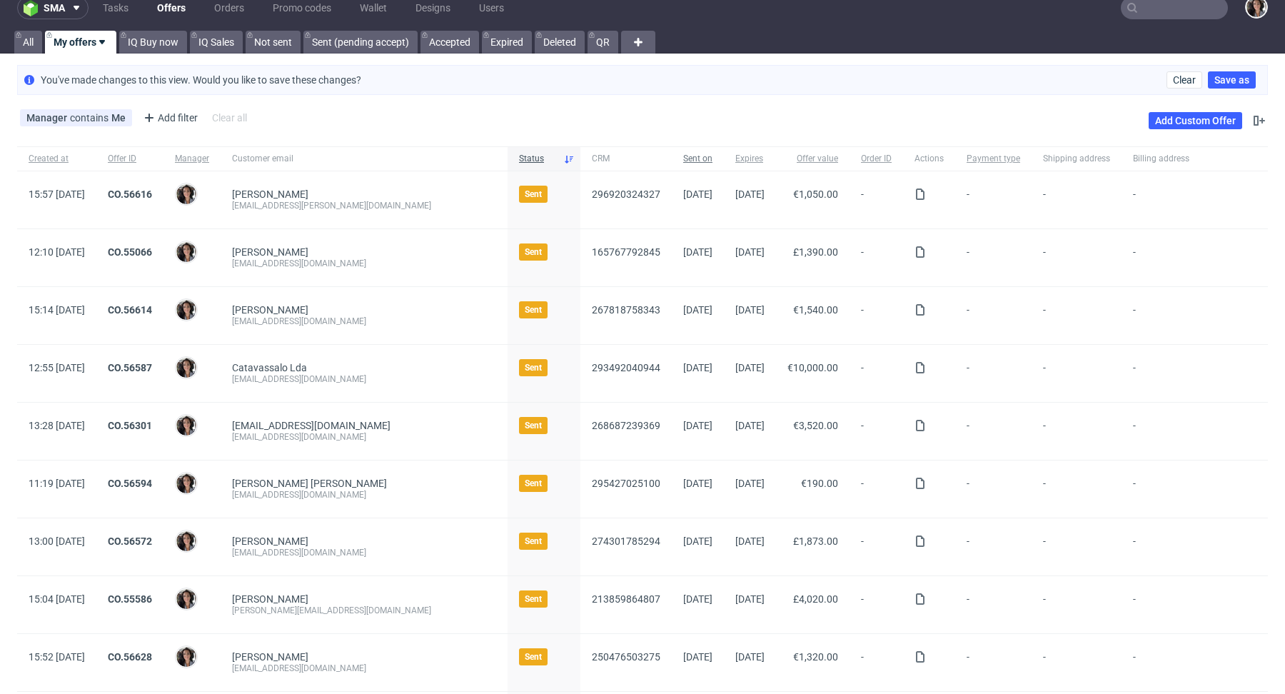
click at [683, 155] on span "Sent on" at bounding box center [697, 159] width 29 height 12
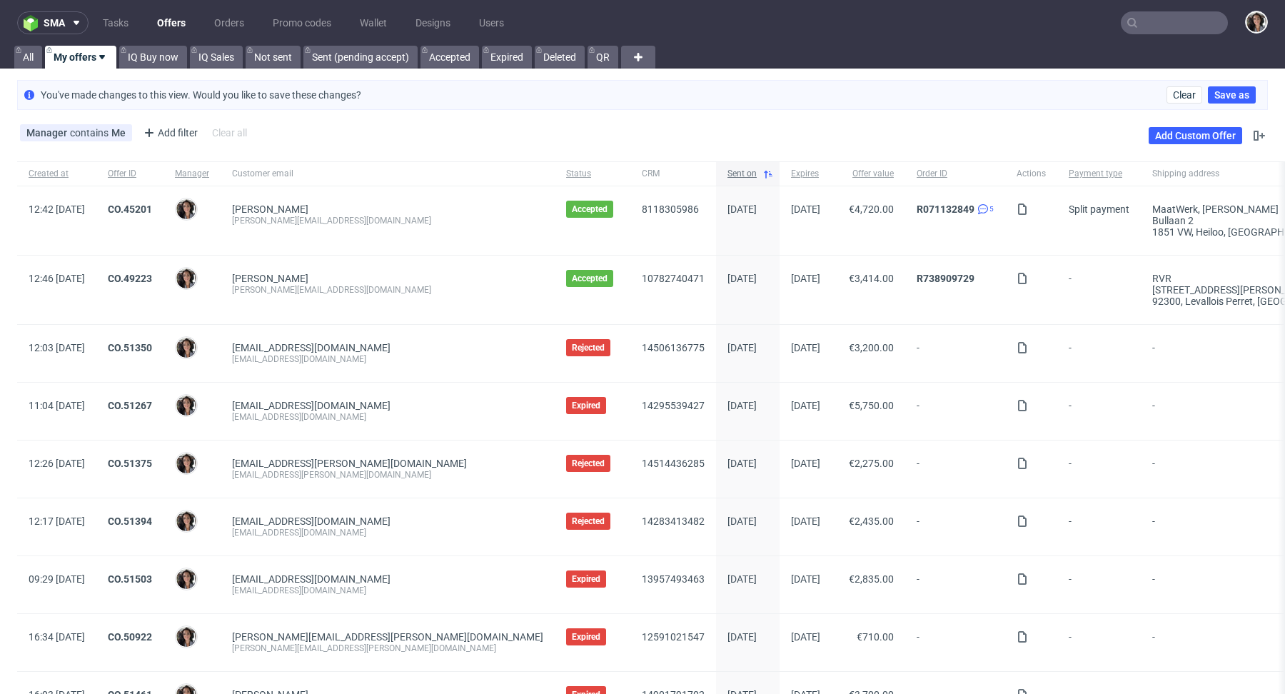
click at [727, 169] on span "Sent on" at bounding box center [741, 174] width 29 height 12
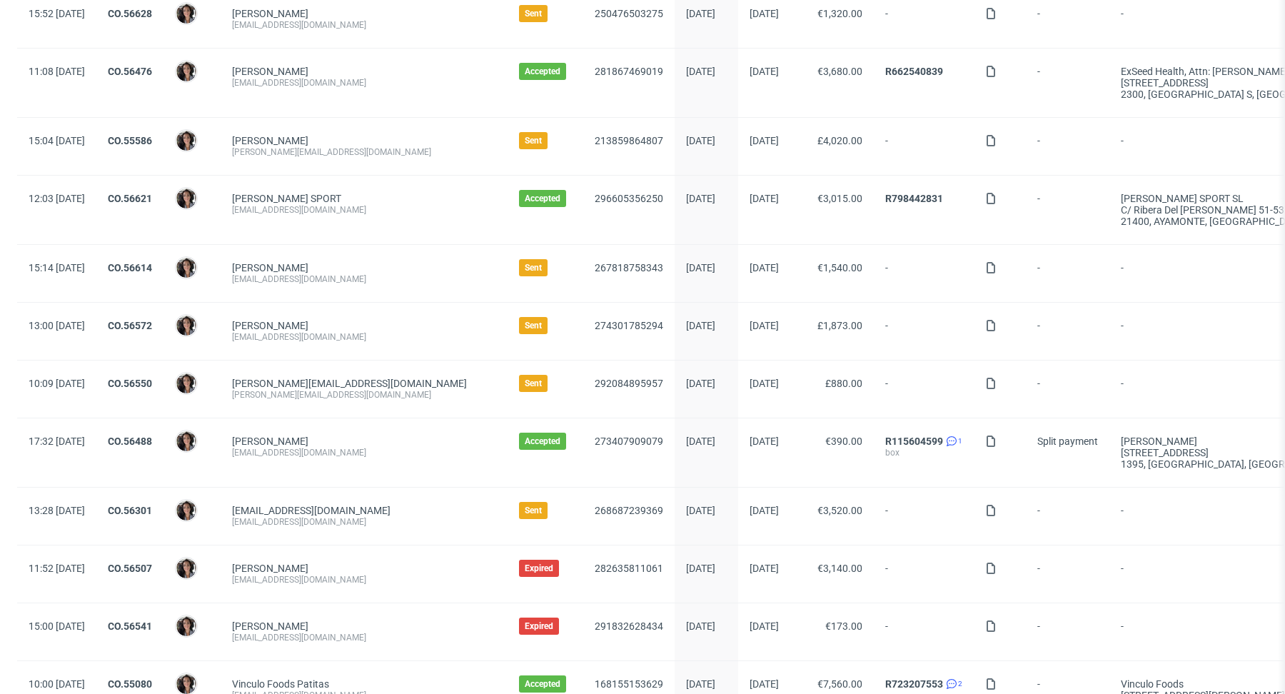
scroll to position [497, 0]
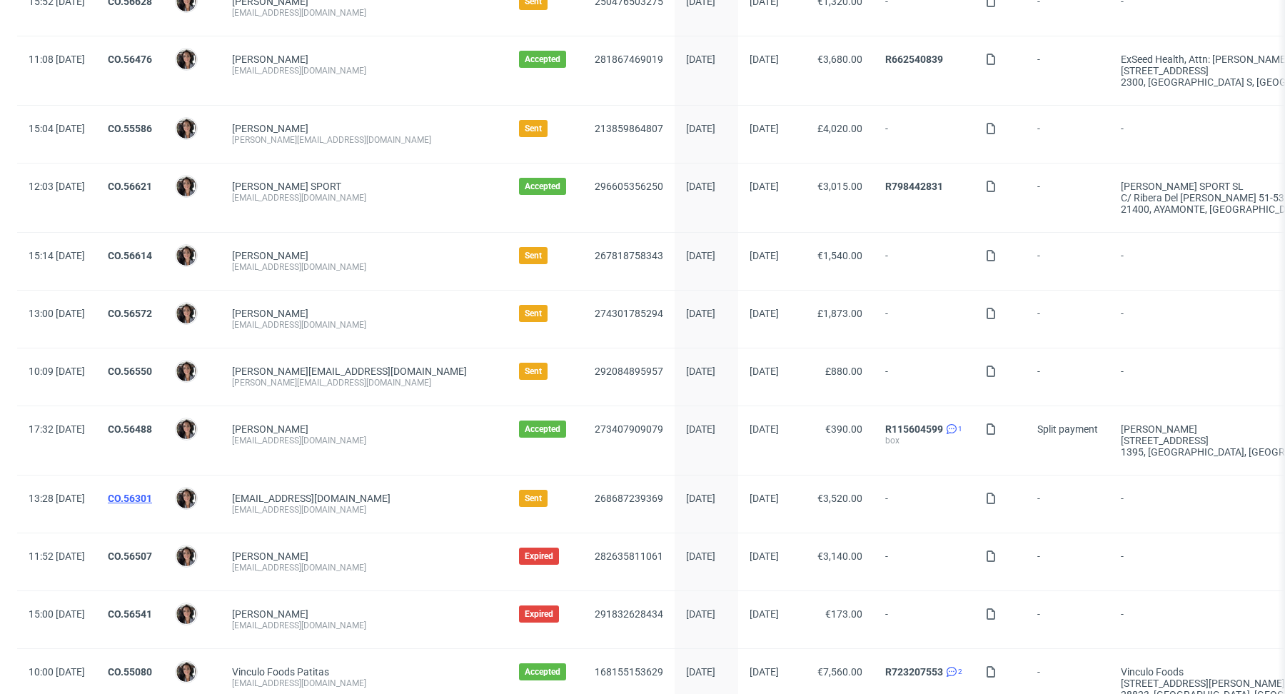
click at [152, 492] on link "CO.56301" at bounding box center [130, 497] width 44 height 11
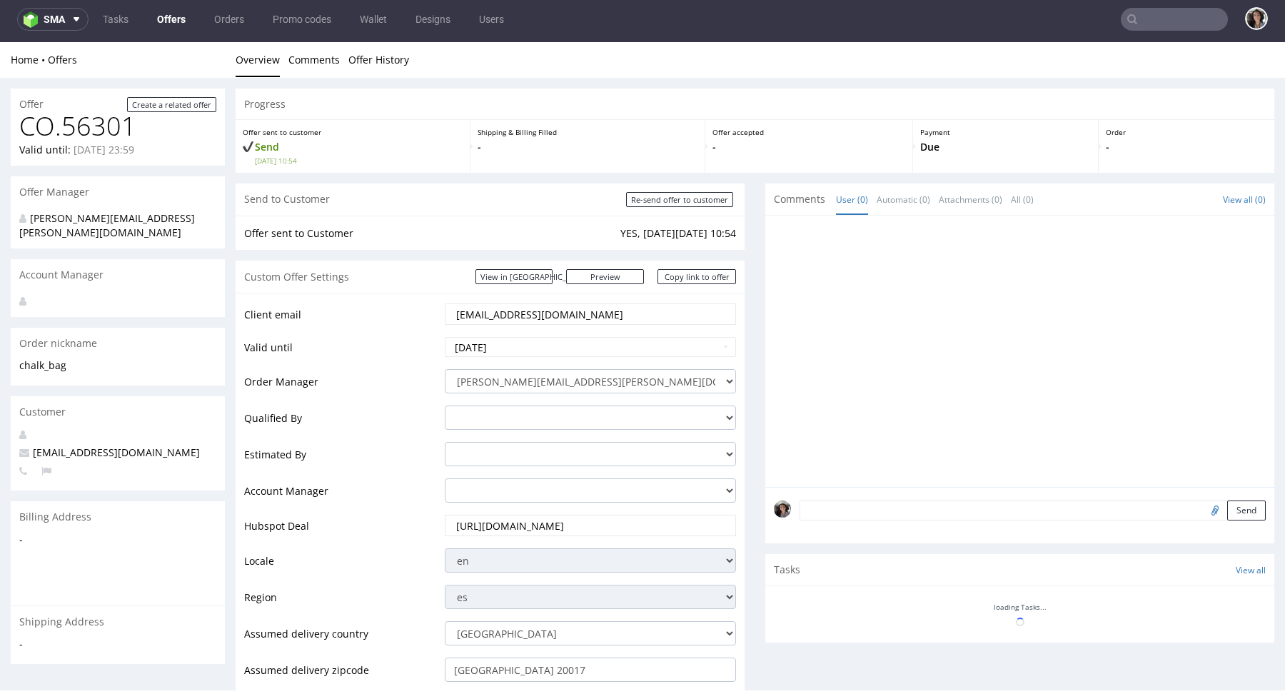
scroll to position [4, 0]
click at [664, 196] on input "Re-send offer to customer" at bounding box center [679, 199] width 107 height 15
type input "In progress..."
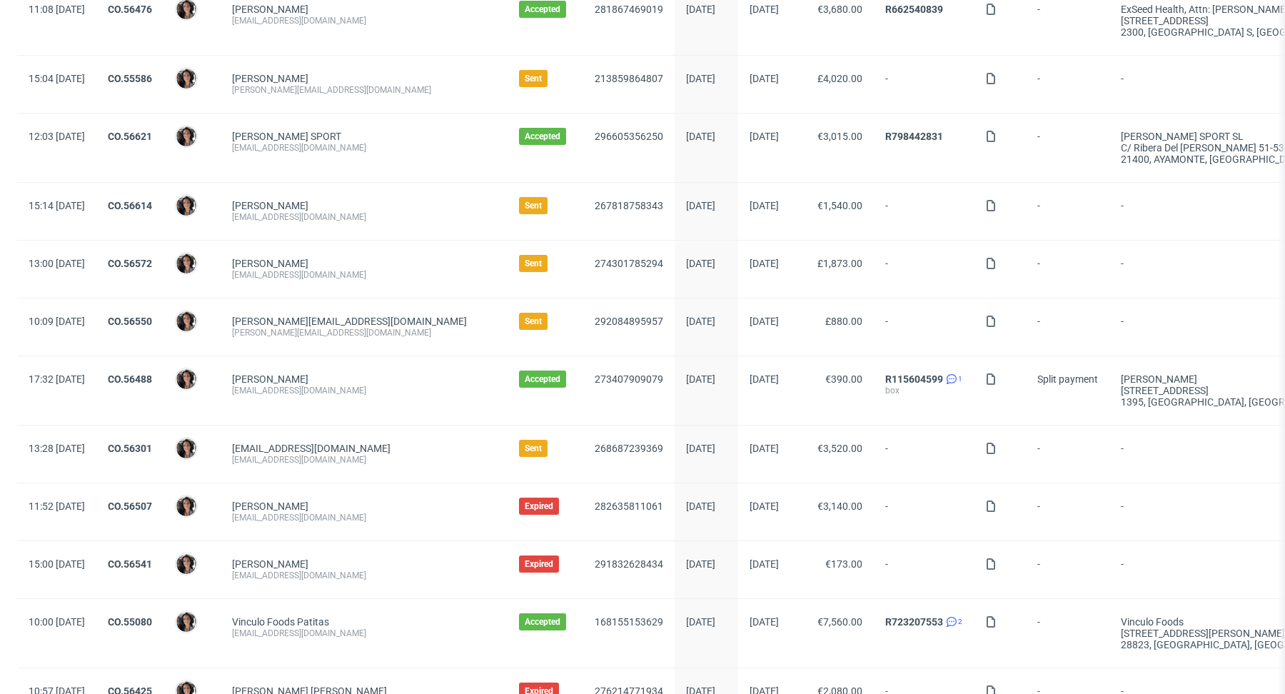
scroll to position [541, 0]
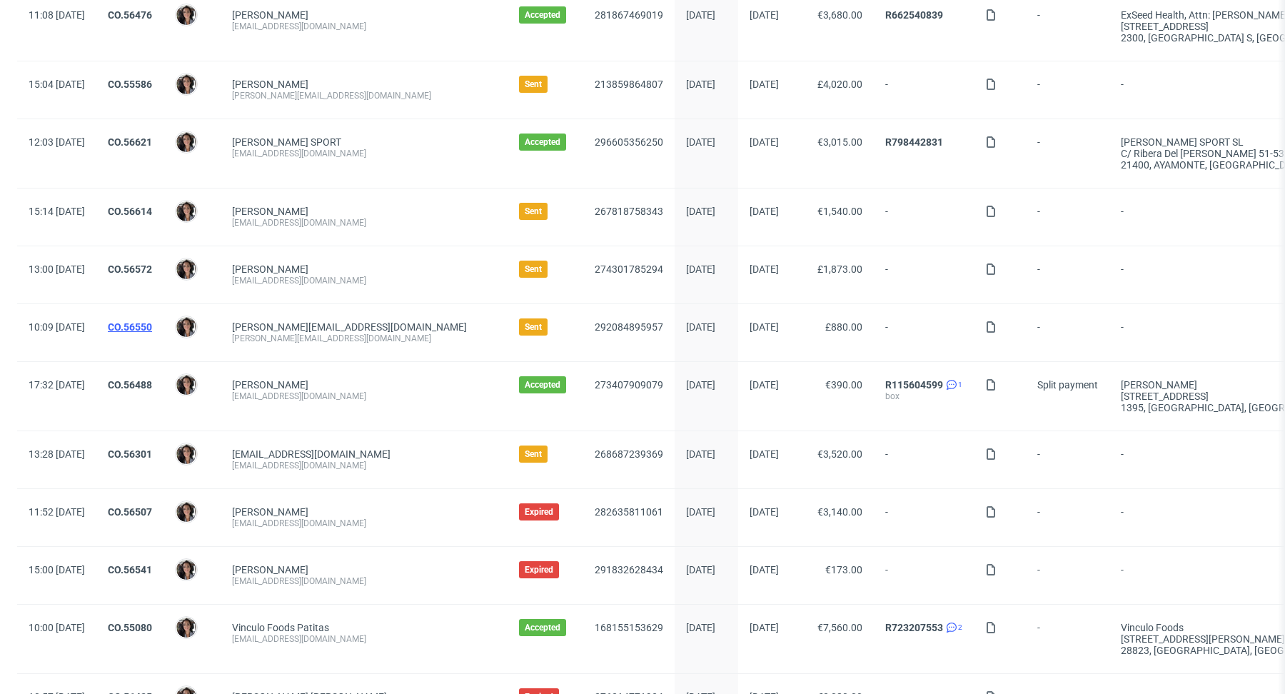
click at [152, 324] on link "CO.56550" at bounding box center [130, 326] width 44 height 11
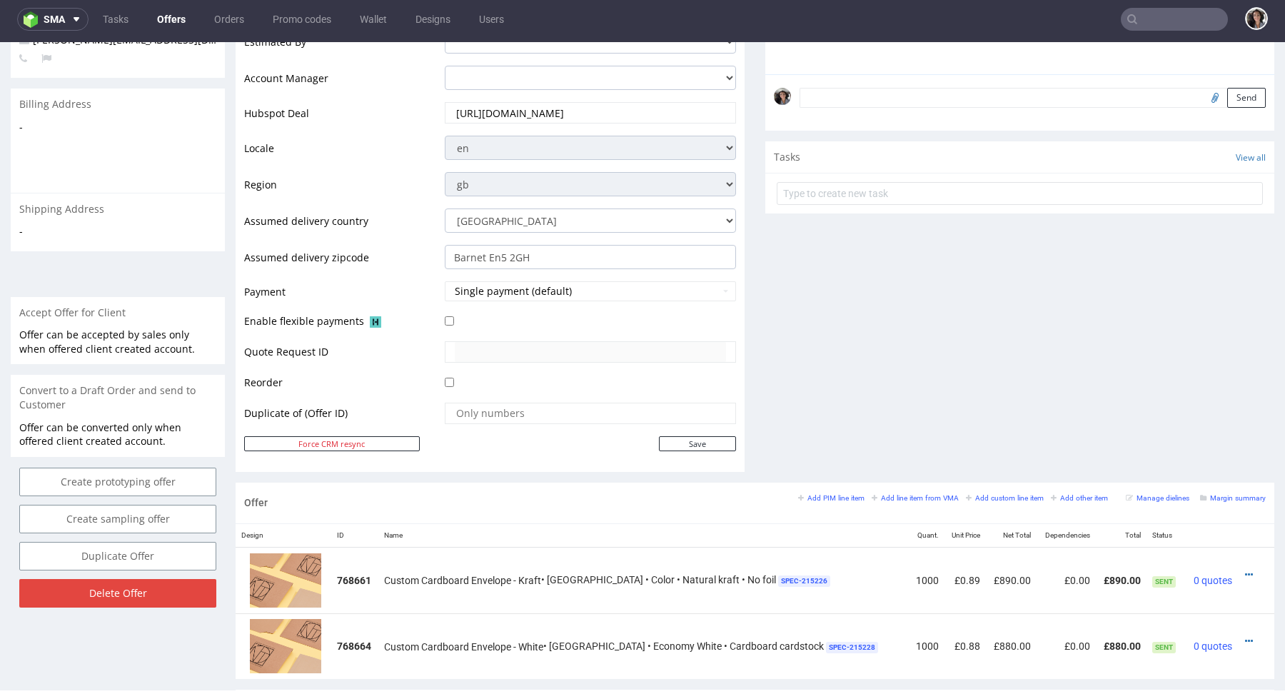
scroll to position [757, 0]
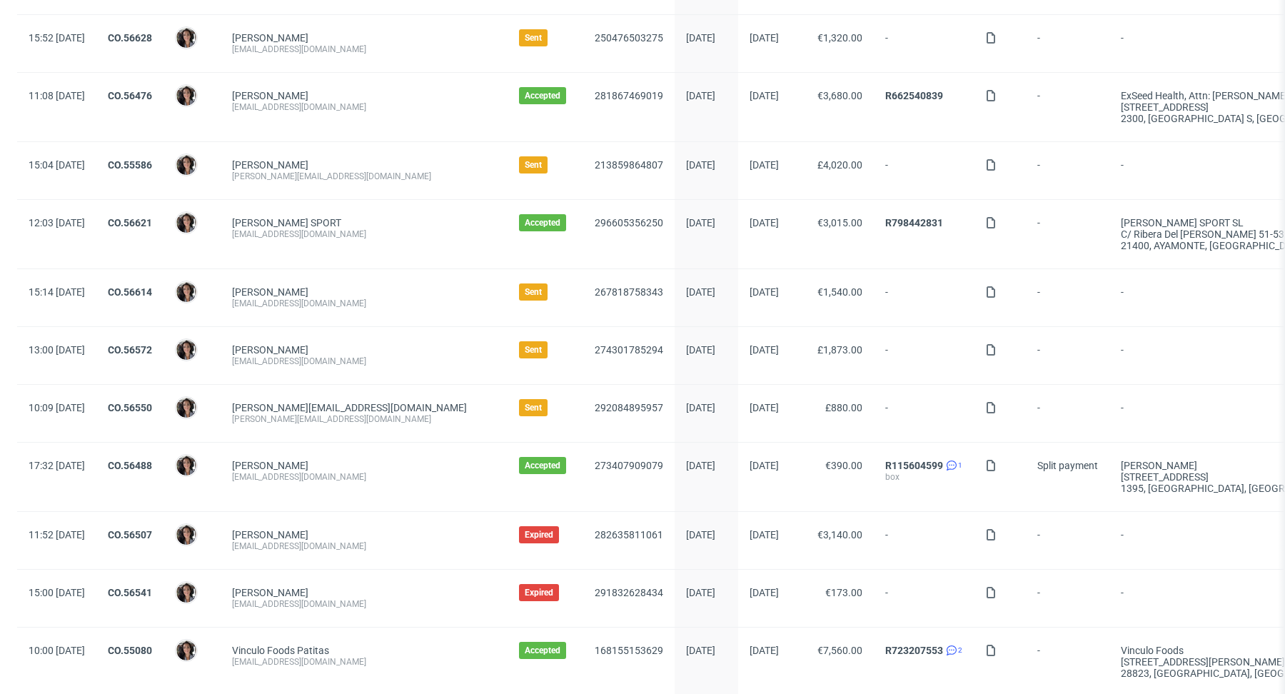
scroll to position [515, 0]
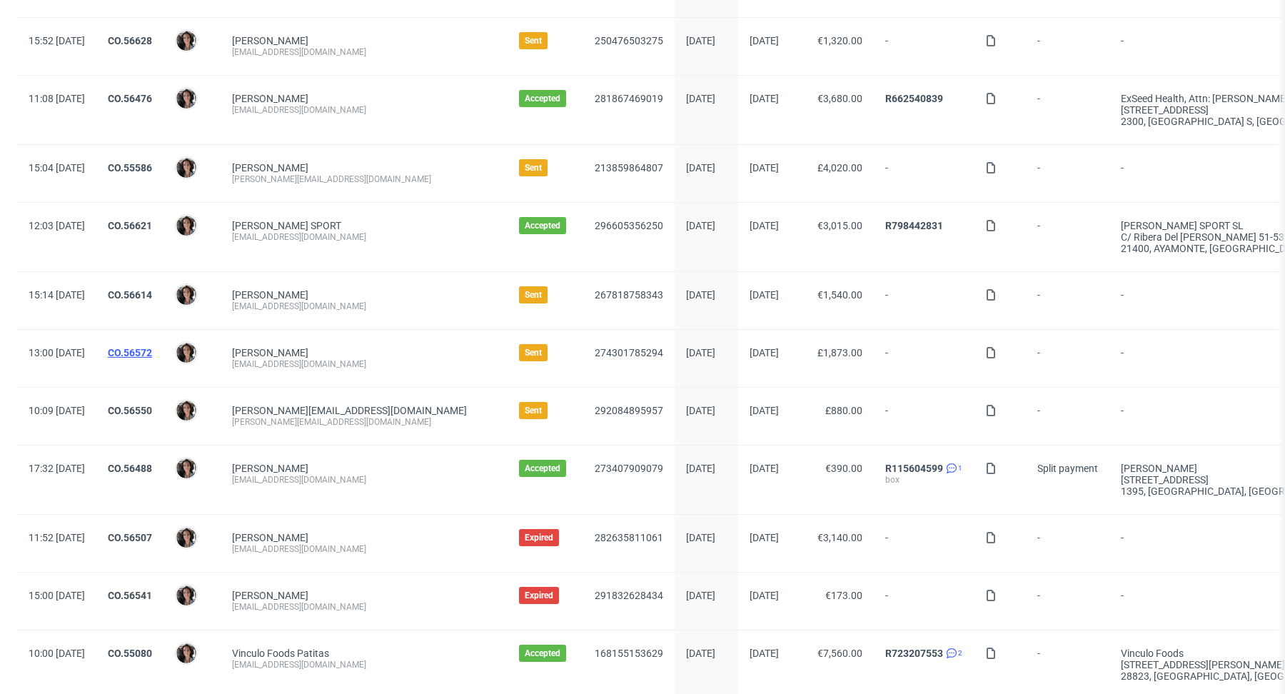
click at [152, 347] on link "CO.56572" at bounding box center [130, 352] width 44 height 11
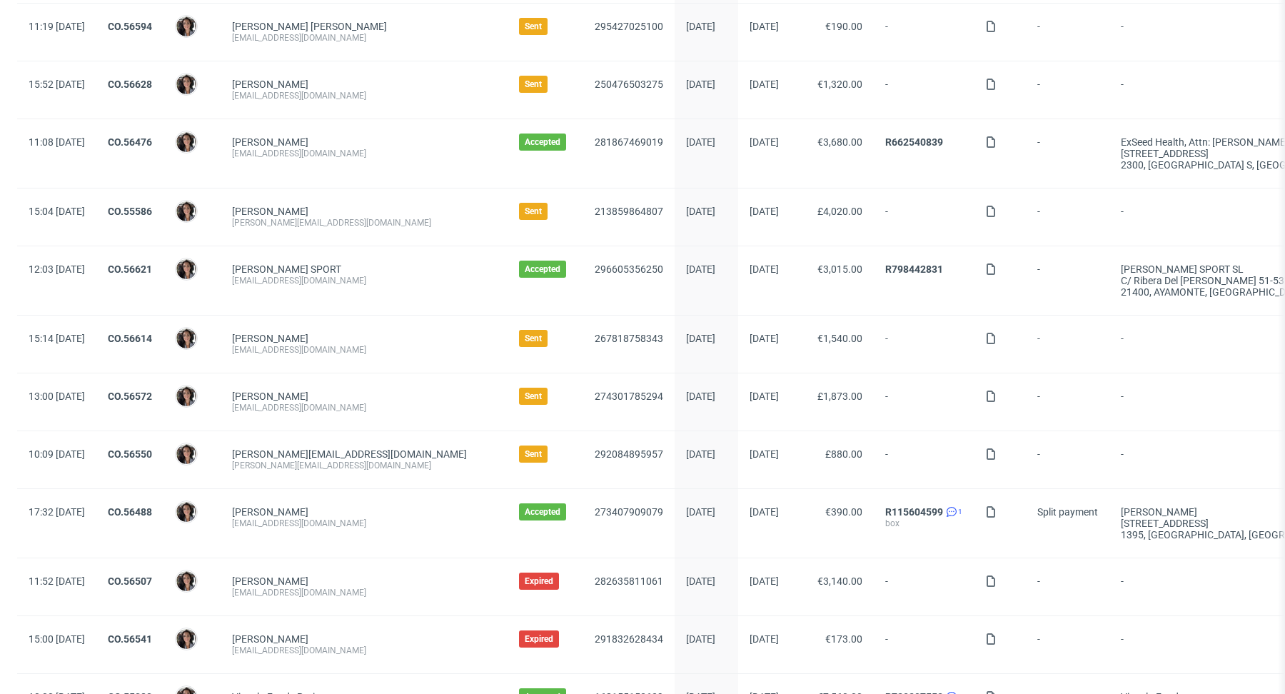
scroll to position [361, 0]
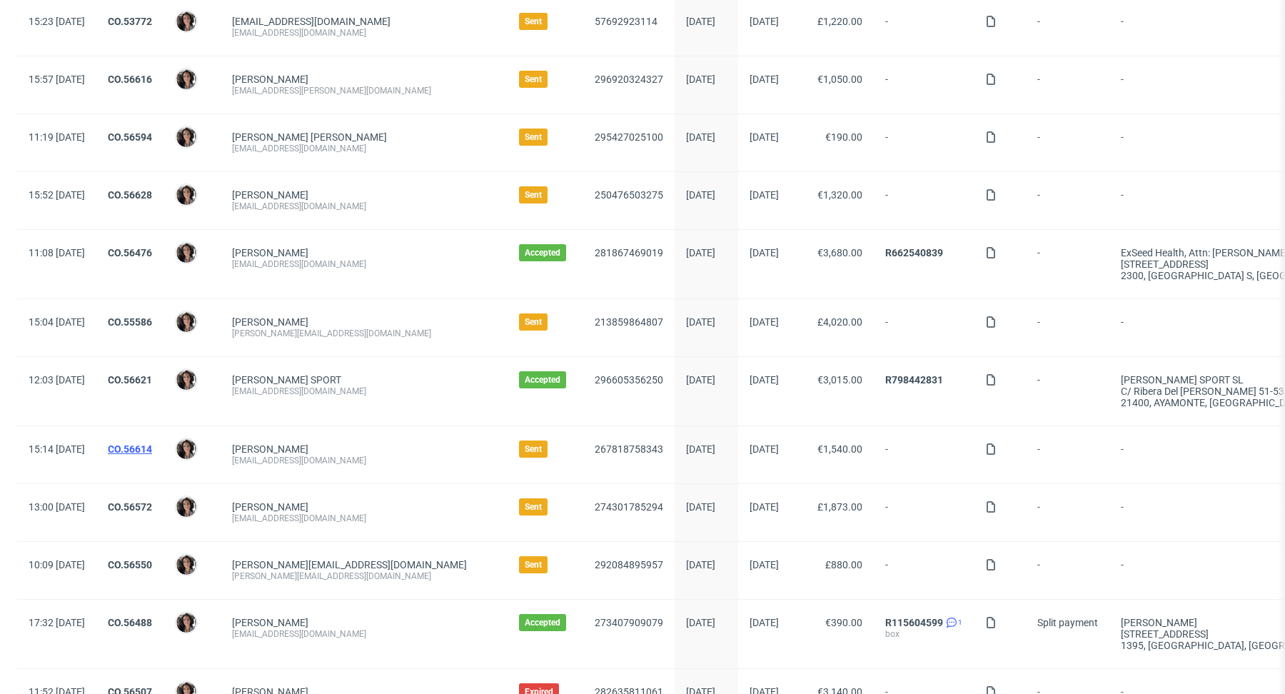
click at [152, 445] on link "CO.56614" at bounding box center [130, 448] width 44 height 11
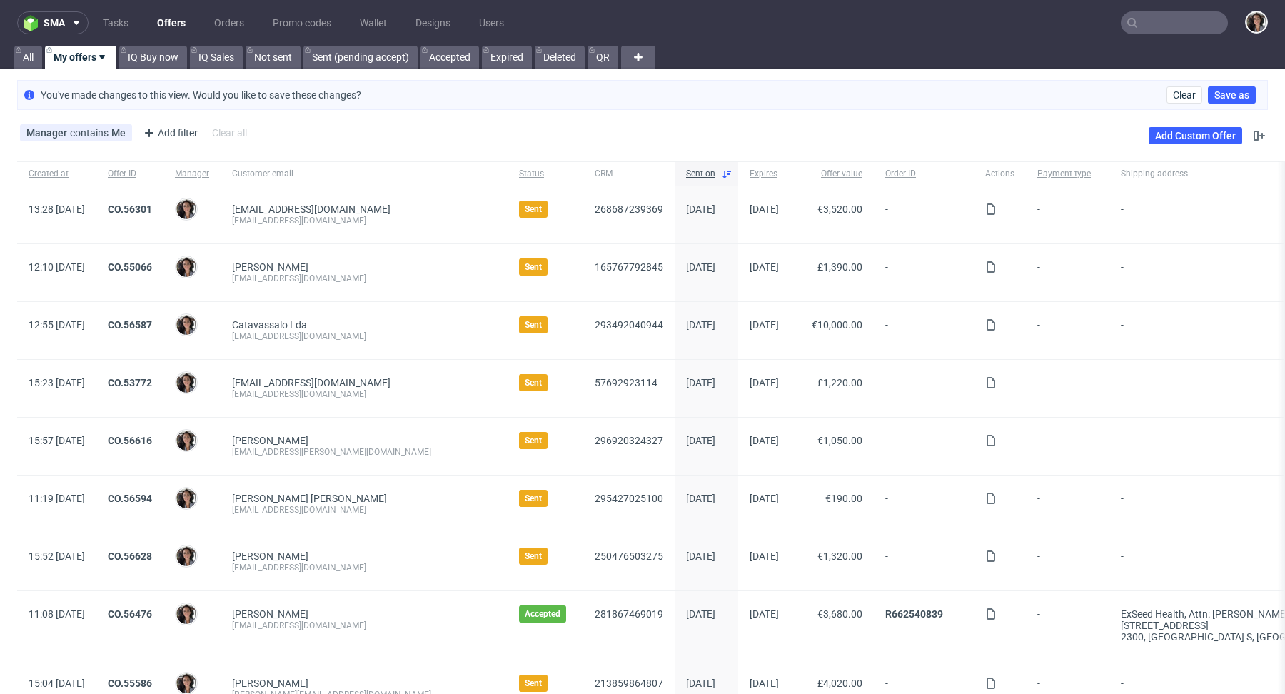
click at [1153, 21] on input "text" at bounding box center [1173, 22] width 107 height 23
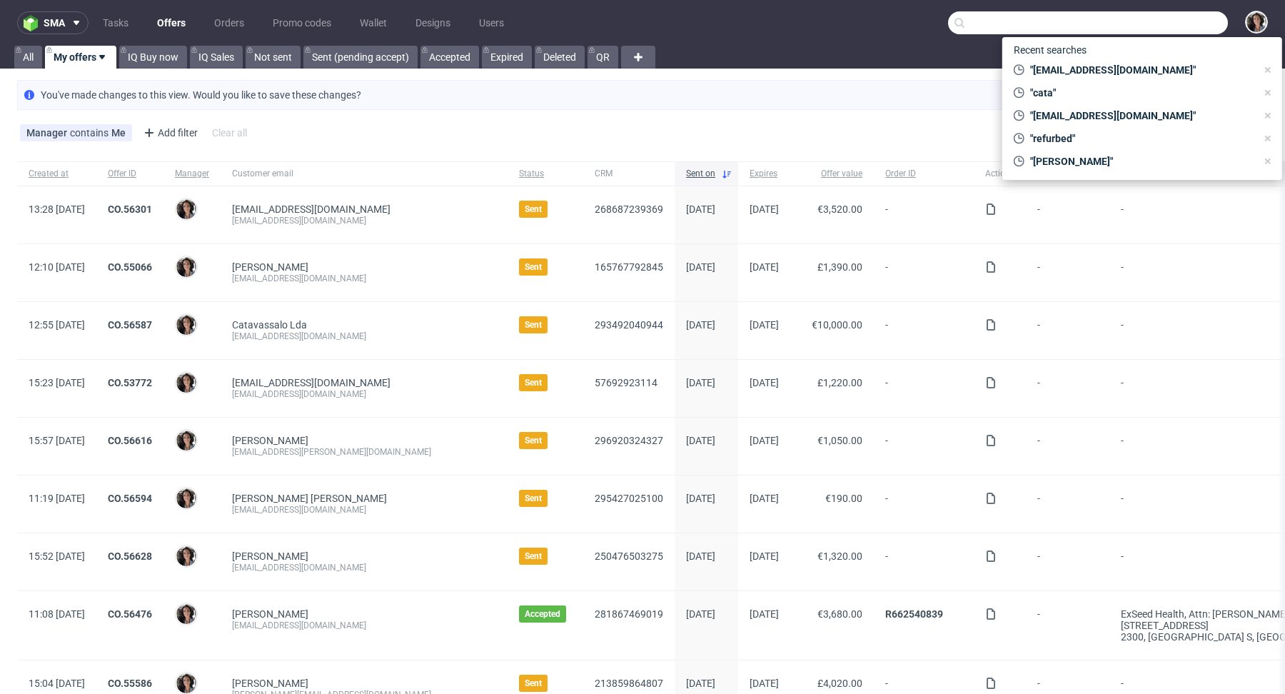
paste input "support@huginabox.ie"
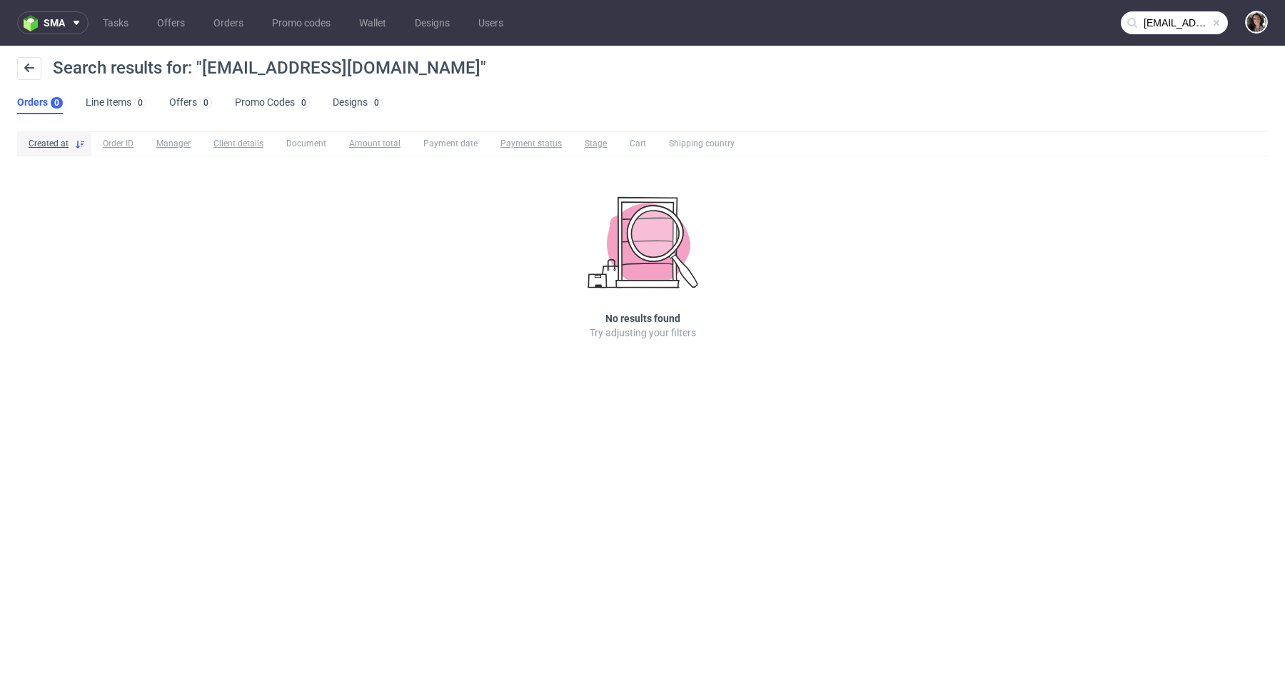
click at [1151, 29] on input "support@huginabox.ie" at bounding box center [1173, 22] width 107 height 23
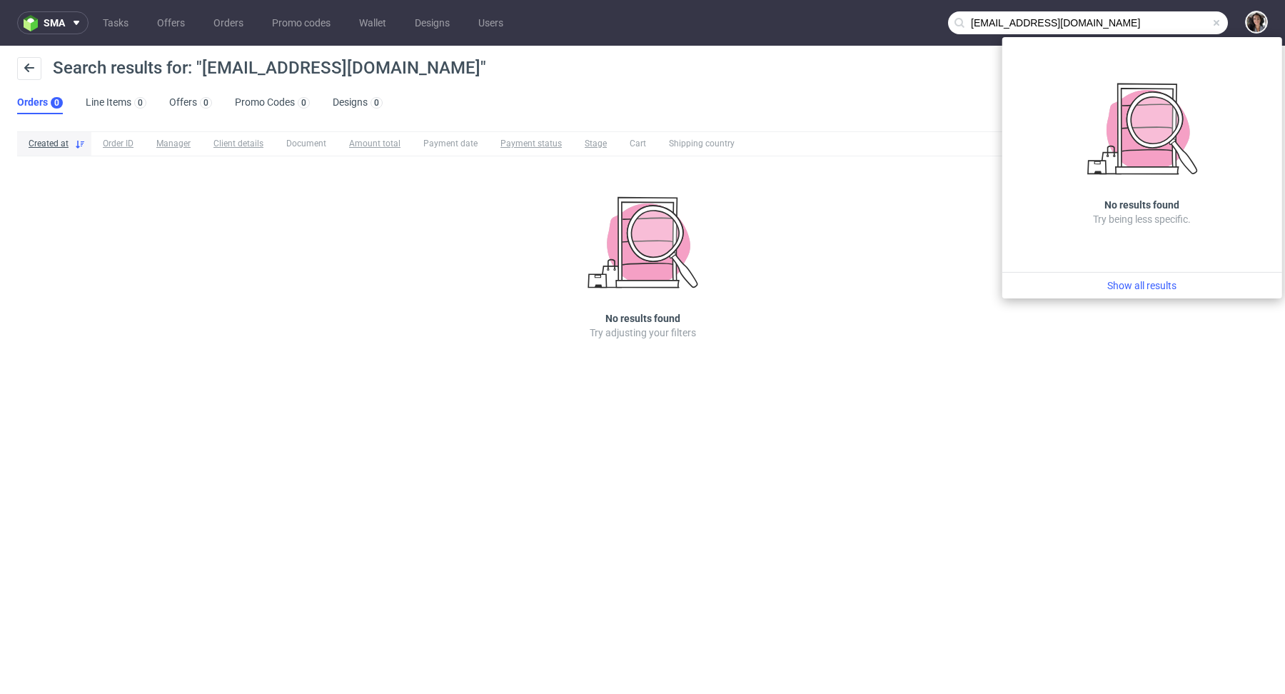
drag, startPoint x: 1004, startPoint y: 24, endPoint x: 945, endPoint y: 17, distance: 59.6
click at [945, 17] on nav "sma Tasks Offers Orders Promo codes Wallet Designs Users support@huginabox.ie" at bounding box center [642, 23] width 1285 height 46
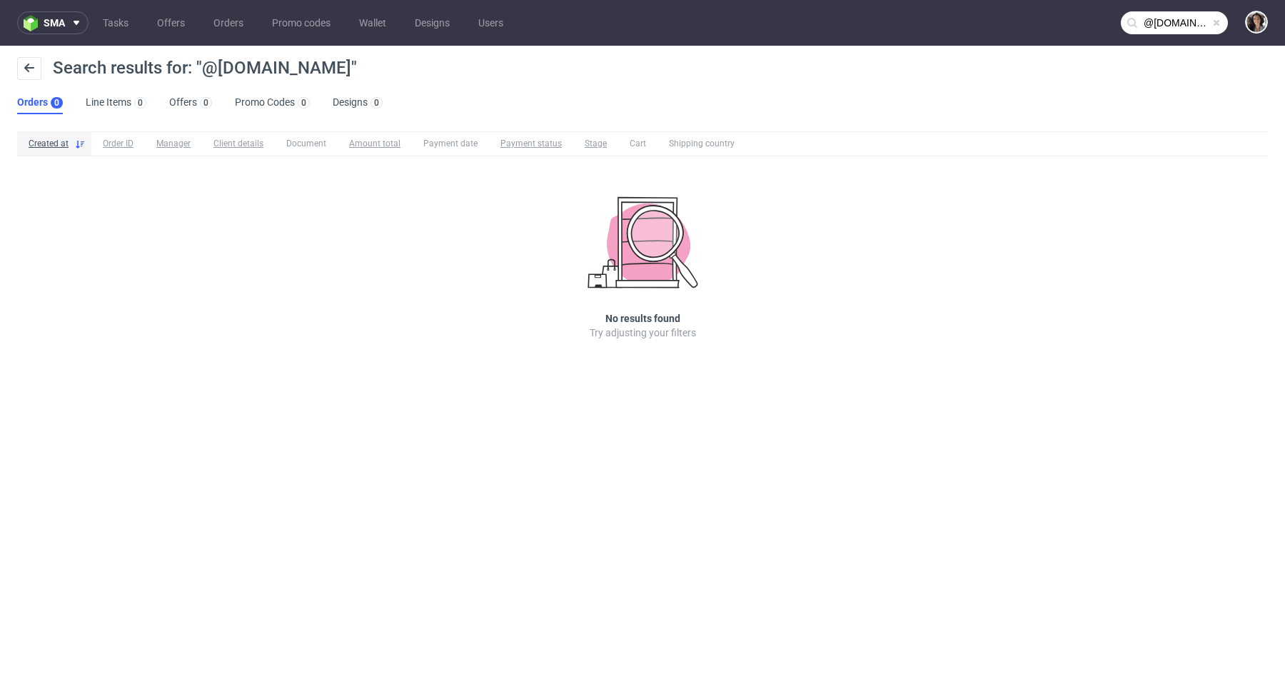
click at [1157, 19] on input "@huginabox.ie" at bounding box center [1173, 22] width 107 height 23
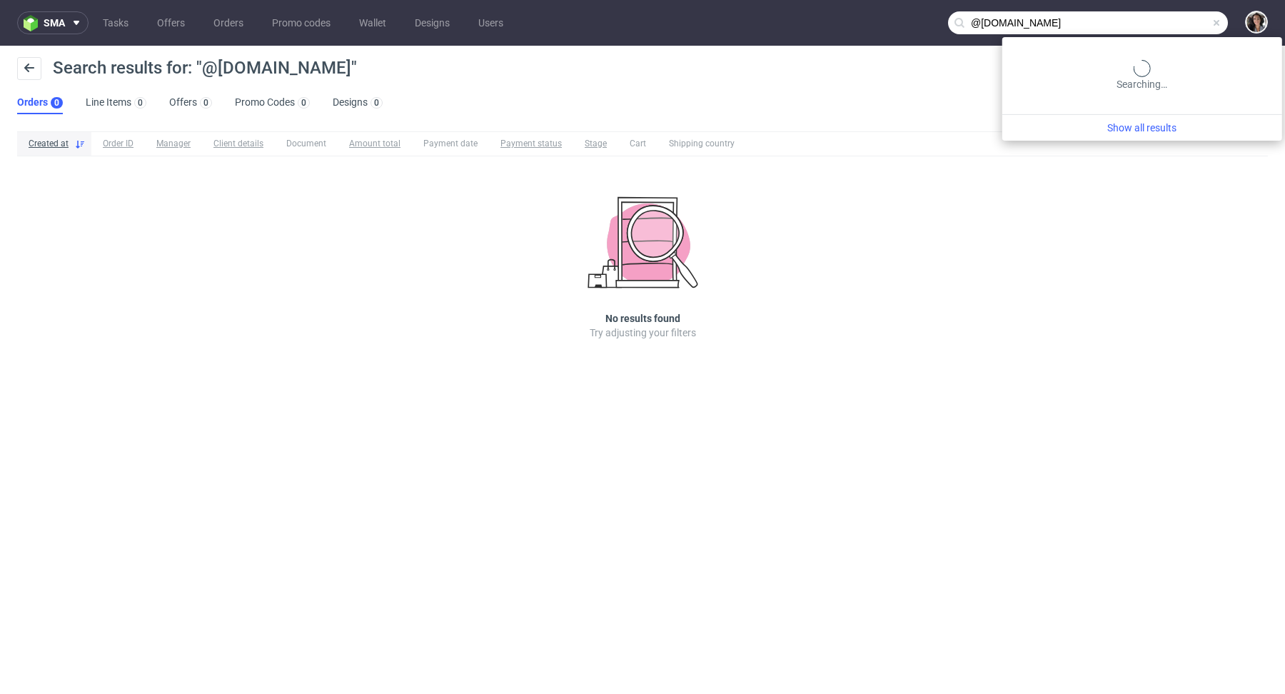
click at [1157, 19] on input "@huginabox.ie" at bounding box center [1088, 22] width 280 height 23
paste input "aisling.odonoghue@gmail.com"
type input "aisling.odonoghue@gmail.com"
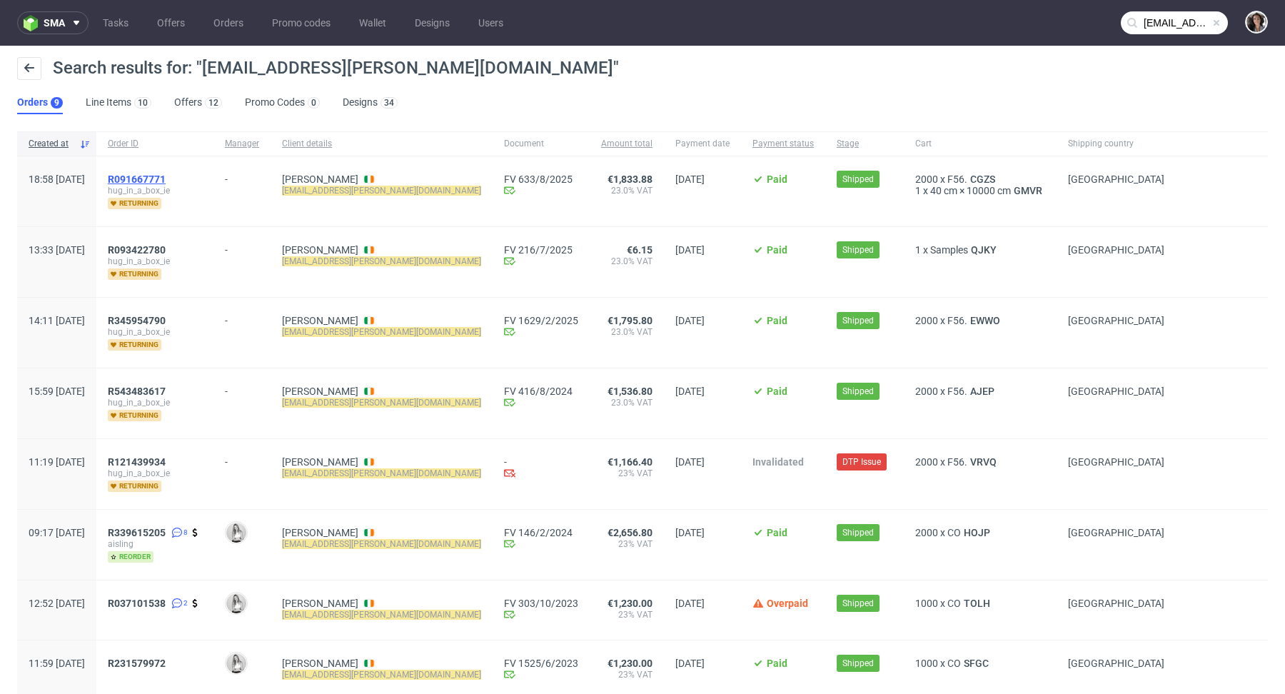
click at [166, 180] on span "R091667771" at bounding box center [137, 178] width 58 height 11
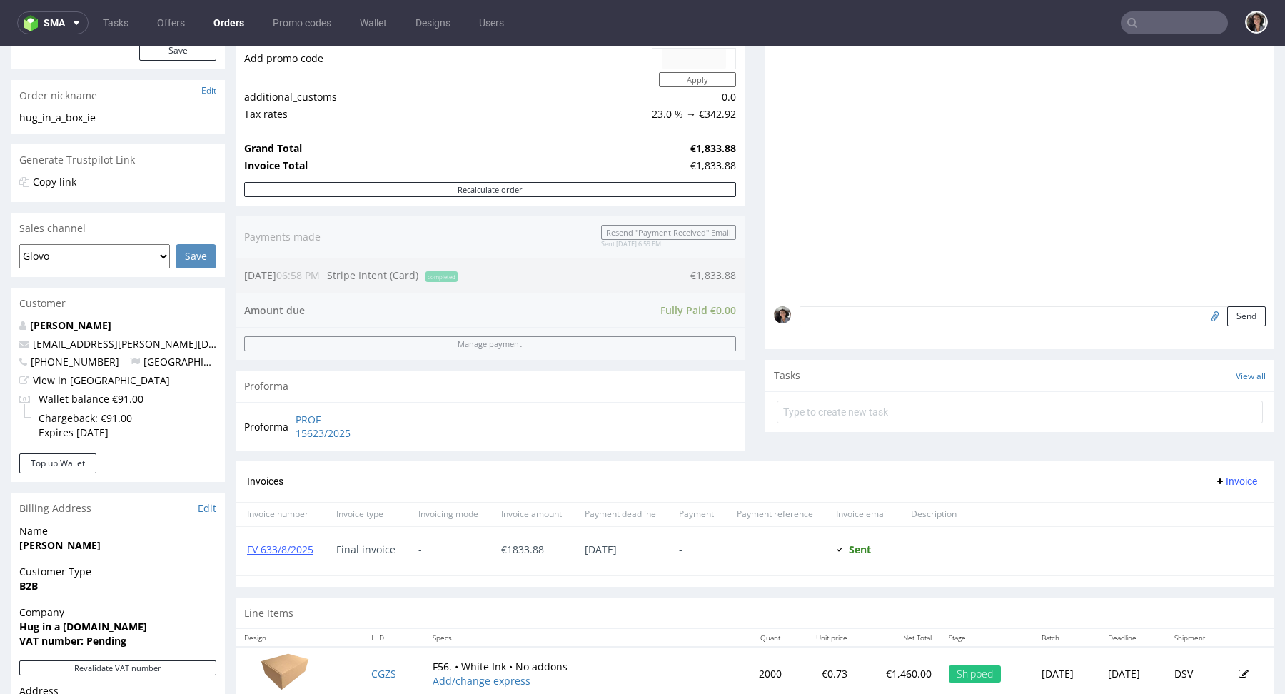
scroll to position [482, 0]
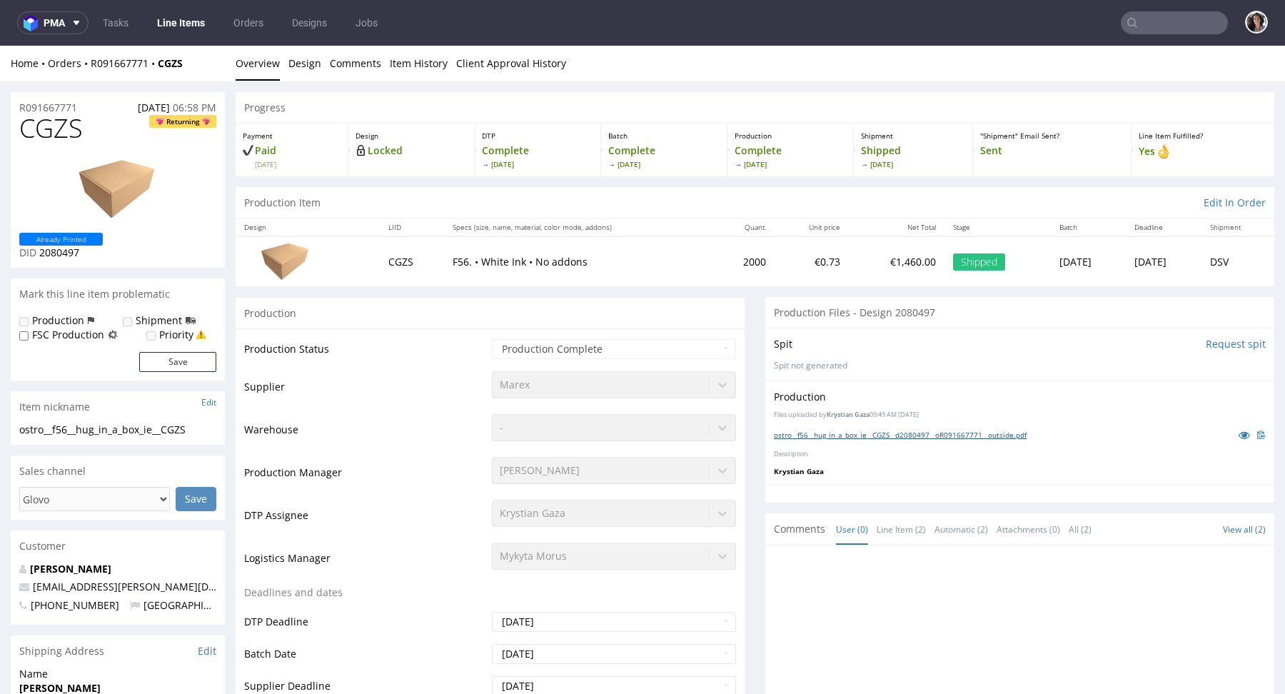
click at [811, 436] on link "ostro__f56__hug_in_a_box_ie__CGZS__d2080497__oR091667771__outside.pdf" at bounding box center [900, 435] width 253 height 10
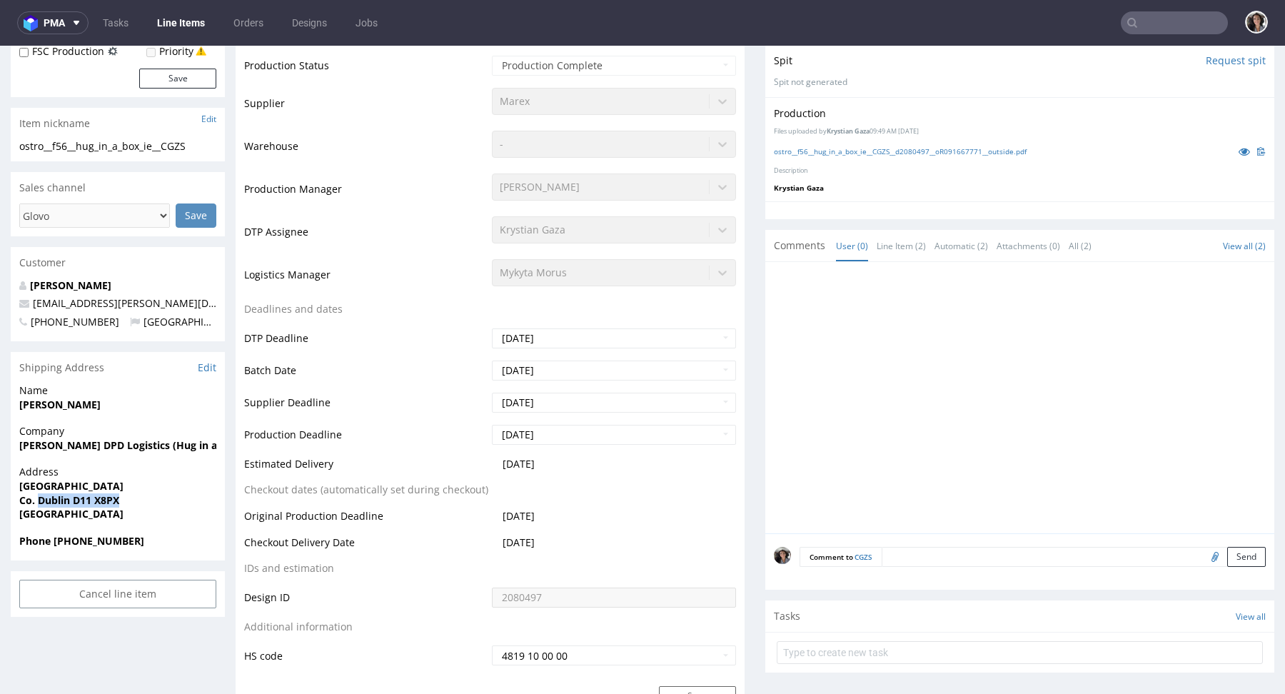
drag, startPoint x: 122, startPoint y: 502, endPoint x: 40, endPoint y: 501, distance: 82.1
click at [40, 501] on span "Co. Dublin D11 X8PX" at bounding box center [117, 500] width 197 height 14
copy strong "Dublin D11 X8PX"
click at [107, 511] on span "[GEOGRAPHIC_DATA]" at bounding box center [117, 514] width 197 height 14
copy strong "D11 X8PX"
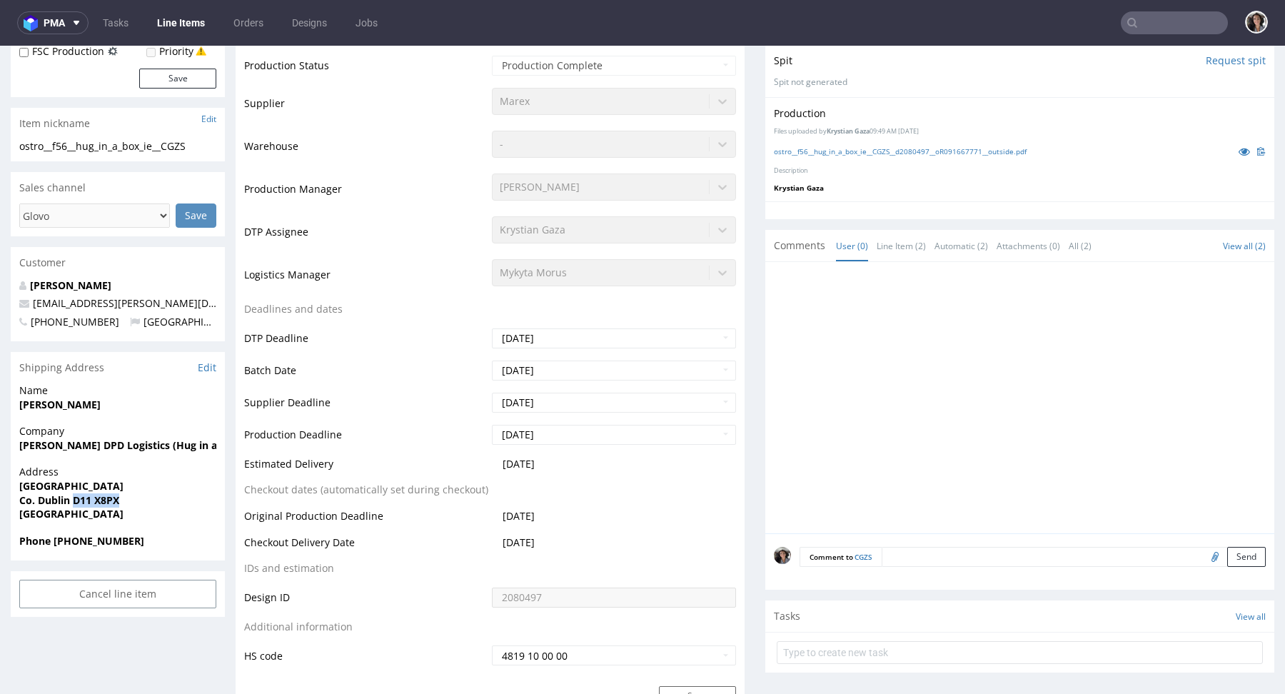
drag, startPoint x: 121, startPoint y: 497, endPoint x: 72, endPoint y: 497, distance: 48.5
click at [72, 497] on span "Co. Dublin D11 X8PX" at bounding box center [117, 500] width 197 height 14
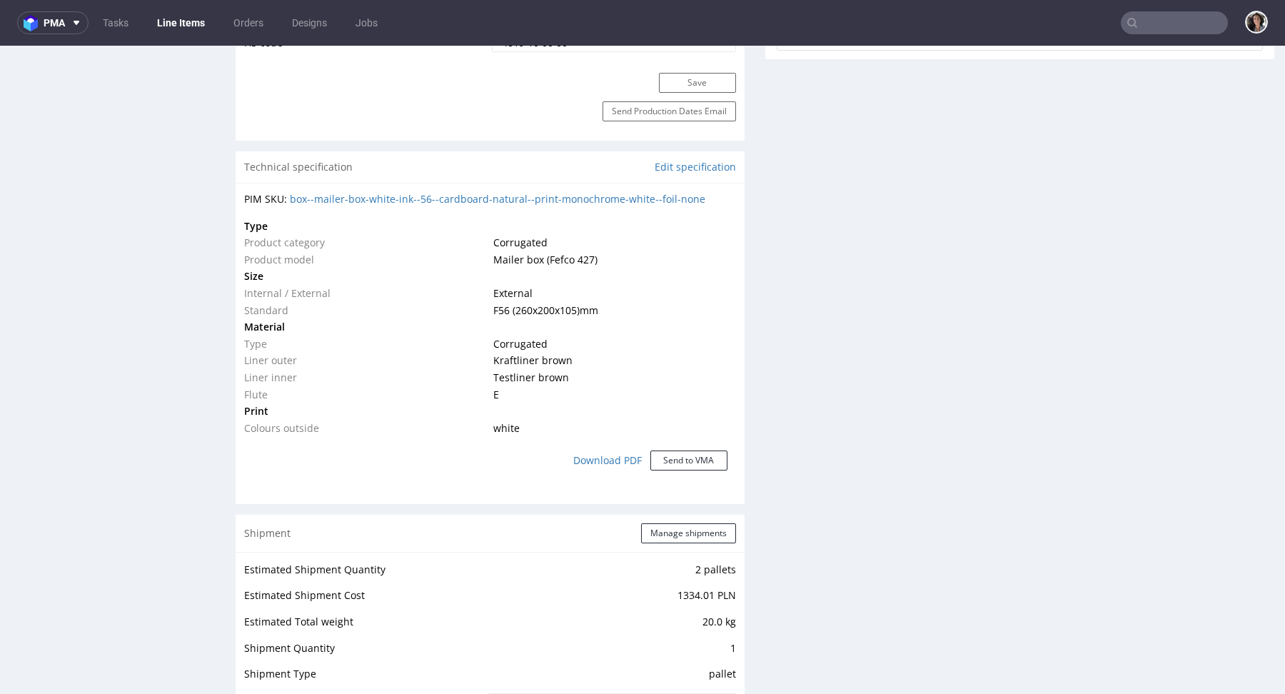
scroll to position [0, 0]
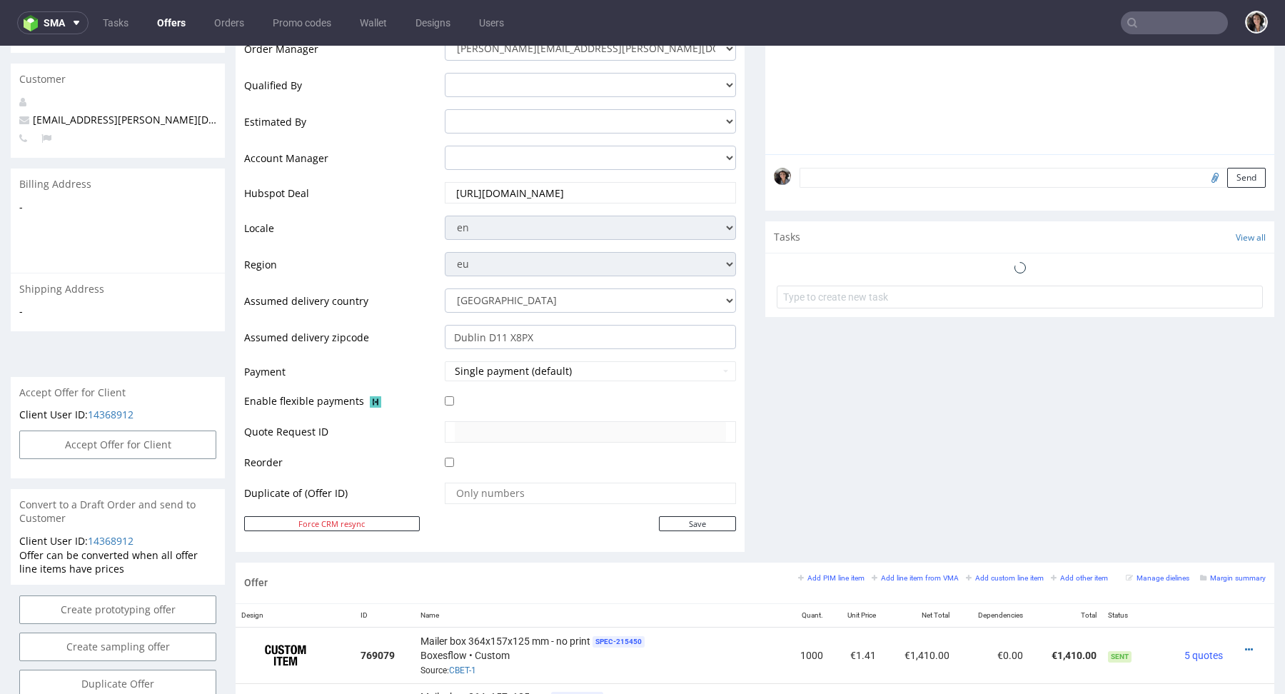
scroll to position [547, 0]
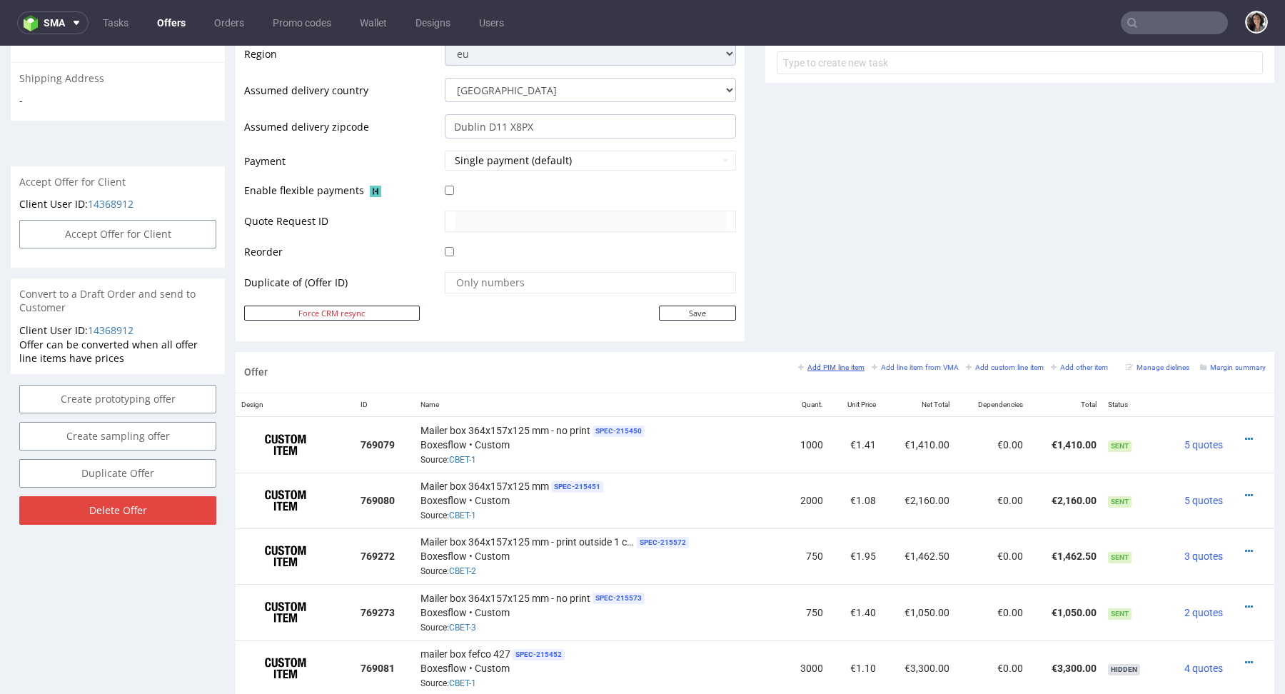
click at [834, 363] on small "Add PIM line item" at bounding box center [831, 367] width 66 height 8
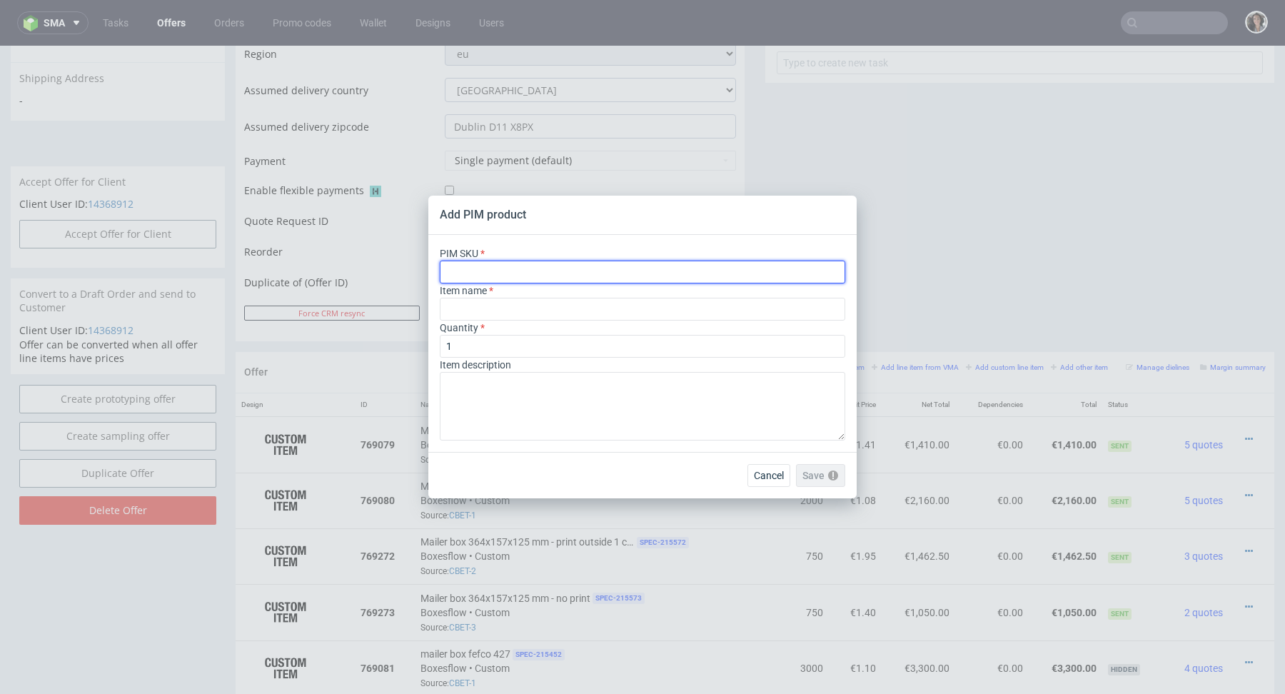
click at [479, 266] on input "text" at bounding box center [642, 271] width 405 height 23
paste input "box--mailer-box-white-ink--79--cardboard-natural--print-monochrome-white--foil-…"
type input "box--mailer-box-white-ink--79--cardboard-natural--print-monochrome-white--foil-…"
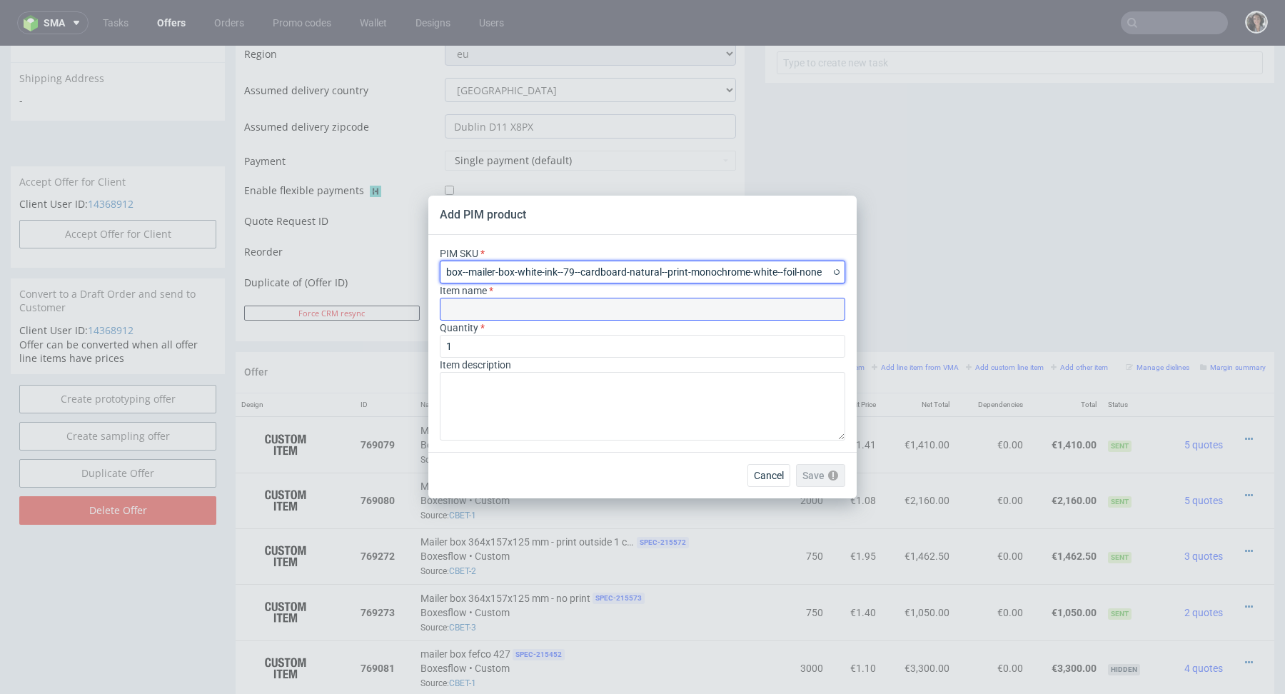
type input "Wit op kraft verzenddozen"
type input "box--mailer-box-white-ink--79--cardboard-natural--print-monochrome-white--foil-…"
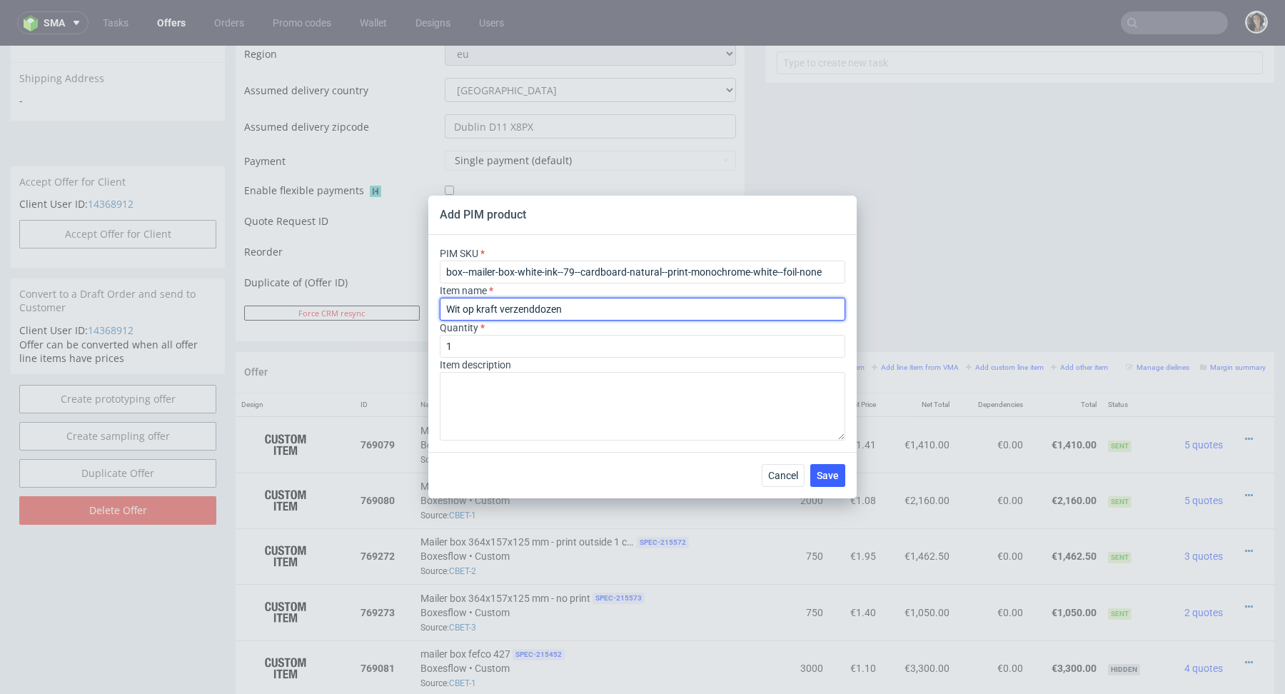
click at [487, 312] on input "Wit op kraft verzenddozen" at bounding box center [642, 309] width 405 height 23
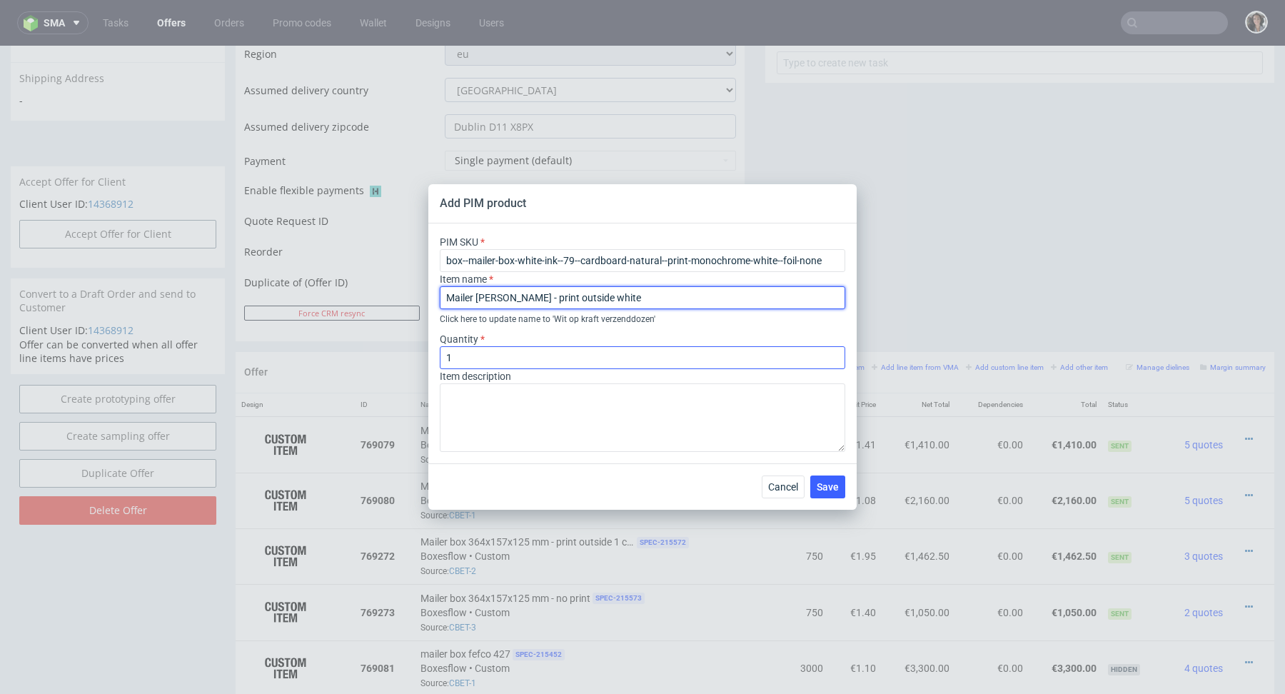
type input "Mailer box Brown - print outside white"
drag, startPoint x: 470, startPoint y: 353, endPoint x: 425, endPoint y: 352, distance: 44.3
click at [425, 352] on div "Add PIM product PIM SKU box--mailer-box-white-ink--79--cardboard-natural--print…" at bounding box center [642, 347] width 1285 height 694
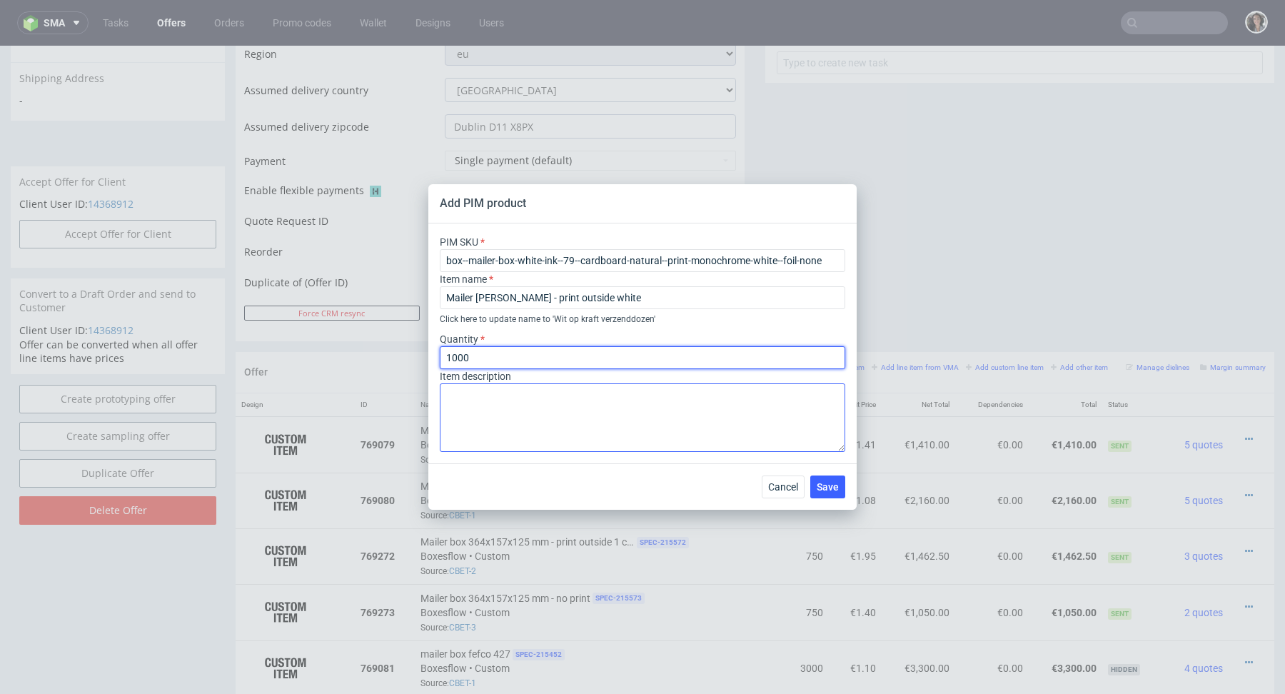
type input "1000"
click at [539, 402] on textarea at bounding box center [642, 417] width 405 height 69
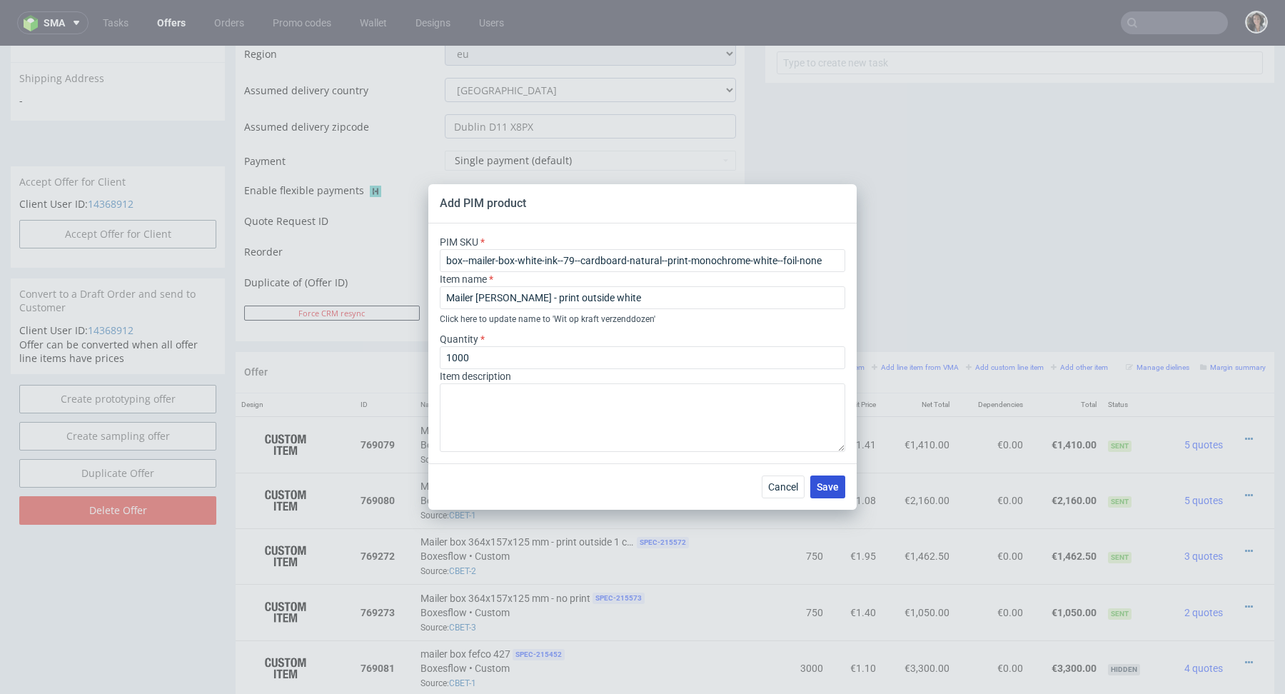
click at [834, 487] on span "Save" at bounding box center [827, 487] width 22 height 10
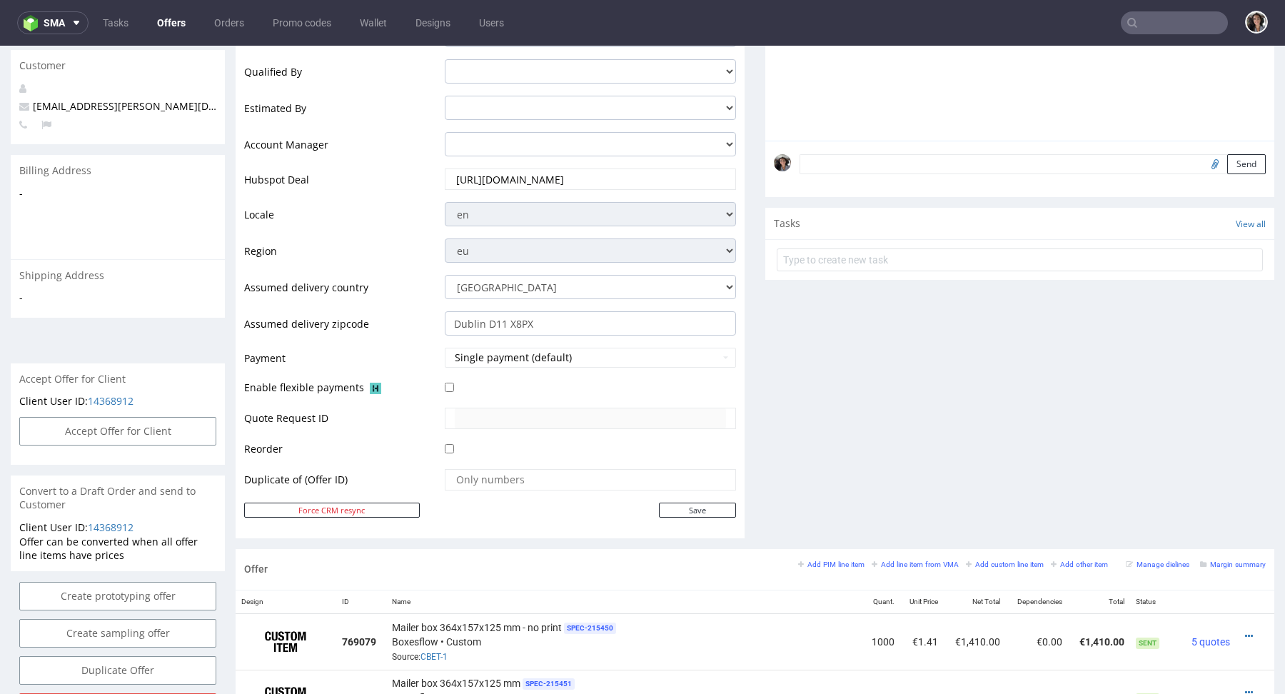
scroll to position [721, 0]
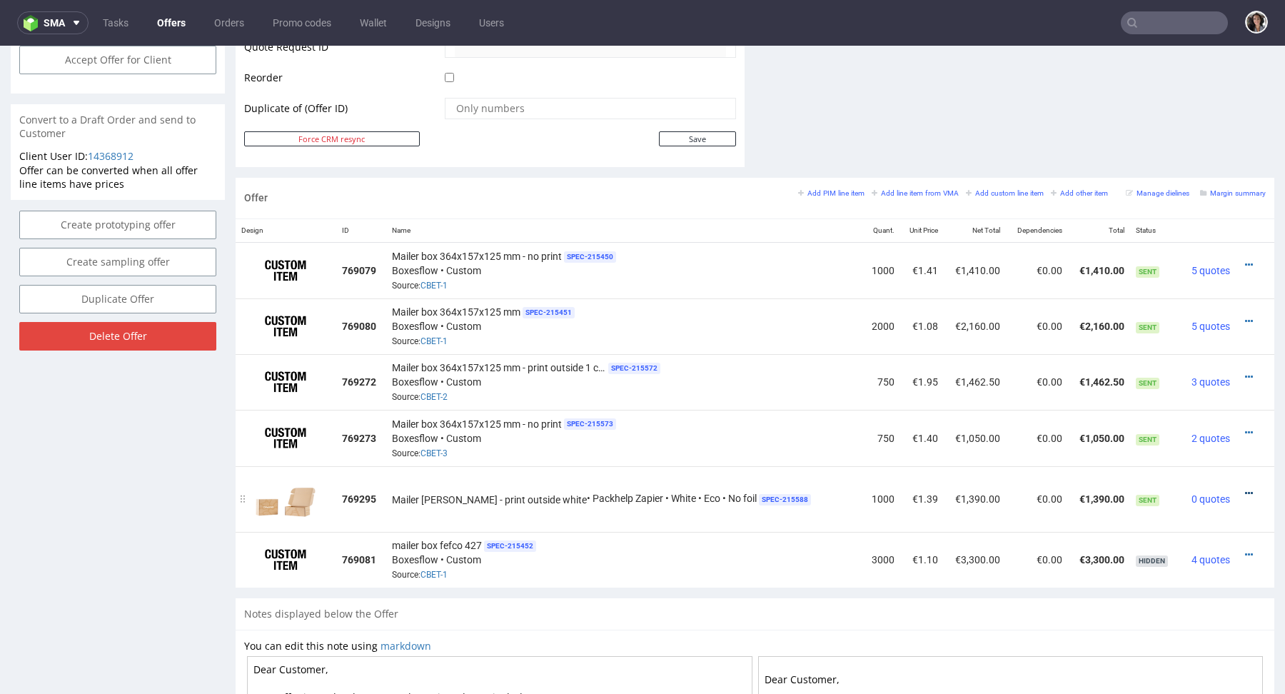
click at [1245, 492] on icon at bounding box center [1249, 493] width 8 height 10
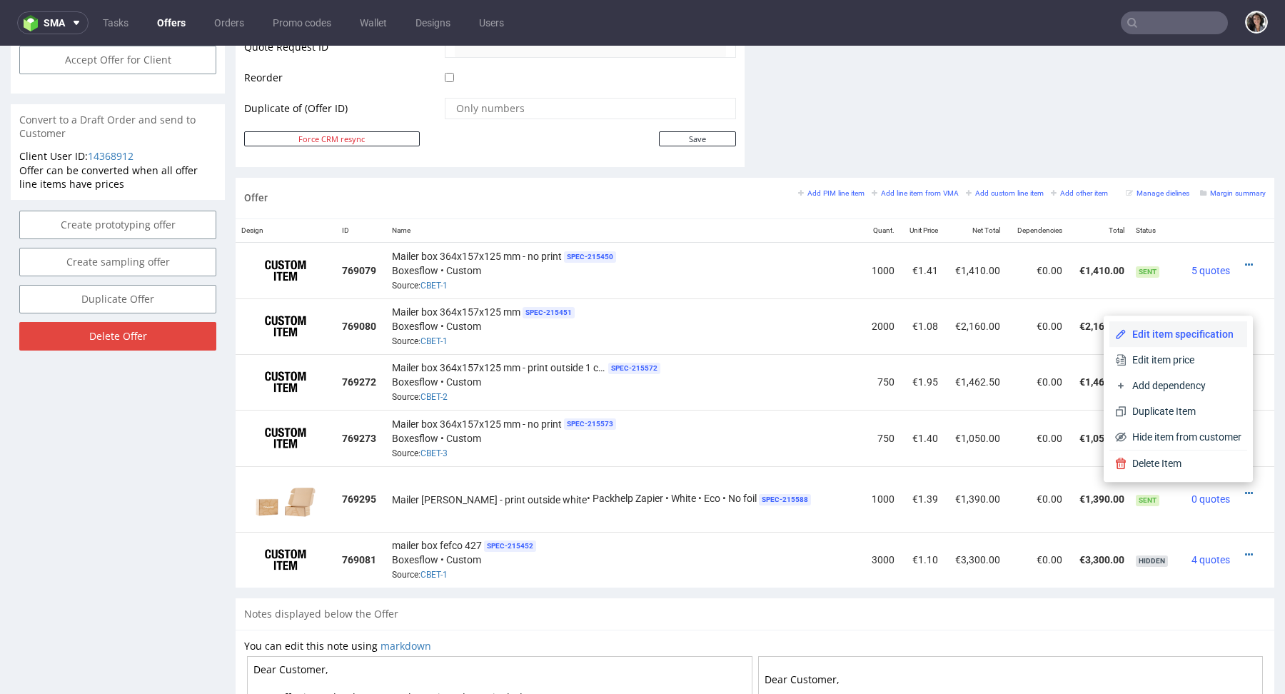
click at [1192, 336] on span "Edit item specification" at bounding box center [1183, 334] width 115 height 14
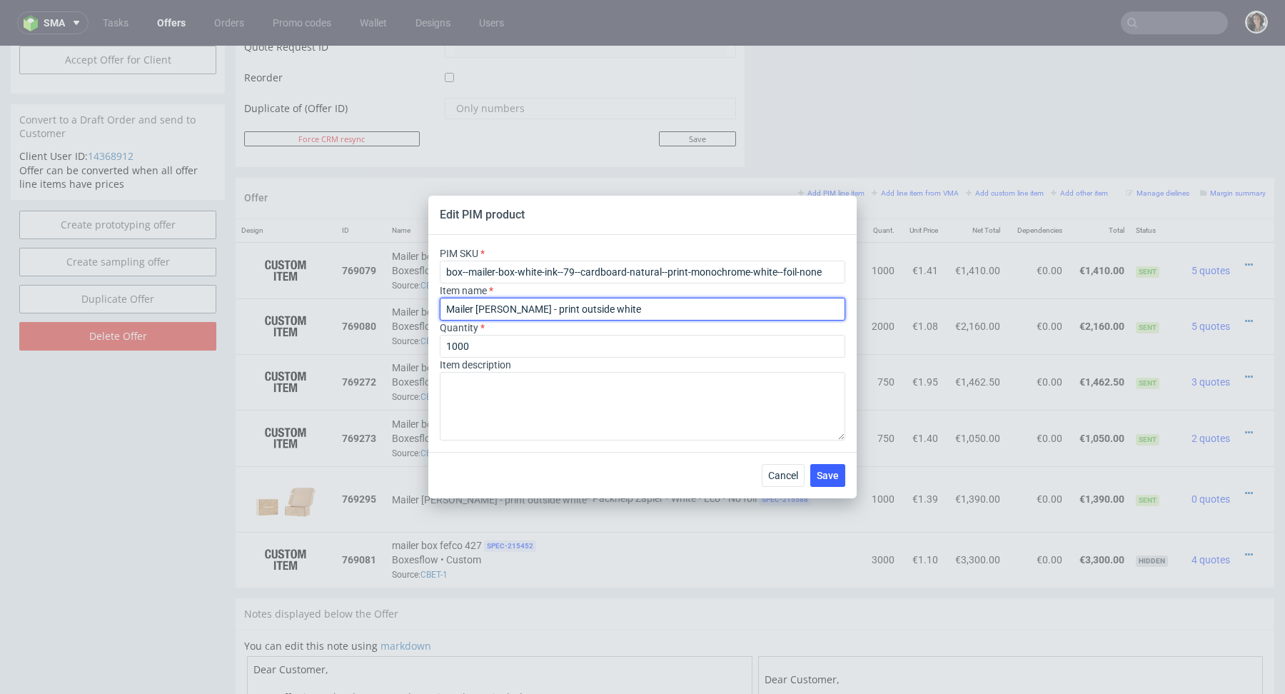
click at [525, 310] on input "Mailer box Brown - print outside white" at bounding box center [642, 309] width 405 height 23
click at [496, 309] on input "Mailer box Brown - print outside white" at bounding box center [642, 309] width 405 height 23
type input "Mailer box F79 Brown - print outside white"
click at [829, 483] on button "Save" at bounding box center [827, 475] width 35 height 23
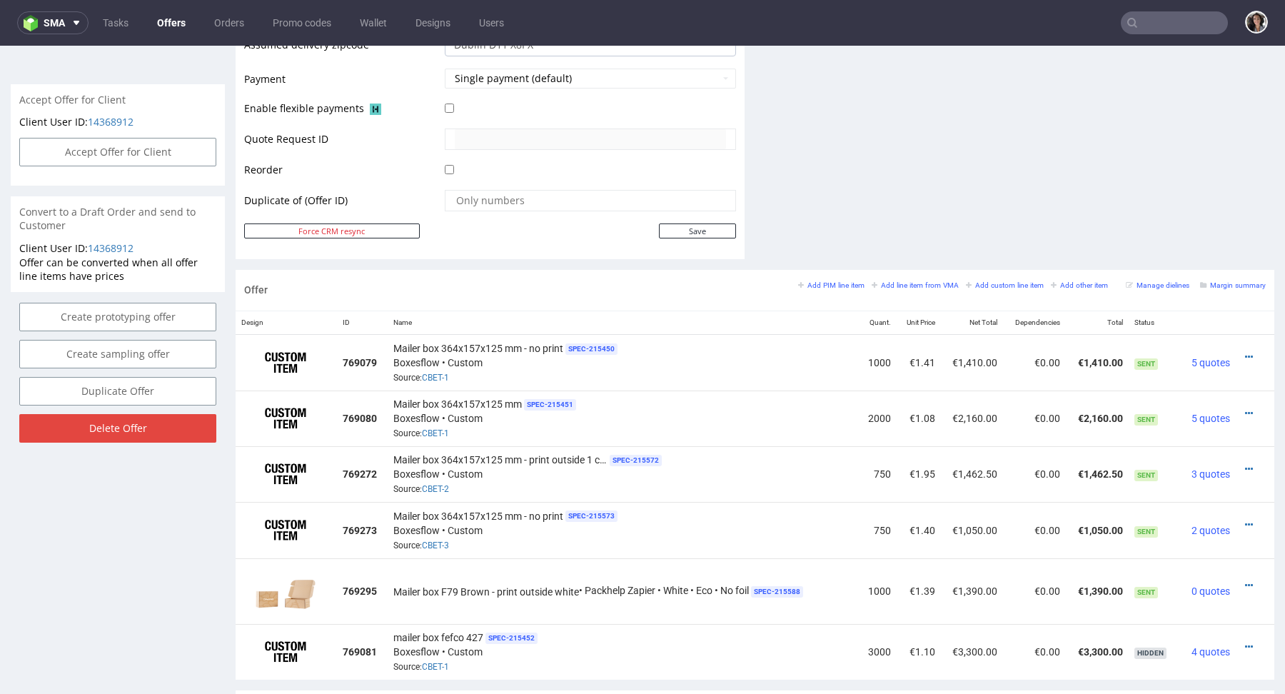
scroll to position [885, 0]
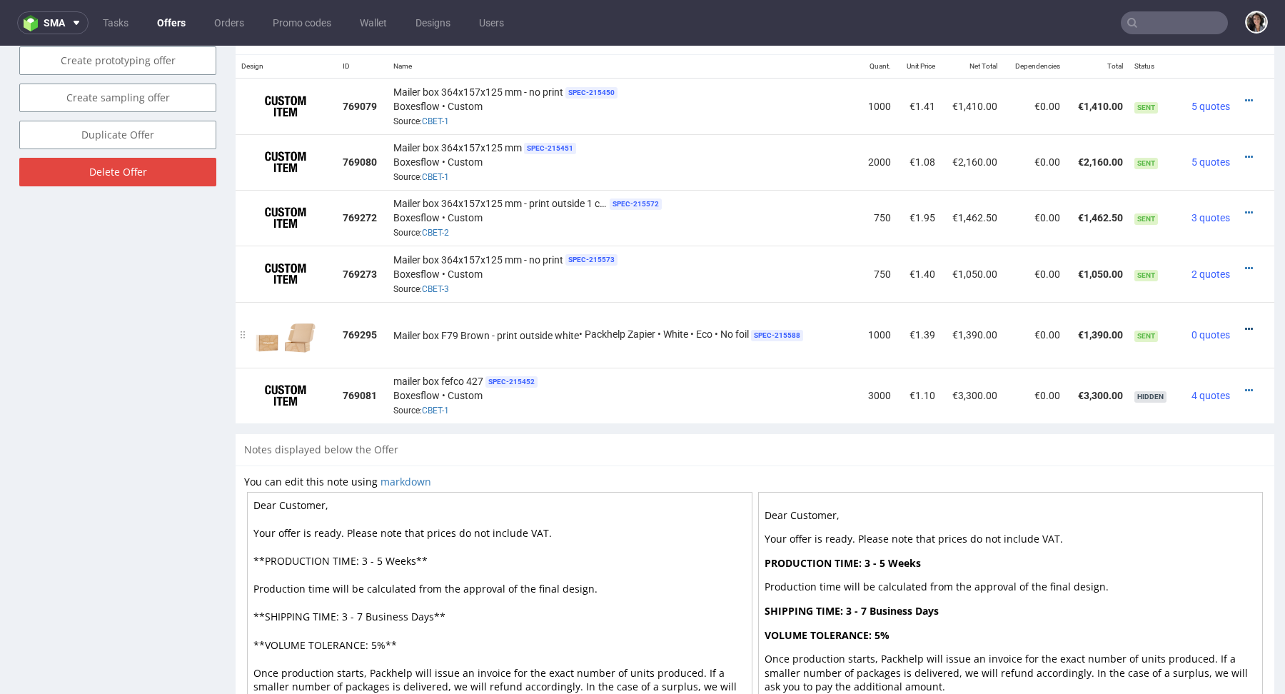
click at [1245, 330] on icon at bounding box center [1249, 329] width 8 height 10
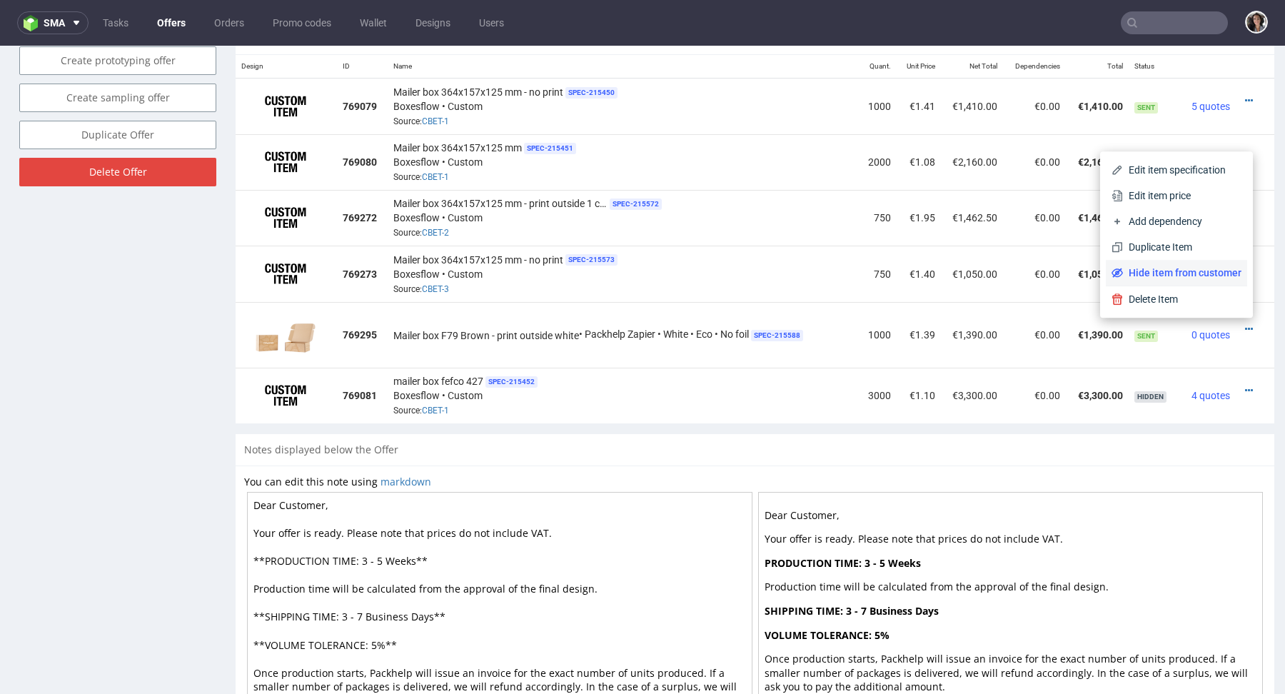
click at [1182, 270] on span "Hide item from customer" at bounding box center [1182, 272] width 118 height 14
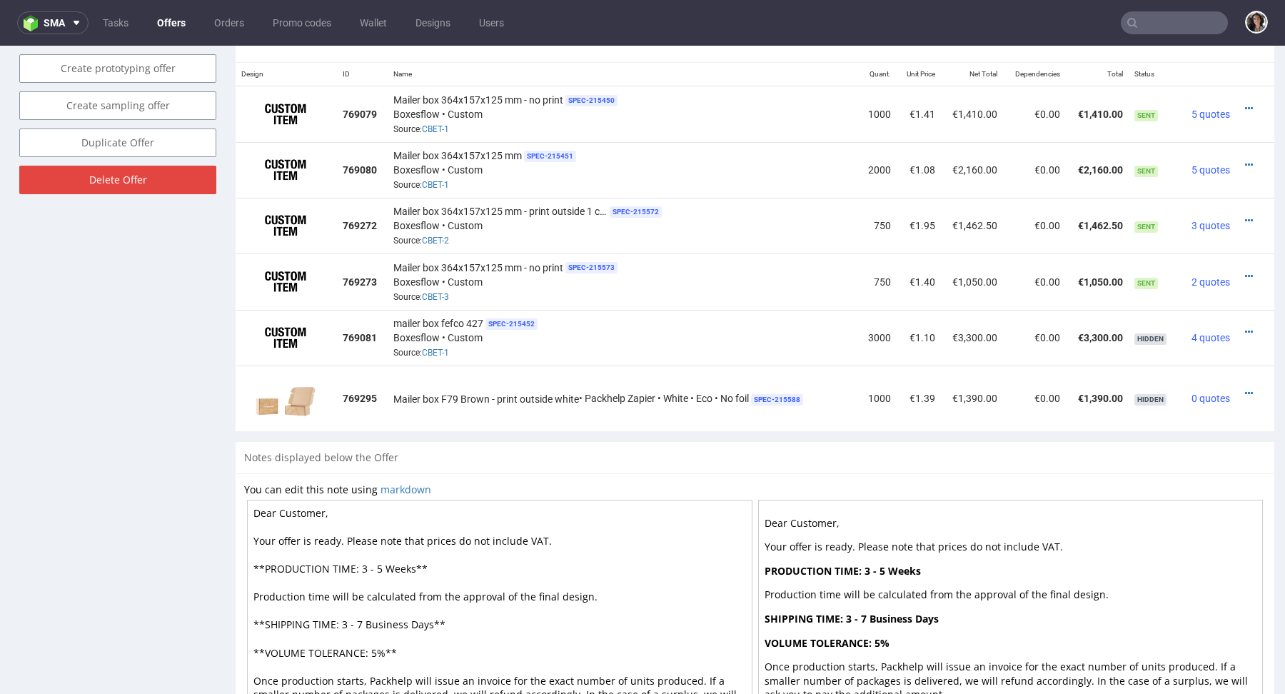
scroll to position [877, 0]
click at [1245, 390] on icon at bounding box center [1249, 393] width 8 height 10
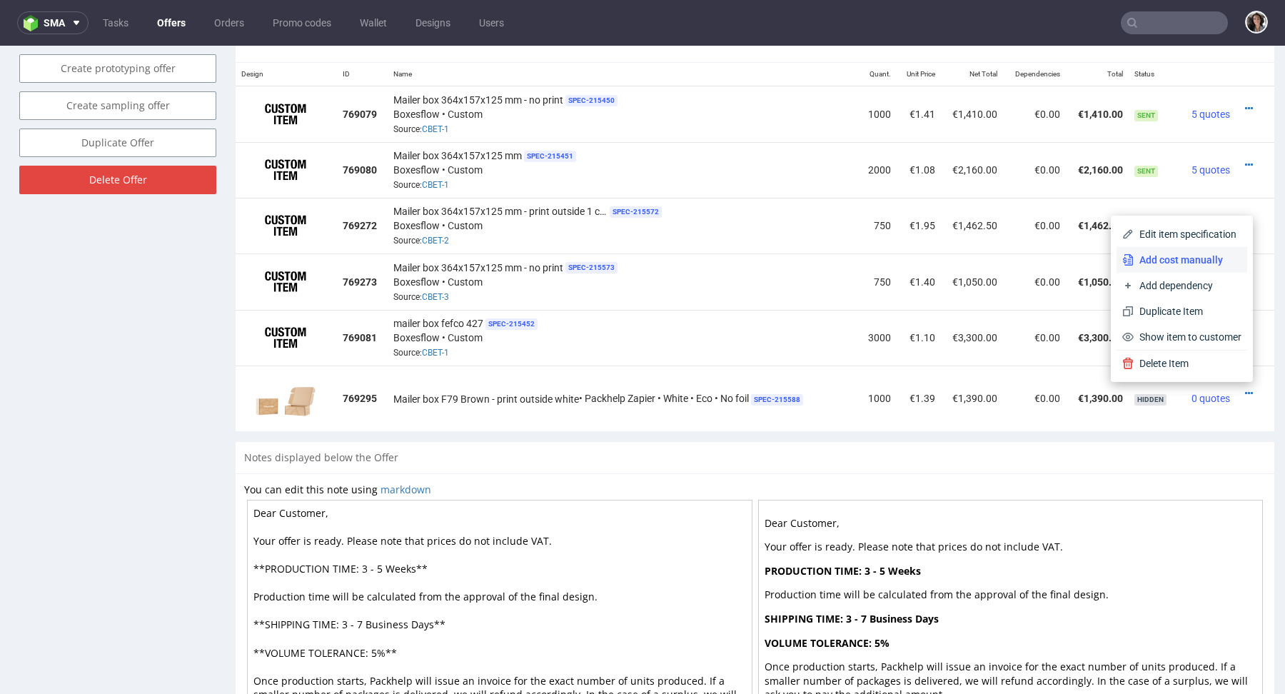
click at [1172, 261] on span "Add cost manually" at bounding box center [1187, 260] width 108 height 14
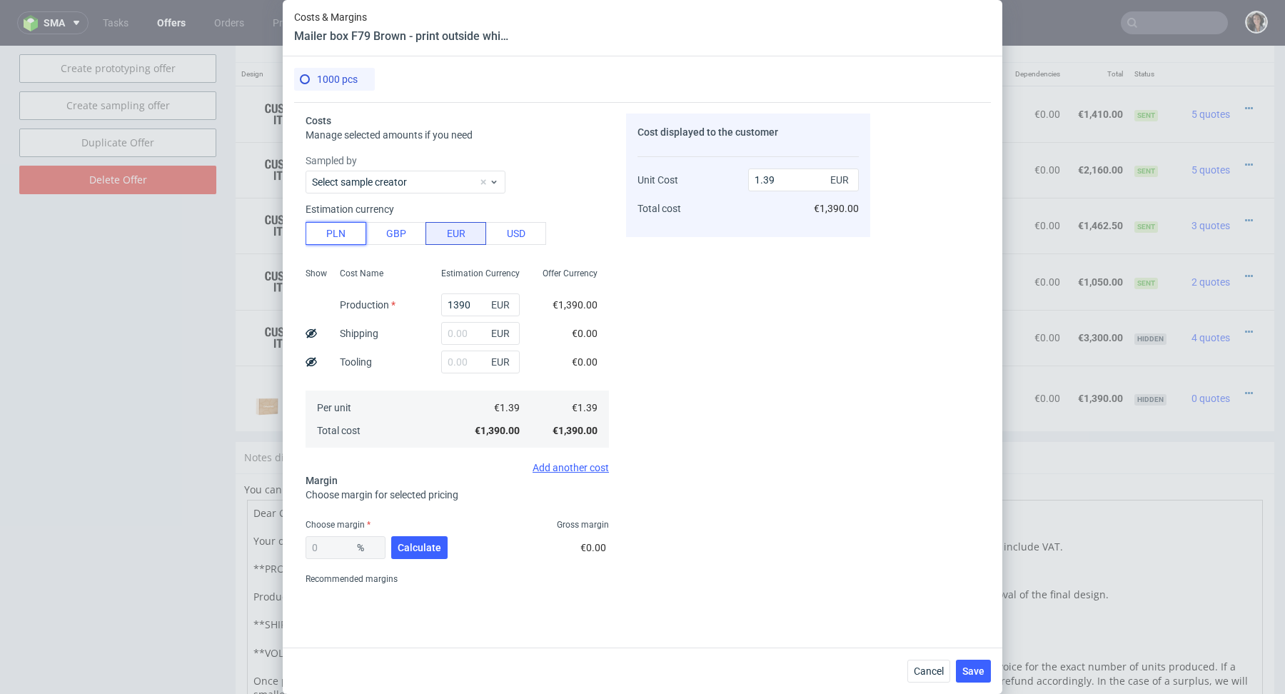
click at [324, 226] on button "PLN" at bounding box center [335, 233] width 61 height 23
type input "0.33"
click at [477, 335] on input "text" at bounding box center [480, 333] width 78 height 23
type input "830"
type input "0.52"
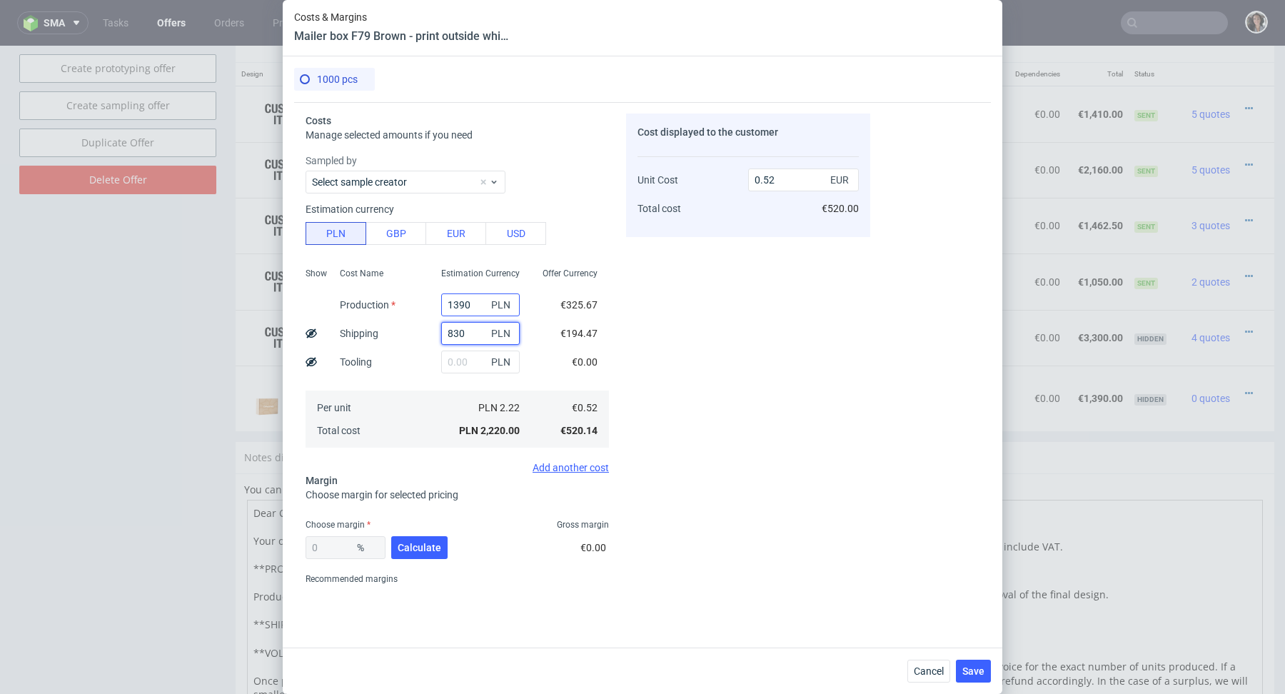
type input "830"
click at [465, 303] on input "1390" at bounding box center [480, 304] width 78 height 23
type input "0.19"
type input "26"
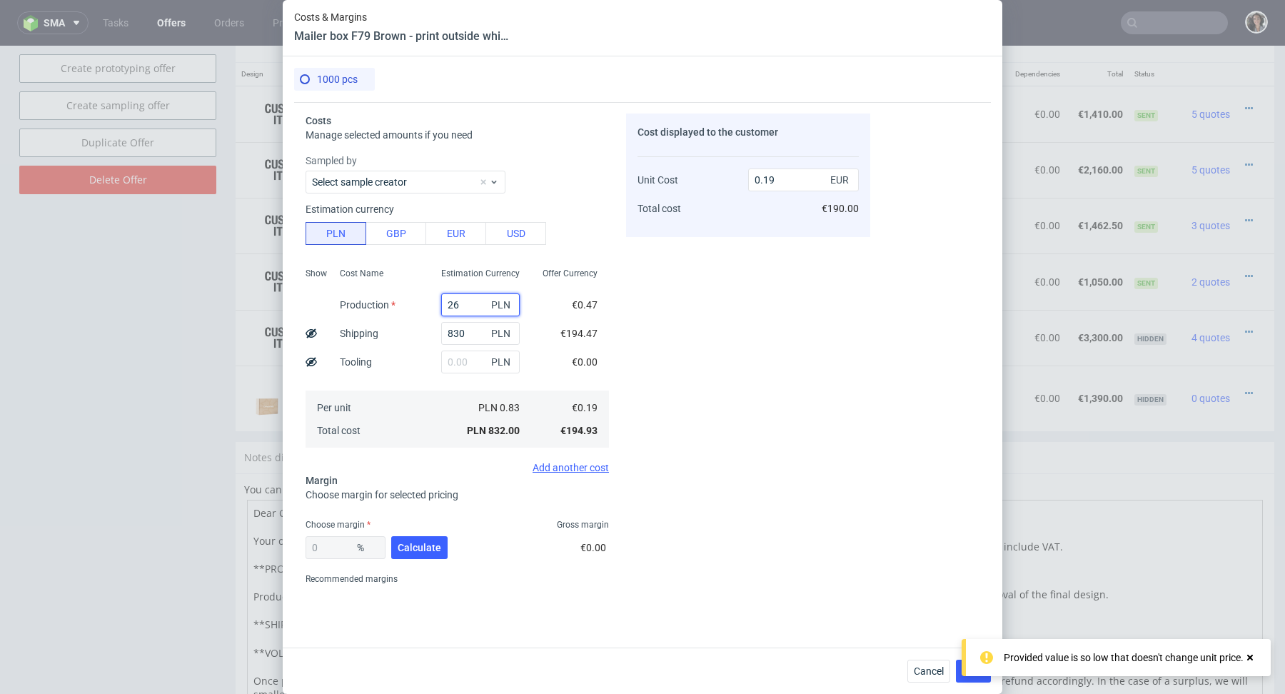
type input "0.2"
type input "2610"
type input "0.8"
type input "2610"
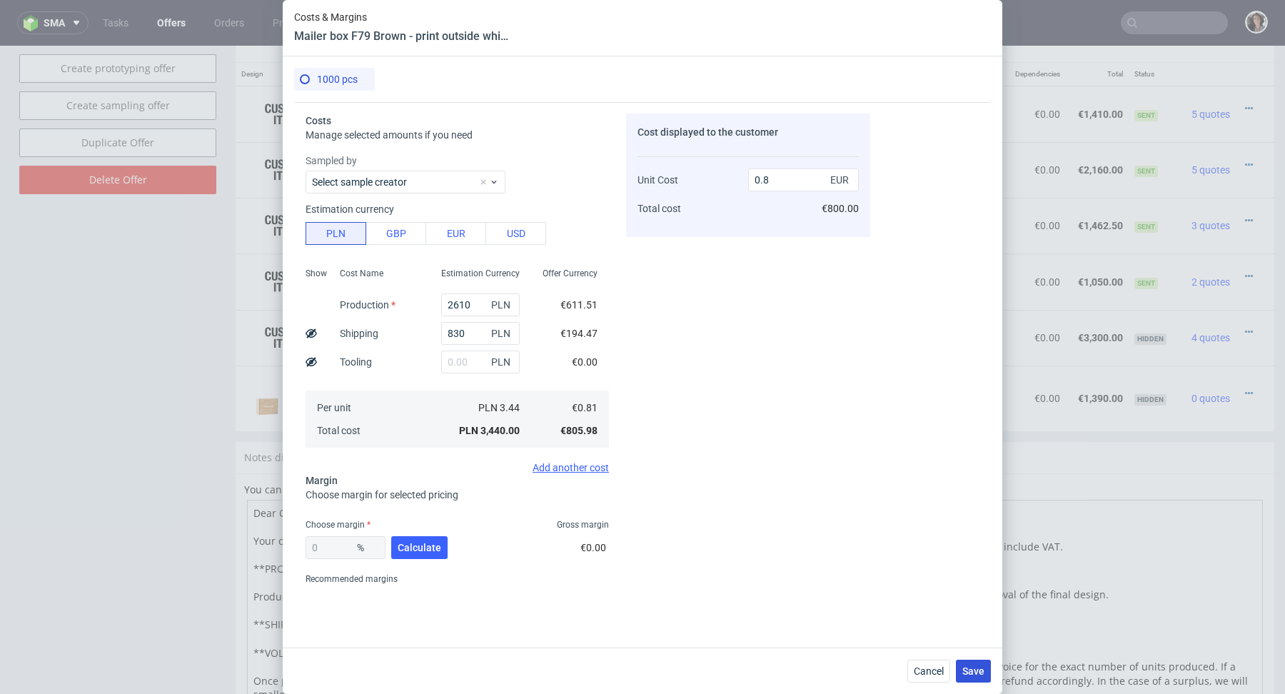
click at [978, 676] on span "Save" at bounding box center [973, 671] width 22 height 10
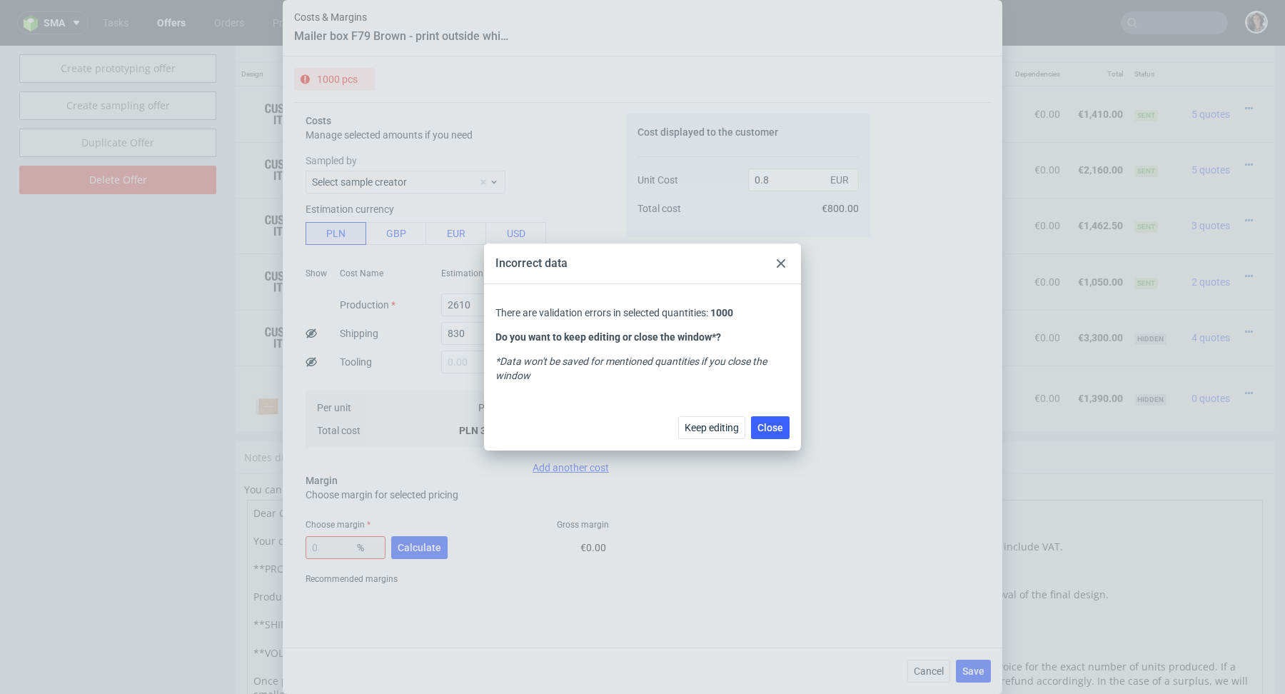
click at [781, 260] on icon at bounding box center [780, 263] width 9 height 9
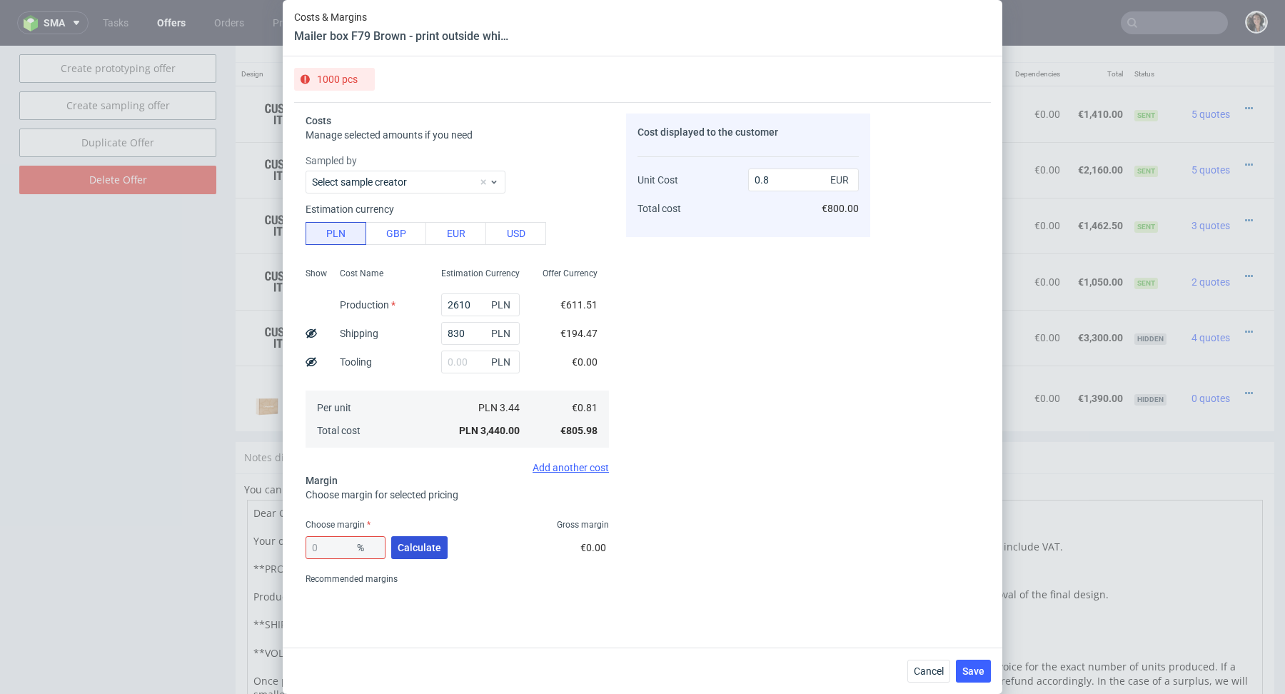
click at [440, 544] on button "Calculate" at bounding box center [419, 547] width 56 height 23
type input "40.78"
drag, startPoint x: 764, startPoint y: 183, endPoint x: 789, endPoint y: 183, distance: 25.7
click at [789, 183] on input "1.36" at bounding box center [803, 179] width 111 height 23
type input "1.23"
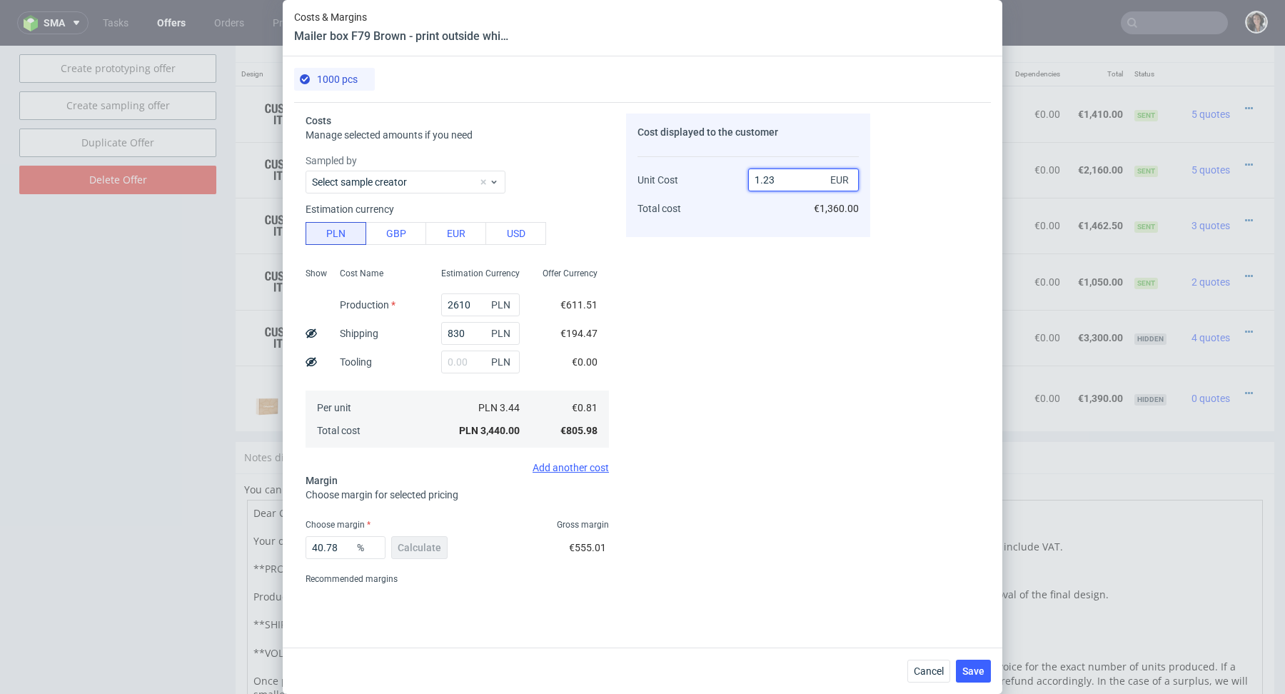
type input "34.146341463414636"
type input "1.24"
type input "34.67741935483871"
type input "1.25"
type input "35.199999999999996"
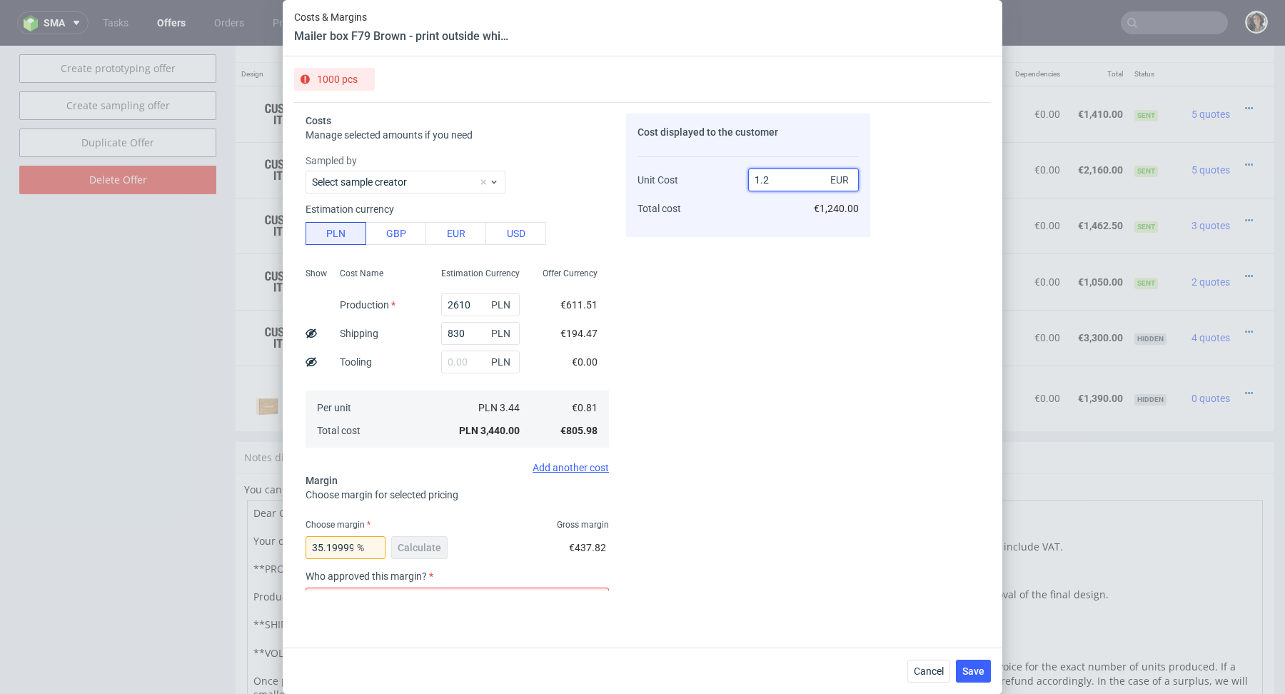
type input "1.24"
type input "34.67741935483871"
type input "1.23"
click at [693, 410] on div "Cost displayed to the customer Unit Cost Total cost 1.23 EUR €1,230.00" at bounding box center [748, 351] width 244 height 477
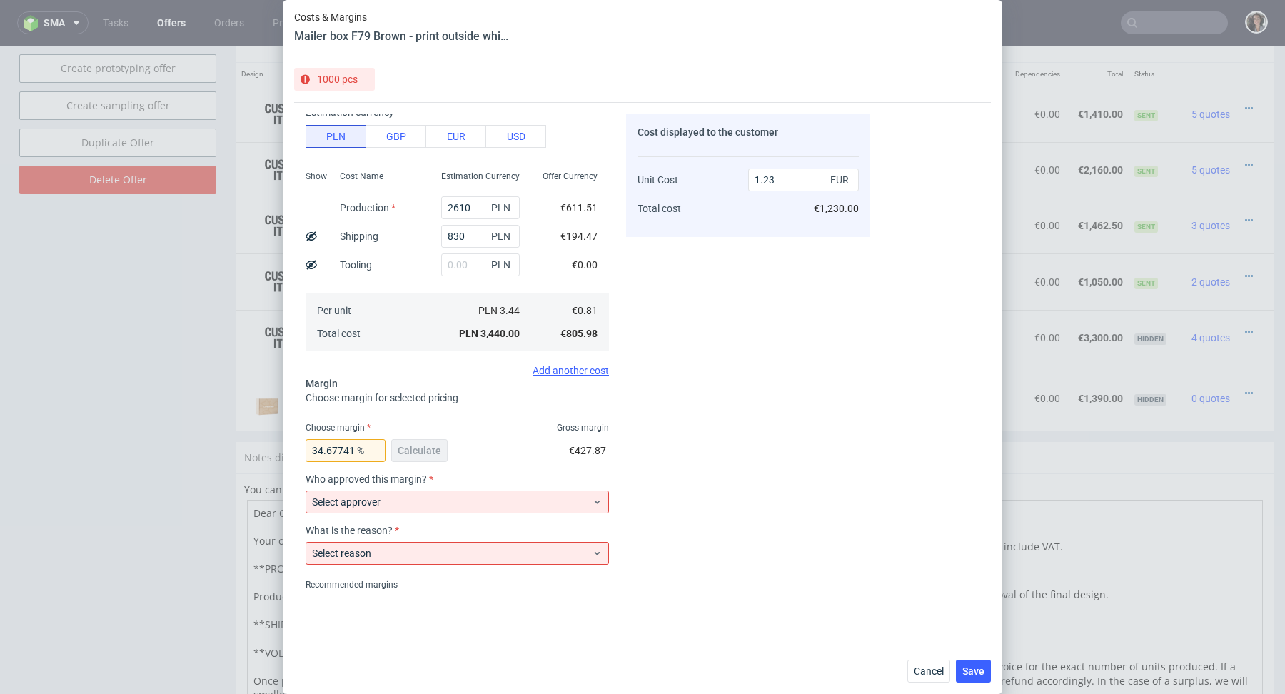
scroll to position [147, 0]
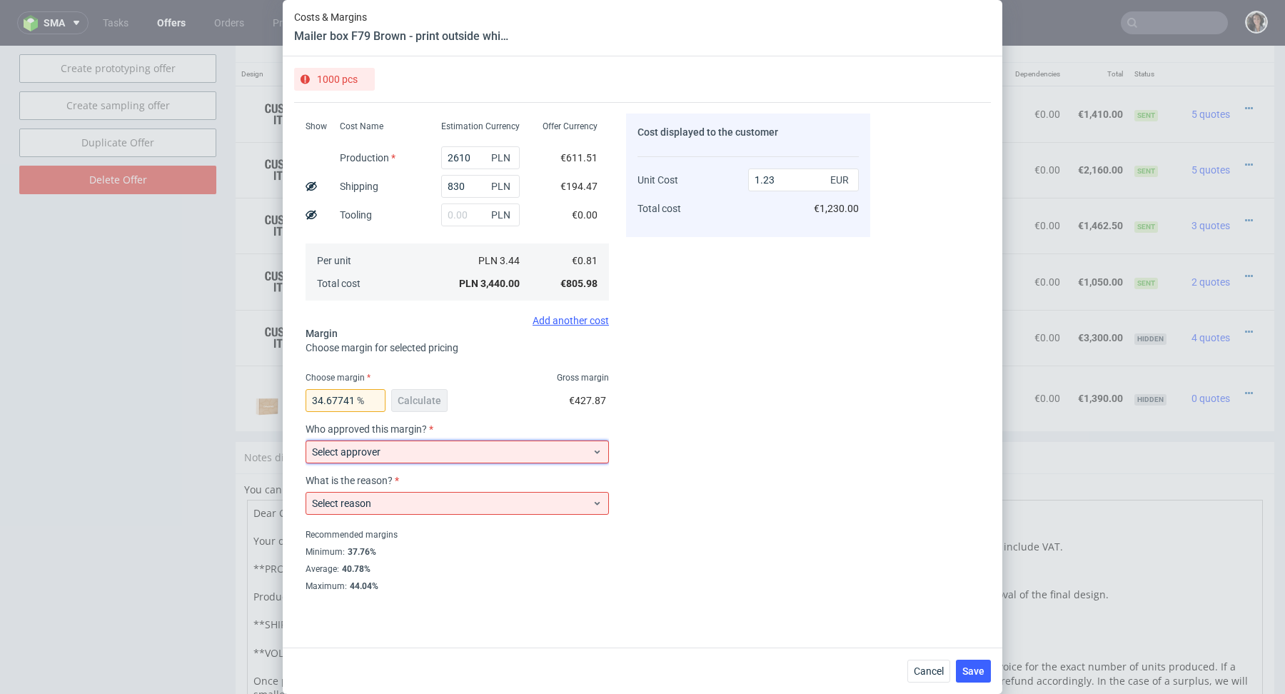
click at [390, 448] on span "Select approver" at bounding box center [452, 452] width 280 height 14
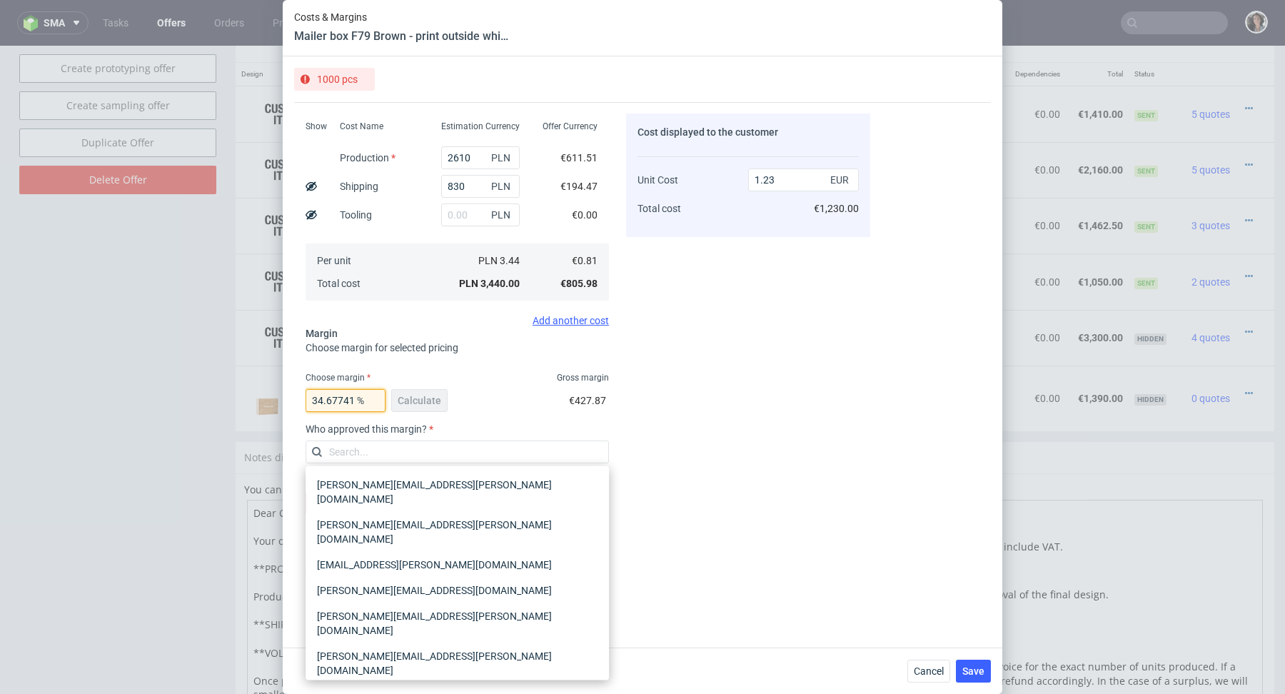
click at [351, 408] on input "34.67741935483871" at bounding box center [345, 400] width 80 height 23
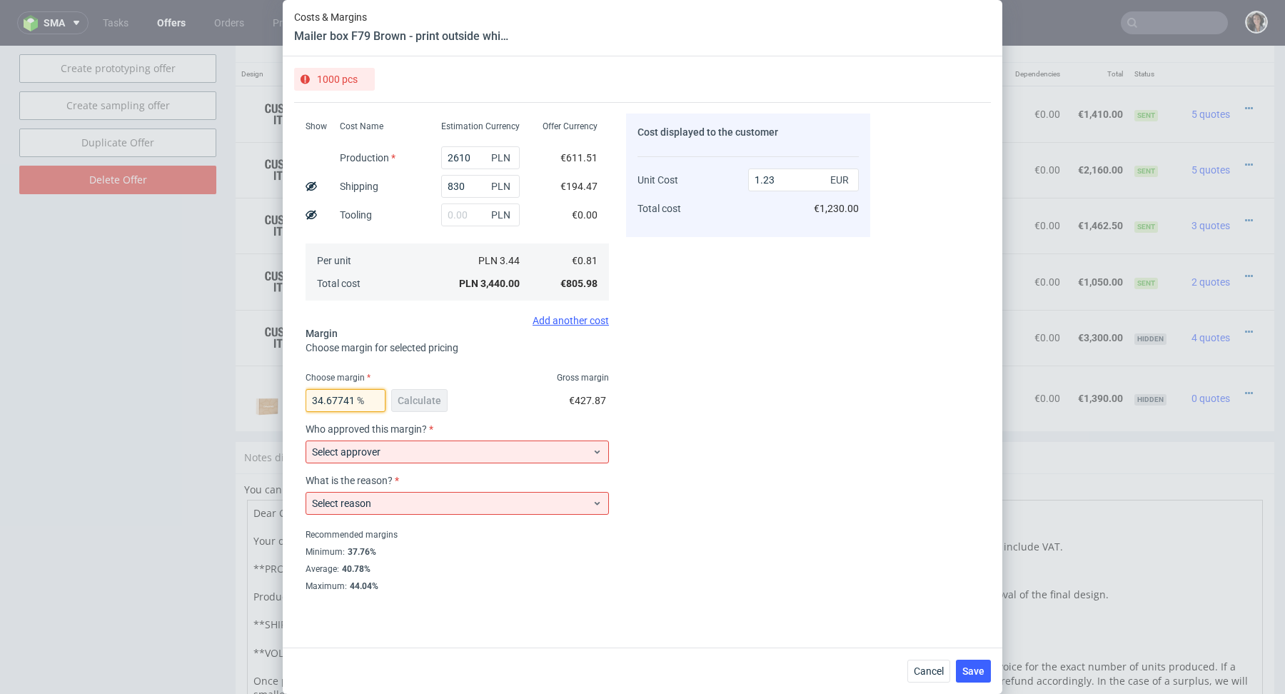
click at [342, 397] on input "34.67741935483871" at bounding box center [345, 400] width 80 height 23
click at [323, 395] on input "34.67741935483871" at bounding box center [345, 400] width 80 height 23
drag, startPoint x: 318, startPoint y: 398, endPoint x: 411, endPoint y: 398, distance: 92.8
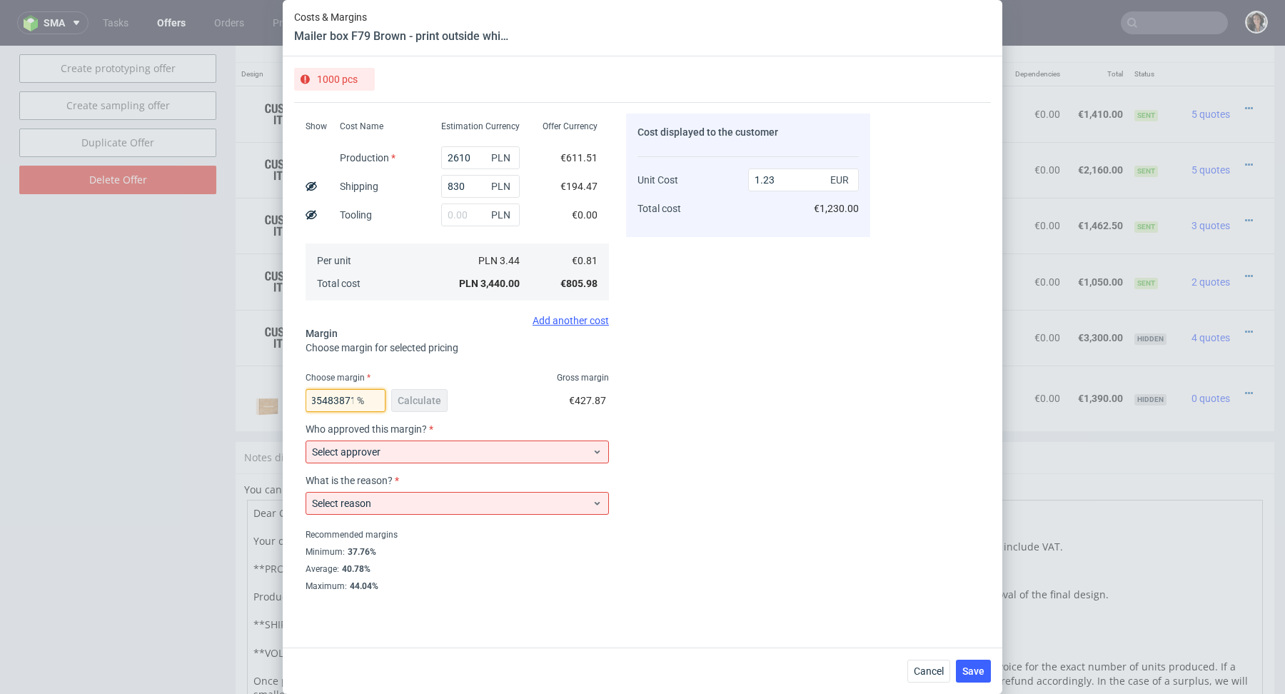
click at [412, 398] on div "34.67741935483871 % Calculate" at bounding box center [377, 403] width 145 height 40
type input "35"
type input "1.24"
type input "34.7"
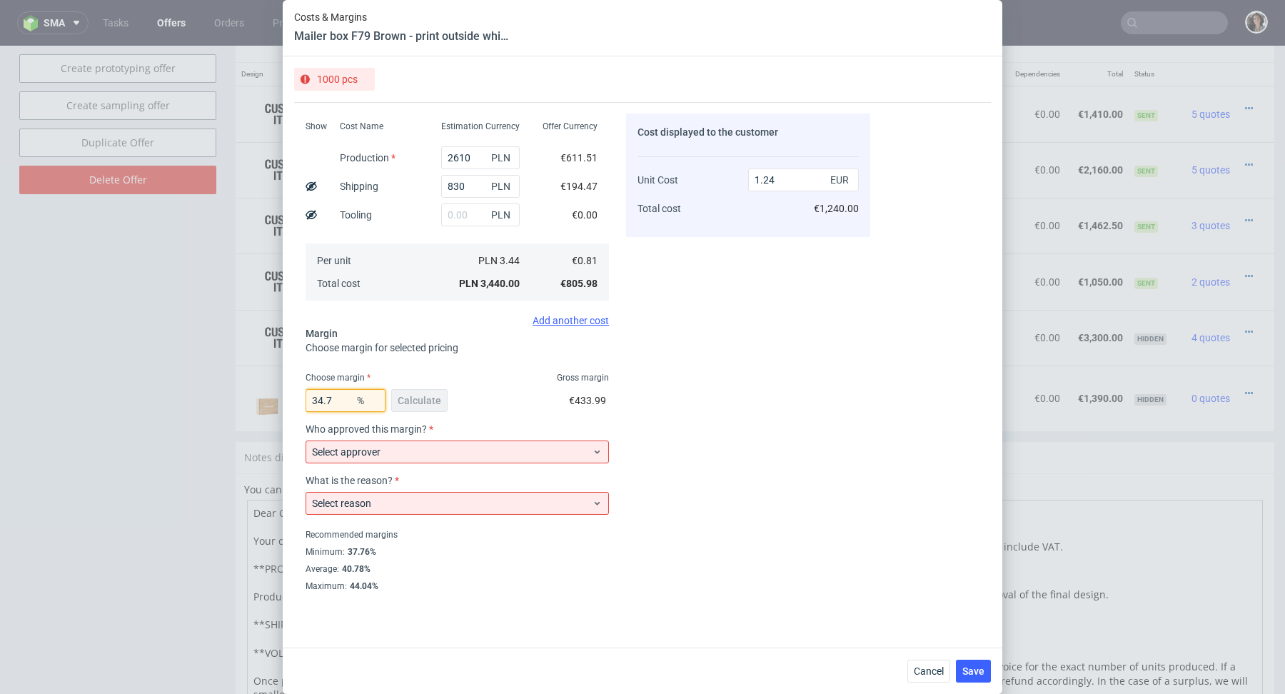
type input "1.23"
type input "34.9"
click at [502, 345] on div "Choose margin for selected pricing" at bounding box center [456, 347] width 303 height 14
click at [422, 448] on span "Select approver" at bounding box center [452, 452] width 280 height 14
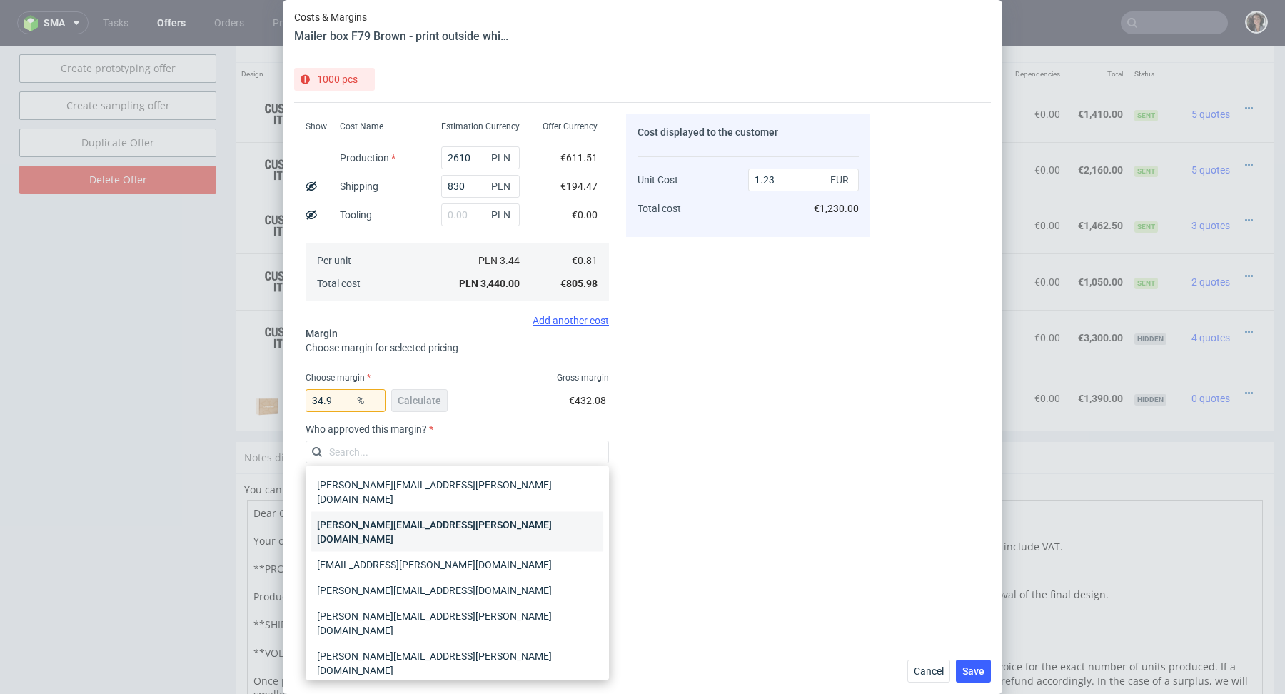
click at [375, 512] on div "[PERSON_NAME][EMAIL_ADDRESS][PERSON_NAME][DOMAIN_NAME]" at bounding box center [457, 532] width 292 height 40
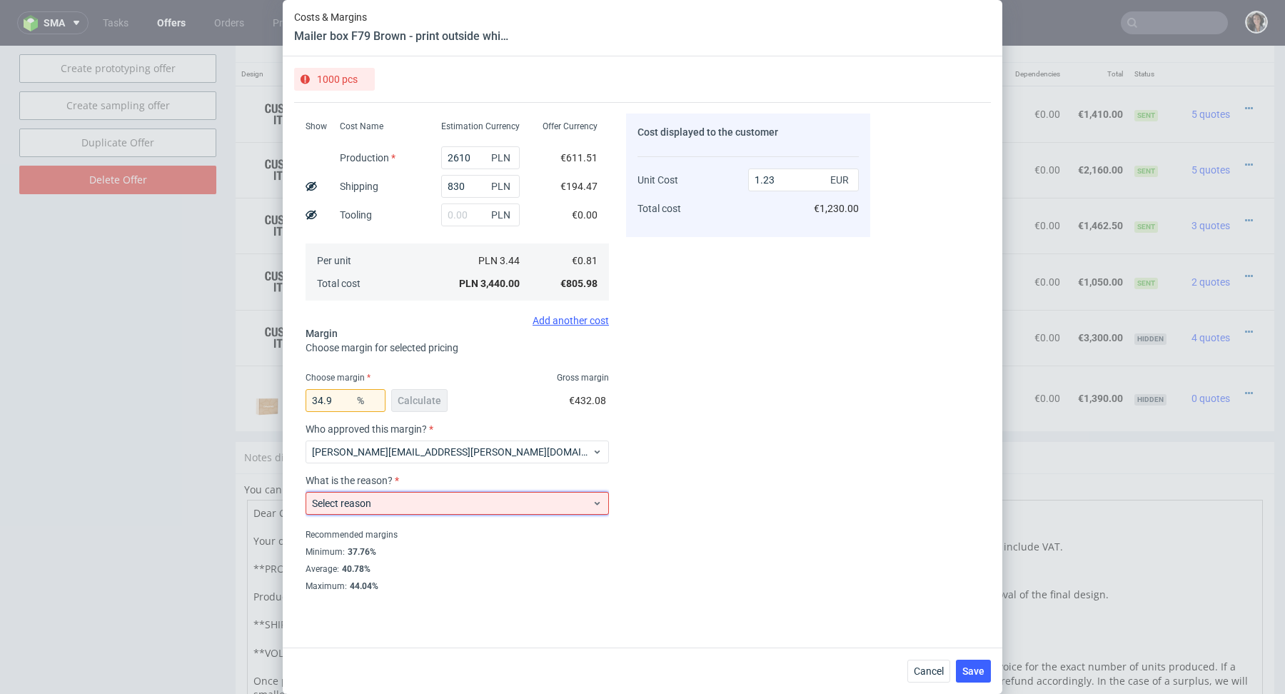
click at [374, 506] on span "Select reason" at bounding box center [452, 503] width 280 height 14
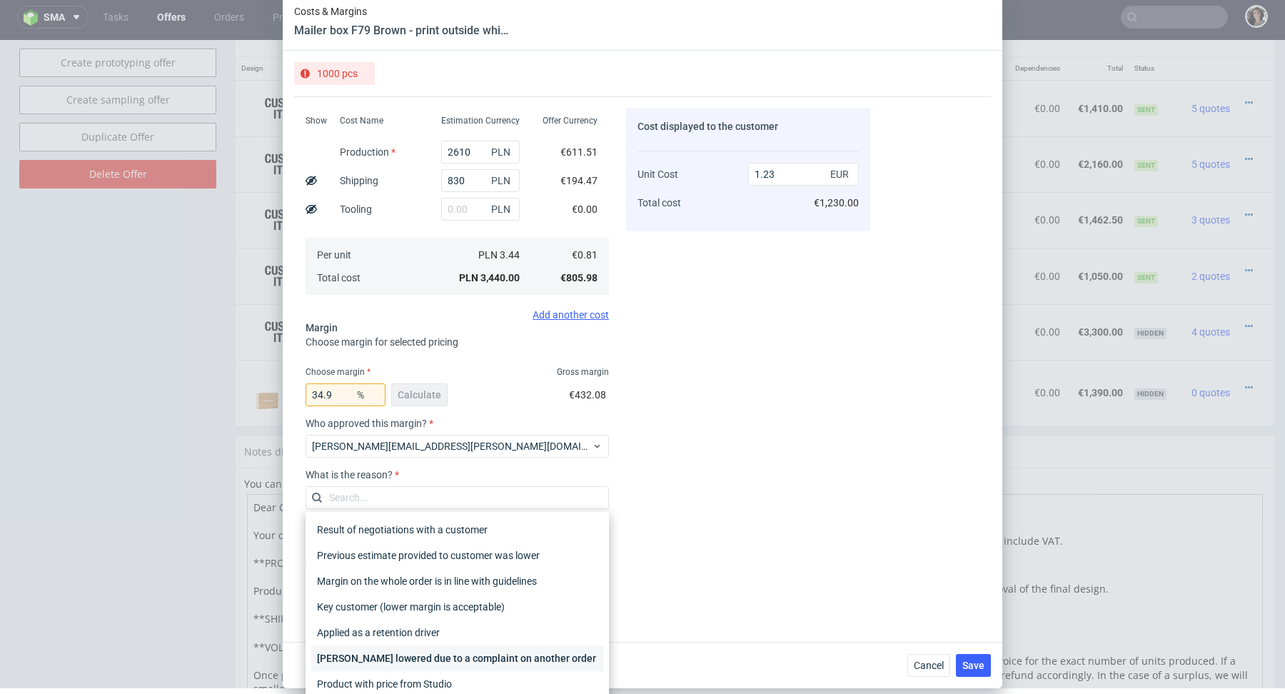
scroll to position [8, 0]
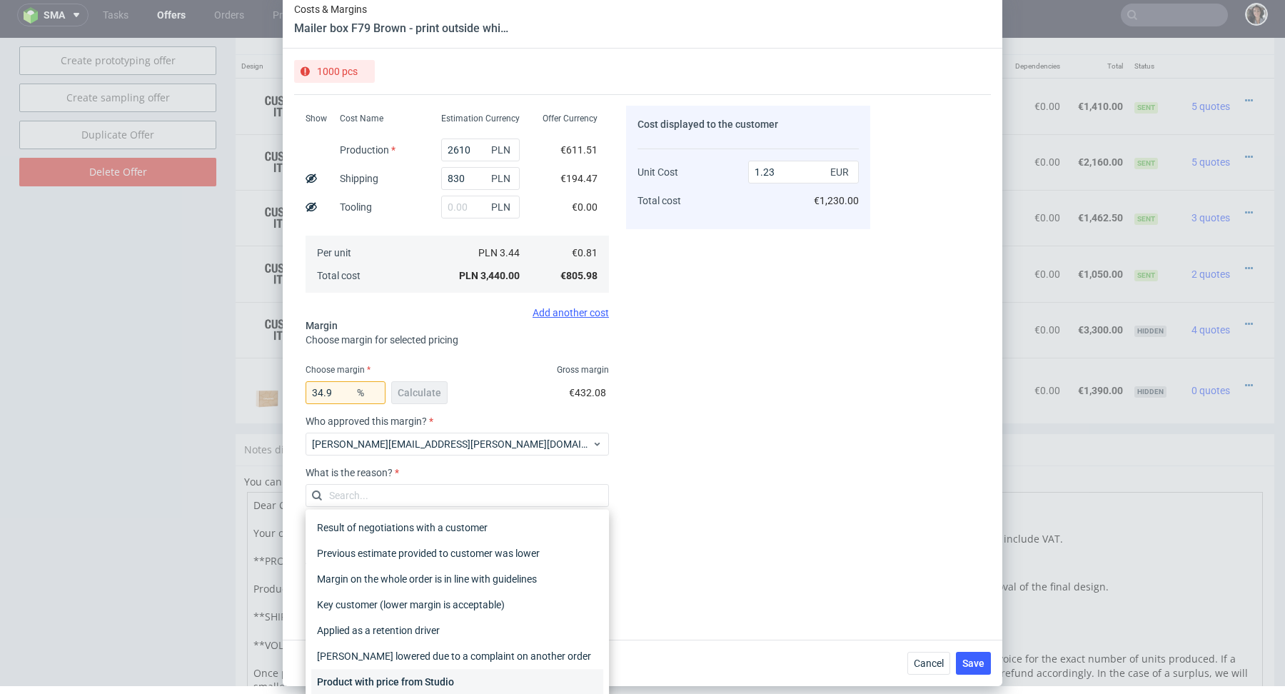
click at [388, 679] on div "Product with price from Studio" at bounding box center [457, 682] width 292 height 26
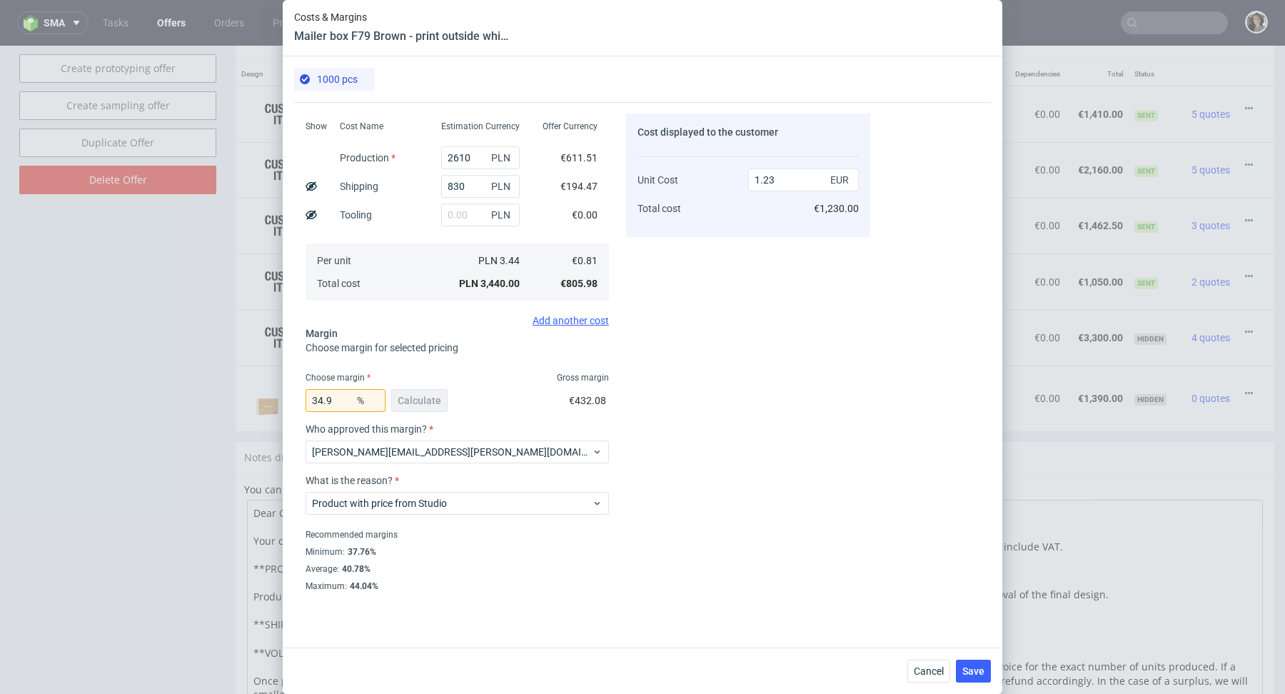
click at [687, 508] on div "Cost displayed to the customer Unit Cost Total cost 1.23 EUR €1,230.00" at bounding box center [748, 351] width 244 height 477
click at [974, 673] on span "Save" at bounding box center [973, 671] width 22 height 10
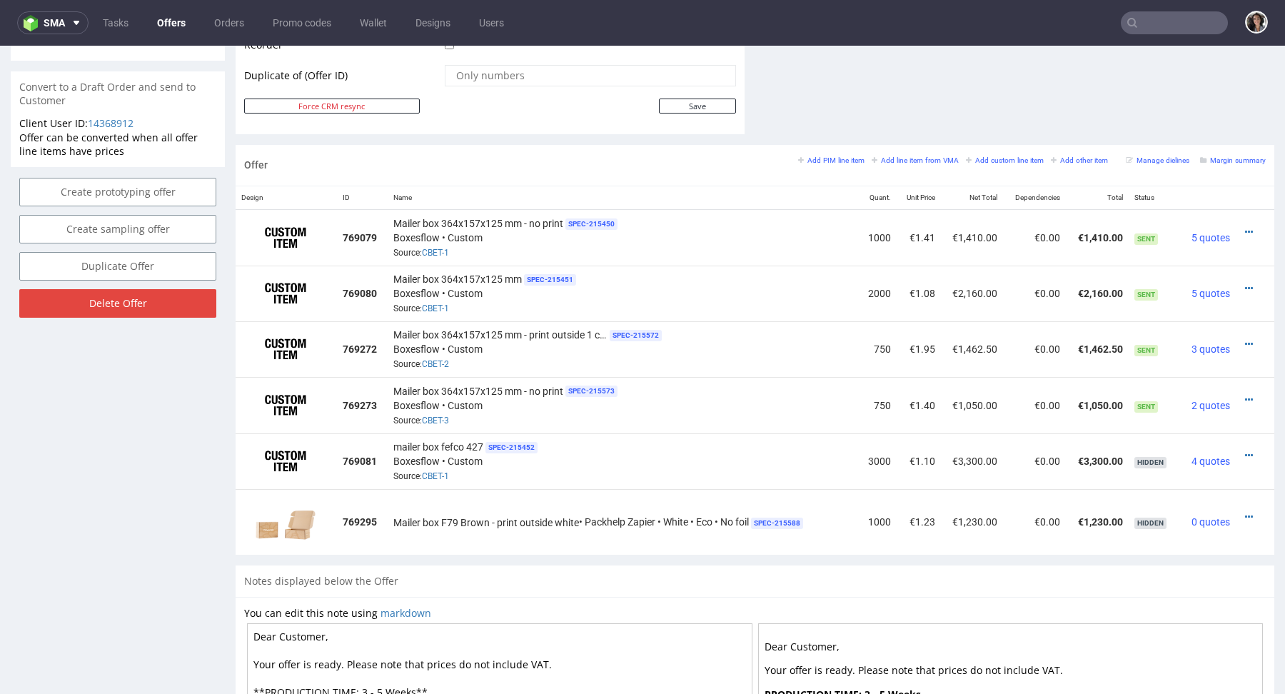
scroll to position [767, 0]
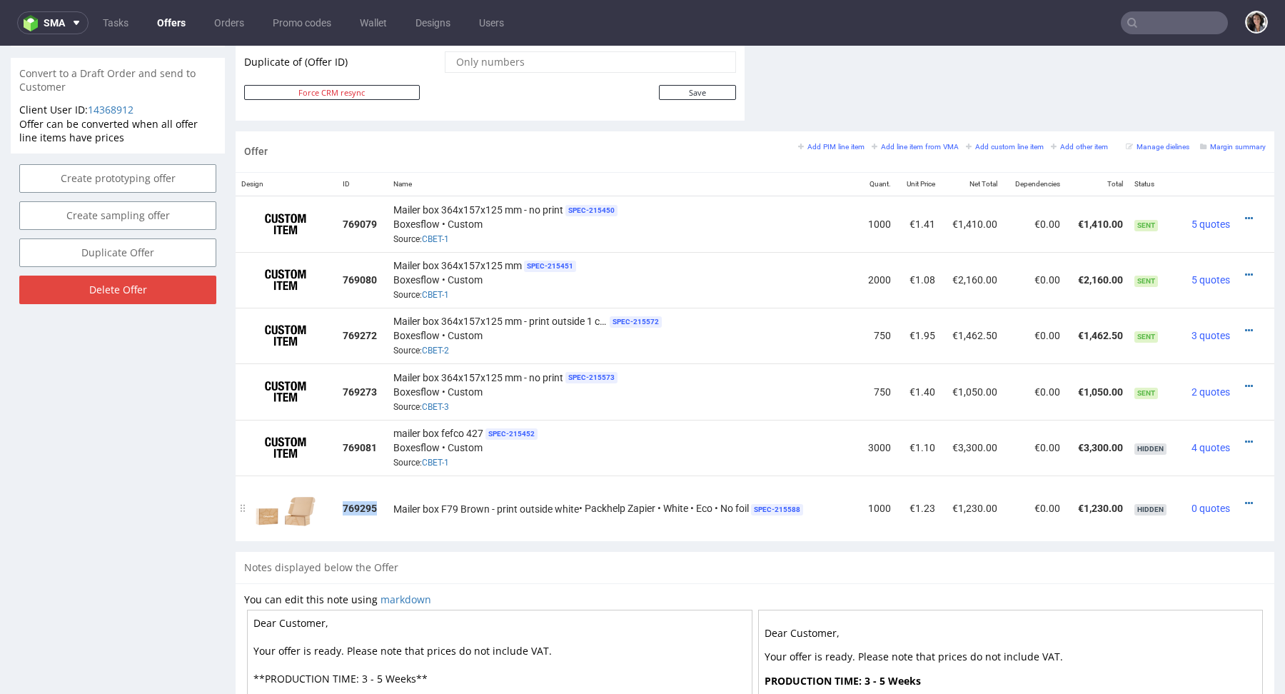
drag, startPoint x: 337, startPoint y: 508, endPoint x: 384, endPoint y: 508, distance: 47.1
click at [384, 508] on td "769295" at bounding box center [362, 508] width 51 height 66
copy strong "769295"
click at [1245, 499] on icon at bounding box center [1249, 503] width 8 height 10
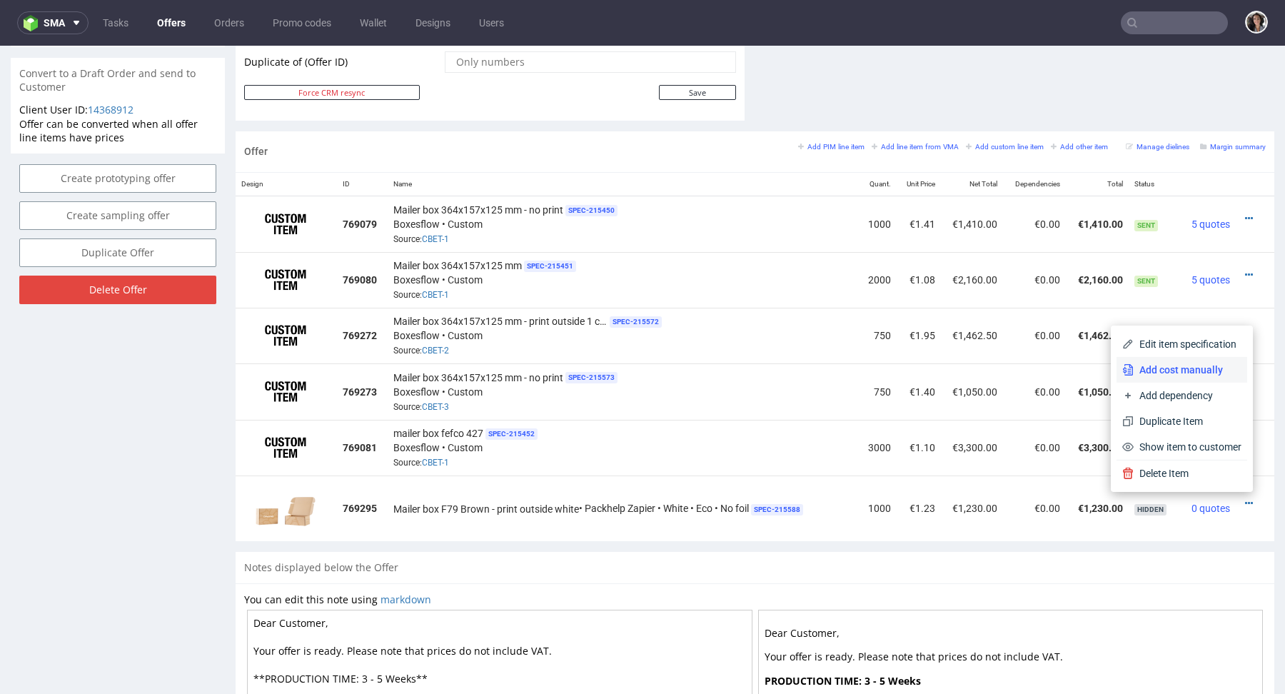
click at [1171, 373] on span "Add cost manually" at bounding box center [1187, 370] width 108 height 14
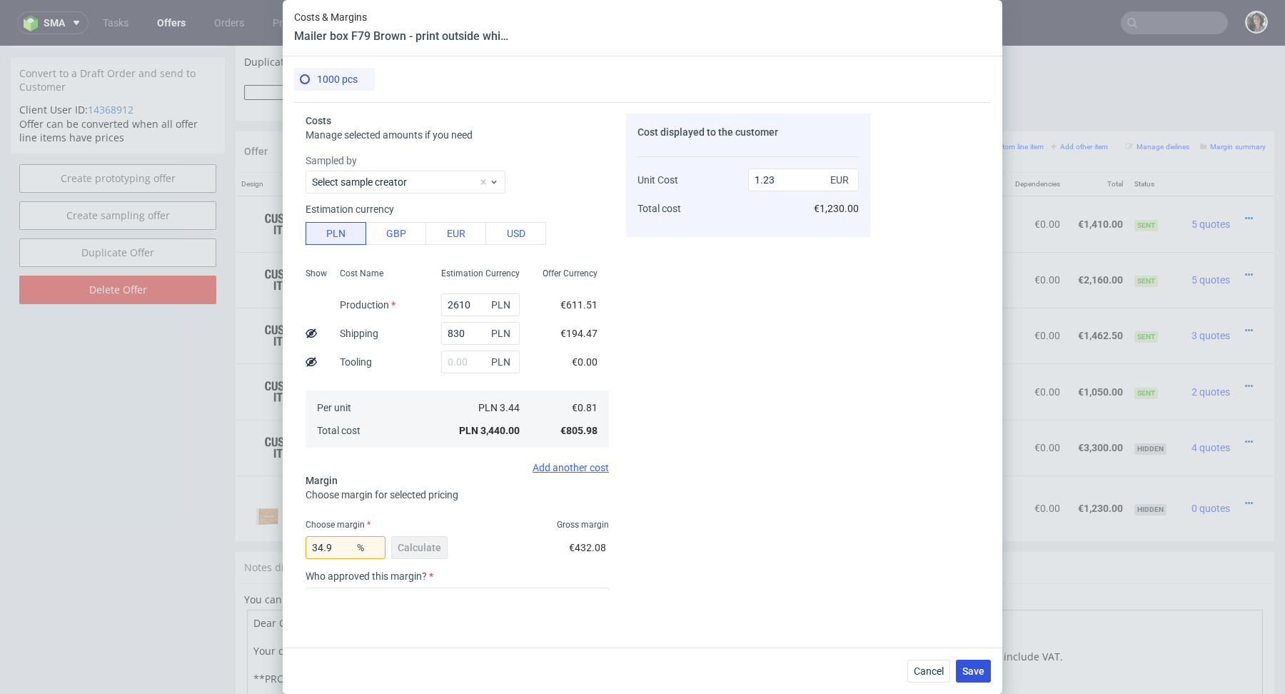
click at [977, 670] on span "Save" at bounding box center [973, 671] width 22 height 10
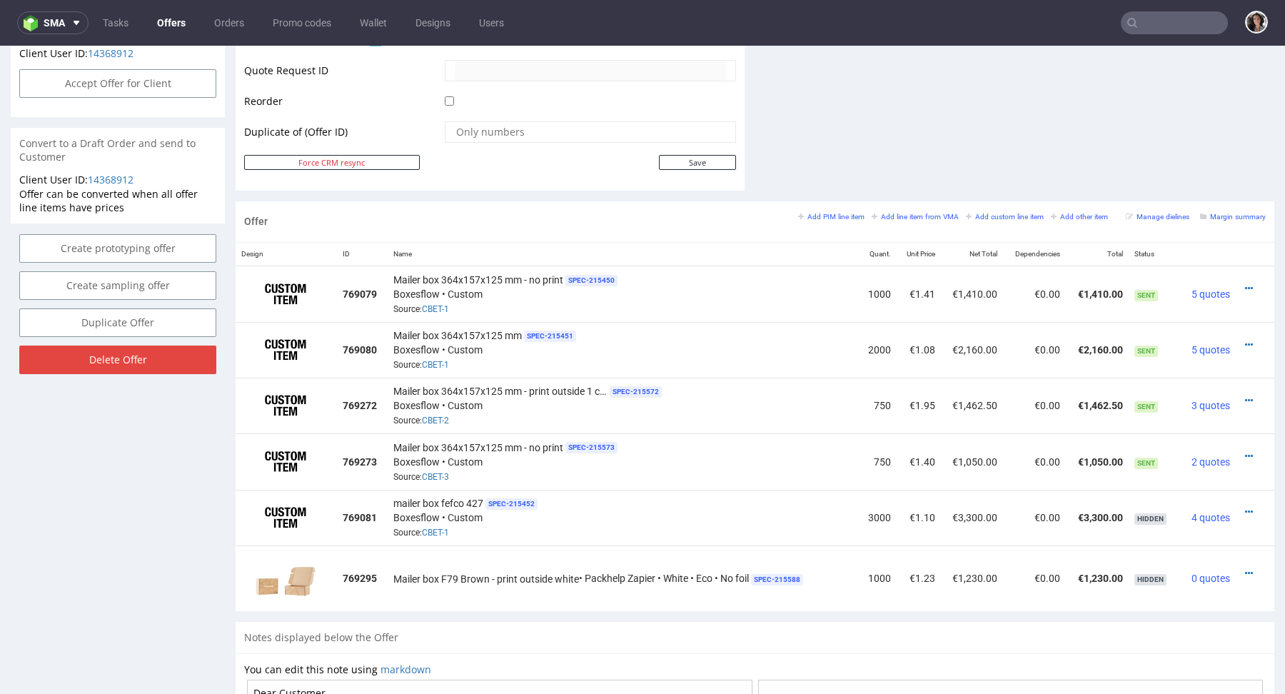
scroll to position [696, 0]
click at [436, 306] on link "CBET-1" at bounding box center [435, 310] width 27 height 10
click at [1245, 569] on icon at bounding box center [1249, 574] width 8 height 10
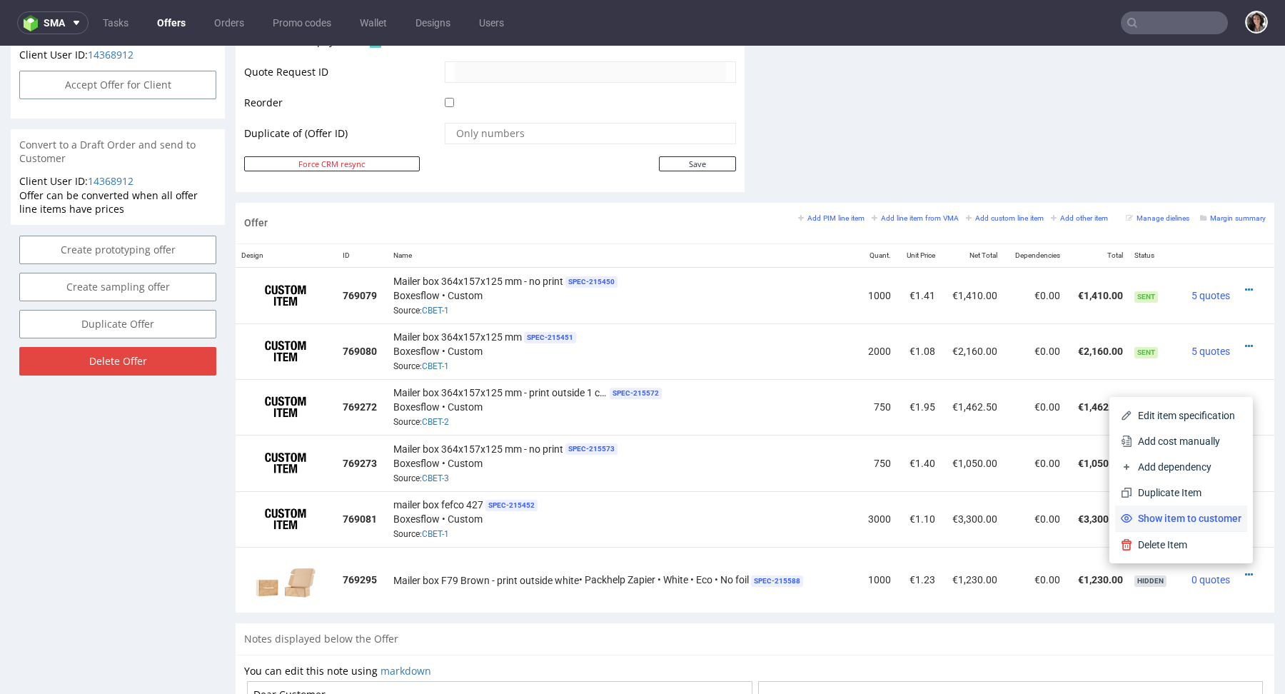
click at [1205, 519] on span "Show item to customer" at bounding box center [1186, 518] width 109 height 14
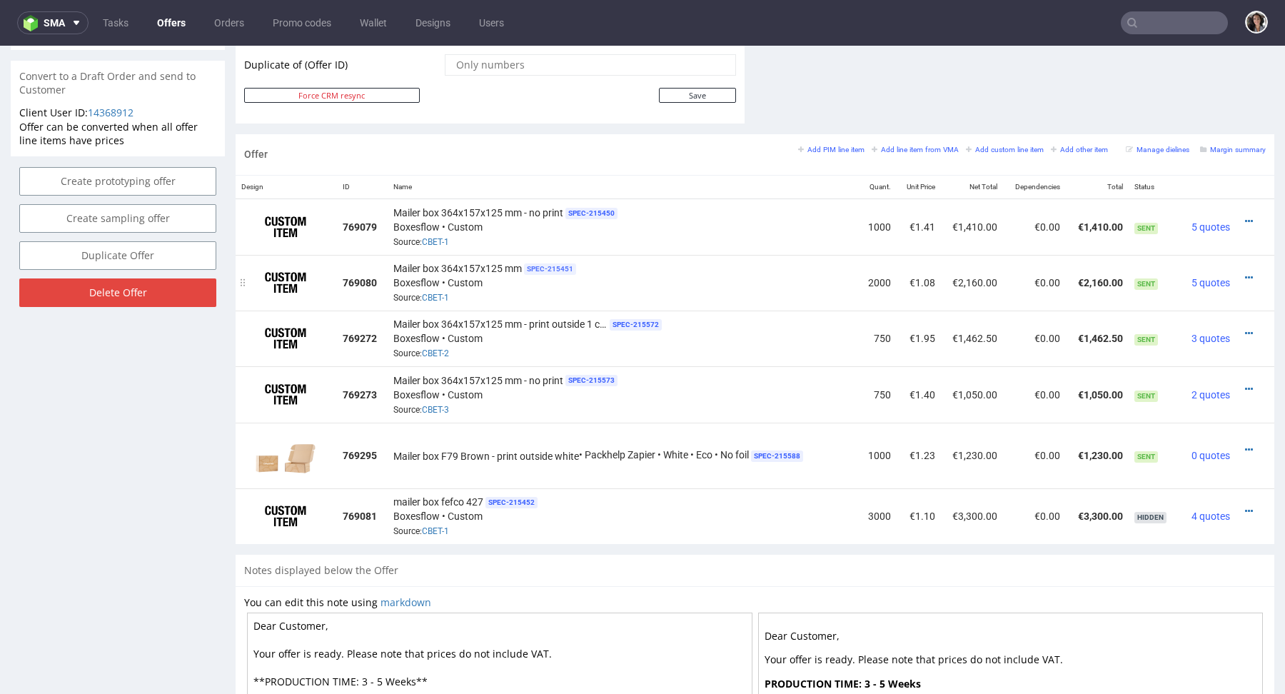
scroll to position [766, 0]
click at [921, 146] on small "Add line item from VMA" at bounding box center [914, 148] width 87 height 8
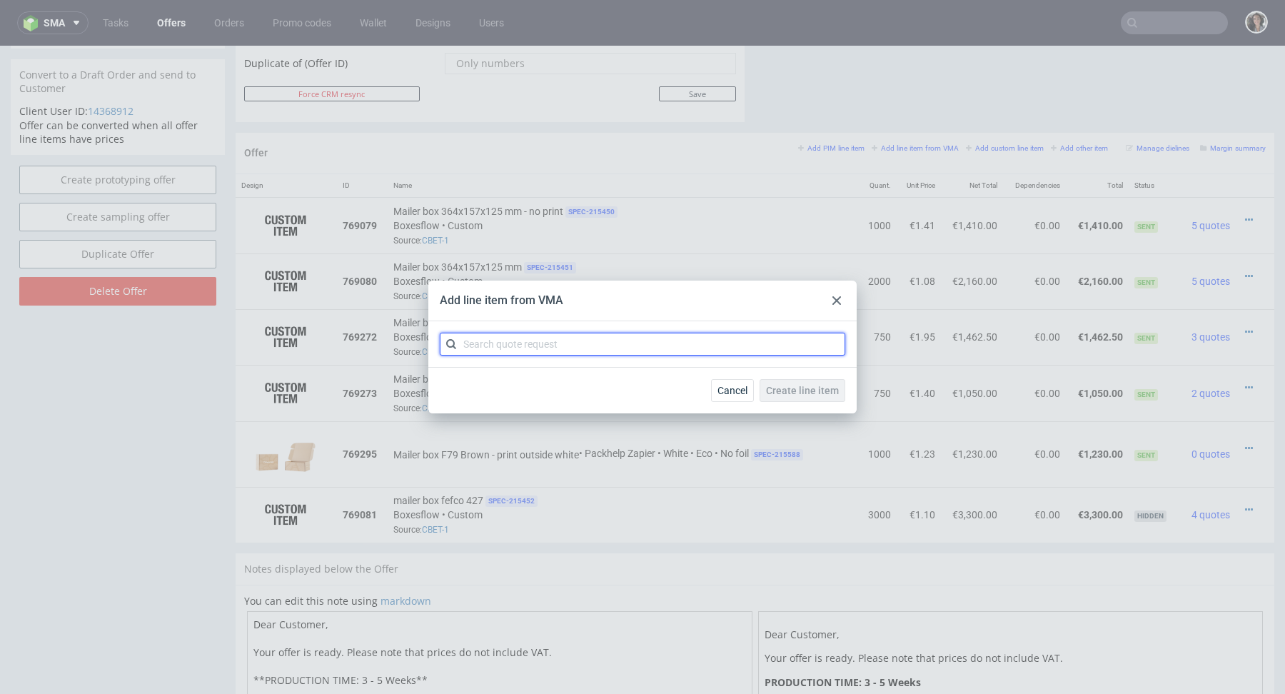
click at [600, 342] on input "text" at bounding box center [642, 344] width 405 height 23
paste input "CBET"
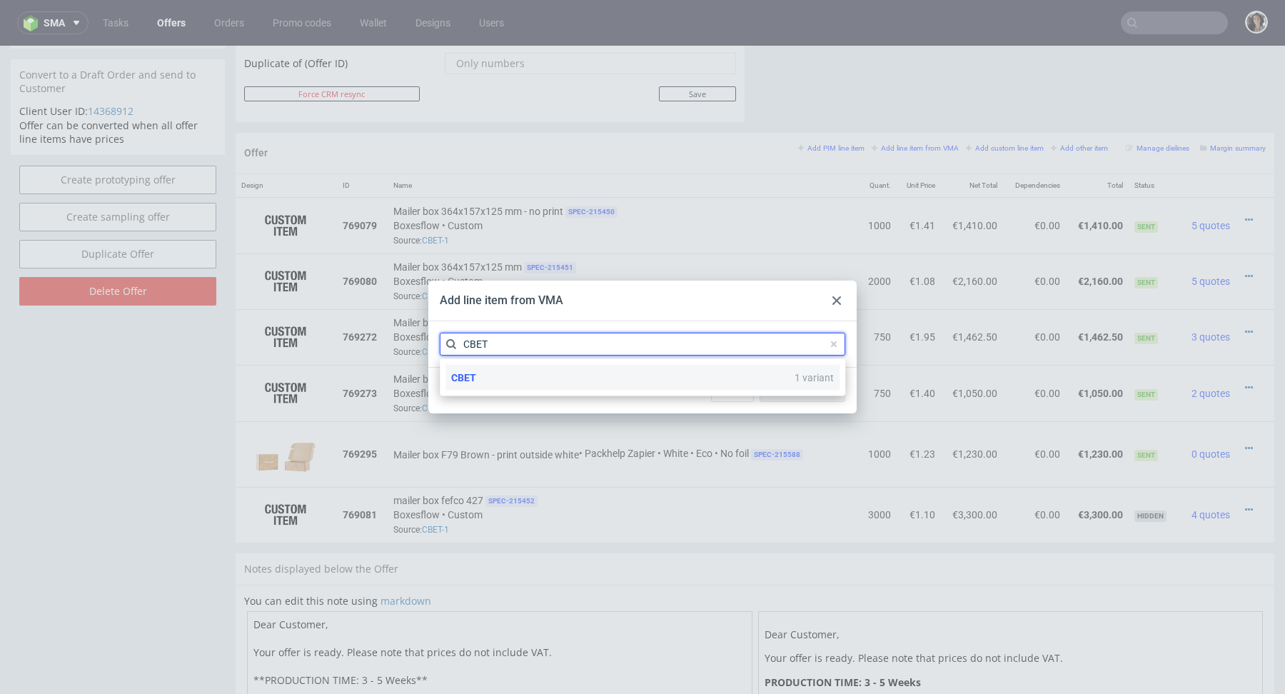
type input "CBET"
click at [477, 375] on div "CBET 1 variant" at bounding box center [642, 378] width 394 height 26
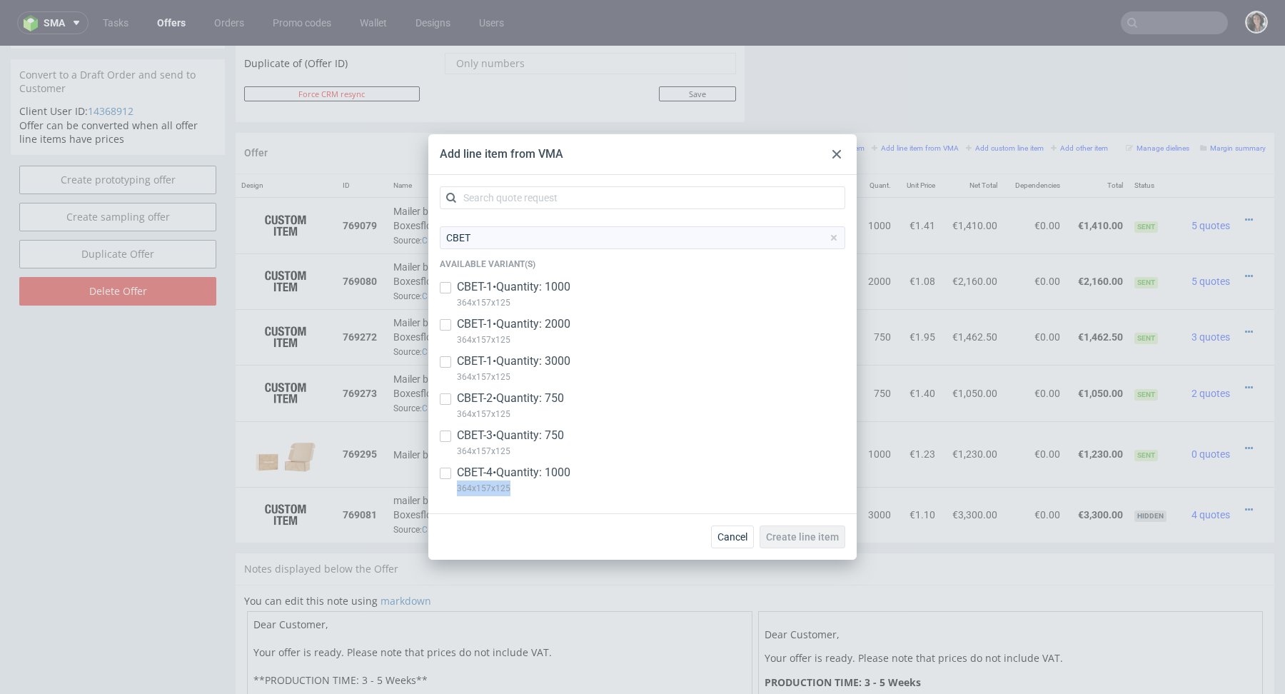
copy p "364x157x125"
drag, startPoint x: 522, startPoint y: 485, endPoint x: 456, endPoint y: 490, distance: 66.6
click at [456, 490] on div "CBET-4 • Quantity: 1000 364x157x125" at bounding box center [642, 483] width 405 height 37
checkbox input "true"
click at [816, 535] on span "Create line item" at bounding box center [802, 537] width 73 height 10
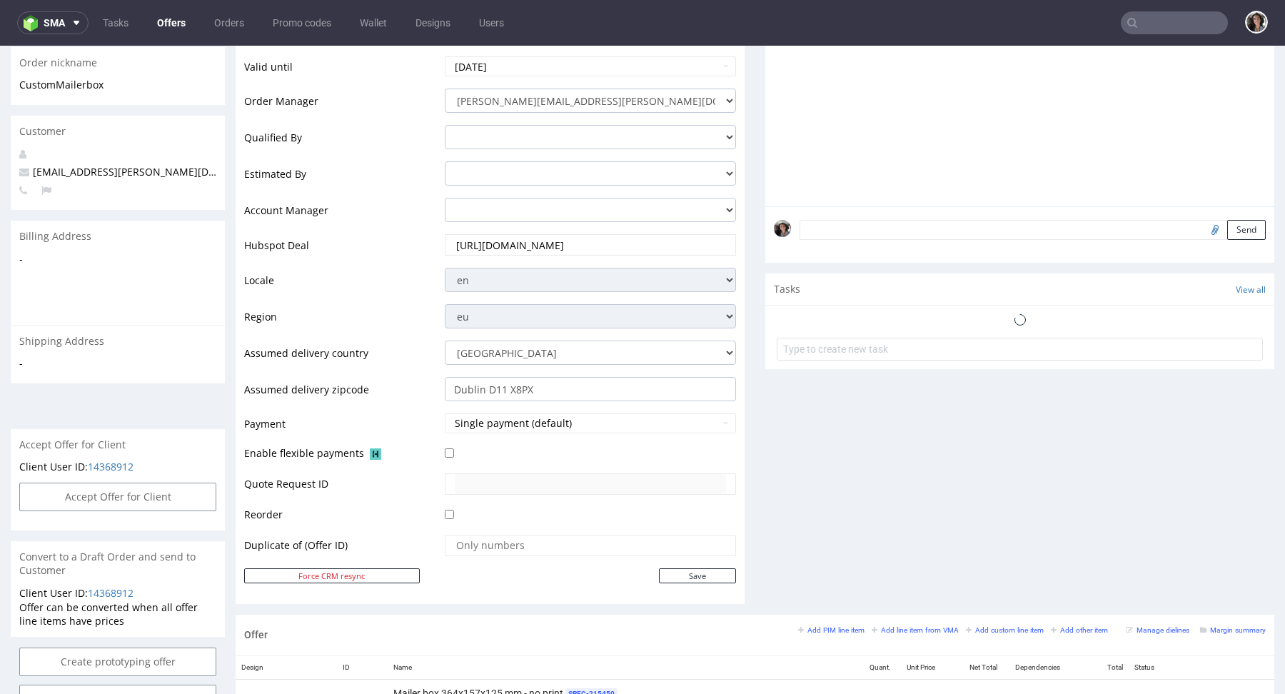
scroll to position [975, 0]
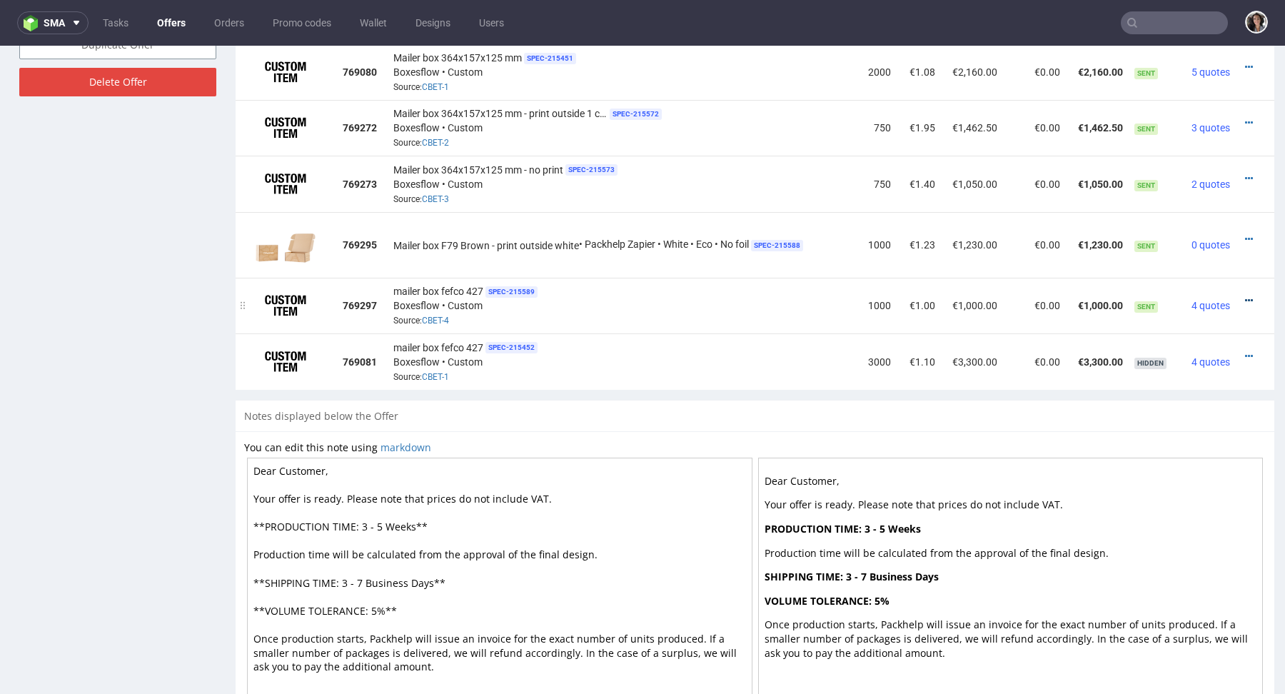
click at [1245, 295] on icon at bounding box center [1249, 300] width 8 height 10
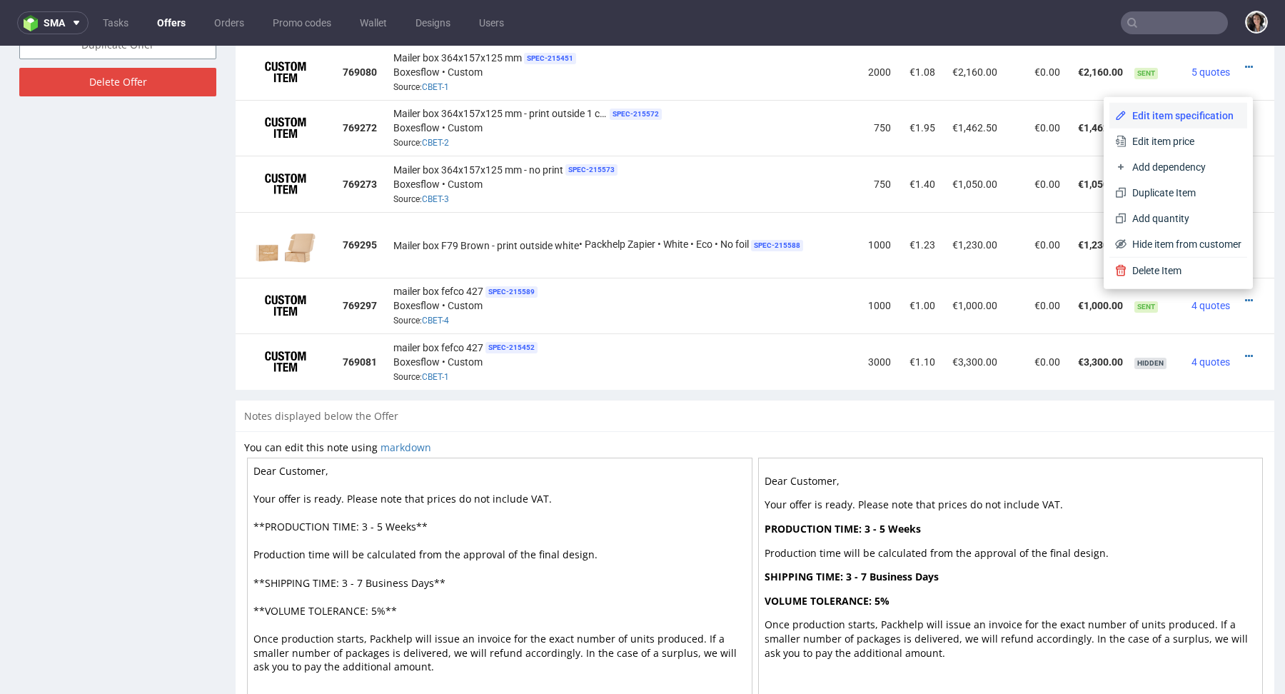
click at [1161, 116] on span "Edit item specification" at bounding box center [1183, 115] width 115 height 14
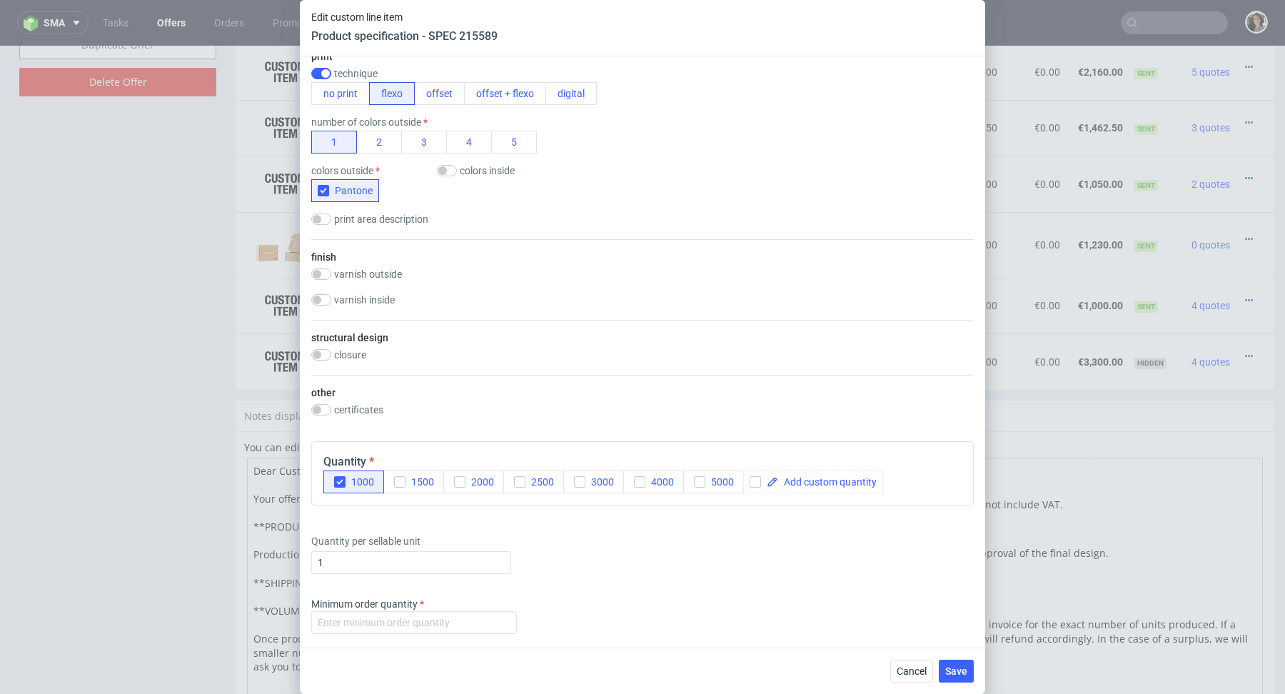
scroll to position [1246, 0]
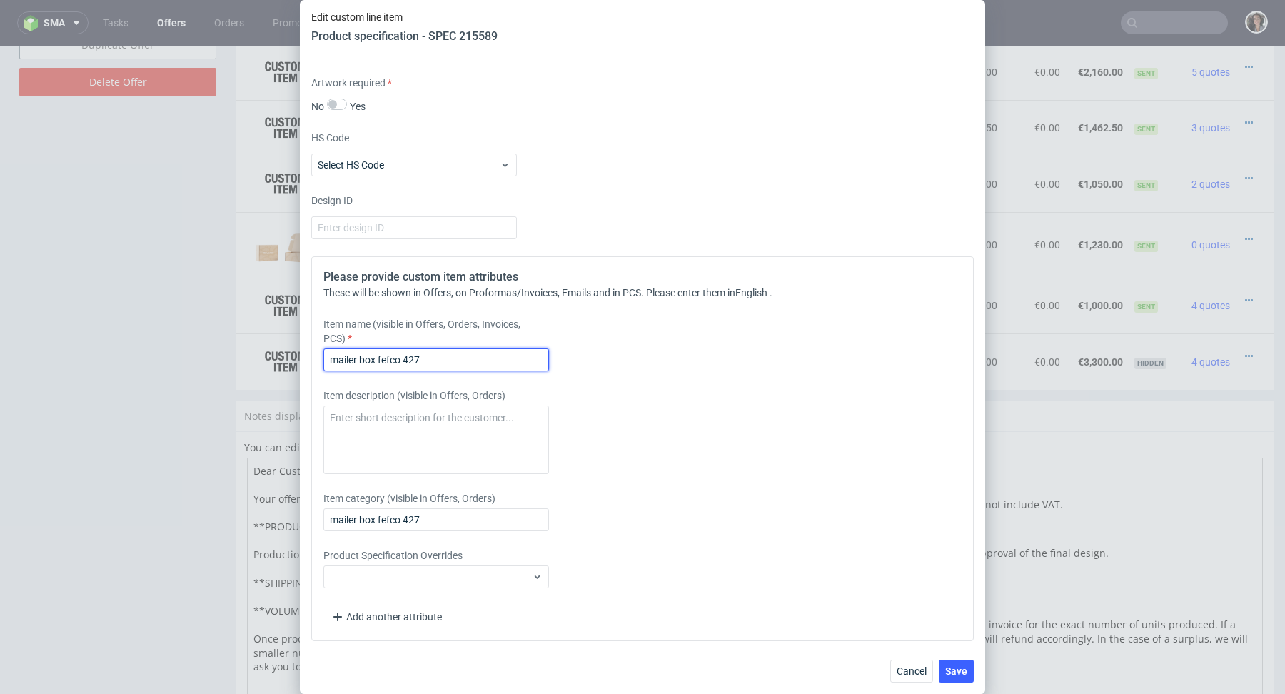
drag, startPoint x: 440, startPoint y: 358, endPoint x: 272, endPoint y: 357, distance: 167.7
click at [272, 357] on div "Edit custom line item Product specification - SPEC 215589 Supplier Custom Custo…" at bounding box center [642, 347] width 1285 height 694
paste input "364x157x125"
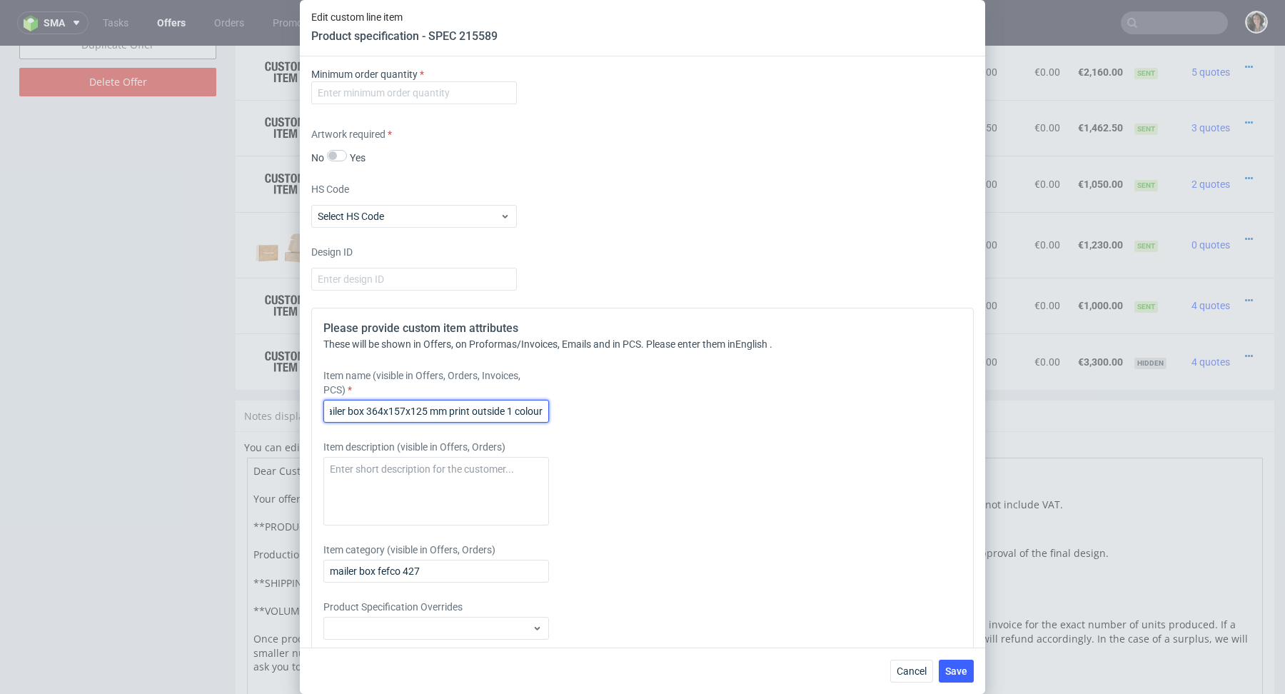
scroll to position [1153, 0]
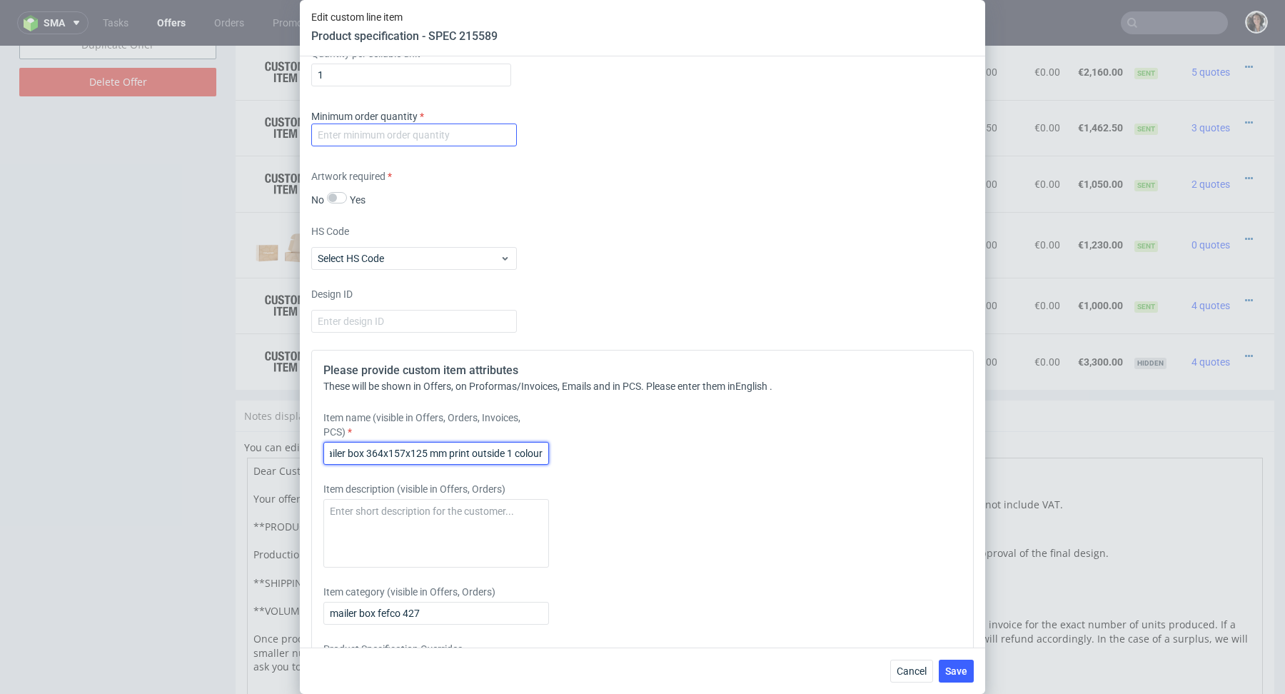
type input "Mailer box 364x157x125 mm print outside 1 colour"
click at [440, 124] on input "number" at bounding box center [414, 134] width 206 height 23
type input "1"
click at [515, 228] on label "HS Code" at bounding box center [414, 231] width 206 height 14
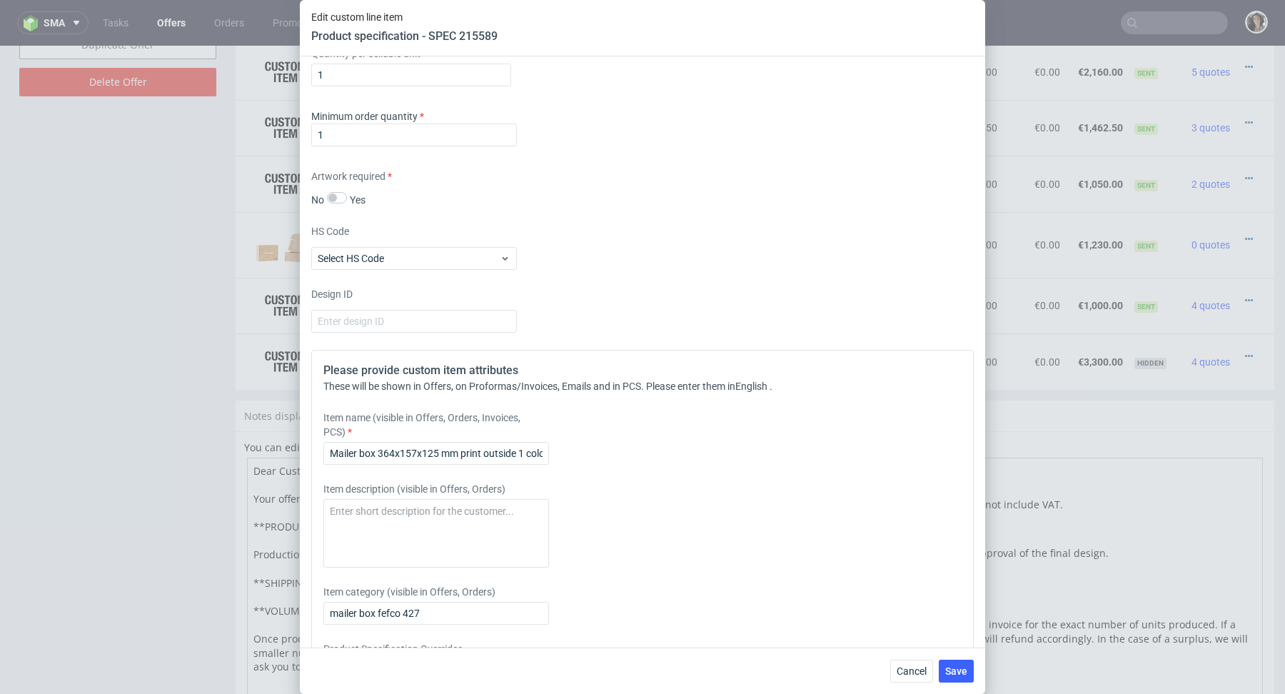
scroll to position [1246, 0]
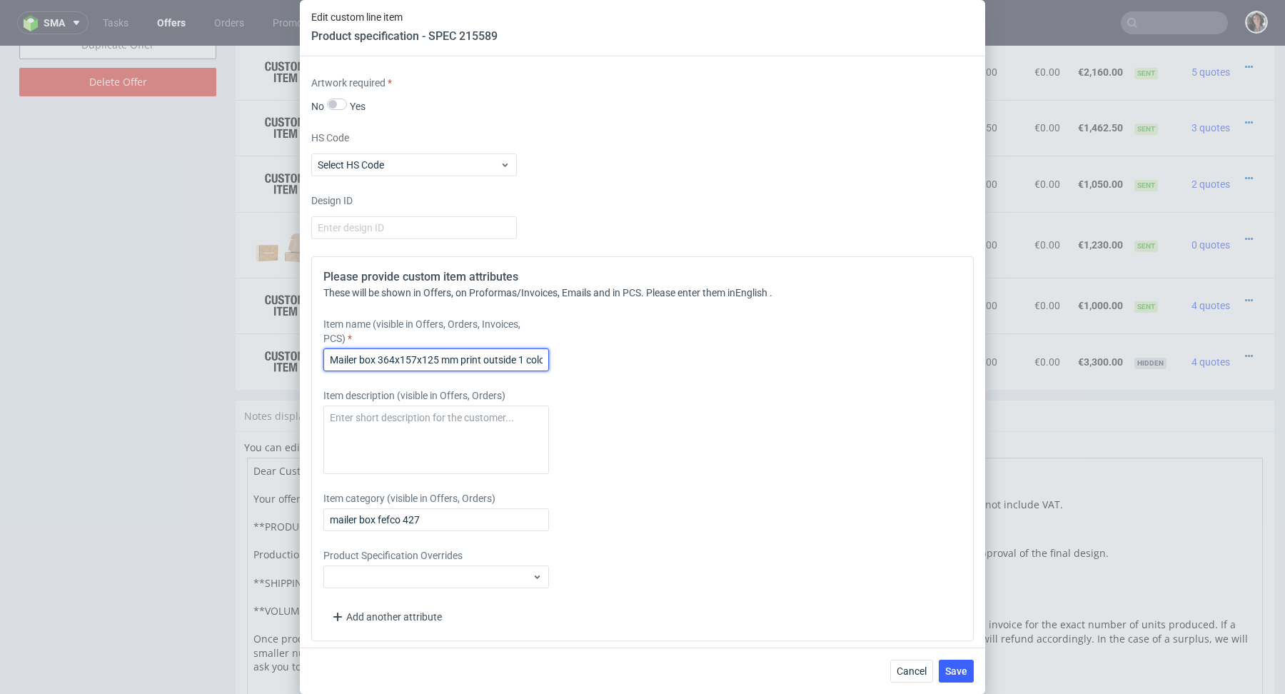
click at [511, 350] on input "Mailer box 364x157x125 mm print outside 1 colour" at bounding box center [436, 359] width 226 height 23
click at [463, 520] on input "mailer box fefco 427" at bounding box center [436, 519] width 226 height 23
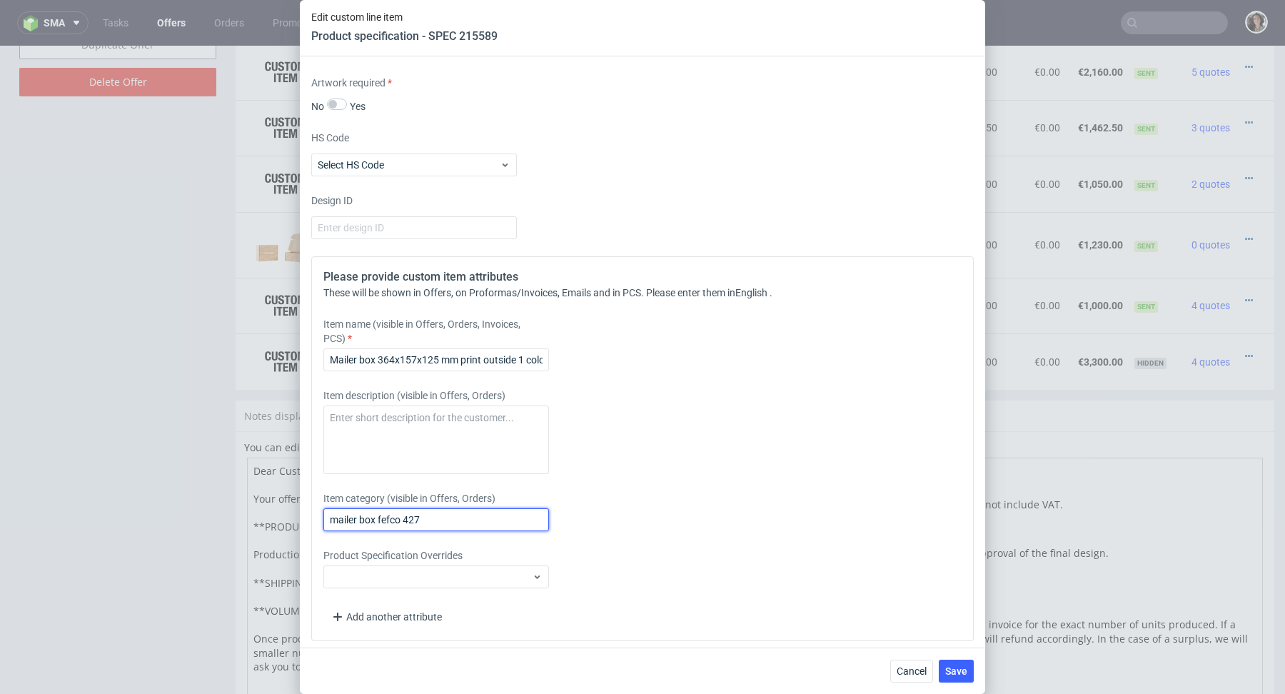
click at [463, 520] on input "mailer box fefco 427" at bounding box center [436, 519] width 226 height 23
paste input "Mailer box 364x157x125 mm print outside 1 colour"
type input "Mailer box 364x157x125 mm print outside 1 colour"
click at [961, 669] on span "Save" at bounding box center [956, 671] width 22 height 10
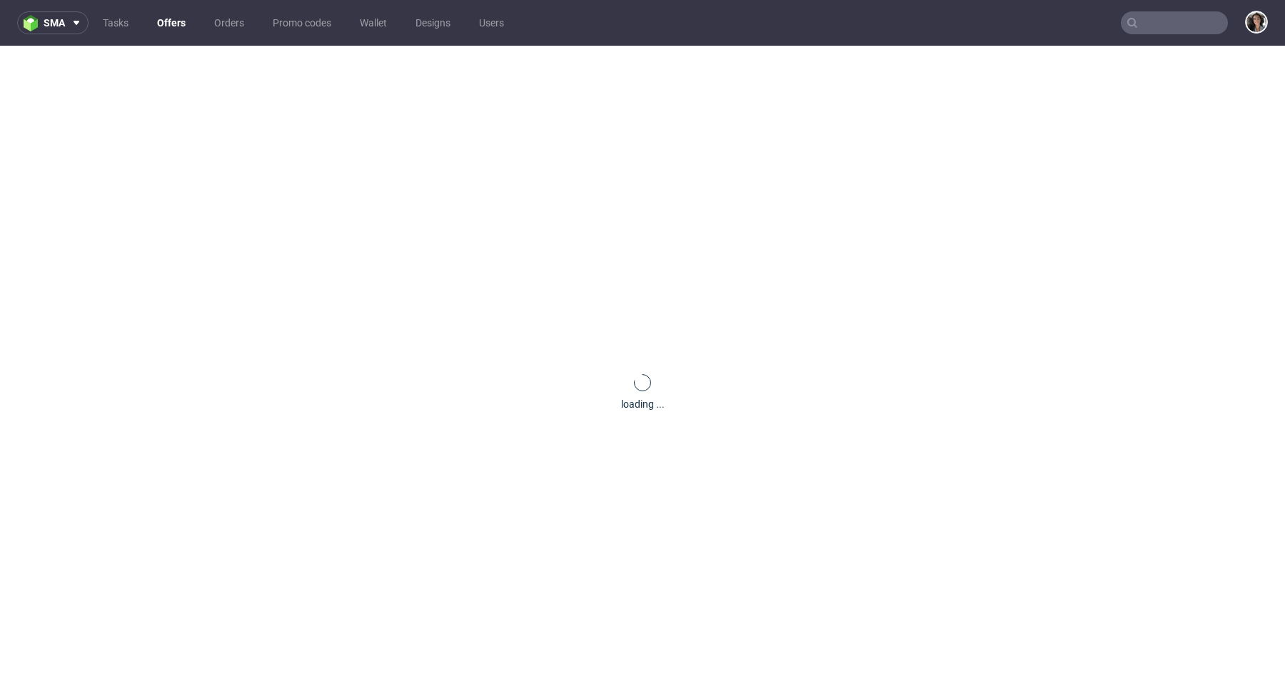
scroll to position [0, 0]
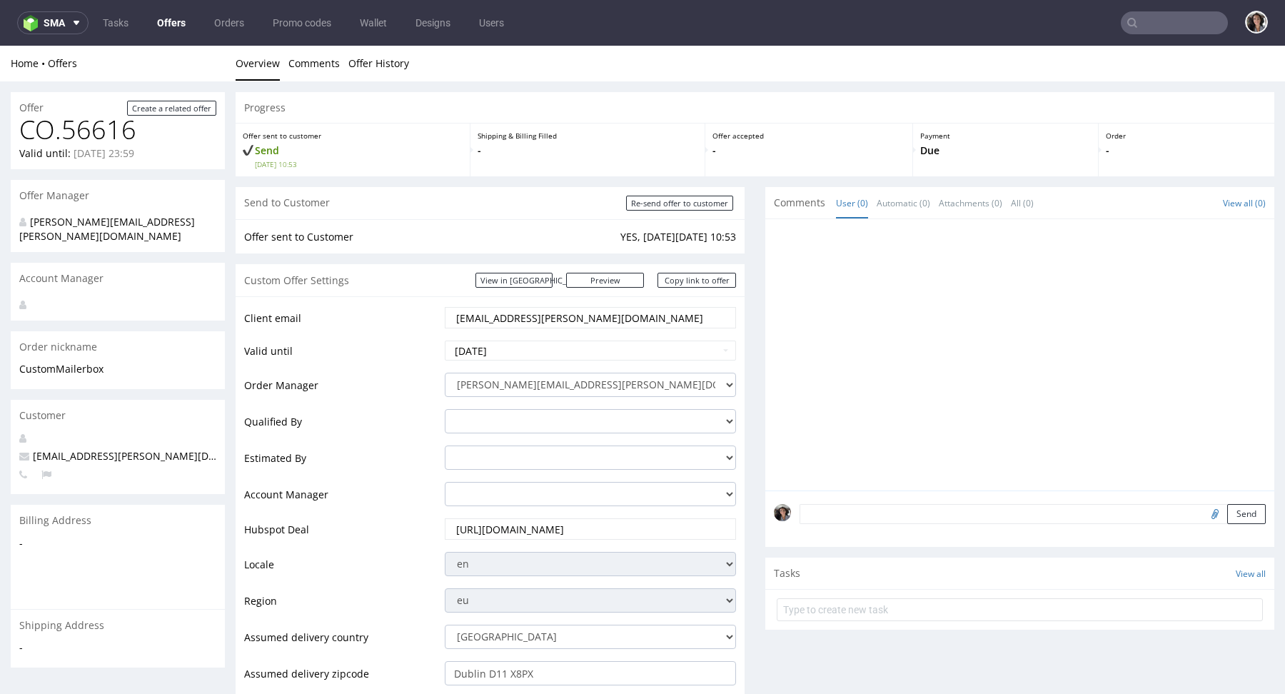
scroll to position [917, 0]
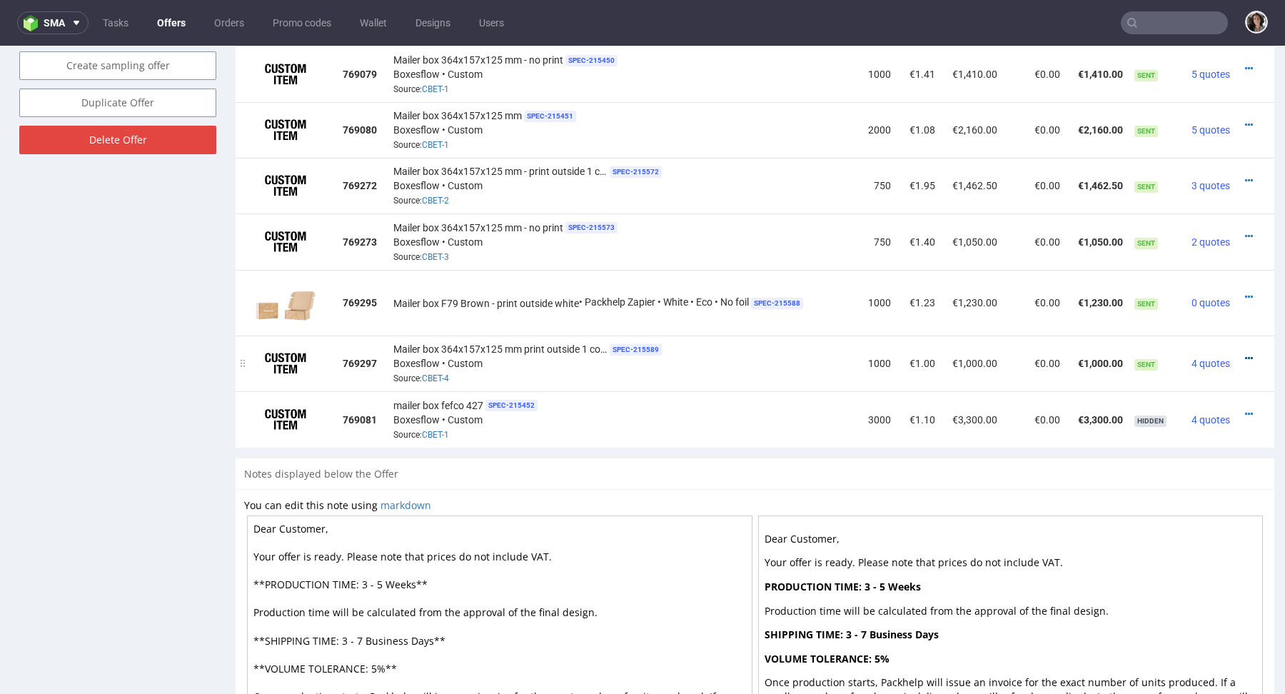
click at [1245, 355] on icon at bounding box center [1249, 358] width 8 height 10
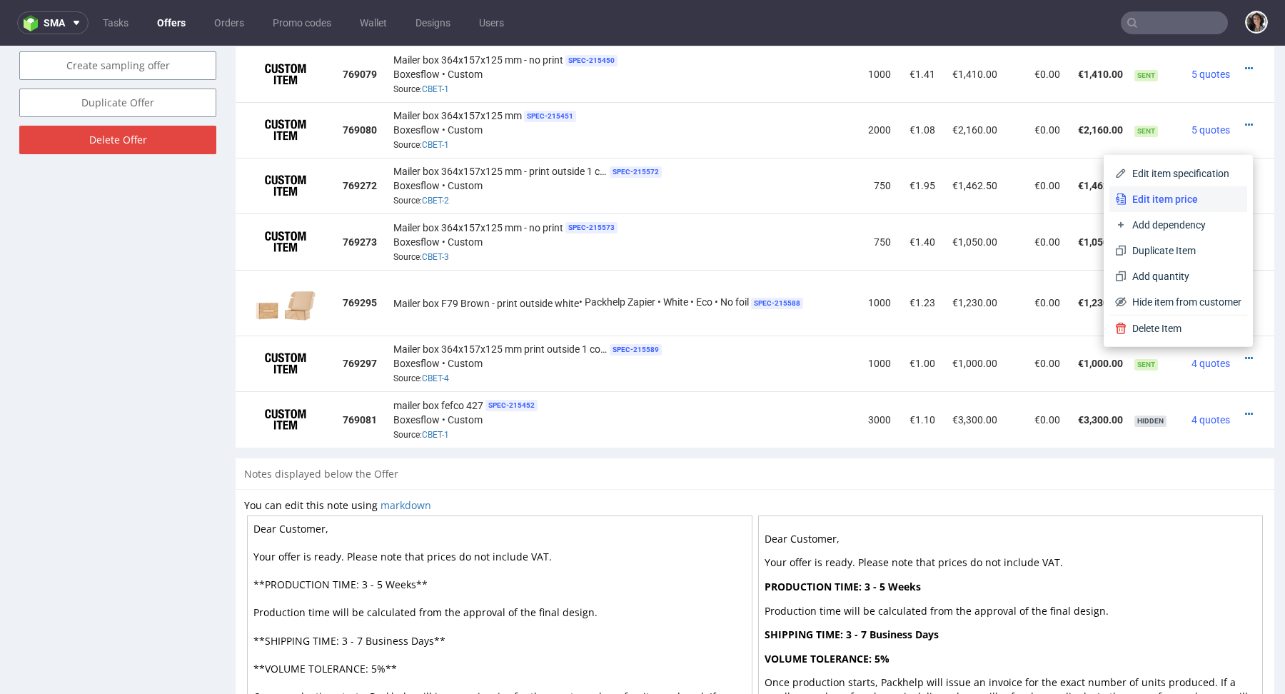
click at [1165, 191] on li "Edit item price" at bounding box center [1178, 199] width 138 height 26
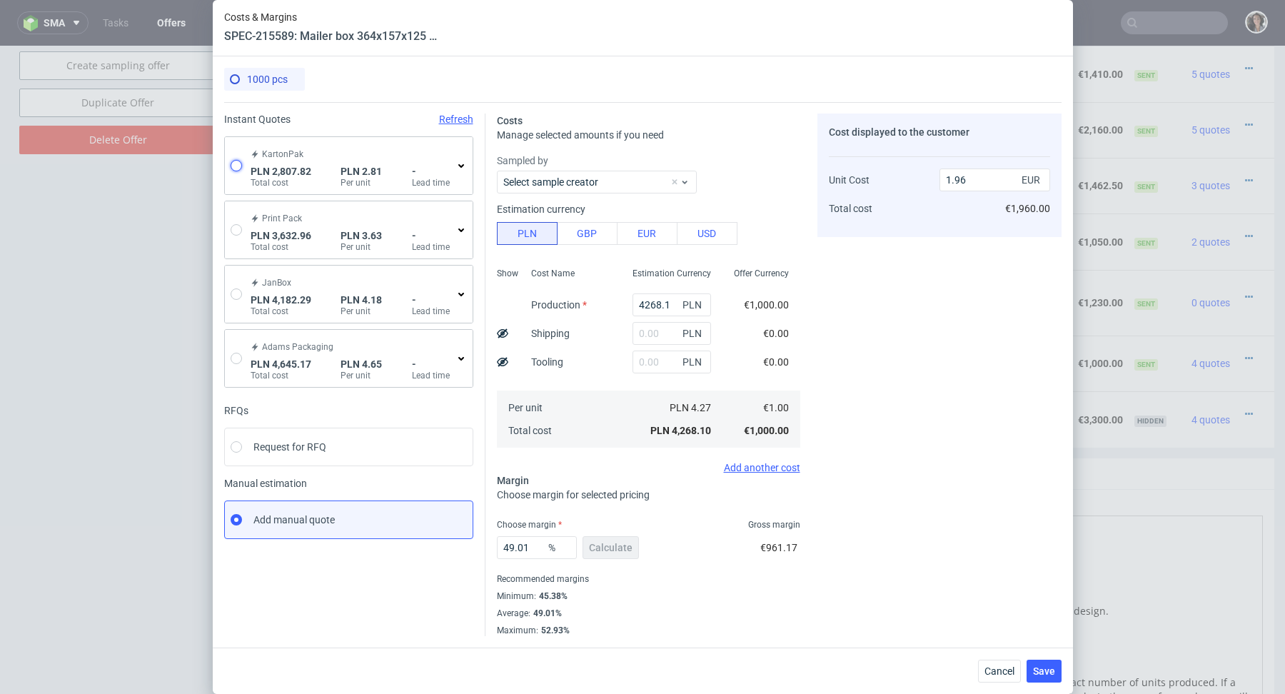
click at [236, 168] on input "radio" at bounding box center [236, 165] width 11 height 11
radio input "true"
radio input "false"
type input "1597.2700000000002"
type input "1210.55"
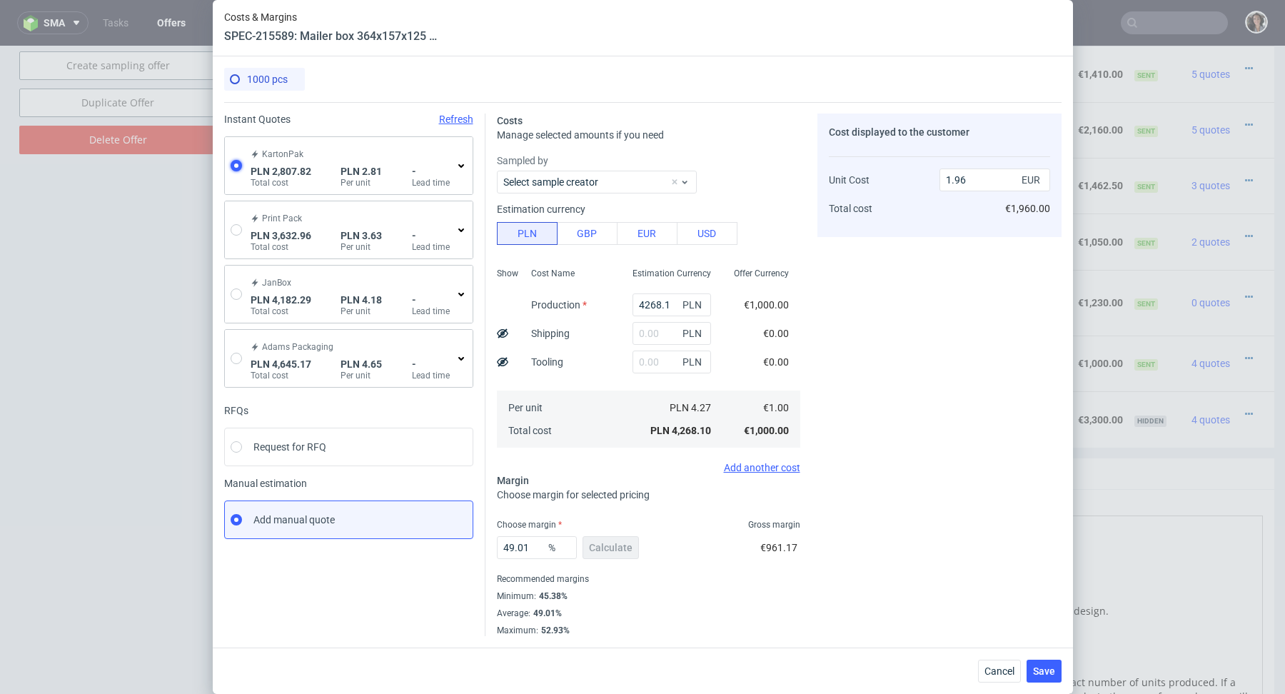
type input "0.65"
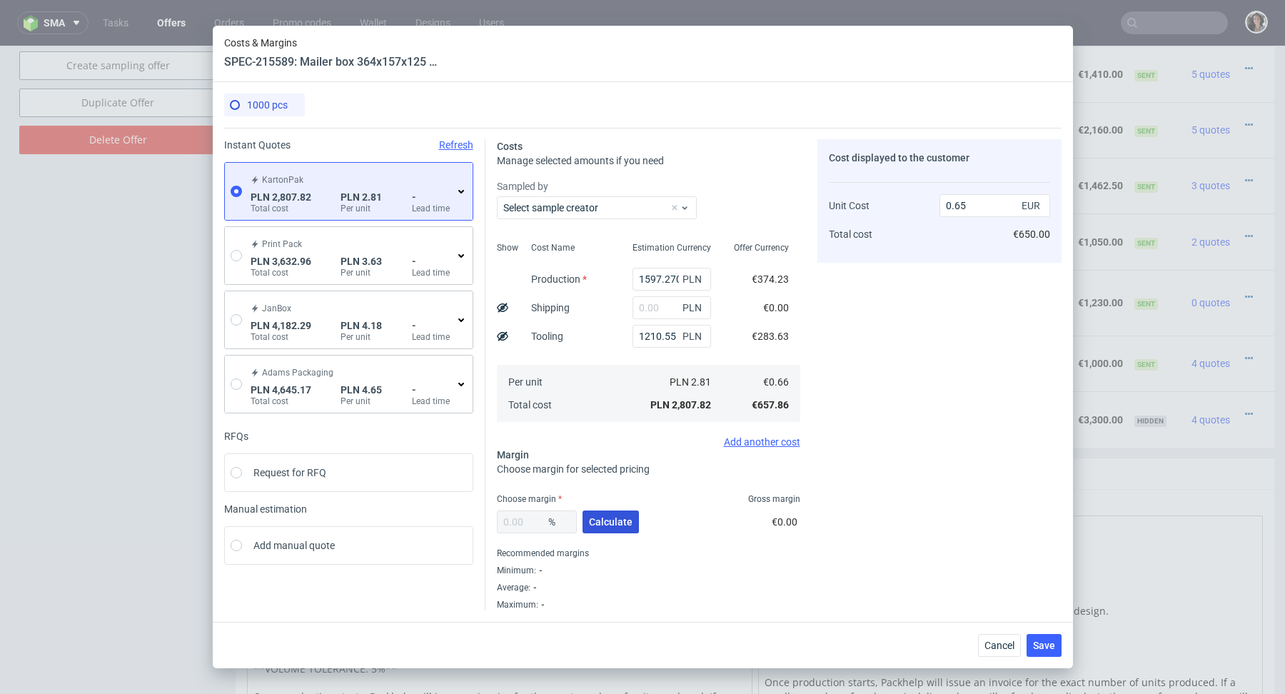
click at [619, 520] on span "Calculate" at bounding box center [611, 522] width 44 height 10
type input "42.13"
type input "1.13"
click at [1045, 645] on span "Save" at bounding box center [1044, 645] width 22 height 10
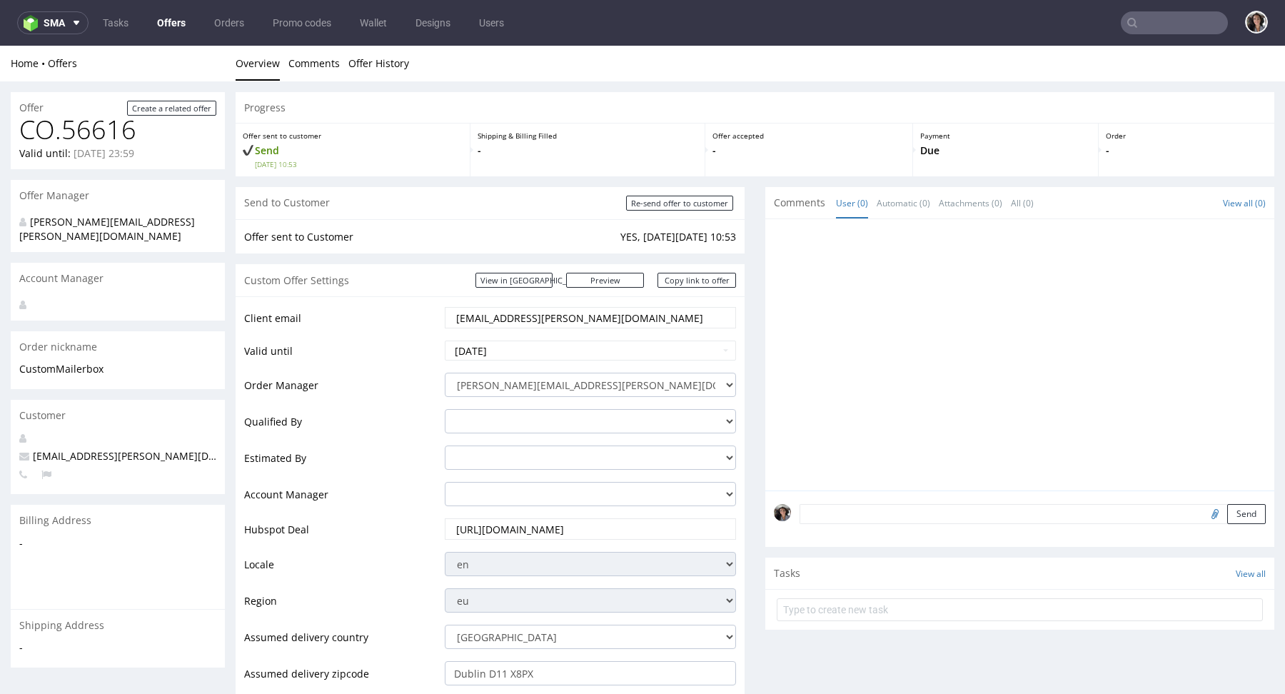
scroll to position [710, 0]
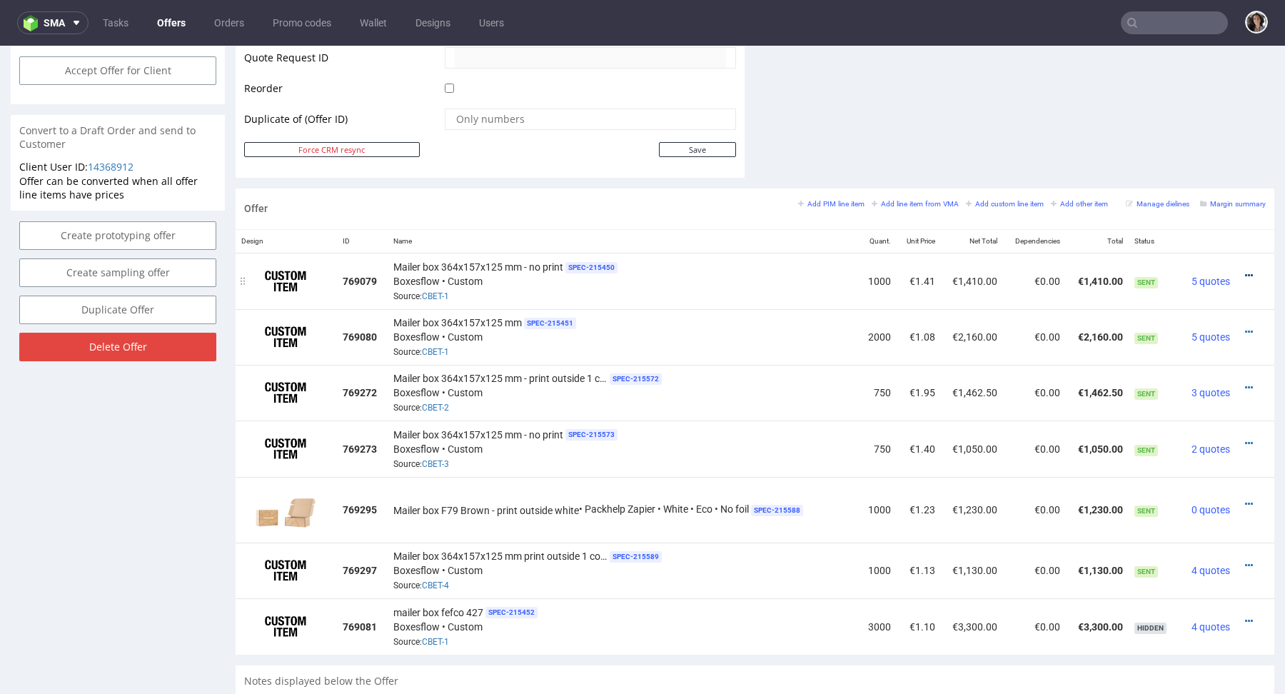
click at [1245, 270] on icon at bounding box center [1249, 275] width 8 height 10
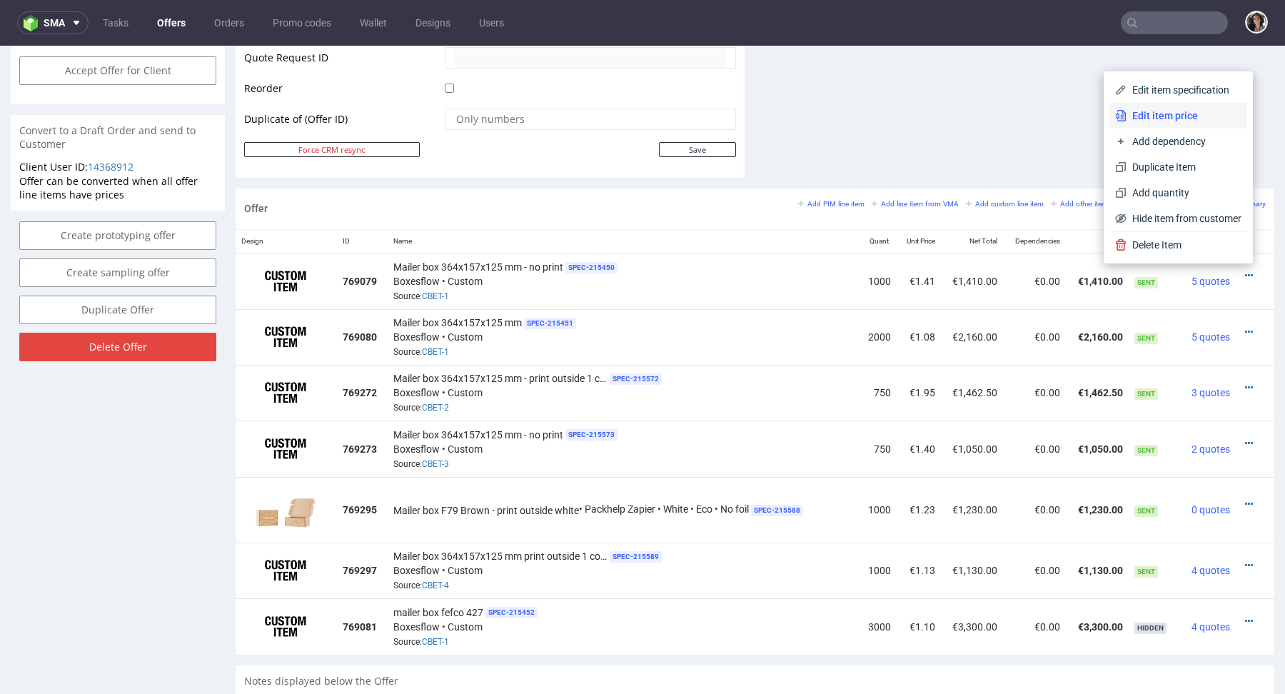
click at [1155, 113] on span "Edit item price" at bounding box center [1183, 115] width 115 height 14
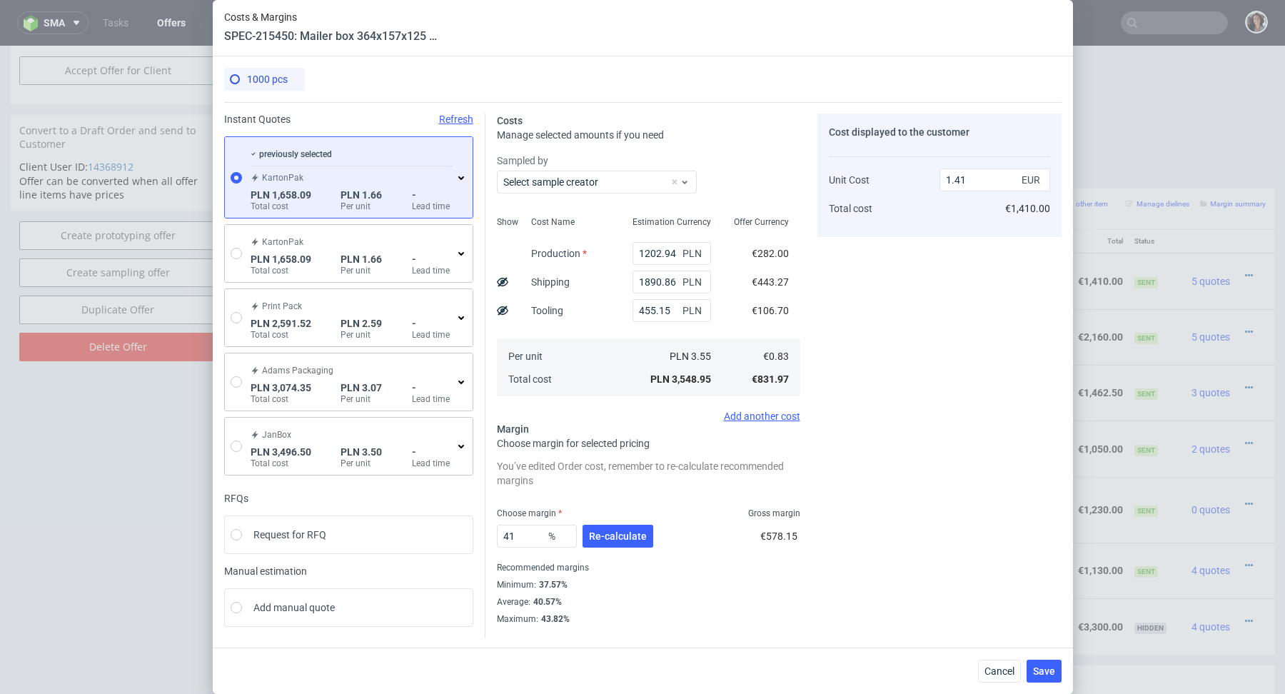
click at [669, 295] on div "1890.86 PLN" at bounding box center [671, 282] width 101 height 29
click at [667, 286] on input "1890.86" at bounding box center [671, 281] width 78 height 23
click at [1007, 672] on span "Cancel" at bounding box center [999, 671] width 30 height 10
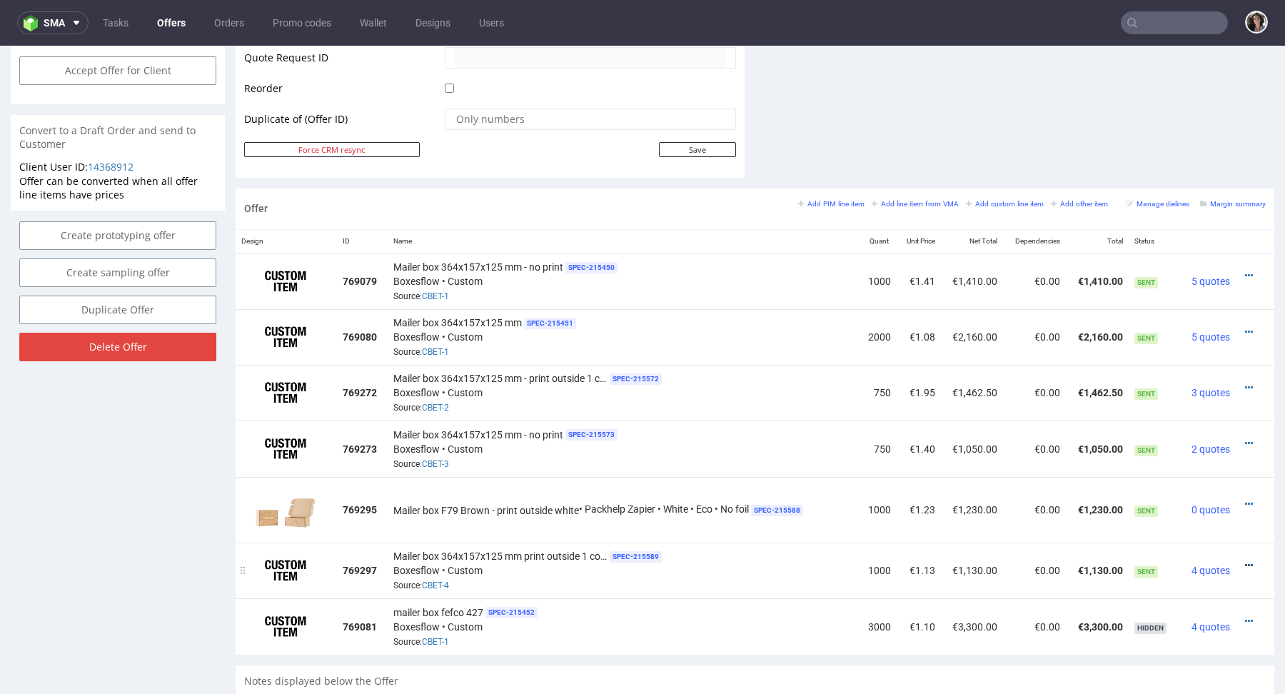
click at [1245, 564] on icon at bounding box center [1249, 565] width 8 height 10
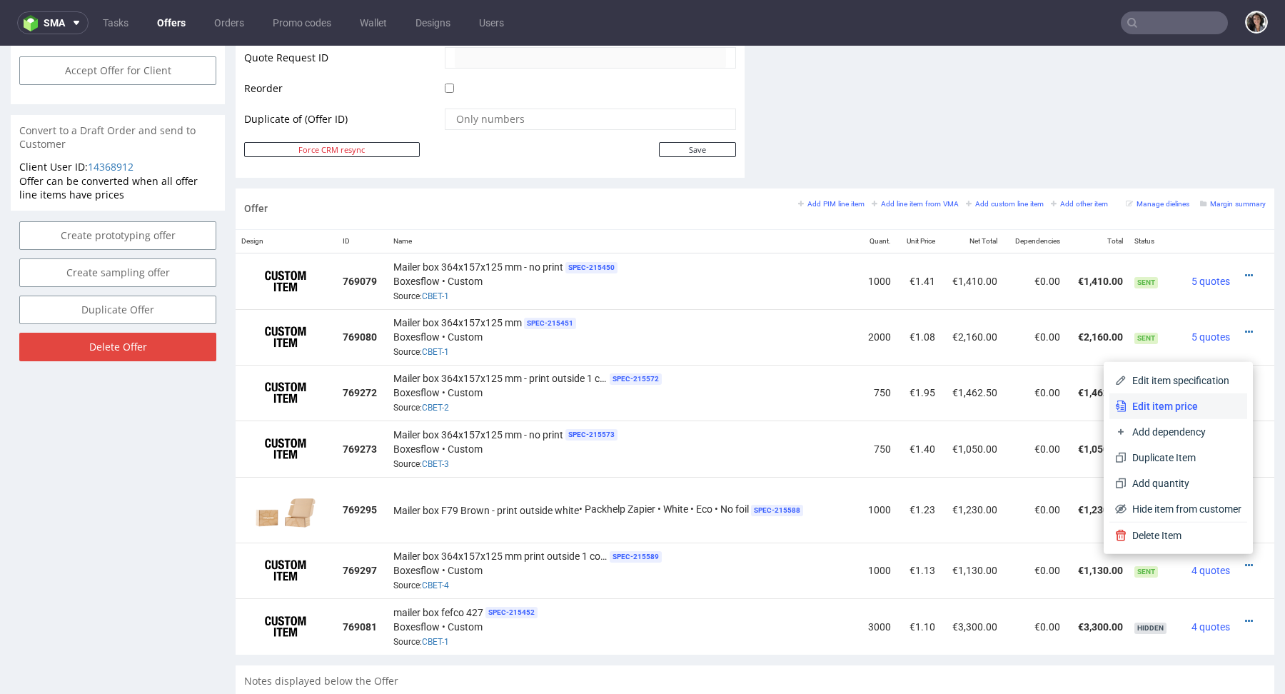
click at [1189, 405] on span "Edit item price" at bounding box center [1183, 406] width 115 height 14
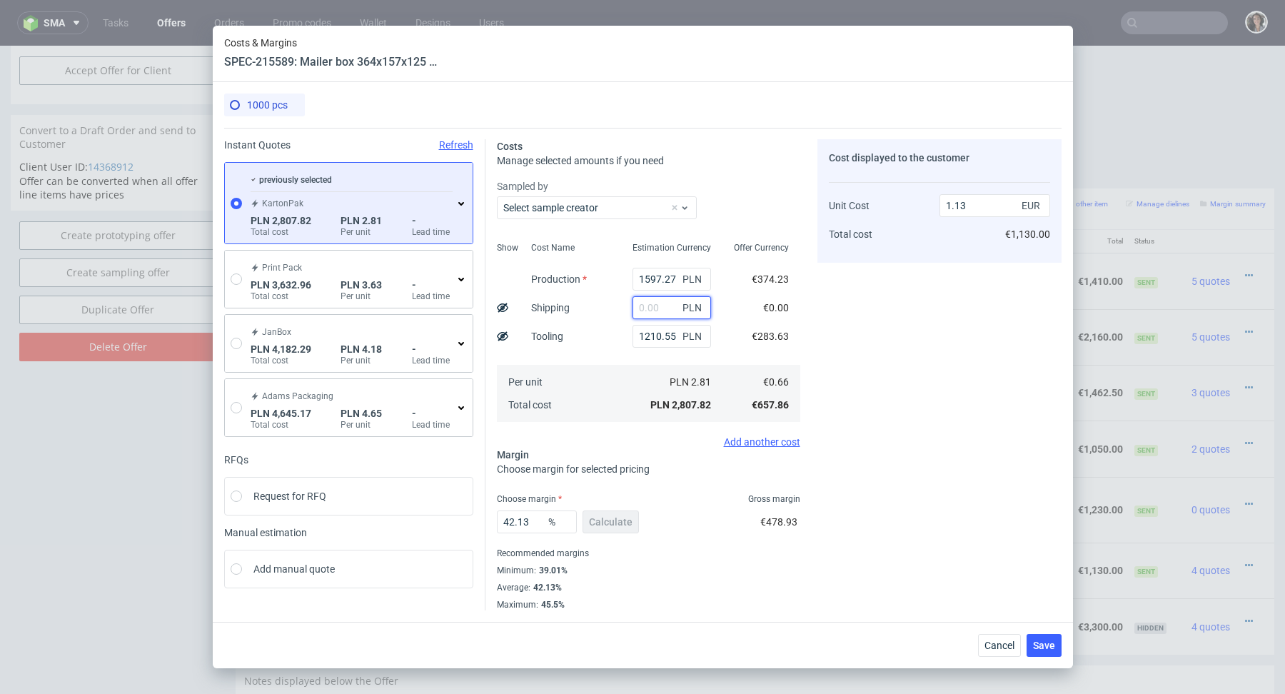
click at [669, 301] on input "text" at bounding box center [671, 307] width 78 height 23
paste input "1890.86"
type input "1890.86"
type input "1.9"
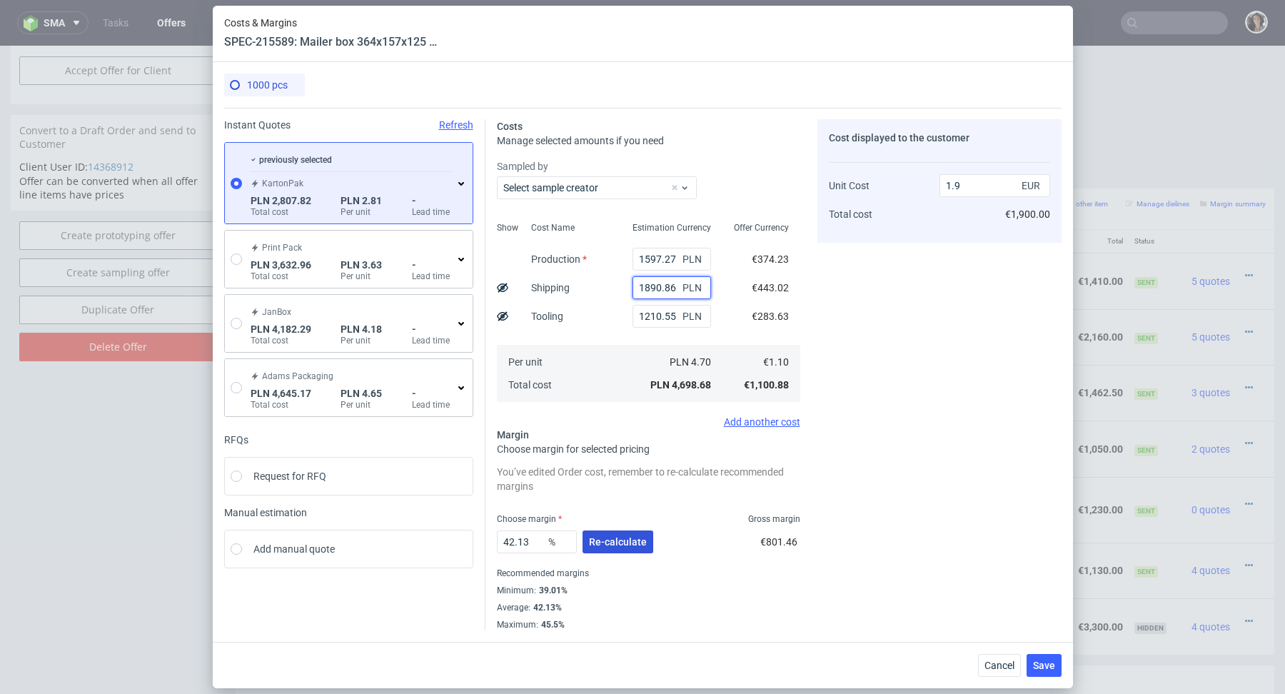
type input "1890.86"
click at [613, 547] on span "Re-calculate" at bounding box center [618, 542] width 58 height 10
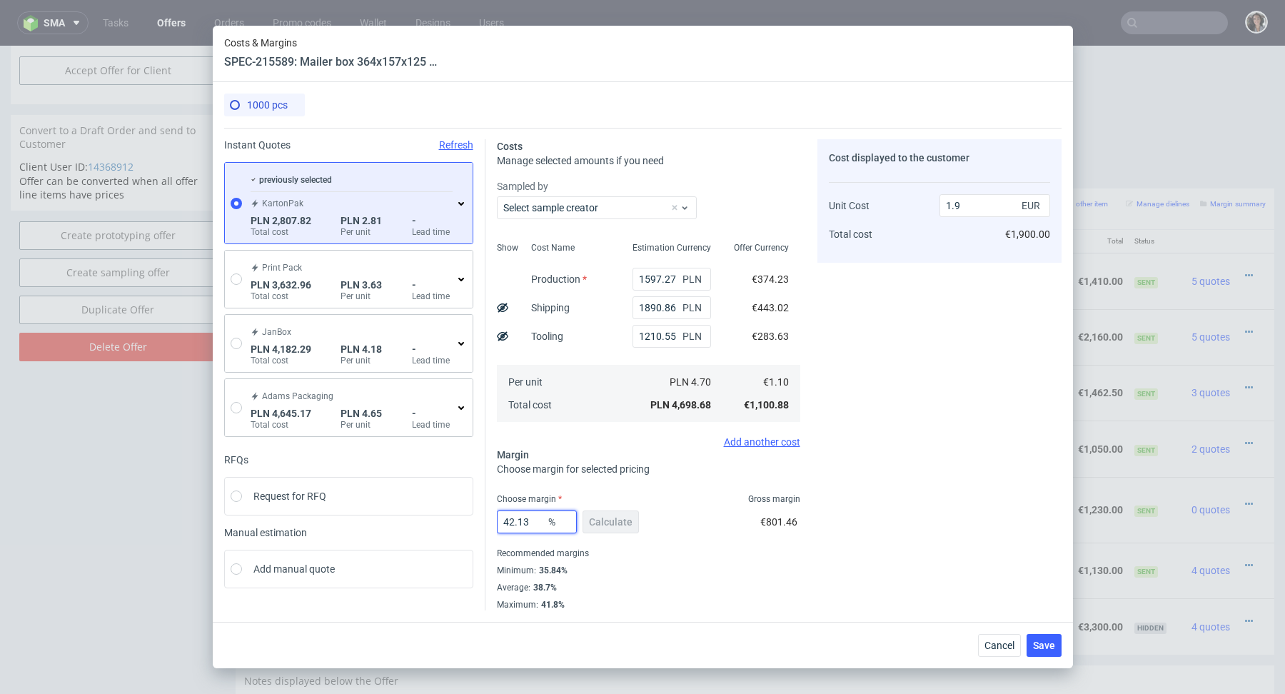
drag, startPoint x: 540, startPoint y: 522, endPoint x: 468, endPoint y: 522, distance: 71.4
click at [468, 522] on div "Instant Quotes Refresh previously selected KartonPak PLN 2,807.82 Total cost PL…" at bounding box center [642, 369] width 837 height 482
type input "39"
type input "1.8"
type input "39"
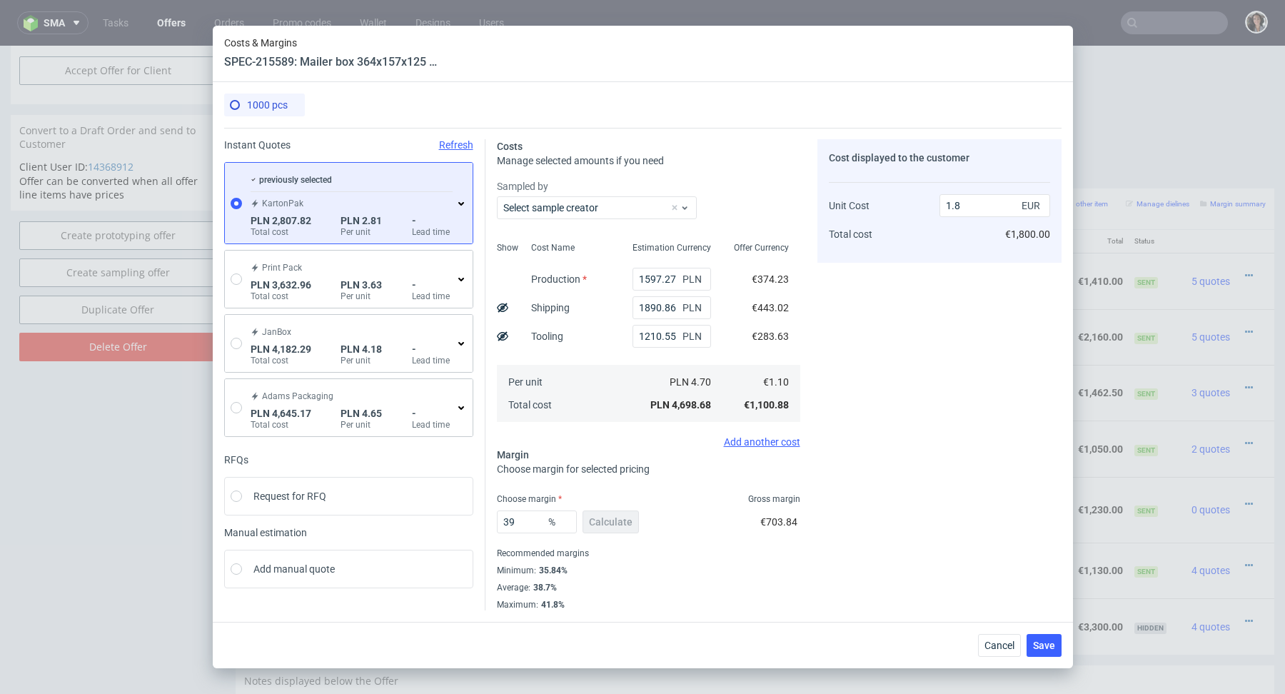
click at [689, 584] on div "Average : 38.7%" at bounding box center [648, 587] width 303 height 17
click at [1040, 645] on span "Save" at bounding box center [1044, 645] width 22 height 10
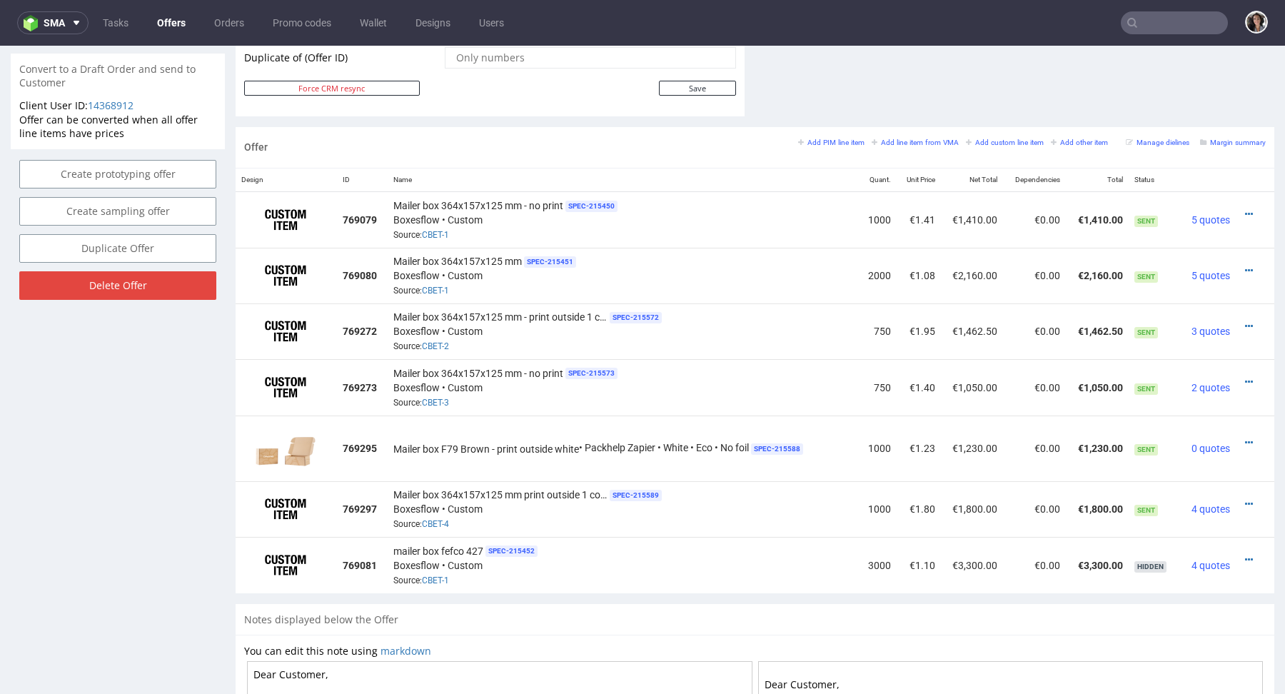
scroll to position [764, 0]
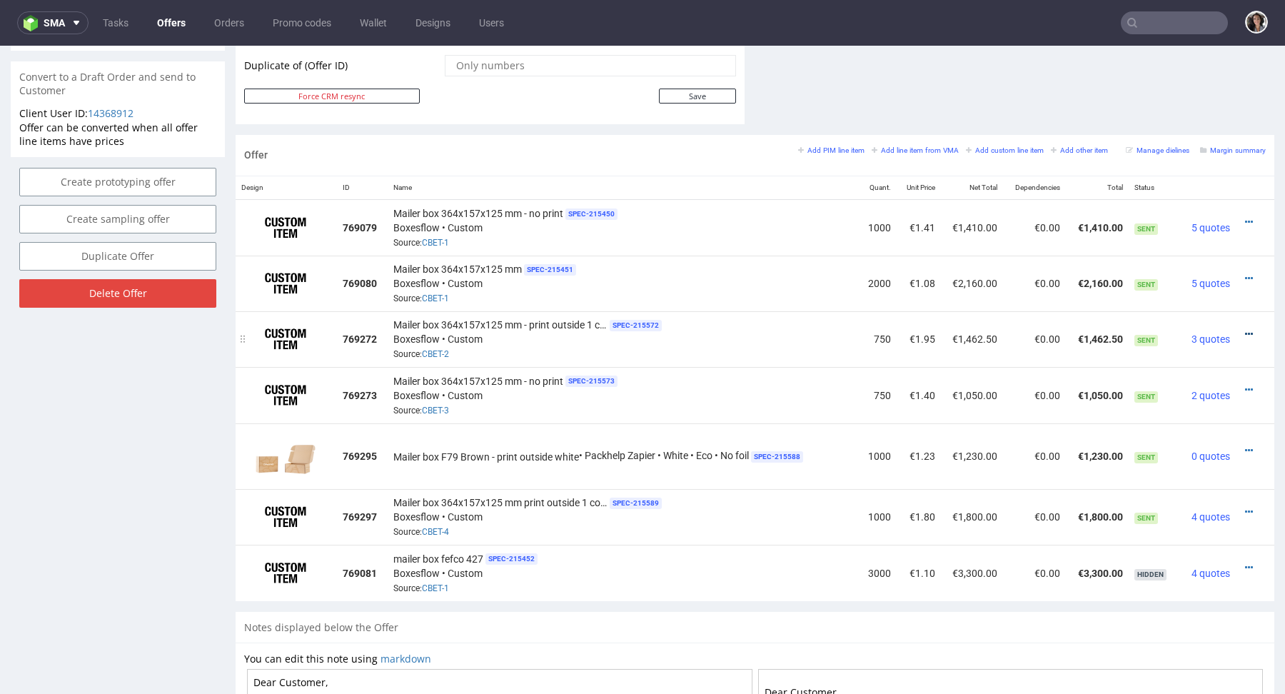
click at [1245, 332] on icon at bounding box center [1249, 334] width 8 height 10
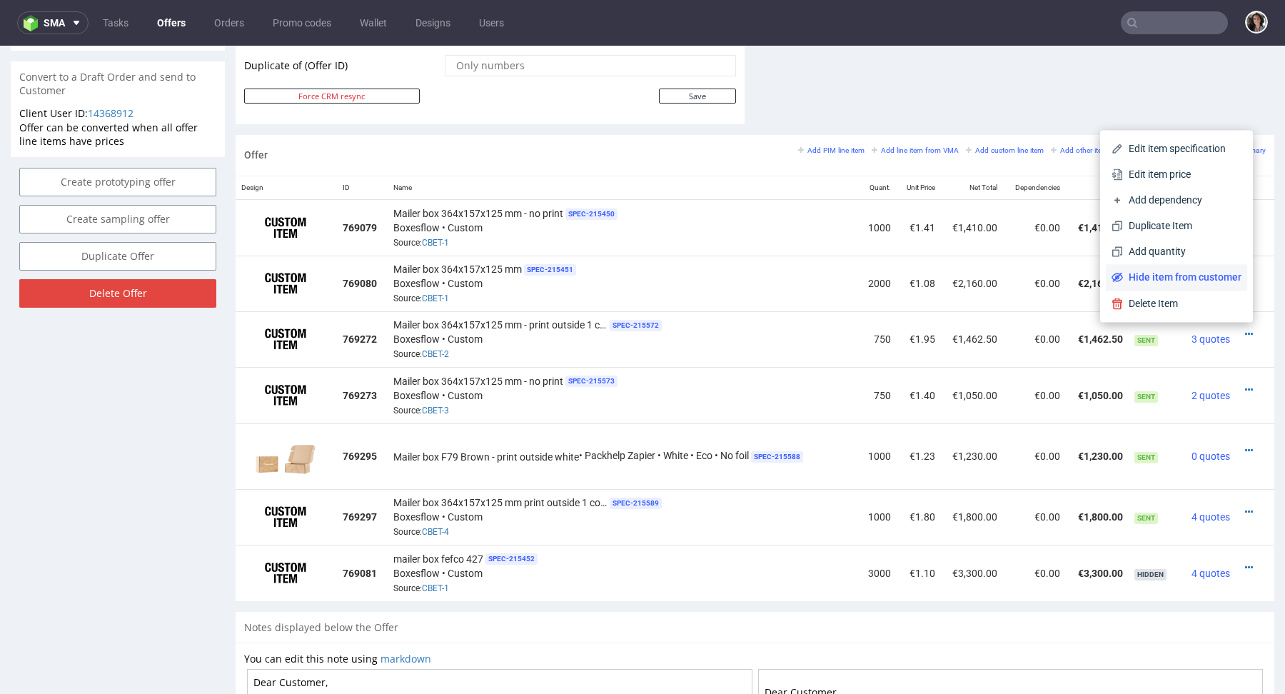
click at [1185, 280] on span "Hide item from customer" at bounding box center [1182, 277] width 118 height 14
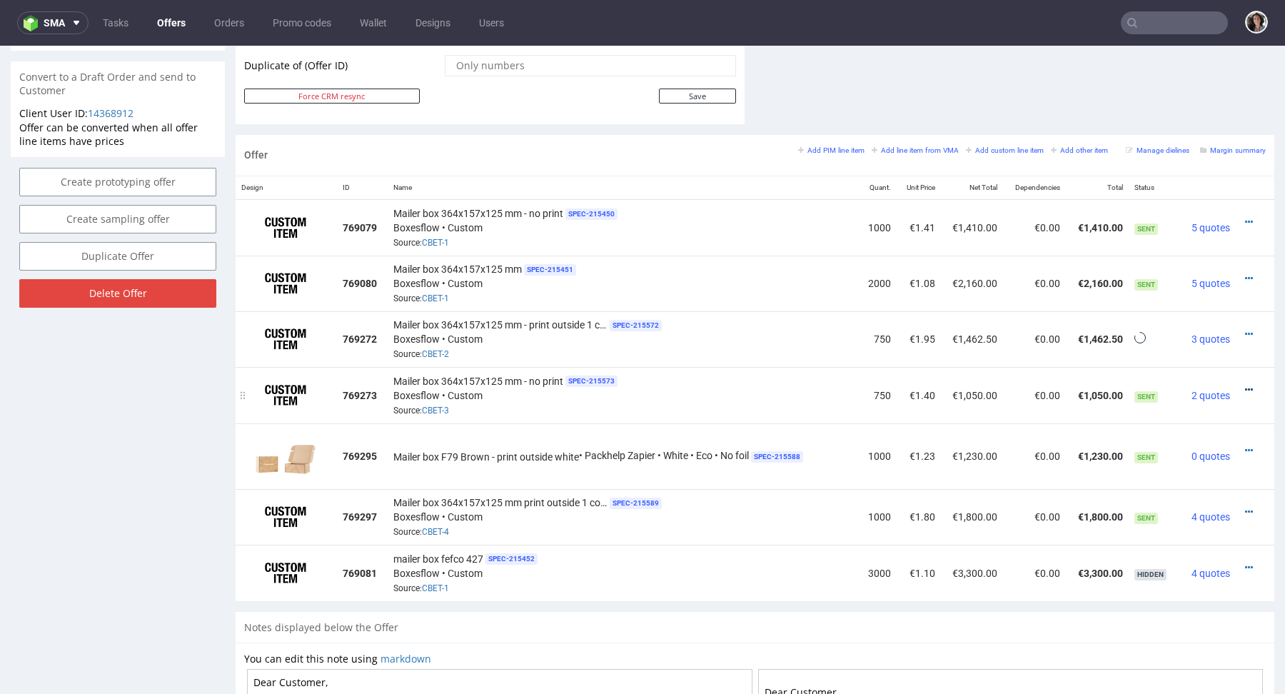
click at [1245, 387] on icon at bounding box center [1249, 390] width 8 height 10
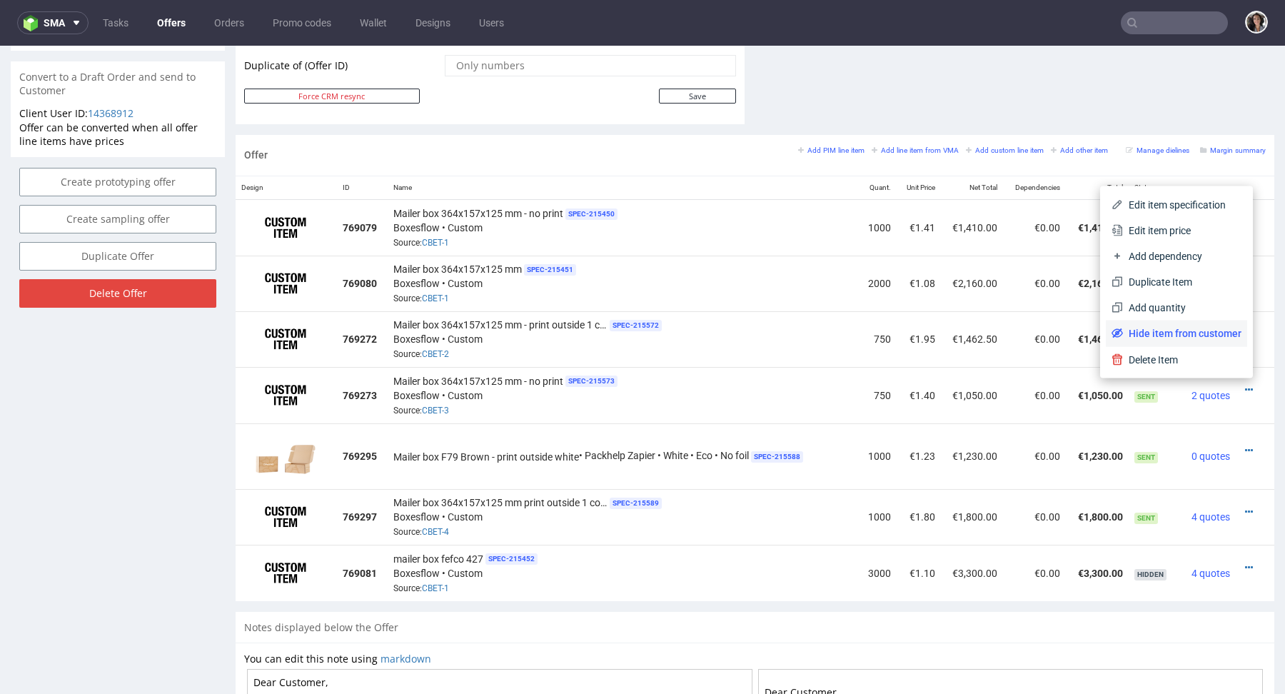
click at [1182, 337] on span "Hide item from customer" at bounding box center [1182, 333] width 118 height 14
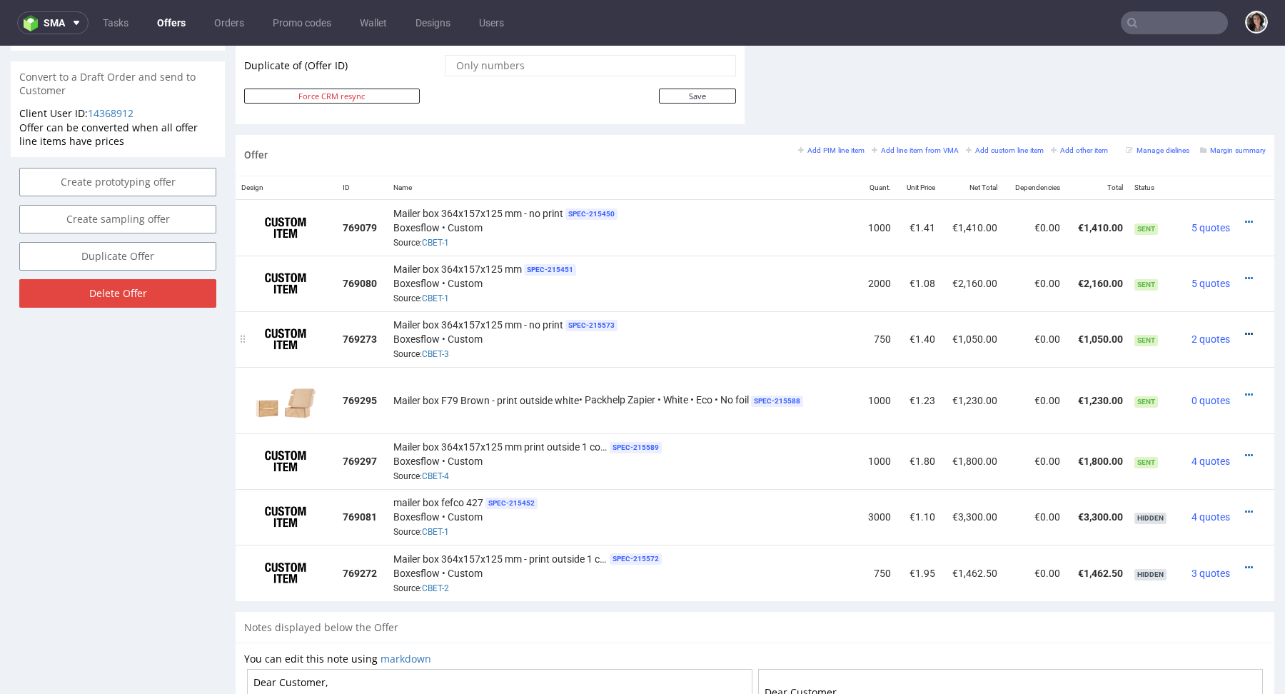
click at [1245, 333] on icon at bounding box center [1249, 334] width 8 height 10
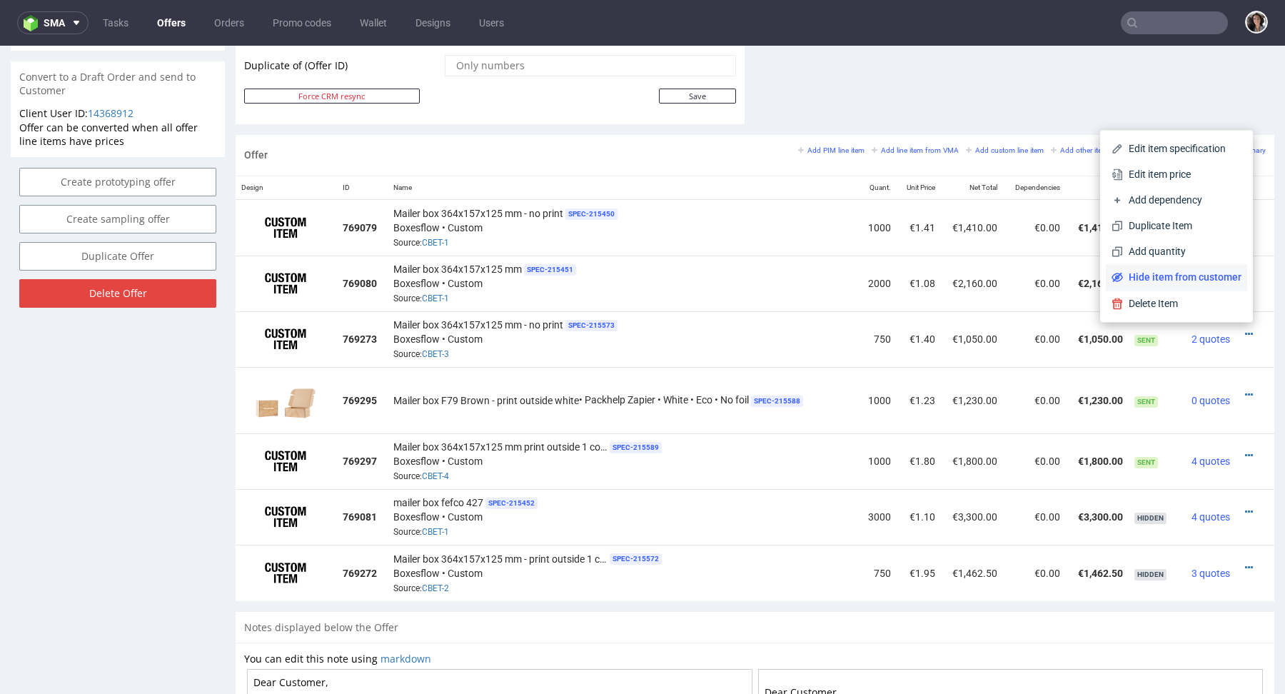
click at [1184, 285] on li "Hide item from customer" at bounding box center [1175, 277] width 141 height 26
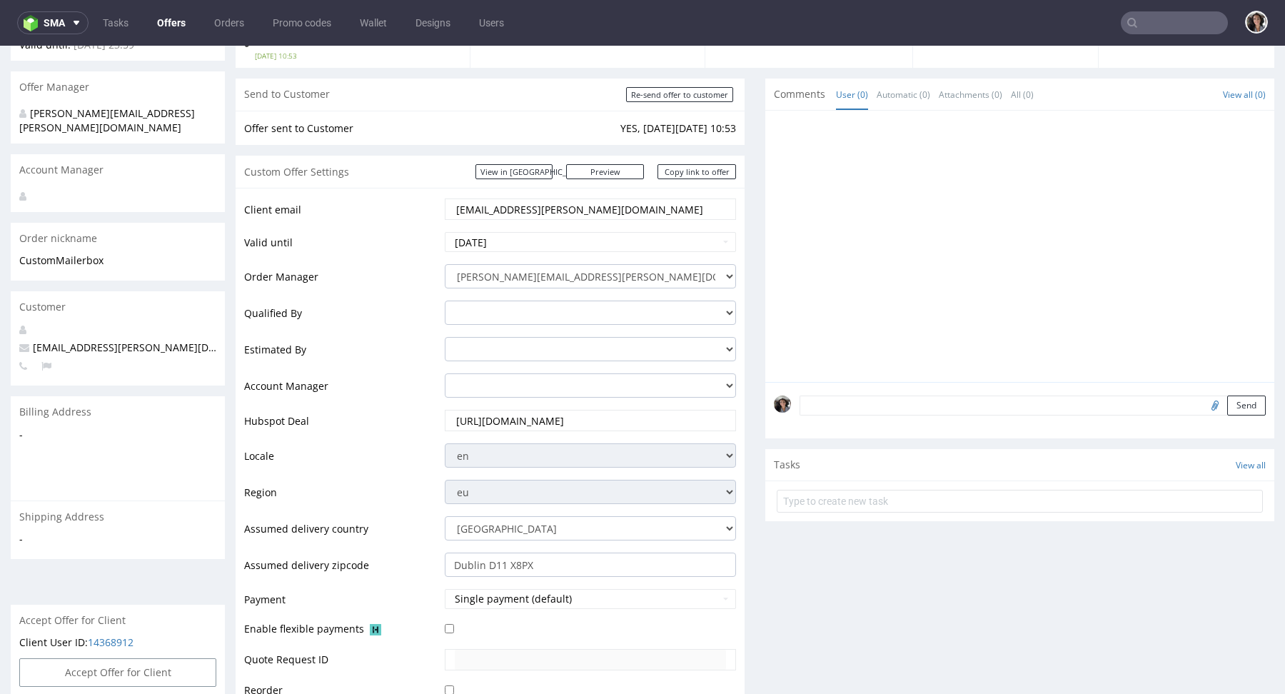
scroll to position [0, 0]
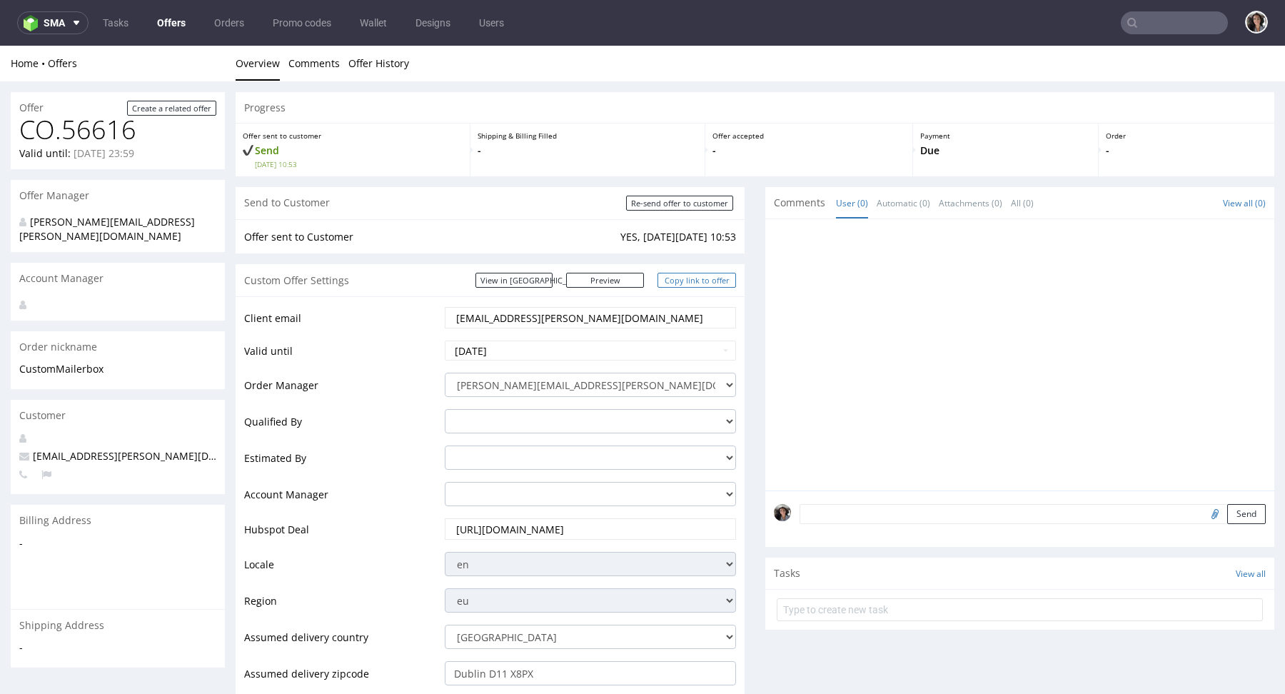
click at [709, 283] on link "Copy link to offer" at bounding box center [696, 280] width 78 height 15
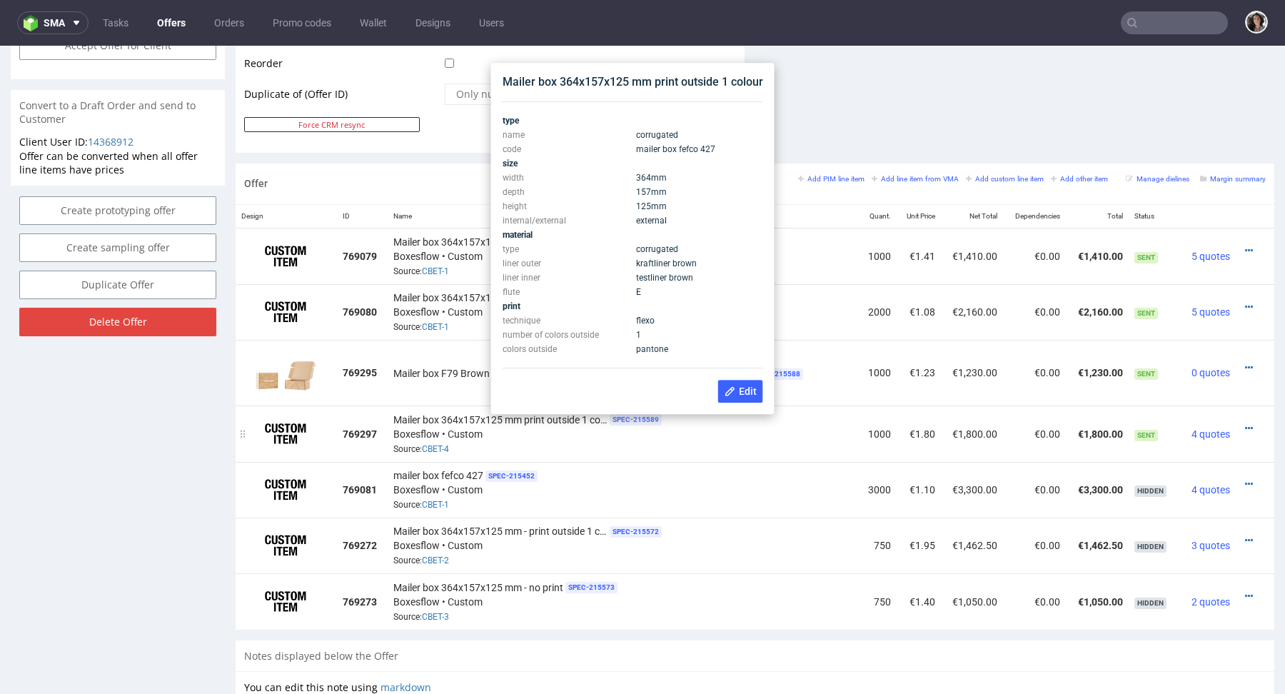
scroll to position [739, 0]
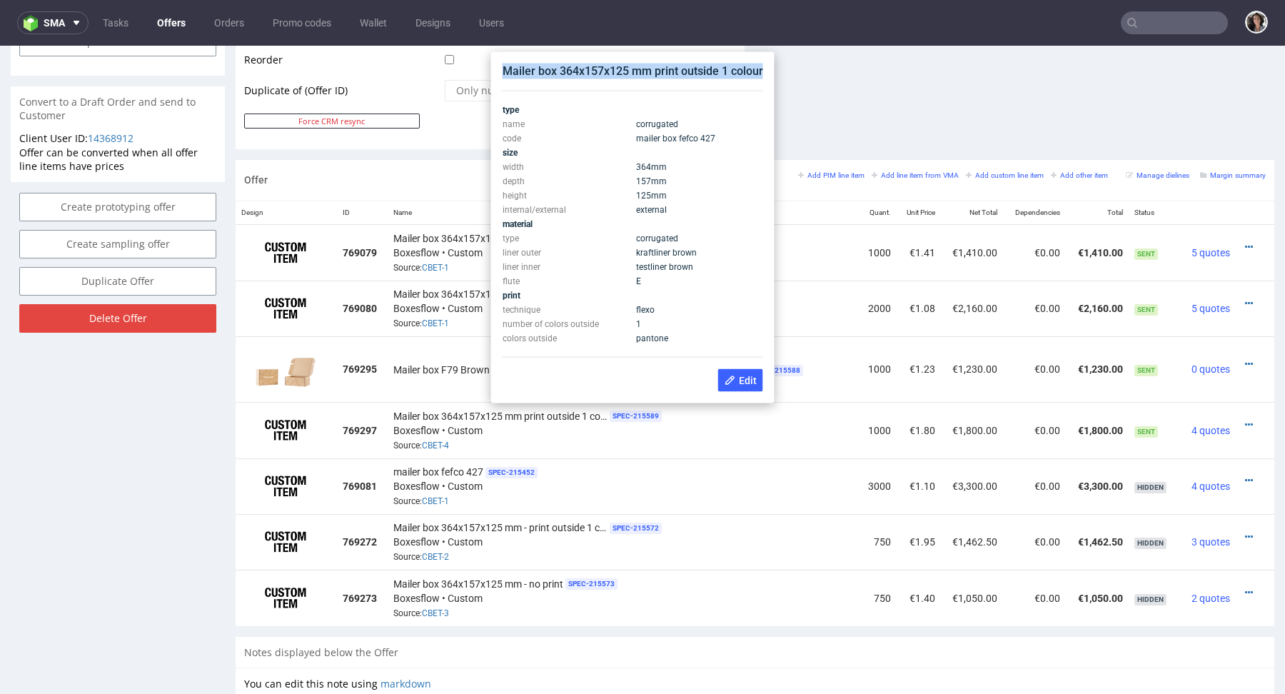
copy div "Mailer box 364x157x125 mm print outside 1 colour"
drag, startPoint x: 763, startPoint y: 71, endPoint x: 501, endPoint y: 69, distance: 261.9
click at [501, 69] on div "Mailer box 364x157x125 mm print outside 1 colour type name corrugated code mail…" at bounding box center [633, 228] width 272 height 340
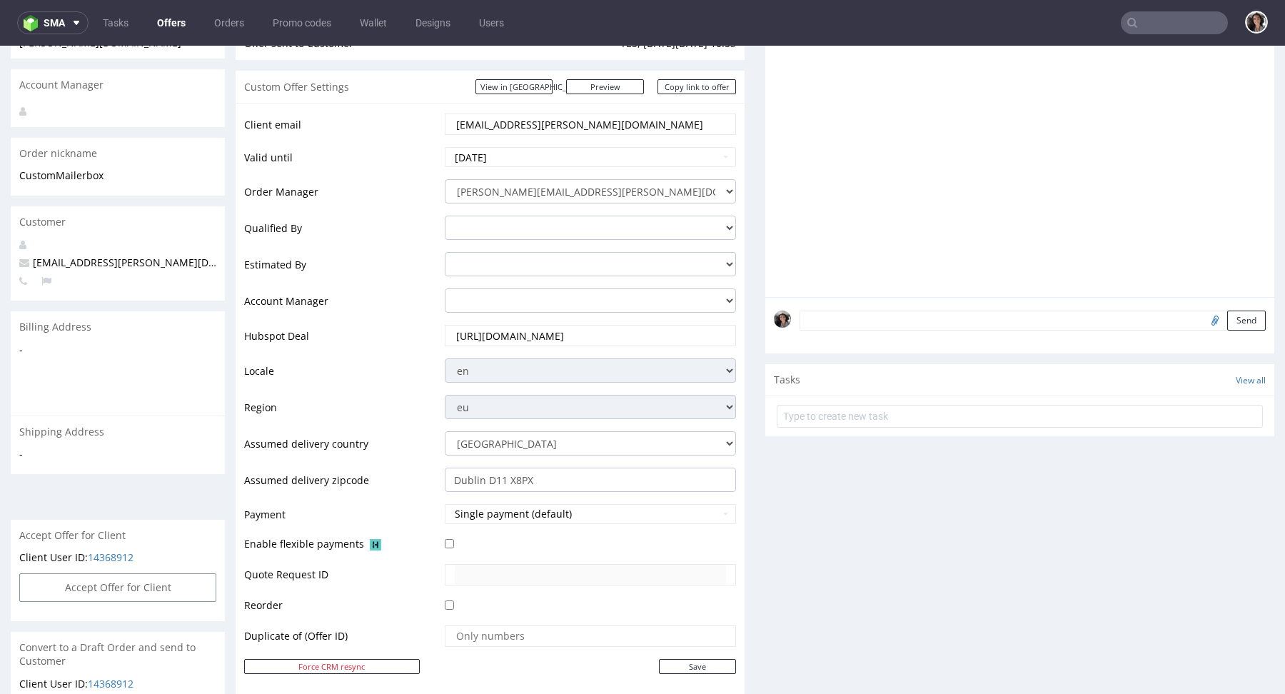
scroll to position [0, 0]
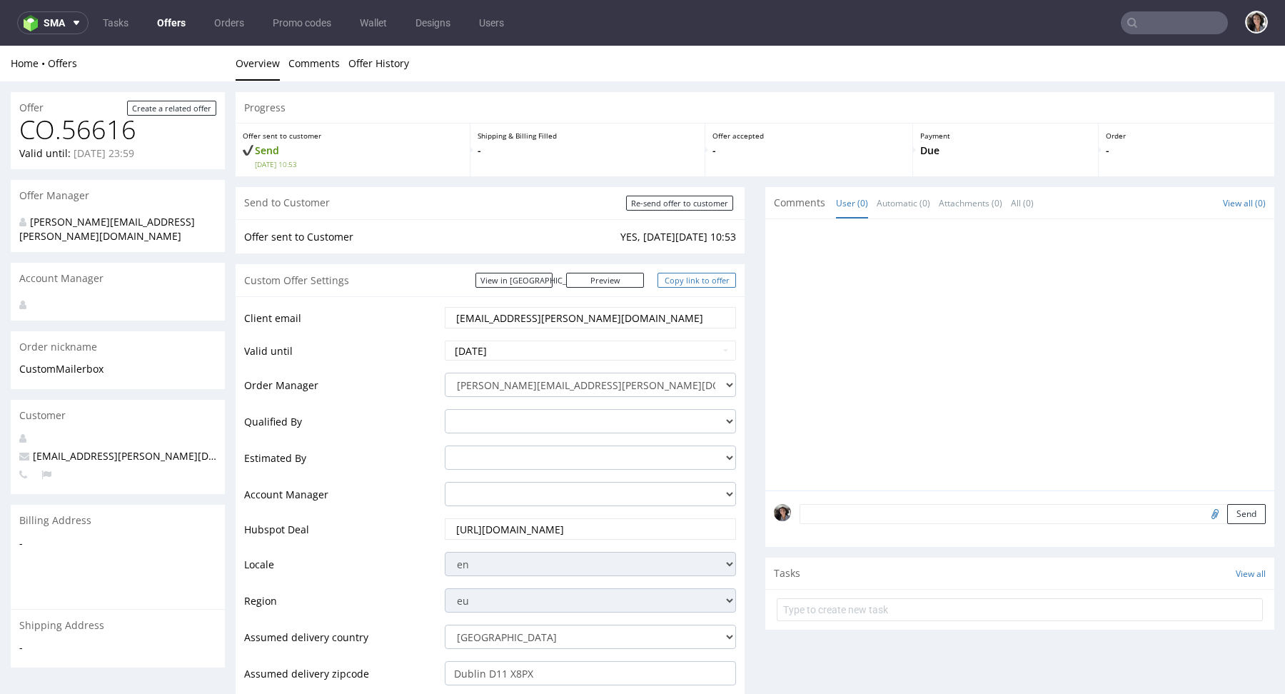
click at [694, 278] on link "Copy link to offer" at bounding box center [696, 280] width 78 height 15
copy div "Mailer box 364x157x125 mm print outside 1 colour"
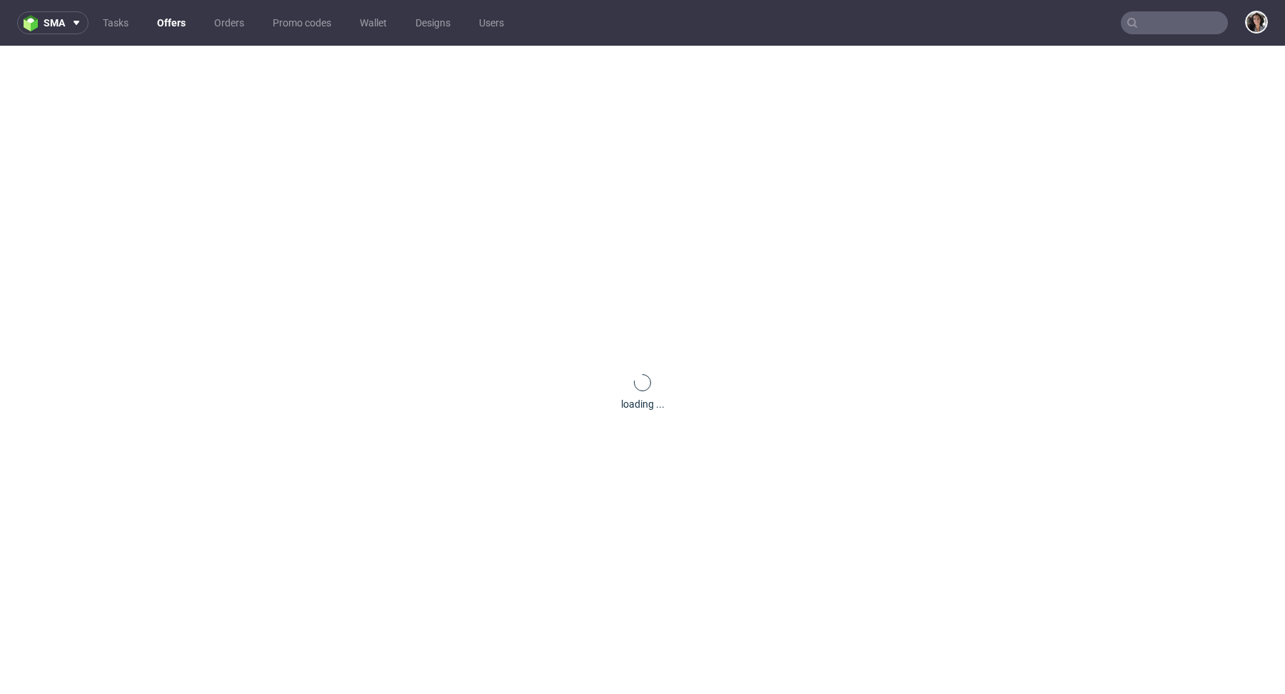
click at [1169, 34] on input "text" at bounding box center [1173, 22] width 107 height 23
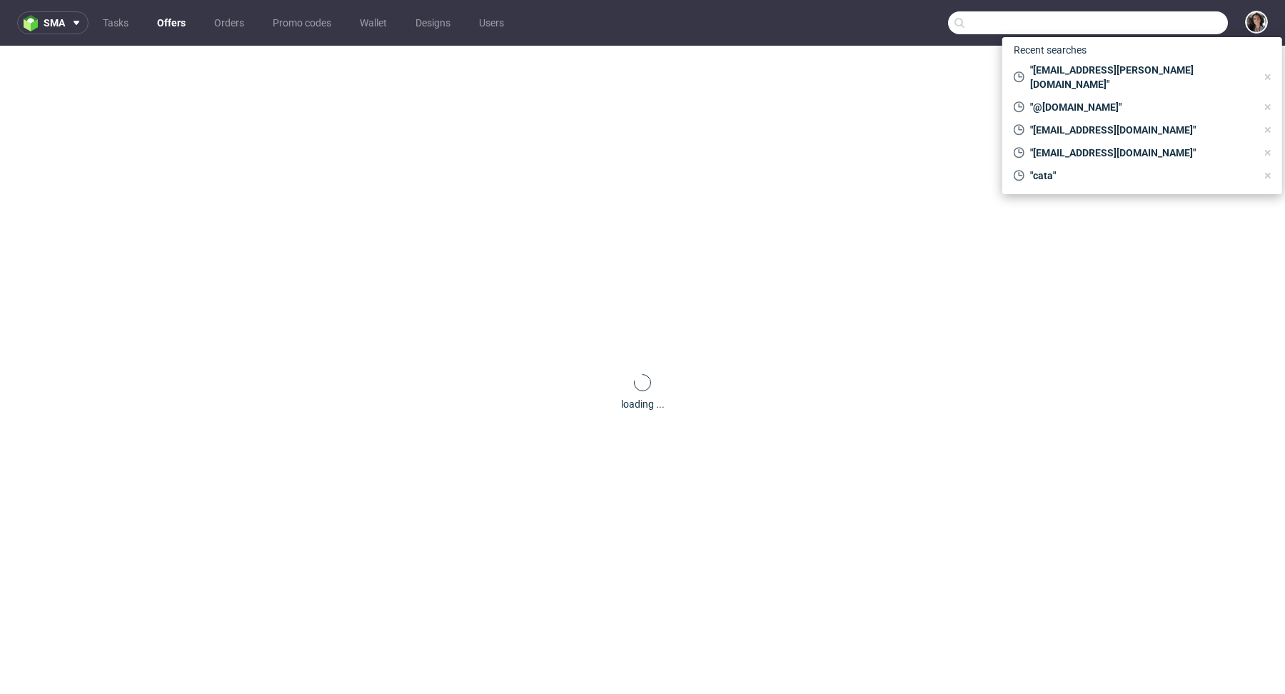
paste input "[EMAIL_ADDRESS][DOMAIN_NAME]"
type input "[EMAIL_ADDRESS][DOMAIN_NAME]"
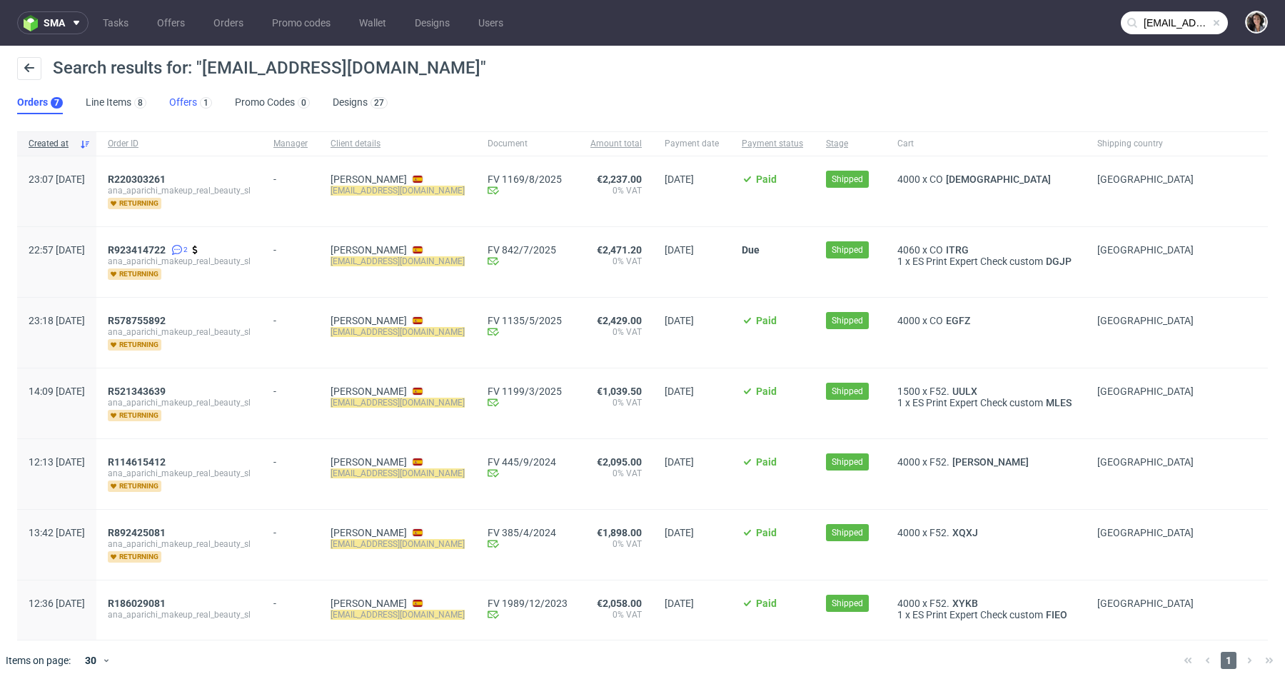
click at [183, 94] on link "Offers 1" at bounding box center [190, 102] width 43 height 23
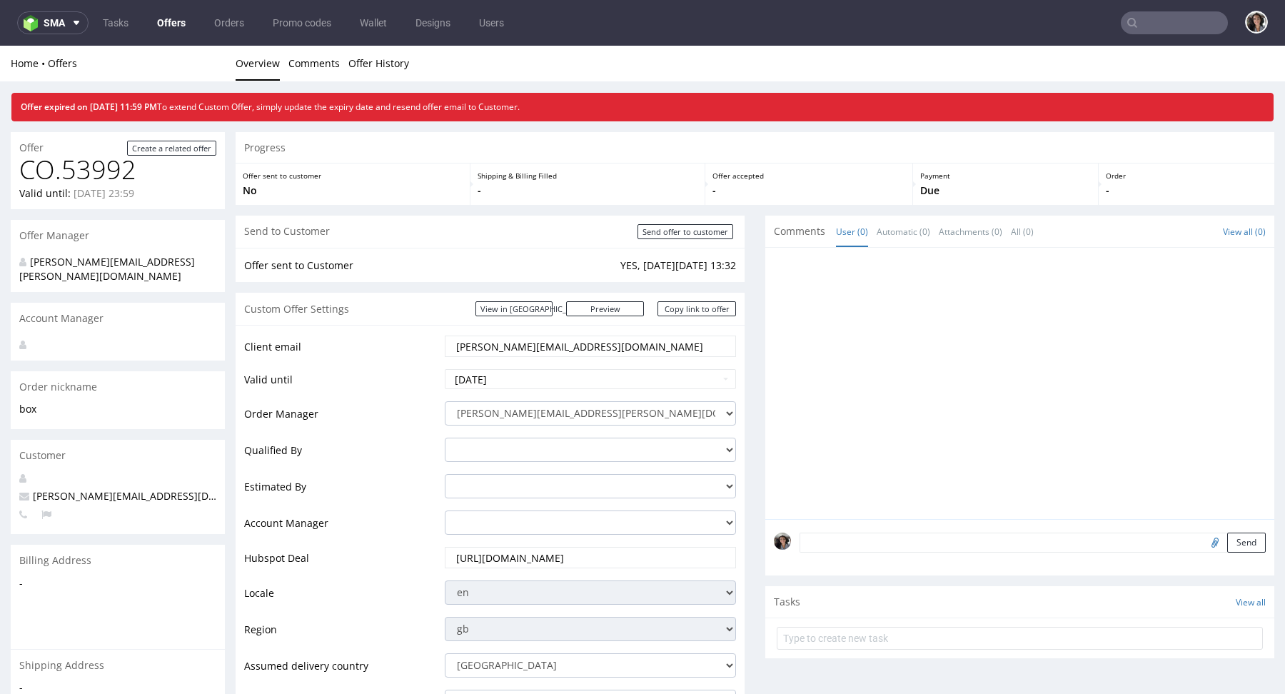
click at [171, 25] on link "Offers" at bounding box center [171, 22] width 46 height 23
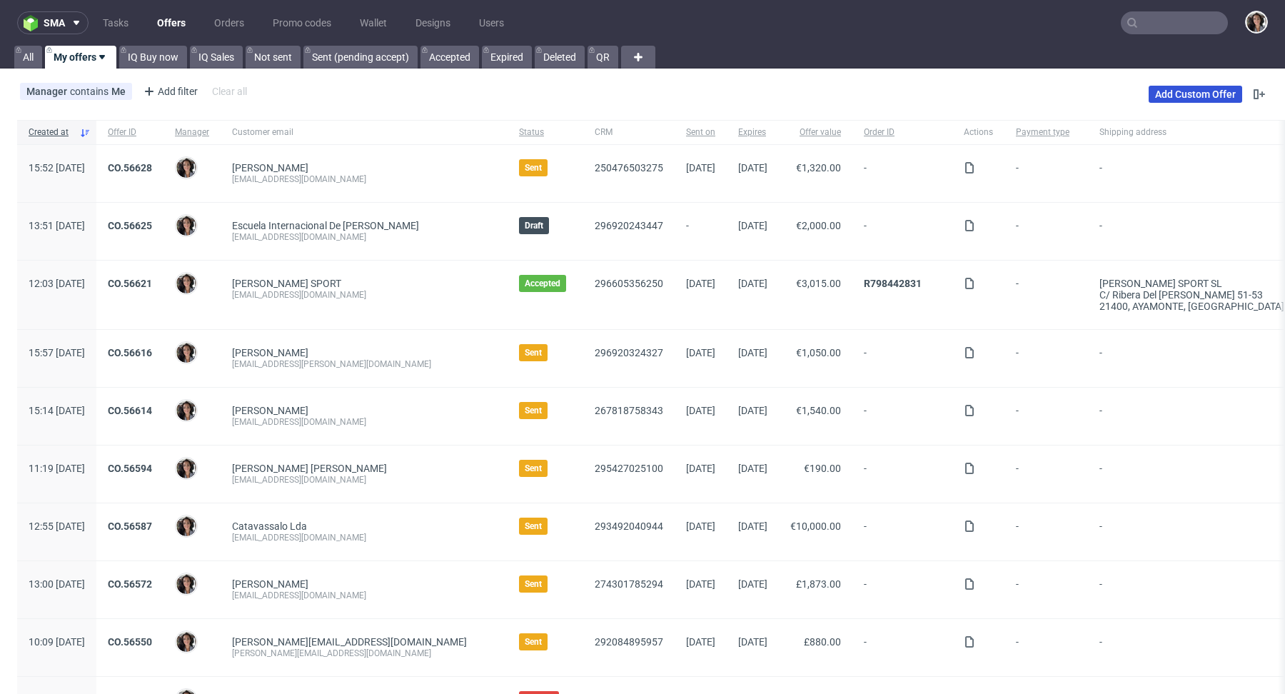
click at [1185, 95] on link "Add Custom Offer" at bounding box center [1194, 94] width 93 height 17
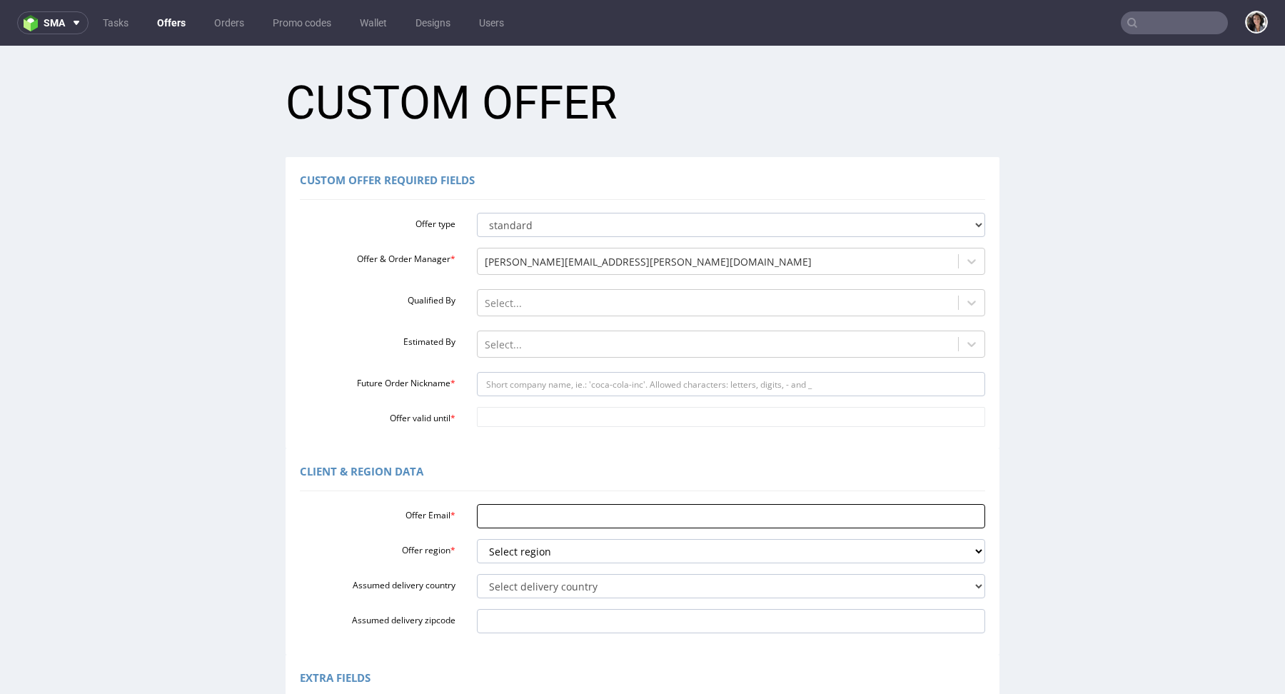
click at [496, 517] on input "Offer Email *" at bounding box center [731, 516] width 509 height 24
paste input "[EMAIL_ADDRESS][DOMAIN_NAME]"
type input "[EMAIL_ADDRESS][DOMAIN_NAME]"
click at [512, 546] on select "Select region eu gb de pl fr it es" at bounding box center [731, 551] width 509 height 24
select select "es"
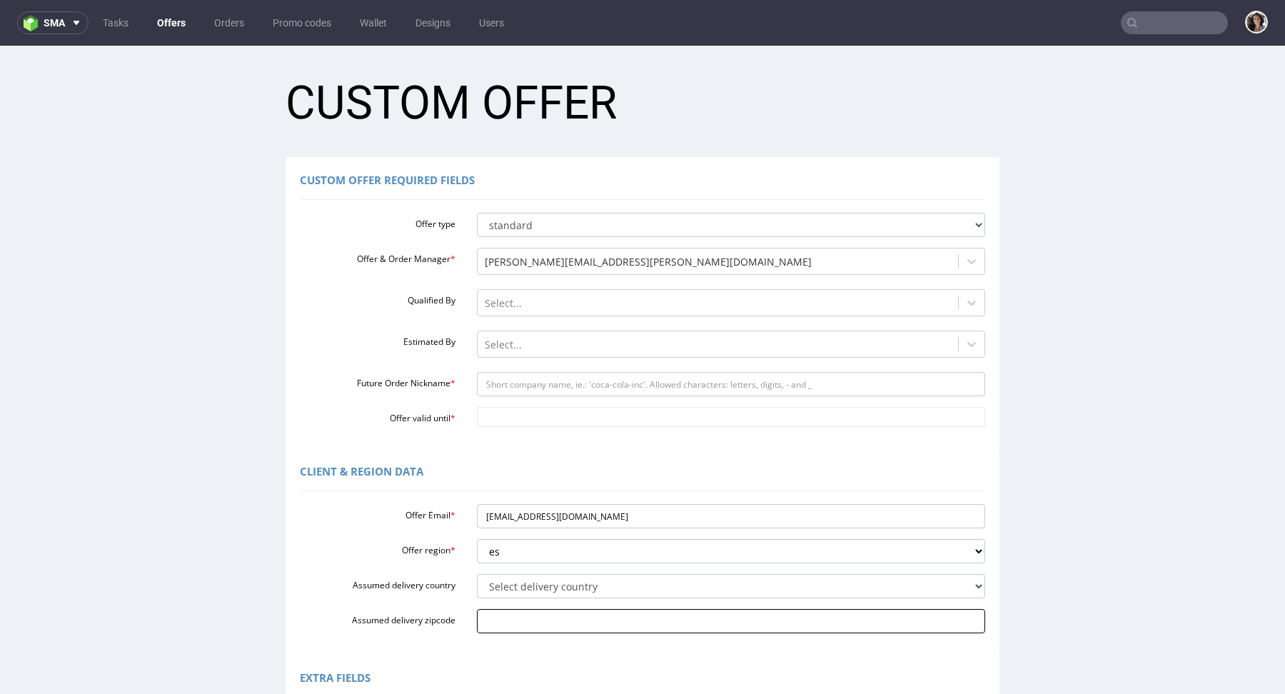
click at [495, 618] on input "Assumed delivery zipcode" at bounding box center [731, 621] width 509 height 24
paste input "28222"
type input "28222"
click at [499, 587] on select "Select delivery country [GEOGRAPHIC_DATA] [GEOGRAPHIC_DATA] [GEOGRAPHIC_DATA] […" at bounding box center [731, 586] width 509 height 24
select select "68"
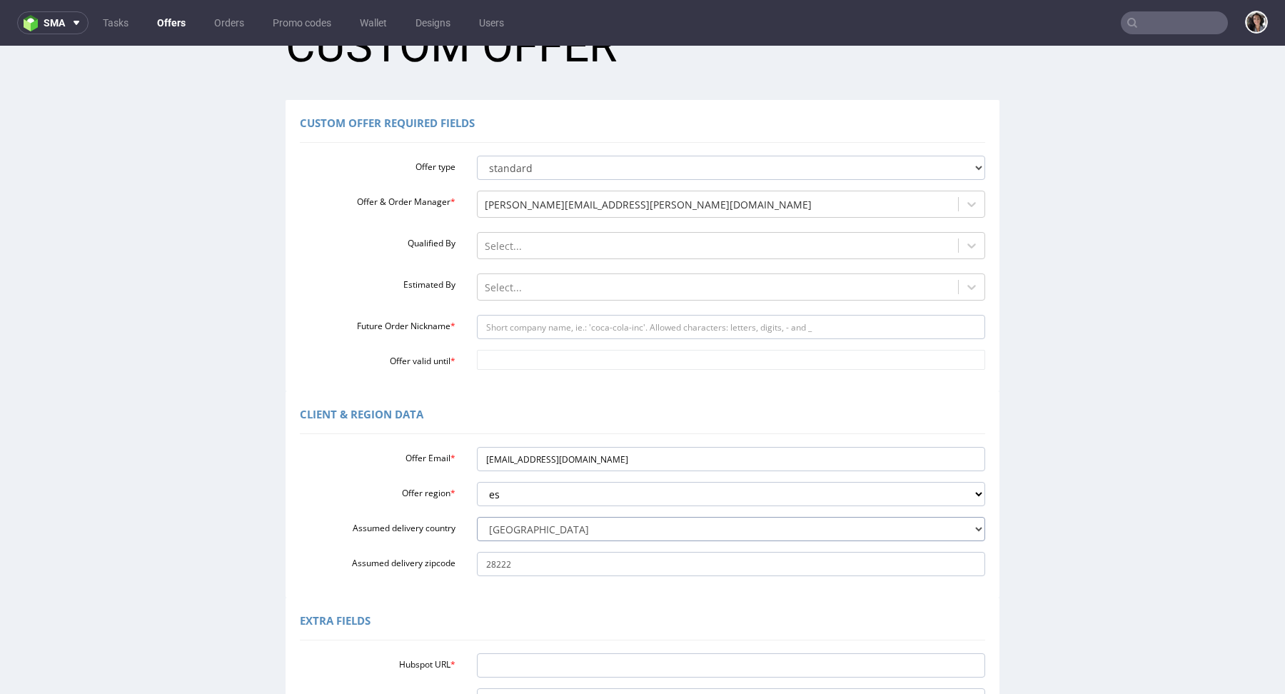
scroll to position [193, 0]
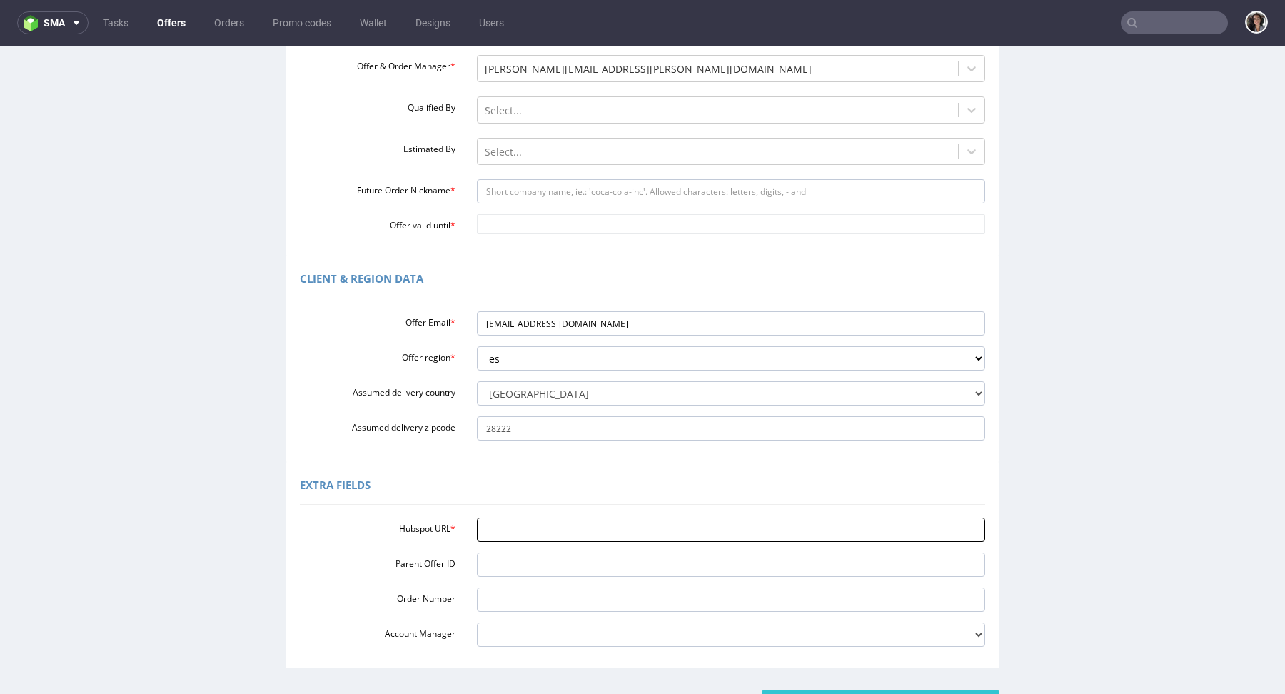
click at [527, 531] on input "Hubspot URL *" at bounding box center [731, 529] width 509 height 24
paste input "[URL][DOMAIN_NAME]"
type input "[URL][DOMAIN_NAME]"
click at [523, 196] on input "Future Order Nickname *" at bounding box center [731, 191] width 509 height 24
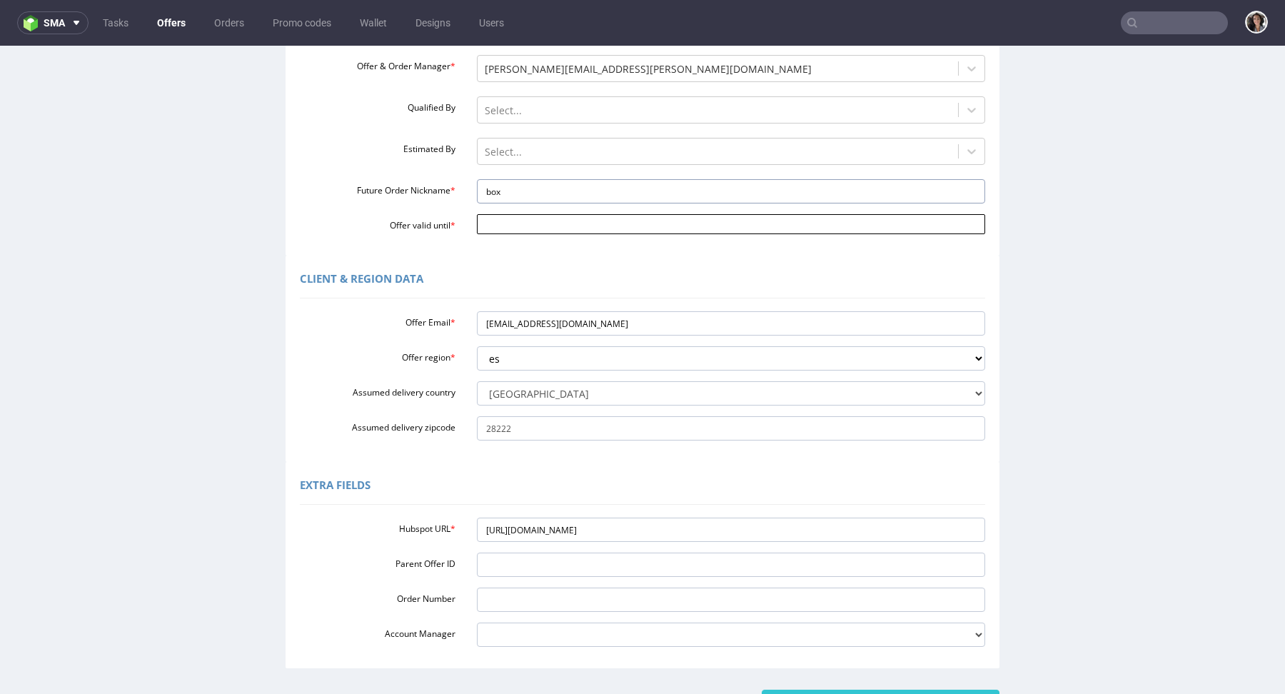
type input "box"
click at [505, 223] on input "Offer valid until *" at bounding box center [731, 224] width 509 height 20
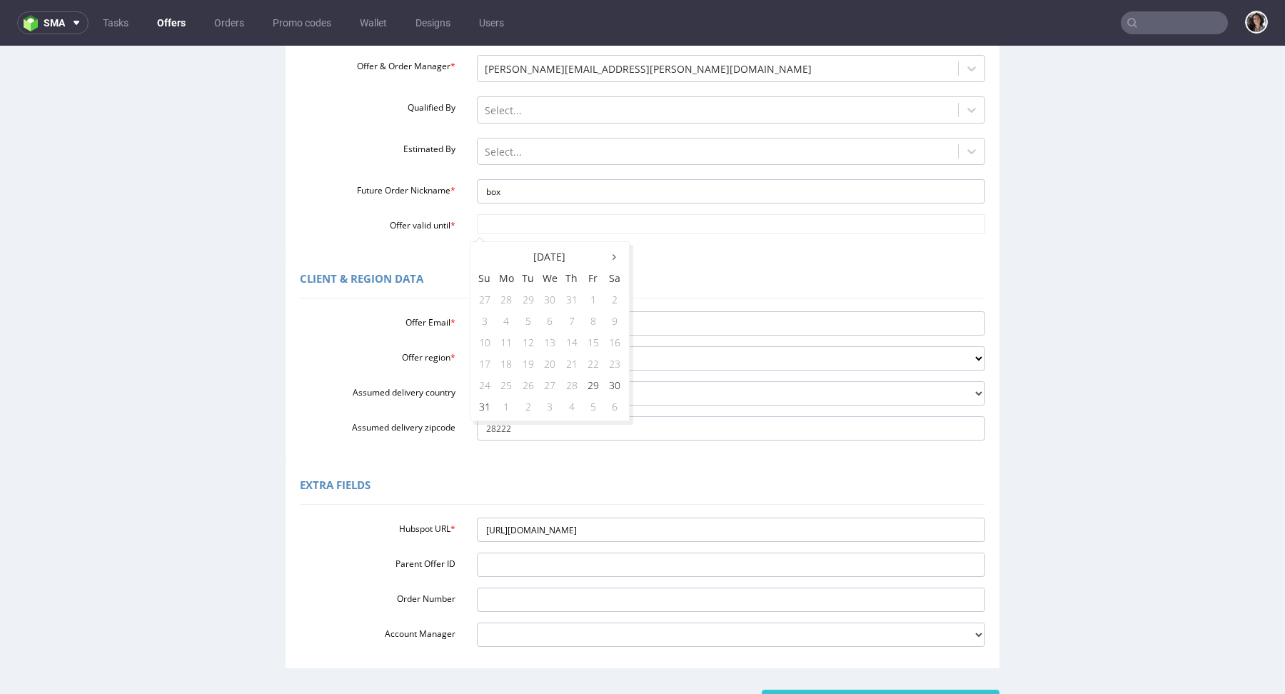
type input "[DATE]"
click at [667, 262] on div "Client & Region data Offer Email * [EMAIL_ADDRESS][DOMAIN_NAME] Offer region * …" at bounding box center [642, 358] width 714 height 206
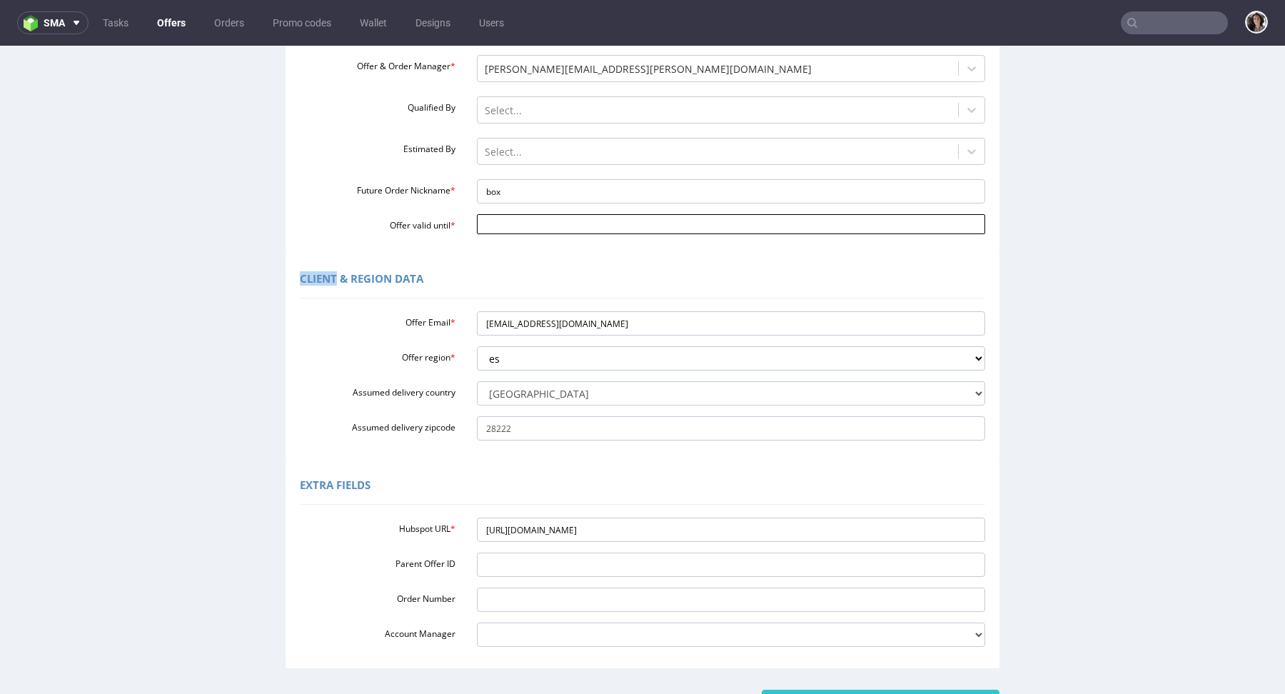
click at [520, 223] on input "Offer valid until *" at bounding box center [731, 224] width 509 height 20
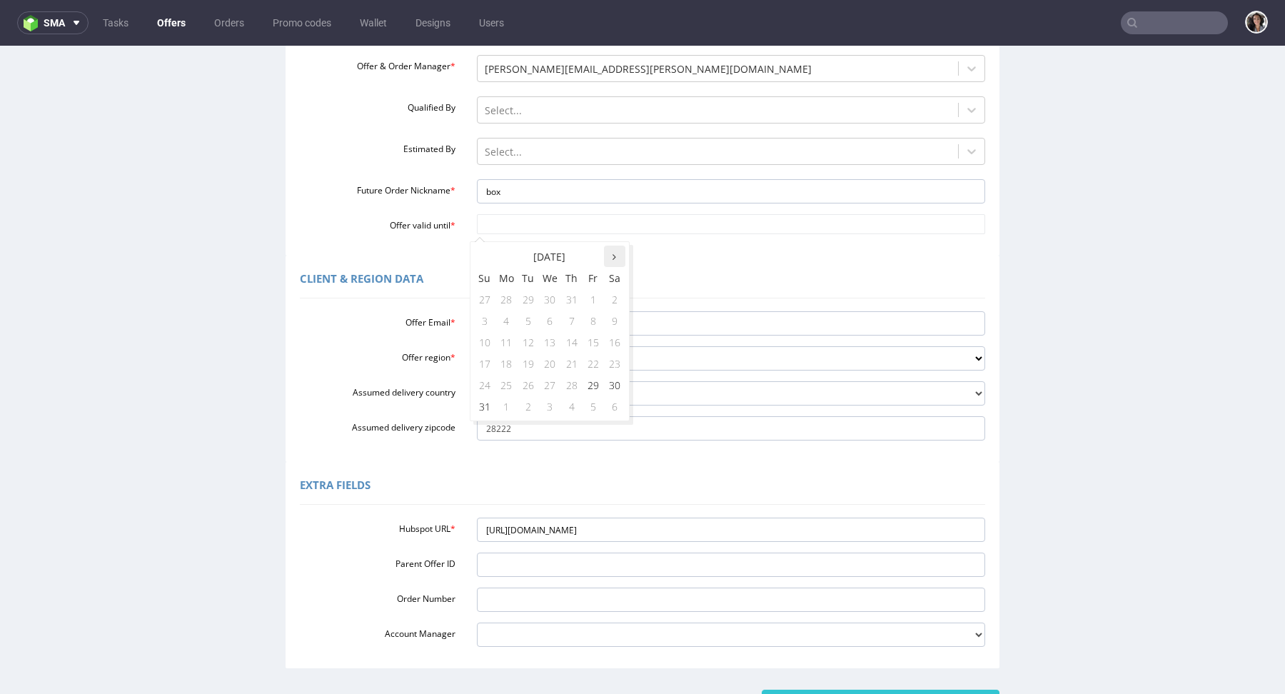
click at [611, 256] on th at bounding box center [614, 255] width 21 height 21
click at [587, 295] on td "5" at bounding box center [592, 298] width 21 height 21
type input "[DATE]"
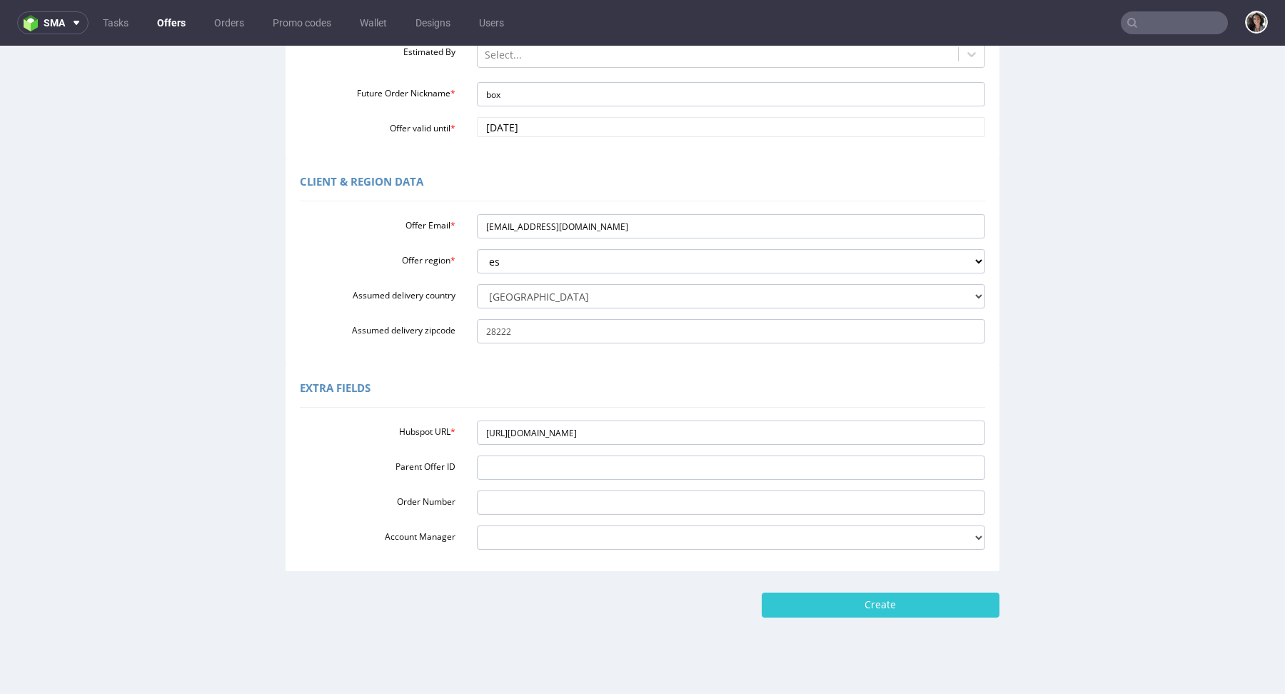
scroll to position [304, 0]
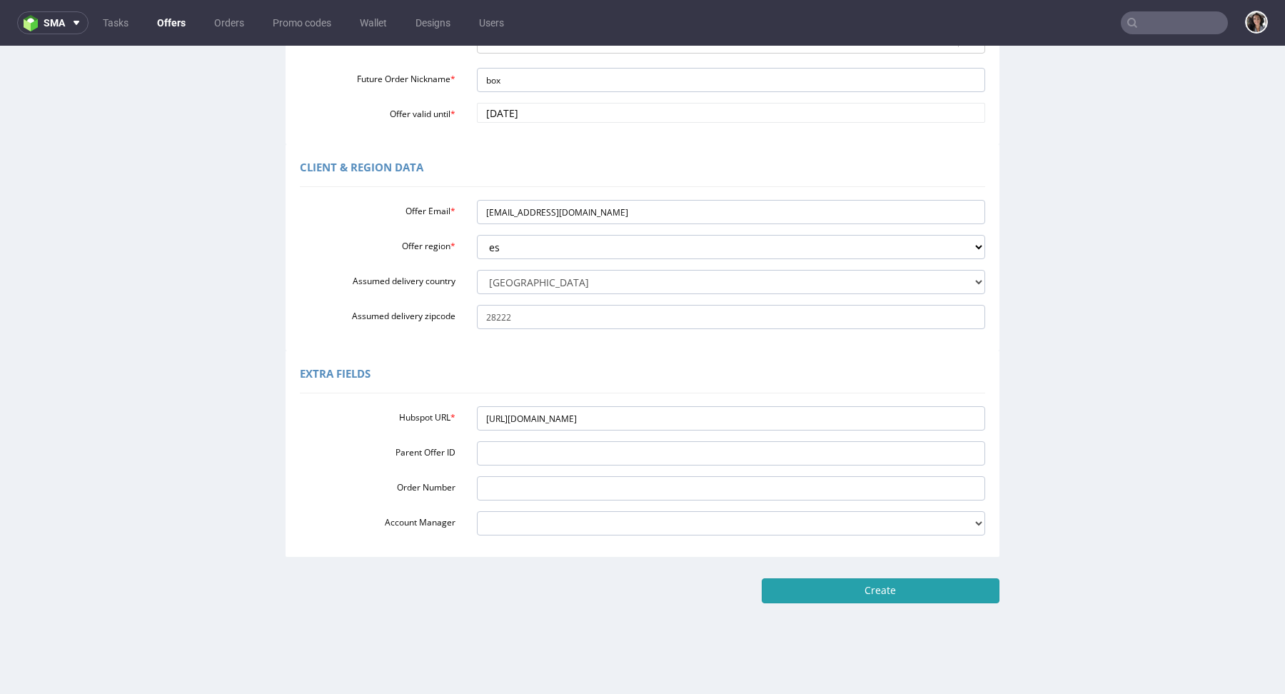
click at [859, 586] on input "Create" at bounding box center [880, 590] width 238 height 24
type input "Please wait..."
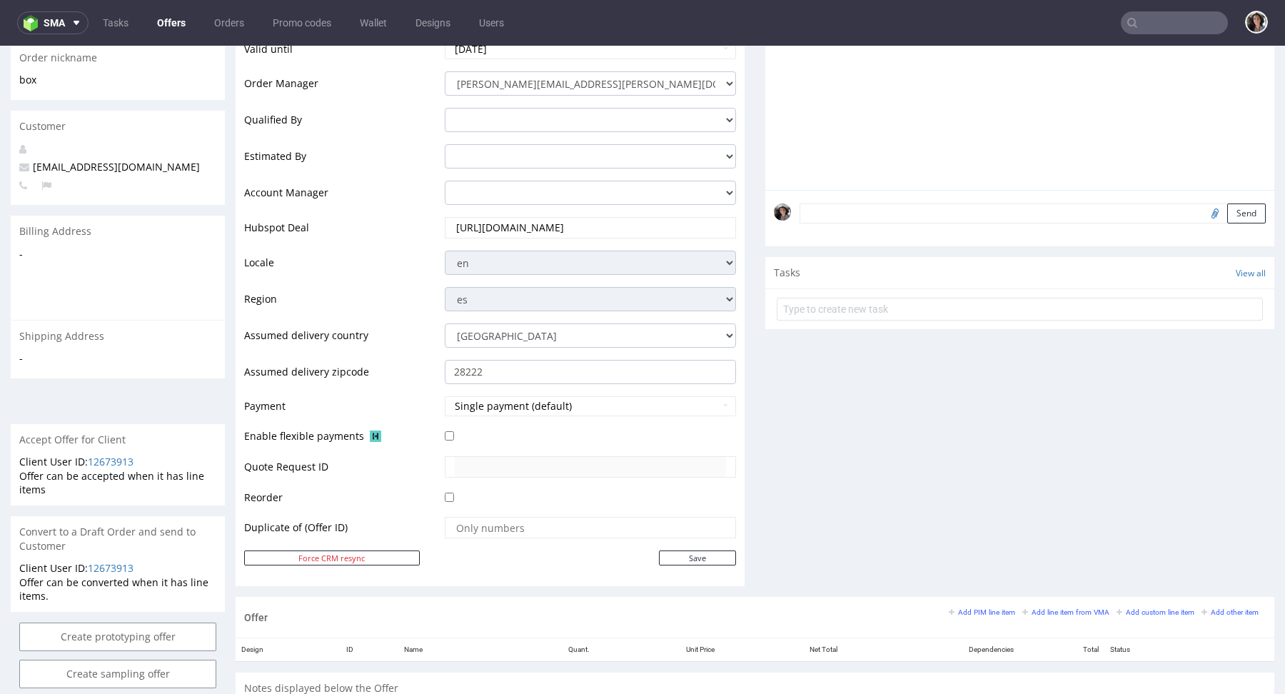
scroll to position [466, 0]
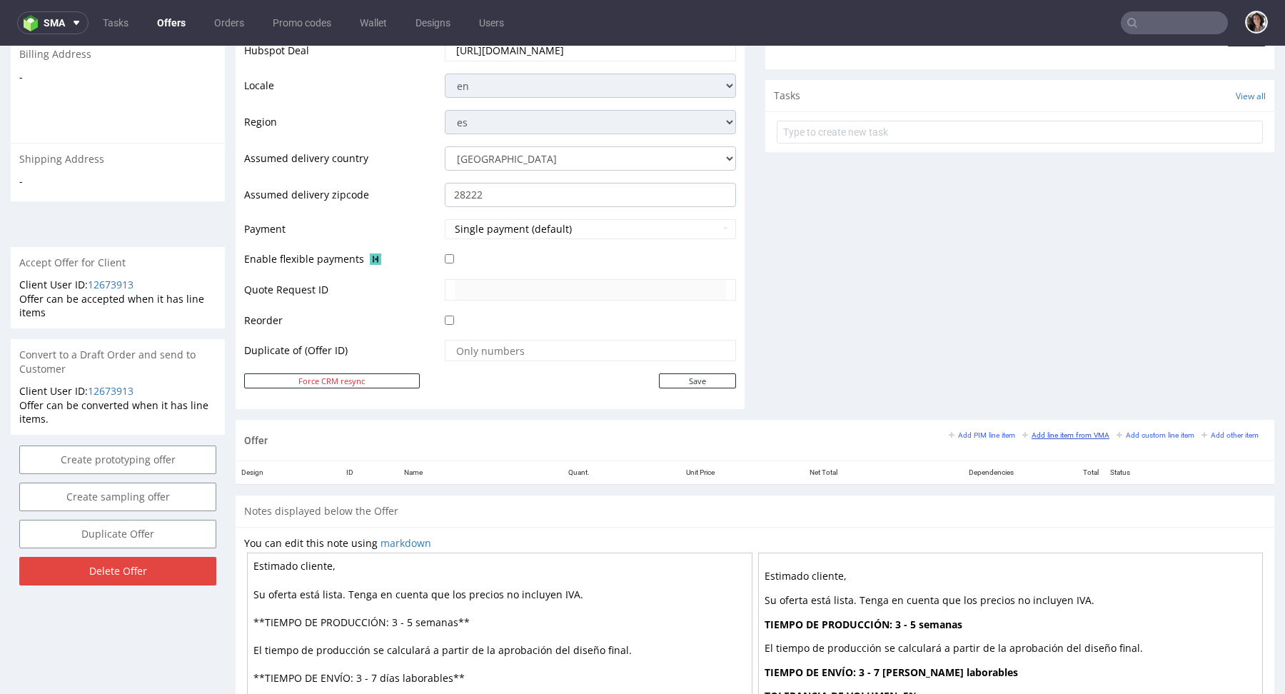
click at [1065, 433] on small "Add line item from VMA" at bounding box center [1065, 435] width 87 height 8
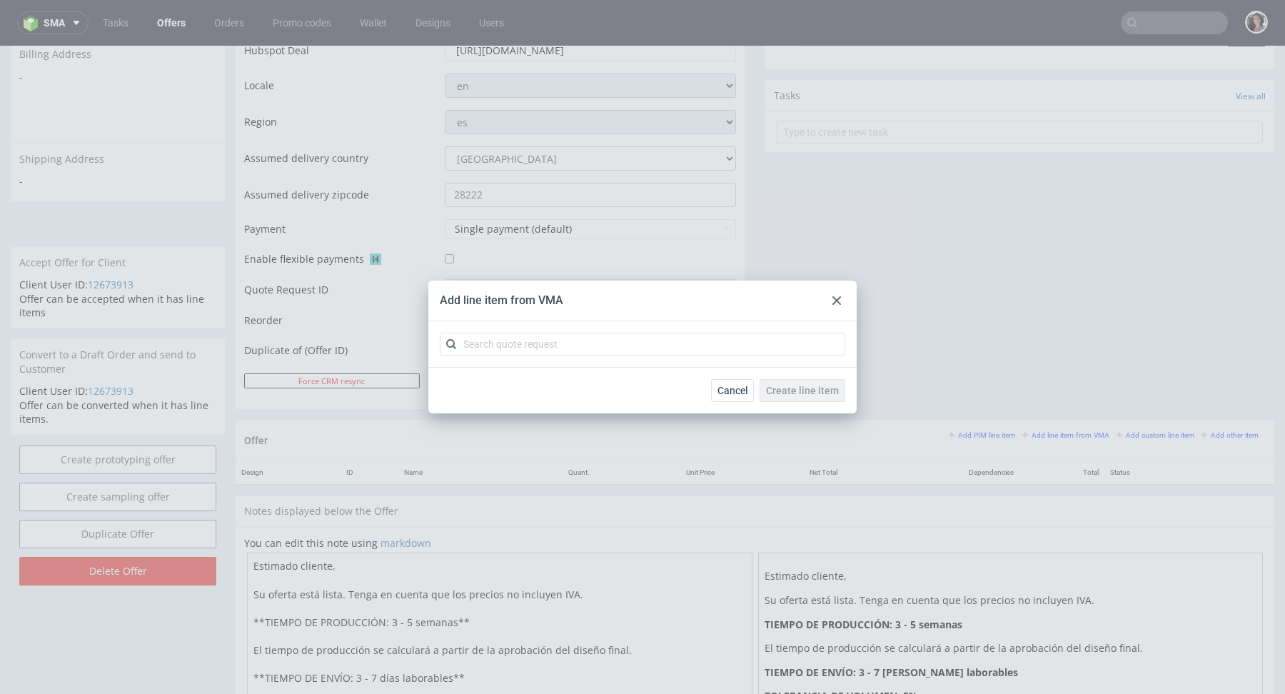
click at [834, 292] on div at bounding box center [836, 300] width 17 height 17
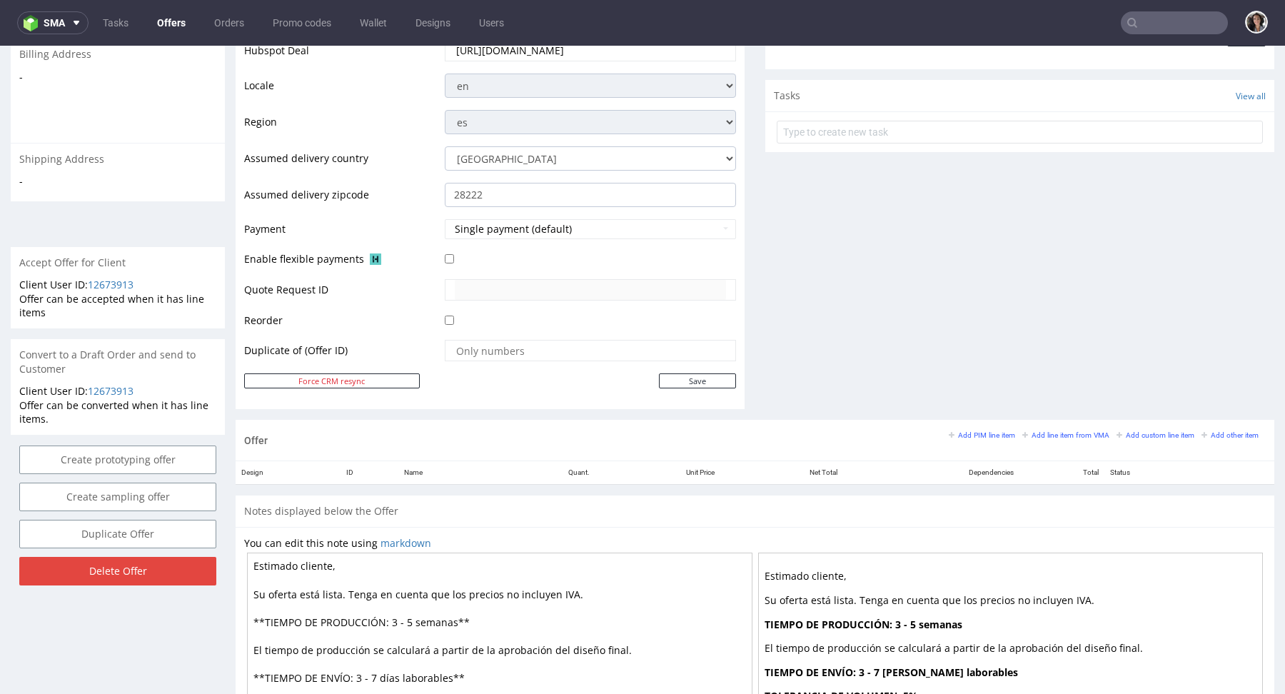
drag, startPoint x: 457, startPoint y: 619, endPoint x: 390, endPoint y: 613, distance: 67.4
click at [390, 613] on textarea "Estimado cliente, Su oferta está lista. Tenga en cuenta que los precios no incl…" at bounding box center [499, 677] width 505 height 250
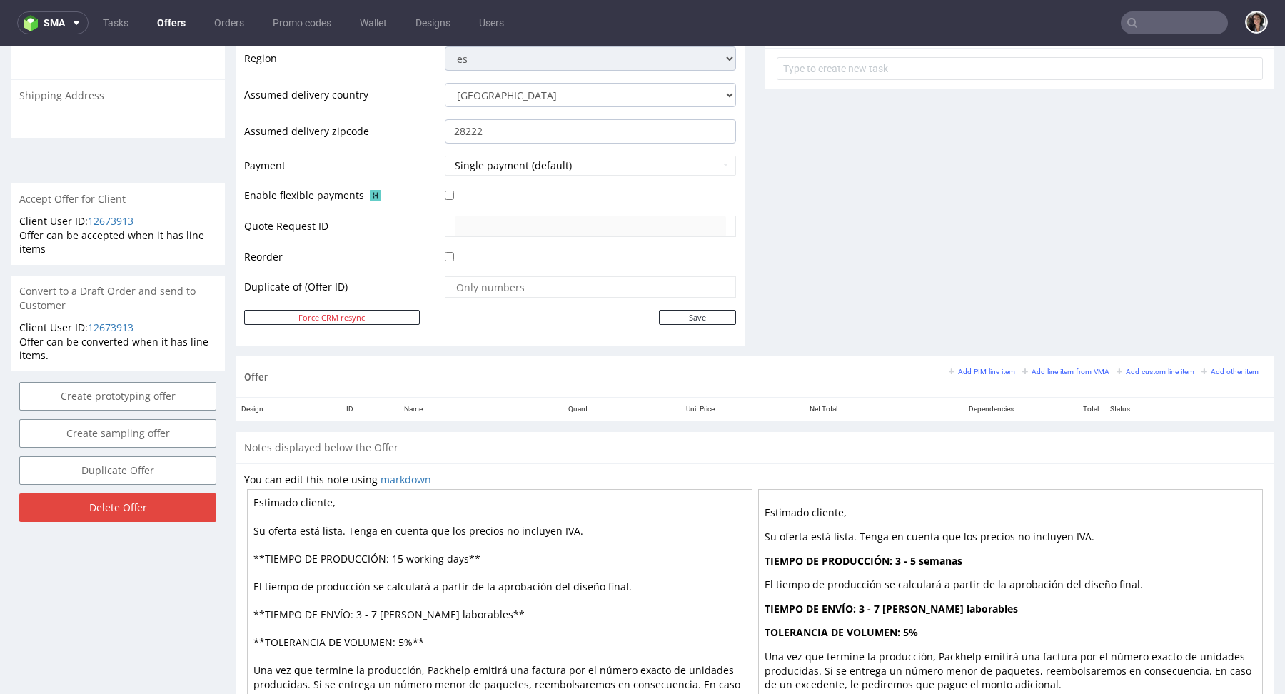
scroll to position [625, 0]
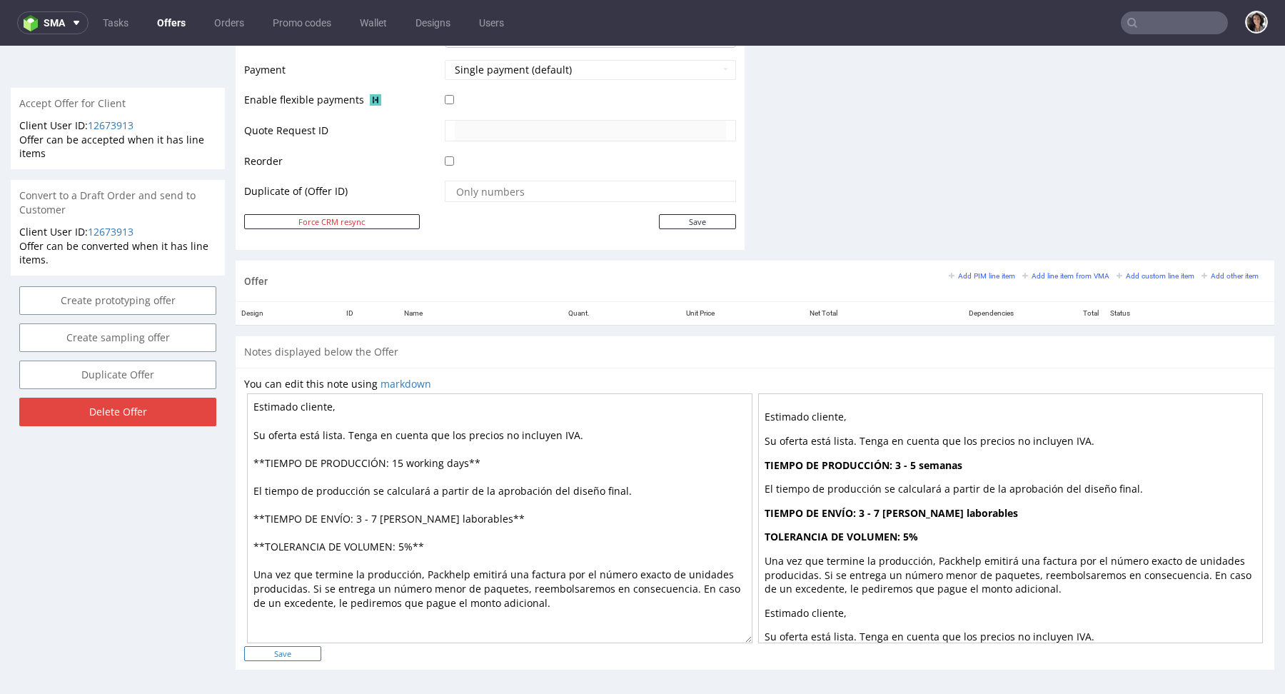
type textarea "Estimado cliente, Su oferta está lista. Tenga en cuenta que los precios no incl…"
click at [305, 649] on input "Save" at bounding box center [282, 653] width 77 height 15
type input "In progress..."
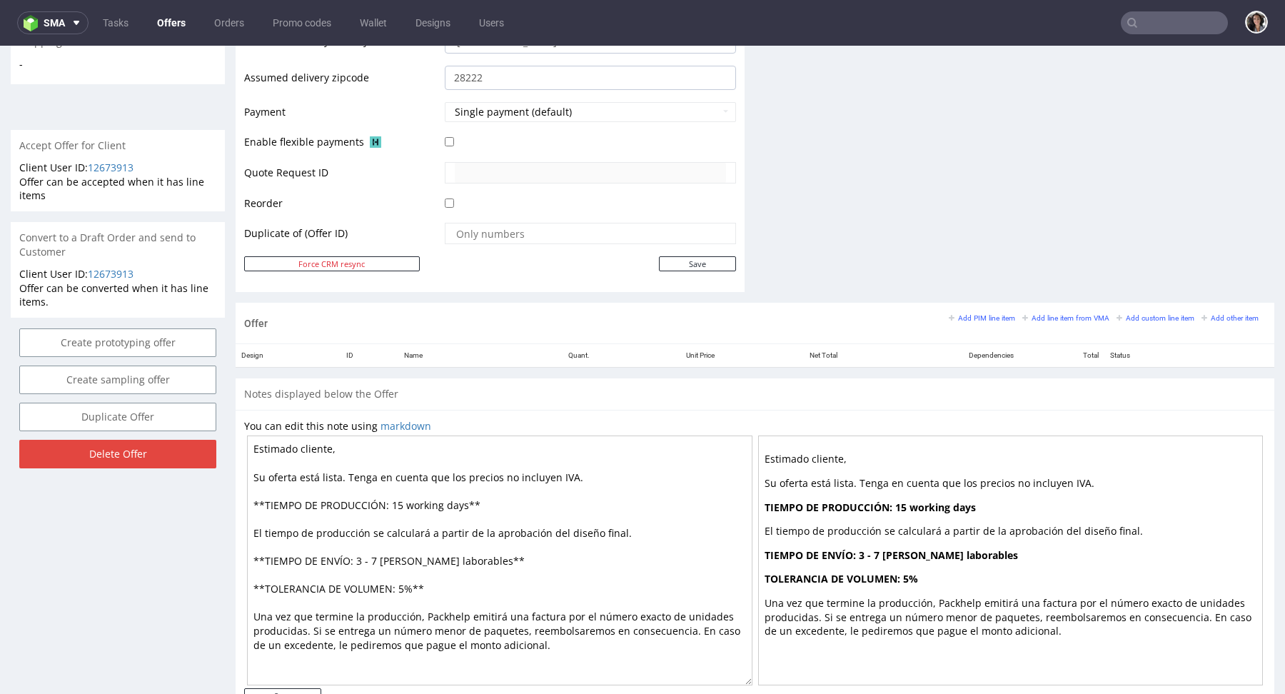
scroll to position [599, 0]
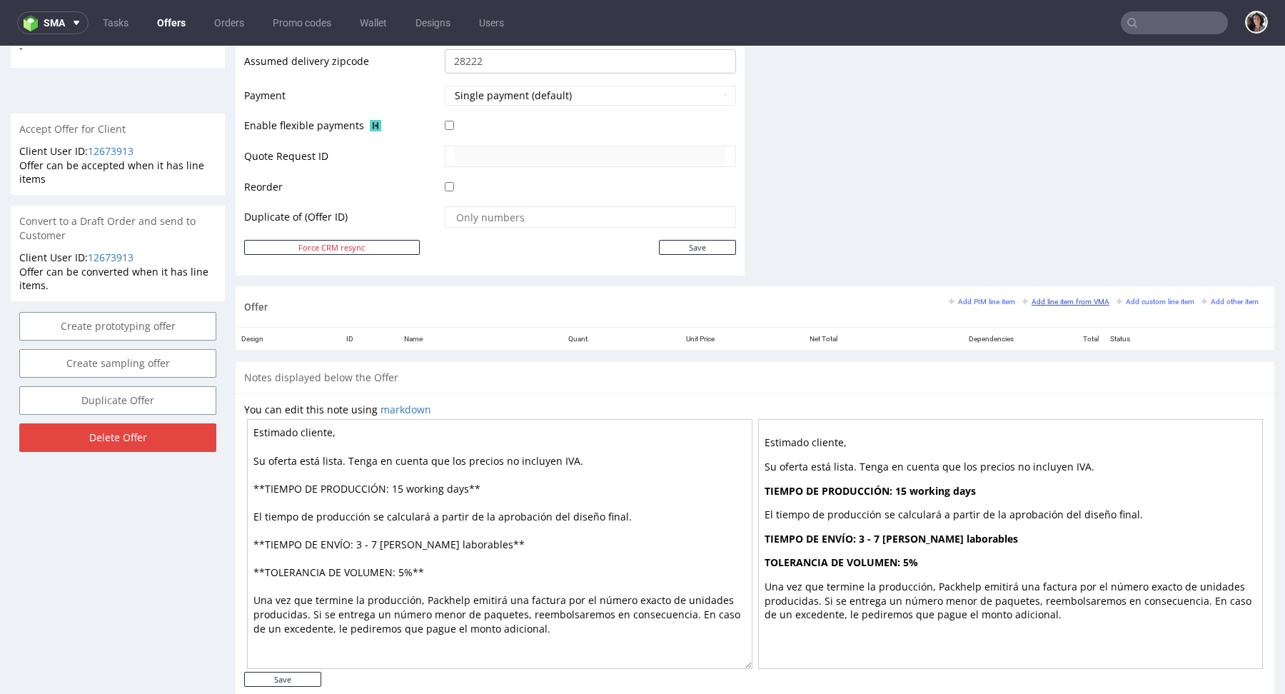
click at [1078, 298] on small "Add line item from VMA" at bounding box center [1065, 302] width 87 height 8
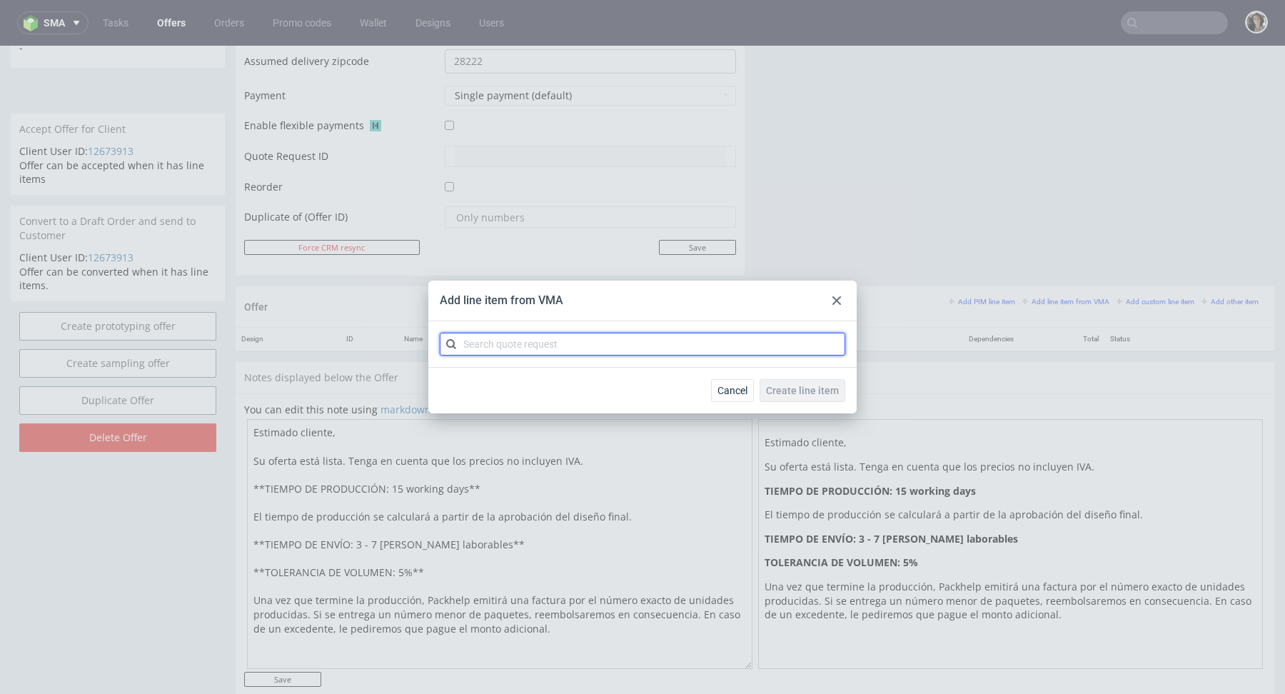
click at [764, 344] on input "text" at bounding box center [642, 344] width 405 height 23
paste input "CBEK"
type input "CBEK"
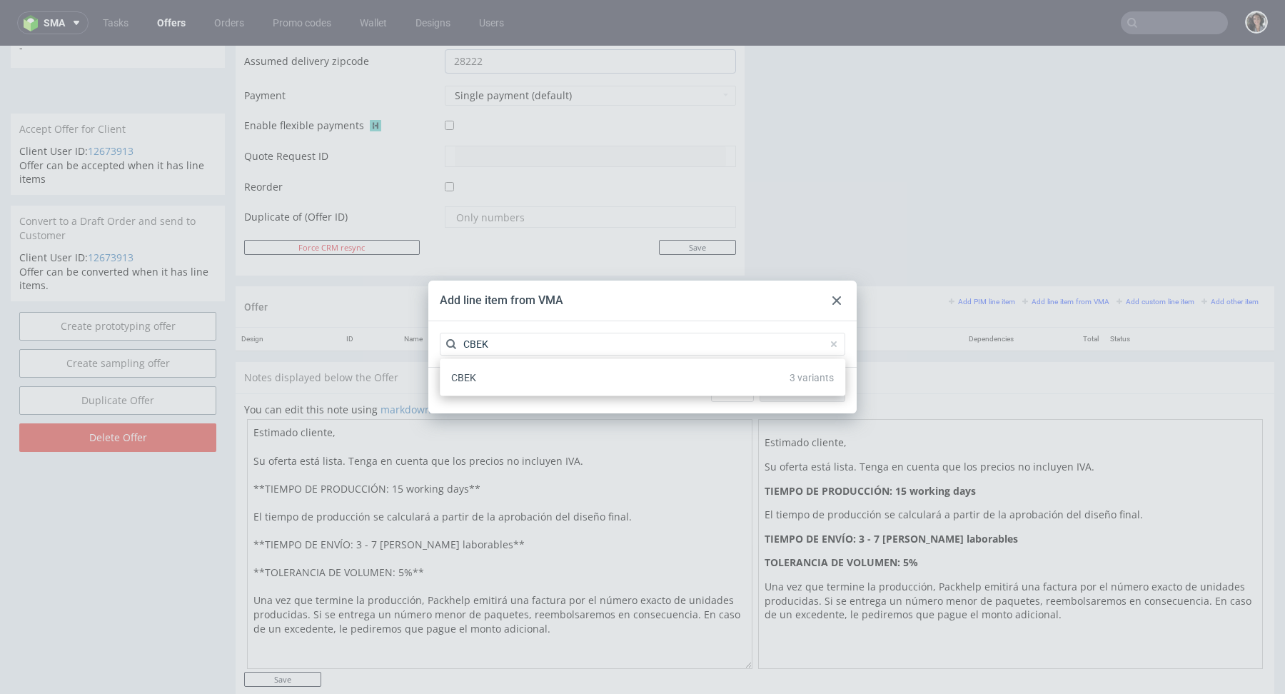
click at [472, 372] on span "CBEK" at bounding box center [463, 377] width 25 height 11
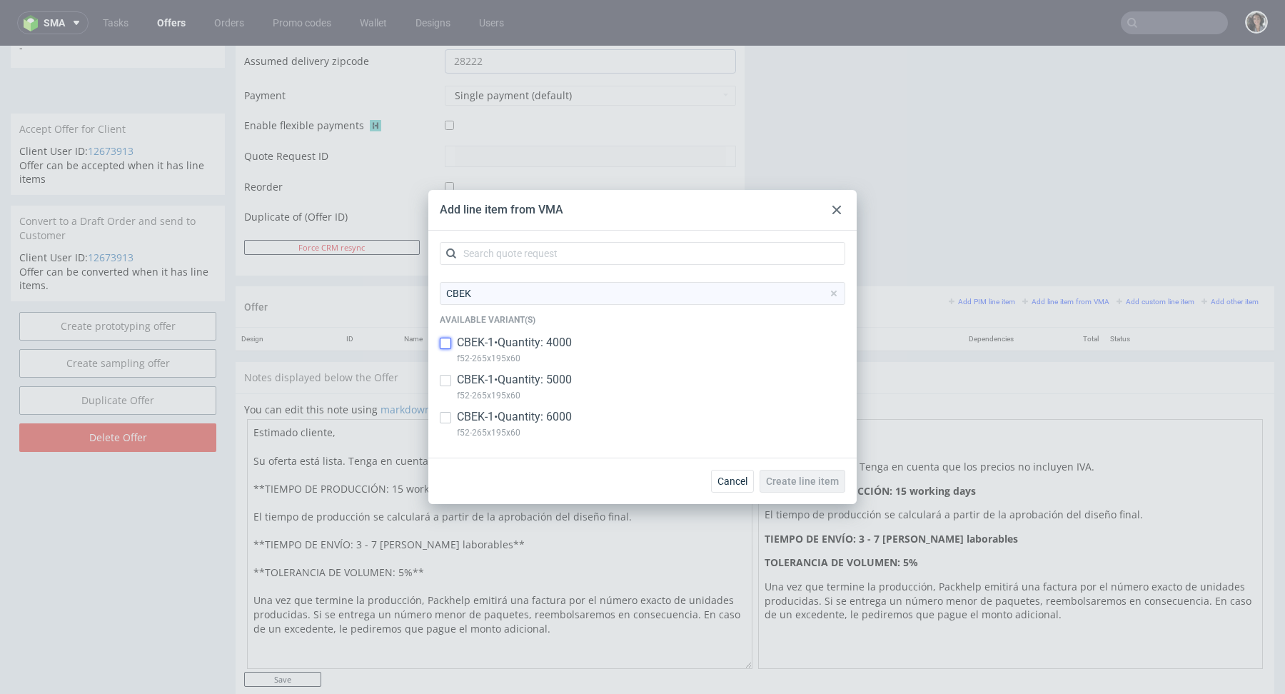
click at [448, 345] on input "checkbox" at bounding box center [445, 343] width 11 height 11
checkbox input "true"
click at [447, 375] on input "checkbox" at bounding box center [445, 380] width 11 height 11
checkbox input "true"
click at [444, 418] on input "checkbox" at bounding box center [445, 417] width 11 height 11
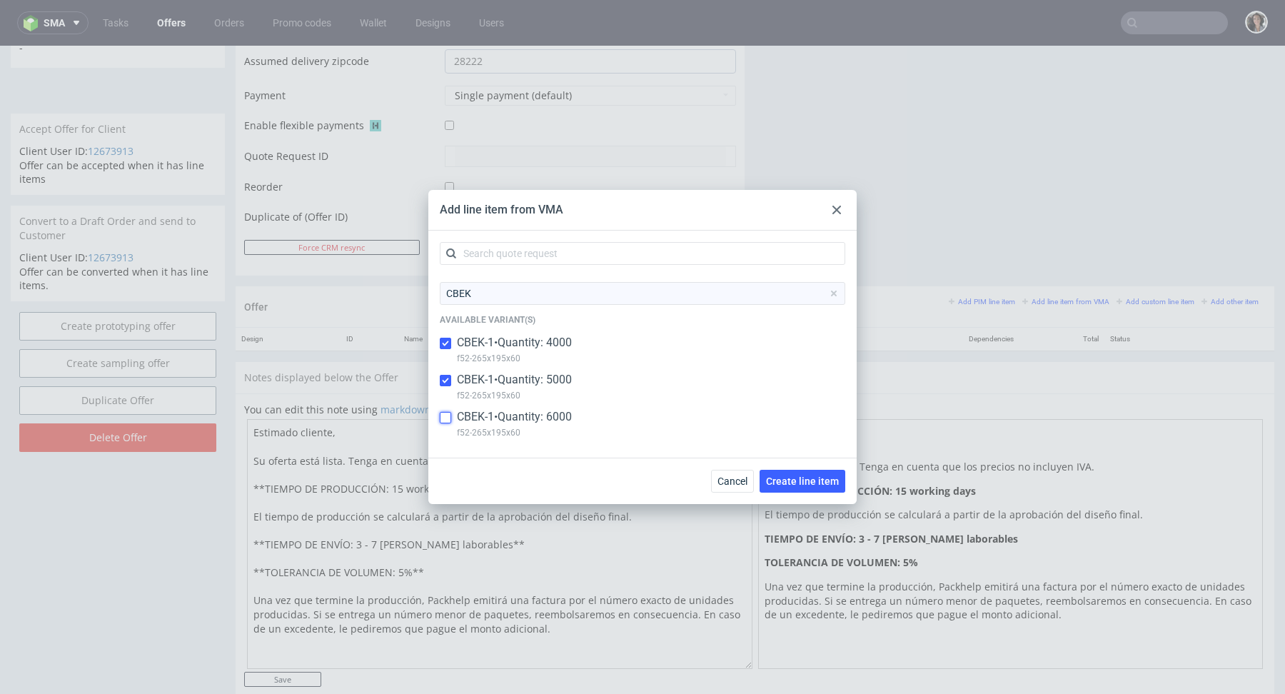
checkbox input "true"
copy p "f52-265x195x60"
drag, startPoint x: 525, startPoint y: 358, endPoint x: 452, endPoint y: 360, distance: 72.1
click at [452, 360] on div "CBEK-1 • Quantity: 4000 f52-265x195x60" at bounding box center [642, 353] width 405 height 37
click at [443, 340] on input "checkbox" at bounding box center [445, 343] width 11 height 11
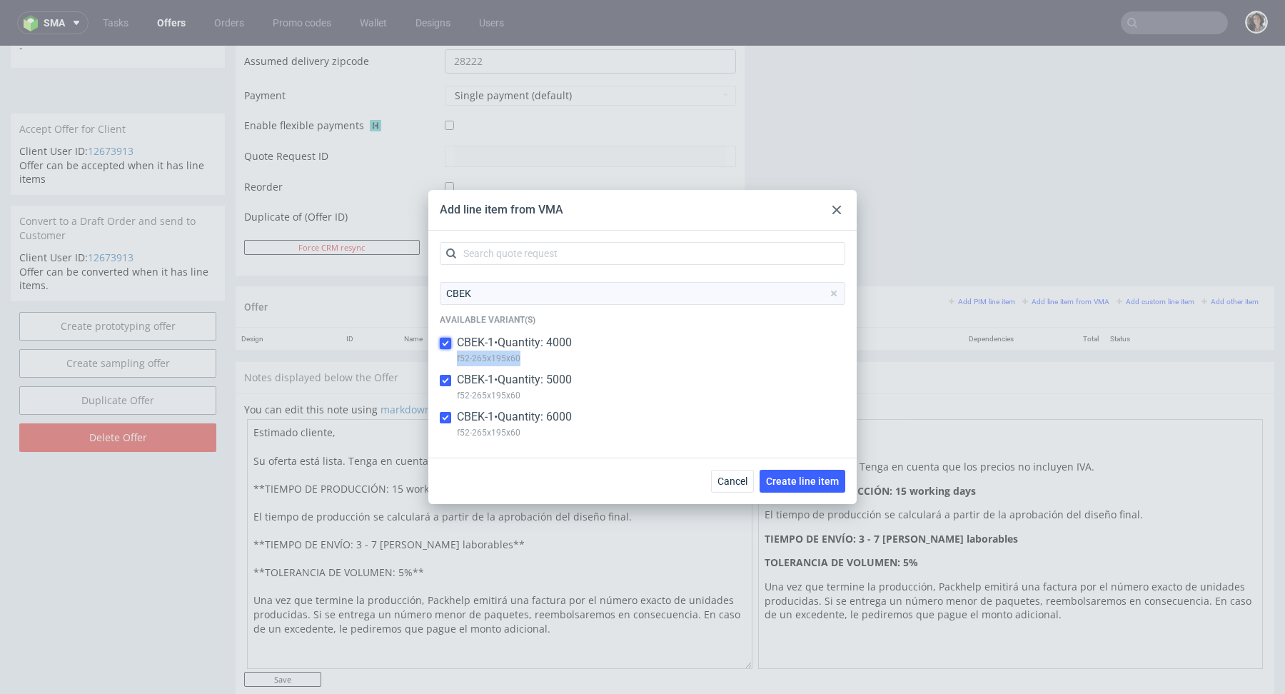
checkbox input "true"
click at [445, 384] on input "checkbox" at bounding box center [445, 380] width 11 height 11
checkbox input "true"
click at [445, 418] on input "checkbox" at bounding box center [445, 417] width 11 height 11
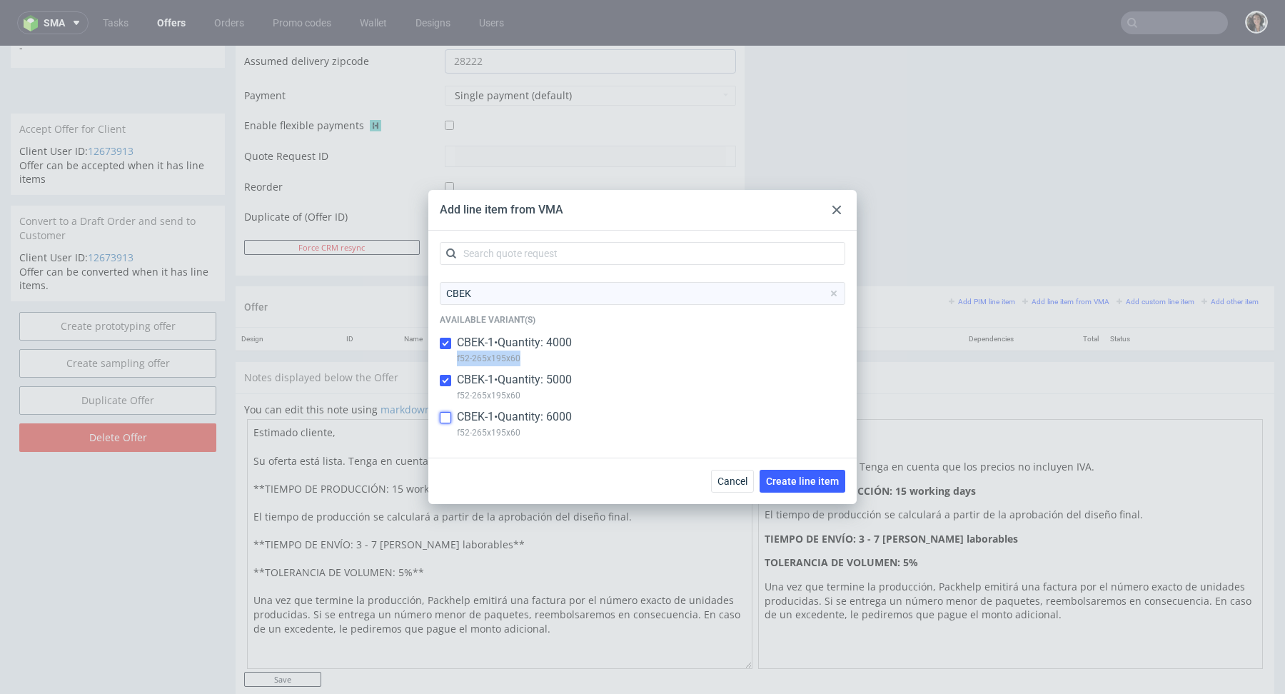
click at [445, 418] on input "checkbox" at bounding box center [445, 417] width 11 height 11
checkbox input "true"
click at [801, 482] on span "Create line item" at bounding box center [802, 481] width 73 height 10
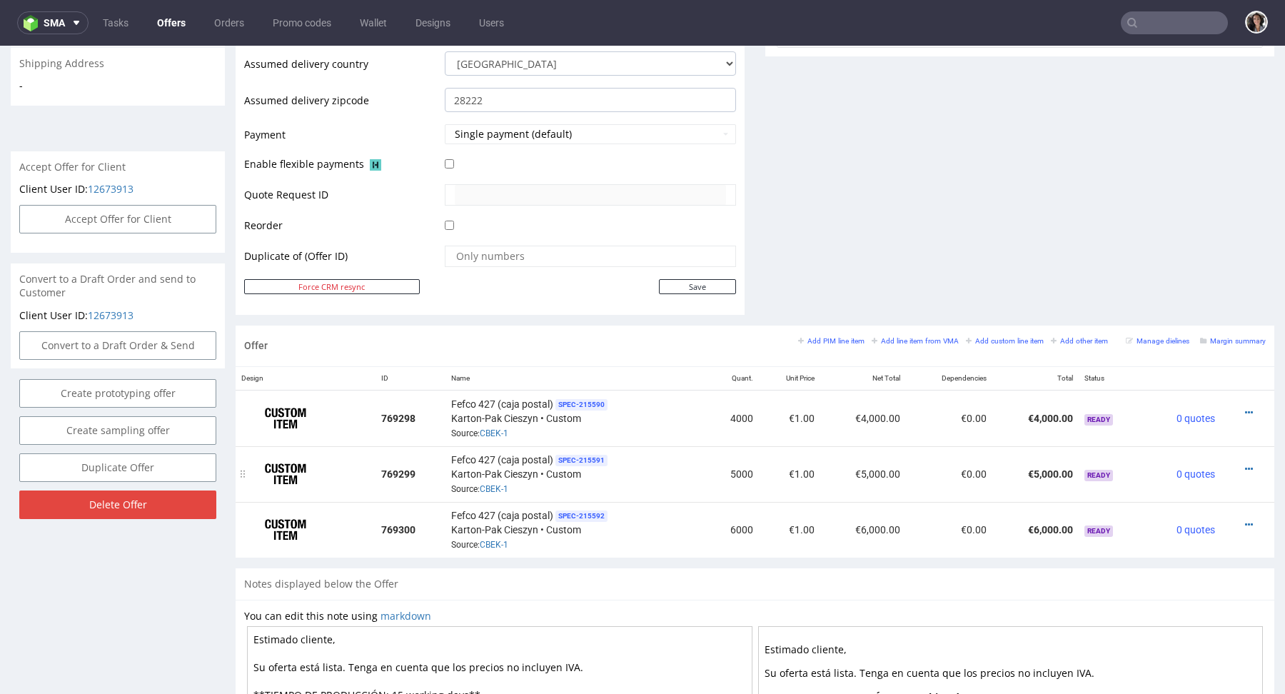
scroll to position [608, 0]
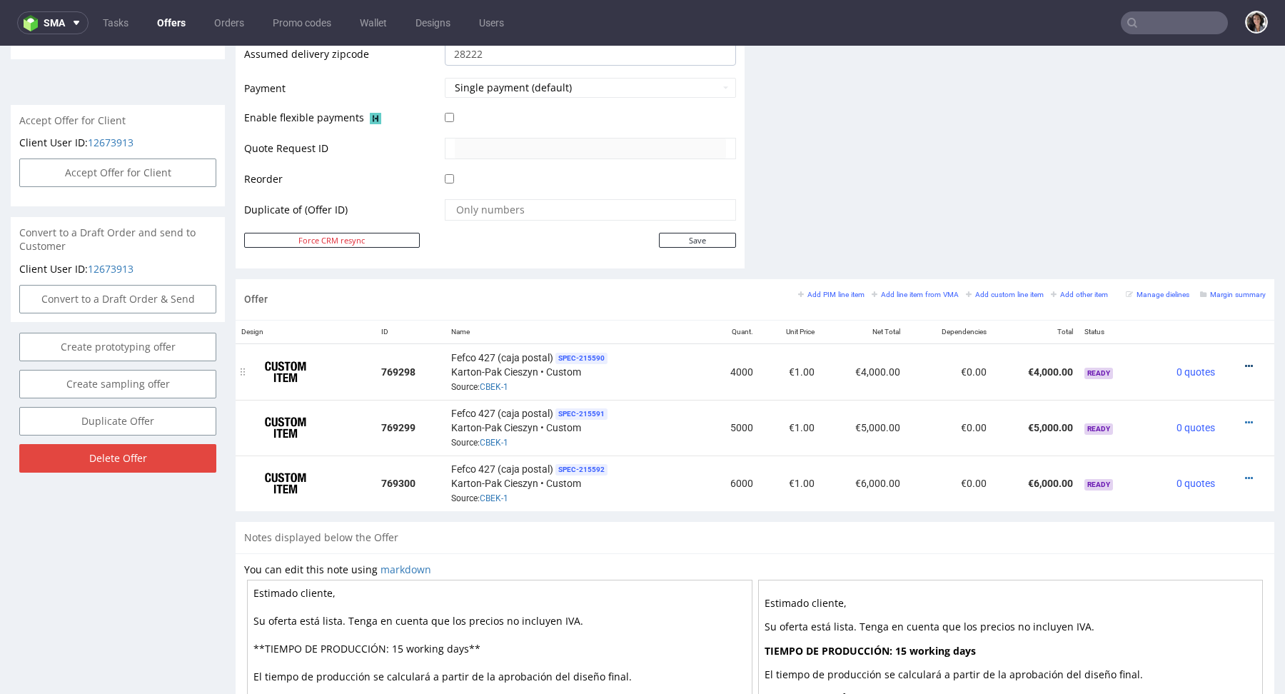
click at [1245, 363] on icon at bounding box center [1249, 366] width 8 height 10
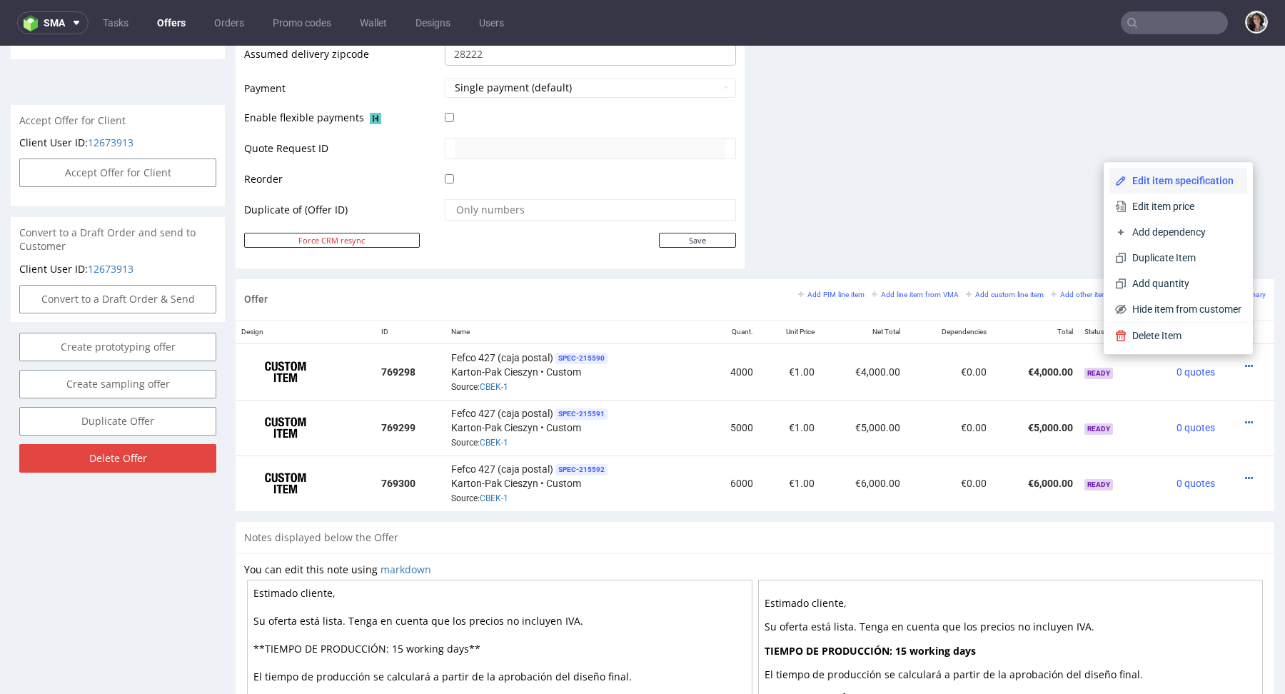
click at [1164, 187] on span "Edit item specification" at bounding box center [1183, 180] width 115 height 14
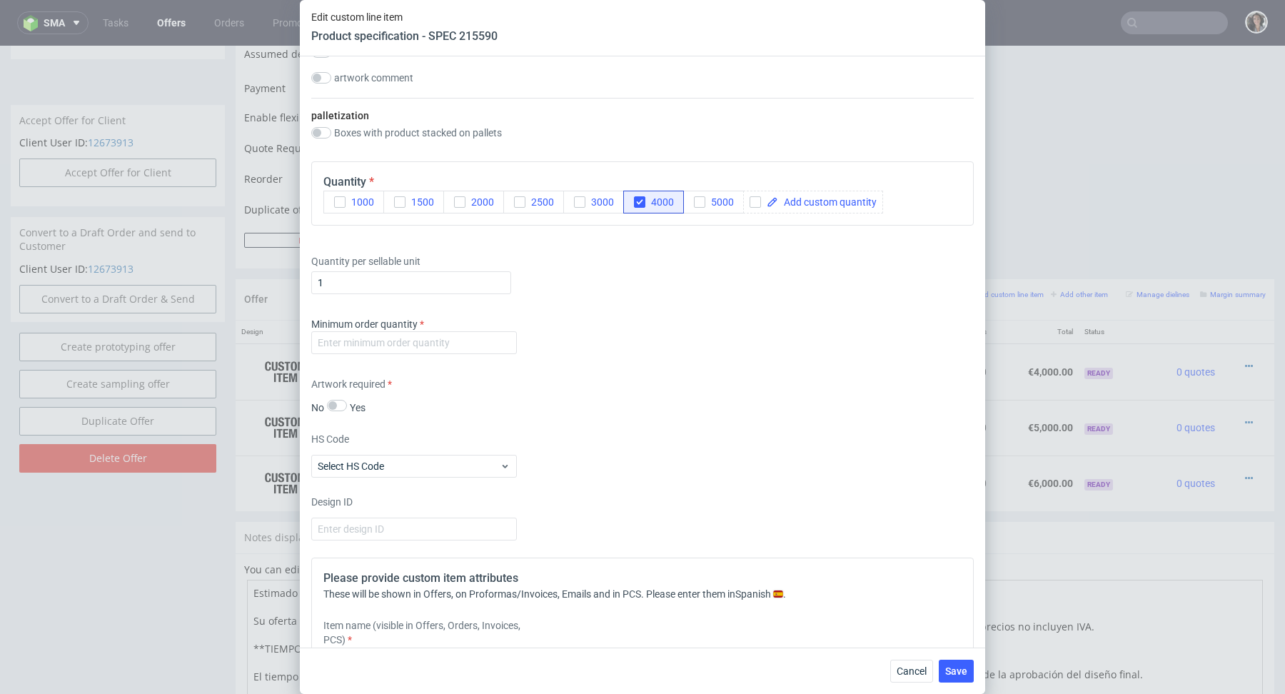
scroll to position [1939, 0]
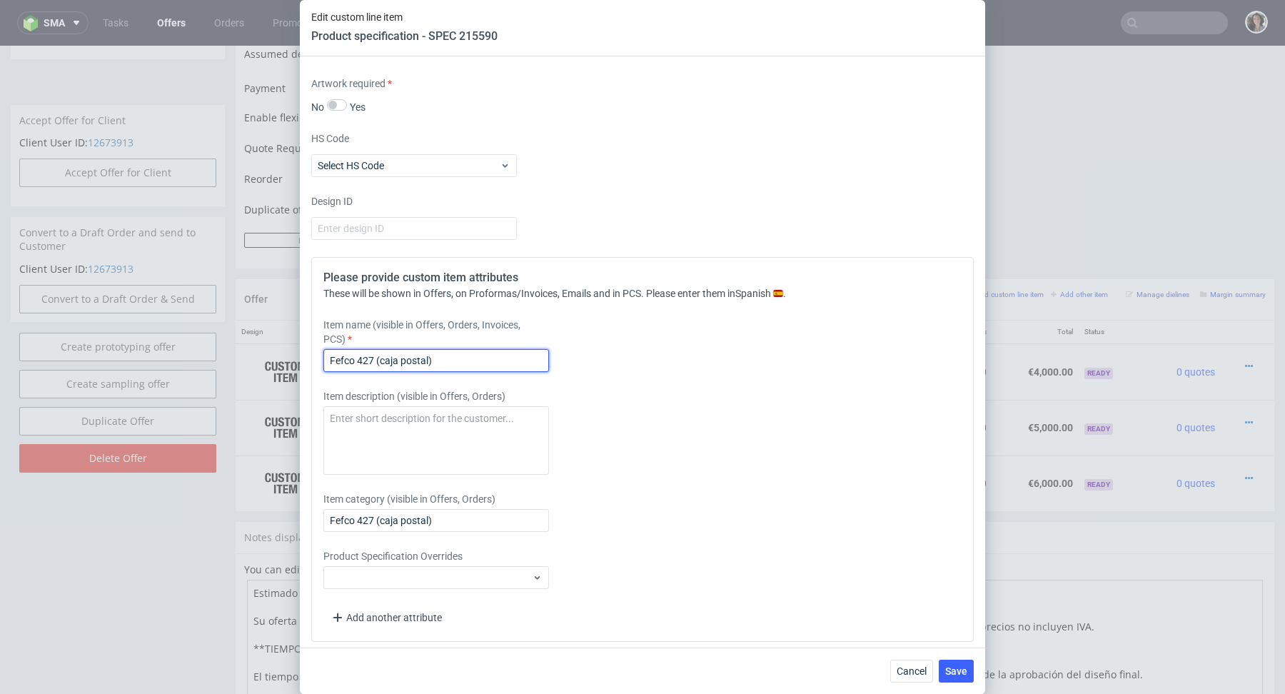
click at [424, 359] on input "Fefco 427 (caja postal)" at bounding box center [436, 360] width 226 height 23
paste input "f52-265x195x60"
type input "f52-265x195x60"
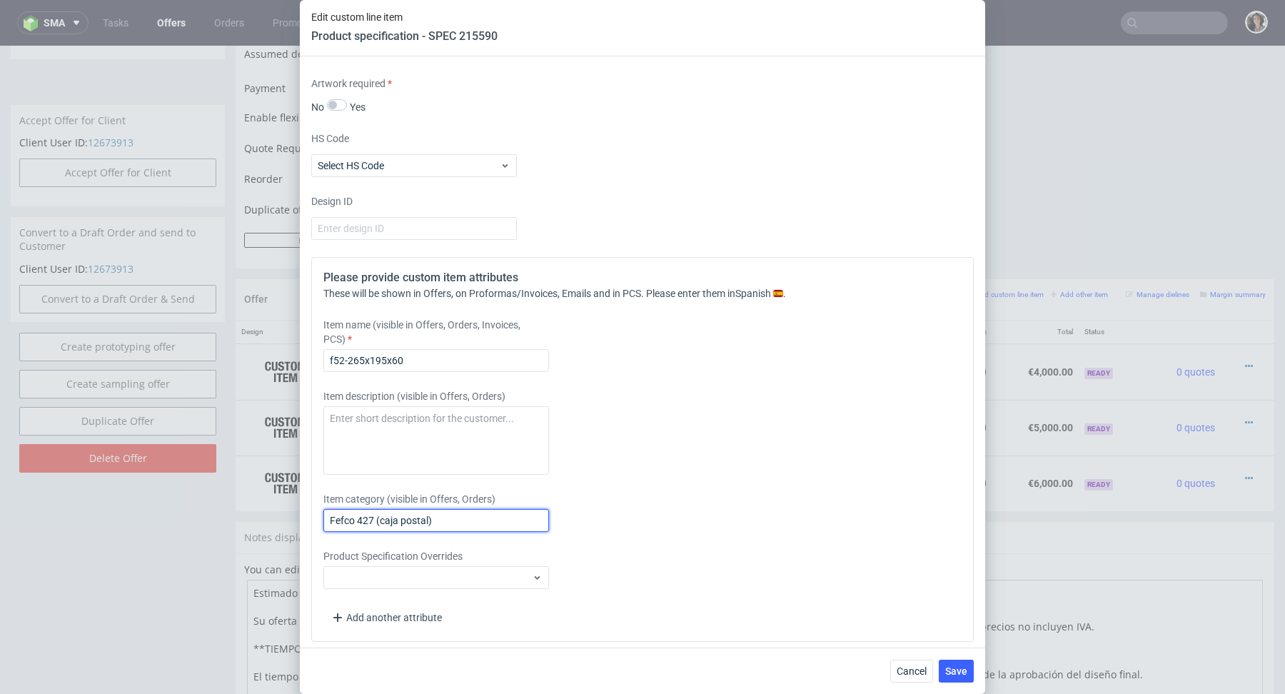
click at [415, 515] on input "Fefco 427 (caja postal)" at bounding box center [436, 520] width 226 height 23
paste input "f52-265x195x60"
type input "f52-265x195x60"
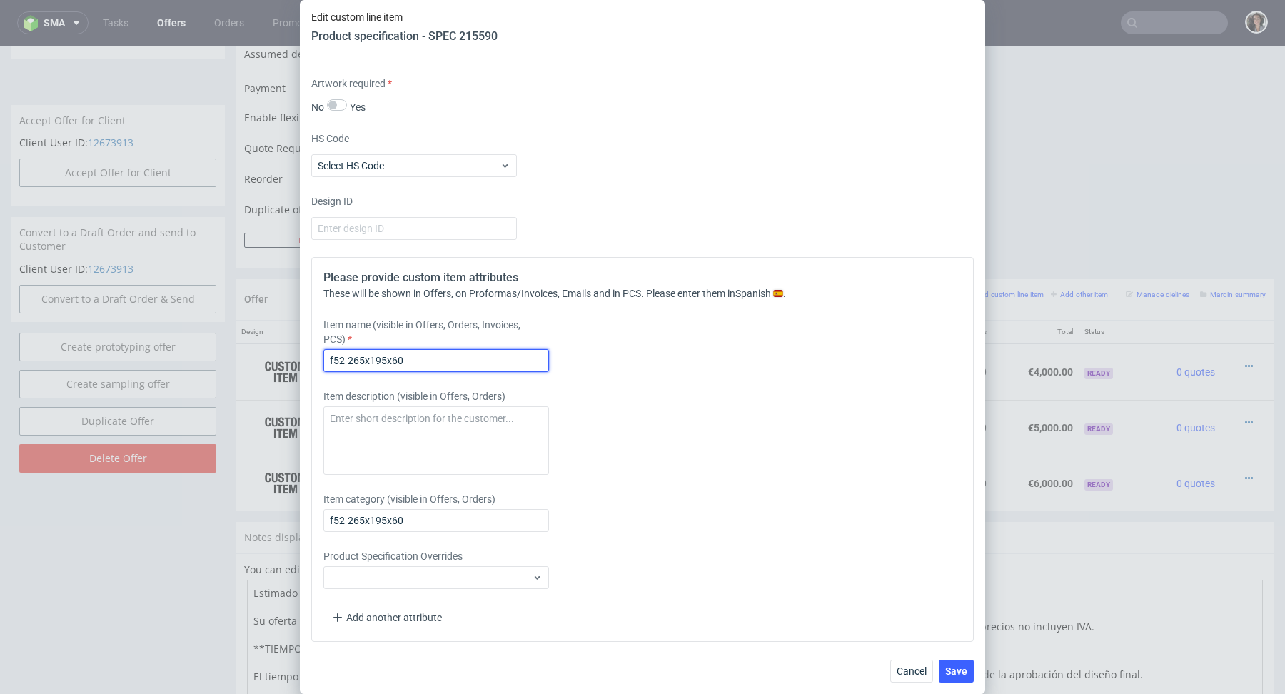
click at [475, 359] on input "f52-265x195x60" at bounding box center [436, 360] width 226 height 23
click at [465, 355] on input "f52-265x195x60 - white/brown - print outside black" at bounding box center [436, 360] width 226 height 23
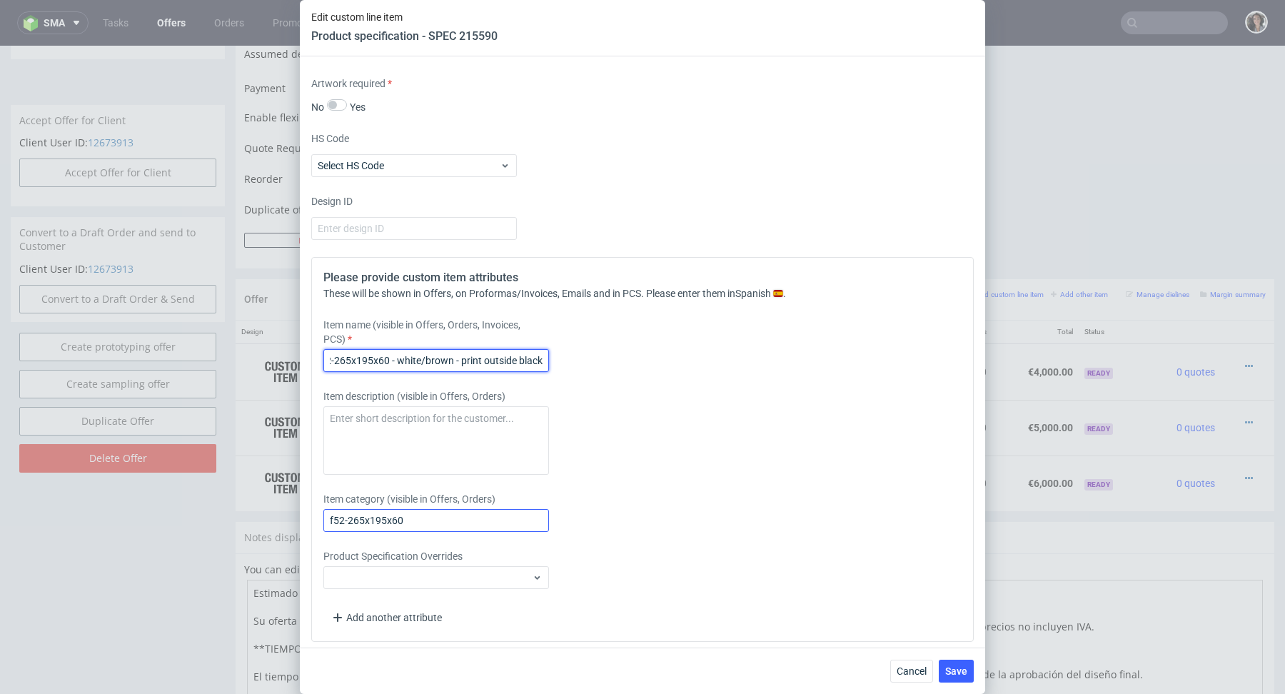
type input "f52-265x195x60 - white/brown - print outside black"
click at [447, 509] on input "f52-265x195x60" at bounding box center [436, 520] width 226 height 23
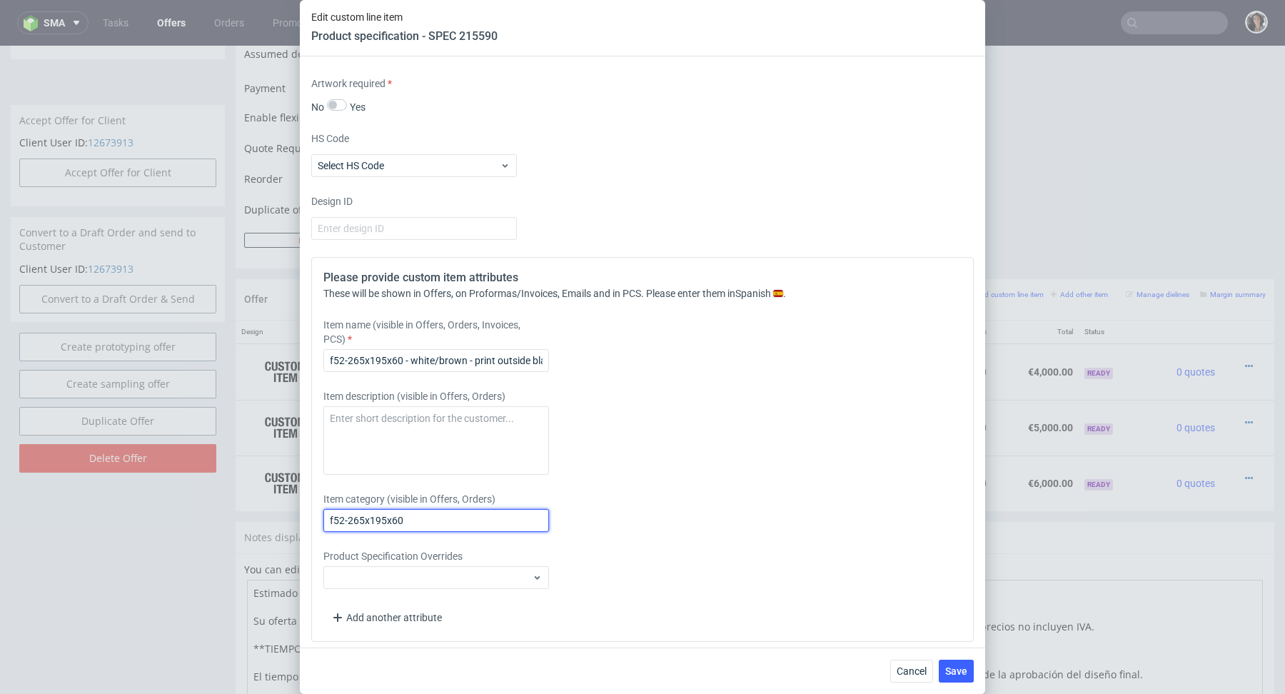
paste input "- white/brown - print outside black"
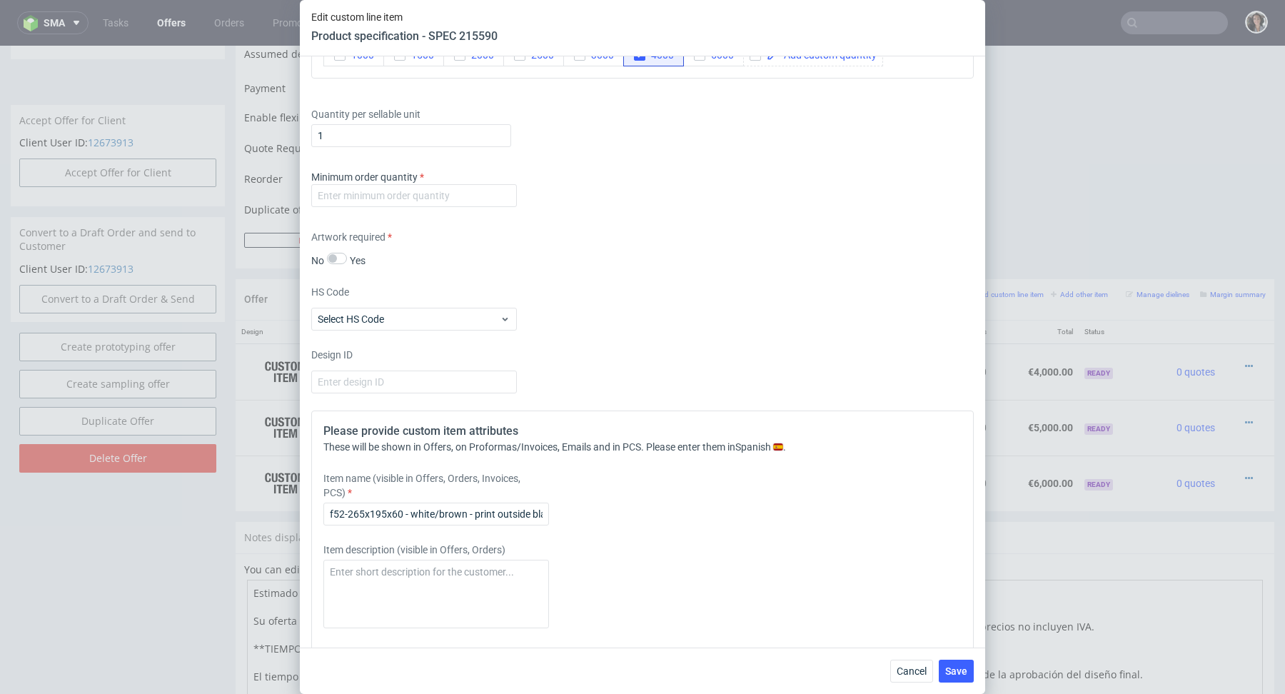
scroll to position [1643, 0]
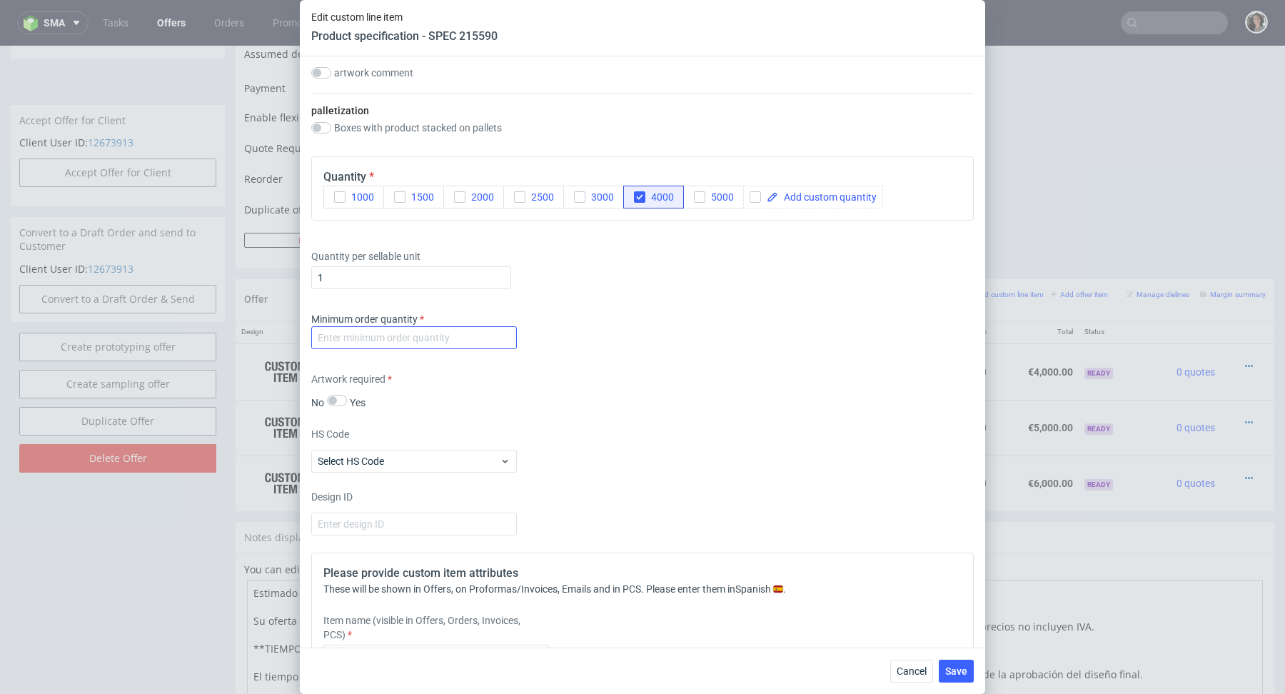
type input "f52-265x195x60 - white/brown - print outside black"
click at [485, 337] on input "number" at bounding box center [414, 337] width 206 height 23
type input "1"
click at [775, 399] on div "Artwork required No Yes" at bounding box center [642, 391] width 662 height 38
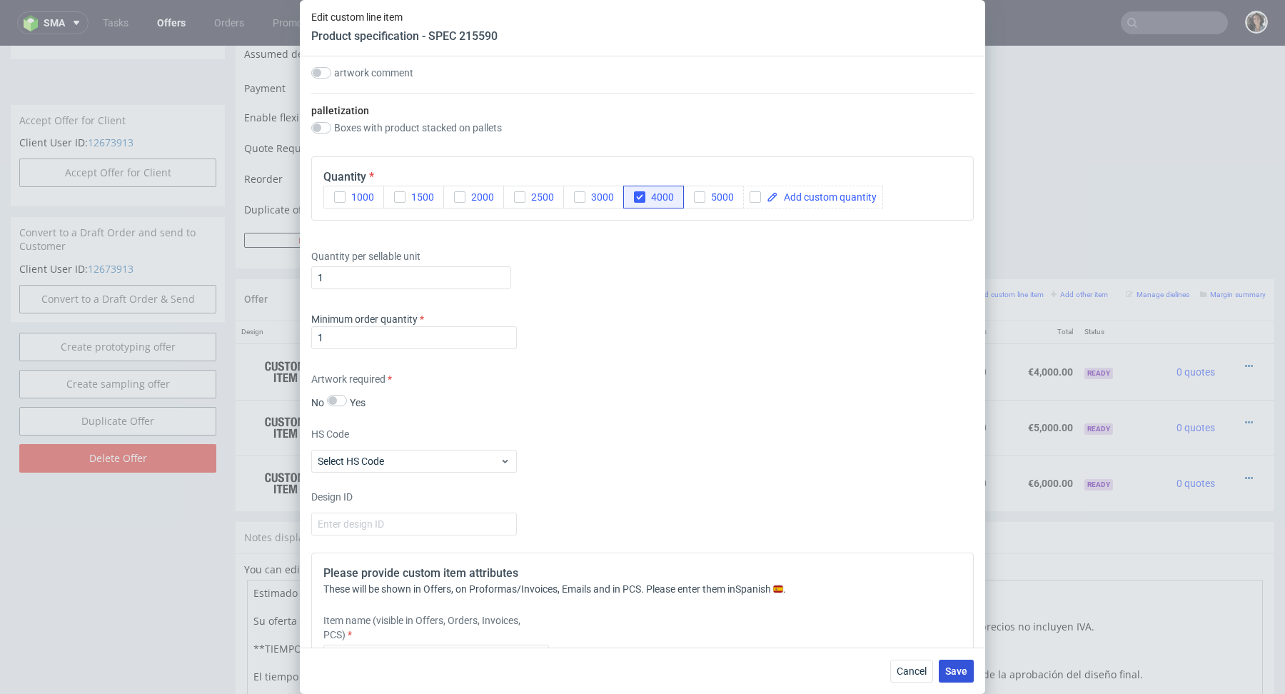
click at [961, 677] on button "Save" at bounding box center [955, 670] width 35 height 23
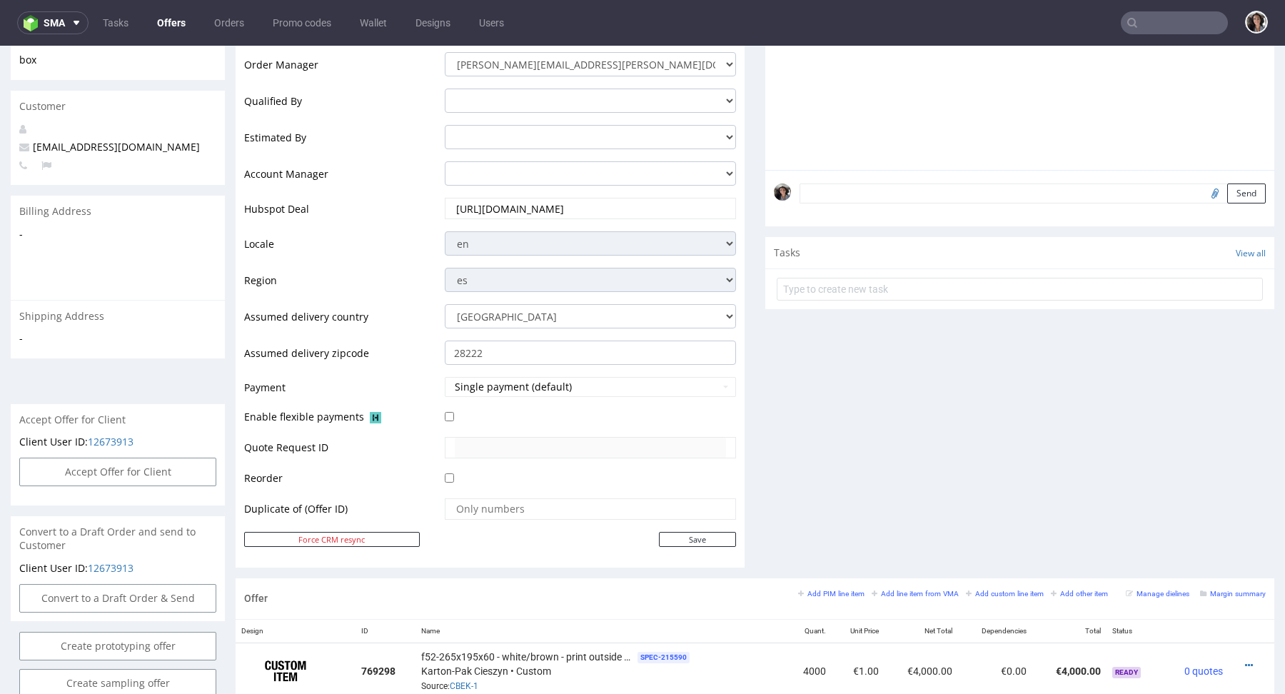
scroll to position [593, 0]
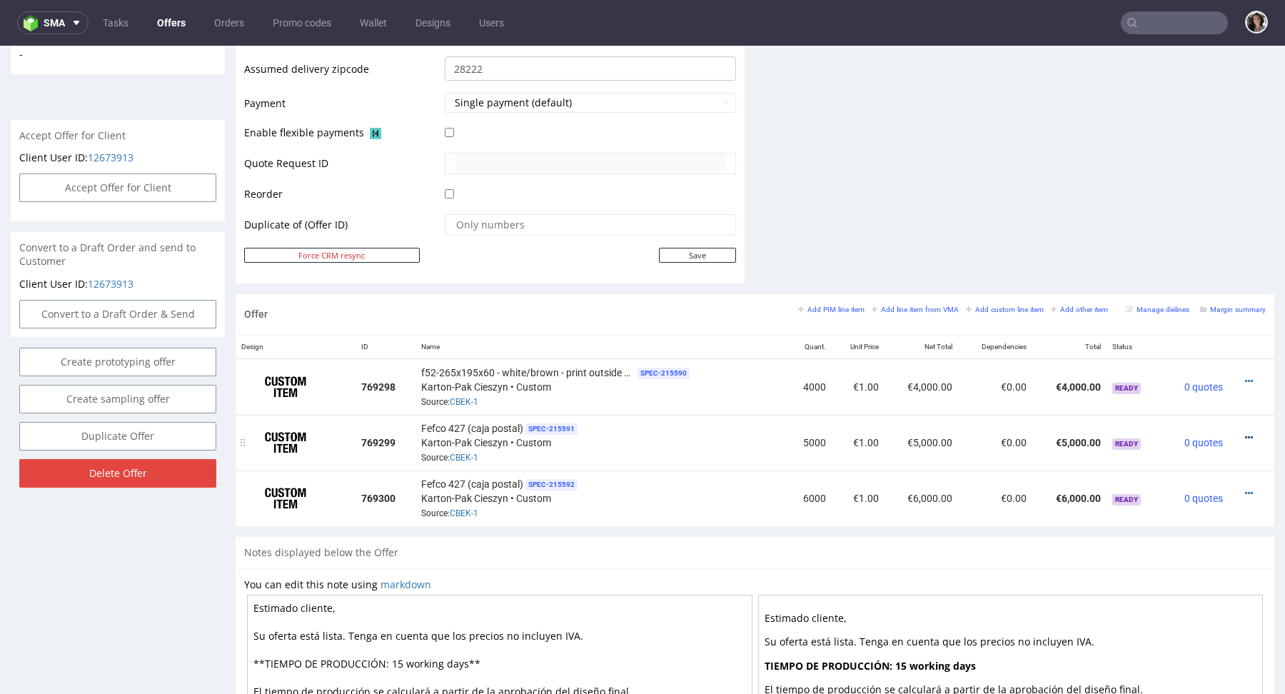
click at [1245, 434] on icon at bounding box center [1249, 437] width 8 height 10
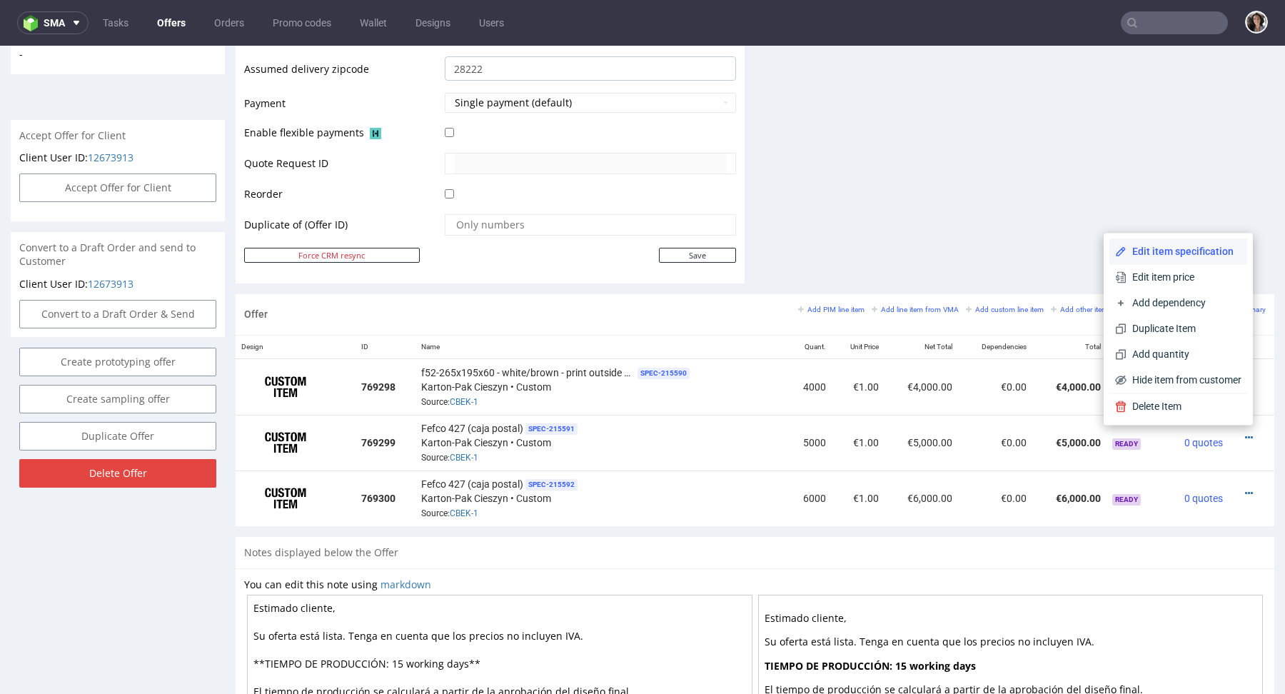
click at [1173, 247] on span "Edit item specification" at bounding box center [1183, 251] width 115 height 14
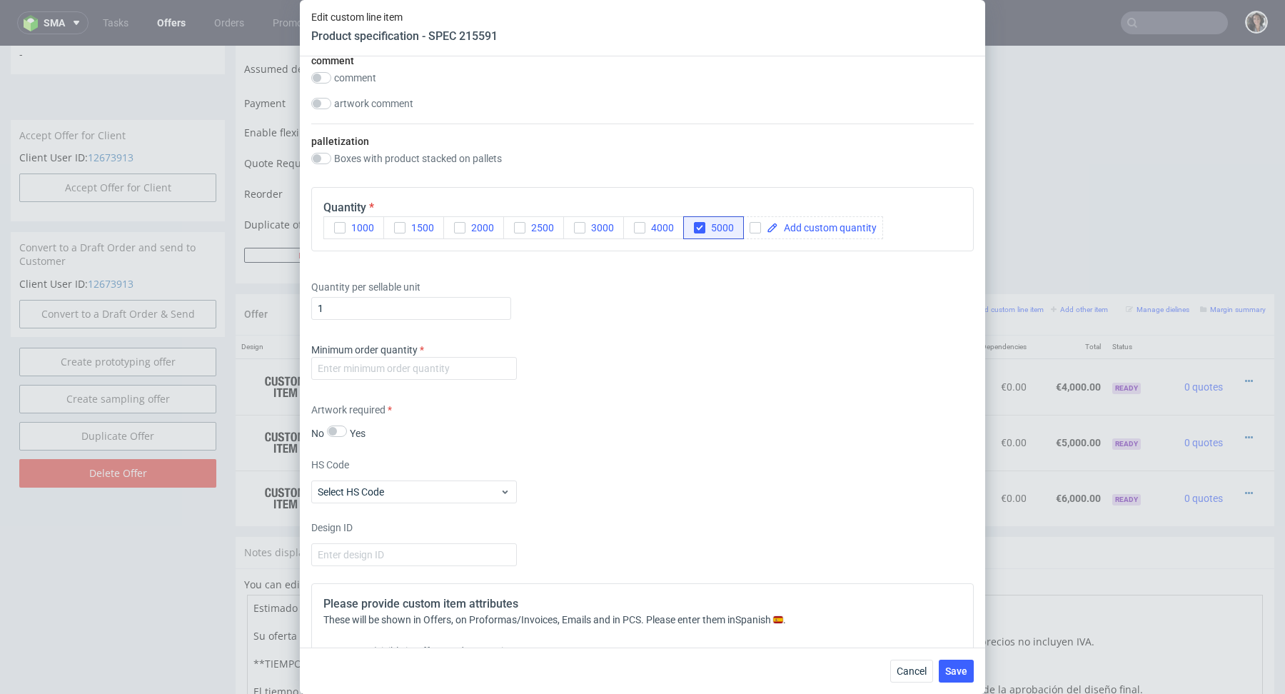
scroll to position [1654, 0]
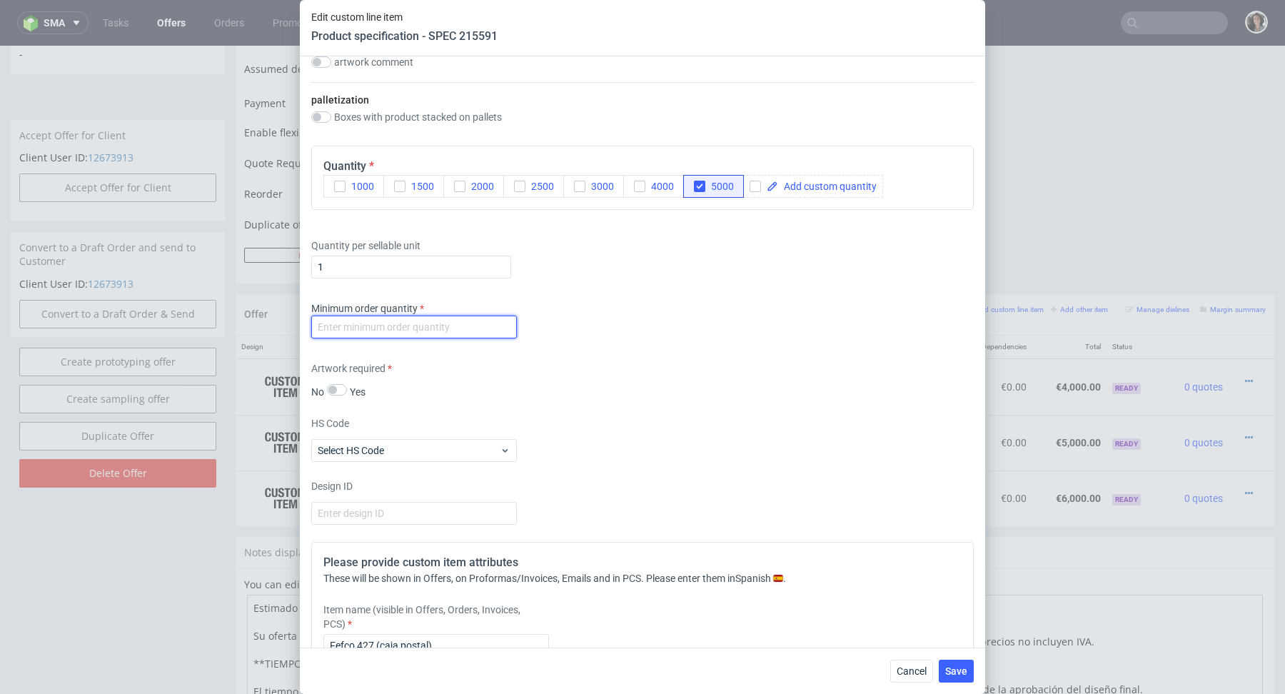
click at [464, 318] on input "number" at bounding box center [414, 326] width 206 height 23
type input "1"
click at [722, 323] on div "Minimum order quantity 1" at bounding box center [642, 322] width 662 height 43
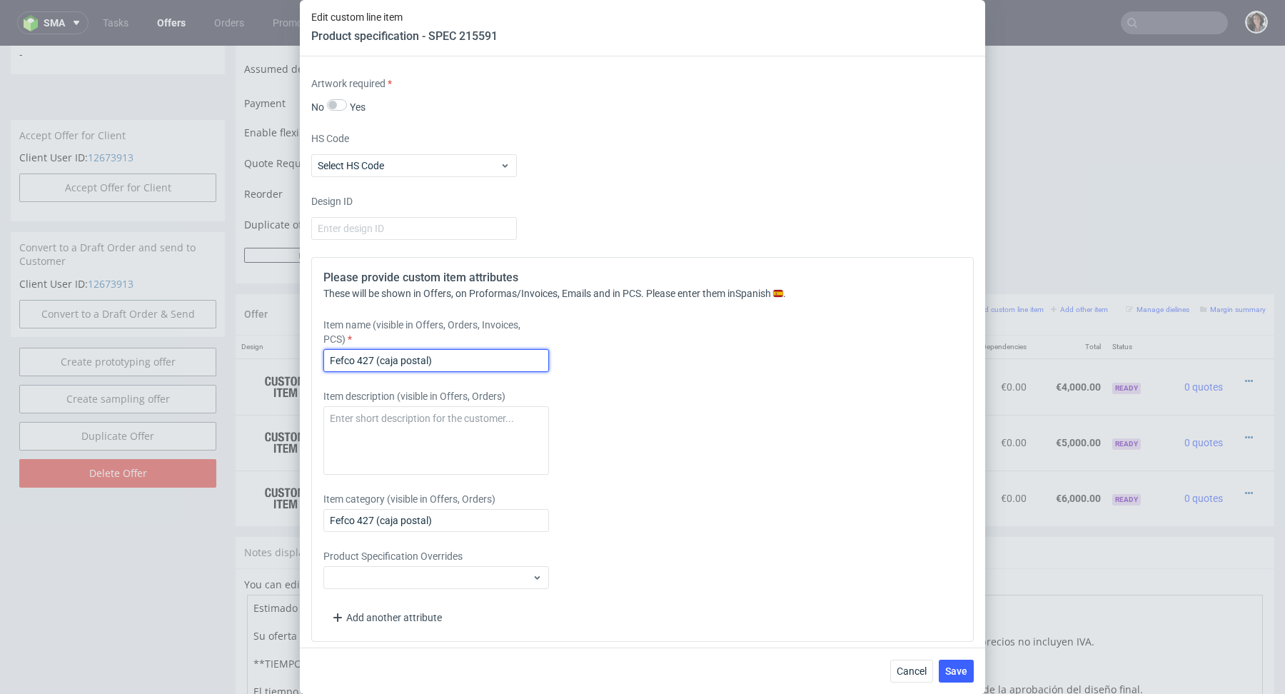
click at [440, 351] on input "Fefco 427 (caja postal)" at bounding box center [436, 360] width 226 height 23
paste input "f52-265x195x60 - white/brown - print outside black"
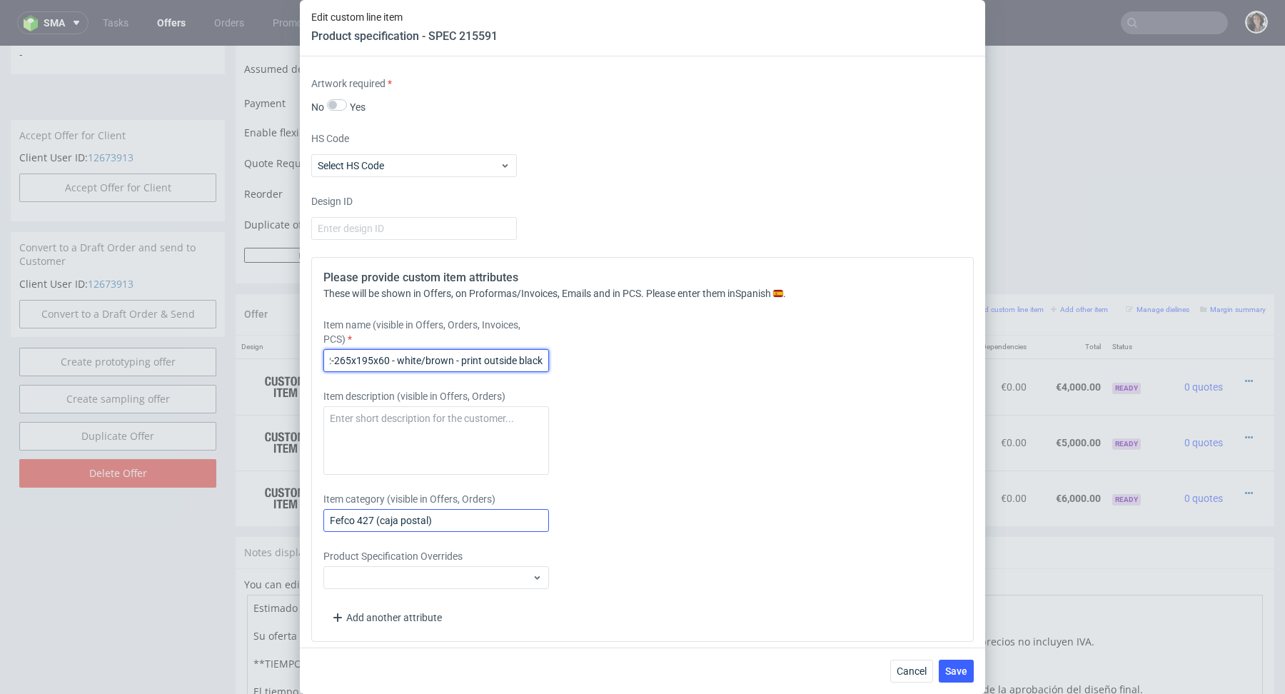
type input "f52-265x195x60 - white/brown - print outside black"
click at [425, 522] on input "Fefco 427 (caja postal)" at bounding box center [436, 520] width 226 height 23
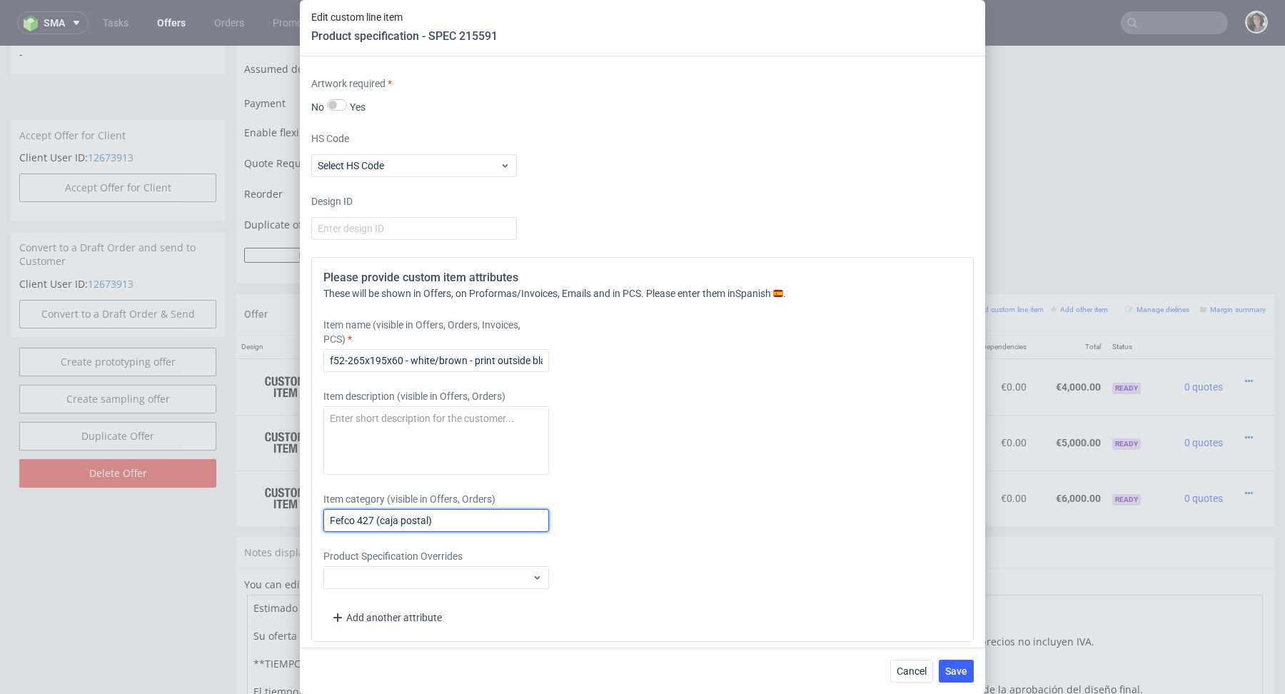
paste input "f52-265x195x60 - white/brown - print outside black"
type input "f52-265x195x60 - white/brown - print outside black"
click at [957, 674] on span "Save" at bounding box center [956, 671] width 22 height 10
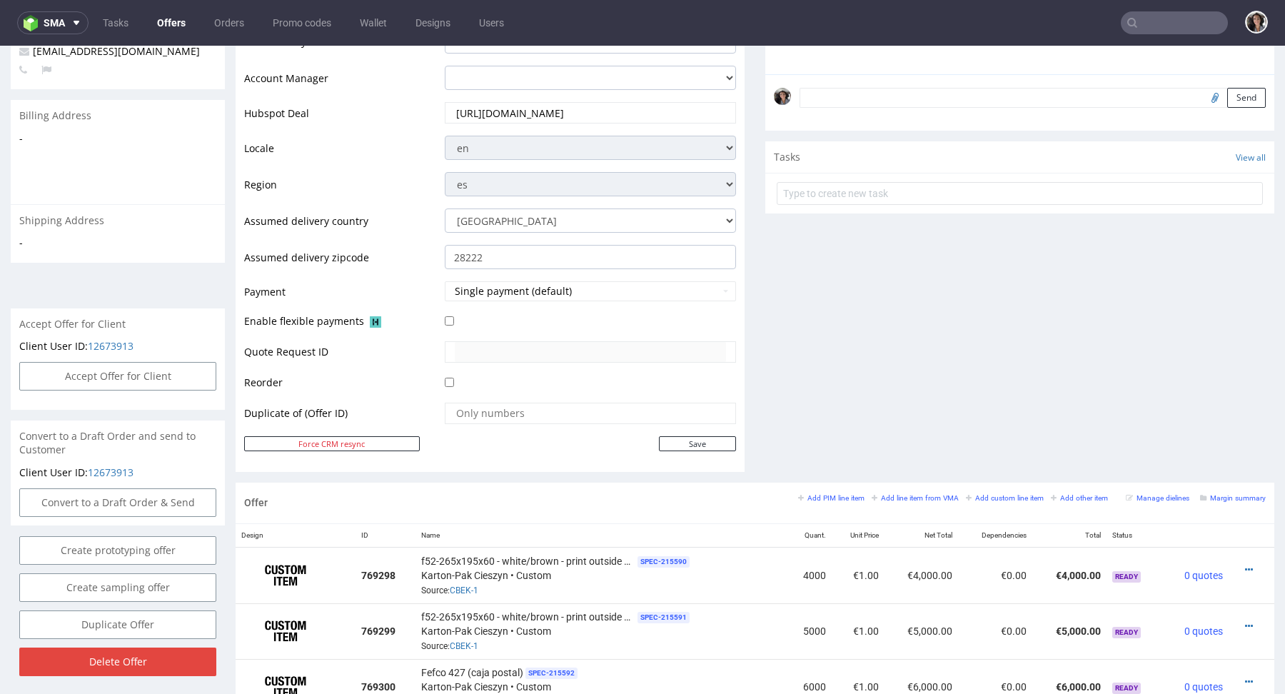
scroll to position [796, 0]
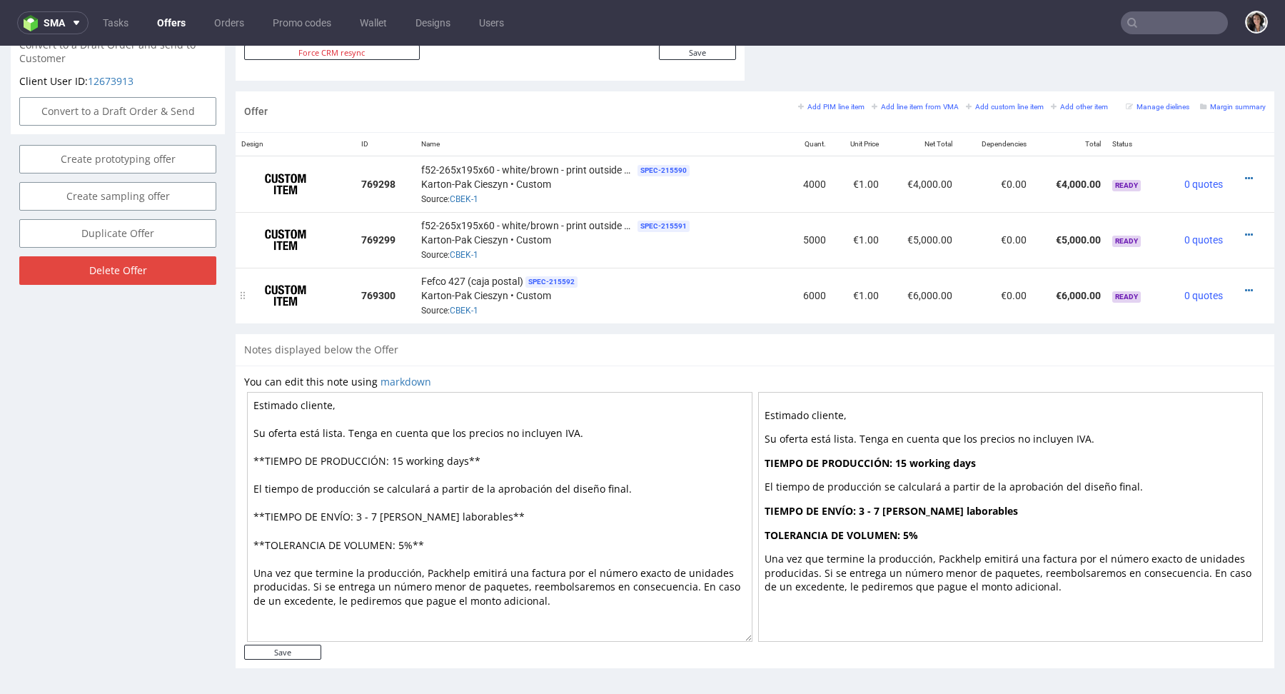
click at [1238, 283] on div at bounding box center [1247, 290] width 26 height 14
click at [1245, 290] on icon at bounding box center [1249, 290] width 8 height 10
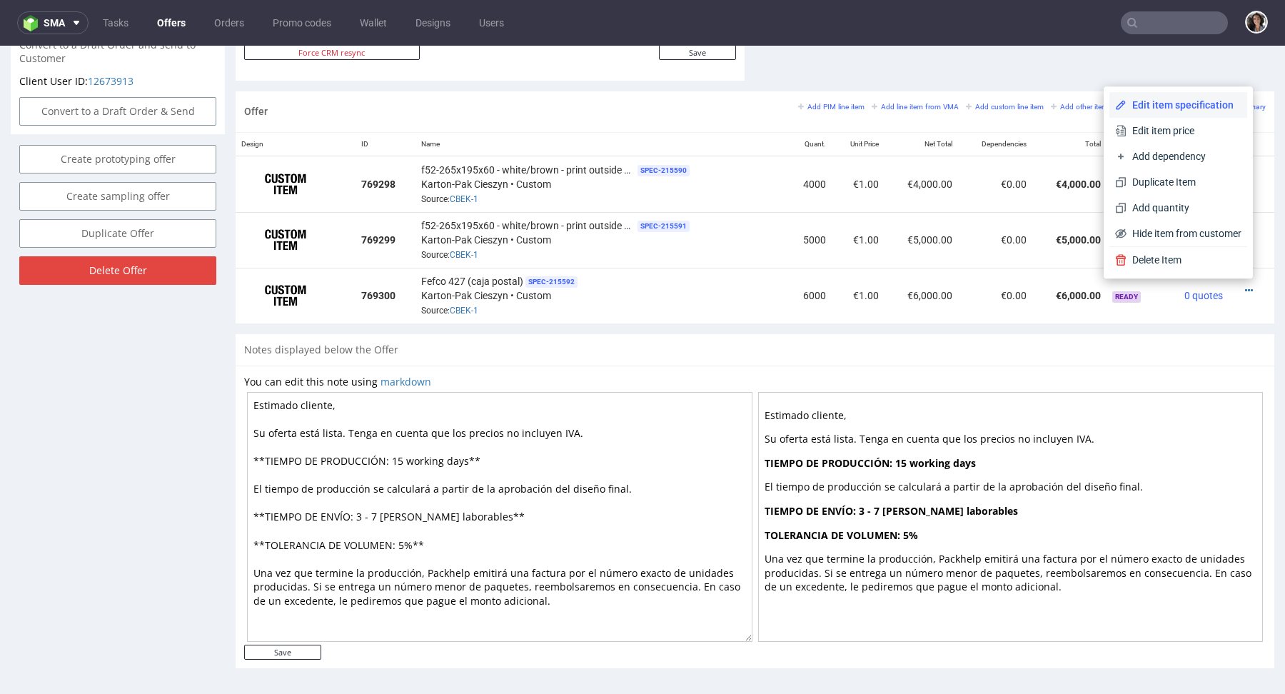
click at [1164, 108] on span "Edit item specification" at bounding box center [1183, 105] width 115 height 14
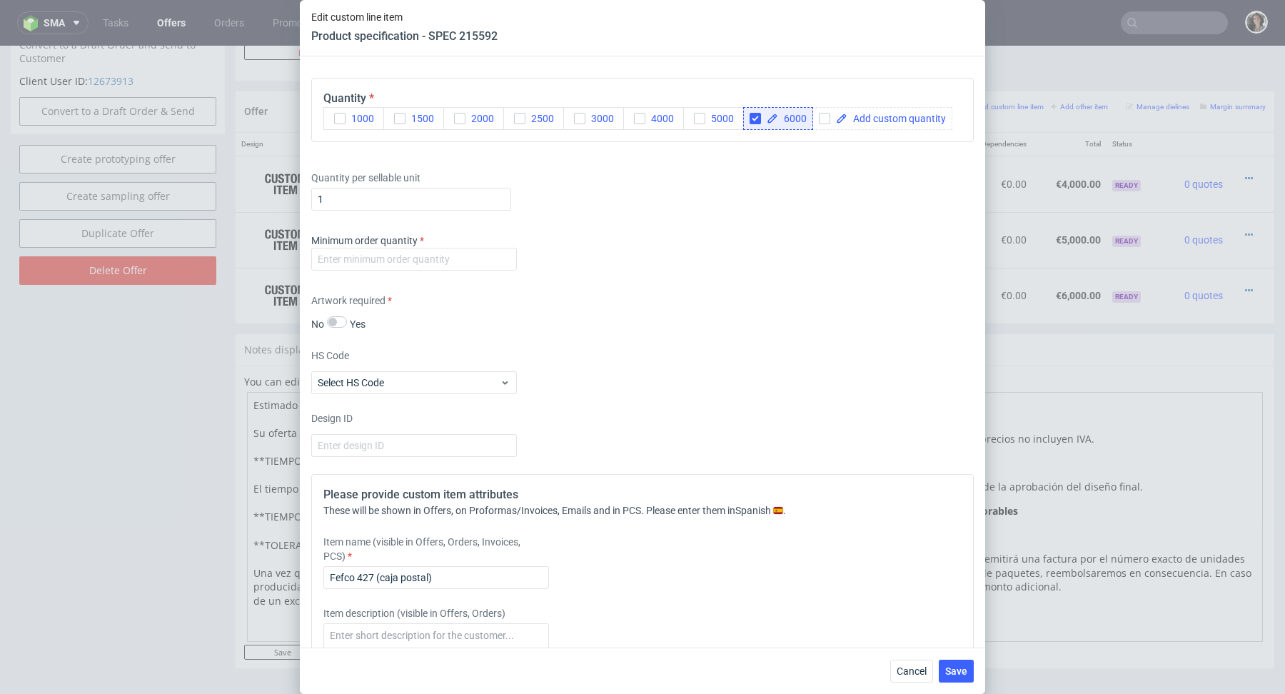
scroll to position [1939, 0]
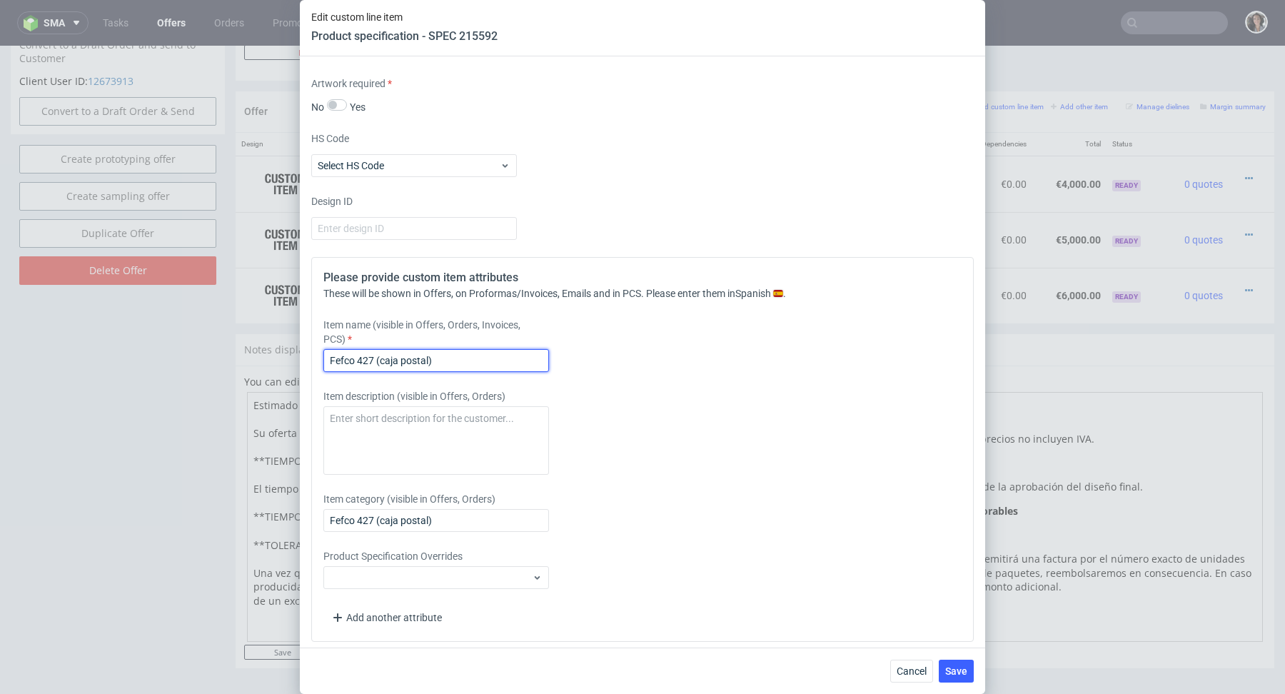
click at [401, 349] on input "Fefco 427 (caja postal)" at bounding box center [436, 360] width 226 height 23
paste input "f52-265x195x60 - white/brown - print outside black"
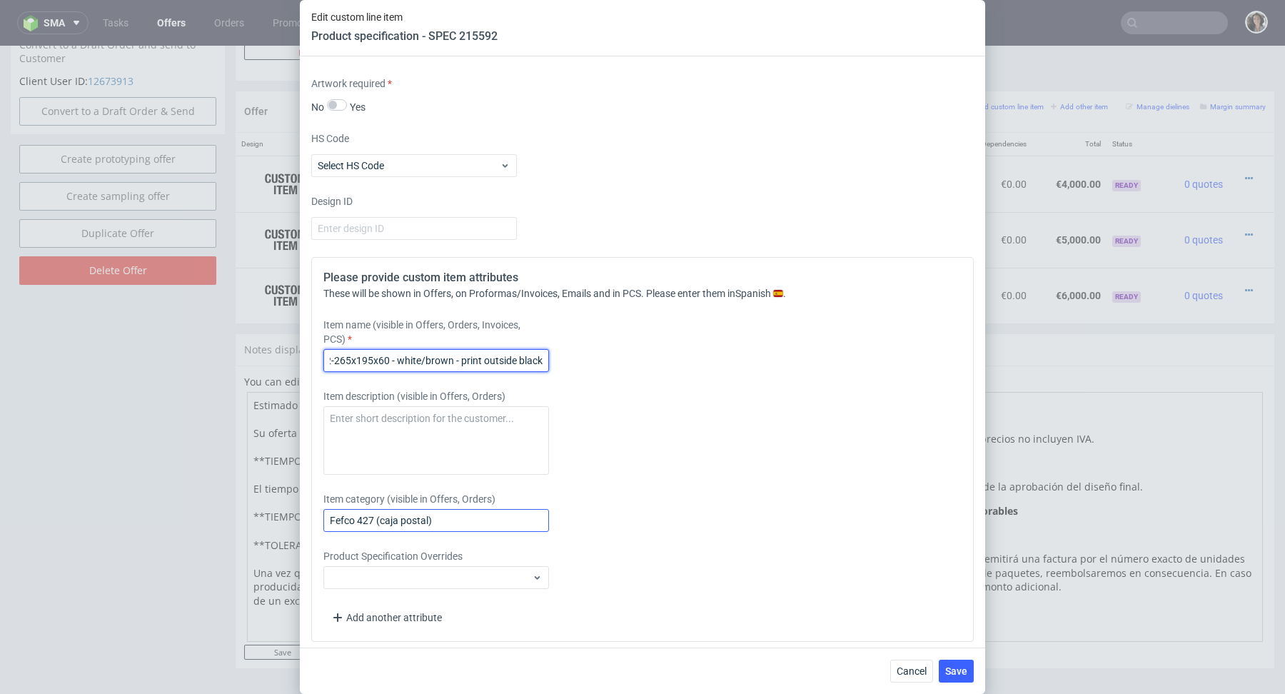
type input "f52-265x195x60 - white/brown - print outside black"
click at [410, 514] on input "Fefco 427 (caja postal)" at bounding box center [436, 520] width 226 height 23
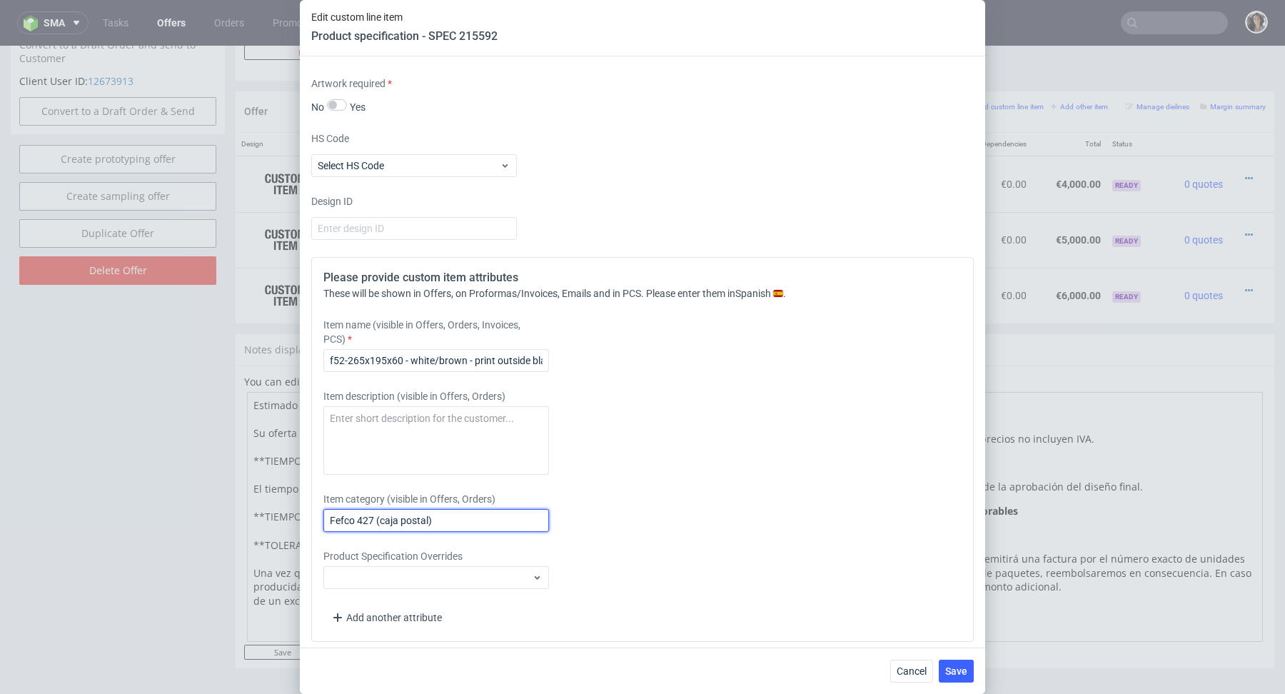
paste input "f52-265x195x60 - white/brown - print outside black"
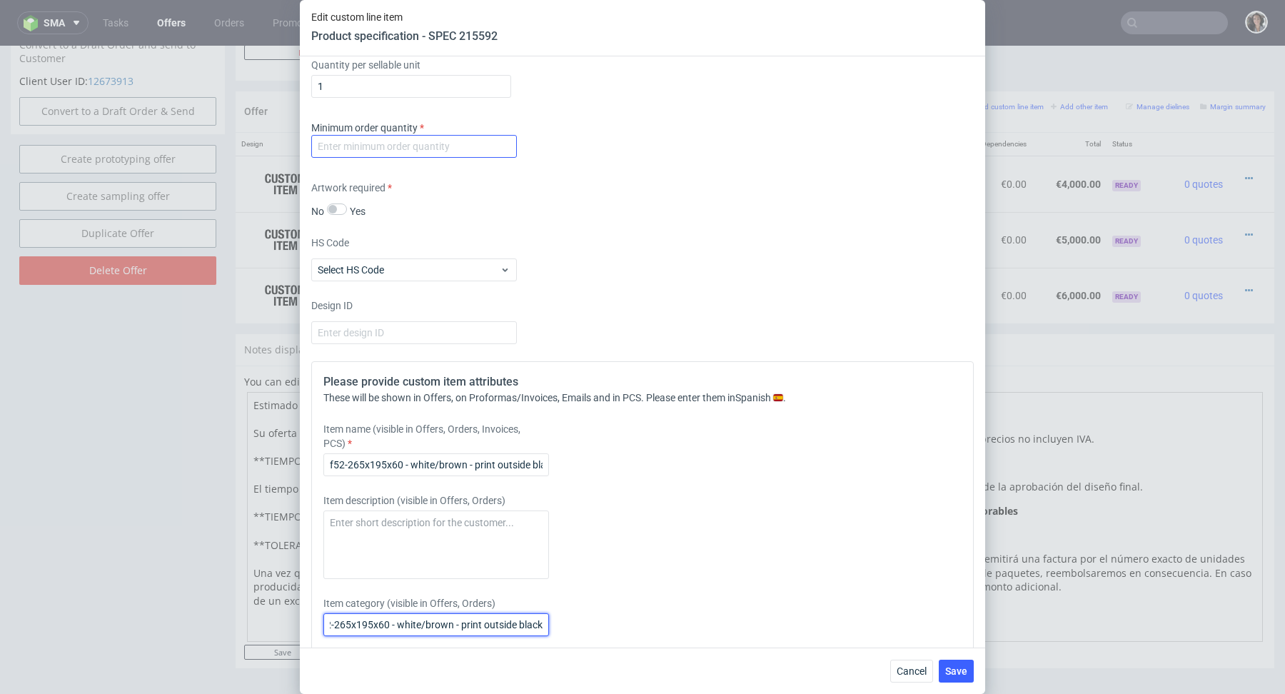
type input "f52-265x195x60 - white/brown - print outside black"
click at [397, 143] on input "number" at bounding box center [414, 146] width 206 height 23
type input "1"
click at [530, 151] on div "Minimum order quantity 1" at bounding box center [642, 142] width 662 height 43
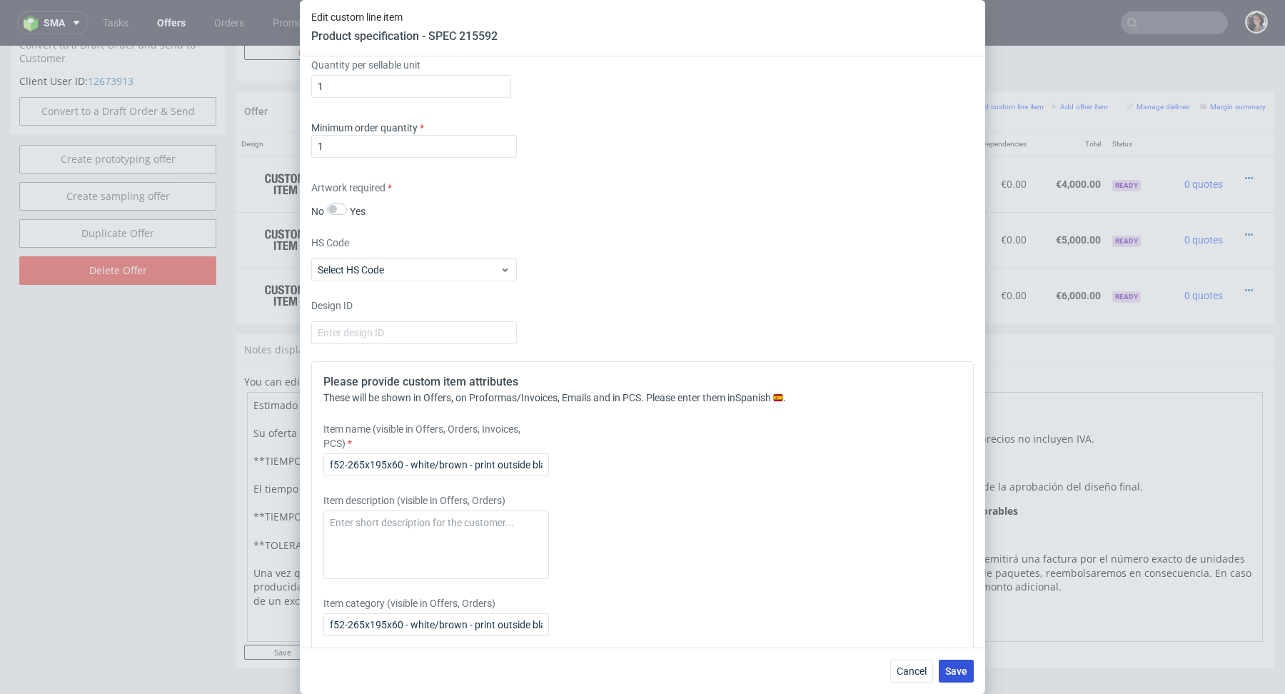
click at [952, 675] on span "Save" at bounding box center [956, 671] width 22 height 10
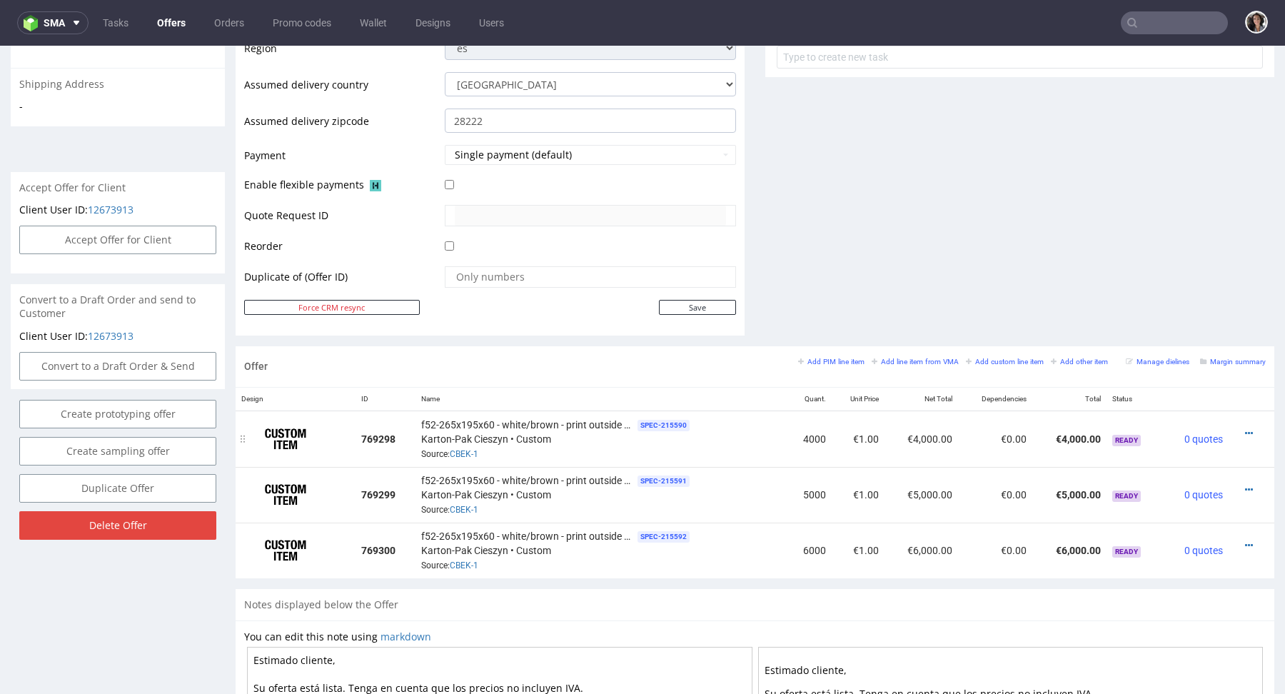
scroll to position [586, 0]
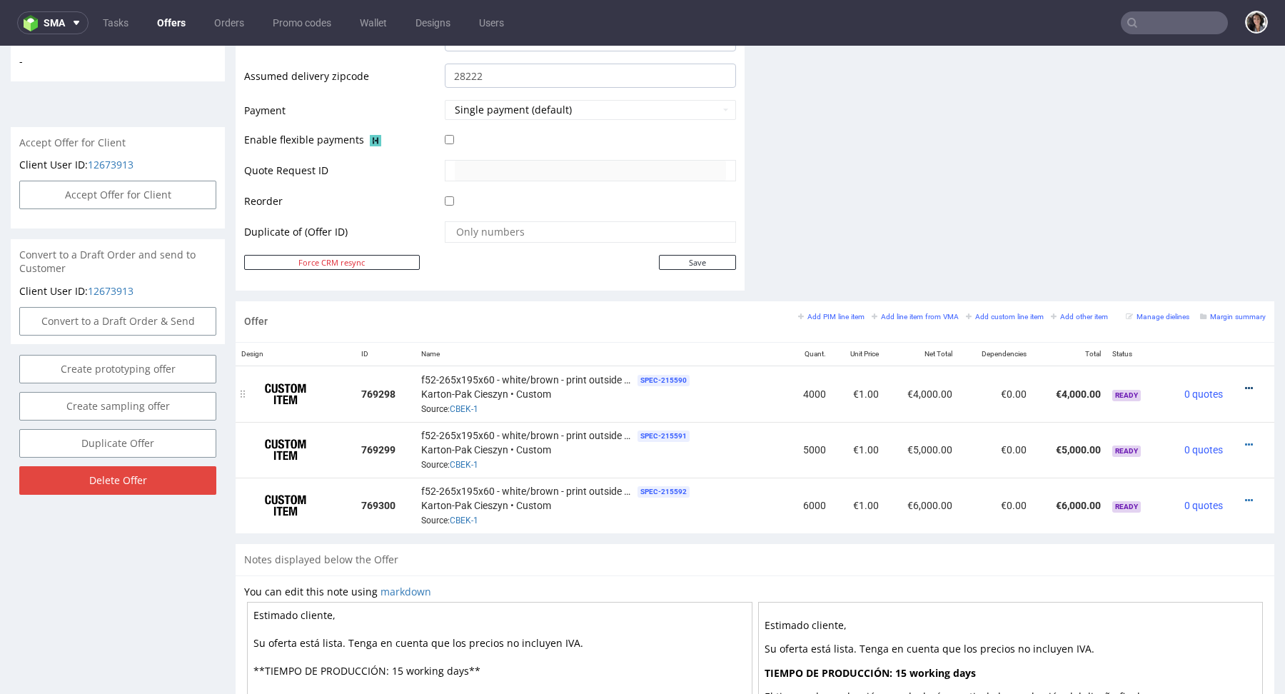
click at [1245, 387] on icon at bounding box center [1249, 388] width 8 height 10
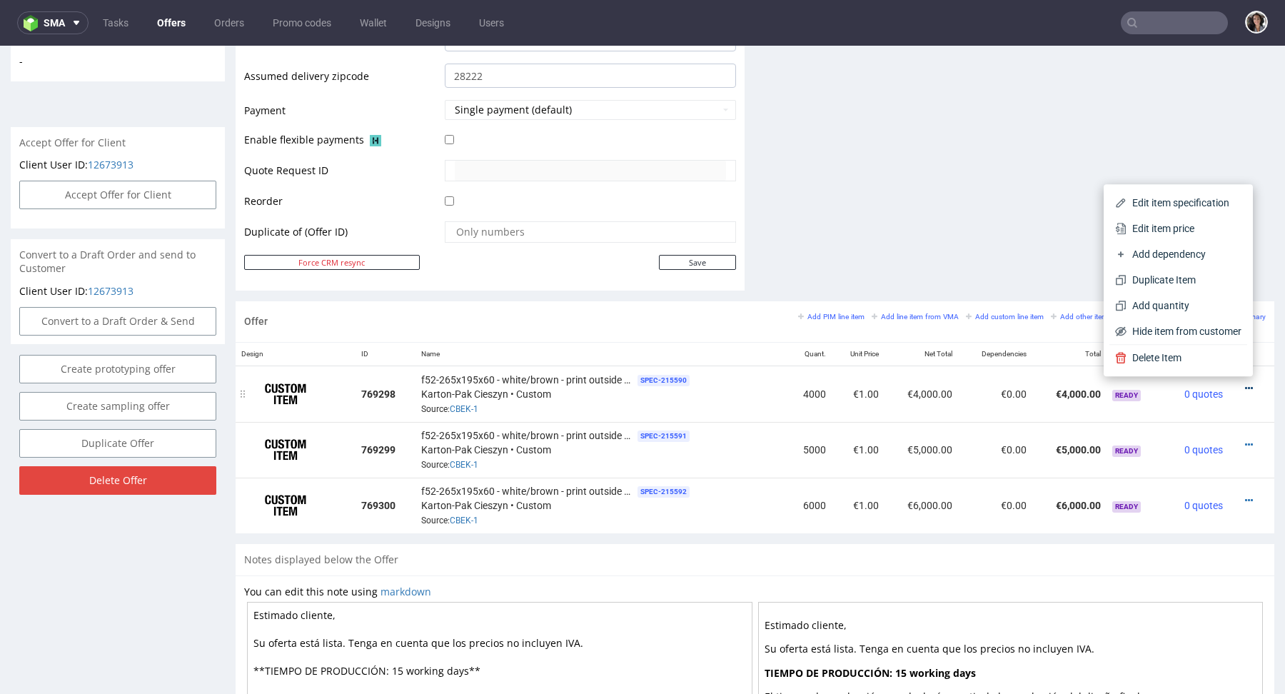
click at [1245, 387] on icon at bounding box center [1249, 388] width 8 height 10
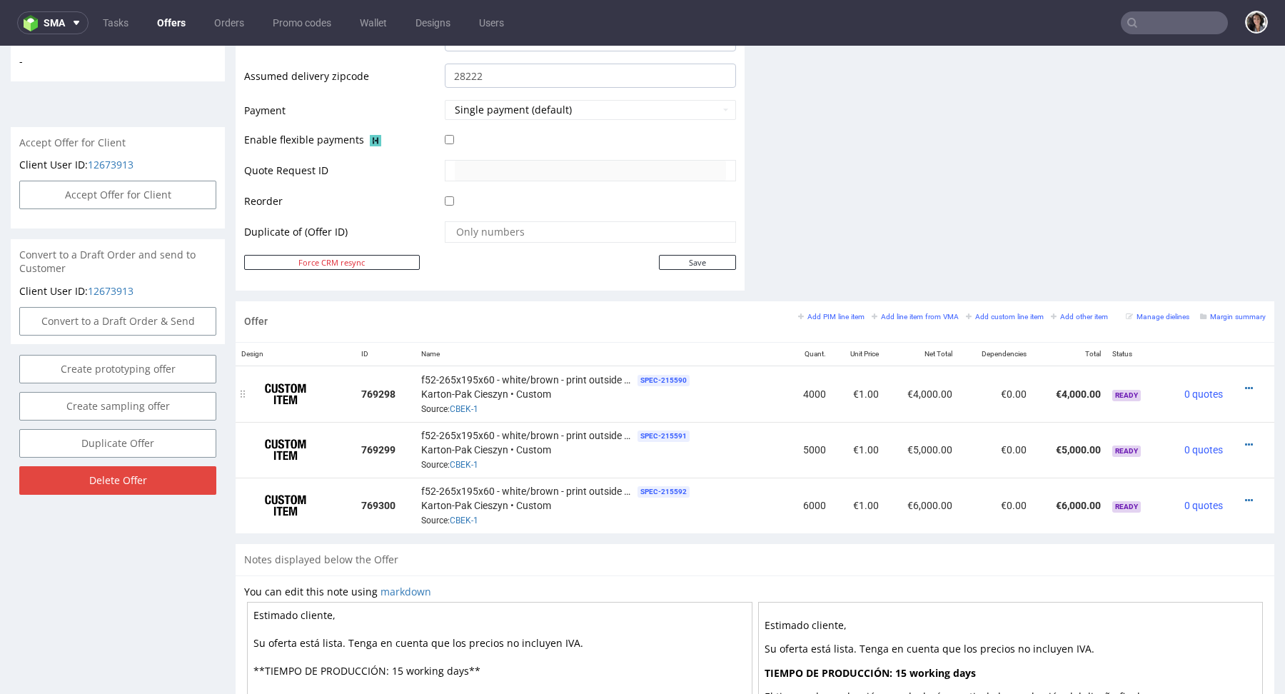
click at [1238, 382] on div at bounding box center [1247, 388] width 26 height 14
click at [1245, 385] on icon at bounding box center [1249, 388] width 8 height 10
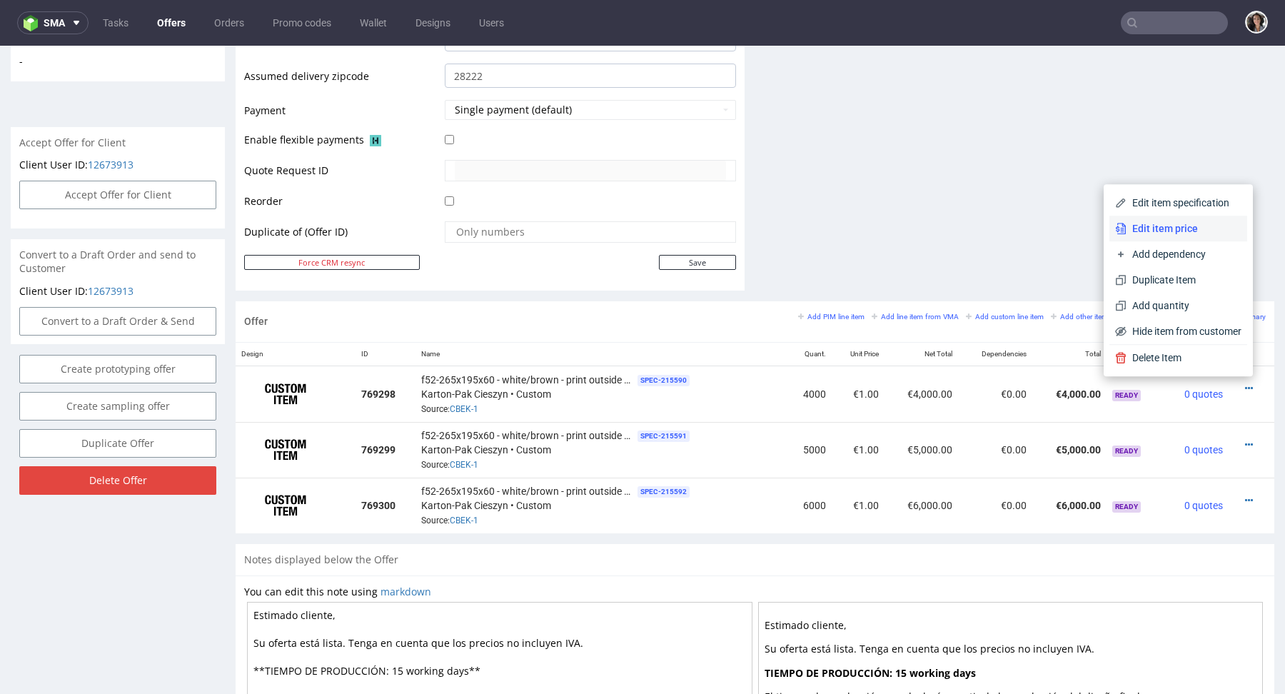
click at [1175, 231] on span "Edit item price" at bounding box center [1183, 228] width 115 height 14
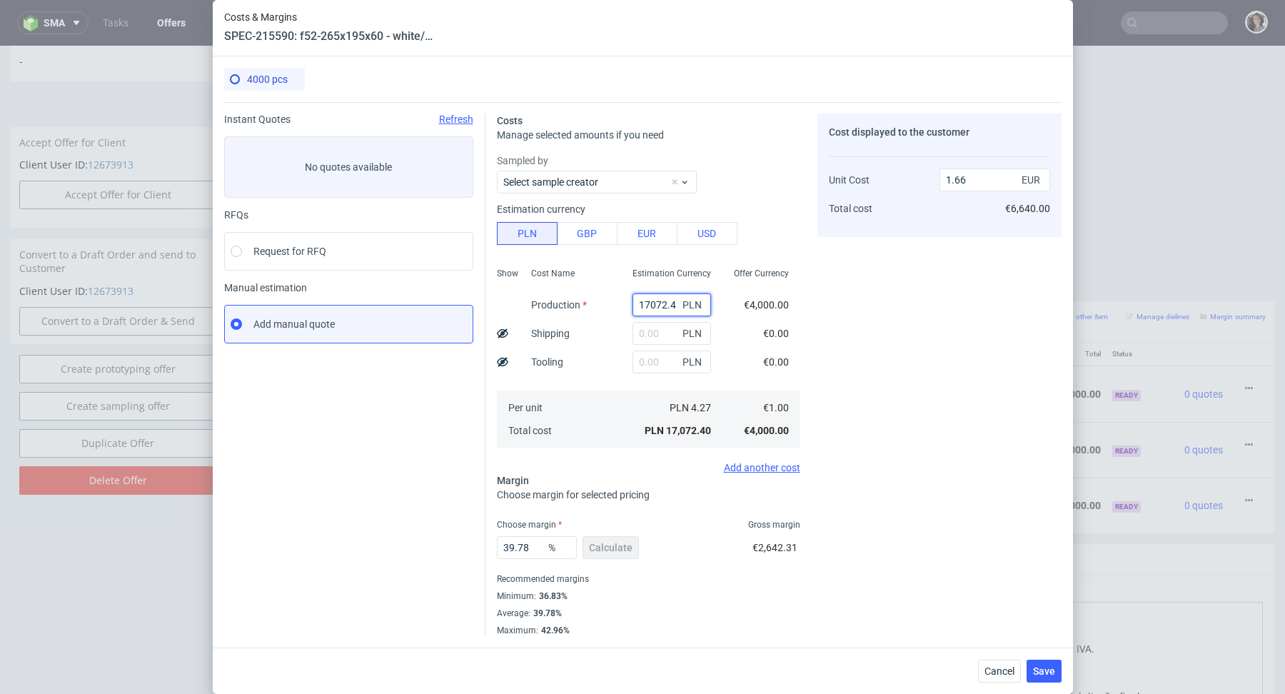
click at [655, 304] on input "17072.4" at bounding box center [671, 304] width 78 height 23
paste input "2880"
type input "2880"
type input "0.28"
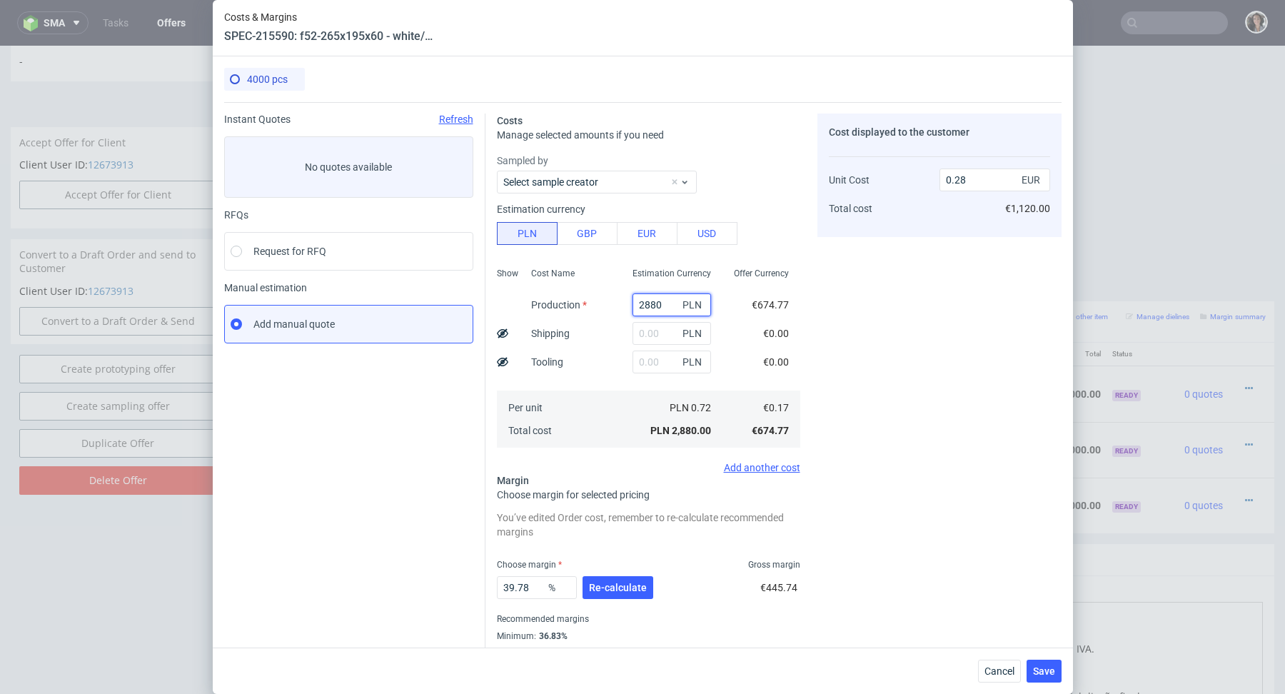
type input "2880"
click at [1046, 672] on span "Save" at bounding box center [1044, 671] width 22 height 10
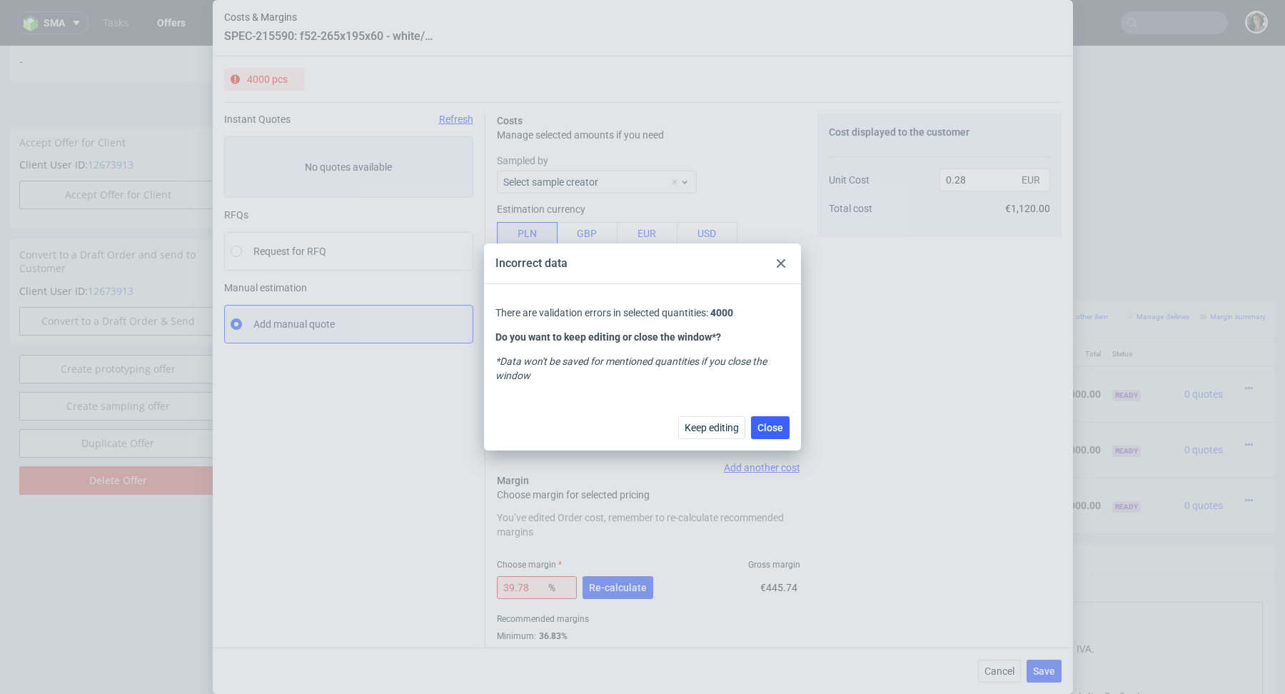
click at [782, 263] on icon at bounding box center [780, 263] width 9 height 9
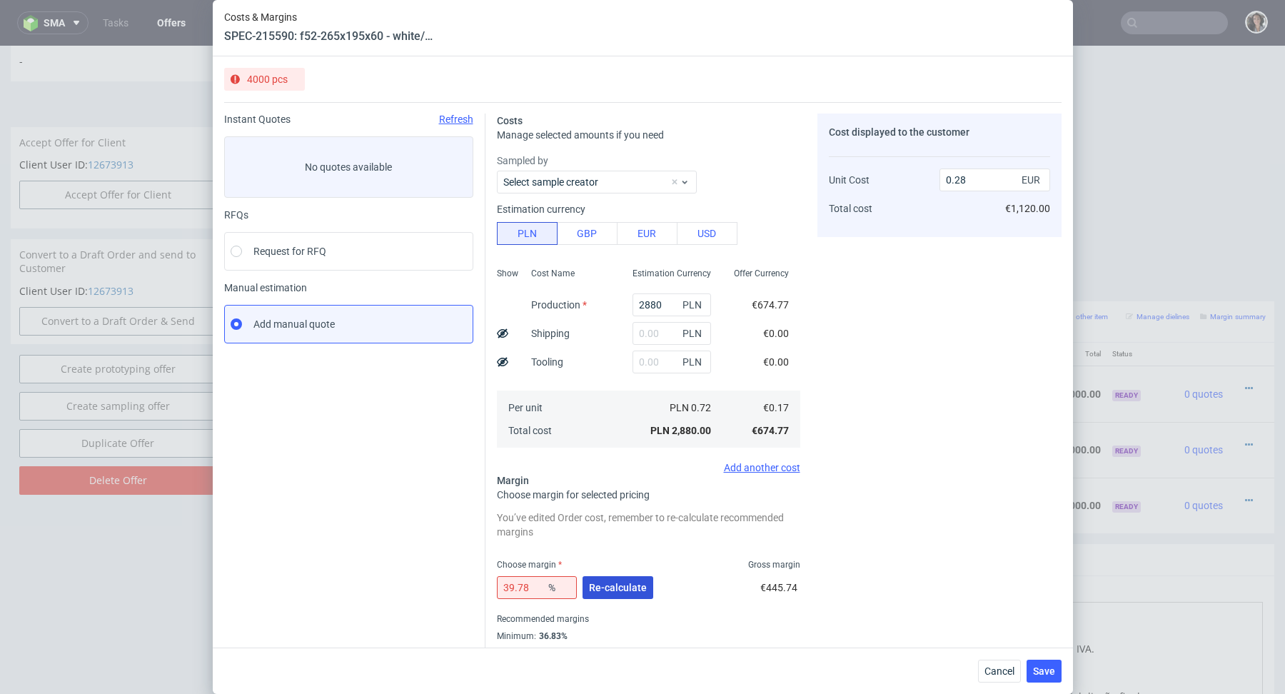
click at [604, 582] on span "Re-calculate" at bounding box center [618, 587] width 58 height 10
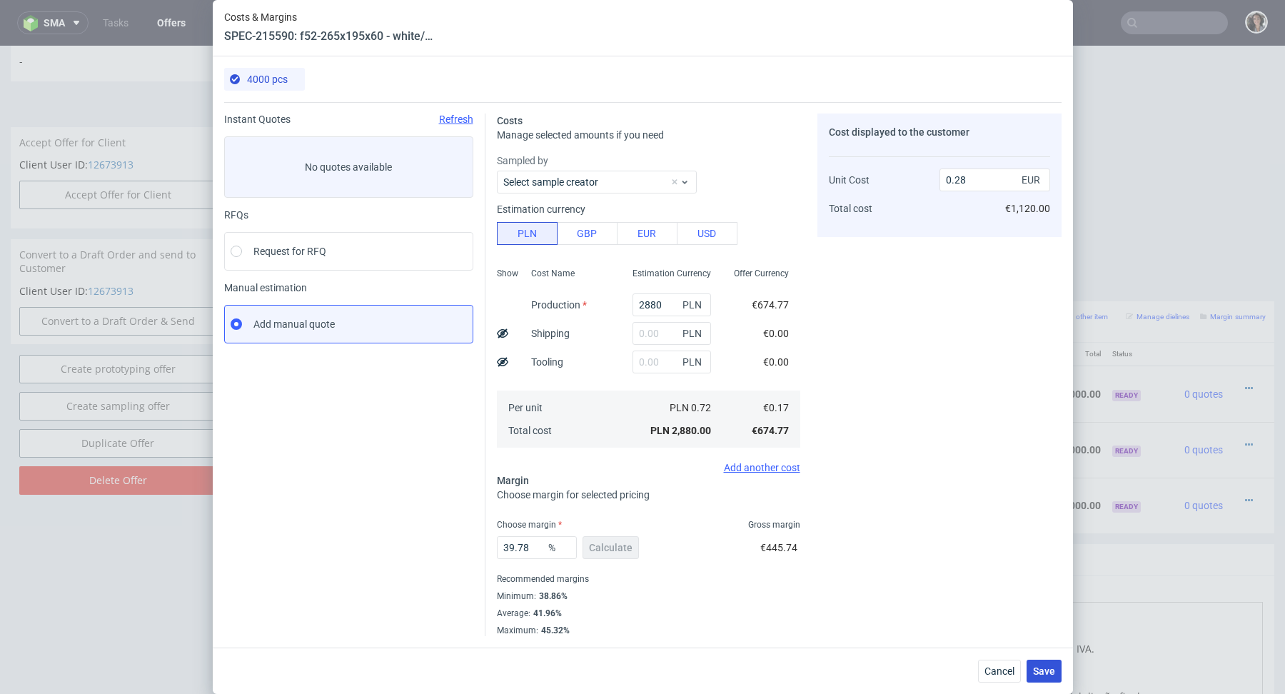
click at [1050, 673] on span "Save" at bounding box center [1044, 671] width 22 height 10
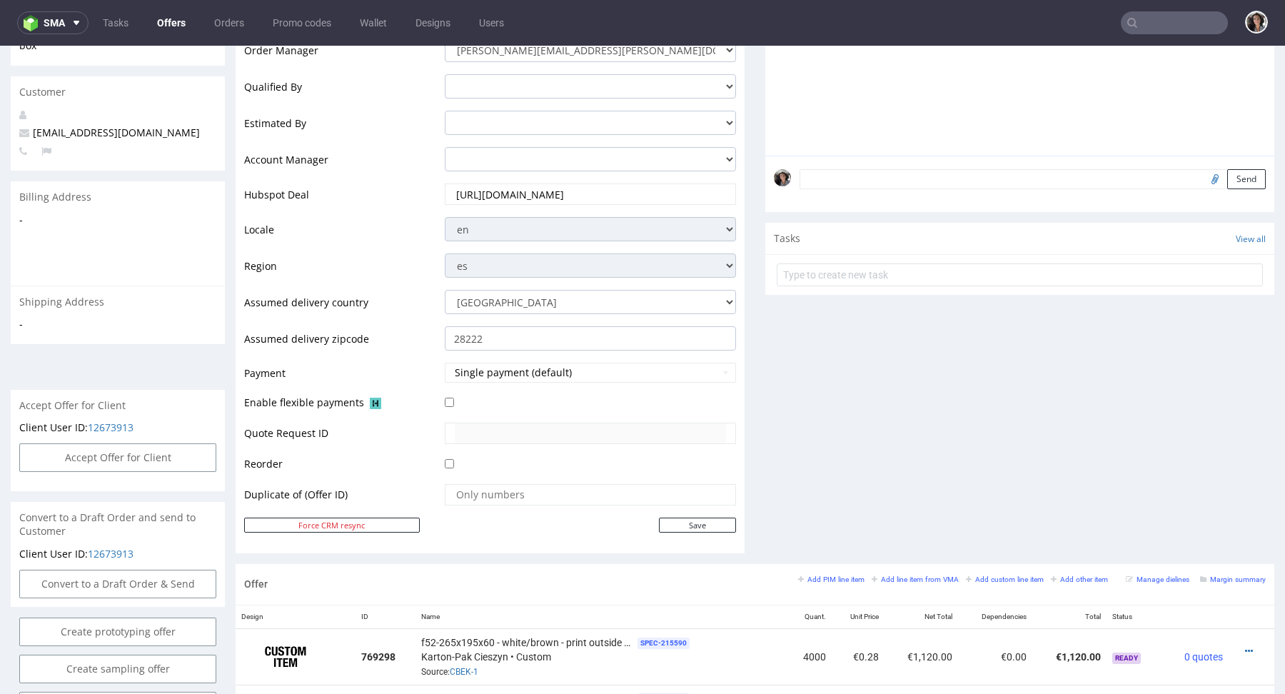
scroll to position [659, 0]
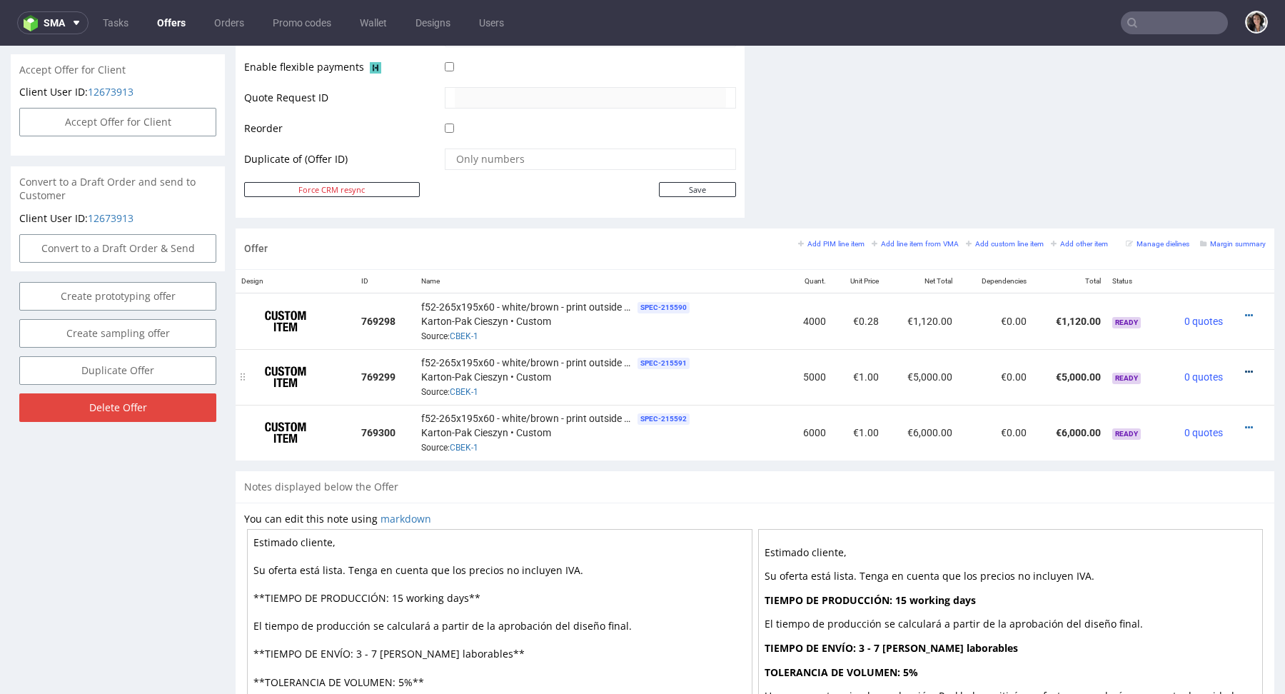
click at [1245, 372] on icon at bounding box center [1249, 372] width 8 height 10
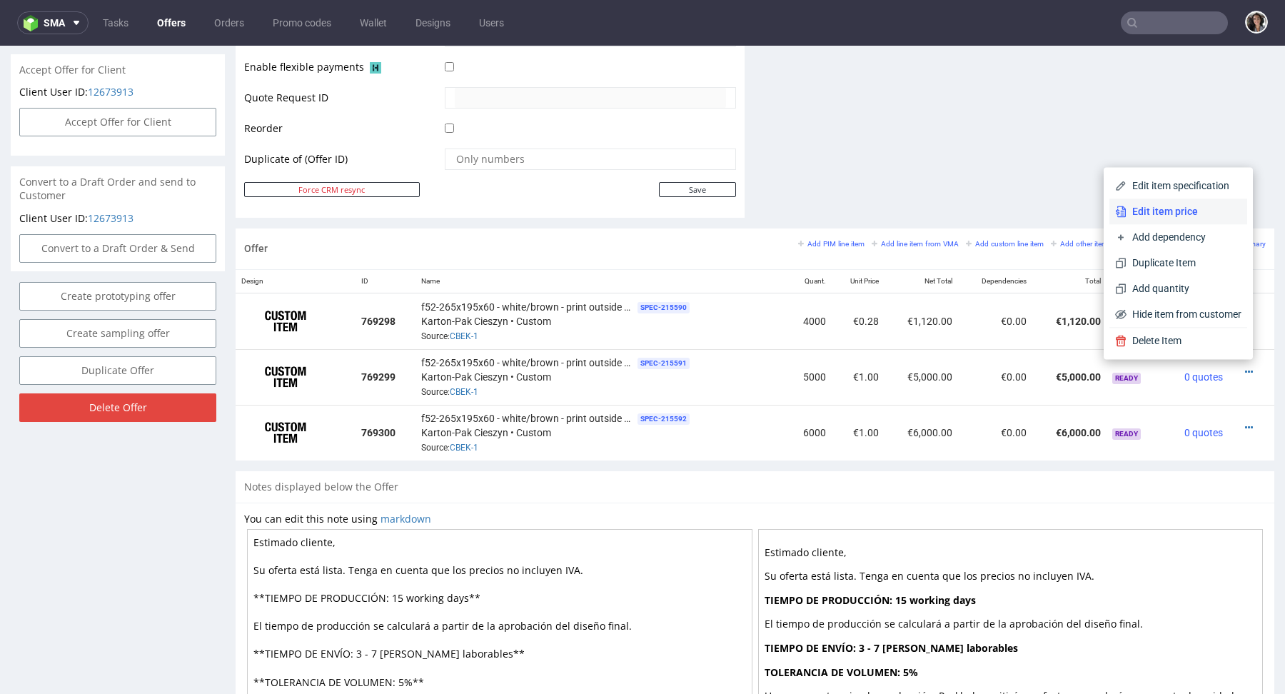
click at [1159, 211] on span "Edit item price" at bounding box center [1183, 211] width 115 height 14
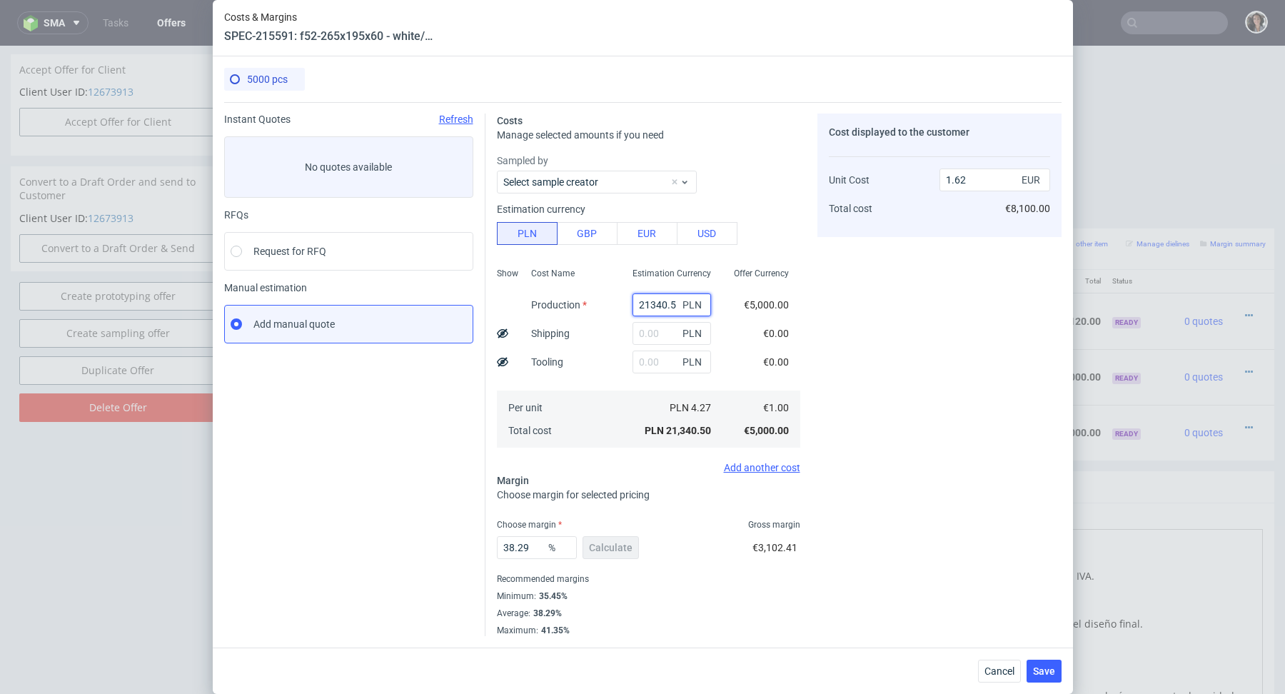
click at [648, 302] on input "21340.5" at bounding box center [671, 304] width 78 height 23
paste input "3450"
type input "3450"
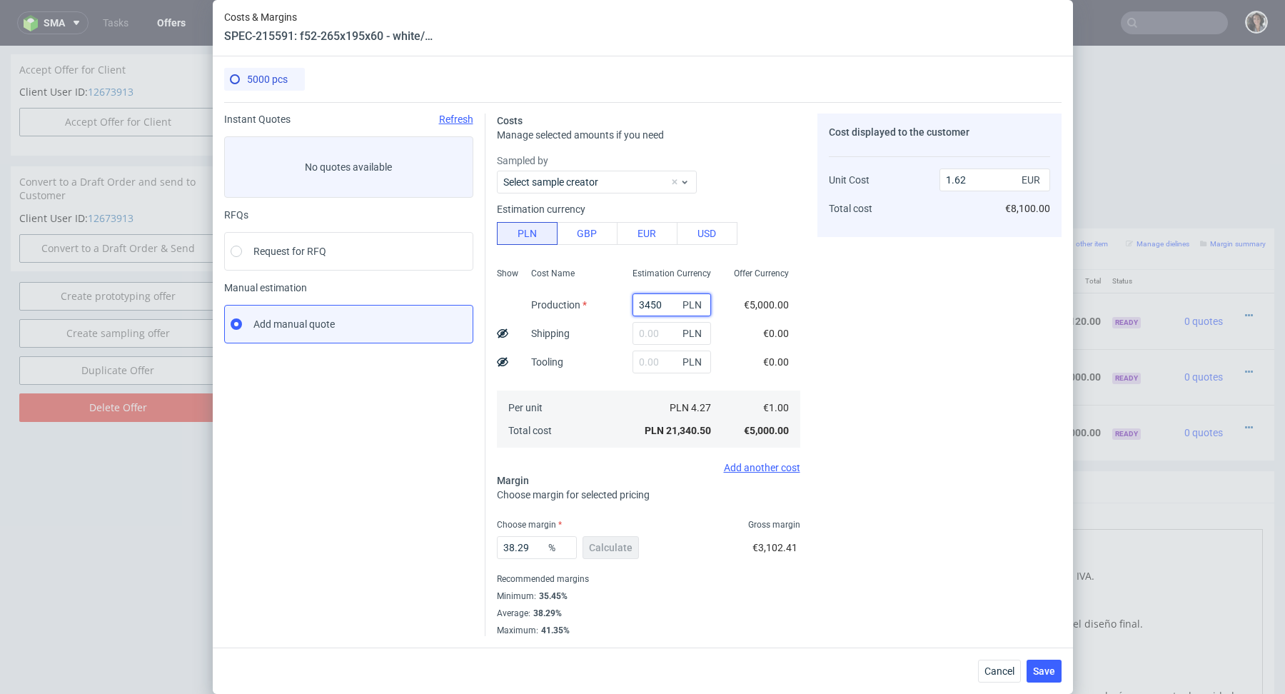
type input "0.26"
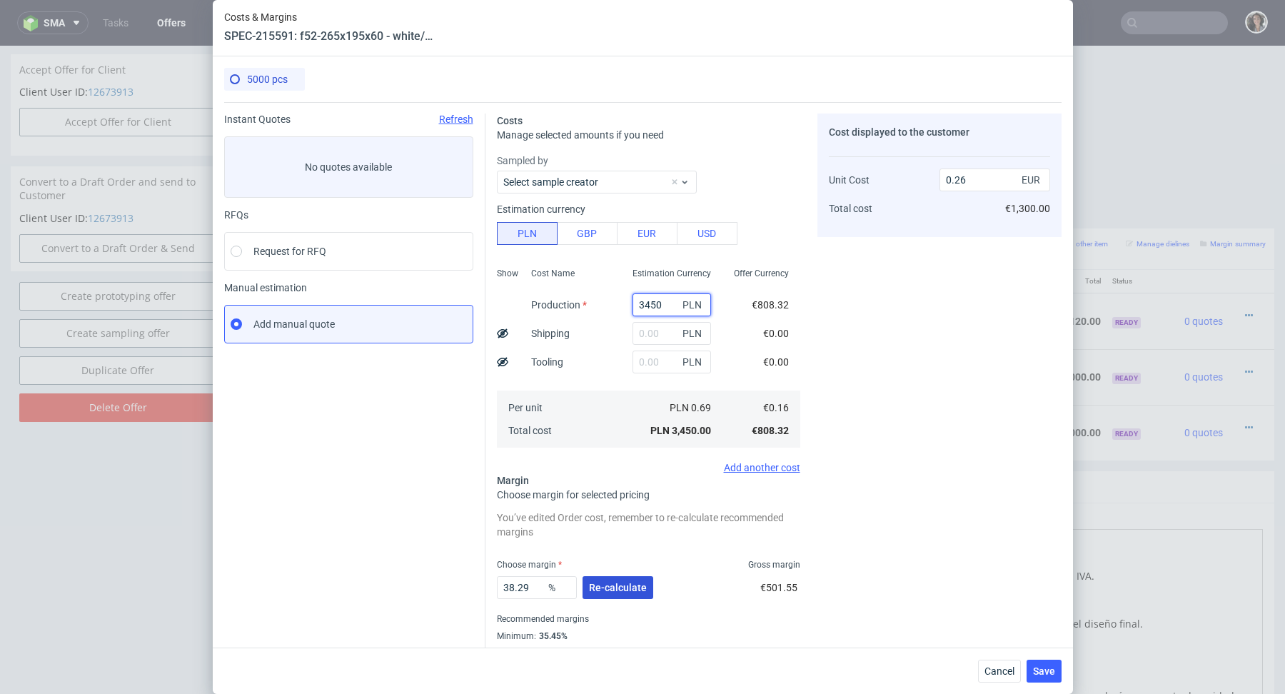
type input "3450"
click at [610, 582] on span "Re-calculate" at bounding box center [618, 587] width 58 height 10
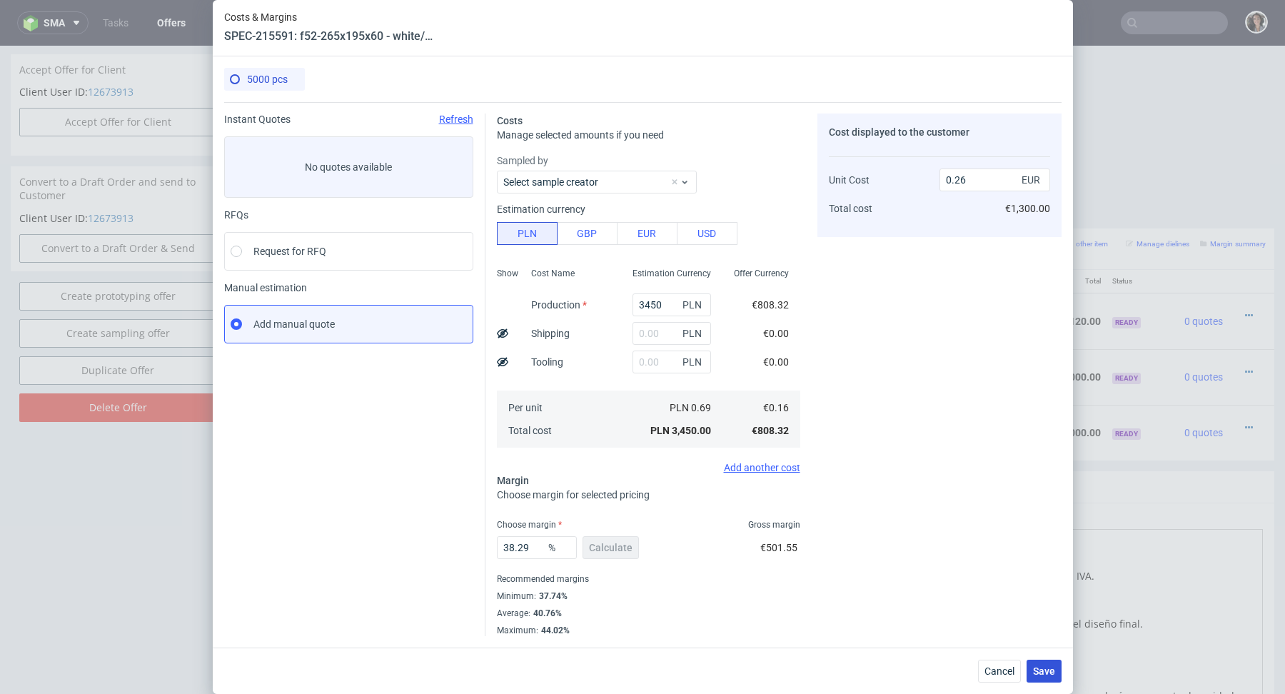
click at [1042, 664] on button "Save" at bounding box center [1043, 670] width 35 height 23
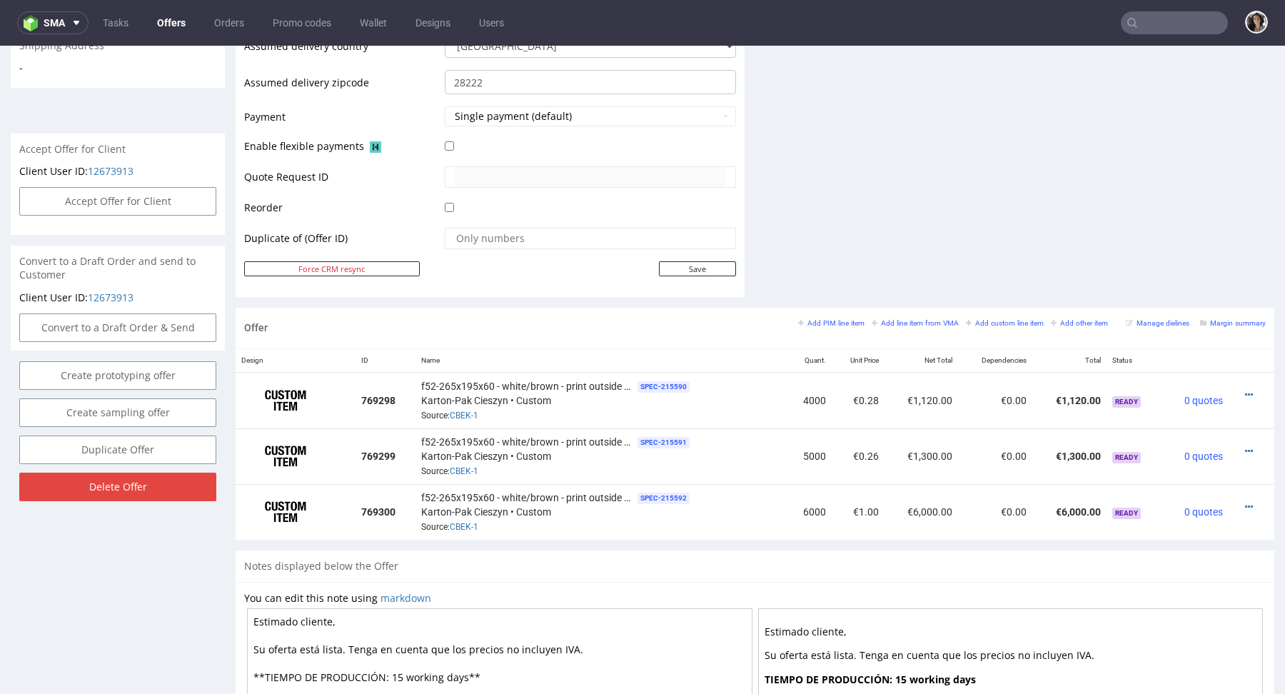
scroll to position [796, 0]
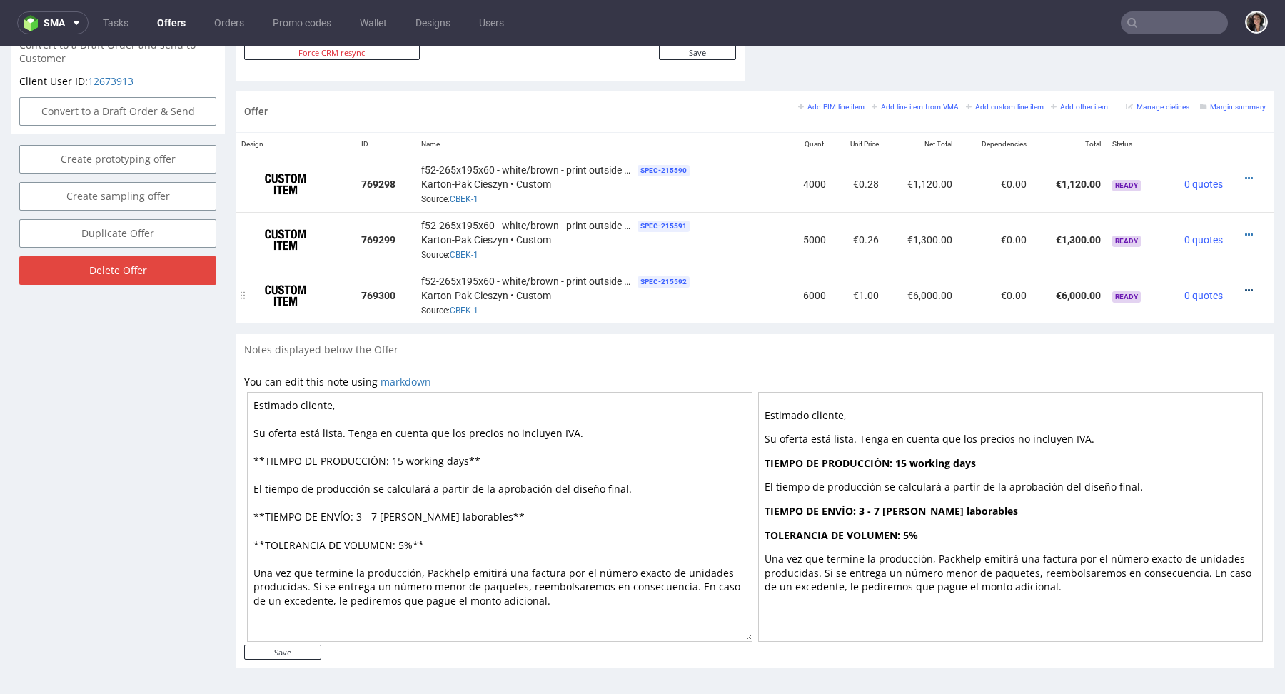
click at [1245, 288] on icon at bounding box center [1249, 290] width 8 height 10
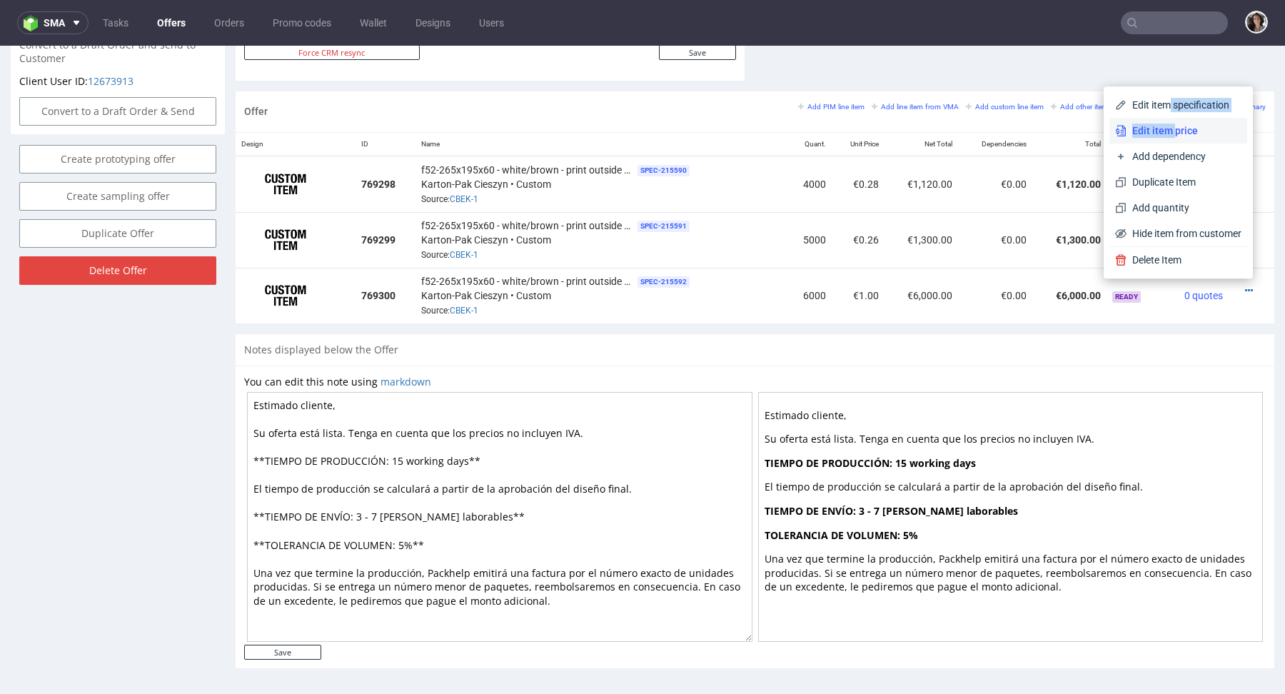
drag, startPoint x: 1152, startPoint y: 100, endPoint x: 1156, endPoint y: 129, distance: 29.6
click at [1157, 130] on div "Edit item specification Edit item price Add dependency Duplicate Item Add quant…" at bounding box center [1178, 169] width 138 height 154
click at [1156, 129] on span "Edit item price" at bounding box center [1183, 130] width 115 height 14
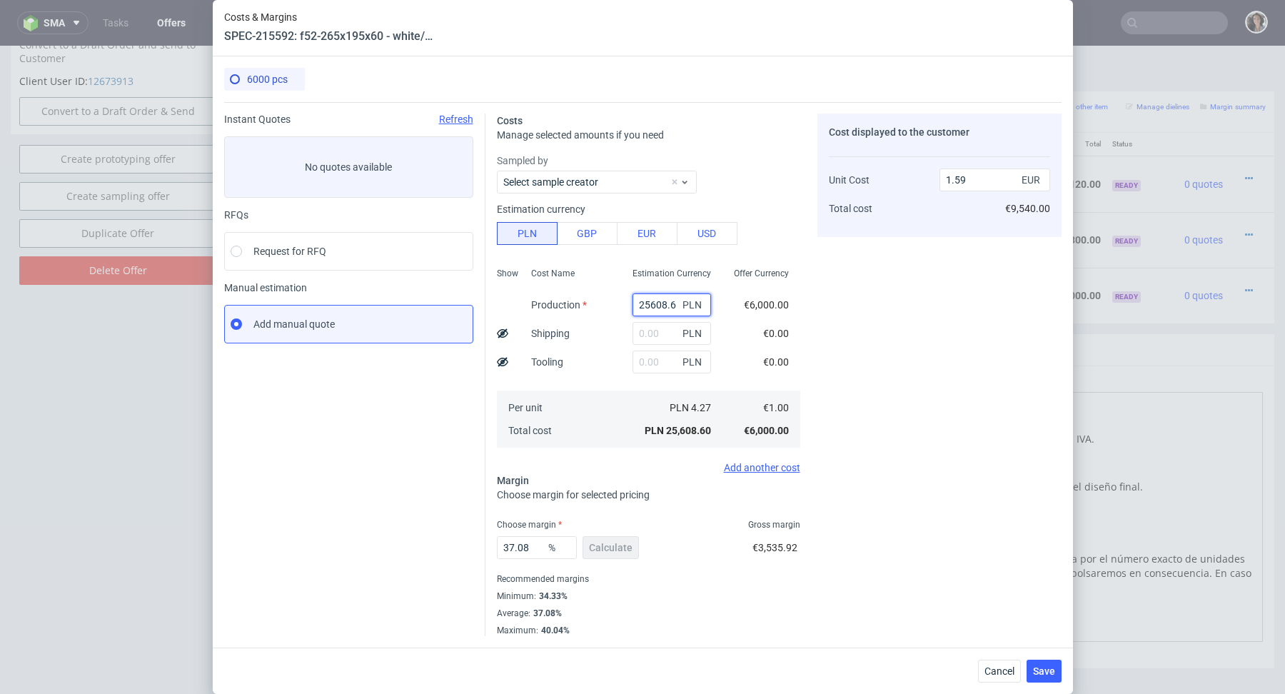
click at [654, 310] on input "25608.6" at bounding box center [671, 304] width 78 height 23
paste input "3960"
type input "3960"
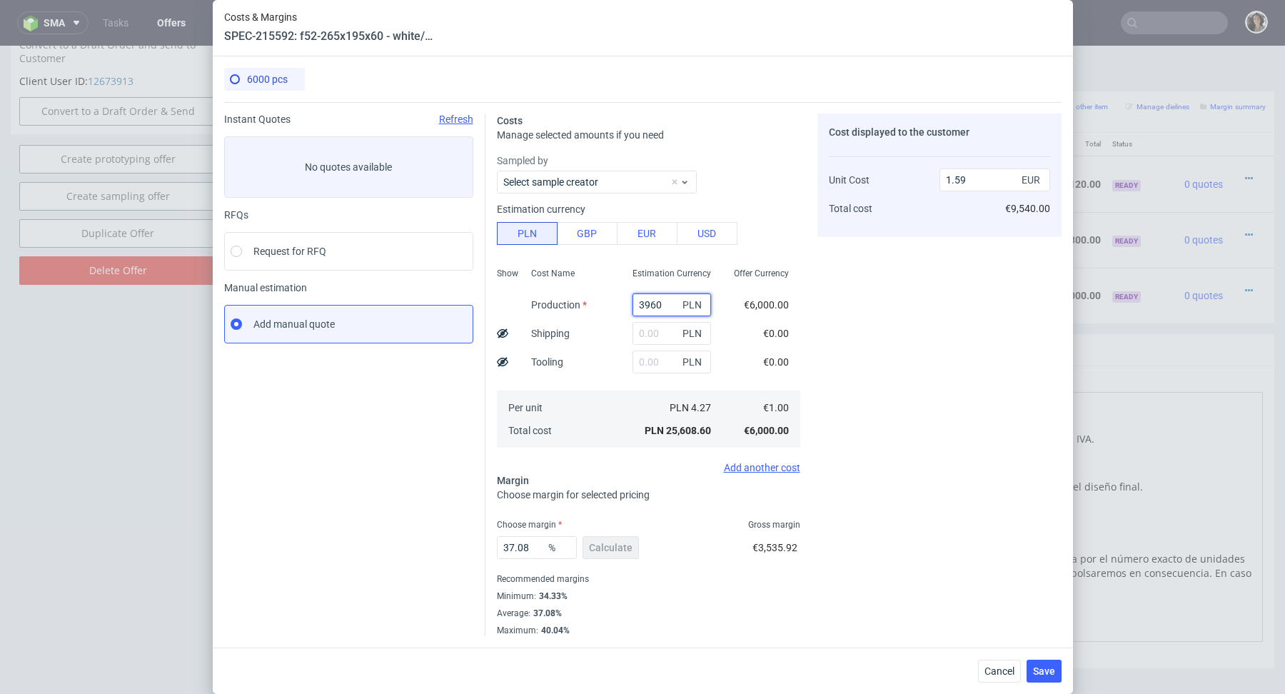
type input "0.25"
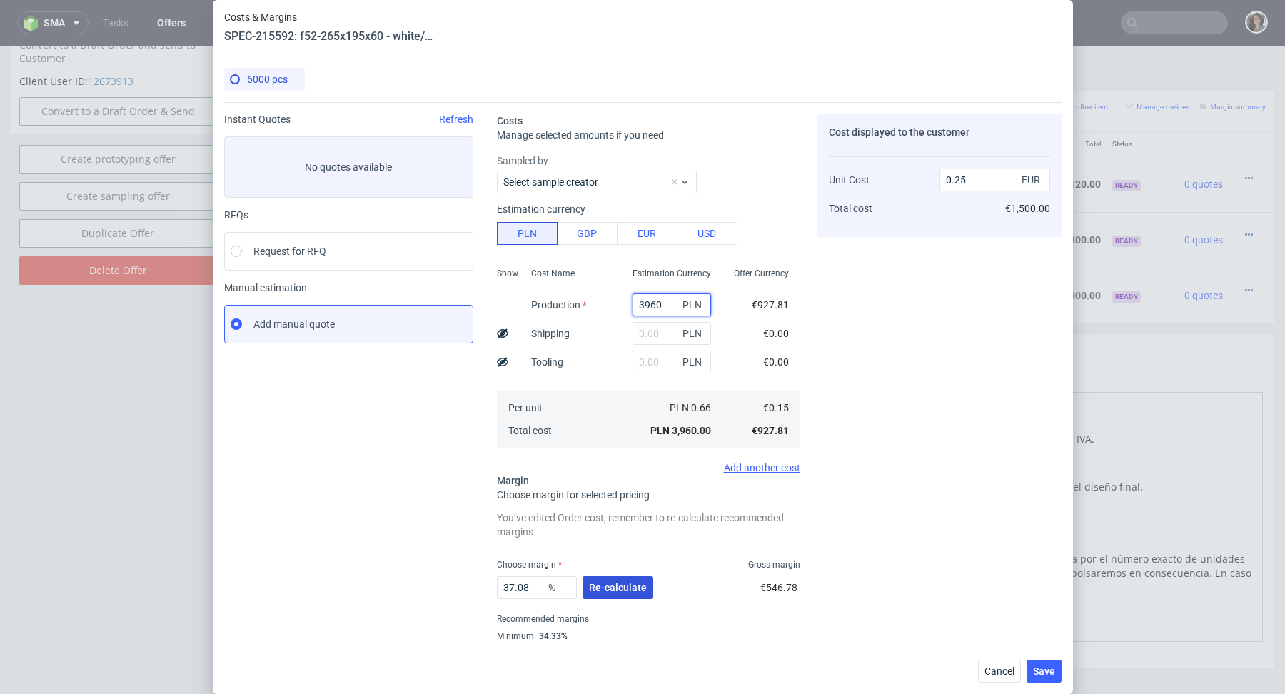
type input "3960"
click at [617, 582] on span "Re-calculate" at bounding box center [618, 587] width 58 height 10
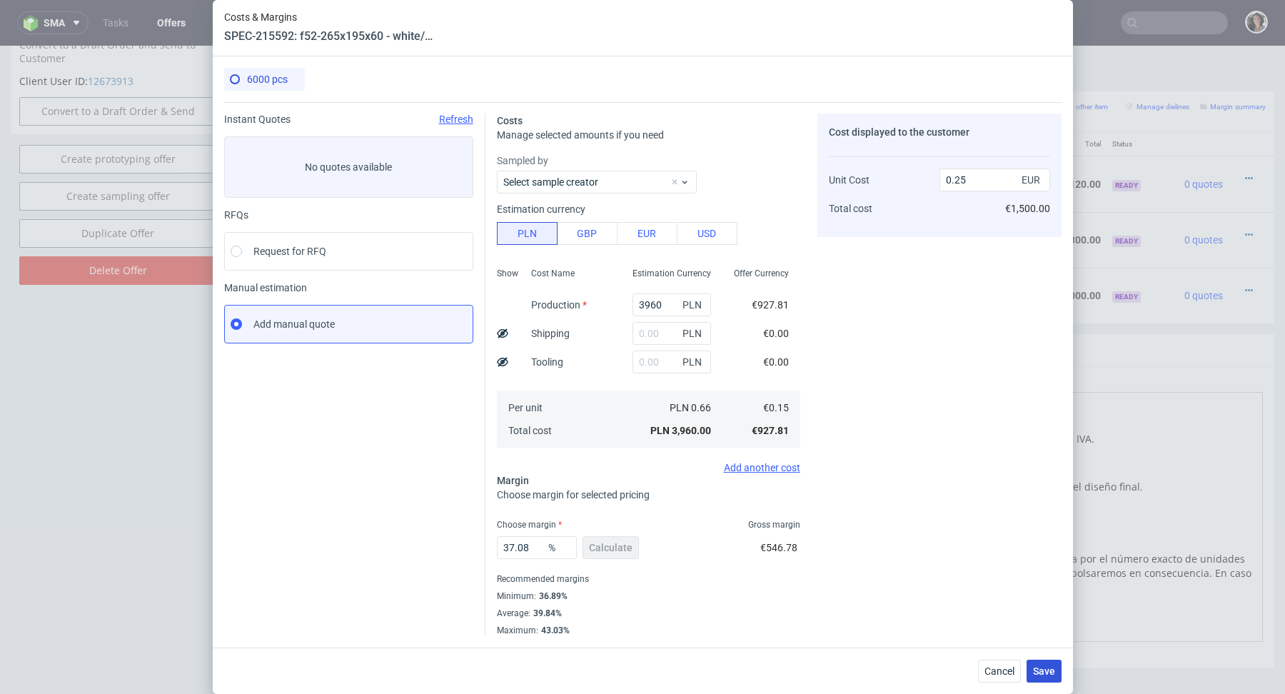
click at [1043, 664] on button "Save" at bounding box center [1043, 670] width 35 height 23
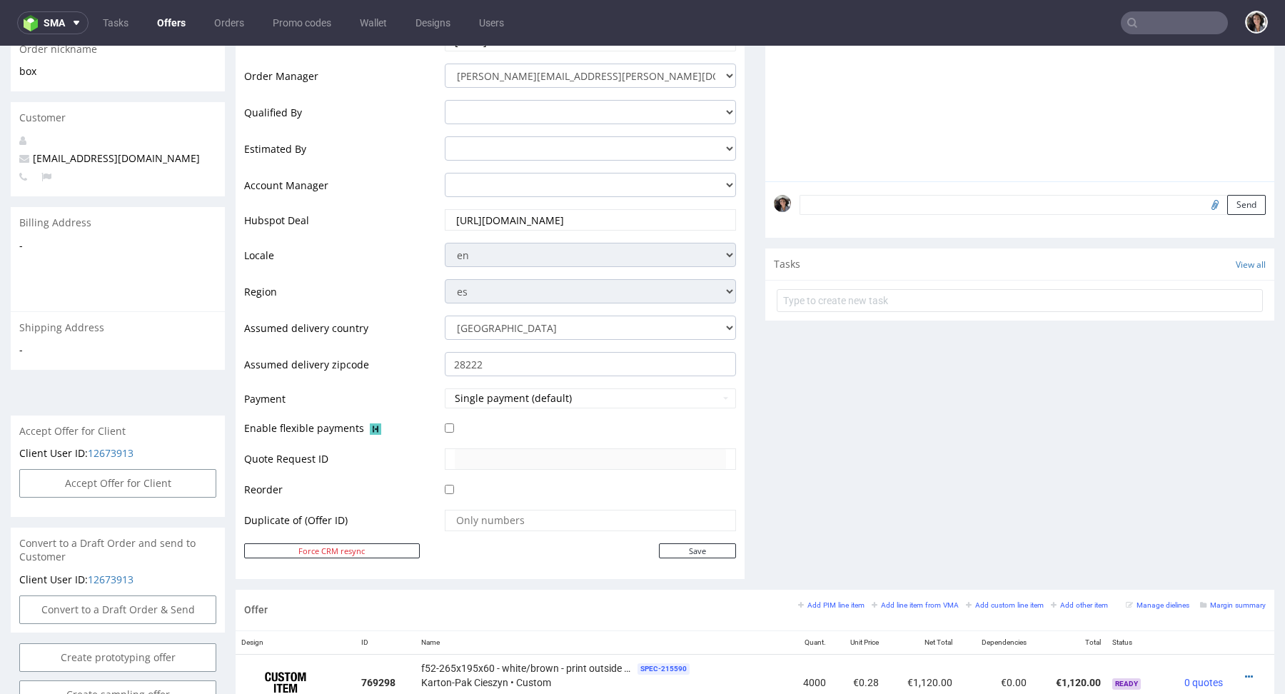
scroll to position [333, 0]
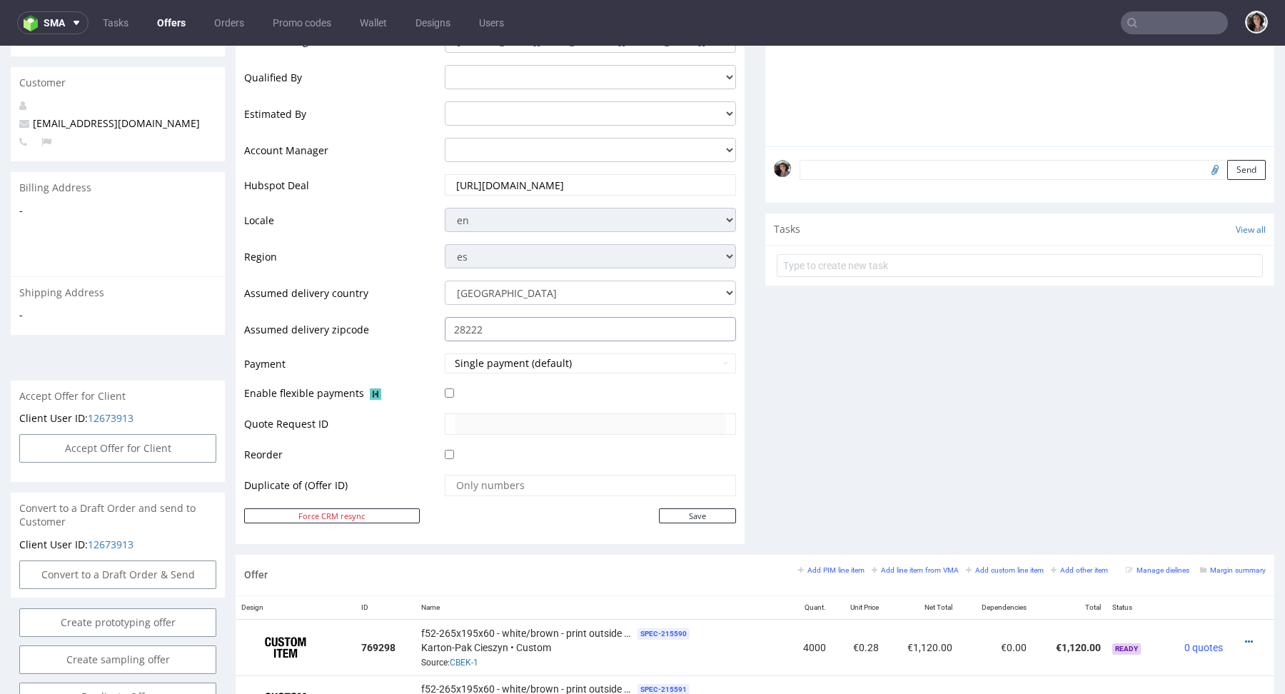
click at [494, 326] on input "28222" at bounding box center [590, 329] width 291 height 24
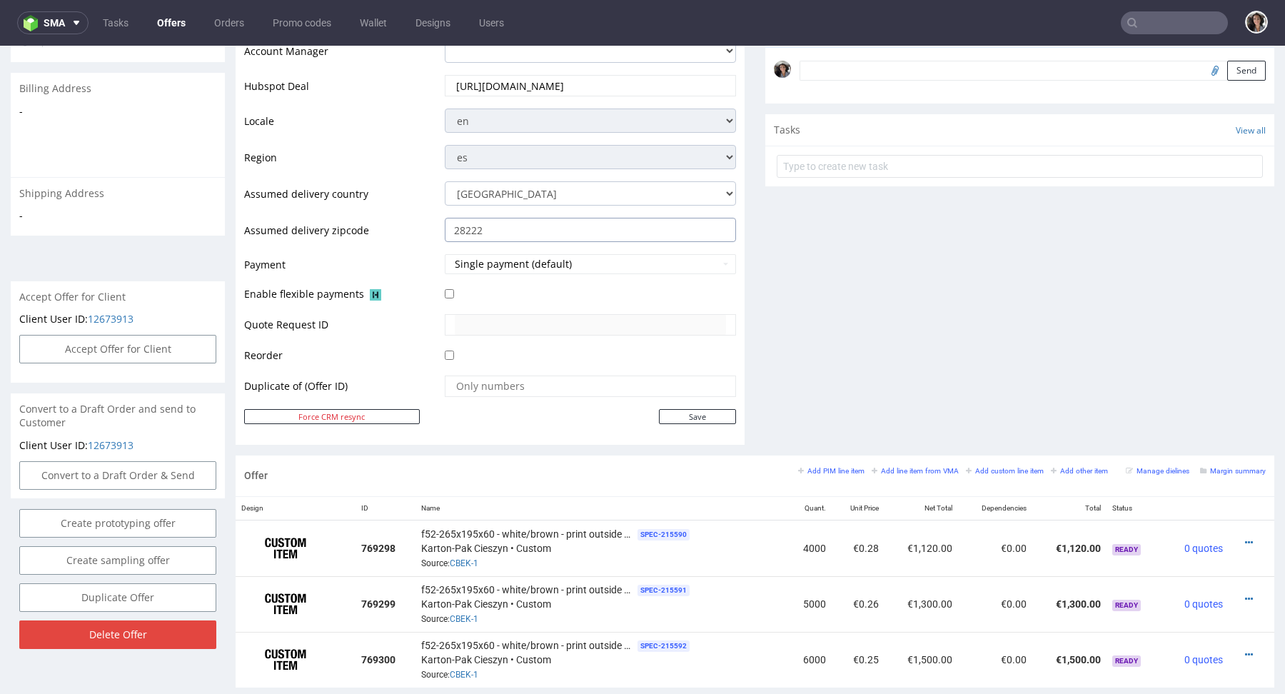
scroll to position [560, 0]
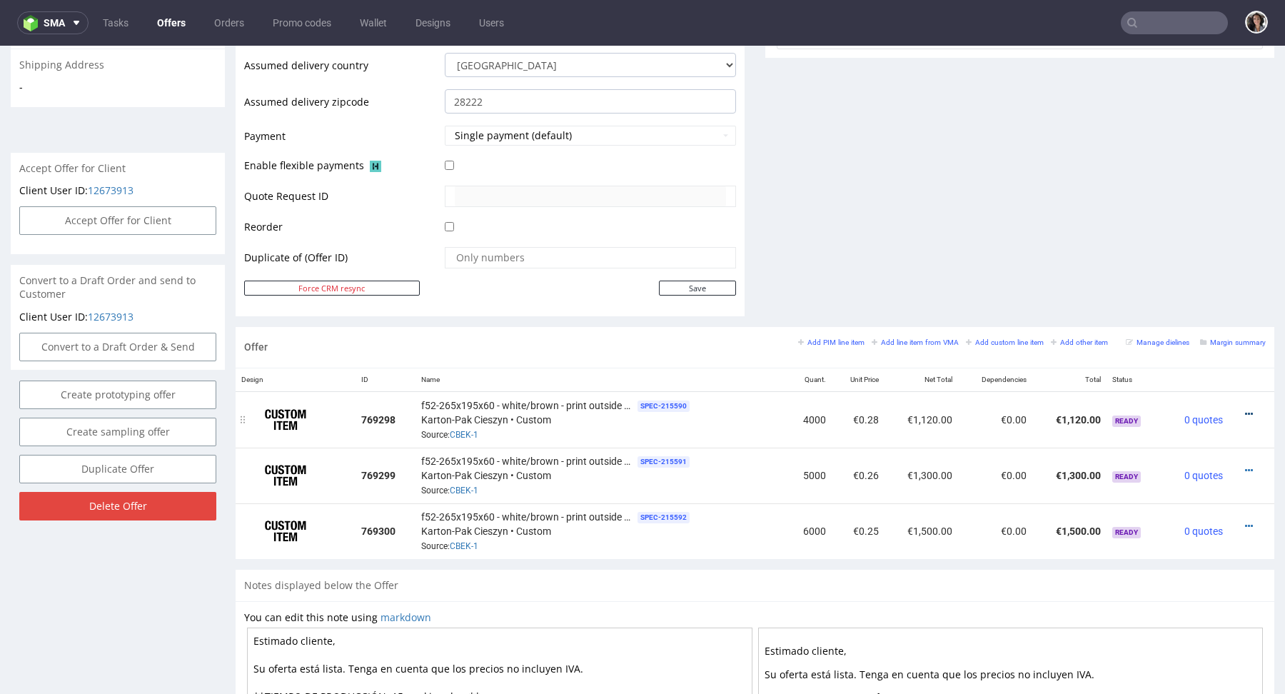
click at [1245, 412] on icon at bounding box center [1249, 414] width 8 height 10
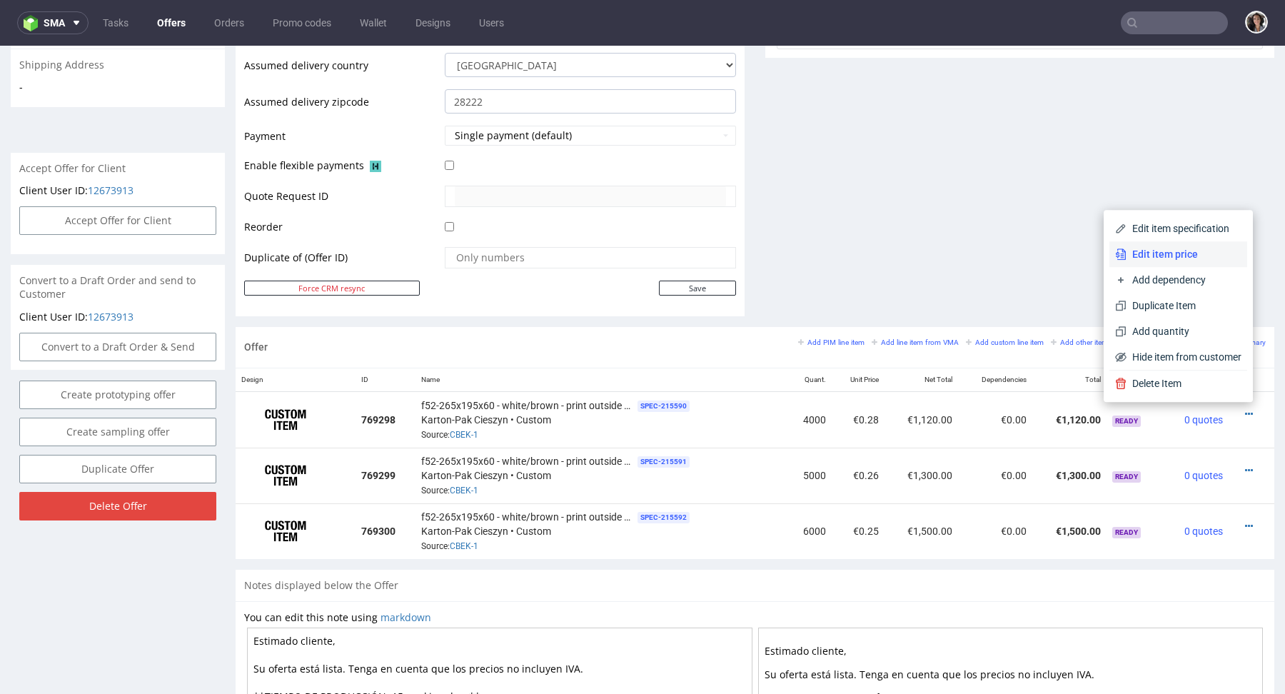
click at [1157, 258] on span "Edit item price" at bounding box center [1183, 254] width 115 height 14
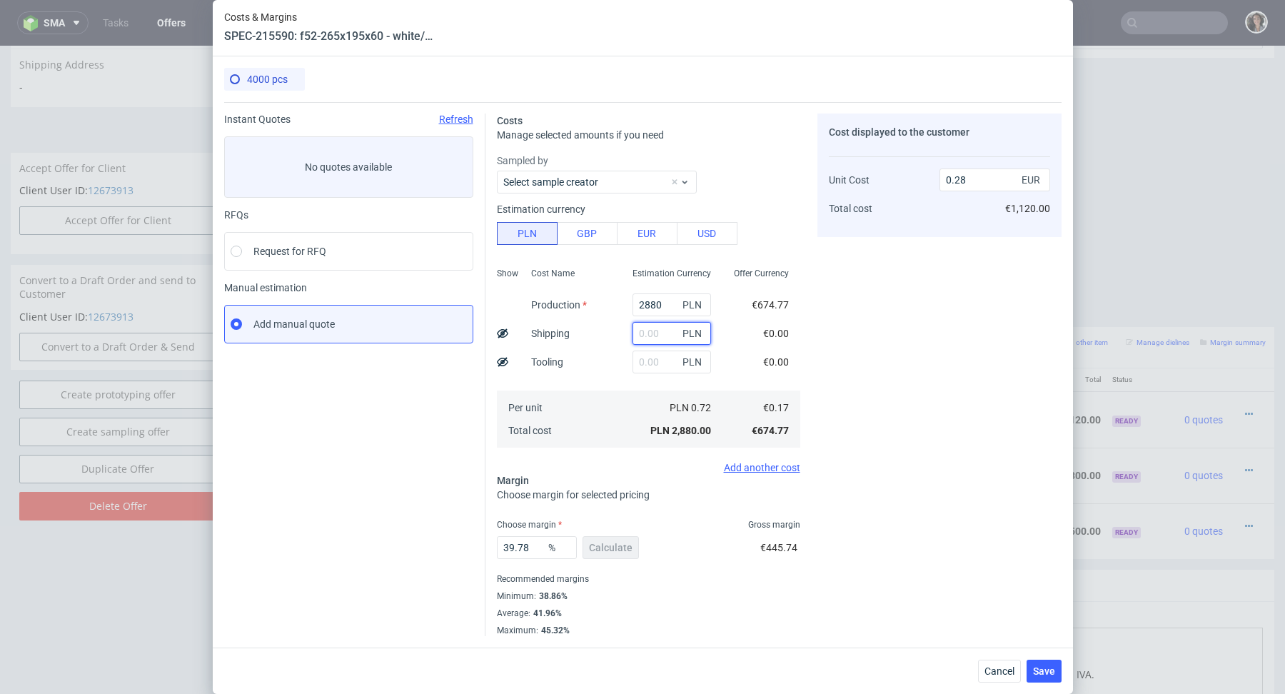
click at [667, 333] on input "text" at bounding box center [671, 333] width 78 height 23
paste input "1 544,77"
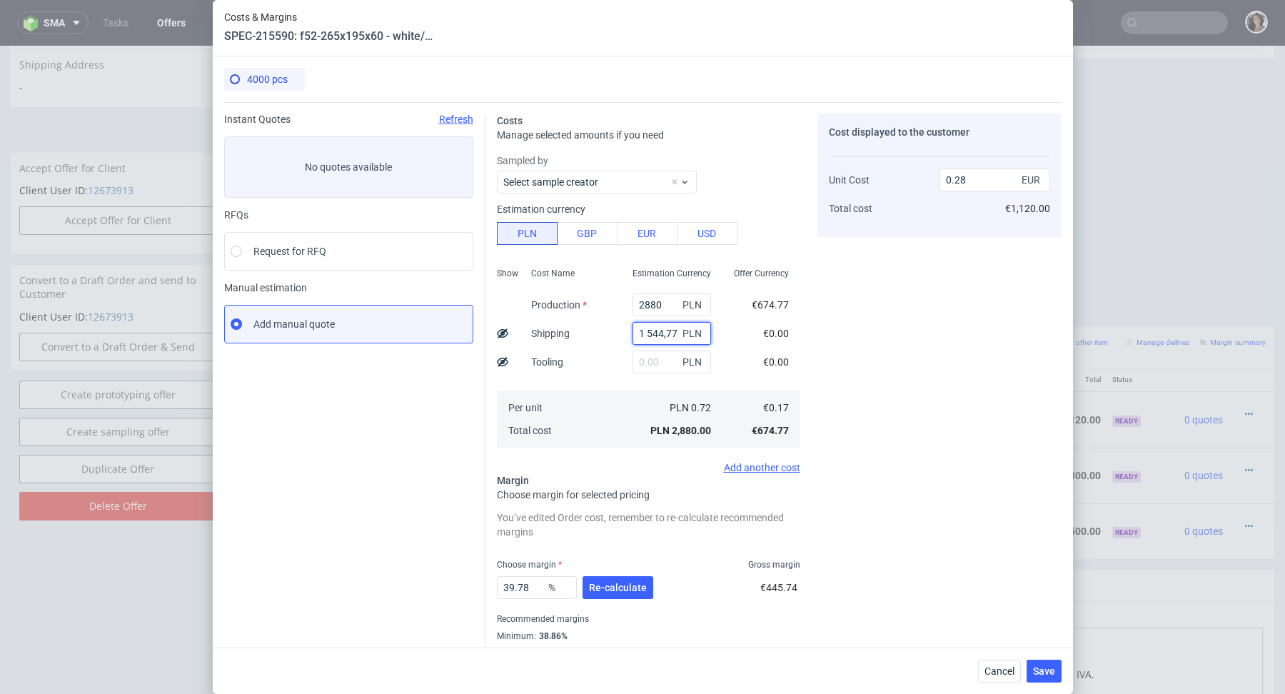
click at [648, 332] on input "1 544,77" at bounding box center [671, 333] width 78 height 23
type input "1544.77"
type input "0.43"
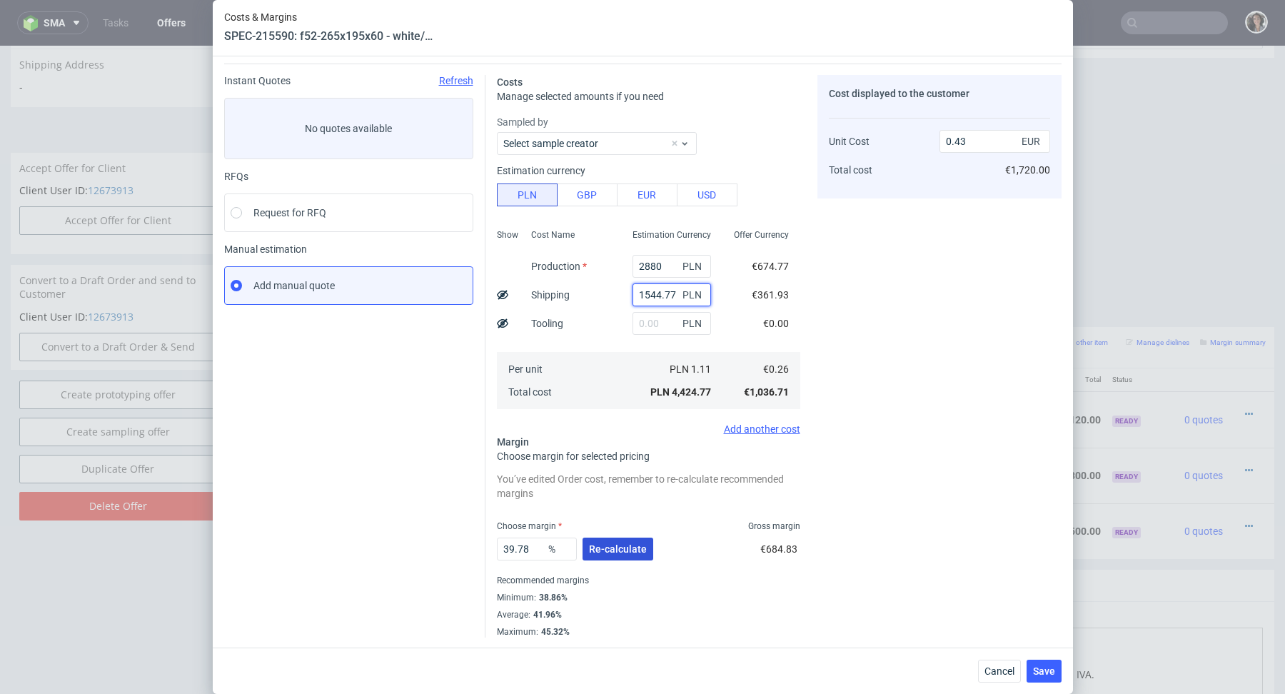
type input "1544.77"
click at [619, 540] on button "Re-calculate" at bounding box center [617, 548] width 71 height 23
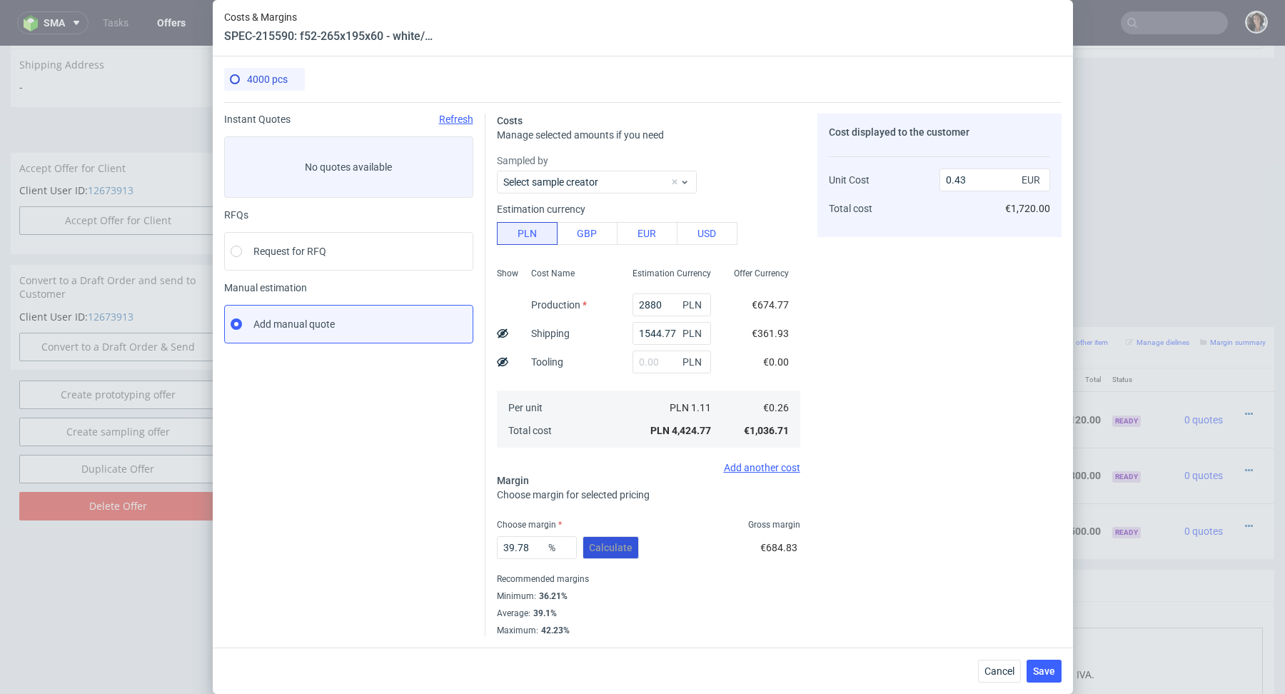
scroll to position [0, 0]
drag, startPoint x: 535, startPoint y: 549, endPoint x: 517, endPoint y: 546, distance: 18.1
click at [517, 546] on input "39.78" at bounding box center [537, 547] width 80 height 23
type input "39.1"
click at [668, 531] on div "39.1 % Calculate €665.60" at bounding box center [648, 550] width 303 height 40
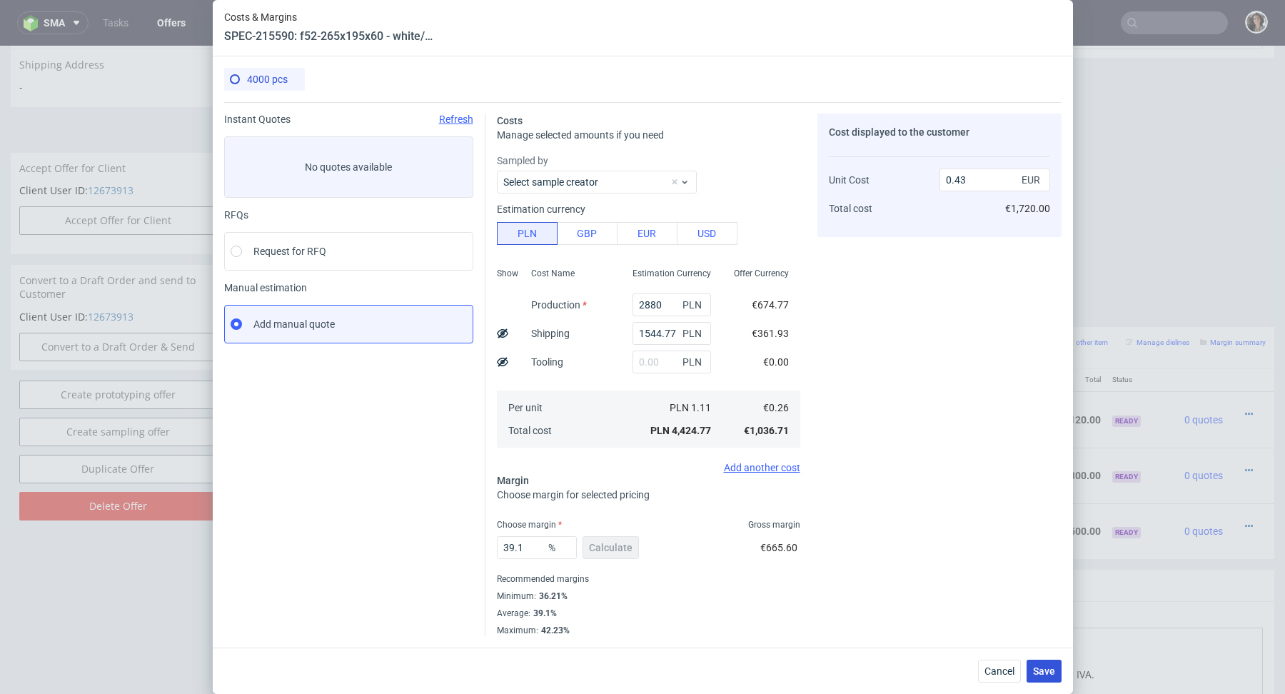
click at [1056, 667] on button "Save" at bounding box center [1043, 670] width 35 height 23
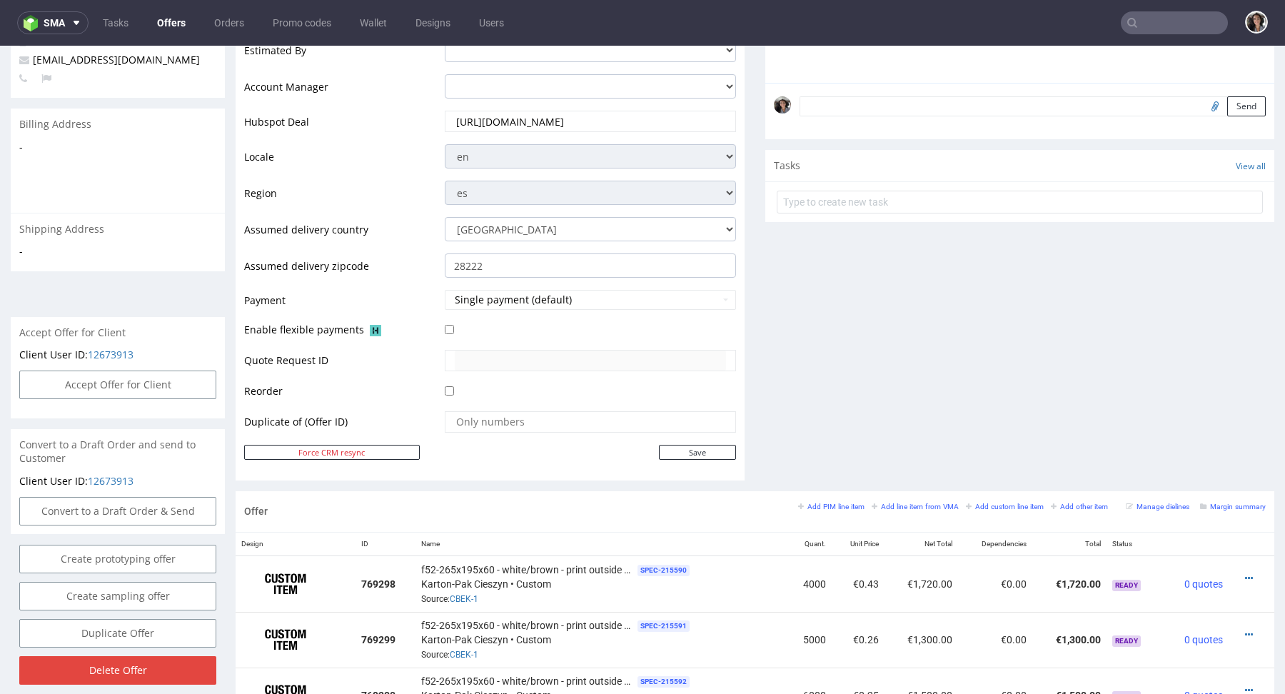
scroll to position [467, 0]
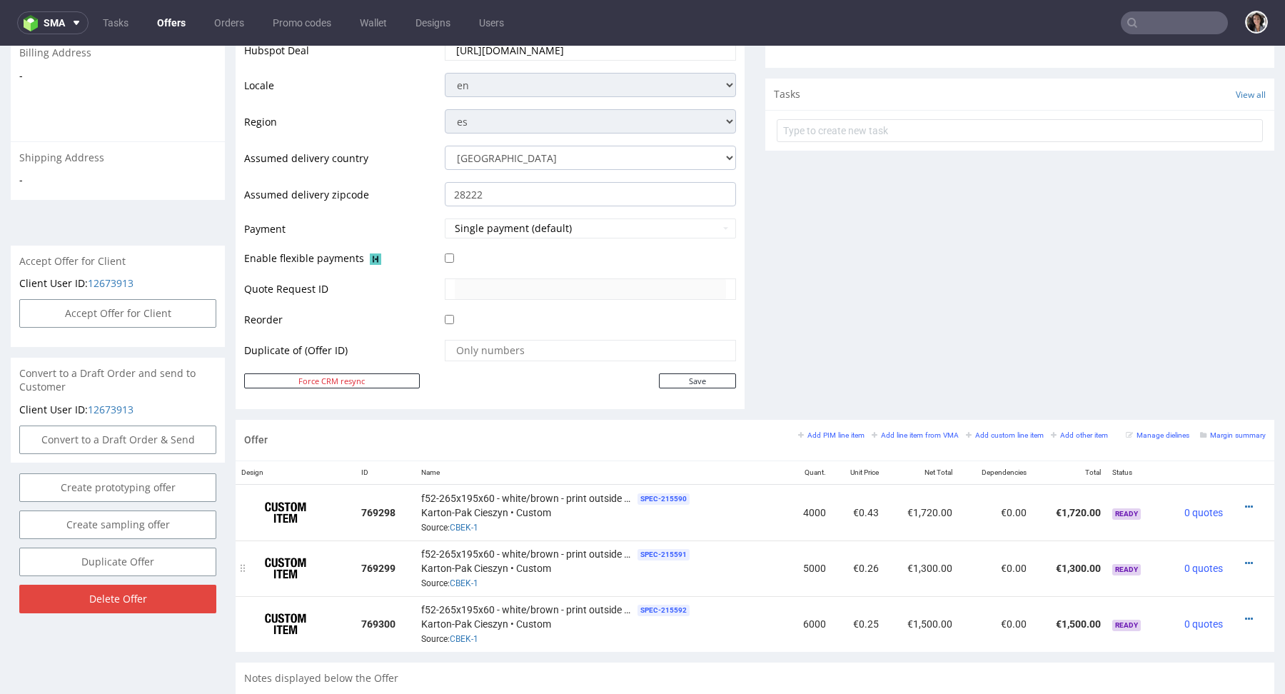
click at [1234, 556] on div at bounding box center [1247, 563] width 26 height 14
click at [1245, 561] on icon at bounding box center [1249, 563] width 8 height 10
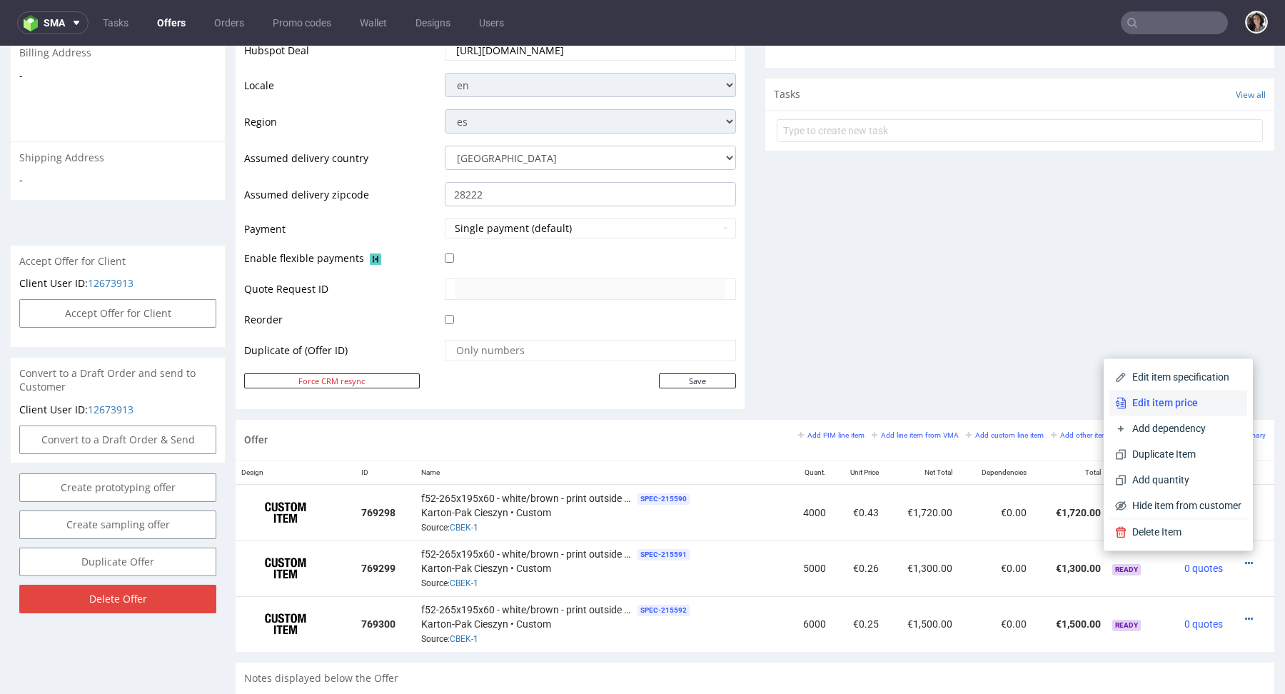
click at [1183, 406] on span "Edit item price" at bounding box center [1183, 402] width 115 height 14
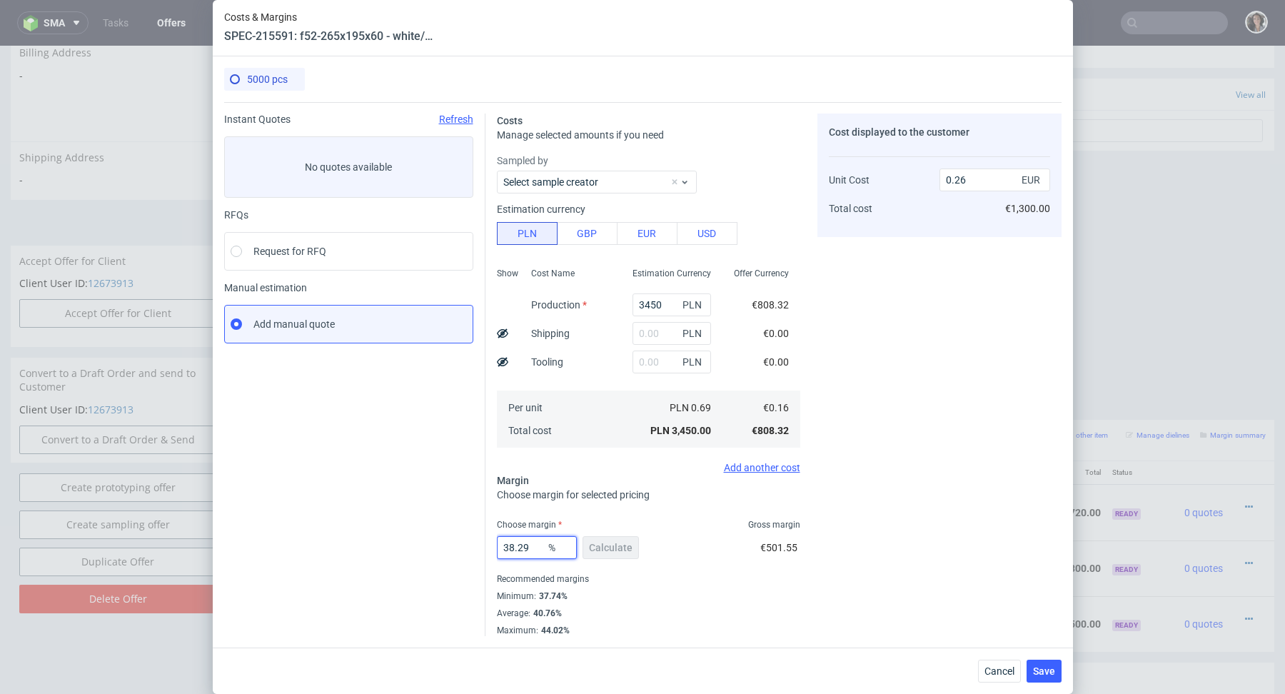
click at [537, 547] on input "38.29" at bounding box center [537, 547] width 80 height 23
click at [666, 330] on input "text" at bounding box center [671, 333] width 78 height 23
paste input "1 544,77"
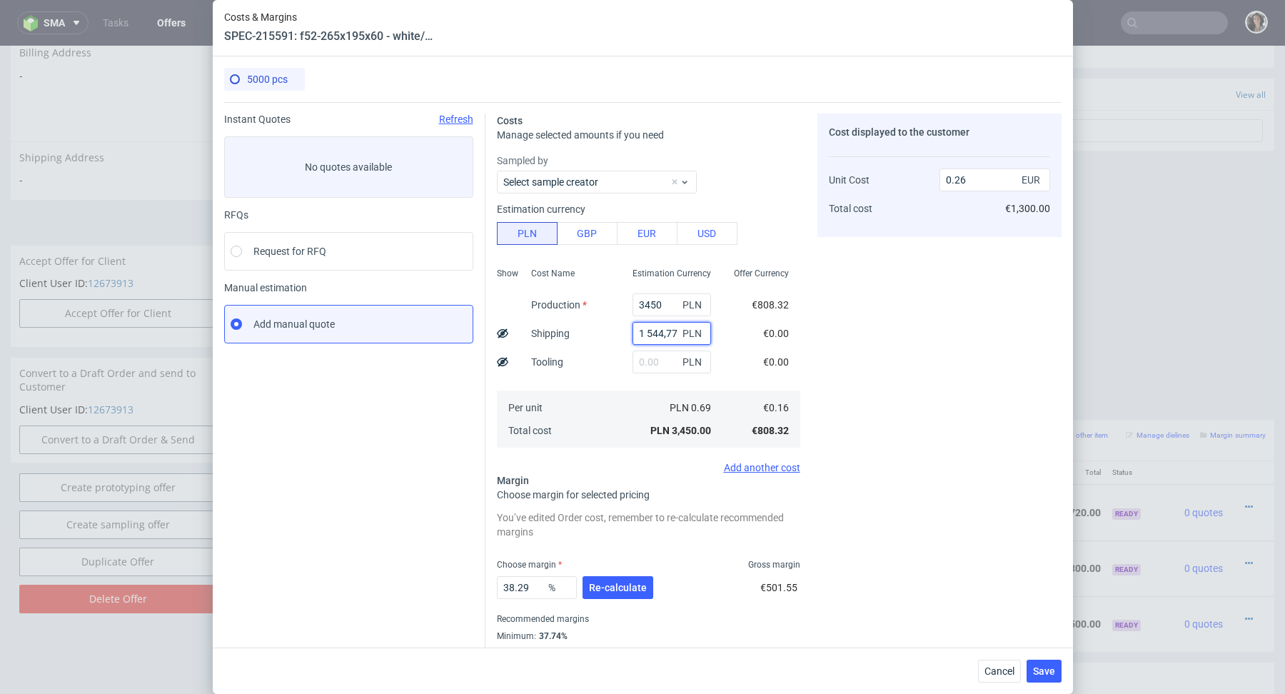
click at [648, 332] on input "1 544,77" at bounding box center [671, 333] width 78 height 23
type input "1544.77"
type input "0.38"
type input "1544.77"
click at [577, 400] on div "Per unit Total cost" at bounding box center [570, 418] width 101 height 57
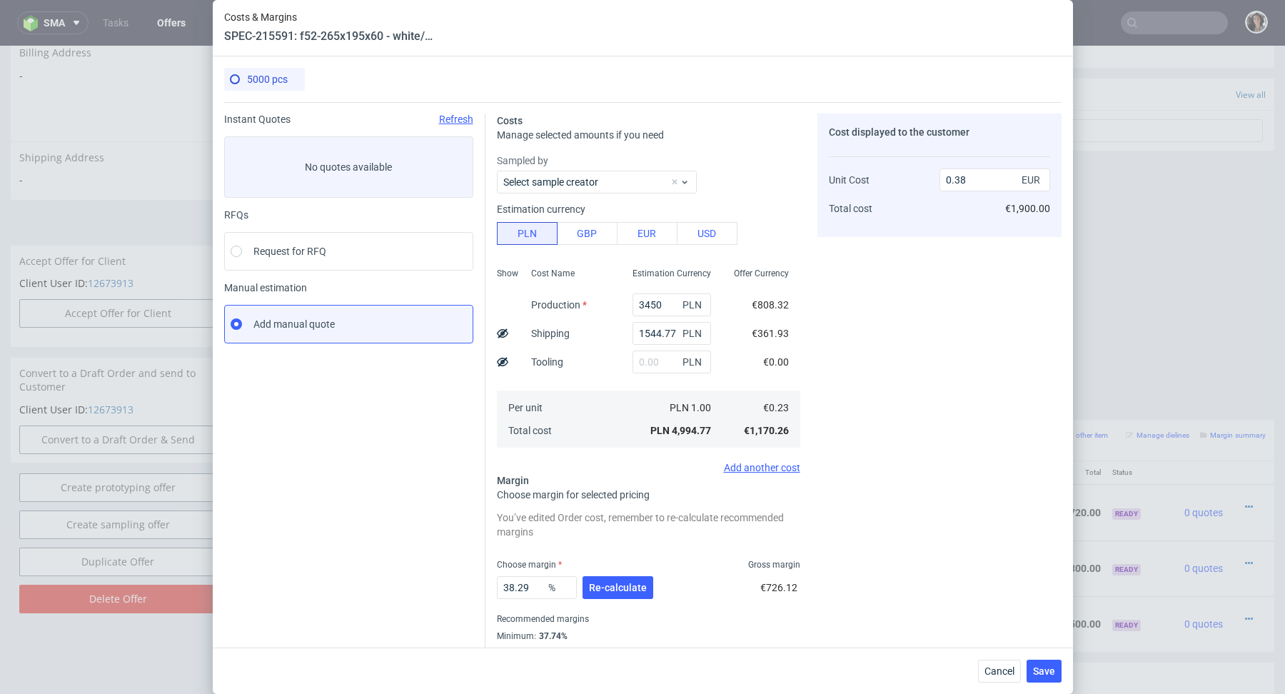
scroll to position [39, 0]
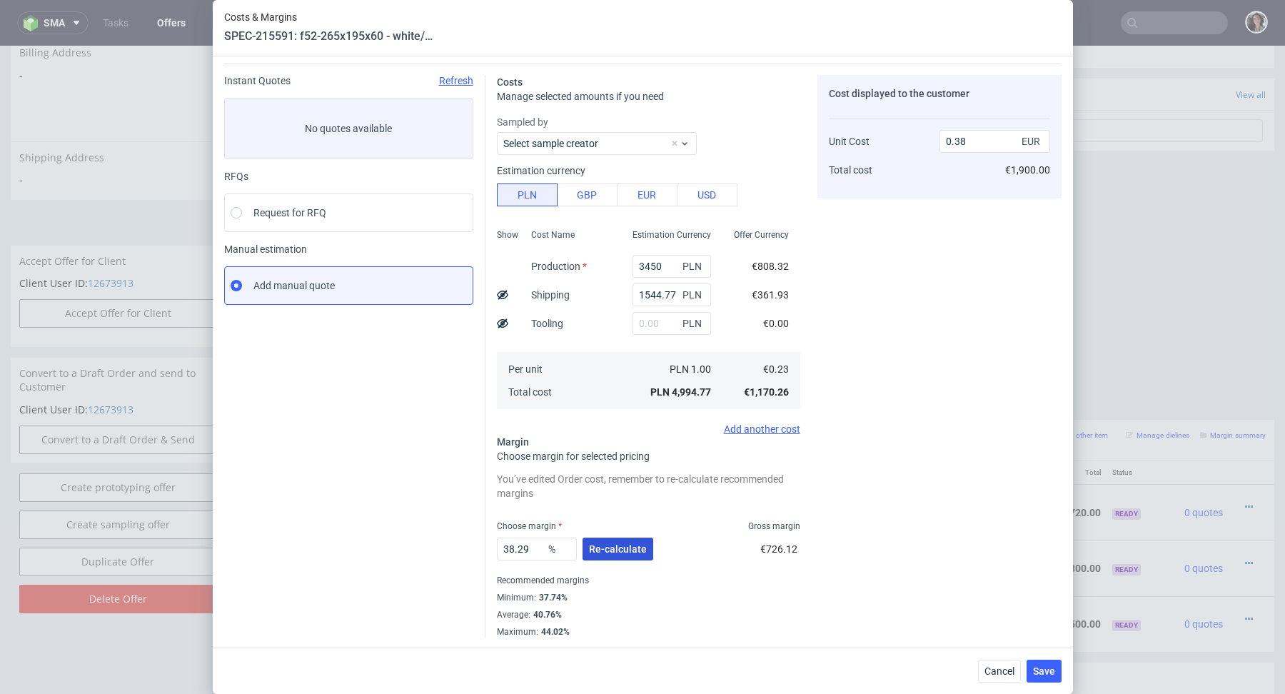
click at [607, 552] on span "Re-calculate" at bounding box center [618, 549] width 58 height 10
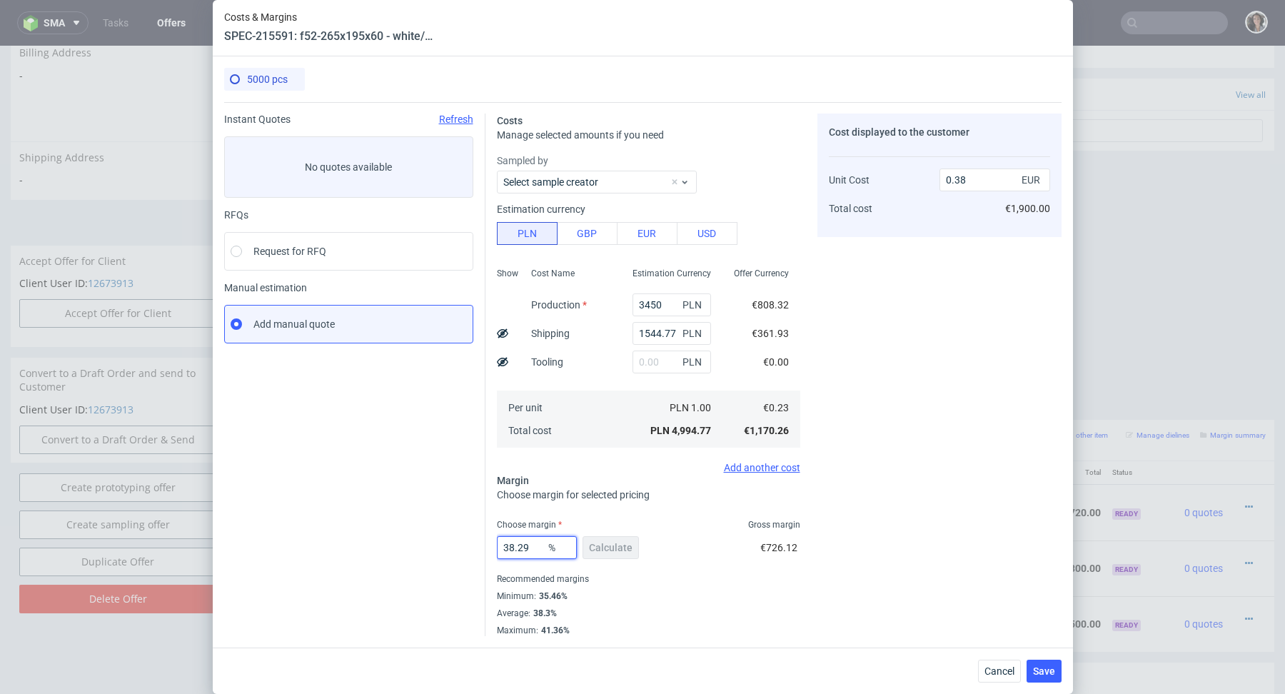
drag, startPoint x: 535, startPoint y: 544, endPoint x: 515, endPoint y: 546, distance: 20.1
click at [515, 546] on input "38.29" at bounding box center [537, 547] width 80 height 23
click at [1051, 672] on span "Save" at bounding box center [1044, 671] width 22 height 10
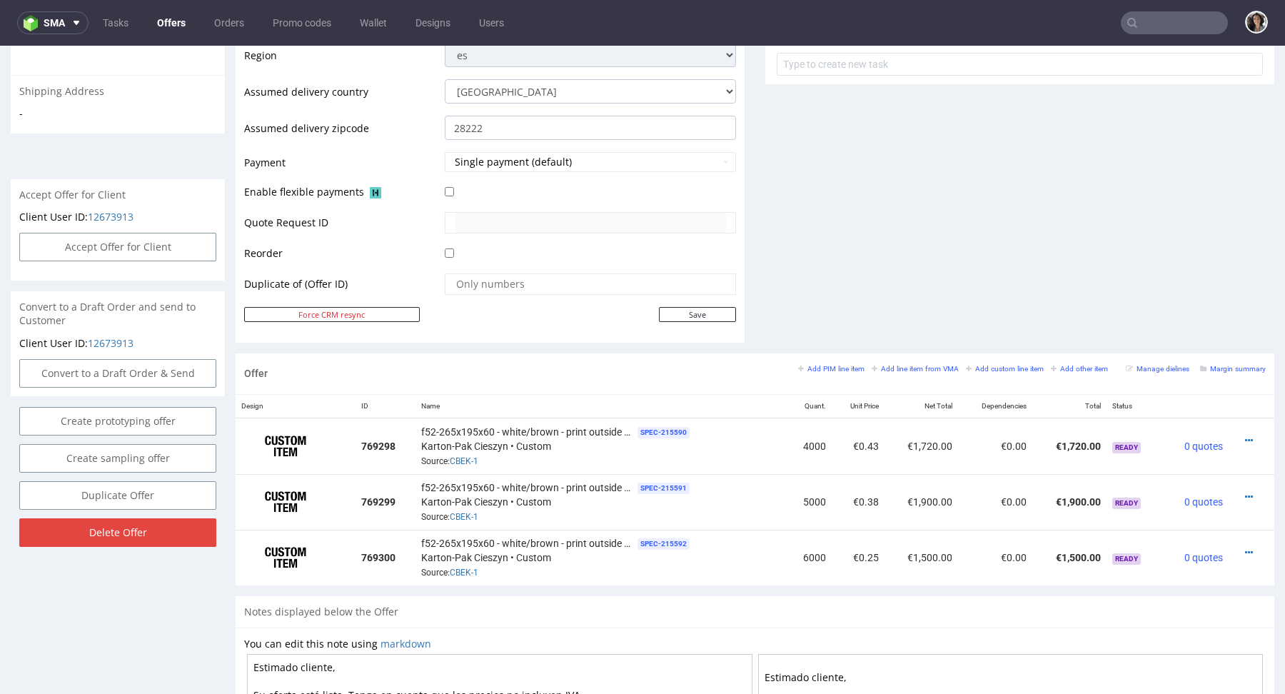
scroll to position [689, 0]
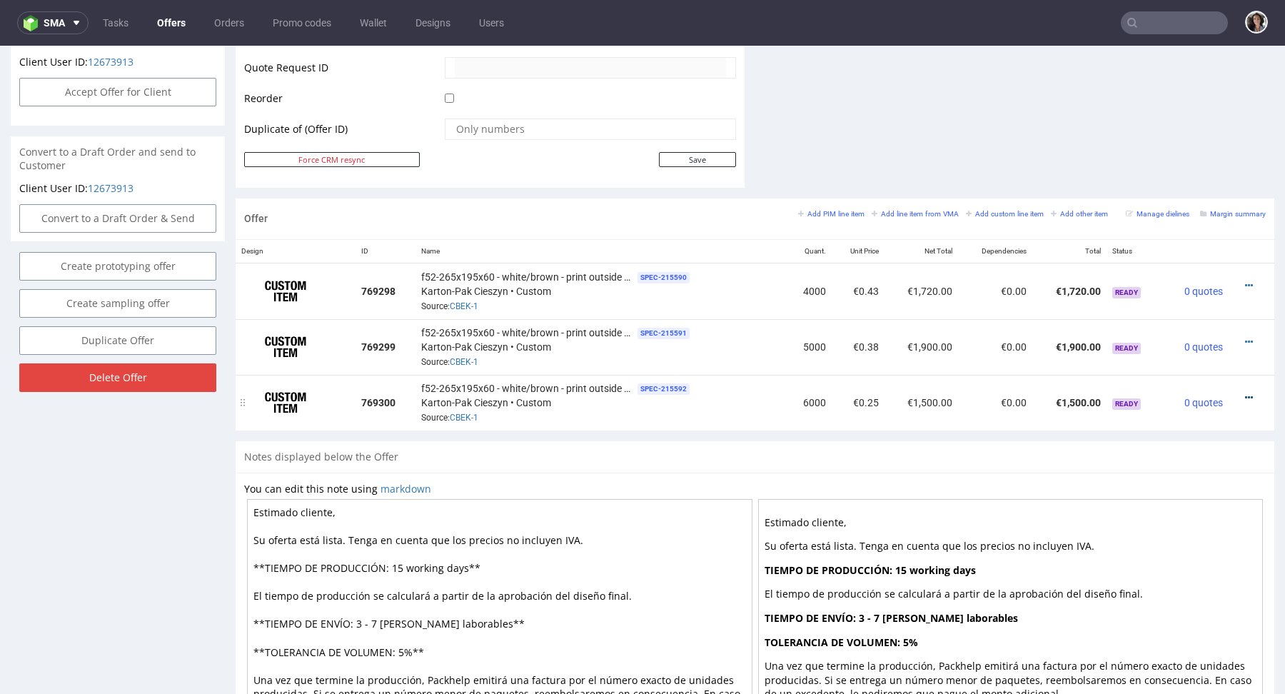
click at [1245, 397] on icon at bounding box center [1249, 397] width 8 height 10
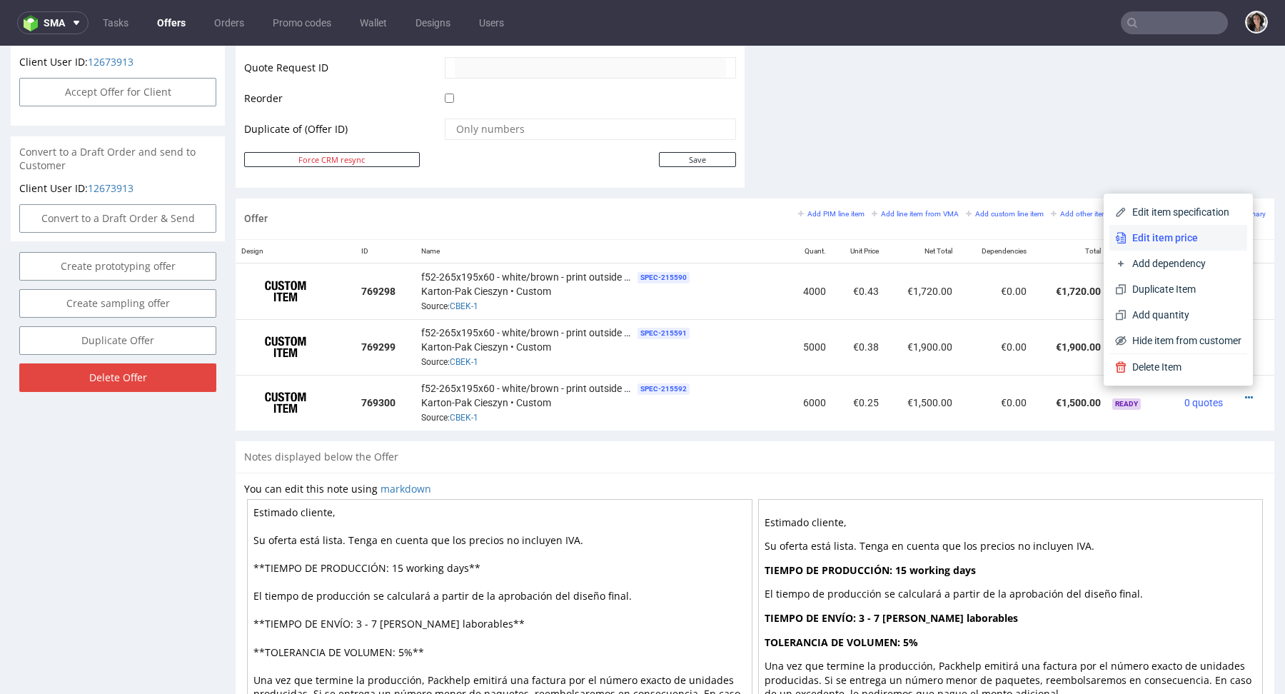
click at [1172, 247] on li "Edit item price" at bounding box center [1178, 238] width 138 height 26
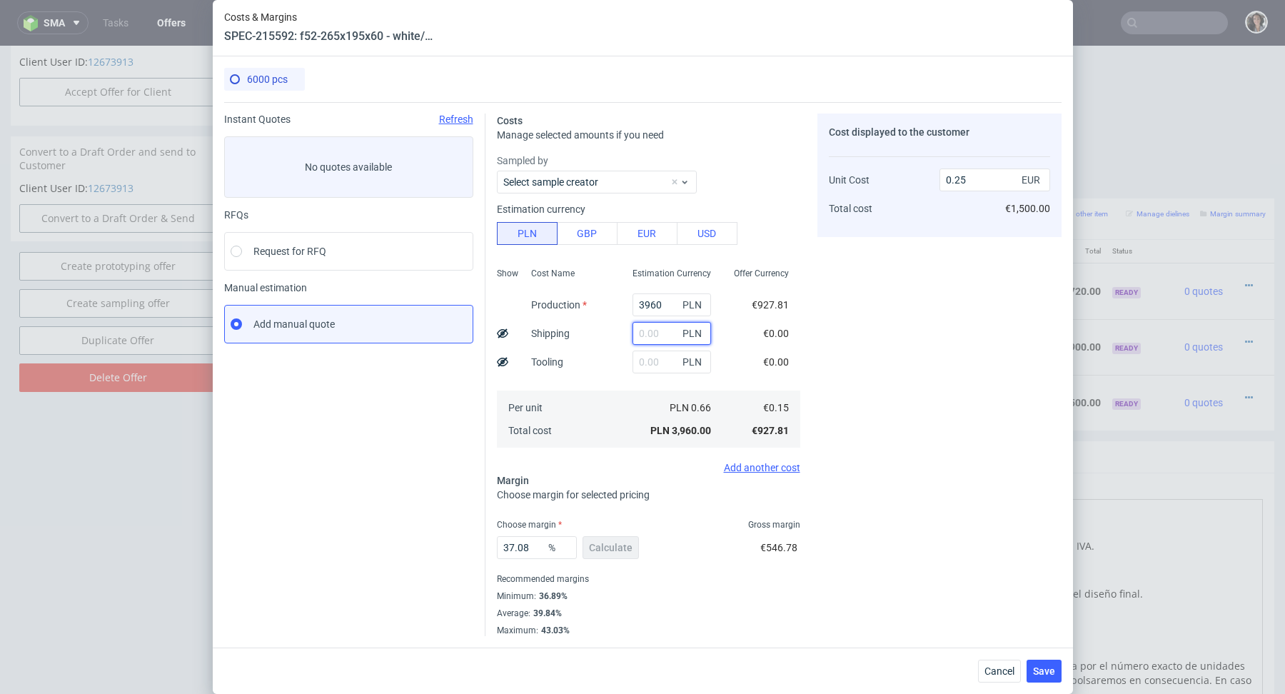
click at [644, 341] on input "text" at bounding box center [671, 333] width 78 height 23
paste input "1 544,77"
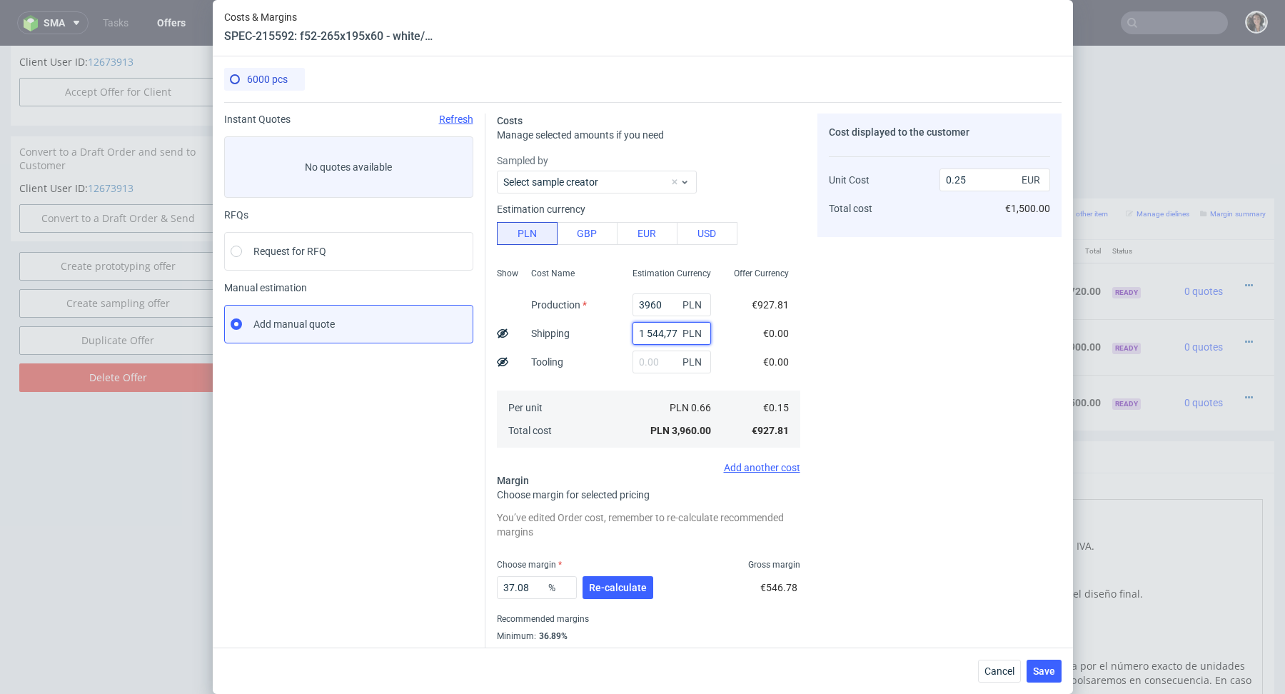
click at [648, 332] on input "1 544,77" at bounding box center [671, 333] width 78 height 23
type input "1544.77"
type input "0.34"
type input "1544.77"
click at [624, 586] on span "Re-calculate" at bounding box center [618, 587] width 58 height 10
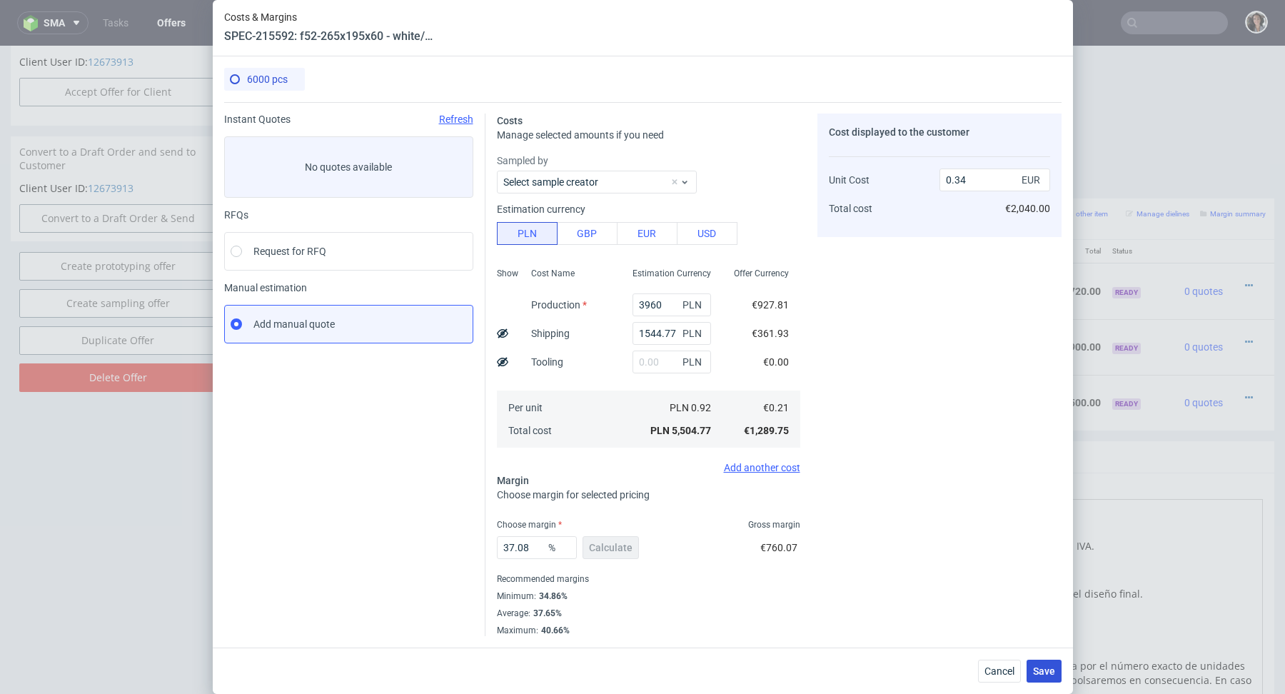
click at [1045, 677] on button "Save" at bounding box center [1043, 670] width 35 height 23
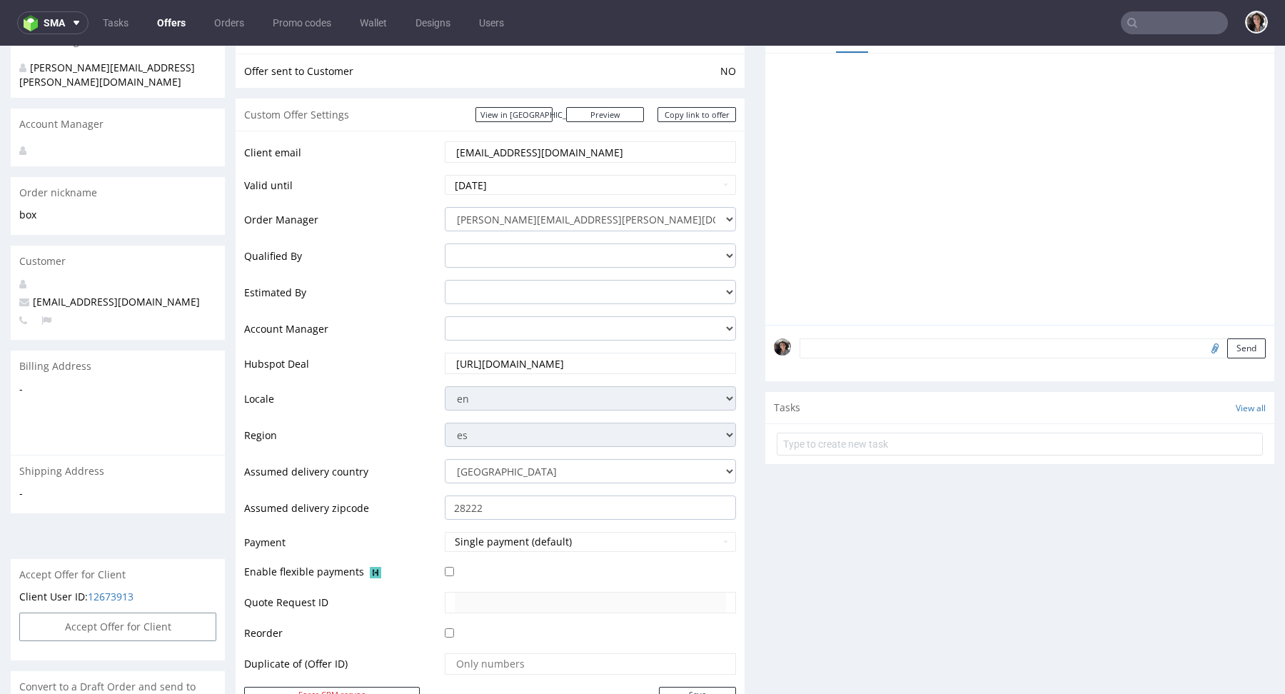
scroll to position [355, 0]
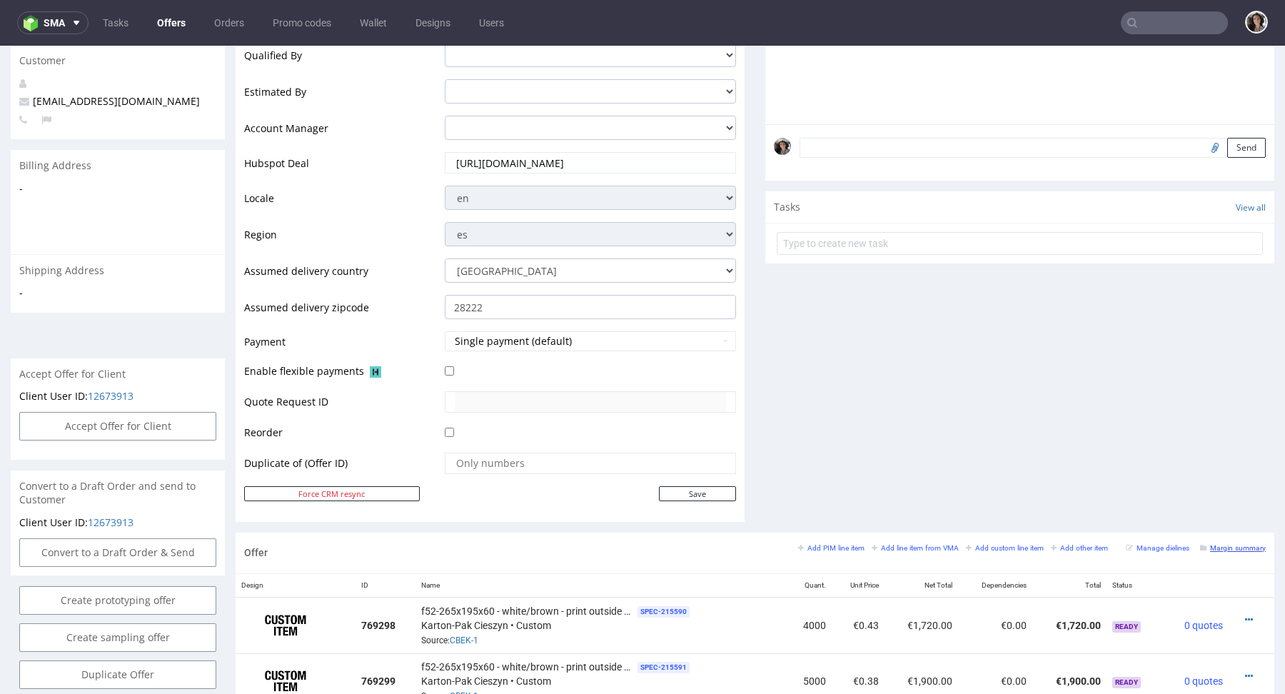
click at [1217, 542] on link "Margin summary" at bounding box center [1233, 547] width 66 height 10
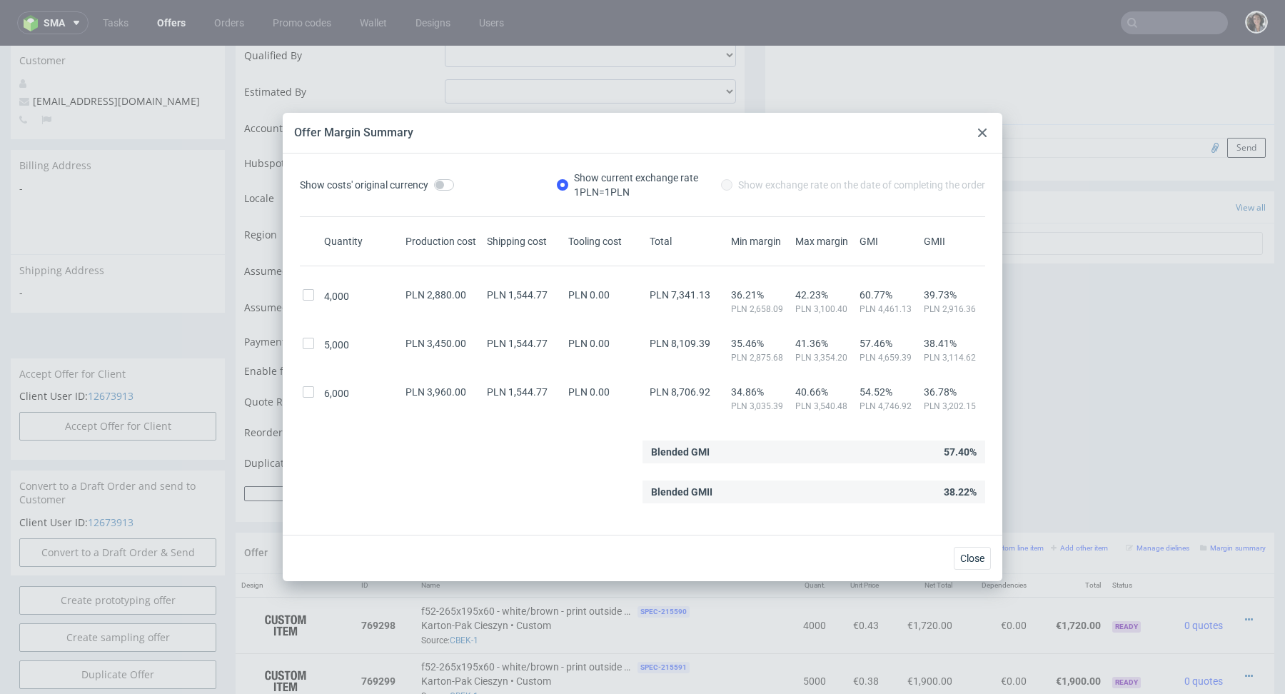
click at [980, 134] on use at bounding box center [982, 132] width 9 height 9
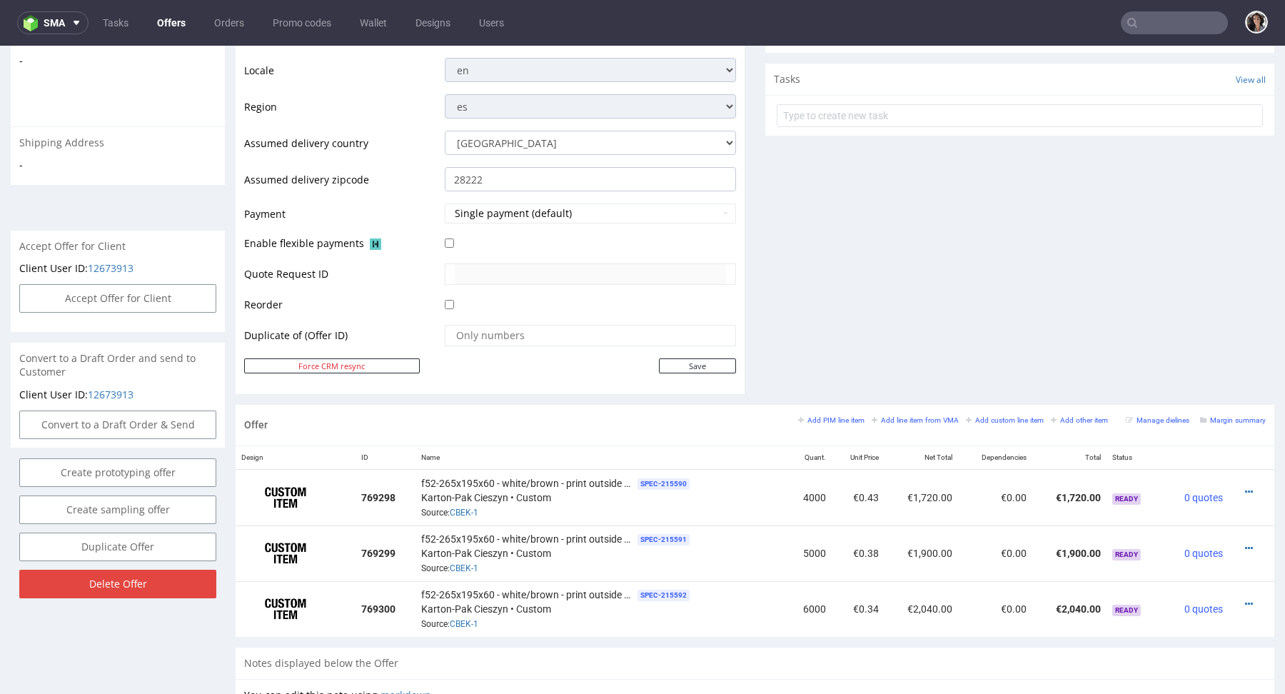
scroll to position [647, 0]
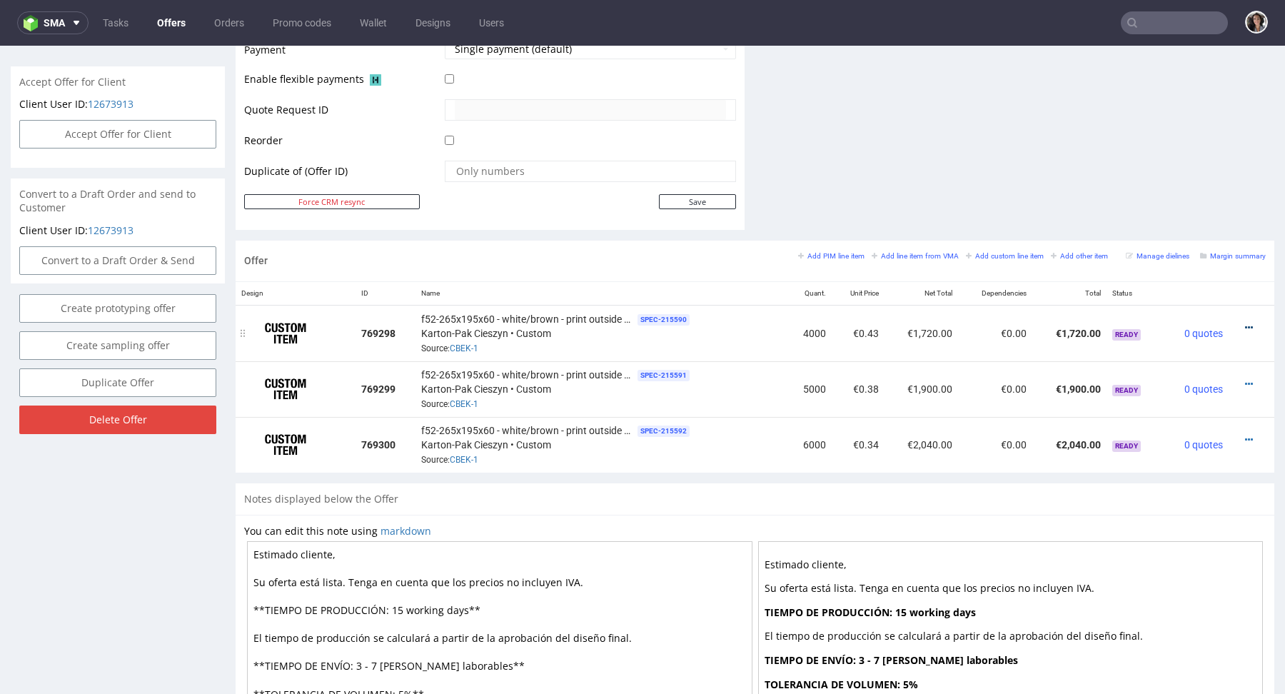
click at [1245, 325] on icon at bounding box center [1249, 328] width 8 height 10
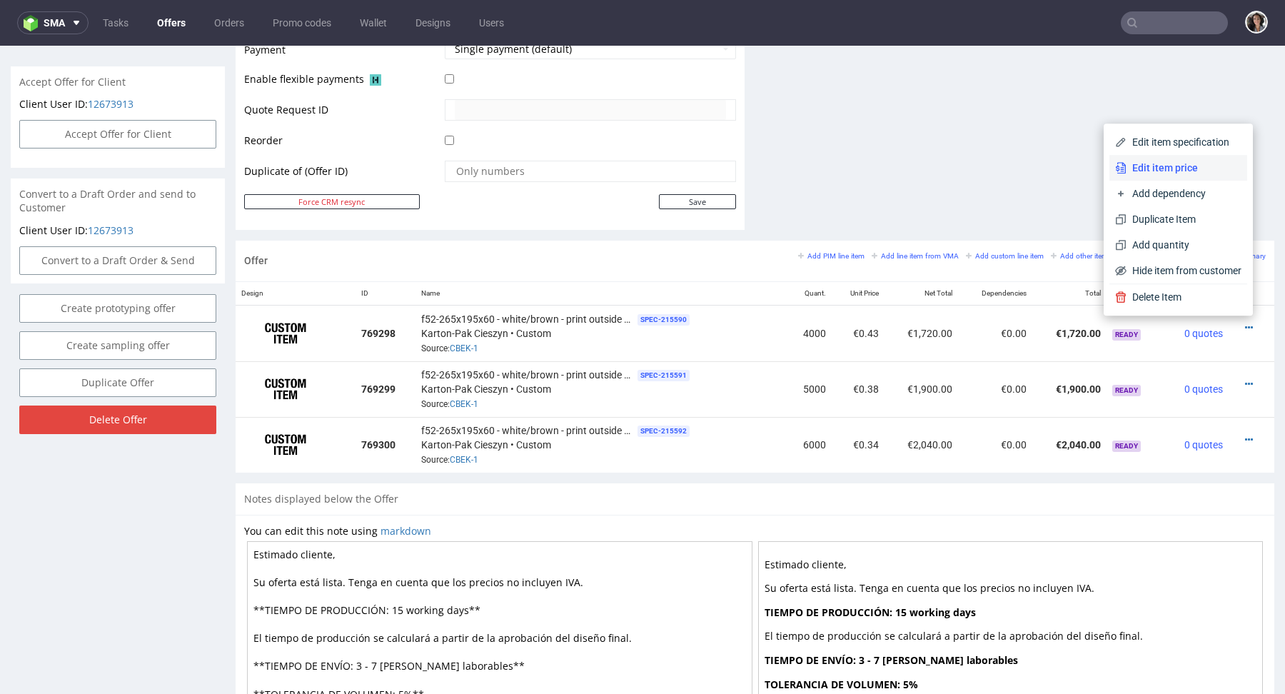
click at [1162, 168] on span "Edit item price" at bounding box center [1183, 168] width 115 height 14
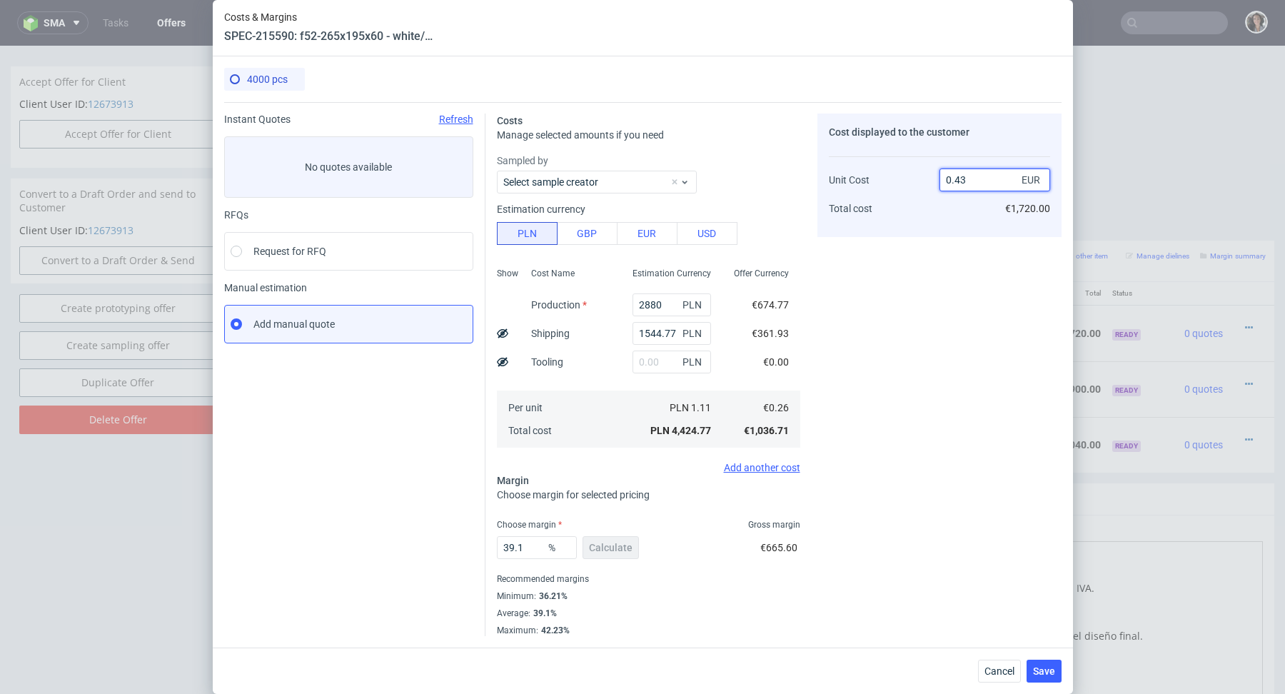
click at [985, 180] on input "0.43" at bounding box center [994, 179] width 111 height 23
type input "0.50"
type input "48"
type input "0.5"
click at [901, 367] on div "Cost displayed to the customer Unit Cost Total cost 0.5 EUR €2,000.00" at bounding box center [939, 374] width 244 height 522
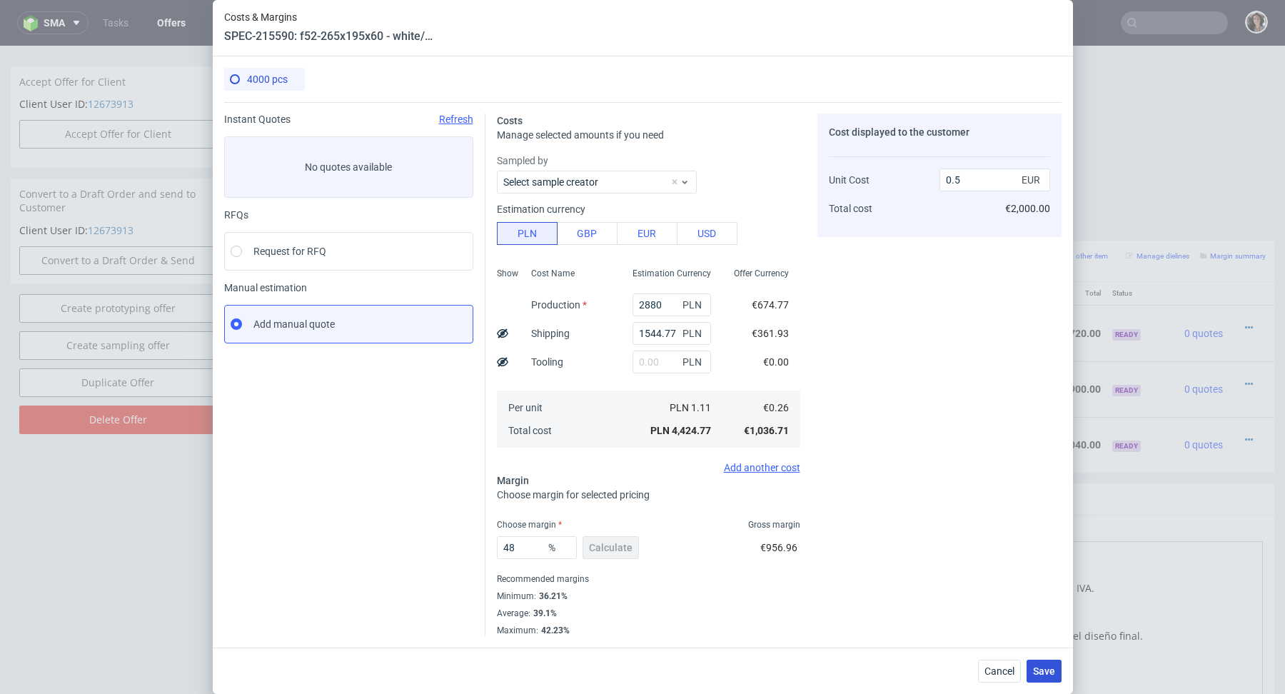
click at [1049, 663] on button "Save" at bounding box center [1043, 670] width 35 height 23
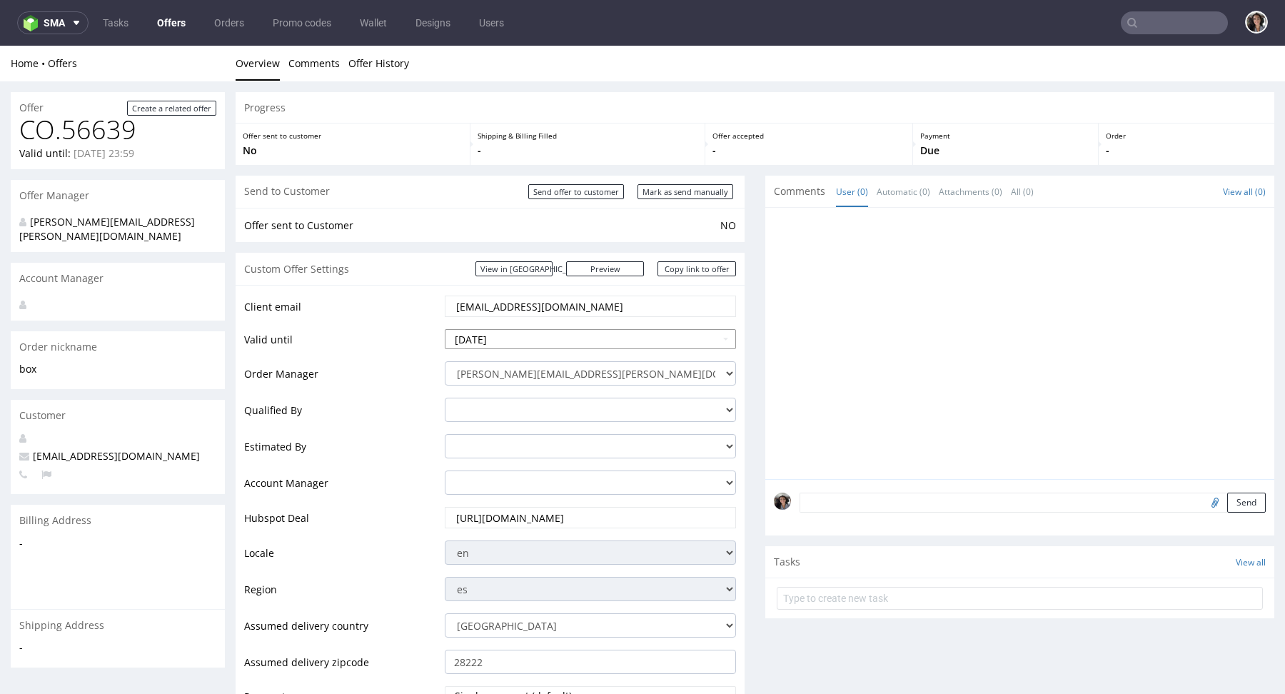
scroll to position [370, 0]
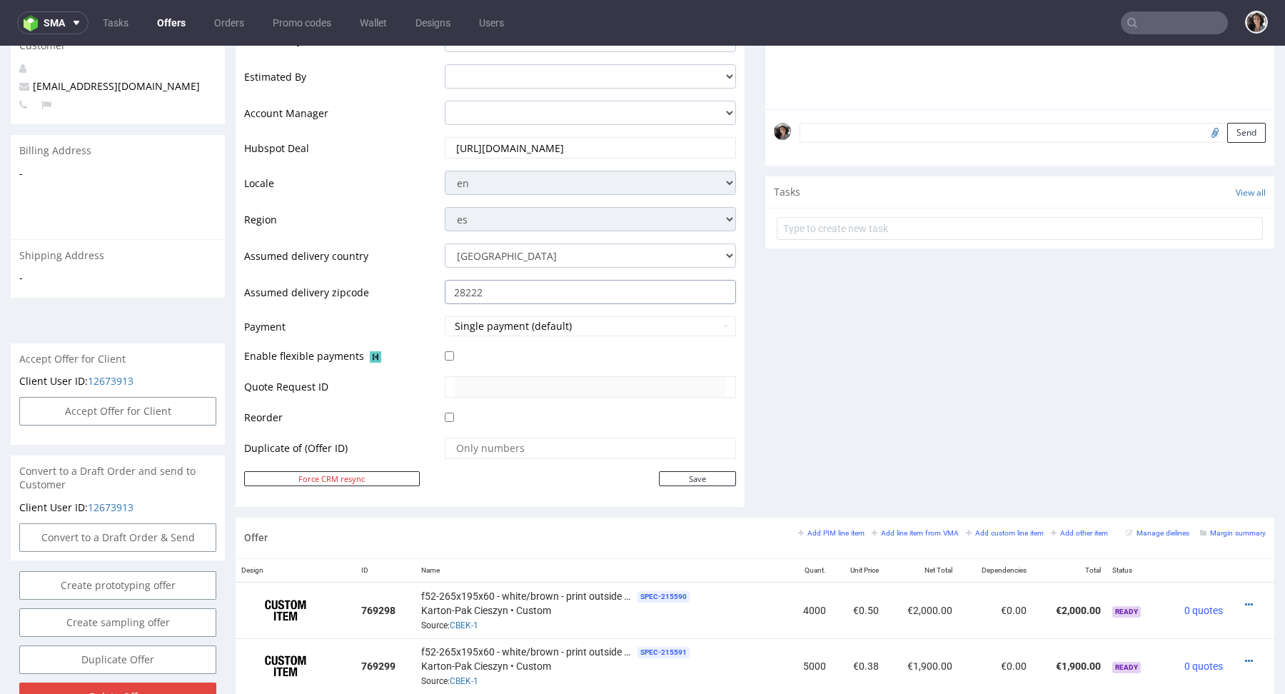
click at [541, 285] on input "28222" at bounding box center [590, 292] width 291 height 24
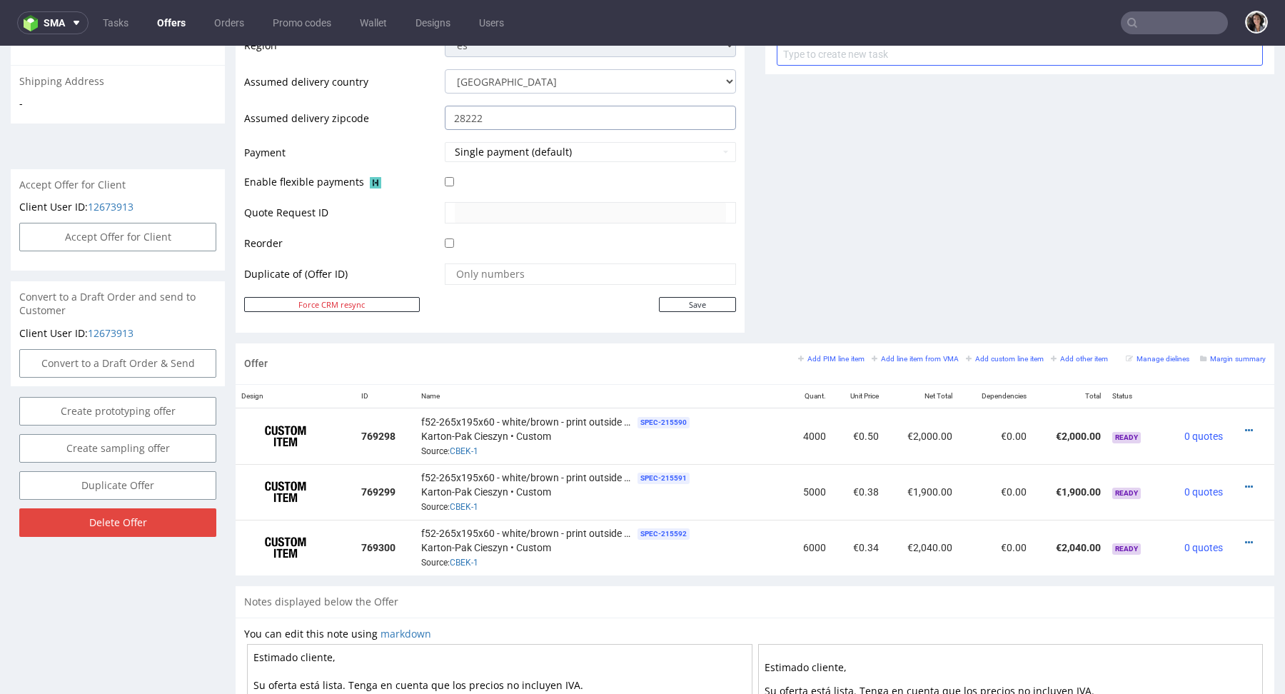
scroll to position [647, 0]
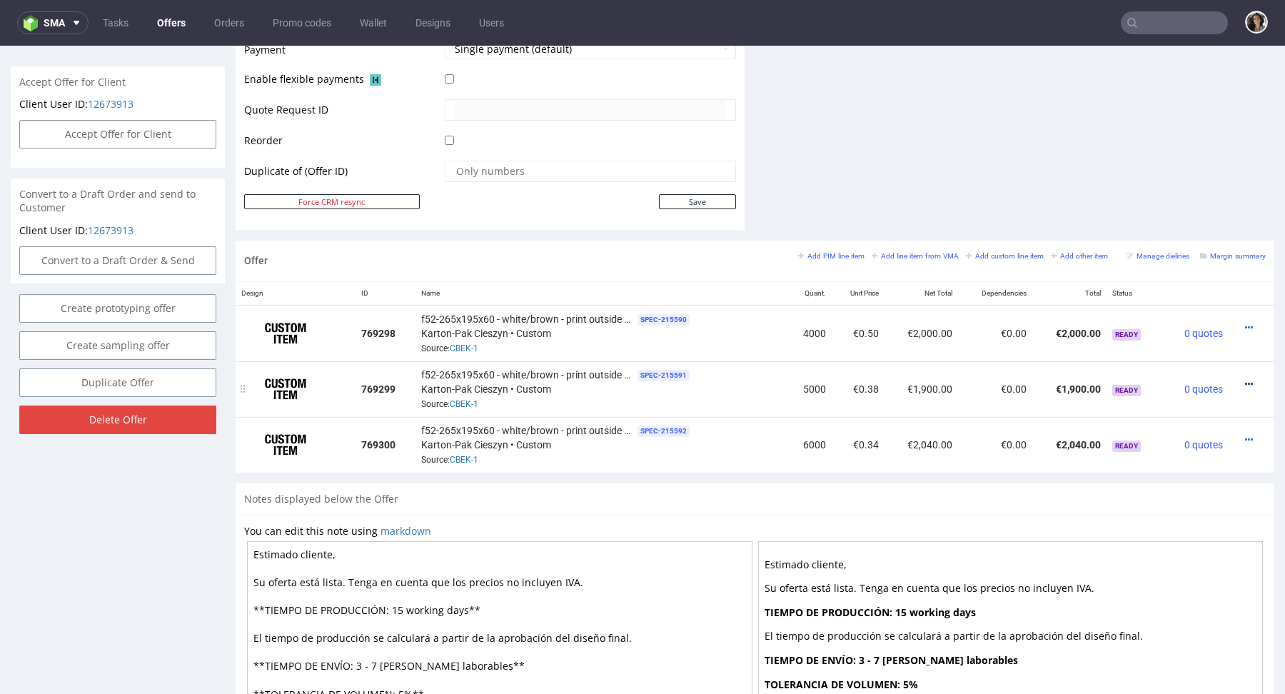
click at [1245, 379] on icon at bounding box center [1249, 384] width 8 height 10
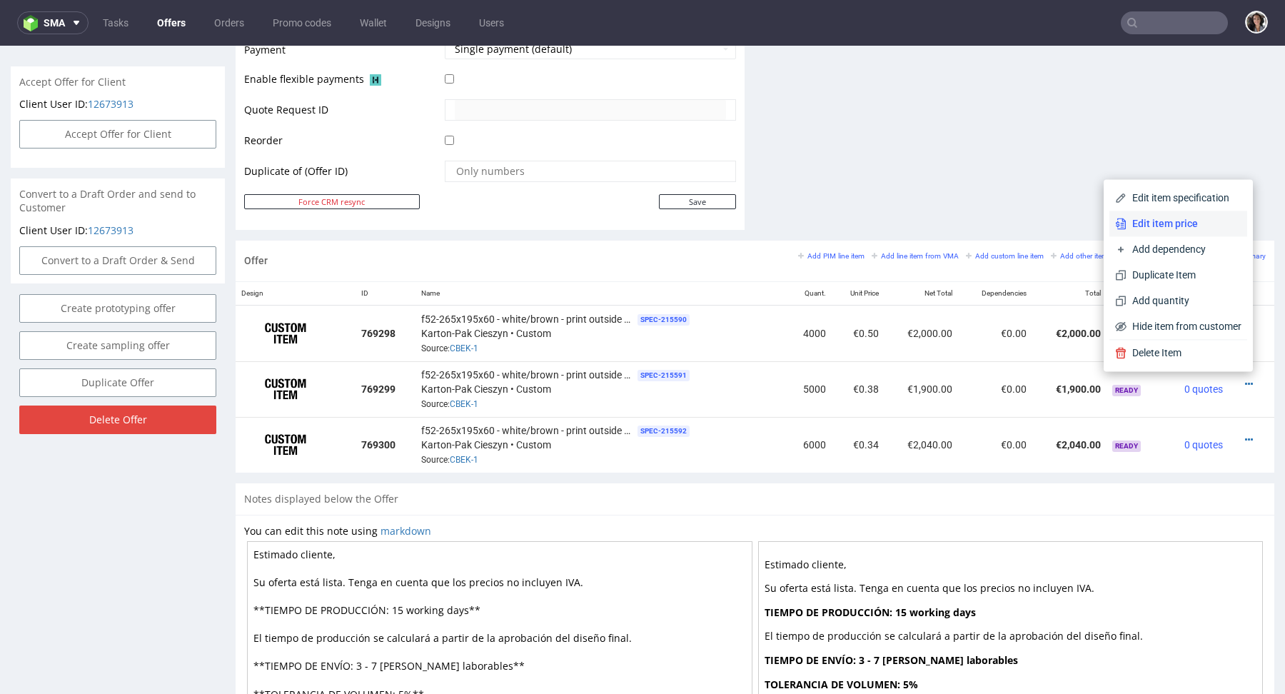
click at [1143, 216] on li "Edit item price" at bounding box center [1178, 224] width 138 height 26
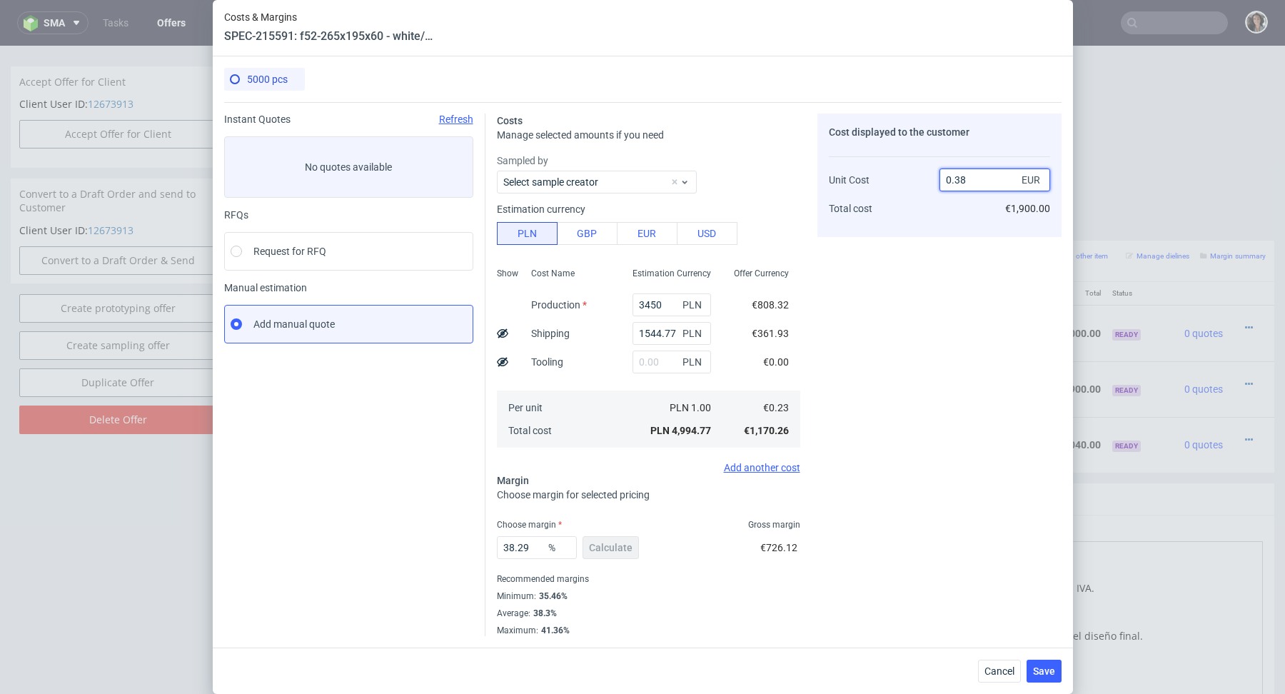
drag, startPoint x: 951, startPoint y: 178, endPoint x: 966, endPoint y: 178, distance: 14.3
click at [966, 178] on input "0.38" at bounding box center [994, 179] width 111 height 23
type input "0."
type input "-Infinity"
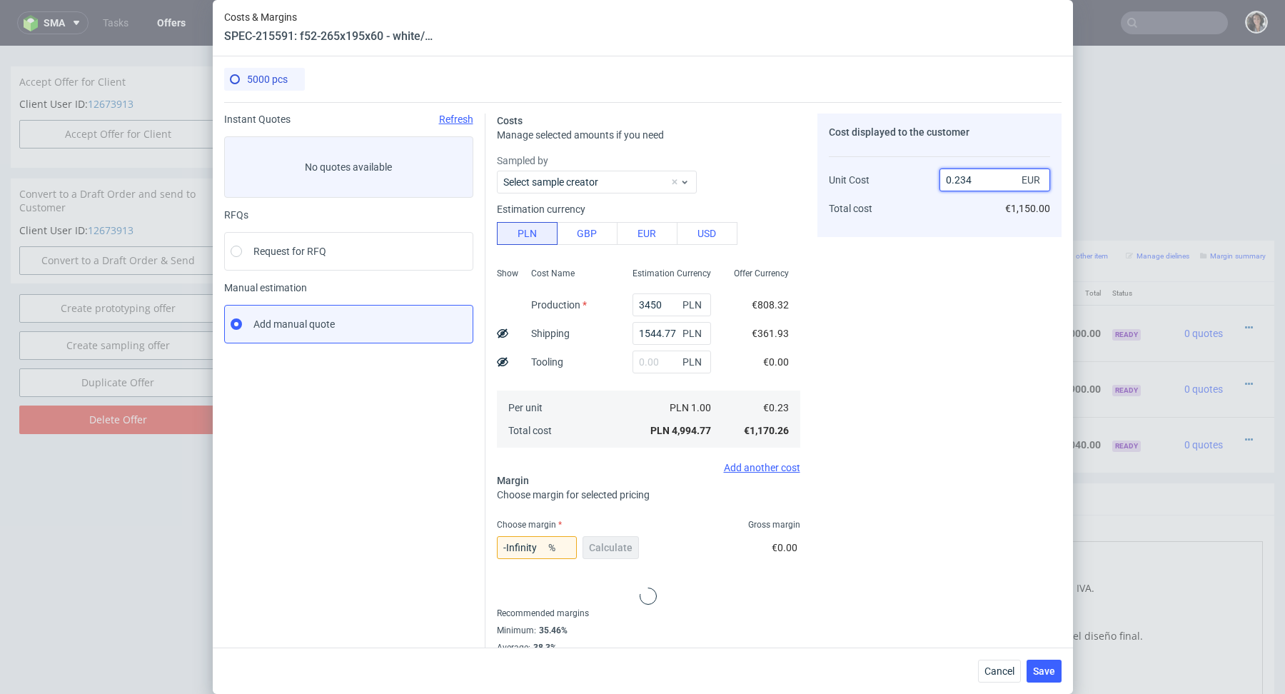
type input "0.2347"
type input "2.0025564550489987"
drag, startPoint x: 956, startPoint y: 178, endPoint x: 971, endPoint y: 178, distance: 15.7
click at [971, 178] on input "0.24" at bounding box center [994, 179] width 111 height 23
type input "0.47"
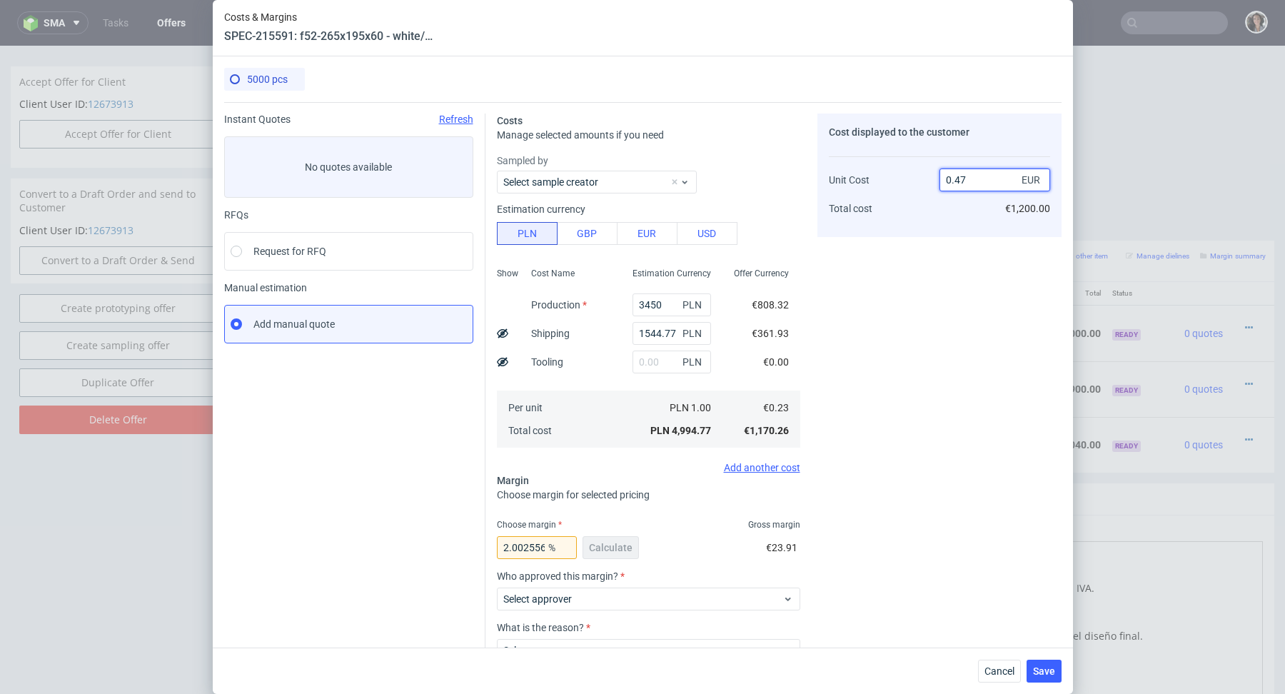
type input "51.06382978723404"
type input "0.46"
type input "50"
type input "0.47"
click at [905, 303] on div "Cost displayed to the customer Unit Cost Total cost 0.47 EUR €2,350.00" at bounding box center [939, 374] width 244 height 522
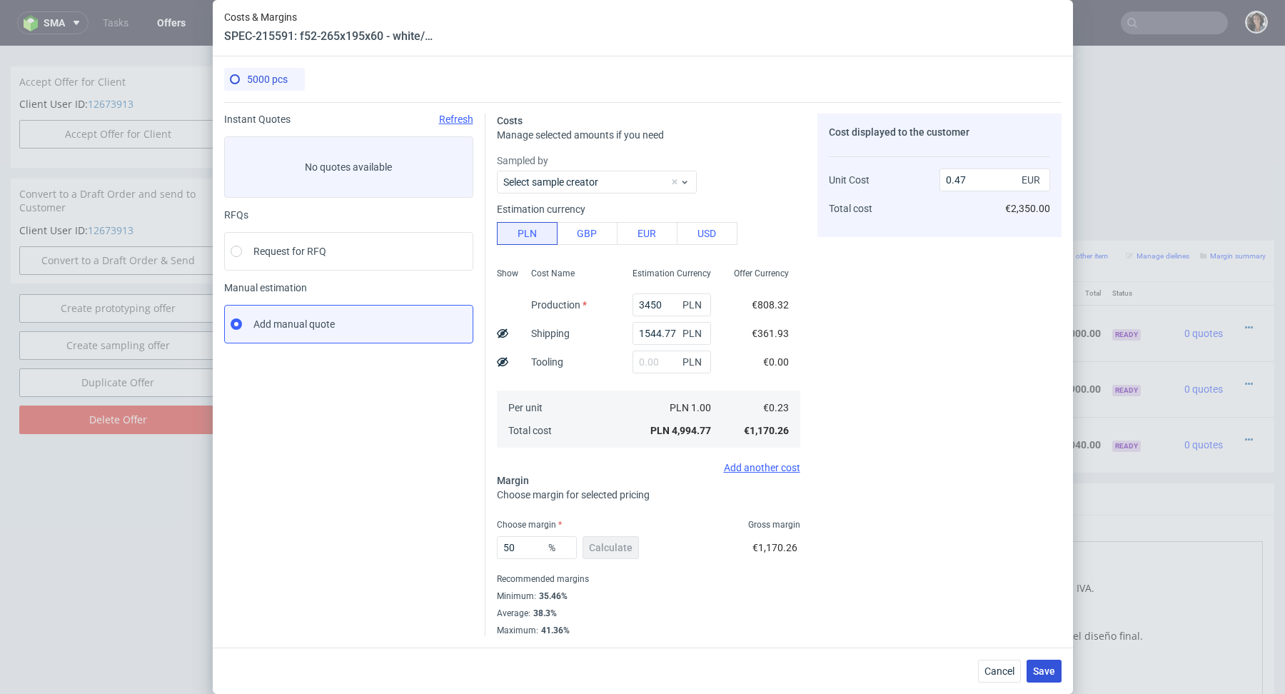
click at [1045, 677] on button "Save" at bounding box center [1043, 670] width 35 height 23
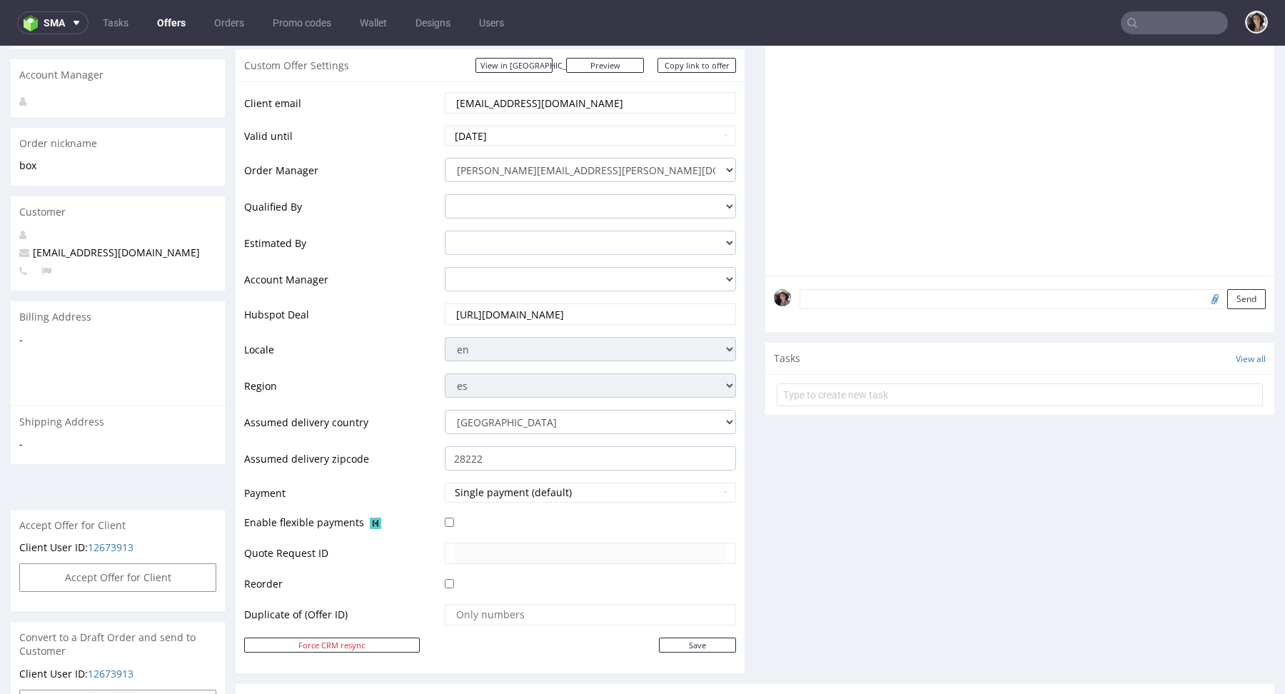
scroll to position [637, 0]
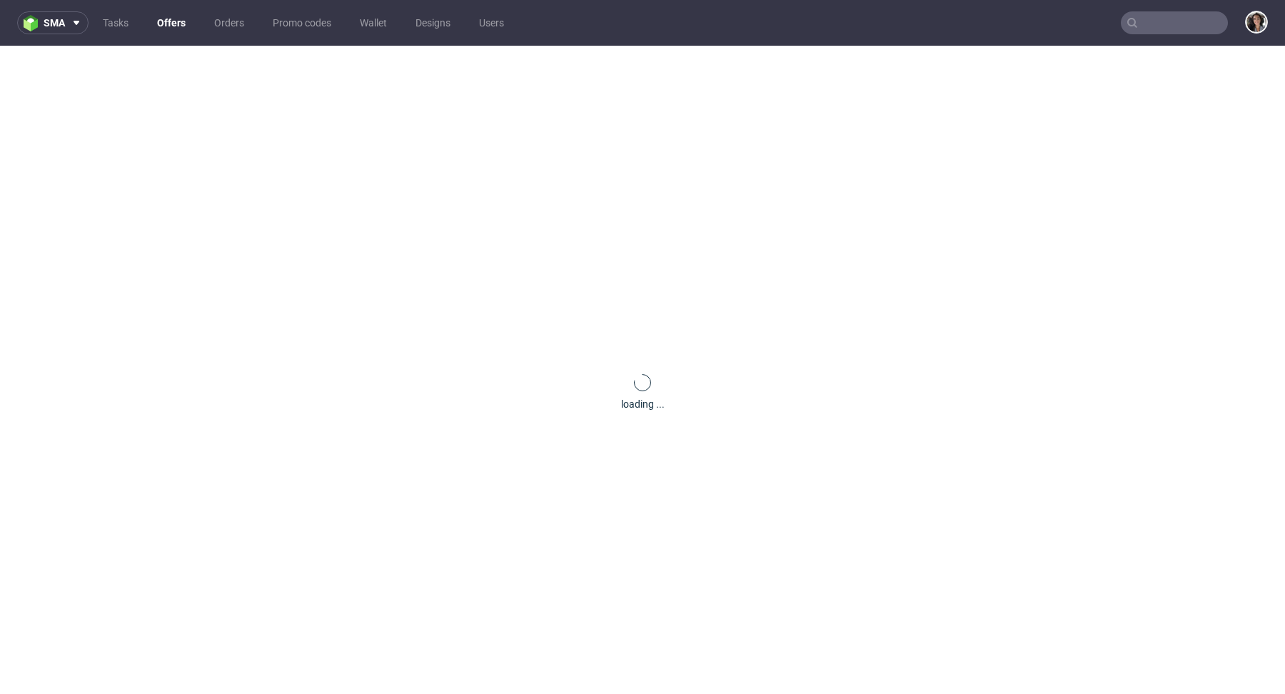
click at [1158, 21] on input "text" at bounding box center [1173, 22] width 107 height 23
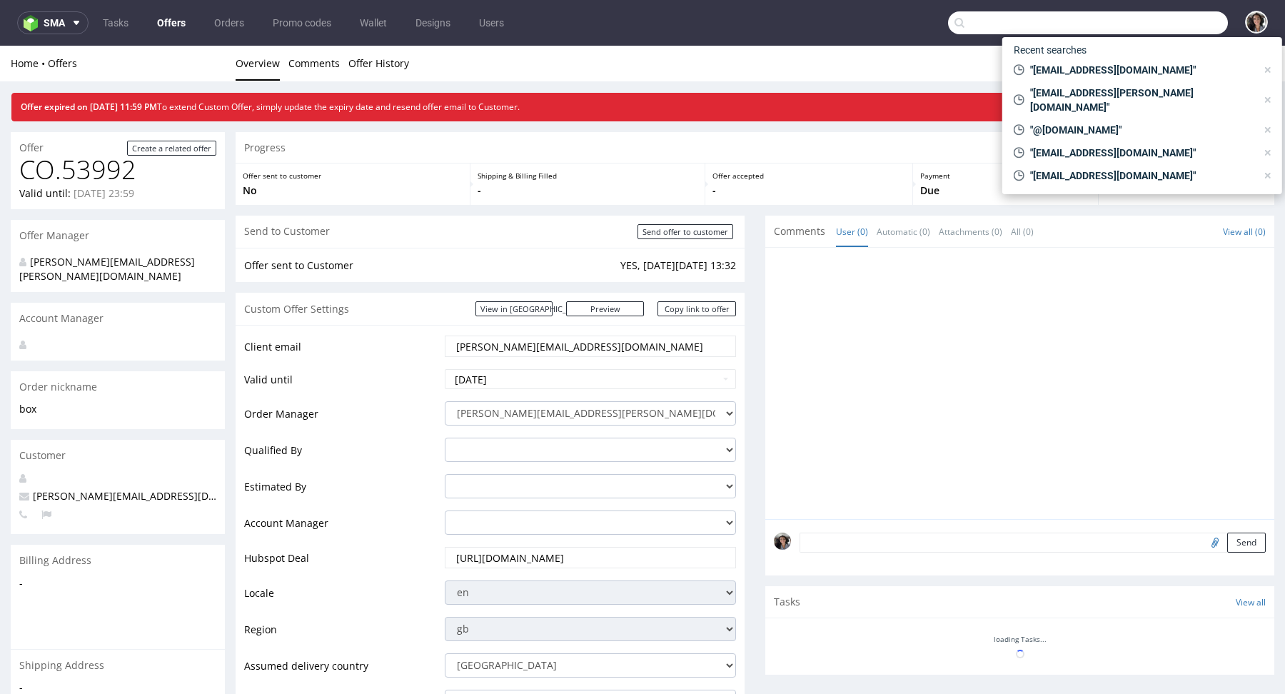
paste input "[EMAIL_ADDRESS][DOMAIN_NAME]"
type input "[EMAIL_ADDRESS][DOMAIN_NAME]"
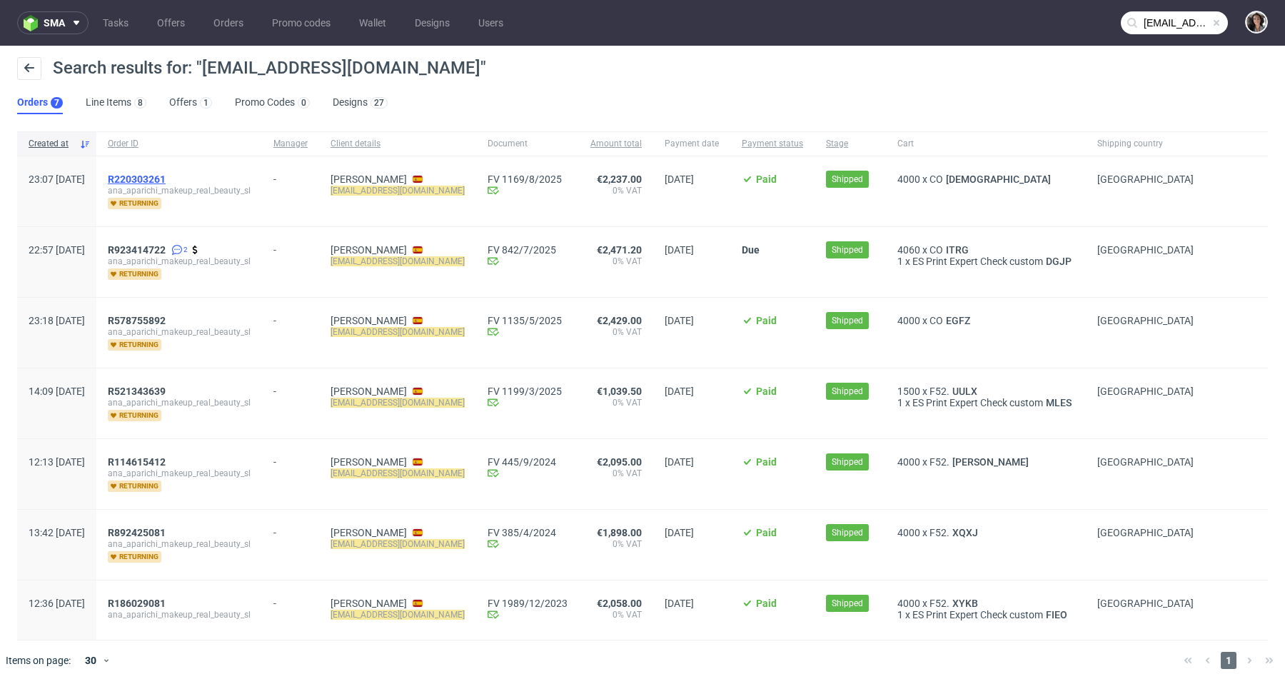
click at [166, 179] on span "R220303261" at bounding box center [137, 178] width 58 height 11
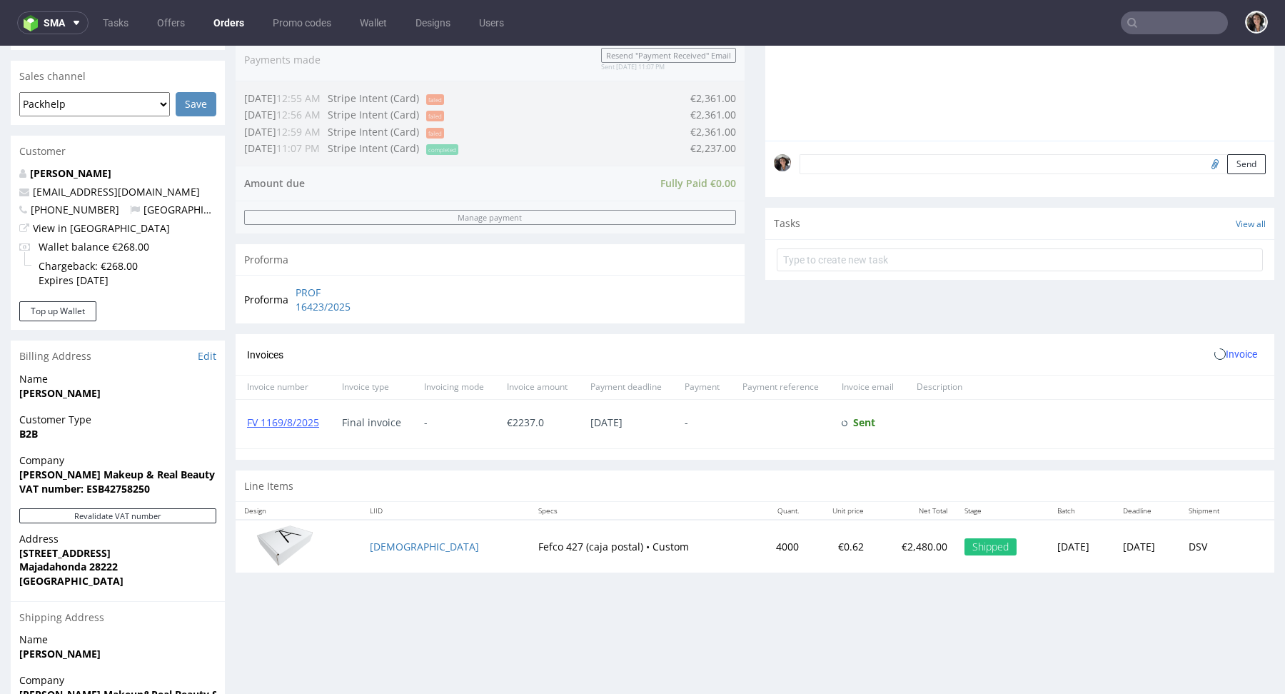
scroll to position [482, 0]
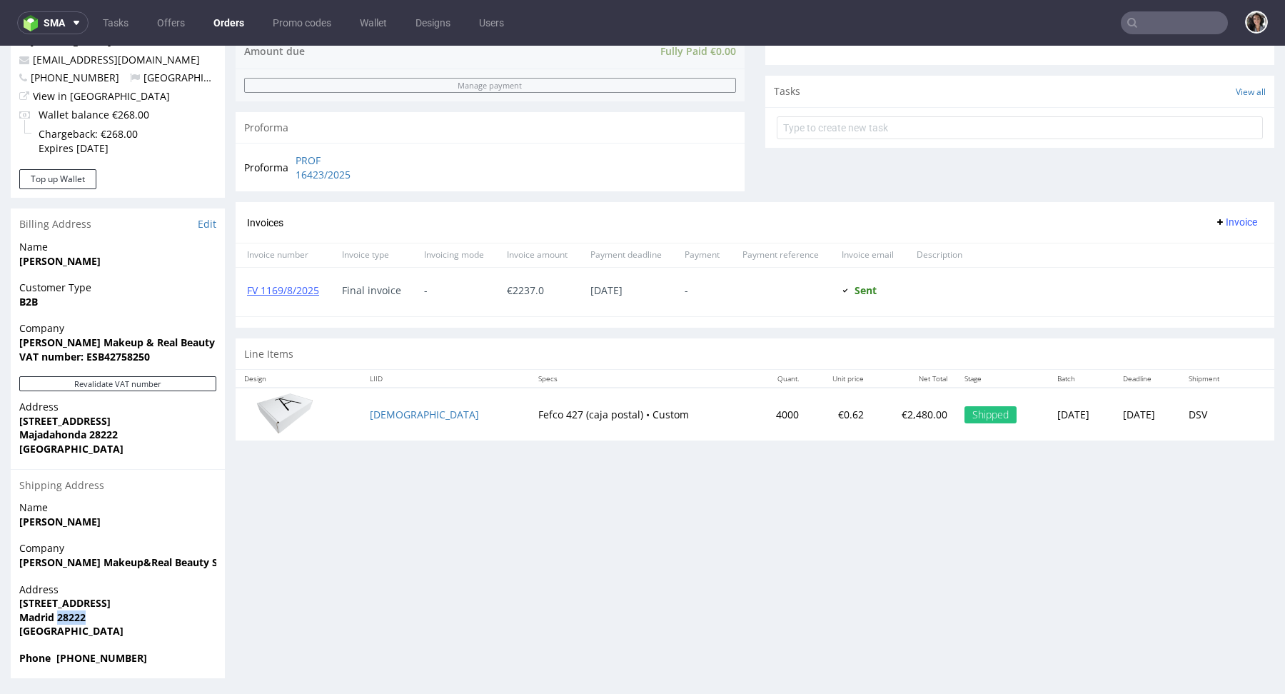
drag, startPoint x: 103, startPoint y: 614, endPoint x: 59, endPoint y: 617, distance: 45.0
click at [59, 617] on span "Madrid 28222" at bounding box center [117, 617] width 197 height 14
copy strong "28222"
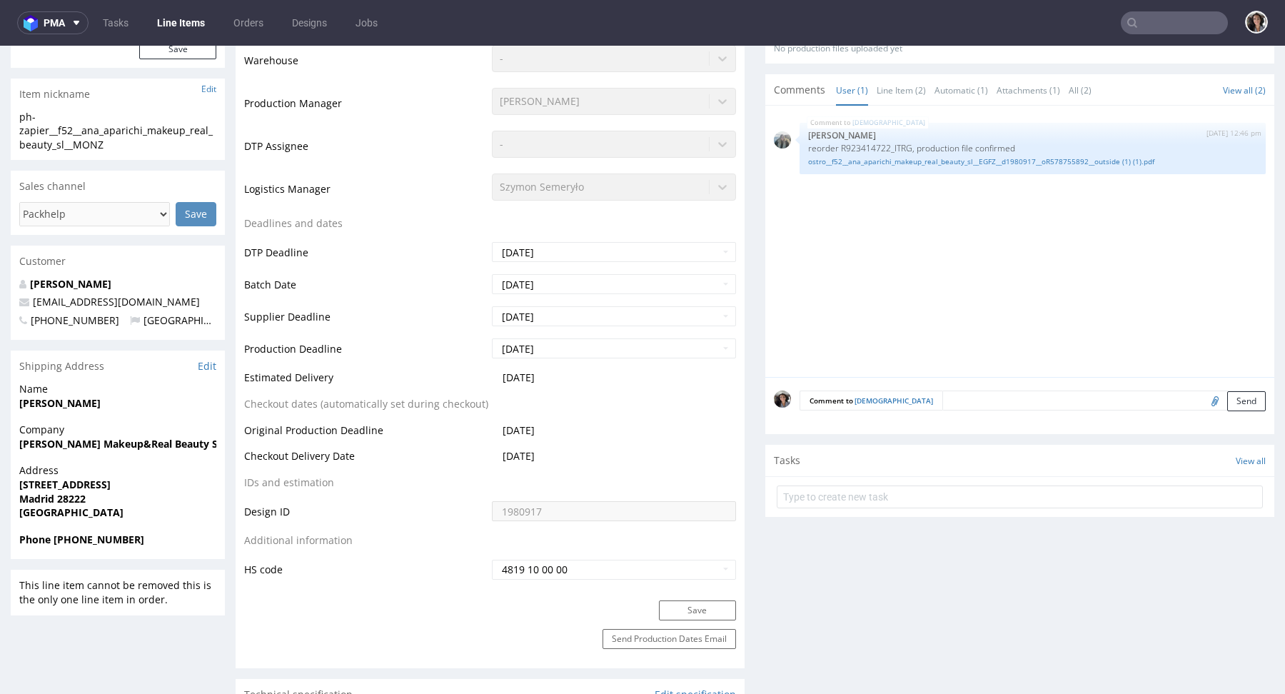
scroll to position [958, 0]
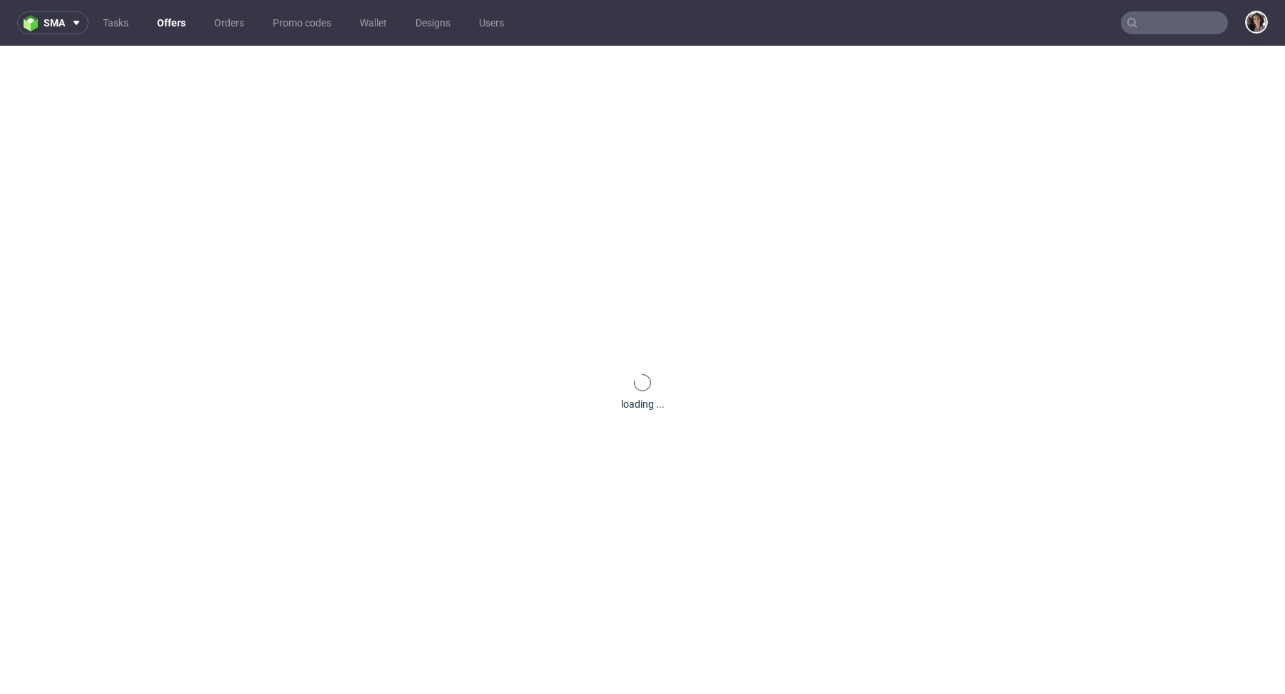
click at [1159, 30] on input "text" at bounding box center [1173, 22] width 107 height 23
paste input "EGFZ"
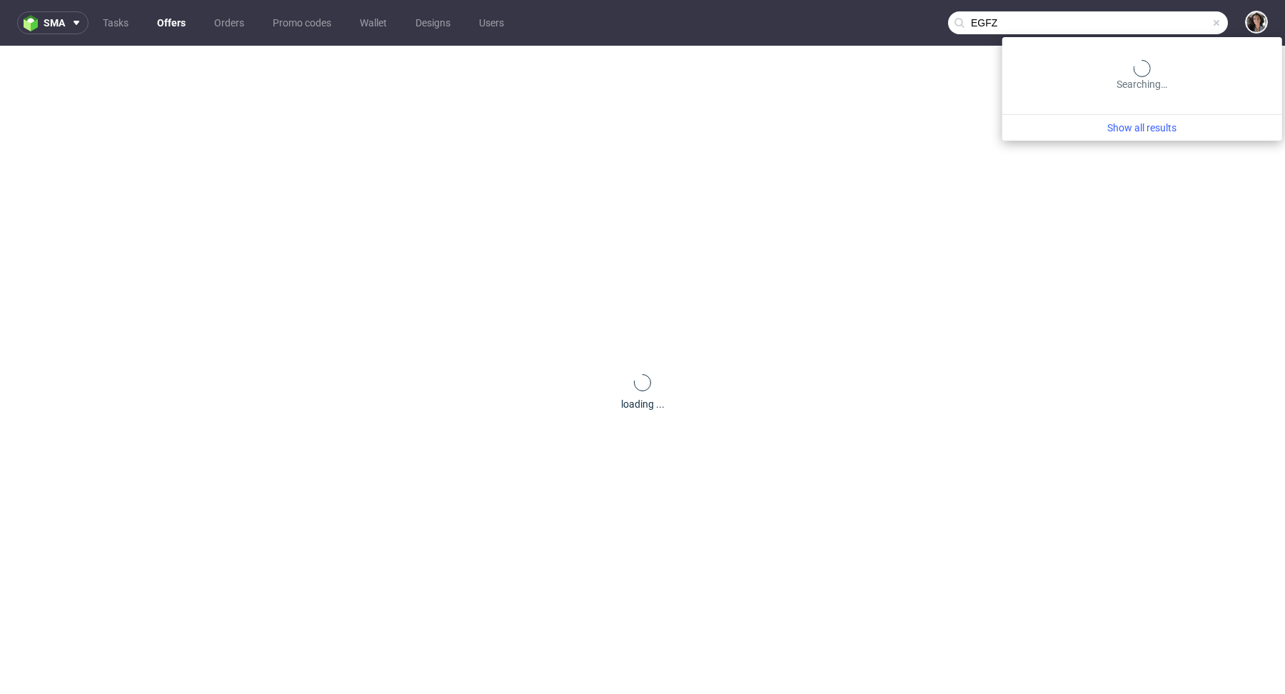
type input "EGFZ"
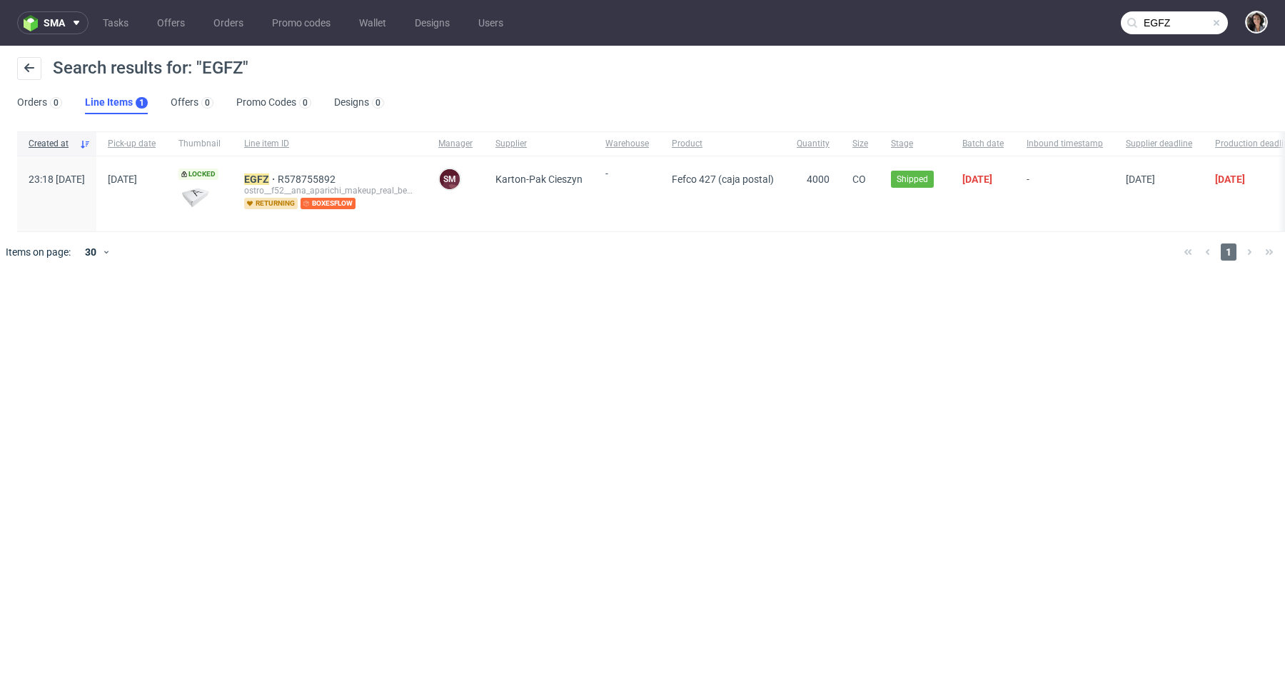
click at [308, 172] on div "EGFZ R578755892 ostro__f52__ana_aparichi_makeup_real_beauty_sl__ EGFZ returning…" at bounding box center [330, 193] width 194 height 75
click at [269, 175] on mark "EGFZ" at bounding box center [256, 178] width 25 height 11
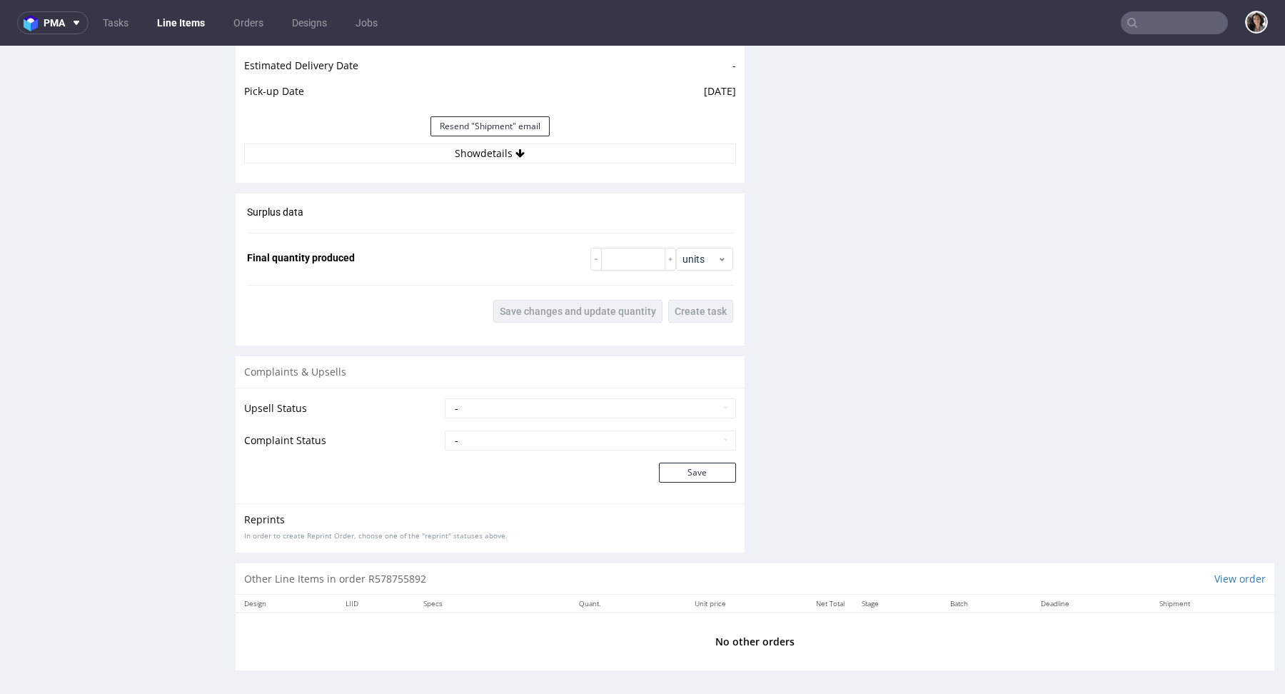
scroll to position [93, 0]
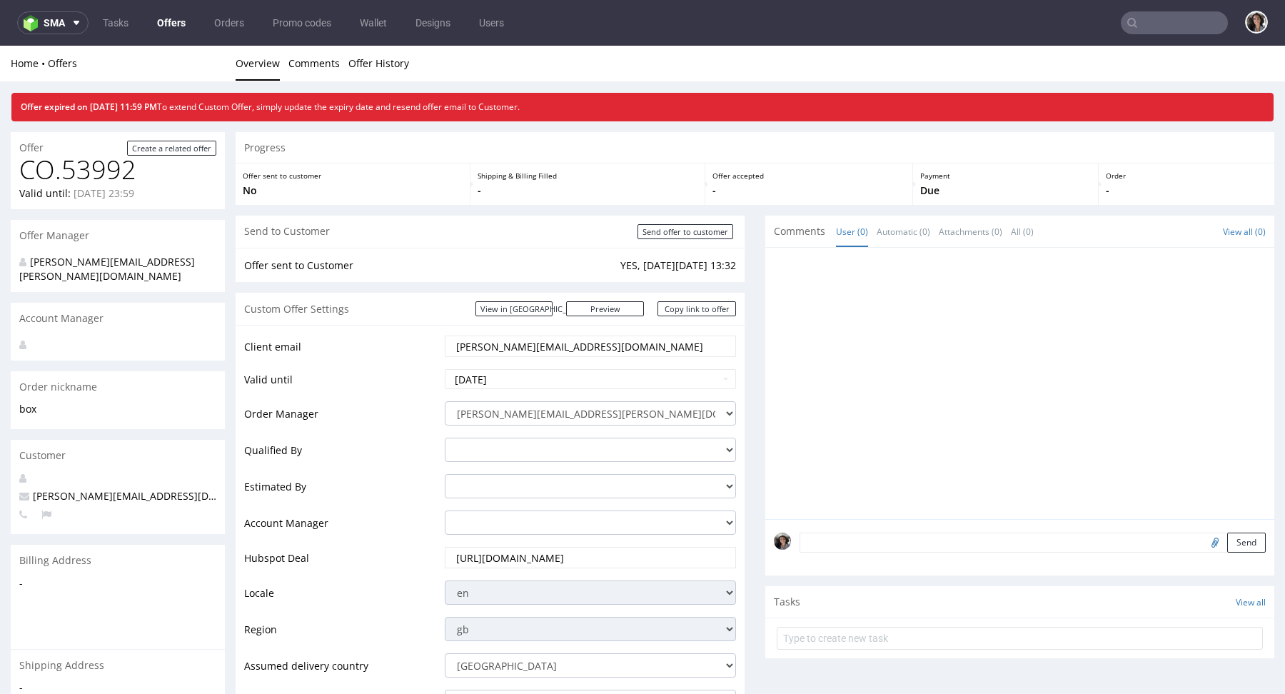
type input "EGFZ"
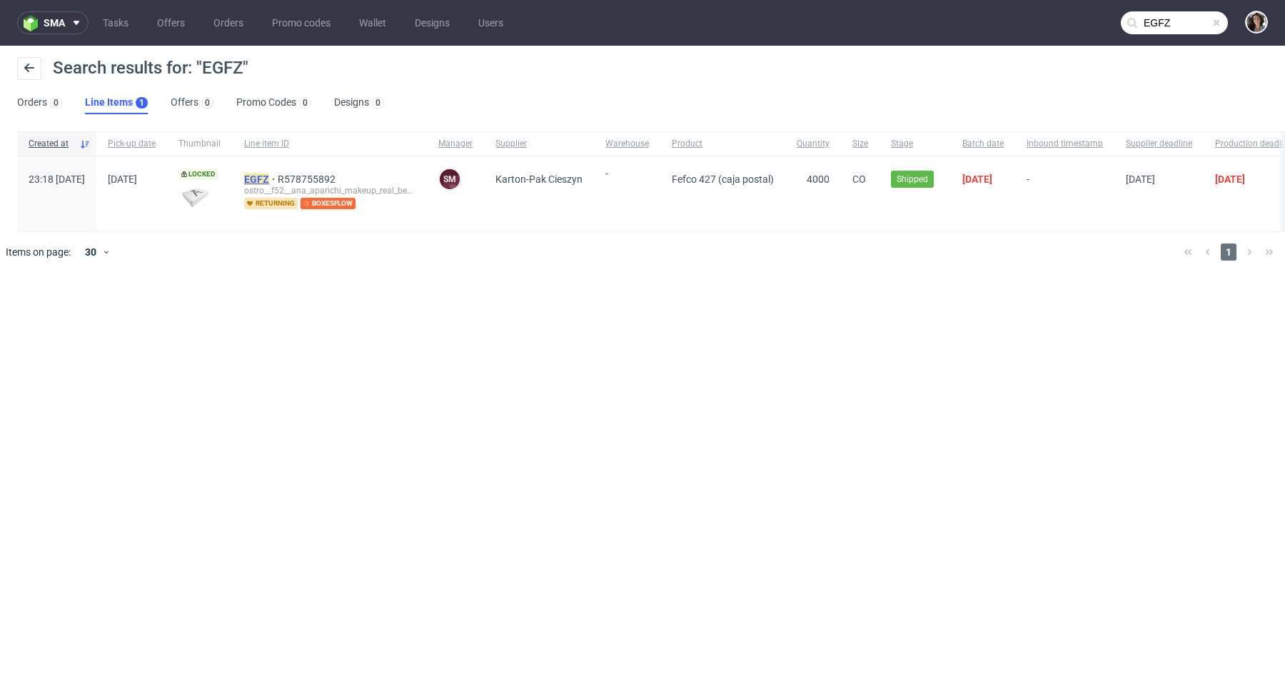
click at [269, 176] on mark "EGFZ" at bounding box center [256, 178] width 25 height 11
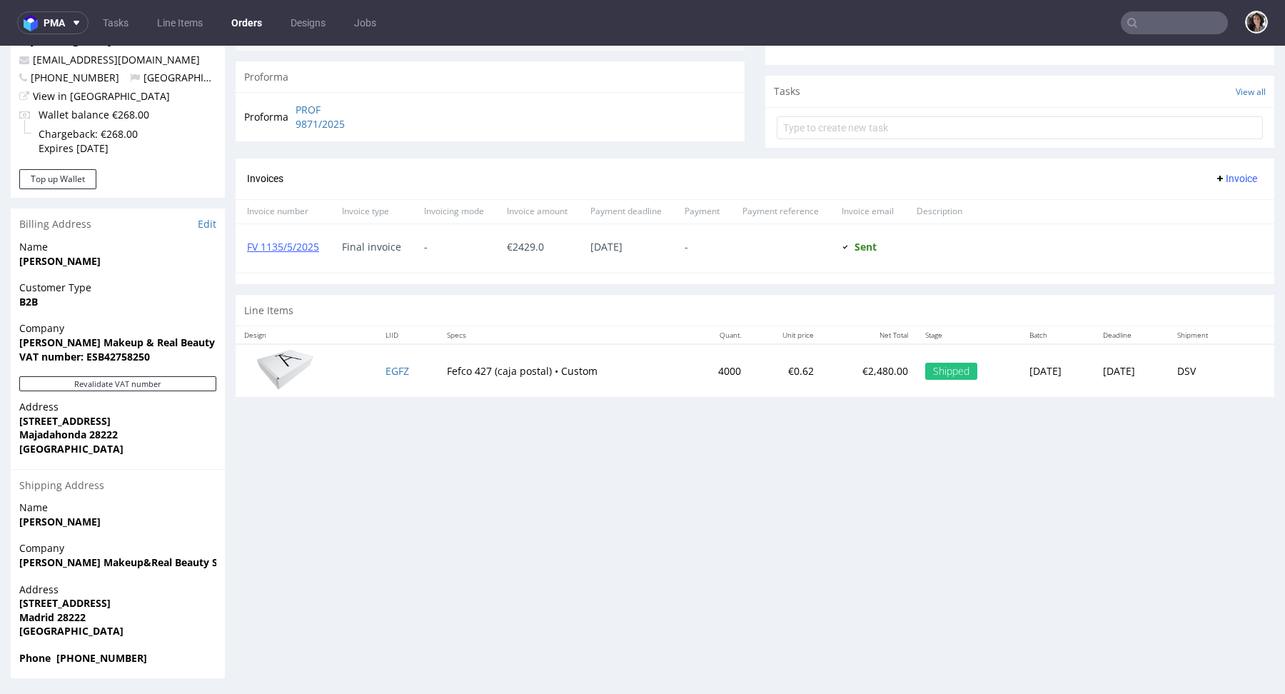
scroll to position [4, 0]
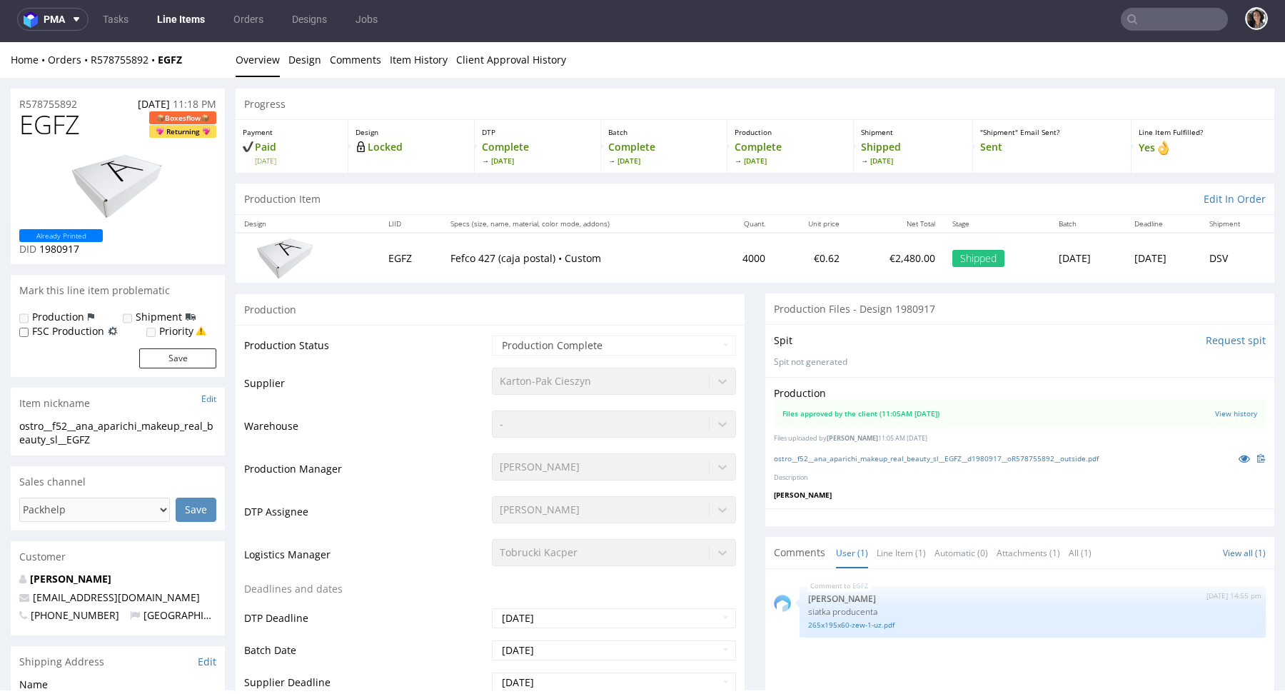
click at [1157, 19] on input "text" at bounding box center [1173, 19] width 107 height 23
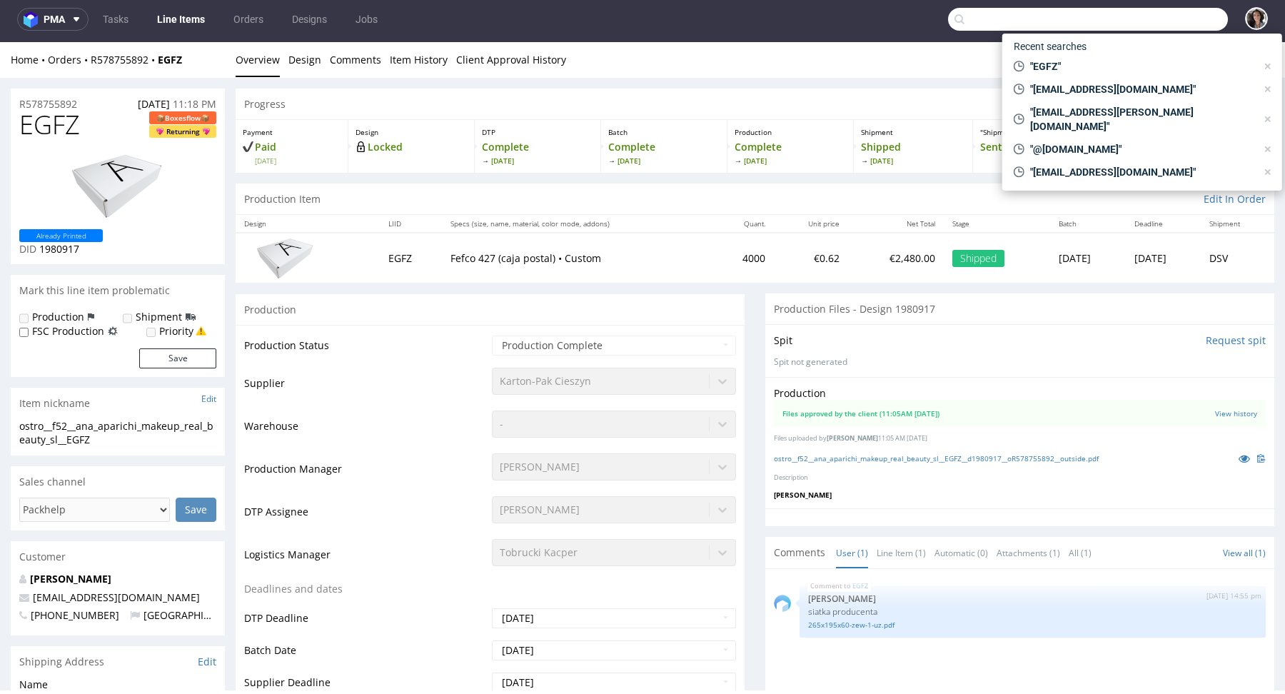
paste input "[EMAIL_ADDRESS][DOMAIN_NAME]"
type input "[EMAIL_ADDRESS][DOMAIN_NAME]"
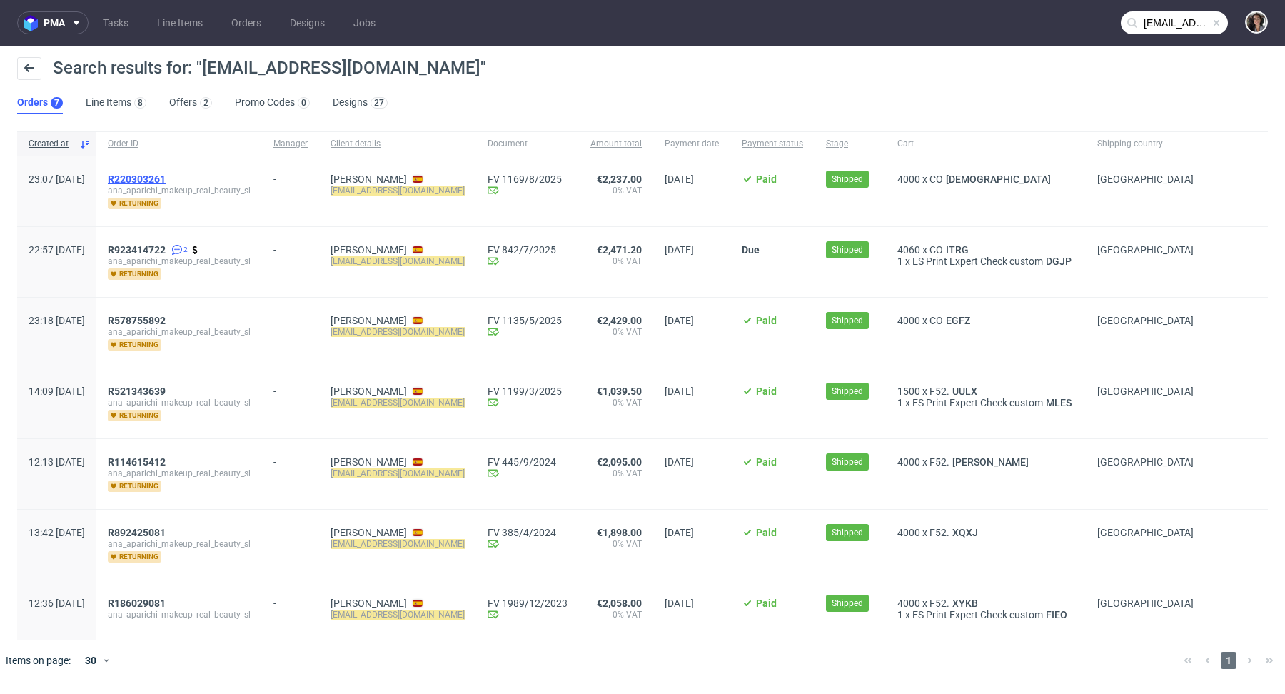
click at [166, 177] on span "R220303261" at bounding box center [137, 178] width 58 height 11
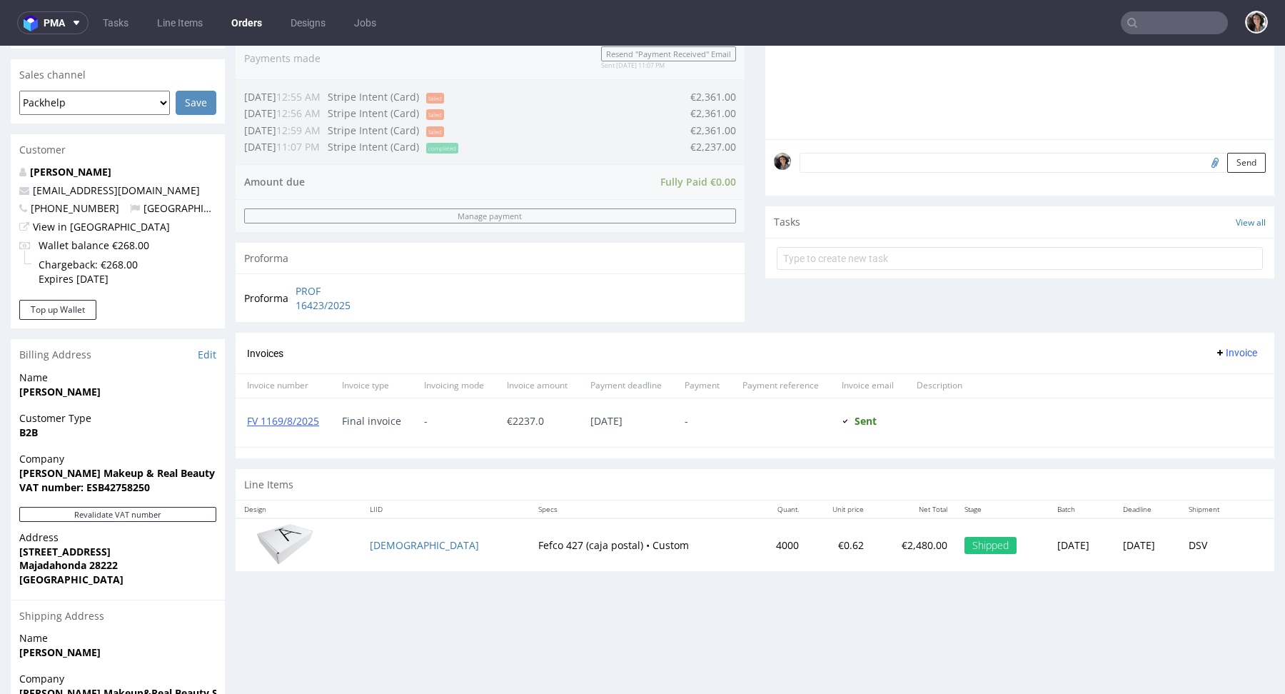
scroll to position [358, 0]
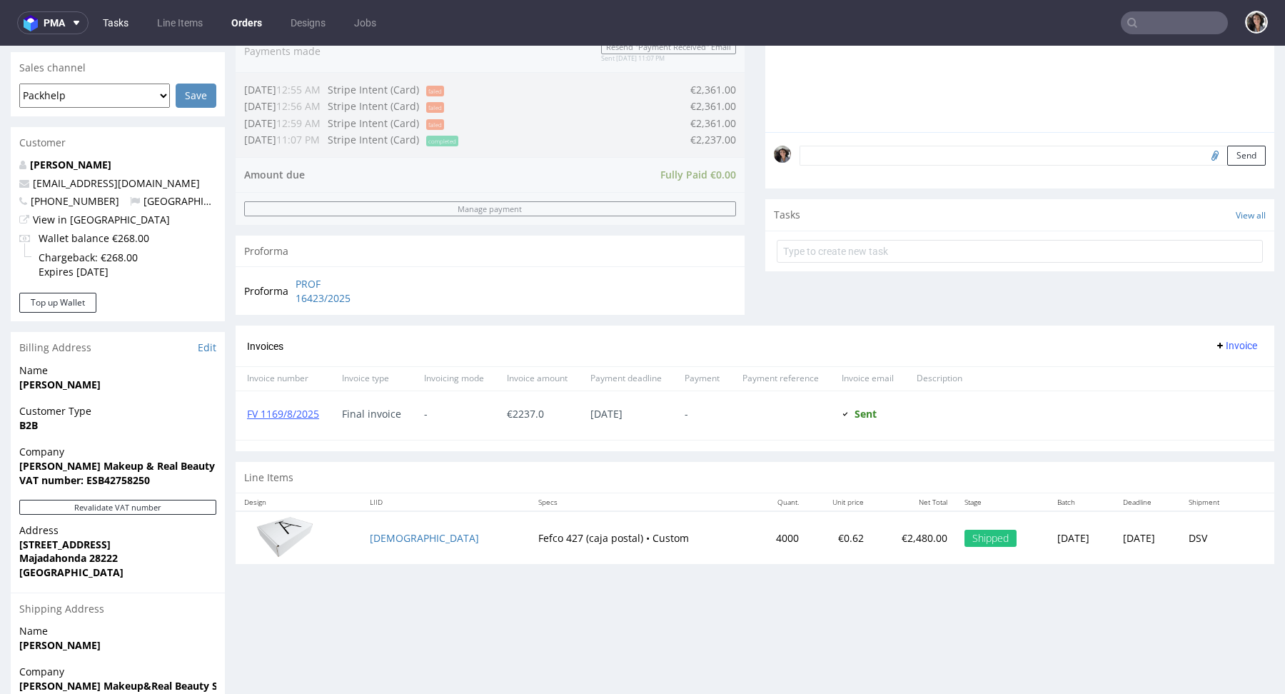
type input "[EMAIL_ADDRESS][DOMAIN_NAME]"
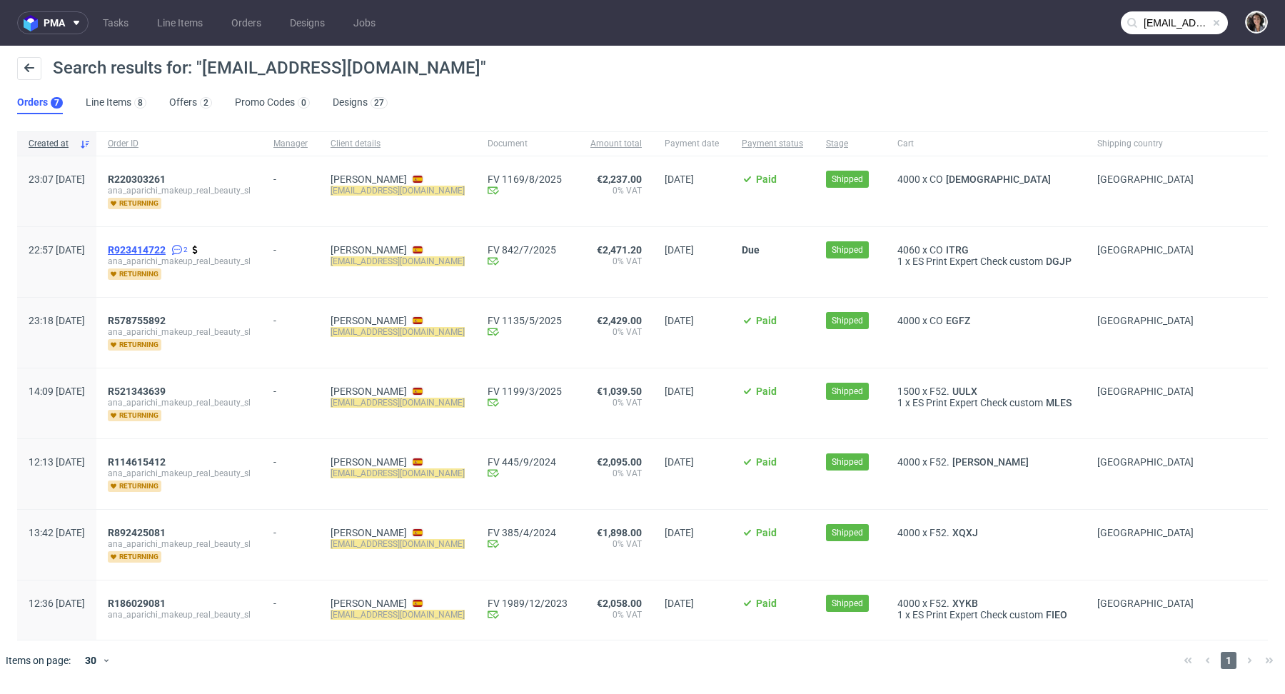
click at [166, 245] on span "R923414722" at bounding box center [137, 249] width 58 height 11
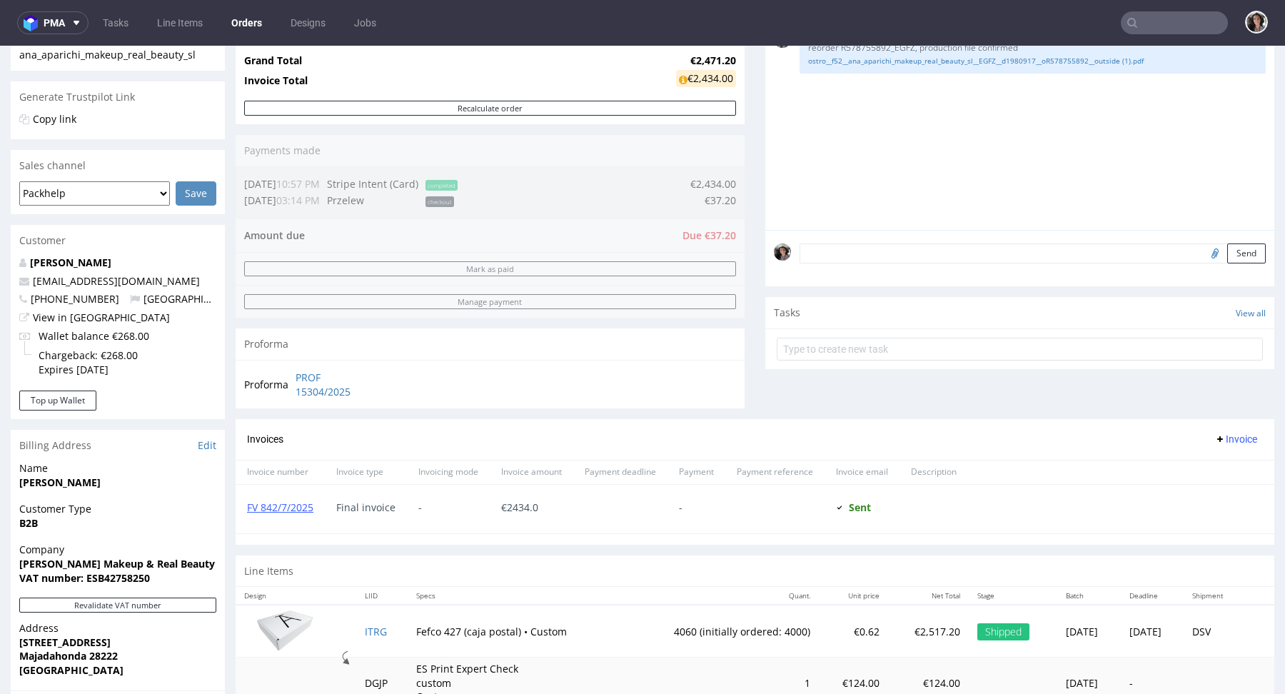
scroll to position [482, 0]
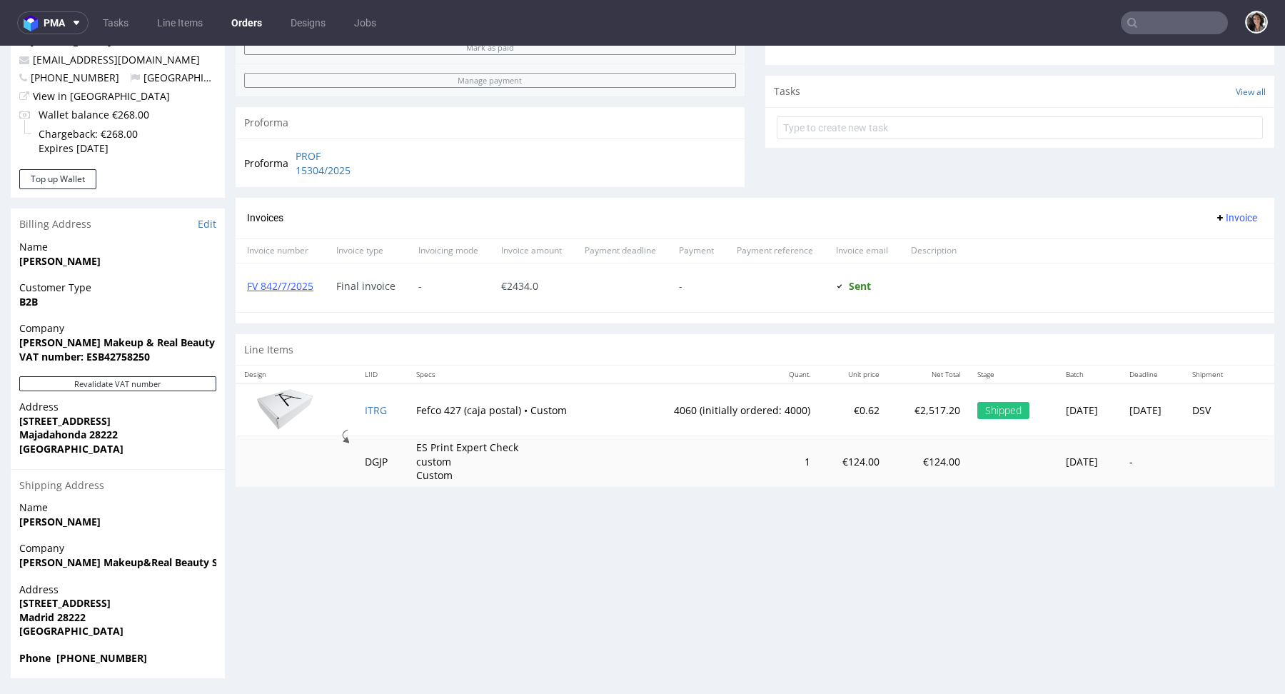
type input "contacto@anaaparichi.com"
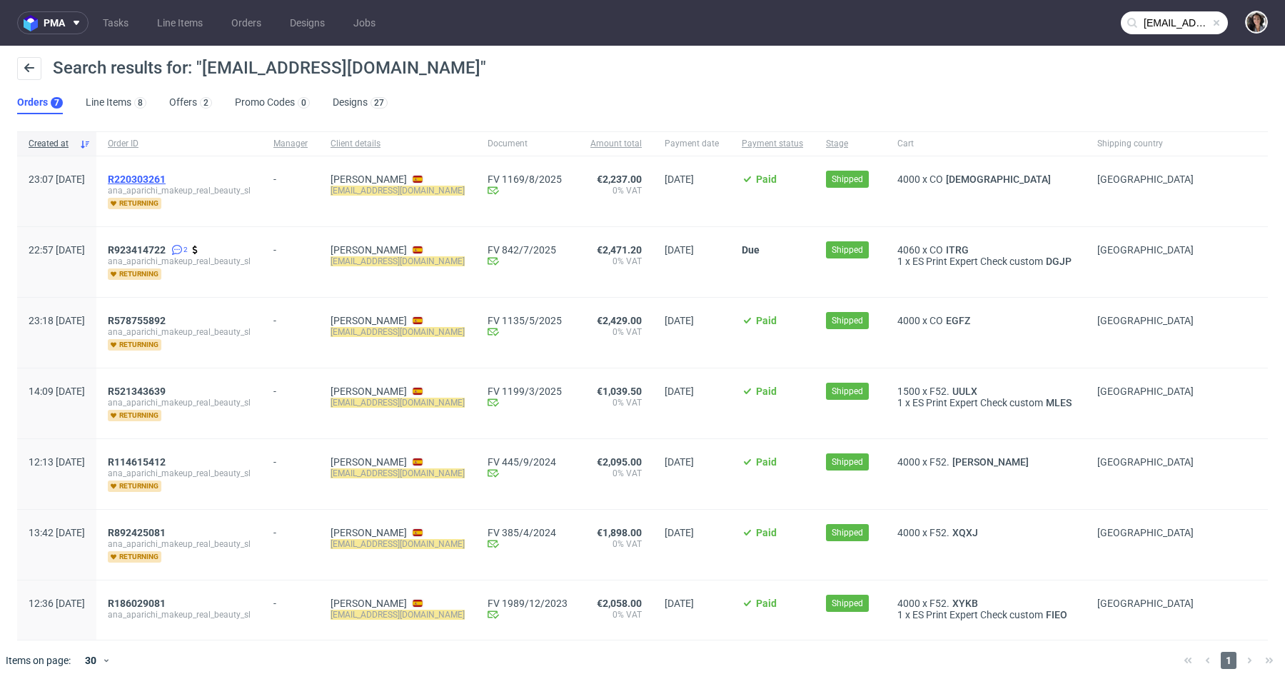
click at [166, 180] on span "R220303261" at bounding box center [137, 178] width 58 height 11
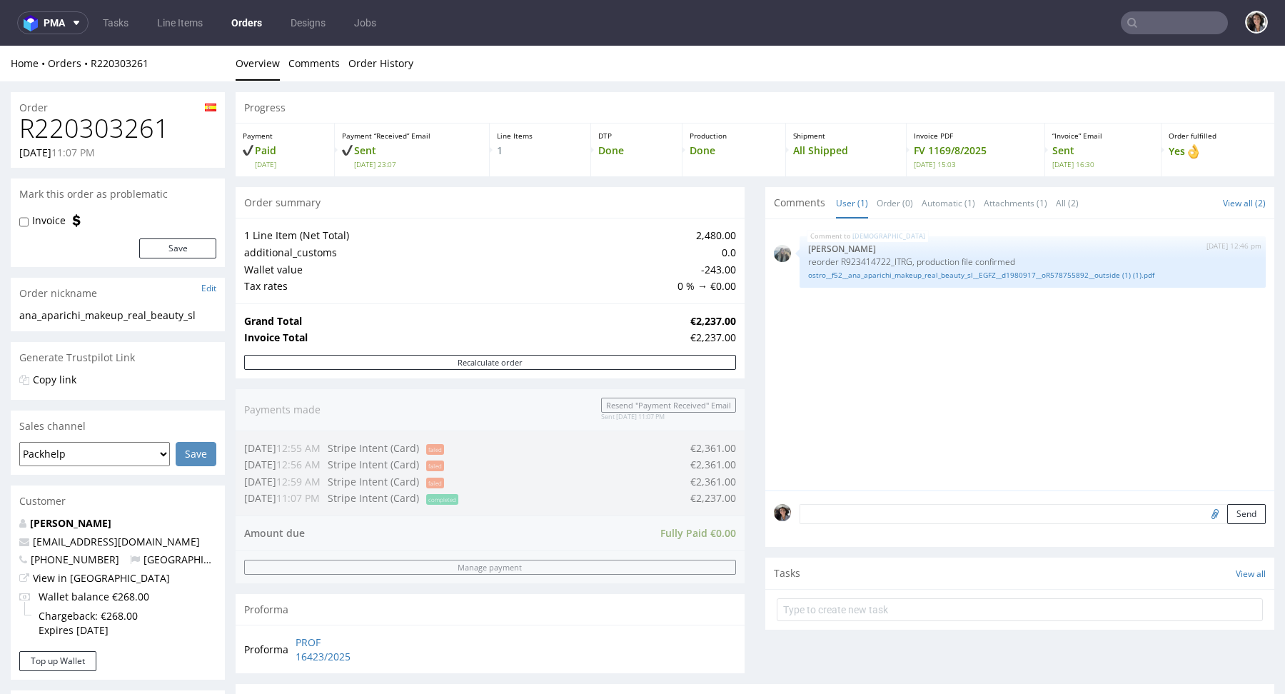
type input "contacto@anaaparichi.com"
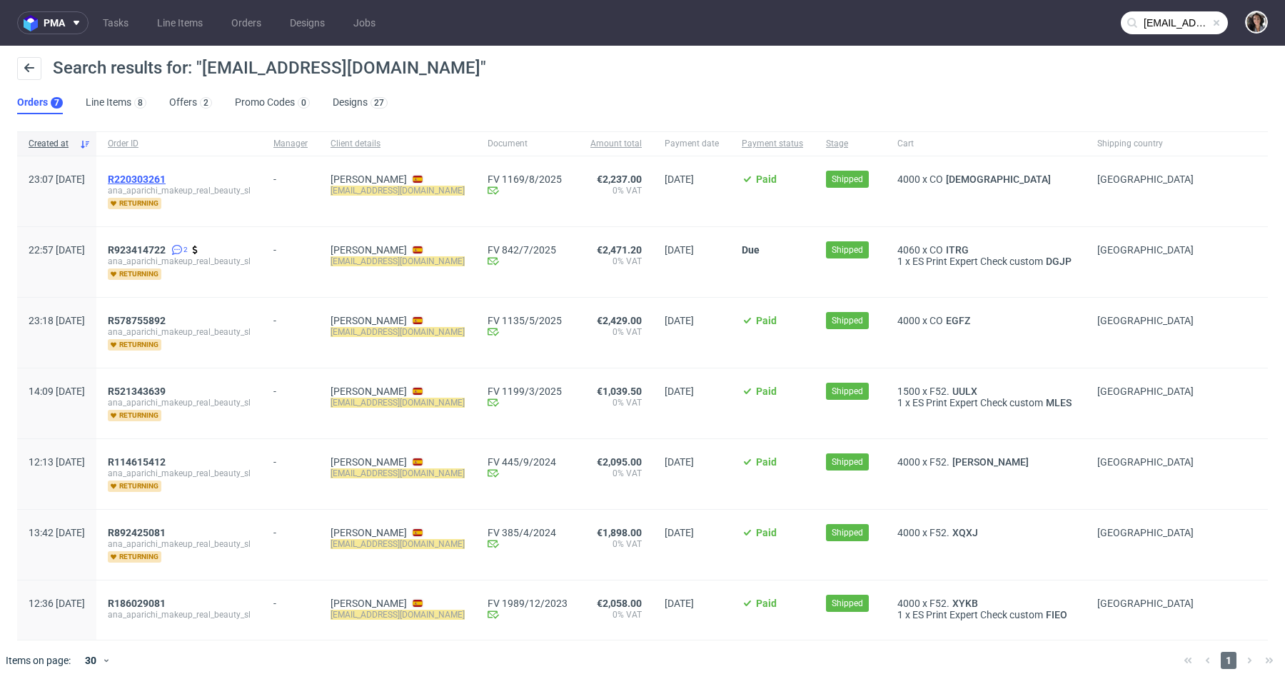
click at [166, 178] on span "R220303261" at bounding box center [137, 178] width 58 height 11
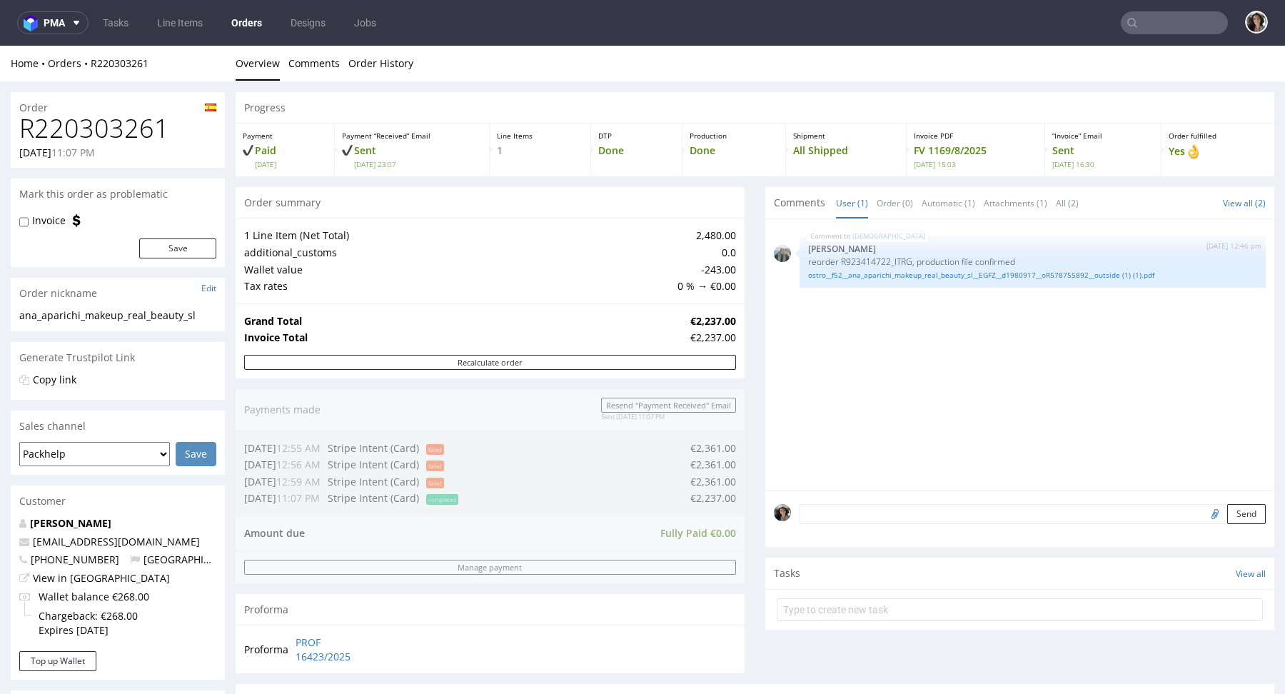
scroll to position [411, 0]
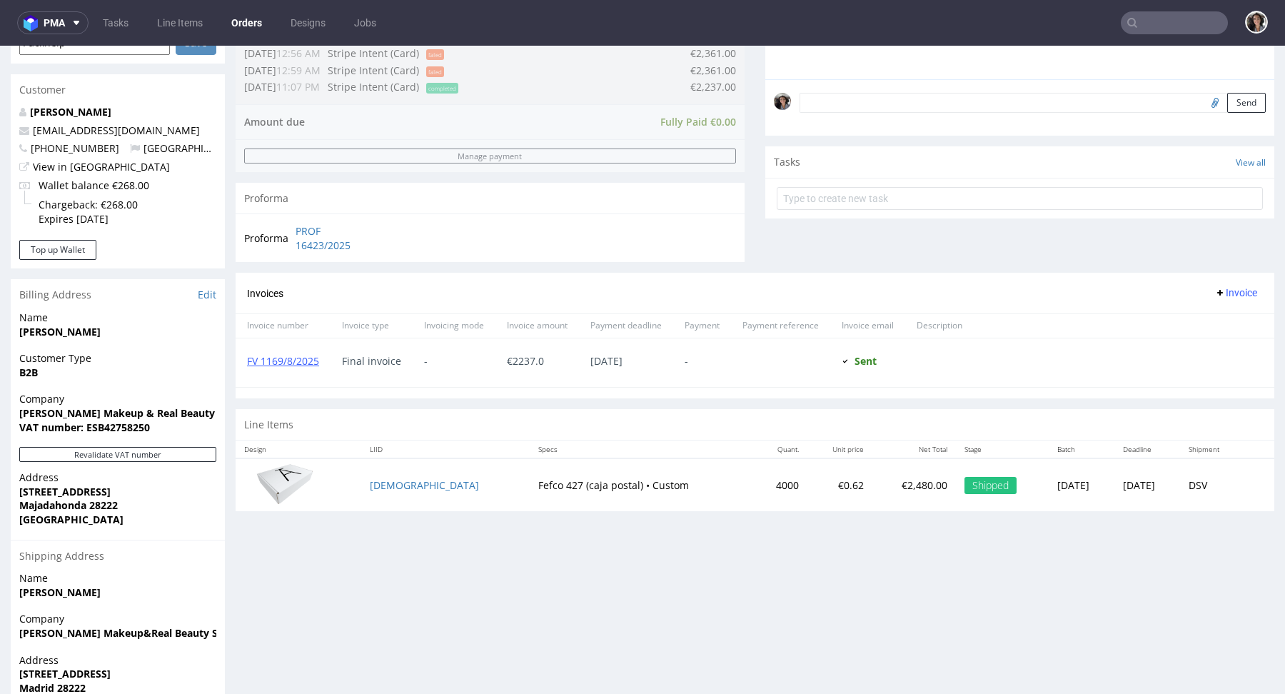
click at [390, 475] on td "MONZ" at bounding box center [445, 484] width 168 height 53
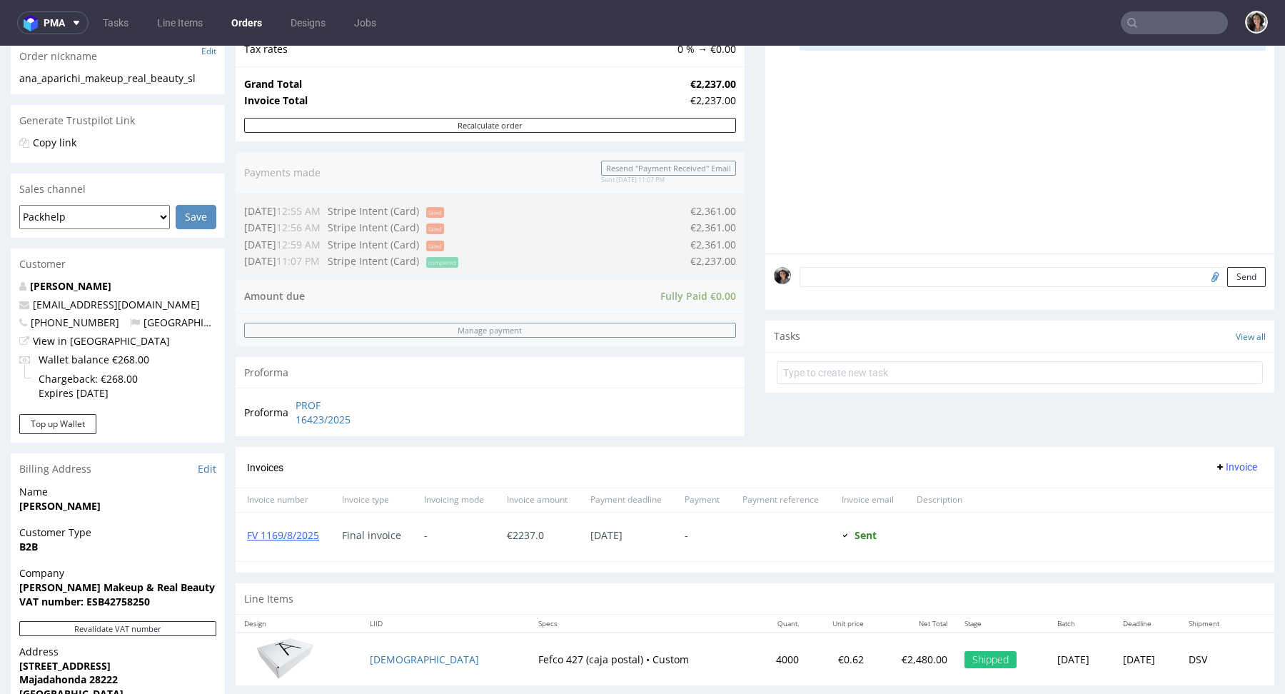
scroll to position [482, 0]
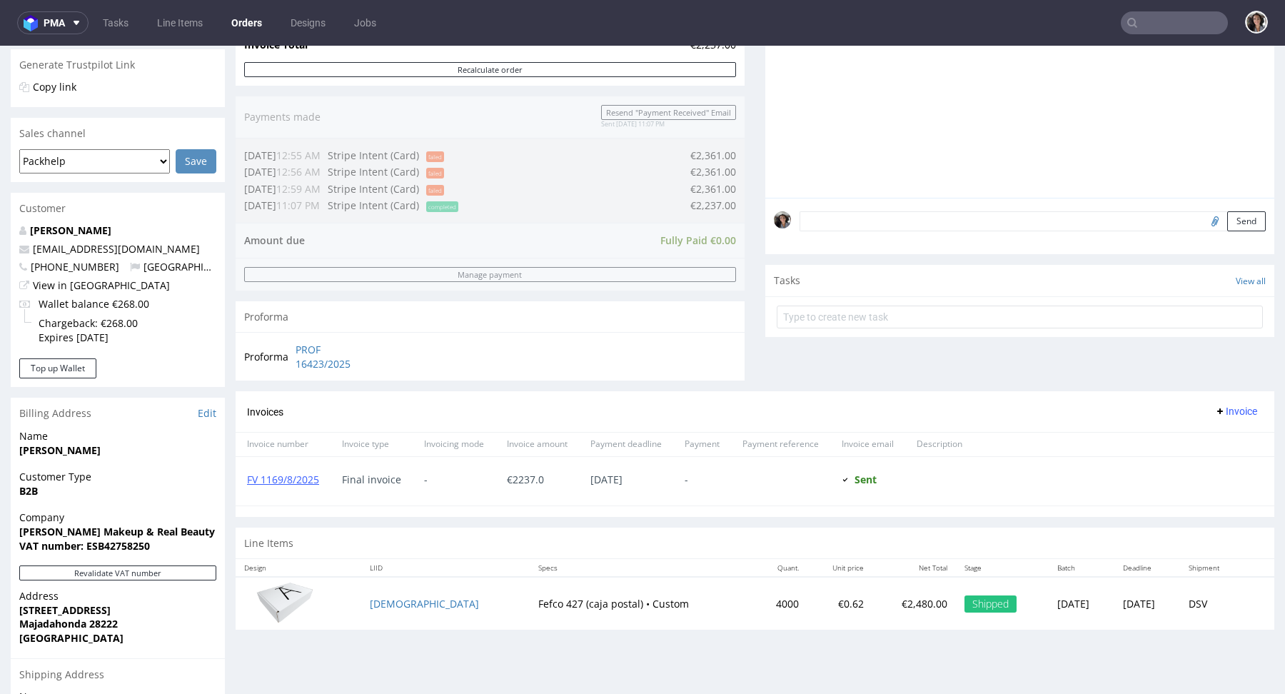
scroll to position [480, 0]
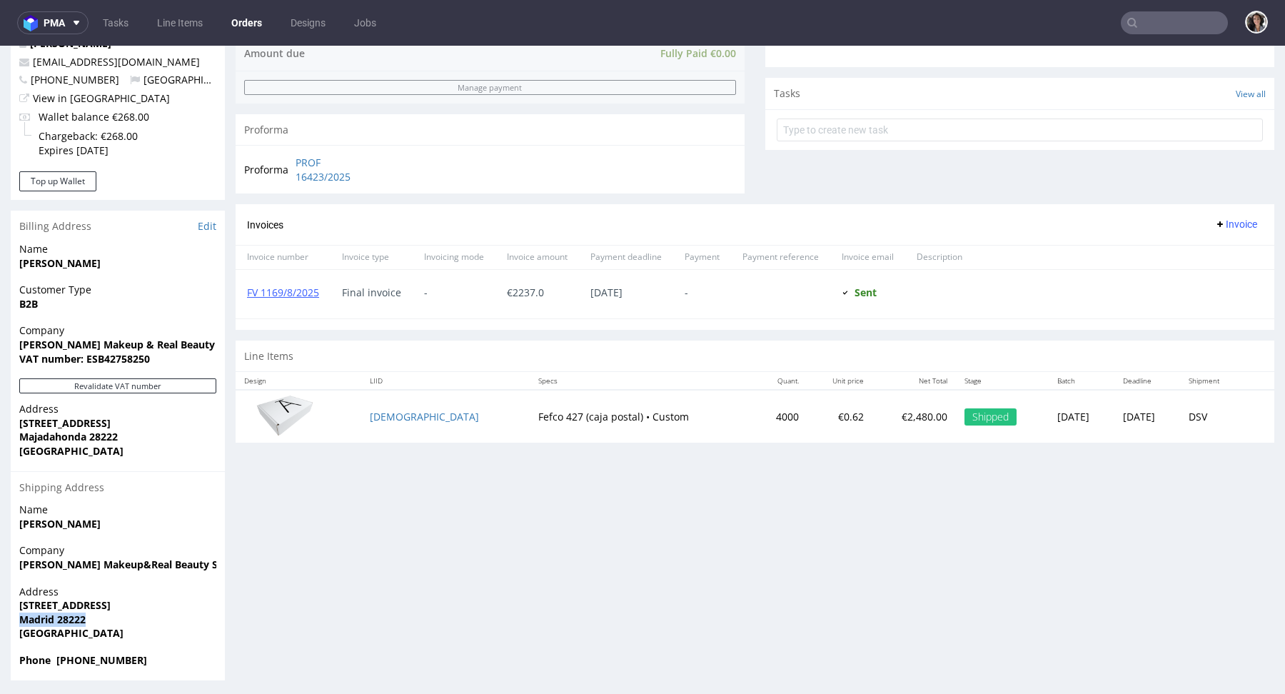
copy strong "Madrid 28222"
drag, startPoint x: 89, startPoint y: 621, endPoint x: 21, endPoint y: 621, distance: 68.5
click at [20, 620] on span "Madrid 28222" at bounding box center [117, 619] width 197 height 14
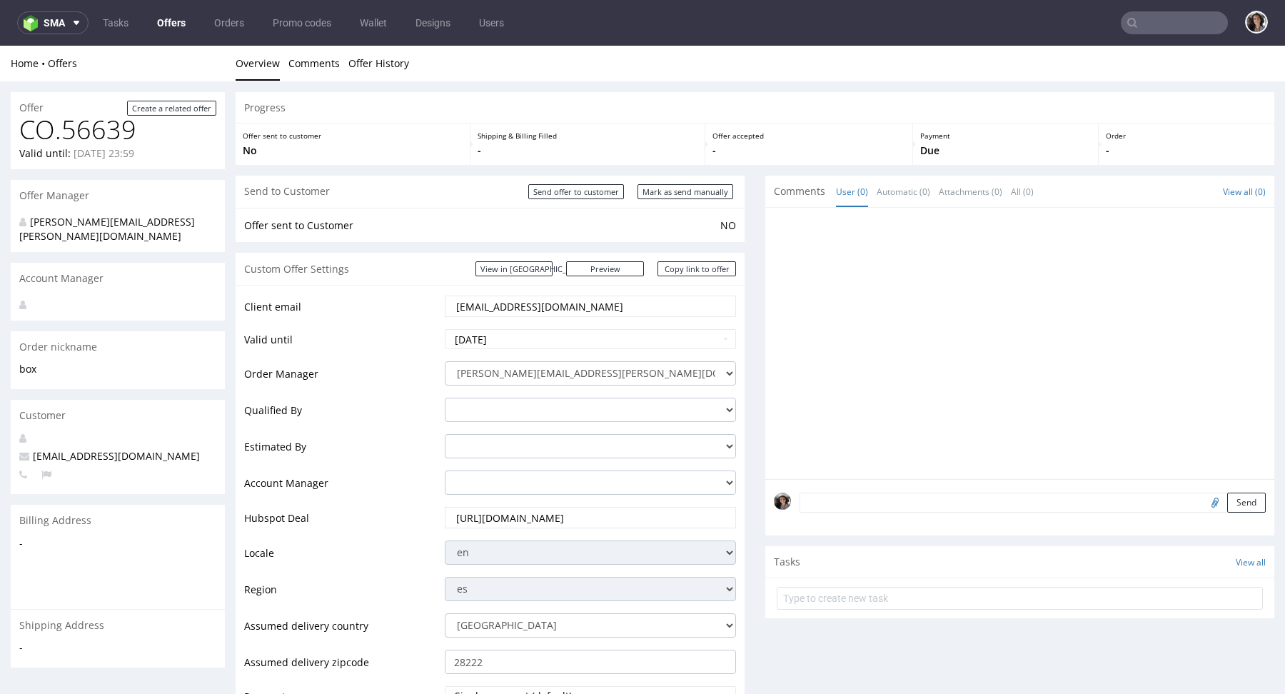
scroll to position [637, 0]
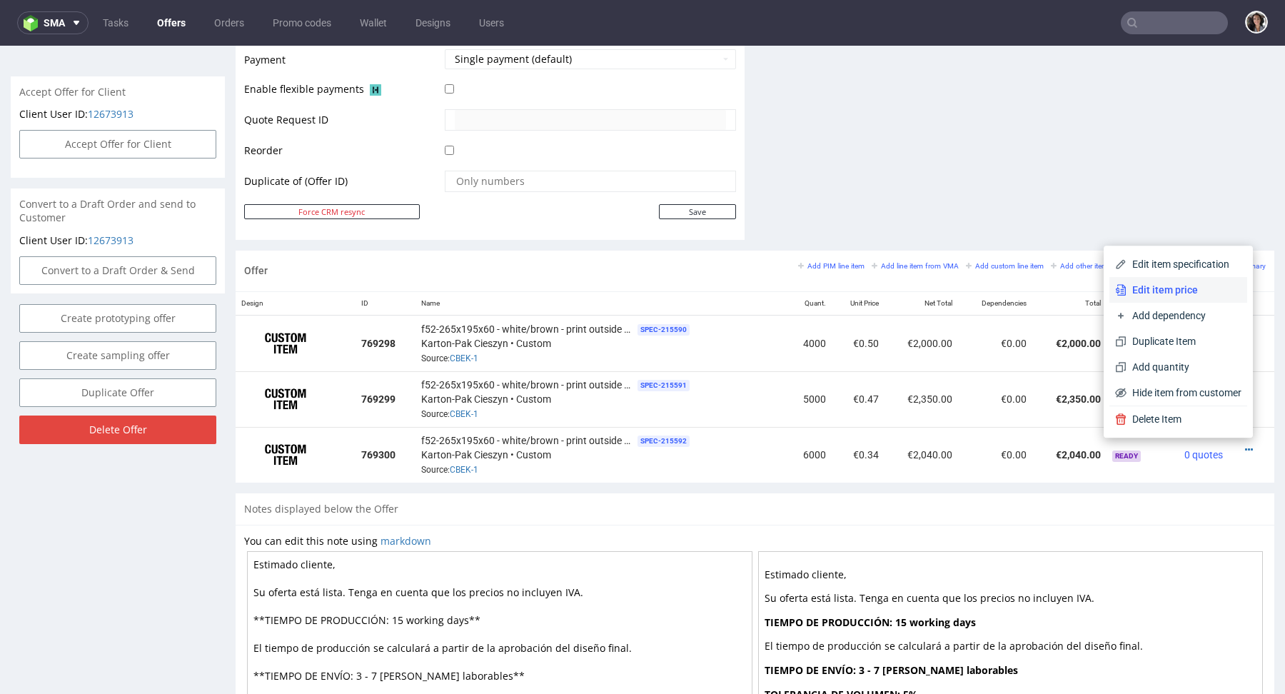
click at [1193, 295] on span "Edit item price" at bounding box center [1183, 290] width 115 height 14
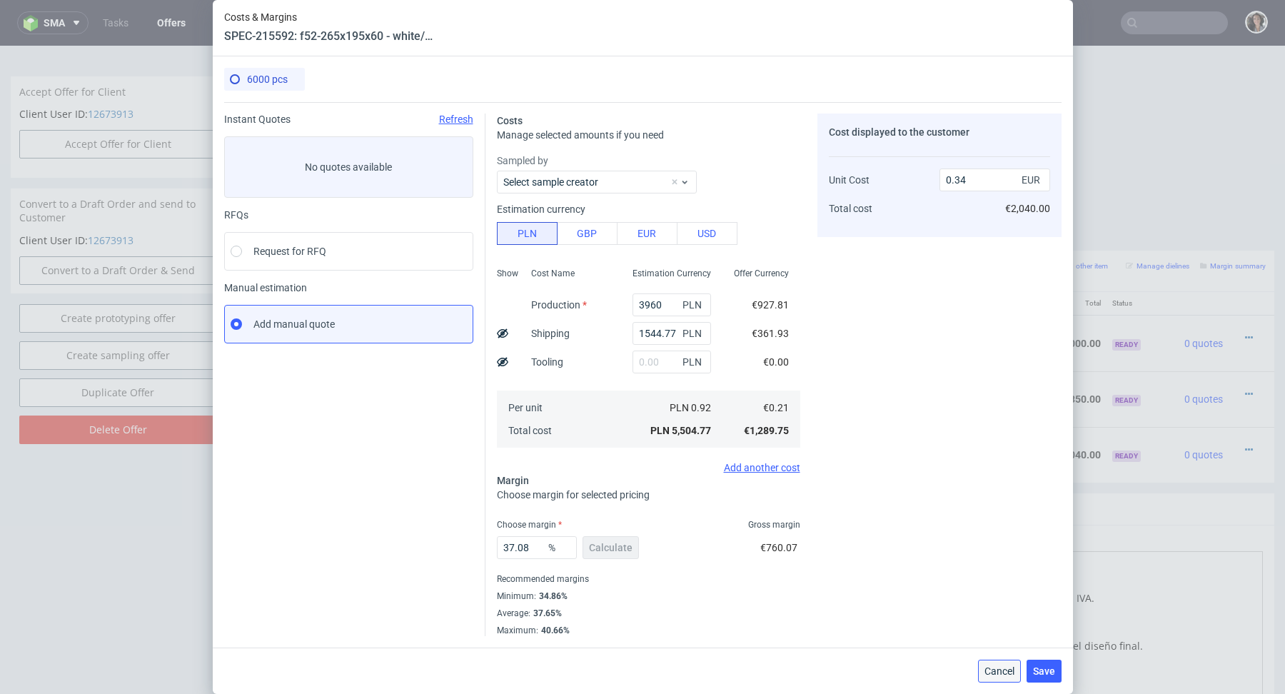
click at [1003, 677] on button "Cancel" at bounding box center [999, 670] width 43 height 23
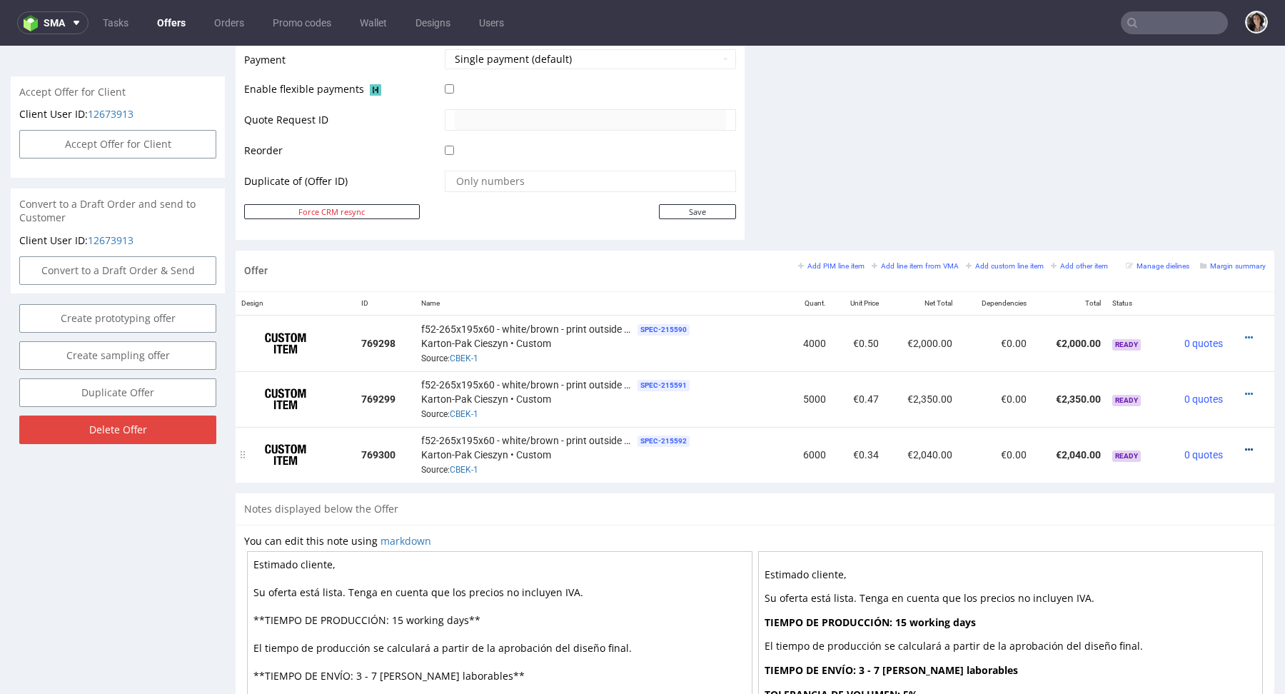
click at [1245, 447] on icon at bounding box center [1249, 450] width 8 height 10
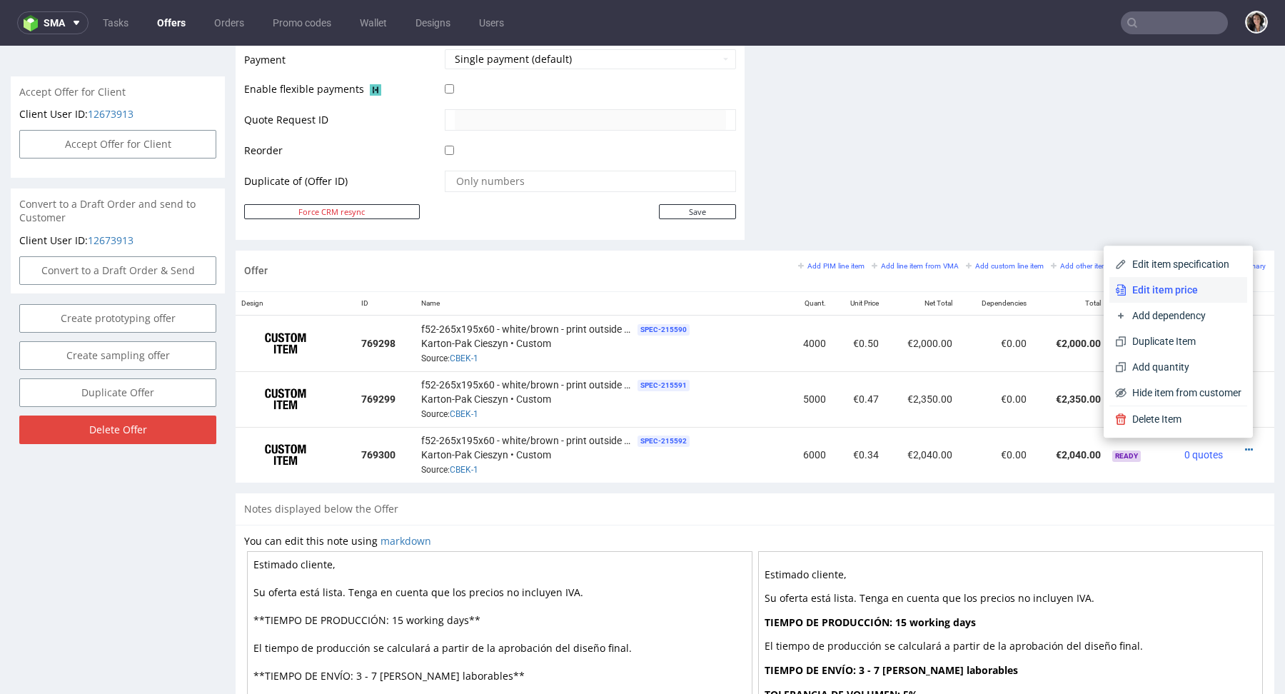
click at [1159, 293] on span "Edit item price" at bounding box center [1183, 290] width 115 height 14
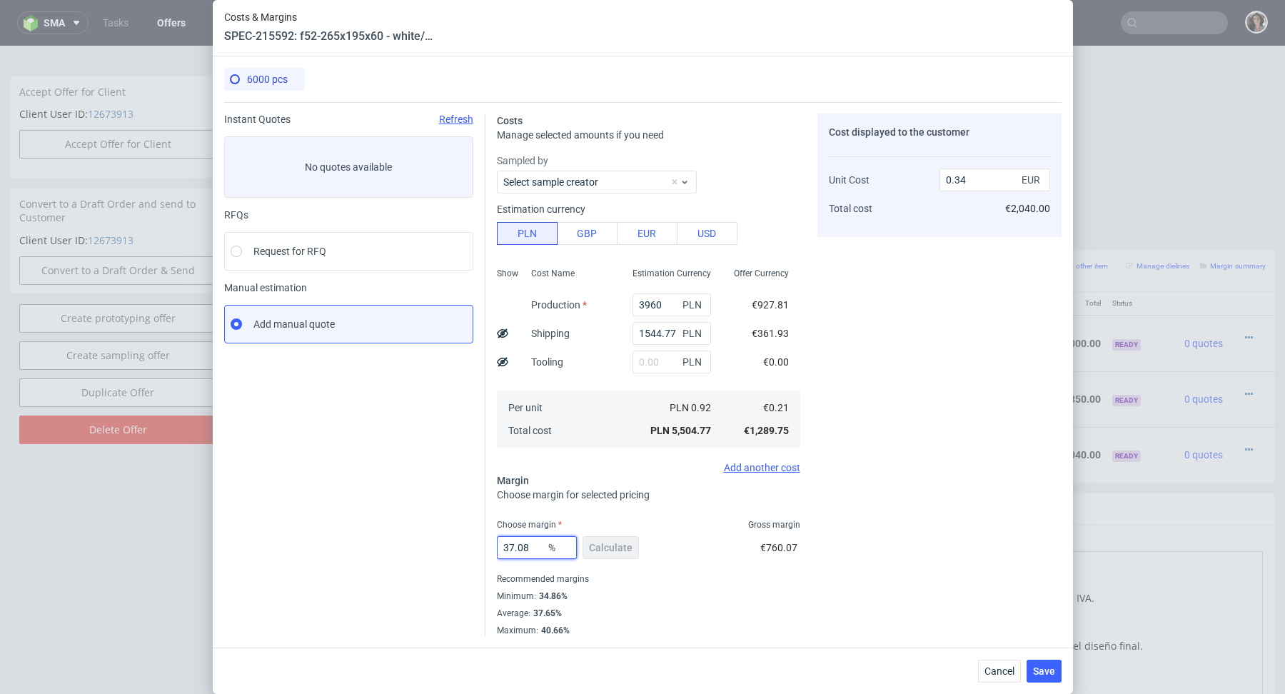
click at [518, 550] on input "37.08" at bounding box center [537, 547] width 80 height 23
type input "50"
type input "0.43"
type input "50"
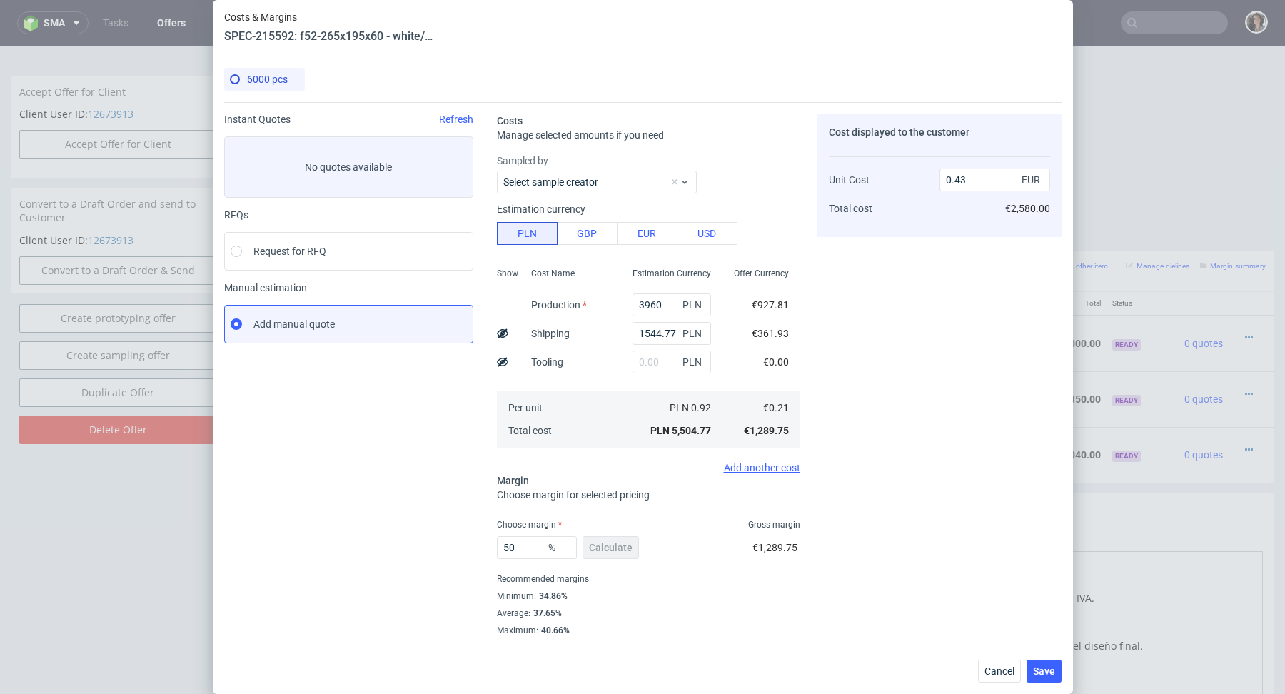
click at [648, 584] on div "Recommended margins" at bounding box center [648, 578] width 303 height 17
click at [1040, 668] on span "Save" at bounding box center [1044, 671] width 22 height 10
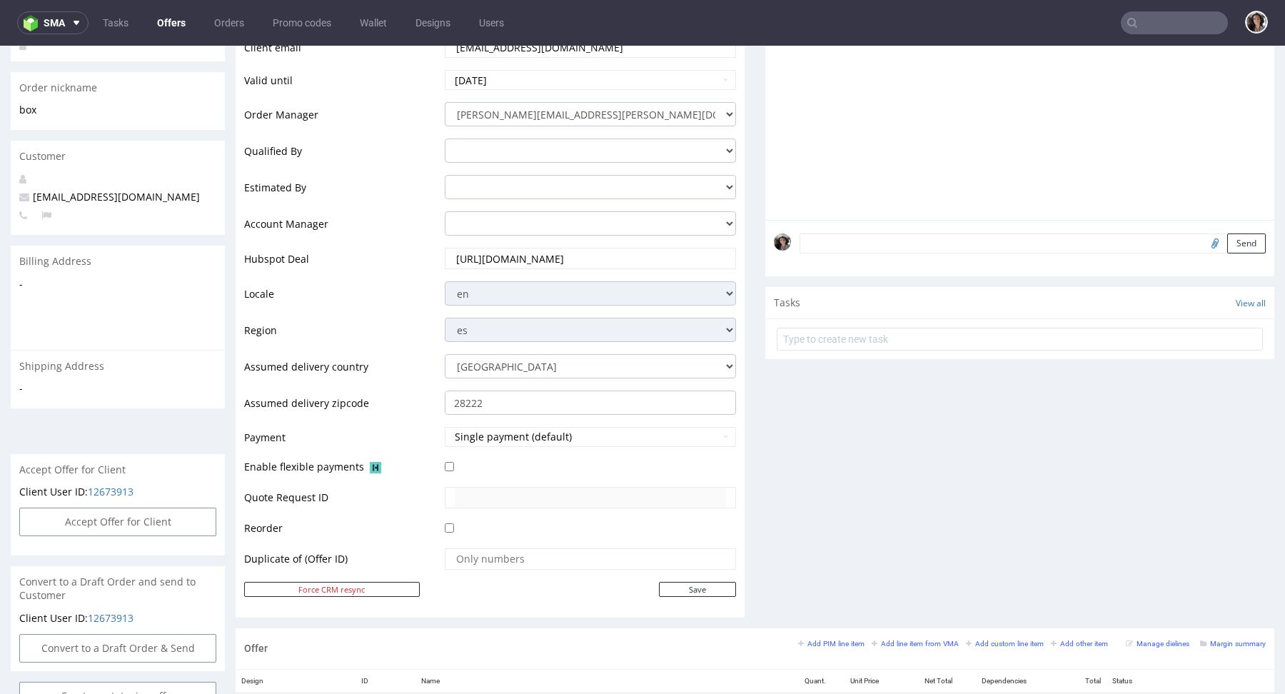
scroll to position [623, 0]
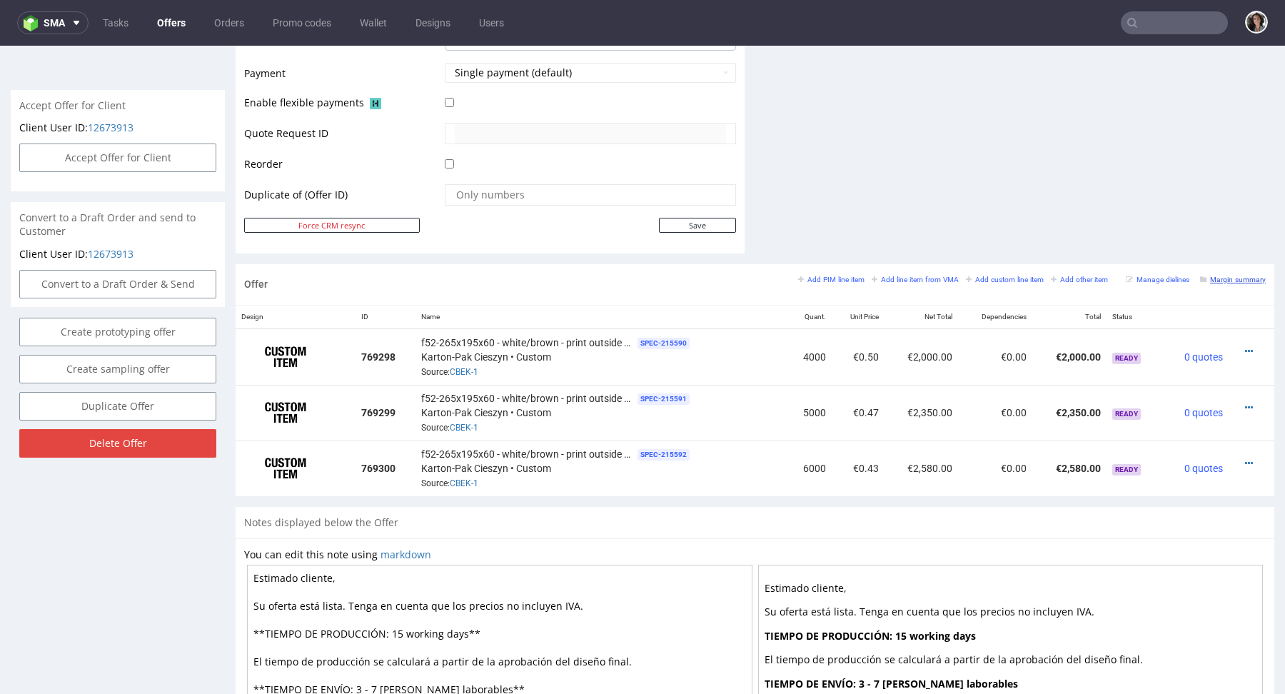
click at [1217, 274] on link "Margin summary" at bounding box center [1233, 279] width 66 height 10
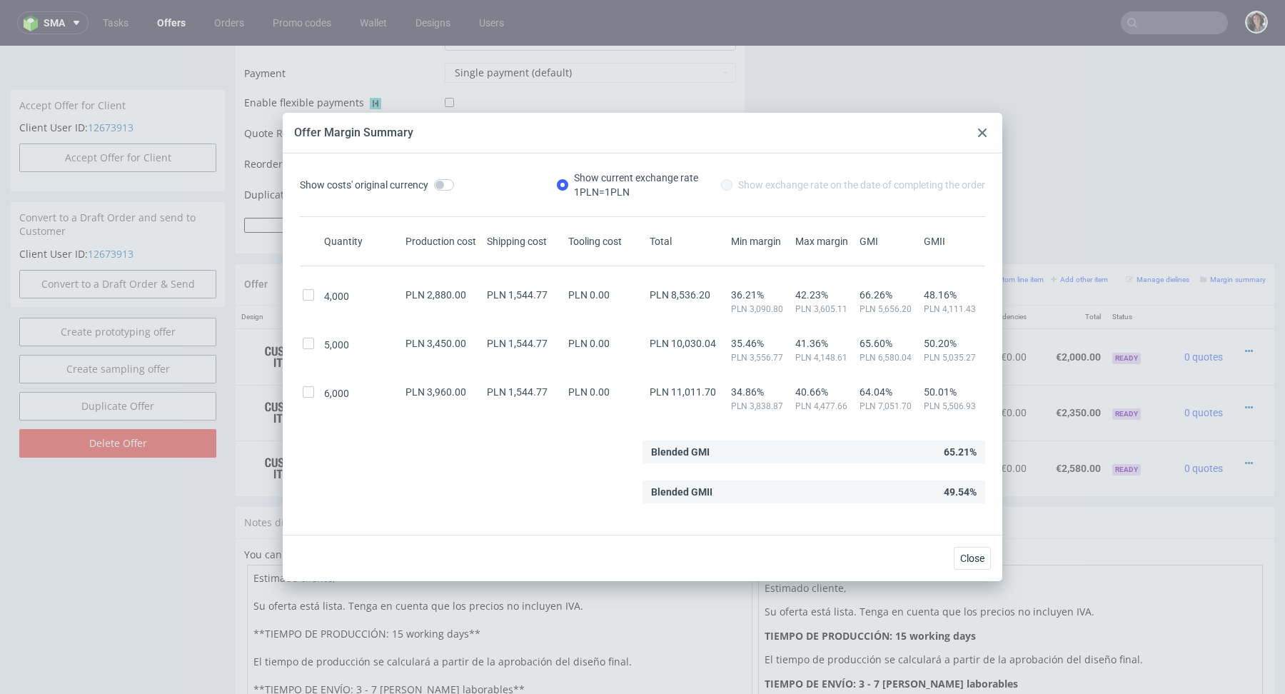
click at [976, 133] on div at bounding box center [981, 132] width 17 height 17
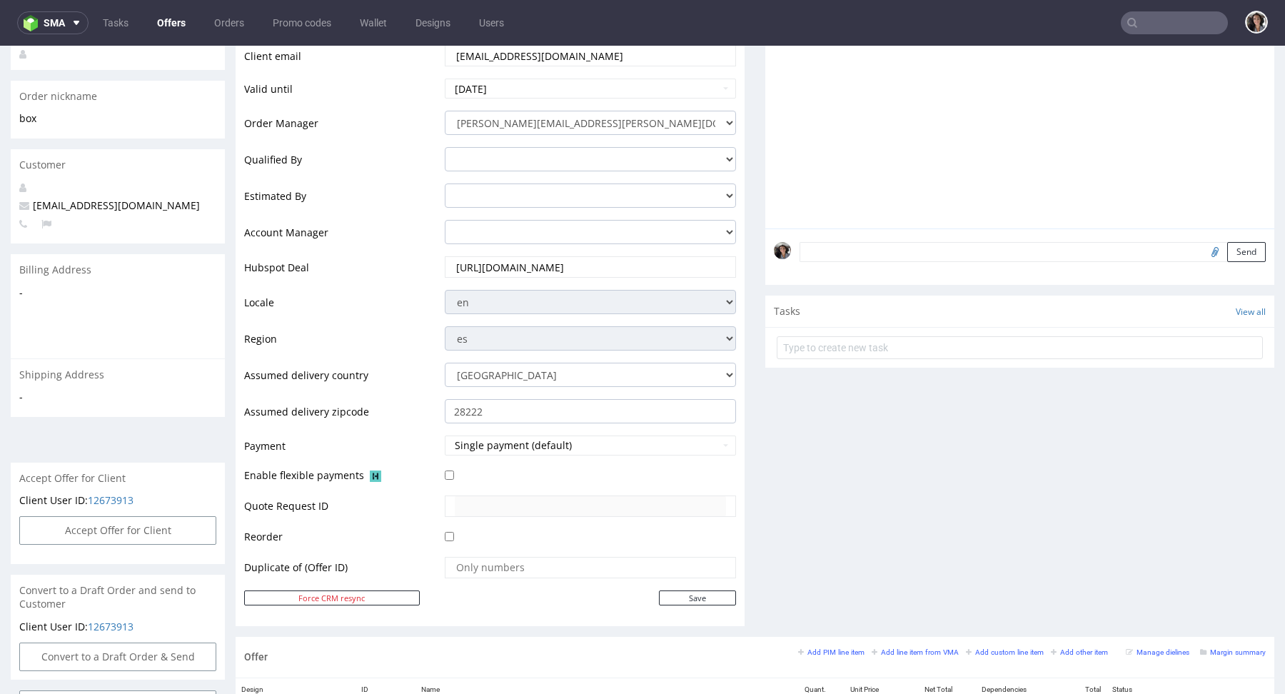
scroll to position [0, 0]
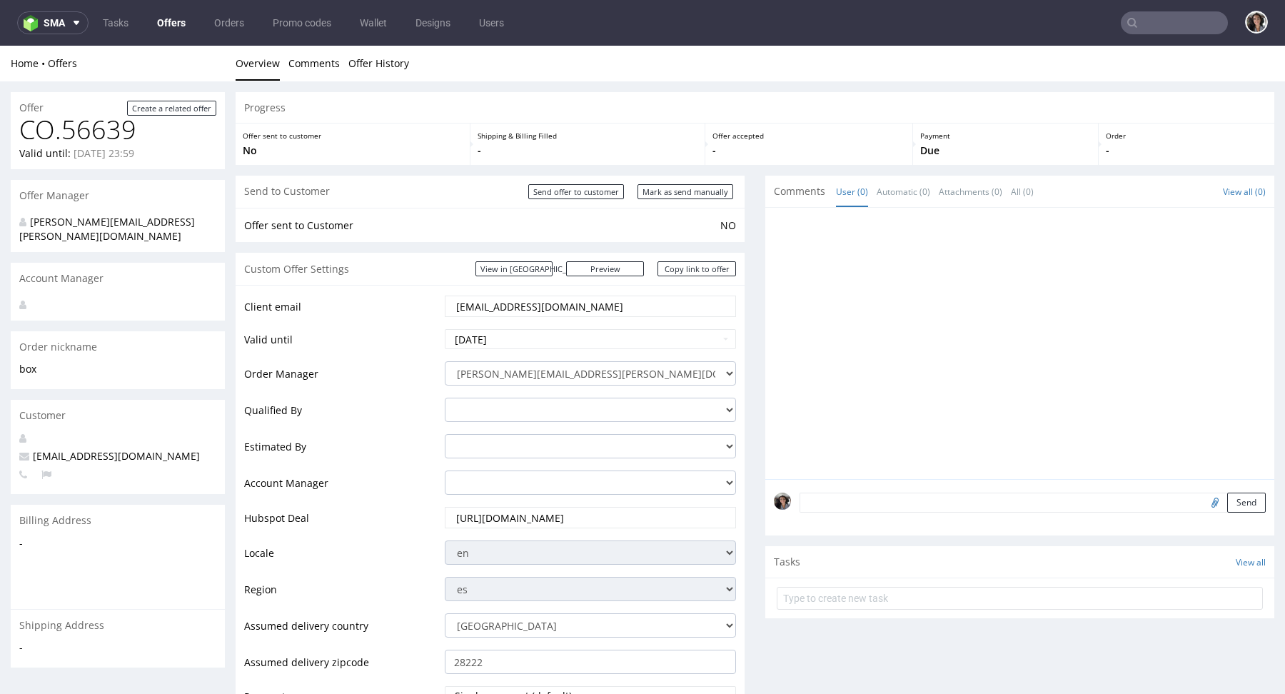
click at [592, 311] on input "[EMAIL_ADDRESS][DOMAIN_NAME]" at bounding box center [590, 306] width 271 height 20
click at [703, 265] on link "Copy link to offer" at bounding box center [696, 268] width 78 height 15
click at [697, 191] on input "Mark as send manually" at bounding box center [685, 191] width 96 height 15
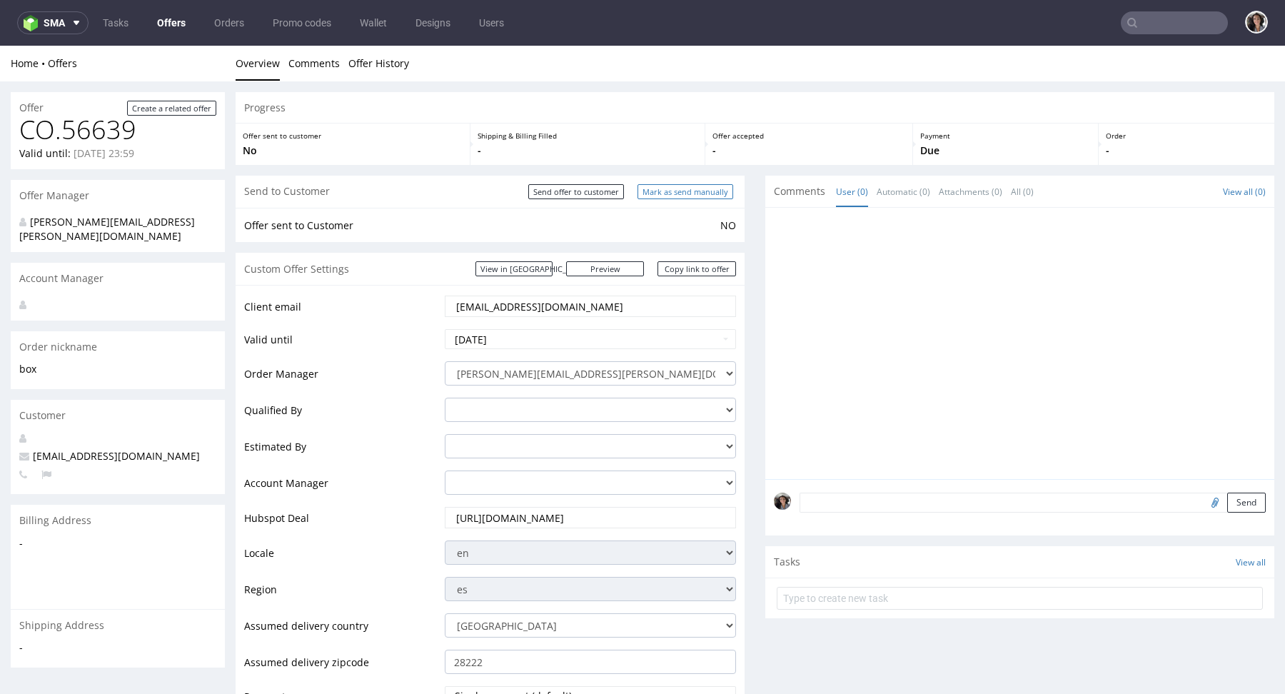
type input "In progress..."
click at [632, 305] on input "envios@escuelainternacionaldependulohebreo.com" at bounding box center [590, 306] width 271 height 20
click at [564, 276] on div "Custom Offer Settings View in Hubspot Preview https://packhelp.es/packhelp-plus…" at bounding box center [489, 269] width 509 height 32
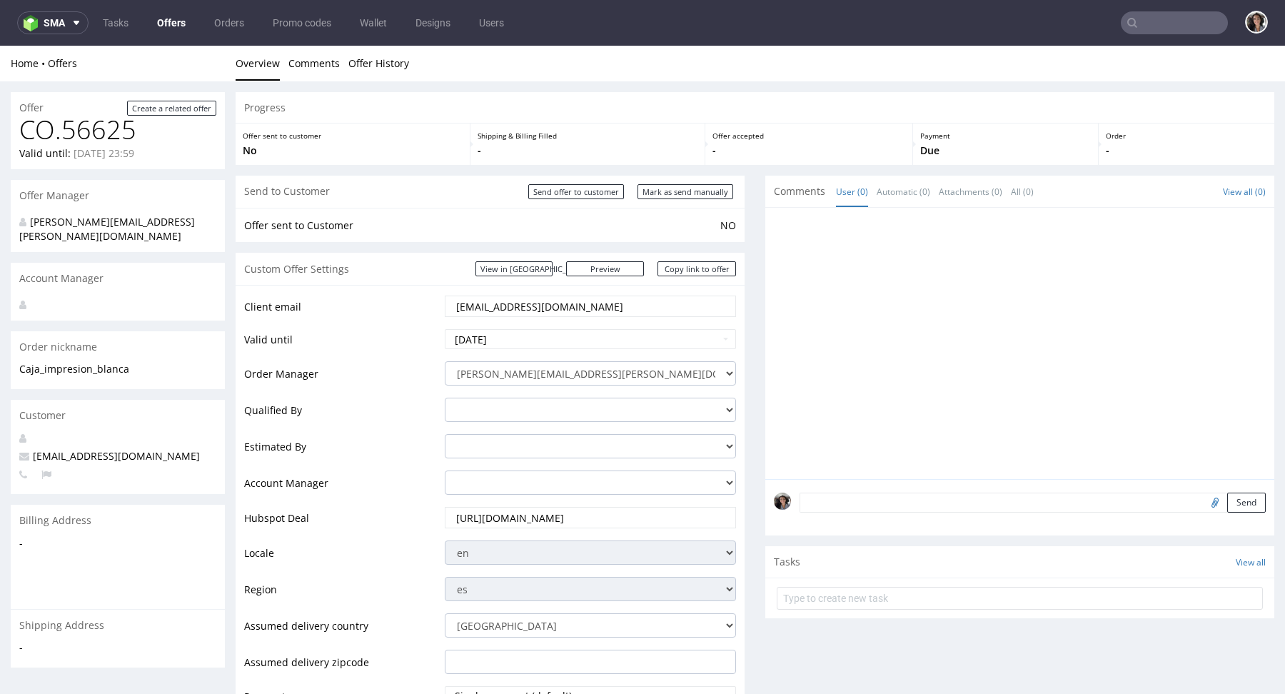
click at [553, 257] on div "Custom Offer Settings View in Hubspot Preview https://packhelp.es/packhelp-plus…" at bounding box center [489, 269] width 509 height 32
click at [559, 278] on div "Custom Offer Settings View in Hubspot Preview https://packhelp.es/packhelp-plus…" at bounding box center [489, 269] width 509 height 32
click at [552, 264] on link "View in [GEOGRAPHIC_DATA]" at bounding box center [513, 268] width 77 height 15
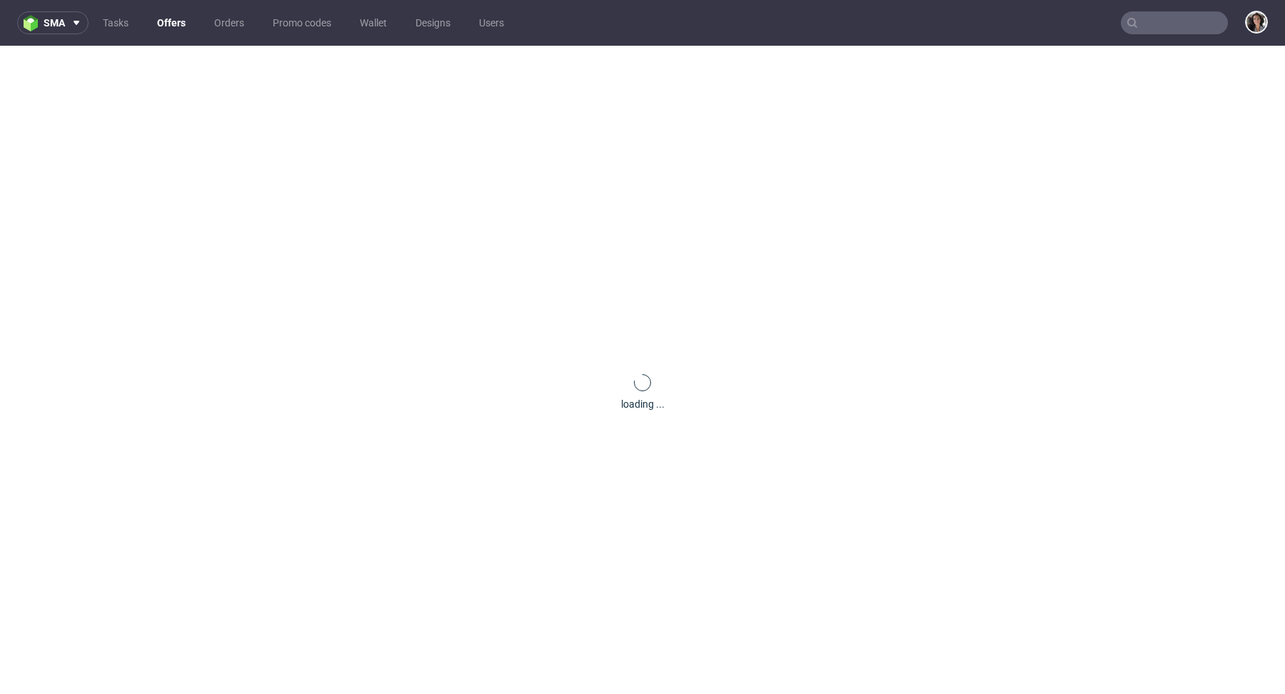
click at [1172, 26] on input "text" at bounding box center [1173, 22] width 107 height 23
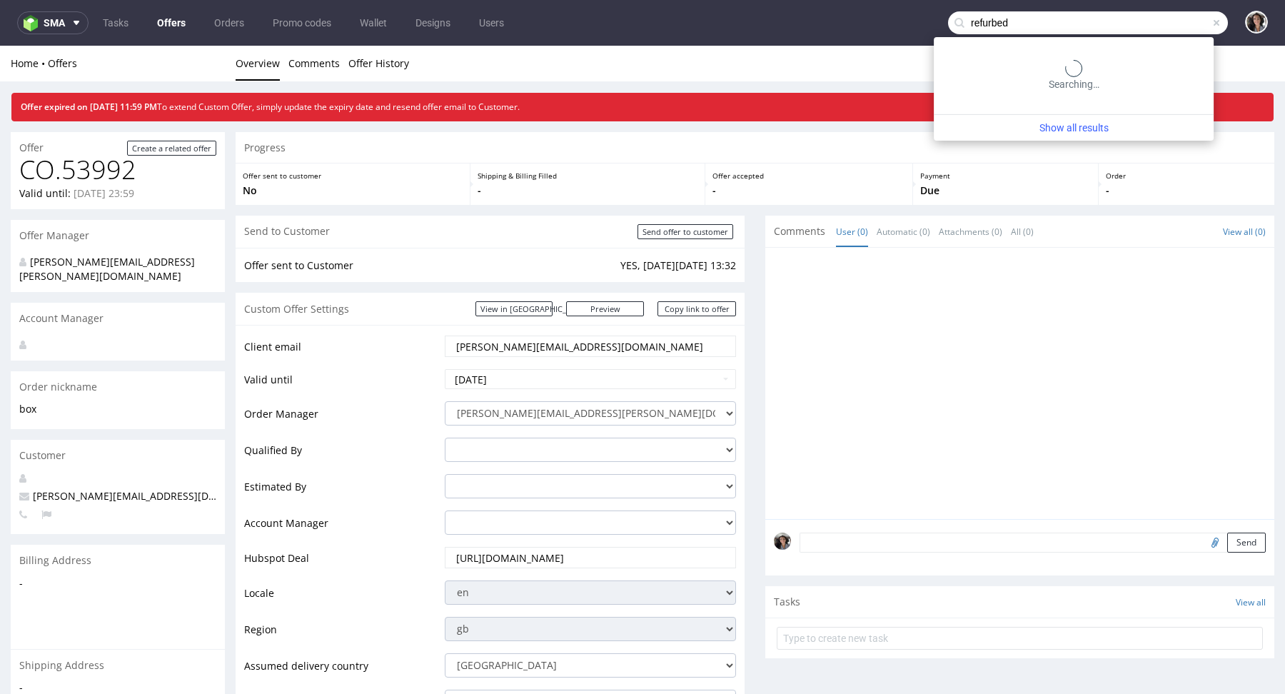
type input "refurbed"
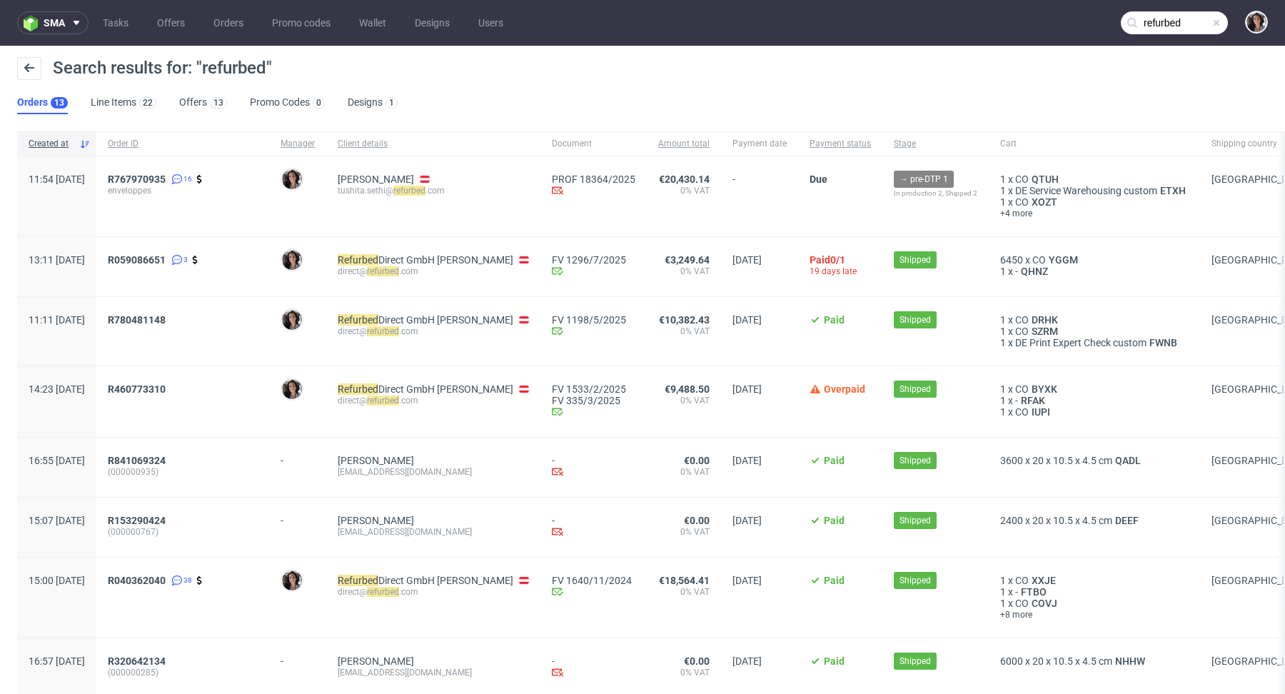
click at [195, 186] on span "enveloppes" at bounding box center [183, 190] width 150 height 11
click at [166, 178] on span "R767970935" at bounding box center [137, 178] width 58 height 11
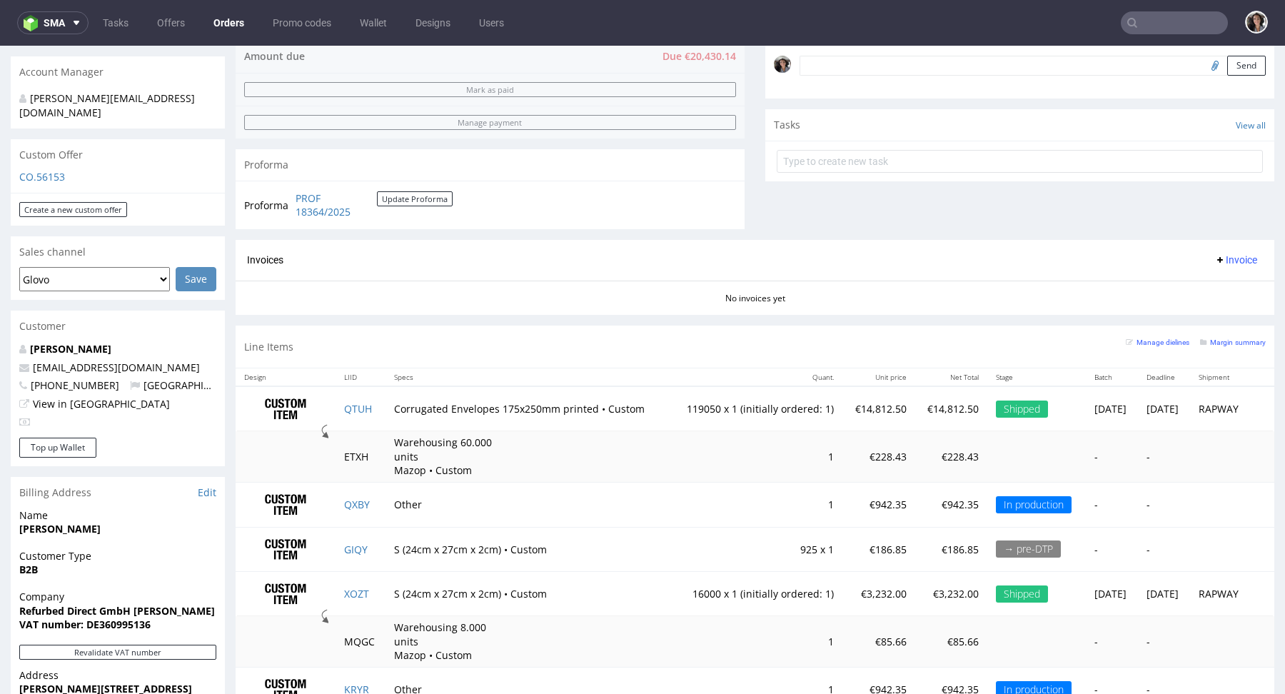
scroll to position [379, 0]
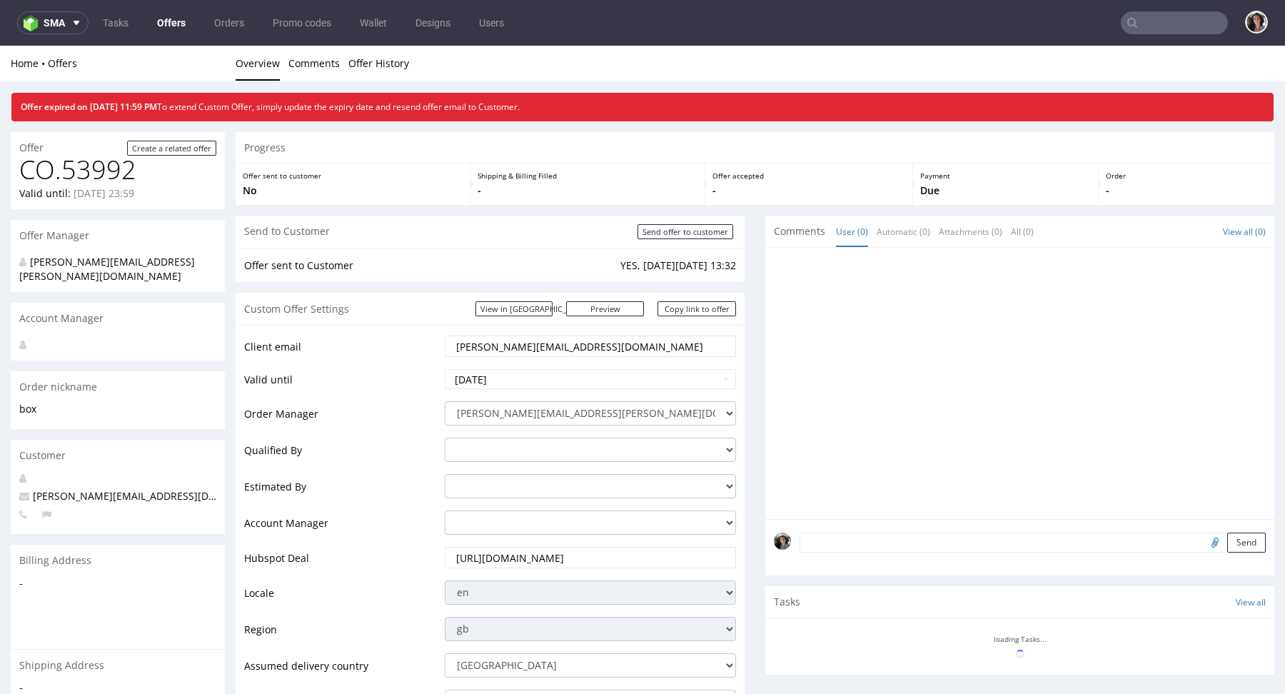
click at [1161, 29] on input "text" at bounding box center [1173, 22] width 107 height 23
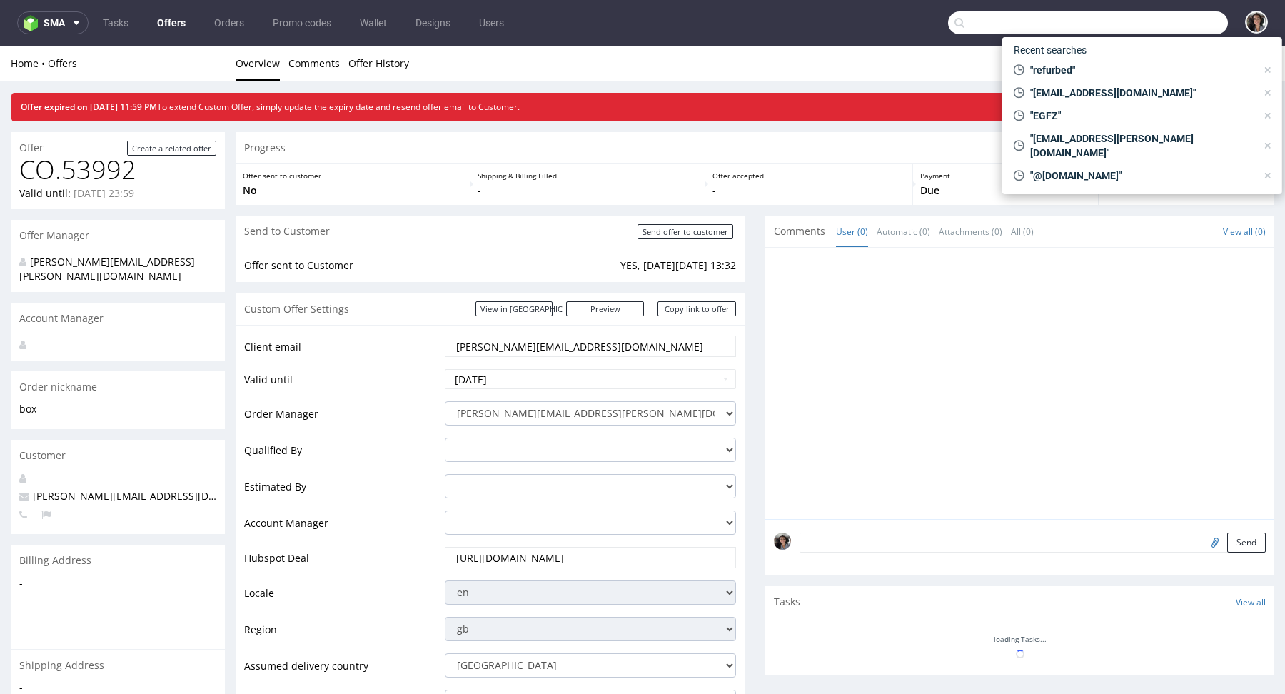
paste input "[EMAIL_ADDRESS][DOMAIN_NAME]"
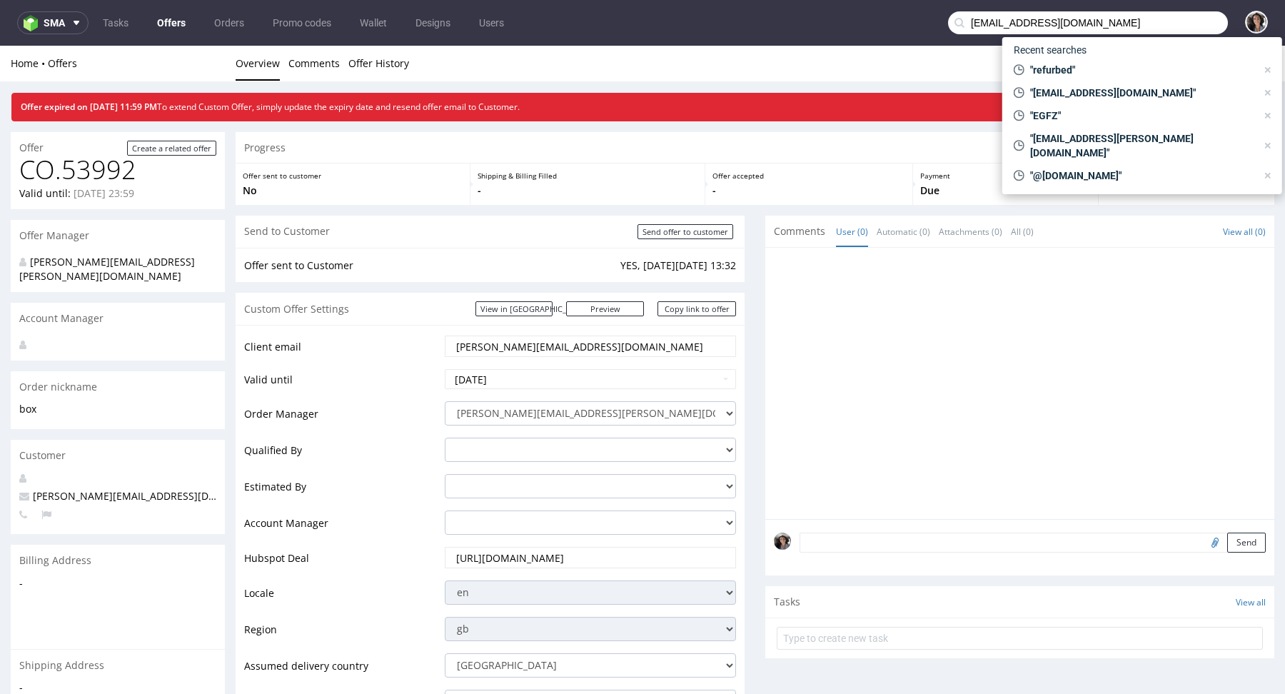
type input "[EMAIL_ADDRESS][DOMAIN_NAME]"
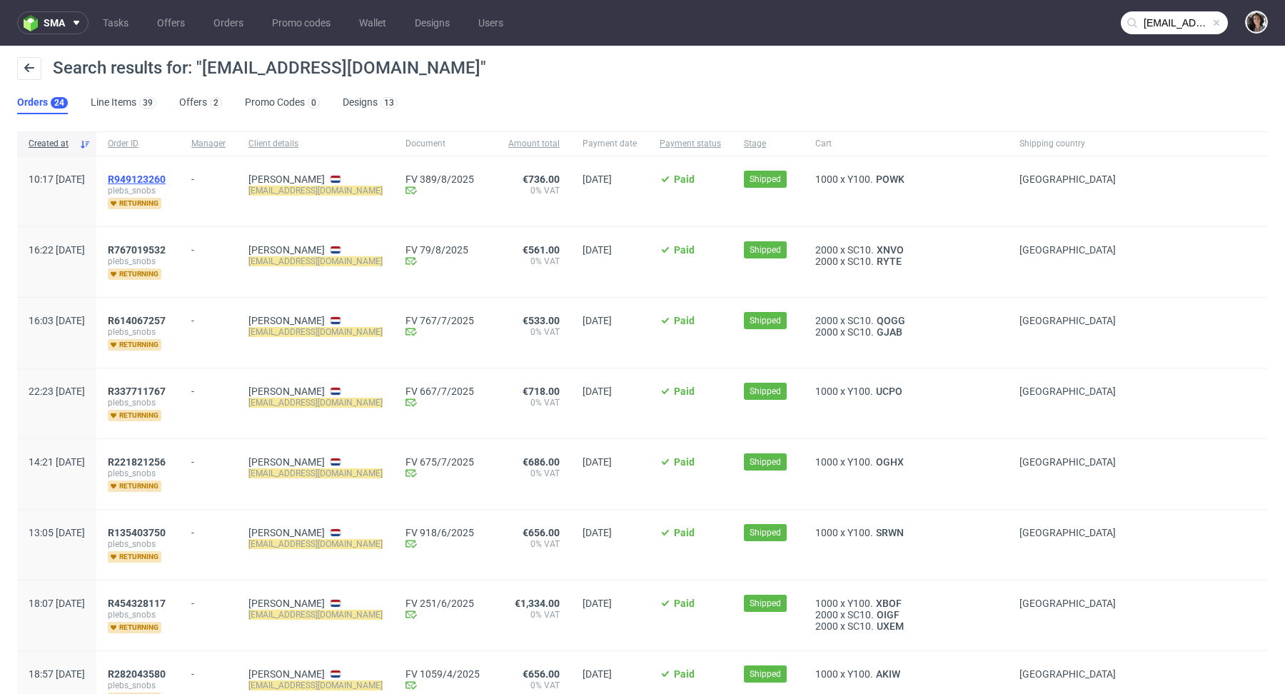
click at [166, 178] on span "R949123260" at bounding box center [137, 178] width 58 height 11
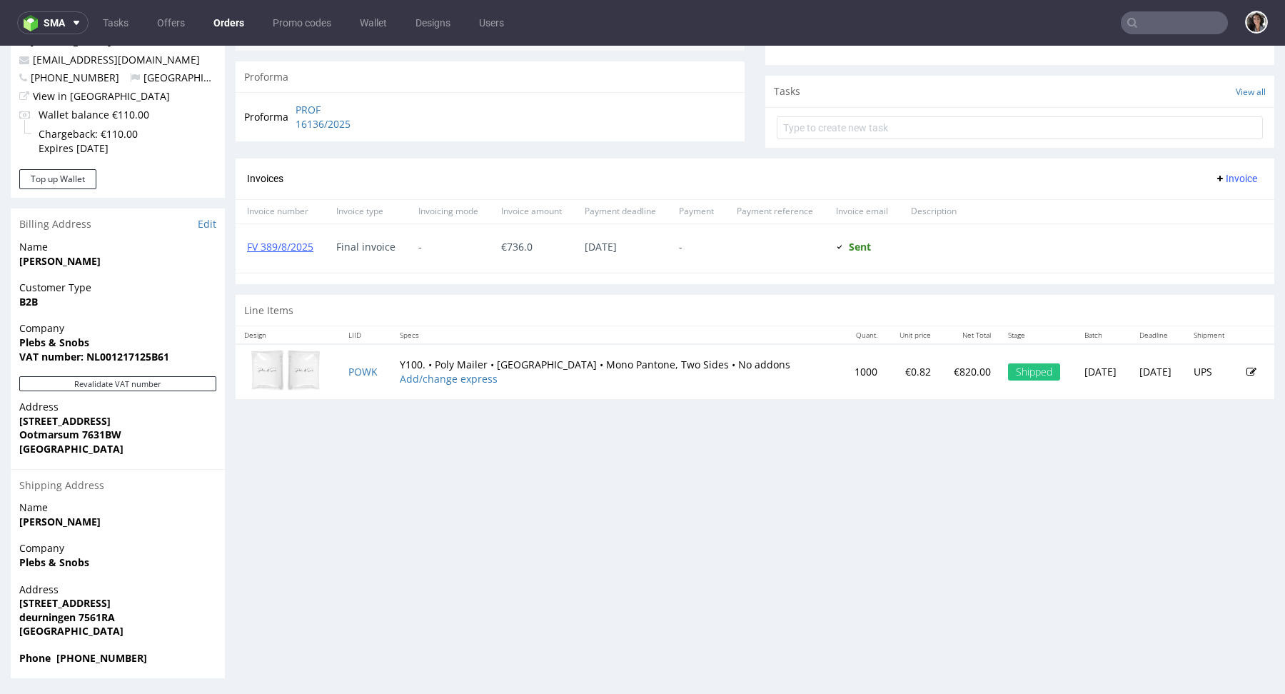
scroll to position [4, 0]
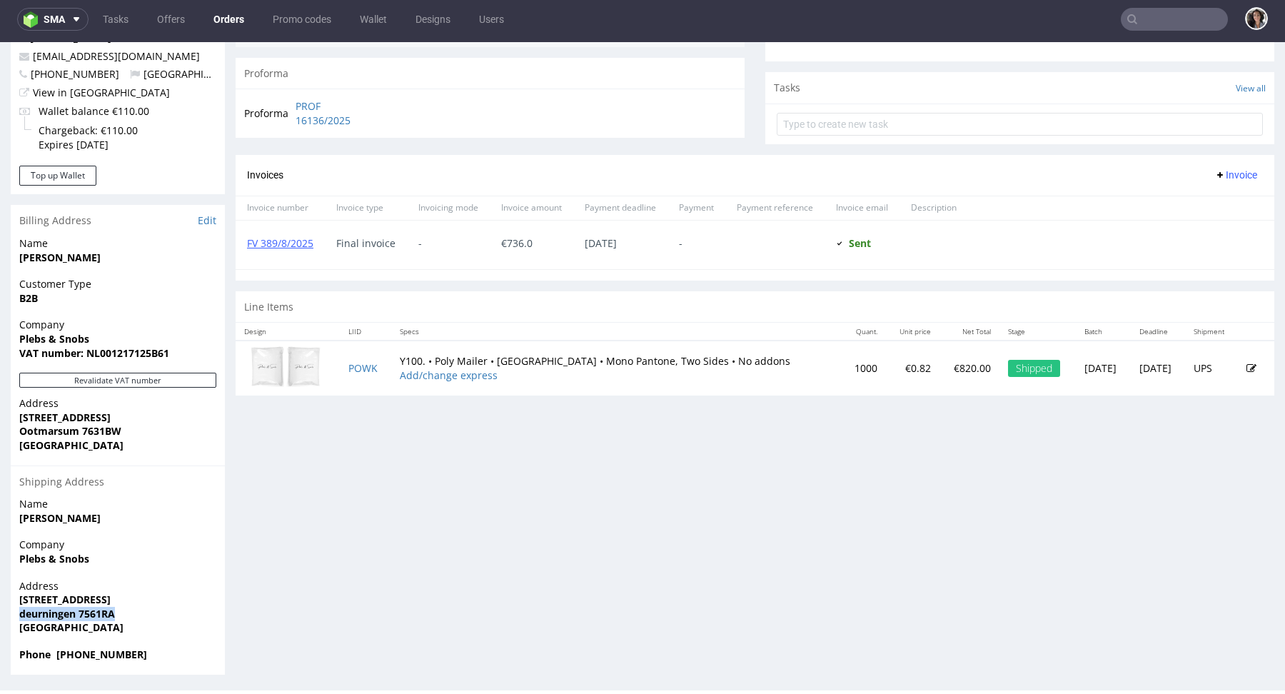
copy strong "deurningen 7561RA"
drag, startPoint x: 118, startPoint y: 610, endPoint x: 21, endPoint y: 610, distance: 97.1
click at [21, 610] on span "deurningen 7561RA" at bounding box center [117, 614] width 197 height 14
click at [350, 373] on td "POWK" at bounding box center [365, 367] width 51 height 55
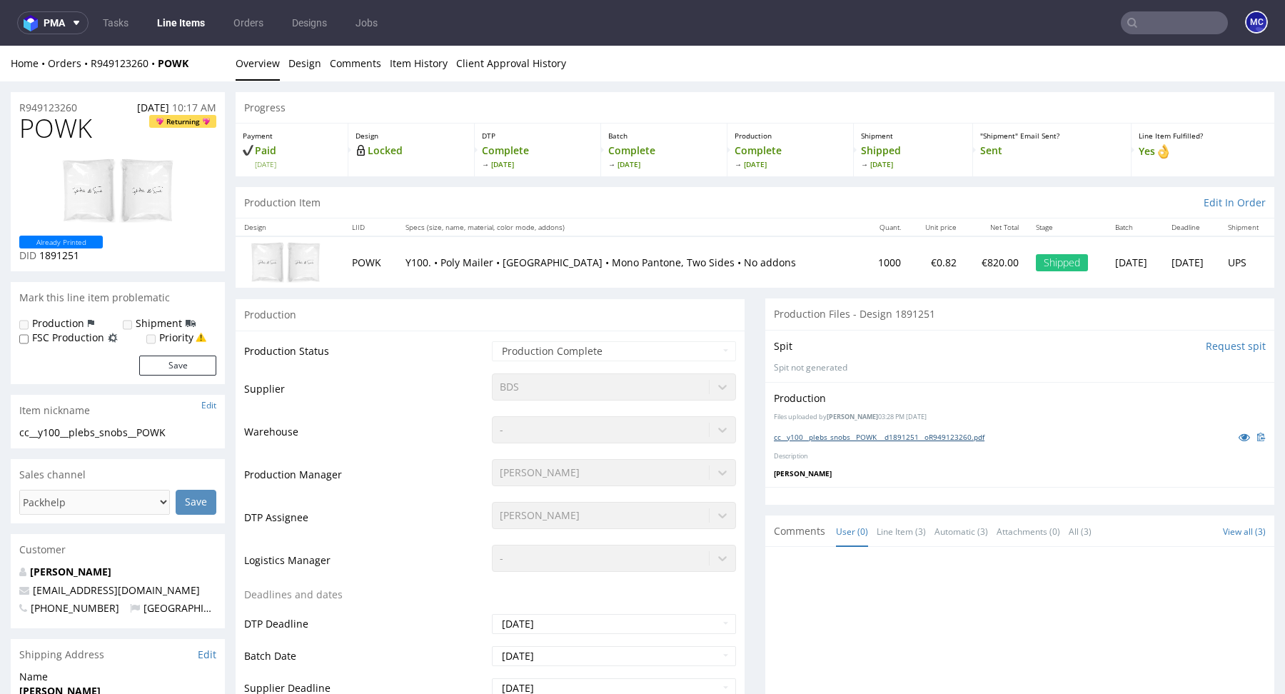
click at [871, 437] on link "cc__y100__plebs_snobs__POWK __d1891251__oR949123260.pdf" at bounding box center [879, 437] width 211 height 10
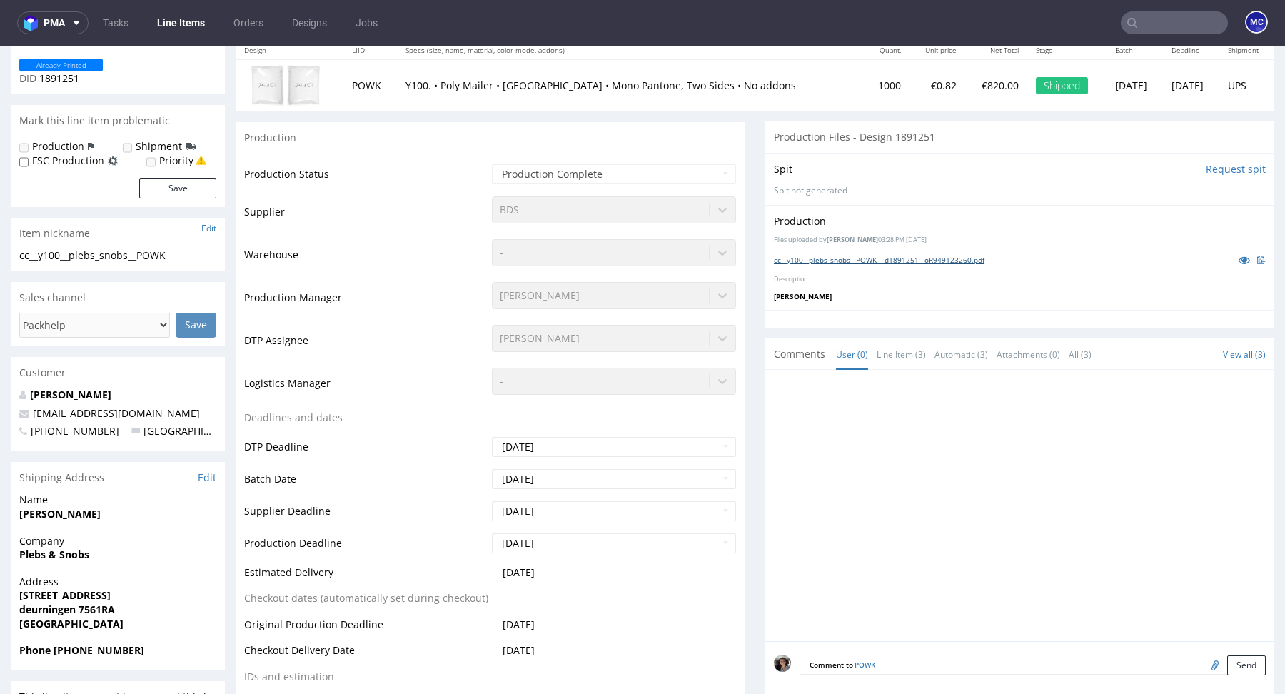
scroll to position [375, 0]
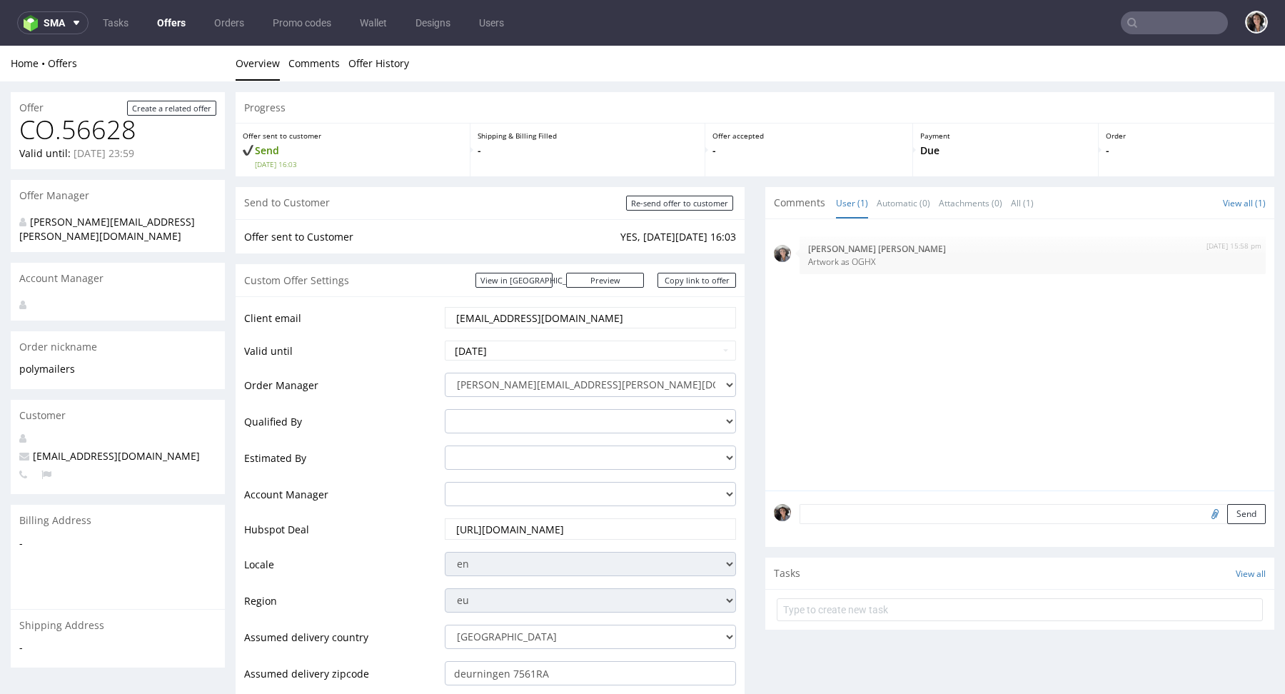
scroll to position [704, 0]
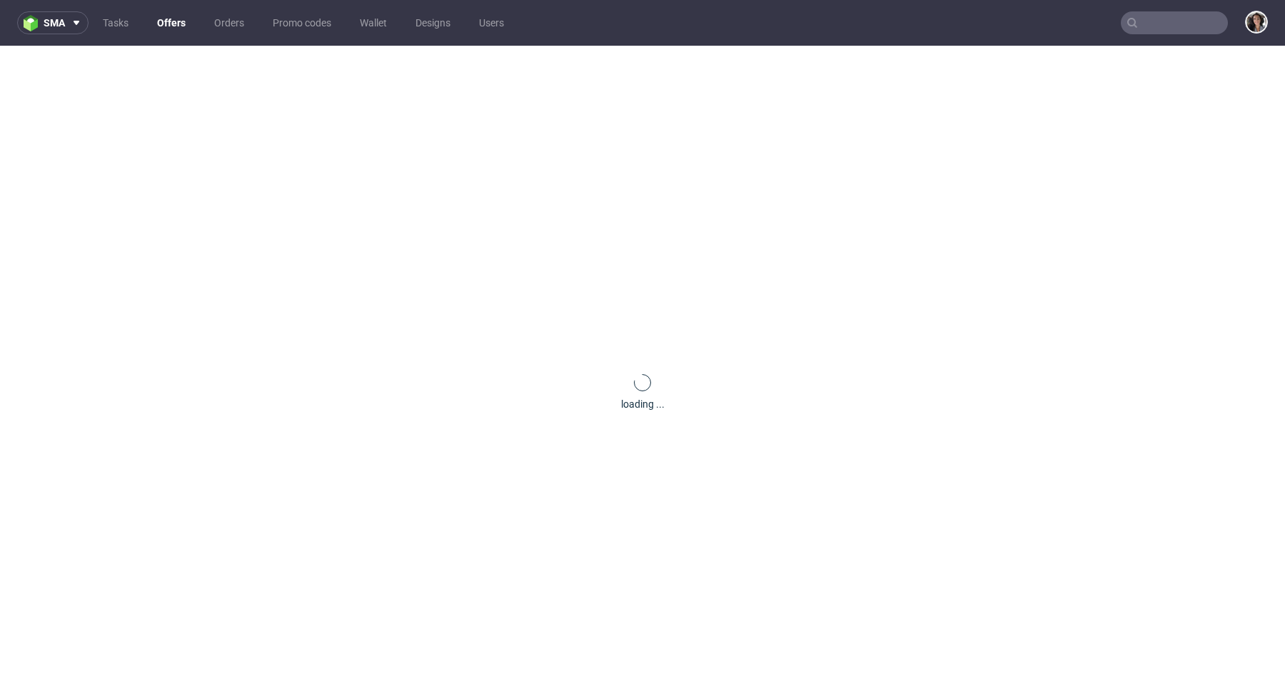
click at [1171, 19] on input "text" at bounding box center [1173, 22] width 107 height 23
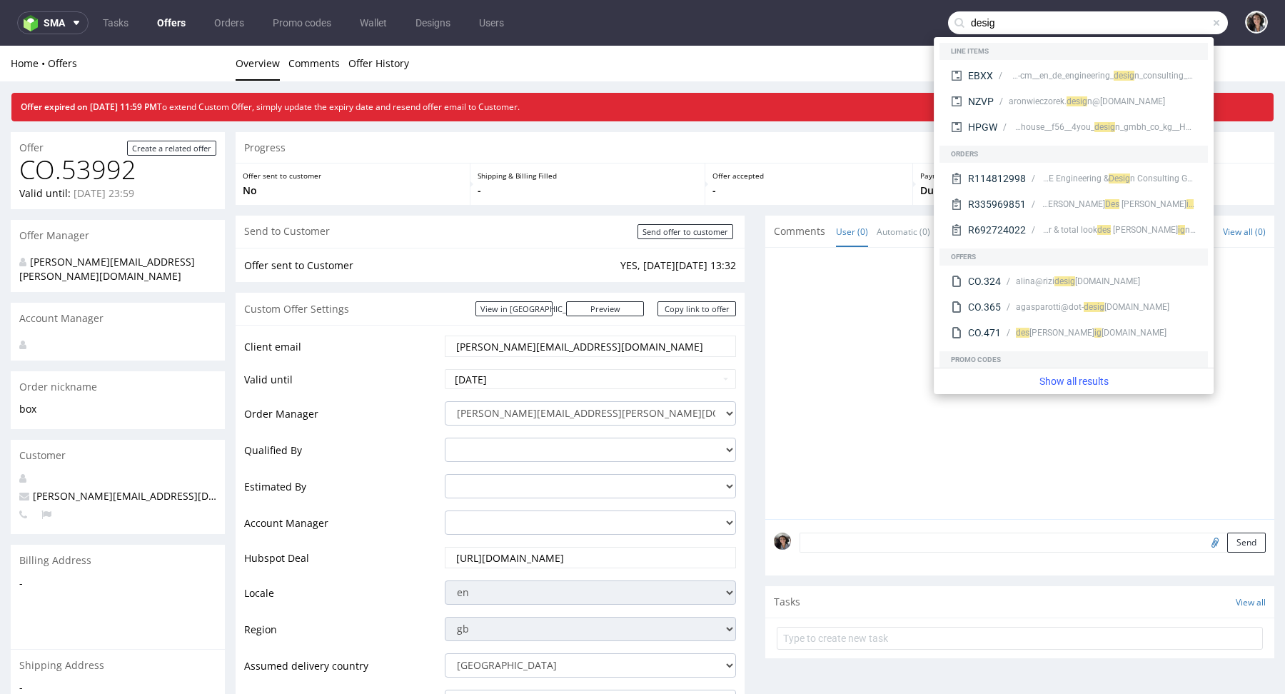
type input "desig"
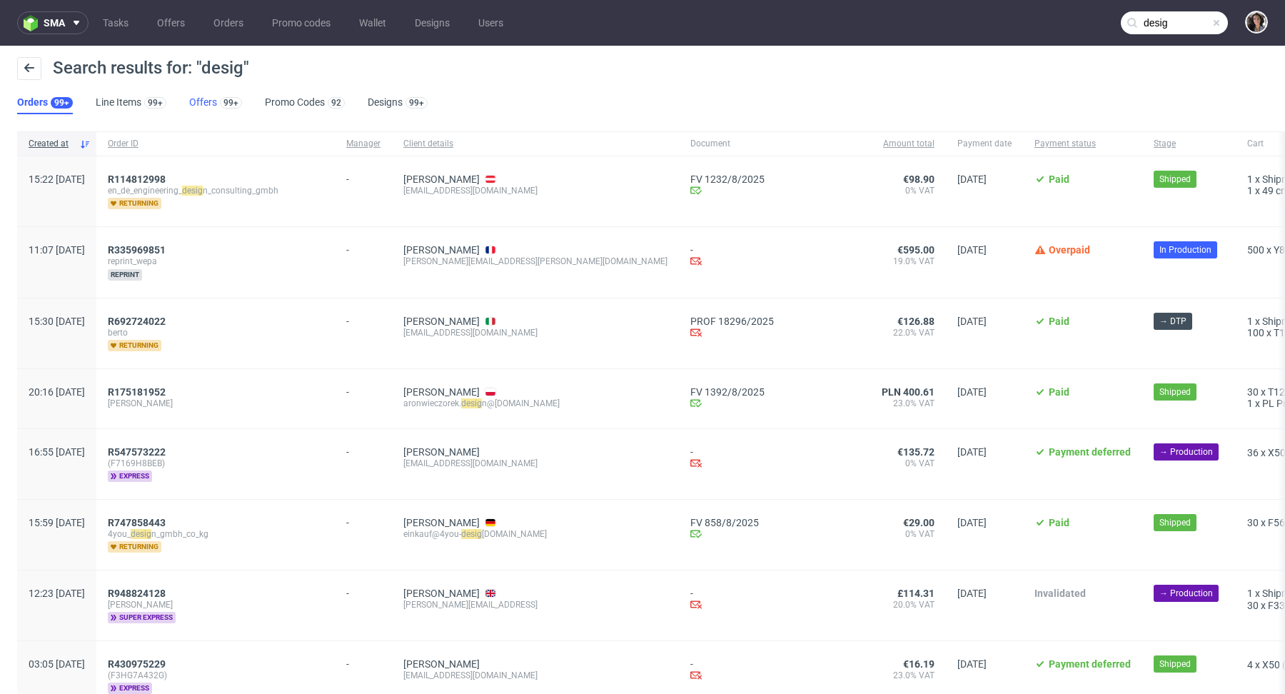
click at [198, 102] on link "Offers 99+" at bounding box center [215, 102] width 53 height 23
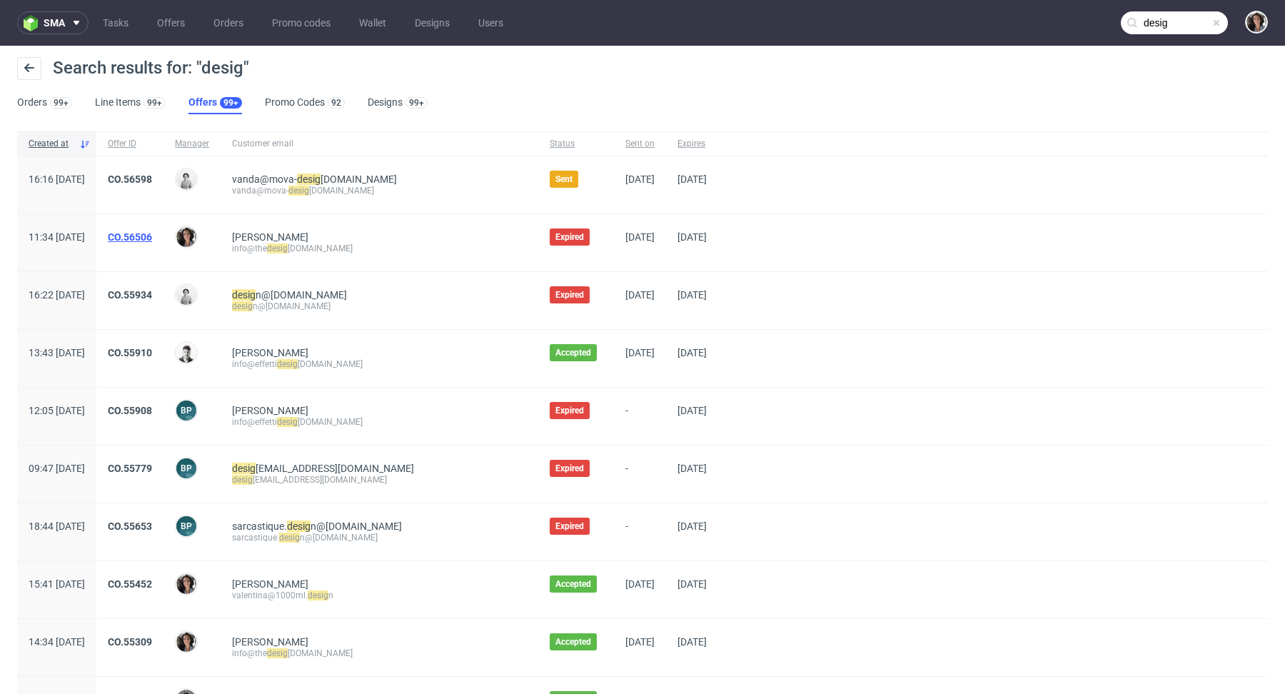
click at [152, 233] on link "CO.56506" at bounding box center [130, 236] width 44 height 11
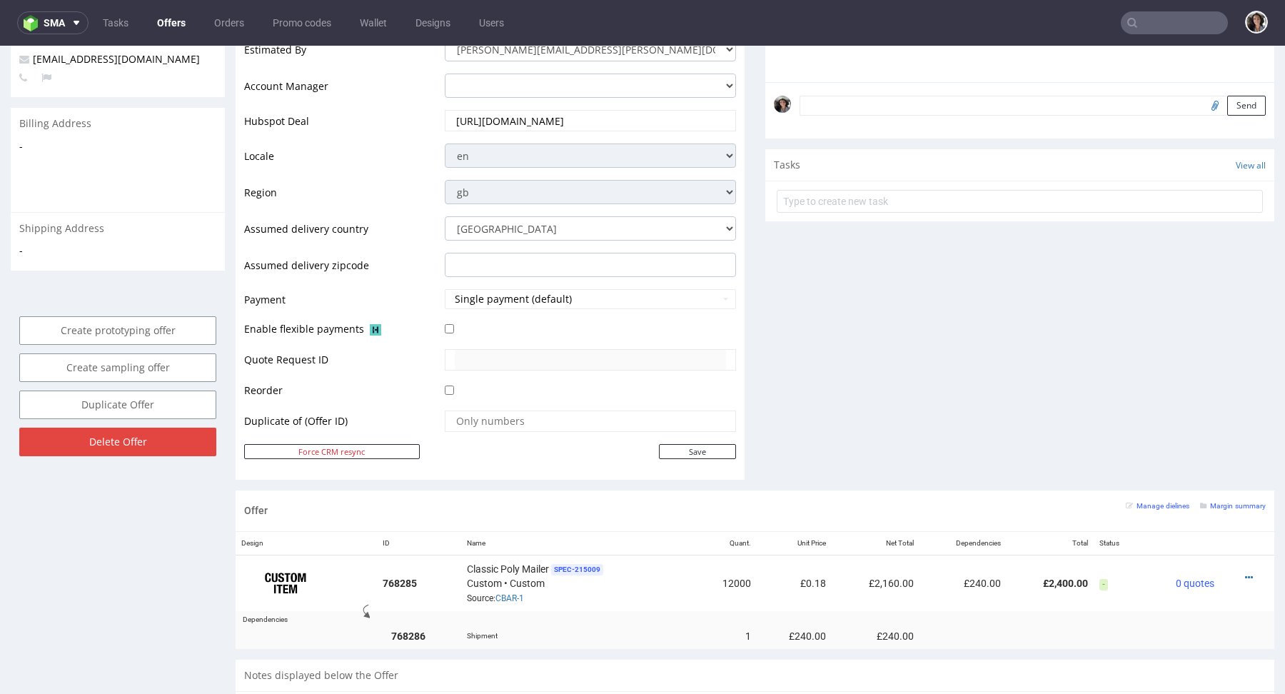
scroll to position [315, 0]
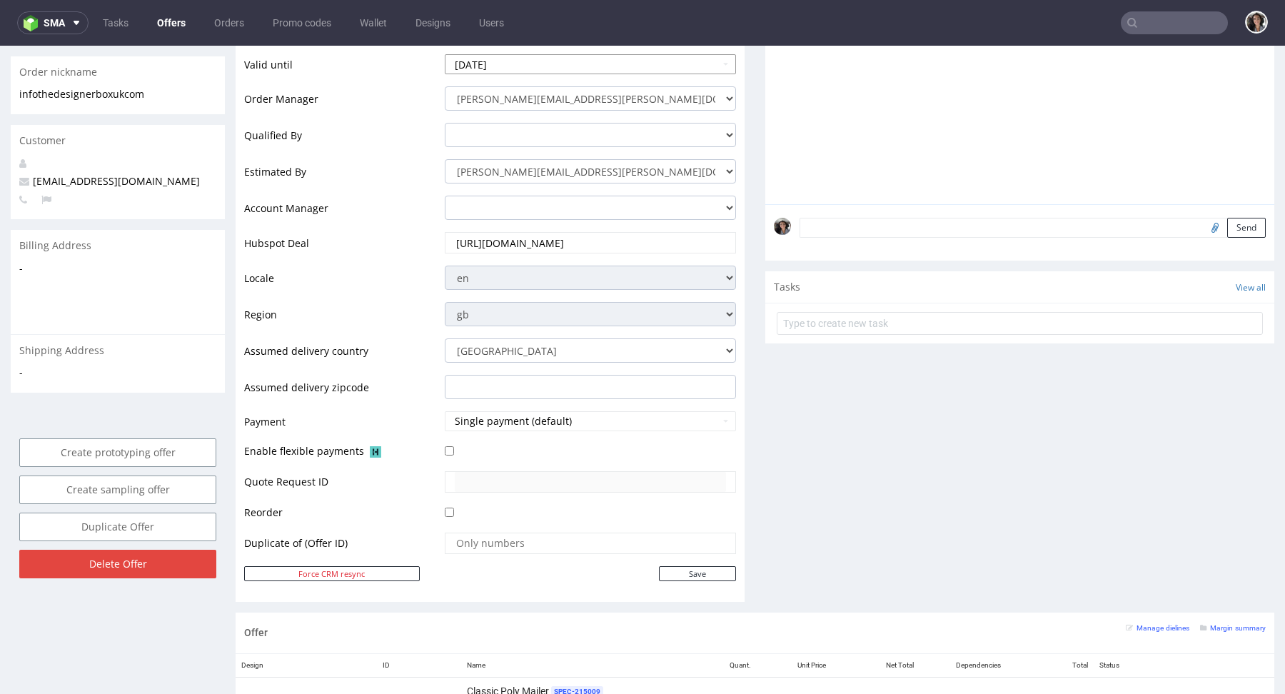
click at [487, 69] on input "[DATE]" at bounding box center [590, 64] width 291 height 20
click at [452, 251] on td "31" at bounding box center [456, 245] width 21 height 21
type input "2025-08-31"
click at [696, 569] on input "Save" at bounding box center [697, 573] width 77 height 15
type input "In progress..."
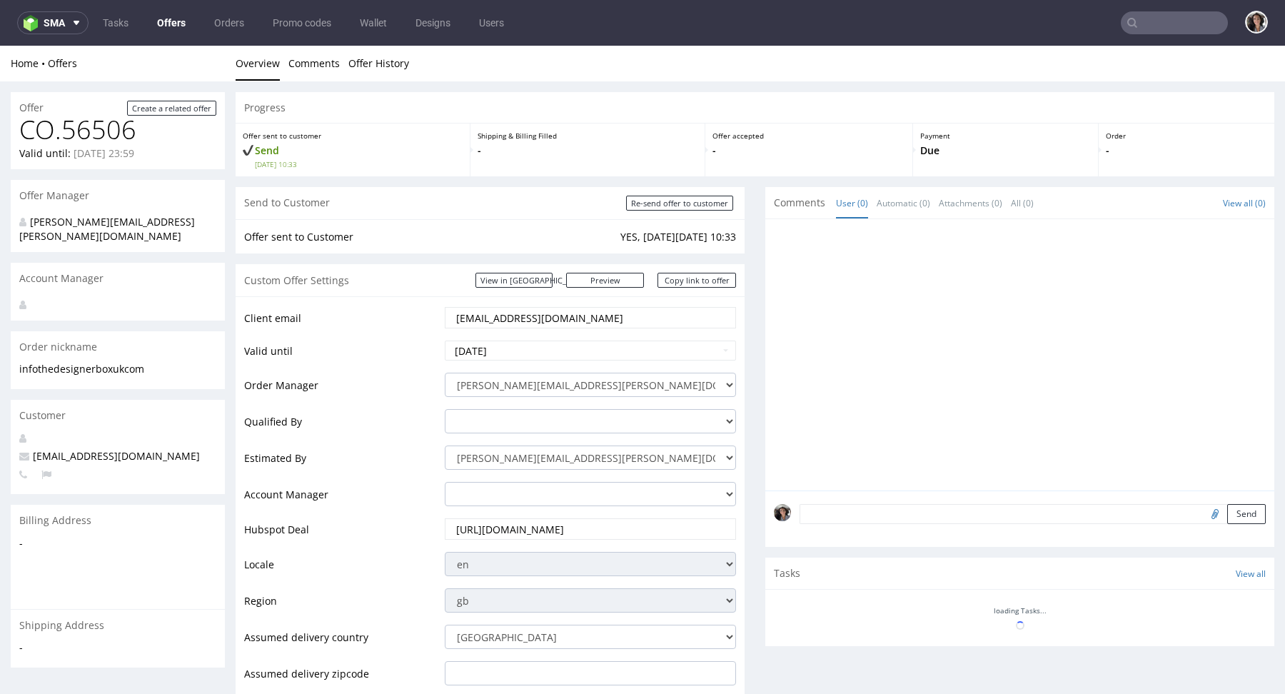
scroll to position [0, 0]
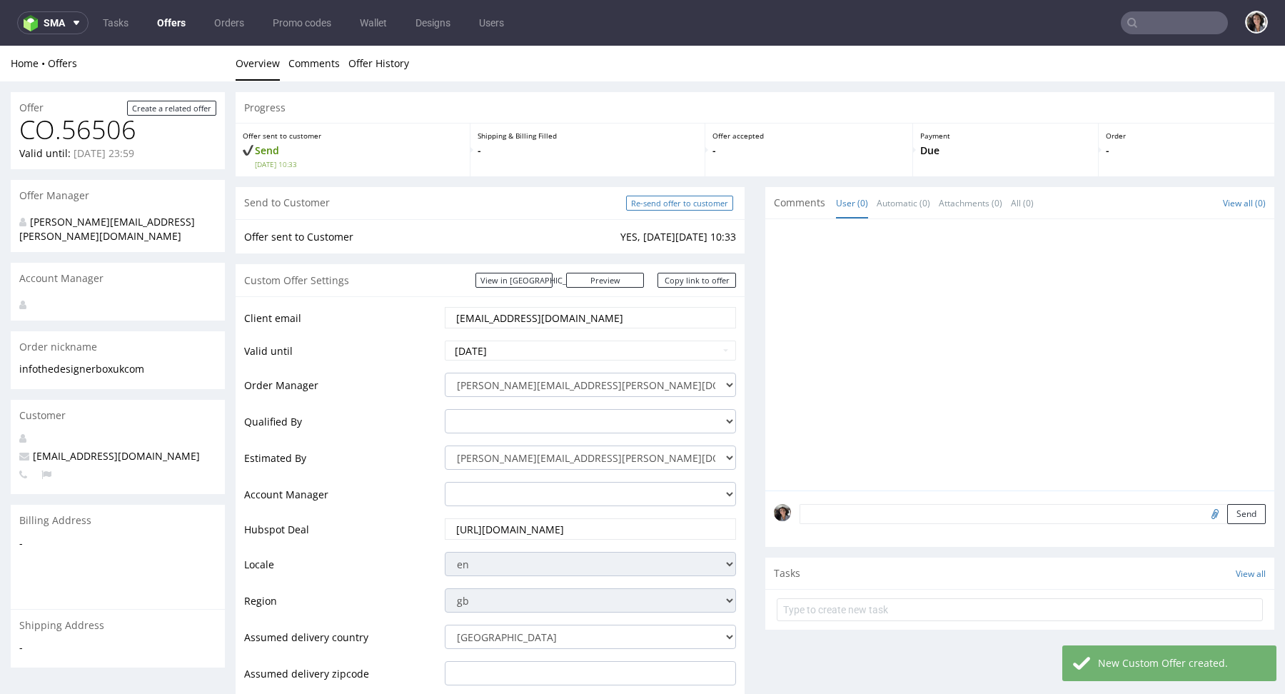
click at [701, 204] on input "Re-send offer to customer" at bounding box center [679, 203] width 107 height 15
type input "In progress..."
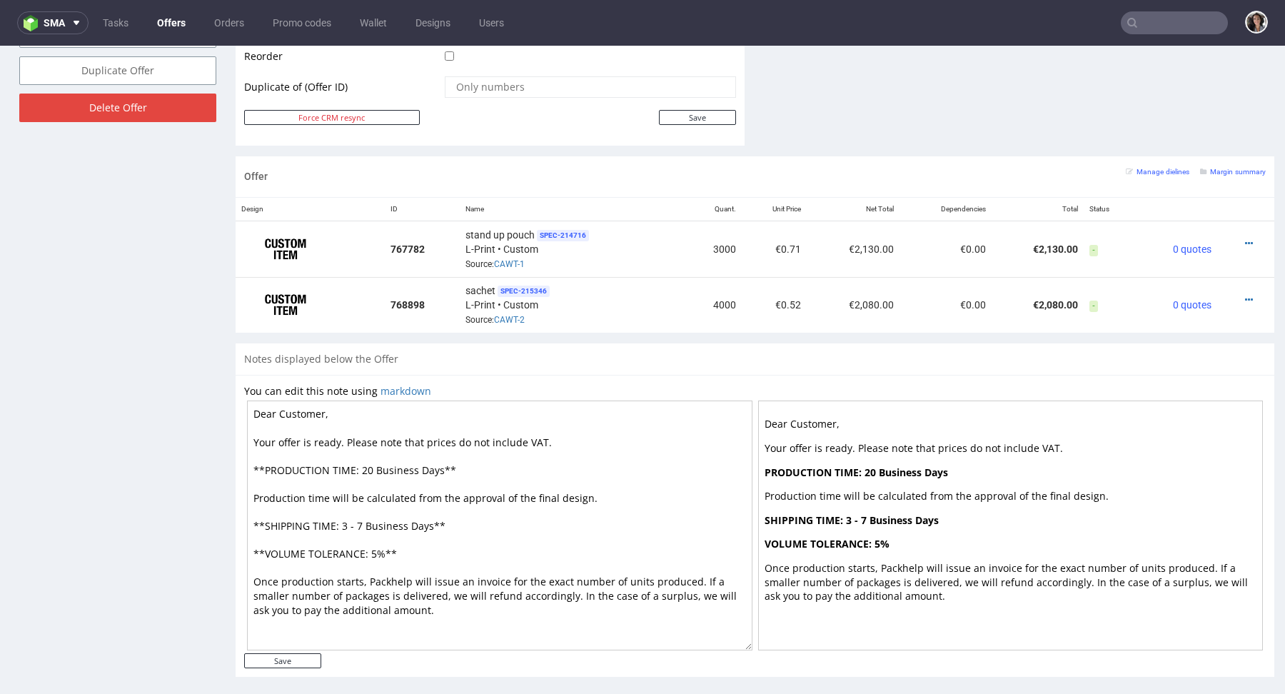
scroll to position [779, 0]
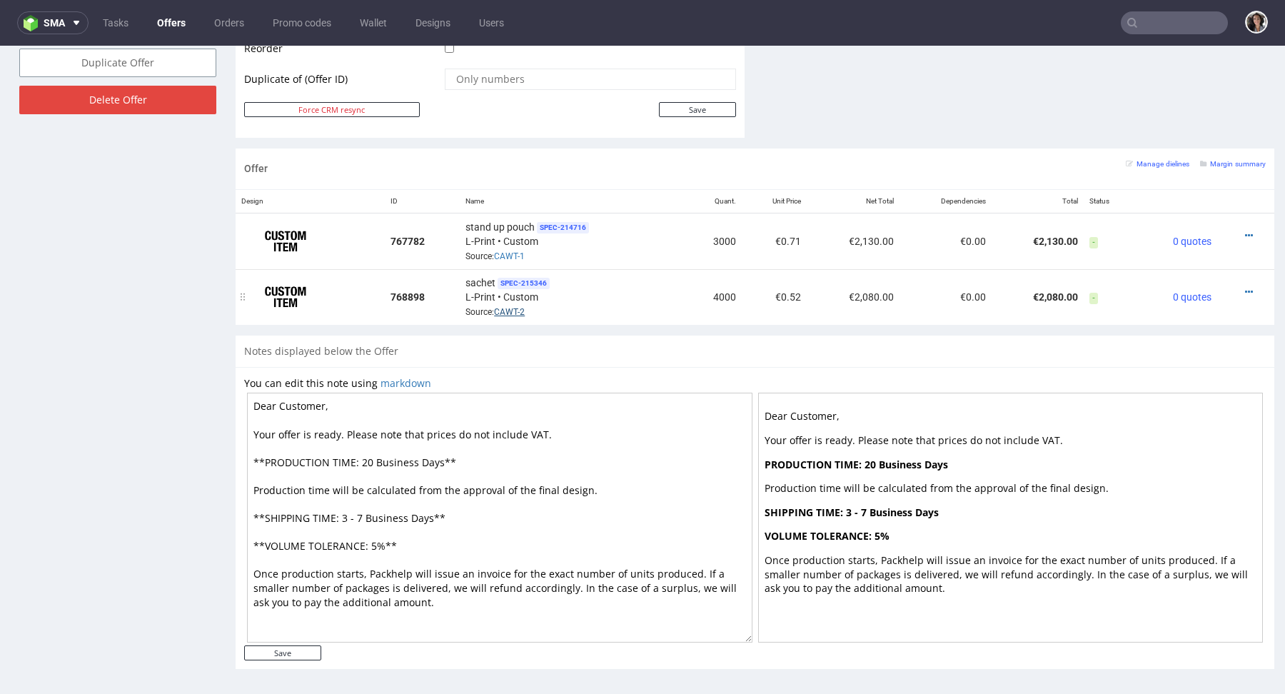
click at [504, 310] on link "CAWT-2" at bounding box center [509, 312] width 31 height 10
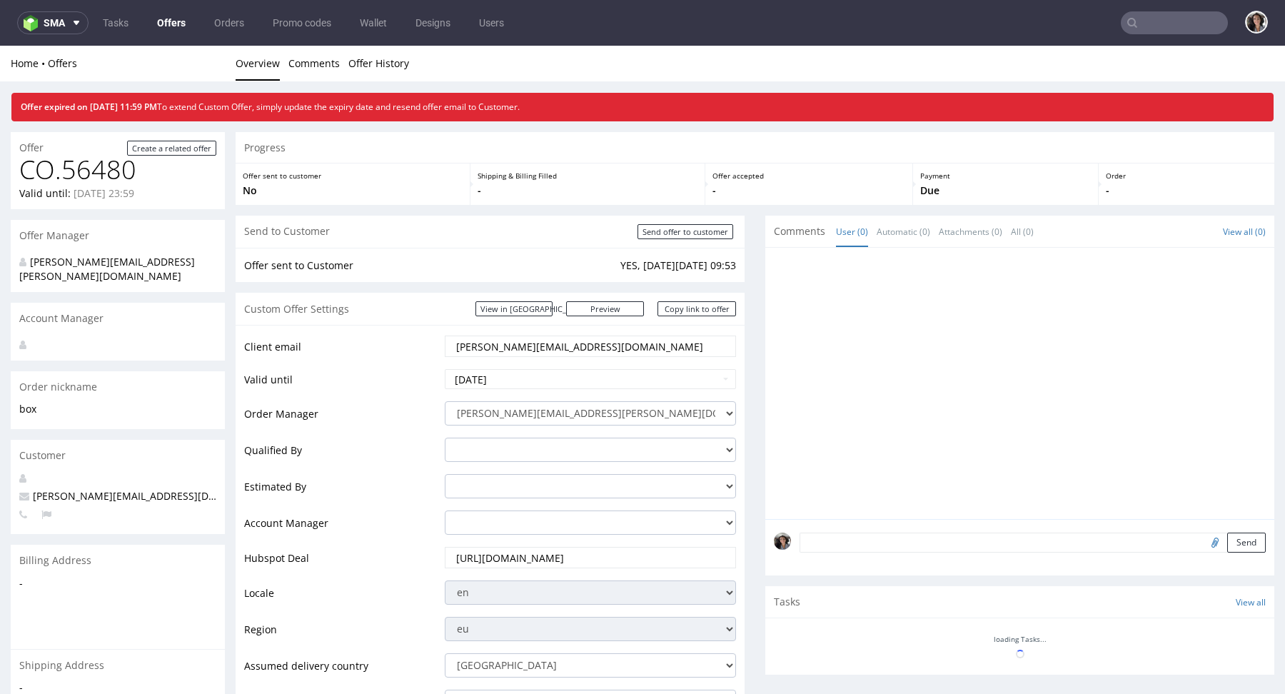
scroll to position [612, 0]
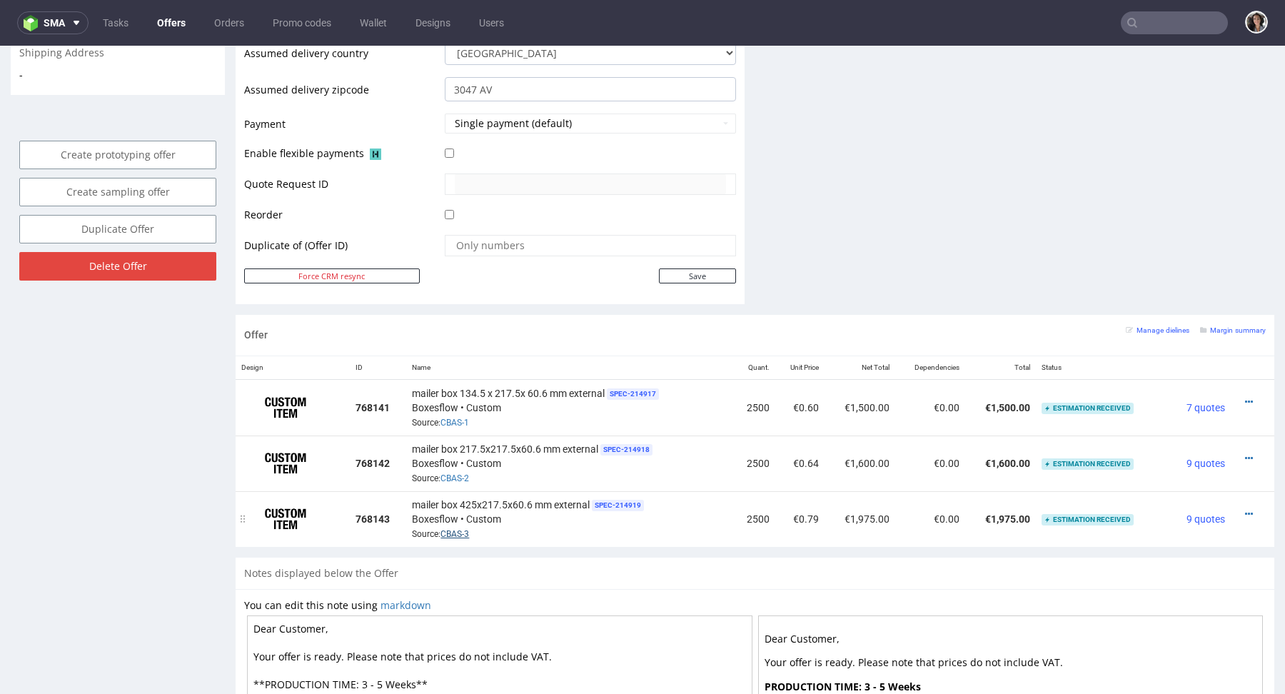
click at [452, 530] on link "CBAS-3" at bounding box center [454, 534] width 29 height 10
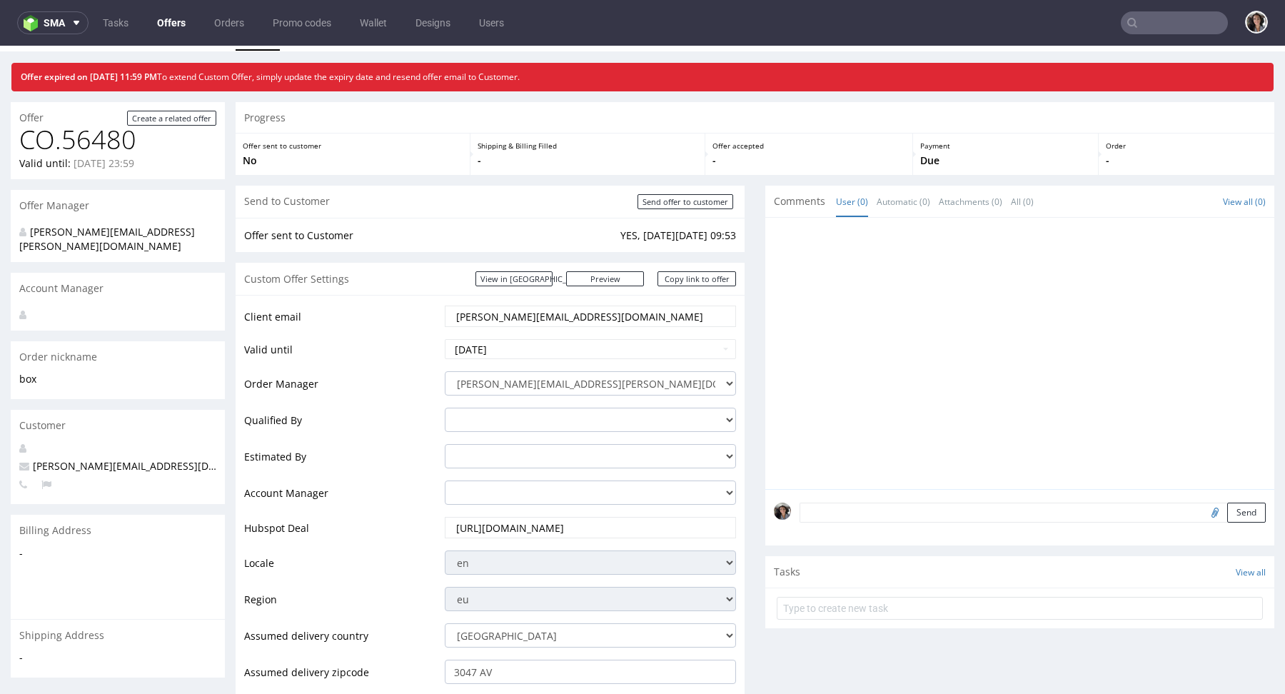
scroll to position [0, 0]
